Goal: Task Accomplishment & Management: Use online tool/utility

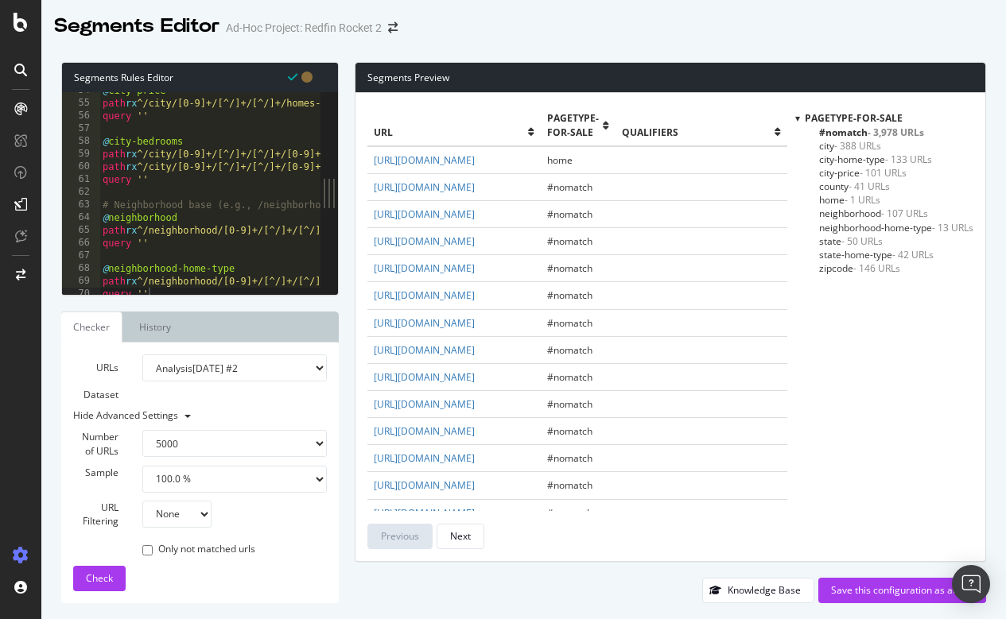
select select "5000"
select select "100"
click at [821, 145] on span "city - 388 URLs" at bounding box center [850, 146] width 62 height 14
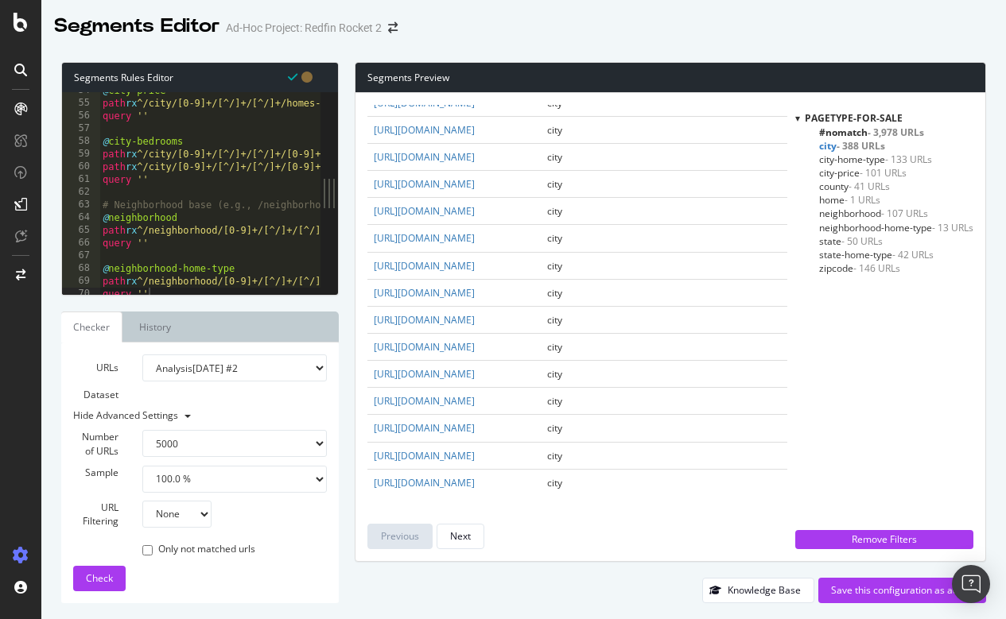
scroll to position [3705, 0]
click at [844, 157] on span "city-home-type - 133 URLs" at bounding box center [875, 160] width 113 height 14
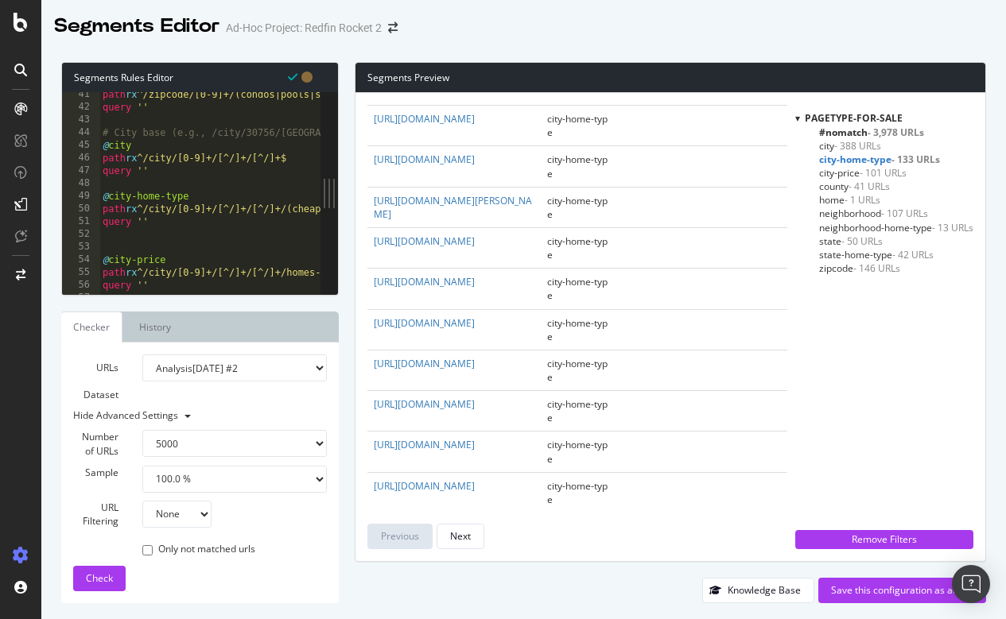
scroll to position [489, 0]
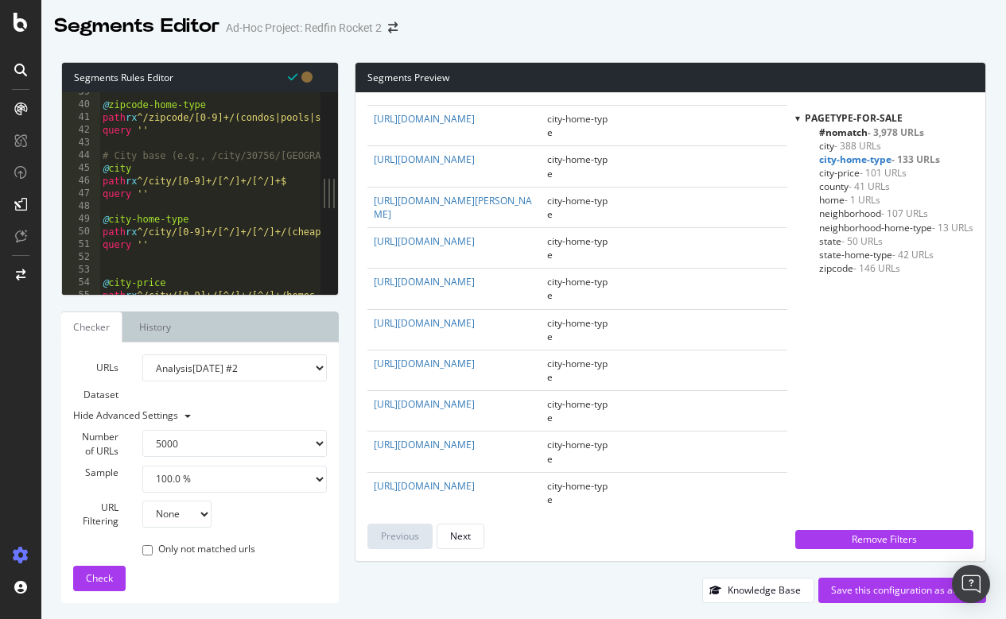
click at [139, 217] on div "@ zipcode-home-type path rx ^/zipcode/[0-9]+/(condos|pools|single-story|cheap-h…" at bounding box center [672, 200] width 1146 height 228
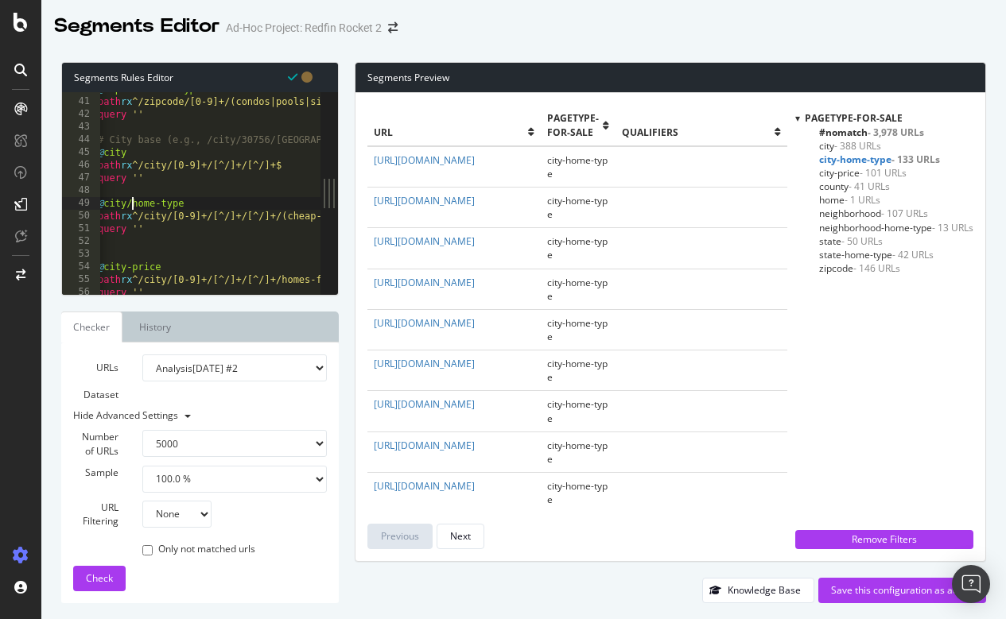
scroll to position [0, 5]
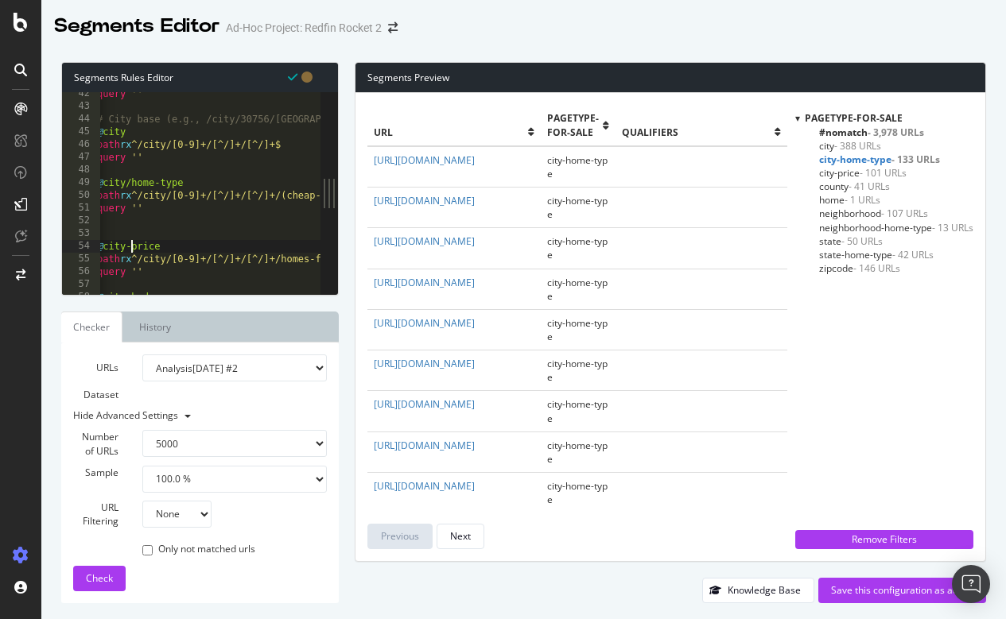
click at [130, 243] on div "query '' # City base (e.g., /city/30756/[GEOGRAPHIC_DATA]/[GEOGRAPHIC_DATA]) @ …" at bounding box center [667, 201] width 1146 height 228
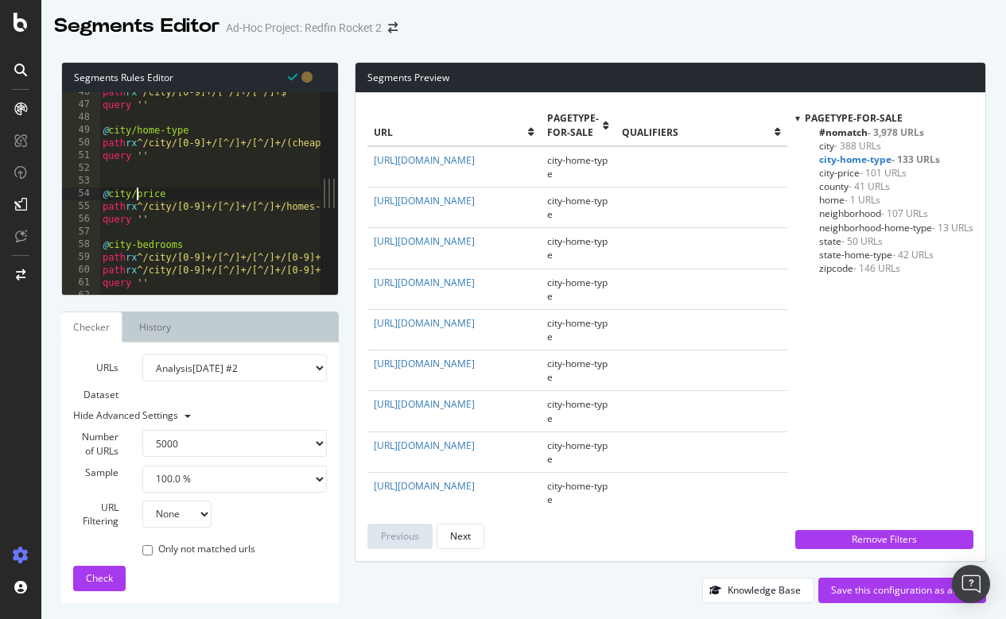
scroll to position [580, 0]
click at [137, 242] on div "path rx ^/city/[0-9]+/[^/]+/[^/]+$ query '' @ city/home-type path rx ^/city/[0-…" at bounding box center [672, 197] width 1146 height 228
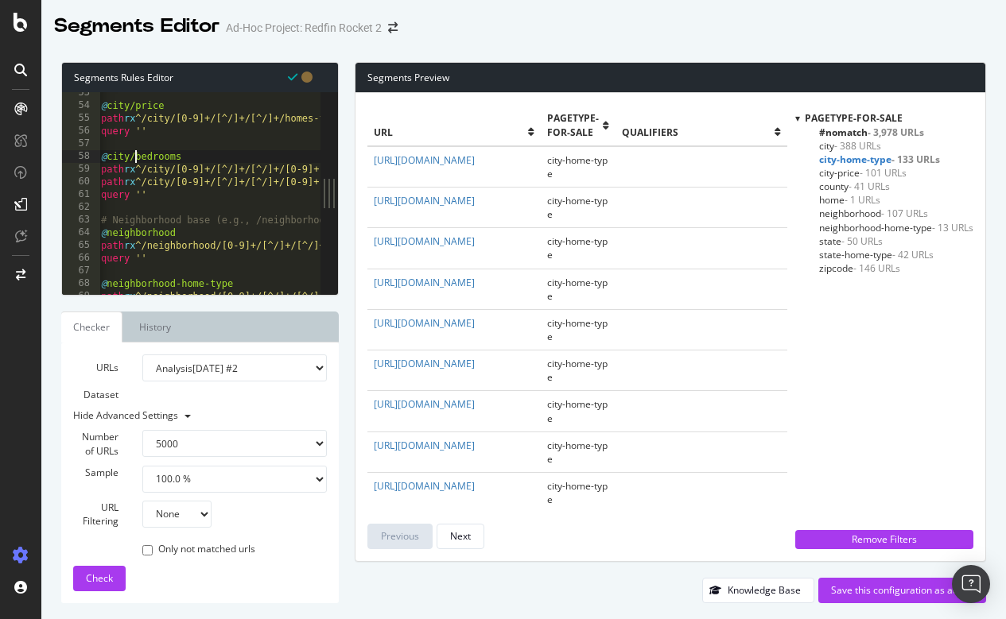
scroll to position [670, 0]
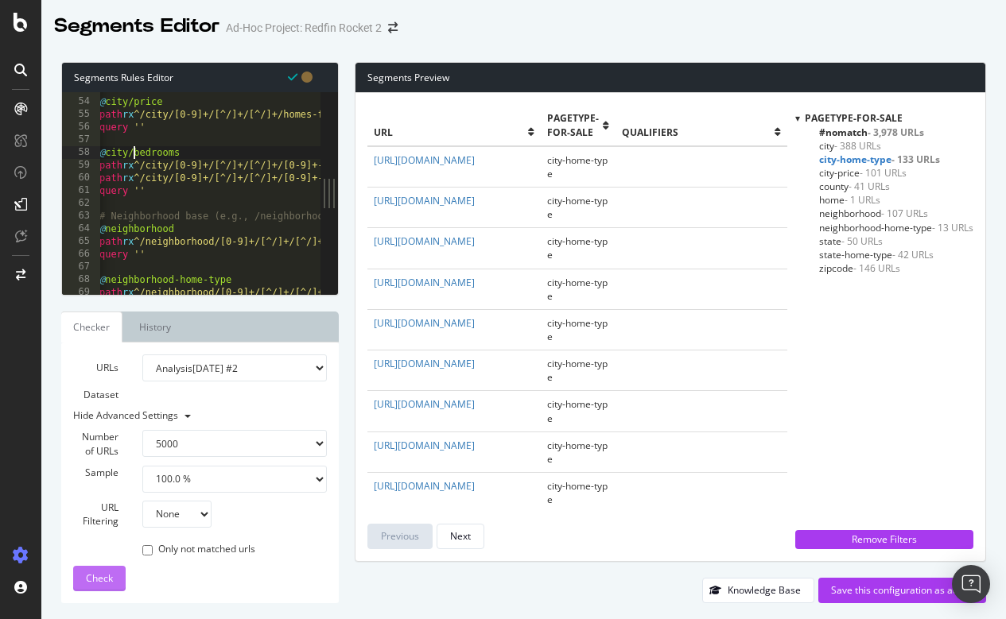
click at [101, 576] on span "Check" at bounding box center [99, 579] width 27 height 14
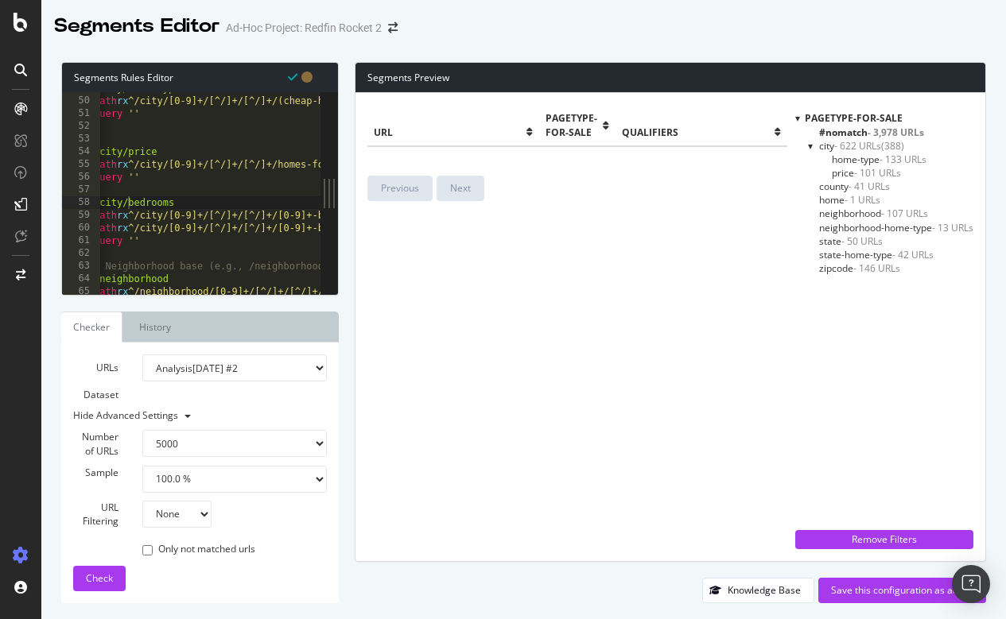
scroll to position [0, 0]
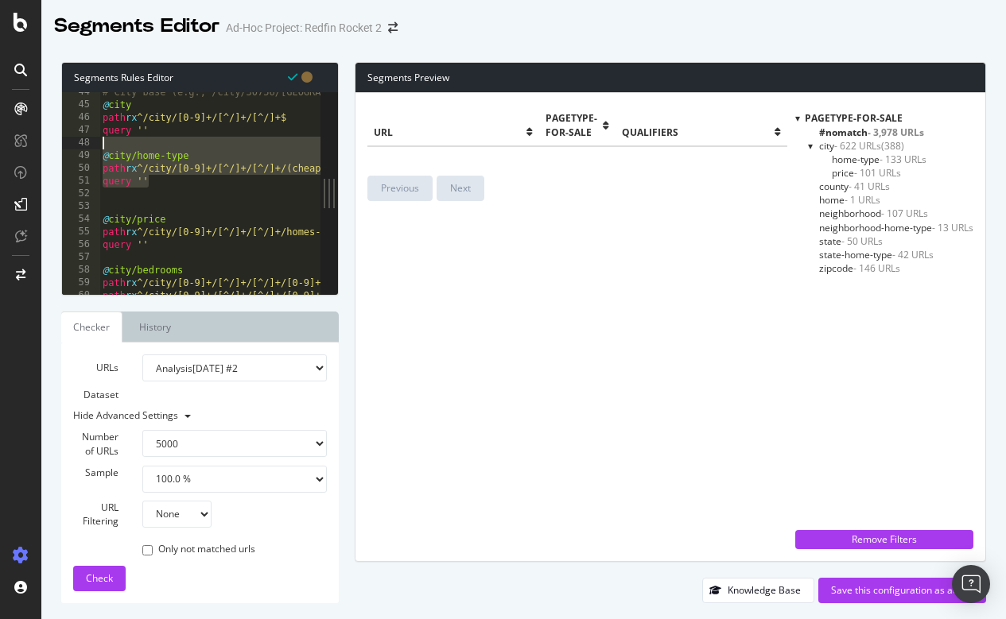
drag, startPoint x: 155, startPoint y: 180, endPoint x: 83, endPoint y: 149, distance: 77.7
click at [83, 149] on div "query '' 44 45 46 47 48 49 50 51 52 53 54 55 56 57 58 59 60 61 # City base (e.g…" at bounding box center [191, 193] width 258 height 203
type textarea "@city/home-type"
click at [161, 138] on div "# City base (e.g., /city/30756/[GEOGRAPHIC_DATA]/[GEOGRAPHIC_DATA]) @ city path…" at bounding box center [672, 200] width 1146 height 228
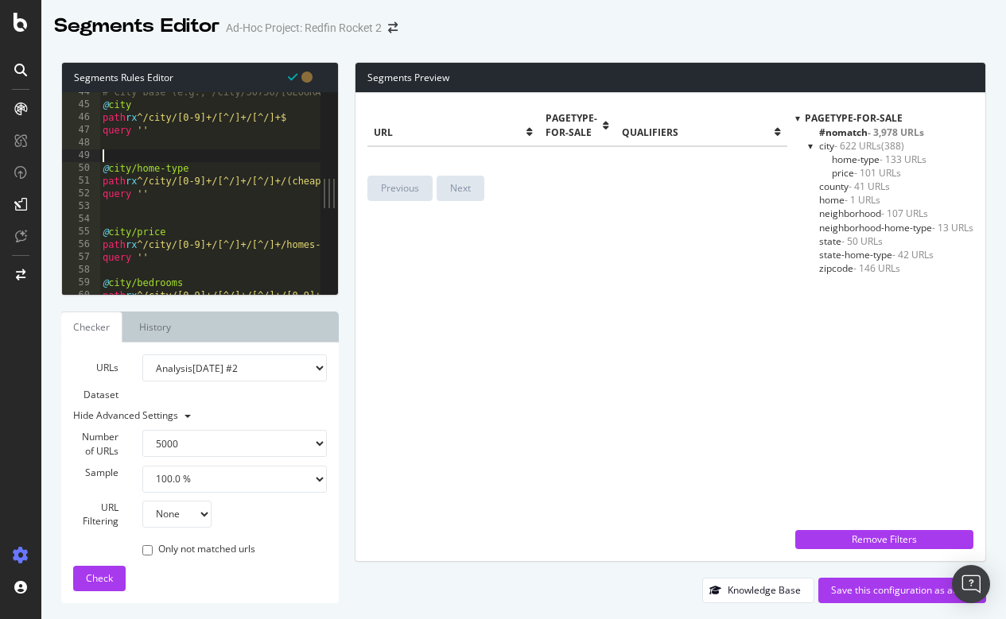
paste textarea "query ''"
type textarea "query ''"
click at [203, 166] on div "# City base (e.g., /city/30756/[GEOGRAPHIC_DATA]/[GEOGRAPHIC_DATA]) @ city path…" at bounding box center [672, 200] width 1146 height 228
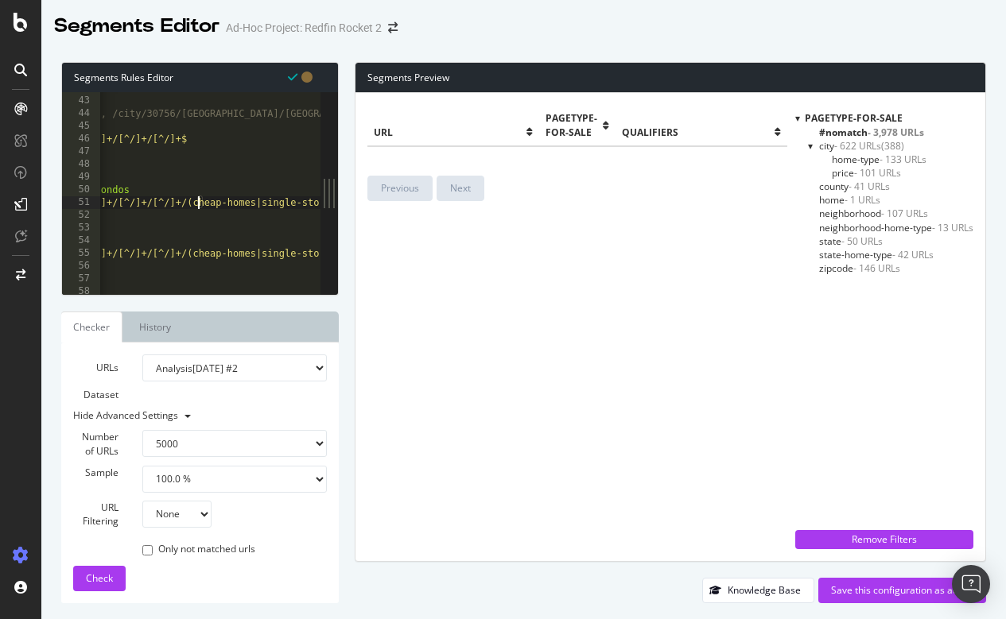
click at [199, 200] on div "query '' # City base (e.g., /city/30756/GA/Atlanta) @ city path rx ^/city/[0-9]…" at bounding box center [573, 196] width 1146 height 228
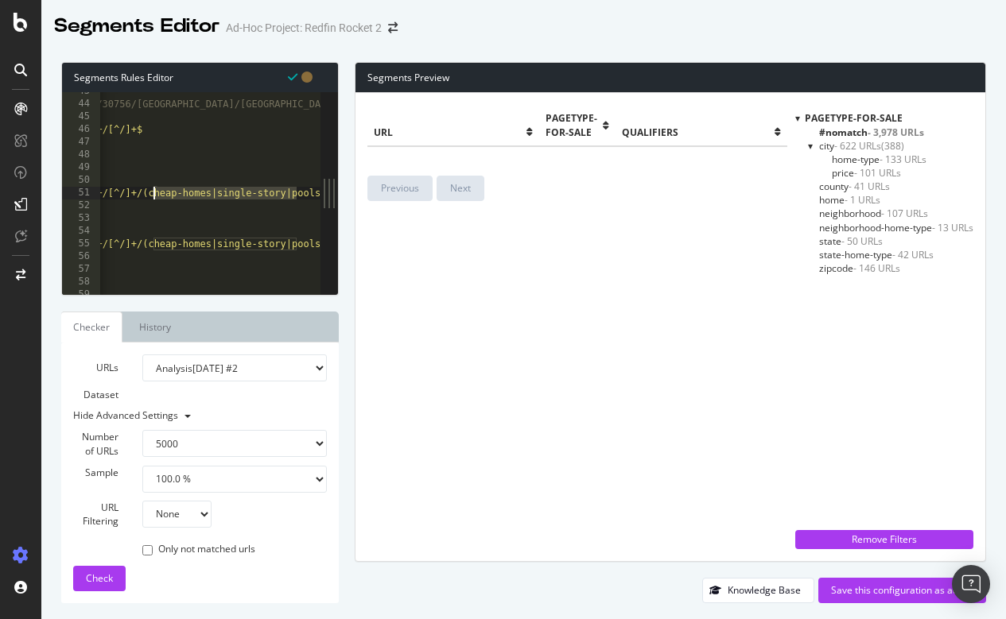
drag, startPoint x: 298, startPoint y: 190, endPoint x: 155, endPoint y: 192, distance: 143.1
click at [155, 192] on div "# City base (e.g., /city/30756/GA/Atlanta) @ city path rx ^/city/[0-9]+/[^/]+/[…" at bounding box center [528, 199] width 1146 height 228
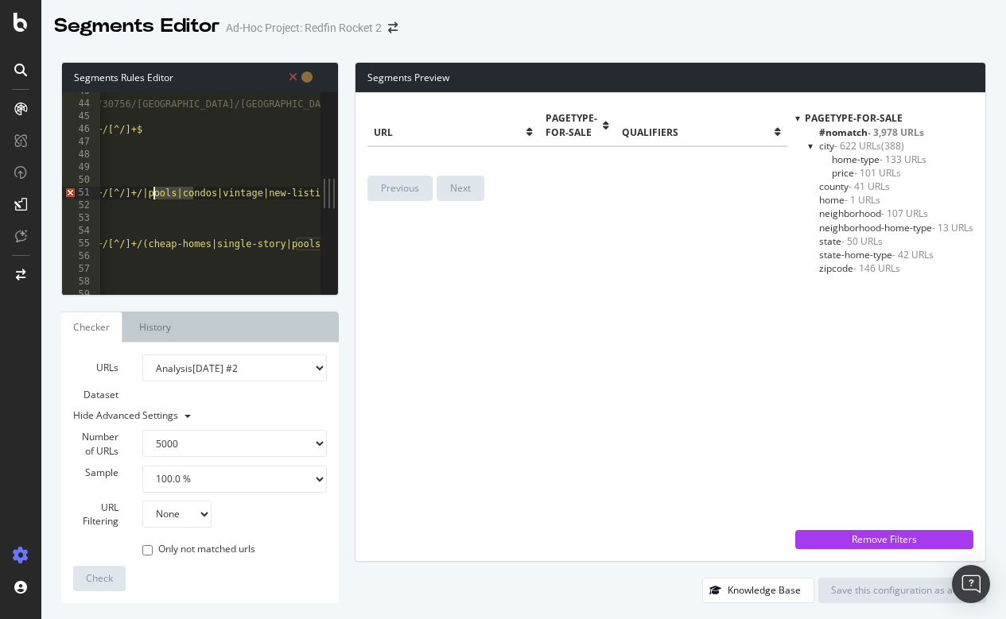
drag, startPoint x: 194, startPoint y: 191, endPoint x: 154, endPoint y: 189, distance: 39.8
click at [154, 189] on div "# City base (e.g., /city/30756/GA/Atlanta) @ city path rx ^/city/[0-9]+/[^/]+/[…" at bounding box center [528, 199] width 1146 height 228
click at [189, 188] on div "# City base (e.g., /city/30756/GA/Atlanta) @ city path rx ^/city/[0-9]+/[^/]+/[…" at bounding box center [528, 199] width 1146 height 228
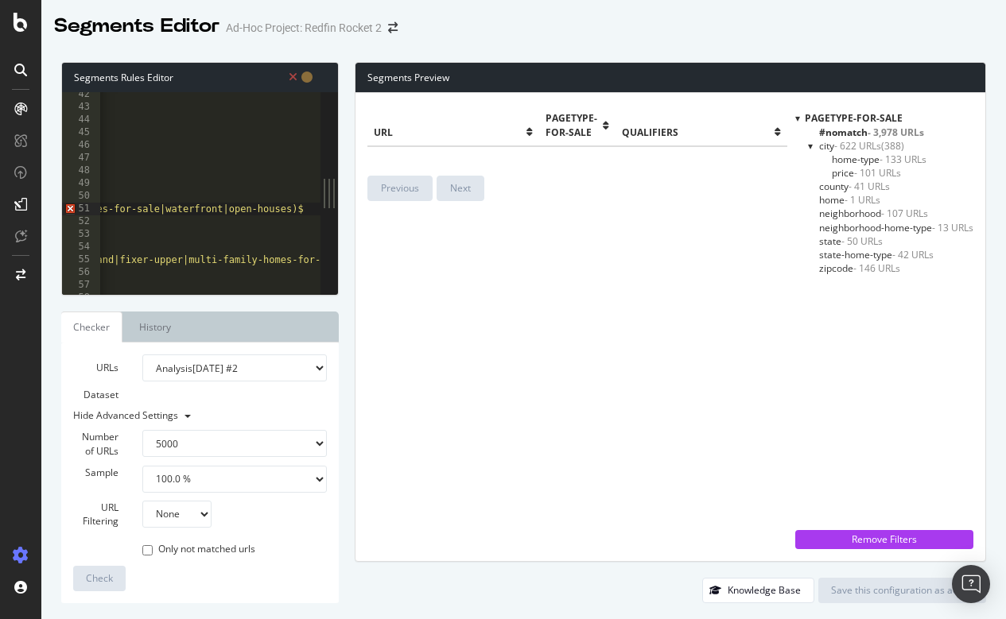
click at [304, 205] on div at bounding box center [312, 45] width 16 height 954
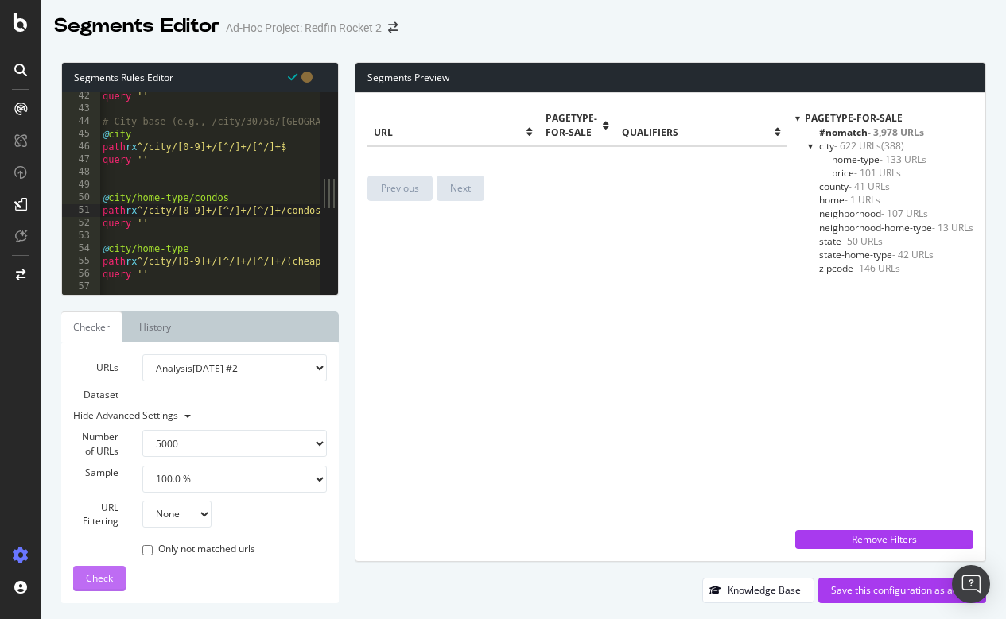
click at [101, 579] on span "Check" at bounding box center [99, 579] width 27 height 14
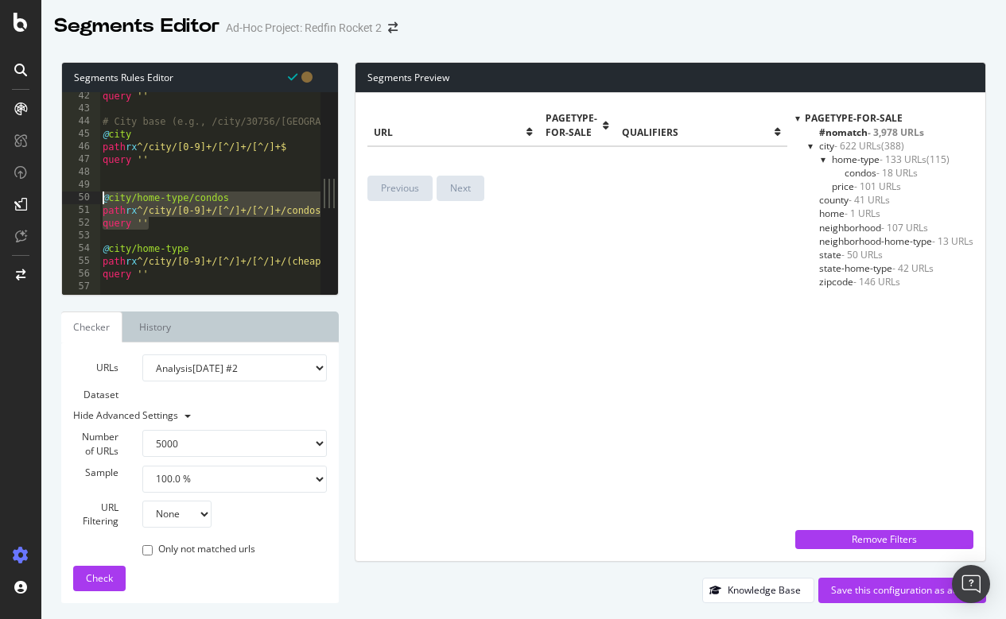
drag, startPoint x: 167, startPoint y: 218, endPoint x: 102, endPoint y: 198, distance: 68.2
click at [102, 198] on div "query '' # City base (e.g., /city/30756/GA/Atlanta) @ city path rx ^/city/[0-9]…" at bounding box center [672, 204] width 1146 height 228
type textarea "@city/home-type/condos path rx ^/city/[0-9]+/[^/]+/[^/]+/condos$"
click at [153, 188] on div "query '' # City base (e.g., /city/30756/GA/Atlanta) @ city path rx ^/city/[0-9]…" at bounding box center [672, 204] width 1146 height 228
drag, startPoint x: 161, startPoint y: 217, endPoint x: 99, endPoint y: 199, distance: 65.4
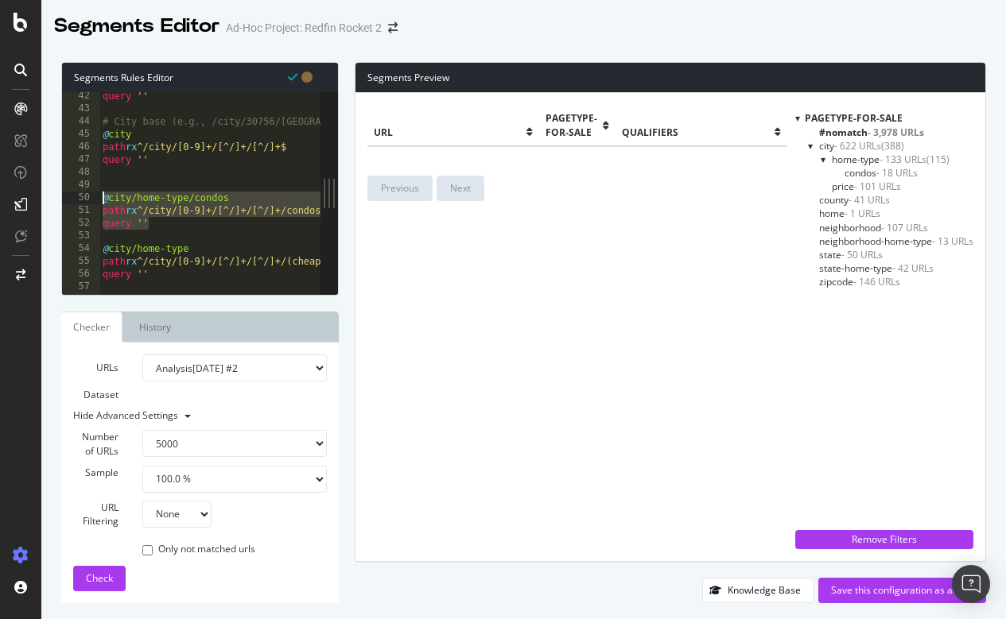
click at [99, 199] on div "42 43 44 45 46 47 48 49 50 51 52 53 54 55 56 57 58 59 query '' # City base (e.g…" at bounding box center [191, 193] width 258 height 203
type textarea "@city/home-type/condos path rx ^/city/[0-9]+/[^/]+/[^/]+/condos$"
click at [110, 187] on div "query '' # City base (e.g., /city/30756/GA/Atlanta) @ city path rx ^/city/[0-9]…" at bounding box center [672, 204] width 1146 height 228
paste textarea "query ''"
type textarea "query ''"
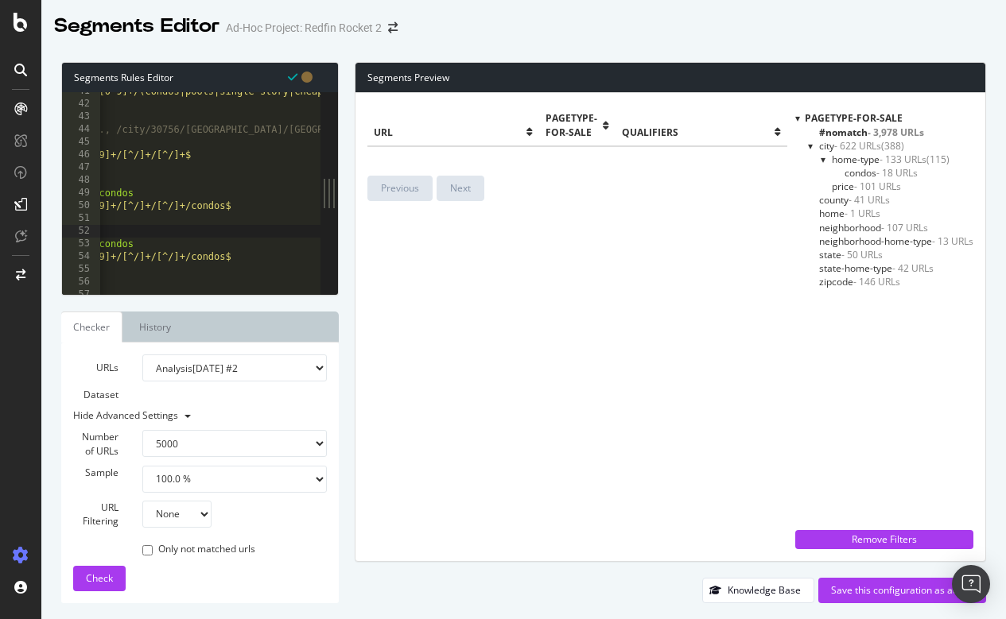
scroll to position [0, 95]
click at [235, 203] on div "path rx ^/zipcode/[0-9]+/(condos|pools|single-story|cheap-homes|luxury-homes|vi…" at bounding box center [577, 199] width 1146 height 228
click at [107, 582] on span "Check" at bounding box center [99, 579] width 27 height 14
click at [820, 159] on div at bounding box center [823, 160] width 6 height 14
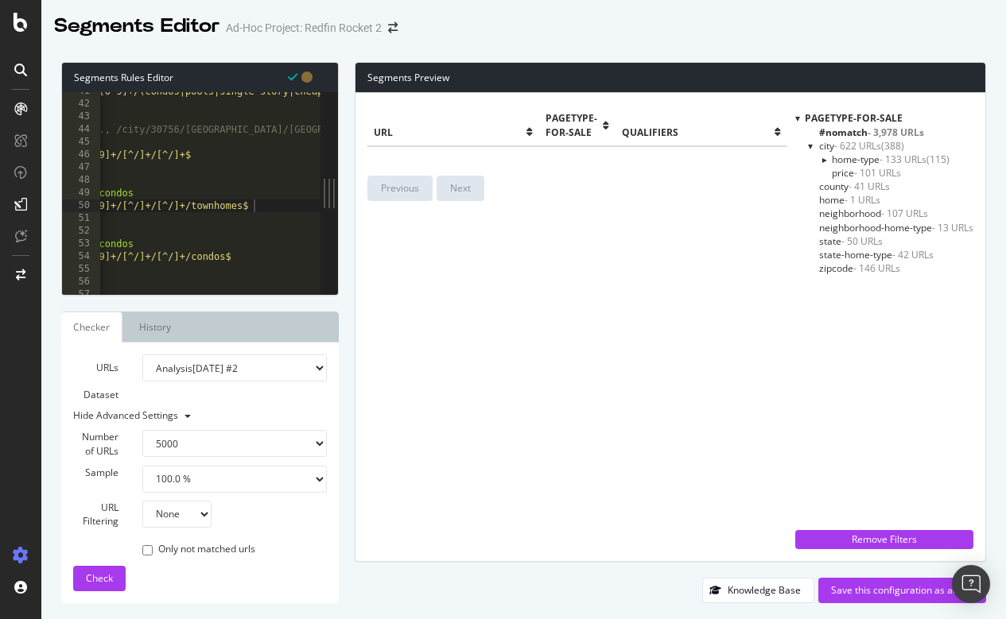
click at [820, 159] on div at bounding box center [823, 159] width 14 height 6
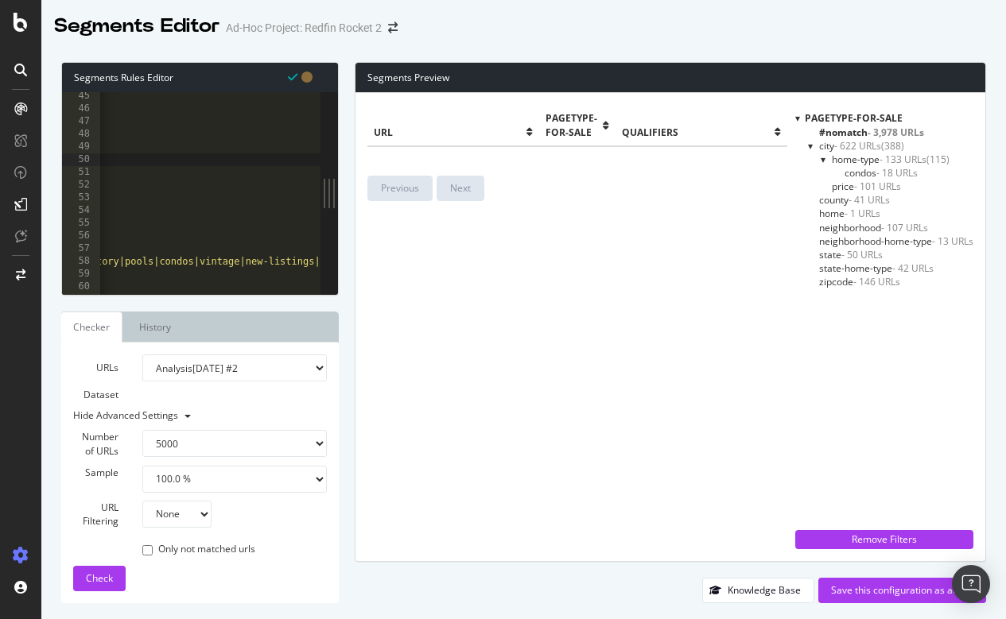
scroll to position [559, 0]
click at [213, 201] on div "path rx ^/zipcode/[0-9]+/(condos|pools|single-story|cheap-homes|luxury-homes|vi…" at bounding box center [538, 198] width 1146 height 228
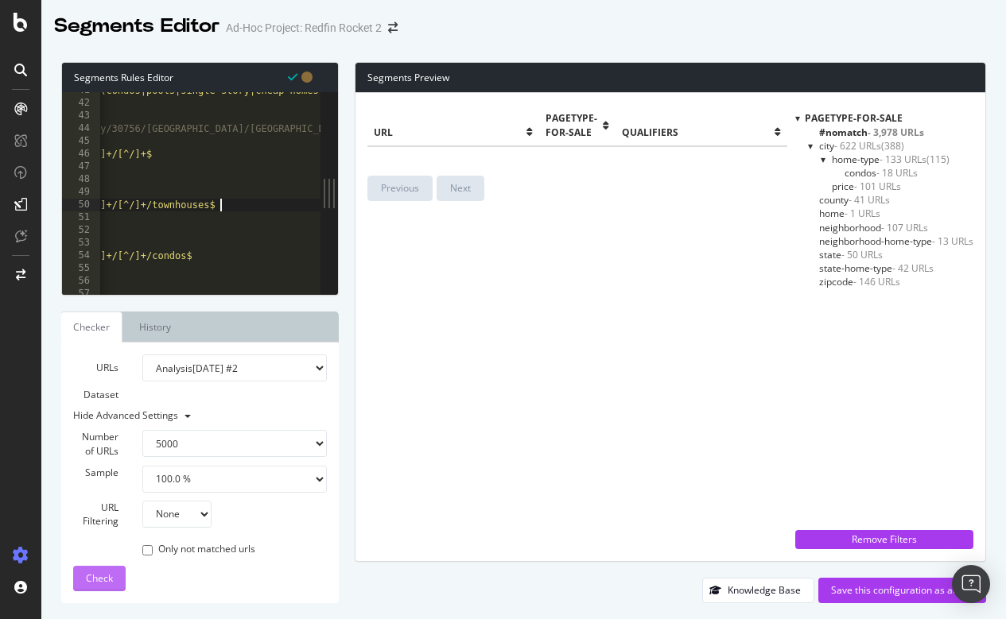
click at [94, 585] on div "Check" at bounding box center [99, 579] width 27 height 24
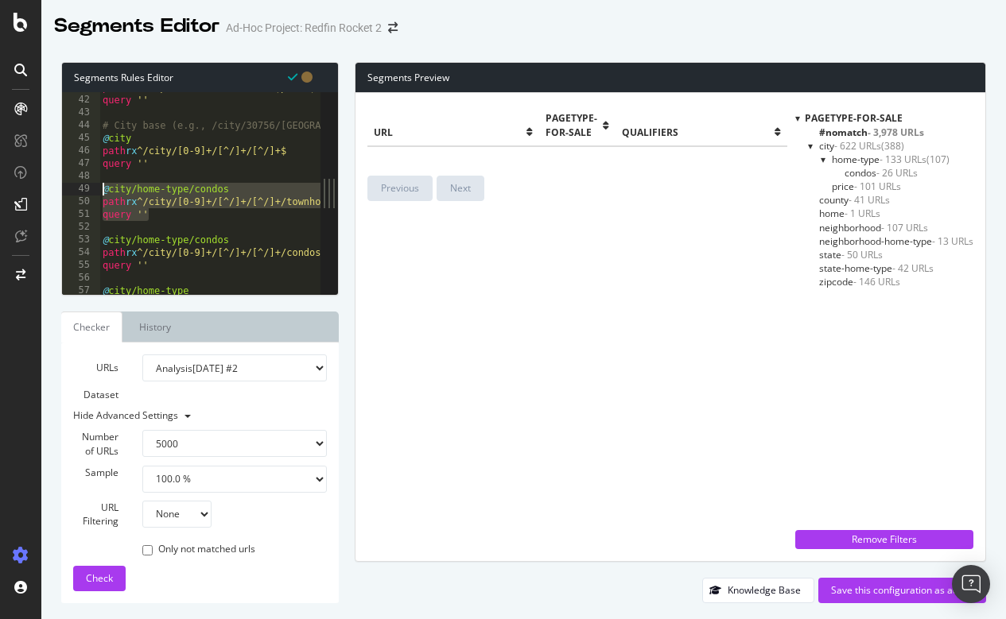
drag, startPoint x: 149, startPoint y: 215, endPoint x: 101, endPoint y: 185, distance: 56.0
click at [101, 185] on div "path rx ^/zipcode/[0-9]+/(condos|pools|single-story|cheap-homes|luxury-homes|vi…" at bounding box center [672, 195] width 1146 height 228
click at [233, 186] on div "path rx ^/zipcode/[0-9]+/(condos|pools|single-story|cheap-homes|luxury-homes|vi…" at bounding box center [672, 195] width 1146 height 228
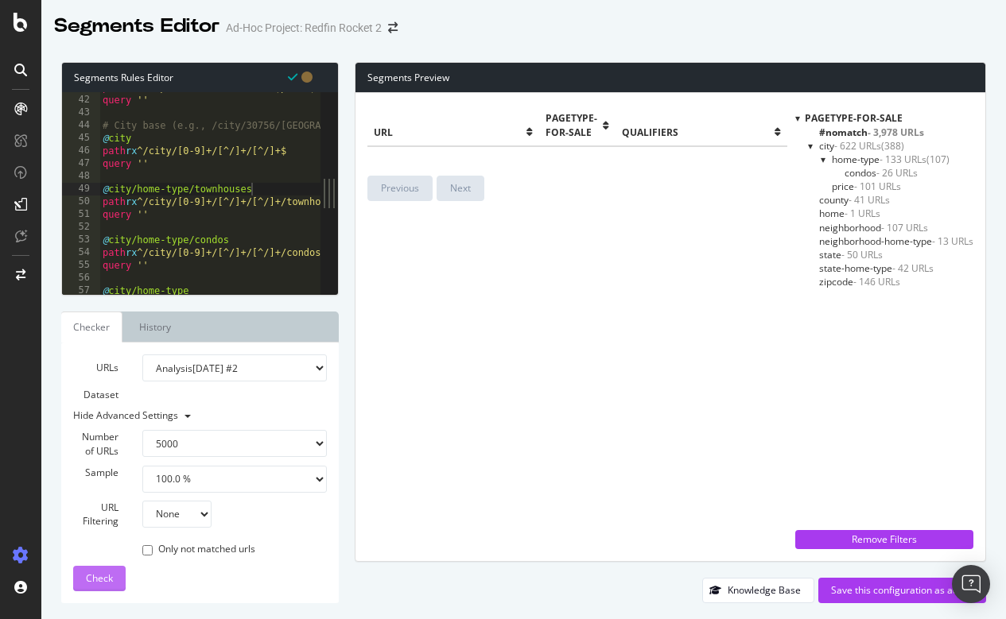
click at [103, 577] on span "Check" at bounding box center [99, 579] width 27 height 14
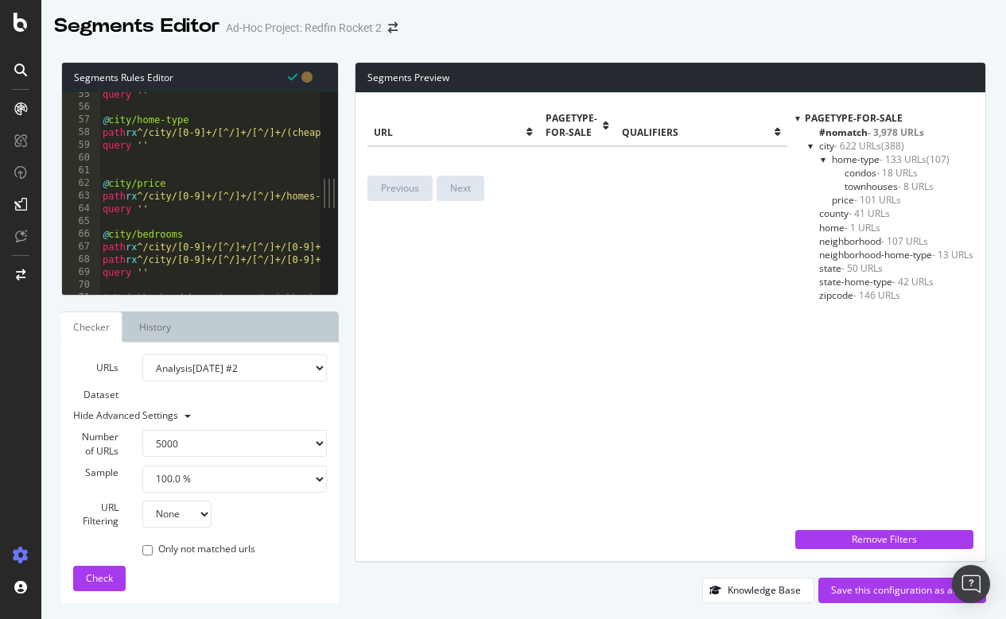
scroll to position [0, 3]
drag, startPoint x: 169, startPoint y: 211, endPoint x: 100, endPoint y: 184, distance: 73.2
click at [100, 184] on div "query '' @ city/home-type path rx ^/city/[0-9]+/[^/]+/[^/]+/(cheap-homes|single…" at bounding box center [672, 202] width 1146 height 228
type textarea "@city/price path rx ^/city/[0-9]+/[^/]+/[^/]+/homes-for-sale-under-[0-9]+$"
click at [137, 165] on div "query '' @ city/home-type path rx ^/city/[0-9]+/[^/]+/[^/]+/(cheap-homes|single…" at bounding box center [672, 202] width 1146 height 228
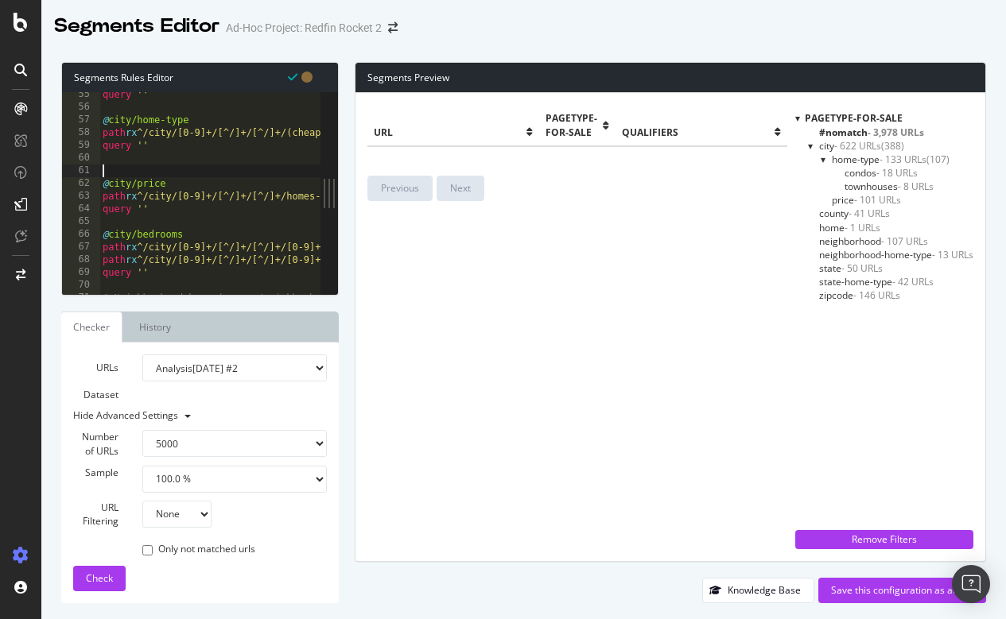
scroll to position [0, 0]
paste textarea "query ''"
type textarea "query ''"
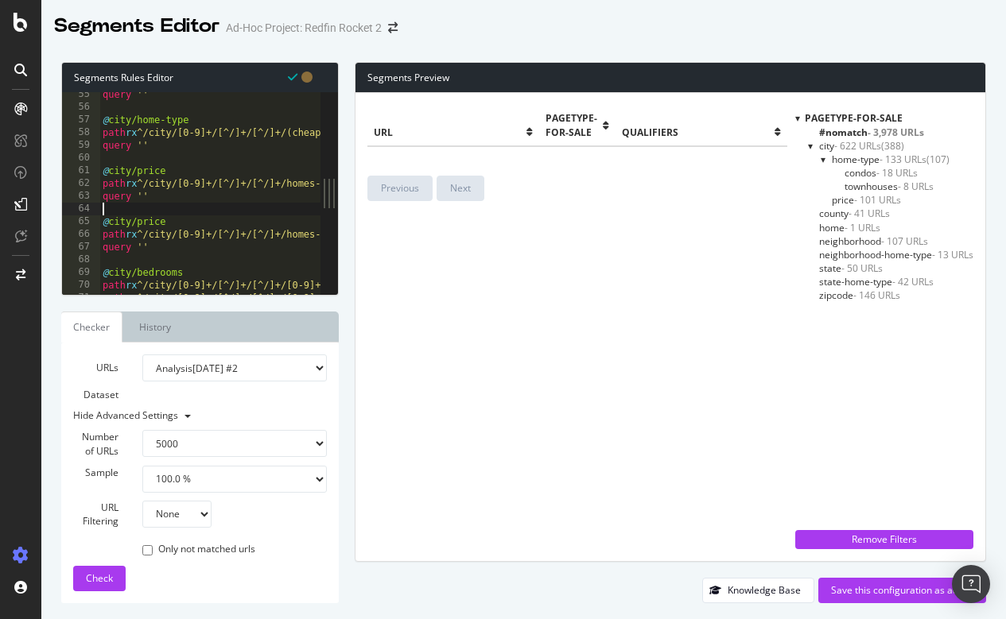
click at [192, 168] on div "query '' @ city/home-type path rx ^/city/[0-9]+/[^/]+/[^/]+/(cheap-homes|single…" at bounding box center [672, 202] width 1146 height 228
drag, startPoint x: 163, startPoint y: 196, endPoint x: 99, endPoint y: 175, distance: 67.6
click at [99, 175] on div "@city/price/under-9000 55 56 57 58 59 60 61 62 63 64 65 66 67 68 69 70 71 72 qu…" at bounding box center [191, 193] width 258 height 203
click at [166, 197] on div "query '' @ city/home-type path rx ^/city/[0-9]+/[^/]+/[^/]+/(cheap-homes|single…" at bounding box center [672, 202] width 1146 height 228
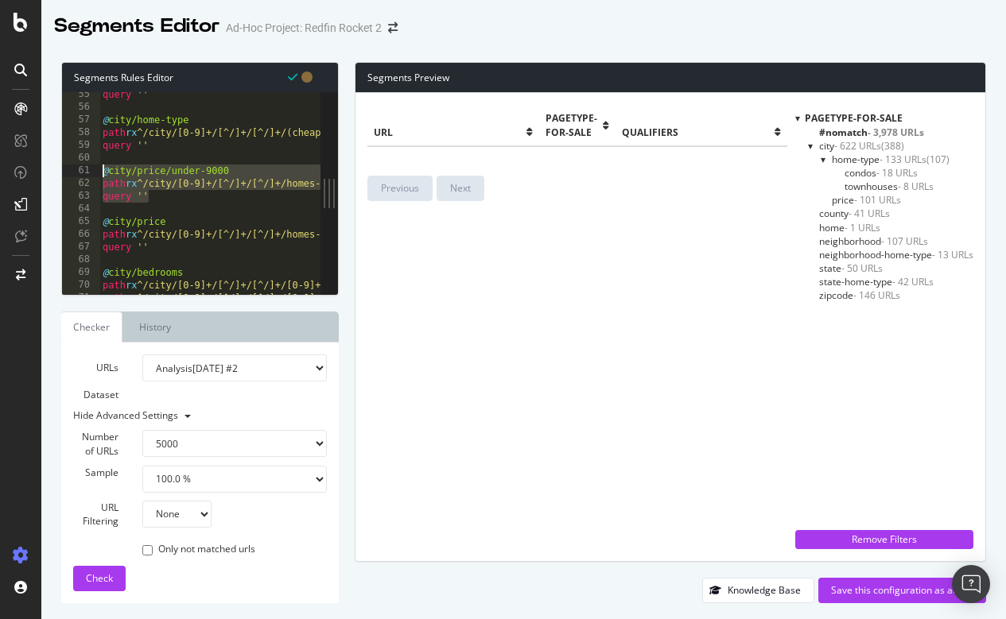
type textarea "query ''"
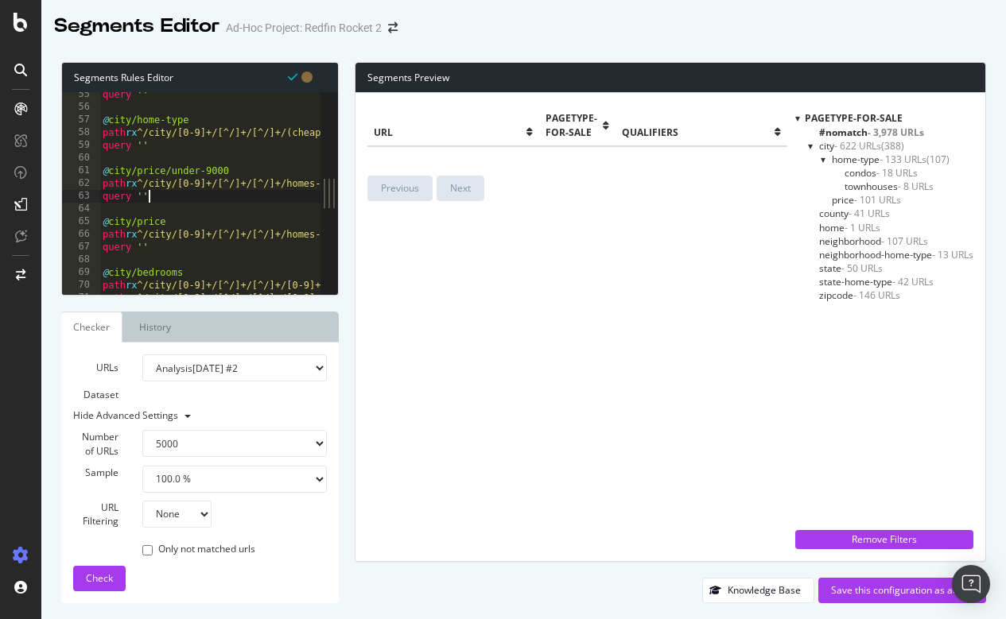
scroll to position [0, 0]
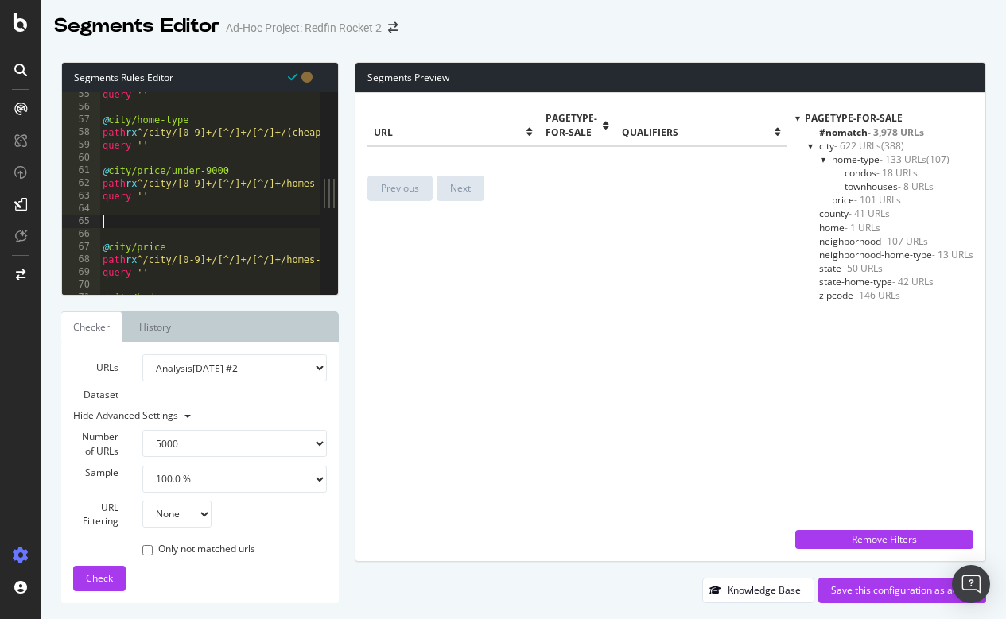
paste textarea "query ''"
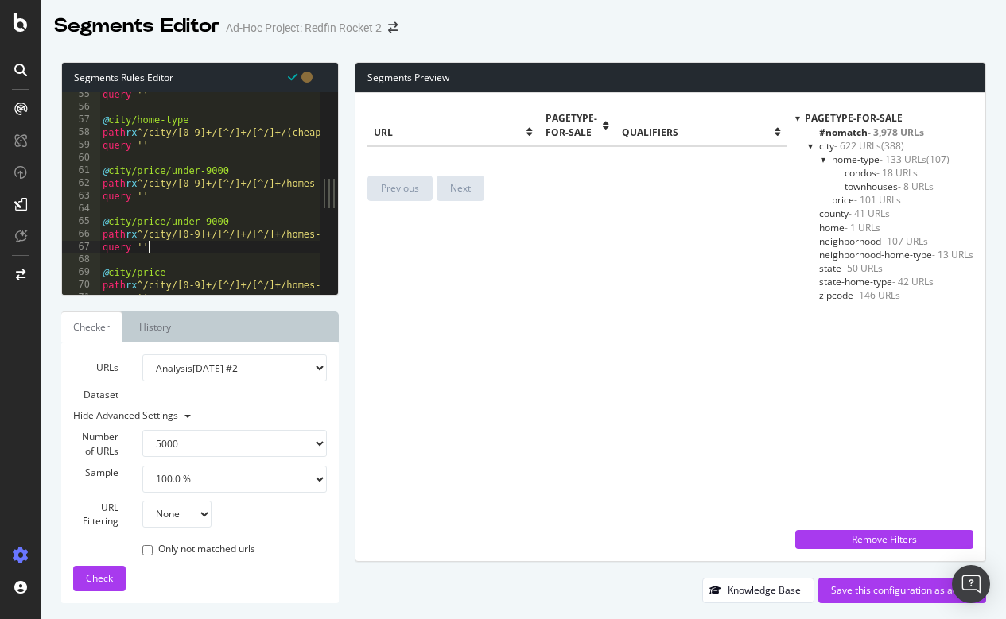
click at [245, 173] on div "query '' @ city/home-type path rx ^/city/[0-9]+/[^/]+/[^/]+/(cheap-homes|single…" at bounding box center [672, 202] width 1146 height 228
click at [240, 217] on div "query '' @ city/home-type path rx ^/city/[0-9]+/[^/]+/[^/]+/(cheap-homes|single…" at bounding box center [672, 202] width 1146 height 228
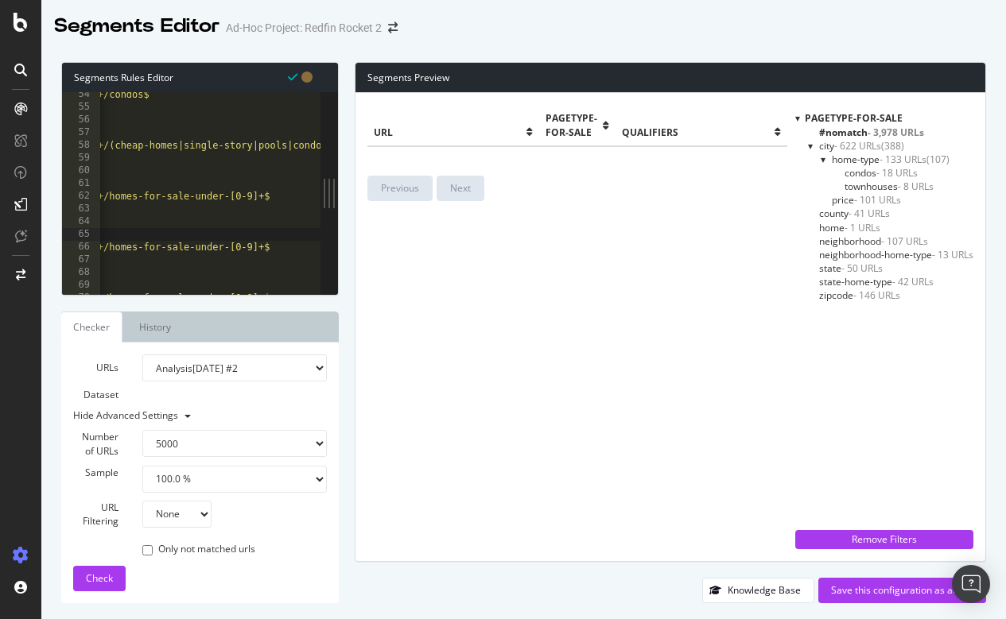
scroll to position [0, 180]
drag, startPoint x: 238, startPoint y: 196, endPoint x: 266, endPoint y: 196, distance: 27.8
click at [266, 196] on div "path rx ^/city/[0-9]+/[^/]+/[^/]+/condos$ query '' @ city/home-type path rx ^/c…" at bounding box center [491, 202] width 1146 height 228
click at [248, 195] on div "path rx ^/city/[0-9]+/[^/]+/[^/]+/condos$ query '' @ city/home-type path rx ^/c…" at bounding box center [491, 202] width 1146 height 228
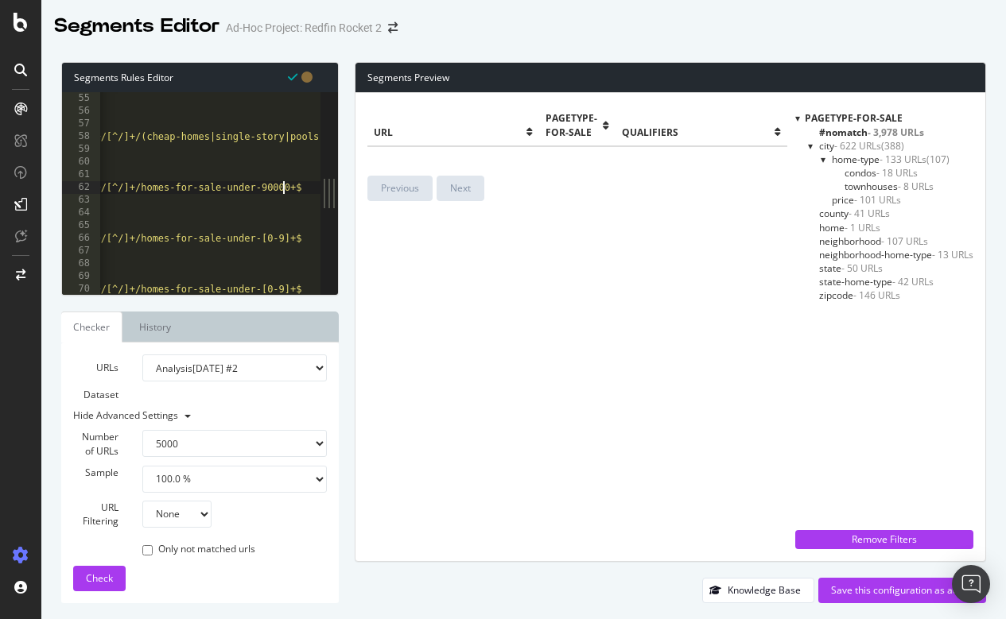
scroll to position [0, 176]
click at [270, 234] on div "query '' @ city/home-type path rx ^/city/[0-9]+/[^/]+/[^/]+/(cheap-homes|single…" at bounding box center [495, 206] width 1146 height 228
click at [271, 184] on div "query '' @ city/home-type path rx ^/city/[0-9]+/[^/]+/[^/]+/(cheap-homes|single…" at bounding box center [495, 206] width 1146 height 228
click at [239, 186] on div "query '' @ city/home-type path rx ^/city/[0-9]+/[^/]+/[^/]+/(cheap-homes|single…" at bounding box center [495, 206] width 1146 height 228
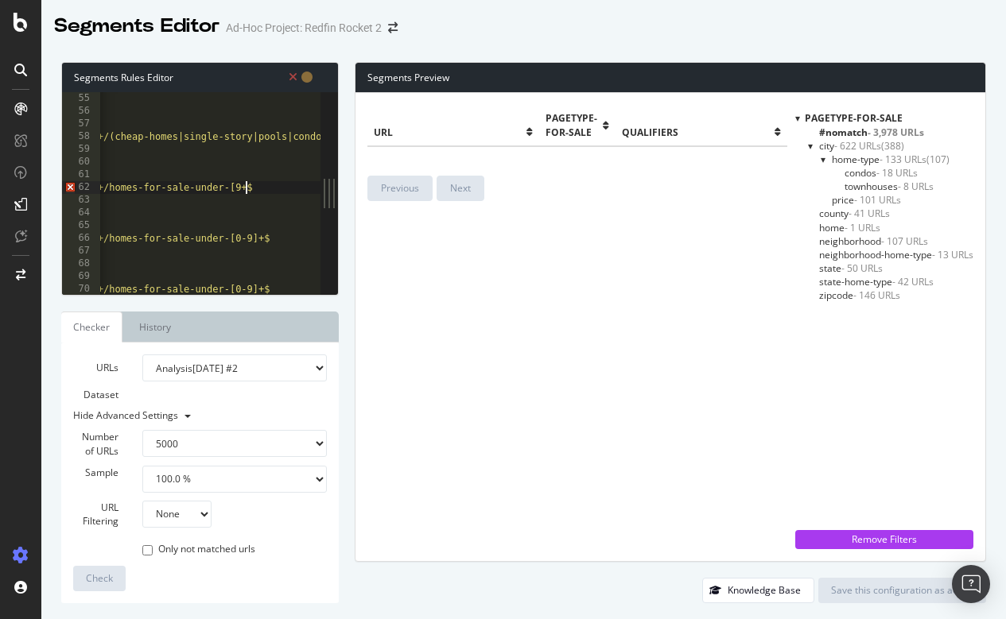
click at [251, 184] on div "query '' @ city/home-type path rx ^/city/[0-9]+/[^/]+/[^/]+/(cheap-homes|single…" at bounding box center [495, 206] width 1146 height 228
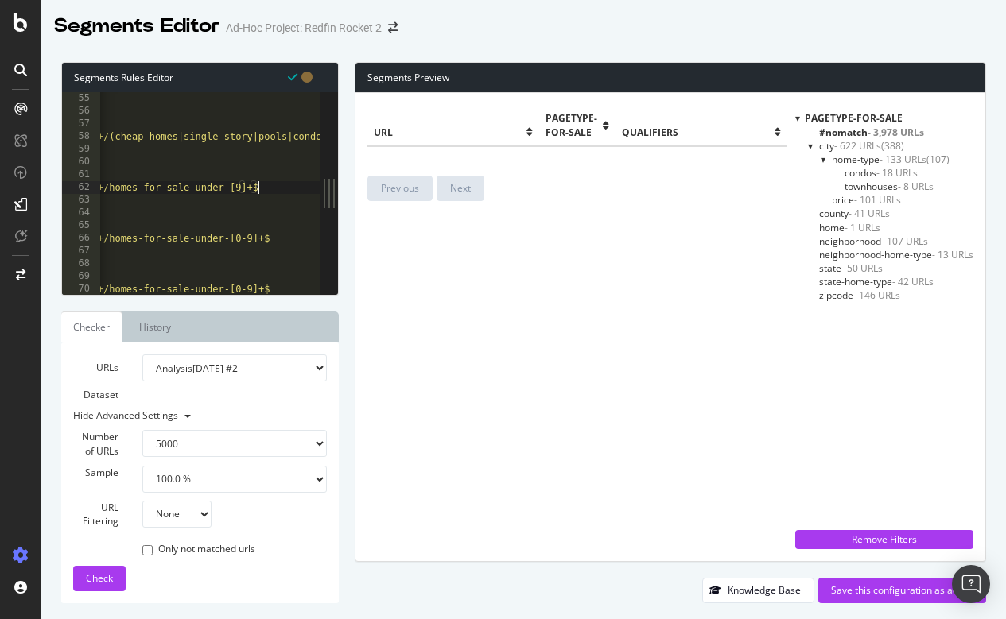
click at [258, 239] on div "query '' @ city/home-type path rx ^/city/[0-9]+/[^/]+/[^/]+/(cheap-homes|single…" at bounding box center [495, 206] width 1146 height 228
click at [262, 237] on div "query '' @ city/home-type path rx ^/city/[0-9]+/[^/]+/[^/]+/(cheap-homes|single…" at bounding box center [495, 206] width 1146 height 228
click at [99, 580] on span "Check" at bounding box center [99, 579] width 27 height 14
click at [867, 537] on div "Remove Filters" at bounding box center [884, 540] width 159 height 14
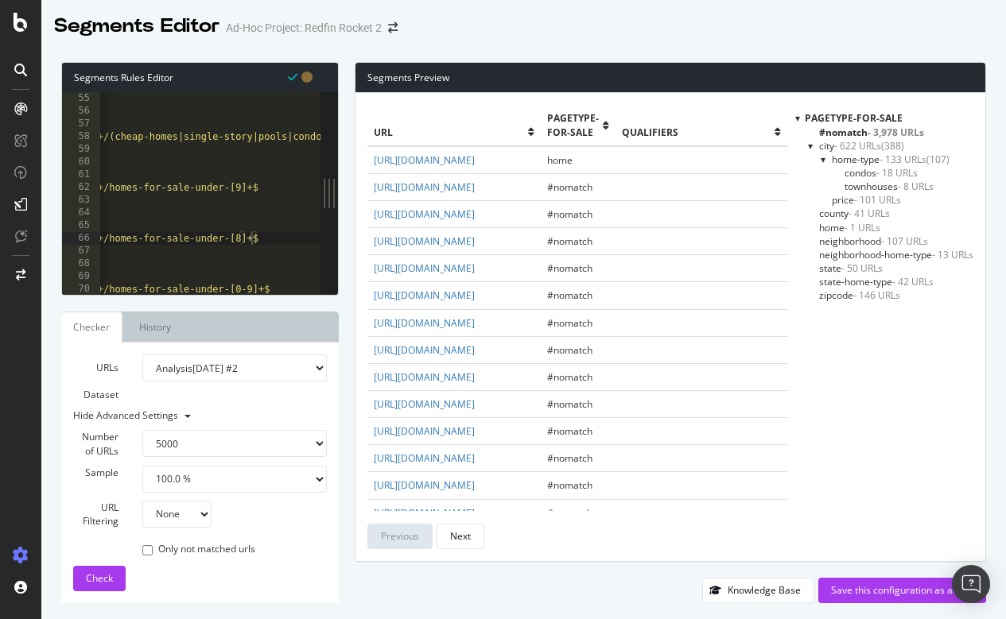
click at [258, 184] on div "query '' @ city/home-type path rx ^/city/[0-9]+/[^/]+/[^/]+/(cheap-homes|single…" at bounding box center [495, 206] width 1146 height 228
click at [258, 239] on div "query '' @ city/home-type path rx ^/city/[0-9]+/[^/]+/[^/]+/(cheap-homes|single…" at bounding box center [495, 206] width 1146 height 228
click at [104, 577] on span "Check" at bounding box center [99, 579] width 27 height 14
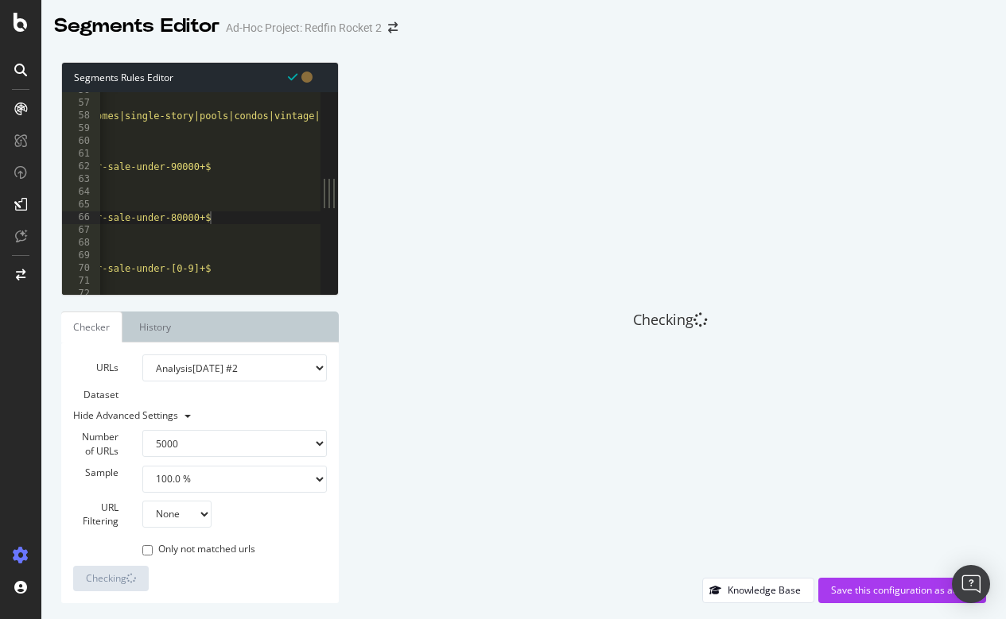
scroll to position [0, 237]
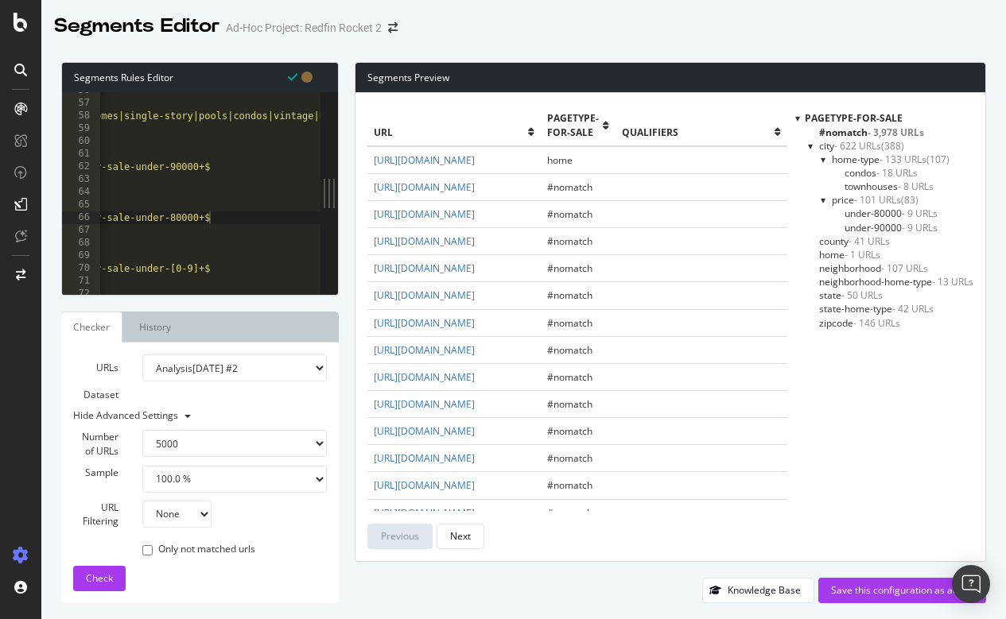
click at [886, 224] on span "under-90000 - 9 URLs" at bounding box center [890, 228] width 93 height 14
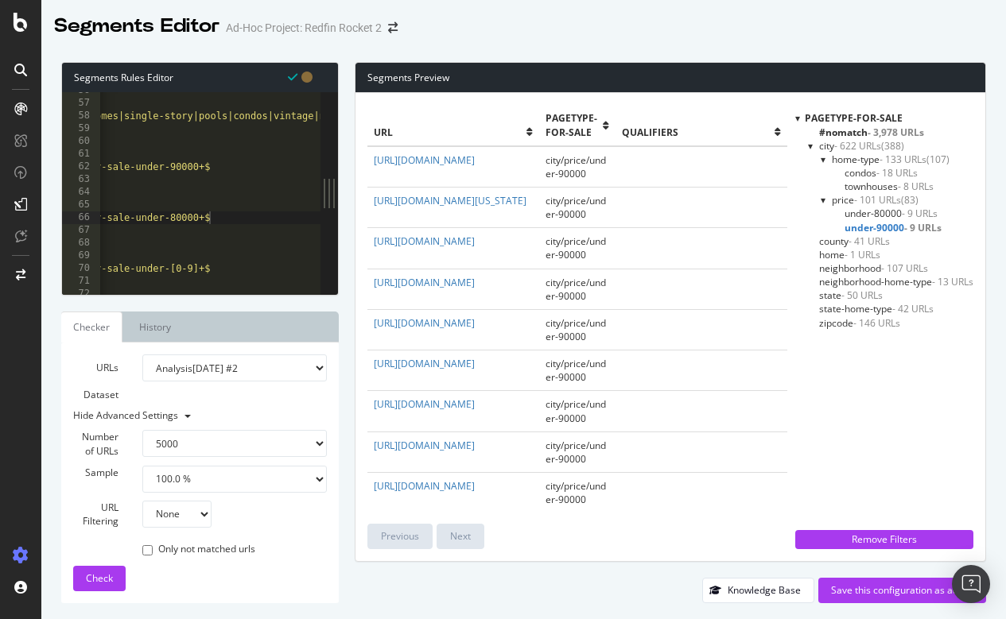
scroll to position [0, 0]
click at [863, 211] on span "under-80000 - 9 URLs" at bounding box center [890, 214] width 93 height 14
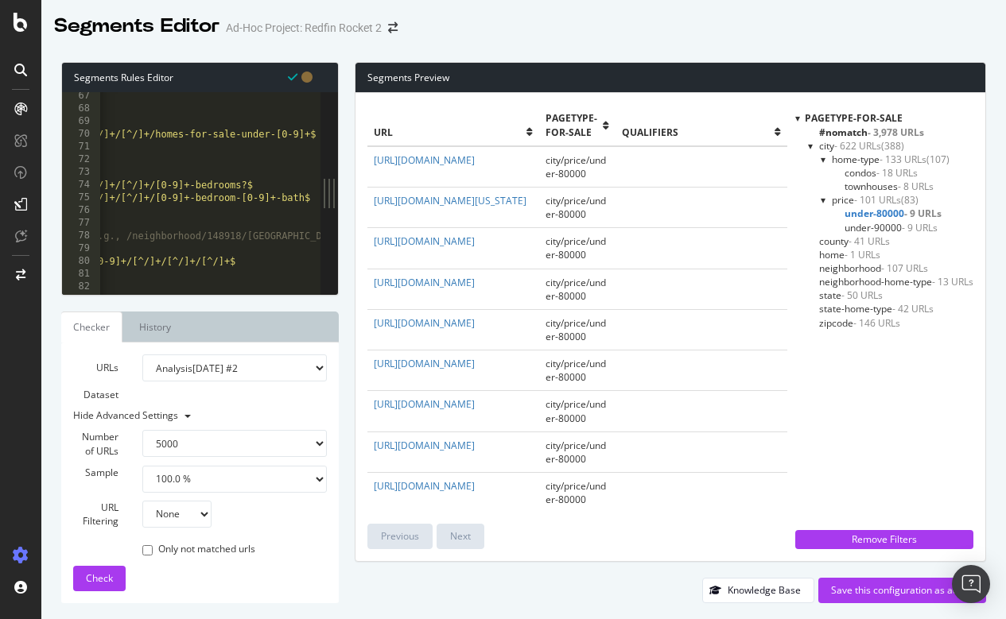
scroll to position [0, 72]
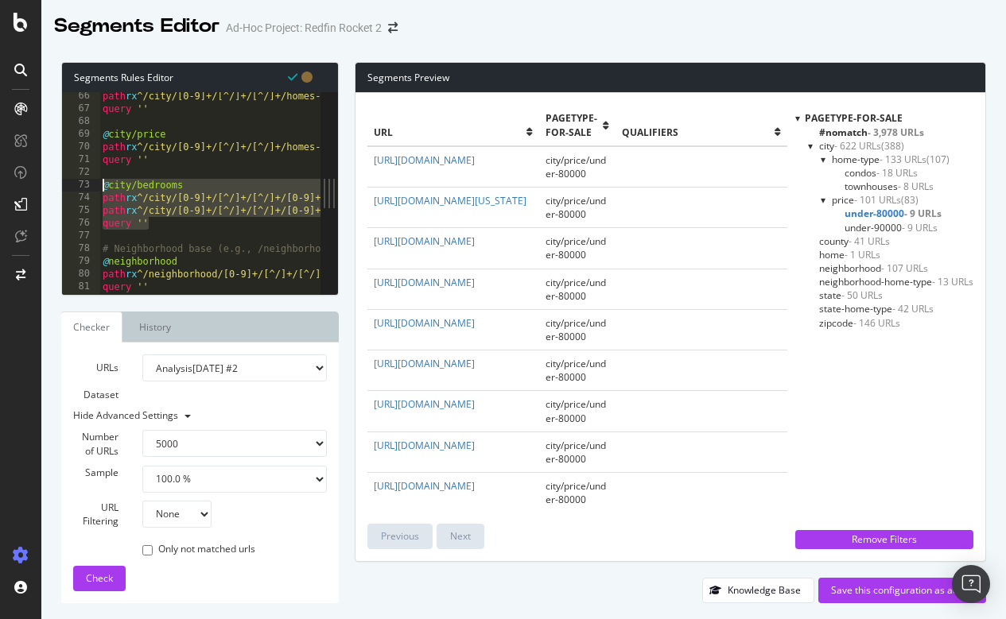
drag, startPoint x: 155, startPoint y: 219, endPoint x: 99, endPoint y: 188, distance: 63.7
click at [99, 188] on div "query '' 66 67 68 69 70 71 72 73 74 75 76 77 78 79 80 81 82 83 path rx ^/city/[…" at bounding box center [191, 193] width 258 height 203
type textarea "@city/bedrooms path rx ^/city/[0-9]+/[^/]+/[^/]+/[0-9]+-bedrooms?$"
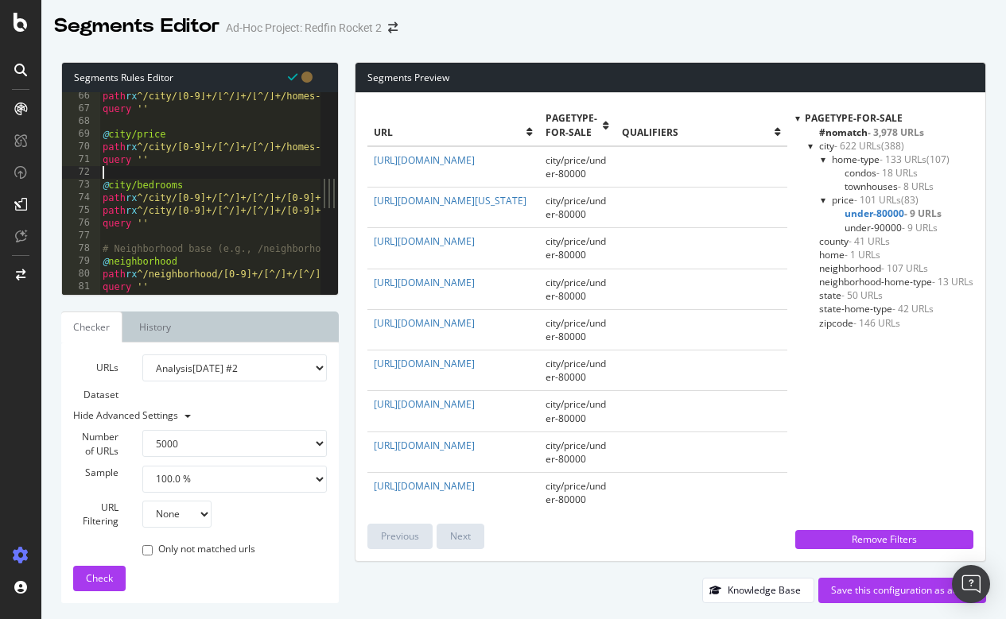
click at [139, 171] on div "path rx ^/city/[0-9]+/[^/]+/[^/]+/homes-for-sale-under-80000+$ query '' @ city/…" at bounding box center [672, 204] width 1146 height 228
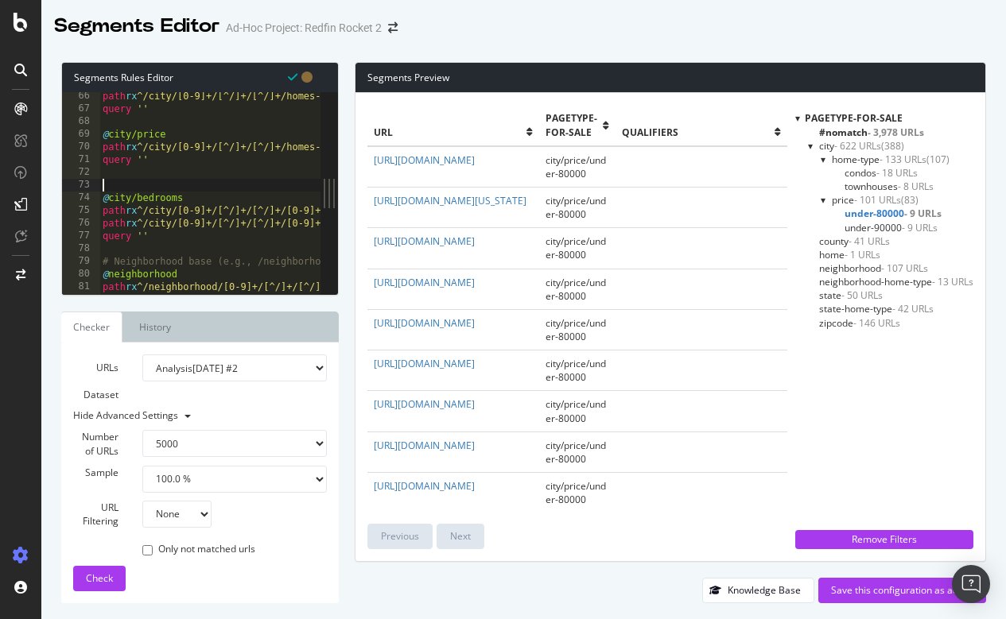
paste textarea "query ''"
type textarea "query ''"
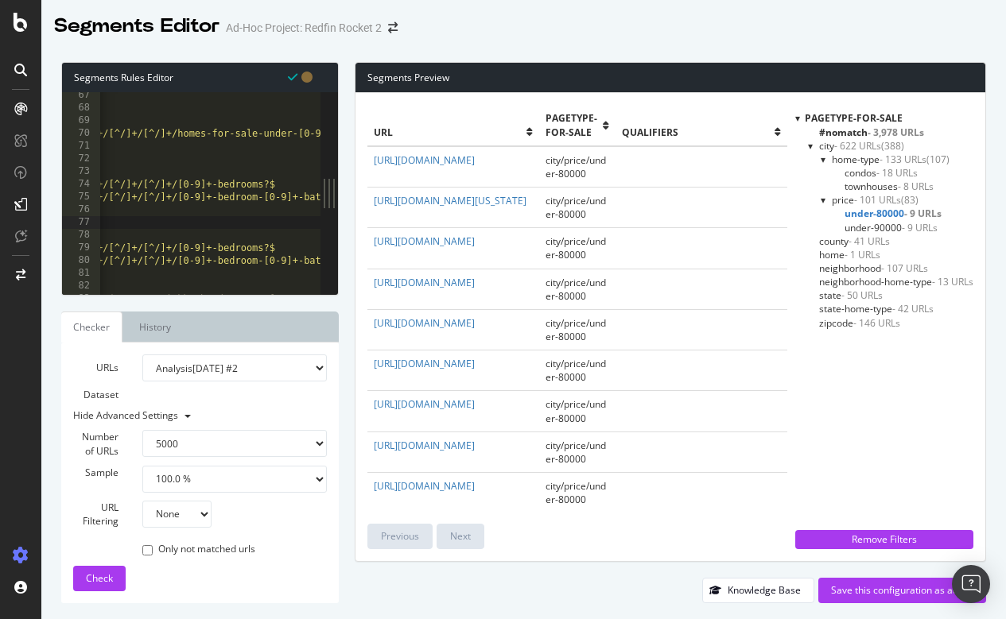
scroll to position [0, 109]
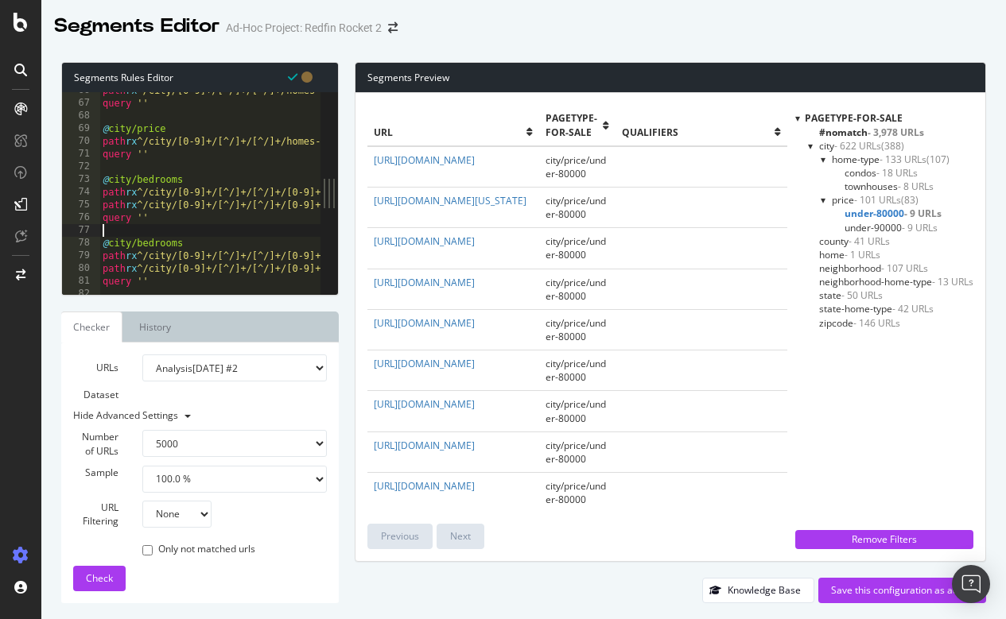
click at [196, 176] on div "path rx ^/city/[0-9]+/[^/]+/[^/]+/homes-for-sale-under-80000+$ query '' @ city/…" at bounding box center [672, 198] width 1146 height 228
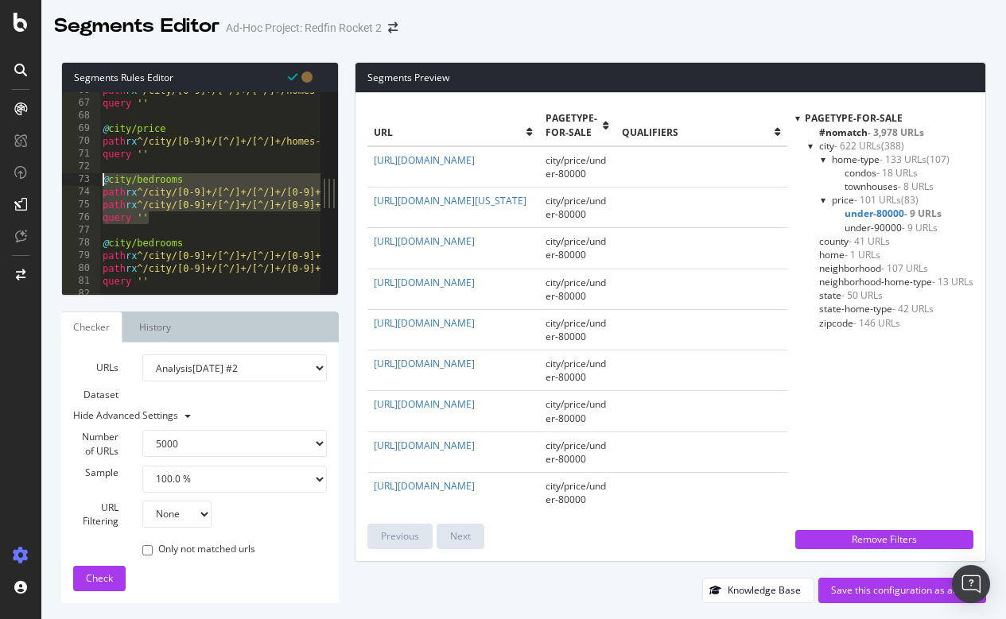
drag, startPoint x: 157, startPoint y: 215, endPoint x: 91, endPoint y: 176, distance: 76.6
click at [91, 176] on div "@city/bedrooms 66 67 68 69 70 71 72 73 74 75 76 77 78 79 80 81 82 83 path rx ^/…" at bounding box center [191, 193] width 258 height 203
type textarea "@city/bedrooms path rx ^/city/[0-9]+/[^/]+/[^/]+/[0-9]+-bedrooms?$"
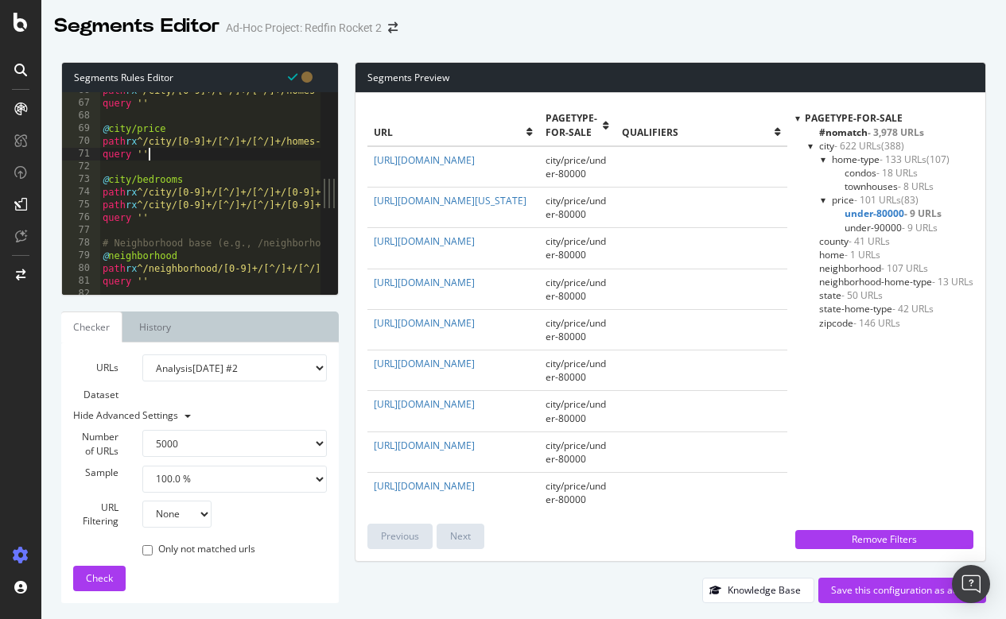
click at [808, 144] on div at bounding box center [811, 146] width 6 height 14
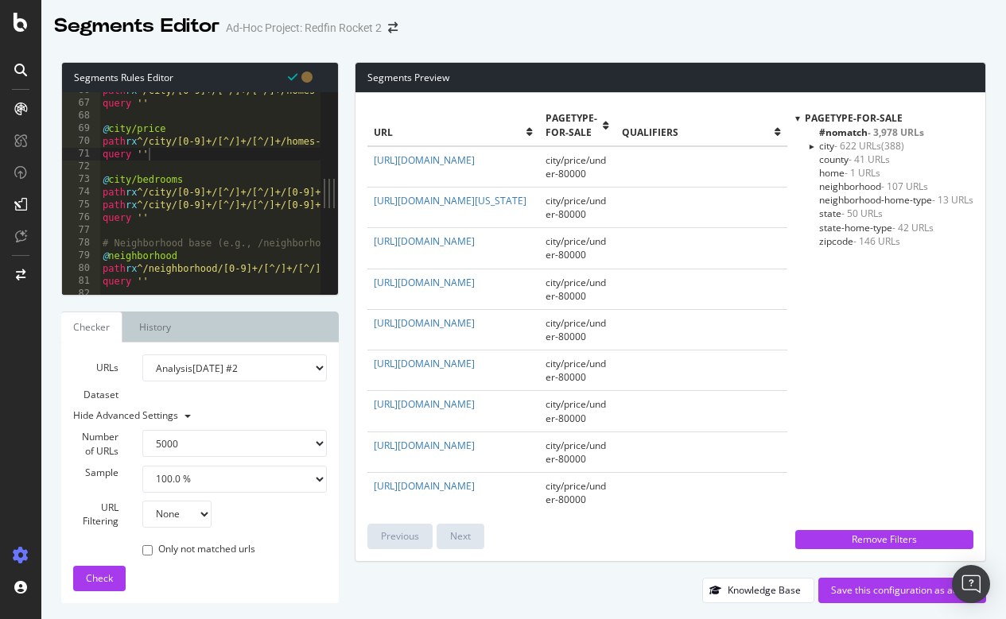
click at [809, 144] on div at bounding box center [811, 145] width 14 height 6
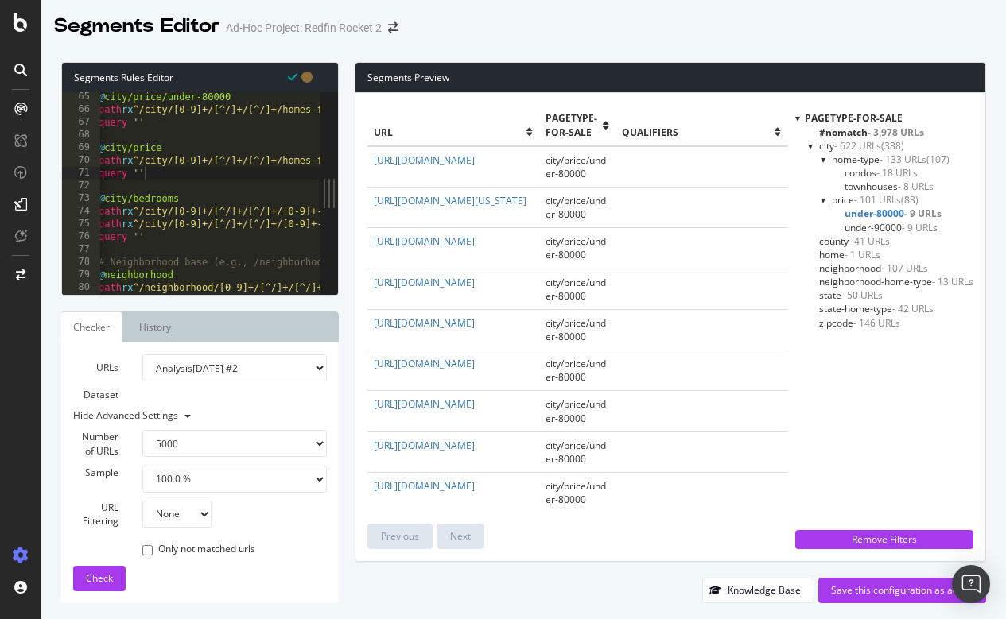
scroll to position [0, 0]
type textarea "@city/bedrooms"
click at [195, 196] on div "@ city/price/under-80000 path rx ^/city/[0-9]+/[^/]+/[^/]+/homes-for-sale-under…" at bounding box center [672, 205] width 1146 height 228
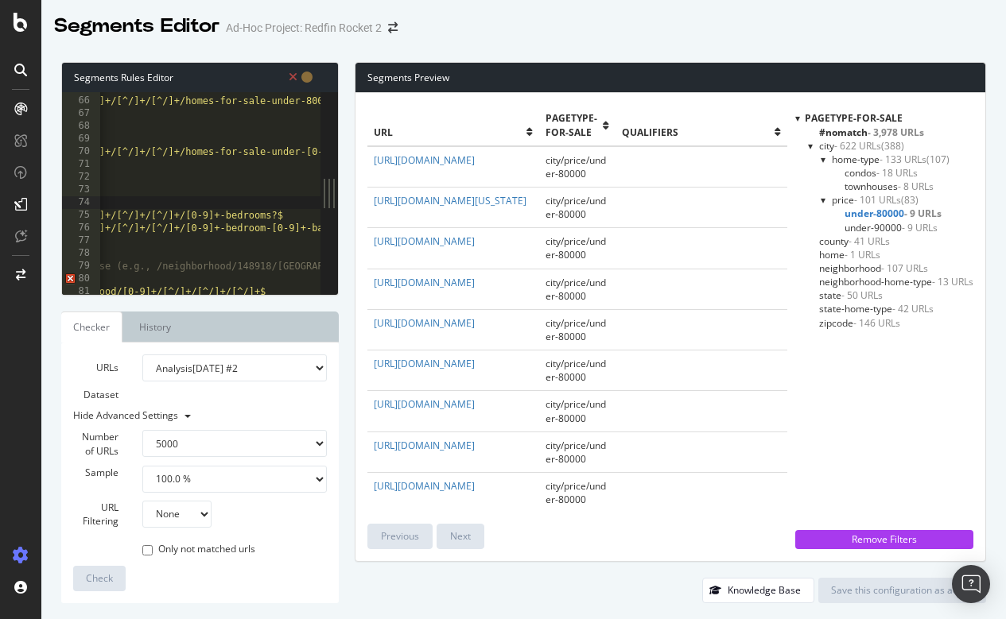
scroll to position [0, 153]
type textarea "path rx ^/city/[0-9]+/[^/]+/[^/]+/[0-9]+-bedroom-[0-9]+-bath$"
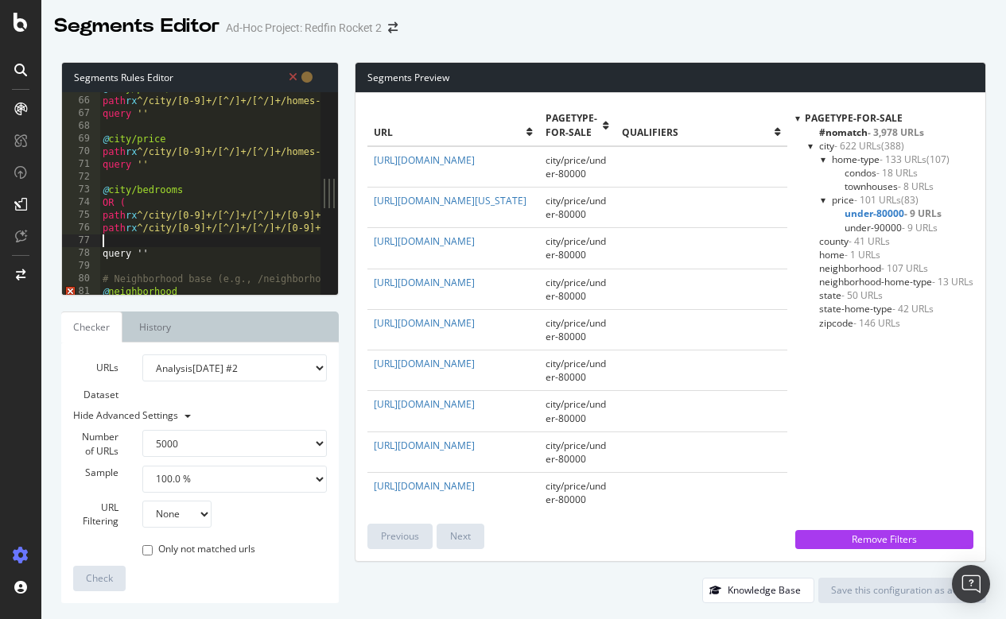
scroll to position [0, 0]
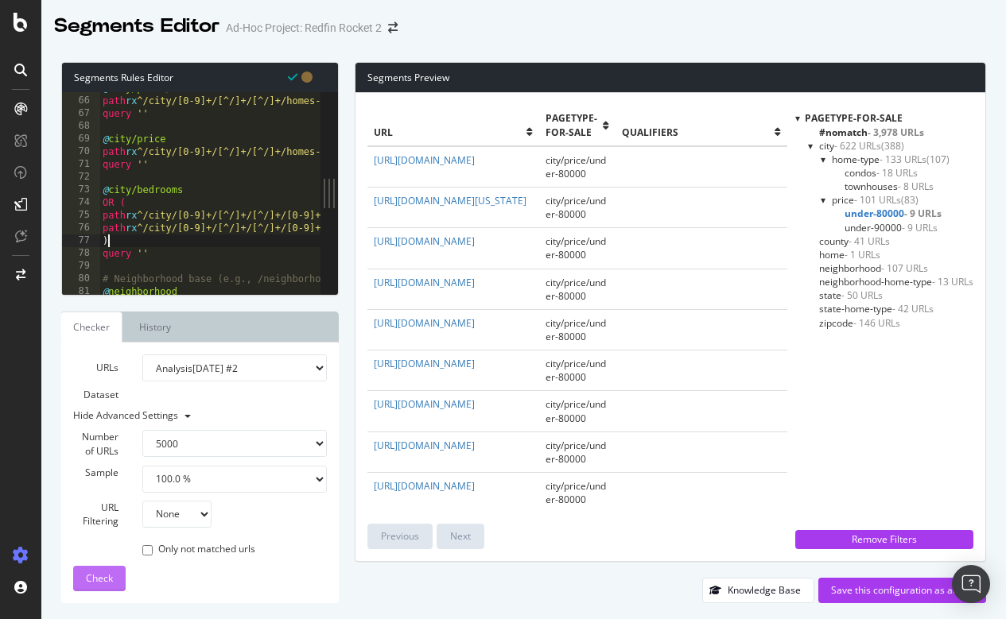
type textarea ")"
click at [98, 580] on span "Check" at bounding box center [99, 579] width 27 height 14
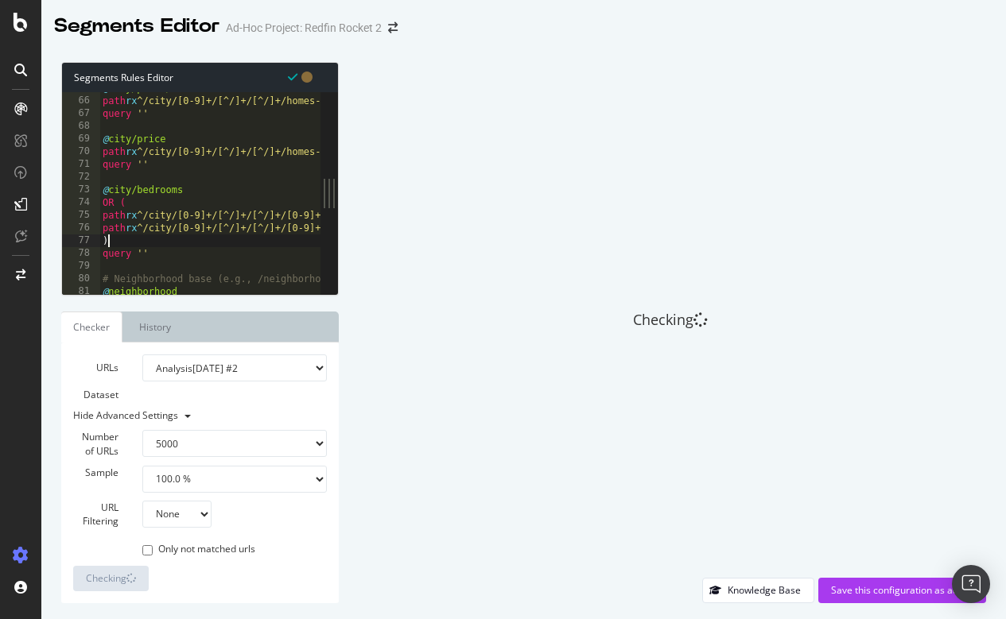
click at [160, 245] on div "@ city/price/under-80000 path rx ^/city/[0-9]+/[^/]+/[^/]+/homes-for-sale-under…" at bounding box center [672, 196] width 1146 height 228
click at [151, 265] on div "@ city/price/under-80000 path rx ^/city/[0-9]+/[^/]+/[^/]+/homes-for-sale-under…" at bounding box center [672, 196] width 1146 height 228
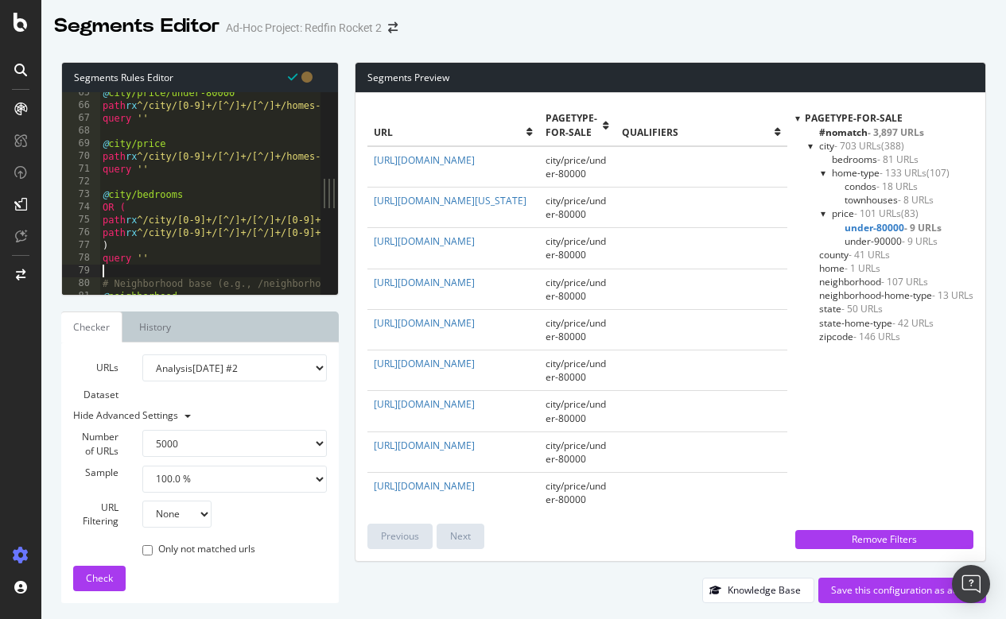
click at [144, 254] on div "@ city/price/under-80000 path rx ^/city/[0-9]+/[^/]+/[^/]+/homes-for-sale-under…" at bounding box center [672, 201] width 1146 height 228
click at [125, 242] on div "@ city/price/under-80000 path rx ^/city/[0-9]+/[^/]+/[^/]+/homes-for-sale-under…" at bounding box center [672, 201] width 1146 height 228
type textarea ")"
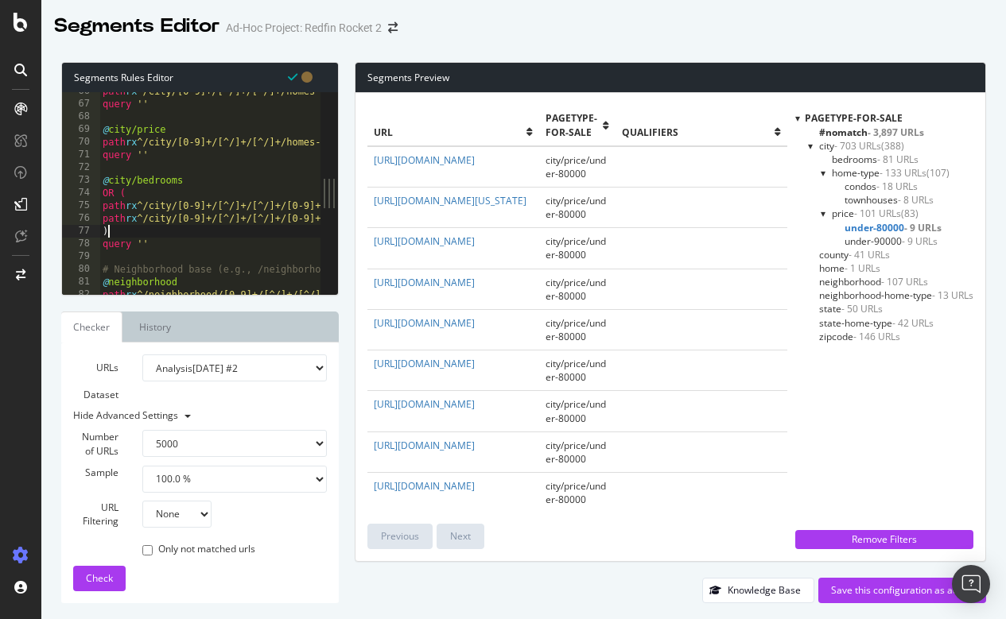
scroll to position [833, 0]
click at [192, 237] on div "path rx ^/city/[0-9]+/[^/]+/[^/]+/homes-for-sale-under-80000+$ query '' @ city/…" at bounding box center [672, 199] width 1146 height 228
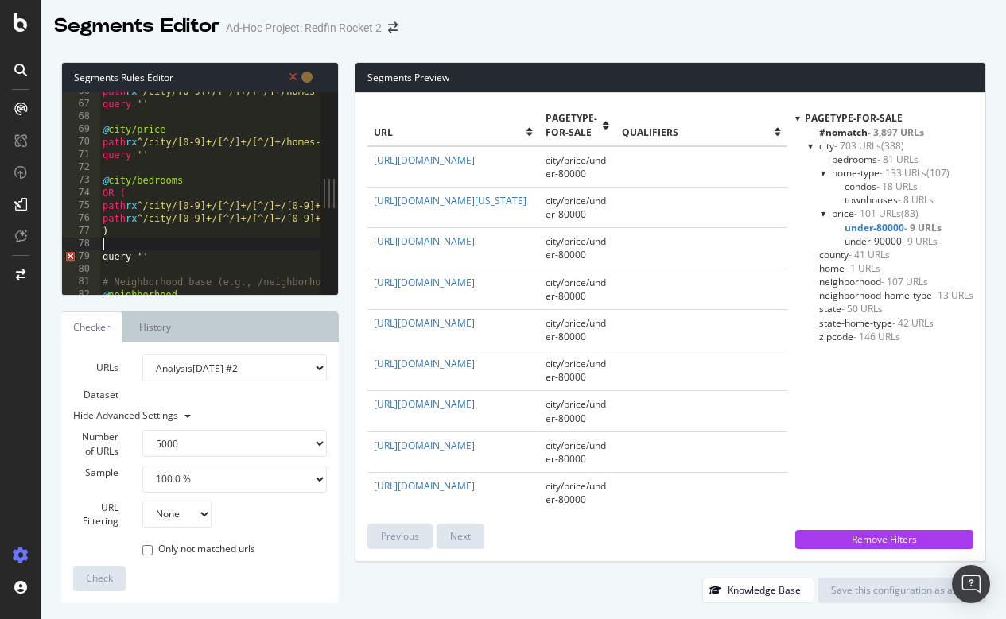
type textarea ")"
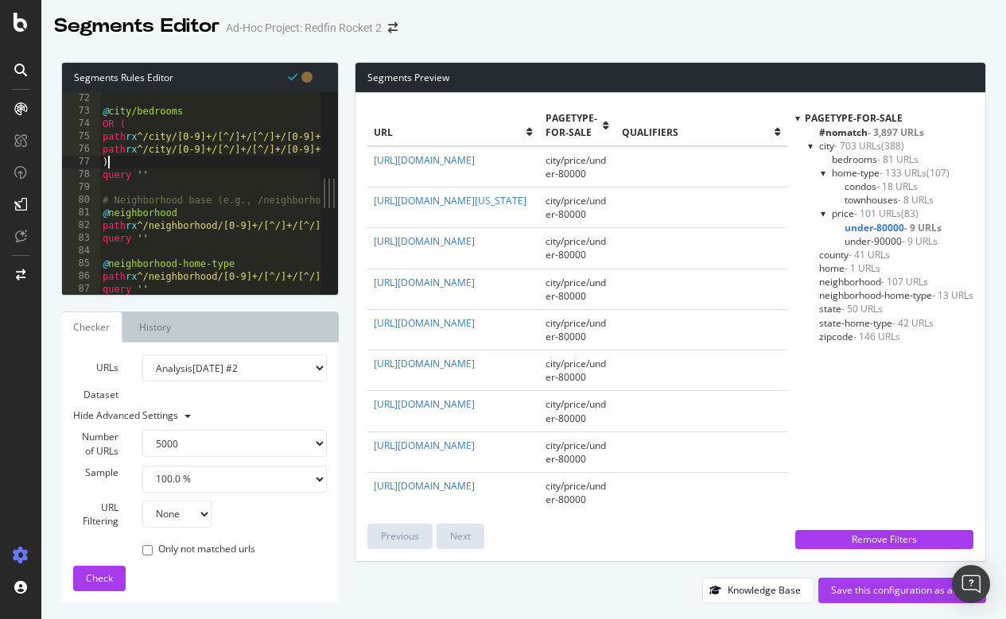
scroll to position [892, 0]
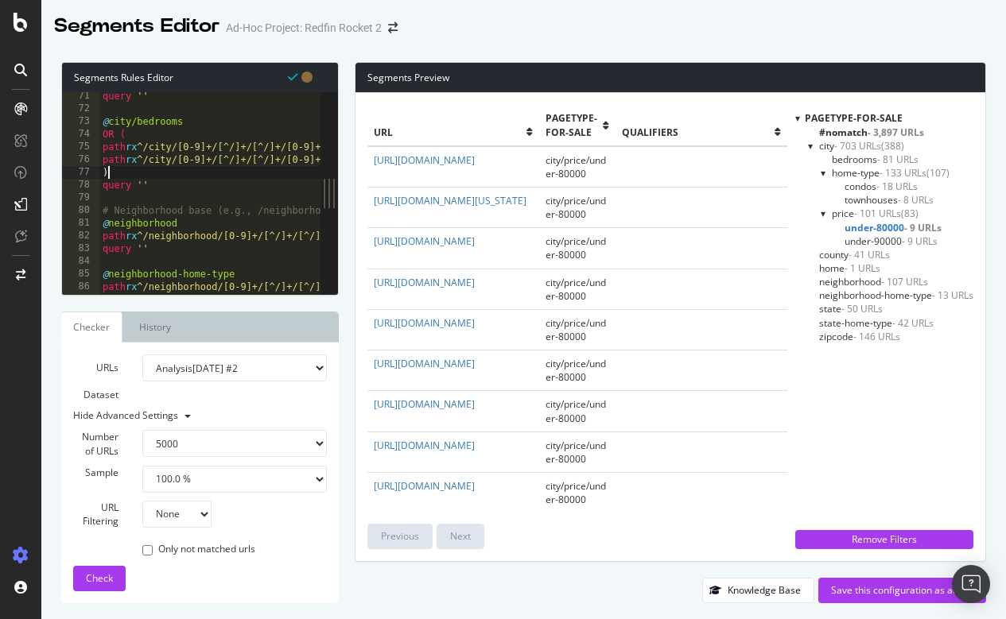
click at [154, 211] on div "query '' @ city/bedrooms OR ( path rx ^/city/[0-9]+/[^/]+/[^/]+/[0-9]+-bedrooms…" at bounding box center [672, 204] width 1146 height 228
click at [176, 174] on div "query '' @ city/bedrooms OR ( path rx ^/city/[0-9]+/[^/]+/[^/]+/[0-9]+-bedrooms…" at bounding box center [672, 204] width 1146 height 228
type textarea ")"
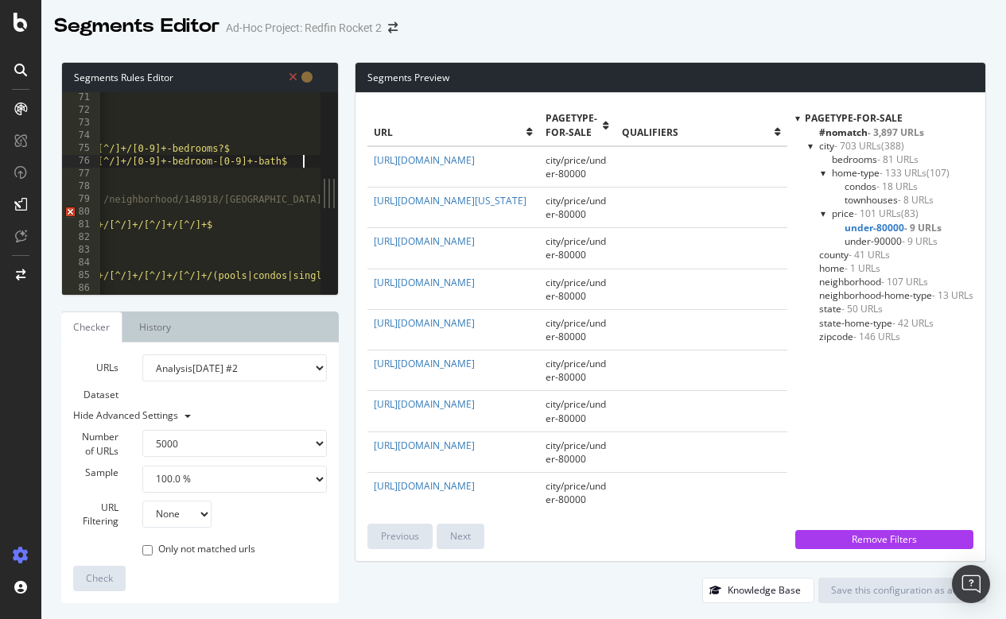
scroll to position [0, 161]
type textarea "path rx ^/city/[0-9]+/[^/]+/[^/]+/[0-9]+-bedroom-[0-9]+-bath$"
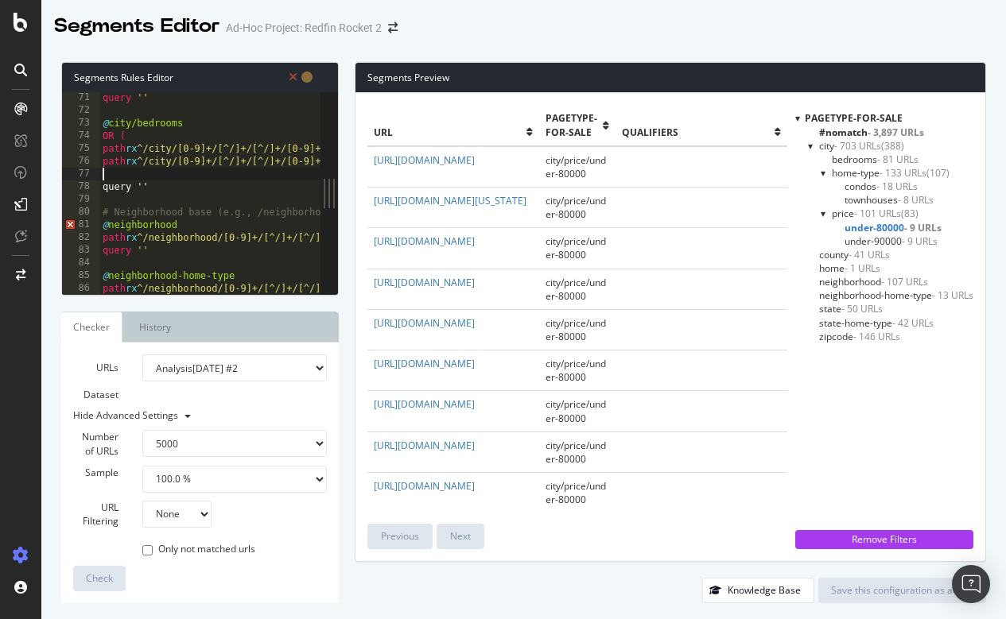
type textarea ")"
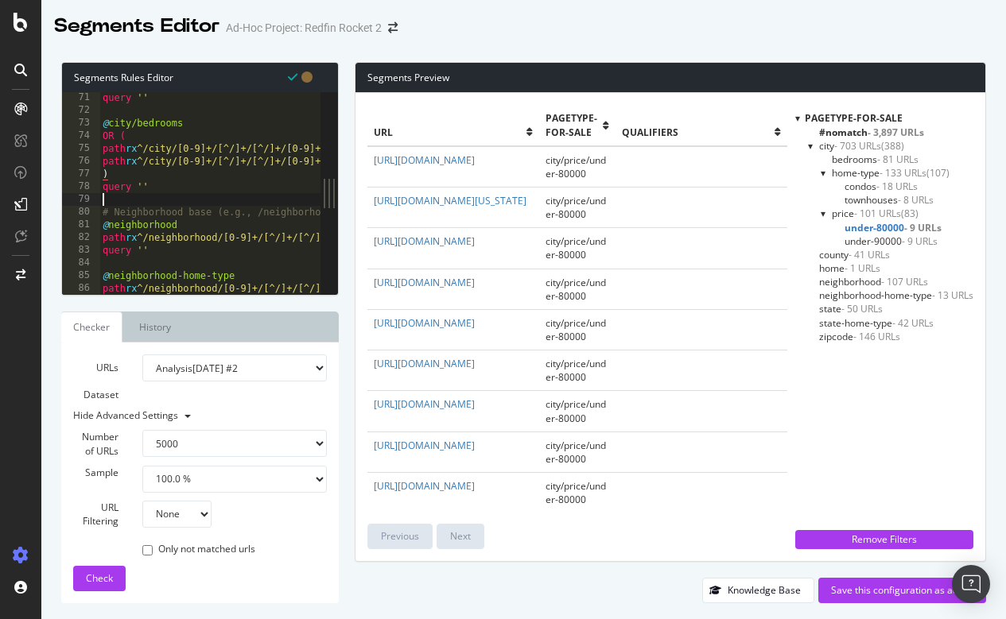
click at [231, 201] on div "query '' @ city/bedrooms OR ( path rx ^/city/[0-9]+/[^/]+/[^/]+/[0-9]+-bedrooms…" at bounding box center [672, 205] width 1146 height 228
click at [808, 143] on div at bounding box center [811, 146] width 6 height 14
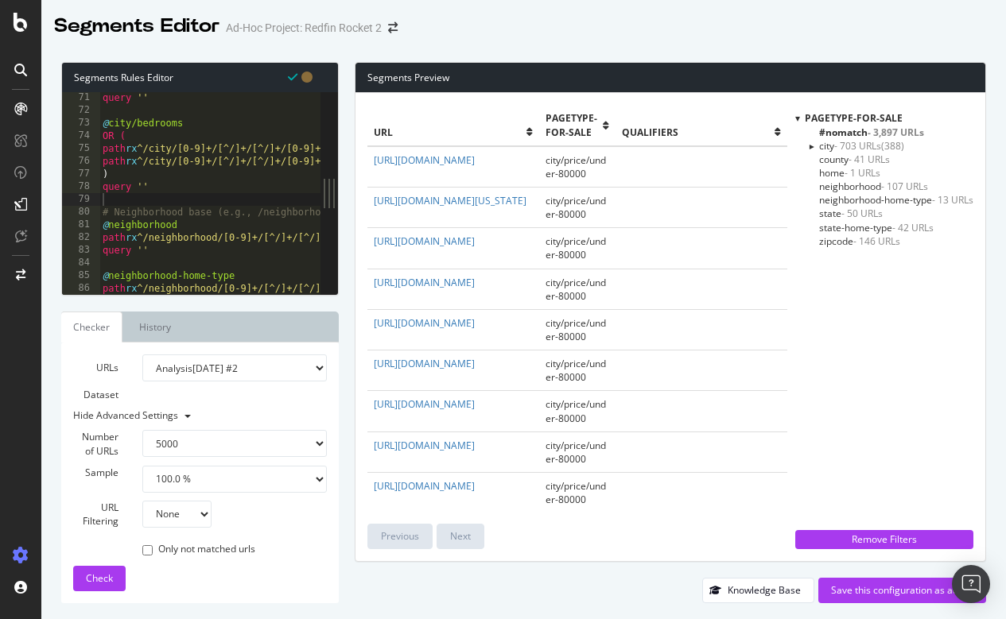
click at [806, 145] on div at bounding box center [811, 145] width 14 height 6
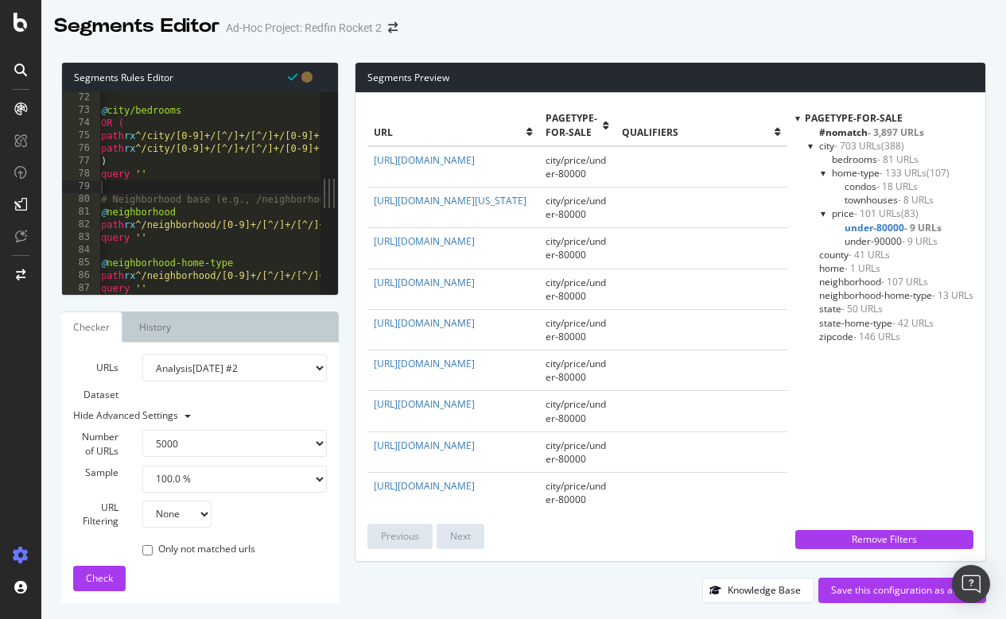
scroll to position [0, 2]
click at [174, 259] on div "@ city/bedrooms OR ( path rx ^/city/[0-9]+/[^/]+/[^/]+/[0-9]+-bedrooms?$ path r…" at bounding box center [670, 205] width 1146 height 228
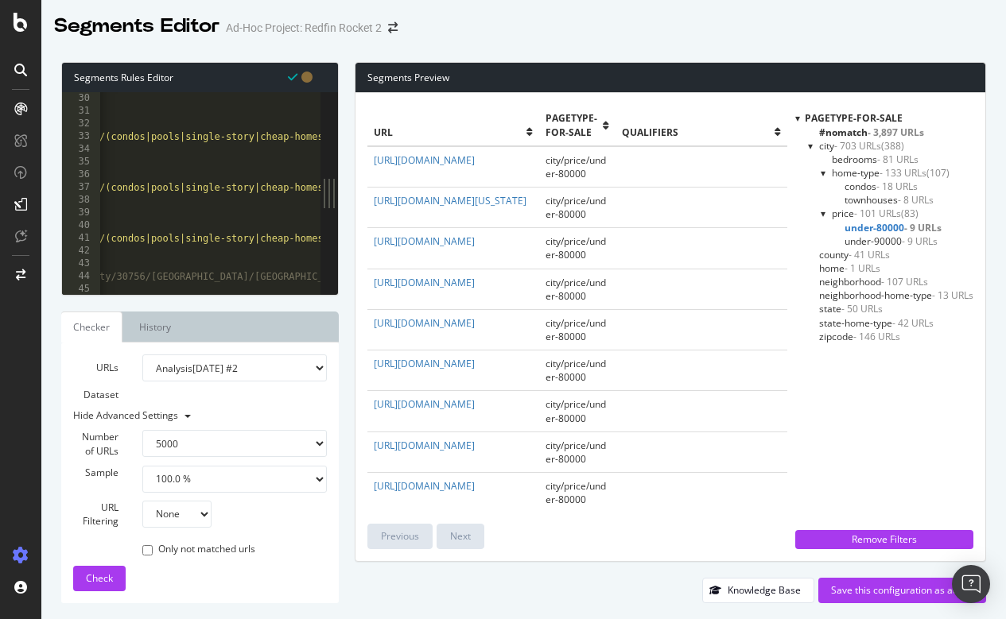
scroll to position [0, 0]
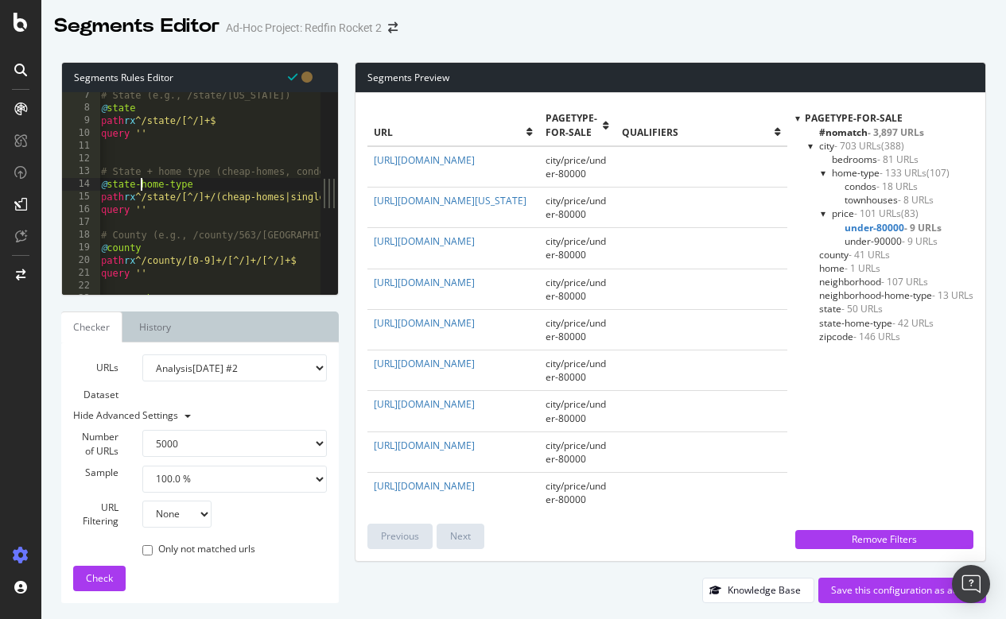
click at [142, 182] on div "# State (e.g., /state/Georgia) @ state path rx ^/state/[^/]+$ query '' # State …" at bounding box center [671, 203] width 1146 height 228
click at [99, 581] on span "Check" at bounding box center [99, 579] width 27 height 14
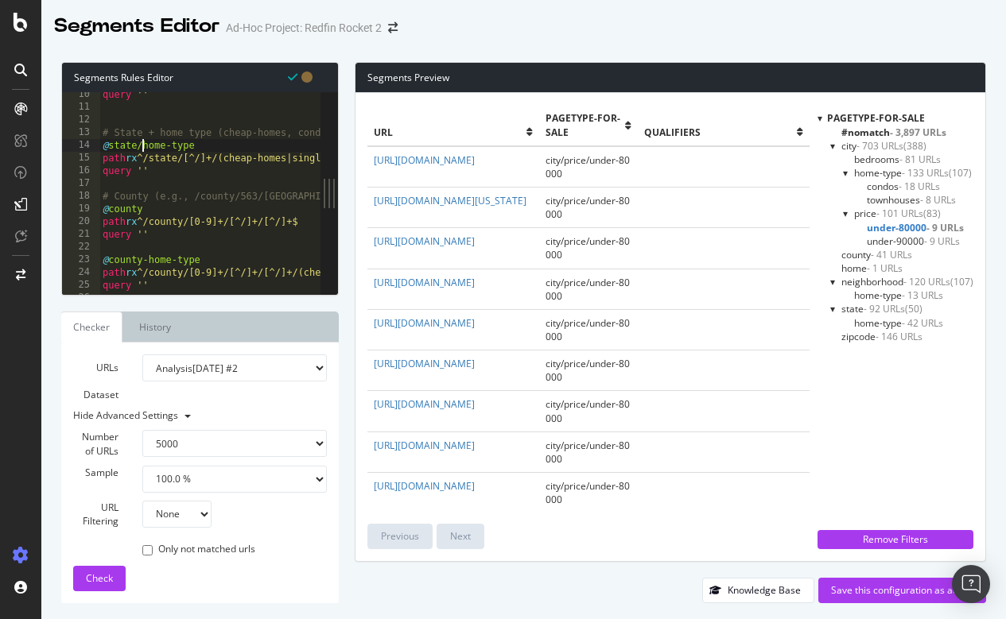
click at [145, 257] on div "query '' # State + home type (cheap-homes, condos, pools, etc.) @ state/home-ty…" at bounding box center [672, 202] width 1146 height 228
click at [149, 257] on div "query '' # State + home type (cheap-homes, condos, pools, etc.) @ state/home-ty…" at bounding box center [672, 202] width 1146 height 228
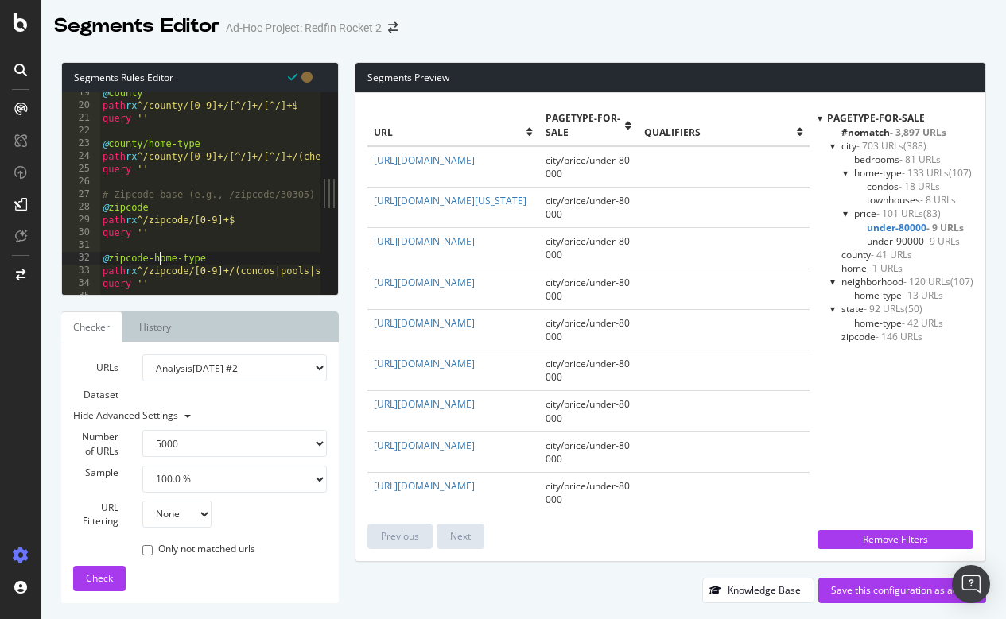
click at [157, 254] on div "@ county path rx ^/county/[0-9]+/[^/]+/[^/]+$ query '' @ county/home-type path …" at bounding box center [672, 201] width 1146 height 228
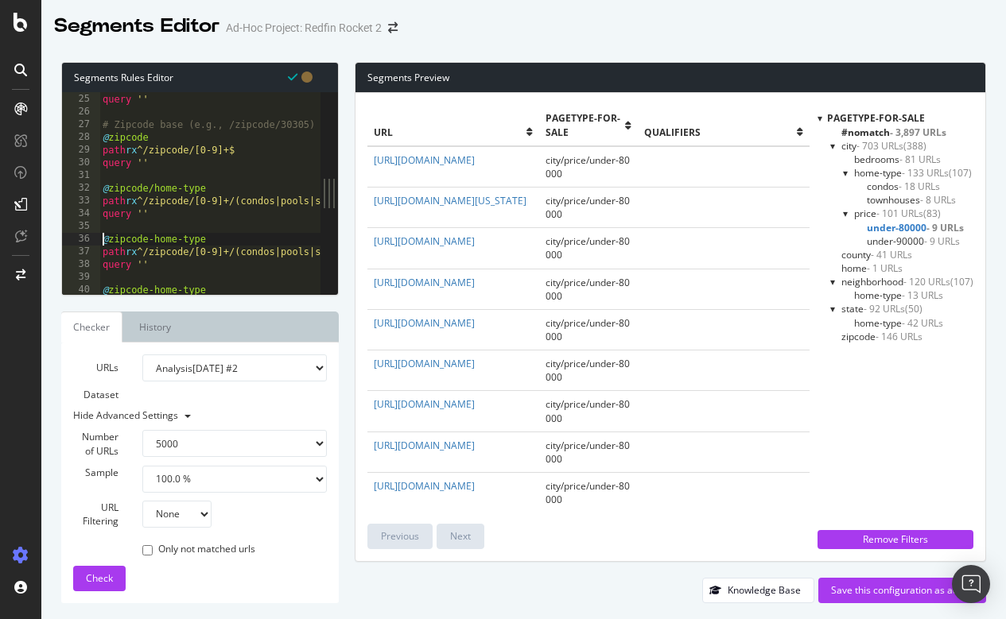
click at [103, 236] on div "path rx ^/county/[0-9]+/[^/]+/[^/]+/(cheap-homes|single-story|pools|condos|vint…" at bounding box center [672, 194] width 1146 height 228
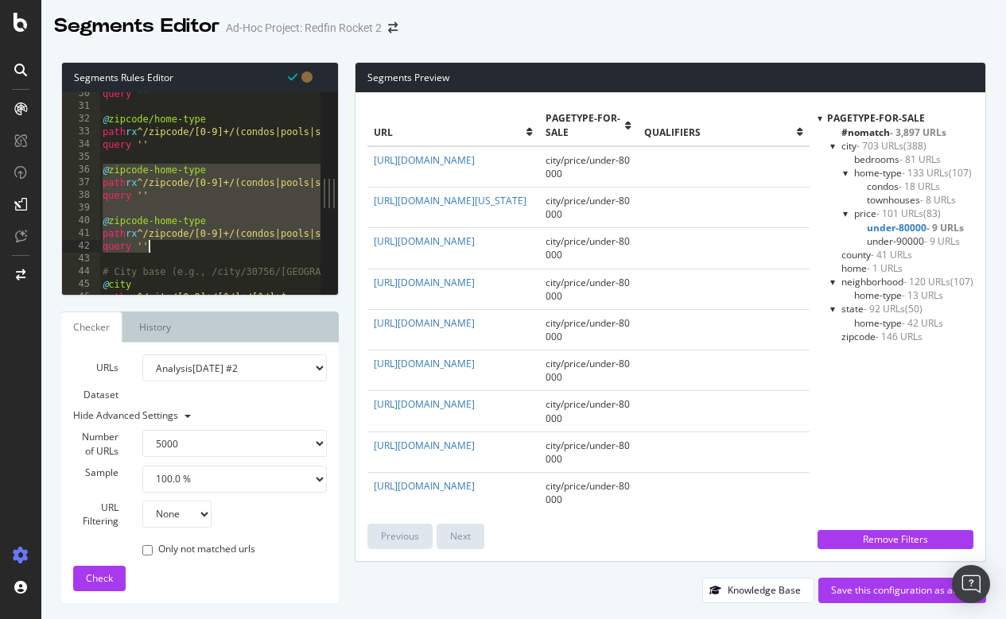
click at [184, 247] on div "query '' @ zipcode/home-type path rx ^/zipcode/[0-9]+/(condos|pools|single-stor…" at bounding box center [672, 201] width 1146 height 228
type textarea "path rx ^/zipcode/[0-9]+/(condos|pools|single-story|cheap-homes|luxury-homes|vi…"
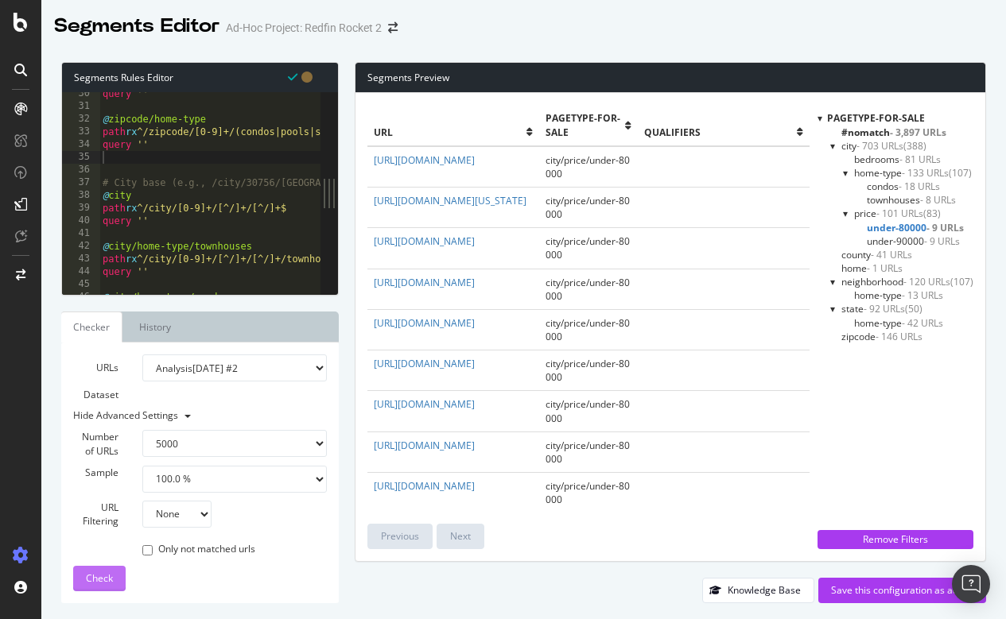
click at [96, 573] on span "Check" at bounding box center [99, 579] width 27 height 14
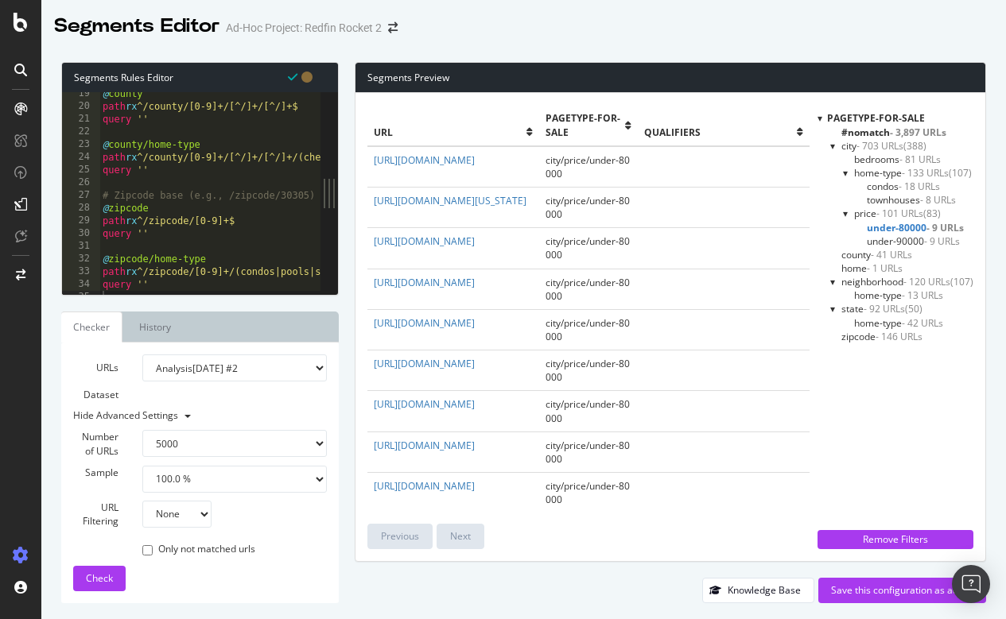
click at [859, 332] on span "zipcode - 146 URLs" at bounding box center [881, 337] width 81 height 14
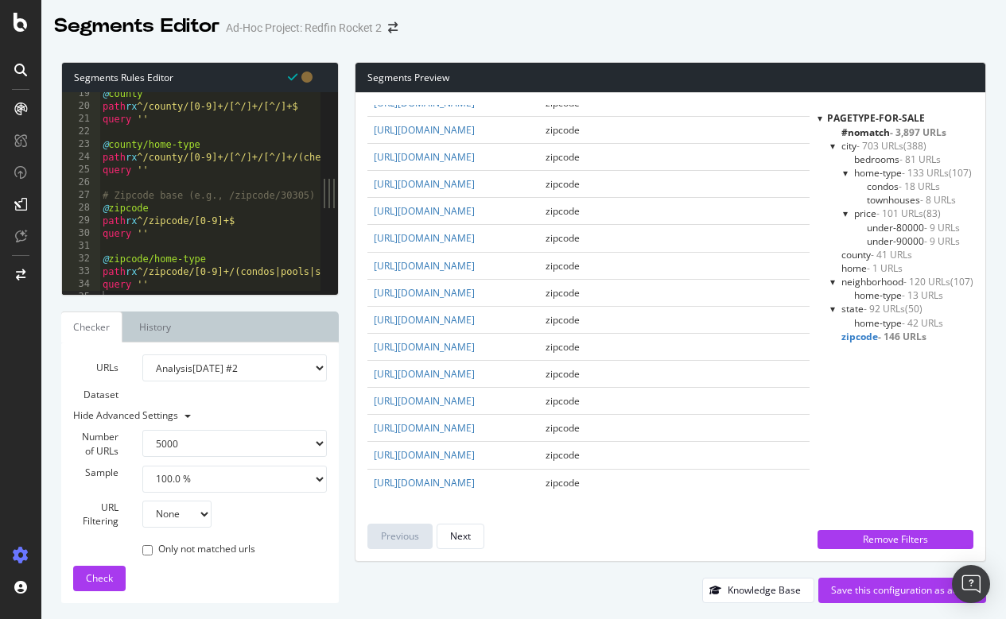
scroll to position [3705, 0]
click at [463, 538] on div "Next" at bounding box center [460, 536] width 21 height 14
click at [407, 539] on div "Previous" at bounding box center [400, 536] width 38 height 14
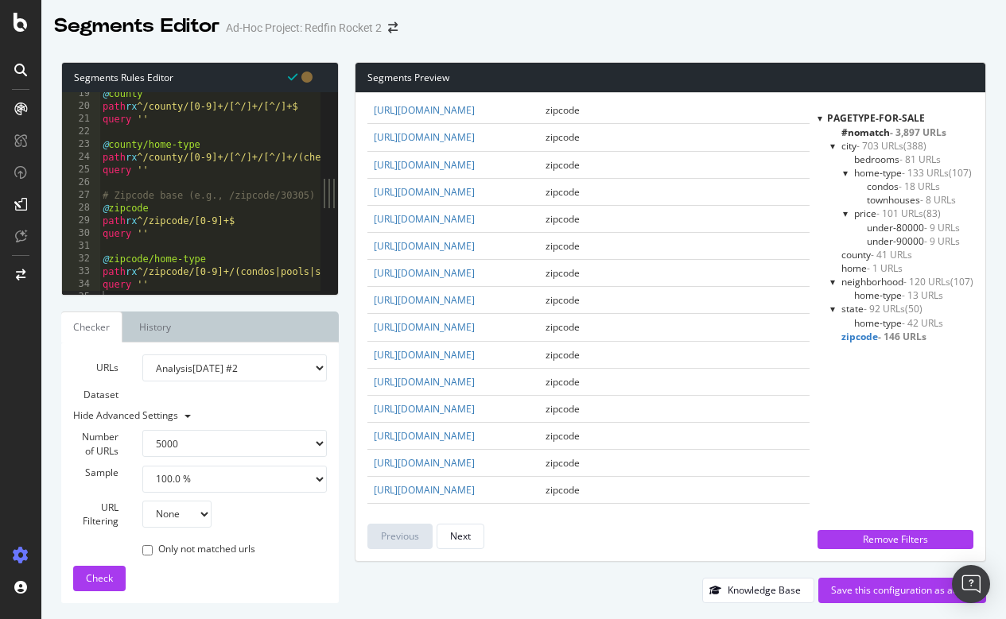
scroll to position [0, 0]
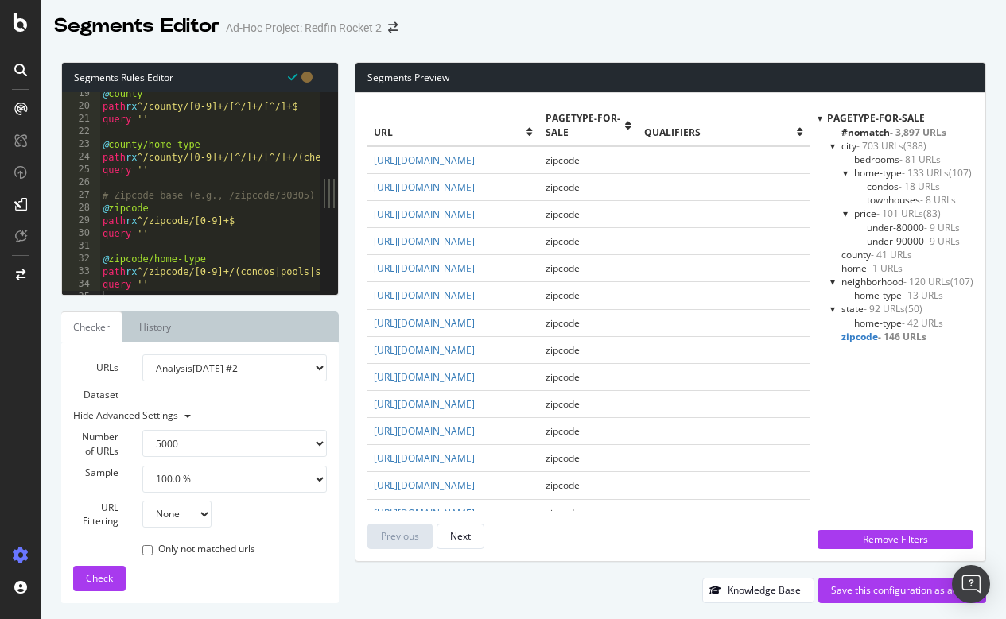
click at [874, 130] on span "#nomatch - 3,897 URLs" at bounding box center [893, 133] width 105 height 14
click at [865, 317] on span "home-type - 42 URLs" at bounding box center [898, 323] width 89 height 14
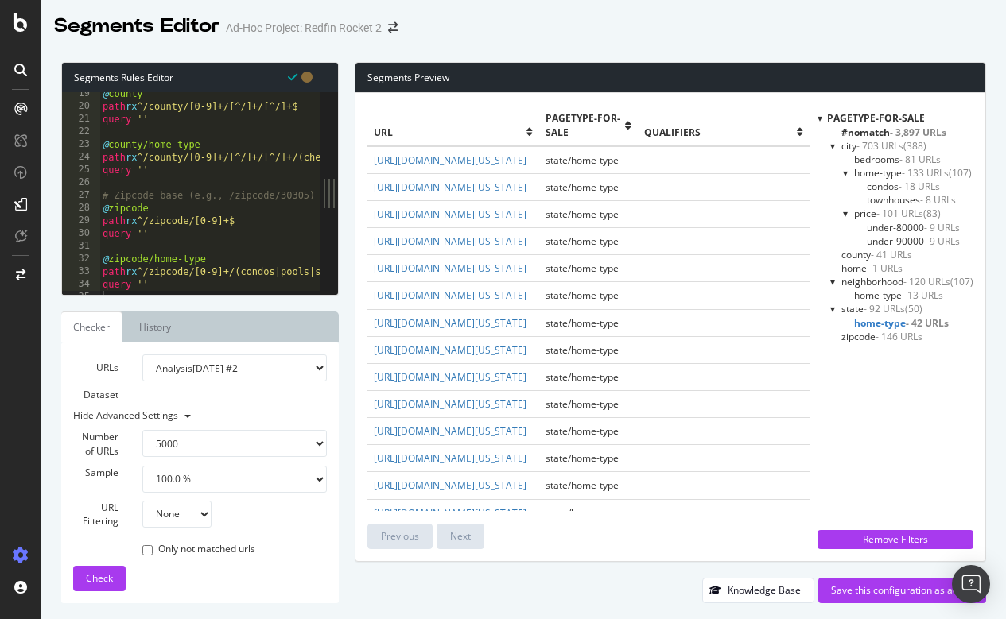
click at [849, 308] on span "state - 92 URLs" at bounding box center [873, 309] width 64 height 14
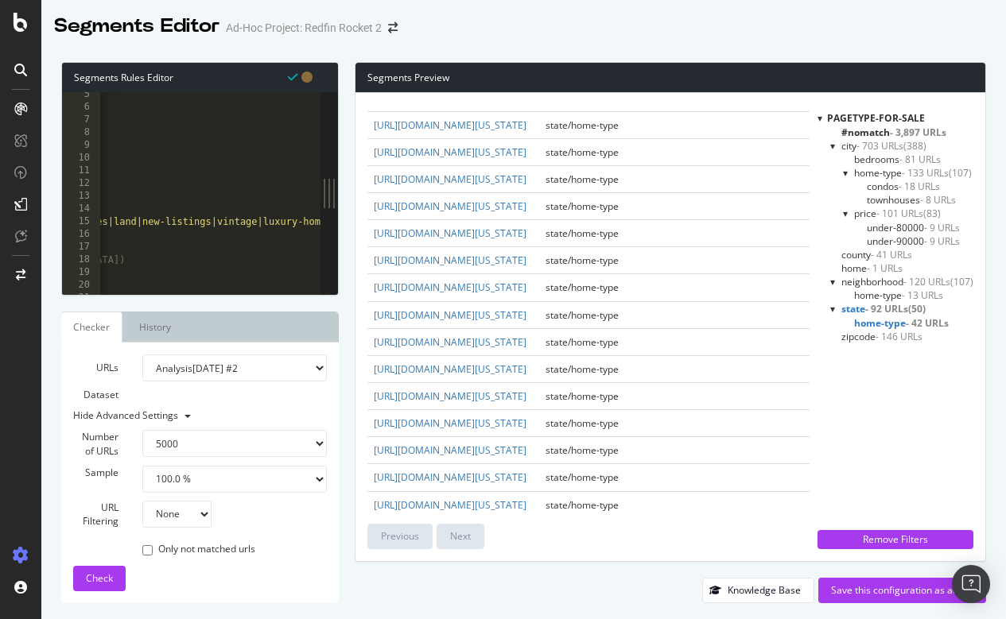
scroll to position [0, 345]
click at [846, 304] on span "state - 92 URLs" at bounding box center [874, 309] width 67 height 14
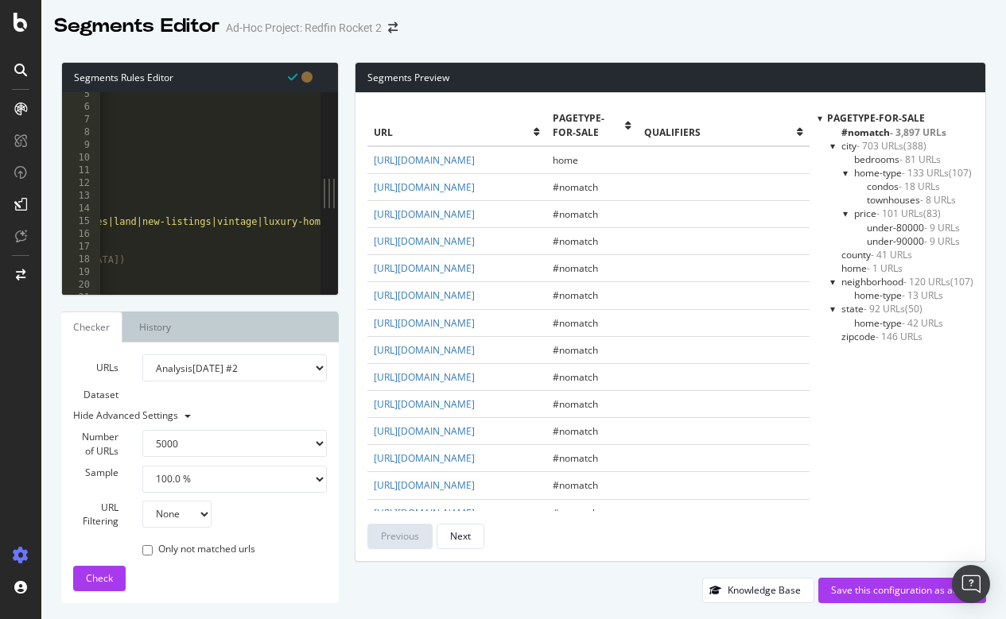
click at [846, 304] on span "state - 92 URLs" at bounding box center [873, 309] width 64 height 14
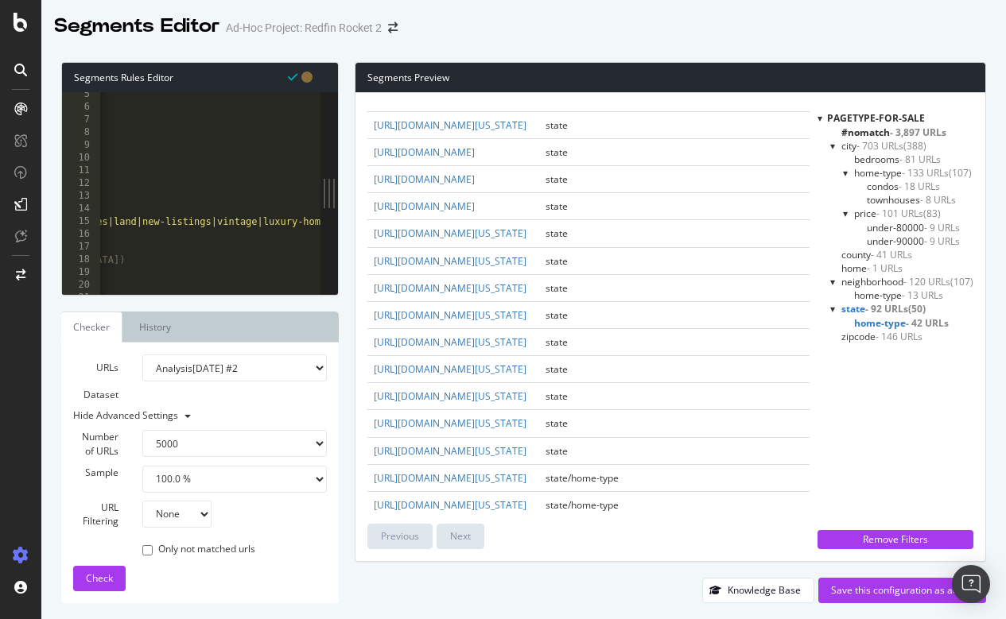
scroll to position [1040, 0]
click at [889, 321] on span "home-type - 42 URLs" at bounding box center [901, 323] width 95 height 14
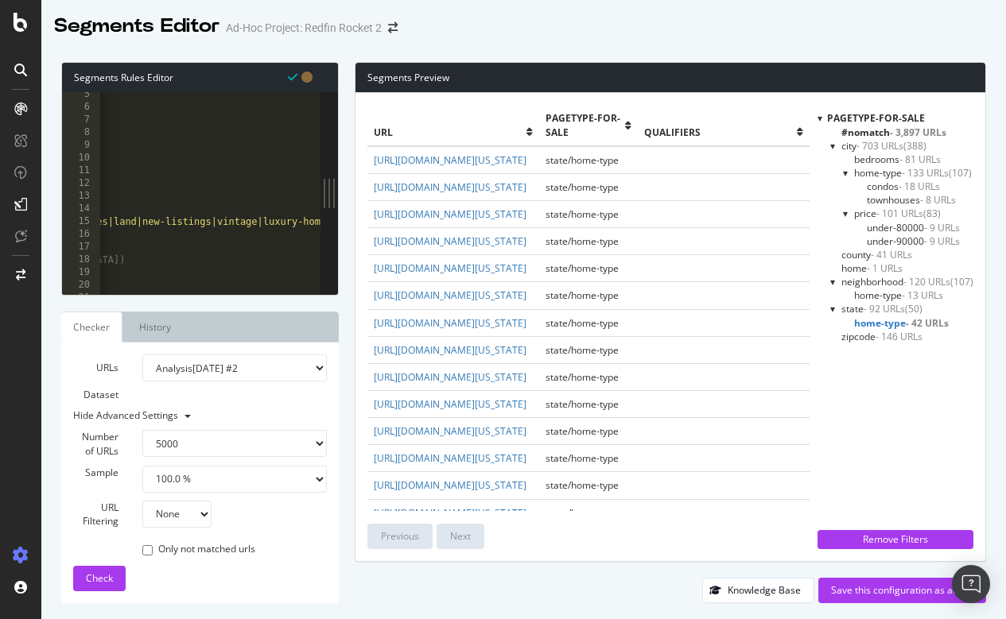
click at [889, 321] on span "home-type - 42 URLs" at bounding box center [901, 323] width 95 height 14
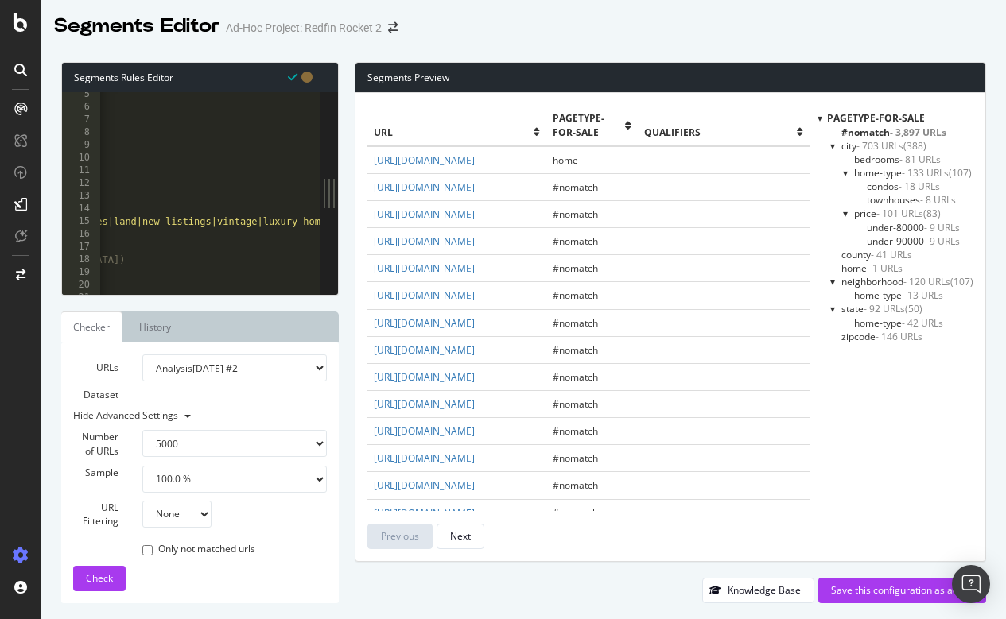
click at [848, 304] on span "state - 92 URLs" at bounding box center [873, 309] width 64 height 14
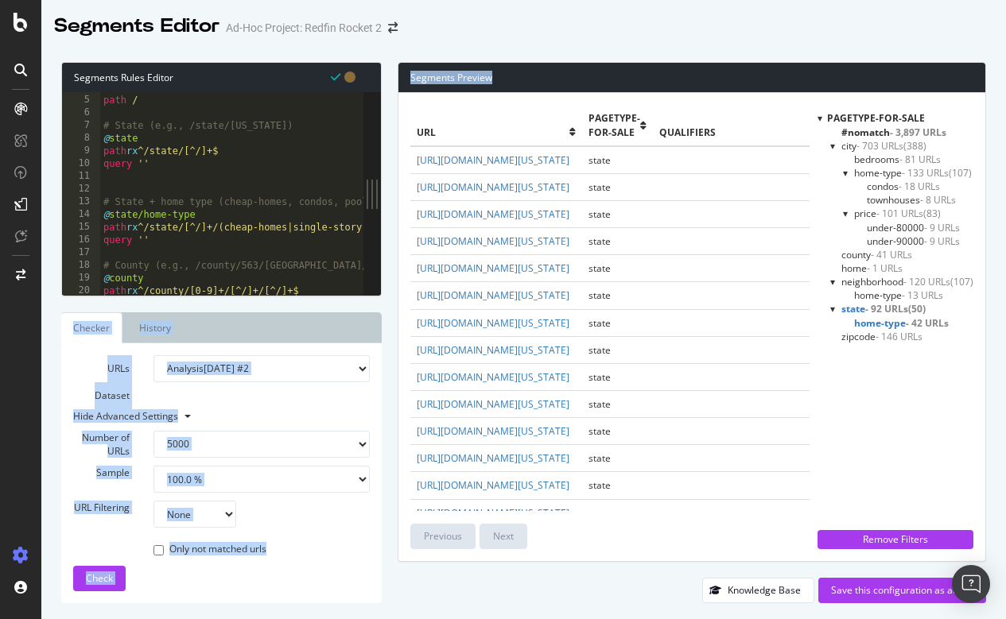
drag, startPoint x: 328, startPoint y: 192, endPoint x: 382, endPoint y: 187, distance: 53.5
click at [382, 187] on div "Segments Rules Editor 4 5 6 7 8 9 10 11 12 13 14 15 16 17 18 19 20 21 @ home pa…" at bounding box center [523, 332] width 964 height 573
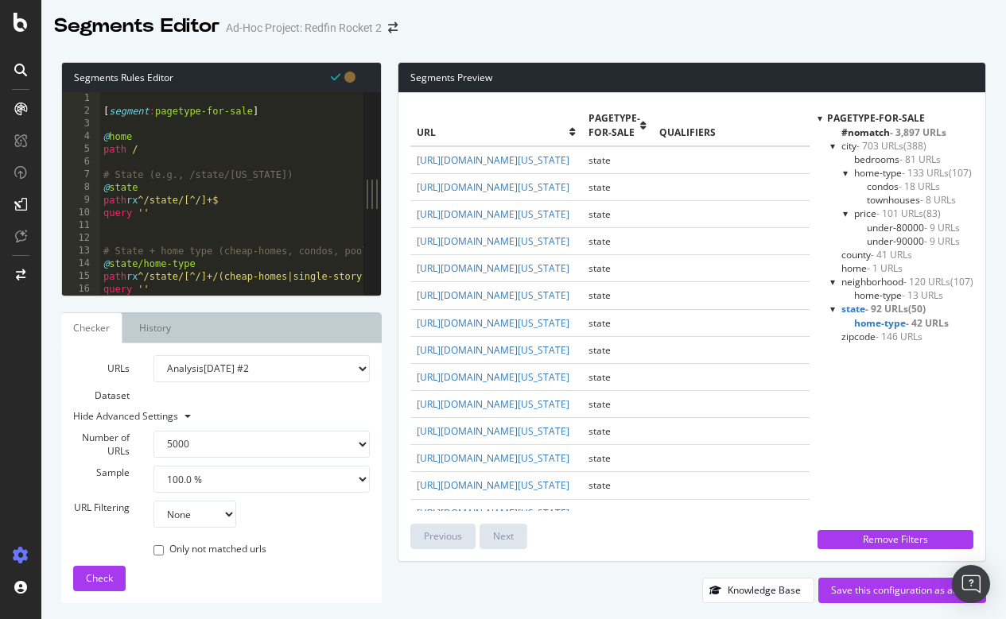
click at [873, 316] on span "home-type - 42 URLs" at bounding box center [901, 323] width 95 height 14
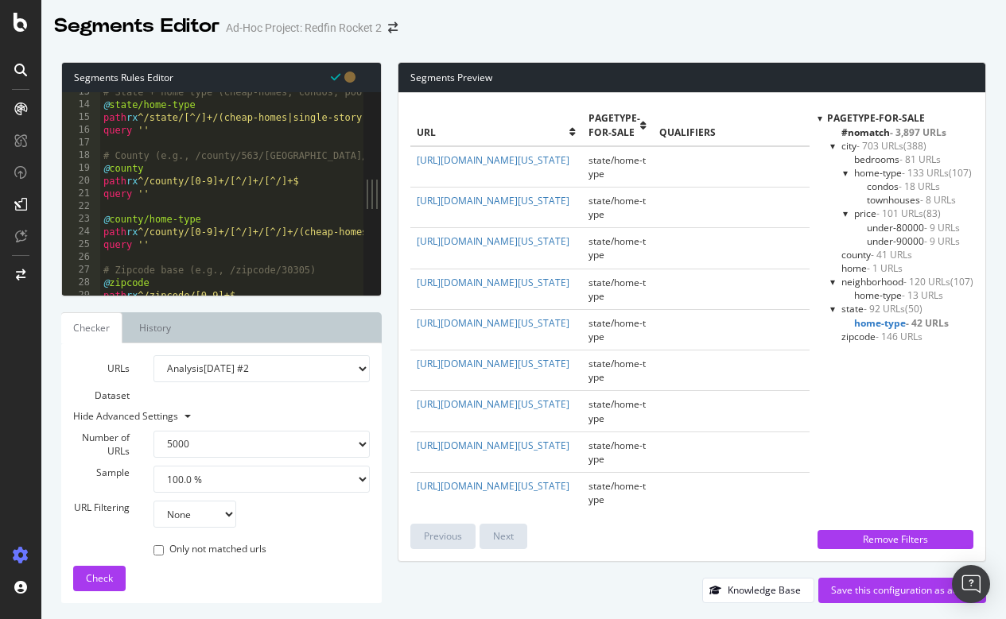
scroll to position [163, 0]
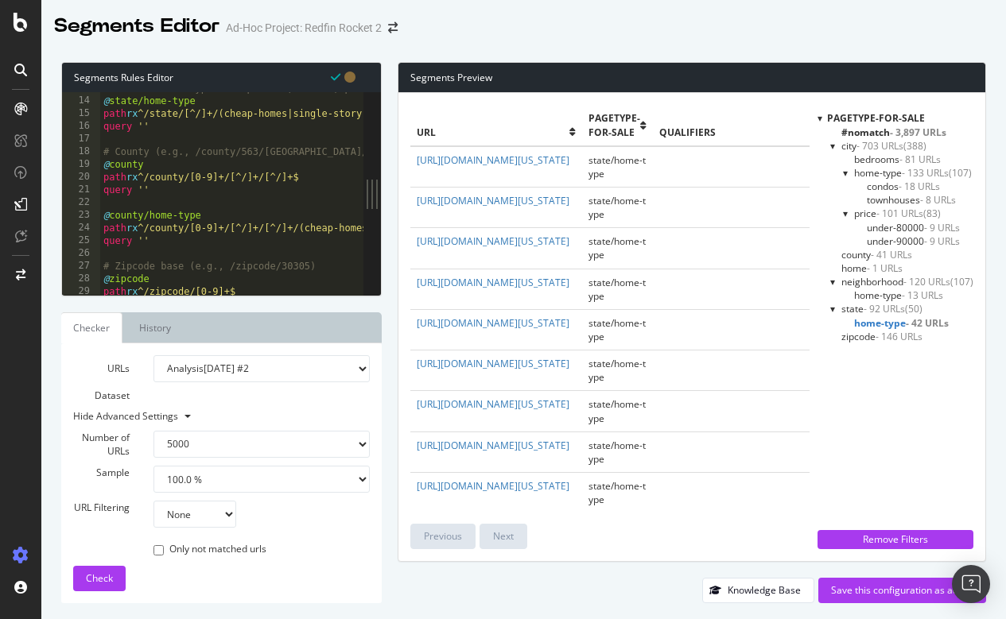
click at [844, 335] on span "zipcode - 146 URLs" at bounding box center [881, 337] width 81 height 14
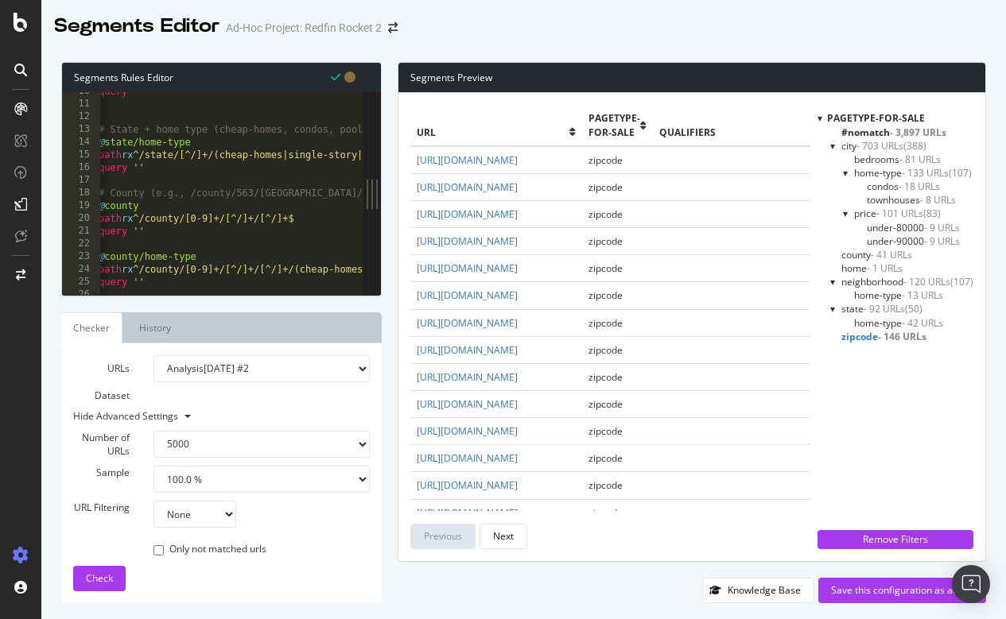
scroll to position [0, 0]
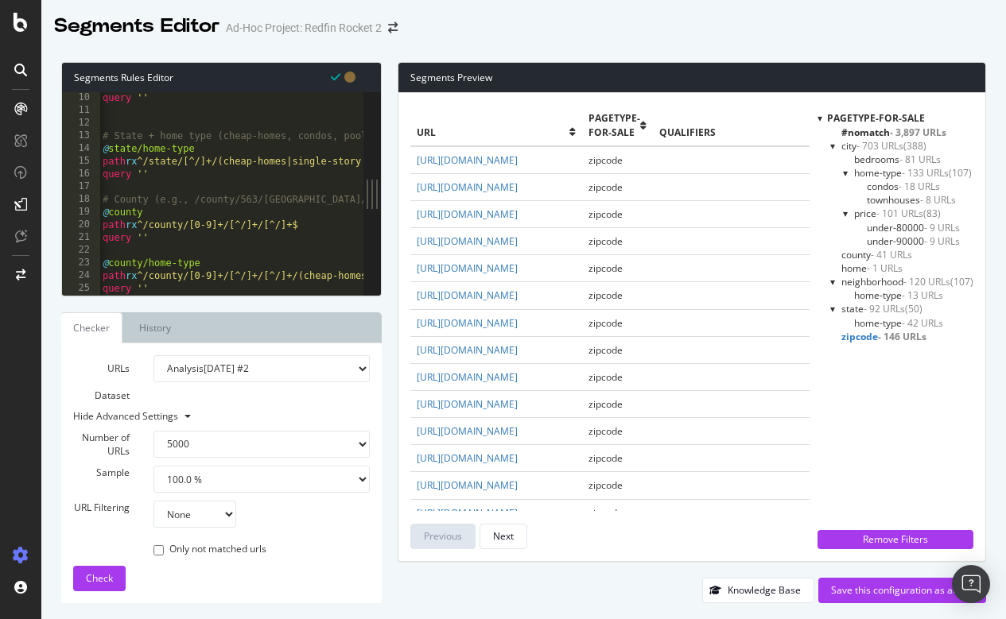
type textarea "query ''"
click at [162, 235] on div "query '' # State + home type (cheap-homes, condos, pools, etc.) @ state/home-ty…" at bounding box center [672, 205] width 1146 height 228
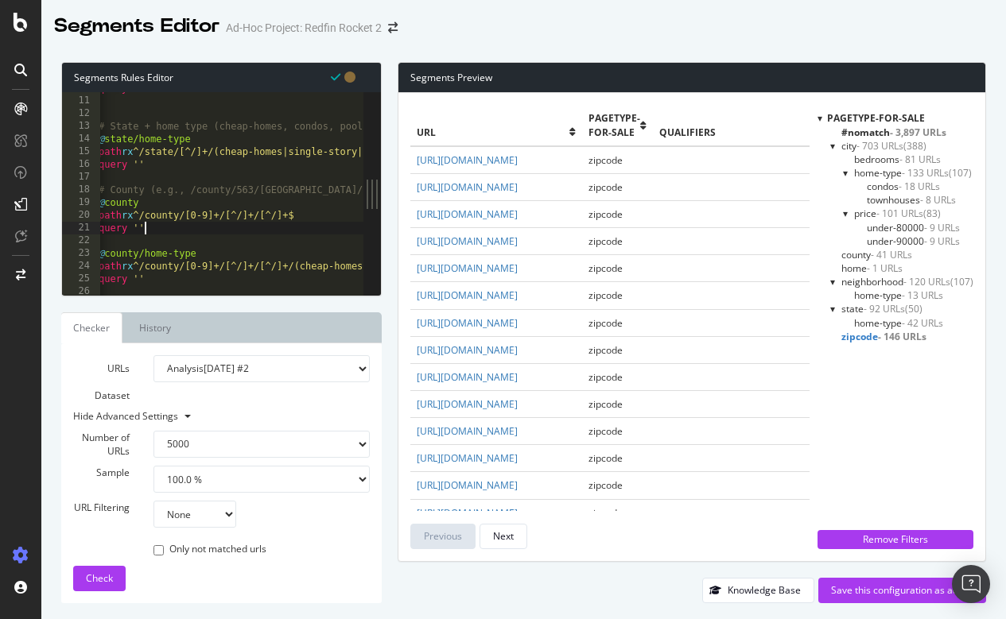
scroll to position [129, 0]
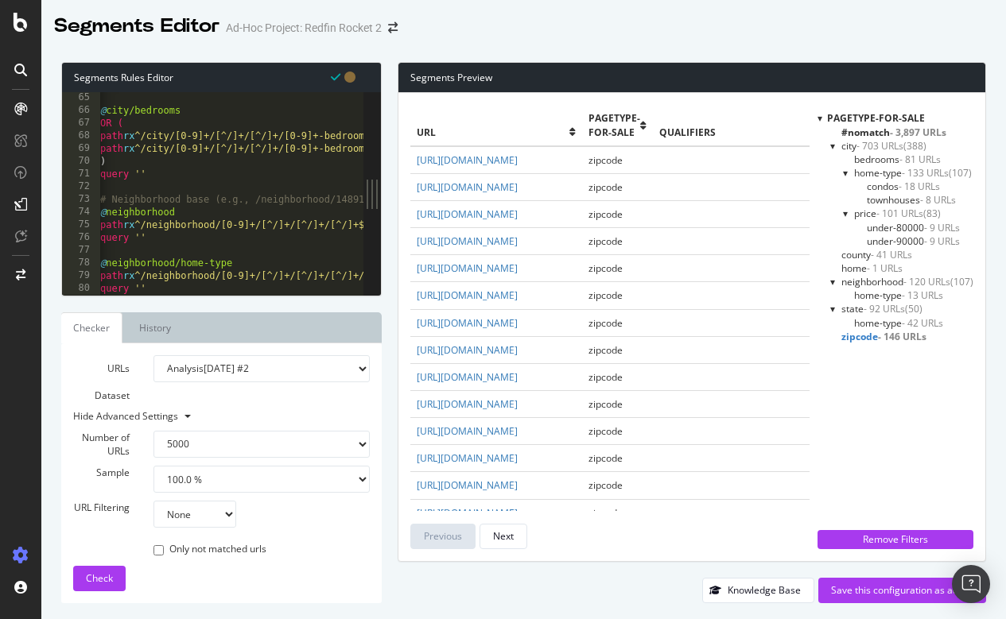
click at [179, 288] on div at bounding box center [231, 288] width 263 height 16
click at [154, 285] on div at bounding box center [231, 288] width 263 height 16
click at [133, 284] on div at bounding box center [231, 288] width 263 height 16
click at [158, 250] on div "@ city/bedrooms OR ( path rx ^/city/[0-9]+/[^/]+/[^/]+/[0-9]+-bedrooms?$ path r…" at bounding box center [673, 205] width 1146 height 228
type textarea "query ''"
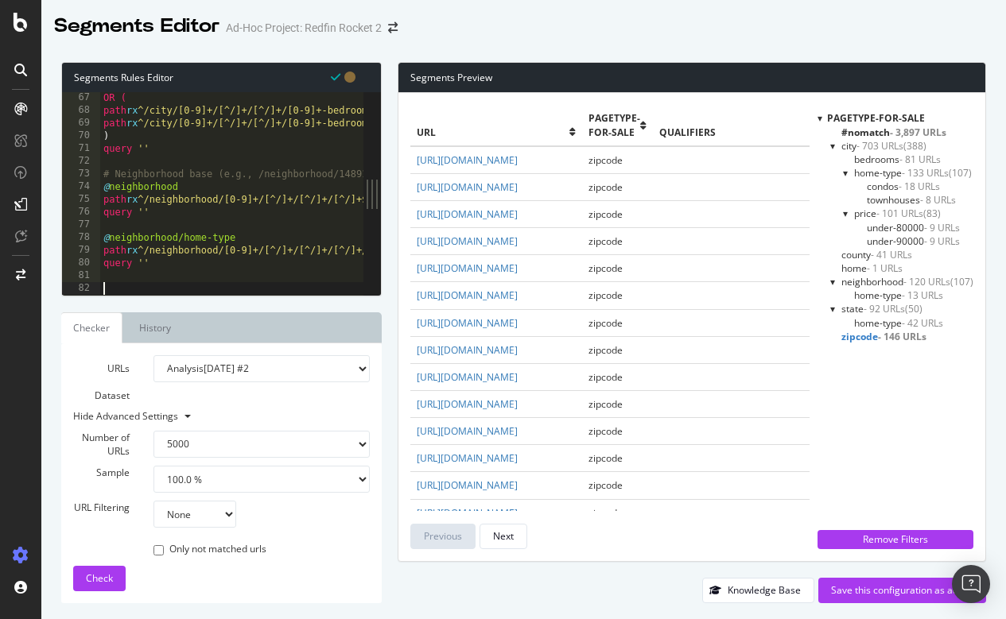
paste textarea "query ''"
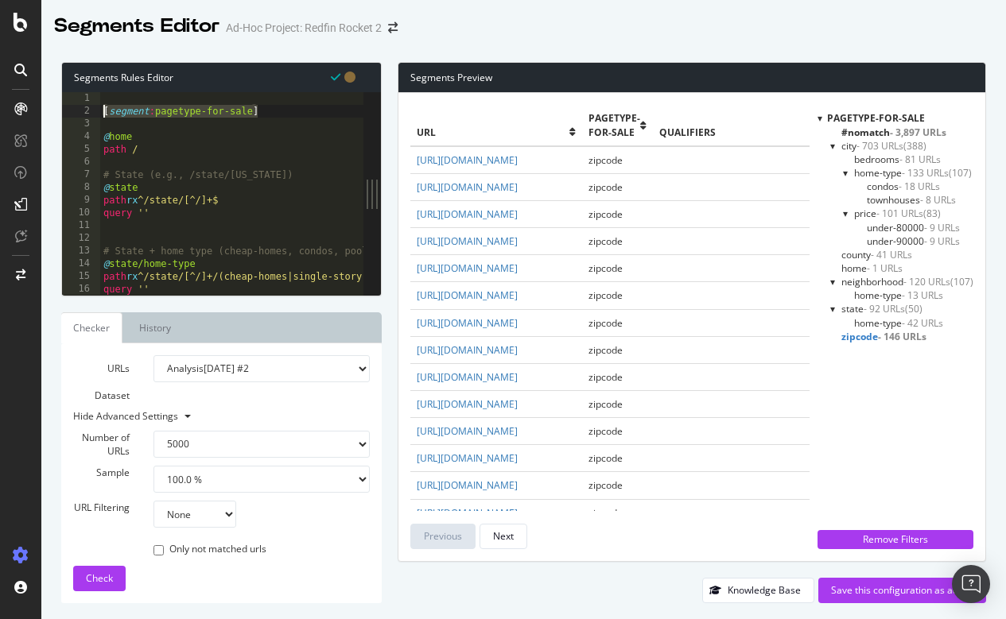
drag, startPoint x: 270, startPoint y: 108, endPoint x: 58, endPoint y: 108, distance: 212.3
click at [58, 108] on div "Segments Rules Editor query '' 1 2 3 4 5 6 7 8 9 10 11 12 13 14 15 16 17 [ segm…" at bounding box center [523, 332] width 964 height 573
type textarea "[segment:pagetype-for-sale]"
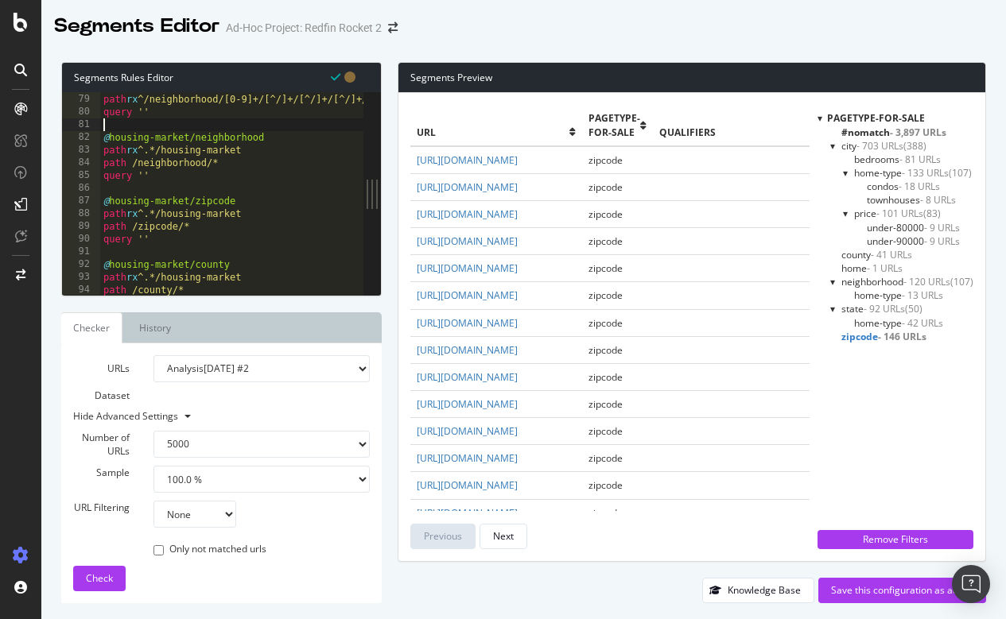
click at [168, 118] on div "@ neighborhood/home-type path rx ^/neighborhood/[0-9]+/[^/]+/[^/]+/[^/]+/(pools…" at bounding box center [673, 194] width 1146 height 228
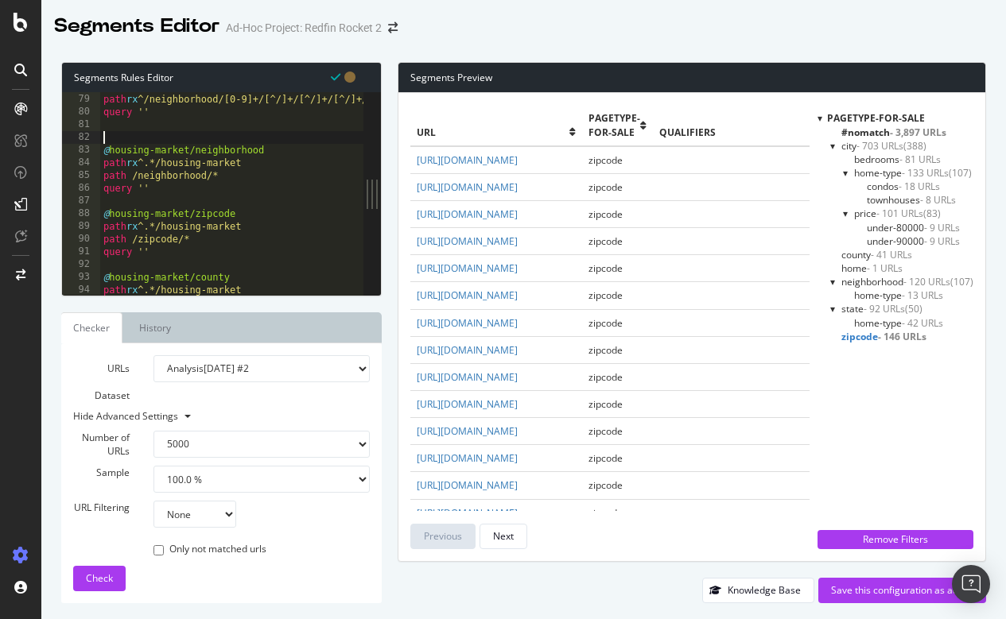
paste textarea "[segment:pagetype-for-sale]"
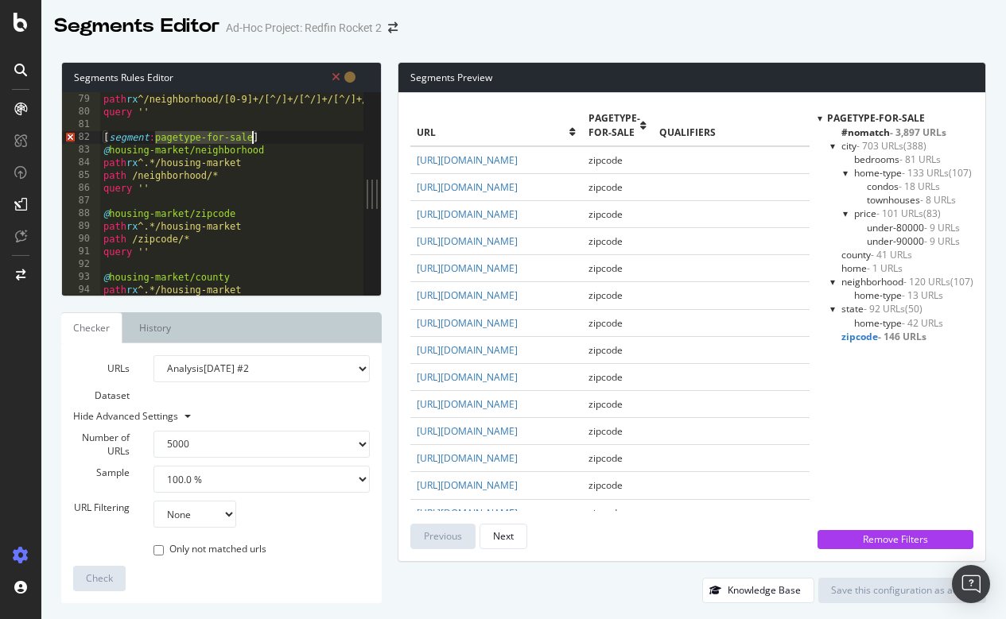
drag, startPoint x: 154, startPoint y: 136, endPoint x: 250, endPoint y: 132, distance: 96.3
click at [250, 132] on div "@ neighborhood/home-type path rx ^/neighborhood/[0-9]+/[^/]+/[^/]+/[^/]+/(pools…" at bounding box center [673, 194] width 1146 height 228
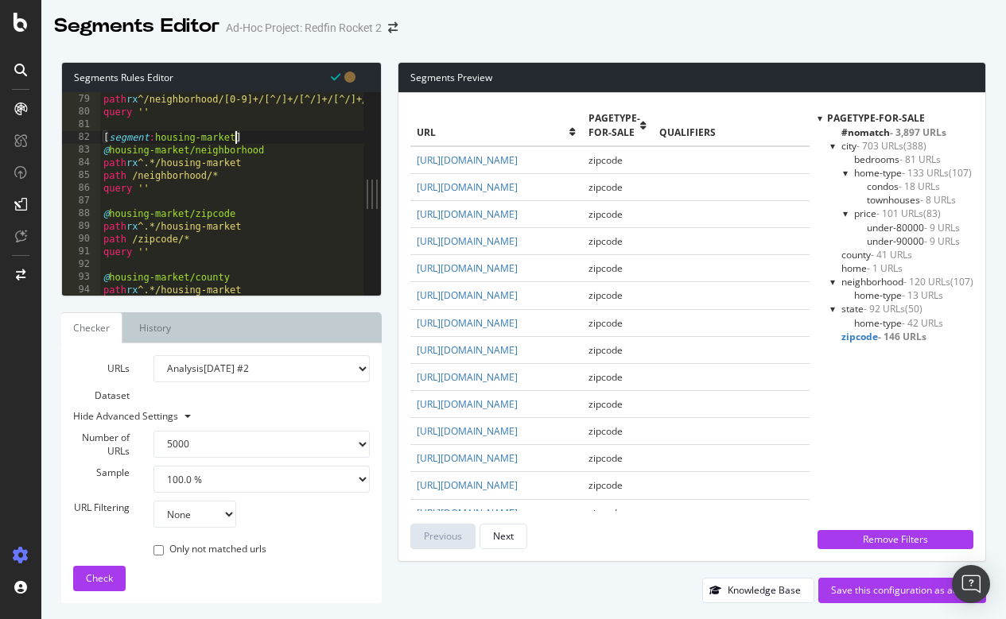
click at [153, 137] on div "@ neighborhood/home-type path rx ^/neighborhood/[0-9]+/[^/]+/[^/]+/[^/]+/(pools…" at bounding box center [673, 194] width 1146 height 228
click at [286, 137] on div "@ neighborhood/home-type path rx ^/neighborhood/[0-9]+/[^/]+/[^/]+/[^/]+/(pools…" at bounding box center [673, 194] width 1146 height 228
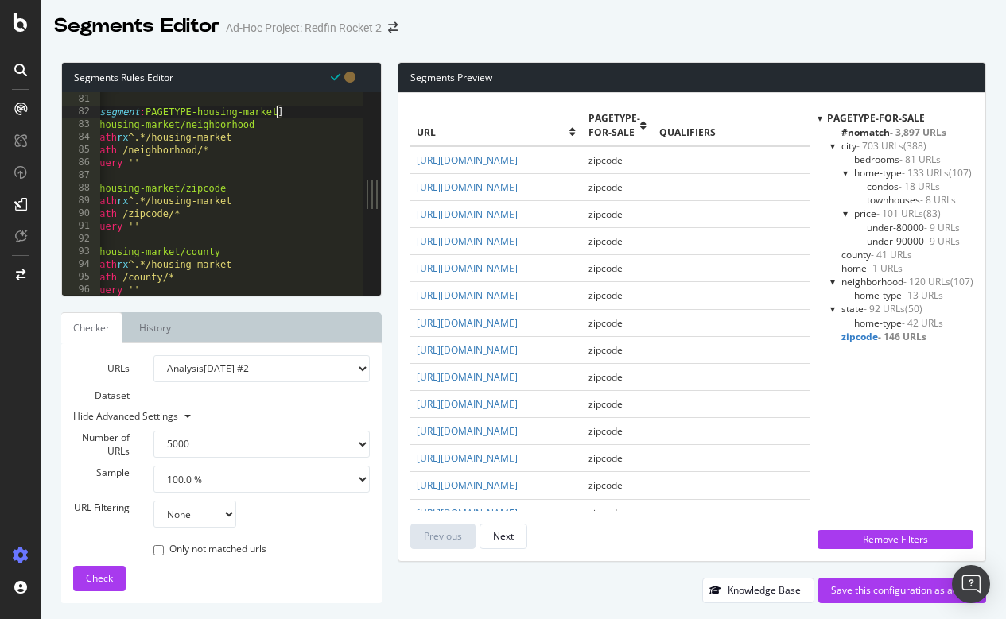
scroll to position [1018, 0]
click at [162, 285] on div at bounding box center [231, 288] width 263 height 16
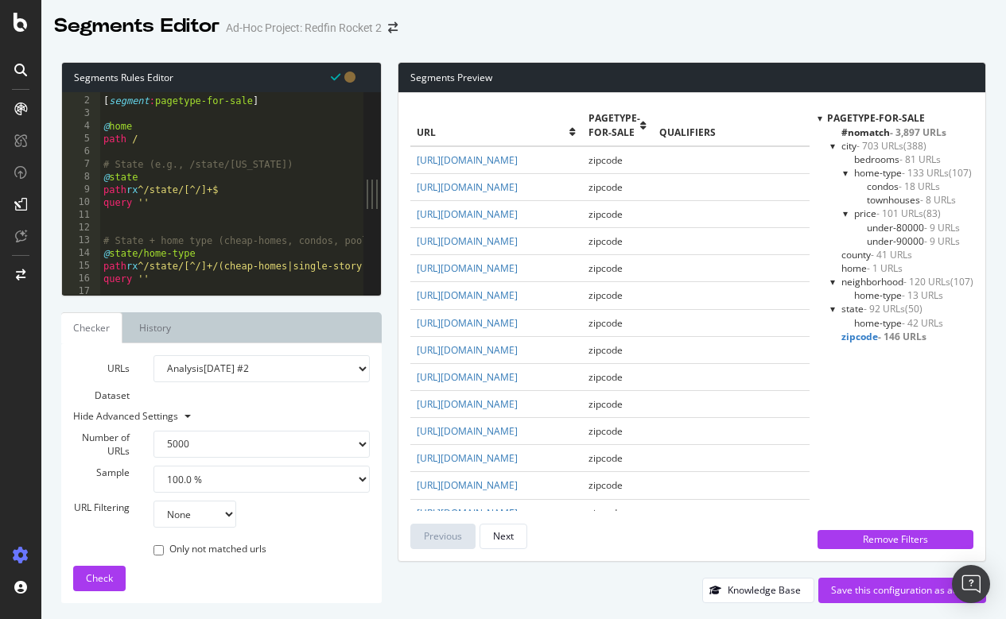
scroll to position [11, 0]
click at [843, 173] on div at bounding box center [846, 173] width 6 height 14
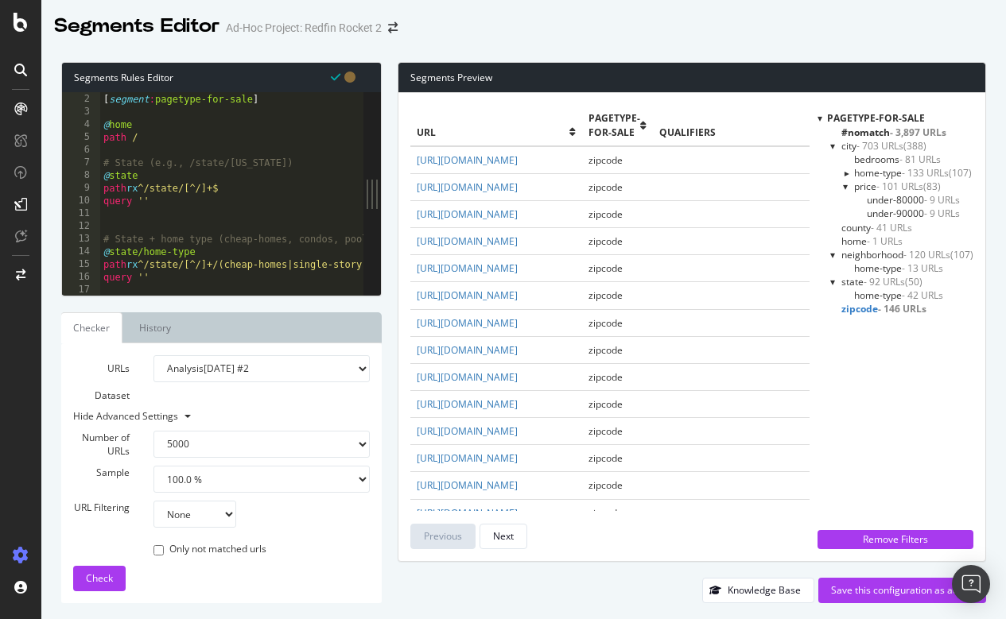
click at [841, 173] on div at bounding box center [846, 173] width 14 height 6
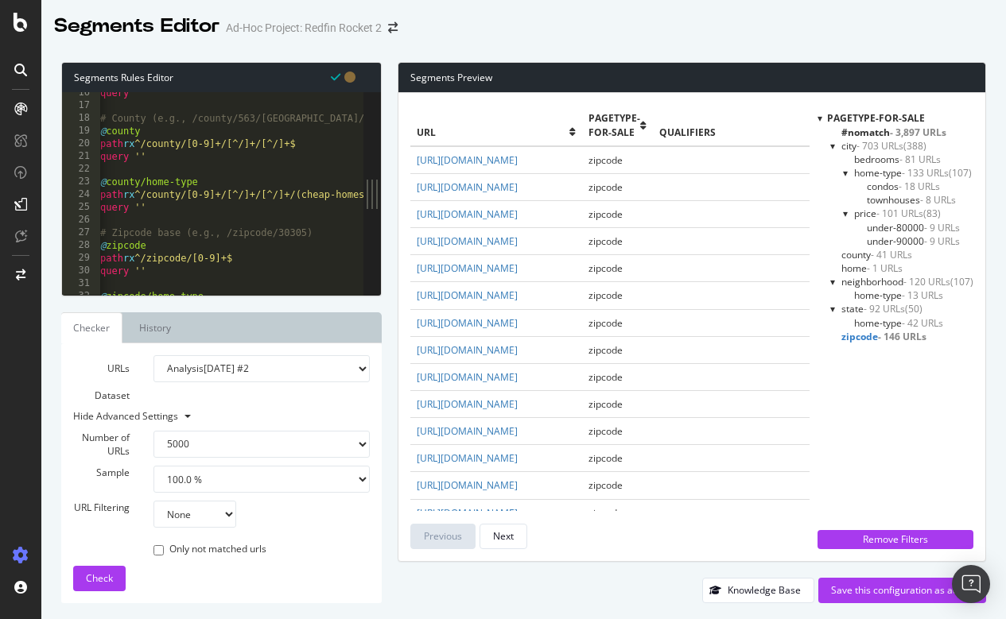
scroll to position [0, 5]
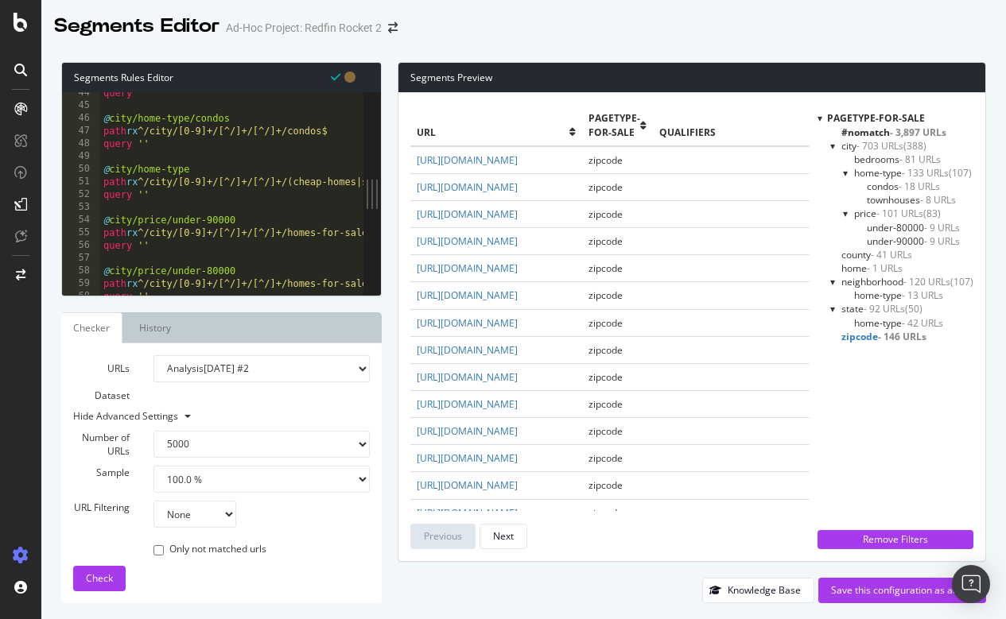
click at [865, 250] on span "county - 41 URLs" at bounding box center [876, 255] width 71 height 14
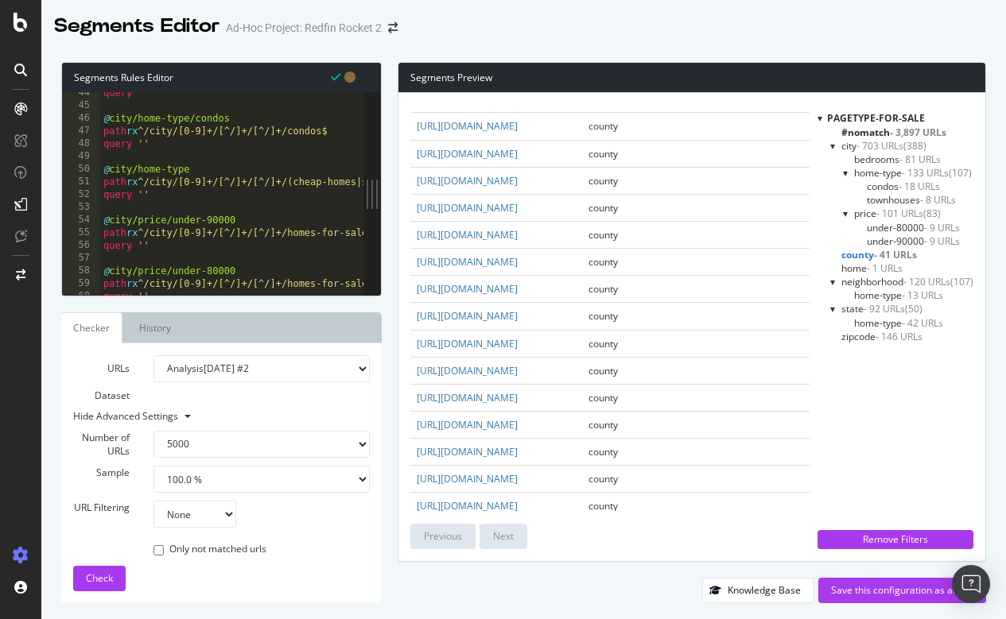
click at [872, 293] on span "home-type - 13 URLs" at bounding box center [898, 296] width 89 height 14
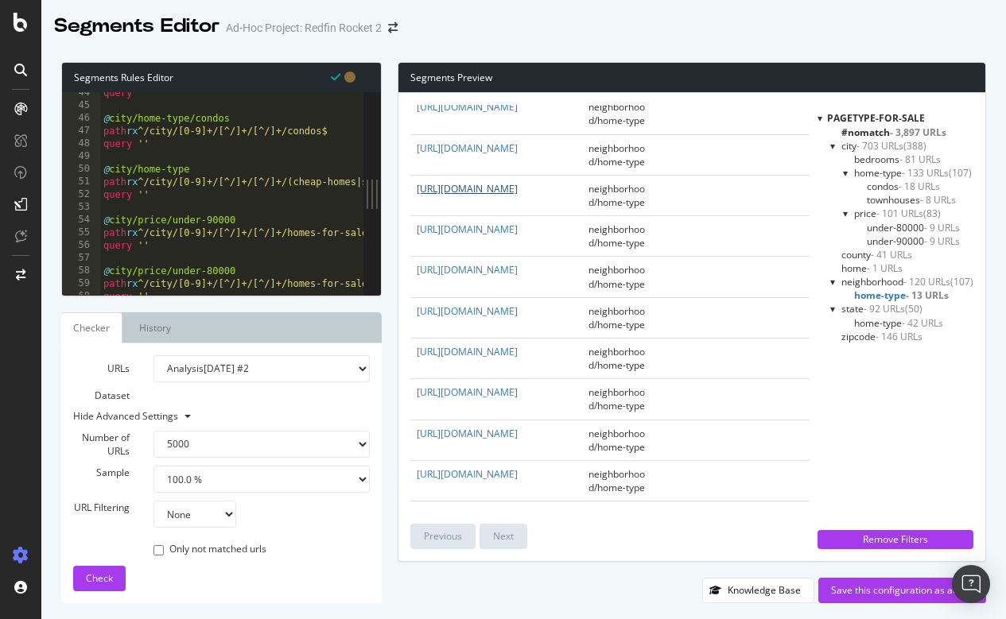
scroll to position [145, 0]
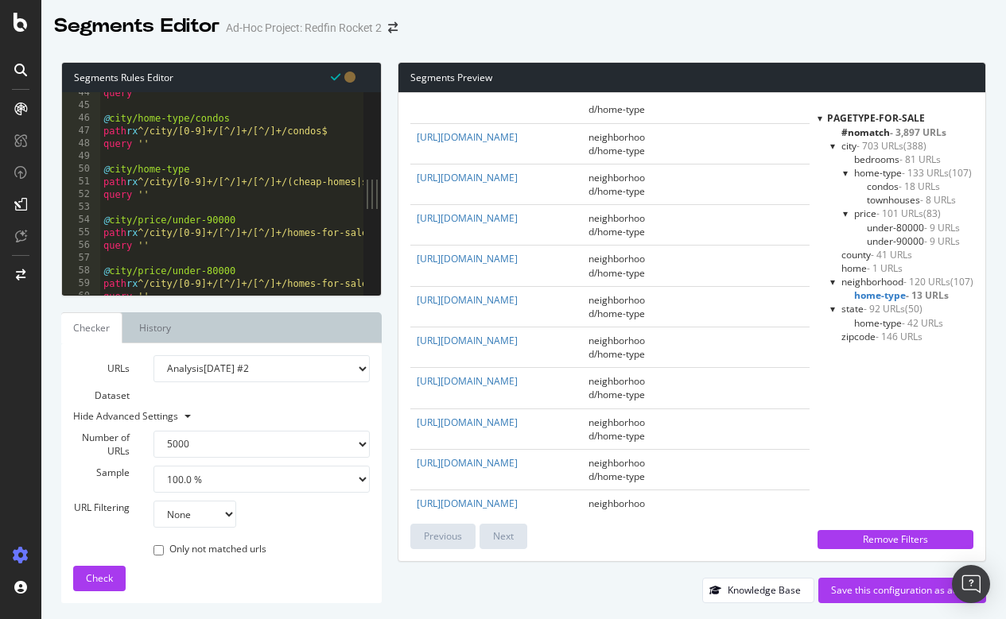
click at [881, 321] on span "home-type - 42 URLs" at bounding box center [898, 323] width 89 height 14
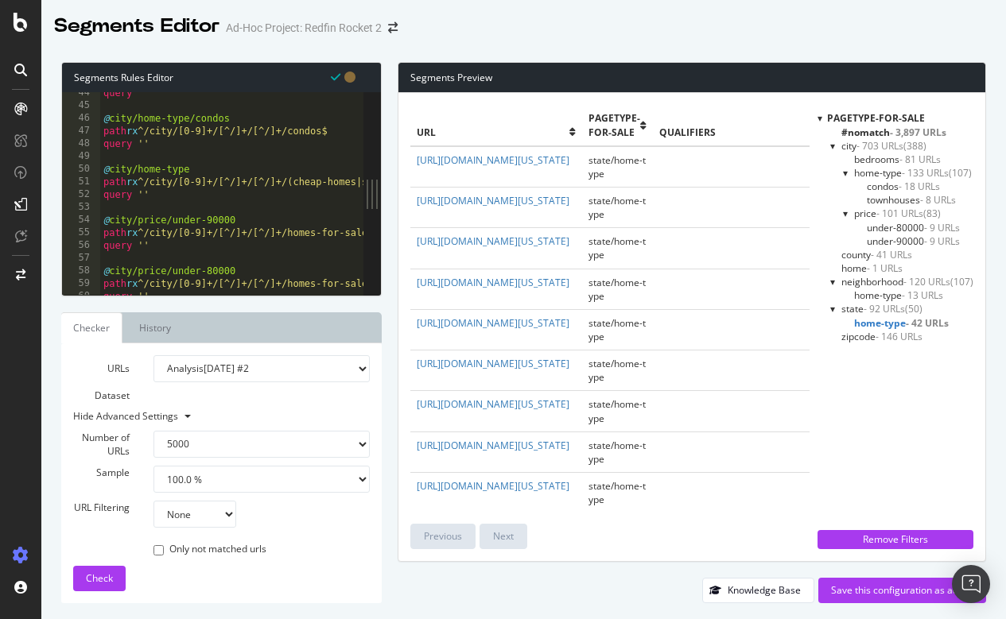
click at [851, 305] on span "state - 92 URLs" at bounding box center [873, 309] width 64 height 14
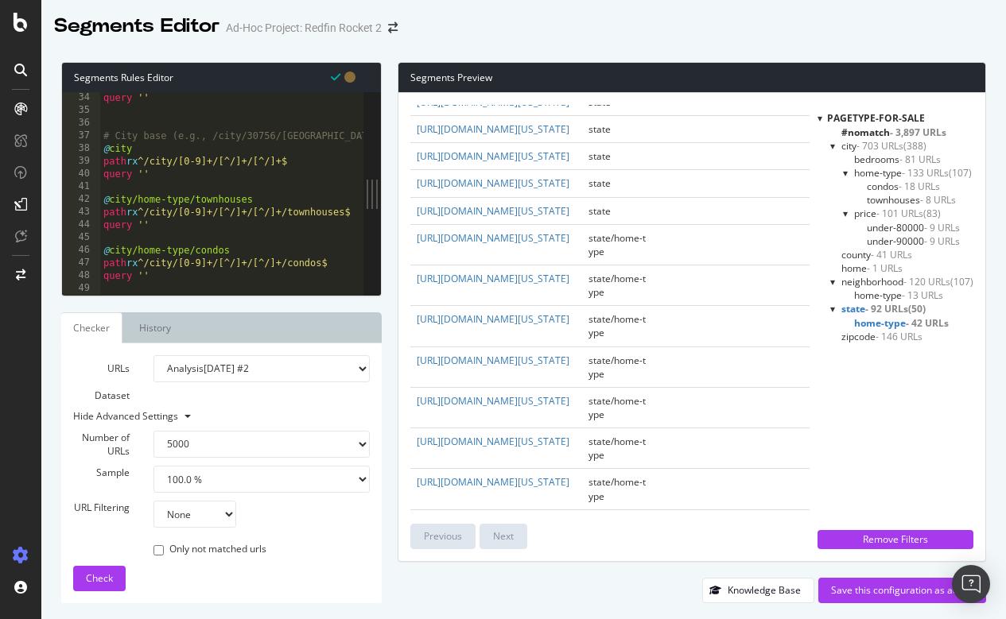
scroll to position [0, 2]
click at [143, 149] on div "query '' # City base (e.g., /city/30756/GA/Atlanta) @ city path rx ^/city/[0-9]…" at bounding box center [673, 205] width 1146 height 228
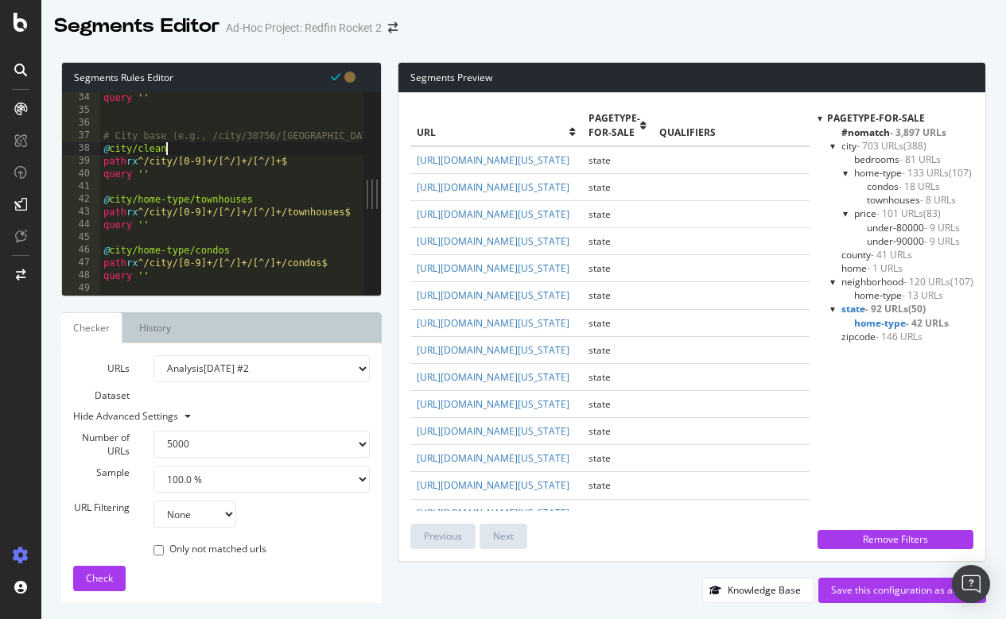
scroll to position [0, 5]
click at [88, 580] on span "Check" at bounding box center [99, 579] width 27 height 14
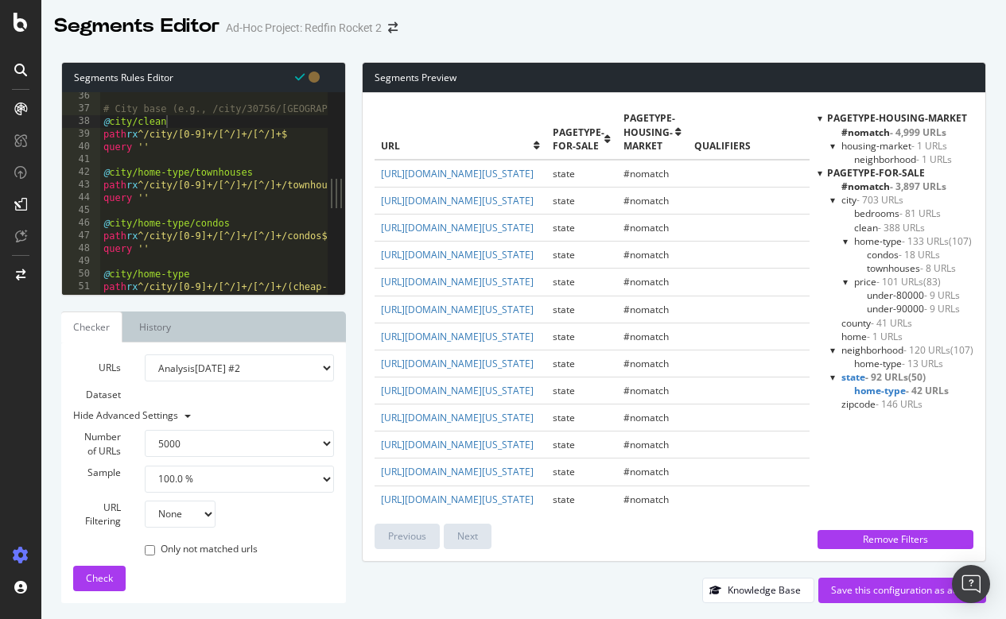
scroll to position [0, 3]
drag, startPoint x: 153, startPoint y: 145, endPoint x: 97, endPoint y: 126, distance: 59.6
click at [97, 126] on div "query '' 36 37 38 39 40 41 42 43 44 45 46 47 48 49 50 51 52 53 # City base (e.g…" at bounding box center [195, 193] width 266 height 203
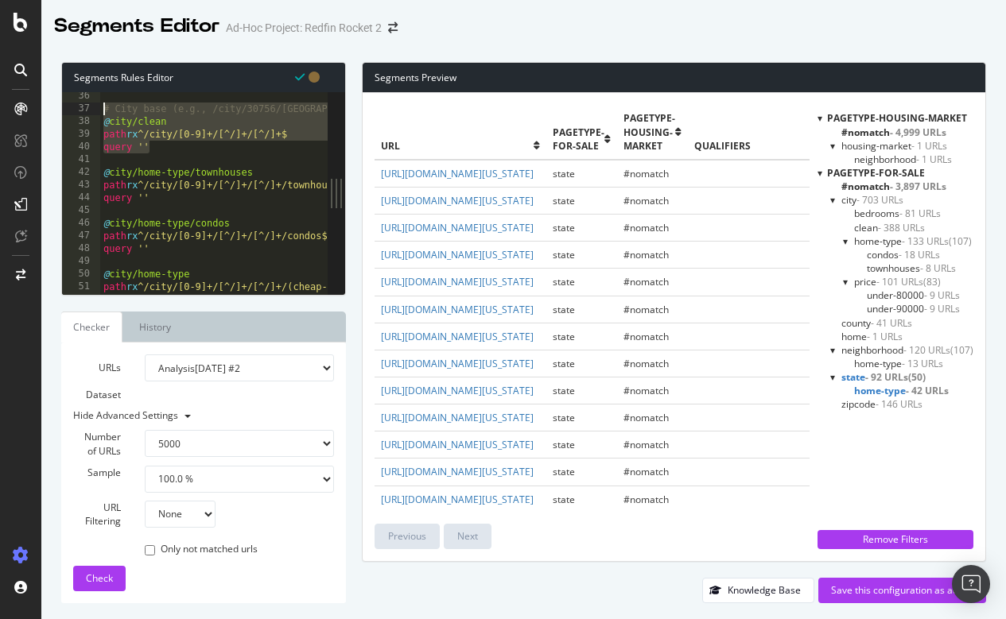
click at [104, 109] on div "# City base (e.g., /city/30756/GA/Atlanta) @ city/clean path rx ^/city/[0-9]+/[…" at bounding box center [673, 204] width 1146 height 228
type textarea "# City base (e.g., /city/30756/GA/Atlanta) @city/clean"
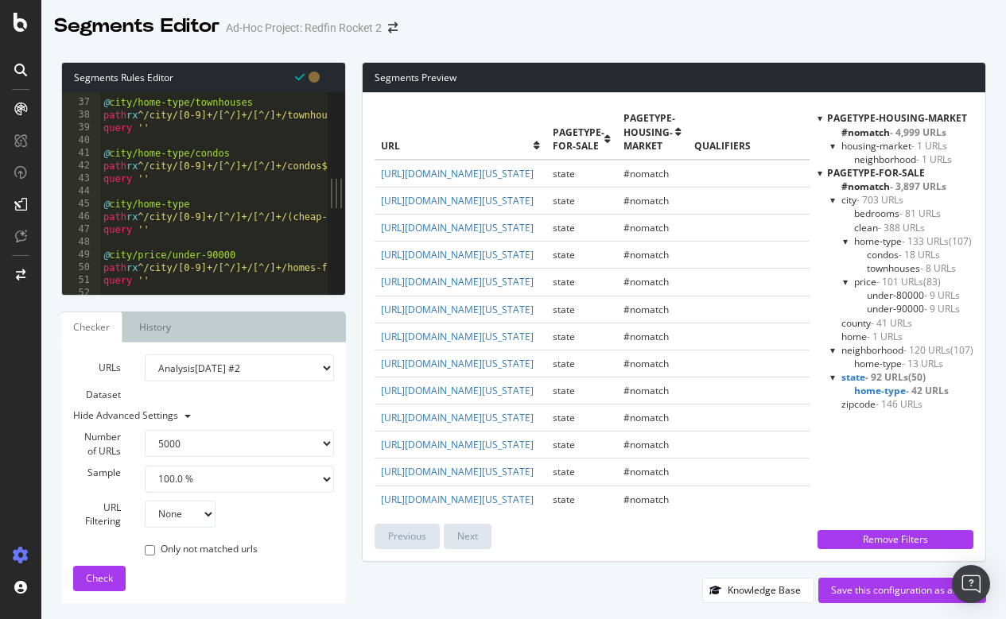
scroll to position [460, 0]
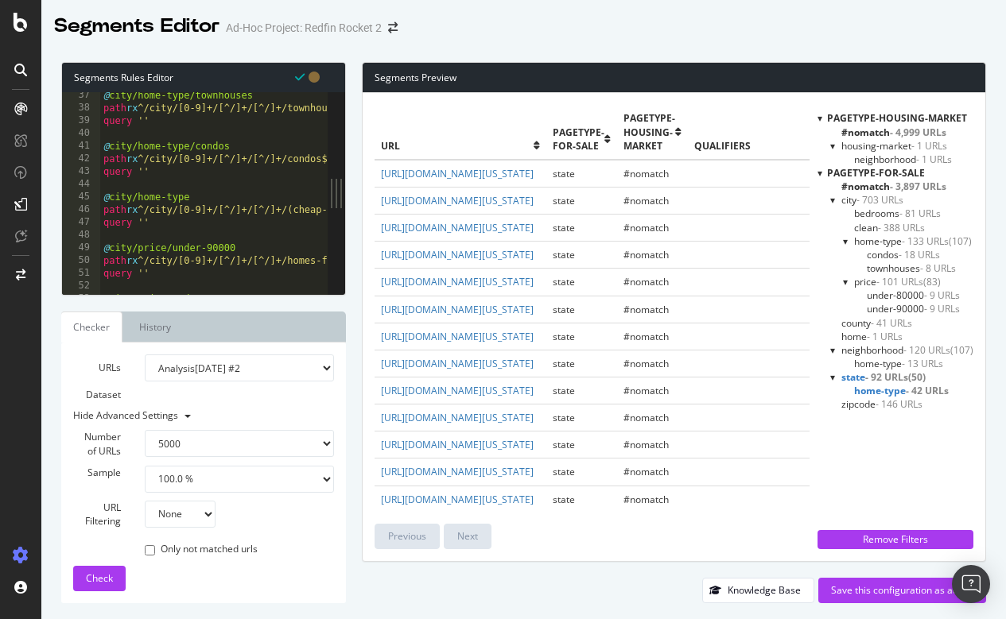
click at [184, 229] on div "@ city/home-type/townhouses path rx ^/city/[0-9]+/[^/]+/[^/]+/townhouses$ query…" at bounding box center [673, 203] width 1146 height 228
type textarea "query ''"
paste textarea "query ''"
click at [101, 576] on span "Check" at bounding box center [99, 579] width 27 height 14
click at [863, 228] on span "clean - 388 URLs" at bounding box center [889, 228] width 71 height 14
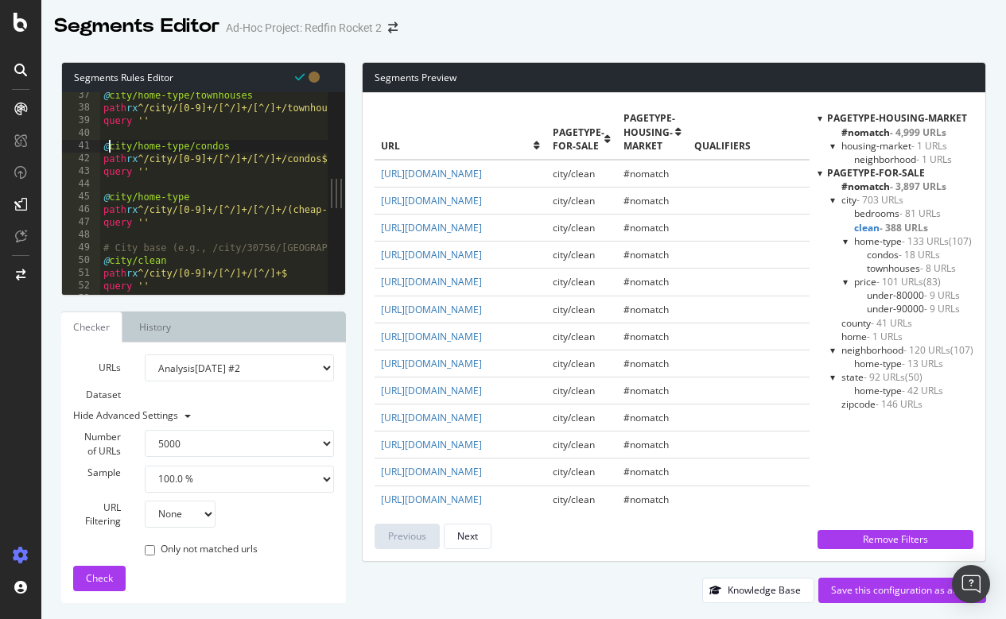
click at [111, 148] on div "@ city/home-type/townhouses path rx ^/city/[0-9]+/[^/]+/[^/]+/townhouses$ query…" at bounding box center [673, 203] width 1146 height 228
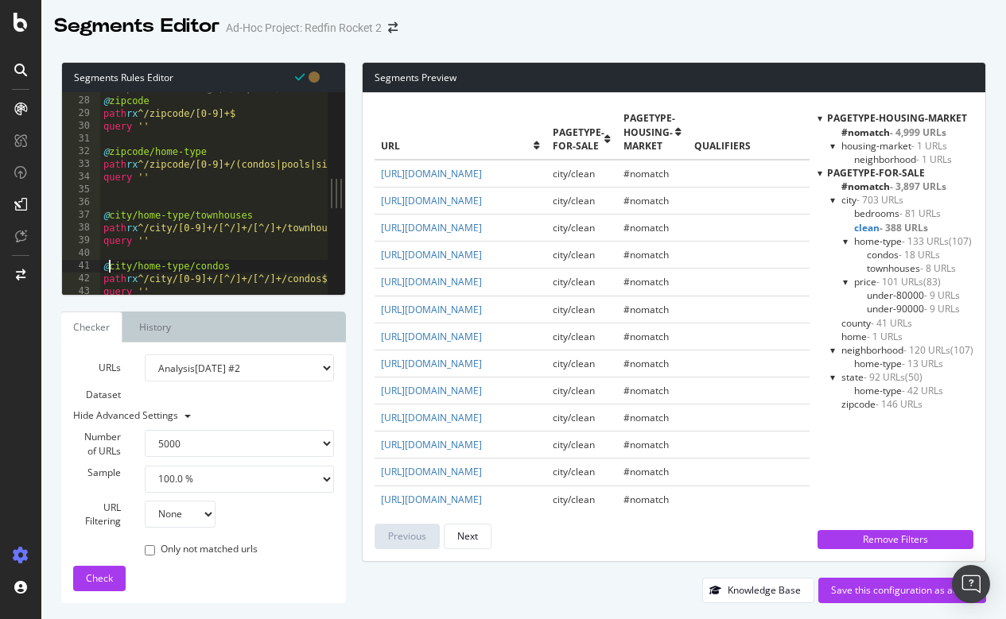
scroll to position [359, 0]
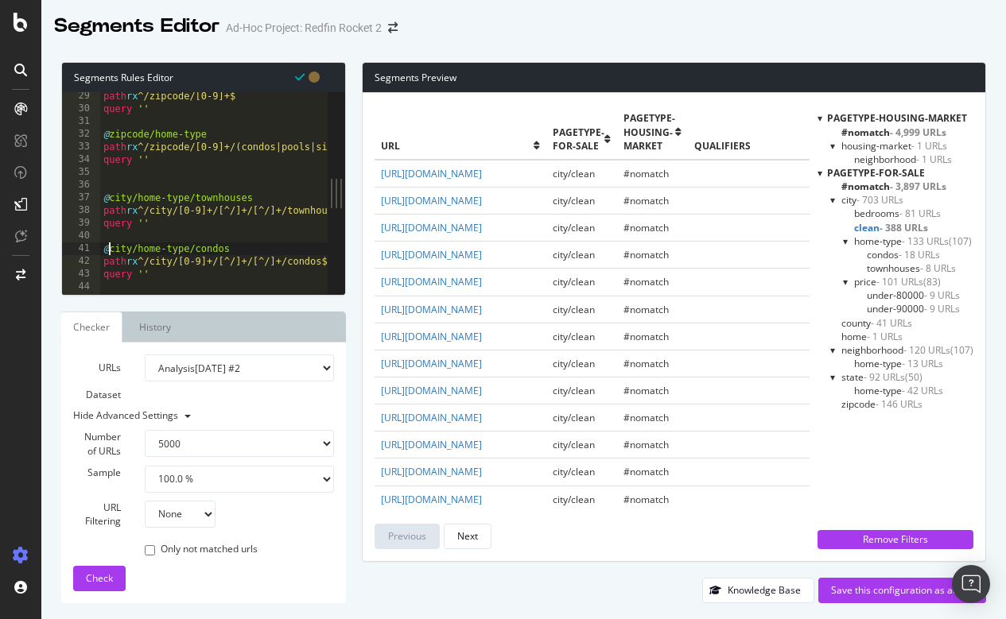
click at [111, 194] on div "path rx ^/zipcode/[0-9]+$ query '' @ zipcode/home-type path rx ^/zipcode/[0-9]+…" at bounding box center [673, 204] width 1146 height 228
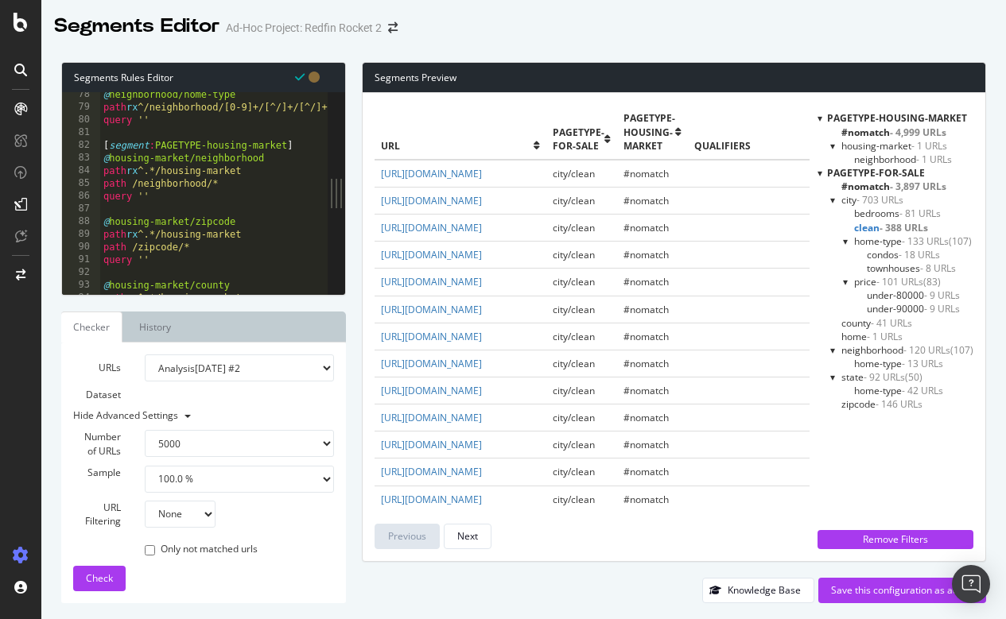
scroll to position [983, 0]
drag, startPoint x: 815, startPoint y: 524, endPoint x: 308, endPoint y: 144, distance: 633.2
click at [308, 144] on div "@ neighborhood/home-type path rx ^/neighborhood/[0-9]+/[^/]+/[^/]+/[^/]+/(pools…" at bounding box center [673, 202] width 1146 height 228
type textarea "[segment:PAGETYPE-housing-market]"
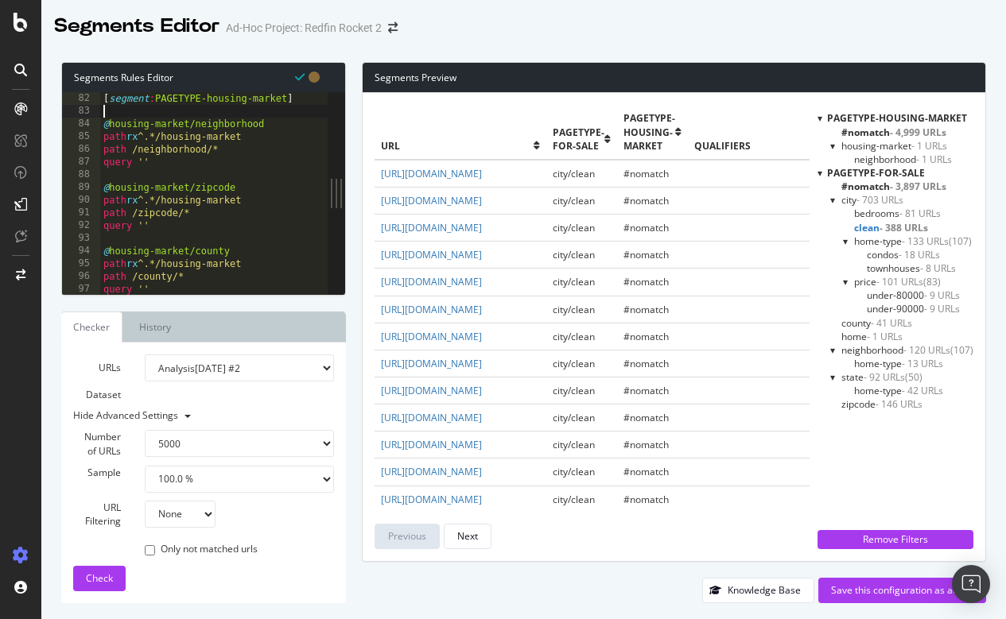
scroll to position [0, 2]
paste textarea "query '"
type textarea "query '"
click at [95, 582] on span "Check" at bounding box center [99, 579] width 27 height 14
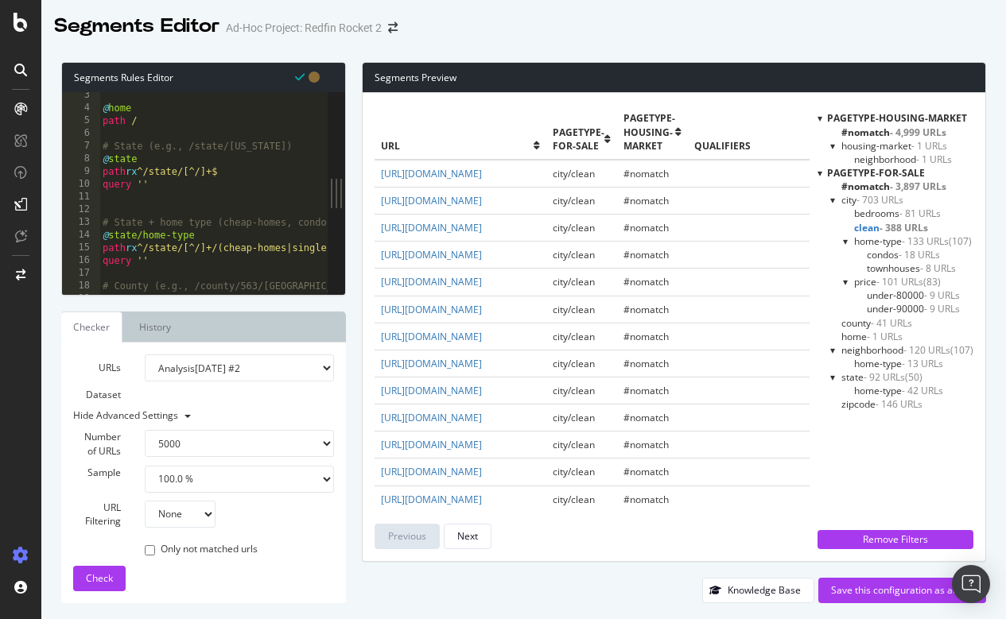
scroll to position [26, 0]
click at [141, 159] on div "@ home path / # State (e.g., /state/Georgia) @ state path rx ^/state/[^/]+$ que…" at bounding box center [672, 205] width 1146 height 228
click at [97, 580] on span "Check" at bounding box center [99, 579] width 27 height 14
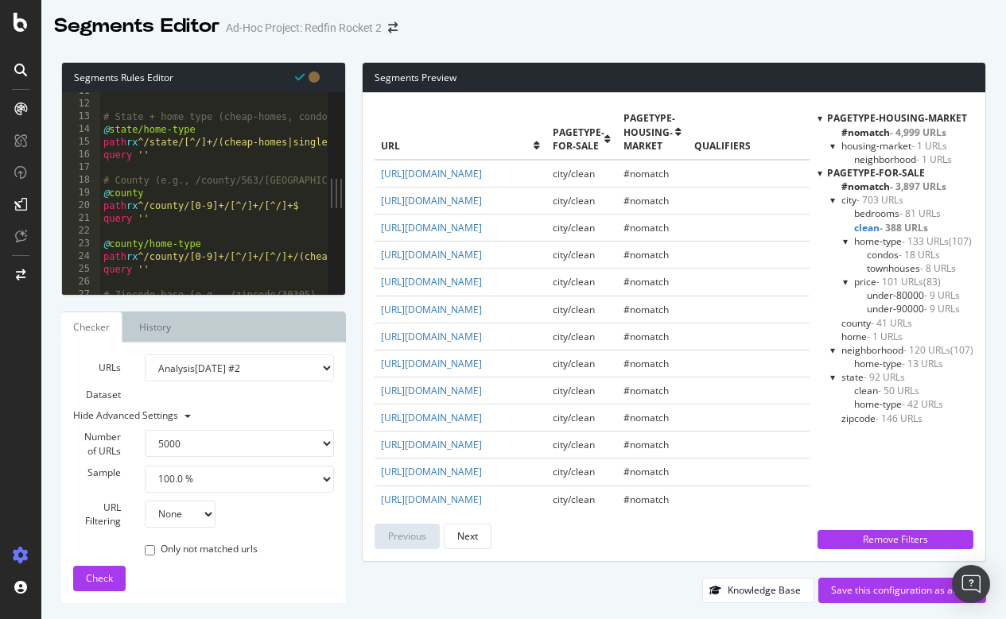
scroll to position [134, 0]
click at [156, 189] on div "# State + home type (cheap-homes, condos, pools, etc.) @ state/home-type path r…" at bounding box center [673, 199] width 1146 height 228
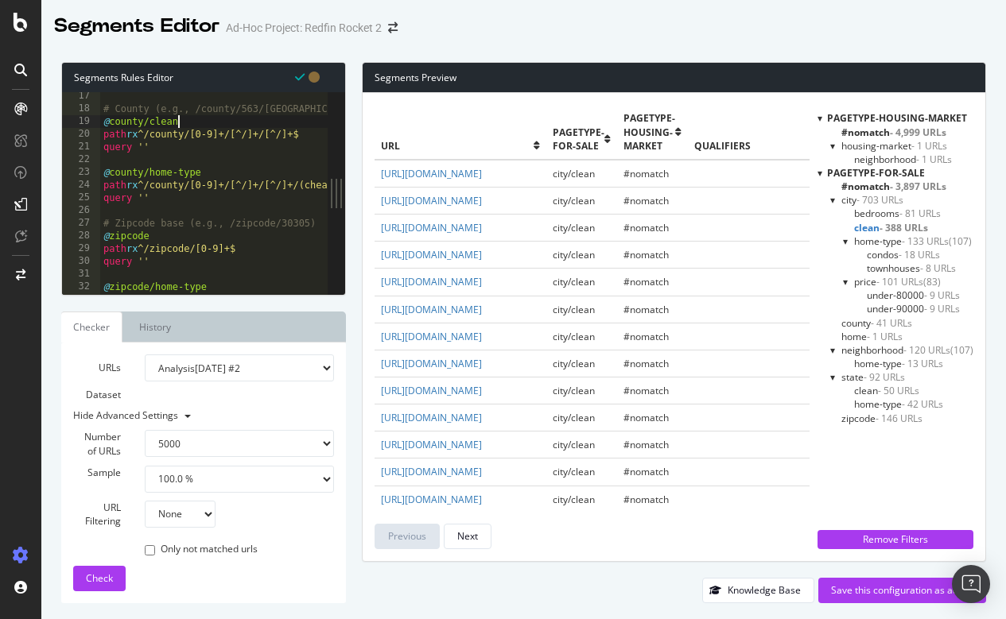
scroll to position [206, 0]
click at [175, 235] on div "# County (e.g., /county/563/GA/Fulton-County) @ county/clean path rx ^/county/[…" at bounding box center [673, 204] width 1146 height 228
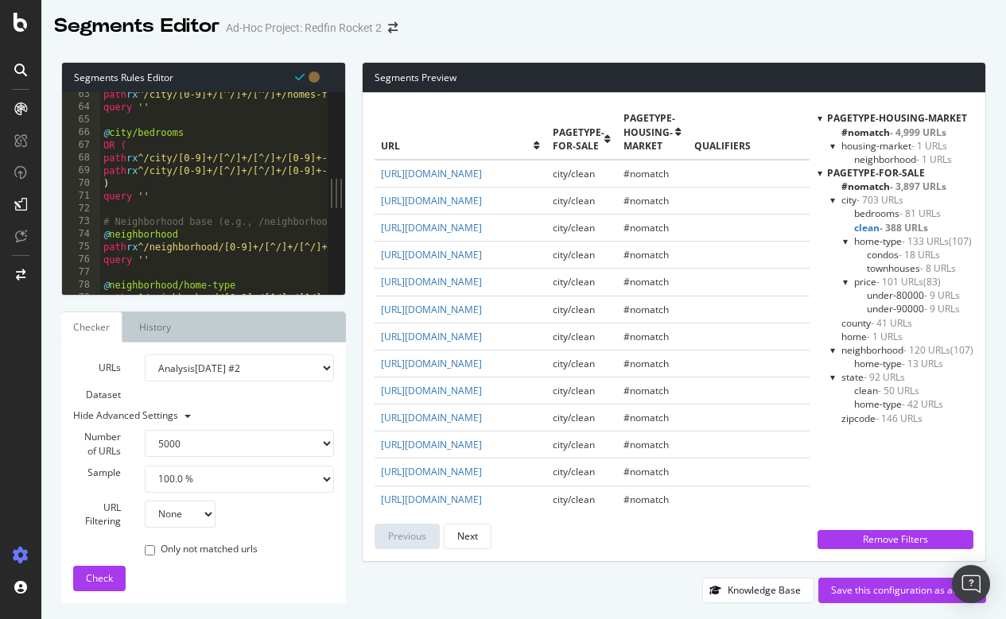
scroll to position [810, 0]
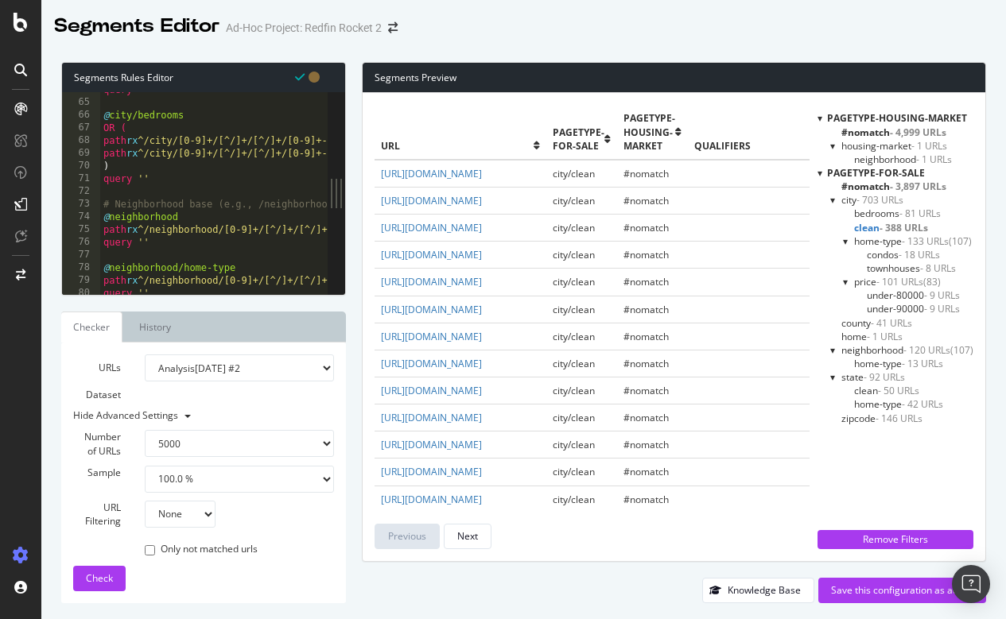
click at [198, 211] on div "query '' @ city/bedrooms OR ( path rx ^/city/[0-9]+/[^/]+/[^/]+/[0-9]+-bedrooms…" at bounding box center [673, 197] width 1146 height 228
click at [110, 573] on span "Check" at bounding box center [99, 579] width 27 height 14
click at [869, 413] on span "clean - 50 URLs" at bounding box center [887, 419] width 65 height 14
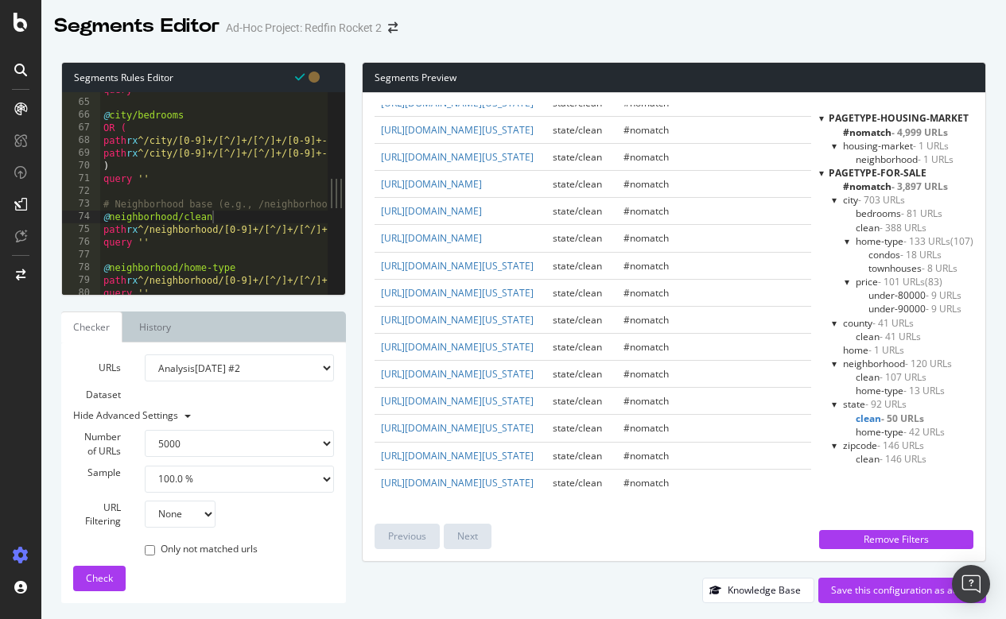
scroll to position [1650, 0]
click at [844, 240] on div at bounding box center [847, 242] width 6 height 14
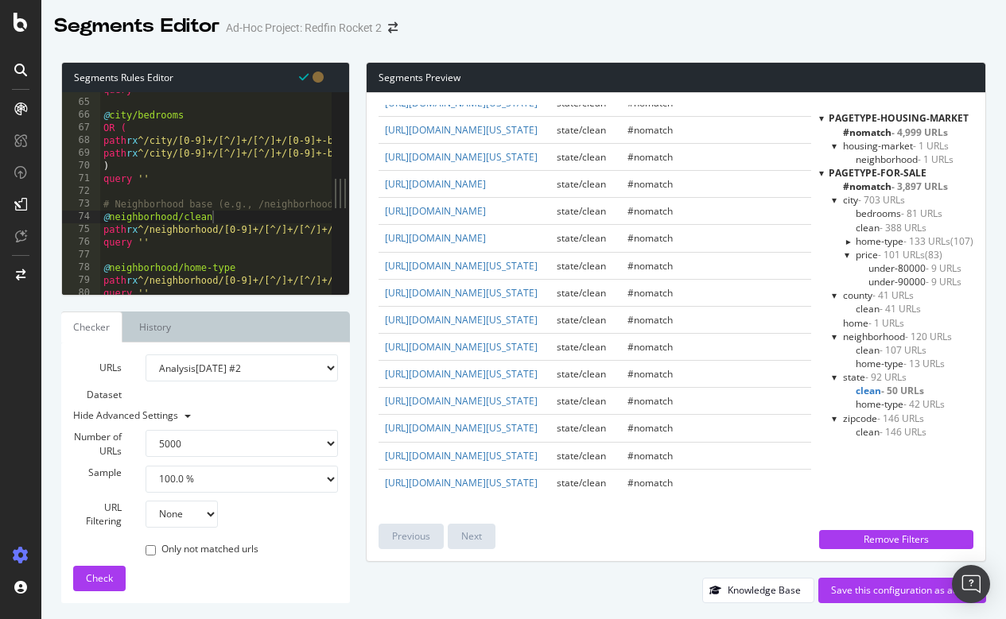
click at [844, 255] on div at bounding box center [847, 255] width 6 height 14
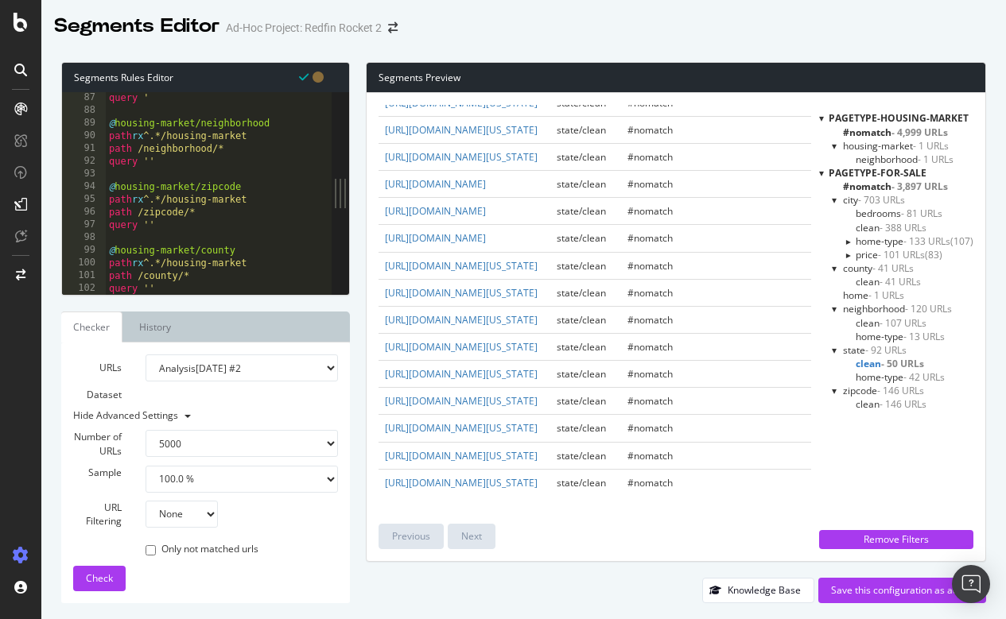
scroll to position [0, 3]
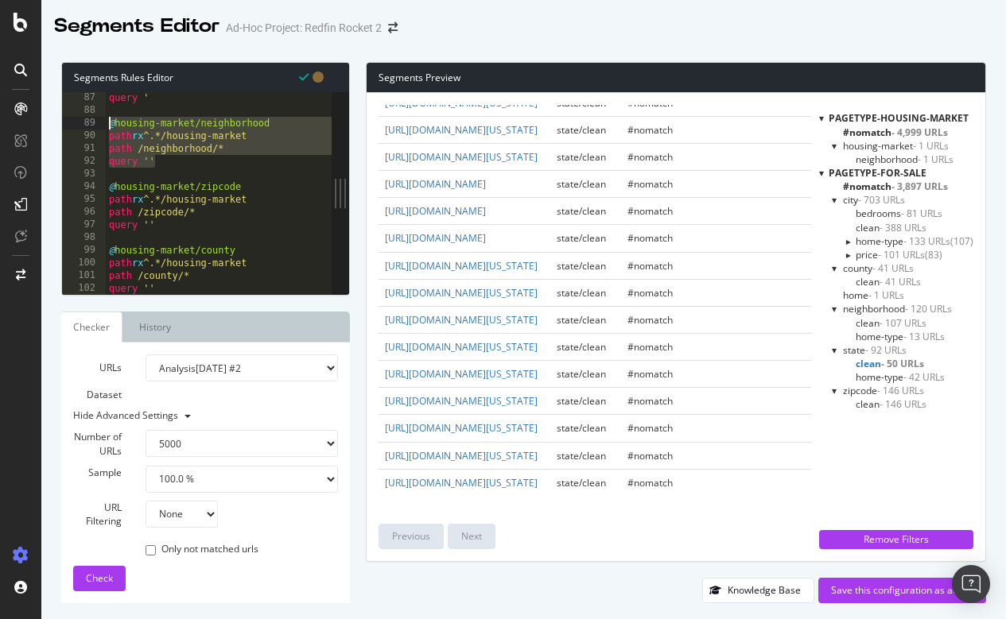
drag, startPoint x: 163, startPoint y: 158, endPoint x: 107, endPoint y: 126, distance: 65.2
click at [107, 126] on div "query ' @ housing-market/neighborhood path rx ^.*/housing-market path /neighbor…" at bounding box center [679, 205] width 1146 height 228
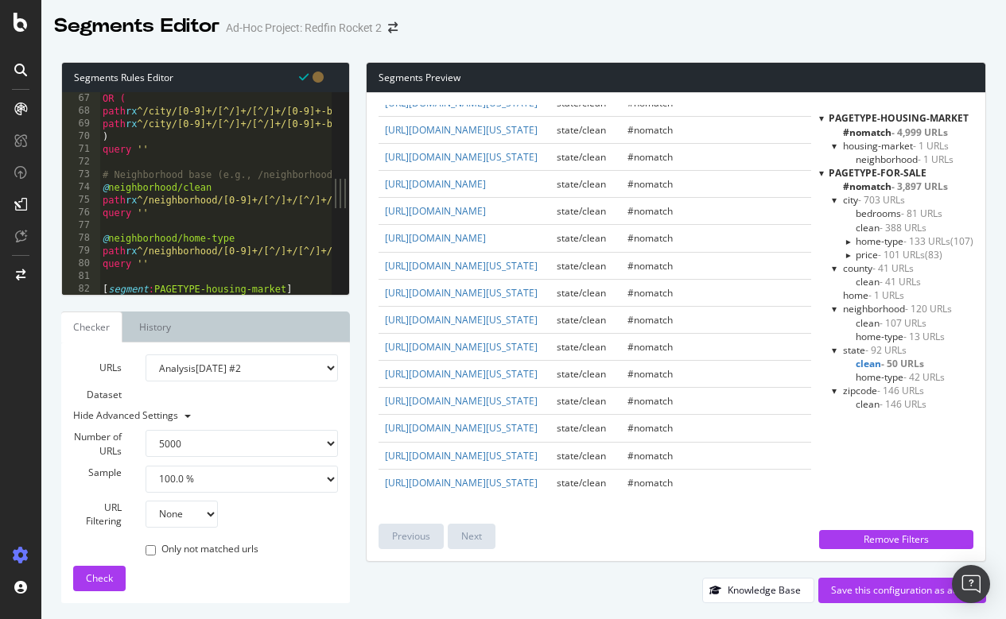
scroll to position [839, 0]
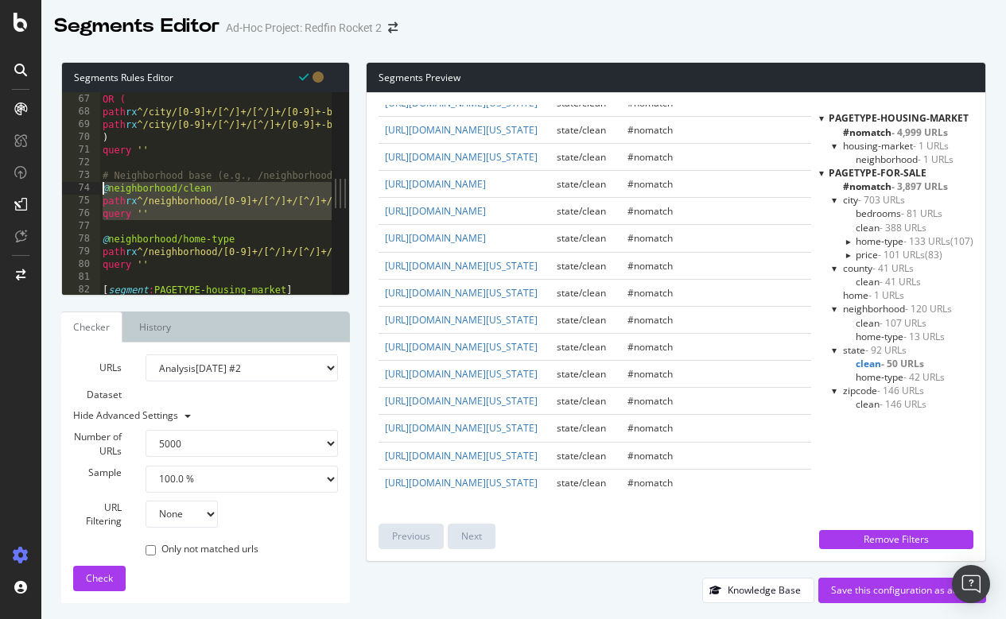
drag, startPoint x: 164, startPoint y: 220, endPoint x: 87, endPoint y: 182, distance: 85.3
click at [87, 182] on div "@housing-market/neighborhood path rx ^.*/housing-market 66 67 68 69 70 71 72 73…" at bounding box center [197, 193] width 270 height 203
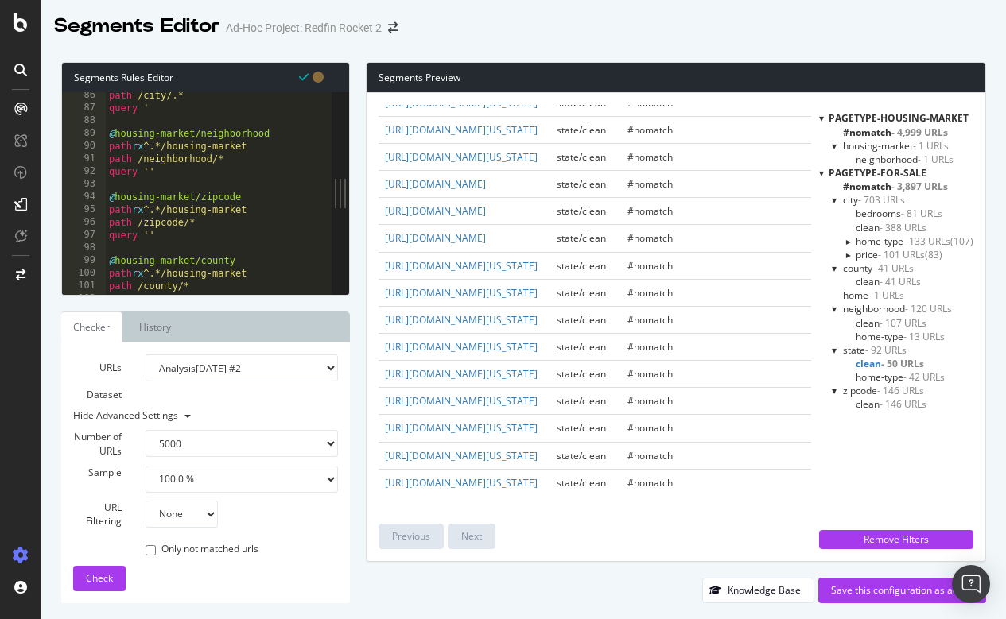
scroll to position [1095, 0]
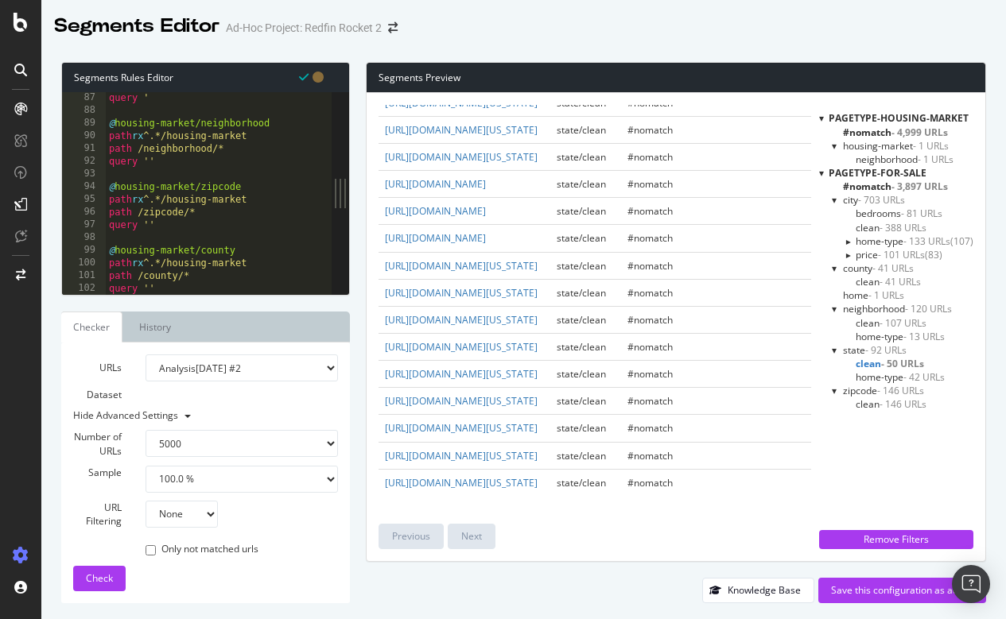
click at [190, 289] on div at bounding box center [679, 287] width 1146 height 16
type textarea "query ''"
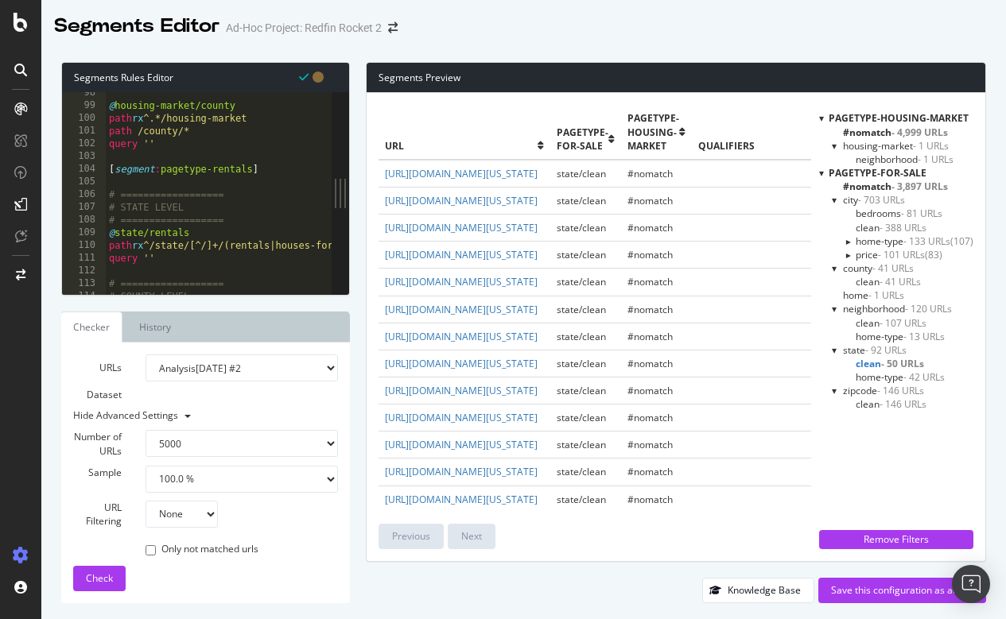
scroll to position [1247, 0]
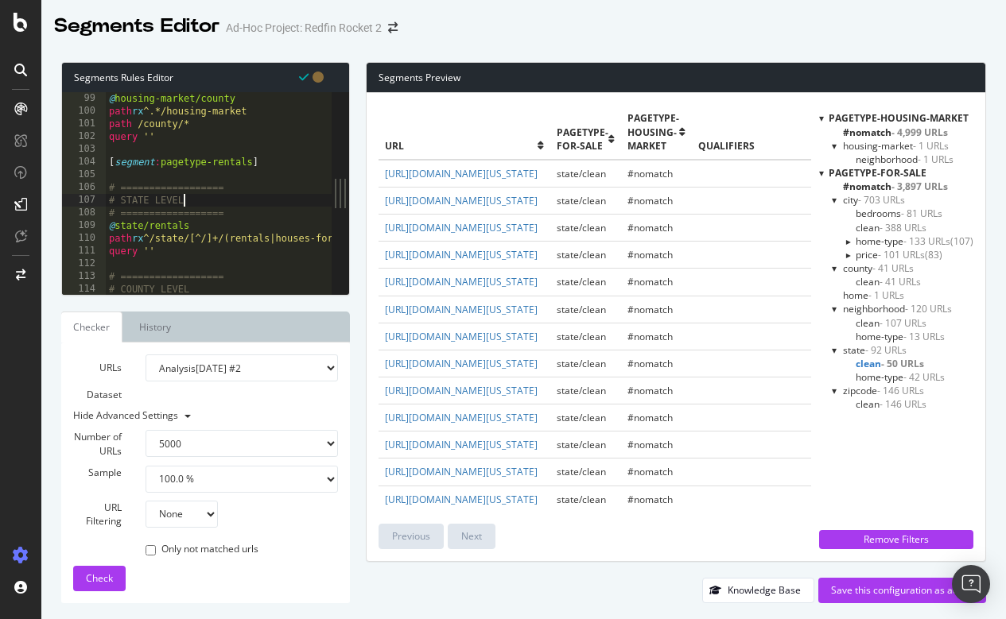
click at [231, 199] on div "@ housing-market/county path rx ^.*/housing-market path /county/* query '' [ se…" at bounding box center [679, 206] width 1146 height 228
drag, startPoint x: 239, startPoint y: 210, endPoint x: 94, endPoint y: 215, distance: 144.8
click at [94, 215] on div "# STATE LEVEL 99 100 101 102 103 104 105 106 107 108 109 110 111 112 113 114 11…" at bounding box center [197, 193] width 270 height 203
type textarea "\"
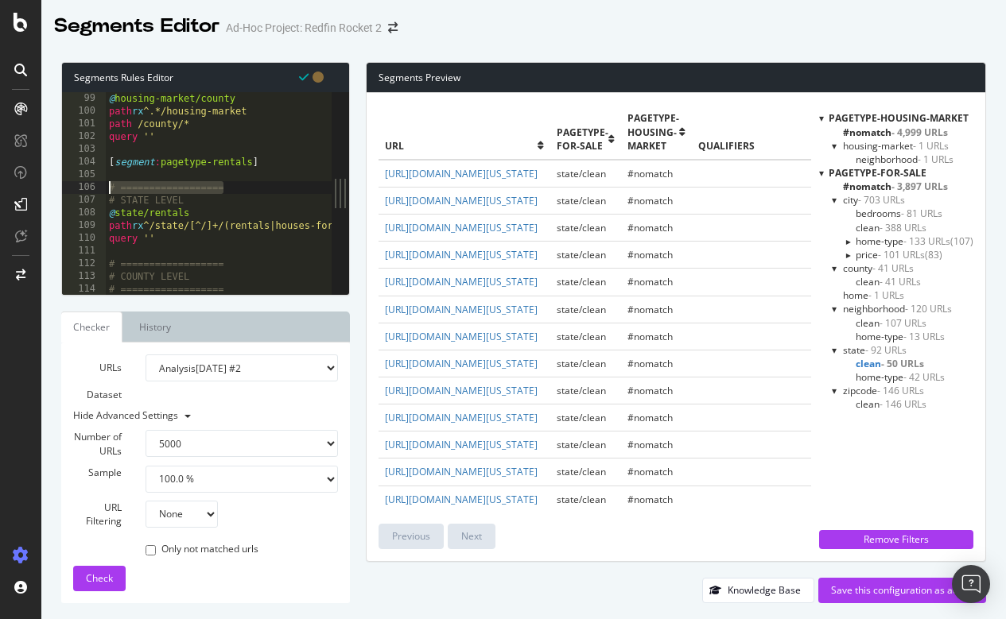
drag, startPoint x: 236, startPoint y: 184, endPoint x: 89, endPoint y: 184, distance: 147.1
click at [89, 184] on div "# STATE LEVEL 99 100 101 102 103 104 105 106 107 108 109 110 111 112 113 114 11…" at bounding box center [197, 193] width 270 height 203
type textarea "# =================="
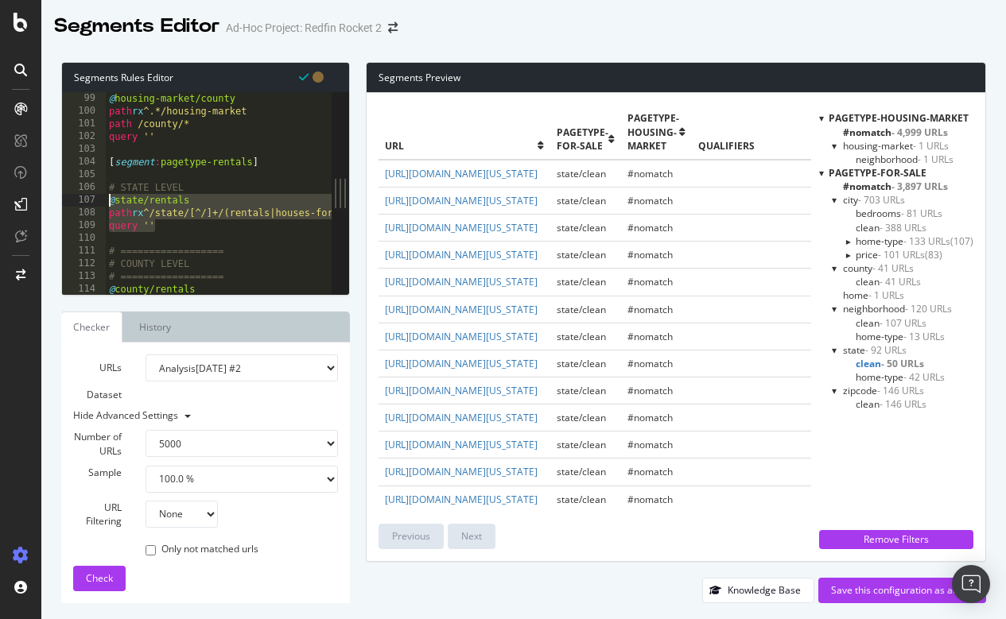
drag, startPoint x: 156, startPoint y: 224, endPoint x: 105, endPoint y: 202, distance: 55.5
click at [105, 202] on div "99 100 101 102 103 104 105 106 107 108 109 110 111 112 113 114 115 116 @ housin…" at bounding box center [197, 193] width 270 height 203
type textarea "@state/rentals path rx ^/state/[^/]+/(rentals|houses-for-rent)$"
click at [185, 237] on div "@ housing-market/county path rx ^.*/housing-market path /county/* query '' [ se…" at bounding box center [679, 206] width 1146 height 228
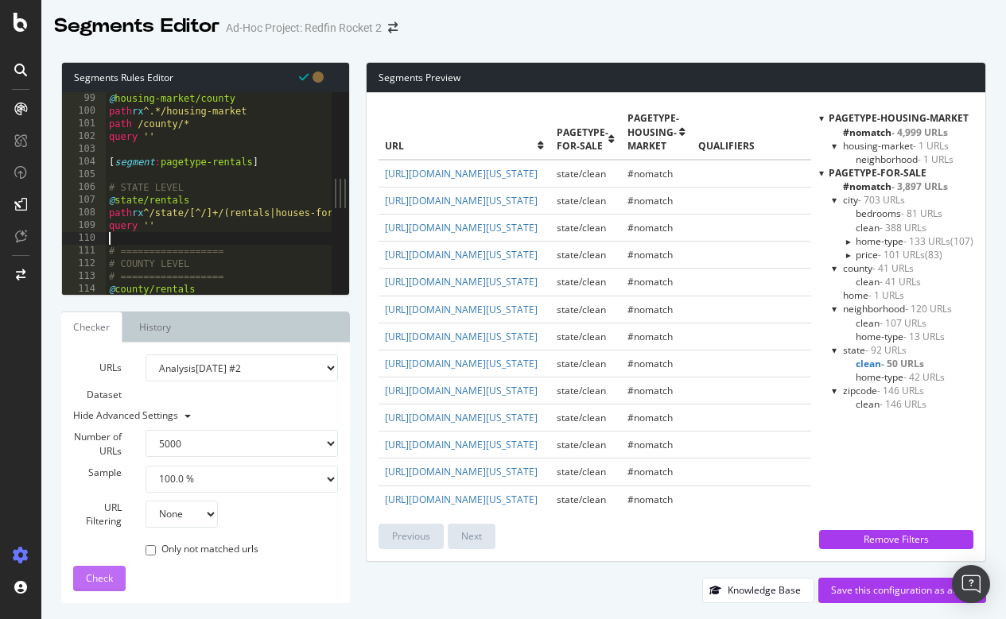
click at [94, 578] on span "Check" at bounding box center [99, 579] width 27 height 14
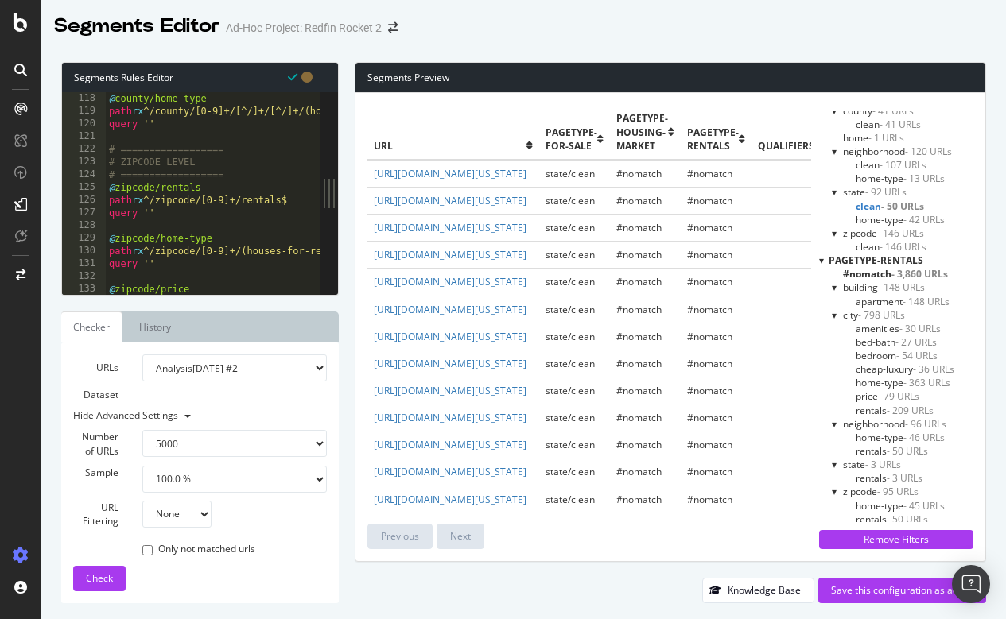
scroll to position [211, 0]
click at [882, 324] on span "amenities - 30 URLs" at bounding box center [897, 331] width 85 height 14
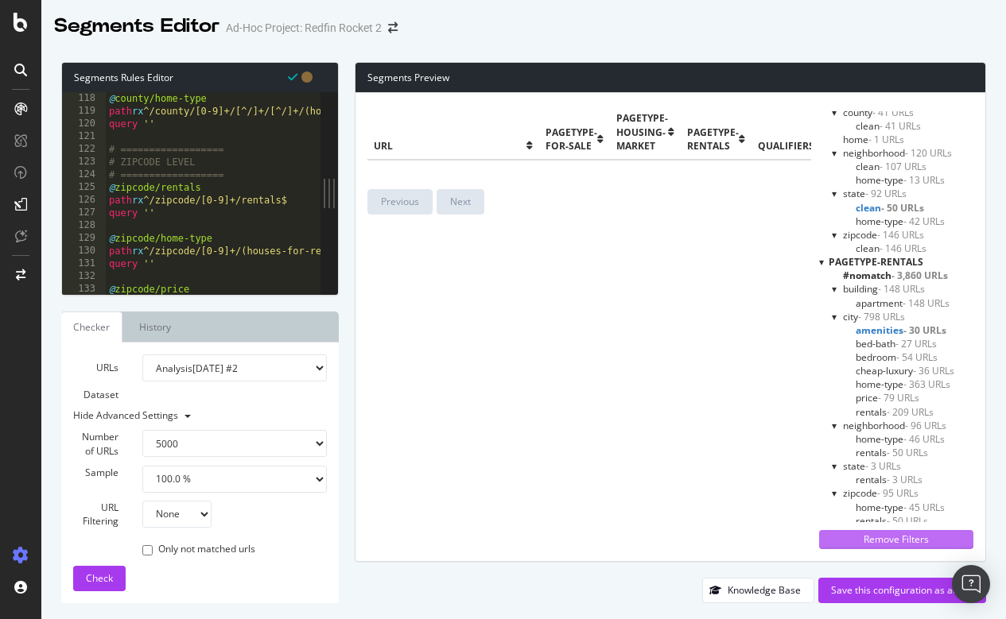
click at [837, 549] on button "Remove Filters" at bounding box center [896, 539] width 154 height 19
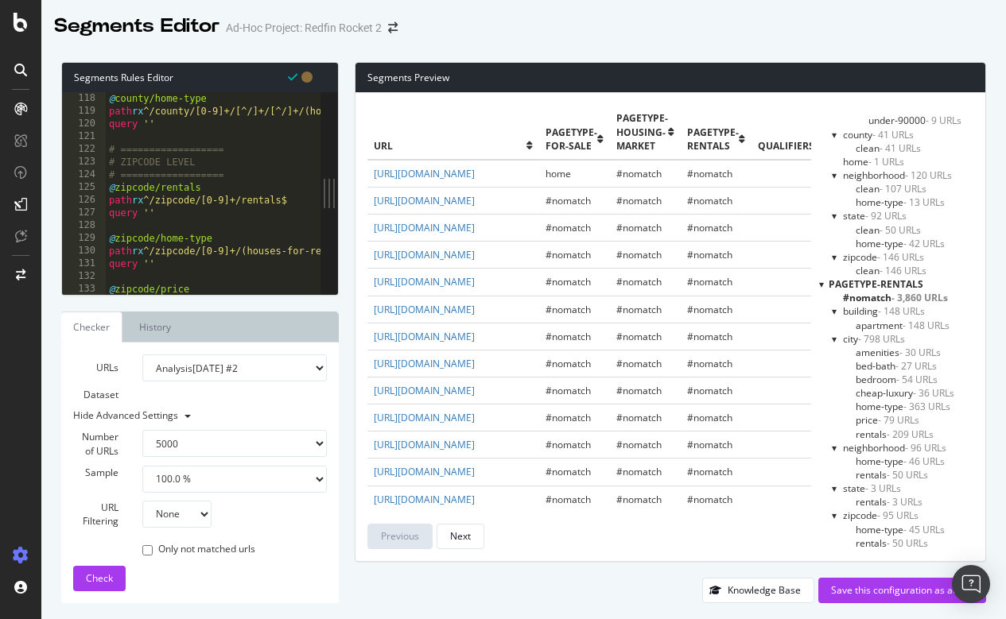
scroll to position [184, 0]
click at [871, 355] on span "amenities - 30 URLs" at bounding box center [897, 358] width 85 height 14
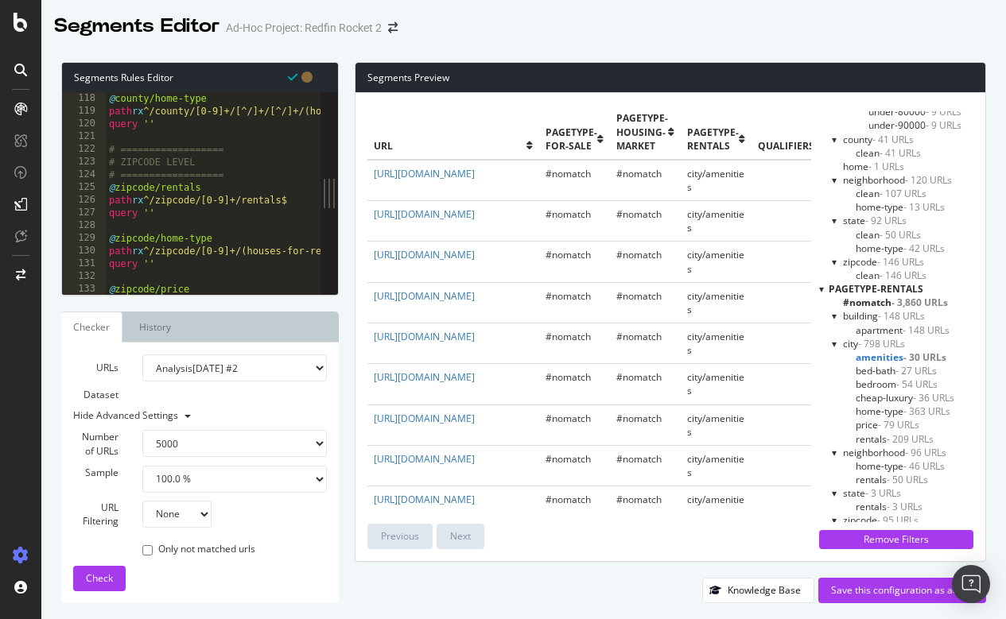
click at [871, 366] on span "bed-bath - 27 URLs" at bounding box center [895, 371] width 81 height 14
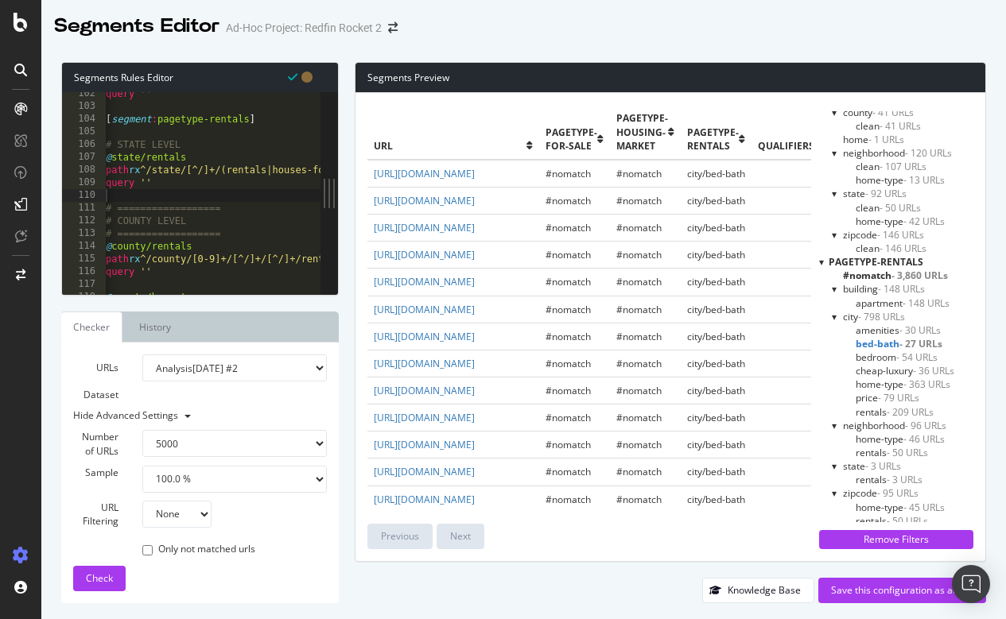
scroll to position [0, 0]
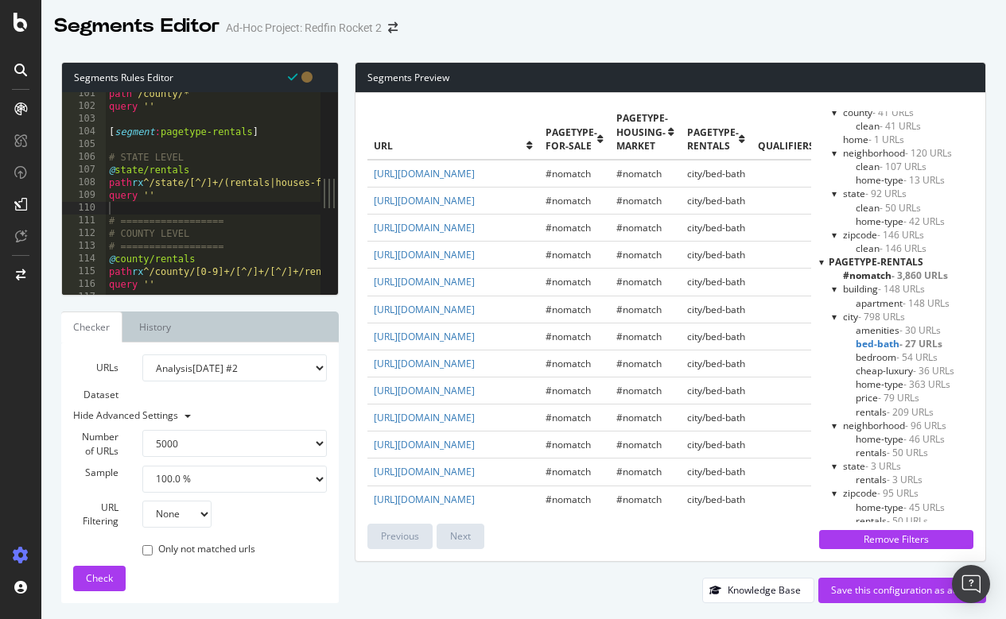
click at [875, 473] on span "rentals - 3 URLs" at bounding box center [888, 480] width 67 height 14
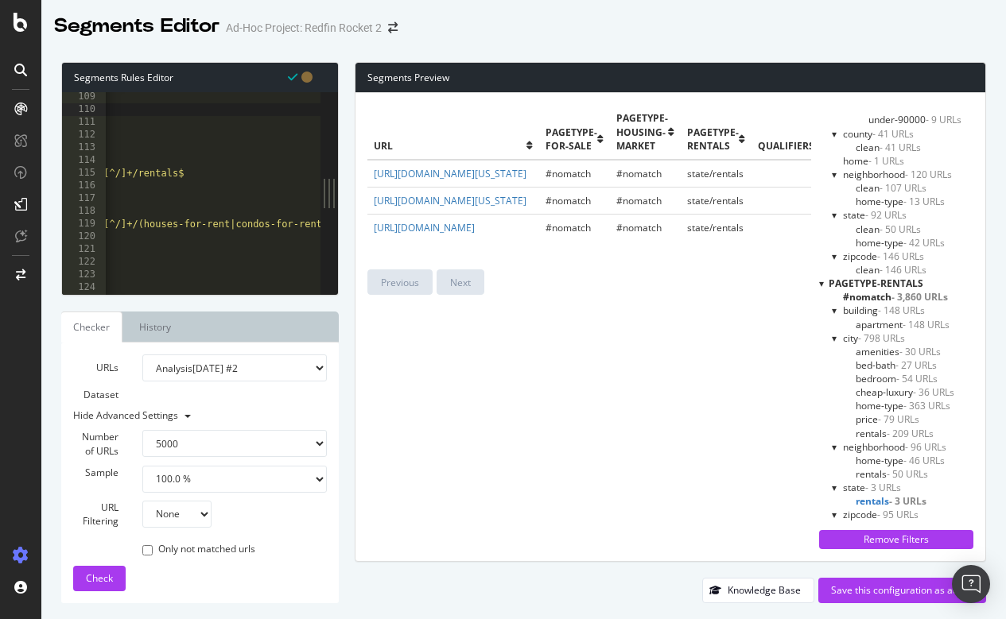
scroll to position [1397, 0]
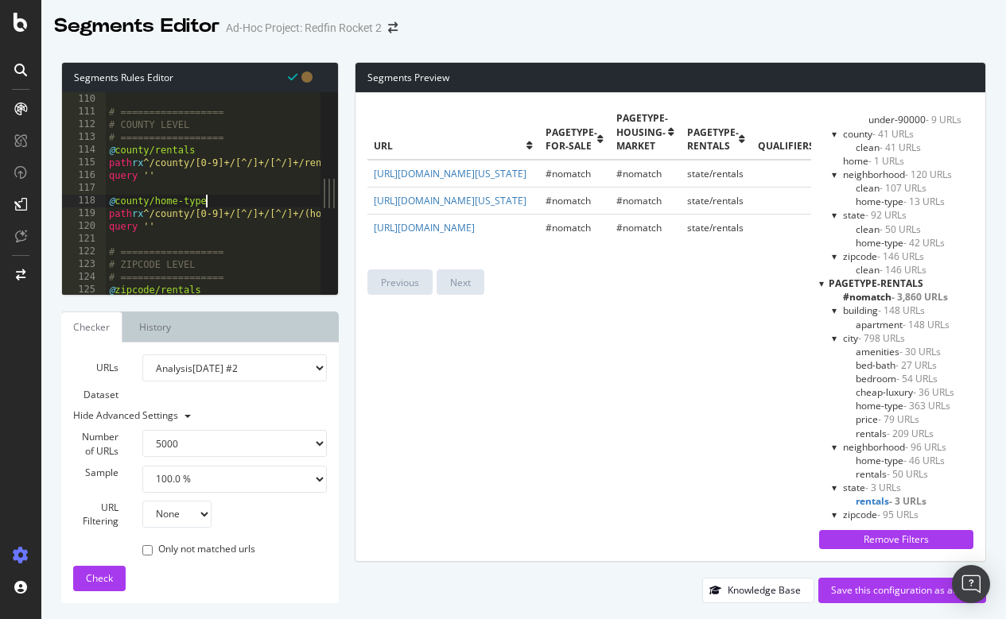
click at [218, 200] on div "query '' # ================== # COUNTY LEVEL # ================== @ county/rent…" at bounding box center [679, 194] width 1146 height 228
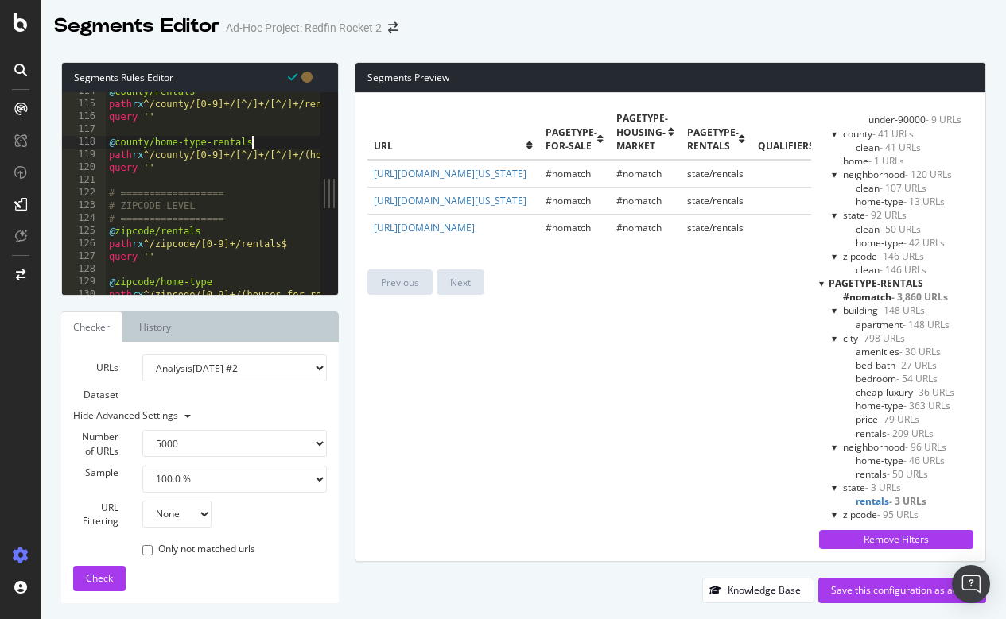
click at [226, 280] on div at bounding box center [679, 287] width 1146 height 16
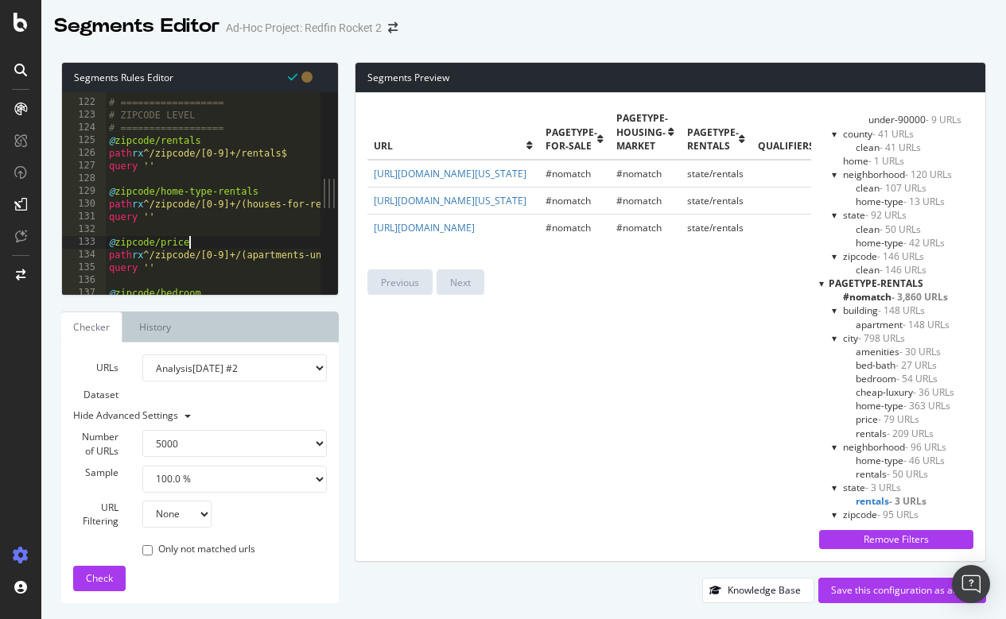
click at [204, 239] on div "# ================== # ZIPCODE LEVEL # ================== @ zipcode/rentals pat…" at bounding box center [679, 197] width 1146 height 228
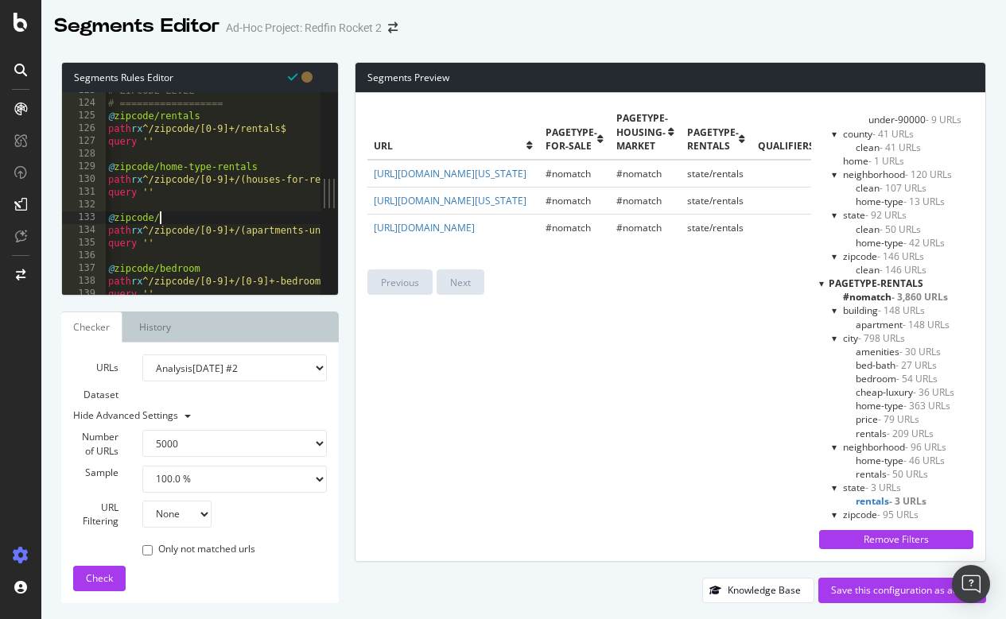
click at [157, 165] on div "# ZIPCODE LEVEL # ================== @ zipcode/rentals path rx ^/zipcode/[0-9]+…" at bounding box center [678, 198] width 1146 height 228
drag, startPoint x: 252, startPoint y: 165, endPoint x: 296, endPoint y: 165, distance: 43.7
click at [296, 165] on div "# ZIPCODE LEVEL # ================== @ zipcode/rentals path rx ^/zipcode/[0-9]+…" at bounding box center [678, 198] width 1146 height 228
click at [163, 215] on div "# ZIPCODE LEVEL # ================== @ zipcode/rentals path rx ^/zipcode/[0-9]+…" at bounding box center [678, 198] width 1146 height 228
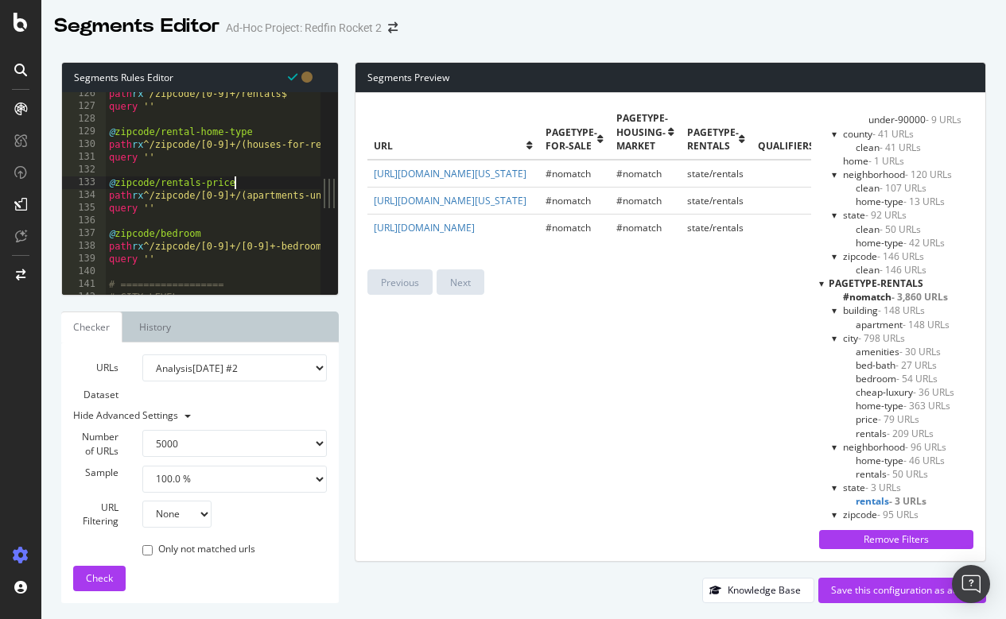
scroll to position [1596, 0]
click at [160, 230] on div "path rx ^/zipcode/[0-9]+/rentals$ query '' @ zipcode/rental-home-type path rx ^…" at bounding box center [679, 200] width 1146 height 228
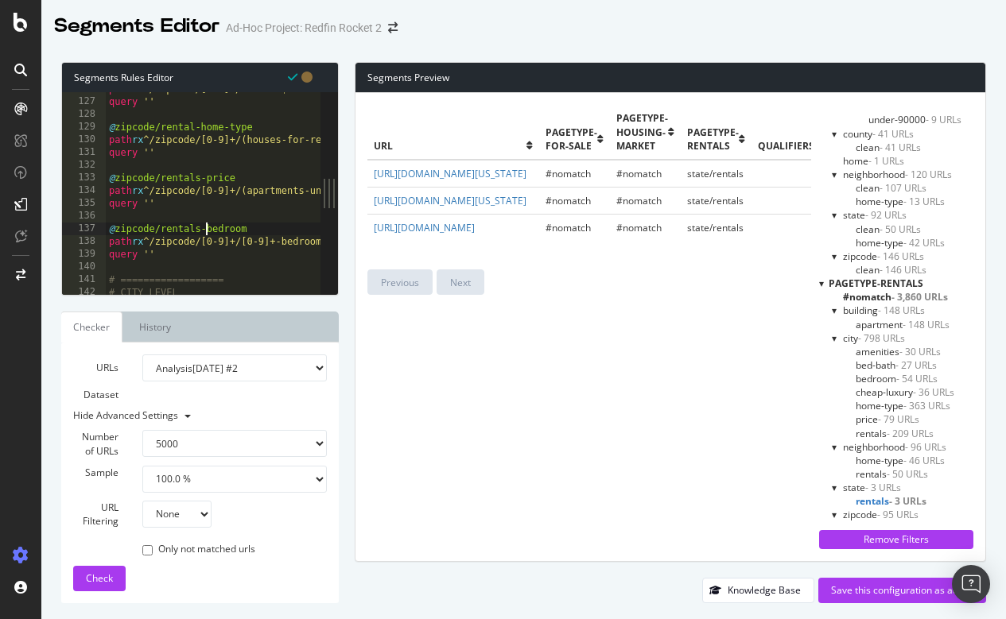
scroll to position [1600, 0]
click at [194, 123] on div "path rx ^/zipcode/[0-9]+/rentals$ query '' @ zipcode/rental-home-type path rx ^…" at bounding box center [679, 195] width 1146 height 228
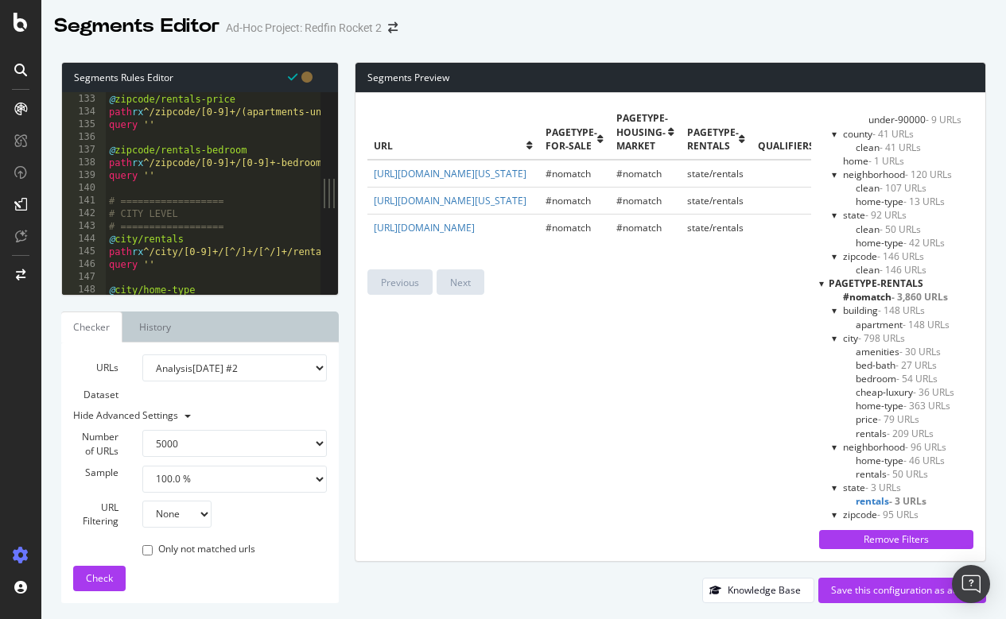
scroll to position [1679, 0]
drag, startPoint x: 240, startPoint y: 220, endPoint x: 99, endPoint y: 228, distance: 141.7
click at [99, 228] on div "@zipcode/rentals-home-type 133 134 135 136 137 138 139 140 141 142 143 144 145 …" at bounding box center [191, 193] width 258 height 203
type textarea "# =================="
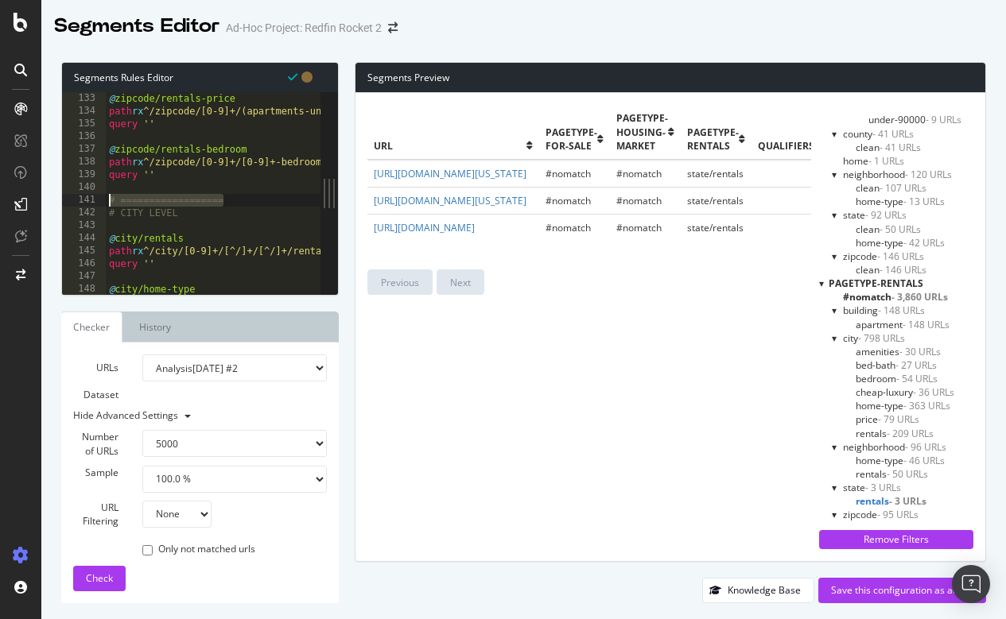
drag, startPoint x: 246, startPoint y: 198, endPoint x: 99, endPoint y: 196, distance: 147.1
click at [99, 196] on div "133 134 135 136 137 138 139 140 141 142 143 144 145 146 147 148 149 150 @ zipco…" at bounding box center [191, 193] width 258 height 203
type textarea "# =================="
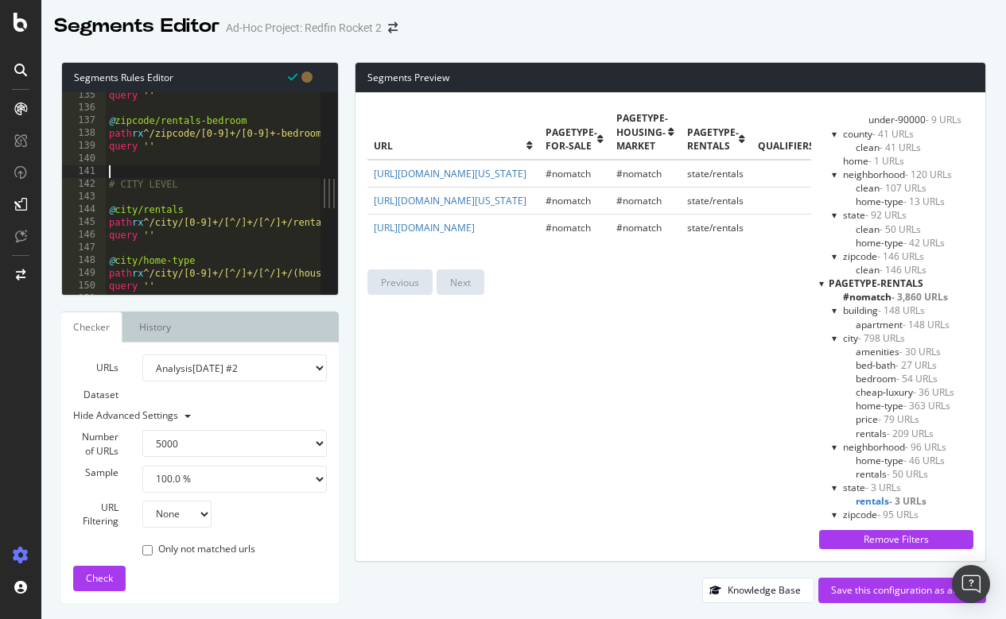
click at [142, 258] on div "query '' @ zipcode/rentals-bedroom path rx ^/zipcode/[0-9]+/[0-9]+-bedroom-apar…" at bounding box center [679, 203] width 1146 height 228
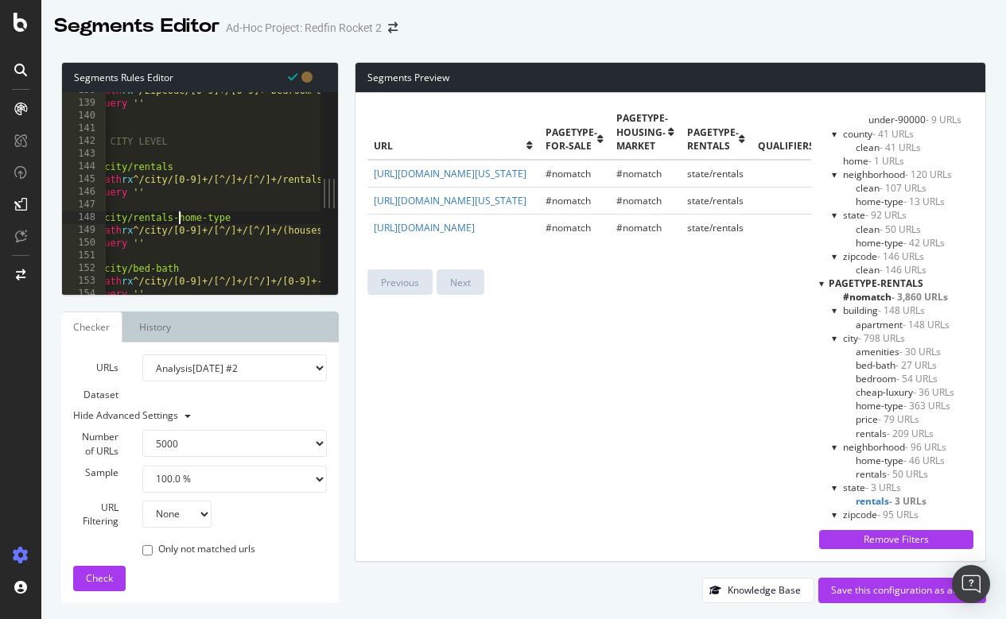
scroll to position [0, 10]
click at [135, 266] on div "path rx ^/zipcode/[0-9]+/[0-9]+-bedroom-apartments-for-rent$ query '' # CITY LE…" at bounding box center [668, 197] width 1146 height 228
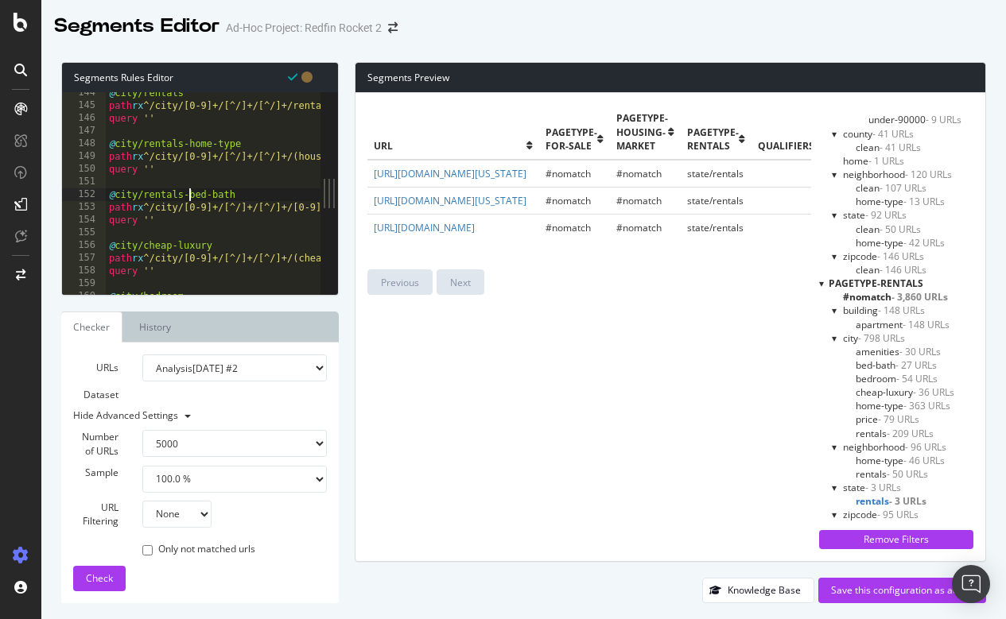
click at [142, 244] on div "@ city/rentals path rx ^/city/[0-9]+/[^/]+/[^/]+/rentals$ query '' @ city/renta…" at bounding box center [679, 201] width 1146 height 228
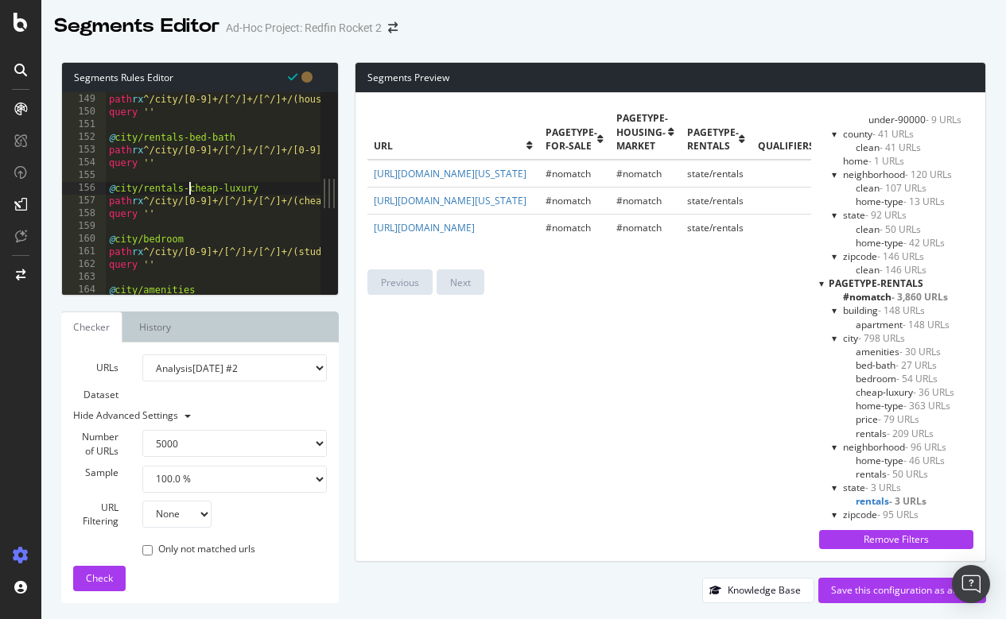
click at [142, 237] on div "@ city/rentals-home-type path rx ^/city/[0-9]+/[^/]+/[^/]+/(houses-for-rent|con…" at bounding box center [679, 194] width 1146 height 228
click at [161, 235] on div "@ city/rentals-home-type path rx ^/city/[0-9]+/[^/]+/[^/]+/(houses-for-rent|con…" at bounding box center [679, 194] width 1146 height 228
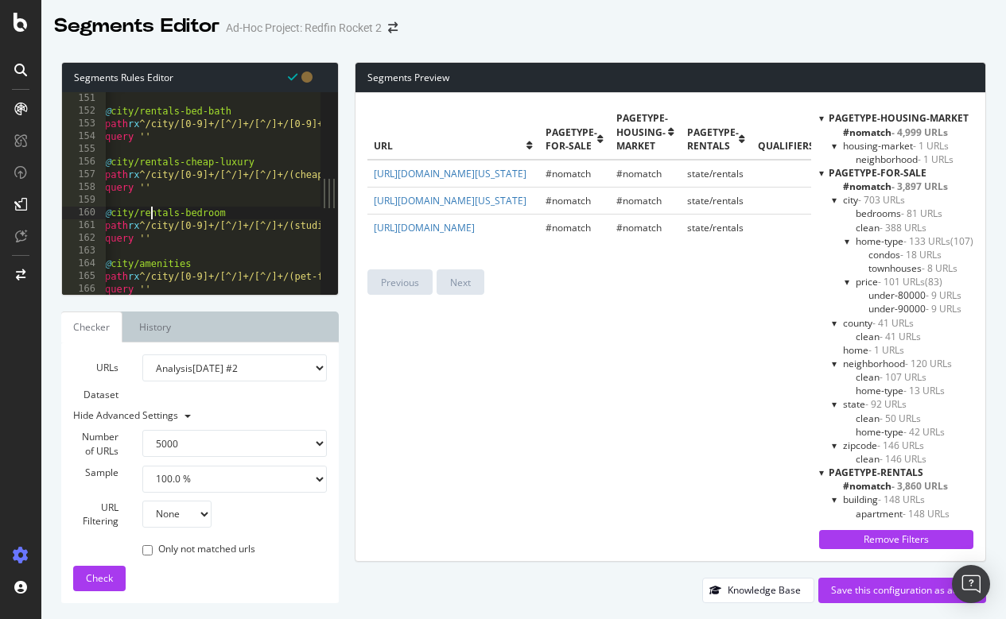
scroll to position [1908, 0]
click at [138, 258] on div "@ city/rentals-bed-bath path rx ^/city/[0-9]+/[^/]+/[^/]+/[0-9]+-bedroom-[0-9]+…" at bounding box center [675, 205] width 1146 height 228
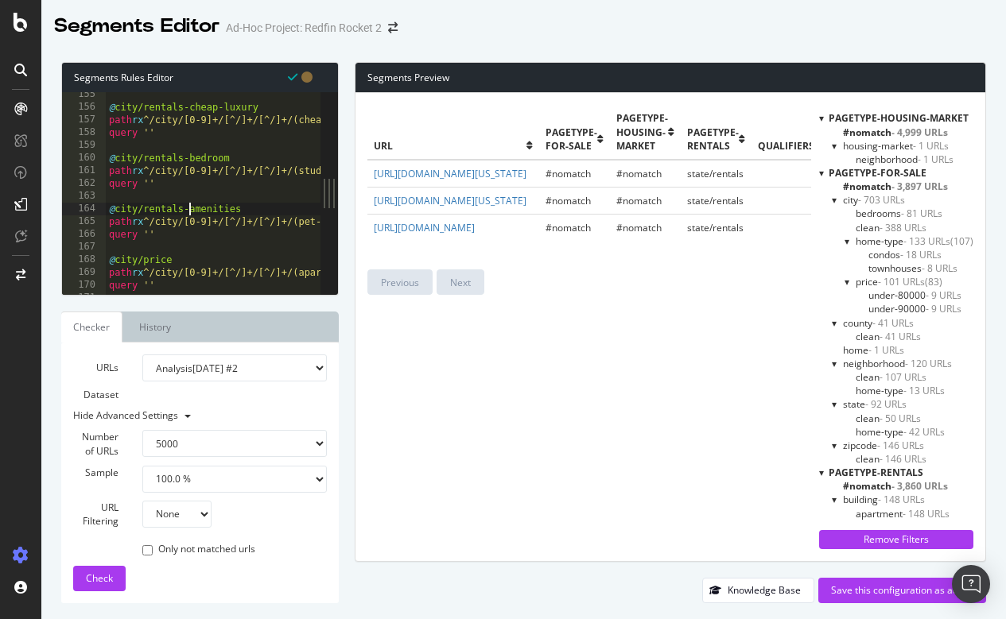
scroll to position [1977, 0]
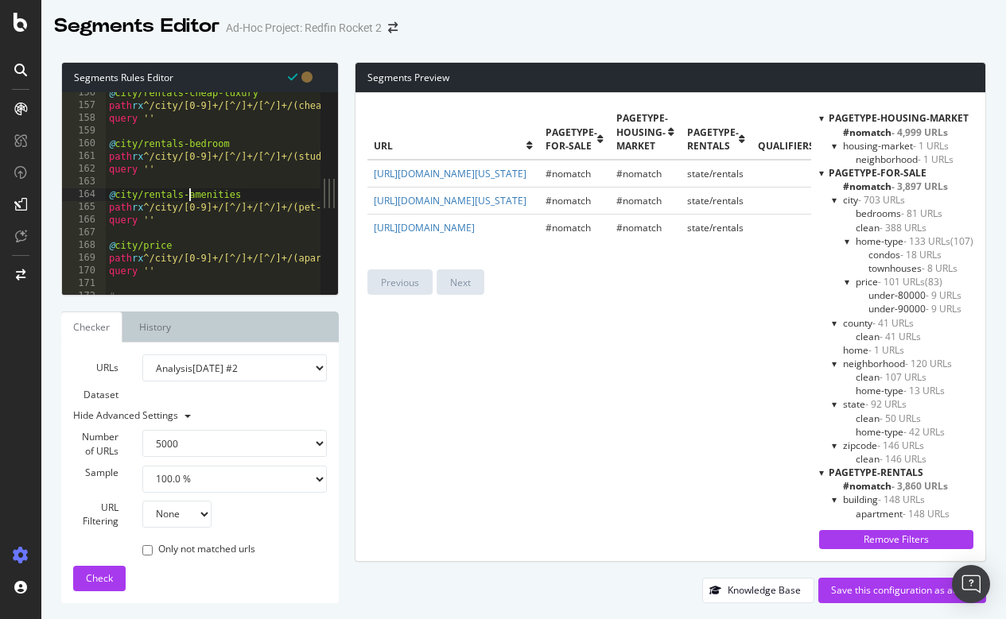
click at [145, 243] on div "@ city/rentals-cheap-luxury path rx ^/city/[0-9]+/[^/]+/[^/]+/(cheap-[0-9]+-bed…" at bounding box center [679, 201] width 1146 height 228
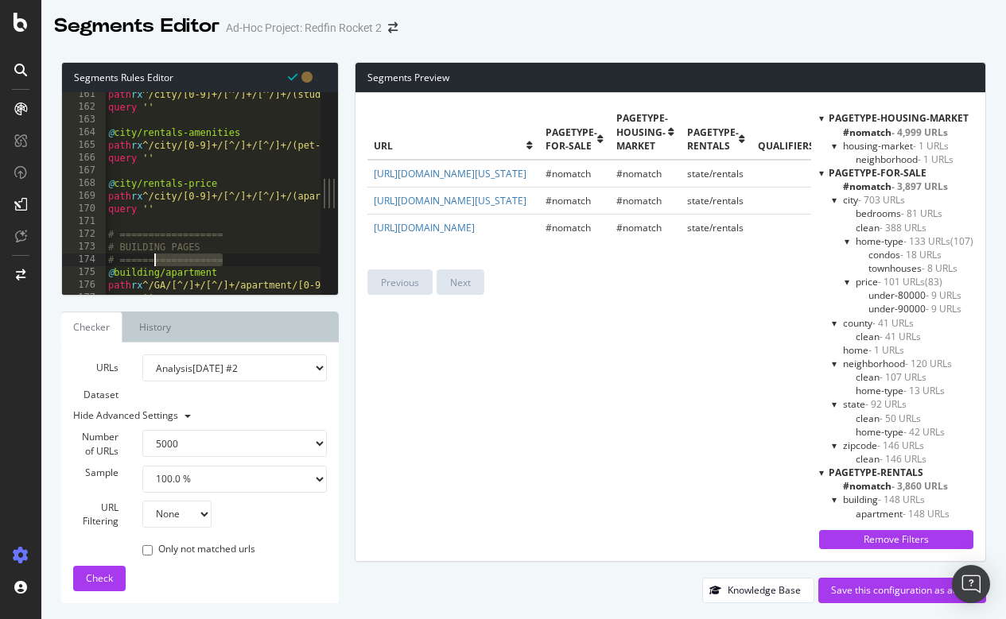
scroll to position [0, 0]
drag, startPoint x: 235, startPoint y: 257, endPoint x: 89, endPoint y: 257, distance: 146.3
click at [89, 257] on div "@city/rentals-price 161 162 163 164 165 166 167 168 169 170 171 172 173 174 175…" at bounding box center [191, 193] width 258 height 203
type textarea "# =================="
drag, startPoint x: 237, startPoint y: 235, endPoint x: 99, endPoint y: 233, distance: 138.4
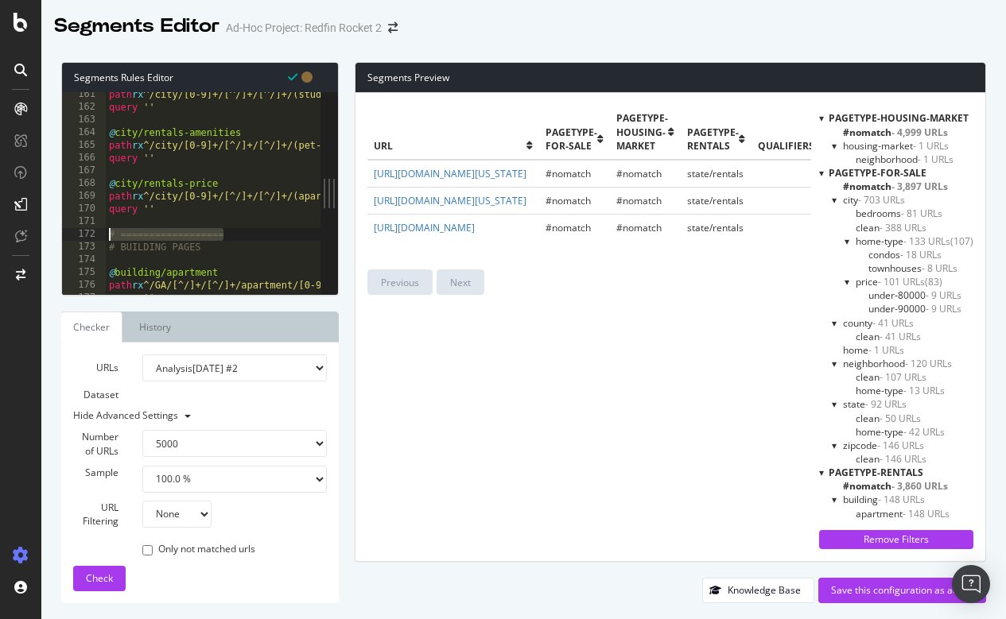
click at [99, 233] on div "161 162 163 164 165 166 167 168 169 170 171 172 173 174 175 176 177 178 path rx…" at bounding box center [191, 193] width 258 height 203
type textarea "# =================="
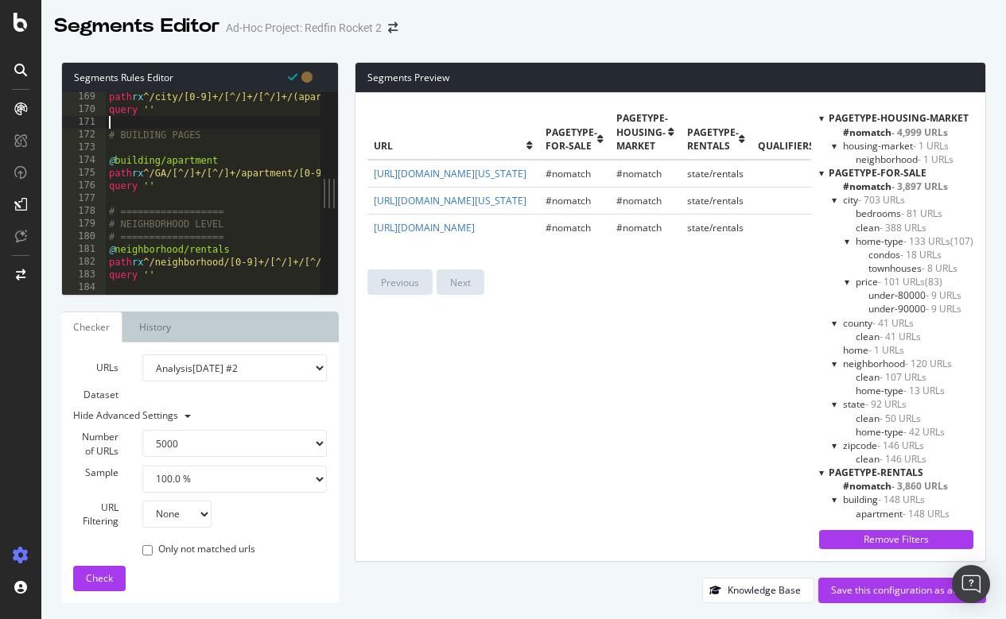
scroll to position [2139, 0]
drag, startPoint x: 238, startPoint y: 237, endPoint x: 86, endPoint y: 236, distance: 151.9
click at [86, 236] on div "169 170 171 172 173 174 175 176 177 178 179 180 181 182 183 184 185 186 path rx…" at bounding box center [191, 193] width 258 height 203
type textarea "# =================="
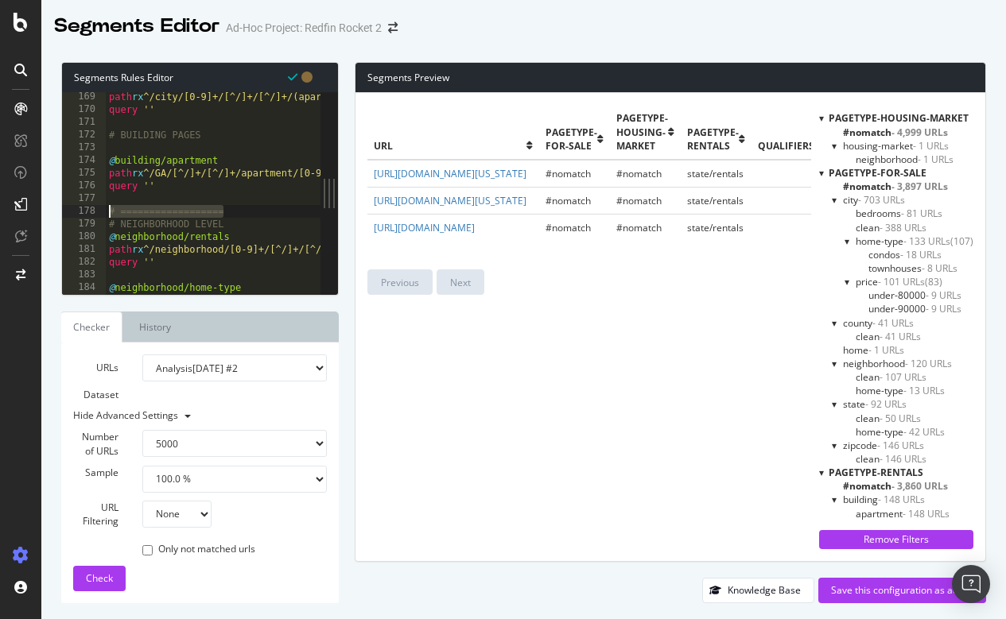
drag, startPoint x: 235, startPoint y: 209, endPoint x: 97, endPoint y: 208, distance: 137.5
click at [97, 208] on div "# NEIGHBORHOOD LEVEL 169 170 171 172 173 174 175 176 177 178 179 180 181 182 18…" at bounding box center [191, 193] width 258 height 203
type textarea "# =================="
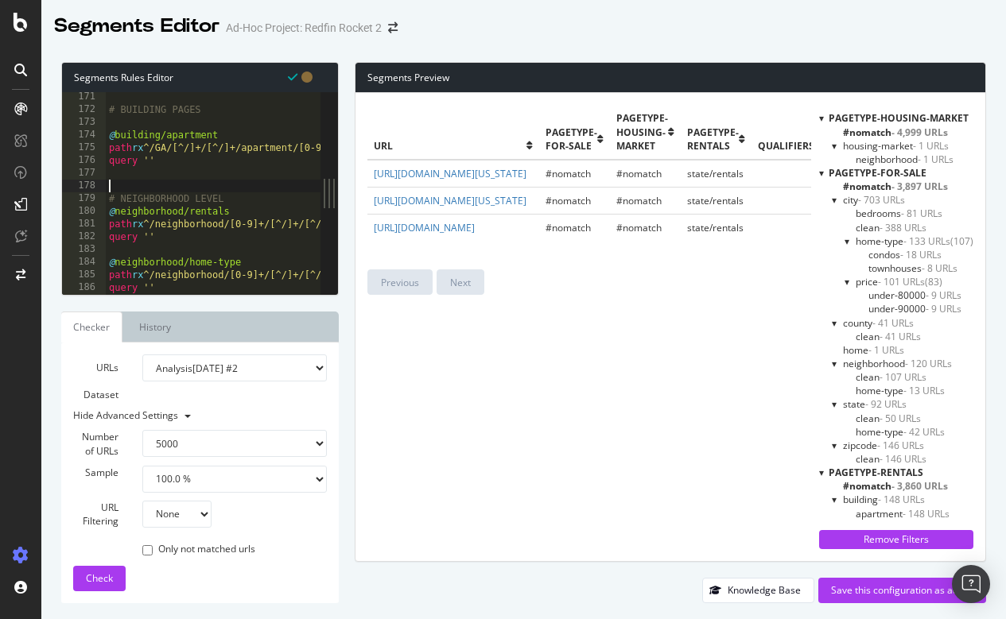
scroll to position [2170, 0]
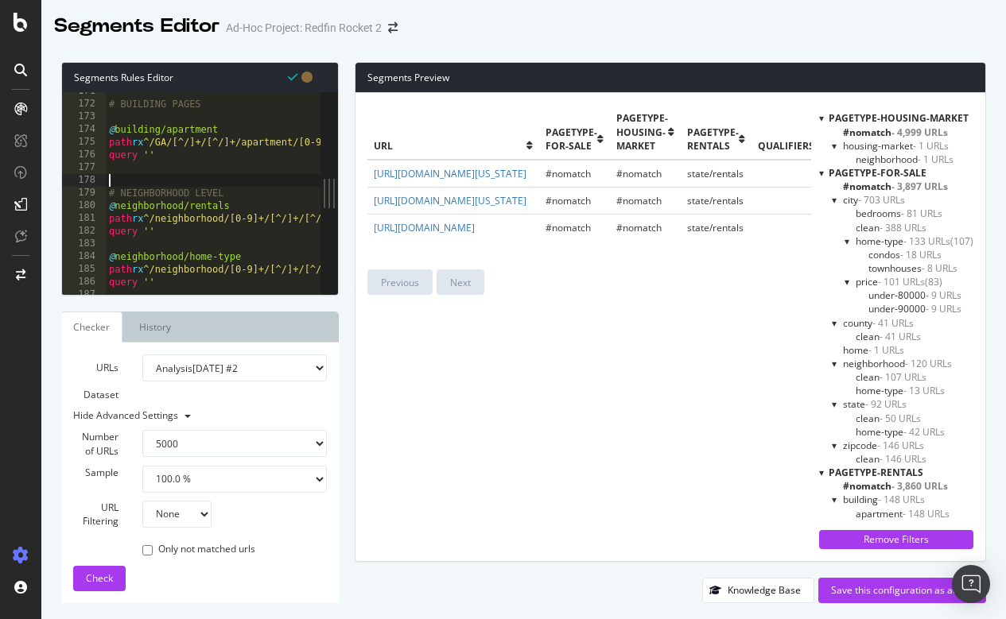
click at [190, 251] on div "# BUILDING PAGES @ building/apartment path rx ^/GA/[^/]+/[^/]+/apartment/[0-9]+…" at bounding box center [679, 199] width 1146 height 228
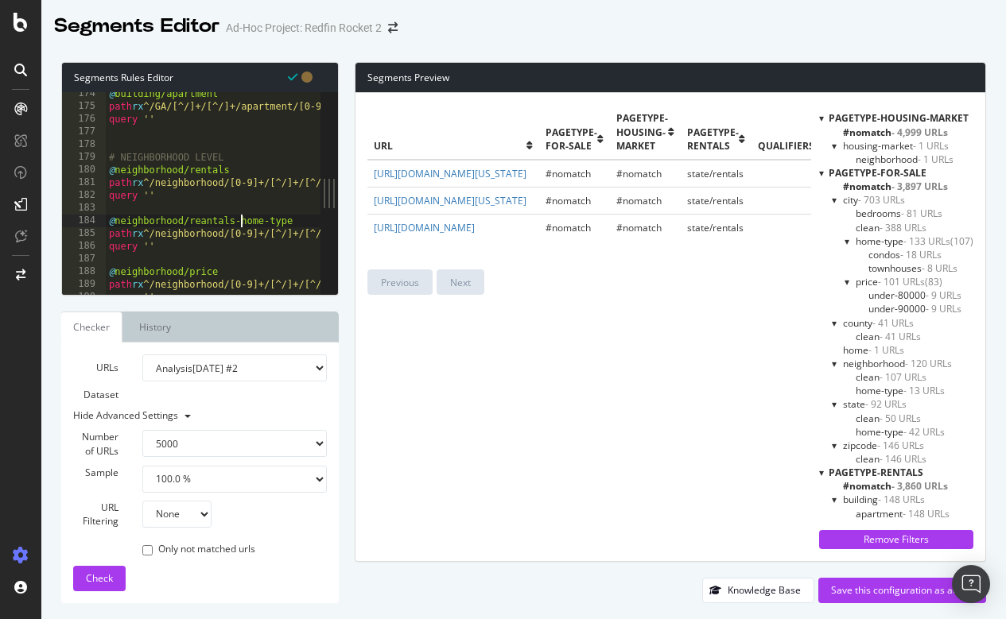
scroll to position [2220, 0]
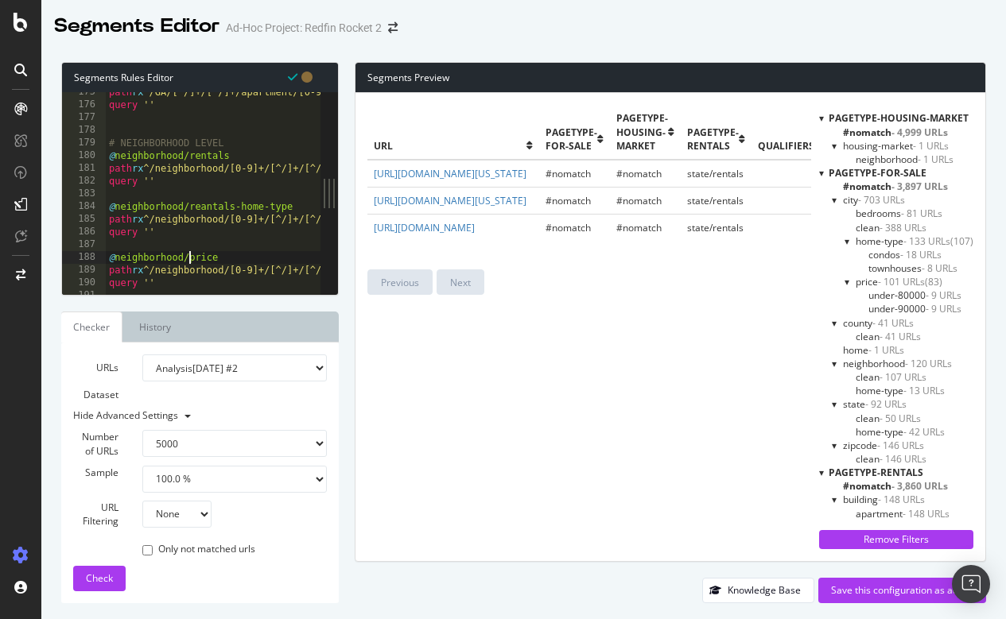
click at [188, 255] on div "path rx ^/GA/[^/]+/[^/]+/apartment/[0-9]+$ query '' # NEIGHBORHOOD LEVEL @ neig…" at bounding box center [679, 200] width 1146 height 228
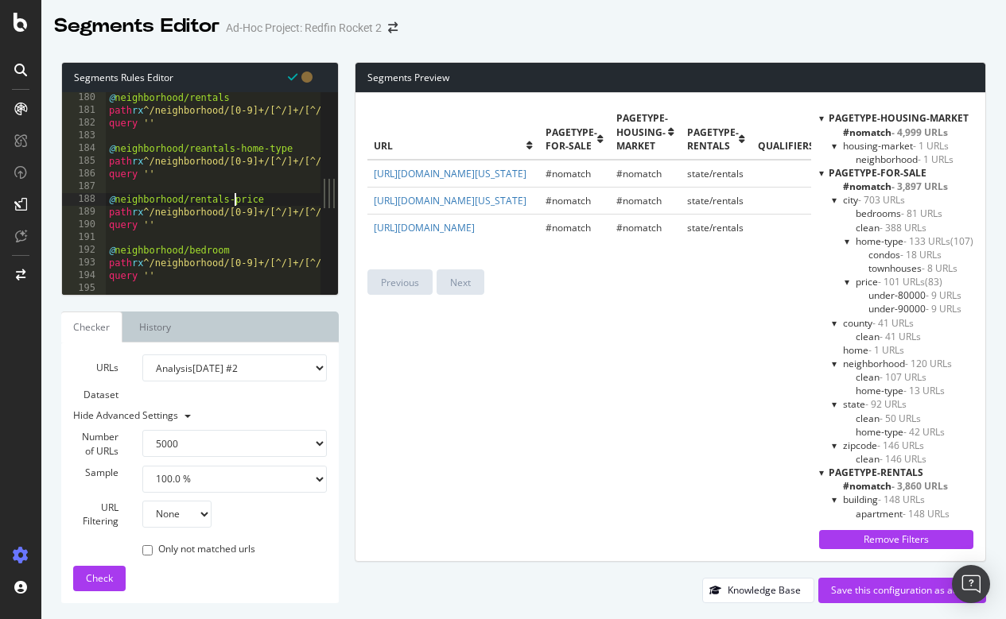
scroll to position [2278, 0]
click at [187, 249] on div "@ neighborhood/rentals path rx ^/neighborhood/[0-9]+/[^/]+/[^/]+/[^/]+/rentals$…" at bounding box center [679, 205] width 1146 height 228
click at [207, 249] on div "@ neighborhood/rentals path rx ^/neighborhood/[0-9]+/[^/]+/[^/]+/[^/]+/rentals$…" at bounding box center [679, 205] width 1146 height 228
click at [208, 143] on div "@ neighborhood/rentals path rx ^/neighborhood/[0-9]+/[^/]+/[^/]+/[^/]+/rentals$…" at bounding box center [679, 205] width 1146 height 228
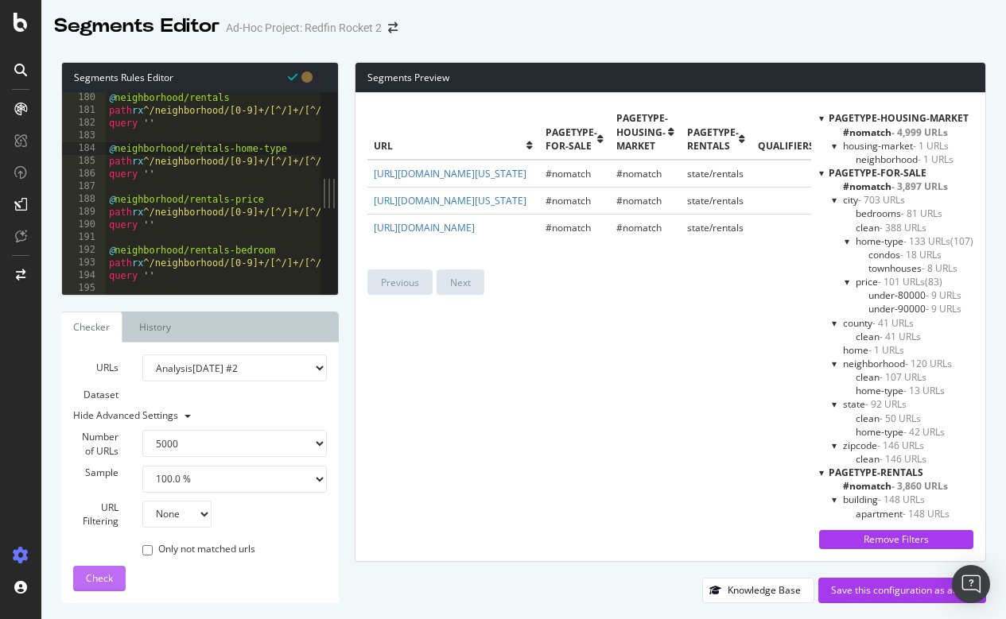
click at [96, 576] on span "Check" at bounding box center [99, 579] width 27 height 14
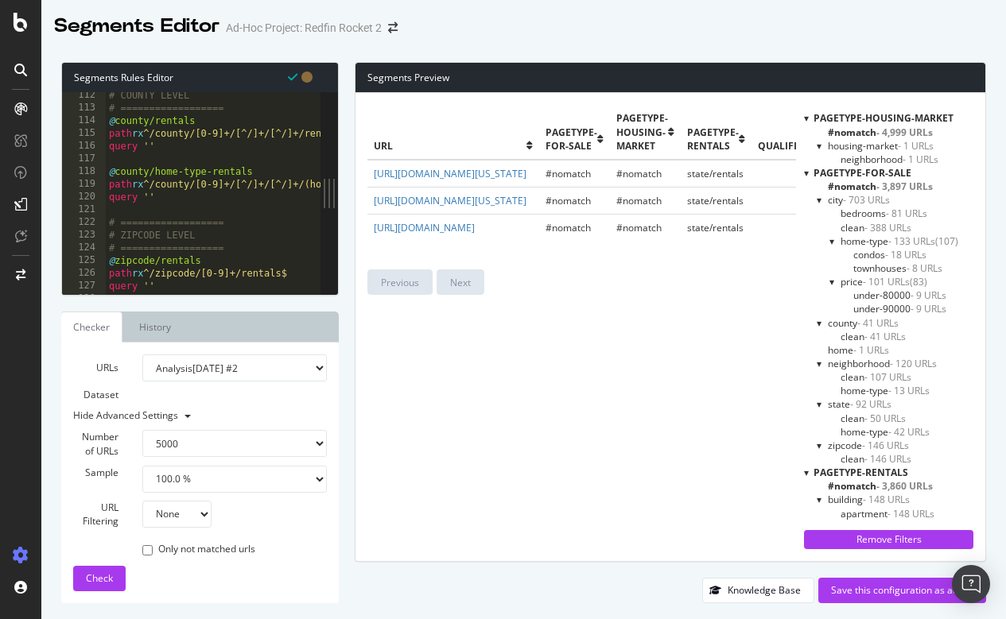
scroll to position [1413, 0]
type textarea "# =================="
drag, startPoint x: 243, startPoint y: 246, endPoint x: 105, endPoint y: 244, distance: 138.3
click at [105, 244] on div "# ================== 112 113 114 115 116 117 118 119 120 121 122 123 124 125 12…" at bounding box center [191, 193] width 258 height 203
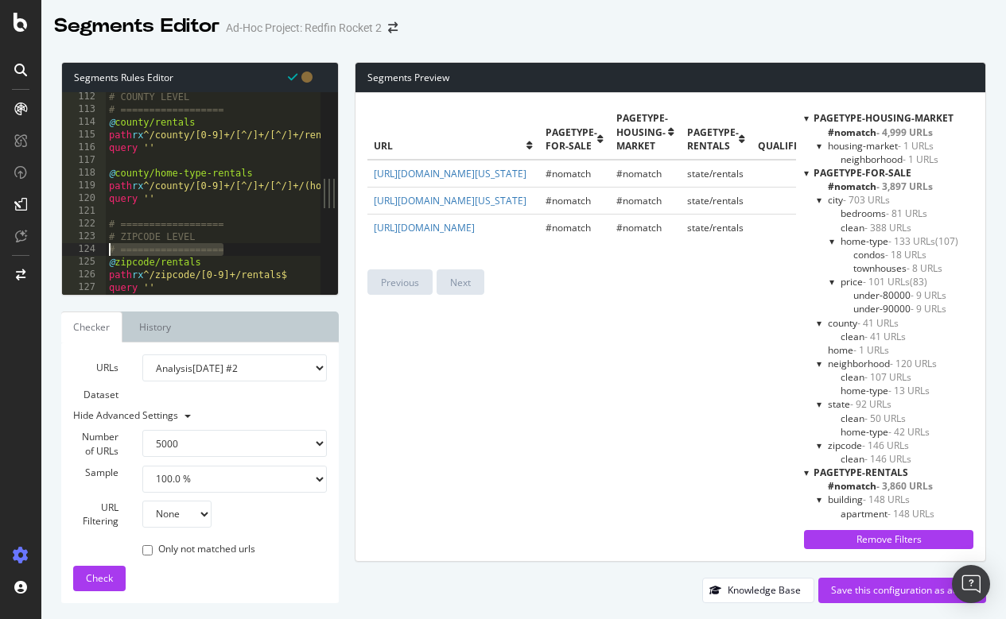
scroll to position [0, 0]
drag, startPoint x: 250, startPoint y: 225, endPoint x: 87, endPoint y: 225, distance: 162.2
click at [87, 225] on div "# ZIPCODE LEVEL 112 113 114 115 116 117 118 119 120 121 122 123 124 125 126 127…" at bounding box center [191, 193] width 258 height 203
type textarea "# =================="
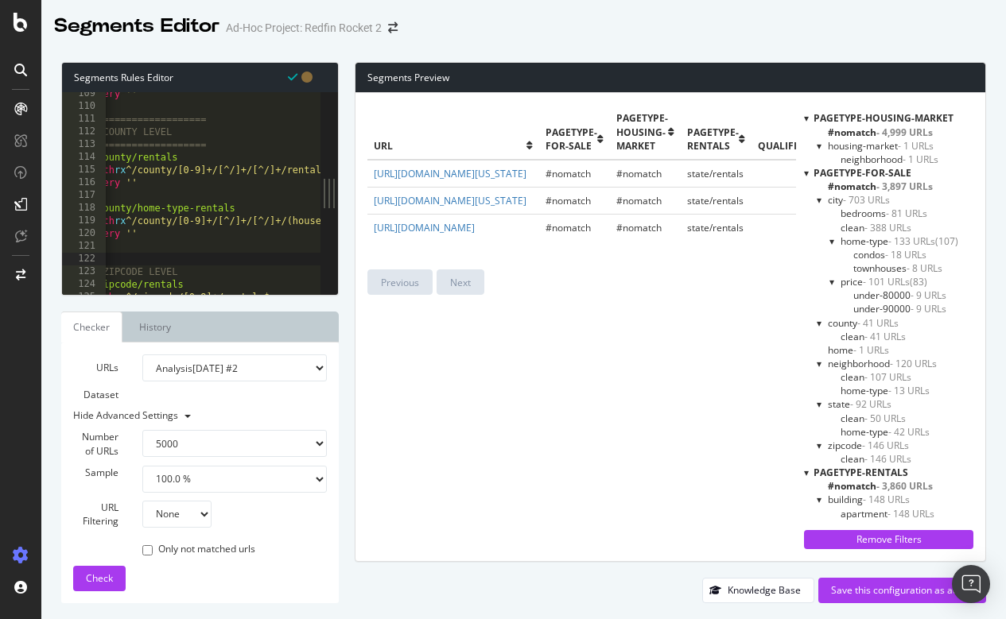
scroll to position [1379, 0]
drag, startPoint x: 236, startPoint y: 139, endPoint x: 93, endPoint y: 139, distance: 143.1
click at [93, 139] on div "109 110 111 112 113 114 115 116 117 118 119 120 121 122 123 124 125 126 query '…" at bounding box center [191, 193] width 258 height 203
type textarea "# =================="
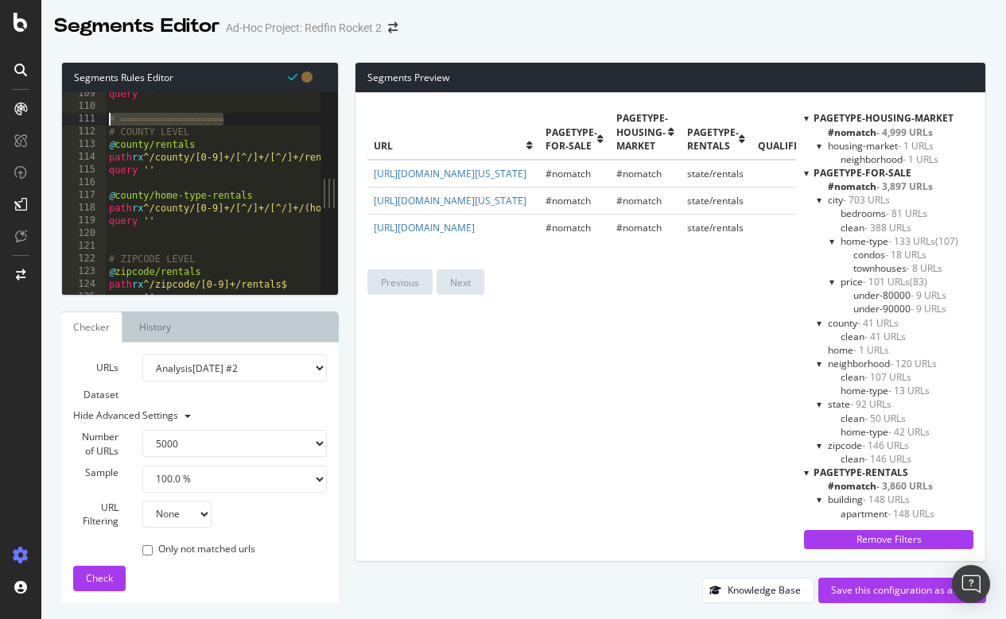
drag, startPoint x: 242, startPoint y: 122, endPoint x: 105, endPoint y: 118, distance: 136.8
click at [105, 118] on div "# COUNTY LEVEL 109 110 111 112 113 114 115 116 117 118 119 120 121 122 123 124 …" at bounding box center [191, 193] width 258 height 203
type textarea "# =================="
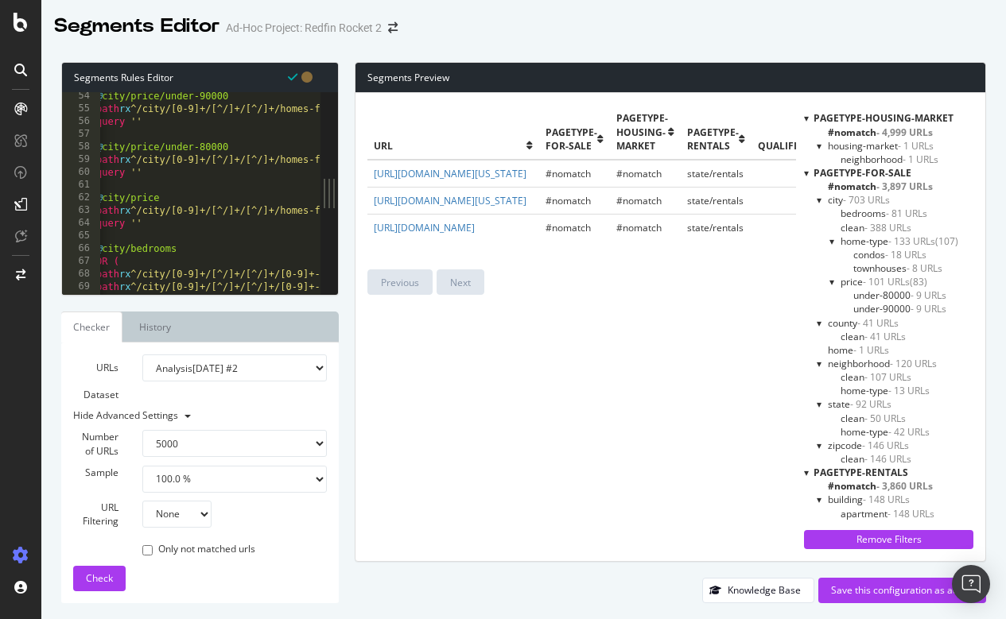
scroll to position [615, 0]
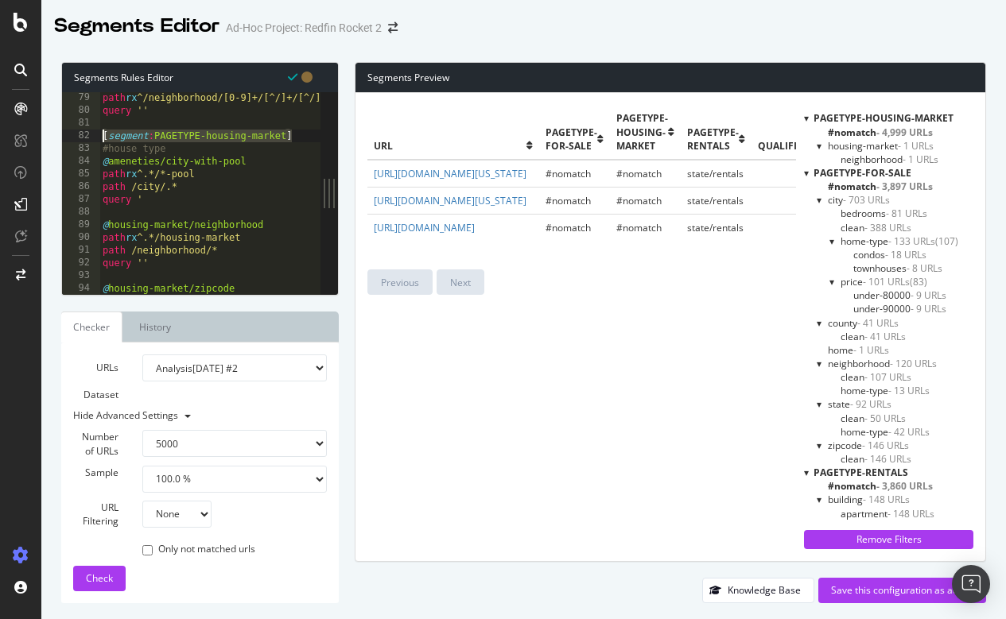
drag, startPoint x: 293, startPoint y: 134, endPoint x: 76, endPoint y: 137, distance: 217.1
click at [76, 137] on div "79 80 81 82 83 84 85 86 87 88 89 90 91 92 93 94 95 96 path rx ^/neighborhood/[0…" at bounding box center [191, 193] width 258 height 203
click at [277, 195] on div "path rx ^/neighborhood/[0-9]+/[^/]+/[^/]+/[^/]+/(pools|condos|single-story|chea…" at bounding box center [672, 205] width 1146 height 228
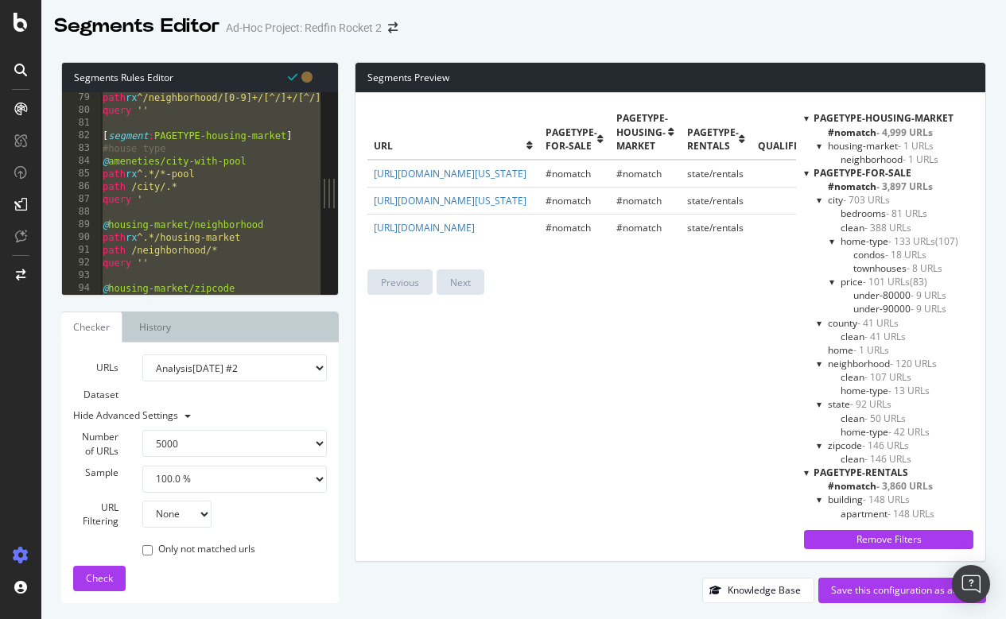
click at [212, 187] on div "path rx ^/neighborhood/[0-9]+/[^/]+/[^/]+/[^/]+/(pools|condos|single-story|chea…" at bounding box center [672, 205] width 1146 height 228
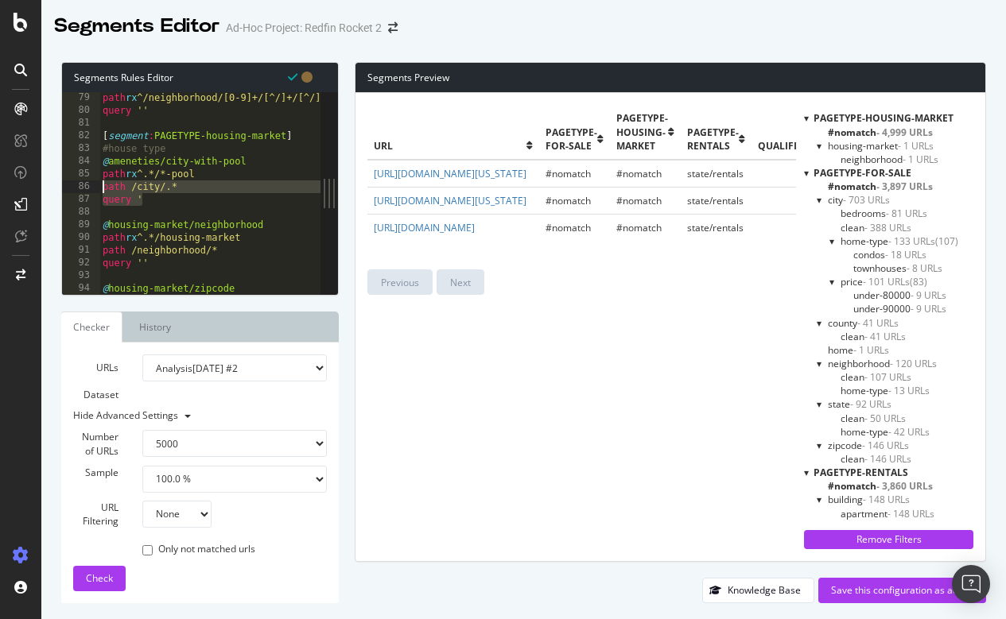
drag, startPoint x: 152, startPoint y: 201, endPoint x: 87, endPoint y: 192, distance: 65.9
click at [87, 192] on div "path /city/.* 79 80 81 82 83 84 85 86 87 88 89 90 91 92 93 94 95 96 path rx ^/n…" at bounding box center [191, 193] width 258 height 203
click at [150, 203] on div "path rx ^/neighborhood/[0-9]+/[^/]+/[^/]+/[^/]+/(pools|condos|single-story|chea…" at bounding box center [672, 205] width 1146 height 228
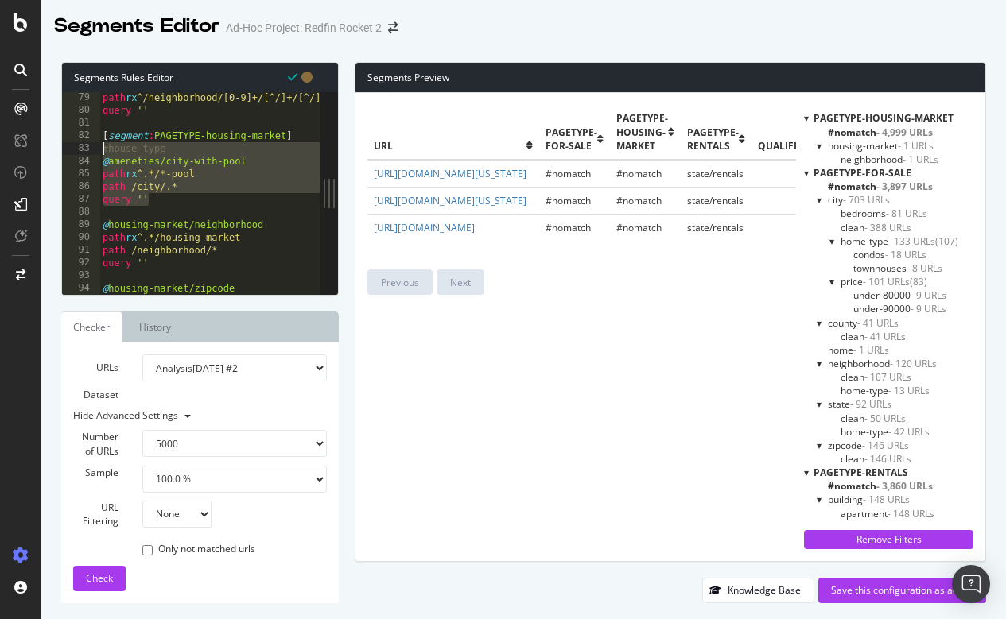
drag, startPoint x: 169, startPoint y: 206, endPoint x: 87, endPoint y: 151, distance: 98.6
click at [87, 151] on div "query '' 79 80 81 82 83 84 85 86 87 88 89 90 91 92 93 94 95 96 path rx ^/neighb…" at bounding box center [191, 193] width 258 height 203
type textarea "#house type @ameneties/city-with-pool"
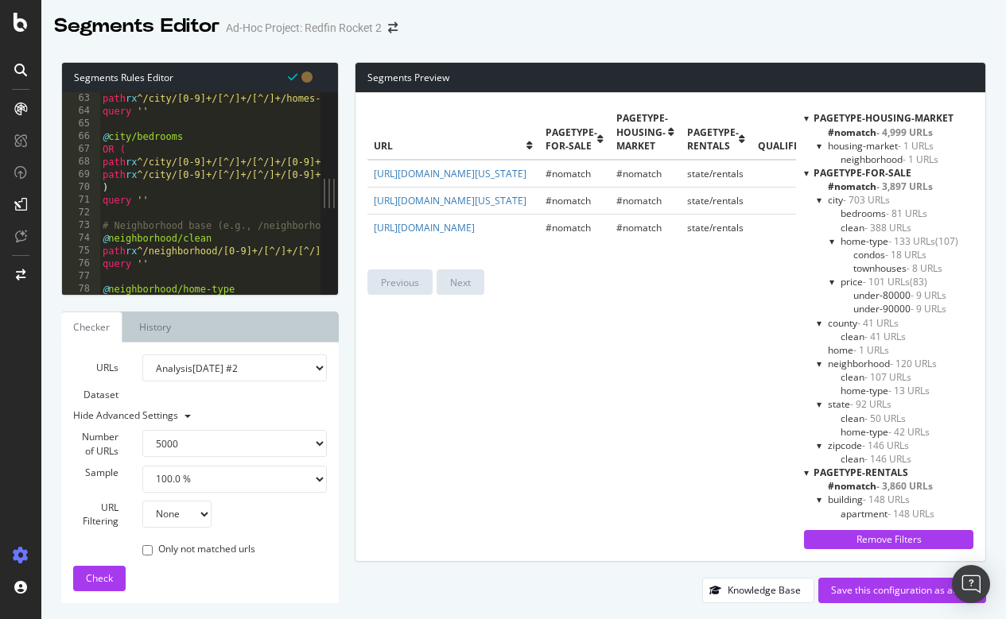
scroll to position [793, 0]
click at [181, 196] on div "path rx ^/city/[0-9]+/[^/]+/[^/]+/homes-for-sale-under-[0-9]+$ query '' @ city/…" at bounding box center [672, 202] width 1146 height 228
type textarea "query ''"
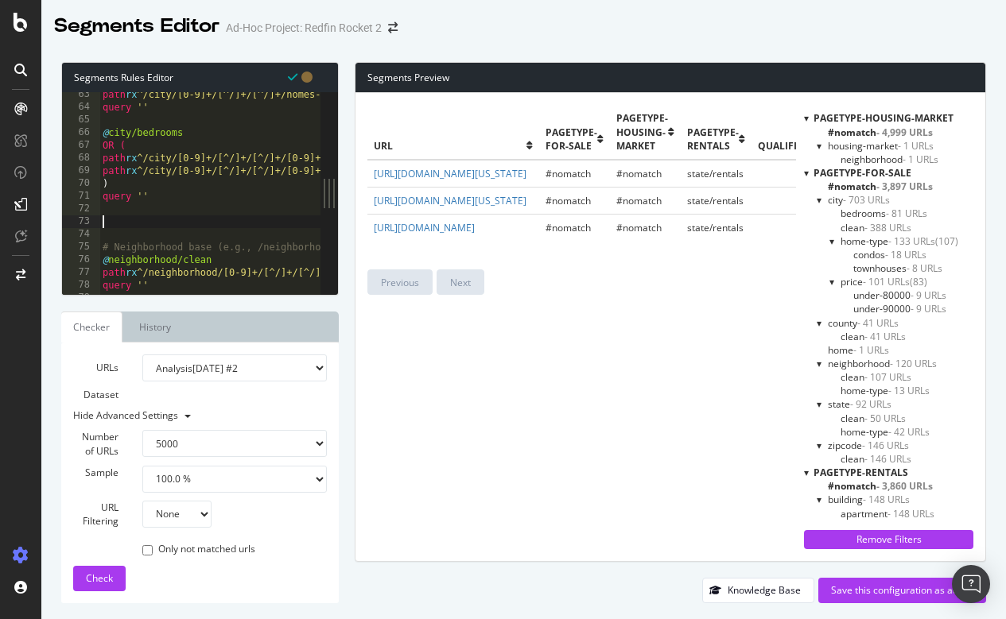
paste textarea "query ''"
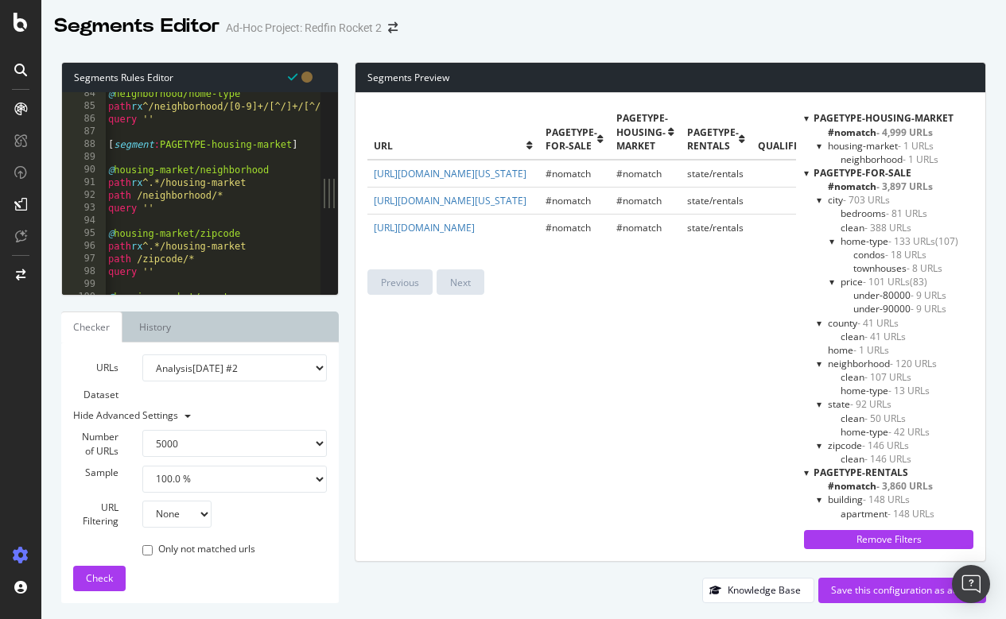
scroll to position [1061, 0]
click at [227, 146] on div "@ neighborhood/home-type path rx ^/neighborhood/[0-9]+/[^/]+/[^/]+/[^/]+/(pools…" at bounding box center [678, 201] width 1146 height 228
drag, startPoint x: 211, startPoint y: 146, endPoint x: 291, endPoint y: 146, distance: 80.3
click at [291, 146] on div "@ neighborhood/home-type path rx ^/neighborhood/[0-9]+/[^/]+/[^/]+/[^/]+/(pools…" at bounding box center [678, 201] width 1146 height 228
click at [292, 170] on div "@ neighborhood/home-type path rx ^/neighborhood/[0-9]+/[^/]+/[^/]+/[^/]+/(pools…" at bounding box center [678, 201] width 1146 height 228
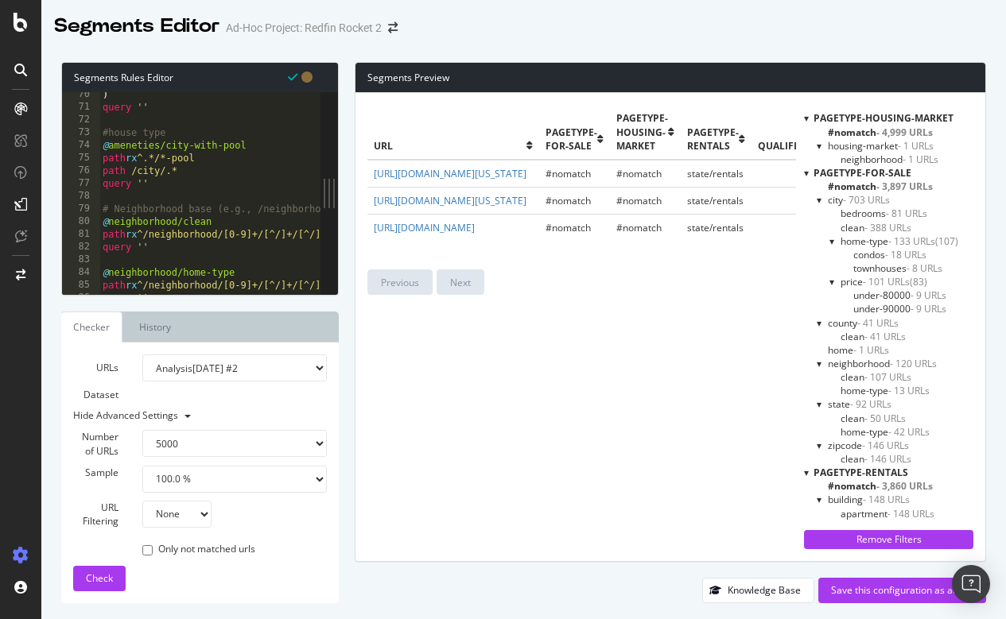
scroll to position [881, 0]
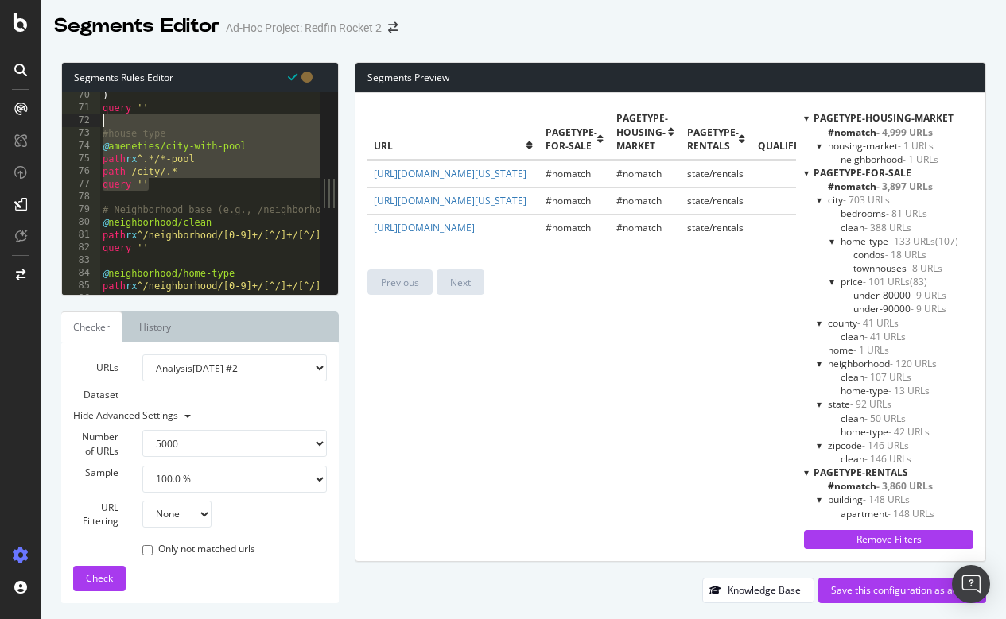
drag, startPoint x: 152, startPoint y: 188, endPoint x: 95, endPoint y: 122, distance: 87.4
click at [95, 122] on div "@housing-market/neighborhood 70 71 72 73 74 75 76 77 78 79 80 81 82 83 84 85 86…" at bounding box center [191, 193] width 258 height 203
type textarea "#house type"
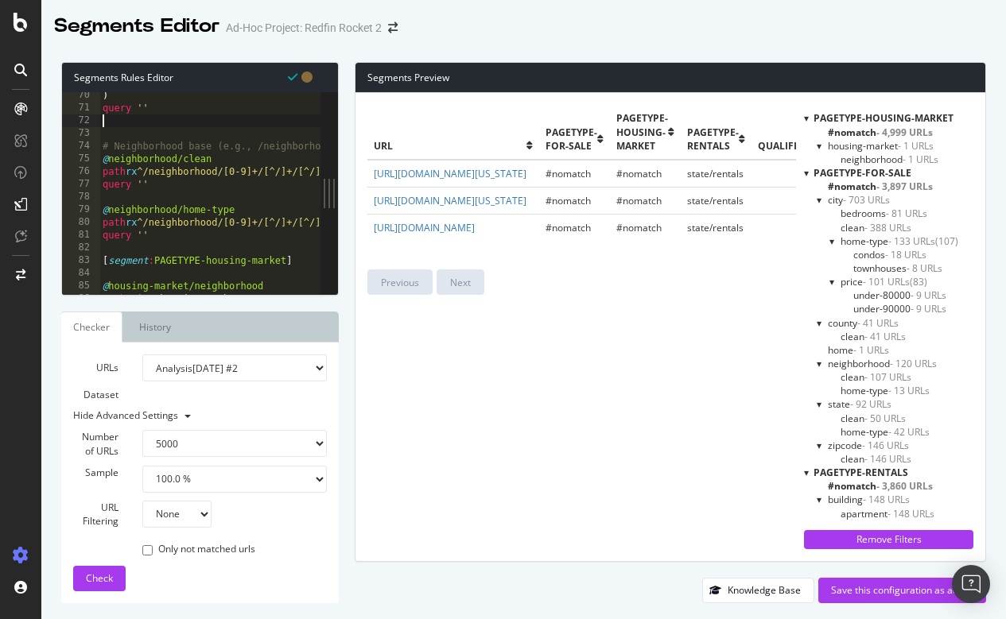
type textarea "query ''"
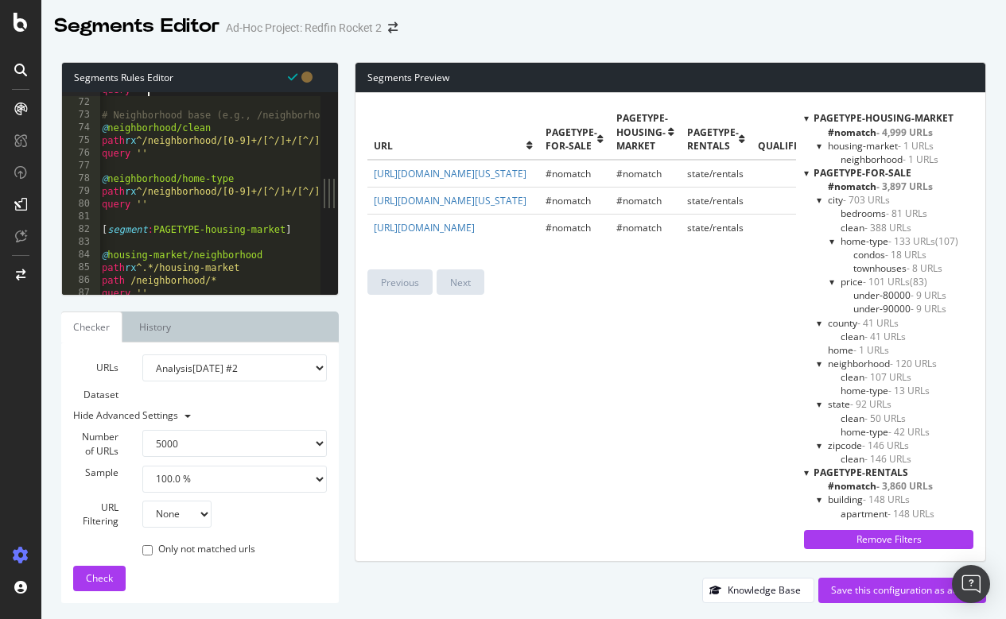
scroll to position [916, 0]
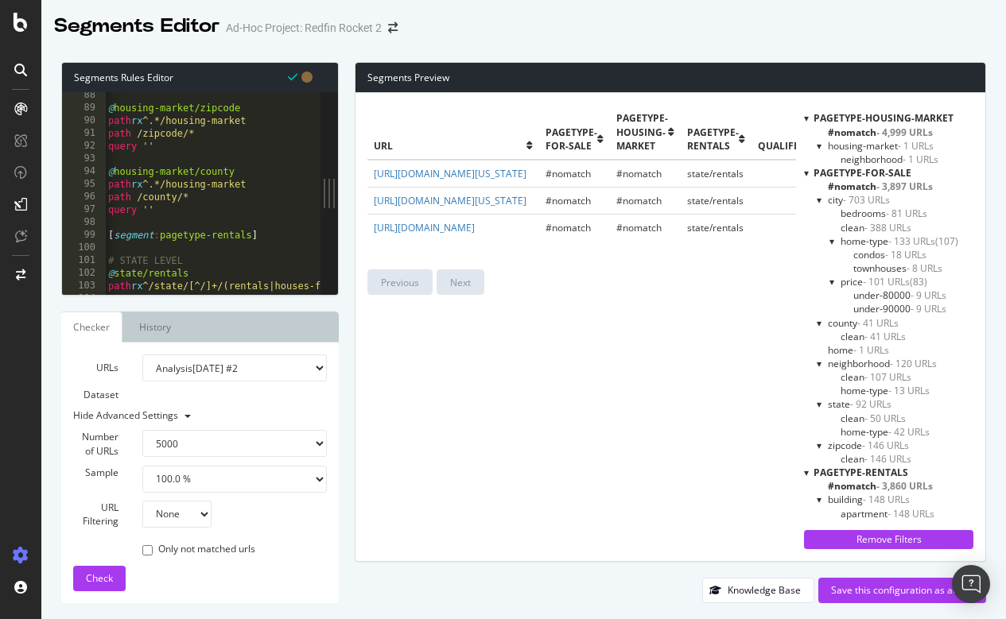
click at [189, 223] on div "@ housing-market/zipcode path rx ^.*/housing-market path /zipcode/* query '' @ …" at bounding box center [678, 203] width 1146 height 228
click at [176, 212] on div "@ housing-market/zipcode path rx ^.*/housing-market path /zipcode/* query '' @ …" at bounding box center [679, 203] width 1146 height 228
type textarea "query ''"
paste textarea "query ''"
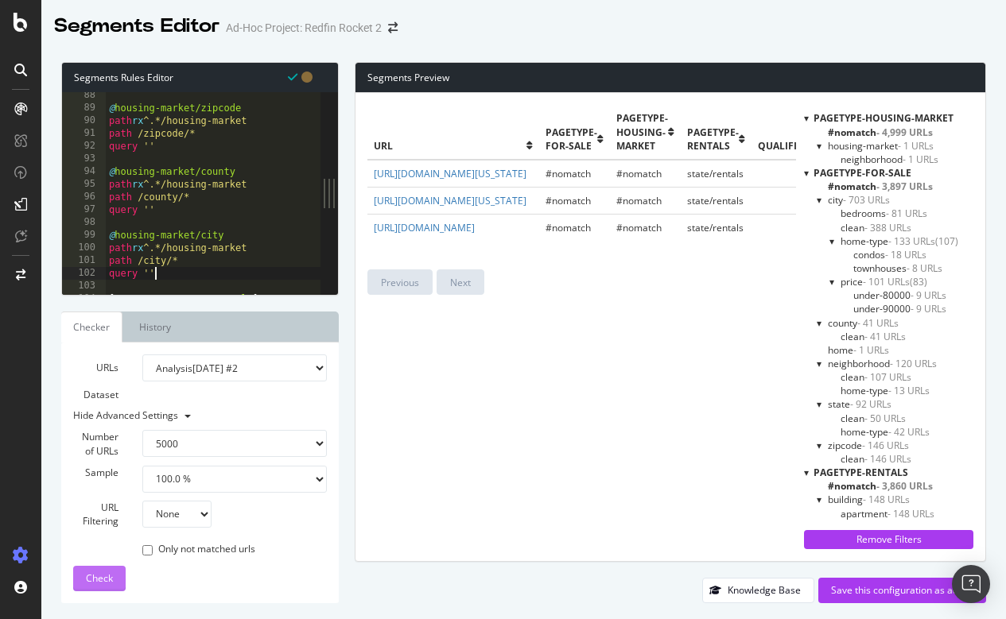
click at [99, 584] on span "Check" at bounding box center [99, 579] width 27 height 14
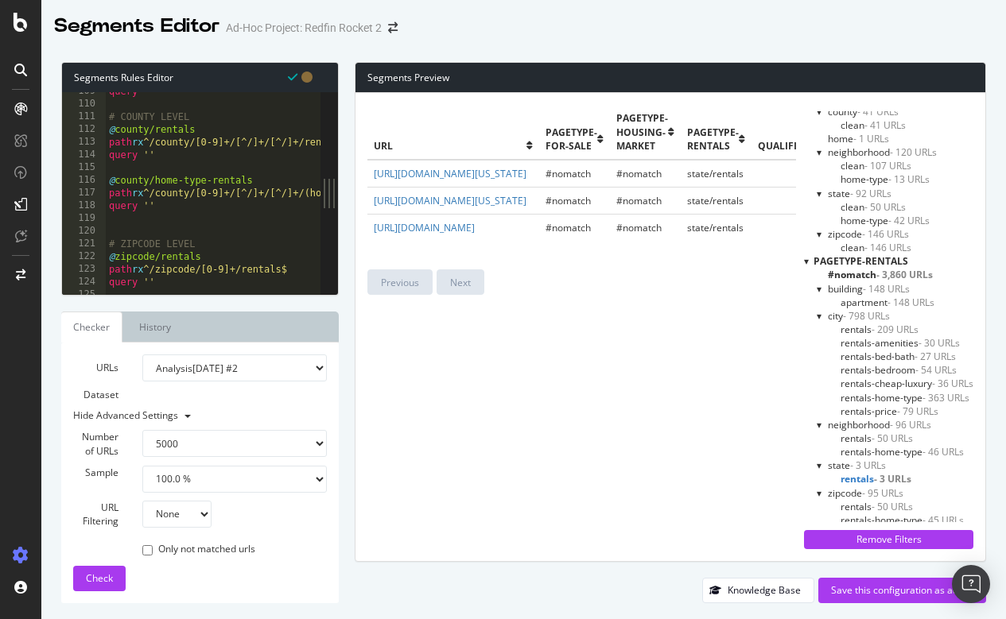
scroll to position [224, 0]
click at [859, 297] on span "apartment - 148 URLs" at bounding box center [887, 304] width 94 height 14
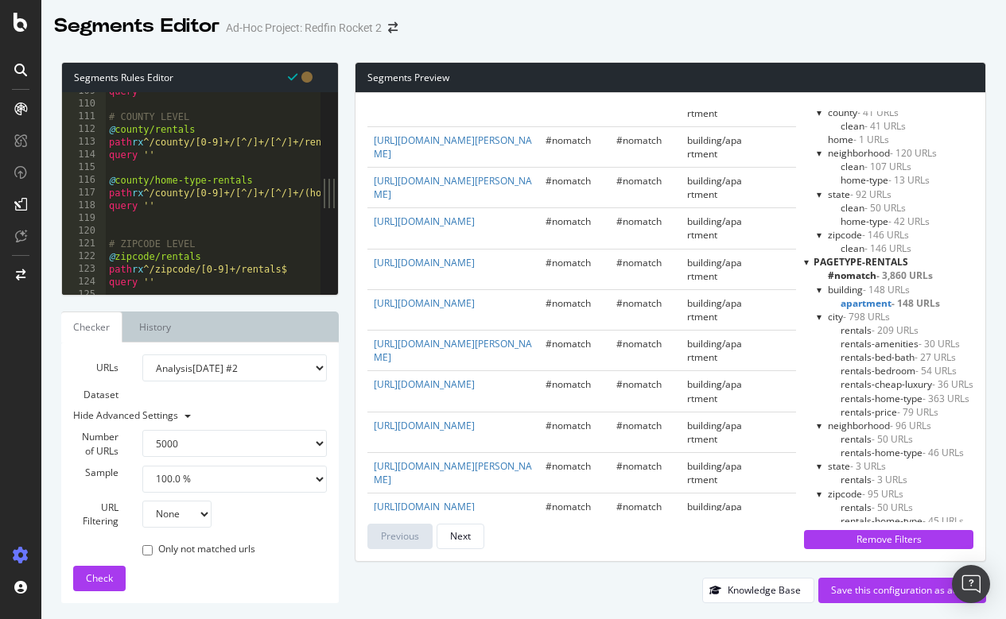
scroll to position [1556, 0]
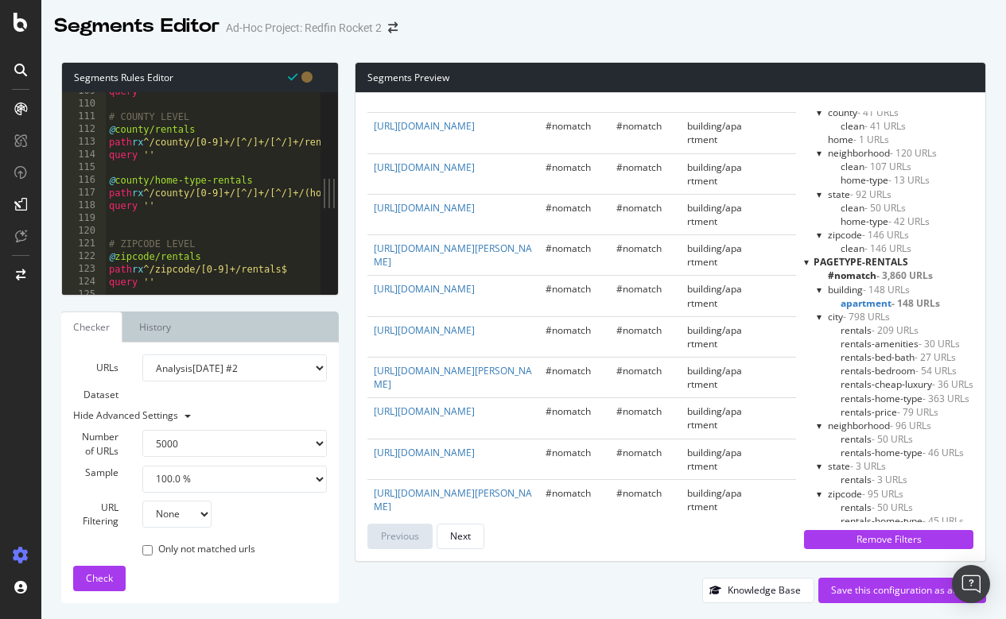
click at [857, 326] on span "rentals - 209 URLs" at bounding box center [879, 331] width 78 height 14
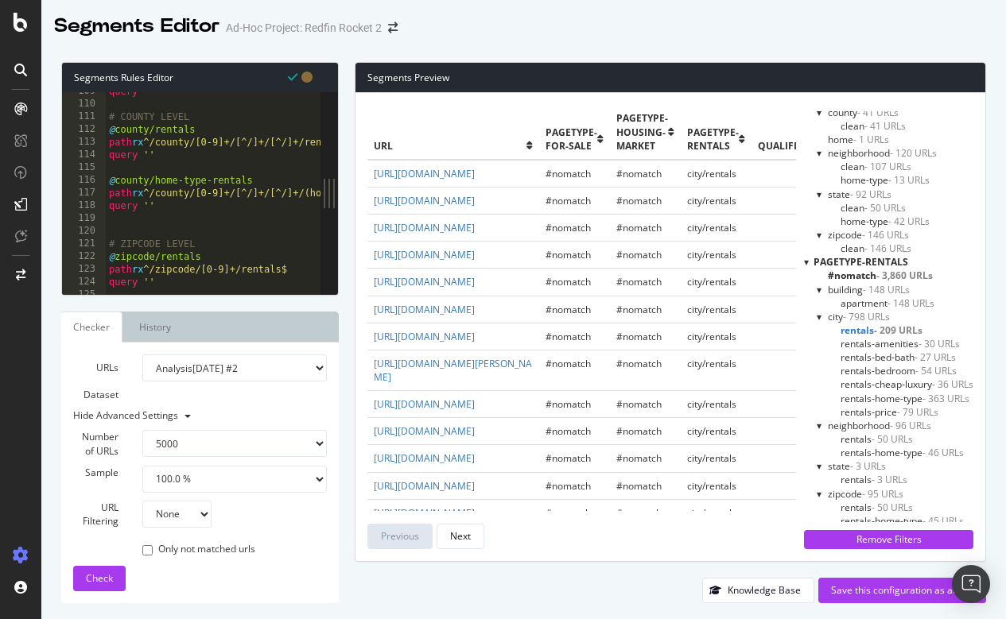
click at [863, 341] on span "rentals-amenities - 30 URLs" at bounding box center [899, 344] width 119 height 14
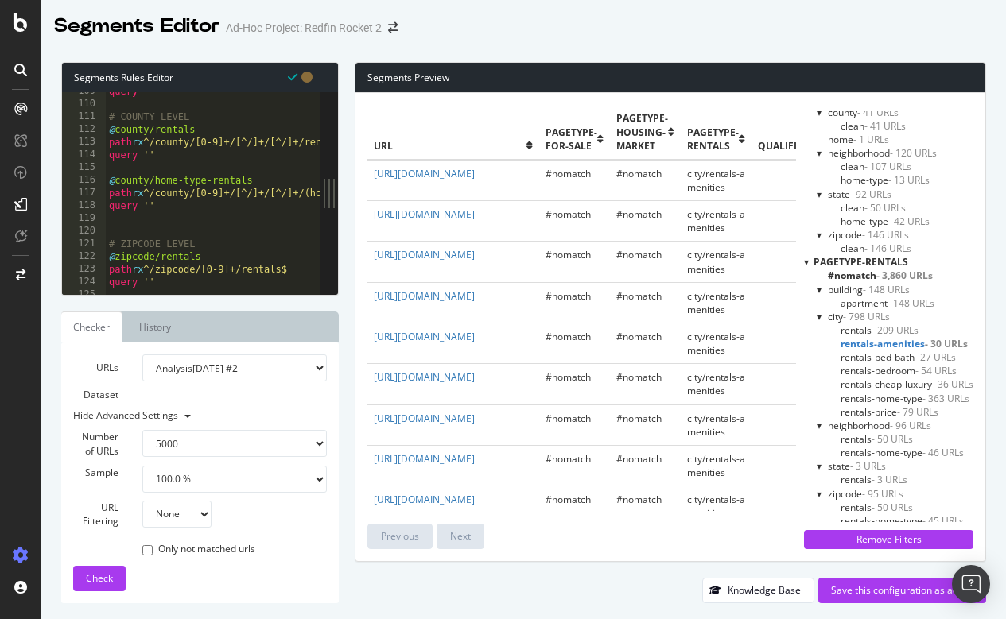
click at [861, 352] on span "rentals-bed-bath - 27 URLs" at bounding box center [897, 358] width 115 height 14
click at [865, 365] on span "rentals-bedroom - 54 URLs" at bounding box center [898, 371] width 116 height 14
click at [871, 382] on span "rentals-cheap-luxury - 36 URLs" at bounding box center [906, 385] width 133 height 14
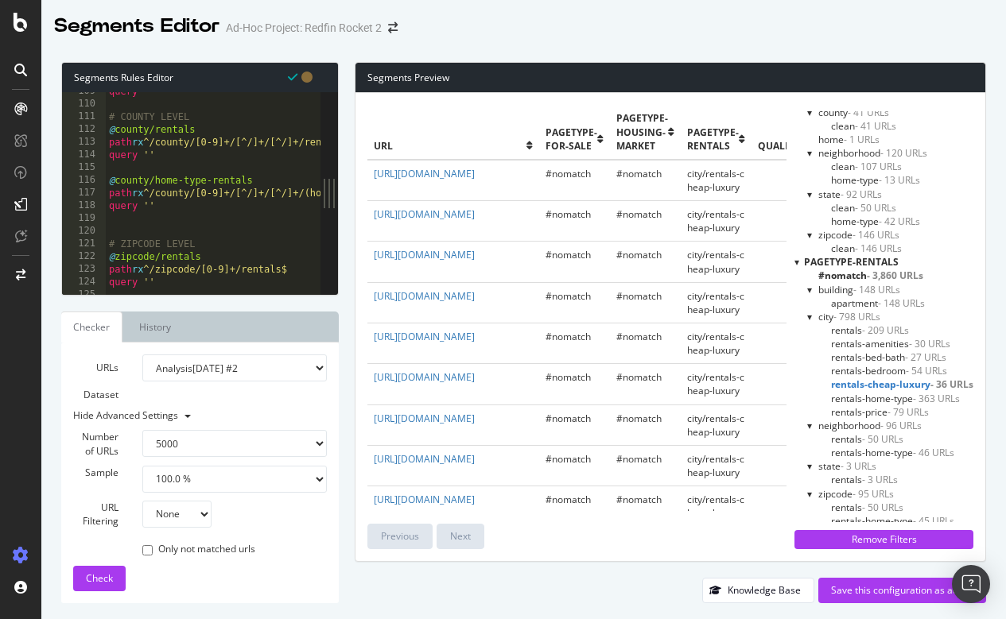
click at [868, 393] on span "rentals-home-type - 363 URLs" at bounding box center [895, 399] width 129 height 14
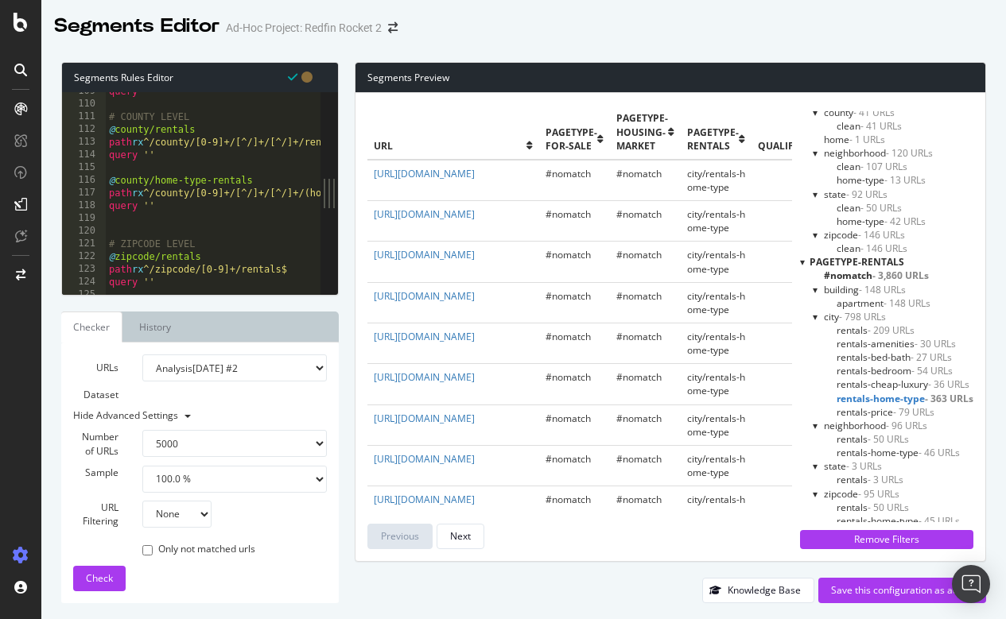
click at [867, 405] on span "rentals-price - 79 URLs" at bounding box center [885, 412] width 98 height 14
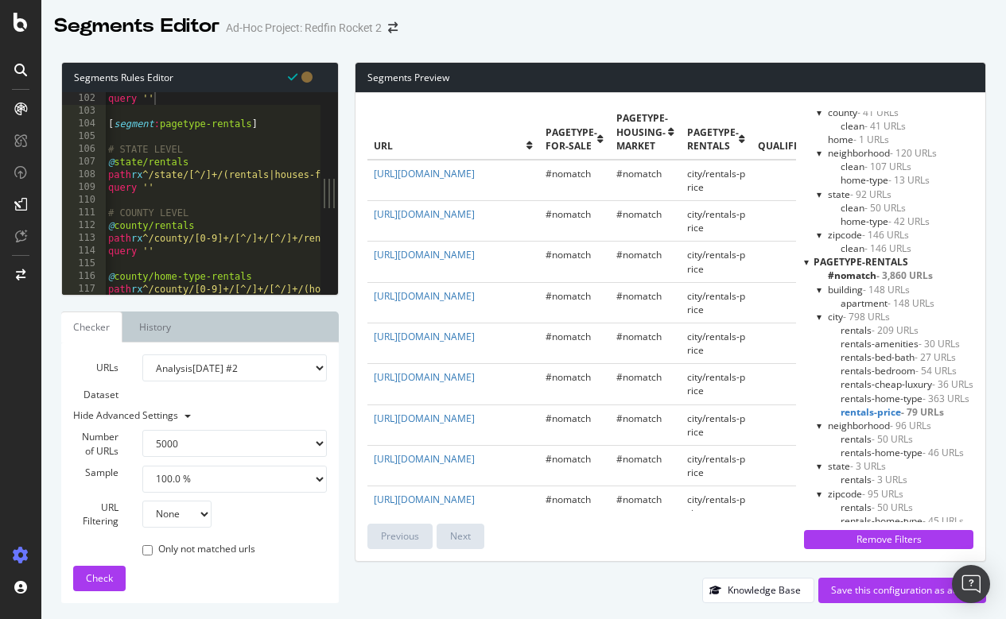
click at [197, 157] on div "query '' [ segment : pagetype-rentals ] # STATE LEVEL @ state/rentals path rx ^…" at bounding box center [678, 206] width 1146 height 228
click at [210, 230] on div "query '' [ segment : pagetype-rentals ] # STATE LEVEL @ state/clean-url path rx…" at bounding box center [678, 206] width 1146 height 228
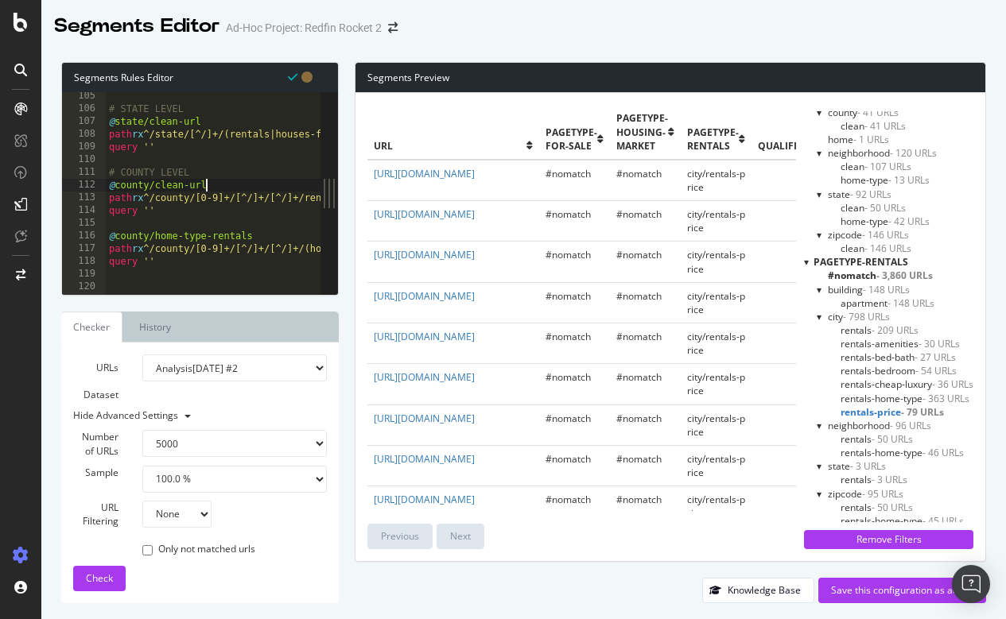
scroll to position [0, 4]
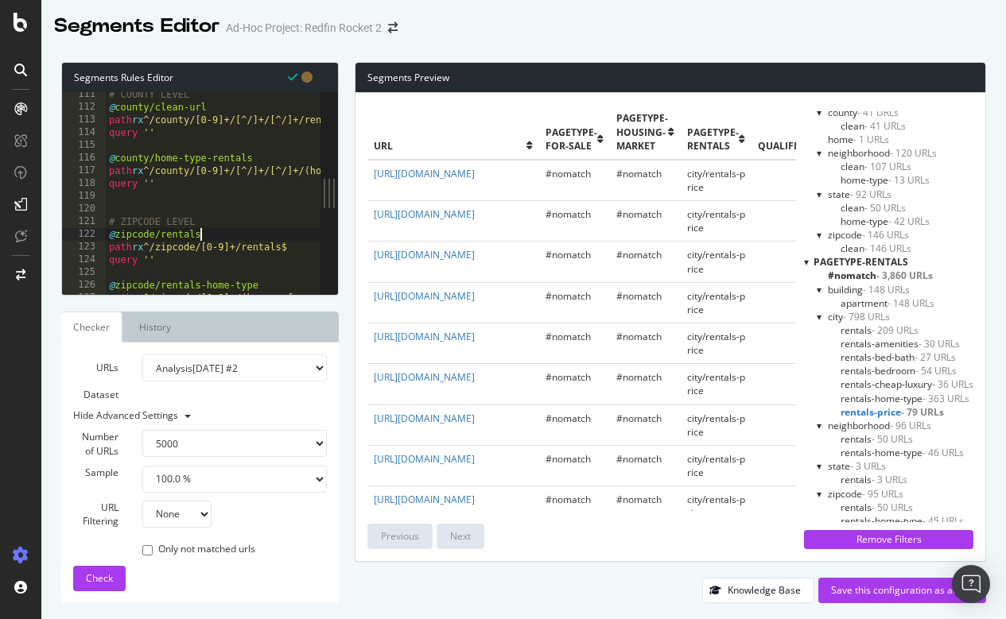
click at [202, 235] on div "# COUNTY LEVEL @ county/clean-url path rx ^/county/[0-9]+/[^/]+/[^/]+/rentals$ …" at bounding box center [679, 202] width 1146 height 228
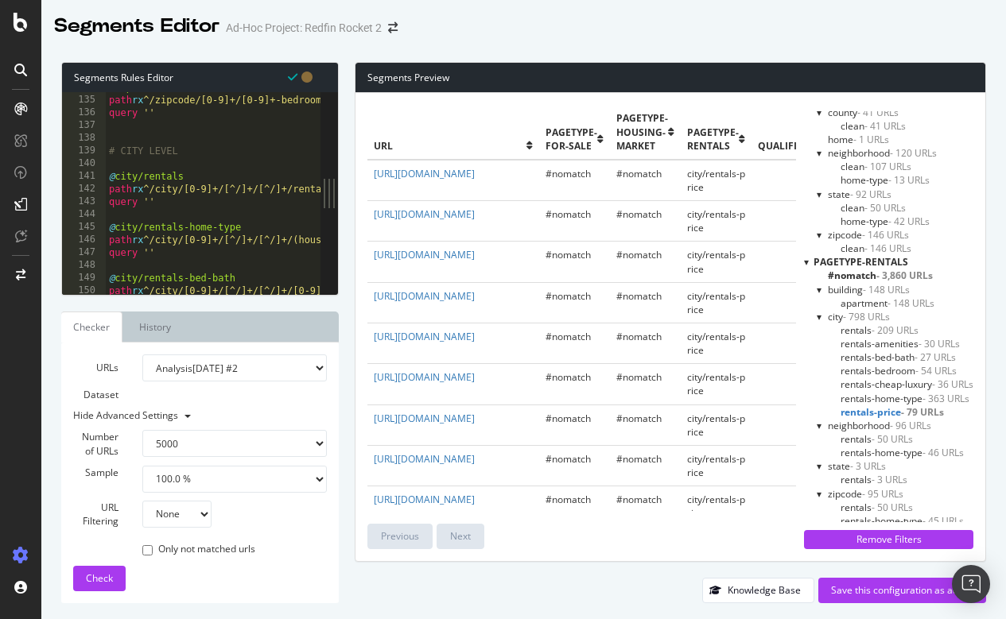
click at [196, 174] on div "@ zipcode/rentals-bedroom path rx ^/zipcode/[0-9]+/[0-9]+-bedroom-apartments-fo…" at bounding box center [679, 195] width 1146 height 228
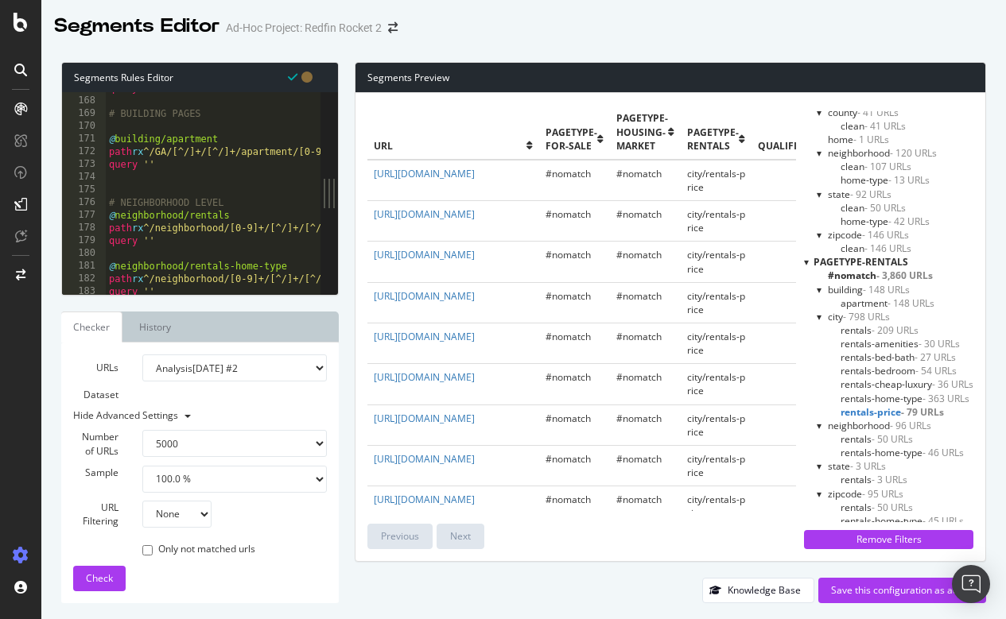
click at [231, 215] on div "query '' # BUILDING PAGES @ building/apartment path rx ^/GA/[^/]+/[^/]+/apartme…" at bounding box center [679, 196] width 1146 height 228
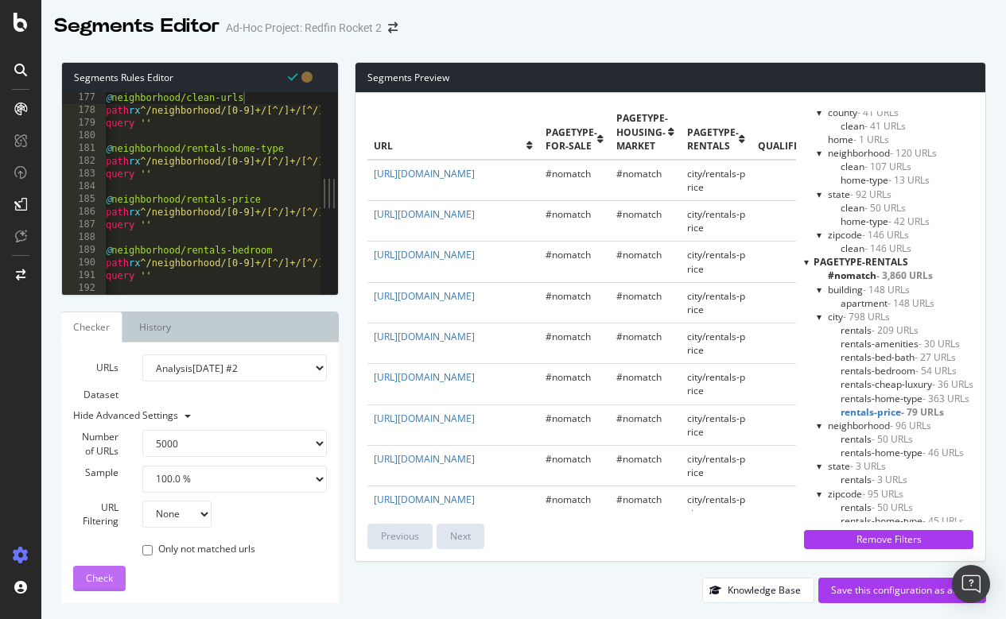
click at [102, 571] on div "Check" at bounding box center [99, 579] width 27 height 24
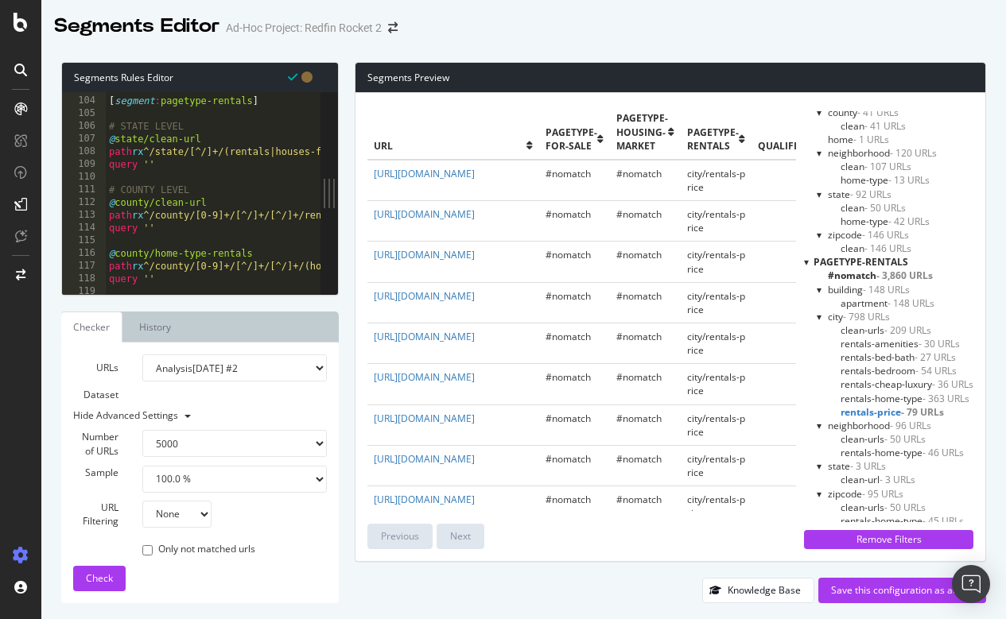
scroll to position [1305, 0]
click at [221, 201] on div "[ segment : pagetype-rentals ] # STATE LEVEL @ state/clean-url path rx ^/state/…" at bounding box center [679, 198] width 1146 height 228
click at [805, 258] on div at bounding box center [806, 262] width 5 height 14
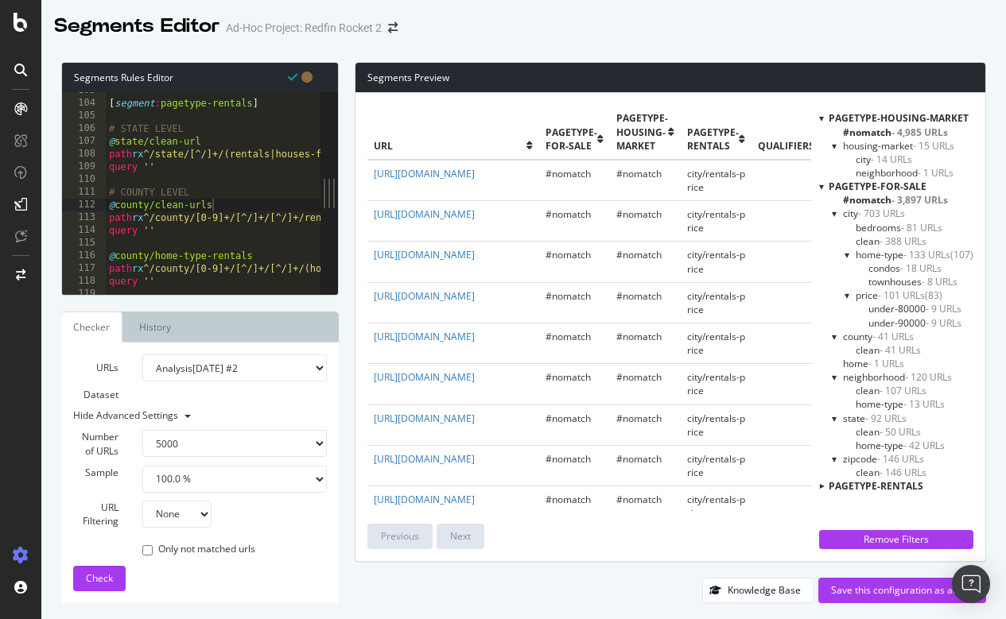
click at [819, 186] on div at bounding box center [821, 187] width 5 height 14
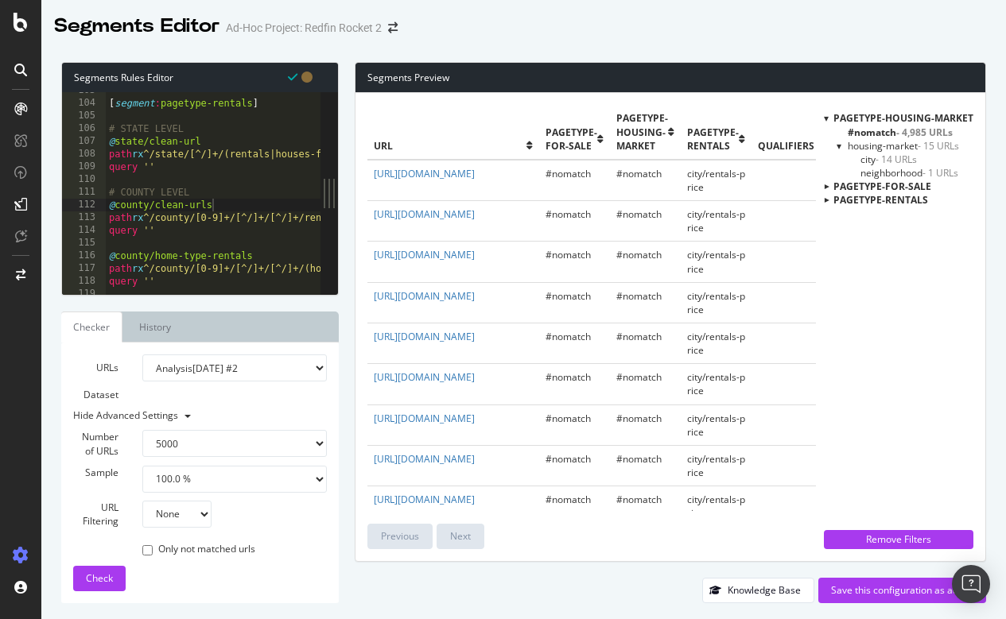
click at [828, 120] on div at bounding box center [826, 118] width 5 height 14
click at [828, 143] on div at bounding box center [826, 145] width 14 height 5
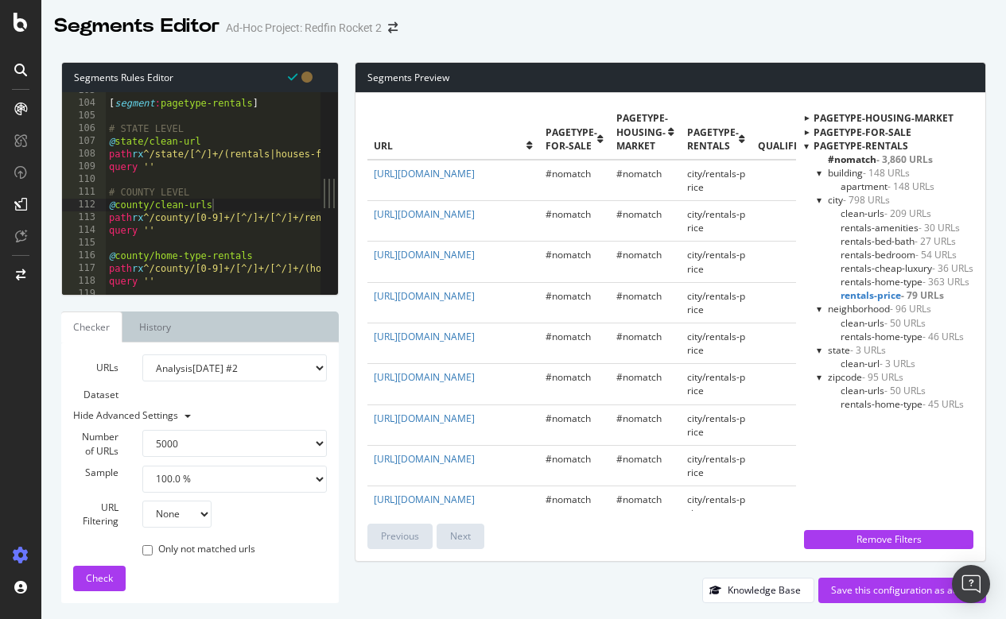
click at [805, 134] on div at bounding box center [806, 132] width 14 height 5
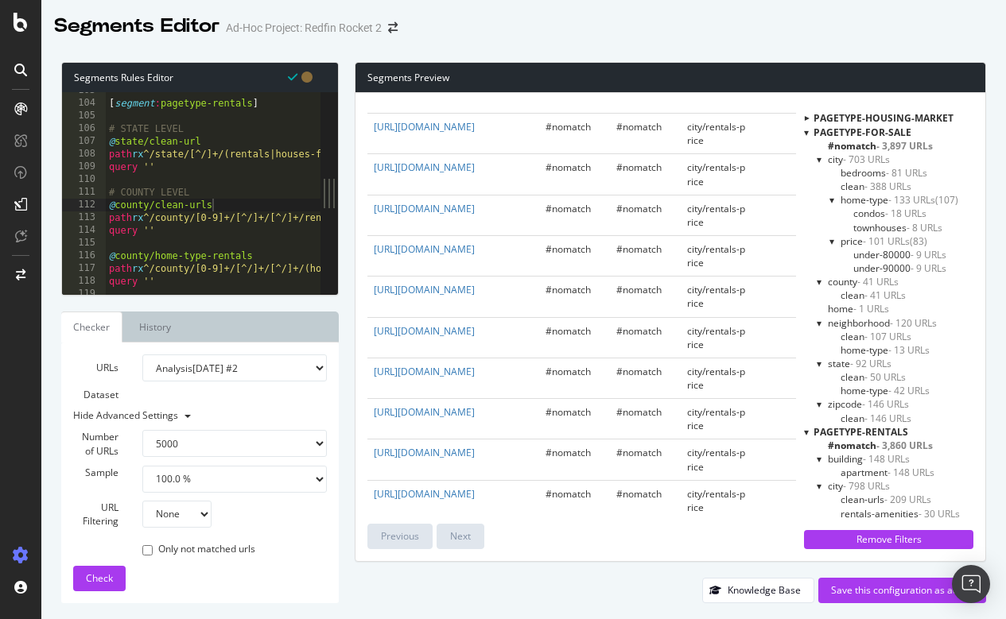
scroll to position [90, 0]
click at [804, 131] on div at bounding box center [806, 133] width 5 height 14
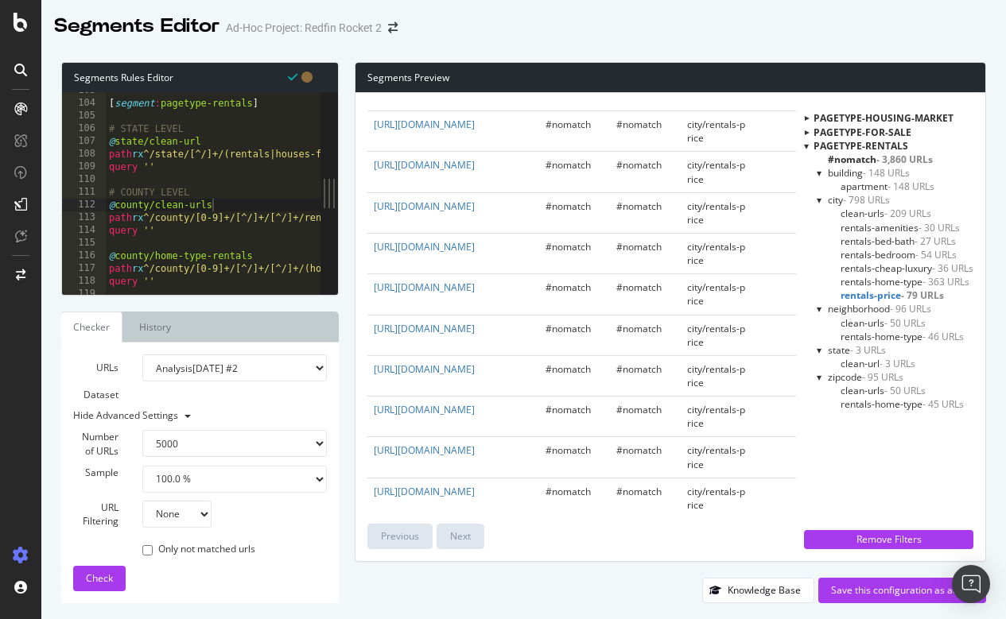
click at [804, 149] on div at bounding box center [806, 146] width 5 height 14
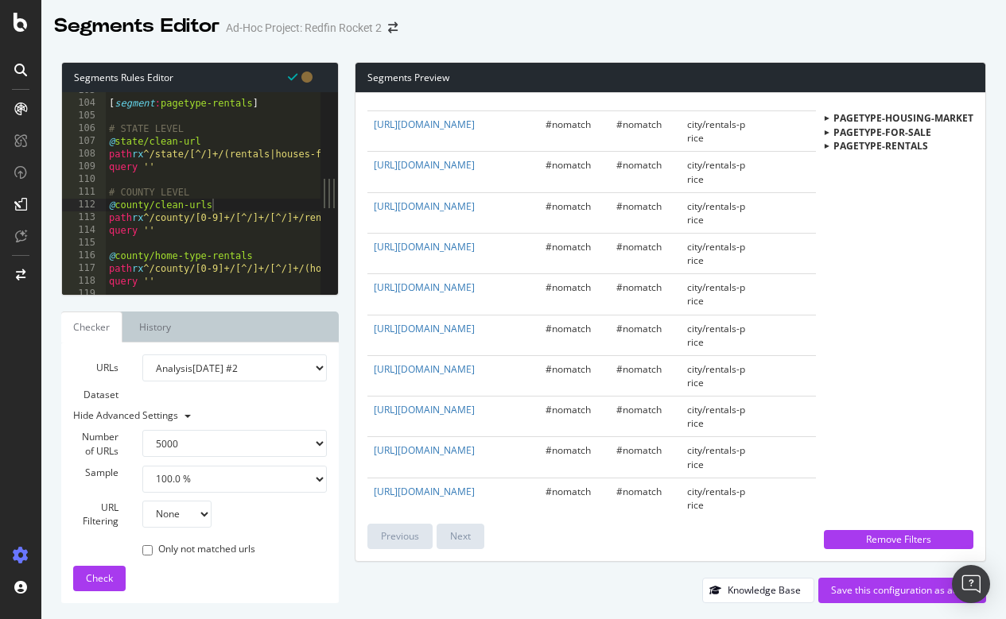
click at [830, 144] on div at bounding box center [826, 145] width 14 height 5
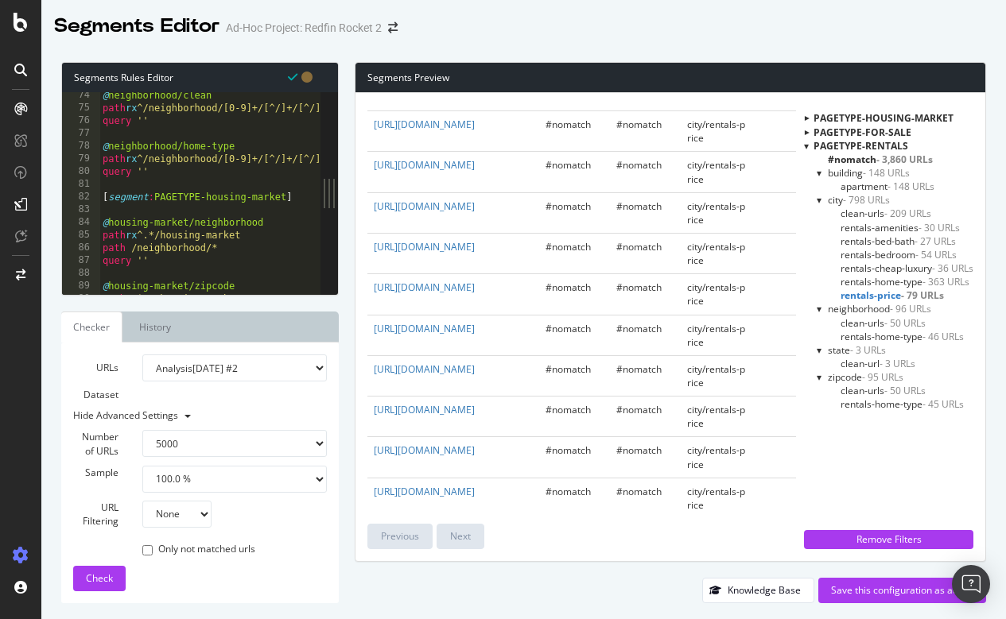
scroll to position [0, 3]
click at [164, 168] on div "@ neighborhood/clean path rx ^/neighborhood/[0-9]+/[^/]+/[^/]+/[^/]+$ query '' …" at bounding box center [672, 203] width 1146 height 228
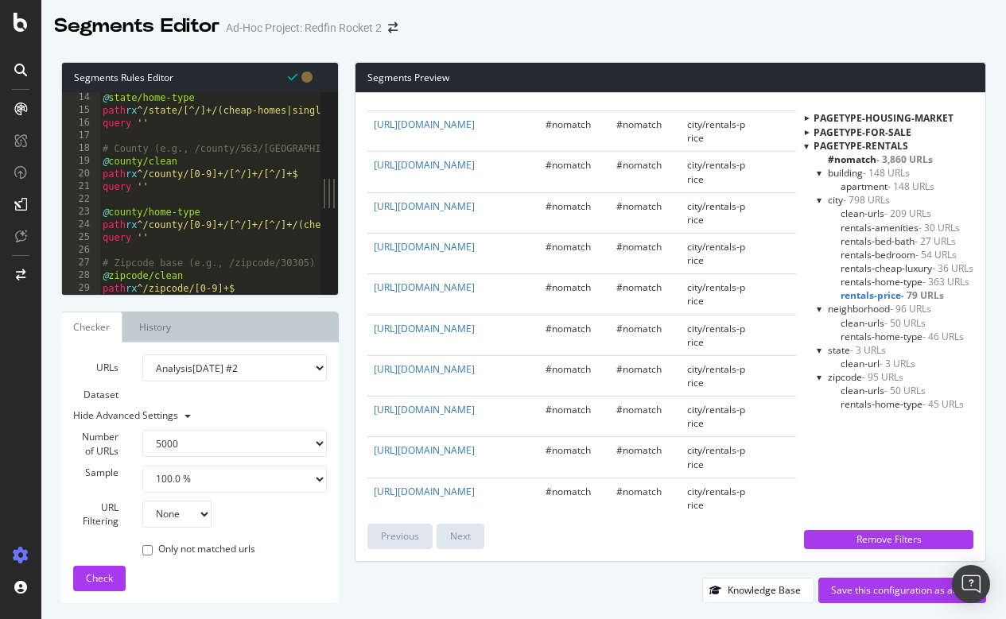
scroll to position [0, 0]
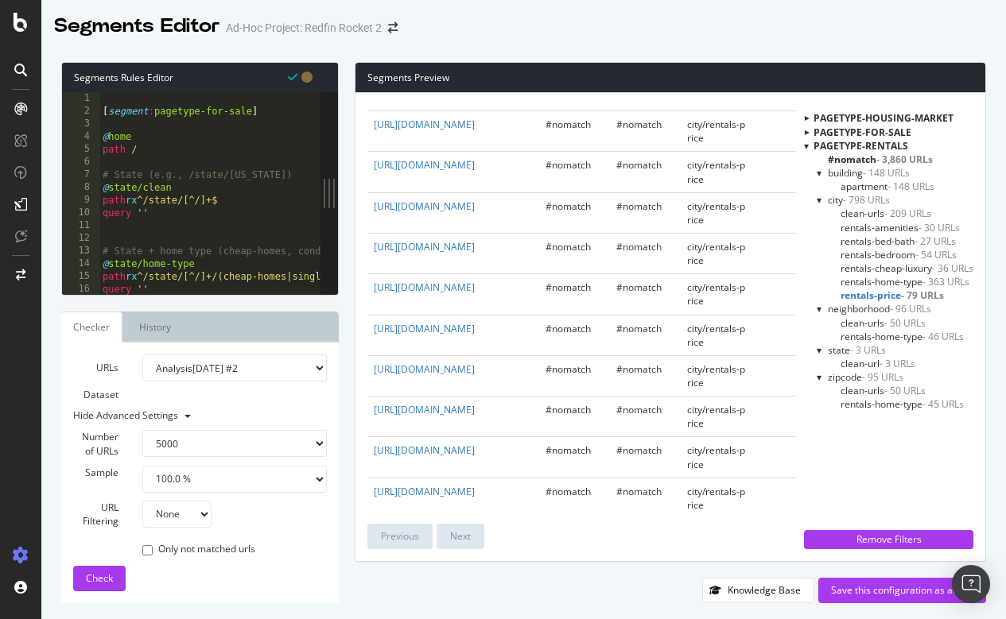
click at [104, 112] on div "[ segment : pagetype-for-sale ] @ home path / # State (e.g., /state/Georgia) @ …" at bounding box center [672, 206] width 1146 height 228
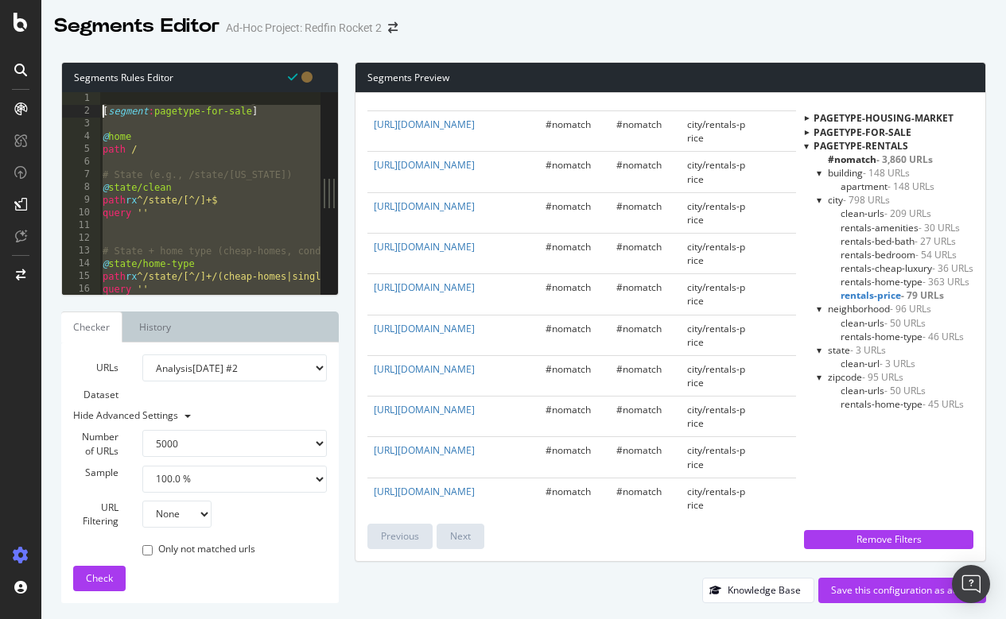
click at [298, 173] on div "[ segment : pagetype-for-sale ] @ home path / # State (e.g., /state/Georgia) @ …" at bounding box center [672, 206] width 1146 height 228
click at [258, 192] on div "[ segment : pagetype-for-sale ] @ home path / # State (e.g., /state/Georgia) @ …" at bounding box center [672, 206] width 1146 height 228
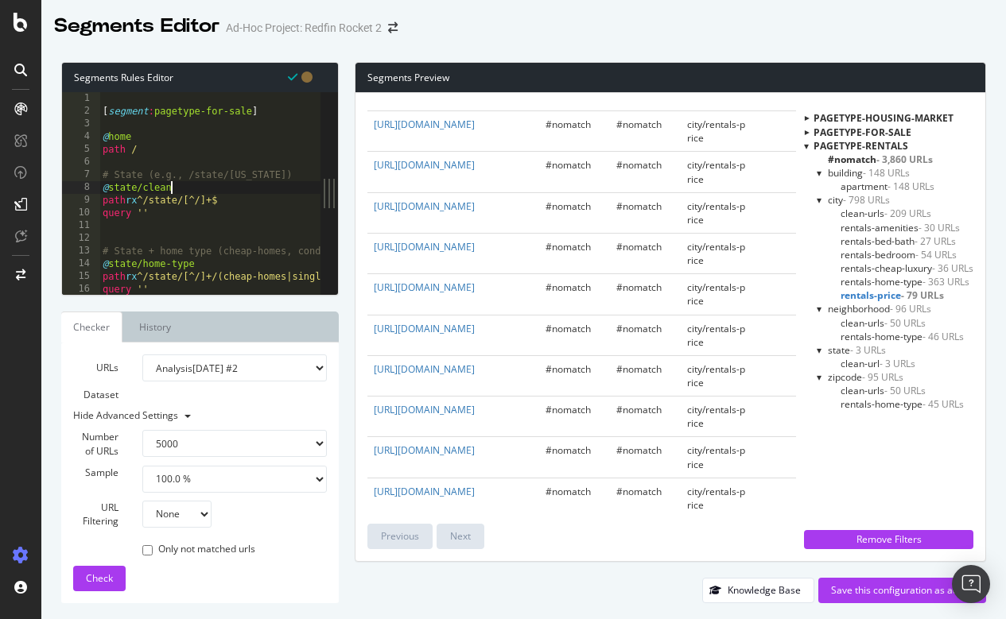
click at [805, 146] on div at bounding box center [806, 146] width 5 height 14
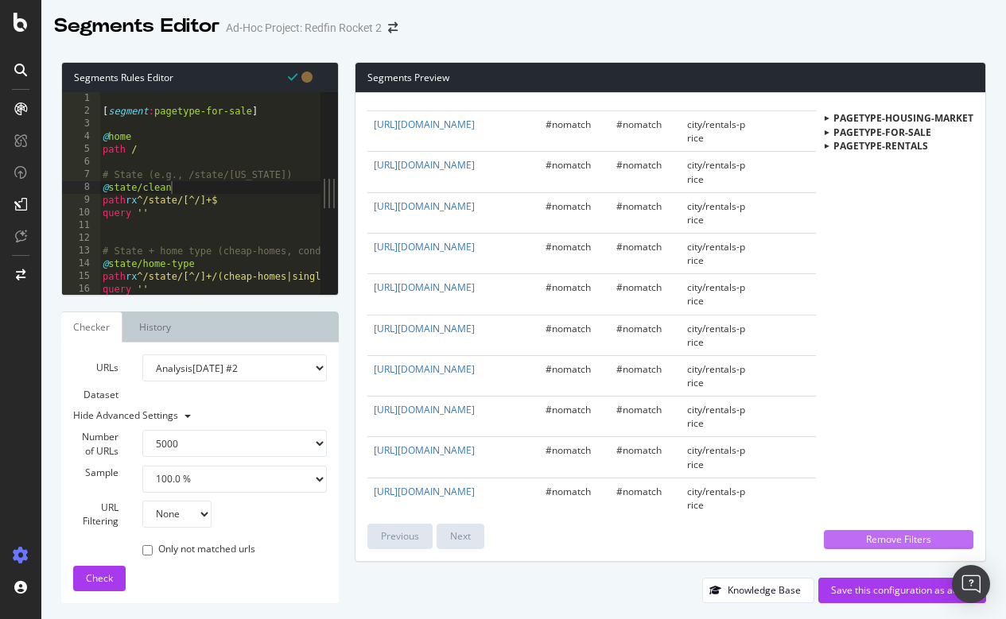
click at [880, 541] on div "Remove Filters" at bounding box center [898, 540] width 130 height 14
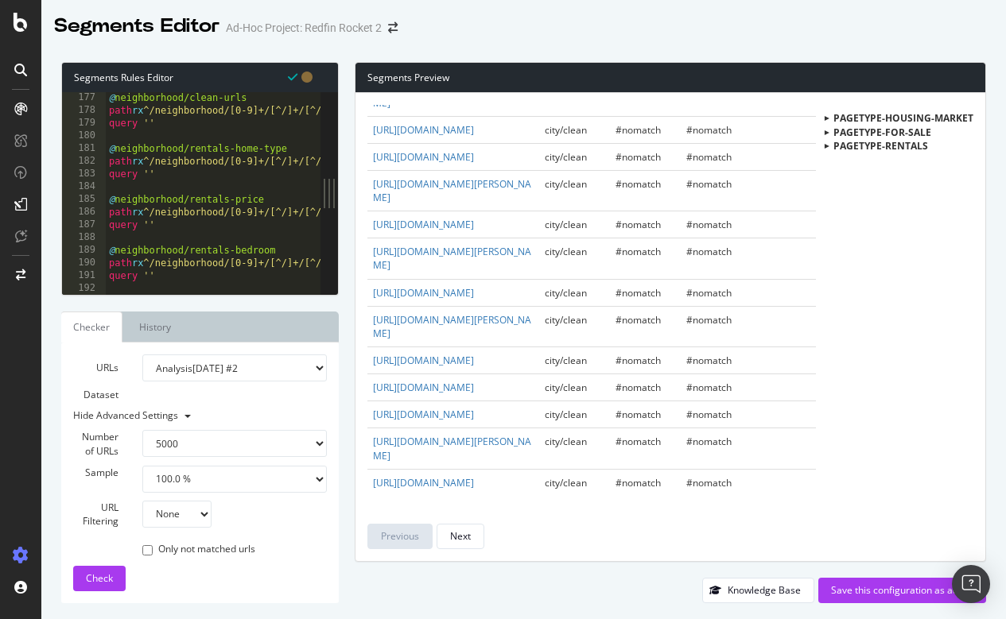
scroll to position [2240, 0]
click at [156, 280] on div at bounding box center [679, 287] width 1146 height 16
click at [192, 280] on div at bounding box center [679, 287] width 1146 height 16
click at [117, 267] on div "@ neighborhood/clean-urls path rx ^/neighborhood/[0-9]+/[^/]+/[^/]+/[^/]+/renta…" at bounding box center [679, 205] width 1146 height 228
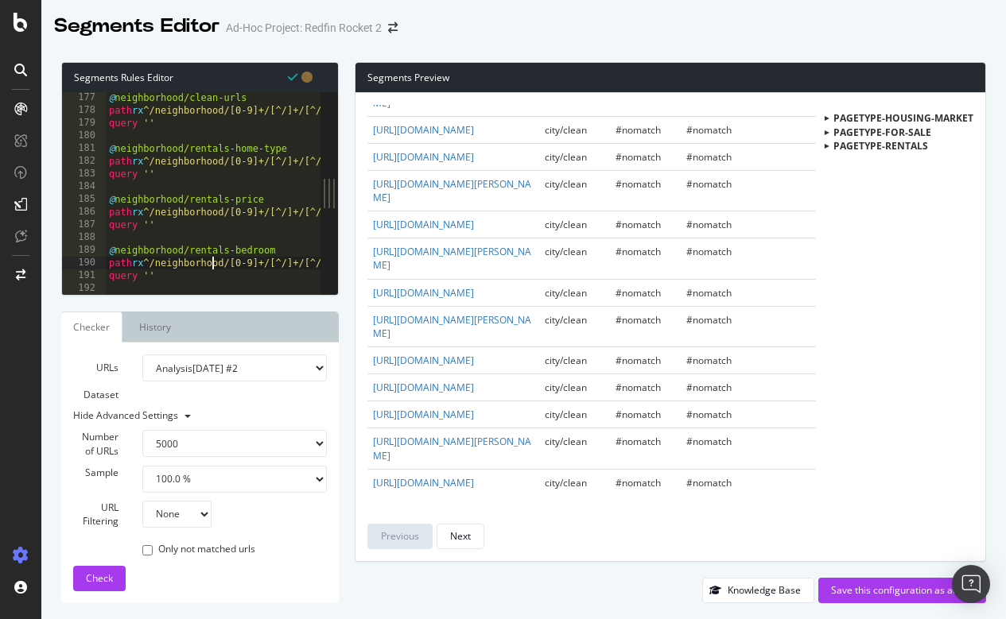
click at [210, 265] on div "@ neighborhood/clean-urls path rx ^/neighborhood/[0-9]+/[^/]+/[^/]+/[^/]+/renta…" at bounding box center [679, 205] width 1146 height 228
click at [169, 268] on div "@ neighborhood/clean-urls path rx ^/neighborhood/[0-9]+/[^/]+/[^/]+/[^/]+/renta…" at bounding box center [679, 205] width 1146 height 228
click at [156, 276] on div "@ neighborhood/clean-urls path rx ^/neighborhood/[0-9]+/[^/]+/[^/]+/[^/]+/renta…" at bounding box center [679, 205] width 1146 height 228
type textarea "query ''"
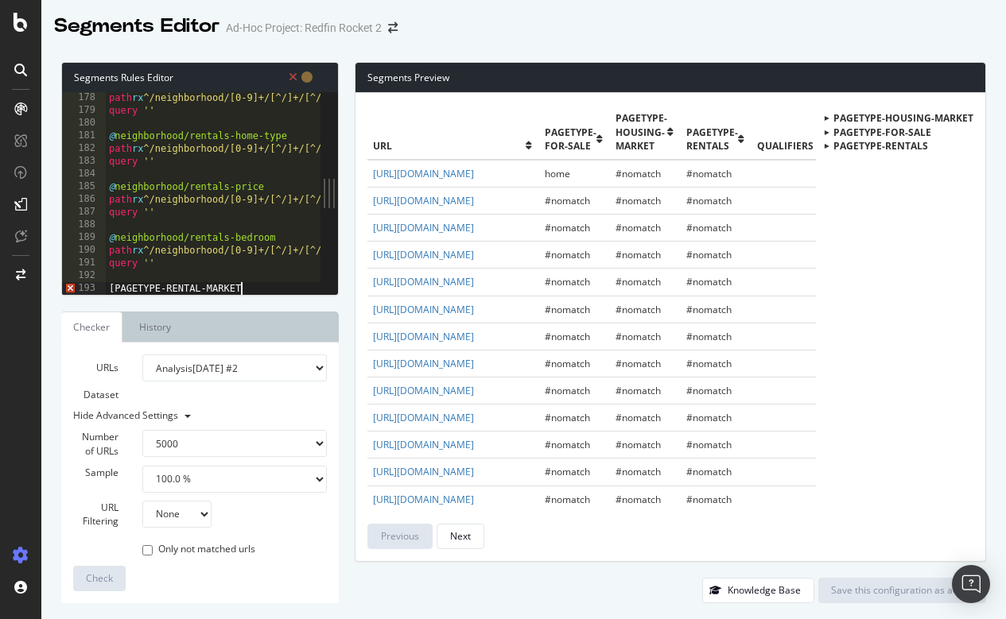
scroll to position [0, 10]
type textarea "[PAGETYPE-RENTAL-MARKET]"
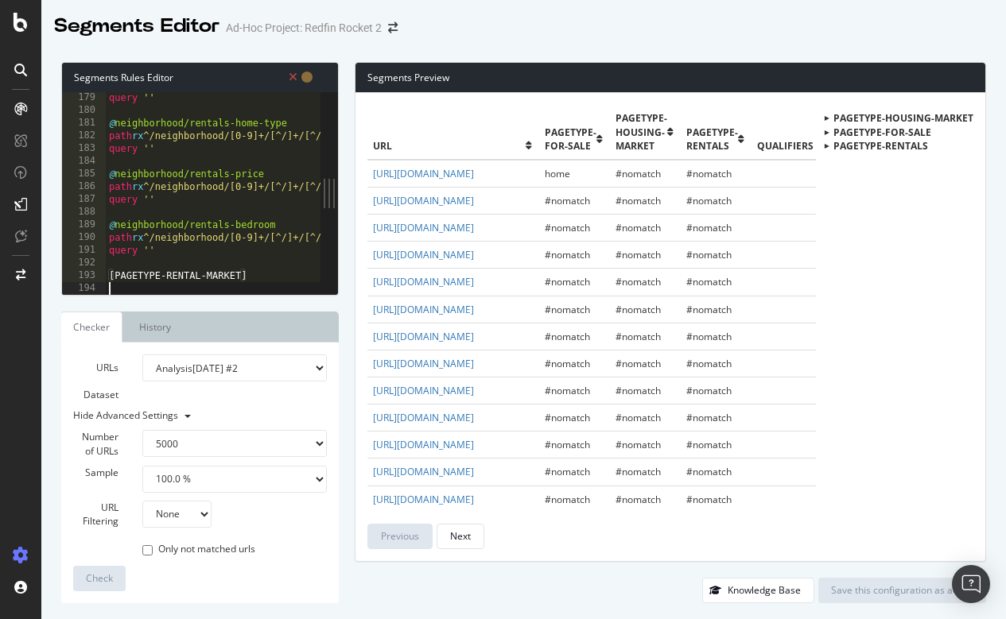
scroll to position [2265, 0]
paste textarea "https://www.redfin.com/city/30756/GA/Atlanta/rental-market"
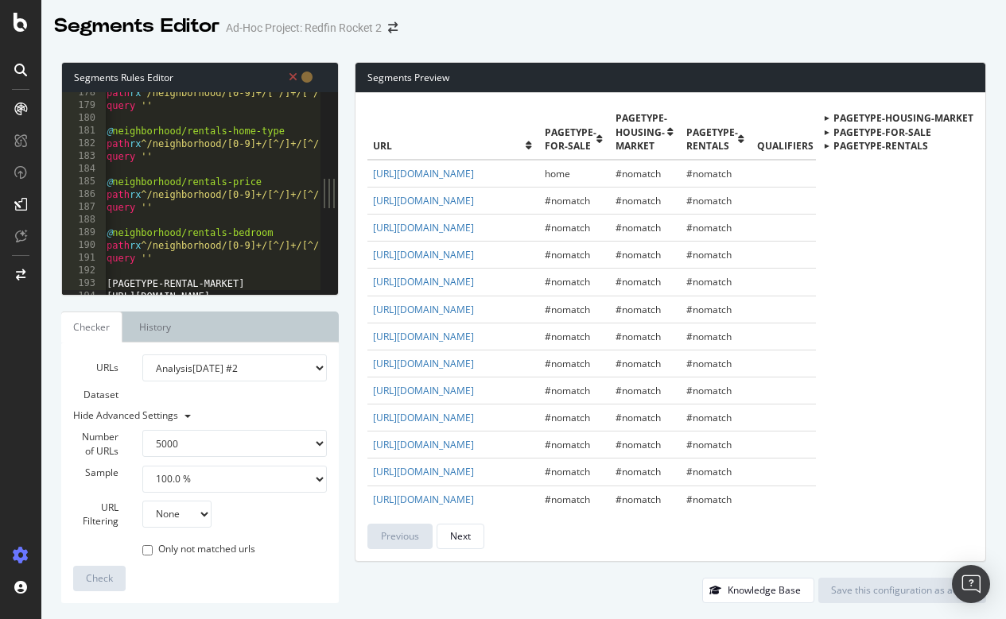
scroll to position [0, 2]
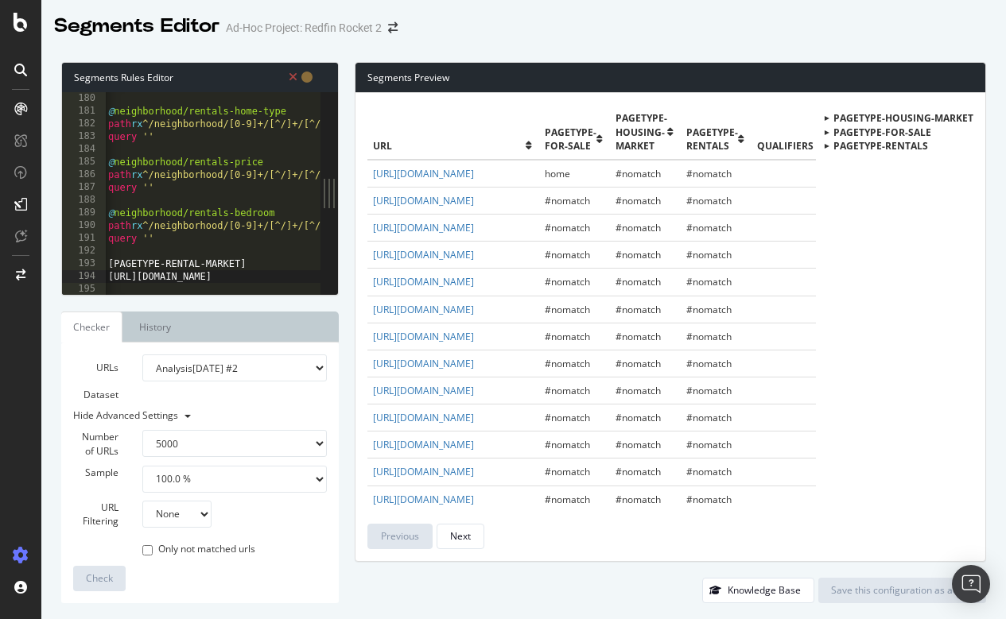
click at [259, 263] on div "@ neighborhood/rentals-home-type path rx ^/neighborhood/[0-9]+/[^/]+/[^/]+/[^/]…" at bounding box center [678, 206] width 1146 height 228
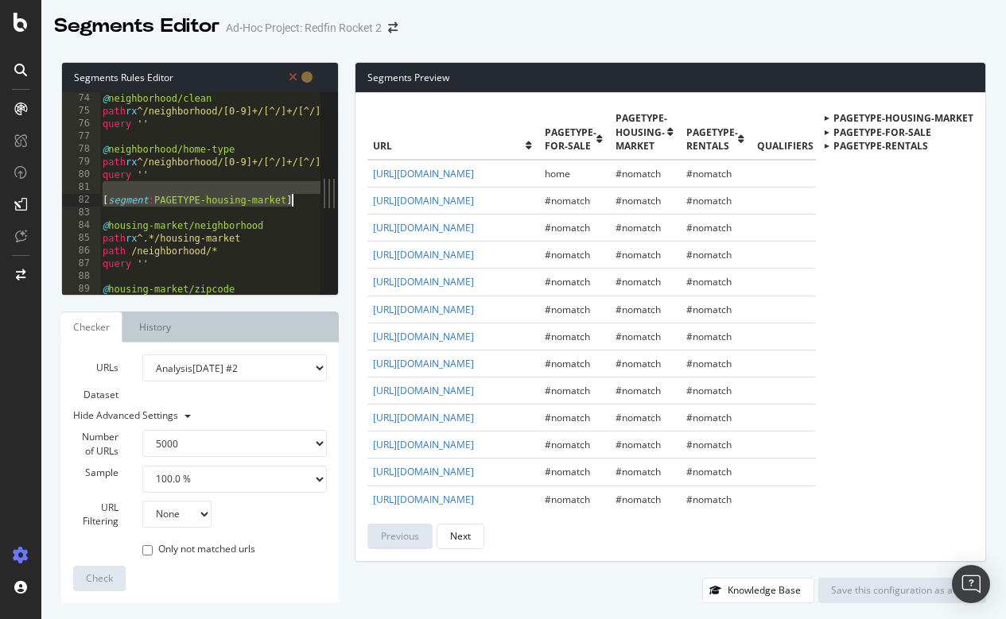
drag, startPoint x: 307, startPoint y: 194, endPoint x: 289, endPoint y: 195, distance: 18.3
click at [289, 196] on div "[PAGETYPE-RENTAL-MARKET] 73 74 75 76 77 78 79 80 81 82 83 84 85 86 87 88 89 90 …" at bounding box center [191, 193] width 258 height 203
click at [301, 201] on div "# Neighborhood base (e.g., /neighborhood/148918/GA/Atlanta/Buckhead) @ neighbor…" at bounding box center [672, 194] width 1146 height 228
type textarea "[segment:PAGETYPE-housing-market]"
drag, startPoint x: 301, startPoint y: 201, endPoint x: 93, endPoint y: 200, distance: 208.3
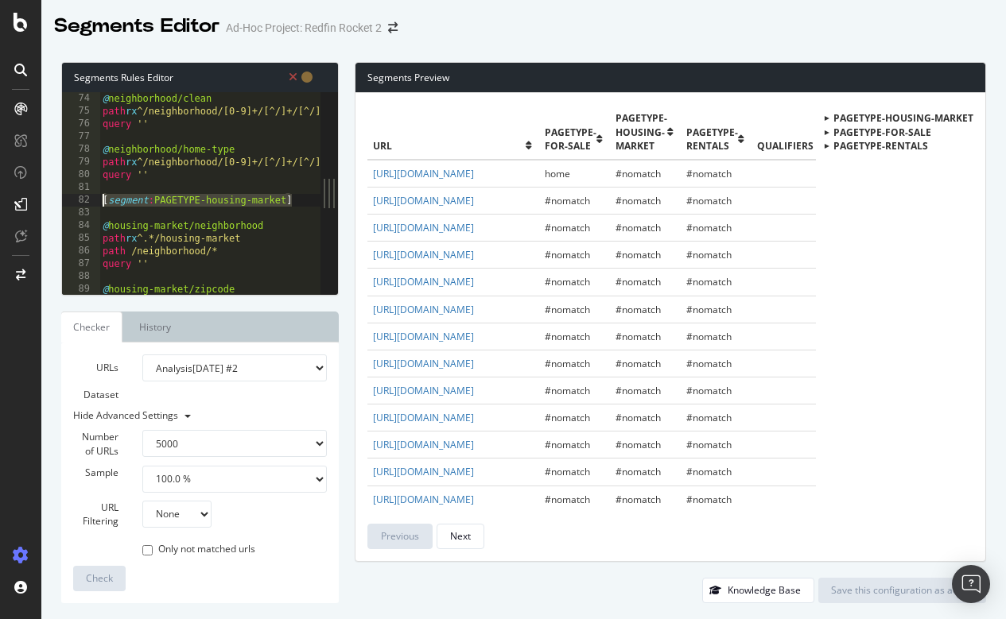
click at [93, 200] on div "[segment:PAGETYPE-housing-market] 73 74 75 76 77 78 79 80 81 82 83 84 85 86 87 …" at bounding box center [191, 193] width 258 height 203
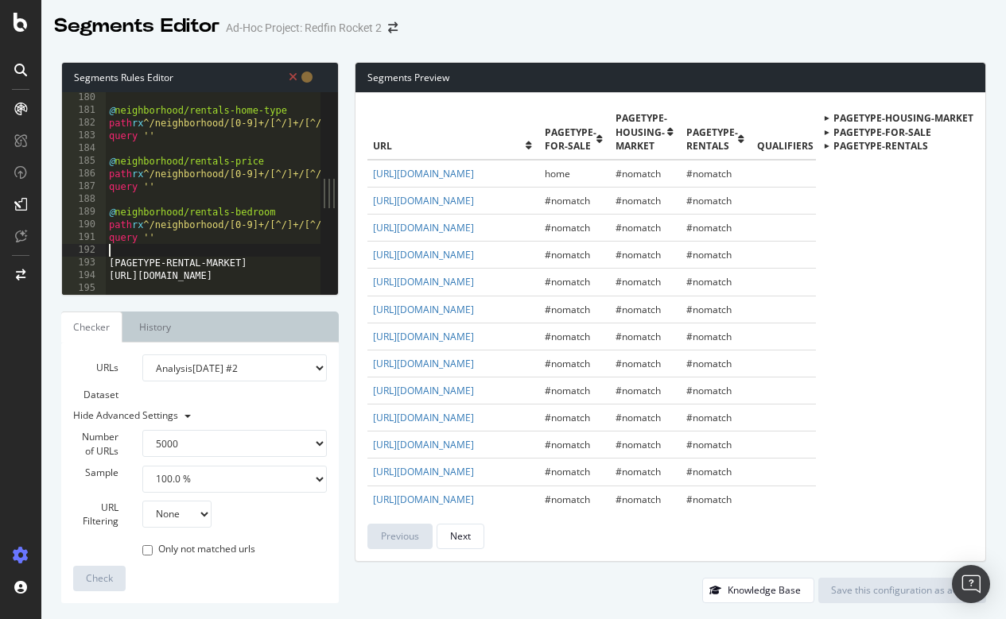
click at [136, 254] on div "@ neighborhood/rentals-home-type path rx ^/neighborhood/[0-9]+/[^/]+/[^/]+/[^/]…" at bounding box center [679, 205] width 1146 height 228
paste textarea "[segment:PAGETYPE-housing-market]"
drag, startPoint x: 114, startPoint y: 274, endPoint x: 241, endPoint y: 277, distance: 126.5
click at [241, 277] on div "@ neighborhood/rentals-home-type path rx ^/neighborhood/[0-9]+/[^/]+/[^/]+/[^/]…" at bounding box center [679, 205] width 1146 height 228
drag, startPoint x: 160, startPoint y: 258, endPoint x: 291, endPoint y: 258, distance: 131.2
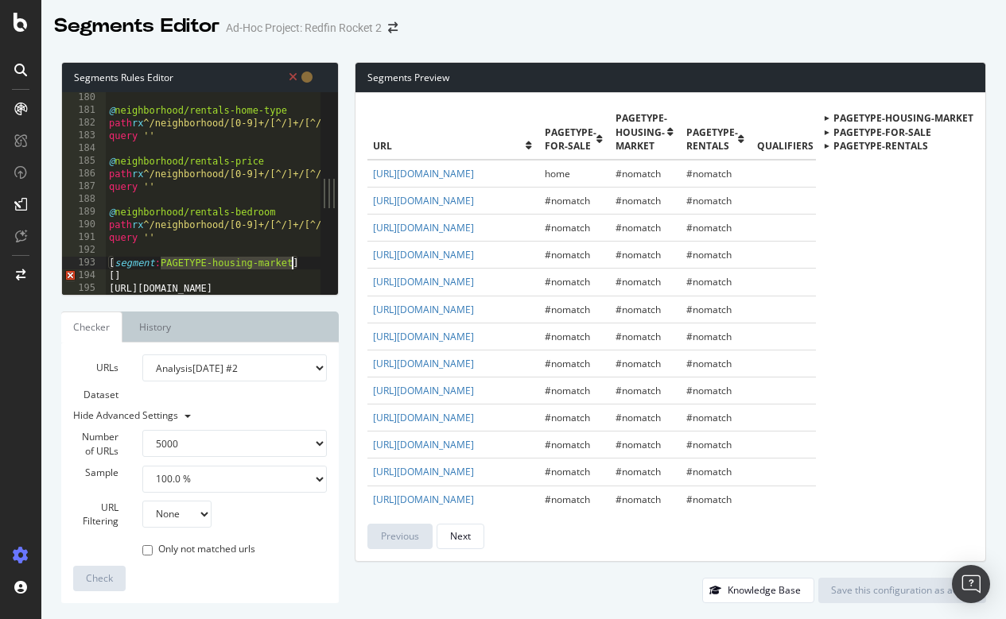
click at [291, 258] on div "@ neighborhood/rentals-home-type path rx ^/neighborhood/[0-9]+/[^/]+/[^/]+/[^/]…" at bounding box center [679, 205] width 1146 height 228
paste textarea "RENTAL-MARKET"
click at [175, 277] on div "@ neighborhood/rentals-home-type path rx ^/neighborhood/[0-9]+/[^/]+/[^/]+/[^/]…" at bounding box center [679, 205] width 1146 height 228
type textarea "["
type textarea "[segment:PAGETYPE-RENTAL-MARKET]"
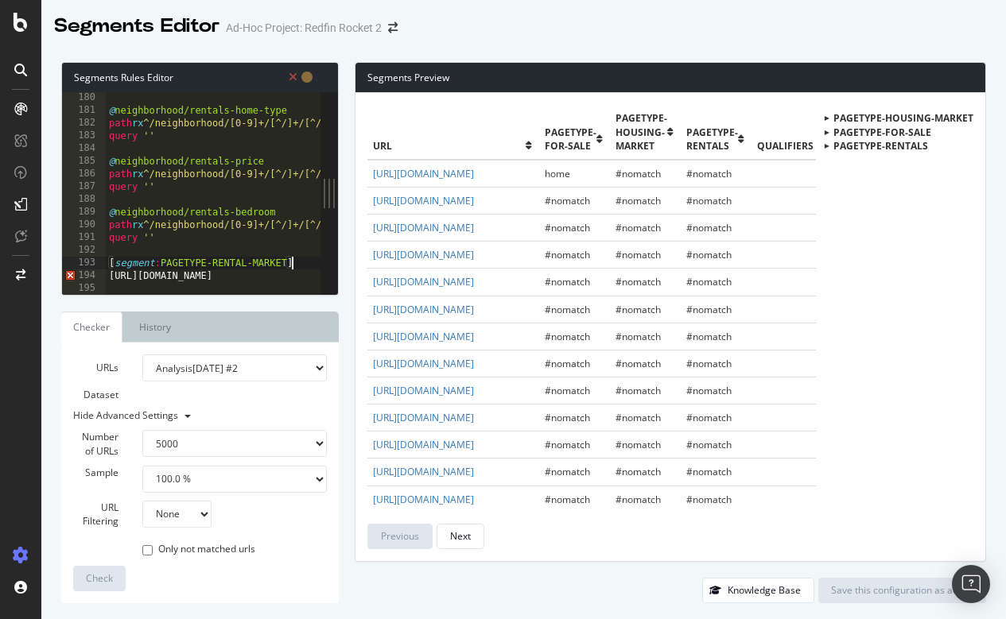
type textarea "path rx"
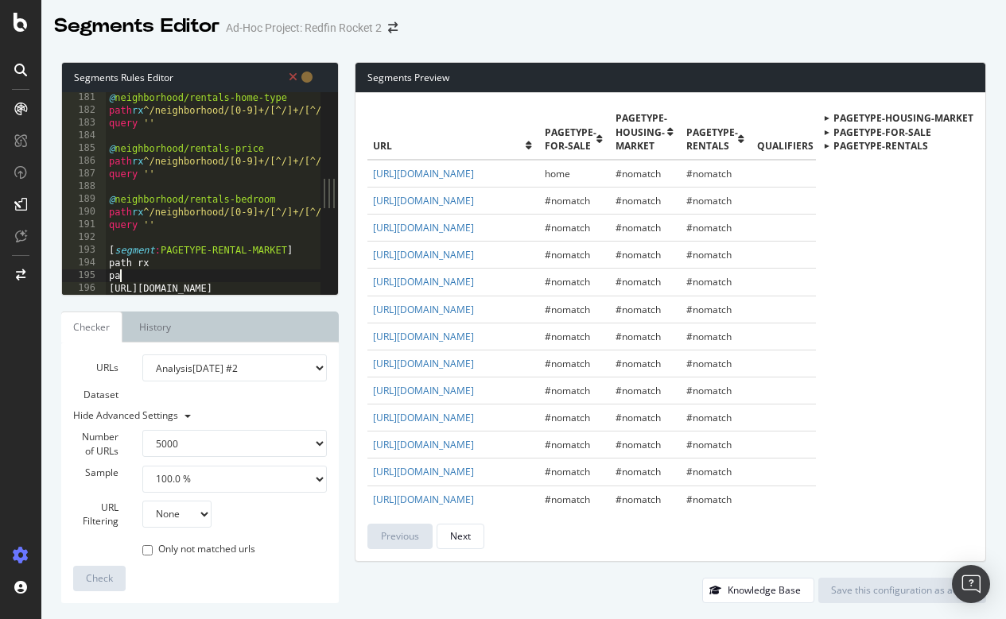
type textarea "p"
click at [159, 262] on div "@ neighborhood/rentals-home-type path rx ^/neighborhood/[0-9]+/[^/]+/[^/]+/[^/]…" at bounding box center [679, 205] width 1146 height 228
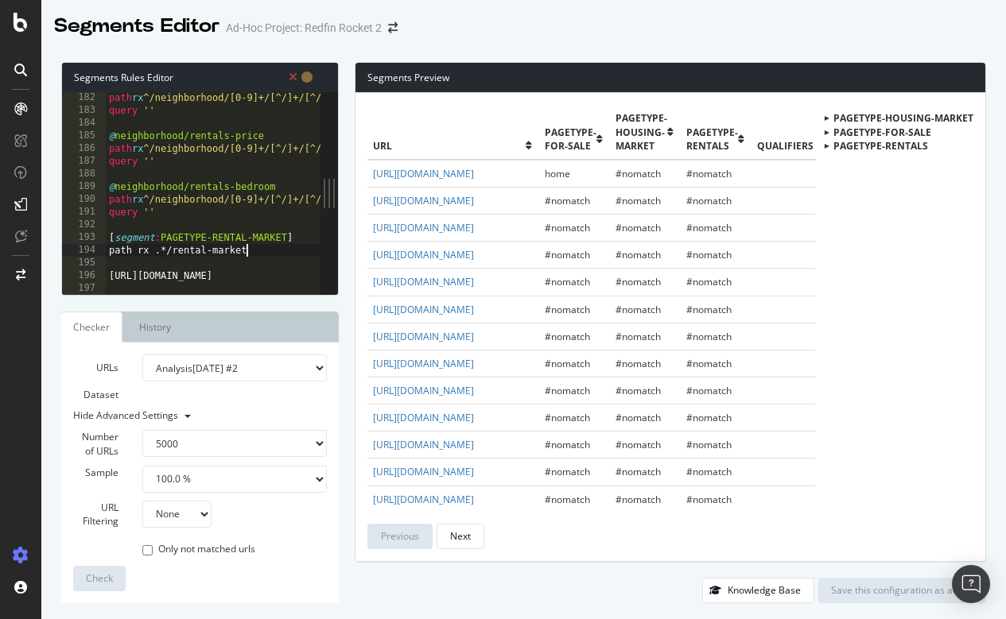
type textarea "path rx .*/rental-market"
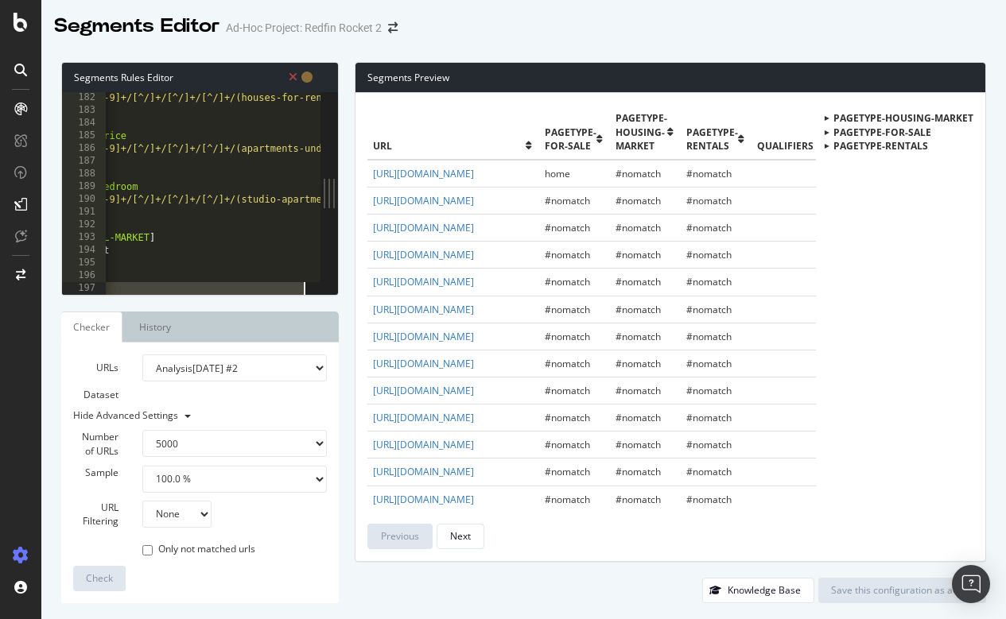
drag, startPoint x: 108, startPoint y: 284, endPoint x: 421, endPoint y: 285, distance: 312.5
click at [421, 285] on div "Segments Rules Editor query '' 182 183 184 185 186 187 188 189 190 191 192 193 …" at bounding box center [523, 332] width 964 height 573
type textarea "https://www.redfin.com/city/30756/GA/Atlanta/rental-market"
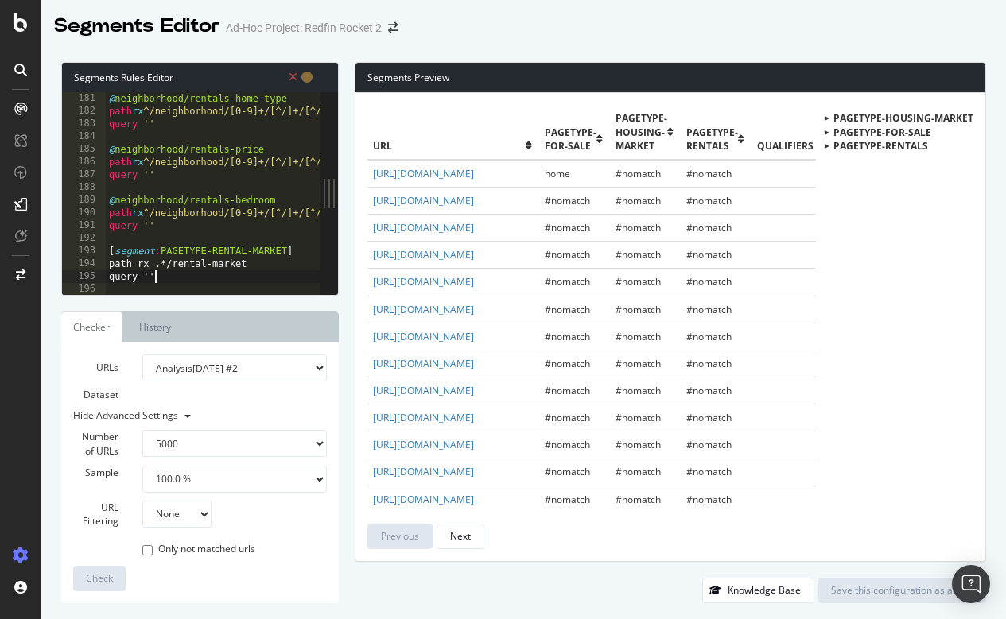
click at [159, 262] on div "@ neighborhood/rentals-home-type path rx ^/neighborhood/[0-9]+/[^/]+/[^/]+/[^/]…" at bounding box center [679, 206] width 1146 height 228
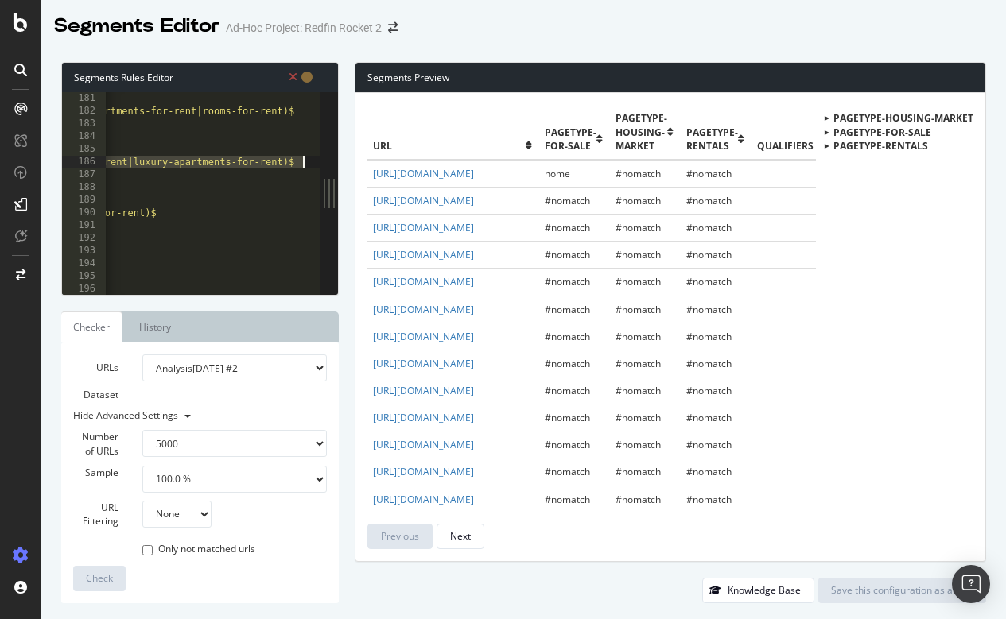
drag, startPoint x: 109, startPoint y: 161, endPoint x: 352, endPoint y: 161, distance: 243.3
click at [352, 161] on div "Segments Rules Editor path rx .*/rental-market 181 182 183 184 185 186 187 188 …" at bounding box center [523, 332] width 964 height 573
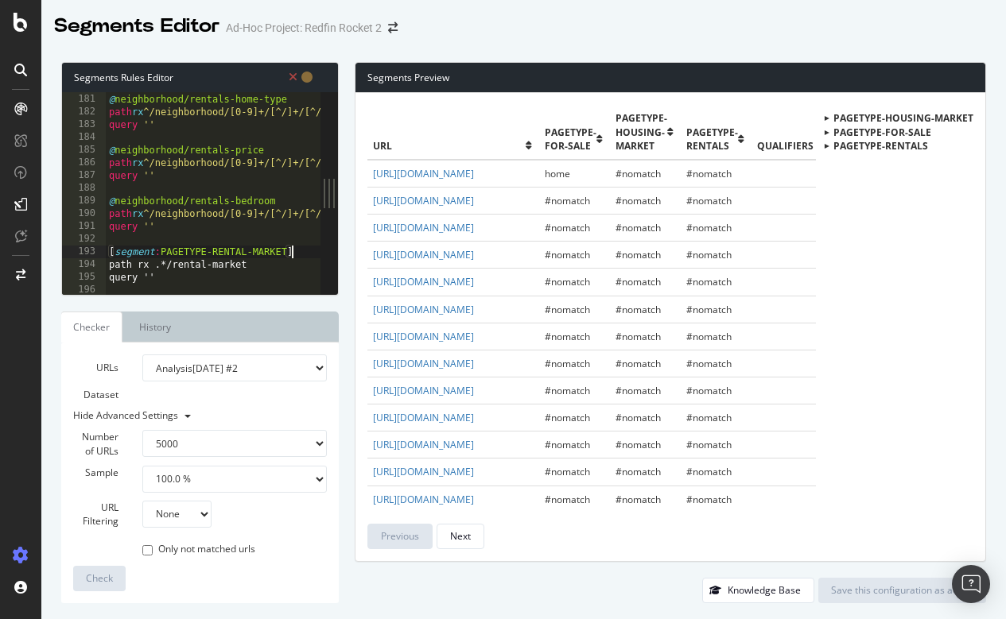
click at [302, 249] on div "@ neighborhood/rentals-home-type path rx ^/neighborhood/[0-9]+/[^/]+/[^/]+/[^/]…" at bounding box center [679, 194] width 1146 height 228
type textarea "[segment:PAGETYPE-RENTAL-MARKET]"
paste textarea "path rx ^/neighborhood/[0-9]+/[^/]+/[^/]+/[^/]+/(apartments-under-[0-9]+-for-re…"
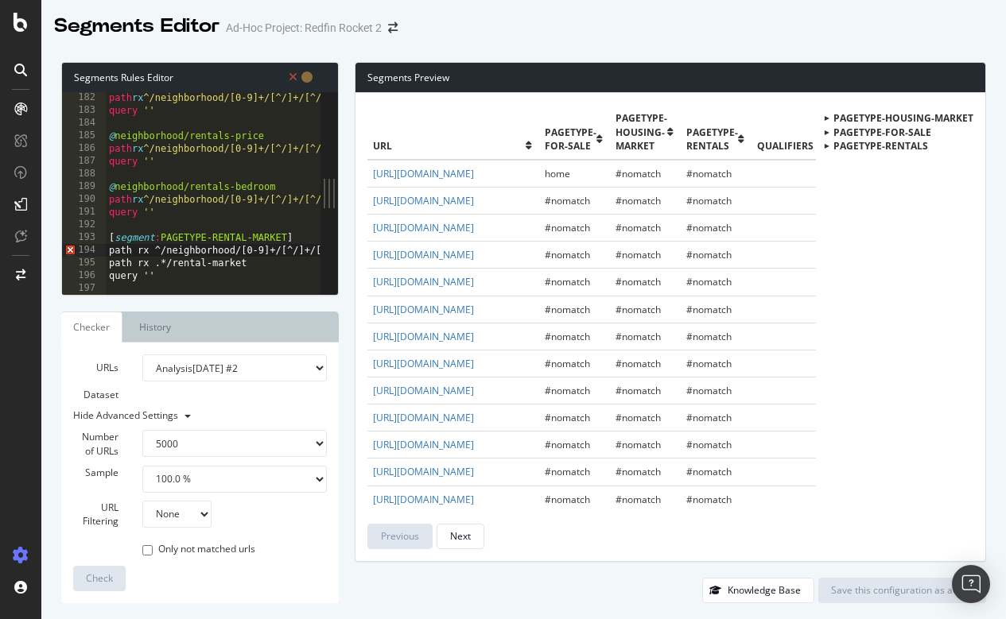
click at [303, 239] on div "path rx ^/neighborhood/[0-9]+/[^/]+/[^/]+/[^/]+/(houses-for-rent|condos-for-ren…" at bounding box center [679, 205] width 1146 height 228
type textarea "[segment:PAGETYPE-RENTAL-MARKET]"
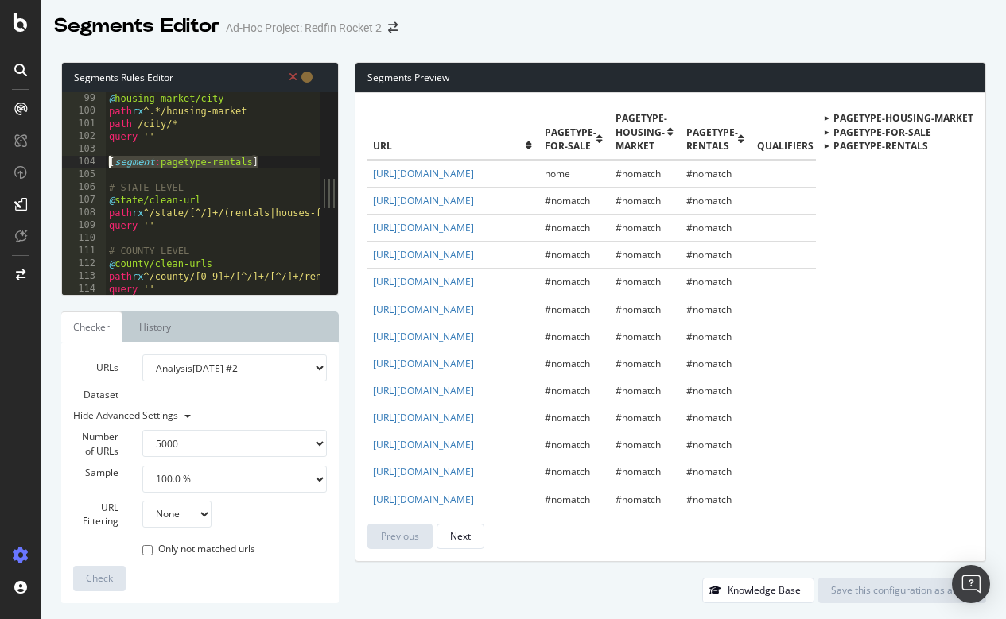
drag, startPoint x: 266, startPoint y: 159, endPoint x: 100, endPoint y: 158, distance: 166.2
click at [100, 158] on div "99 100 101 102 103 104 105 106 107 108 109 110 111 112 113 114 115 116 @ housin…" at bounding box center [191, 193] width 258 height 203
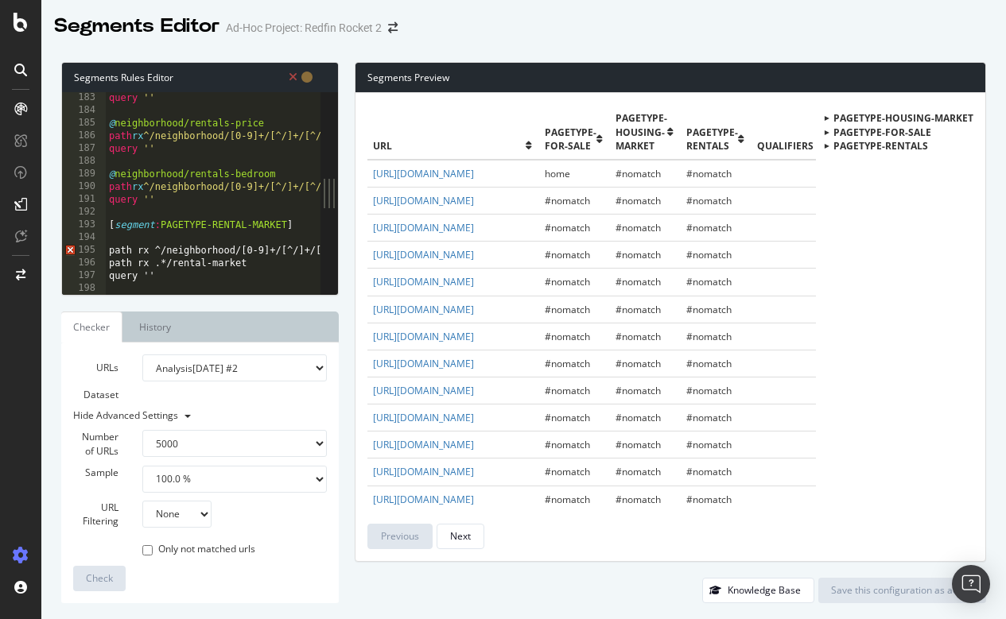
click at [311, 223] on div at bounding box center [312, 193] width 16 height 203
click at [299, 228] on div "query '' @ neighborhood/rentals-price path rx ^/neighborhood/[0-9]+/[^/]+/[^/]+…" at bounding box center [679, 205] width 1146 height 228
type textarea "[segment:PAGETYPE-RENTAL-MARKET]"
paste textarea "[segment:pagetype-rentals]"
click at [249, 234] on div "query '' @ neighborhood/rentals-price path rx ^/neighborhood/[0-9]+/[^/]+/[^/]+…" at bounding box center [679, 205] width 1146 height 228
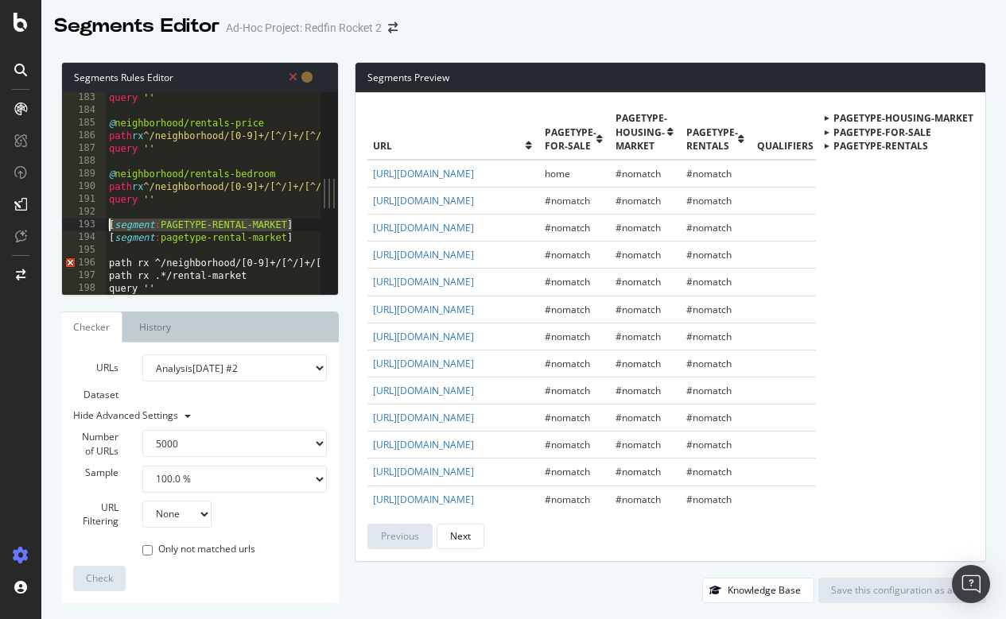
drag, startPoint x: 308, startPoint y: 226, endPoint x: 101, endPoint y: 224, distance: 207.5
click at [101, 224] on div "[segment:pagetype-rental-market] 183 184 185 186 187 188 189 190 191 192 193 19…" at bounding box center [191, 193] width 258 height 203
type textarea "[segment:PAGETYPE-RENTAL-MARKET]"
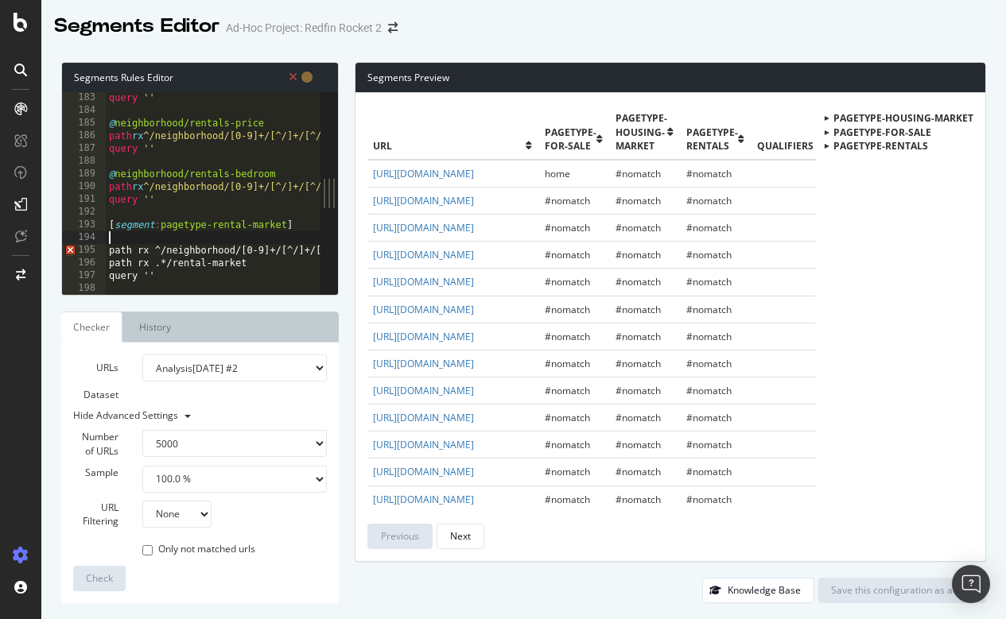
click at [123, 239] on div "query '' @ neighborhood/rentals-price path rx ^/neighborhood/[0-9]+/[^/]+/[^/]+…" at bounding box center [679, 205] width 1146 height 228
type textarea "[segment:pagetype-rental-market]"
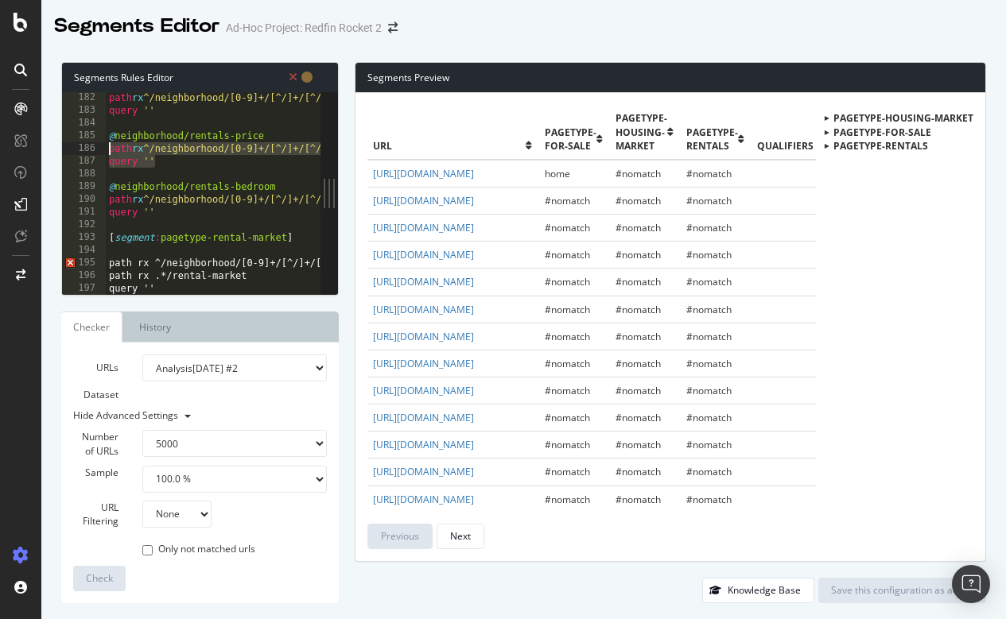
drag, startPoint x: 162, startPoint y: 159, endPoint x: 103, endPoint y: 151, distance: 59.4
click at [103, 151] on div "182 183 184 185 186 187 188 189 190 191 192 193 194 195 196 197 198 path rx ^/n…" at bounding box center [191, 193] width 258 height 203
type textarea "path rx ^/neighborhood/[0-9]+/[^/]+/[^/]+/[^/]+/(apartments-under-[0-9]+-for-re…"
click at [143, 248] on div "path rx ^/neighborhood/[0-9]+/[^/]+/[^/]+/[^/]+/(houses-for-rent|condos-for-ren…" at bounding box center [679, 205] width 1146 height 228
paste textarea "query ''"
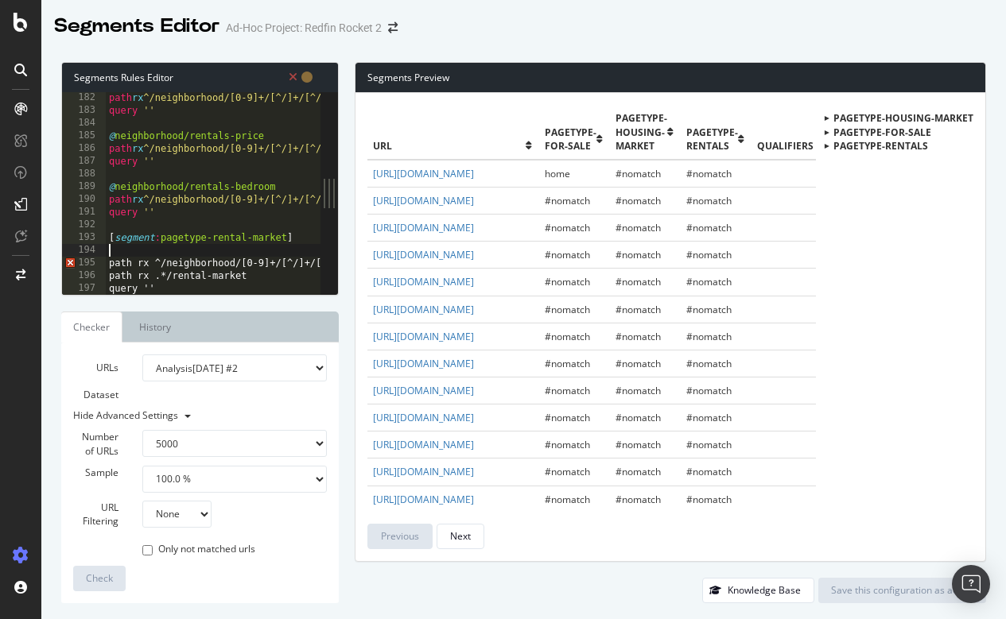
type textarea "query ''"
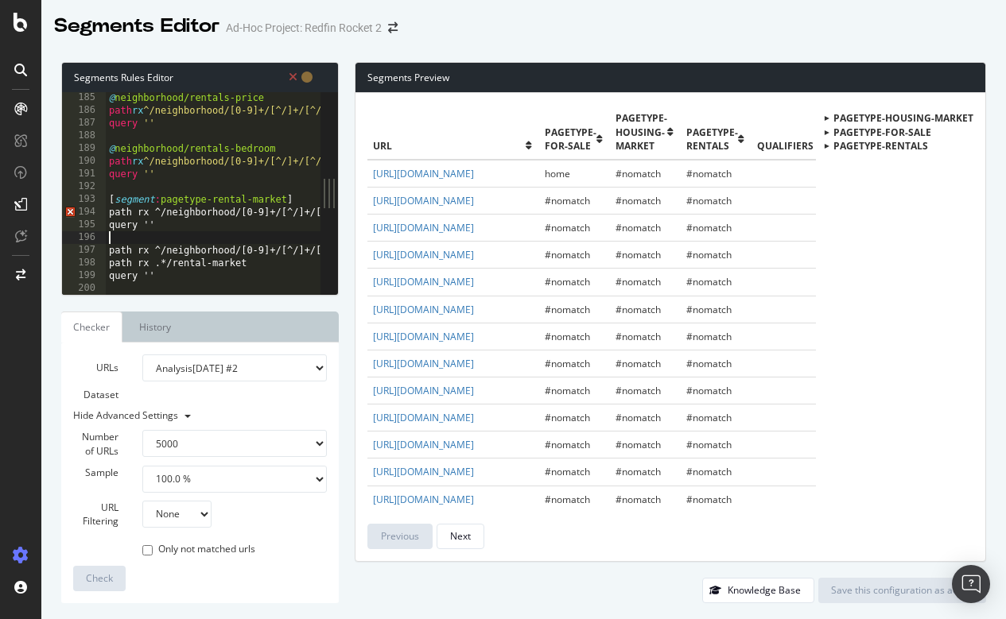
click at [301, 192] on div "@ neighborhood/rentals-price path rx ^/neighborhood/[0-9]+/[^/]+/[^/]+/[^/]+/(a…" at bounding box center [679, 205] width 1146 height 228
click at [297, 199] on div "@ neighborhood/rentals-price path rx ^/neighborhood/[0-9]+/[^/]+/[^/]+/[^/]+/(a…" at bounding box center [679, 205] width 1146 height 228
type textarea "[segment:pagetype-rental-market]"
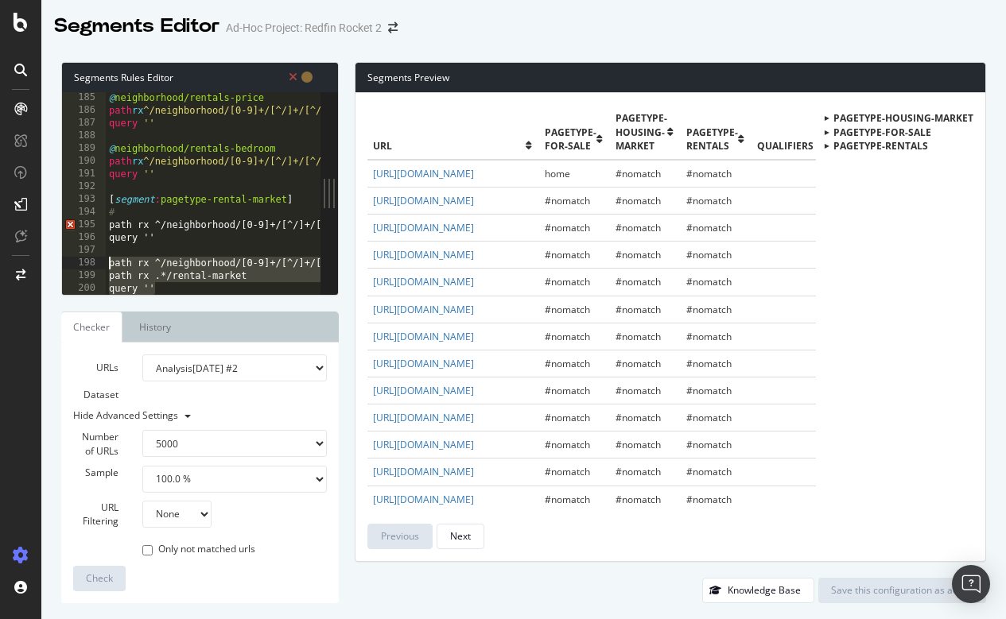
drag, startPoint x: 165, startPoint y: 288, endPoint x: 95, endPoint y: 262, distance: 74.4
click at [95, 262] on div "# 185 186 187 188 189 190 191 192 193 194 195 196 197 198 199 200 201 @ neighbo…" at bounding box center [191, 193] width 258 height 203
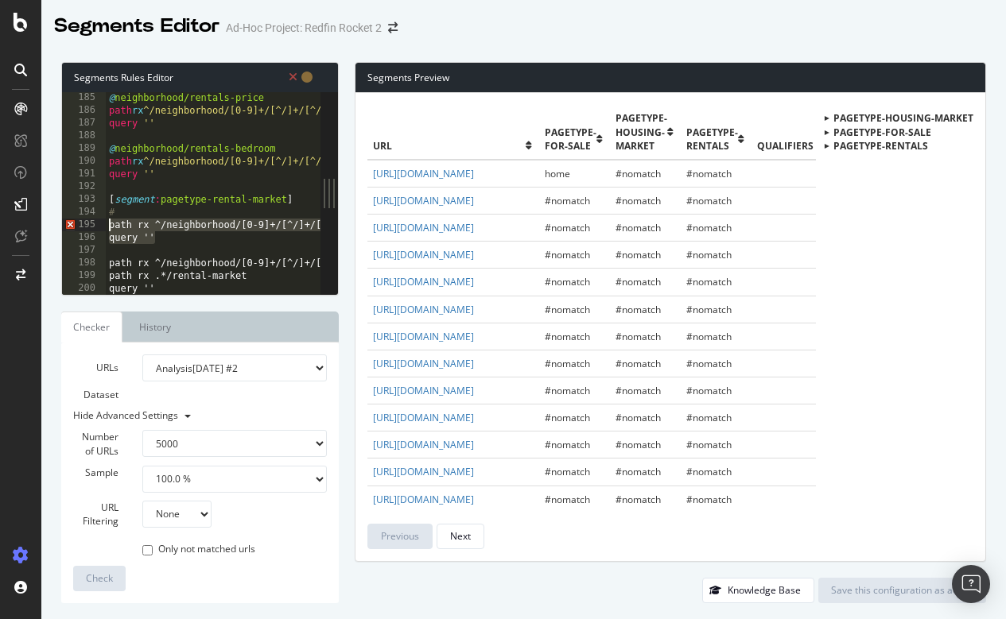
drag, startPoint x: 172, startPoint y: 242, endPoint x: 99, endPoint y: 220, distance: 75.5
click at [99, 220] on div "path rx ^/neighborhood/[0-9]+/[^/]+/[^/]+/[^/]+/(apartments-under-[0-9]+-for-re…" at bounding box center [191, 193] width 258 height 203
type textarea "path rx ^/neighborhood/[0-9]+/[^/]+/[^/]+/[^/]+/(apartments-under-[0-9]+-for-re…"
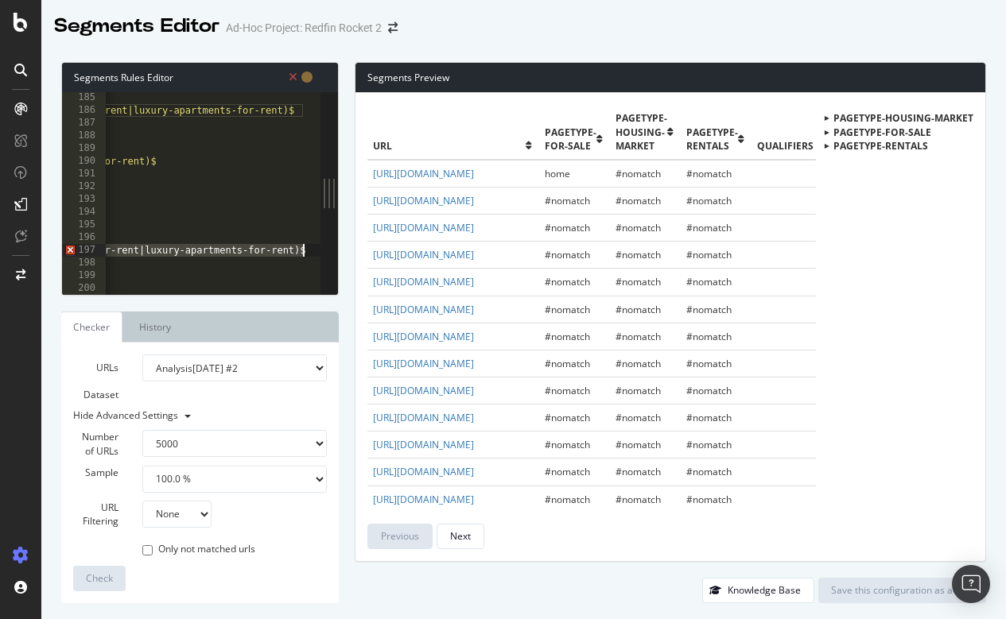
drag, startPoint x: 108, startPoint y: 249, endPoint x: 358, endPoint y: 250, distance: 249.6
click at [358, 250] on div "Segments Rules Editor 185 186 187 188 189 190 191 192 193 194 195 196 197 198 1…" at bounding box center [523, 332] width 964 height 573
type textarea "path rx ^/neighborhood/[0-9]+/[^/]+/[^/]+/[^/]+/(apartments-under-[0-9]+-for-re…"
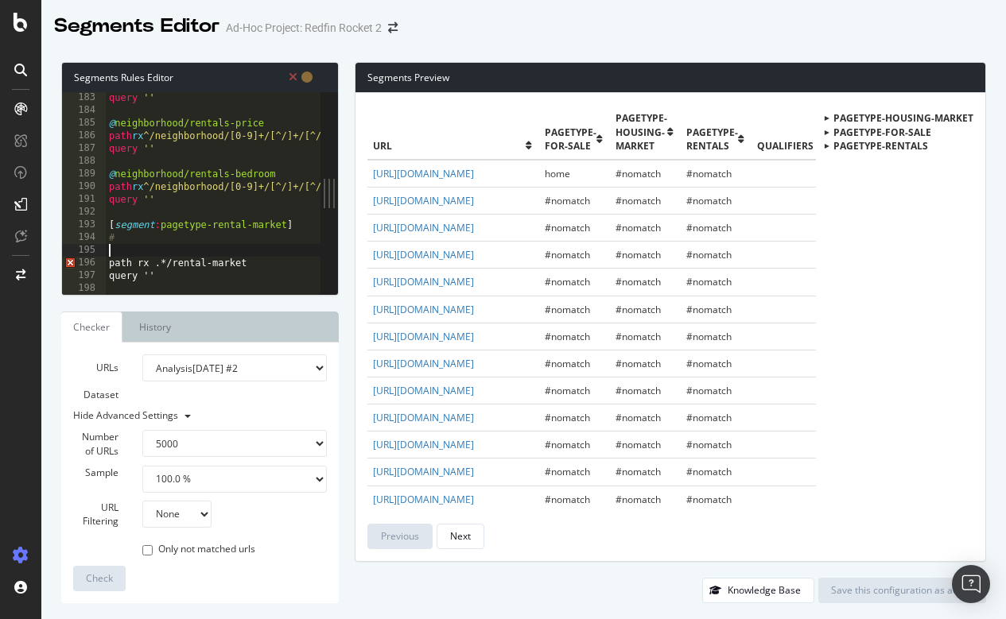
type textarea "#"
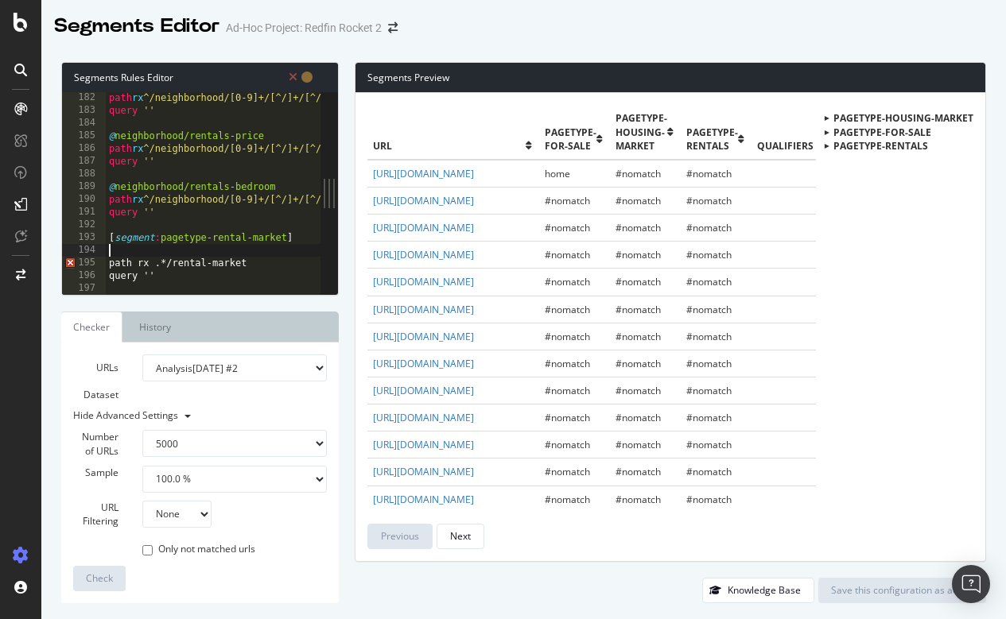
type textarea "[segment:pagetype-rental-market]"
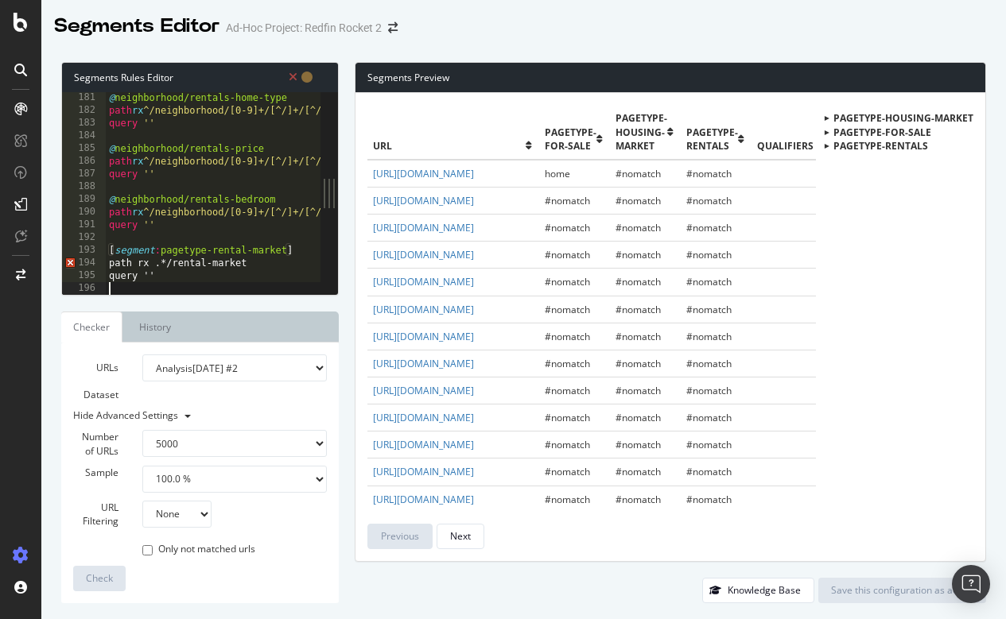
click at [182, 284] on div at bounding box center [679, 287] width 1146 height 16
click at [166, 260] on div "@ neighborhood/rentals-home-type path rx ^/neighborhood/[0-9]+/[^/]+/[^/]+/[^/]…" at bounding box center [679, 205] width 1146 height 228
click at [262, 262] on div "@ neighborhood/rentals-home-type path rx ^/neighborhood/[0-9]+/[^/]+/[^/]+/[^/]…" at bounding box center [679, 205] width 1146 height 228
drag, startPoint x: 155, startPoint y: 273, endPoint x: 100, endPoint y: 246, distance: 61.2
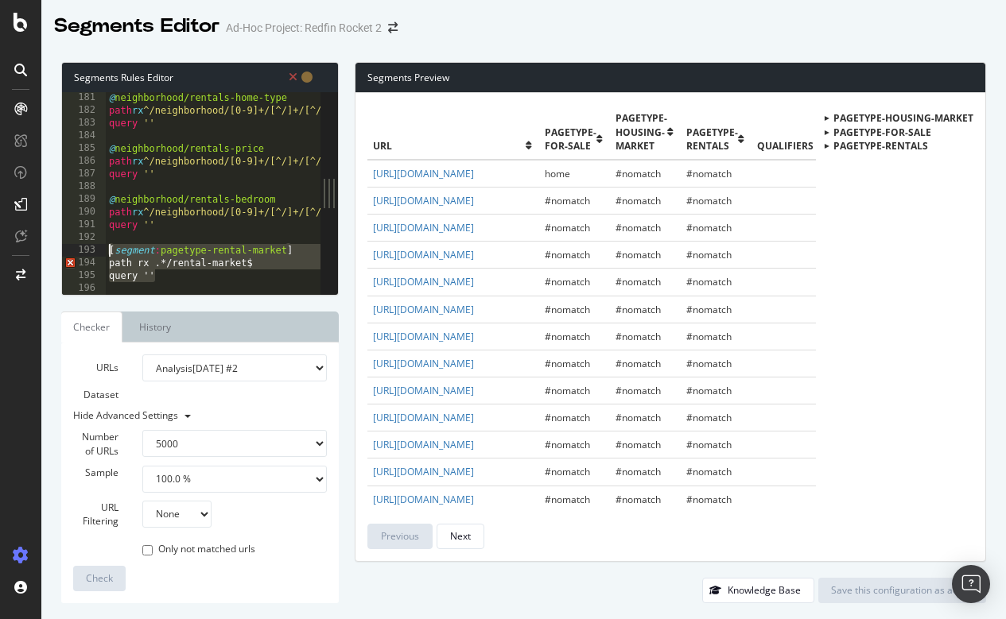
click at [100, 246] on div "path rx .*/rental-market$ 181 182 183 184 185 186 187 188 189 190 191 192 193 1…" at bounding box center [191, 193] width 258 height 203
type textarea "[segment:pagetype-rental-market] path rx .*/rental-market$"
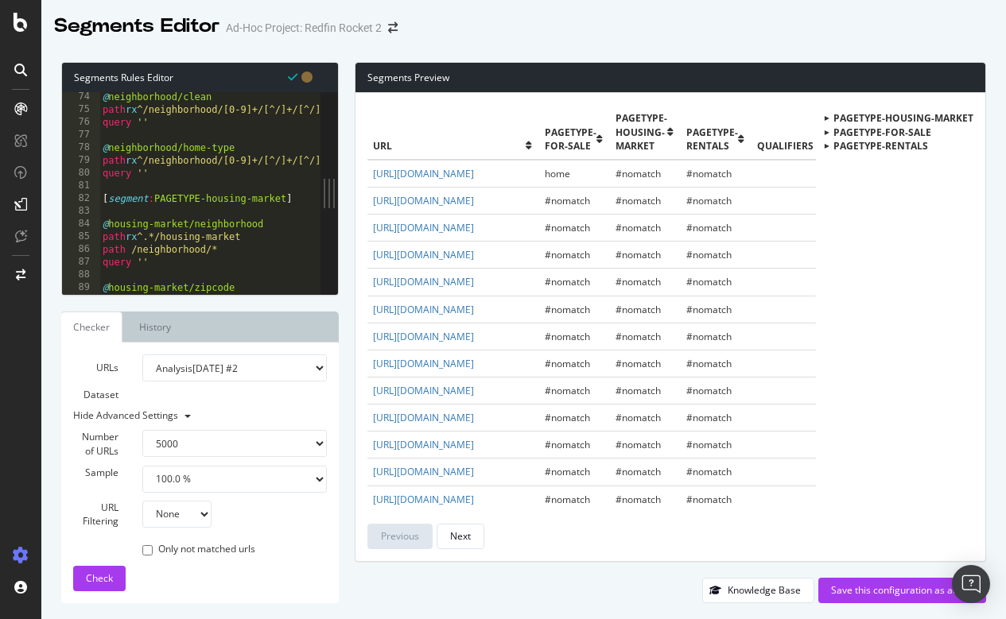
scroll to position [927, 0]
click at [189, 182] on div "# Neighborhood base (e.g., /neighborhood/148918/GA/Atlanta/Buckhead) @ neighbor…" at bounding box center [672, 195] width 1146 height 228
type textarea "query ''"
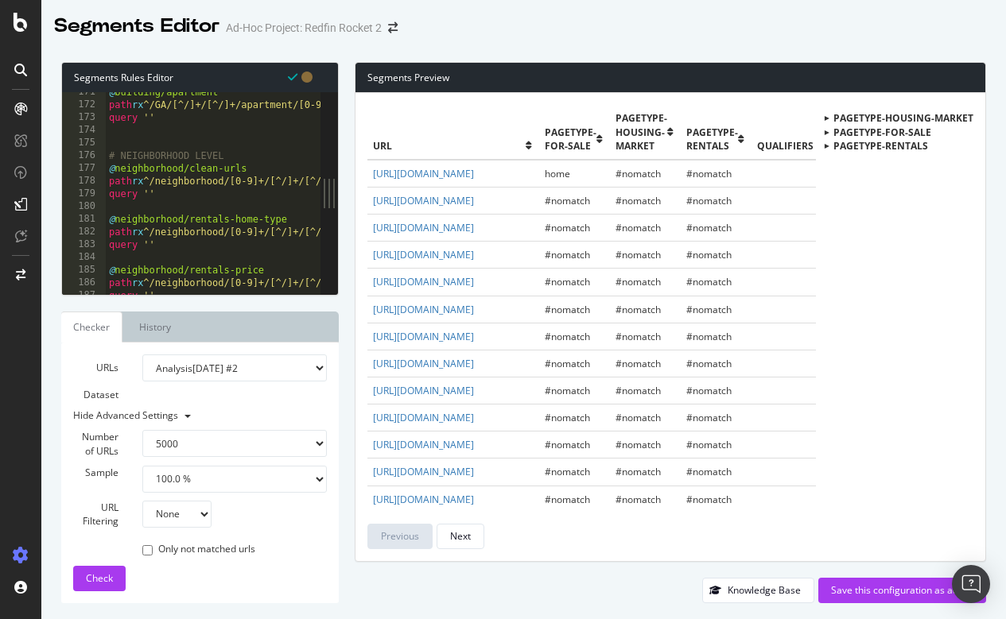
scroll to position [2265, 0]
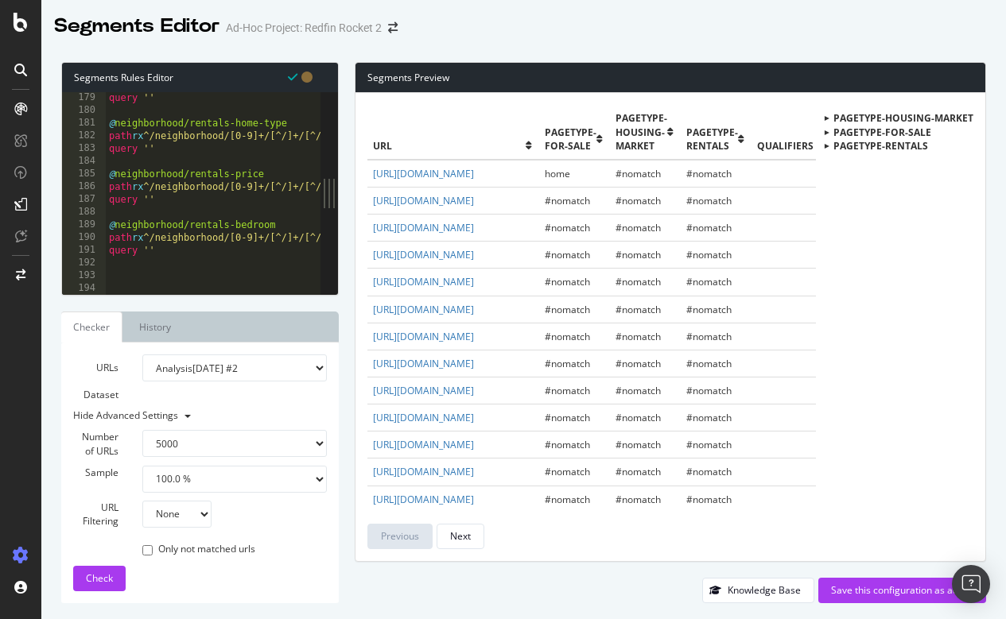
click at [164, 277] on div "query '' @ neighborhood/rentals-home-type path rx ^/neighborhood/[0-9]+/[^/]+/[…" at bounding box center [679, 205] width 1146 height 228
paste textarea "query ''"
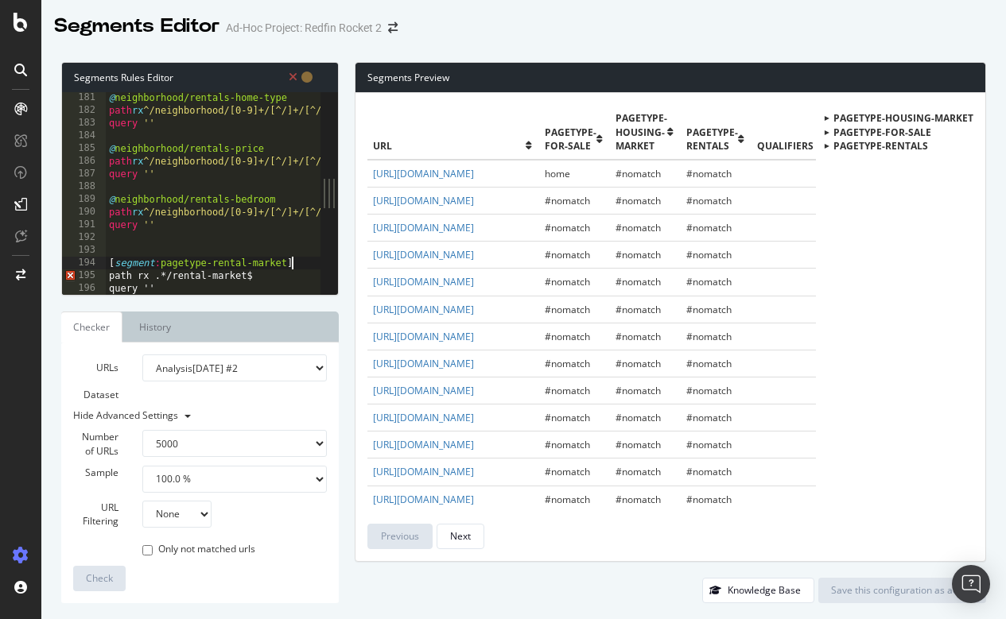
click at [302, 259] on div "@ neighborhood/rentals-home-type path rx ^/neighborhood/[0-9]+/[^/]+/[^/]+/[^/]…" at bounding box center [679, 205] width 1146 height 228
type textarea "[segment:pagetype-rental-market]"
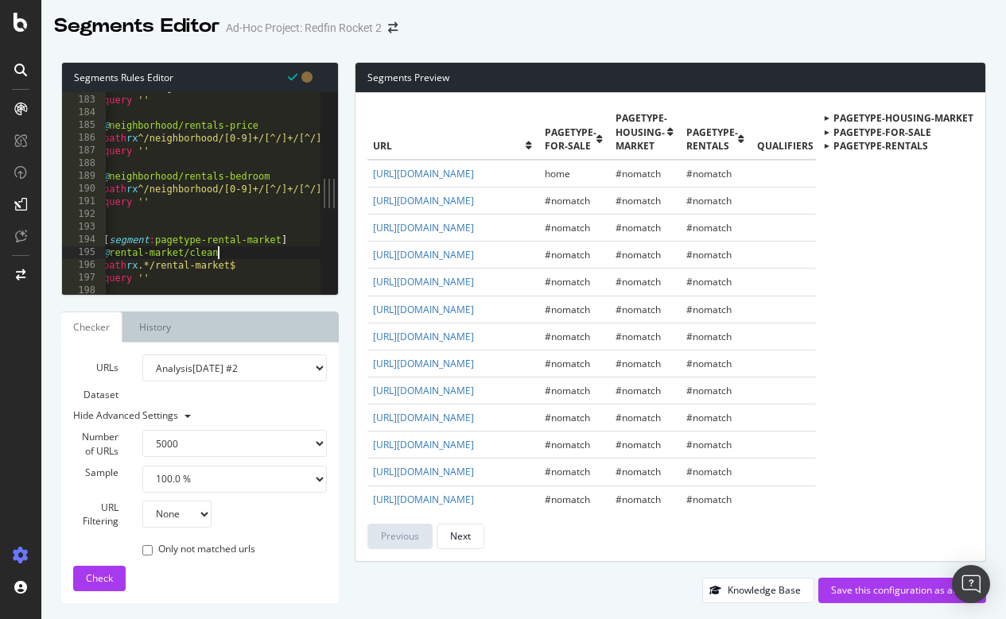
scroll to position [2316, 0]
click at [91, 579] on span "Check" at bounding box center [99, 579] width 27 height 14
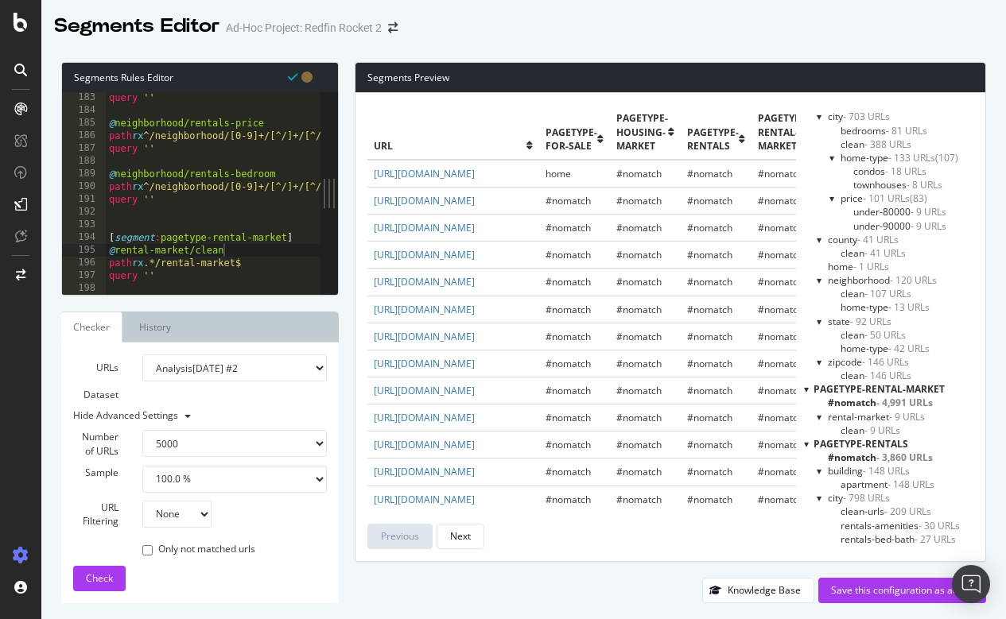
scroll to position [61, 0]
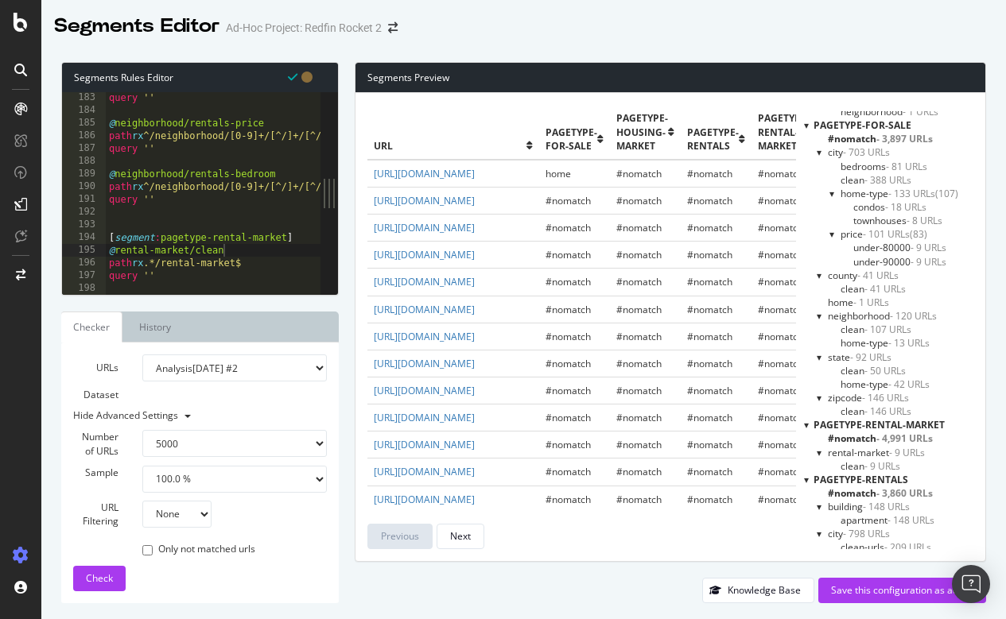
click at [849, 460] on span "clean - 9 URLs" at bounding box center [870, 467] width 60 height 14
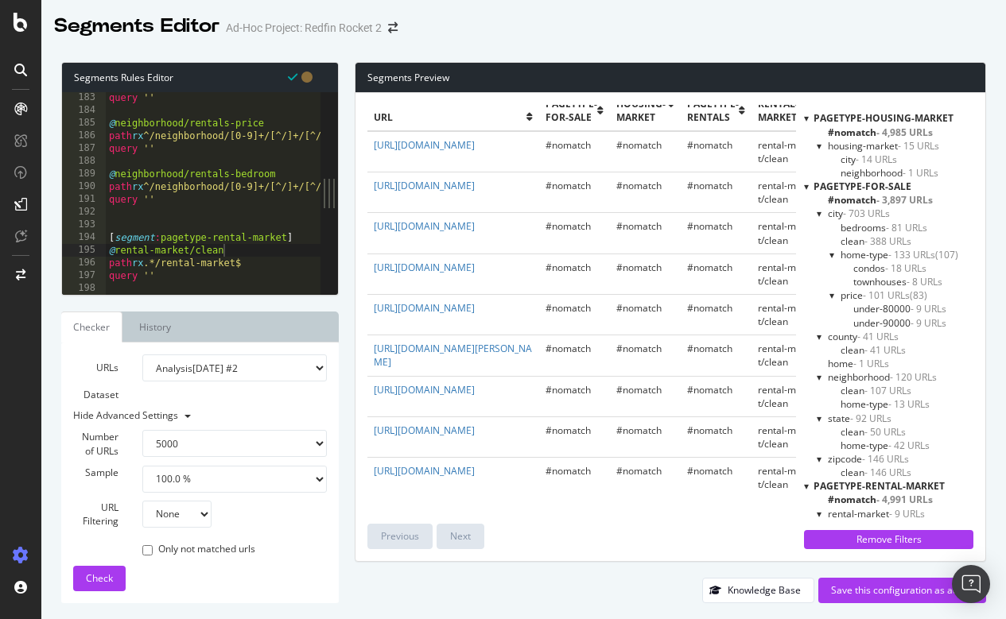
scroll to position [0, 0]
click at [805, 186] on div at bounding box center [806, 187] width 5 height 14
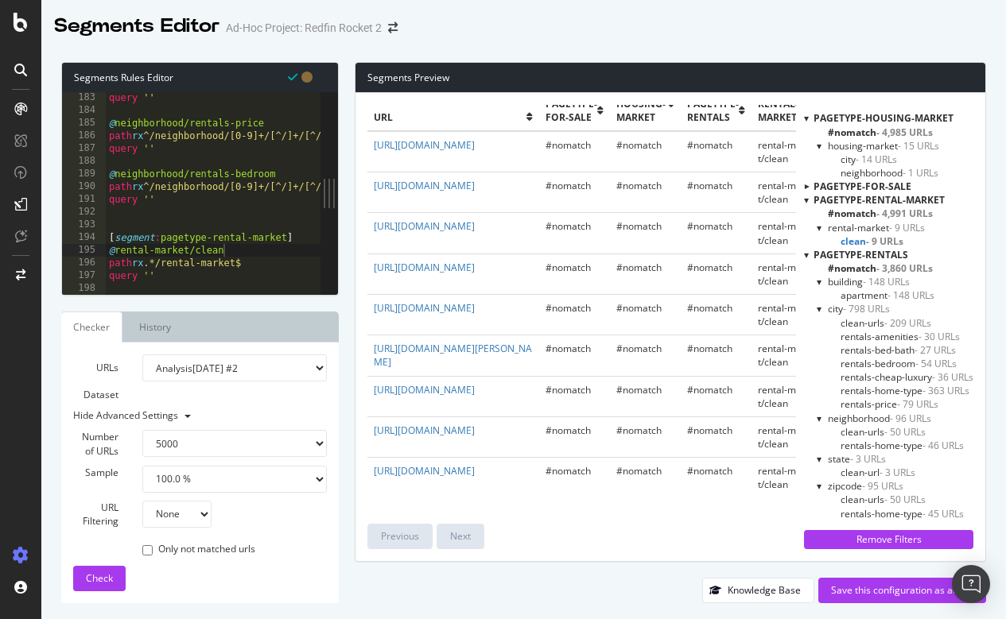
click at [804, 252] on div at bounding box center [806, 255] width 5 height 14
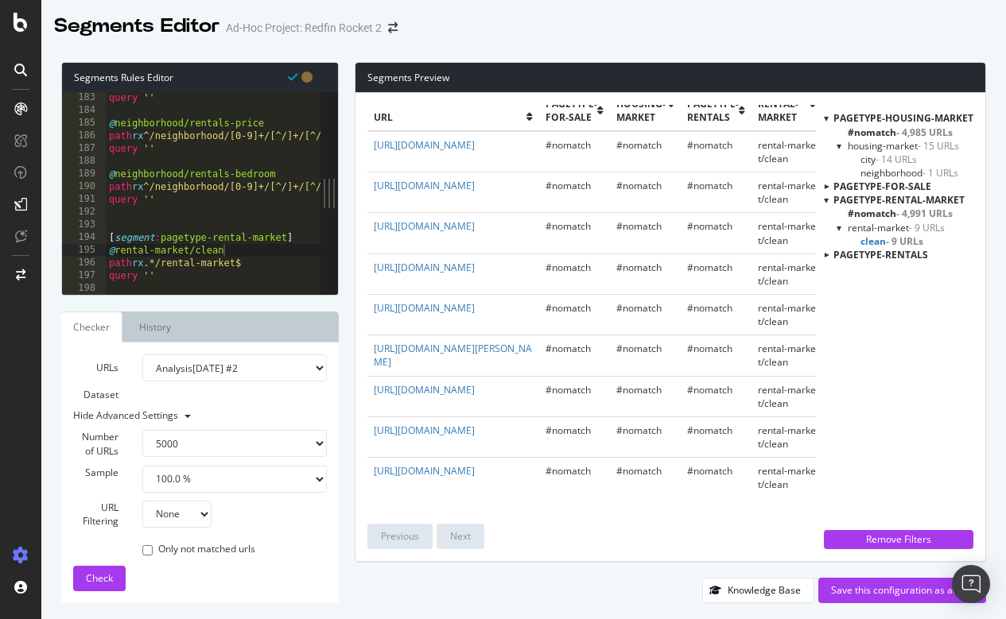
click at [830, 252] on div at bounding box center [826, 254] width 14 height 5
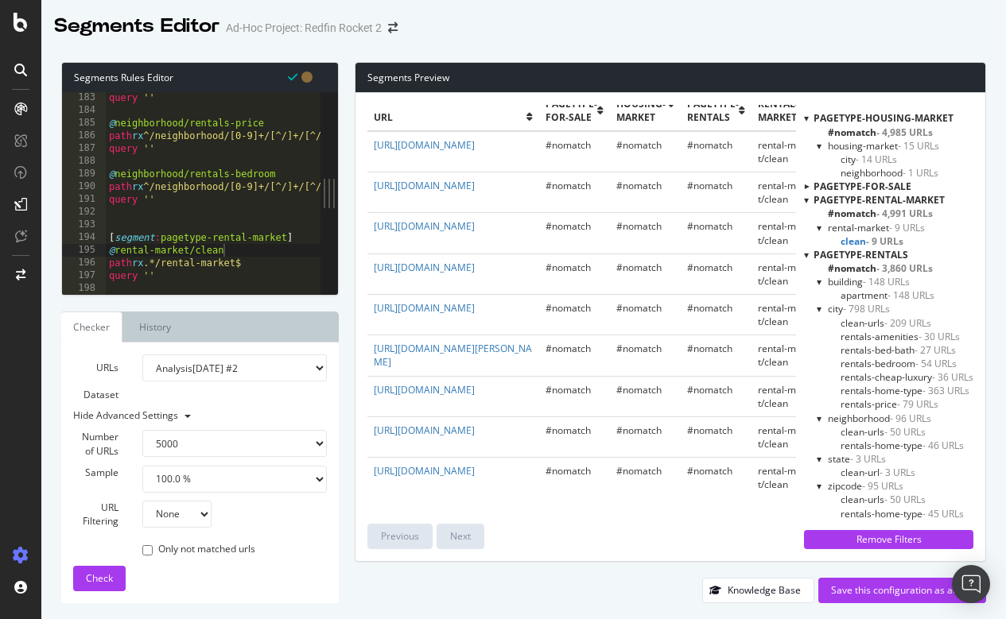
click at [805, 184] on div at bounding box center [806, 186] width 14 height 5
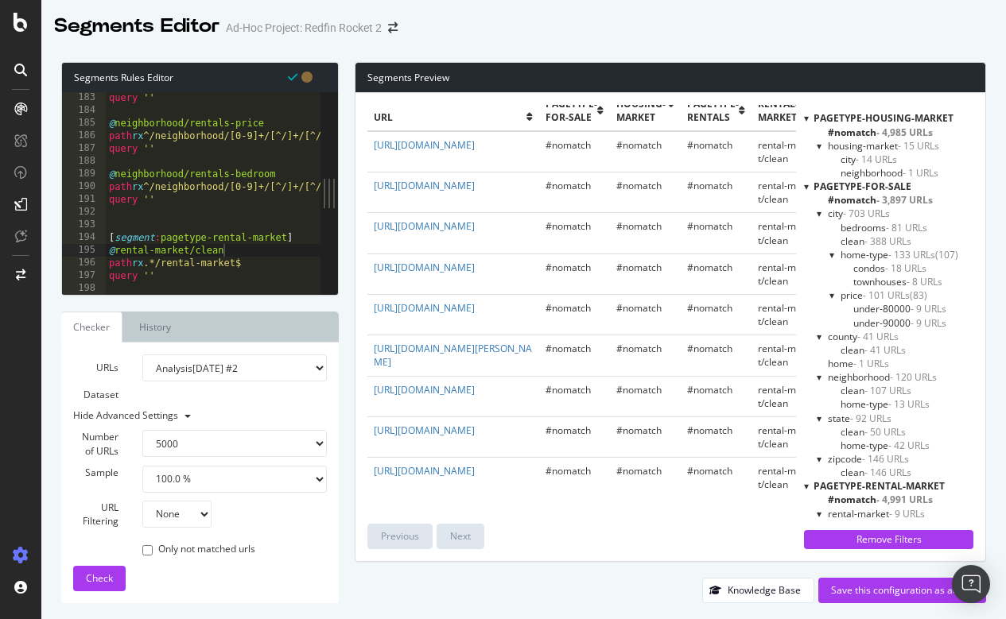
click at [805, 186] on div at bounding box center [806, 187] width 5 height 14
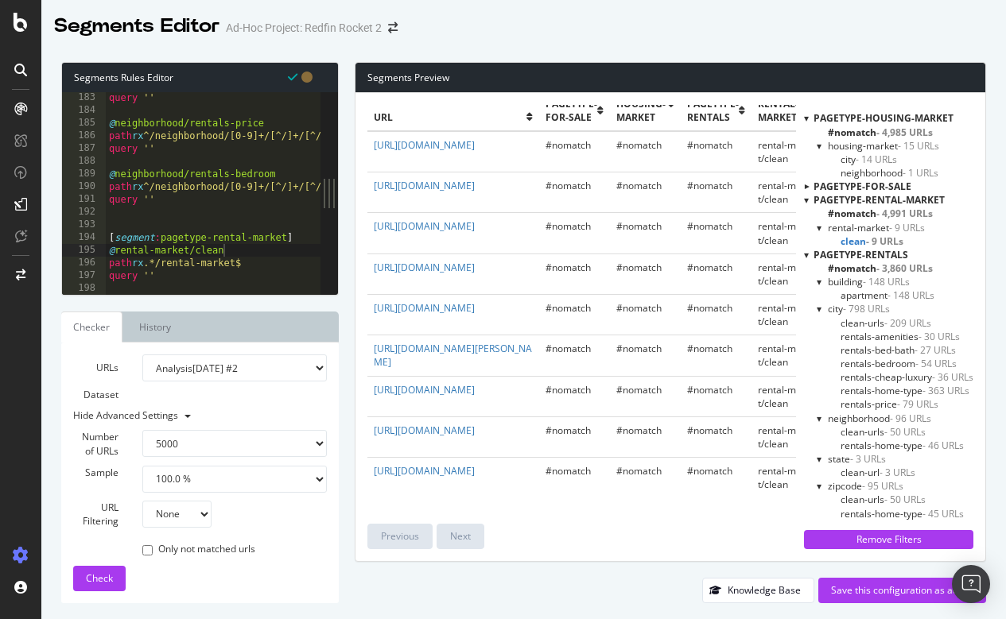
click at [805, 199] on div at bounding box center [806, 200] width 5 height 14
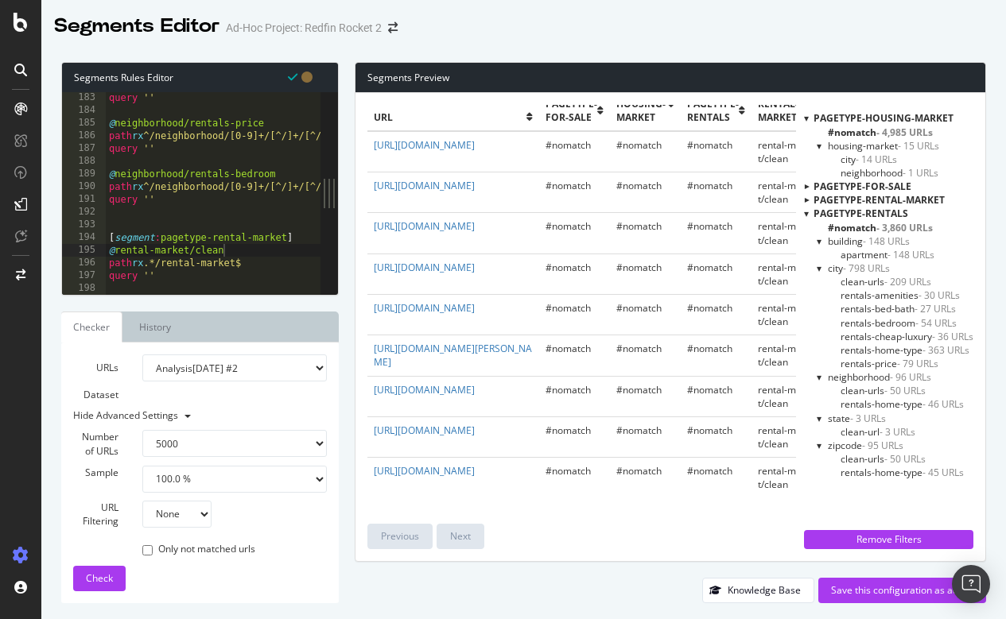
click at [806, 117] on div at bounding box center [806, 118] width 5 height 14
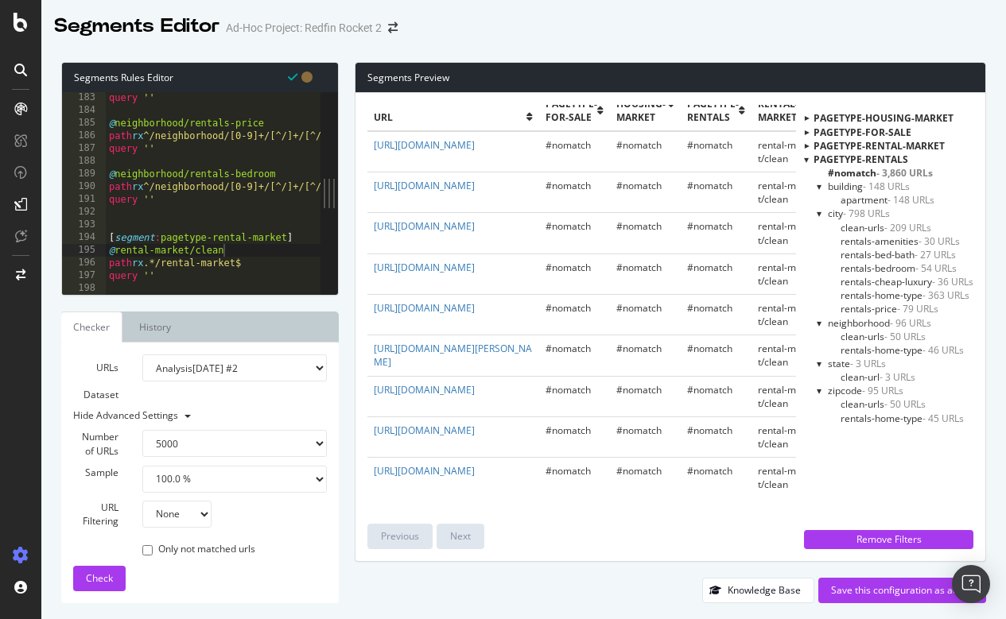
scroll to position [0, 3]
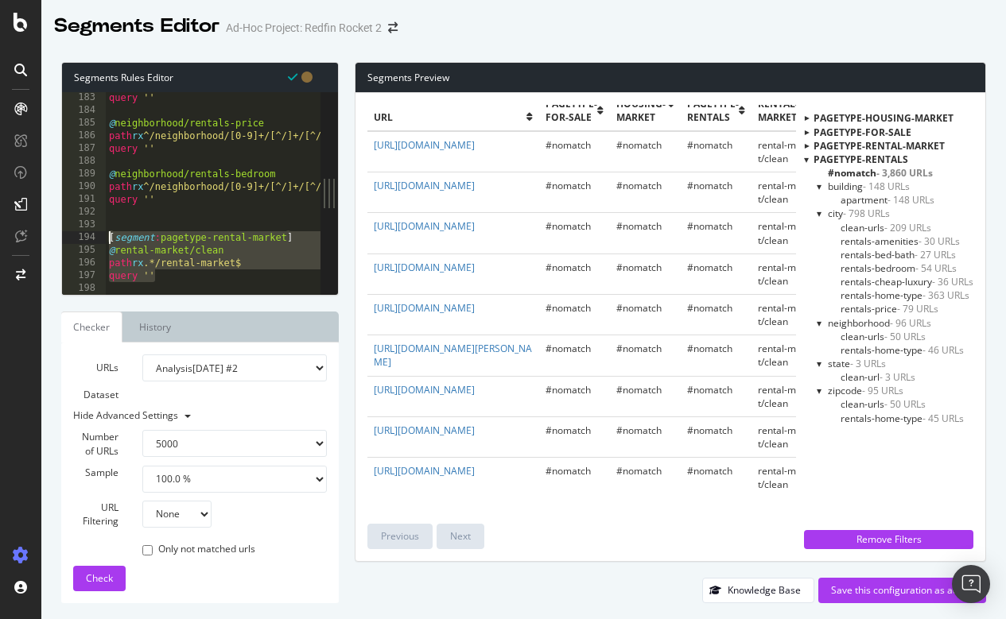
drag, startPoint x: 172, startPoint y: 276, endPoint x: 105, endPoint y: 237, distance: 77.3
click at [105, 237] on div "query '' 183 184 185 186 187 188 189 190 191 192 193 194 195 196 197 198 query …" at bounding box center [191, 193] width 258 height 203
click at [161, 281] on div at bounding box center [679, 287] width 1146 height 16
type textarea "query ''"
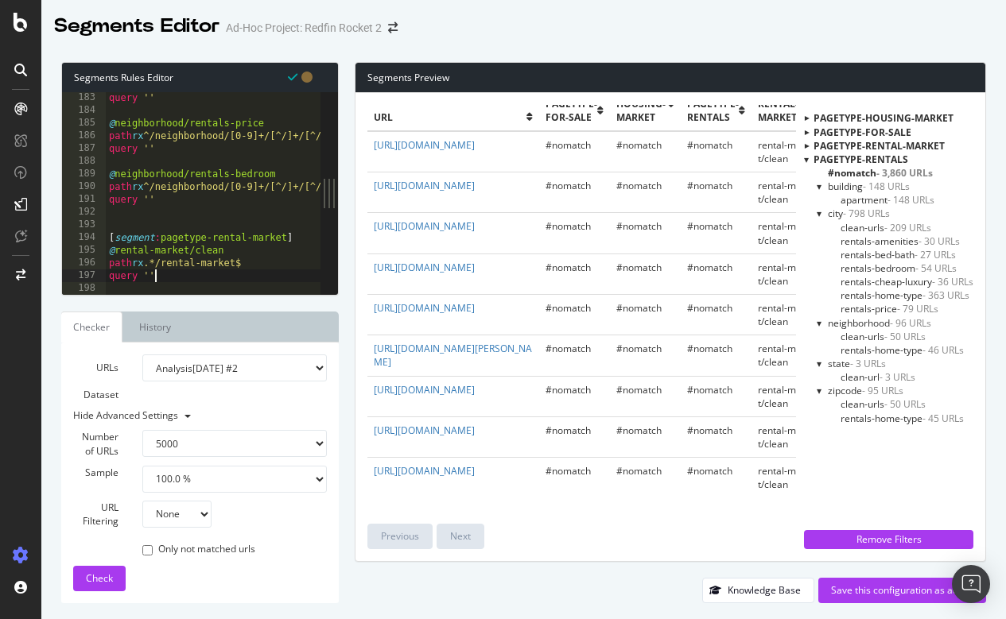
scroll to position [0, 0]
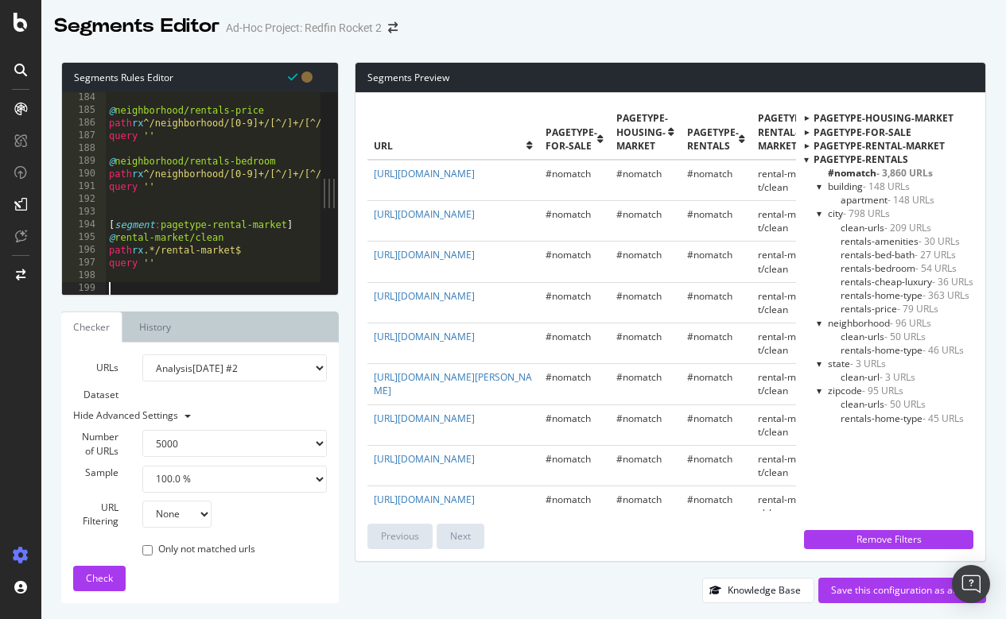
paste textarea "query ''"
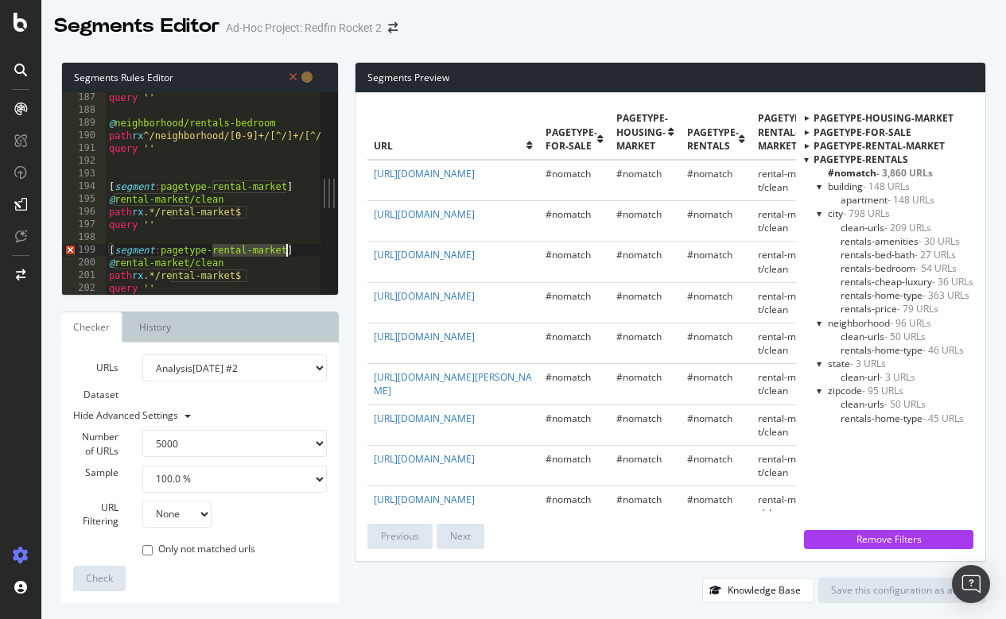
drag, startPoint x: 212, startPoint y: 248, endPoint x: 285, endPoint y: 253, distance: 73.3
click at [285, 253] on div "query '' @ neighborhood/rentals-bedroom path rx ^/neighborhood/[0-9]+/[^/]+/[^/…" at bounding box center [679, 205] width 1146 height 228
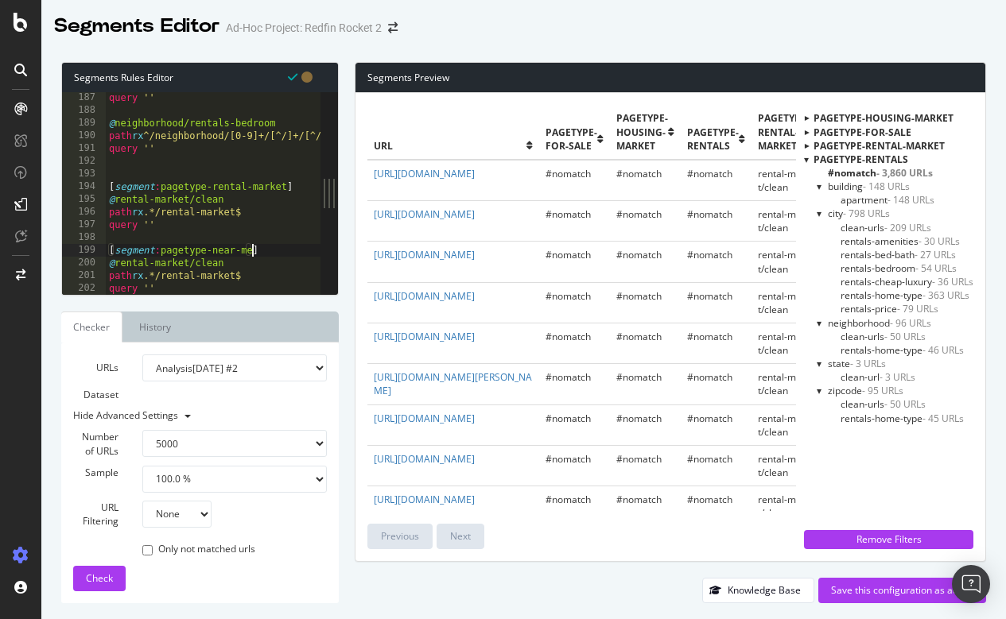
scroll to position [0, 12]
drag, startPoint x: 118, startPoint y: 258, endPoint x: 186, endPoint y: 262, distance: 68.4
click at [186, 262] on div "query '' @ neighborhood/rentals-bedroom path rx ^/neighborhood/[0-9]+/[^/]+/[^/…" at bounding box center [679, 205] width 1146 height 228
drag, startPoint x: 172, startPoint y: 273, endPoint x: 243, endPoint y: 274, distance: 71.6
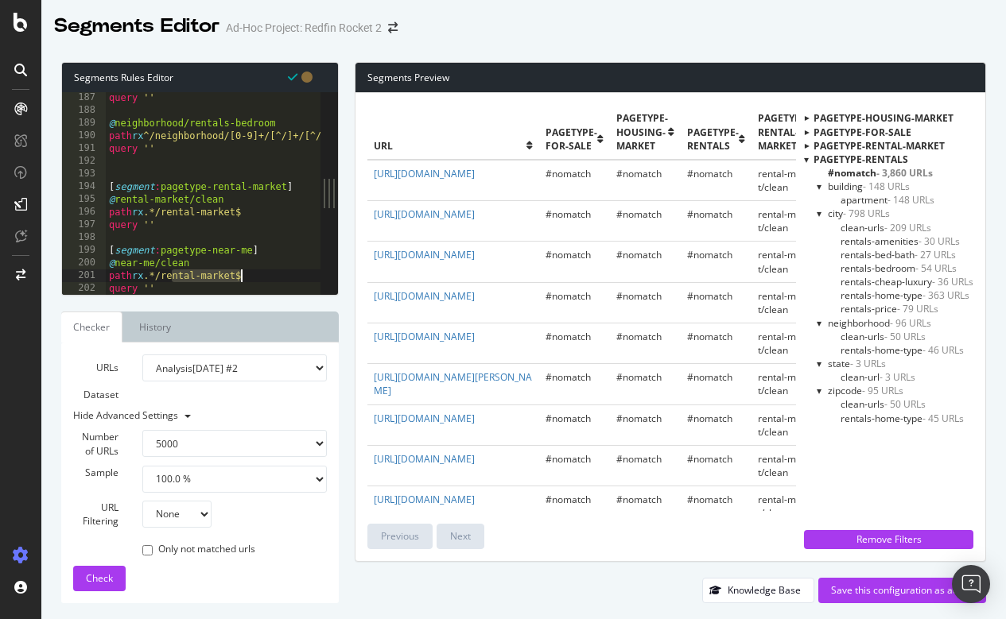
click at [243, 274] on div "query '' @ neighborhood/rentals-bedroom path rx ^/neighborhood/[0-9]+/[^/]+/[^/…" at bounding box center [679, 205] width 1146 height 228
click at [279, 274] on div "query '' @ neighborhood/rentals-bedroom path rx ^/neighborhood/[0-9]+/[^/]+/[^/…" at bounding box center [679, 205] width 1146 height 228
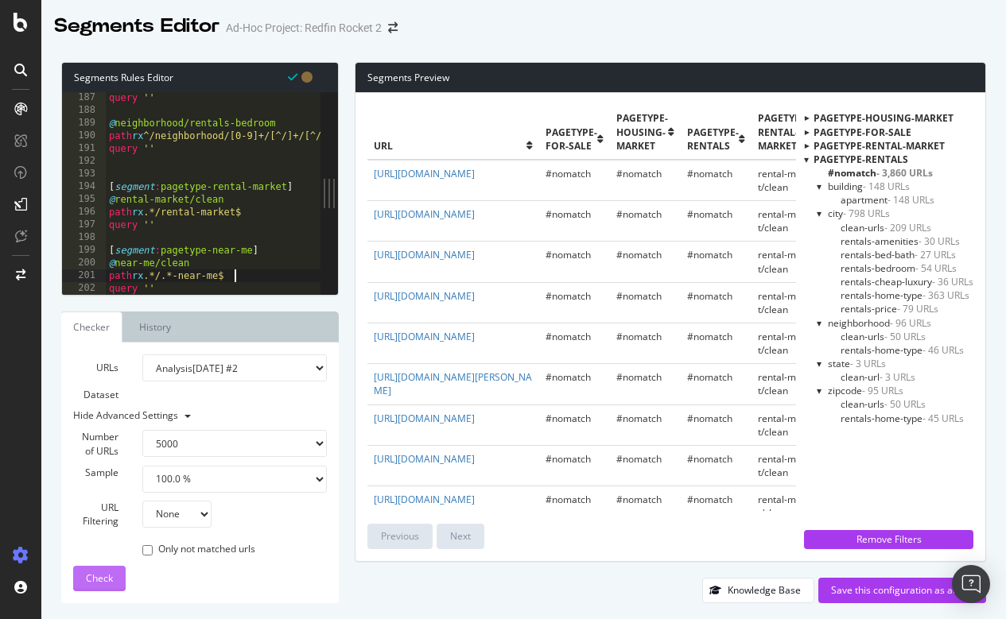
click at [101, 580] on span "Check" at bounding box center [99, 579] width 27 height 14
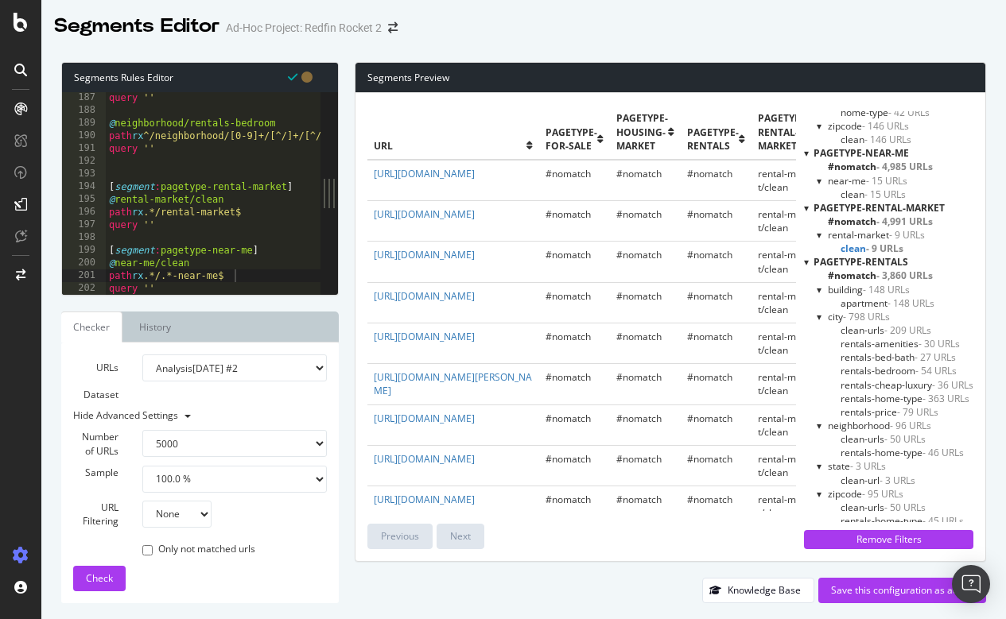
scroll to position [332, 0]
click at [805, 260] on div at bounding box center [806, 263] width 5 height 14
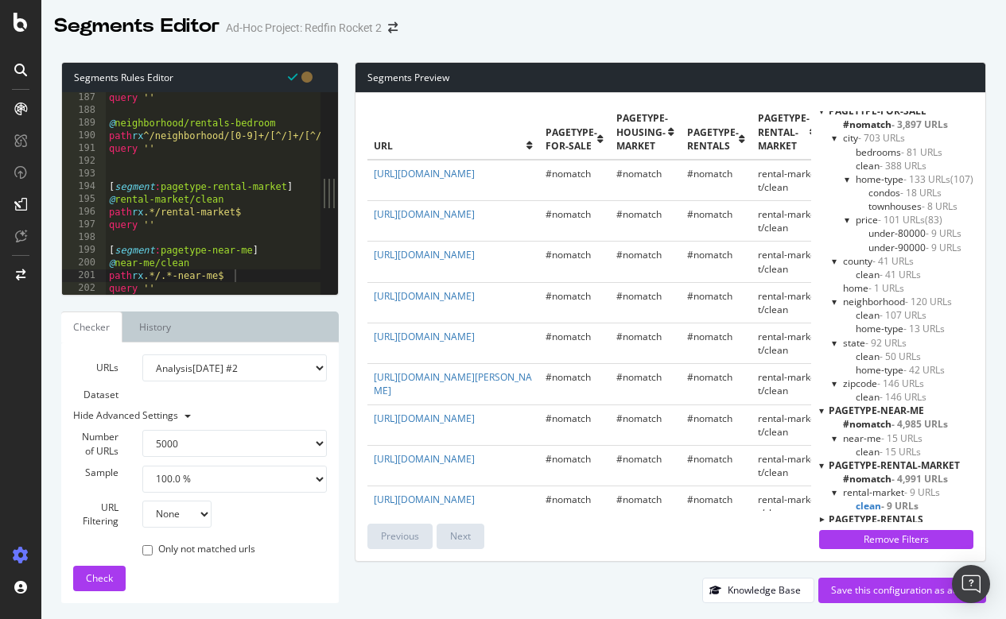
click at [200, 262] on div "query '' @ neighborhood/rentals-bedroom path rx ^/neighborhood/[0-9]+/[^/]+/[^/…" at bounding box center [679, 205] width 1146 height 228
click at [90, 576] on span "Check" at bounding box center [99, 579] width 27 height 14
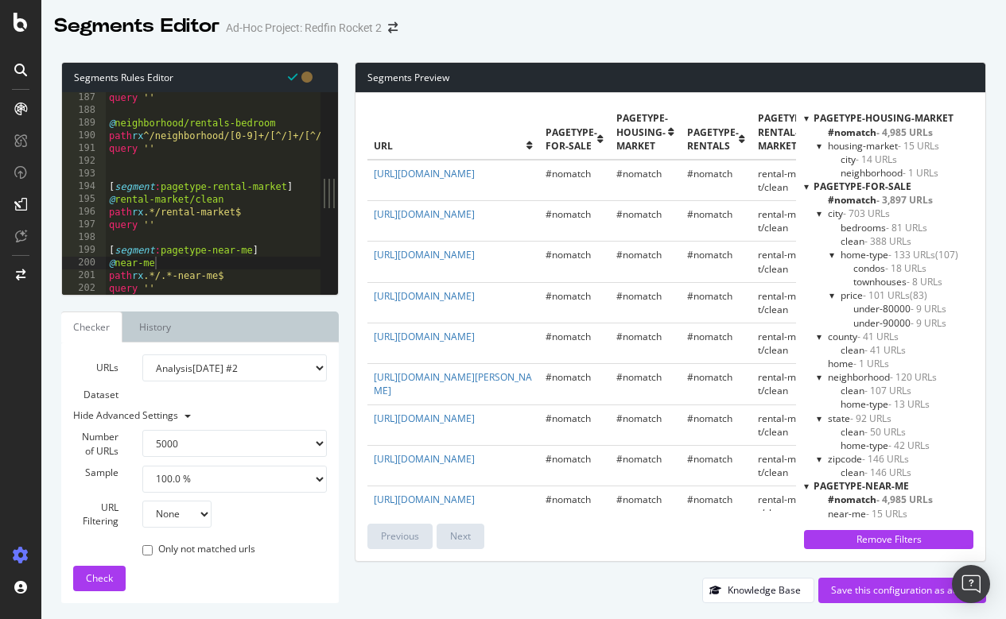
click at [805, 188] on div at bounding box center [806, 187] width 5 height 14
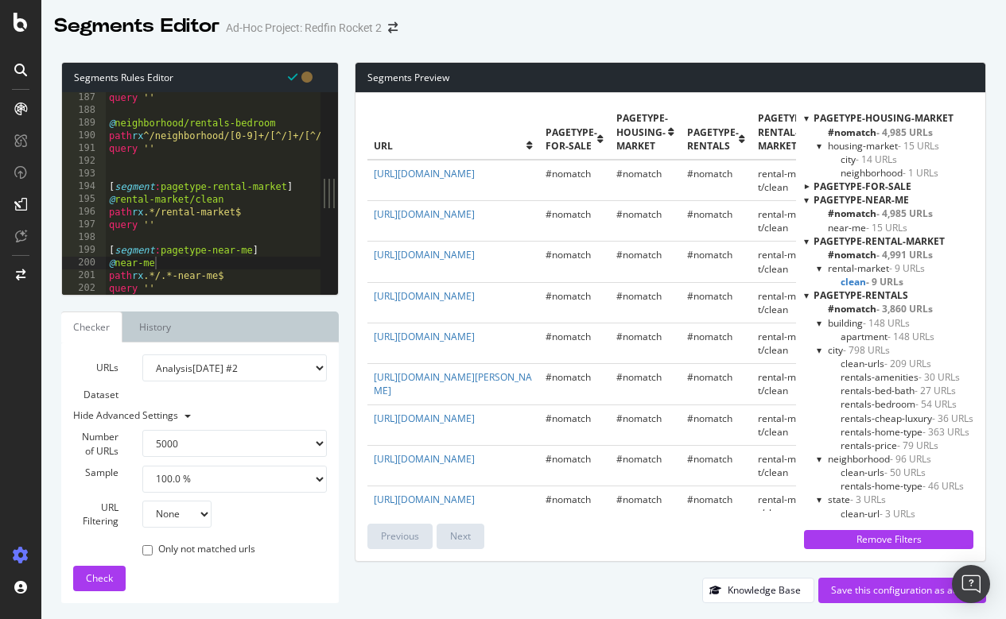
scroll to position [0, 0]
click at [805, 294] on div at bounding box center [806, 296] width 5 height 14
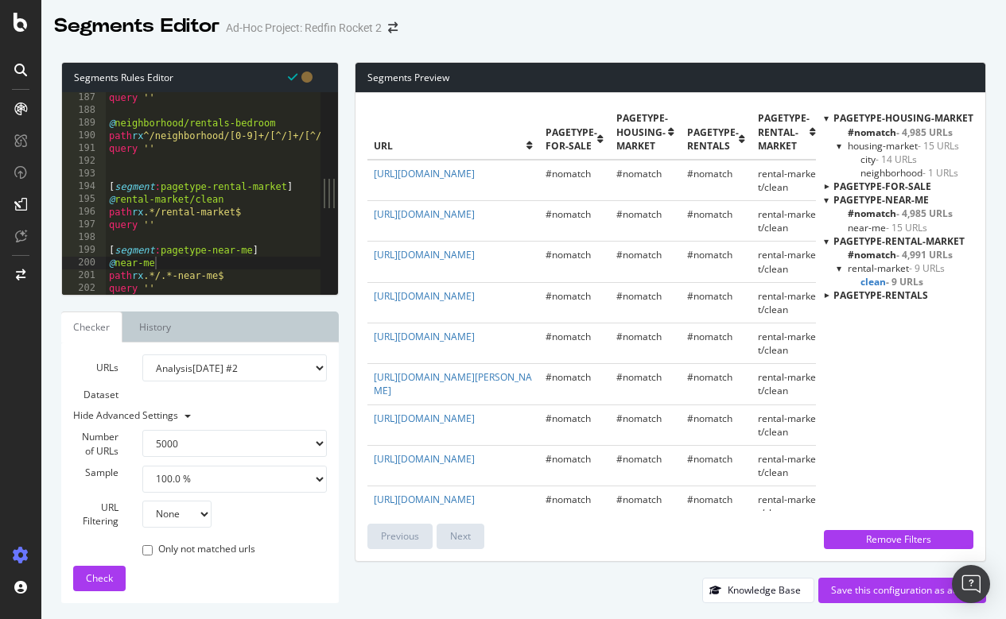
click at [826, 184] on div at bounding box center [826, 186] width 14 height 5
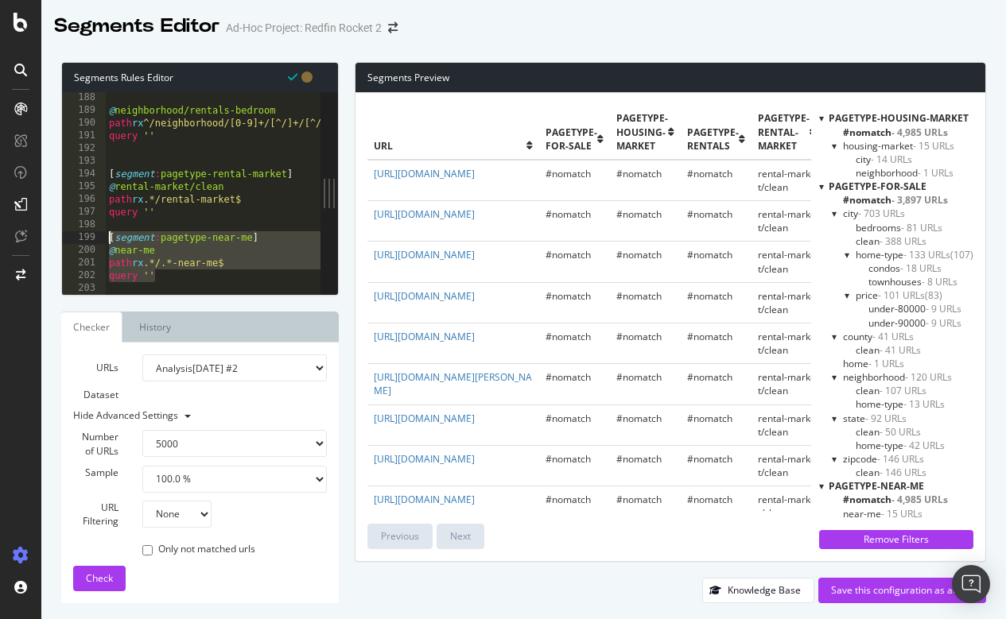
drag, startPoint x: 163, startPoint y: 277, endPoint x: 90, endPoint y: 231, distance: 86.0
click at [90, 231] on div "query '' 188 189 190 191 192 193 194 195 196 197 198 199 200 201 202 203 @ neig…" at bounding box center [191, 193] width 258 height 203
type textarea "[segment:pagetype-near-me] @near-me"
click at [199, 285] on div at bounding box center [679, 287] width 1146 height 16
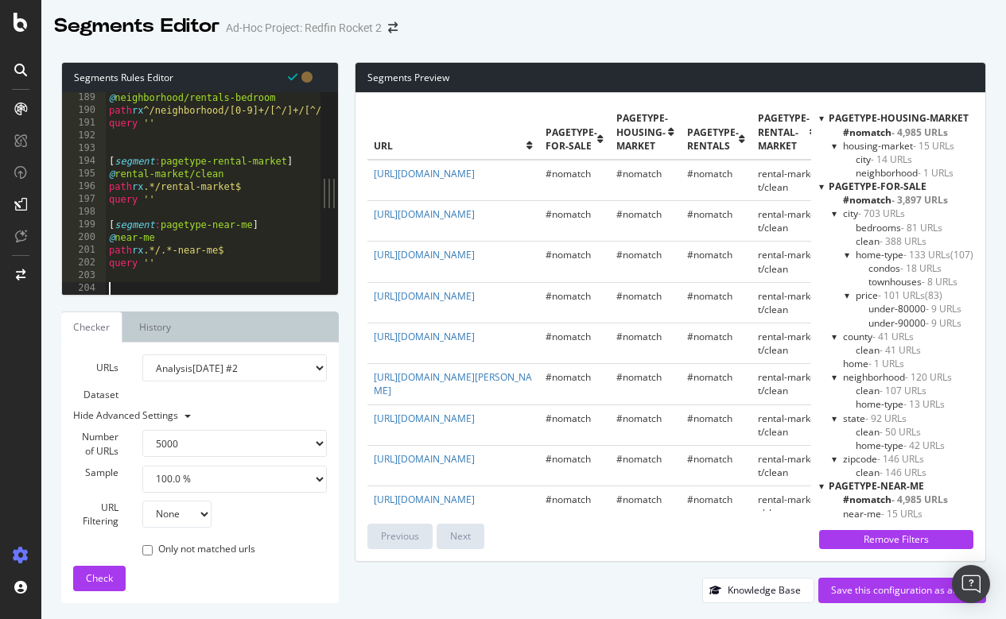
paste textarea "query ''"
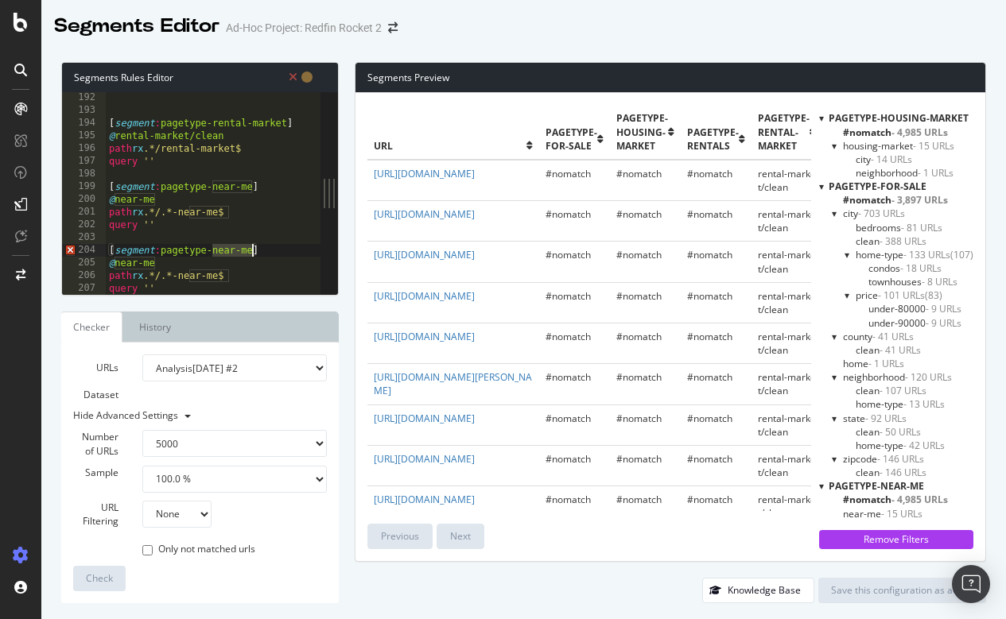
drag, startPoint x: 211, startPoint y: 250, endPoint x: 250, endPoint y: 251, distance: 38.2
click at [250, 251] on div "[ segment : pagetype-rental-market ] @ rental-market/clean path rx .*/rental-ma…" at bounding box center [679, 205] width 1146 height 228
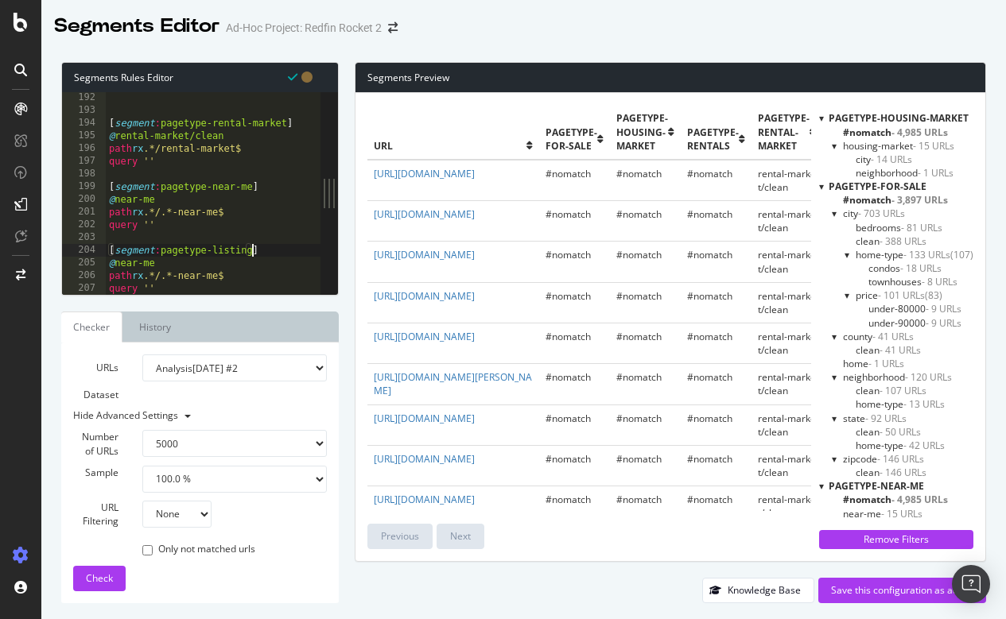
scroll to position [0, 12]
click at [163, 266] on div "[ segment : pagetype-rental-market ] @ rental-market/clean path rx .*/rental-ma…" at bounding box center [679, 205] width 1146 height 228
drag, startPoint x: 170, startPoint y: 275, endPoint x: 242, endPoint y: 270, distance: 71.8
click at [242, 270] on div "[ segment : pagetype-rental-market ] @ rental-market/clean path rx .*/rental-ma…" at bounding box center [679, 205] width 1146 height 228
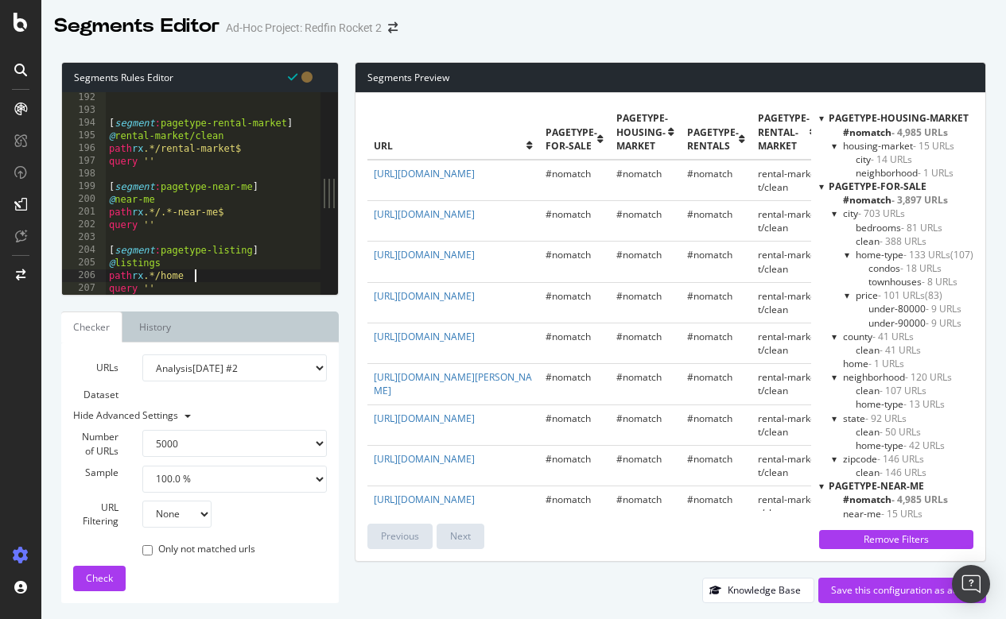
scroll to position [0, 7]
drag, startPoint x: 228, startPoint y: 281, endPoint x: 103, endPoint y: 267, distance: 125.5
click at [103, 267] on div "path rx .*/home/ 192 193 194 195 196 197 198 199 200 201 202 203 204 205 206 20…" at bounding box center [191, 193] width 258 height 203
paste textarea "query ''"
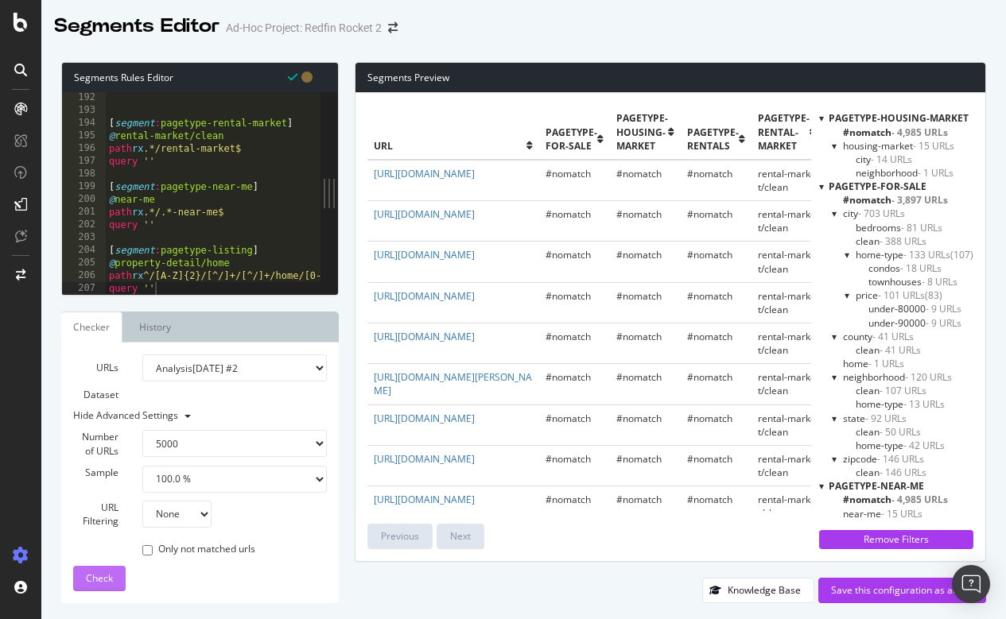
click at [107, 575] on span "Check" at bounding box center [99, 579] width 27 height 14
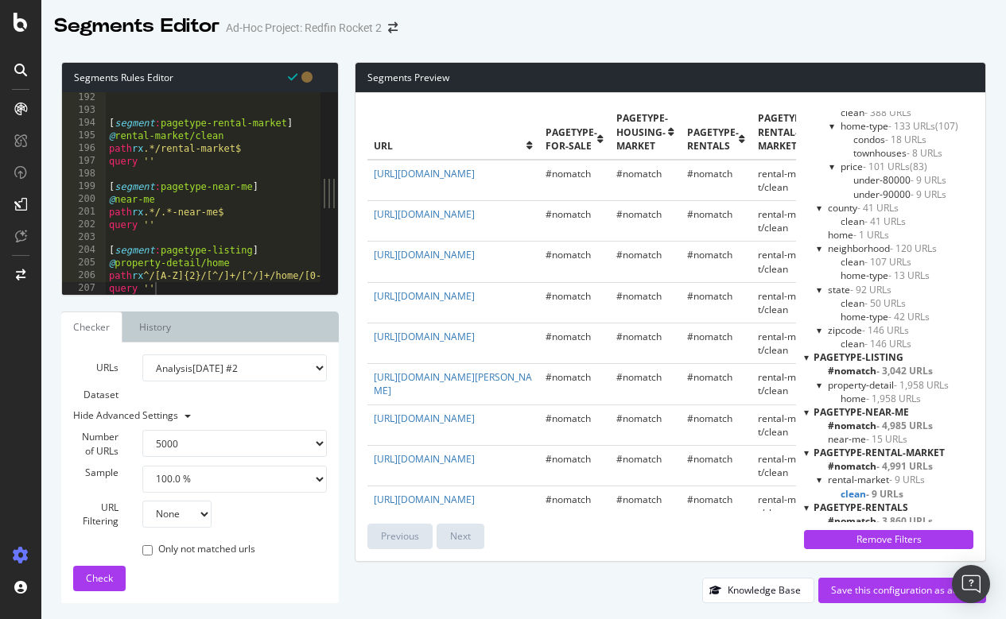
scroll to position [136, 0]
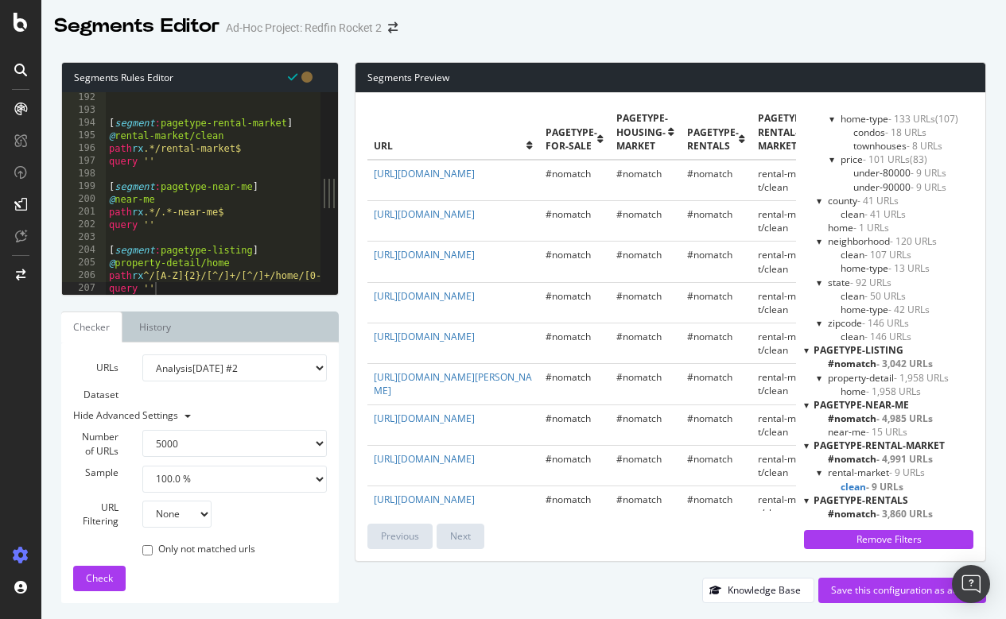
click at [860, 385] on span "home - 1,958 URLs" at bounding box center [880, 392] width 80 height 14
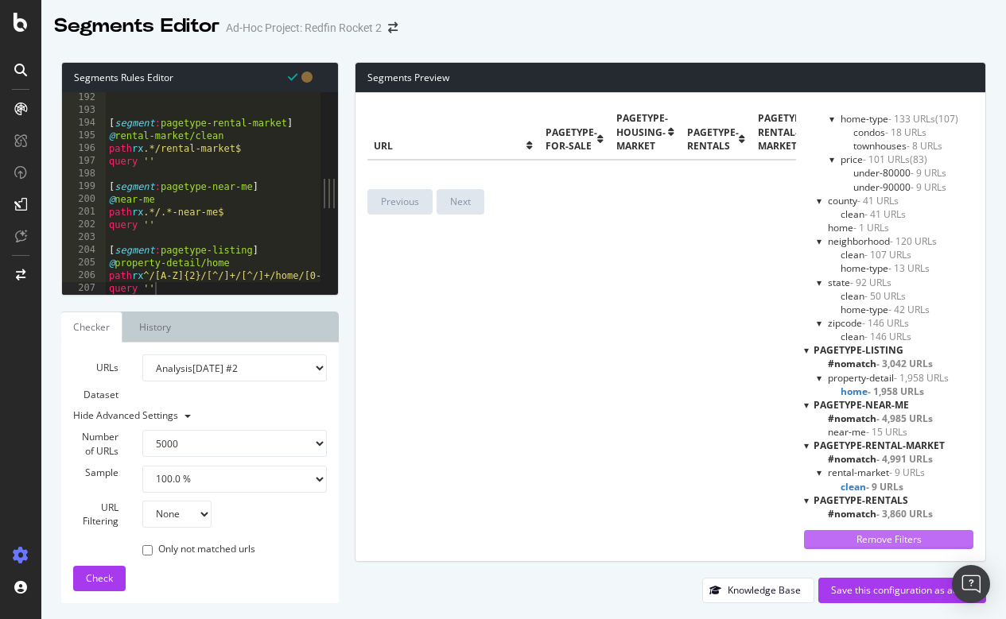
click at [902, 544] on div "Remove Filters" at bounding box center [888, 540] width 150 height 14
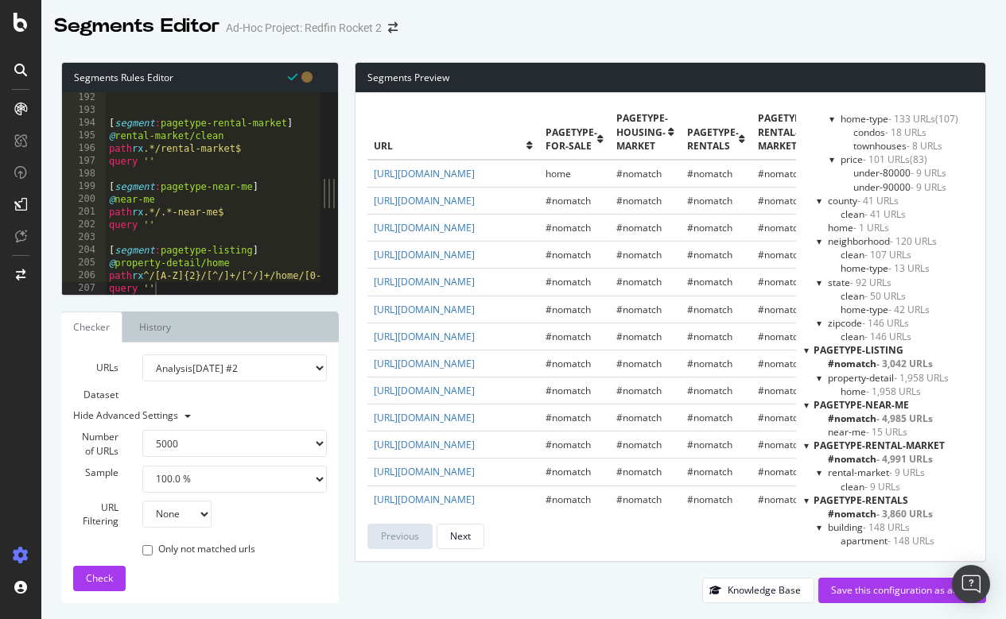
click at [859, 388] on span "home - 1,958 URLs" at bounding box center [880, 392] width 80 height 14
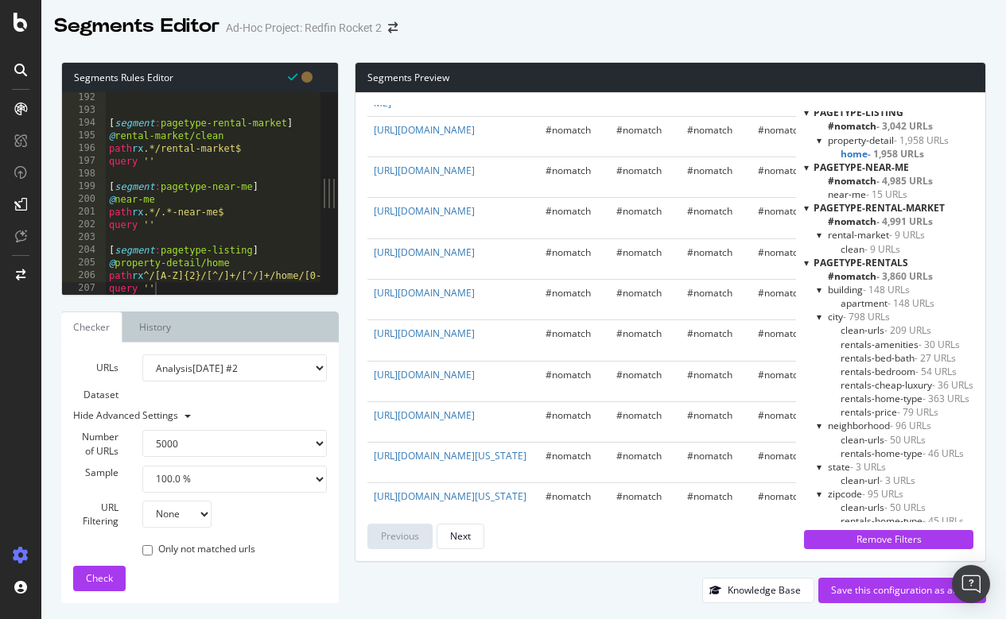
scroll to position [373, 0]
click at [804, 259] on div at bounding box center [806, 264] width 5 height 14
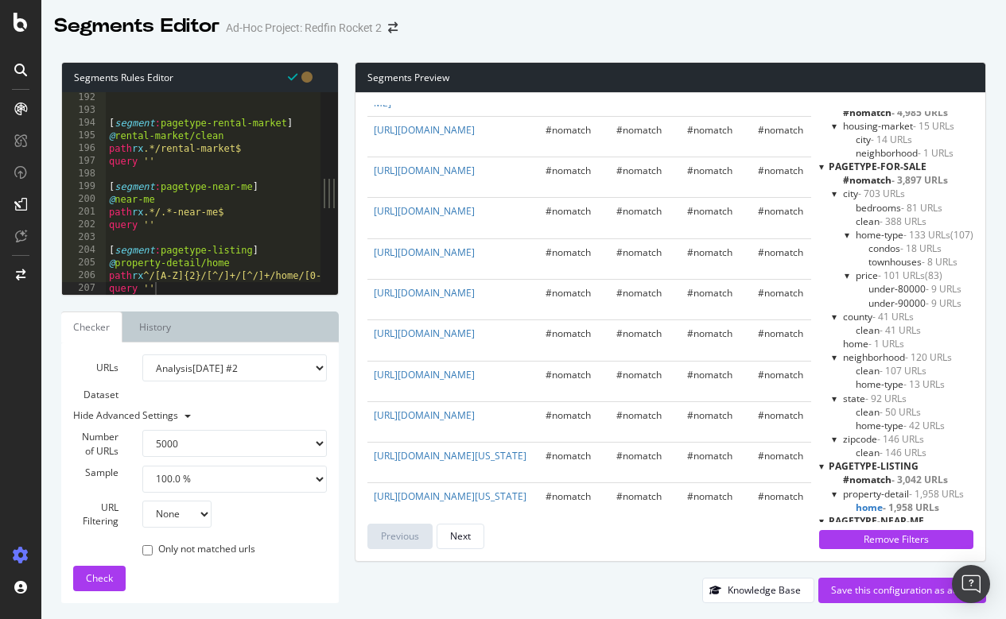
scroll to position [0, 0]
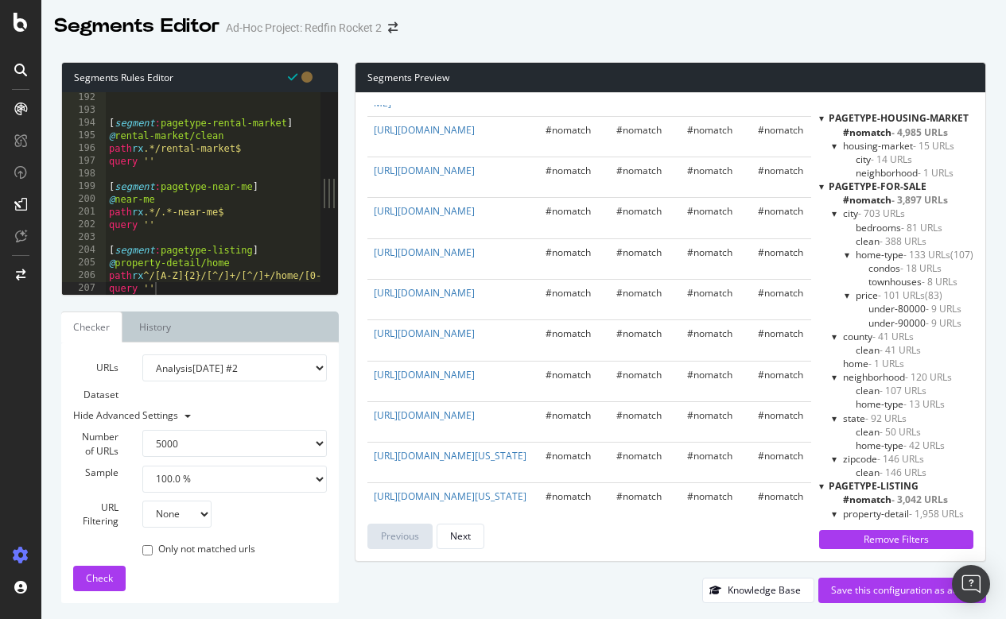
click at [819, 188] on div at bounding box center [821, 187] width 5 height 14
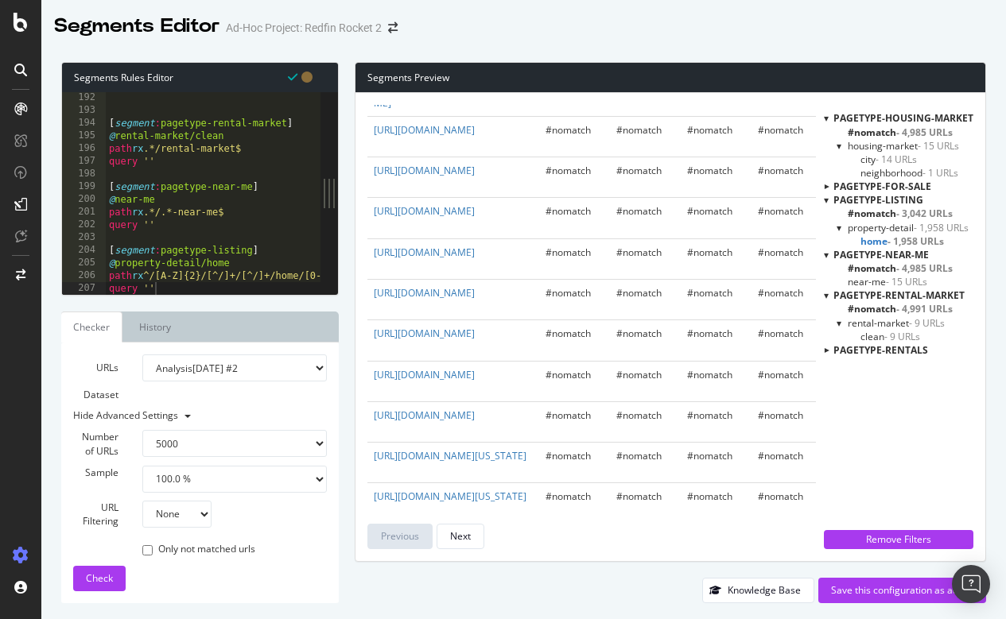
click at [828, 120] on div at bounding box center [826, 118] width 5 height 14
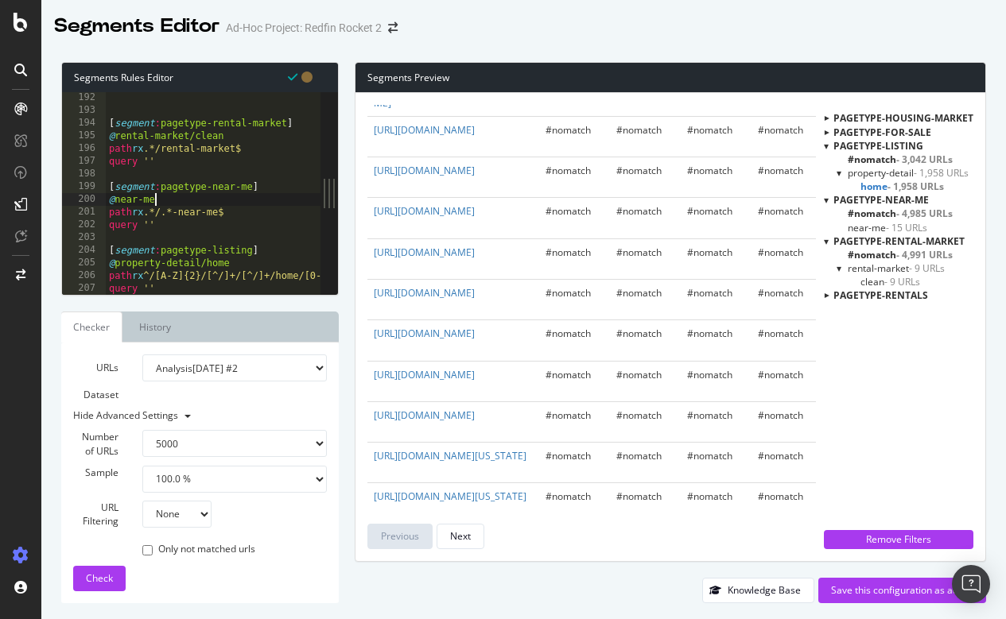
click at [282, 196] on div "[ segment : pagetype-rental-market ] @ rental-market/clean path rx .*/rental-ma…" at bounding box center [679, 205] width 1146 height 228
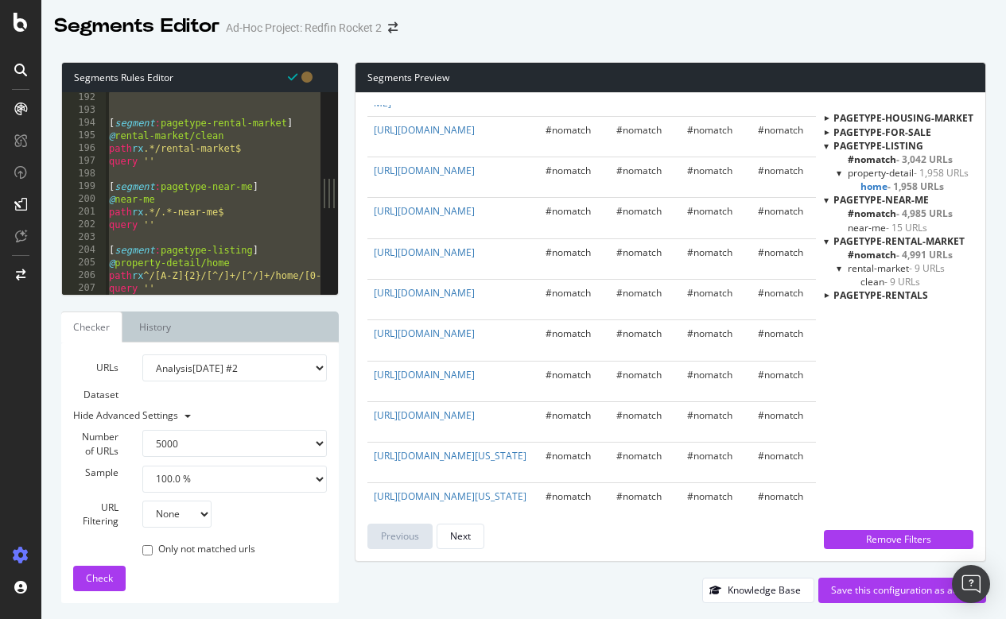
click at [826, 118] on div at bounding box center [826, 118] width 14 height 5
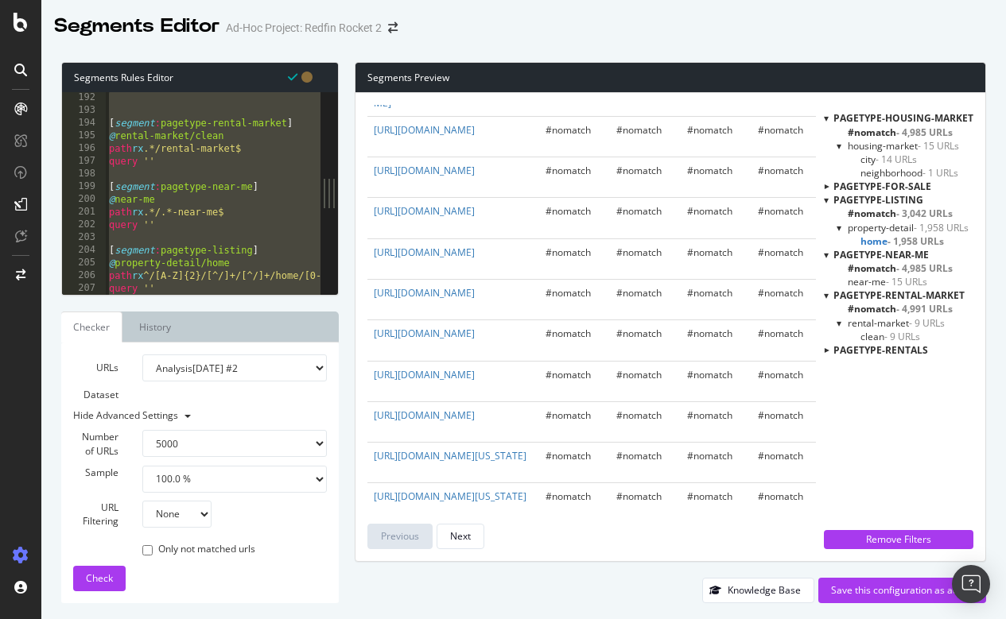
click at [829, 185] on div at bounding box center [826, 186] width 14 height 5
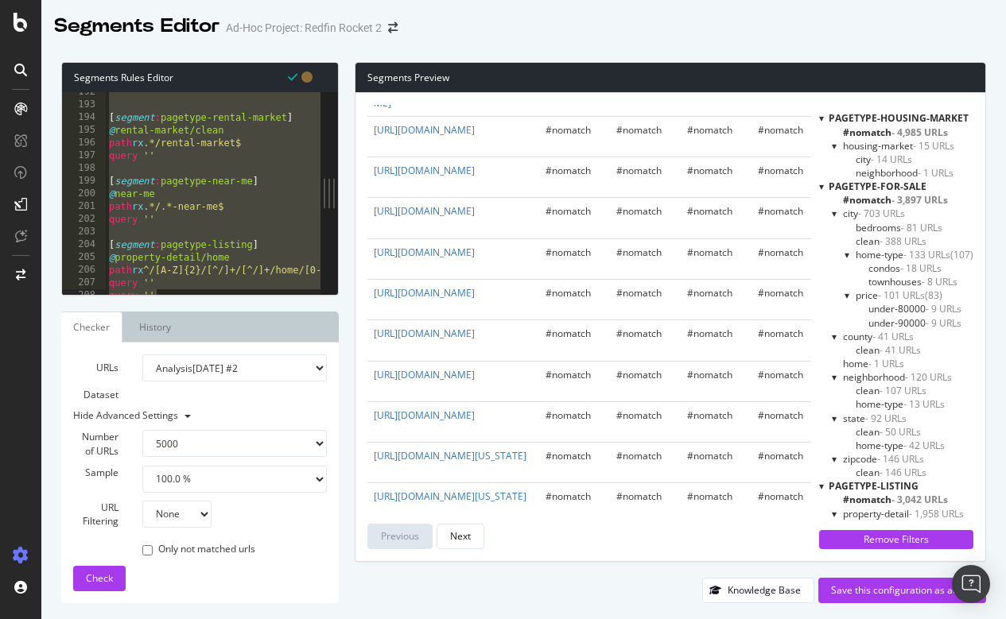
scroll to position [2443, 0]
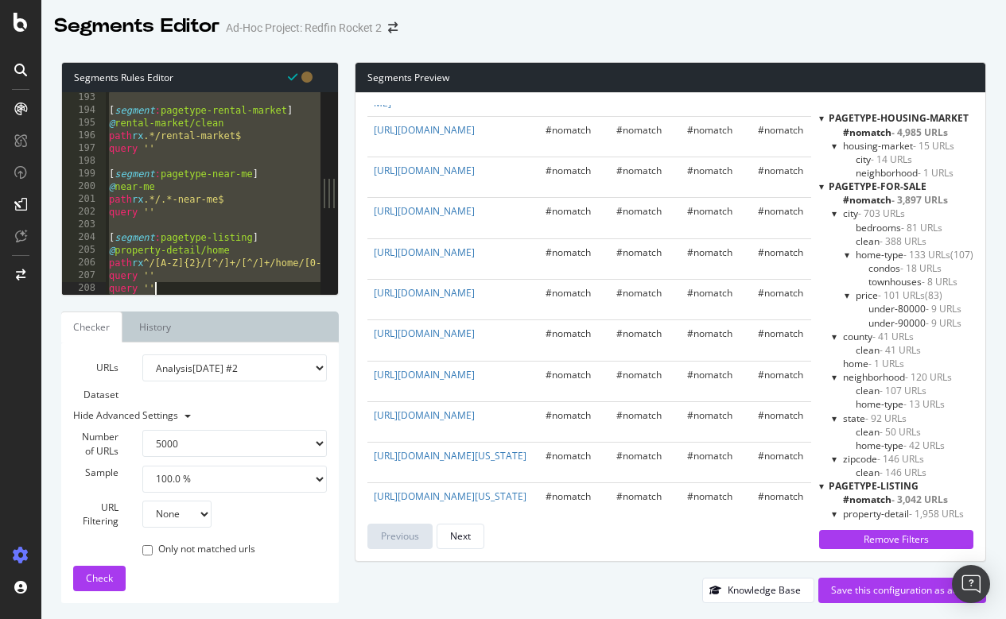
click at [204, 196] on div "[ segment : pagetype-rental-market ] @ rental-market/clean path rx .*/rental-ma…" at bounding box center [679, 205] width 1146 height 228
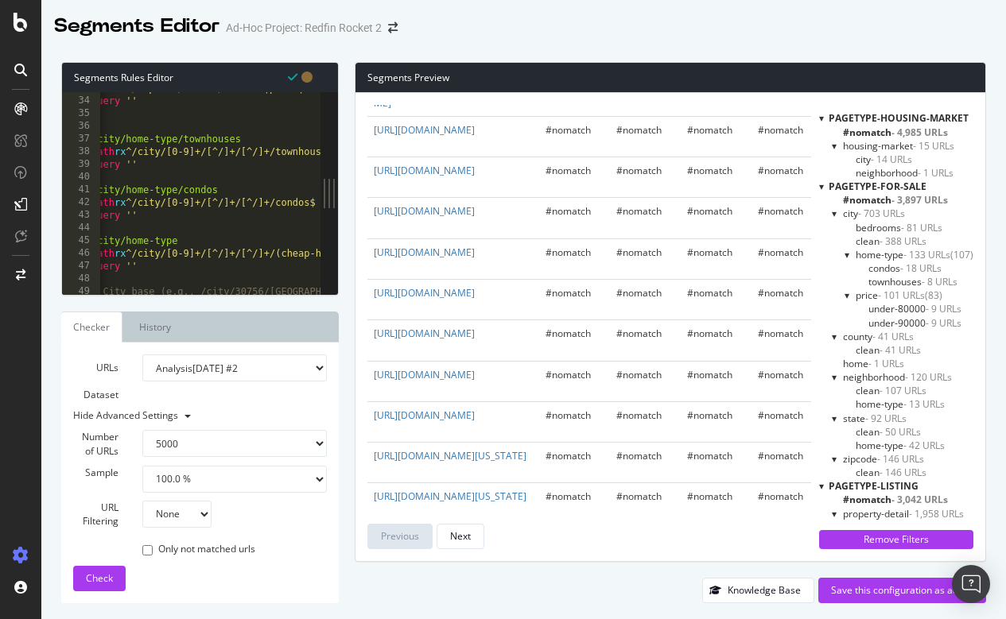
scroll to position [0, 0]
click at [212, 239] on div "path rx ^/zipcode/[0-9]+/(condos|pools|single-story|cheap-homes|luxury-homes|vi…" at bounding box center [672, 196] width 1146 height 228
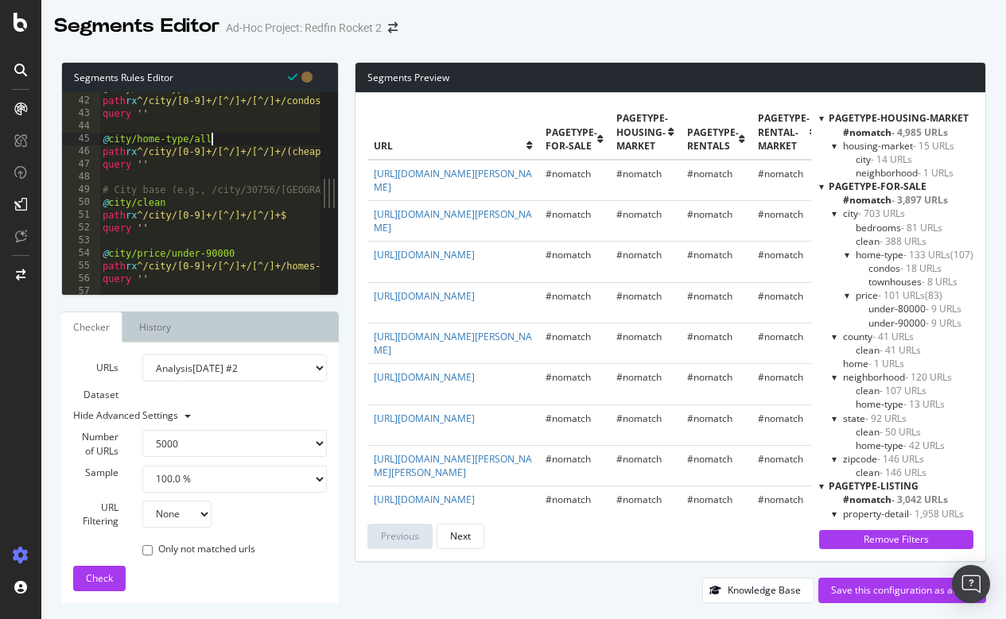
scroll to position [519, 0]
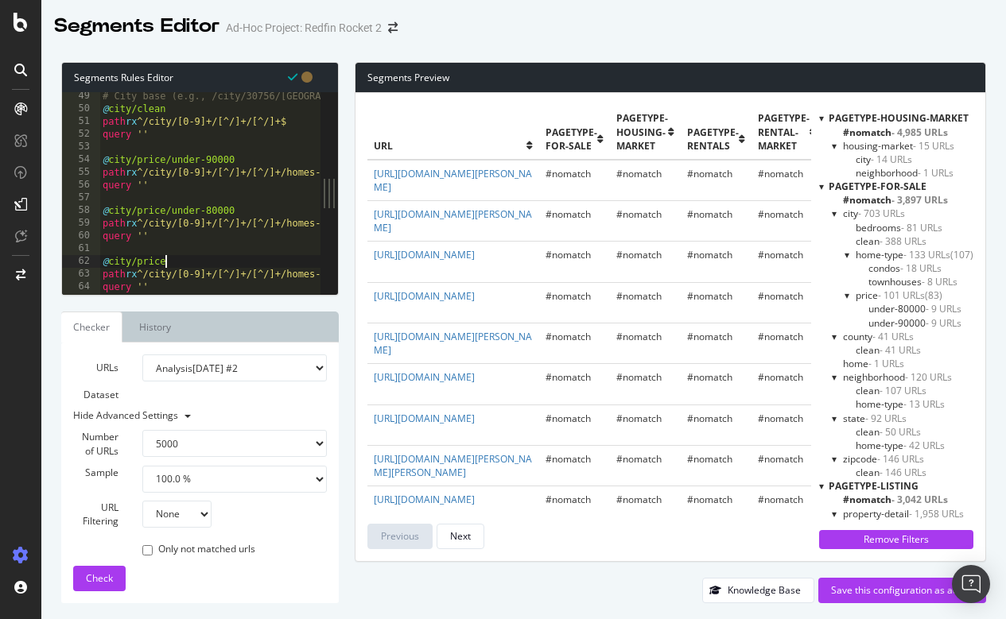
click at [205, 261] on div "# City base (e.g., /city/30756/GA/Atlanta) @ city/clean path rx ^/city/[0-9]+/[…" at bounding box center [672, 204] width 1146 height 228
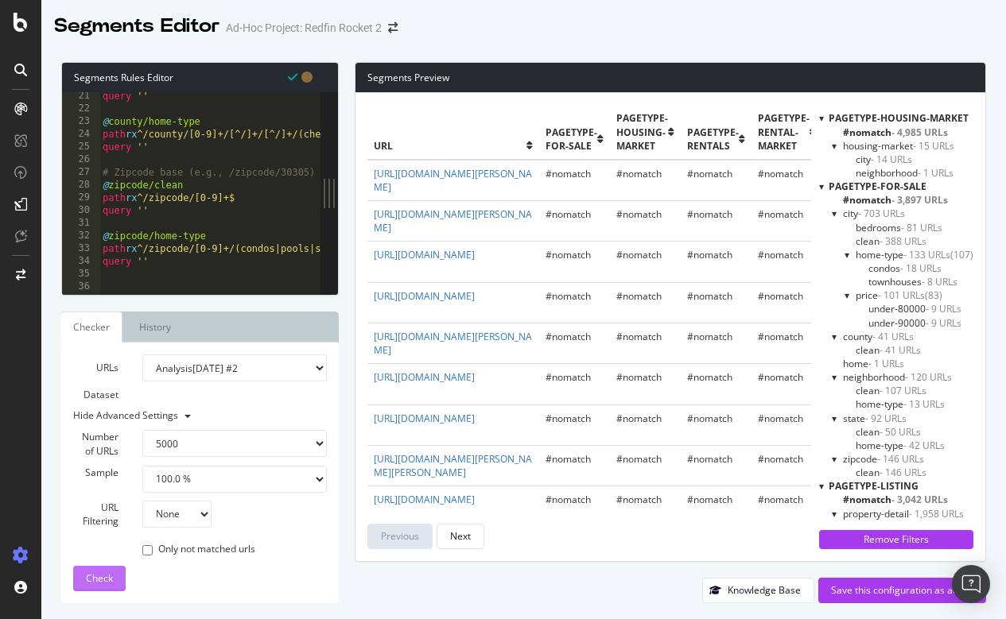
click at [110, 572] on span "Check" at bounding box center [99, 579] width 27 height 14
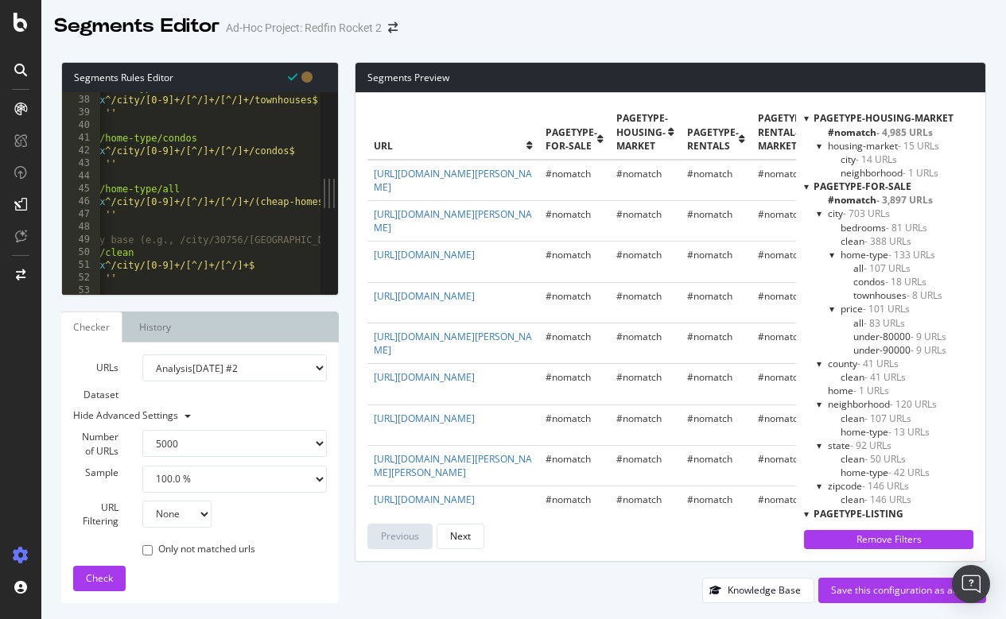
scroll to position [483, 0]
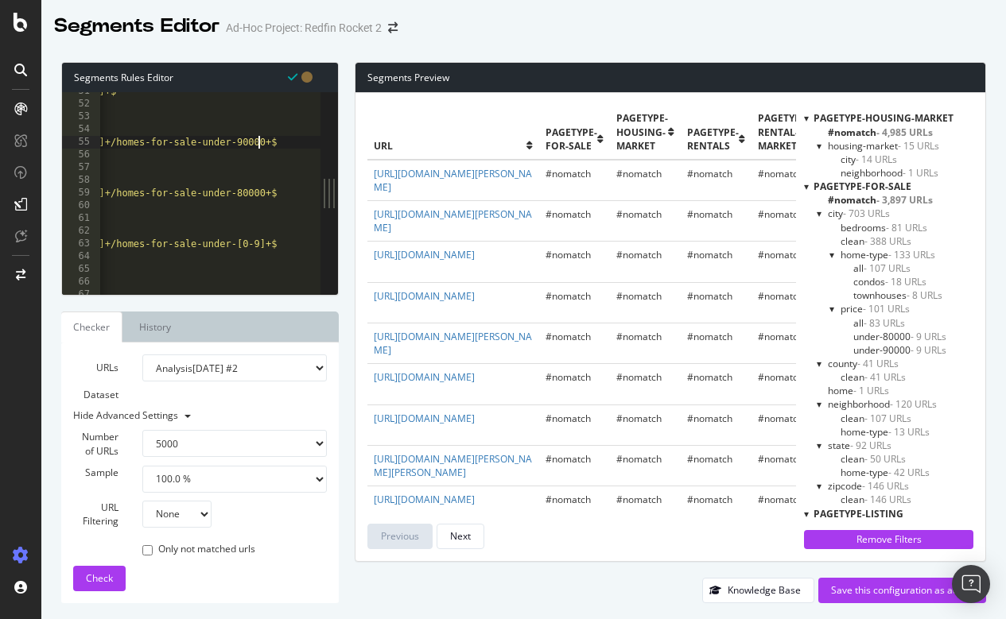
click at [258, 140] on div "path rx ^/city/[0-9]+/[^/]+/[^/]+$ query '' @ city/price/under-90000 path rx ^/…" at bounding box center [502, 199] width 1146 height 228
click at [258, 191] on div "path rx ^/city/[0-9]+/[^/]+/[^/]+$ query '' @ city/price/under-90000 path rx ^/…" at bounding box center [502, 199] width 1146 height 228
click at [95, 580] on span "Check" at bounding box center [99, 579] width 27 height 14
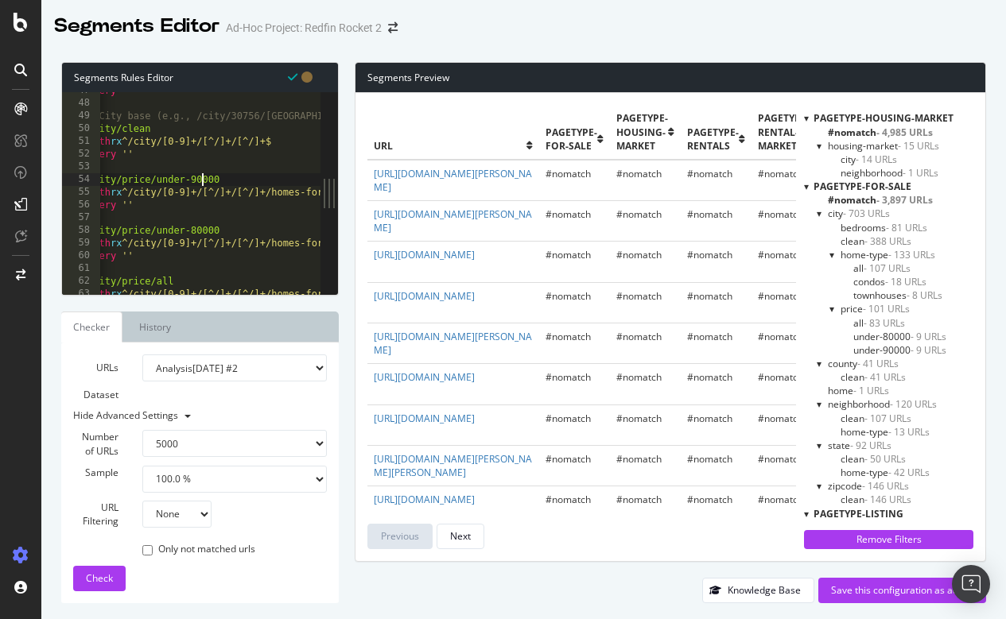
click at [202, 173] on div "query '' # City base (e.g., /city/30756/GA/Atlanta) @ city/clean path rx ^/city…" at bounding box center [657, 198] width 1146 height 228
click at [204, 226] on div "query '' # City base (e.g., /city/30756/GA/Atlanta) @ city/clean path rx ^/city…" at bounding box center [657, 198] width 1146 height 228
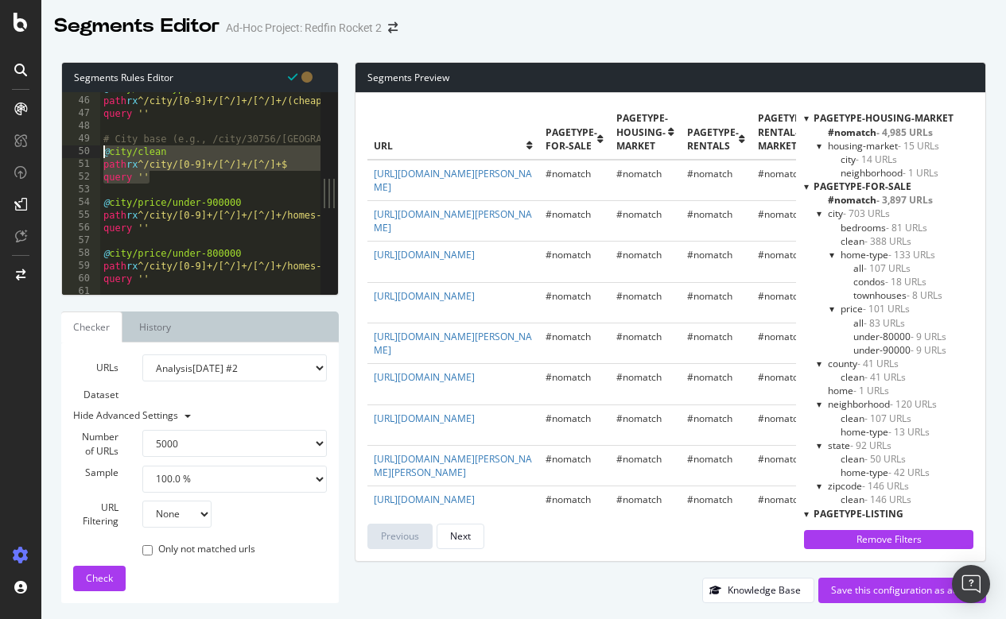
drag, startPoint x: 165, startPoint y: 178, endPoint x: 97, endPoint y: 149, distance: 74.4
click at [97, 149] on div "@city/price/under-800000 45 46 47 48 49 50 51 52 53 54 55 56 57 58 59 60 61 62 …" at bounding box center [191, 193] width 258 height 203
type textarea "@city/clean path rx ^/city/[0-9]+/[^/]+/[^/]+$"
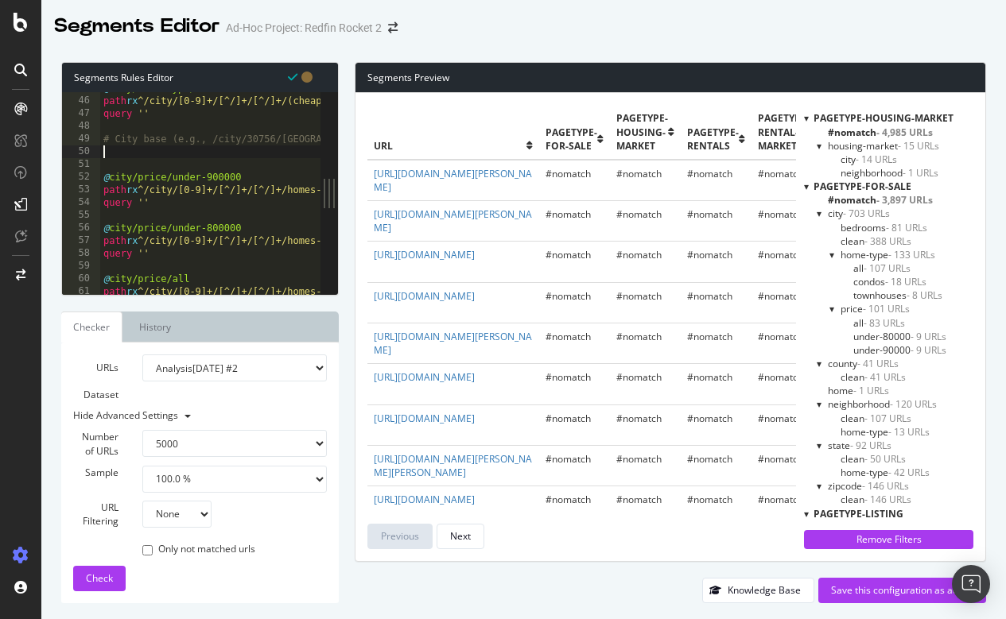
scroll to position [0, 0]
click at [127, 168] on div "@ city/home-type/all path rx ^/city/[0-9]+/[^/]+/[^/]+/(cheap-homes|single-stor…" at bounding box center [673, 196] width 1146 height 228
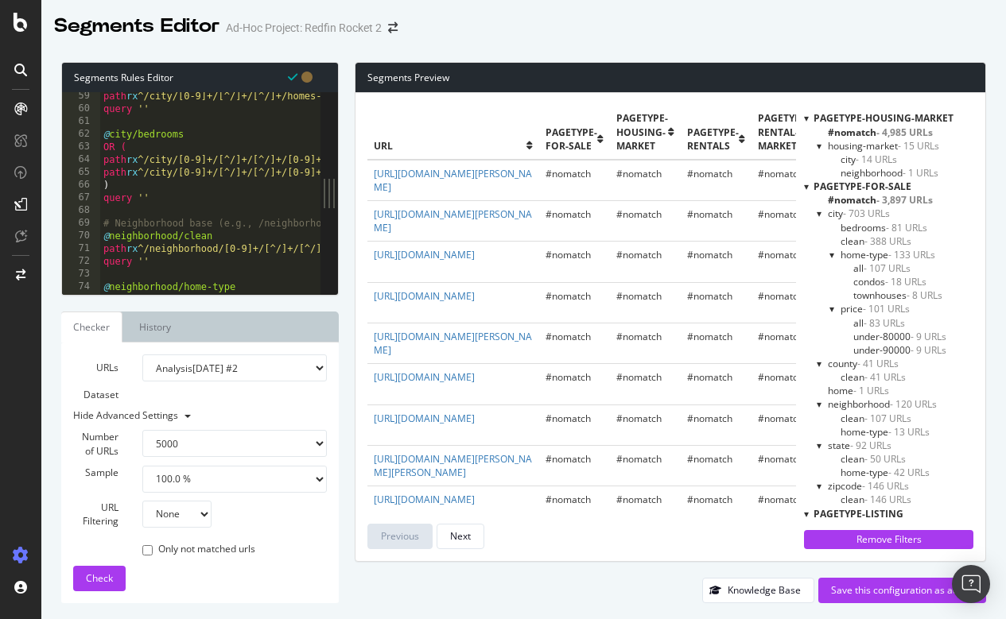
scroll to position [746, 0]
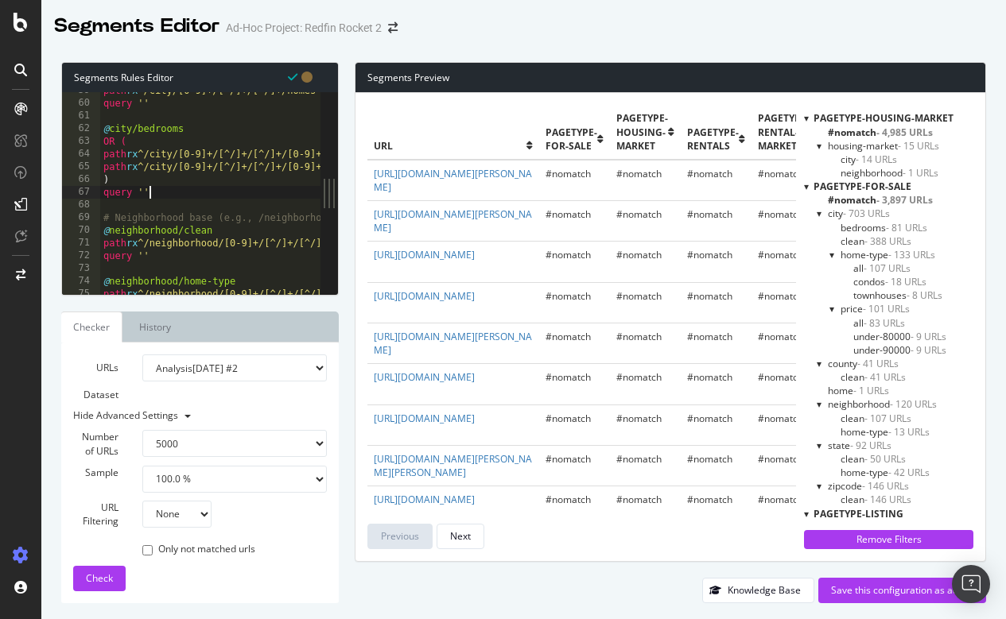
click at [161, 196] on div "path rx ^/city/[0-9]+/[^/]+/[^/]+/homes-for-sale-under-[0-9]+$ query '' @ city/…" at bounding box center [673, 198] width 1146 height 228
type textarea "query ''"
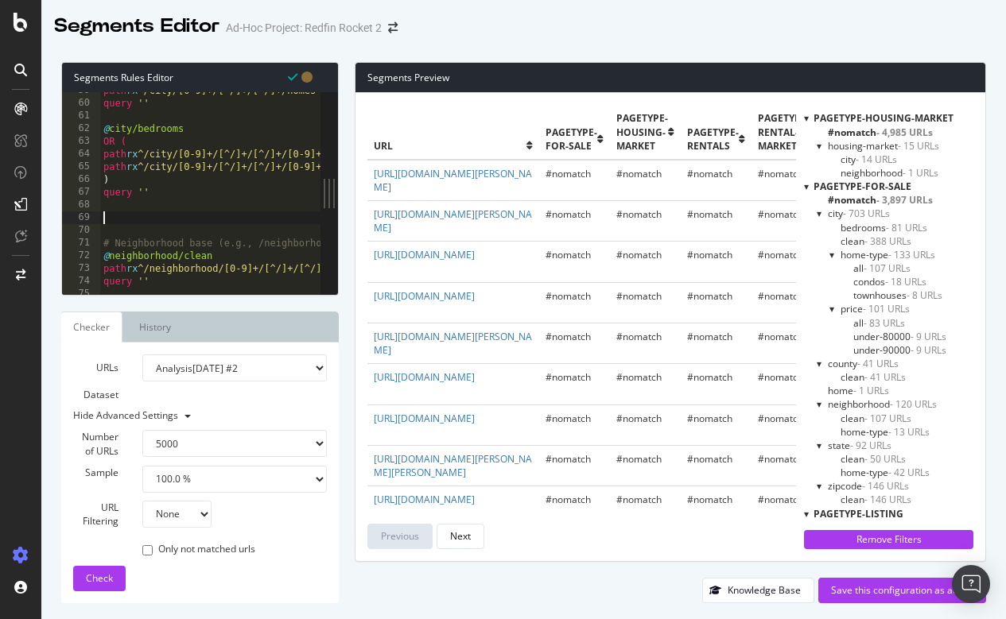
paste textarea "query ''"
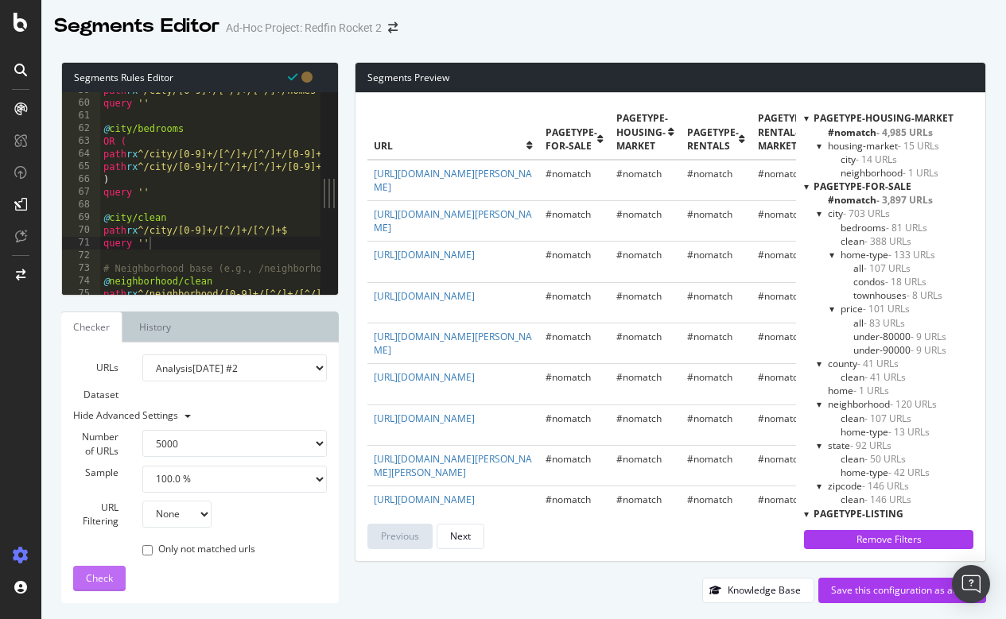
click at [89, 572] on span "Check" at bounding box center [99, 579] width 27 height 14
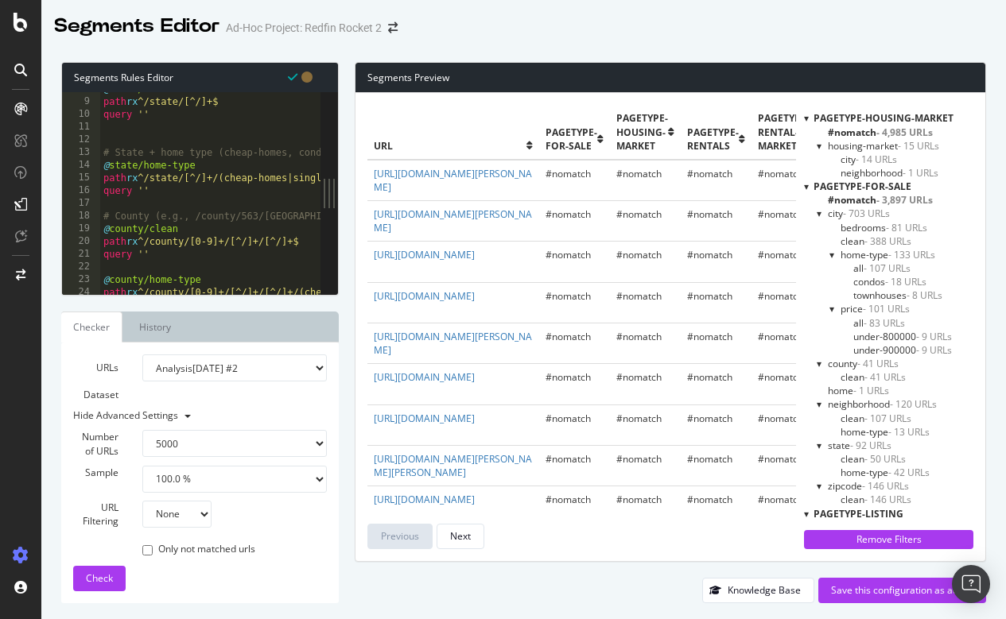
scroll to position [0, 0]
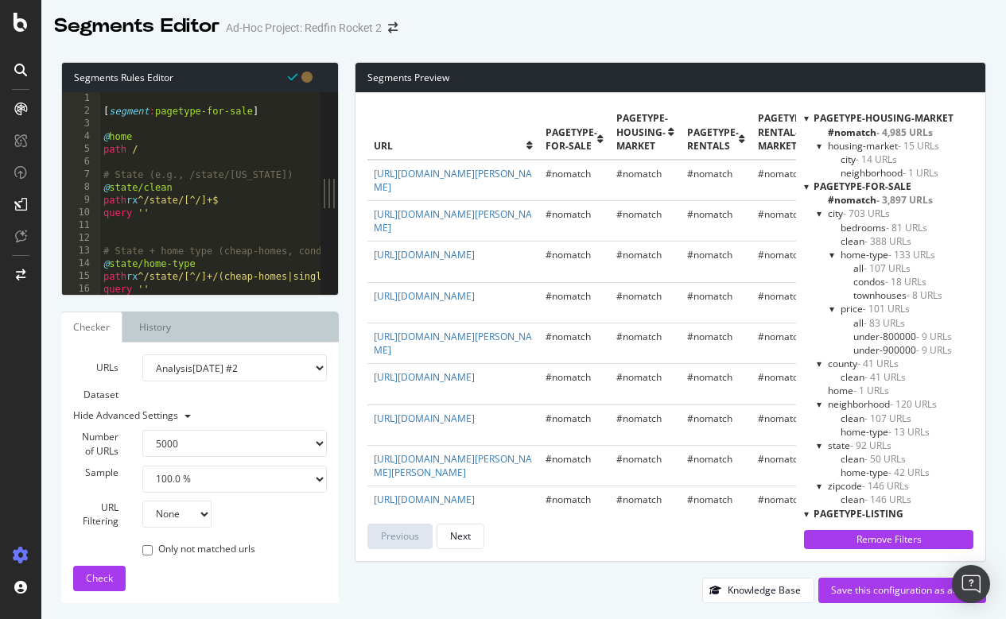
click at [816, 212] on div at bounding box center [819, 214] width 6 height 14
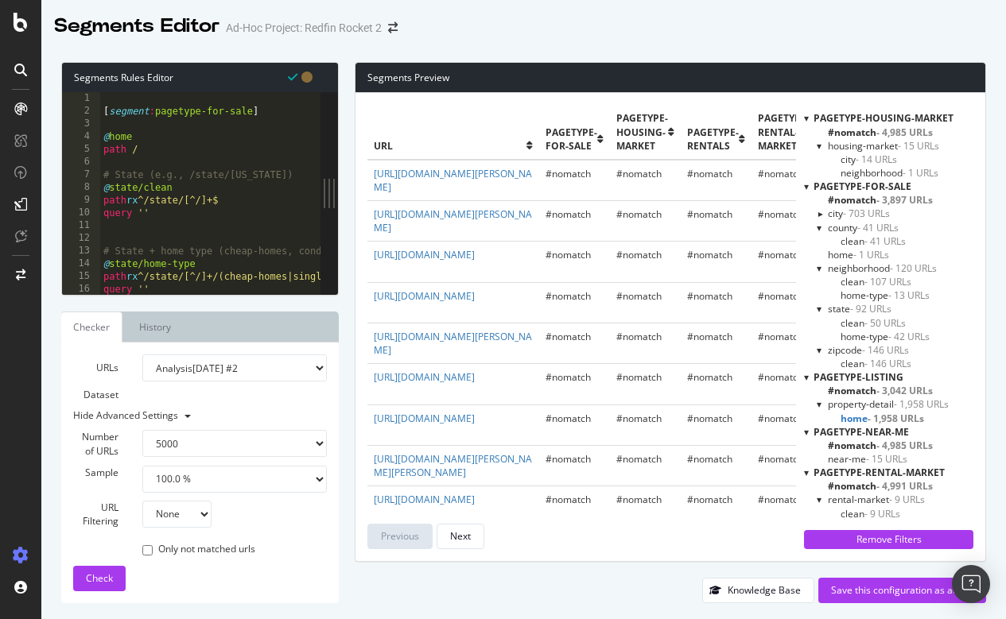
click at [815, 212] on div at bounding box center [820, 214] width 14 height 6
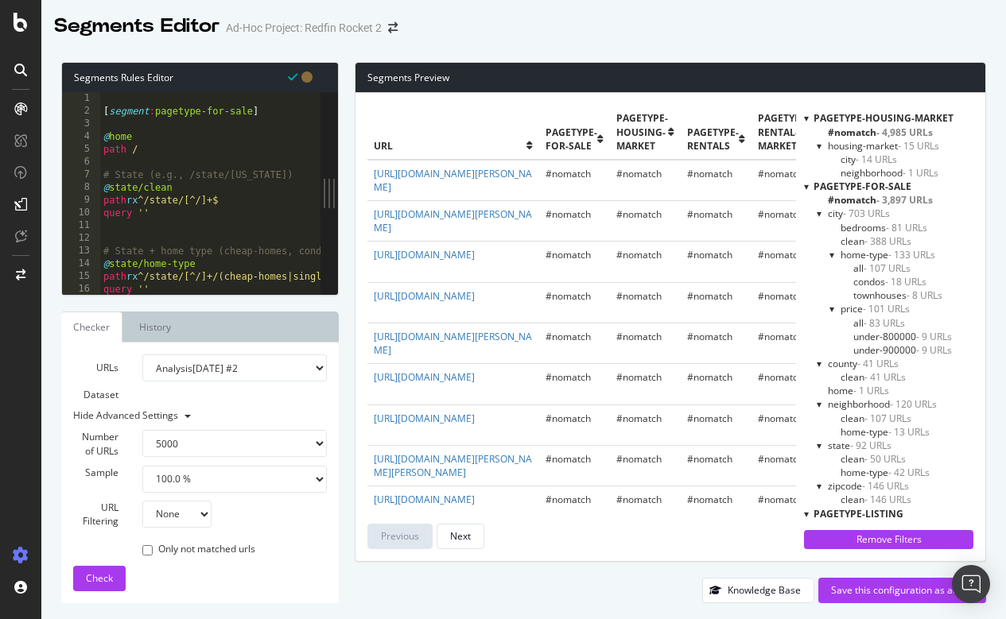
click at [830, 253] on div at bounding box center [832, 255] width 6 height 14
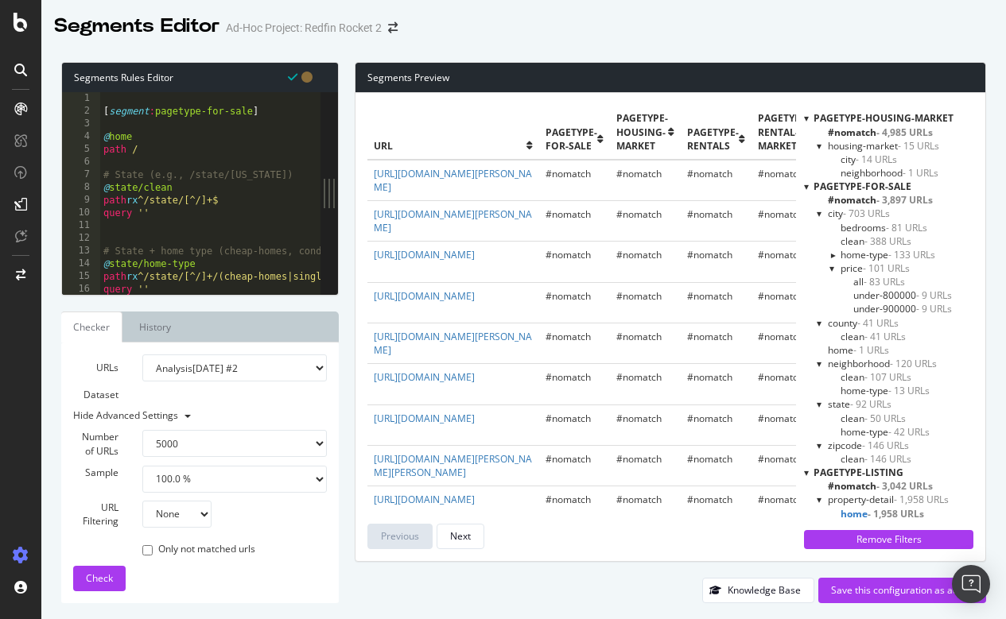
click at [831, 266] on div at bounding box center [832, 269] width 6 height 14
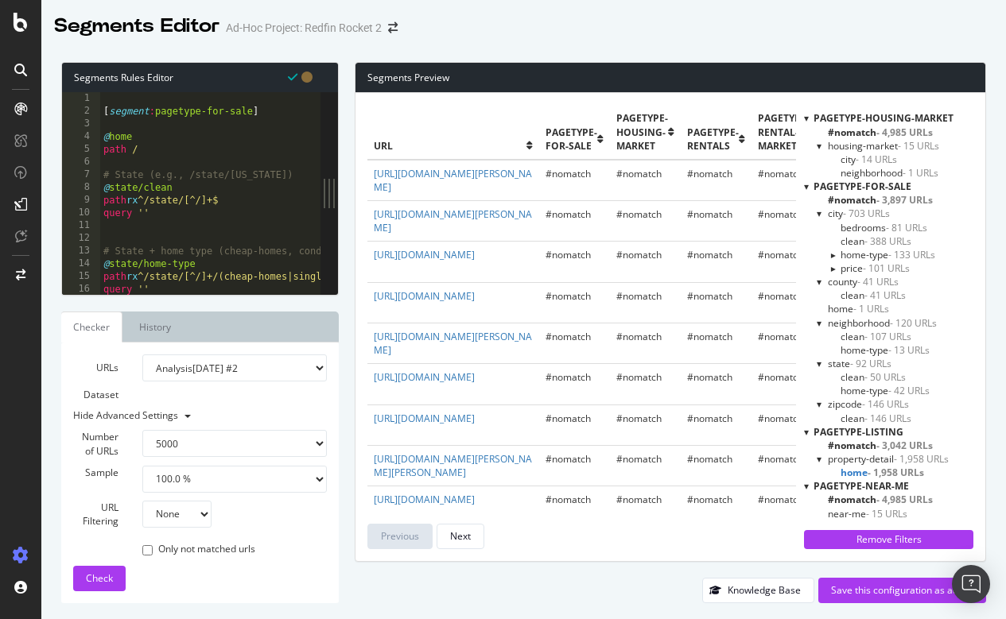
click at [816, 282] on div at bounding box center [819, 282] width 6 height 14
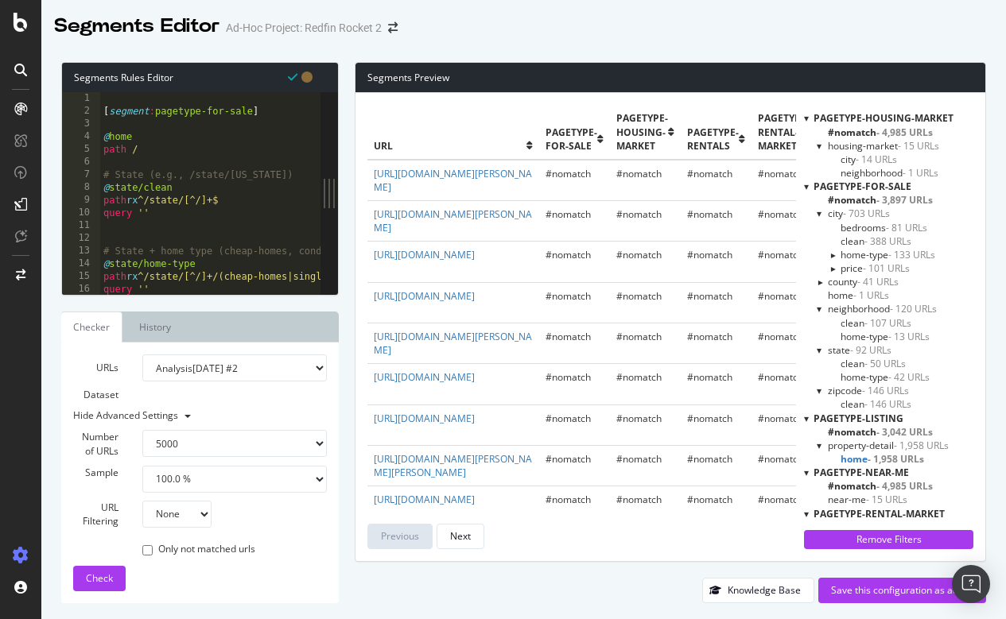
click at [816, 209] on div at bounding box center [819, 214] width 6 height 14
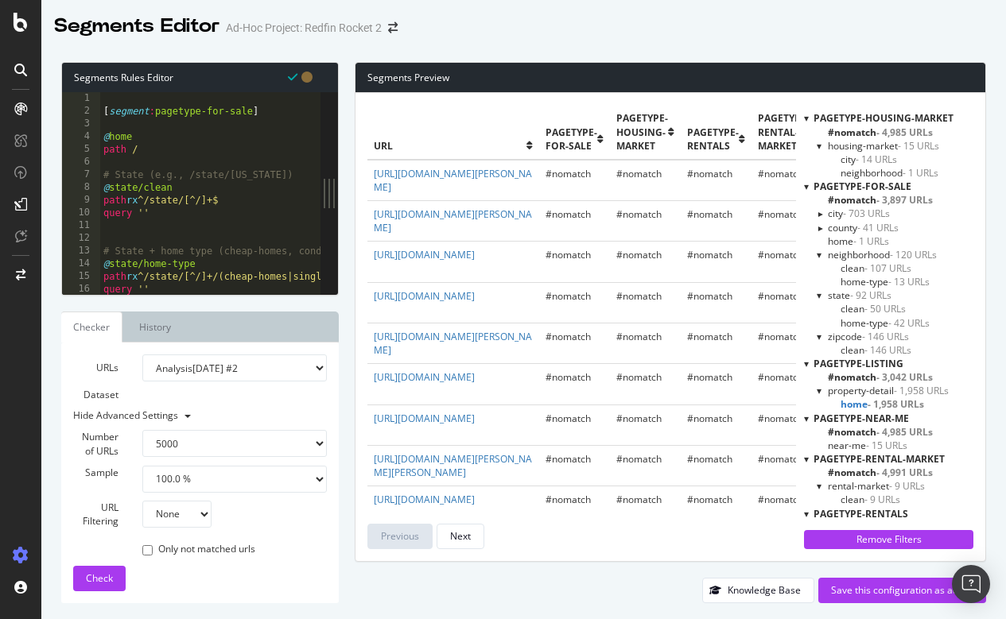
click at [818, 252] on div at bounding box center [819, 255] width 6 height 14
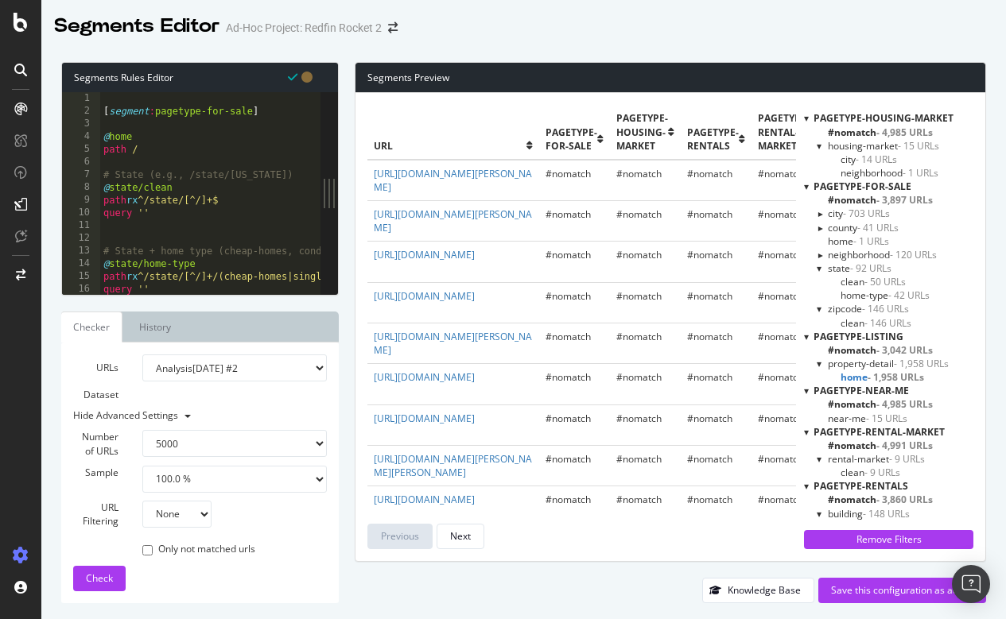
click at [817, 268] on div at bounding box center [819, 269] width 6 height 14
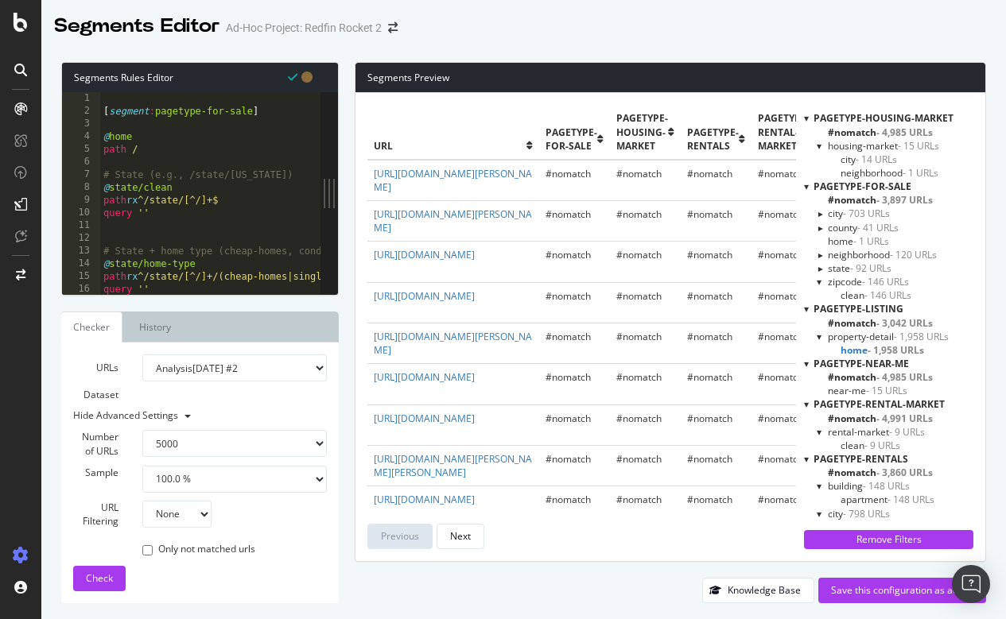
click at [816, 282] on div at bounding box center [819, 282] width 6 height 14
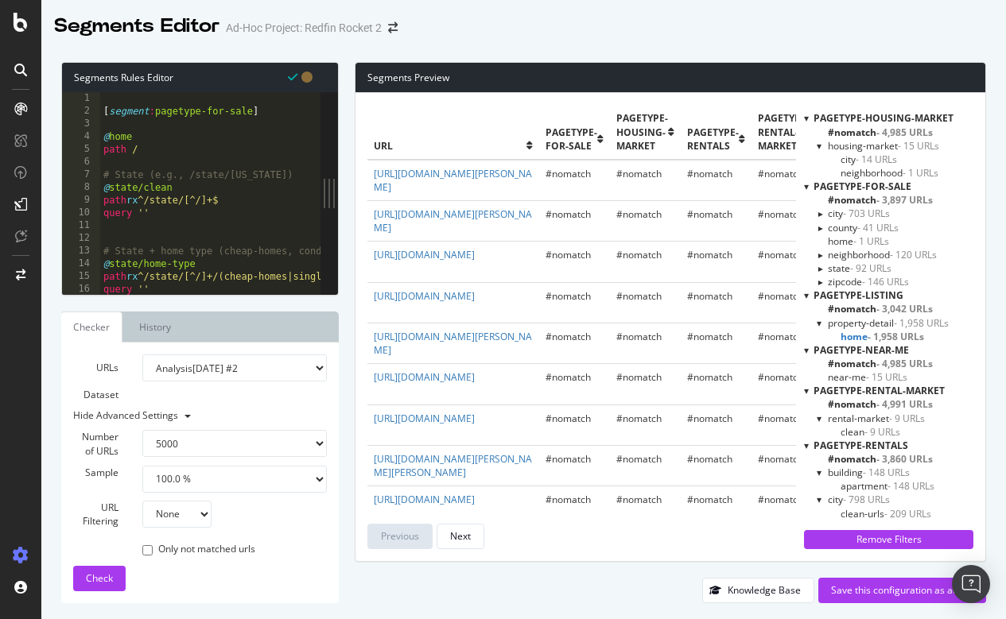
click at [815, 214] on div at bounding box center [820, 214] width 14 height 6
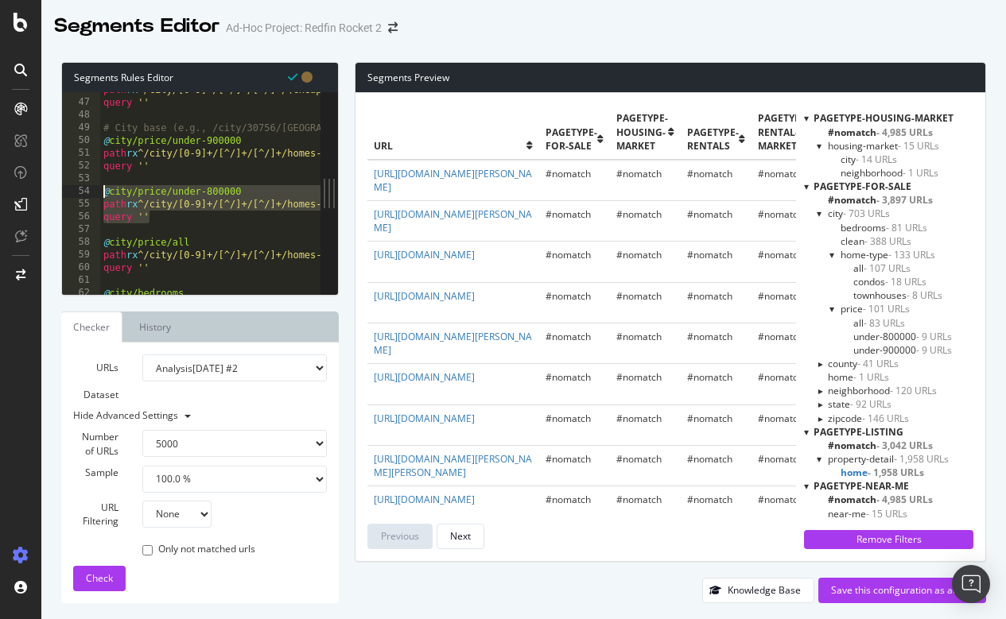
drag, startPoint x: 163, startPoint y: 218, endPoint x: 95, endPoint y: 188, distance: 74.0
click at [95, 188] on div "query '' 46 47 48 49 50 51 52 53 54 55 56 57 58 59 60 61 62 63 path rx ^/city/[…" at bounding box center [191, 193] width 258 height 203
type textarea "@city/price/under-800000 path rx ^/city/[0-9]+/[^/]+/[^/]+/homes-for-sale-under…"
click at [176, 223] on div "path rx ^/city/[0-9]+/[^/]+/[^/]+/(cheap-homes|single-story|pools|condos|vintag…" at bounding box center [673, 197] width 1146 height 228
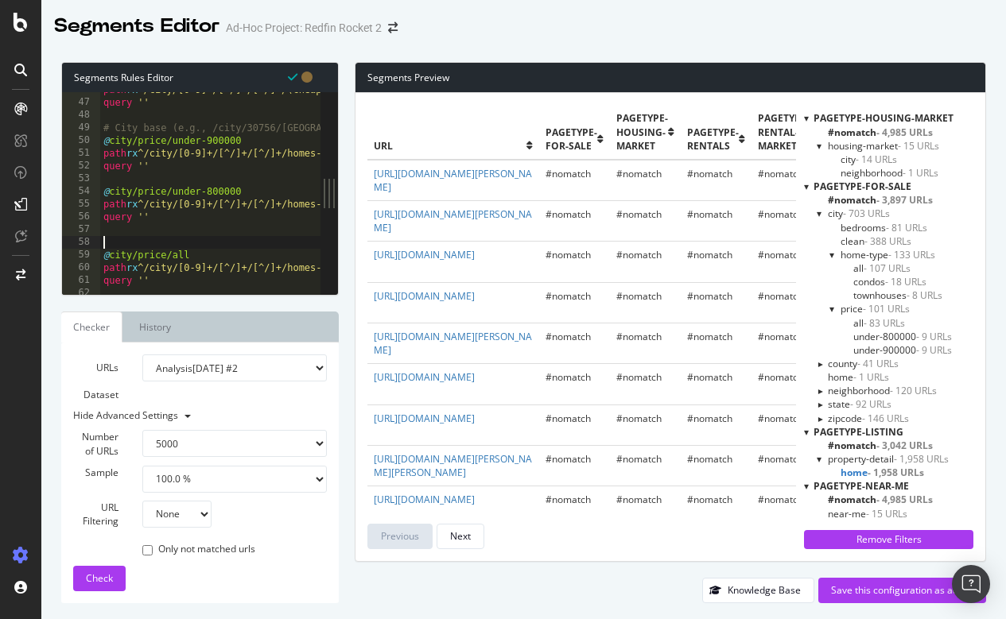
paste textarea "query ''"
type textarea "query ''"
click at [215, 242] on div "path rx ^/city/[0-9]+/[^/]+/[^/]+/(cheap-homes|single-story|pools|condos|vintag…" at bounding box center [673, 197] width 1146 height 228
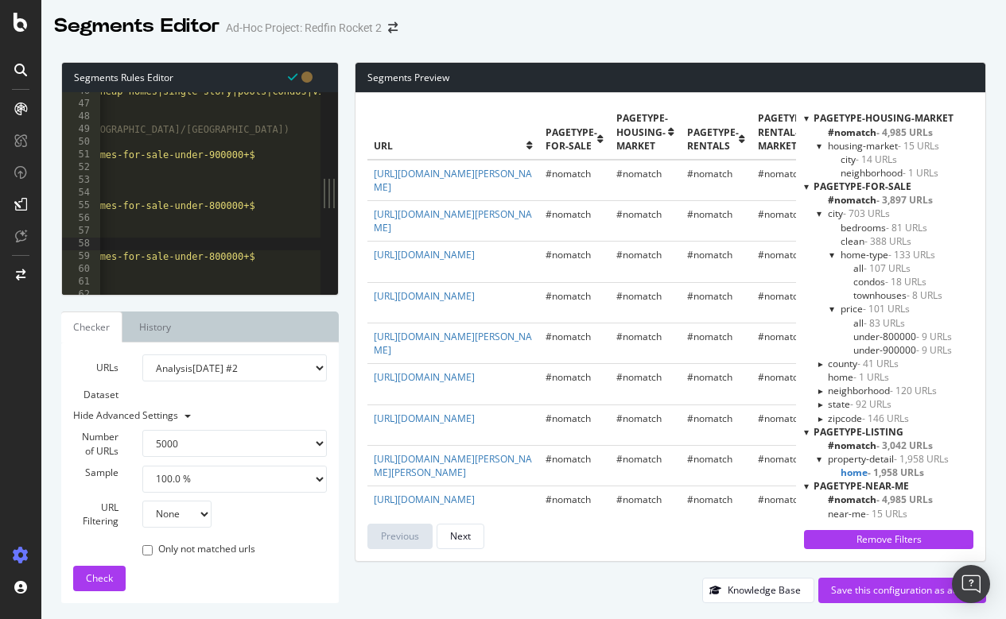
scroll to position [0, 203]
click at [219, 253] on div "path rx ^/city/[0-9]+/[^/]+/[^/]+/(cheap-homes|single-story|pools|condos|vintag…" at bounding box center [470, 199] width 1146 height 228
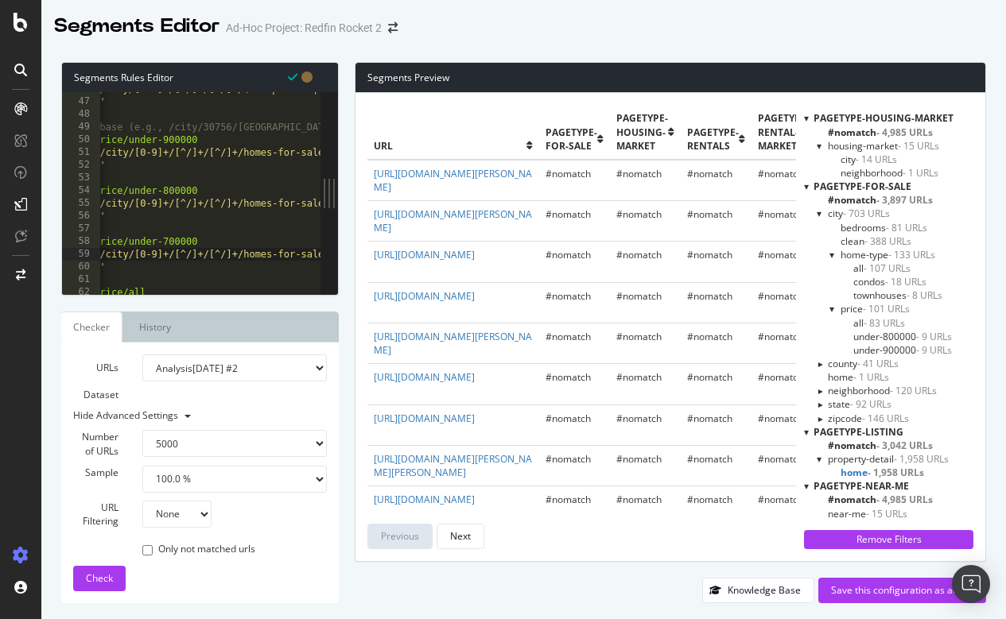
scroll to position [0, 0]
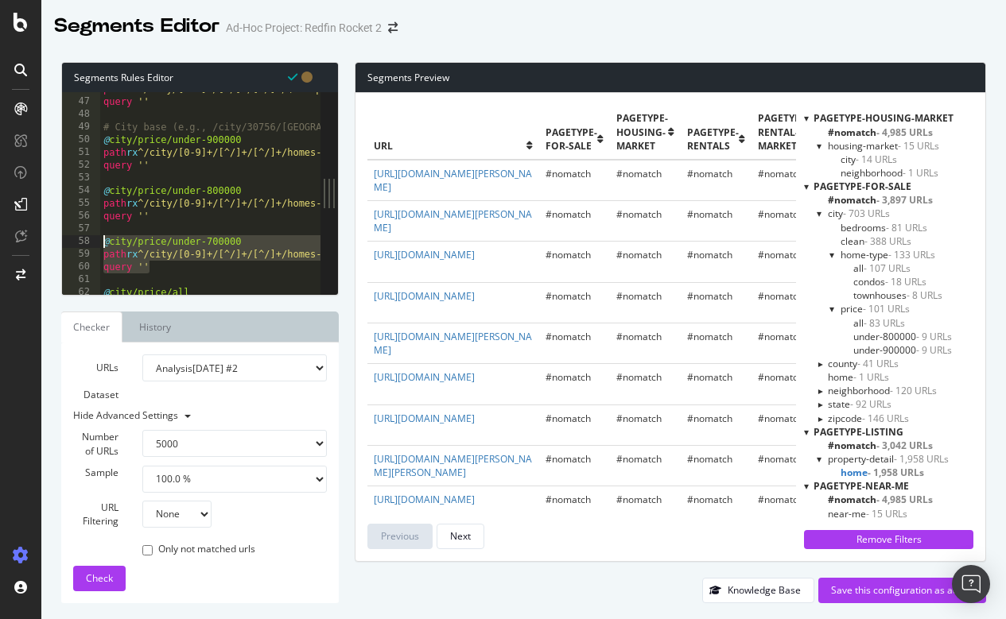
drag, startPoint x: 171, startPoint y: 263, endPoint x: 103, endPoint y: 243, distance: 70.4
click at [103, 243] on div "path rx ^/city/[0-9]+/[^/]+/[^/]+/(cheap-homes|single-story|pools|condos|vintag…" at bounding box center [673, 197] width 1146 height 228
click at [168, 270] on div "path rx ^/city/[0-9]+/[^/]+/[^/]+/(cheap-homes|single-story|pools|condos|vintag…" at bounding box center [673, 197] width 1146 height 228
type textarea "query ''"
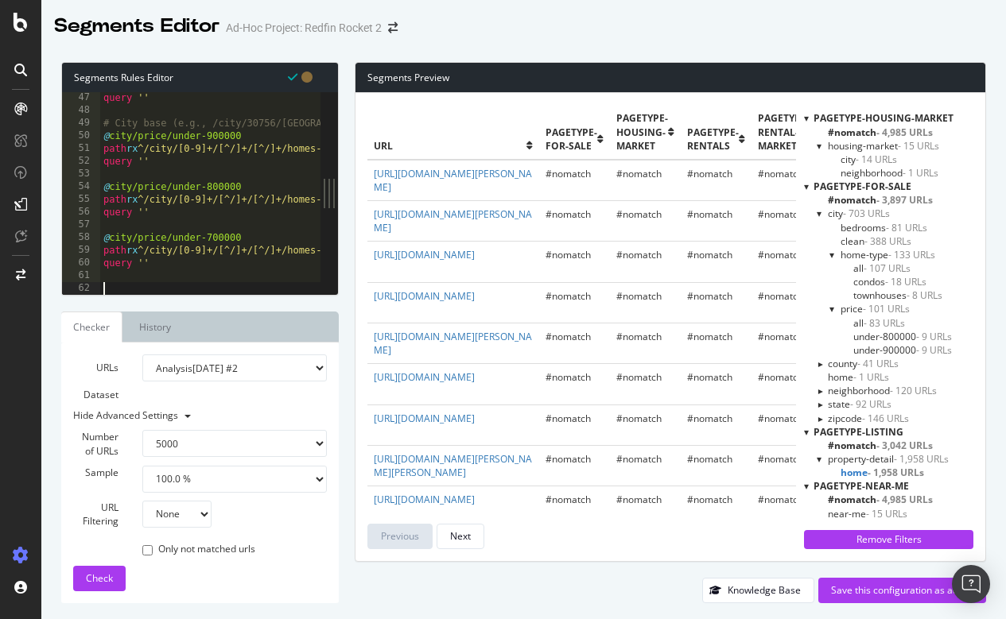
paste textarea "query ''"
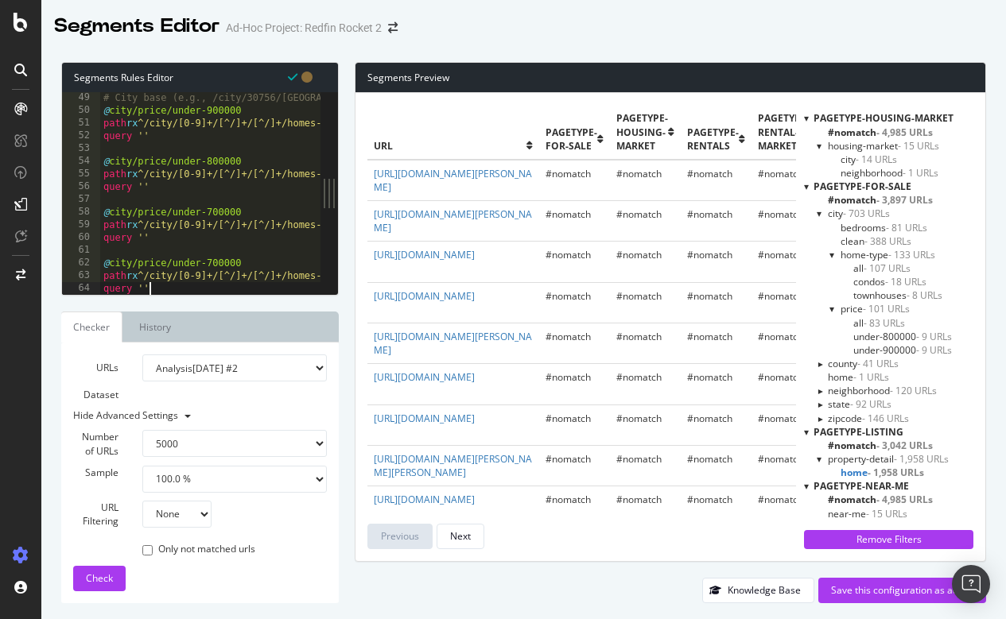
click at [213, 258] on div "# City base (e.g., /city/30756/GA/Atlanta) @ city/price/under-900000 path rx ^/…" at bounding box center [673, 205] width 1146 height 228
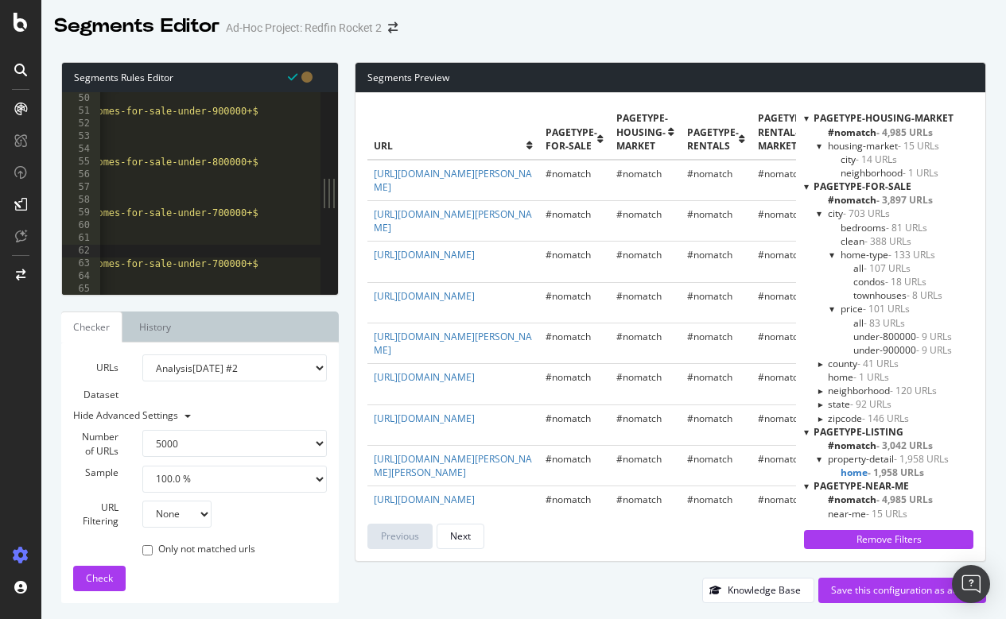
scroll to position [0, 218]
click at [207, 262] on div "@ city/price/under-900000 path rx ^/city/[0-9]+/[^/]+/[^/]+/homes-for-sale-unde…" at bounding box center [455, 206] width 1146 height 228
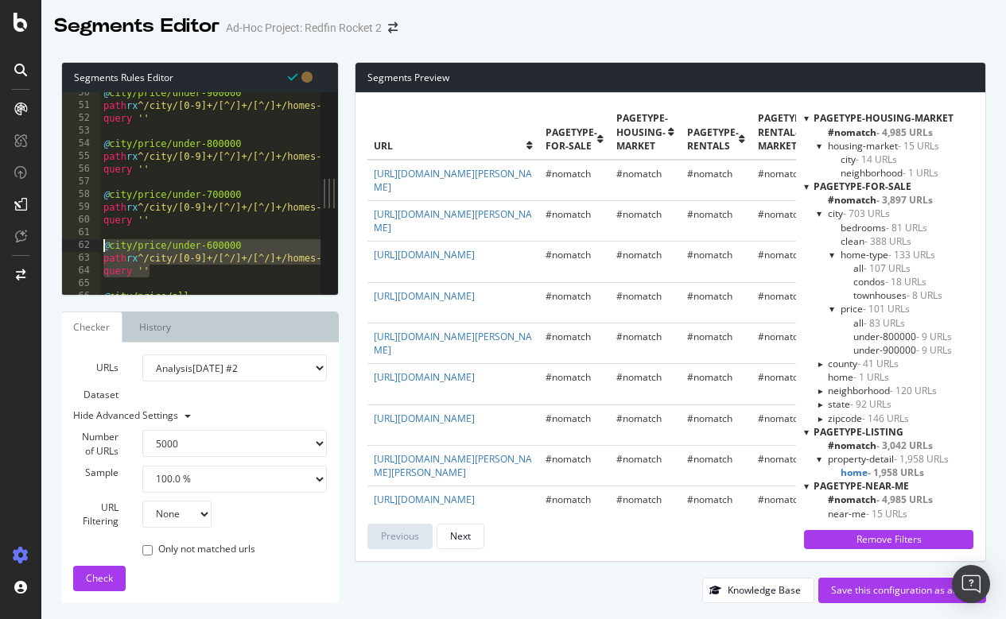
drag, startPoint x: 153, startPoint y: 275, endPoint x: 98, endPoint y: 248, distance: 61.2
click at [98, 248] on div "path rx ^/city/[0-9]+/[^/]+/[^/]+/homes-for-sale-under-600000+$ 50 51 52 53 54 …" at bounding box center [191, 193] width 258 height 203
click at [172, 276] on div "@ city/price/under-900000 path rx ^/city/[0-9]+/[^/]+/[^/]+/homes-for-sale-unde…" at bounding box center [673, 201] width 1146 height 228
type textarea "query ''"
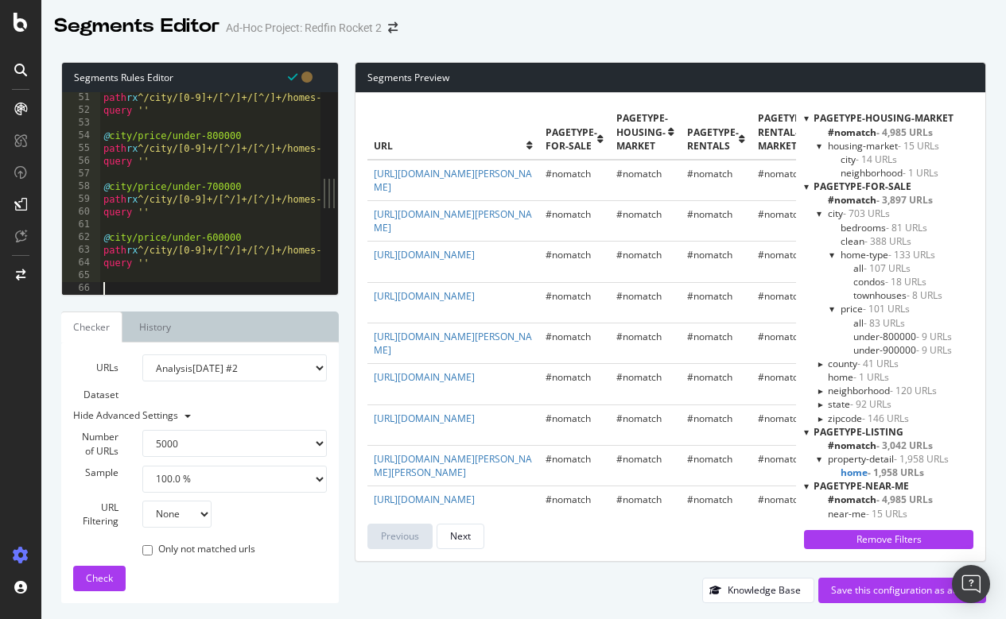
paste textarea "query ''"
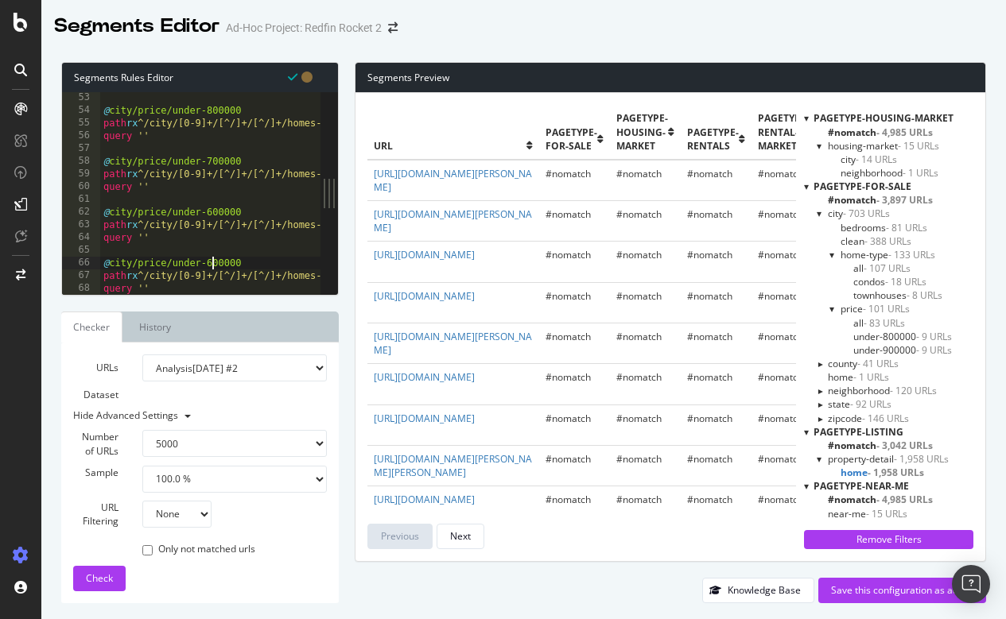
click at [214, 260] on div "@ city/price/under-800000 path rx ^/city/[0-9]+/[^/]+/[^/]+/homes-for-sale-unde…" at bounding box center [673, 205] width 1146 height 228
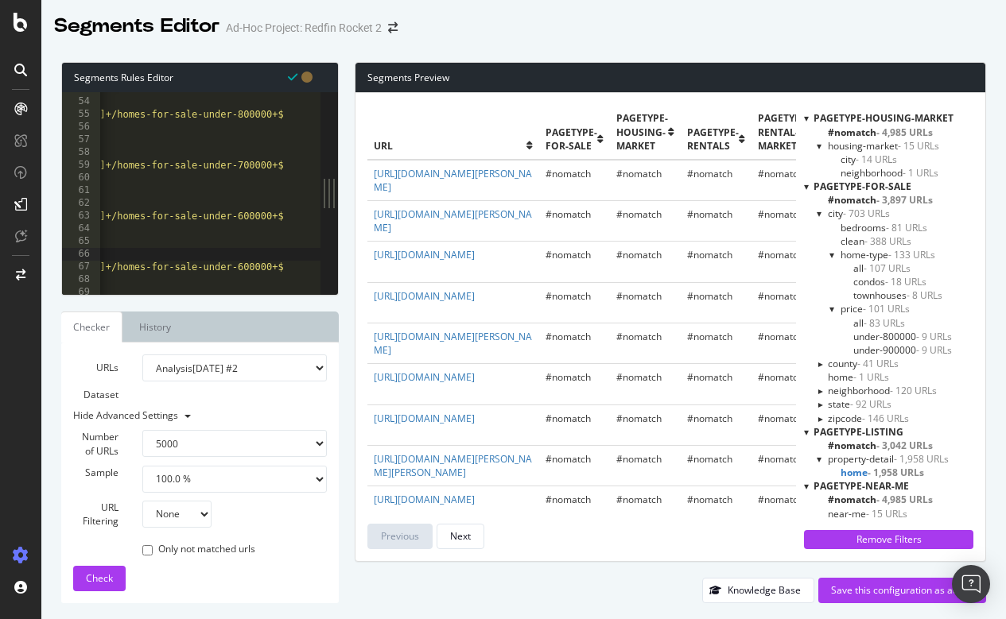
click at [254, 266] on div "@ city/price/under-800000 path rx ^/city/[0-9]+/[^/]+/[^/]+/homes-for-sale-unde…" at bounding box center [503, 197] width 1146 height 228
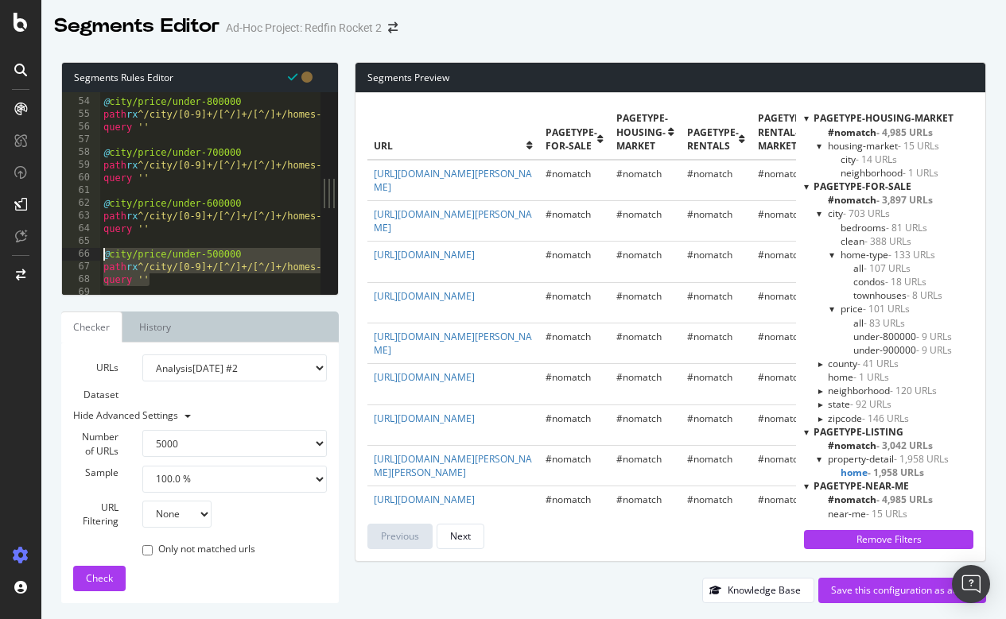
drag, startPoint x: 157, startPoint y: 277, endPoint x: 100, endPoint y: 256, distance: 60.1
click at [100, 256] on div "@ city/price/under-800000 path rx ^/city/[0-9]+/[^/]+/[^/]+/homes-for-sale-unde…" at bounding box center [673, 197] width 1146 height 228
click at [164, 282] on div at bounding box center [673, 287] width 1146 height 16
type textarea "query ''"
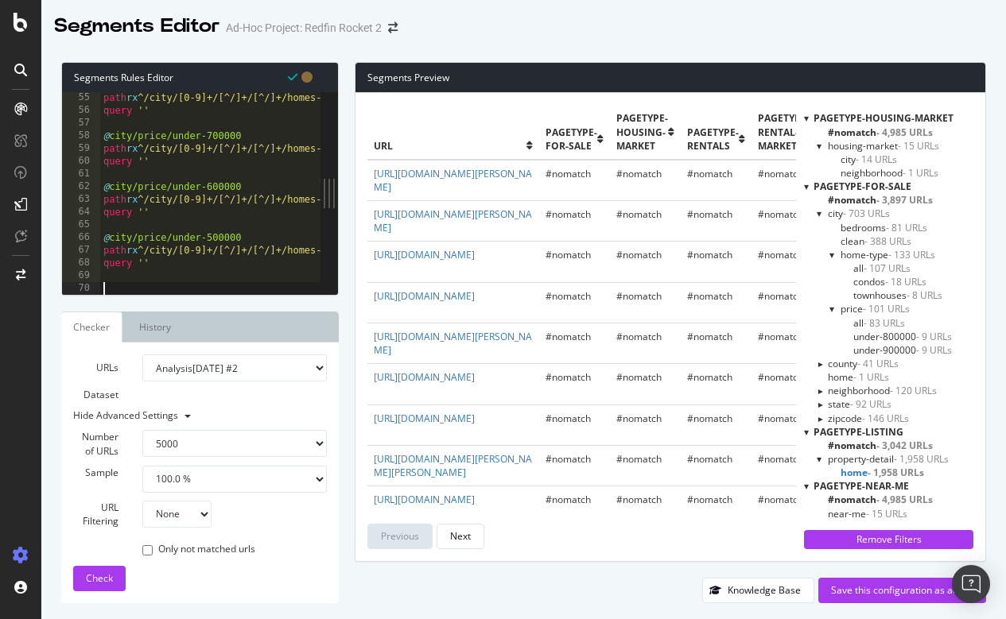
paste textarea "query ''"
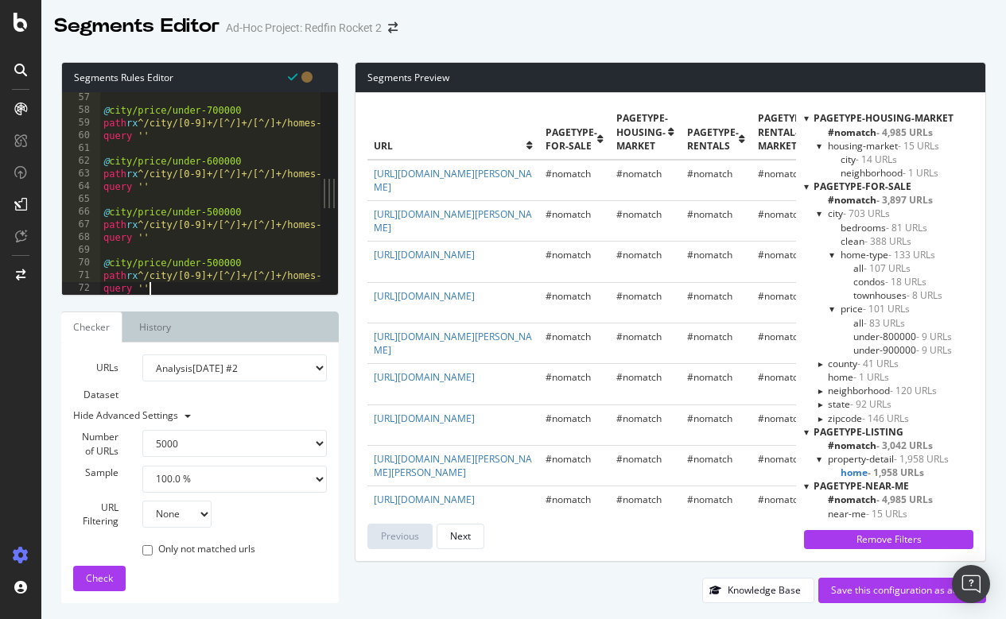
click at [210, 262] on div "@ city/price/under-700000 path rx ^/city/[0-9]+/[^/]+/[^/]+/homes-for-sale-unde…" at bounding box center [673, 205] width 1146 height 228
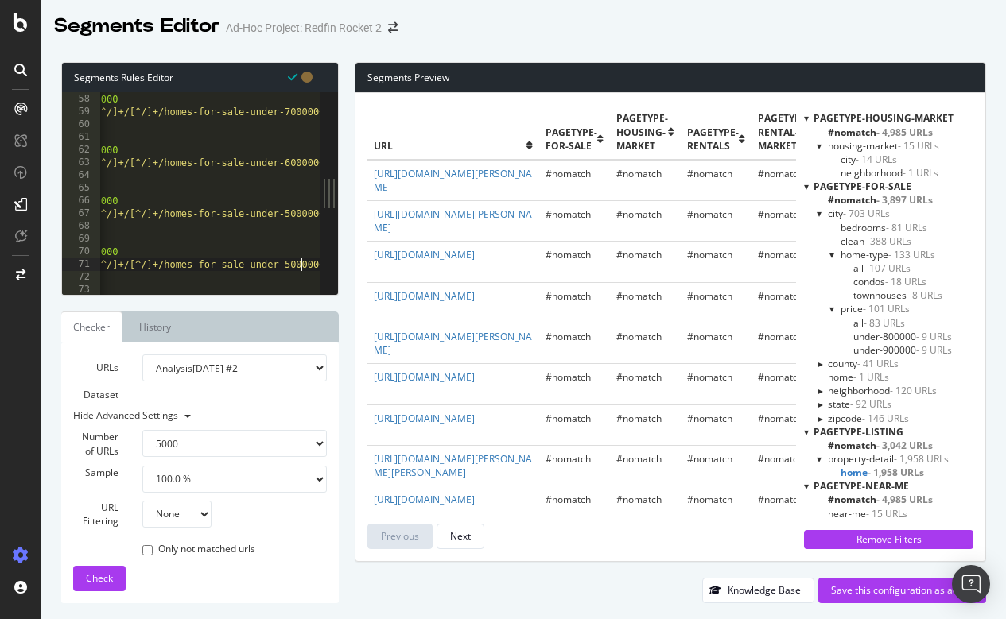
click at [301, 262] on div "@ city/price/under-700000 path rx ^/city/[0-9]+/[^/]+/[^/]+/homes-for-sale-unde…" at bounding box center [550, 194] width 1146 height 228
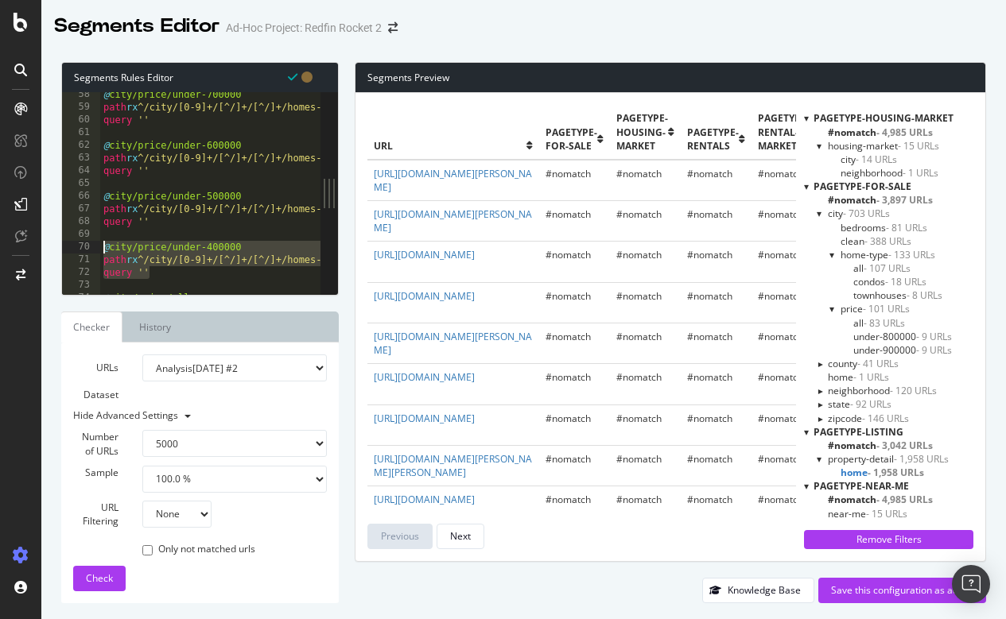
drag, startPoint x: 168, startPoint y: 268, endPoint x: 93, endPoint y: 244, distance: 78.4
click at [93, 244] on div "path rx ^/city/[0-9]+/[^/]+/[^/]+/homes-for-sale-under-400000+$ 58 59 60 61 62 …" at bounding box center [191, 193] width 258 height 203
type textarea "@city/price/under-400000 path rx ^/city/[0-9]+/[^/]+/[^/]+/homes-for-sale-under…"
click at [164, 280] on div at bounding box center [673, 287] width 1146 height 16
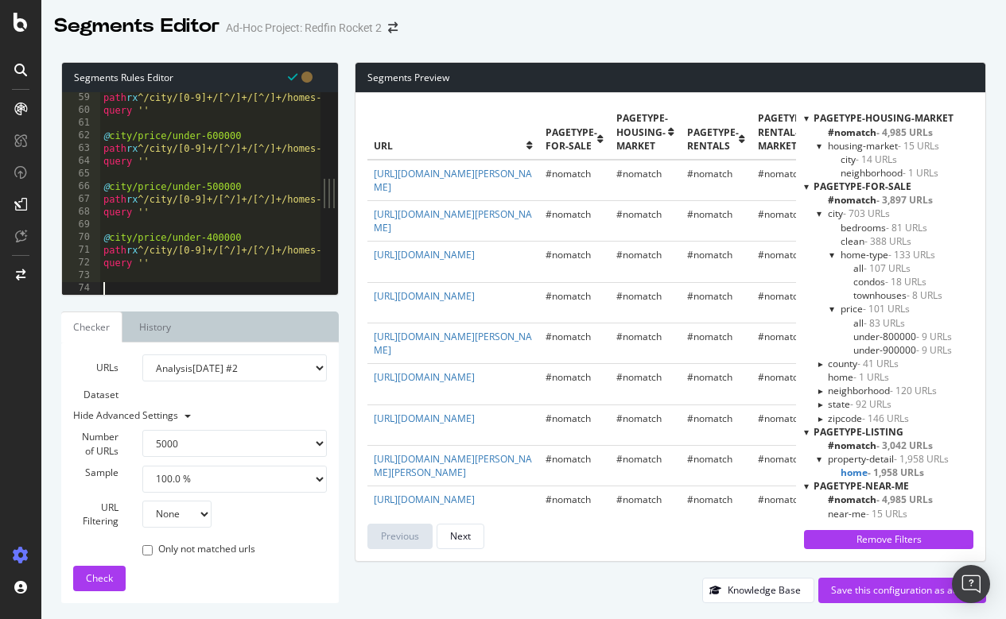
paste textarea "query ''"
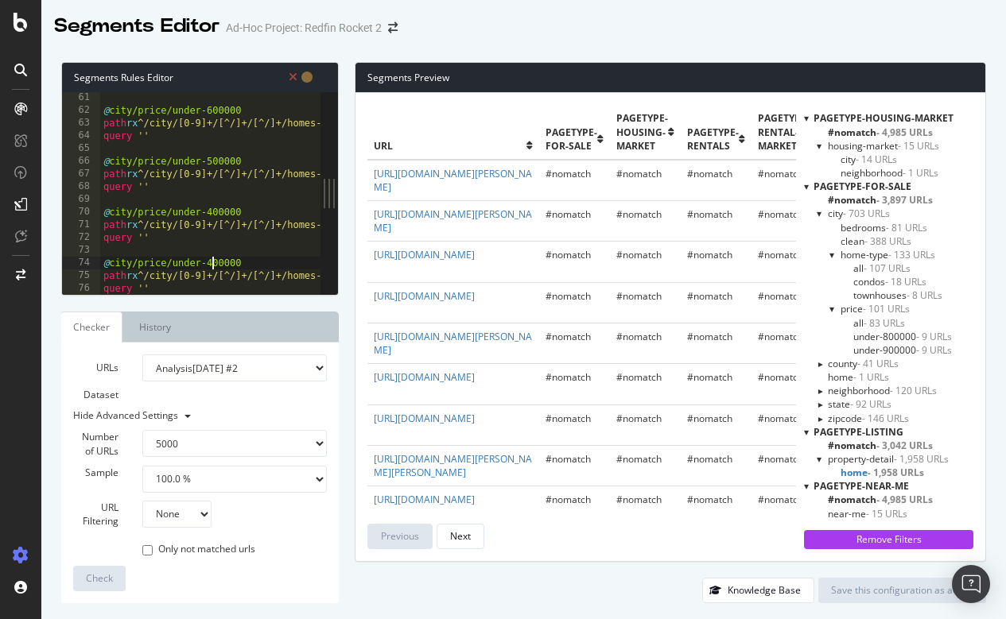
click at [214, 258] on div "@ city/price/under-600000 path rx ^/city/[0-9]+/[^/]+/[^/]+/homes-for-sale-unde…" at bounding box center [673, 205] width 1146 height 228
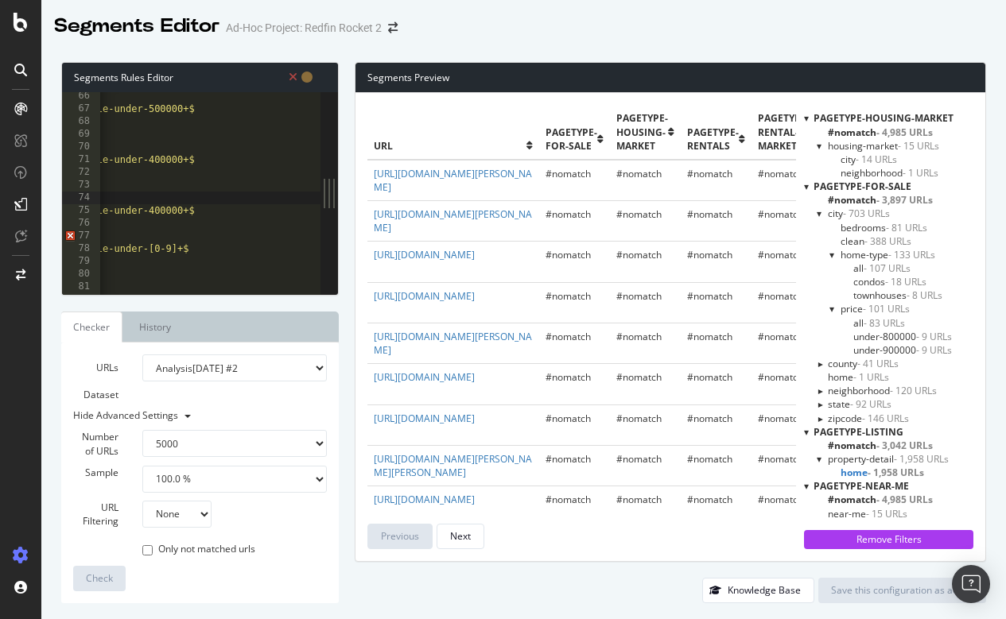
click at [166, 207] on div "@ city/price/under-500000 path rx ^/city/[0-9]+/[^/]+/[^/]+/homes-for-sale-unde…" at bounding box center [414, 204] width 1146 height 228
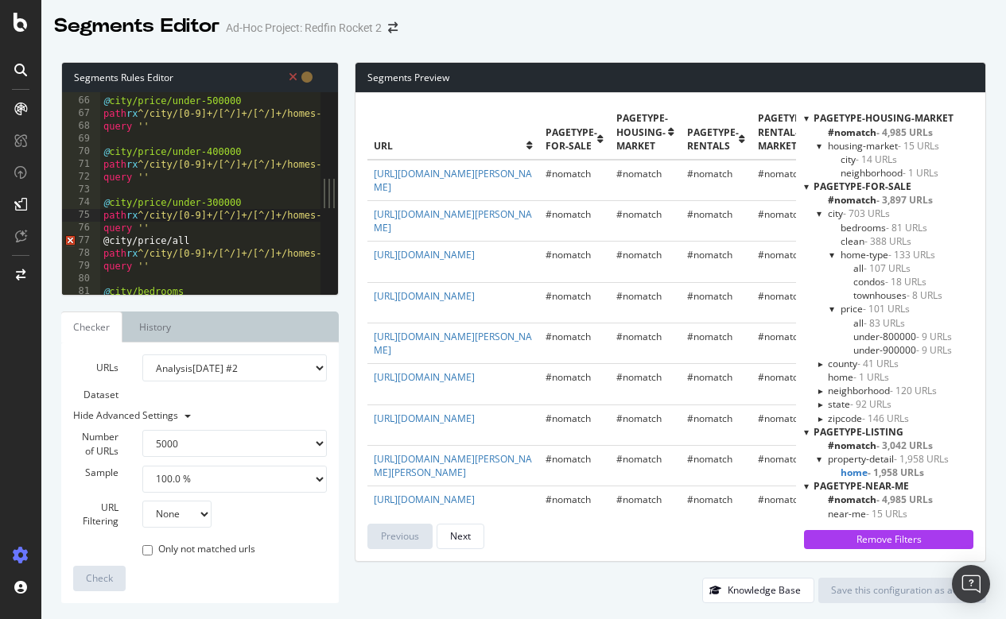
click at [179, 225] on div "@ city/price/under-500000 path rx ^/city/[0-9]+/[^/]+/[^/]+/homes-for-sale-unde…" at bounding box center [673, 196] width 1146 height 228
type textarea "query ''"
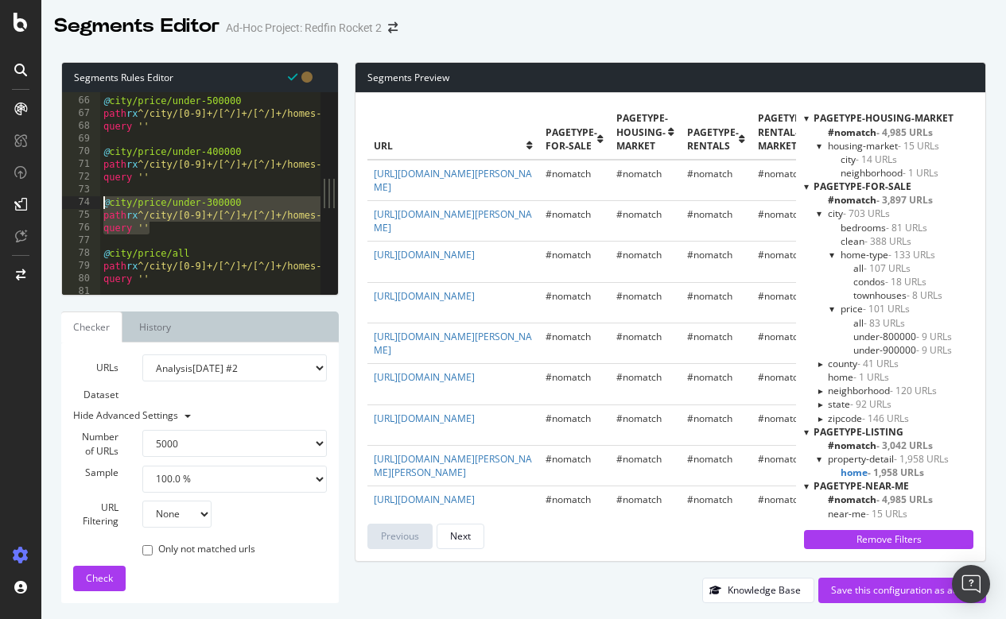
drag, startPoint x: 179, startPoint y: 225, endPoint x: 85, endPoint y: 203, distance: 96.4
click at [85, 203] on div "65 66 67 68 69 70 71 72 73 74 75 76 77 78 79 80 81 82 @ city/price/under-500000…" at bounding box center [191, 193] width 258 height 203
click at [165, 230] on div "@ city/price/under-500000 path rx ^/city/[0-9]+/[^/]+/[^/]+/homes-for-sale-unde…" at bounding box center [673, 196] width 1146 height 228
type textarea "query ''"
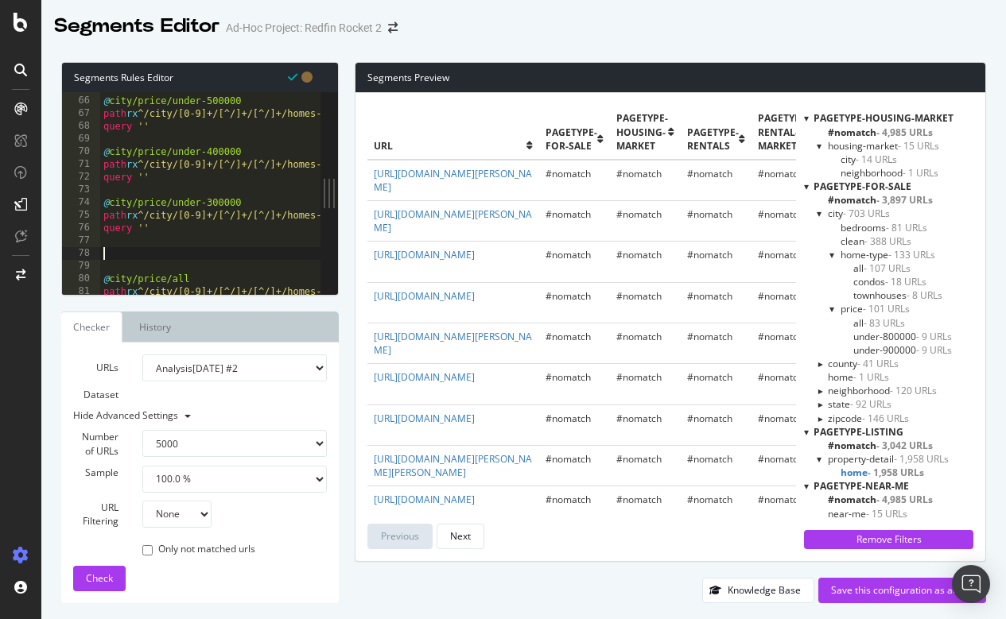
paste textarea "query ''"
click at [212, 252] on div "@ city/price/under-500000 path rx ^/city/[0-9]+/[^/]+/[^/]+/homes-for-sale-unde…" at bounding box center [673, 196] width 1146 height 228
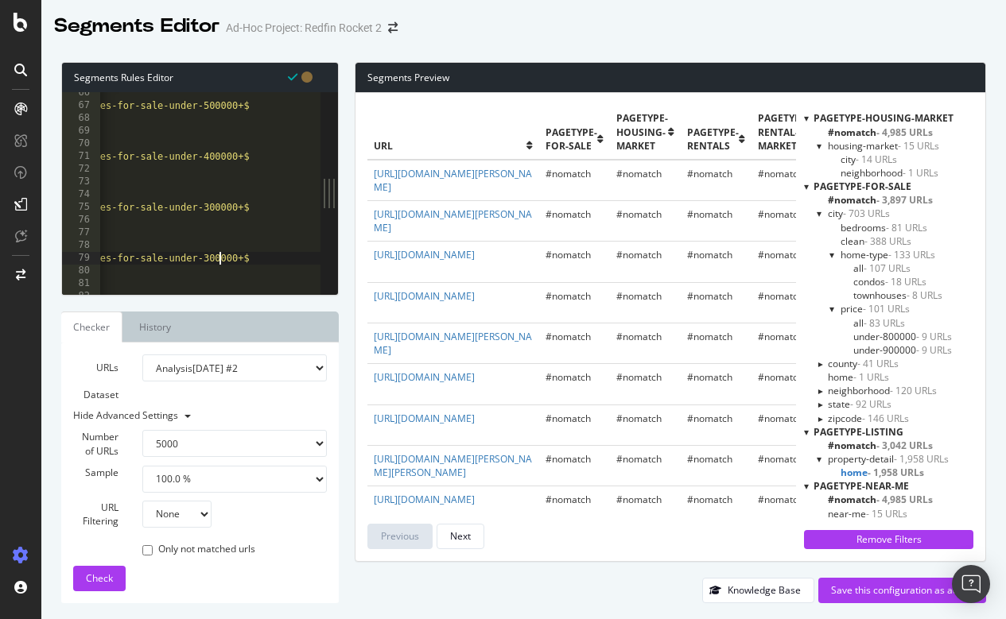
click at [222, 253] on div "@ city/price/under-500000 path rx ^/city/[0-9]+/[^/]+/[^/]+/homes-for-sale-unde…" at bounding box center [469, 201] width 1146 height 228
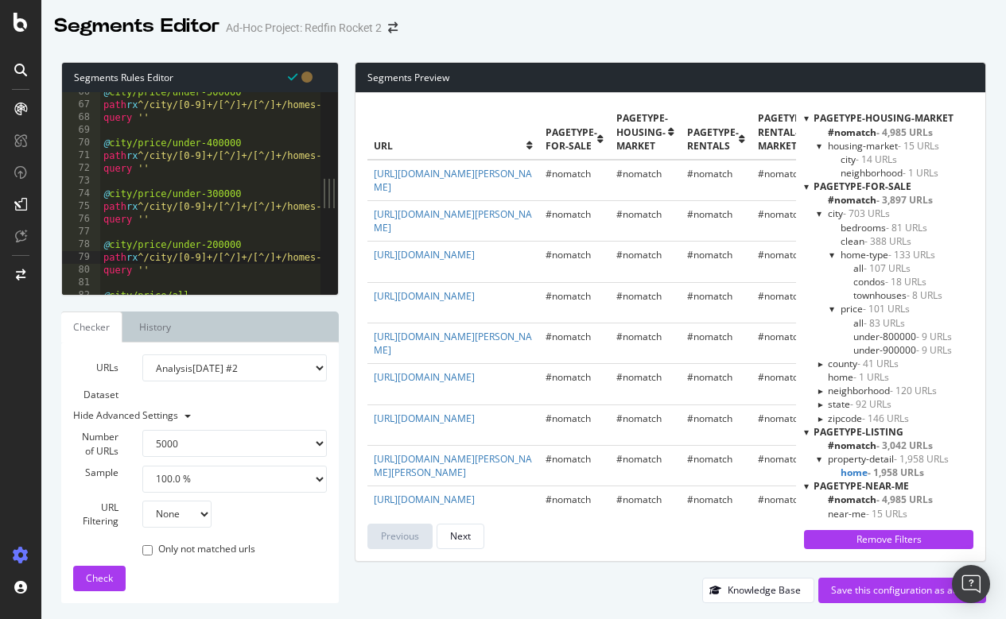
click at [172, 272] on div "@ city/price/under-500000 path rx ^/city/[0-9]+/[^/]+/[^/]+/homes-for-sale-unde…" at bounding box center [673, 200] width 1146 height 228
type textarea "query ''"
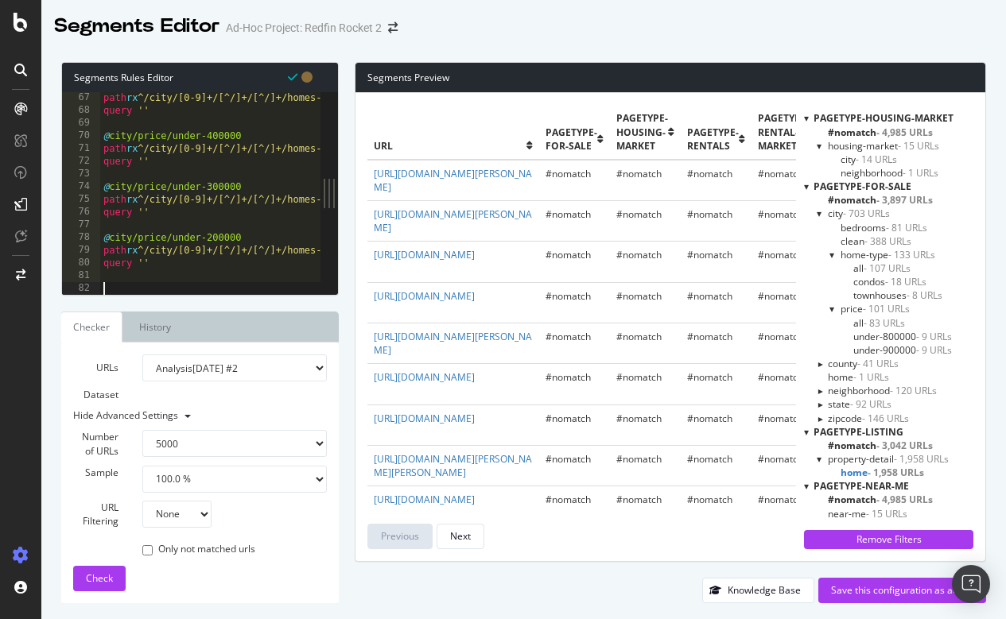
paste textarea "query ''"
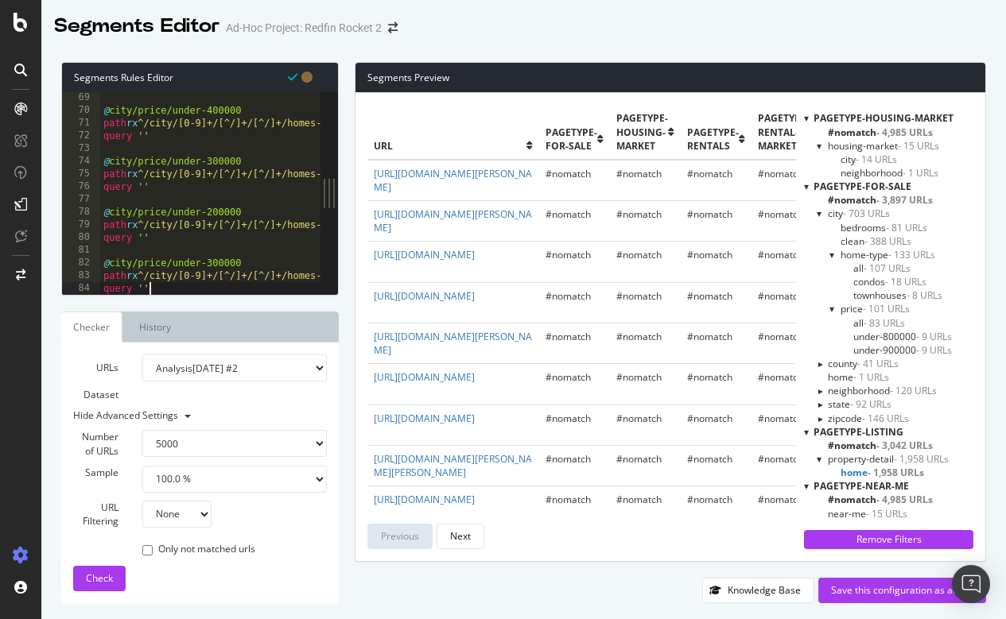
click at [214, 258] on div "@ city/price/under-400000 path rx ^/city/[0-9]+/[^/]+/[^/]+/homes-for-sale-unde…" at bounding box center [673, 205] width 1146 height 228
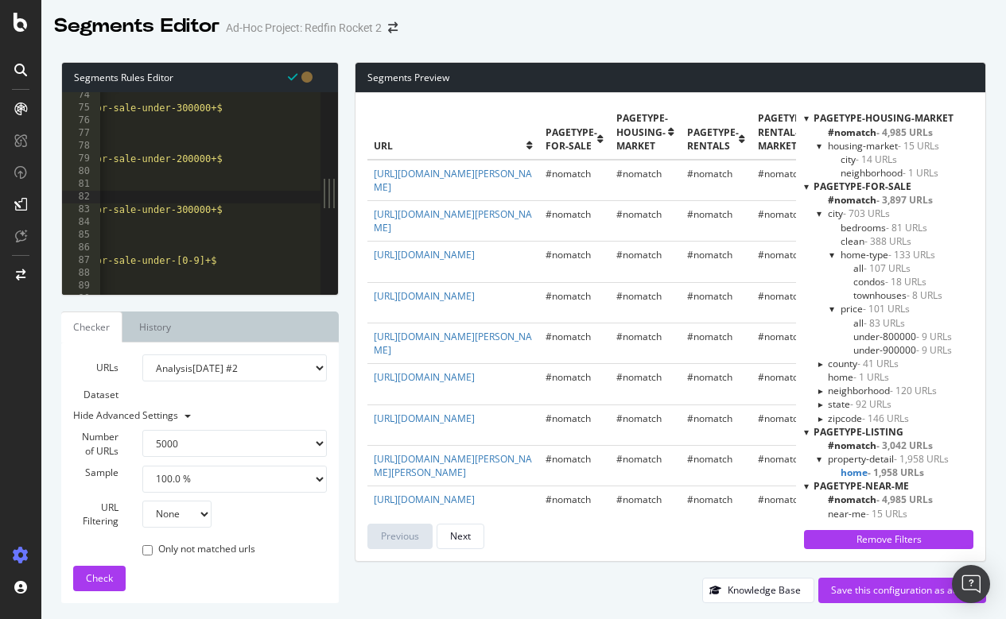
click at [192, 208] on div "@ city/price/under-300000 path rx ^/city/[0-9]+/[^/]+/[^/]+/homes-for-sale-unde…" at bounding box center [442, 203] width 1146 height 228
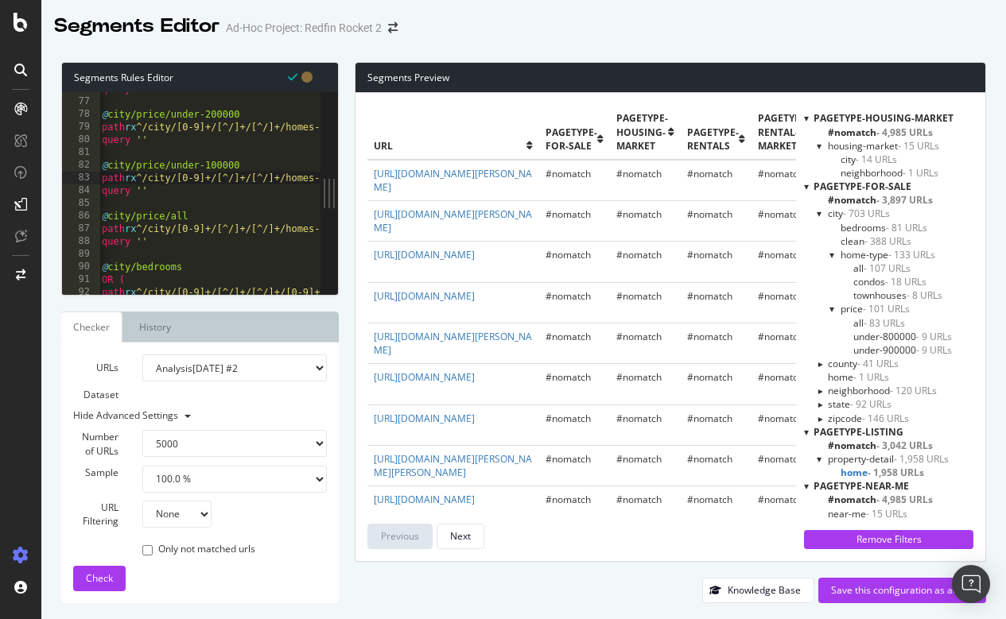
click at [193, 212] on div "query '' @ city/price/under-200000 path rx ^/city/[0-9]+/[^/]+/[^/]+/homes-for-…" at bounding box center [672, 197] width 1146 height 228
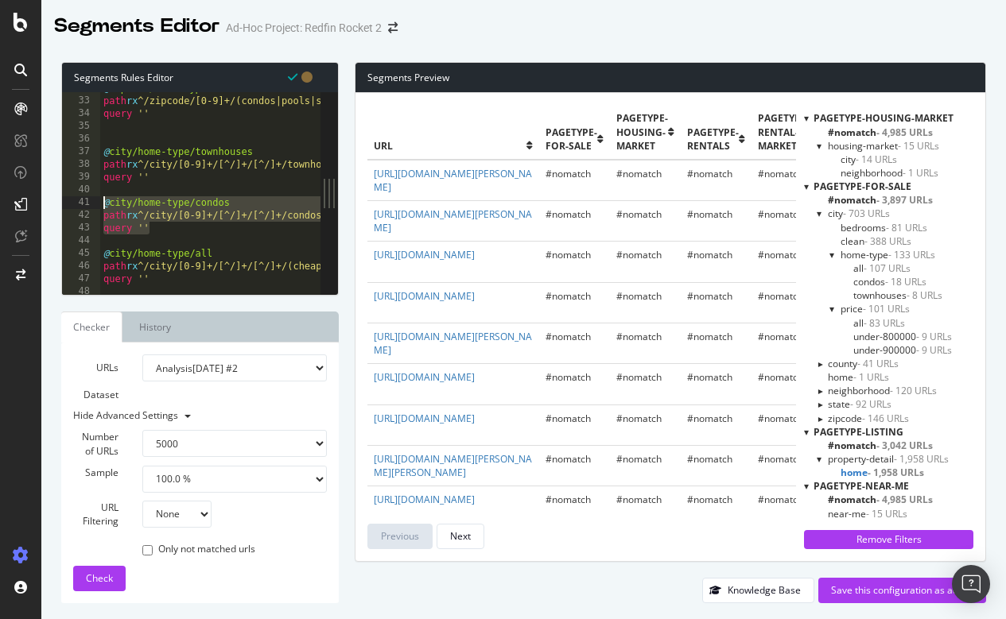
drag, startPoint x: 167, startPoint y: 227, endPoint x: 103, endPoint y: 204, distance: 68.4
click at [103, 204] on div "@ zipcode/home-type path rx ^/zipcode/[0-9]+/(condos|pools|single-story|cheap-h…" at bounding box center [673, 196] width 1146 height 228
click at [178, 226] on div "@ zipcode/home-type path rx ^/zipcode/[0-9]+/(condos|pools|single-story|cheap-h…" at bounding box center [673, 196] width 1146 height 228
type textarea "query ''"
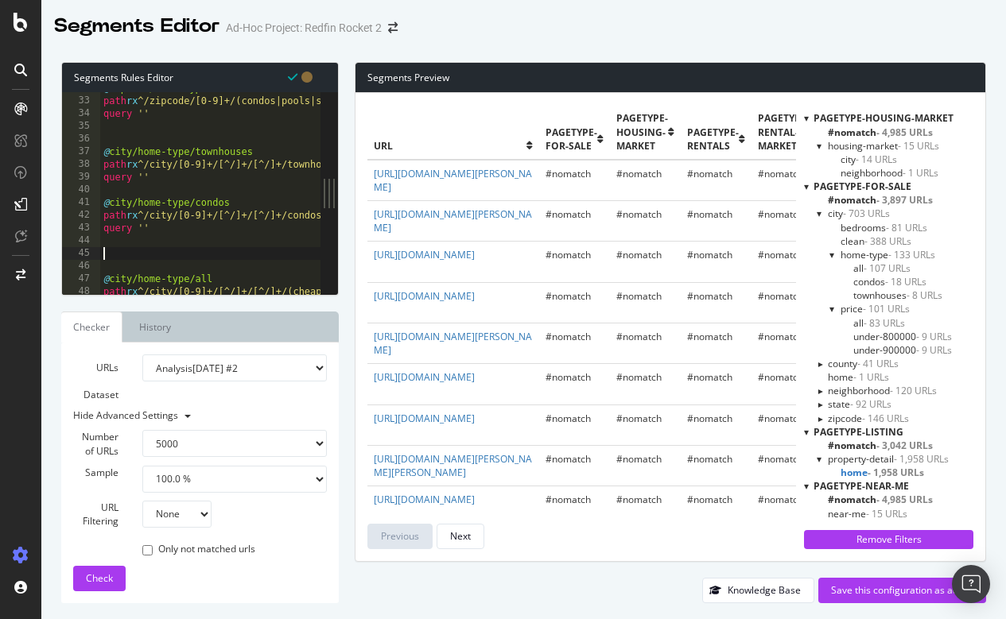
paste textarea "query ''"
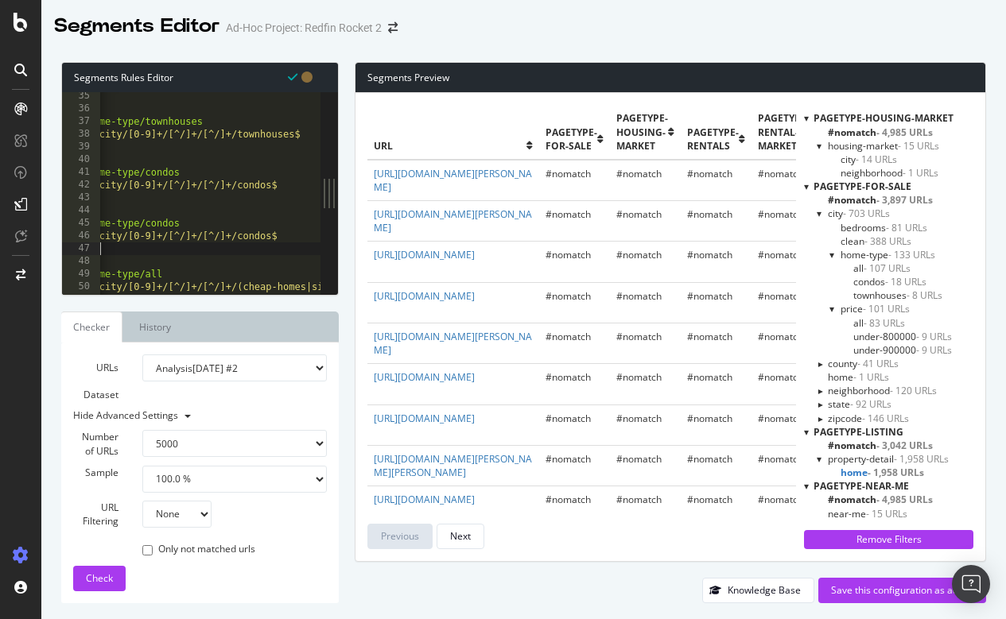
scroll to position [0, 60]
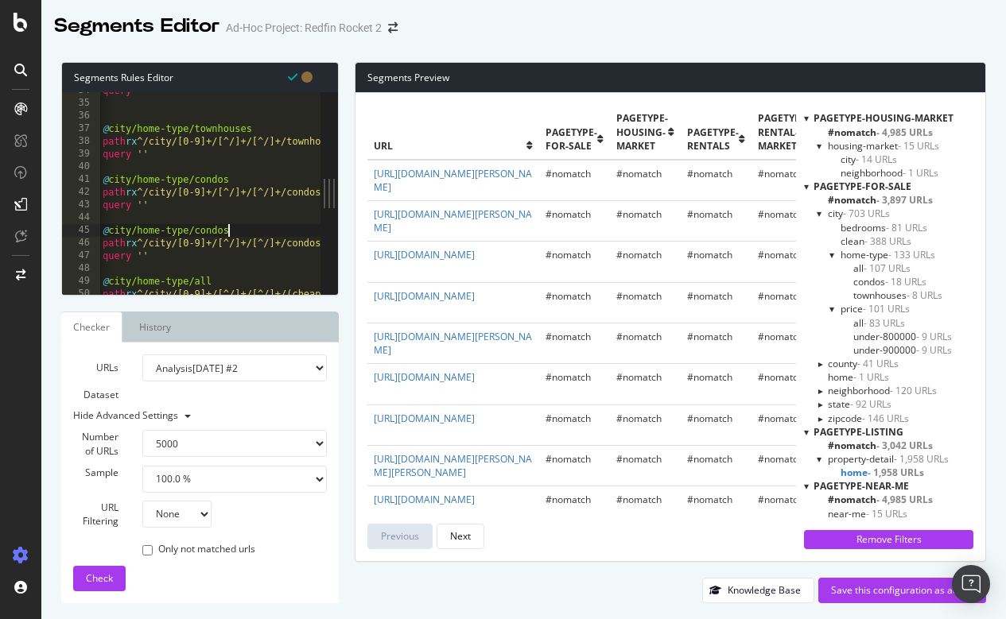
click at [242, 226] on div "query '' @ city/home-type/townhouses path rx ^/city/[0-9]+/[^/]+/[^/]+/townhous…" at bounding box center [672, 198] width 1146 height 228
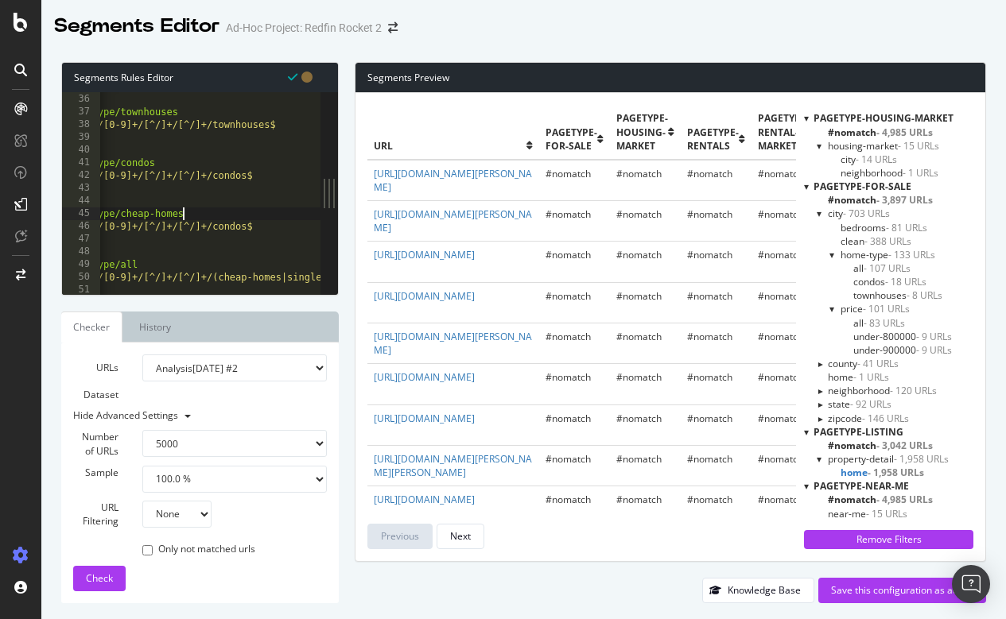
click at [258, 222] on div "@ city/home-type/townhouses path rx ^/city/[0-9]+/[^/]+/[^/]+/townhouses$ query…" at bounding box center [598, 194] width 1146 height 228
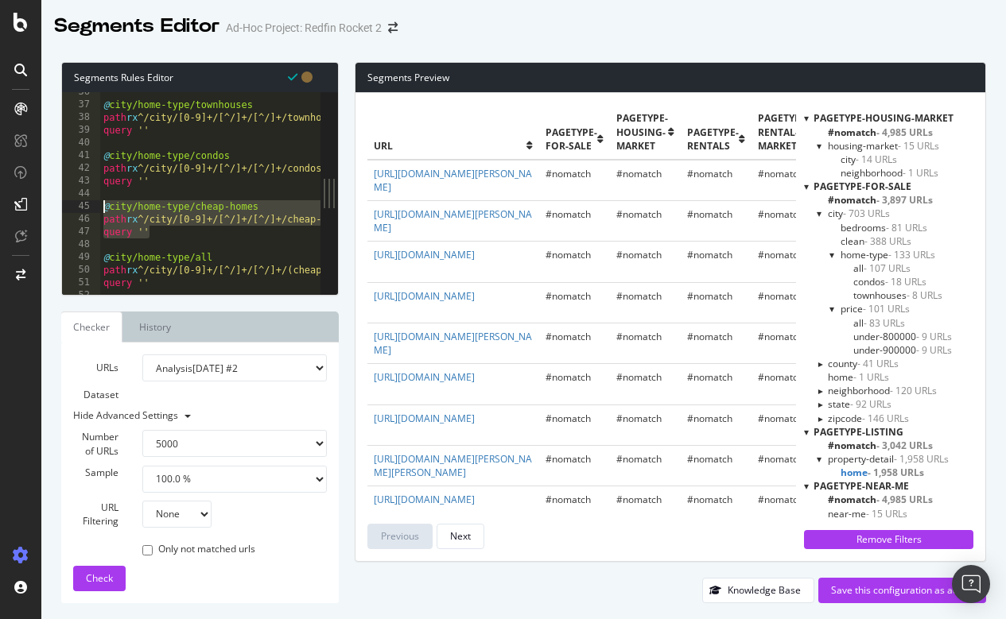
drag, startPoint x: 158, startPoint y: 228, endPoint x: 95, endPoint y: 208, distance: 66.1
click at [95, 208] on div "path rx ^/city/[0-9]+/[^/]+/[^/]+/cheap-homes$ 36 37 38 39 40 41 42 43 44 45 46…" at bounding box center [191, 193] width 258 height 203
click at [180, 239] on div "@ city/home-type/townhouses path rx ^/city/[0-9]+/[^/]+/[^/]+/townhouses$ query…" at bounding box center [673, 200] width 1146 height 228
type textarea "query ''"
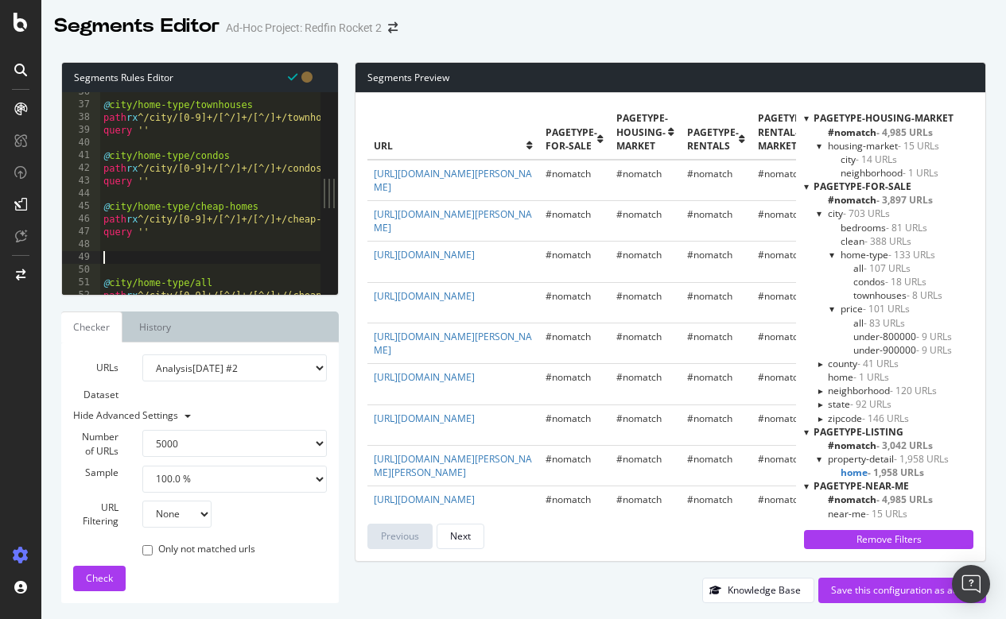
paste textarea "query ''"
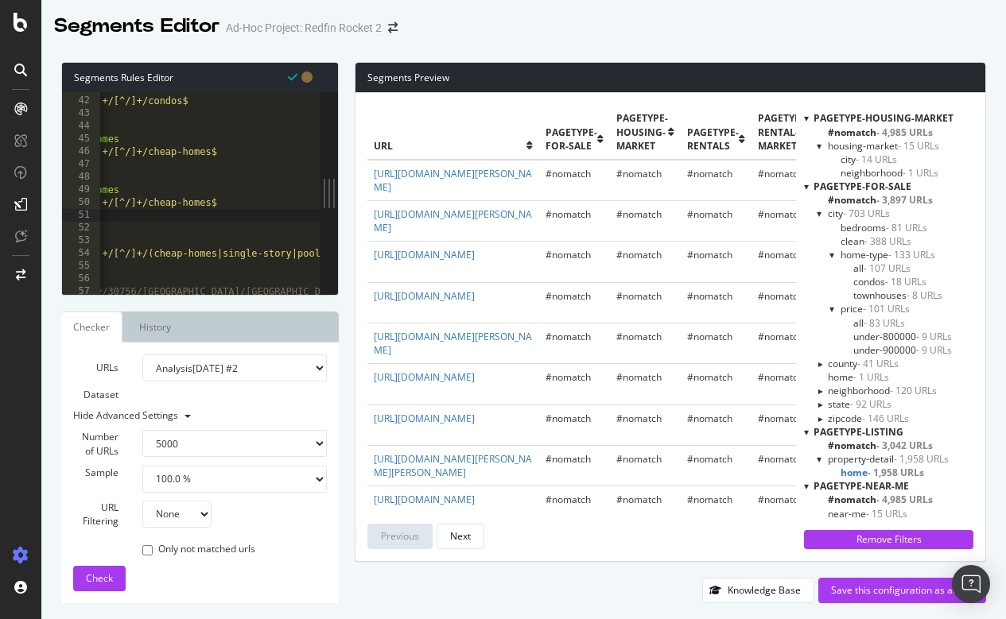
click at [222, 199] on div "@ city/home-type/condos path rx ^/city/[0-9]+/[^/]+/[^/]+/condos$ query '' @ ci…" at bounding box center [534, 196] width 1146 height 228
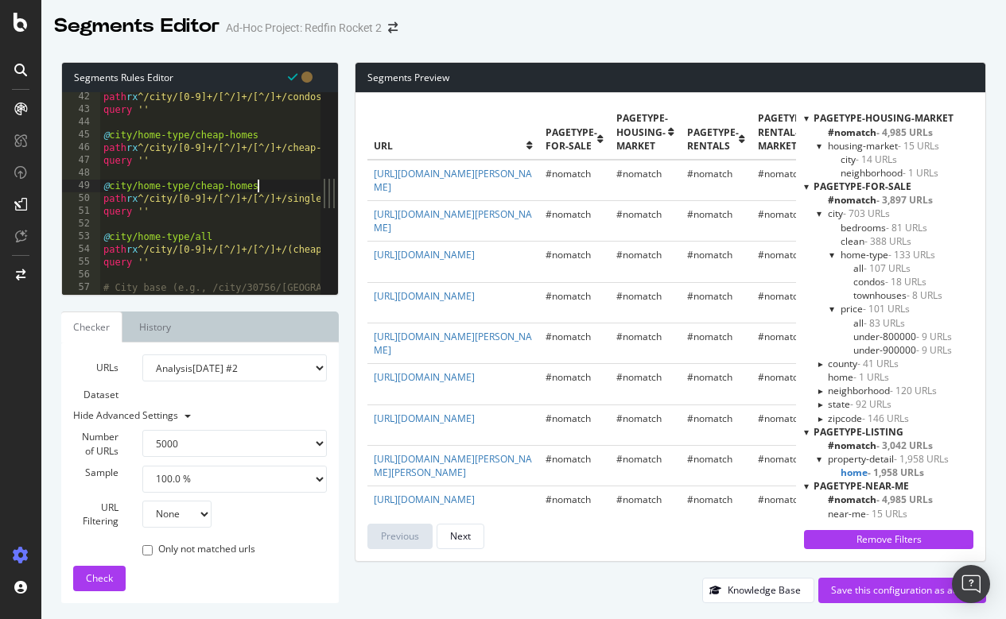
click at [267, 191] on div "path rx ^/city/[0-9]+/[^/]+/[^/]+/condos$ query '' @ city/home-type/cheap-homes…" at bounding box center [673, 205] width 1146 height 228
drag, startPoint x: 174, startPoint y: 207, endPoint x: 100, endPoint y: 190, distance: 75.8
click at [100, 190] on div "path rx ^/city/[0-9]+/[^/]+/[^/]+/condos$ query '' @ city/home-type/cheap-homes…" at bounding box center [673, 205] width 1146 height 228
click at [168, 214] on div "path rx ^/city/[0-9]+/[^/]+/[^/]+/condos$ query '' @ city/home-type/cheap-homes…" at bounding box center [673, 205] width 1146 height 228
type textarea "query ''"
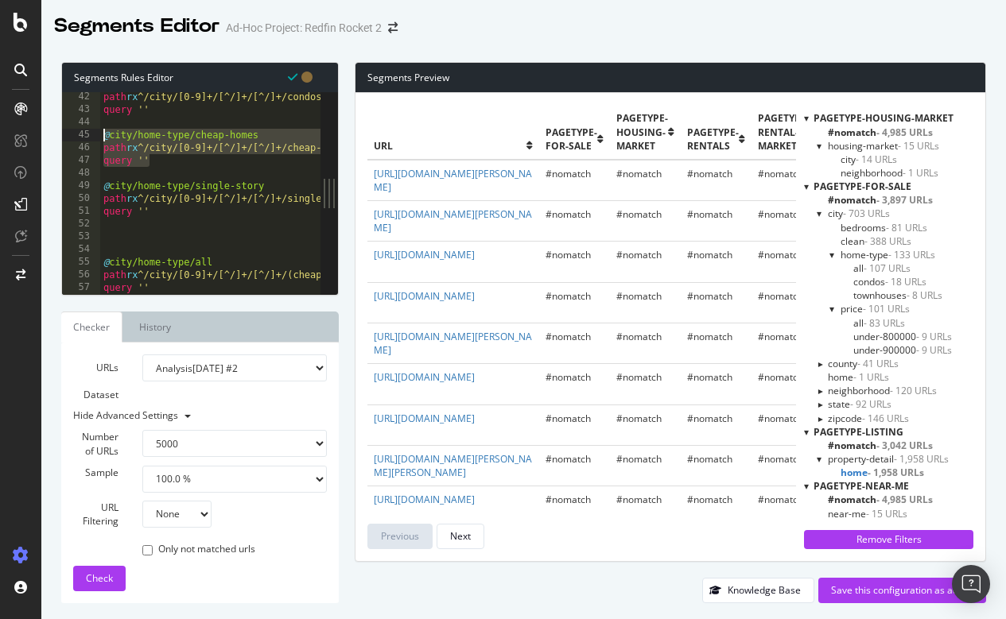
drag, startPoint x: 153, startPoint y: 157, endPoint x: 88, endPoint y: 134, distance: 68.9
click at [88, 134] on div "42 43 44 45 46 47 48 49 50 51 52 53 54 55 56 57 58 59 path rx ^/city/[0-9]+/[^/…" at bounding box center [191, 193] width 258 height 203
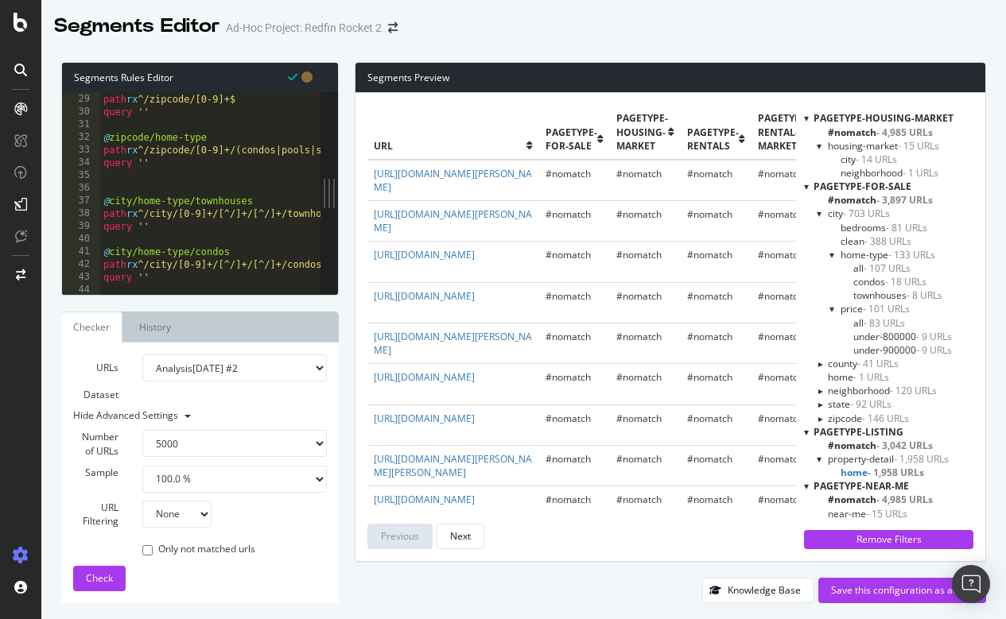
scroll to position [355, 0]
click at [104, 199] on div "@ zipcode/clean path rx ^/zipcode/[0-9]+$ query '' @ zipcode/home-type path rx …" at bounding box center [673, 194] width 1146 height 228
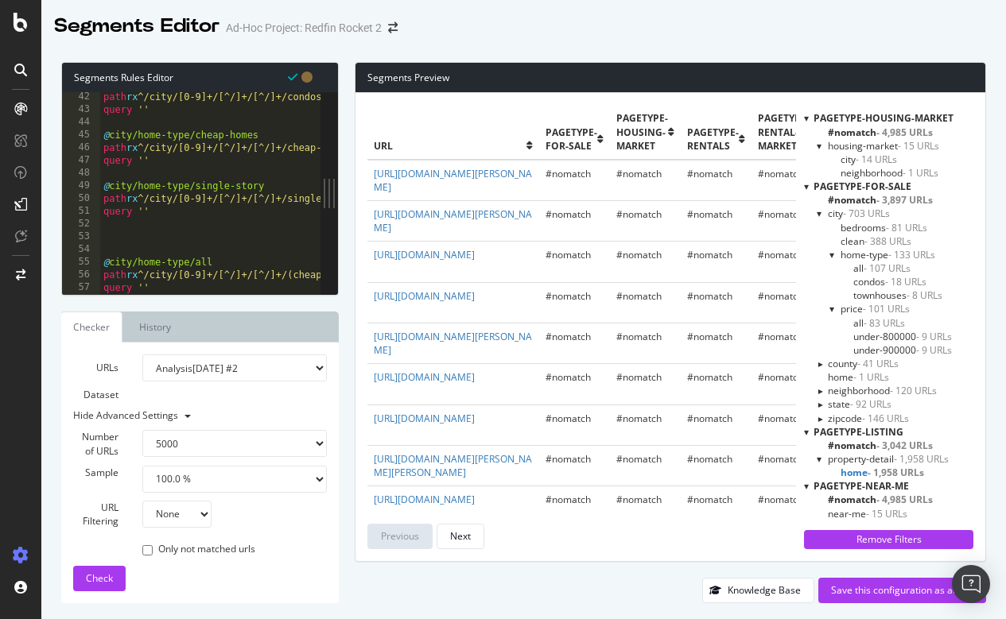
scroll to position [523, 0]
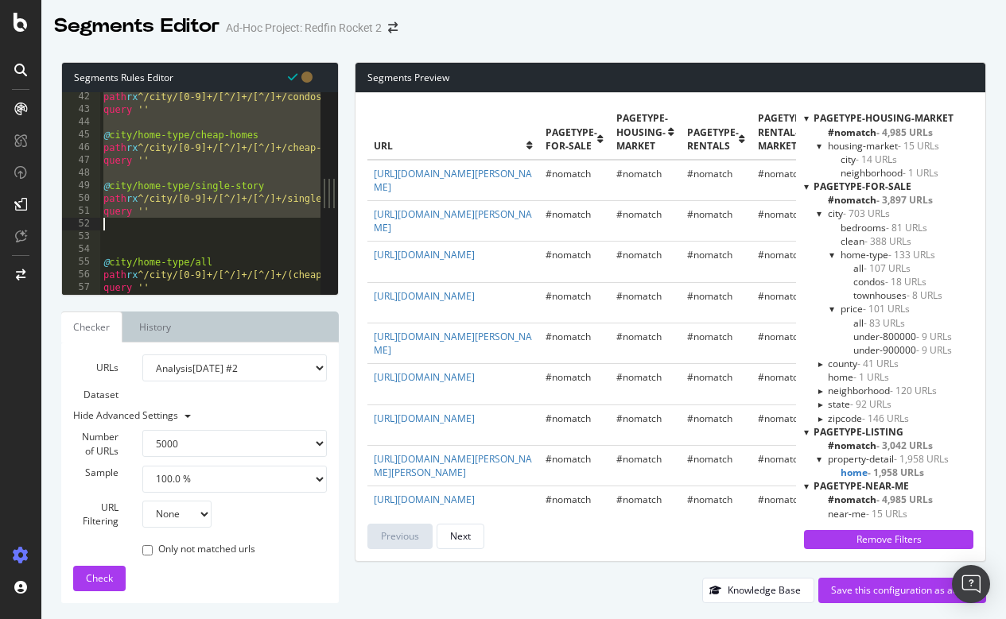
click at [180, 219] on div "path rx ^/city/[0-9]+/[^/]+/[^/]+/condos$ query '' @ city/home-type/cheap-homes…" at bounding box center [673, 205] width 1146 height 228
type textarea "query ''"
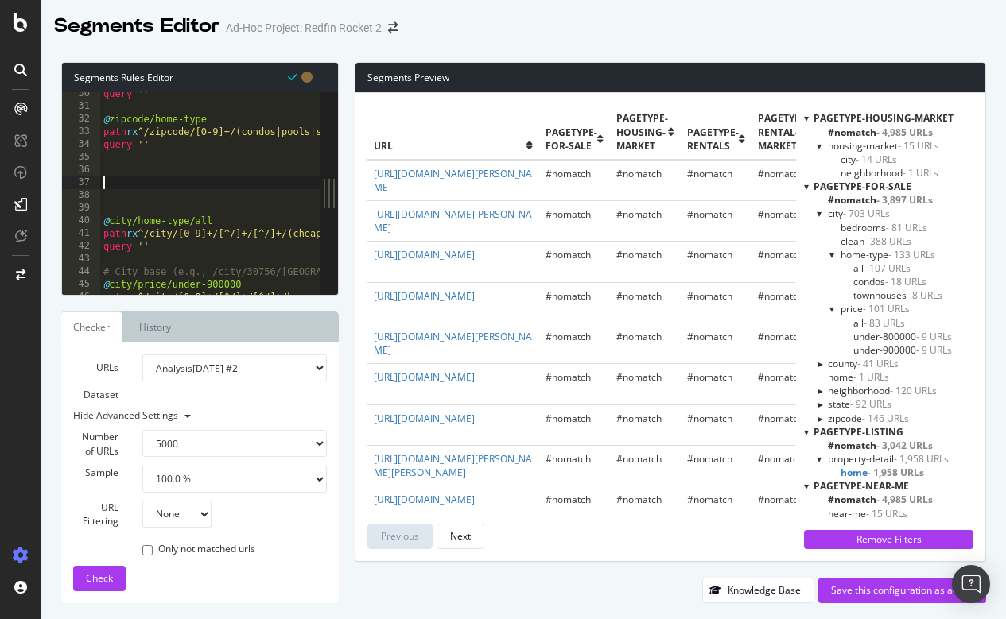
scroll to position [374, 0]
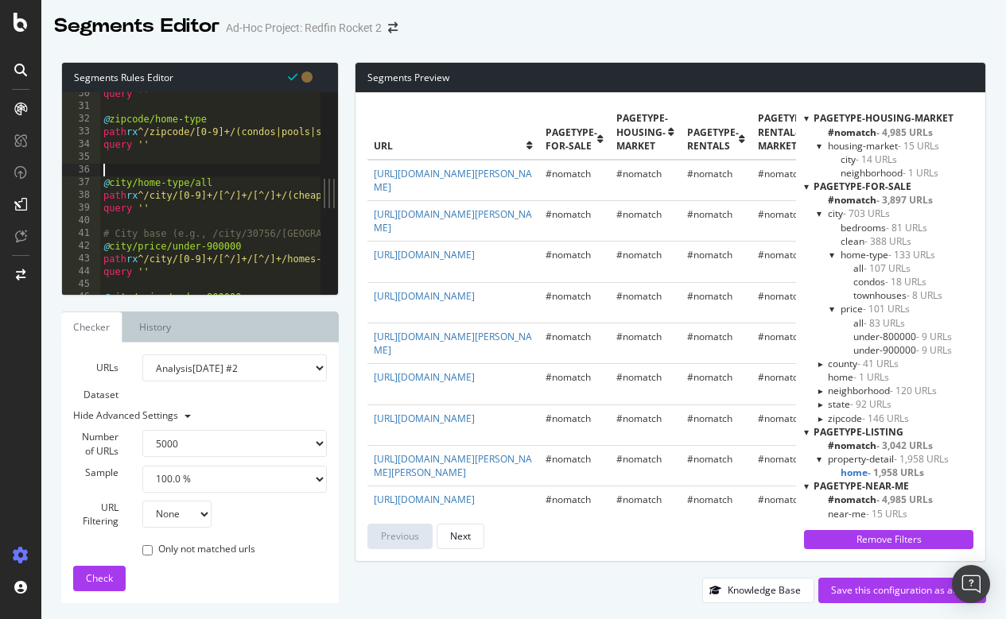
paste textarea "query ''"
type textarea "query ''"
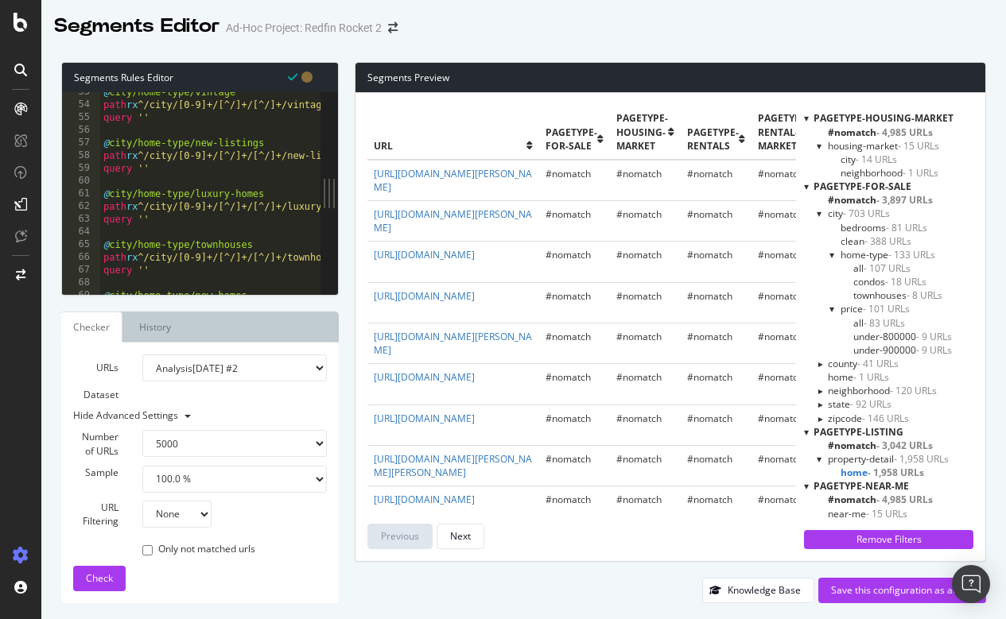
scroll to position [666, 0]
click at [94, 576] on span "Check" at bounding box center [99, 579] width 27 height 14
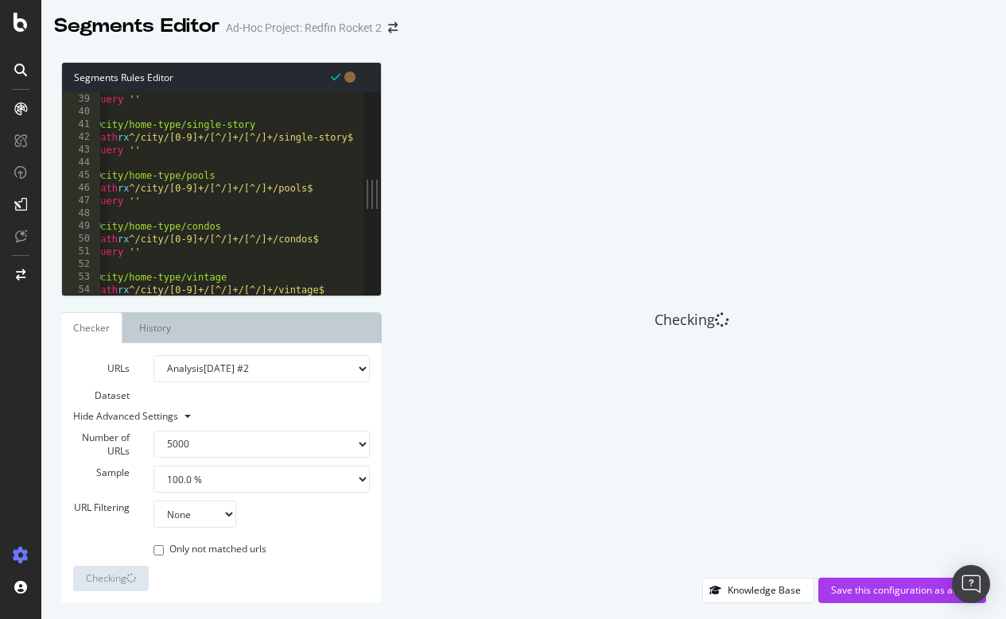
scroll to position [482, 0]
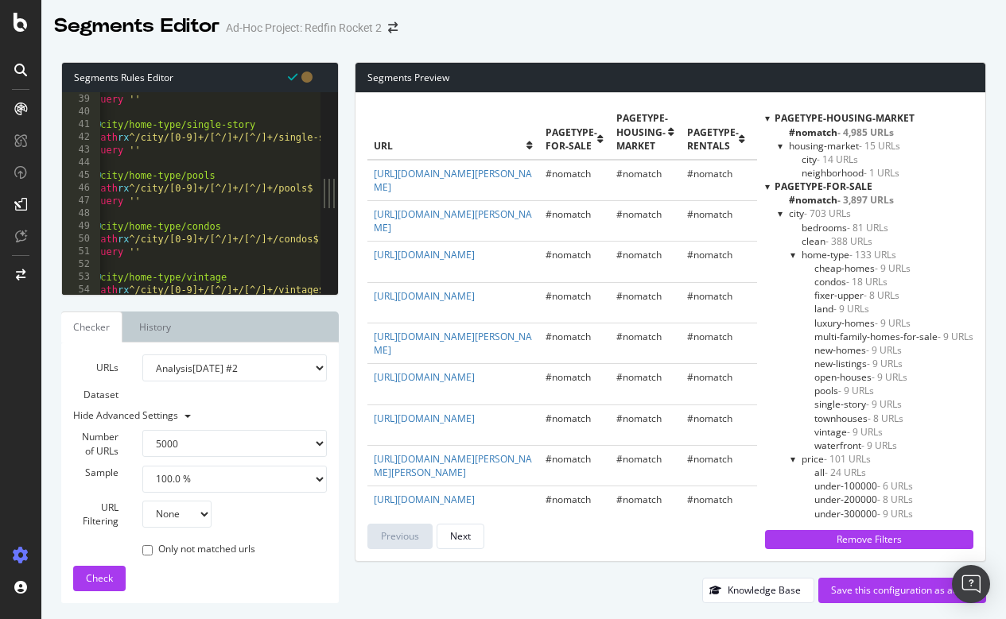
click at [839, 267] on span "cheap-homes - 9 URLs" at bounding box center [862, 269] width 96 height 14
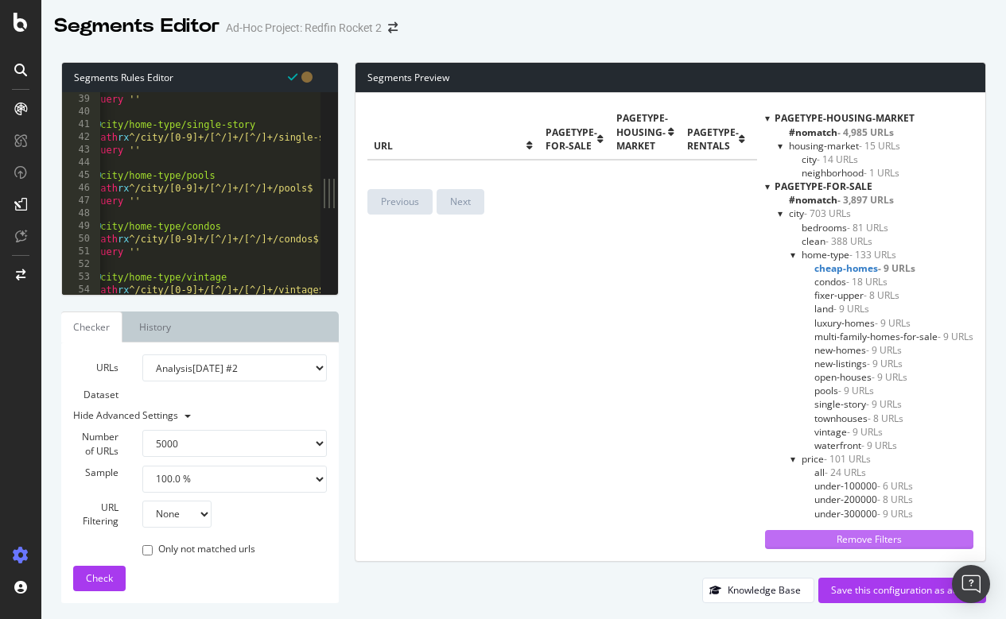
click at [785, 530] on button "Remove Filters" at bounding box center [869, 539] width 208 height 19
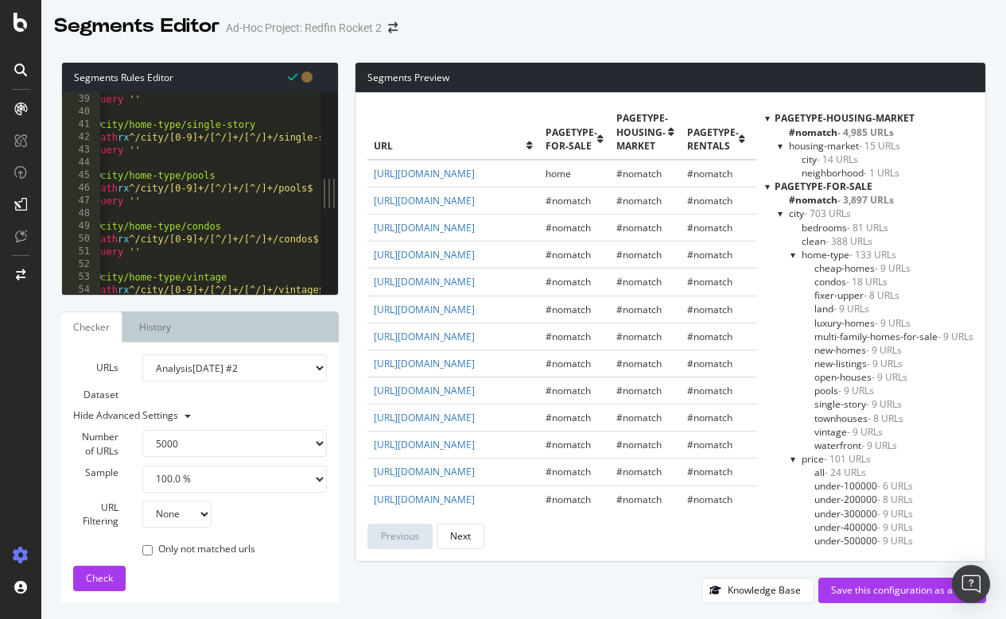
click at [851, 270] on span "cheap-homes - 9 URLs" at bounding box center [862, 269] width 96 height 14
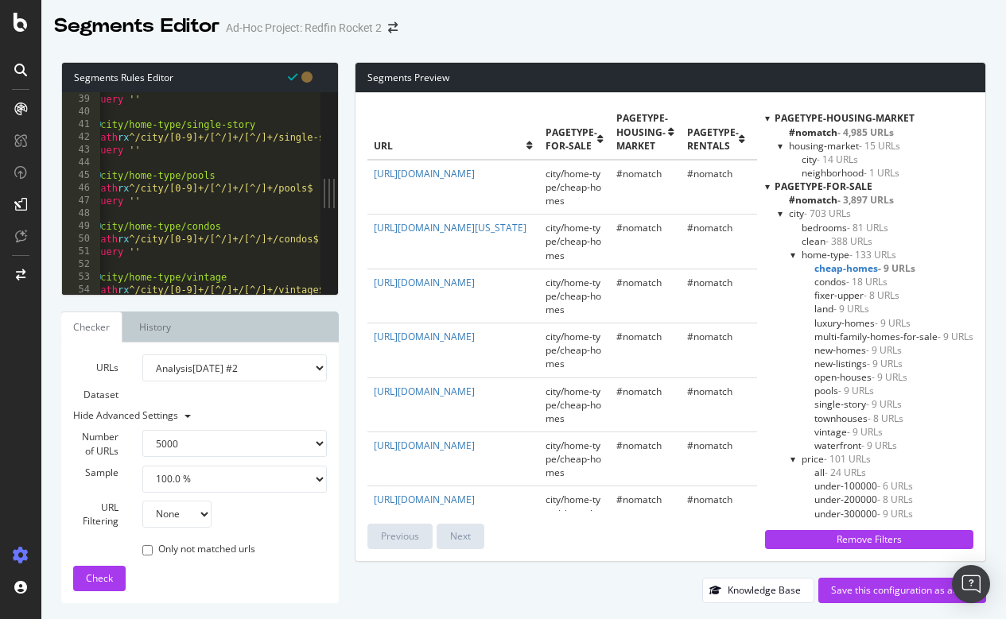
click at [830, 278] on span "condos - 18 URLs" at bounding box center [850, 282] width 73 height 14
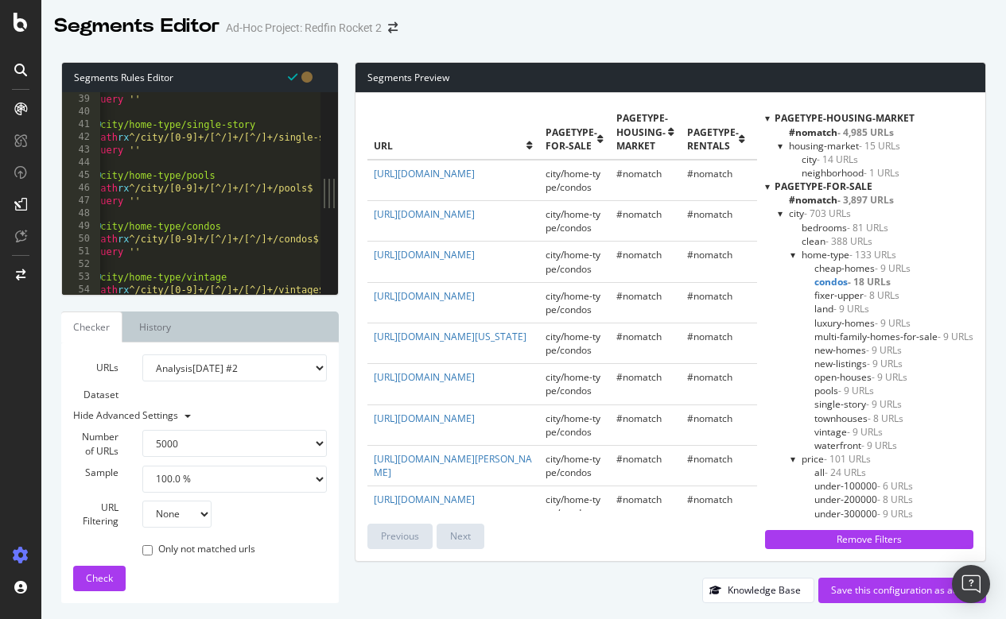
click at [830, 291] on span "fixer-upper - 8 URLs" at bounding box center [856, 296] width 85 height 14
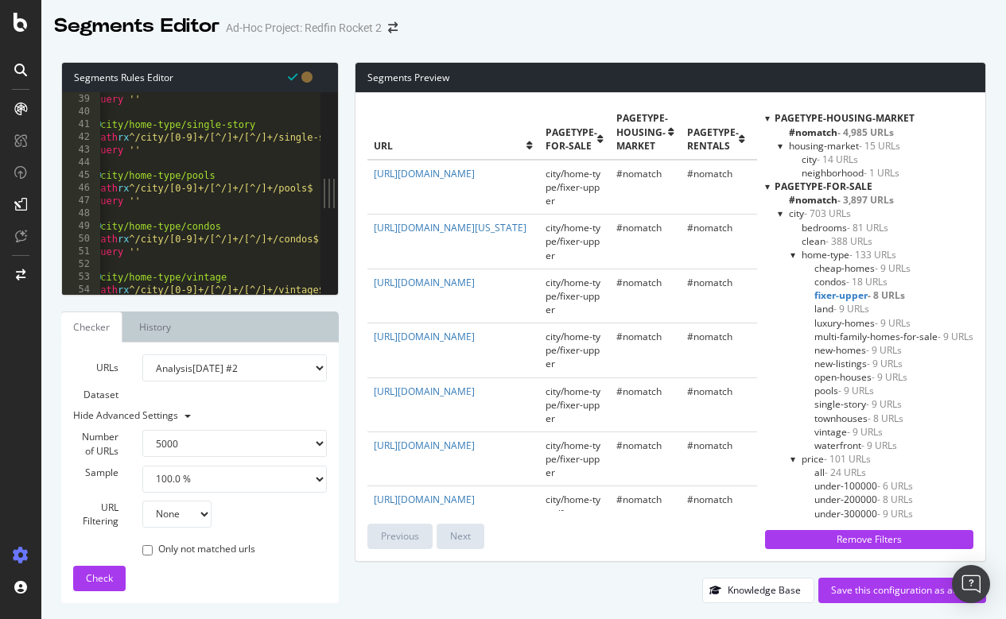
click at [824, 308] on span "land - 9 URLs" at bounding box center [841, 309] width 55 height 14
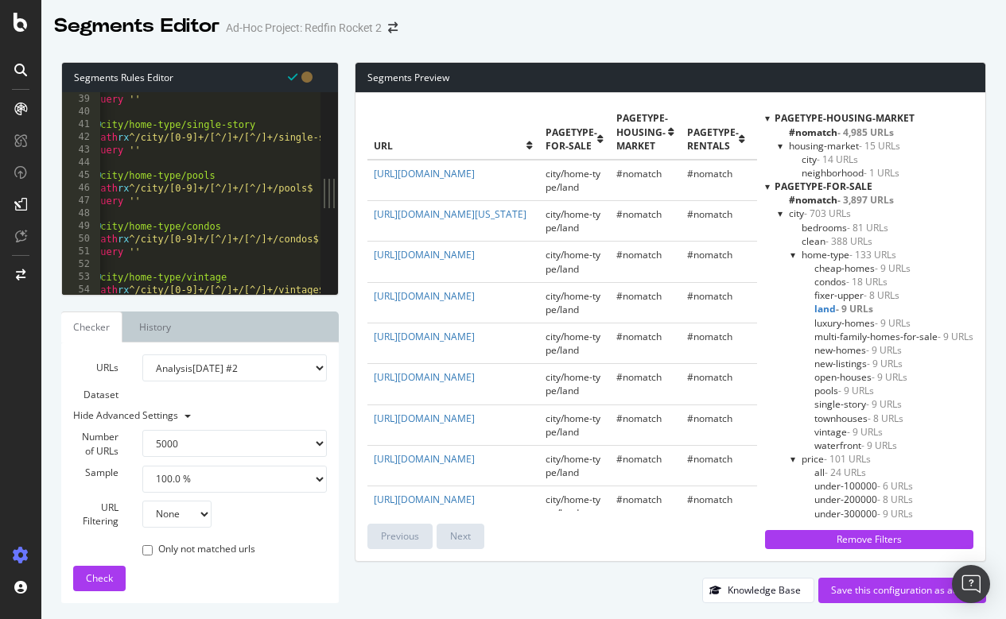
click at [826, 324] on span "luxury-homes - 9 URLs" at bounding box center [862, 323] width 96 height 14
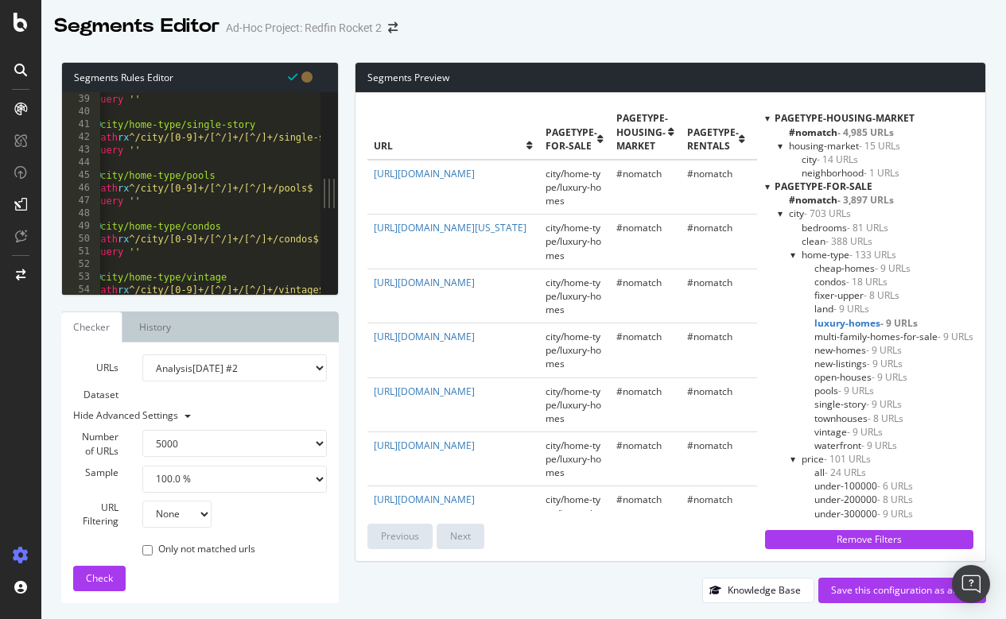
click at [826, 337] on span "multi-family-homes-for-sale - 9 URLs" at bounding box center [893, 337] width 159 height 14
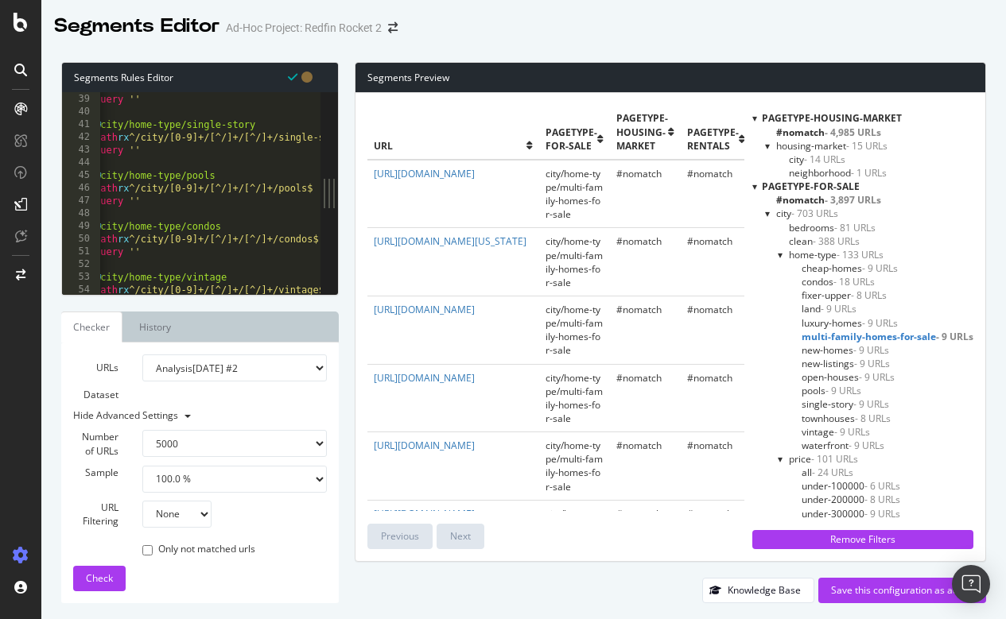
click at [824, 344] on span "new-homes - 9 URLs" at bounding box center [844, 350] width 87 height 14
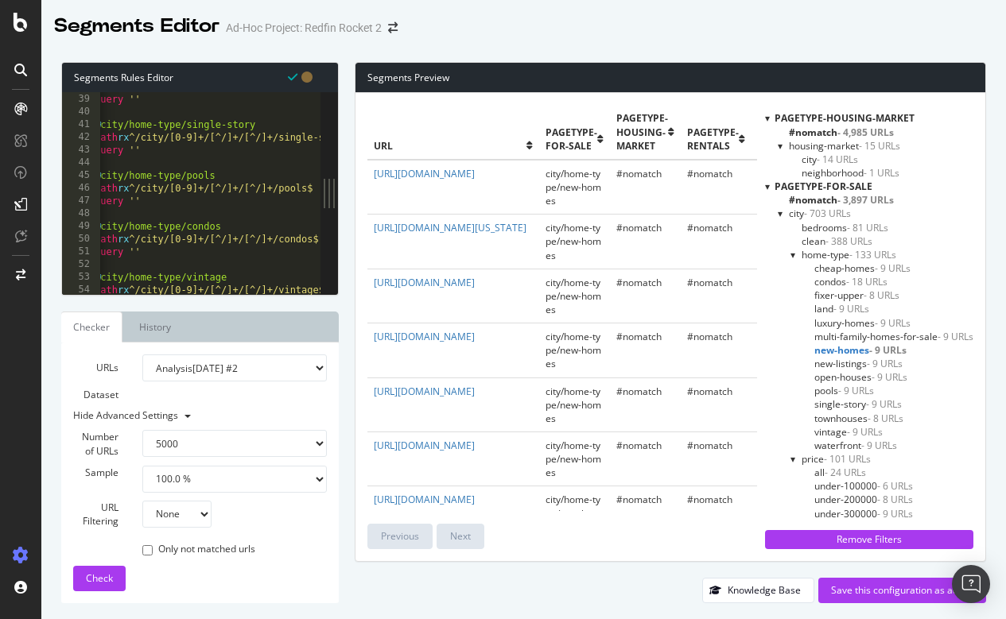
click at [839, 362] on span "new-listings - 9 URLs" at bounding box center [858, 364] width 88 height 14
click at [848, 374] on span "open-houses - 9 URLs" at bounding box center [860, 377] width 93 height 14
click at [830, 386] on span "pools - 9 URLs" at bounding box center [844, 391] width 60 height 14
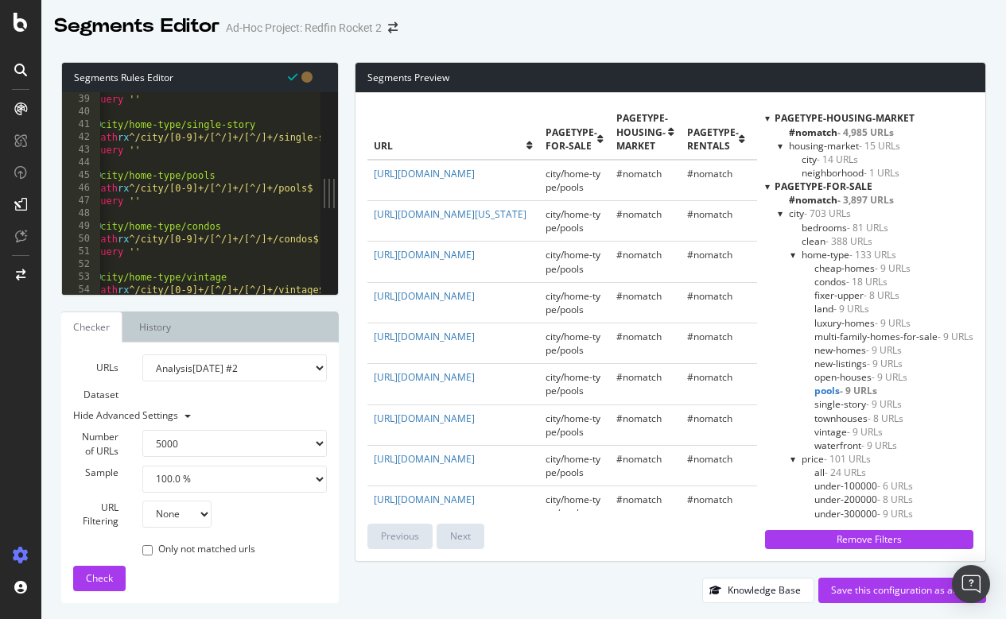
click at [832, 401] on span "single-story - 9 URLs" at bounding box center [857, 405] width 87 height 14
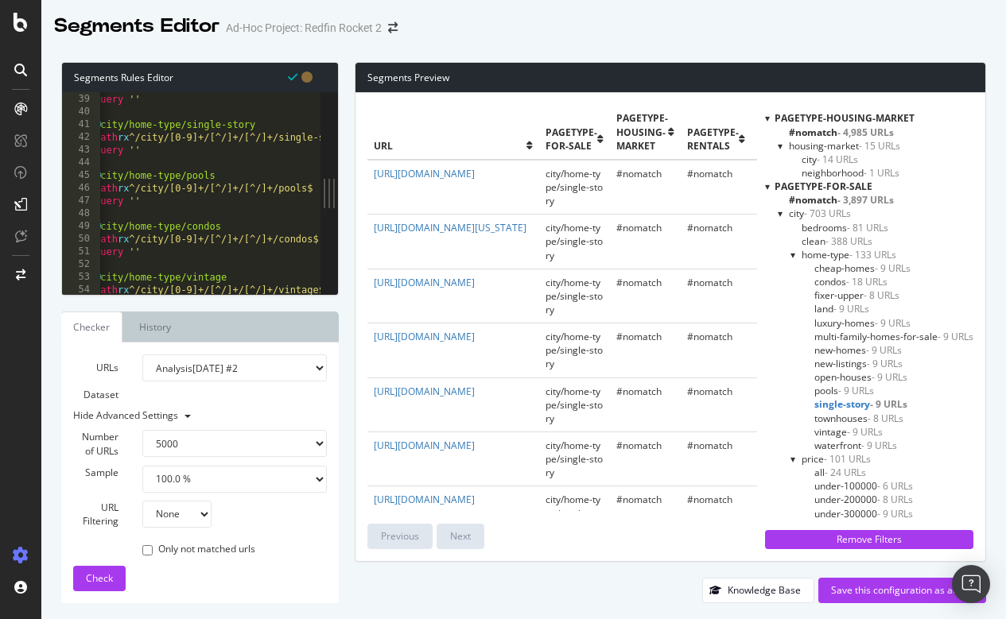
click at [835, 418] on span "townhouses - 8 URLs" at bounding box center [858, 419] width 89 height 14
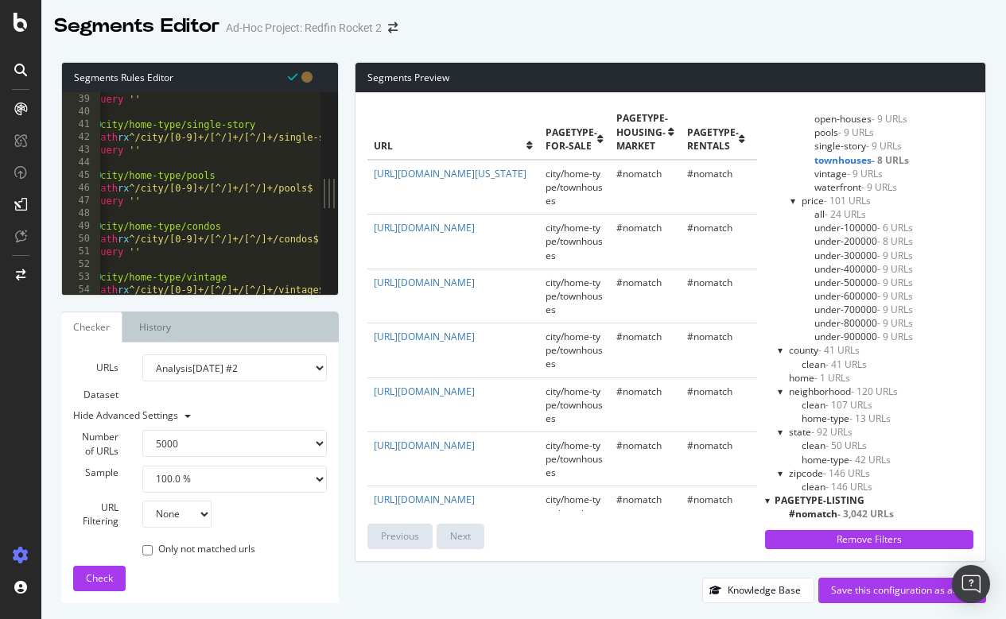
scroll to position [259, 0]
click at [846, 209] on span "- 24 URLs" at bounding box center [844, 214] width 41 height 14
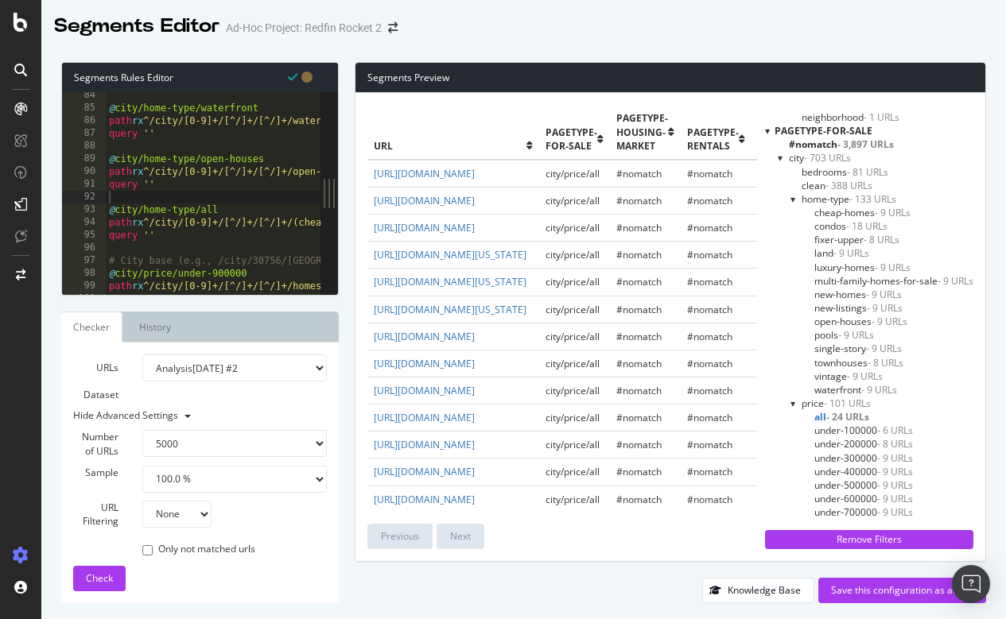
scroll to position [1059, 0]
click at [792, 196] on div at bounding box center [793, 199] width 6 height 14
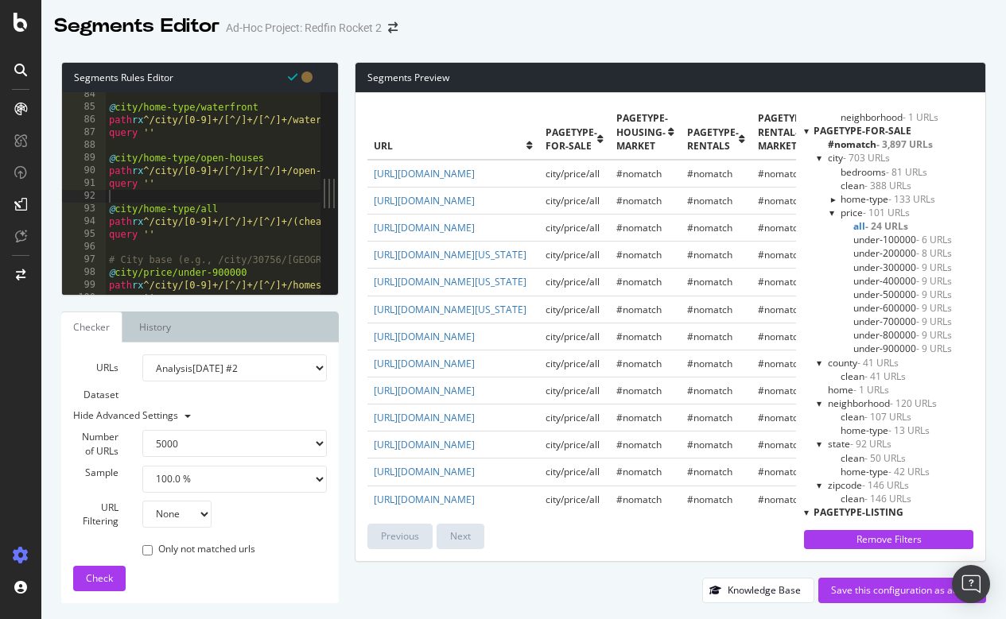
click at [830, 196] on div at bounding box center [832, 199] width 14 height 6
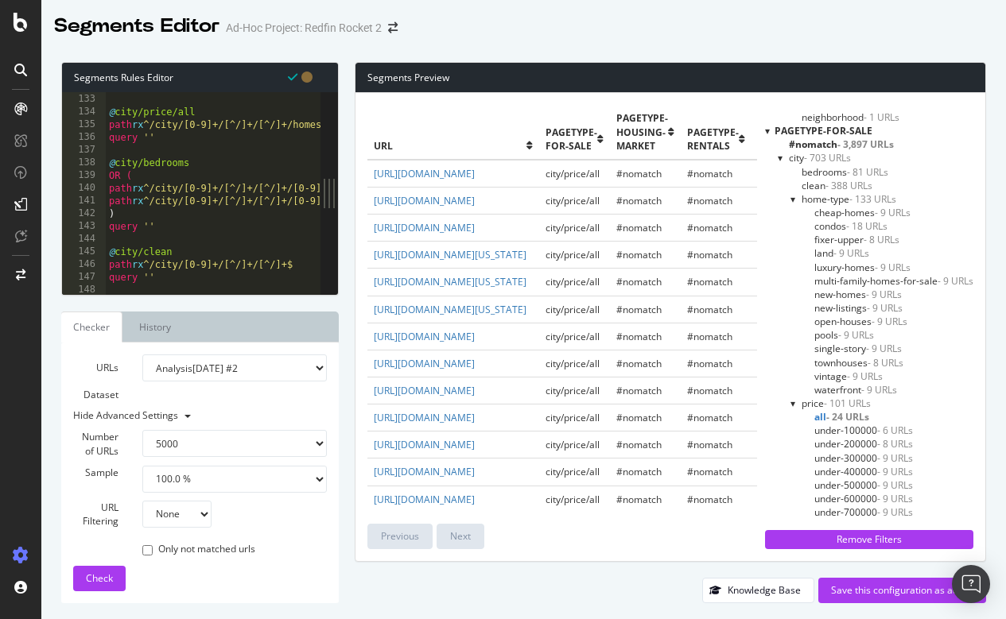
scroll to position [1677, 0]
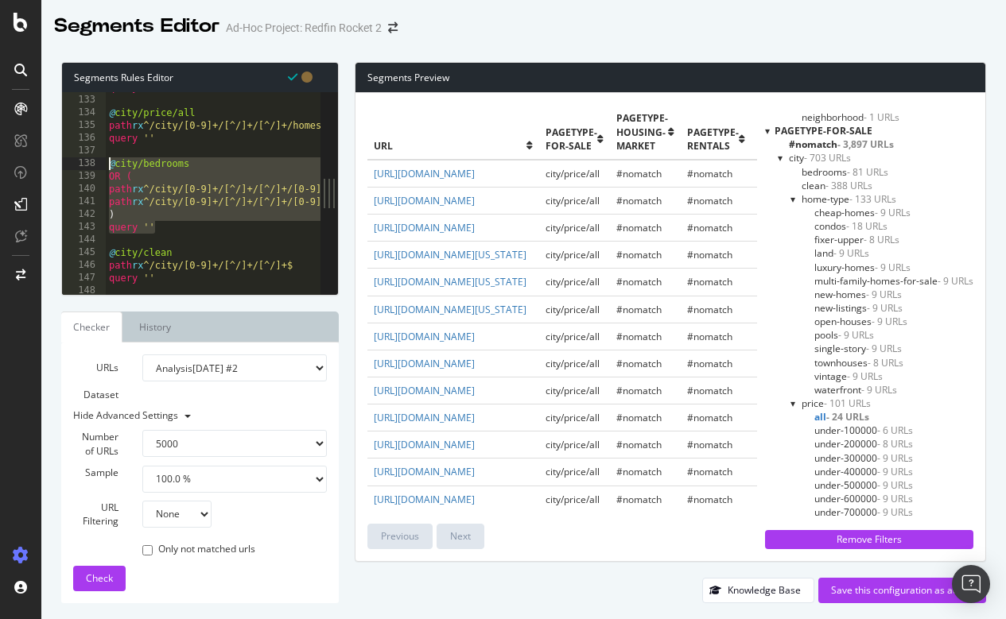
drag, startPoint x: 170, startPoint y: 223, endPoint x: 97, endPoint y: 163, distance: 94.4
click at [97, 163] on div "query '' 132 133 134 135 136 137 138 139 140 141 142 143 144 145 146 147 148 14…" at bounding box center [191, 193] width 258 height 203
paste textarea "query ''"
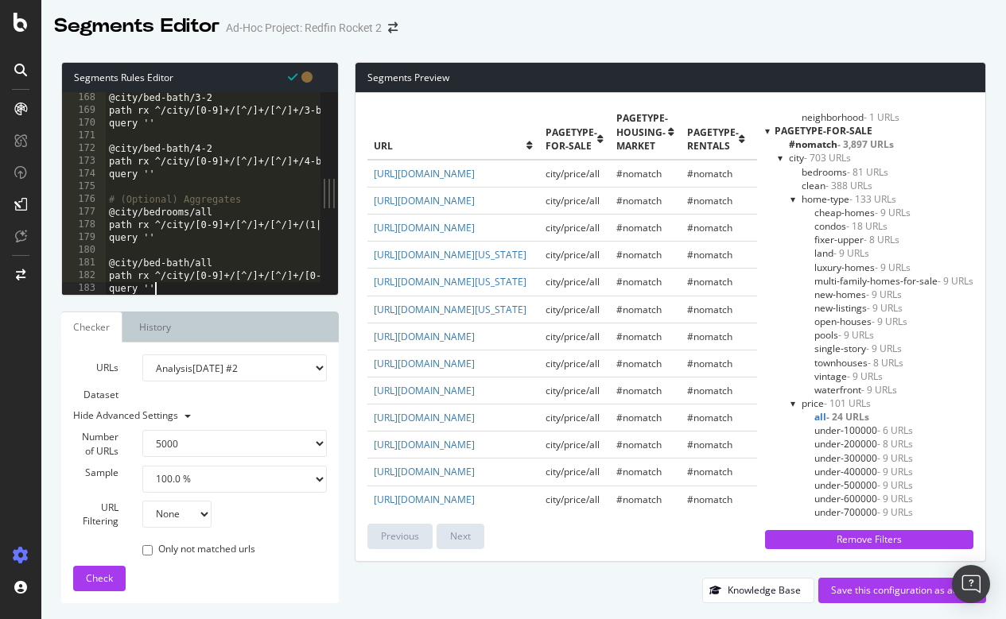
scroll to position [2125, 0]
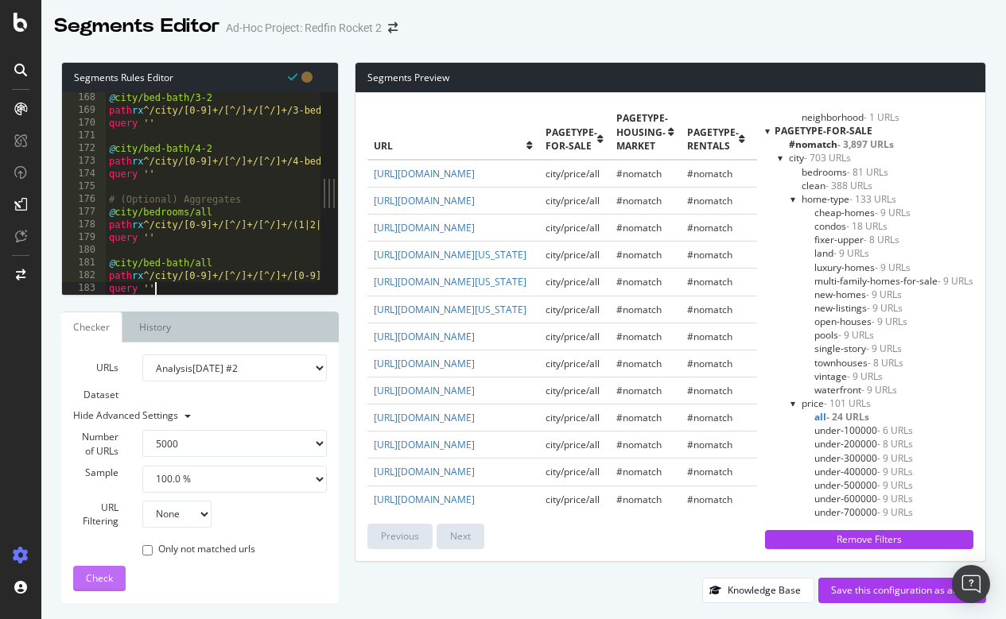
click at [103, 579] on span "Check" at bounding box center [99, 579] width 27 height 14
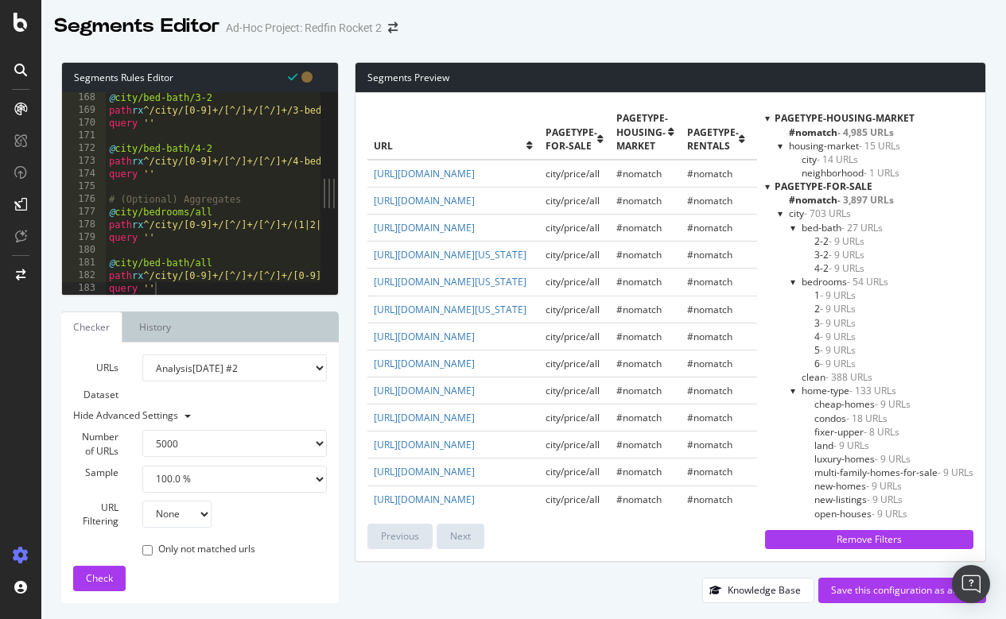
click at [816, 359] on span "6 - 9 URLs" at bounding box center [834, 364] width 41 height 14
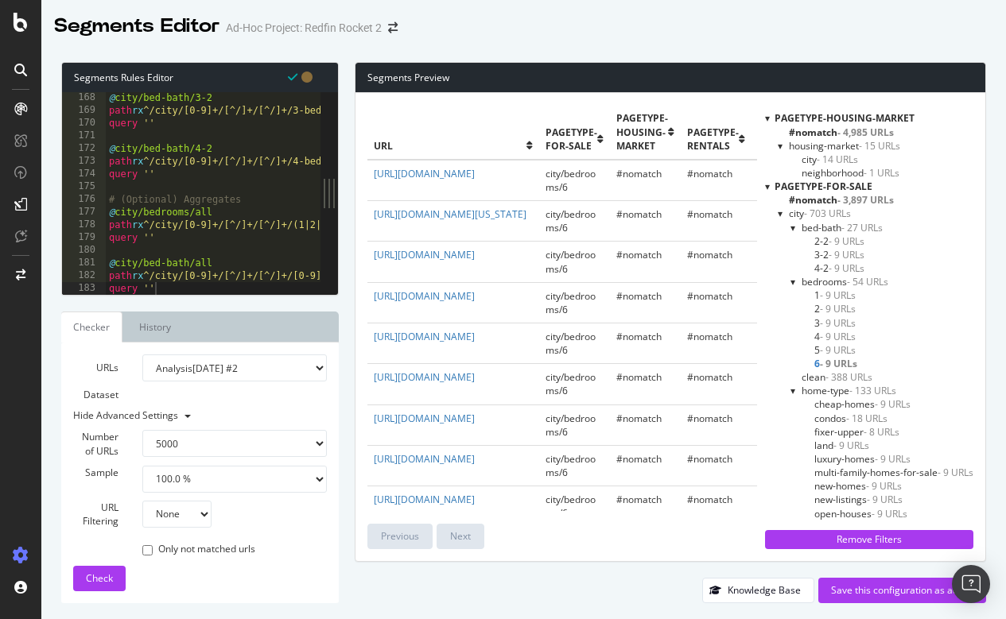
click at [816, 343] on span "5 - 9 URLs" at bounding box center [834, 350] width 41 height 14
click at [816, 335] on span "4 - 9 URLs" at bounding box center [834, 337] width 41 height 14
click at [816, 322] on span "3 - 9 URLs" at bounding box center [834, 323] width 41 height 14
click at [816, 303] on span "2 - 9 URLs" at bounding box center [834, 309] width 41 height 14
click at [814, 296] on span "1 - 9 URLs" at bounding box center [834, 296] width 41 height 14
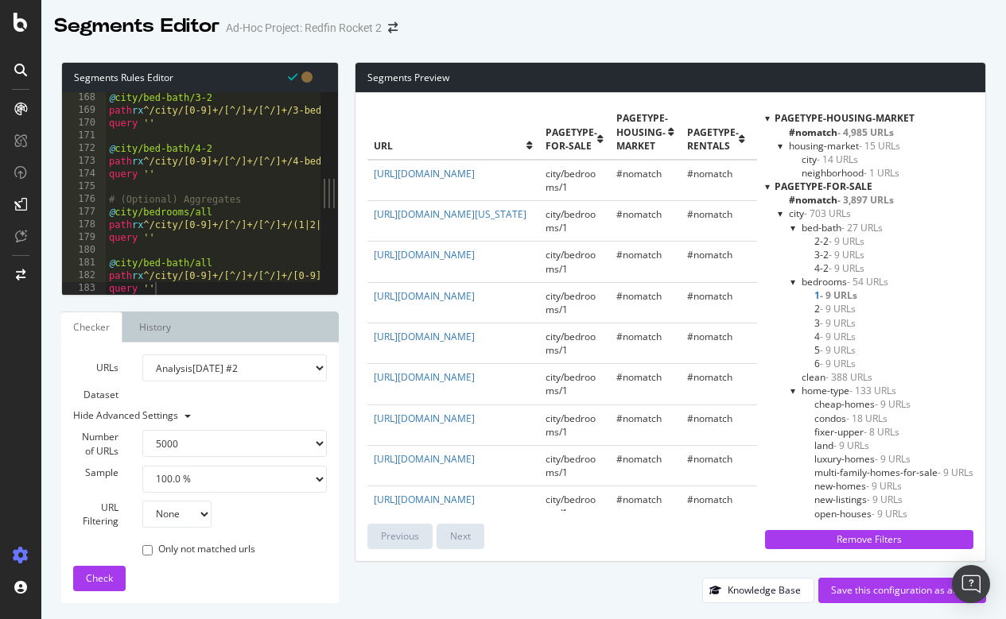
click at [820, 265] on span "4-2 - 9 URLs" at bounding box center [839, 269] width 50 height 14
click at [817, 250] on span "3-2 - 9 URLs" at bounding box center [839, 255] width 50 height 14
click at [820, 239] on span "2-2 - 9 URLs" at bounding box center [839, 242] width 50 height 14
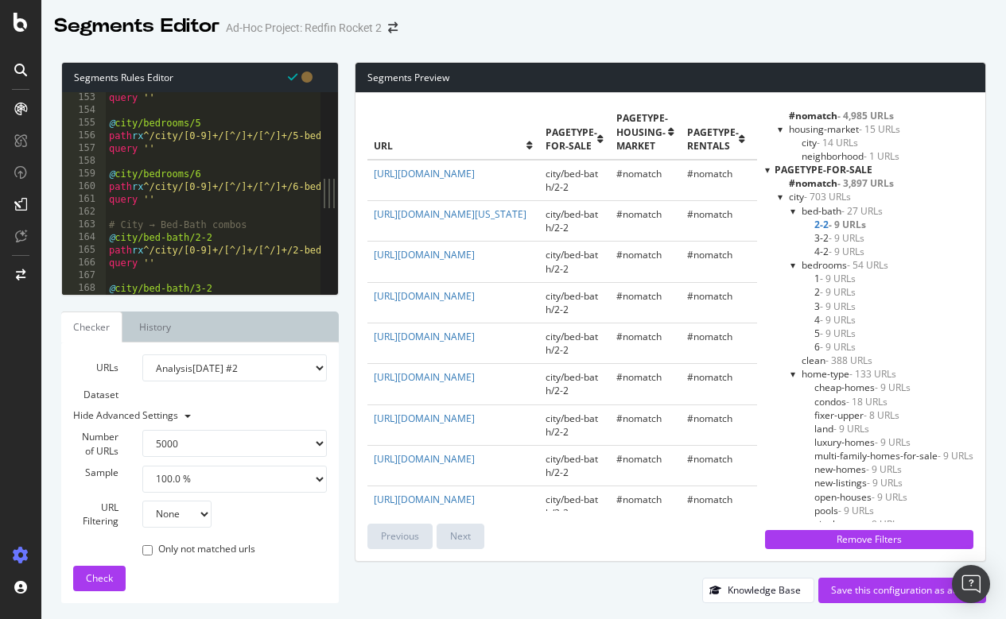
scroll to position [14, 0]
click at [817, 358] on span "clean - 388 URLs" at bounding box center [836, 364] width 71 height 14
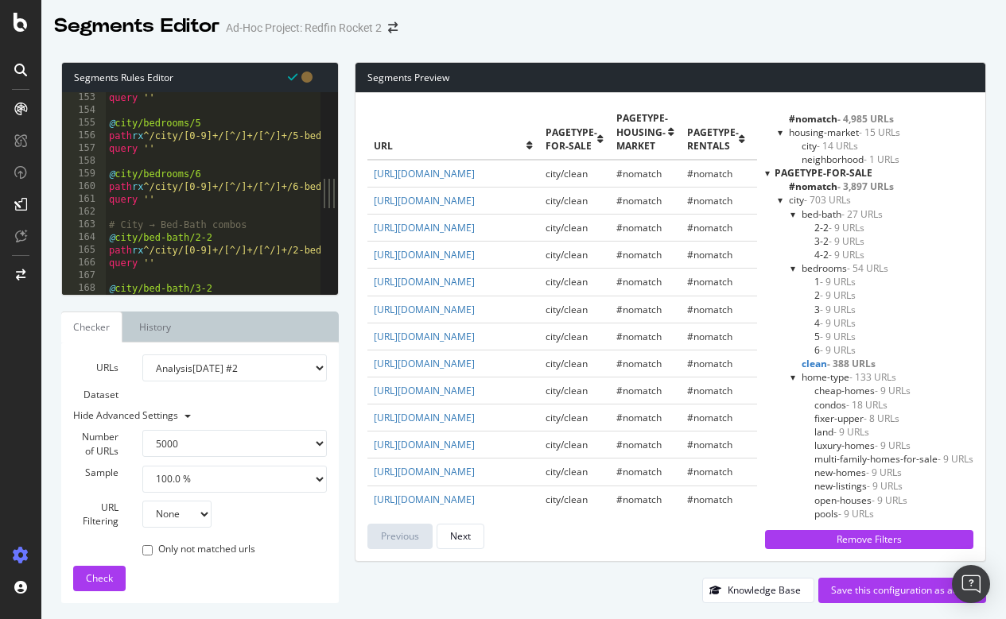
click at [790, 214] on div at bounding box center [793, 215] width 6 height 14
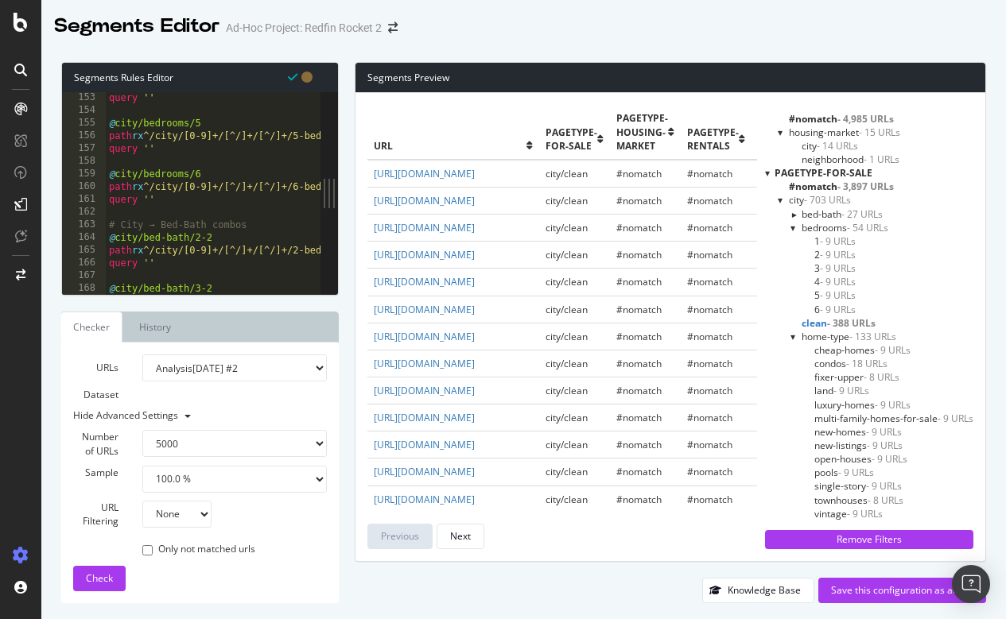
click at [793, 228] on div at bounding box center [793, 228] width 6 height 14
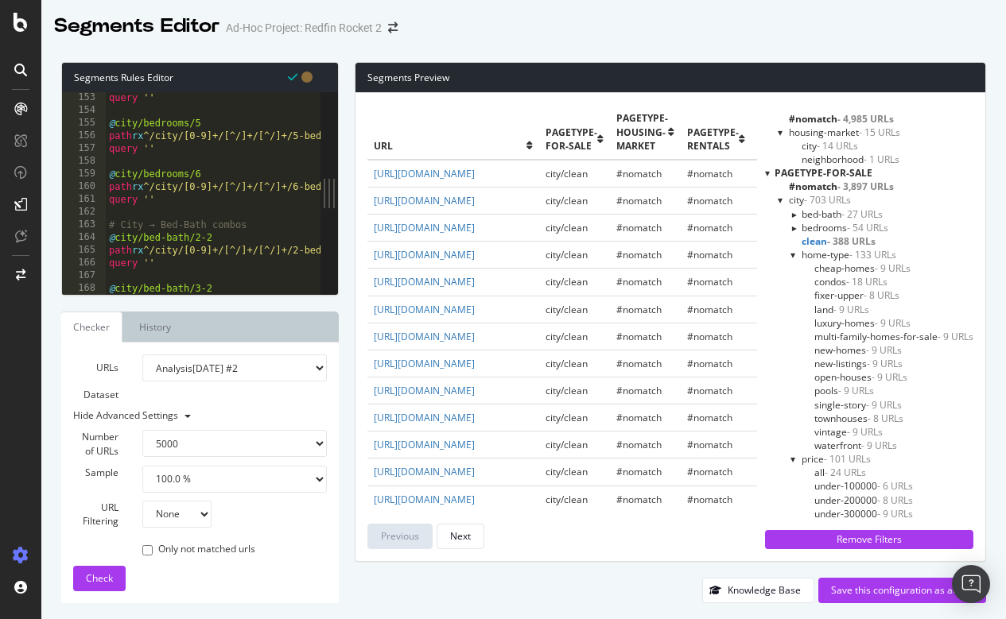
click at [794, 253] on div at bounding box center [793, 255] width 6 height 14
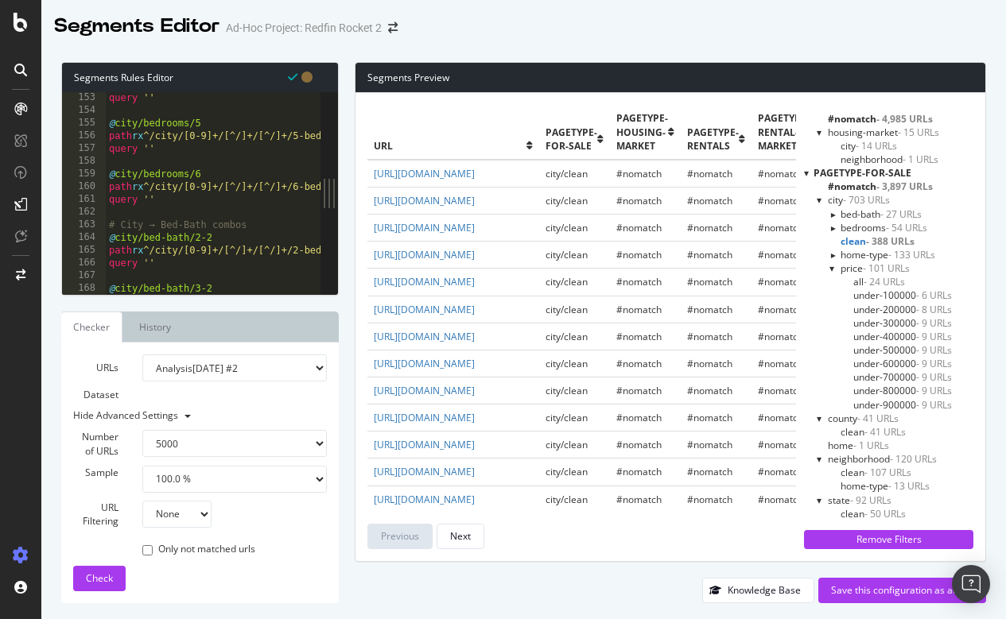
click at [830, 267] on div at bounding box center [832, 269] width 6 height 14
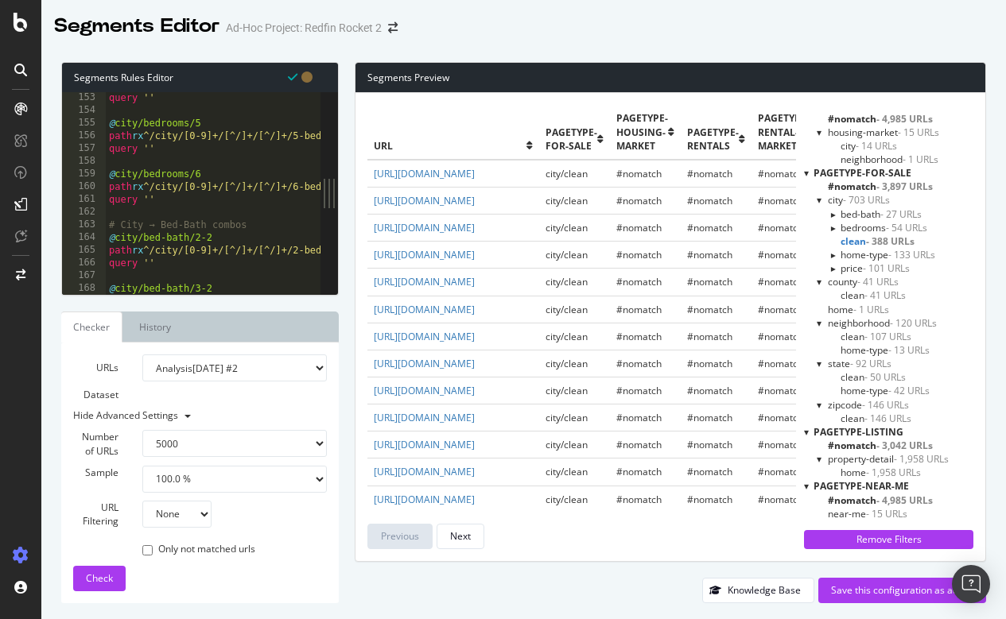
click at [817, 277] on div at bounding box center [819, 282] width 6 height 14
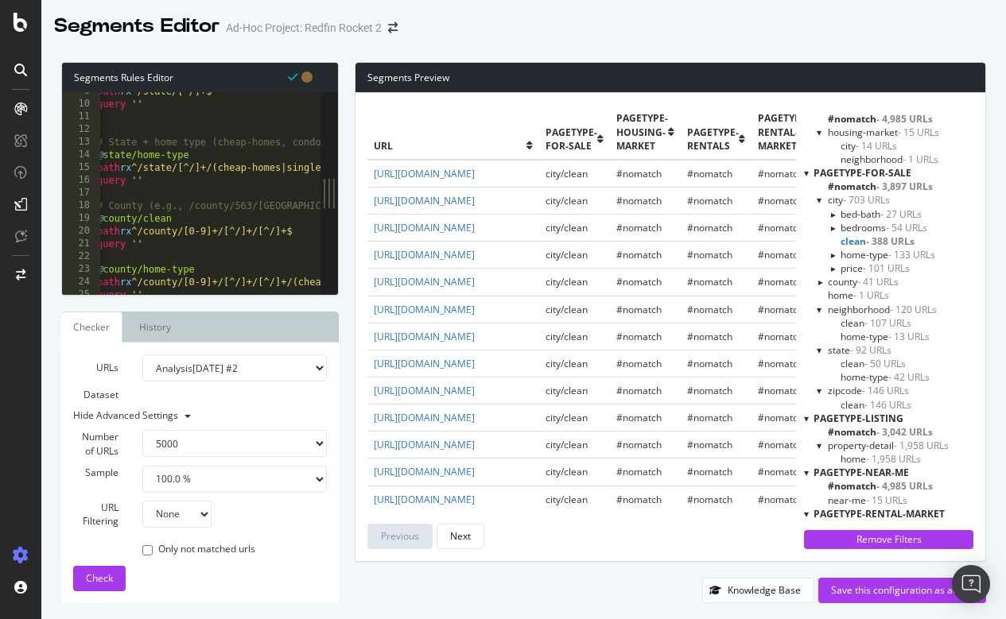
scroll to position [126, 0]
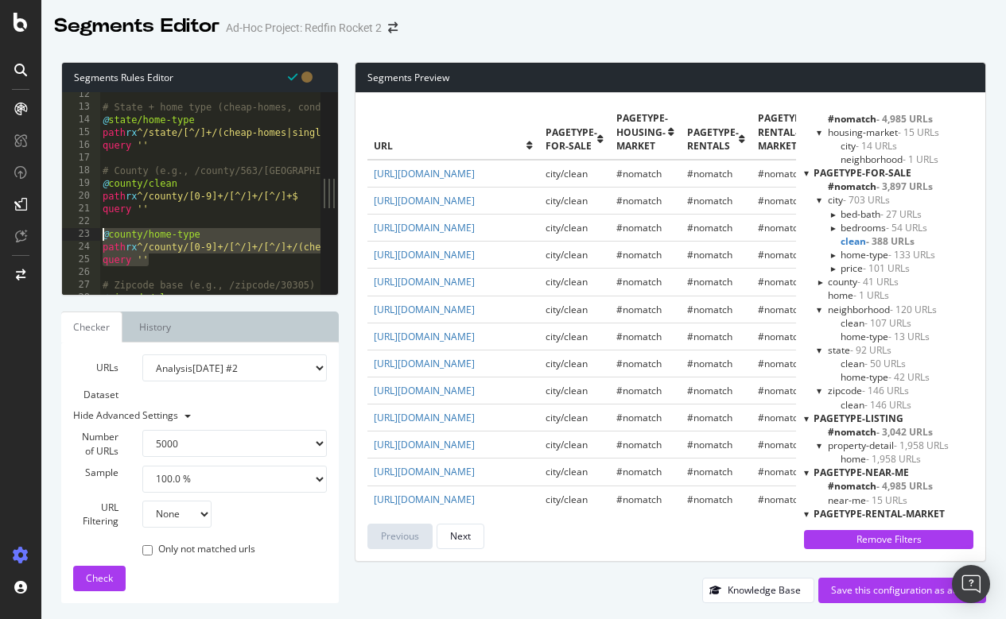
drag, startPoint x: 153, startPoint y: 260, endPoint x: 103, endPoint y: 235, distance: 56.2
click at [103, 235] on div "# State + home type (cheap-homes, condos, pools, etc.) @ state/home-type path r…" at bounding box center [672, 202] width 1146 height 228
paste textarea "query ''"
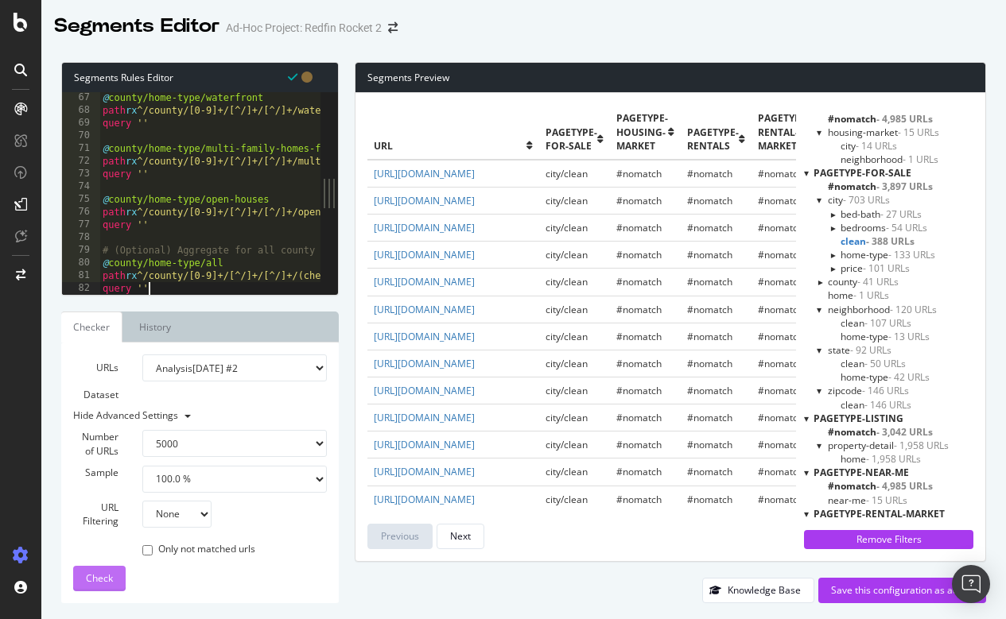
click at [106, 578] on span "Check" at bounding box center [99, 579] width 27 height 14
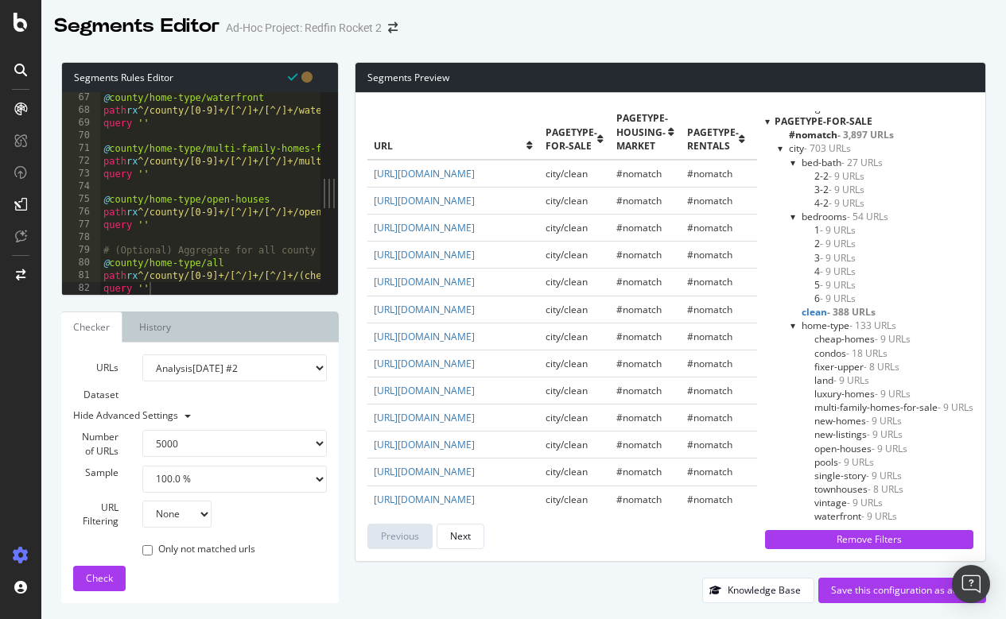
scroll to position [38, 0]
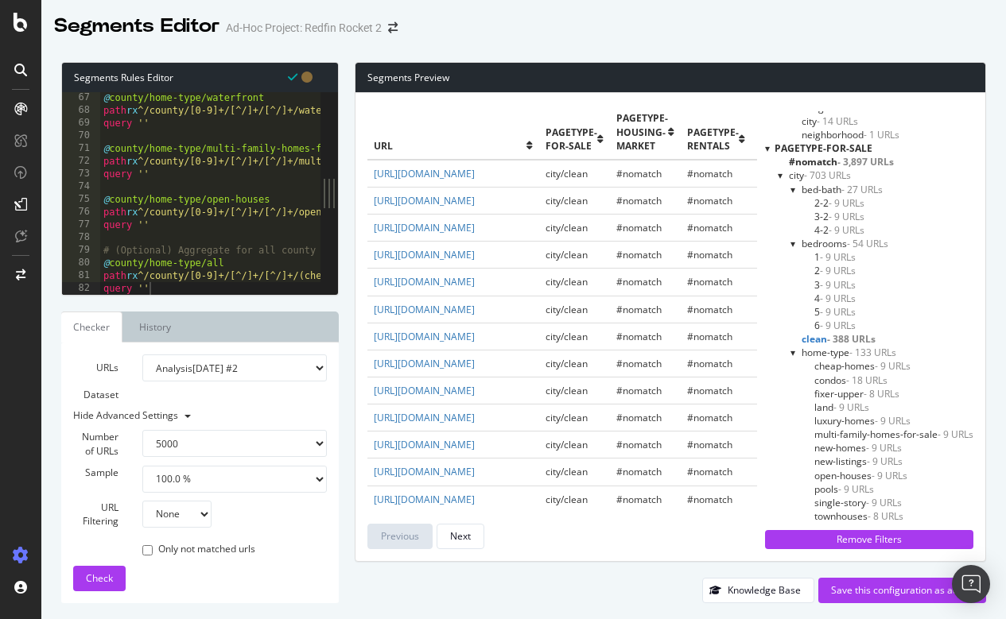
click at [778, 174] on div at bounding box center [781, 176] width 6 height 14
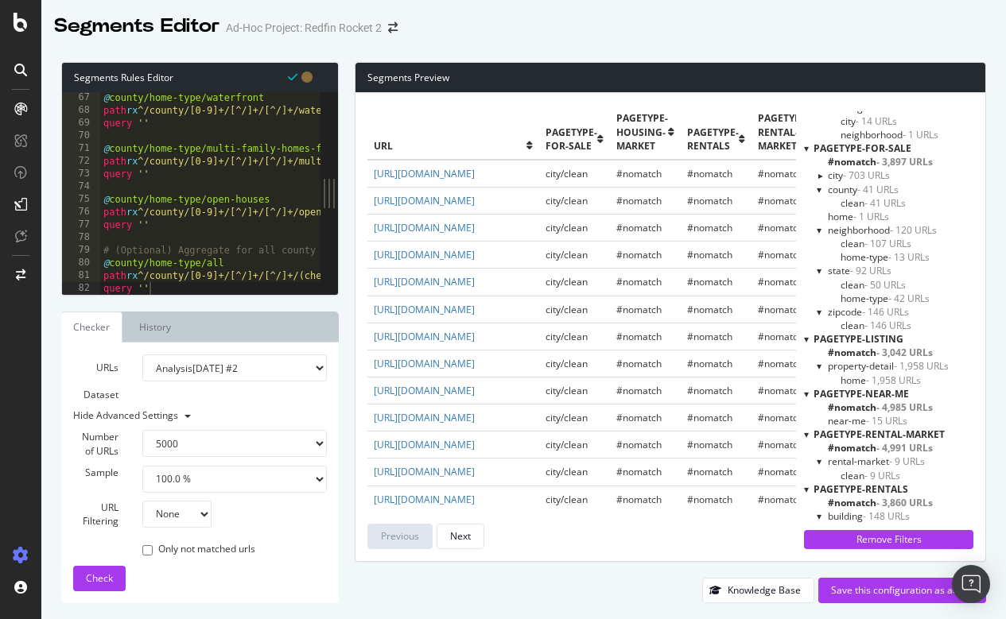
click at [818, 186] on div at bounding box center [819, 190] width 6 height 14
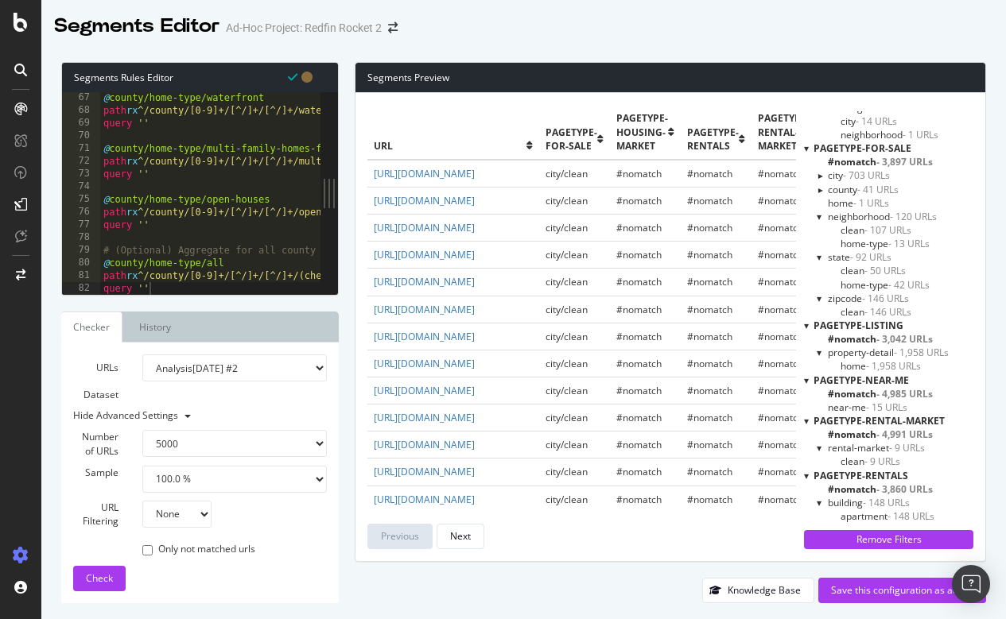
click at [818, 187] on div at bounding box center [820, 189] width 14 height 6
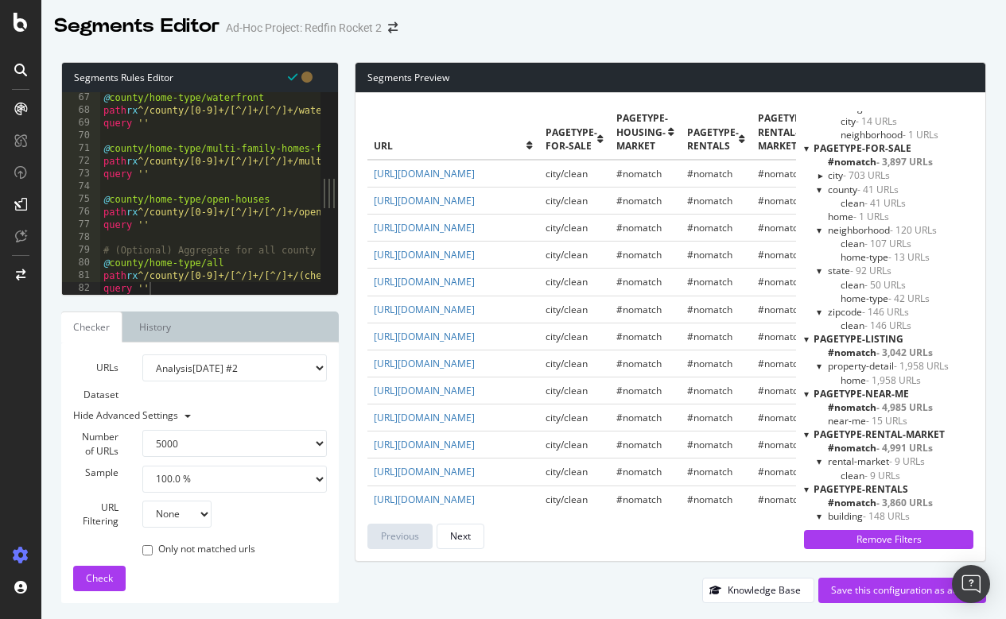
click at [816, 188] on div at bounding box center [819, 190] width 6 height 14
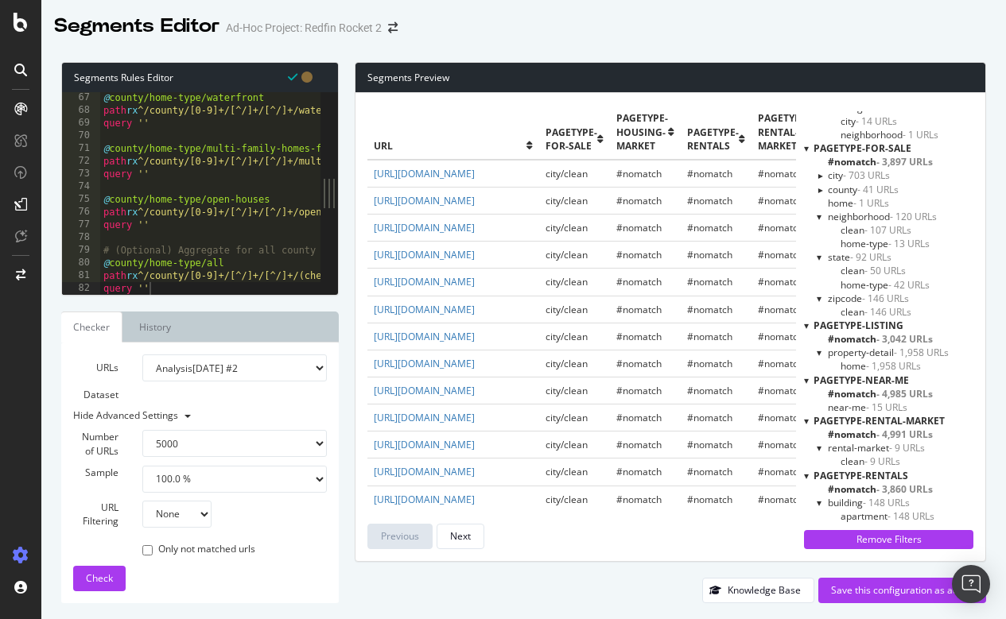
click at [817, 188] on div at bounding box center [820, 189] width 14 height 6
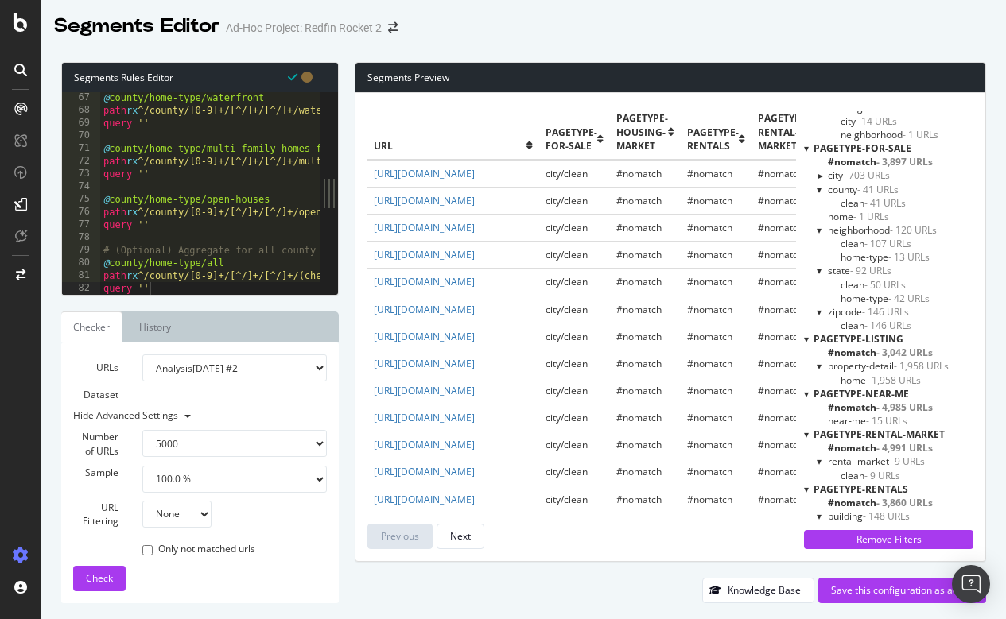
click at [818, 188] on div at bounding box center [819, 190] width 6 height 14
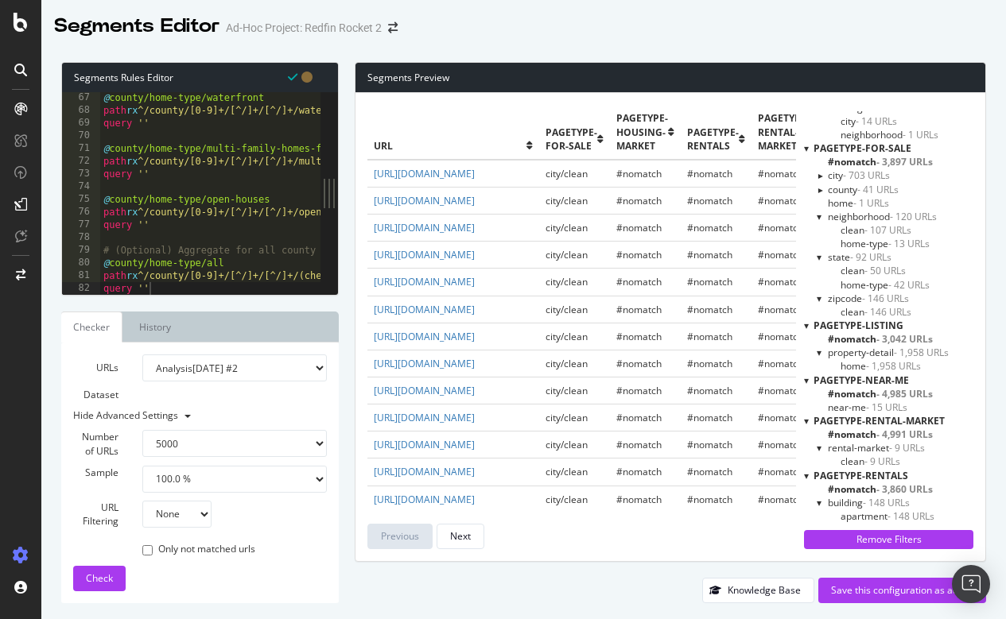
click at [818, 187] on div at bounding box center [820, 189] width 14 height 6
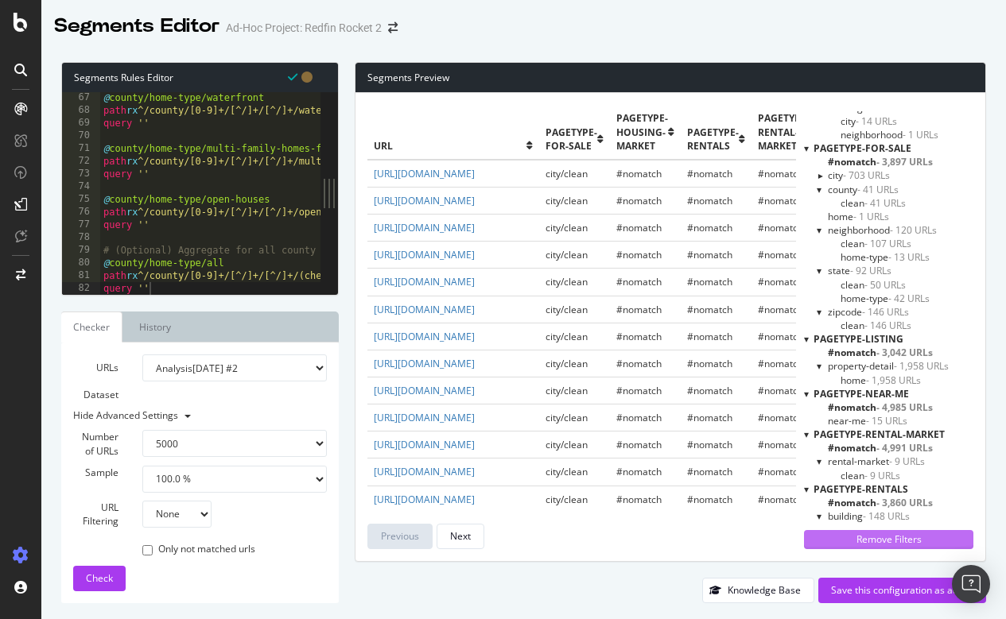
click at [849, 538] on div "Remove Filters" at bounding box center [888, 540] width 150 height 14
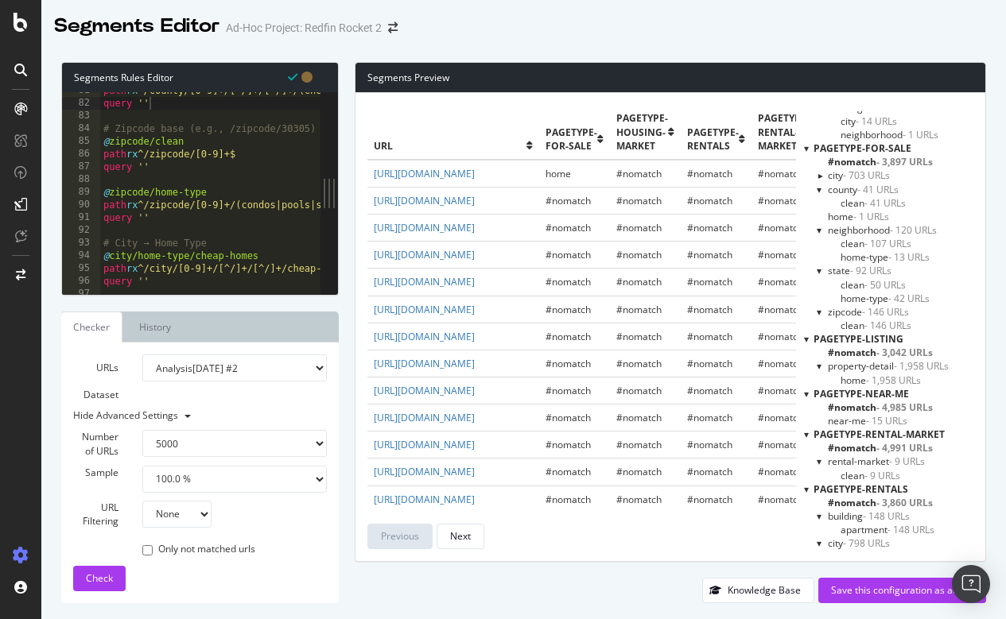
scroll to position [1023, 0]
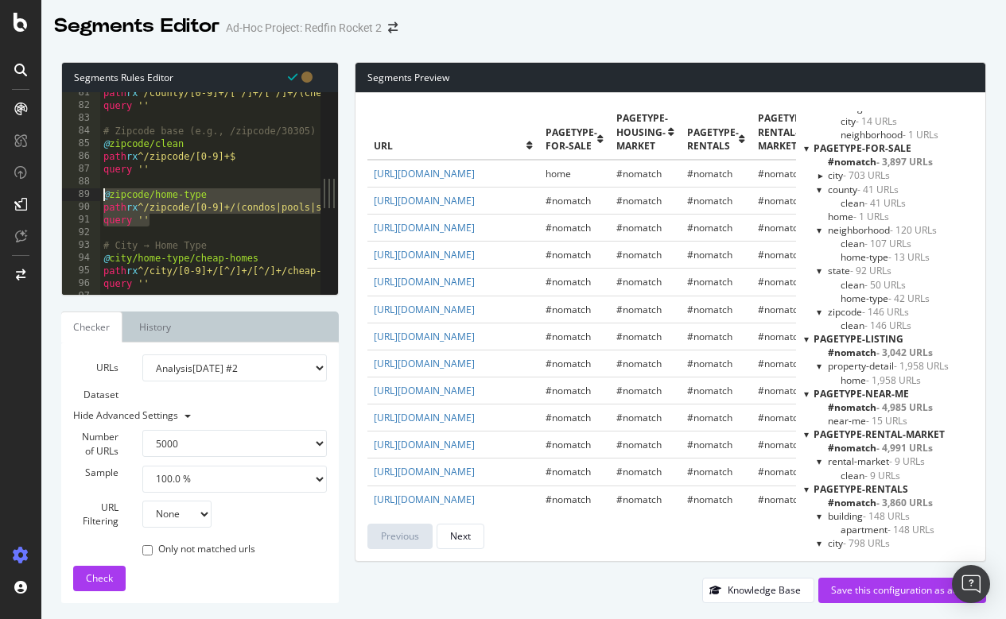
drag, startPoint x: 164, startPoint y: 221, endPoint x: 105, endPoint y: 192, distance: 65.8
click at [105, 192] on div "path rx ^/county/[0-9]+/[^/]+/[^/]+/(cheap-homes|single-story|pools|condos|vint…" at bounding box center [673, 201] width 1146 height 228
paste textarea "query ''"
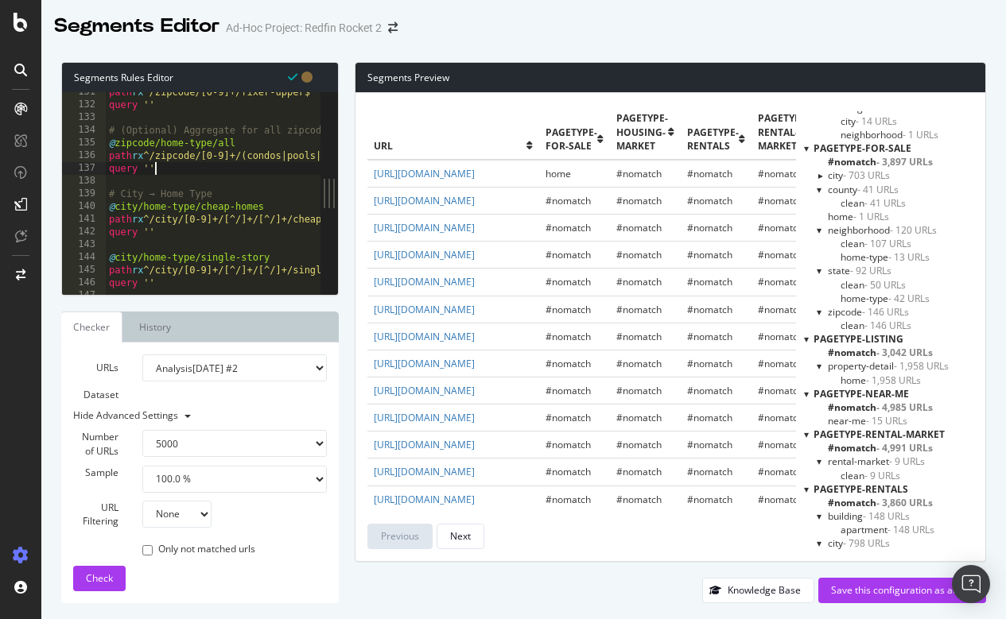
scroll to position [1661, 0]
click at [91, 565] on div "URLs Dataset Analysis [DATE] #2 Analysis [DATE] Or paste a list of URLs Hide Ad…" at bounding box center [200, 473] width 254 height 237
click at [92, 572] on span "Check" at bounding box center [99, 579] width 27 height 14
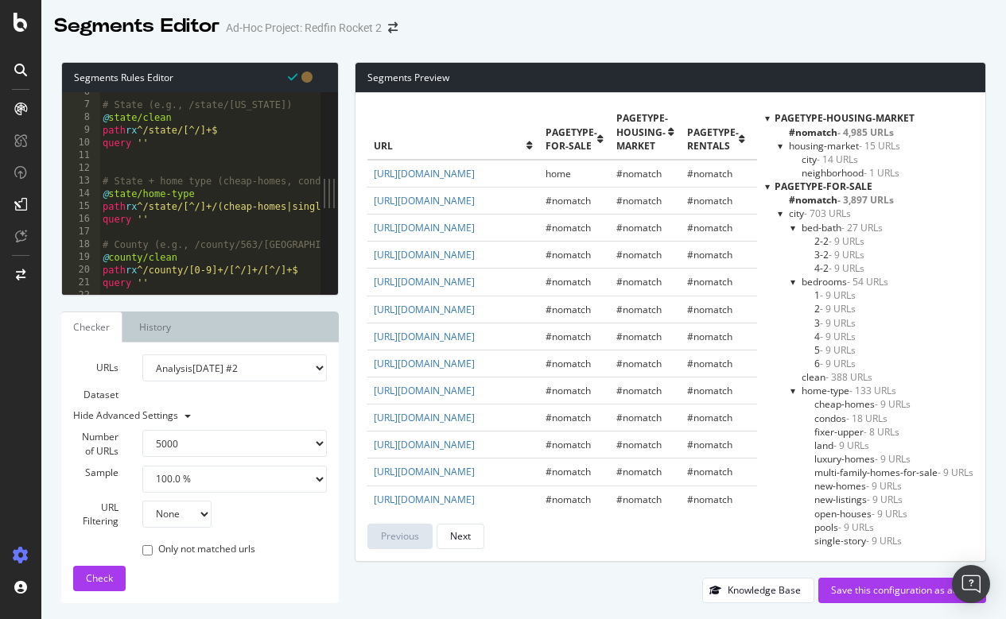
scroll to position [70, 0]
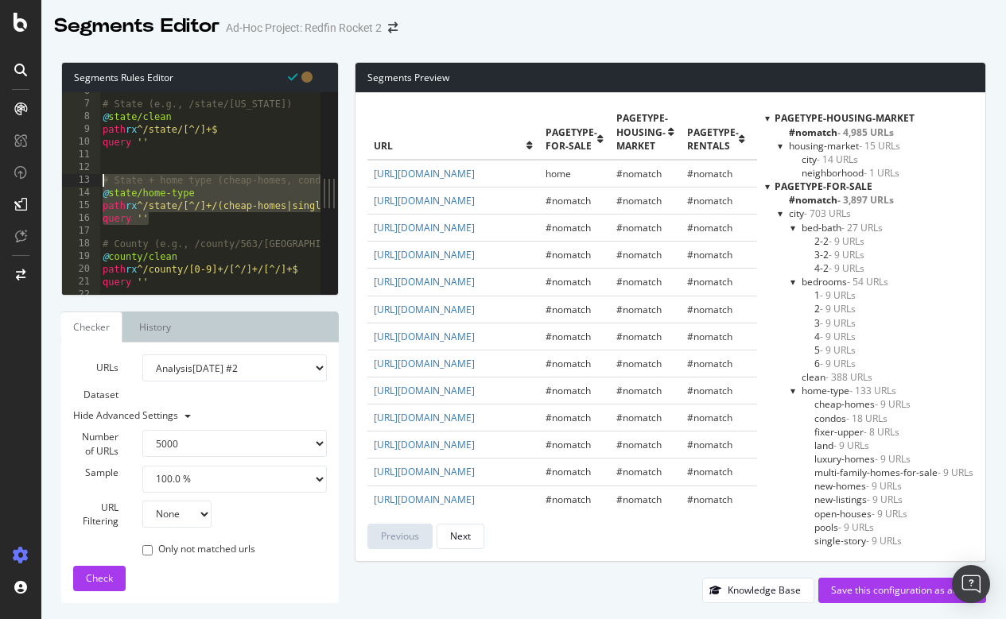
drag, startPoint x: 160, startPoint y: 215, endPoint x: 98, endPoint y: 176, distance: 73.2
click at [98, 176] on div "query '' 6 7 8 9 10 11 12 13 14 15 16 17 18 19 20 21 22 23 # State (e.g., /stat…" at bounding box center [191, 193] width 258 height 203
paste textarea "query ''"
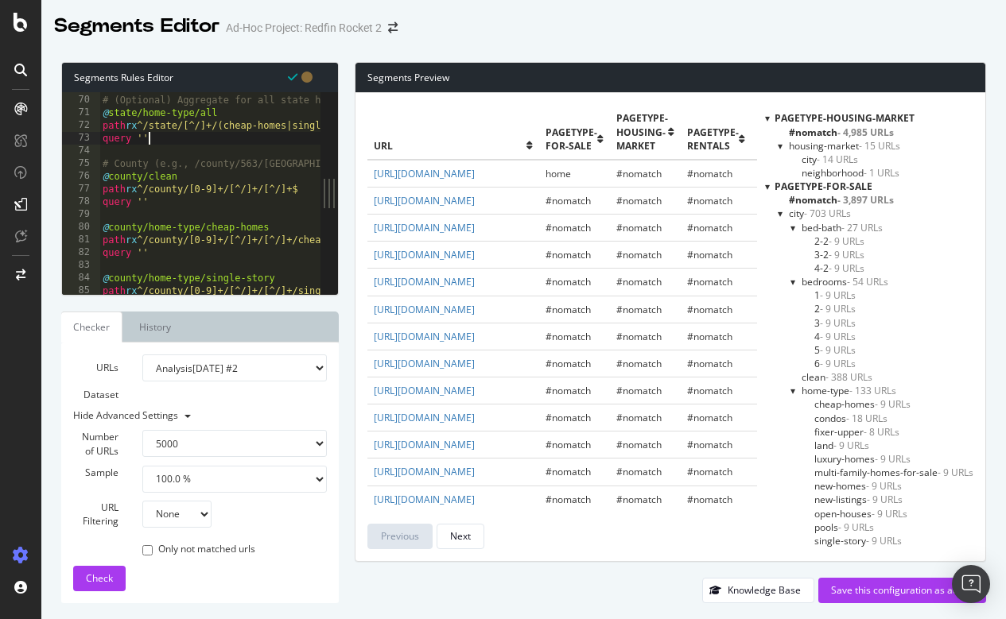
scroll to position [879, 0]
click at [110, 578] on span "Check" at bounding box center [99, 579] width 27 height 14
click at [791, 390] on div at bounding box center [793, 391] width 6 height 14
click at [793, 280] on div at bounding box center [793, 282] width 6 height 14
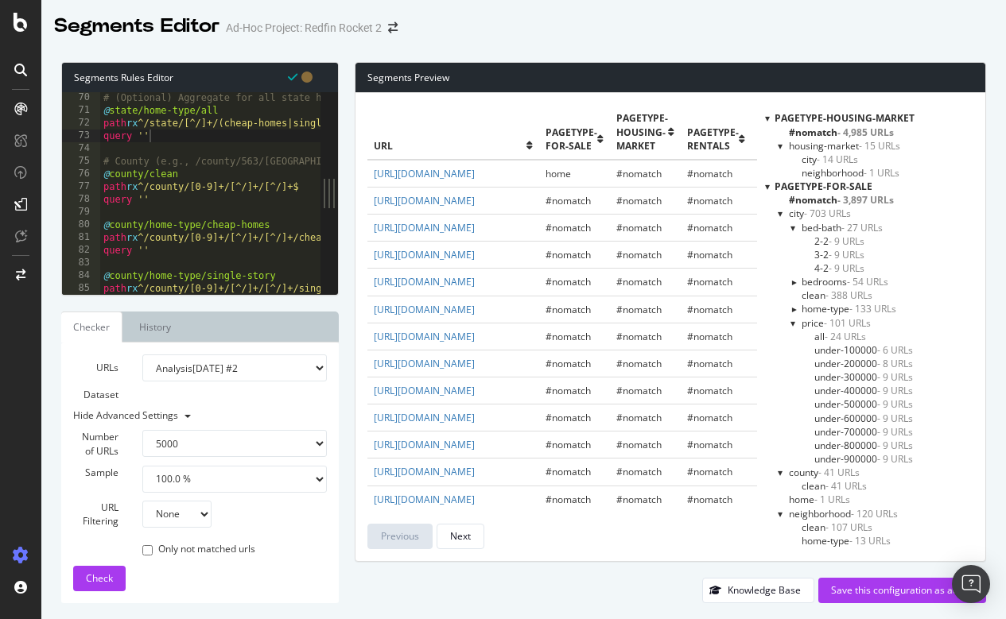
click at [790, 321] on div at bounding box center [793, 323] width 6 height 14
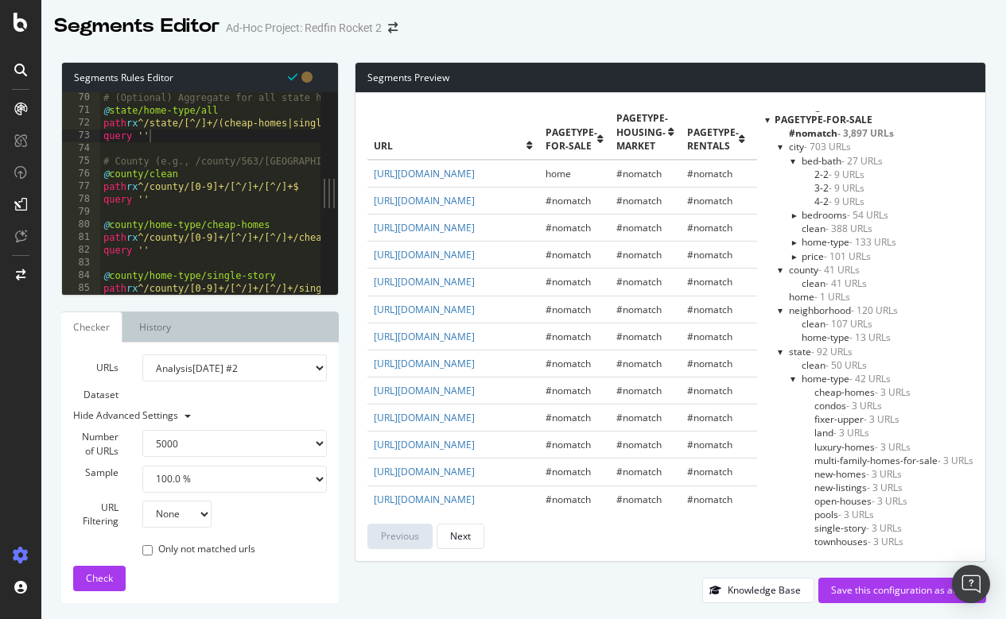
scroll to position [80, 0]
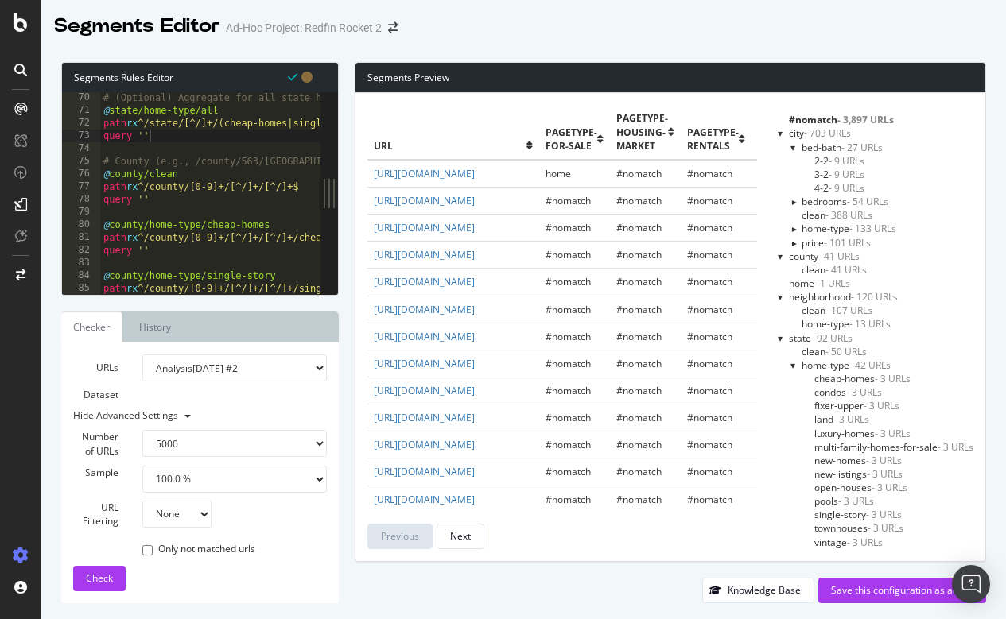
click at [801, 337] on span "state - 92 URLs" at bounding box center [821, 339] width 64 height 14
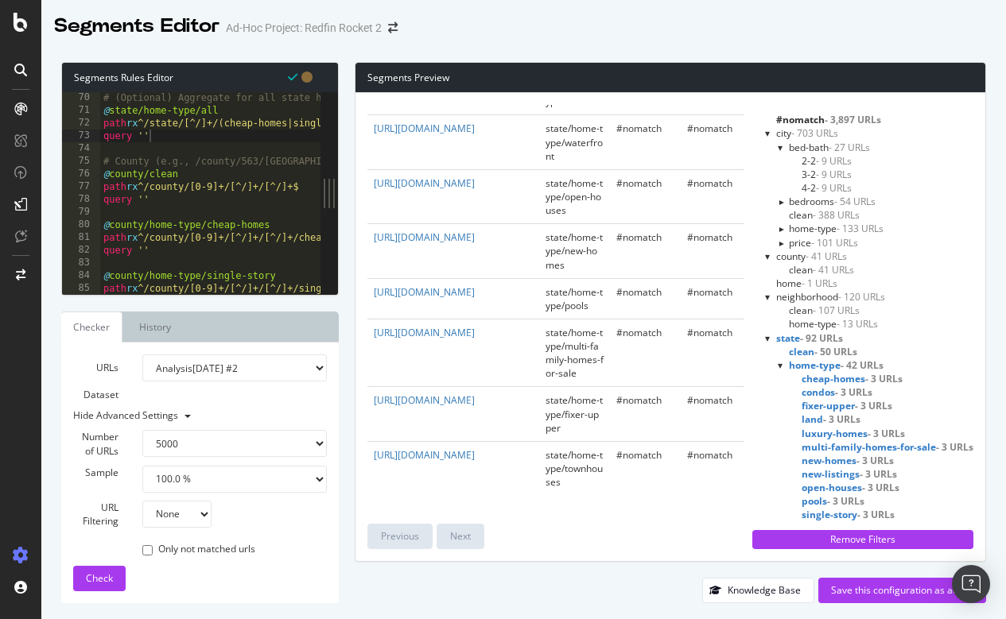
scroll to position [3258, 0]
click at [781, 359] on div at bounding box center [781, 366] width 6 height 14
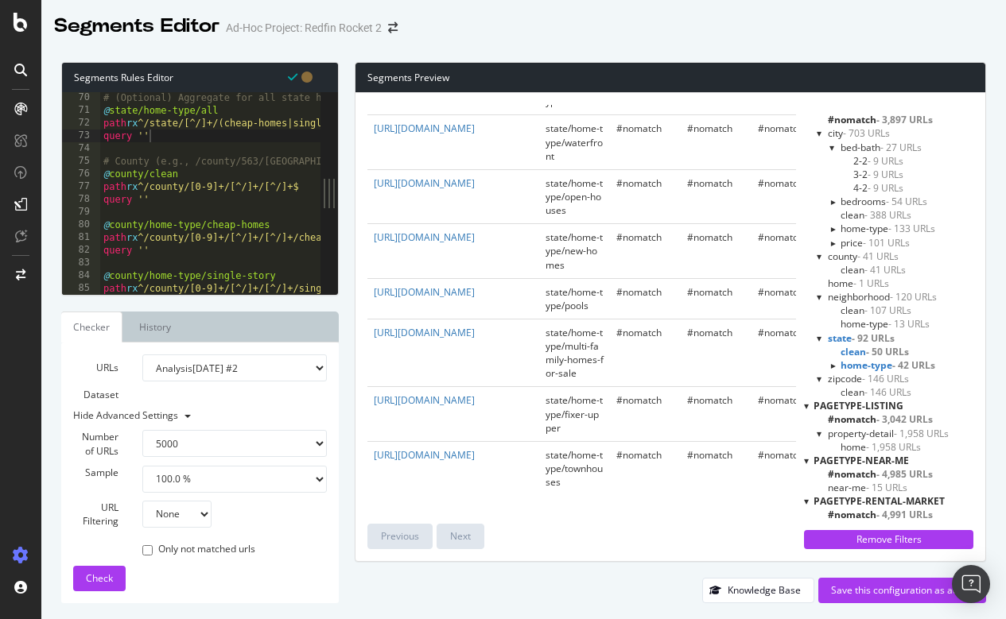
click at [830, 362] on div at bounding box center [832, 365] width 14 height 6
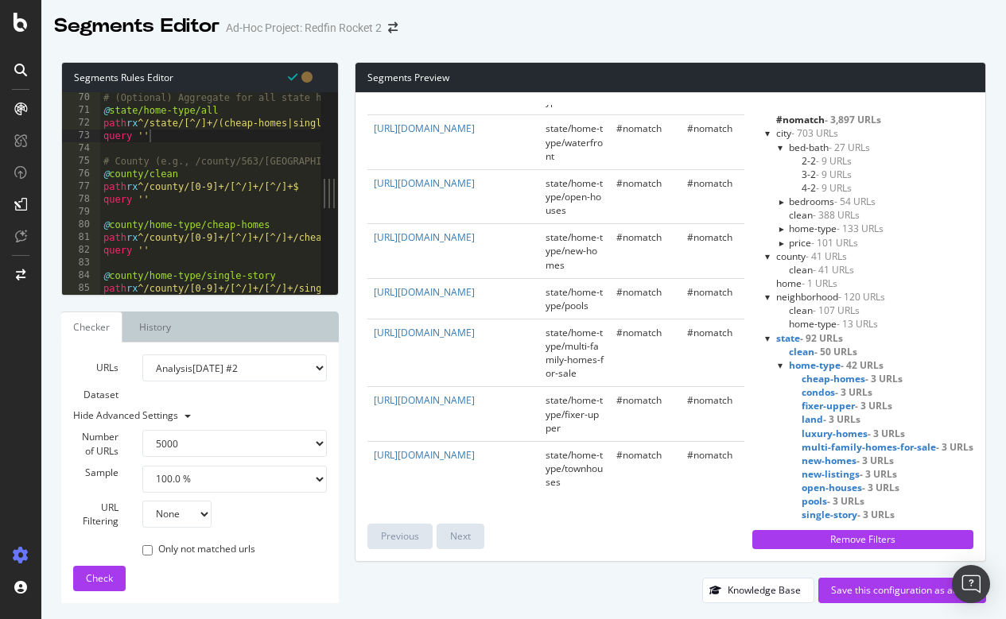
click at [824, 386] on span "condos - 3 URLs" at bounding box center [836, 393] width 71 height 14
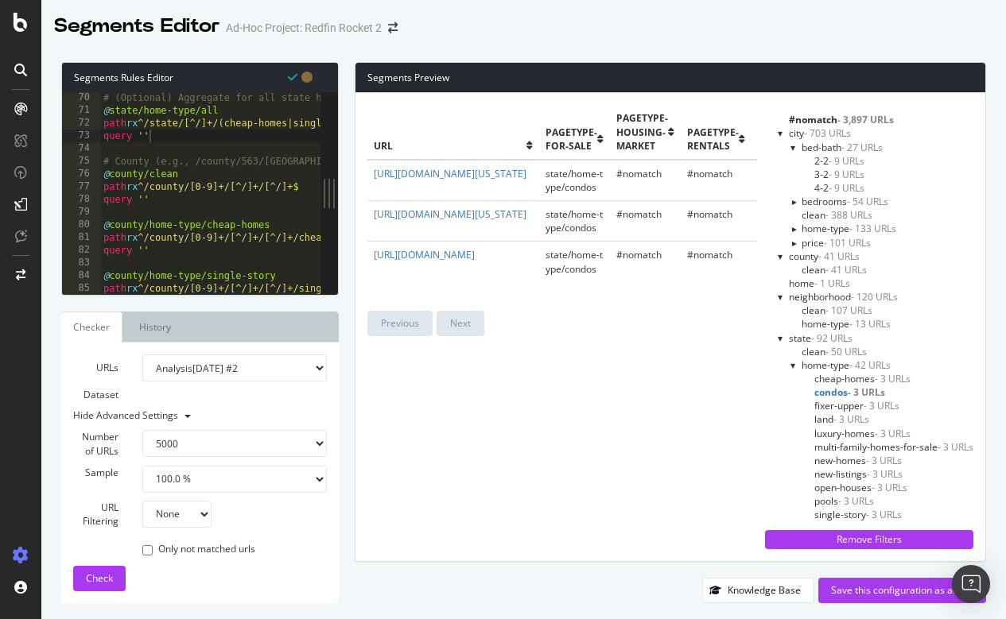
scroll to position [0, 0]
click at [794, 364] on div at bounding box center [793, 366] width 6 height 14
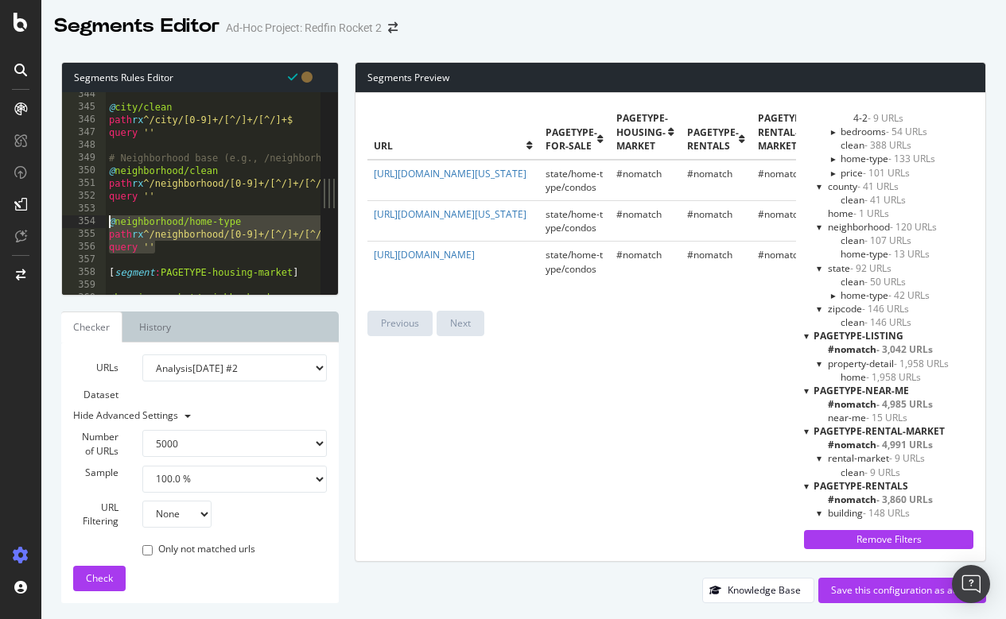
drag, startPoint x: 161, startPoint y: 244, endPoint x: 100, endPoint y: 221, distance: 65.4
click at [100, 221] on div "query '' 344 345 346 347 348 349 350 351 352 353 354 355 356 357 358 359 360 36…" at bounding box center [191, 193] width 258 height 203
paste textarea "query ''"
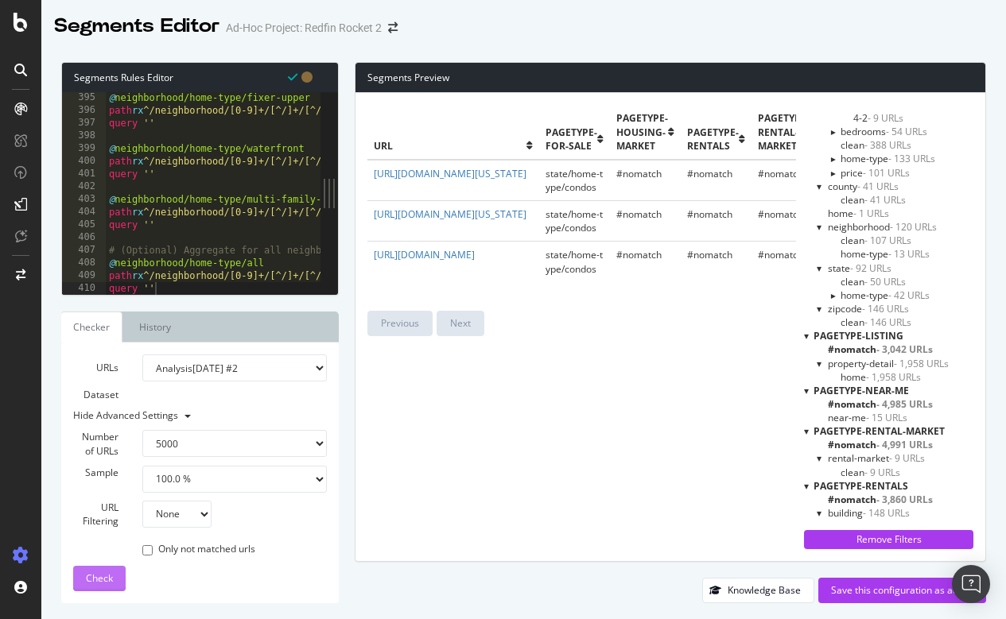
click at [98, 586] on div "Check" at bounding box center [99, 579] width 27 height 24
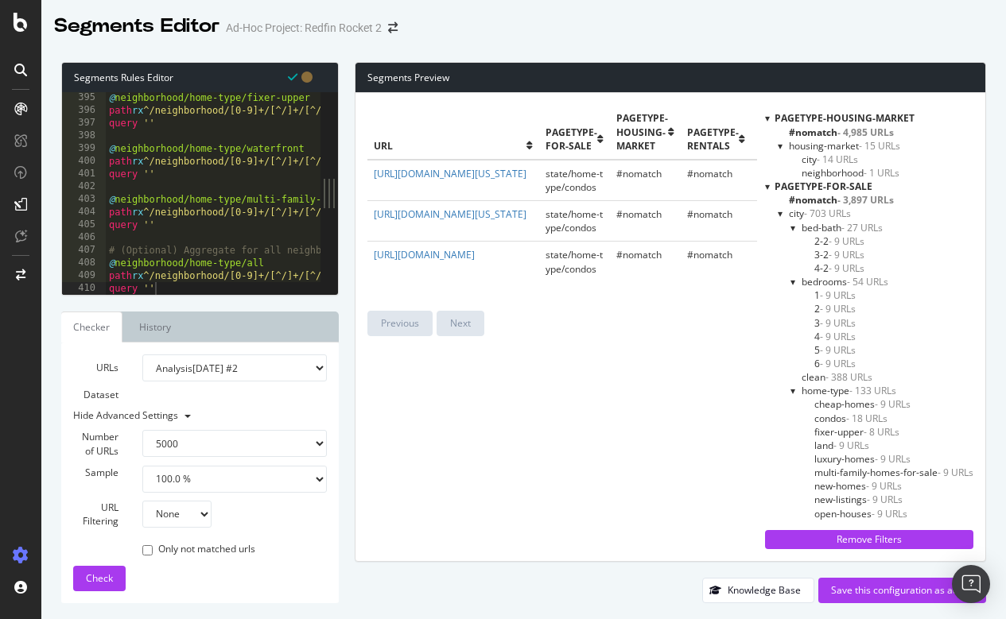
click at [794, 390] on div at bounding box center [793, 391] width 6 height 14
click at [801, 398] on span "price - 101 URLs" at bounding box center [835, 405] width 69 height 14
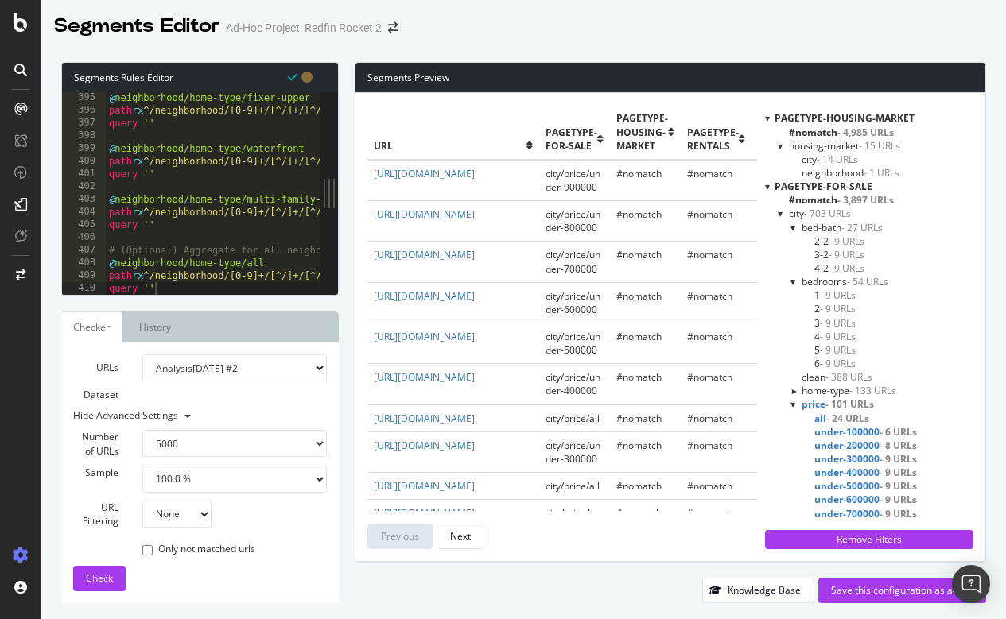
click at [792, 404] on div at bounding box center [793, 405] width 6 height 14
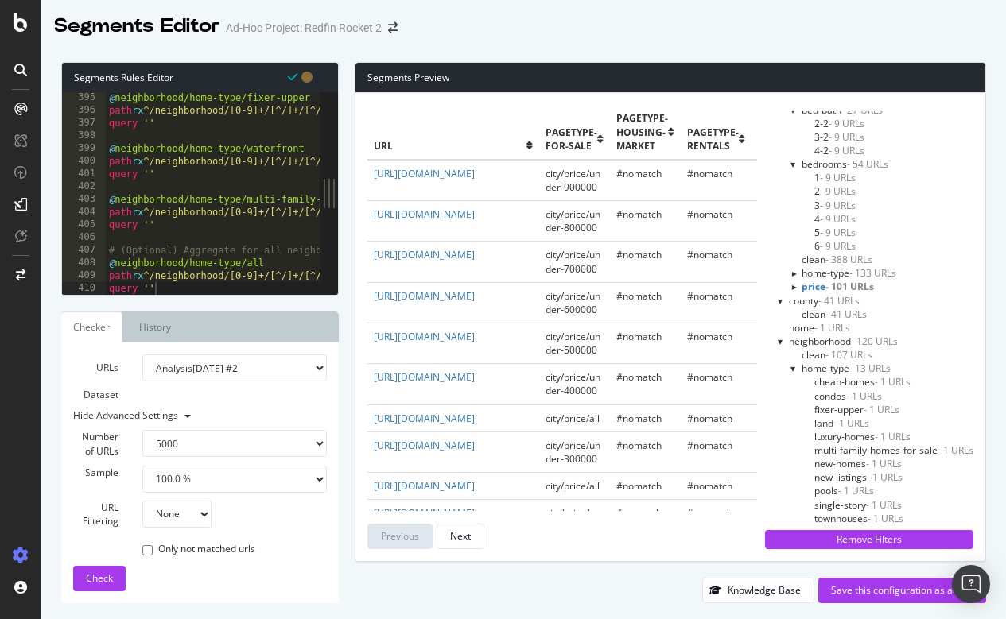
scroll to position [153, 0]
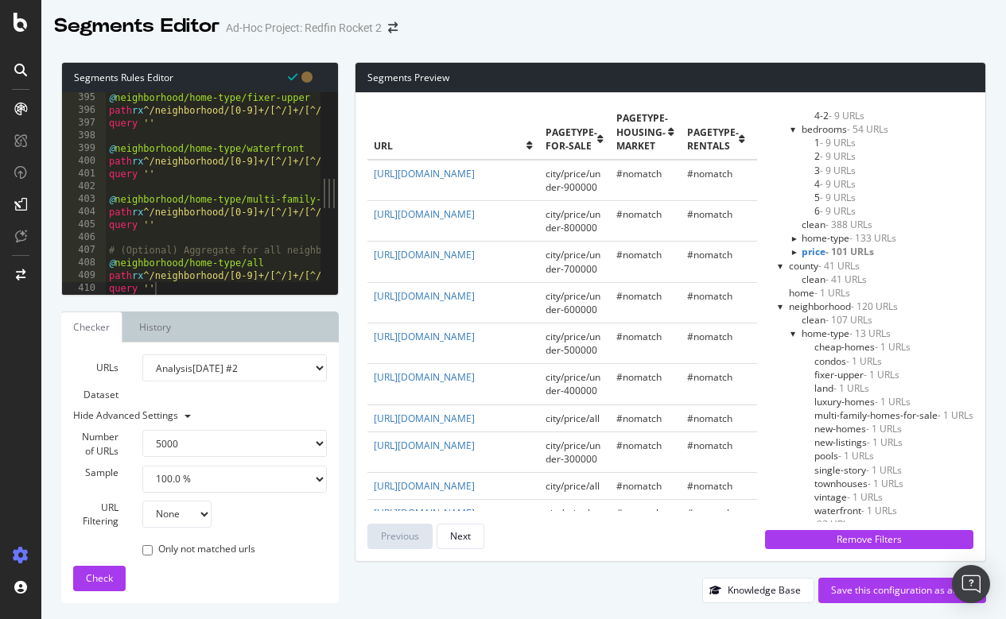
click at [836, 347] on span "cheap-homes - 1 URLs" at bounding box center [862, 347] width 96 height 14
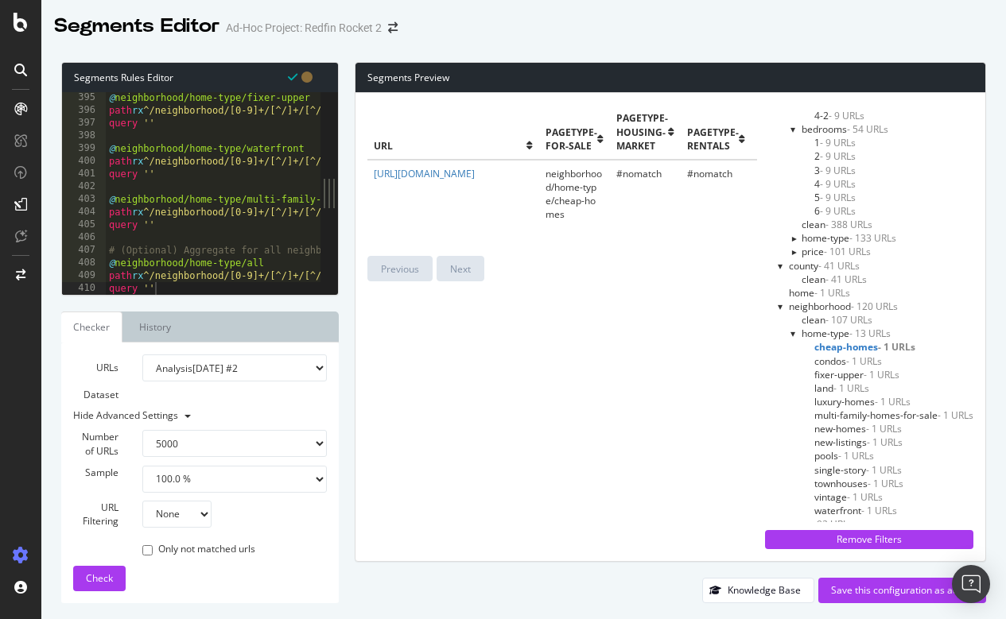
click at [827, 359] on span "condos - 1 URLs" at bounding box center [848, 362] width 68 height 14
click at [822, 390] on span "land - 1 URLs" at bounding box center [841, 389] width 55 height 14
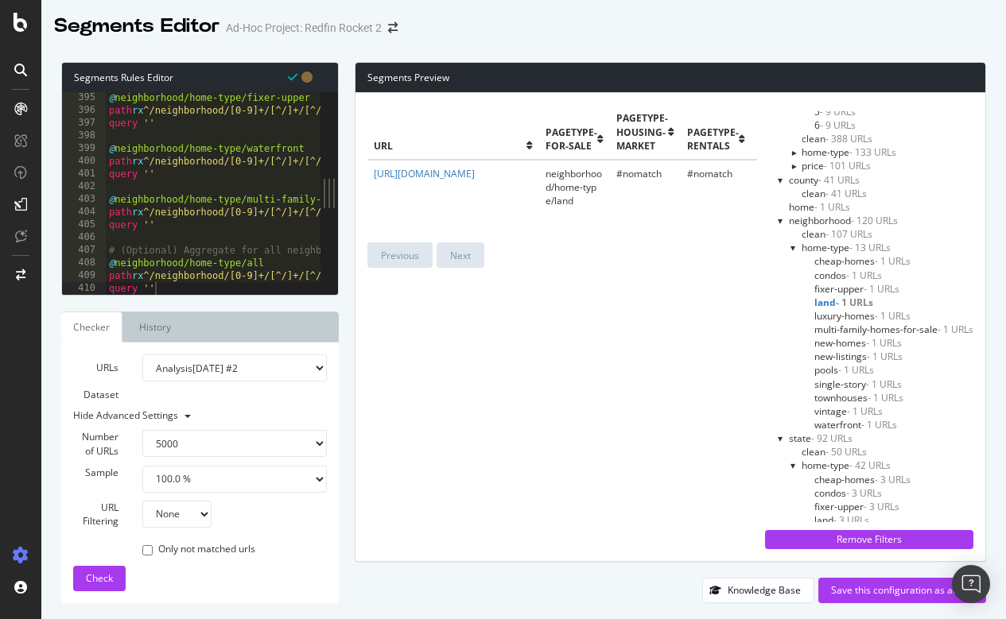
scroll to position [183, 0]
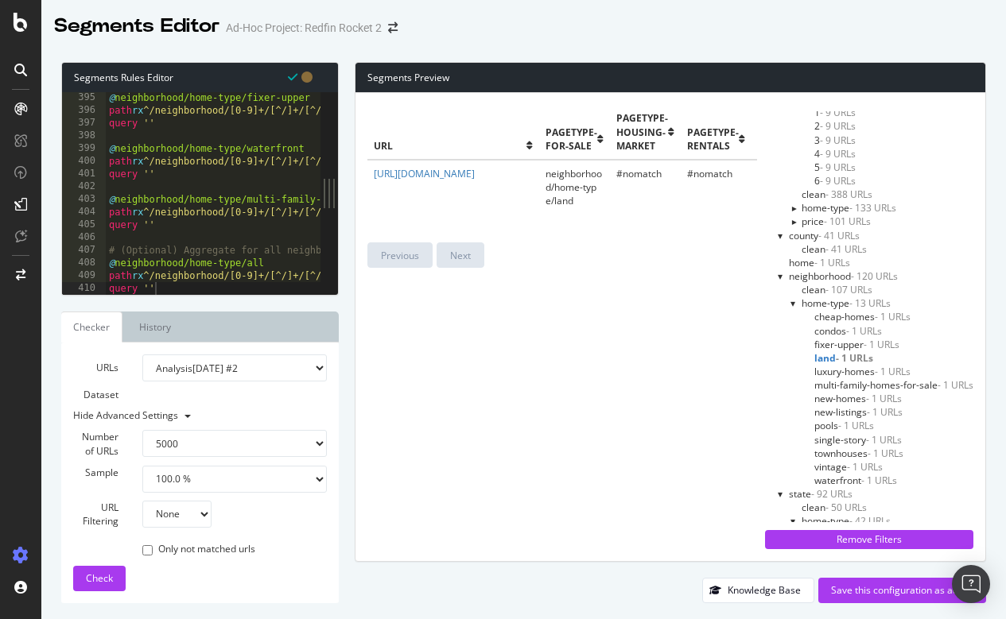
click at [792, 300] on div at bounding box center [793, 304] width 6 height 14
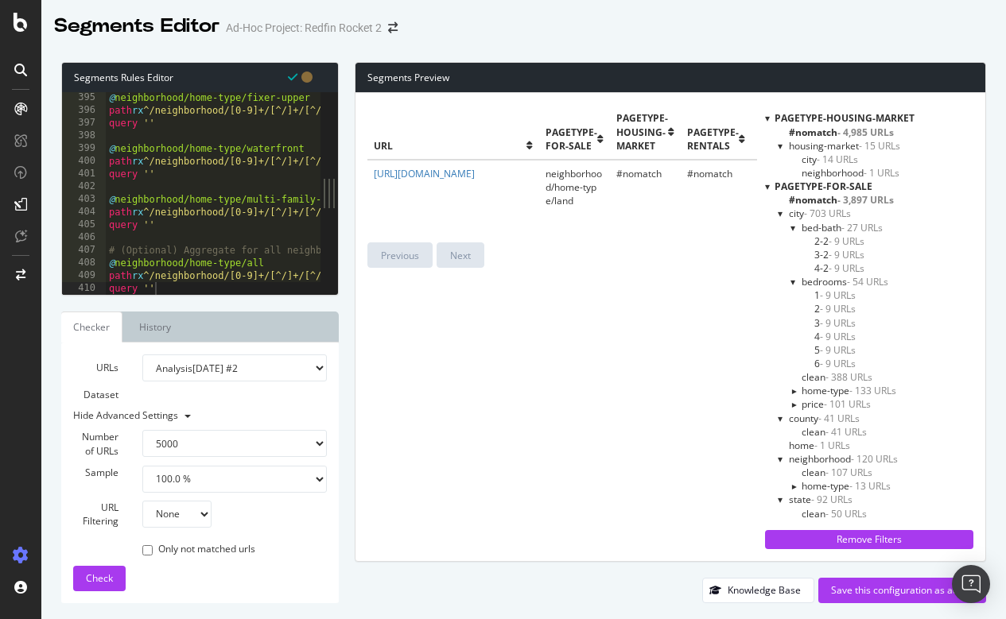
scroll to position [0, 0]
click at [790, 227] on div at bounding box center [793, 228] width 6 height 14
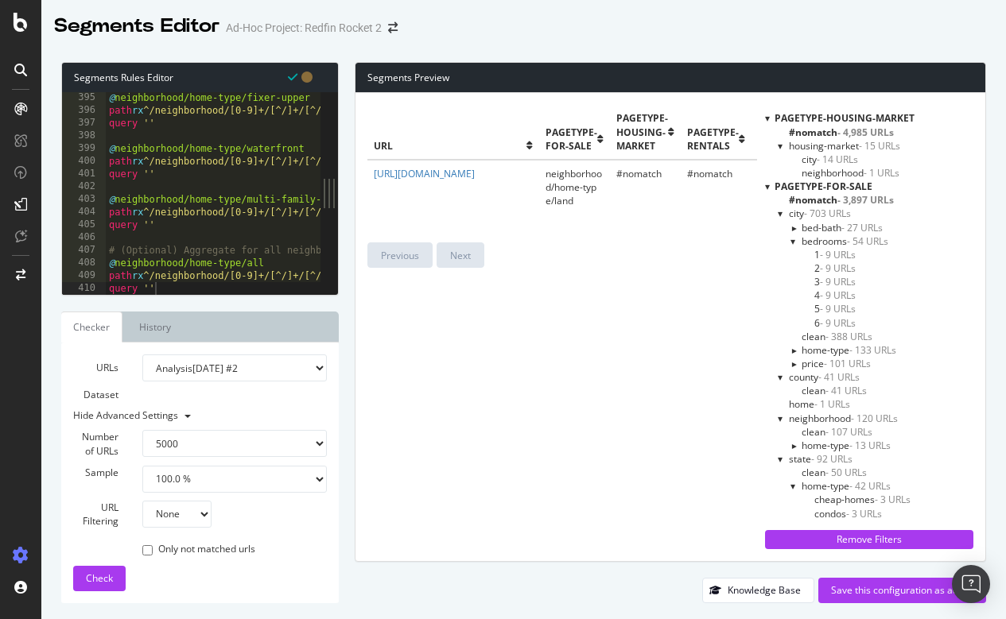
click at [792, 239] on div at bounding box center [793, 242] width 6 height 14
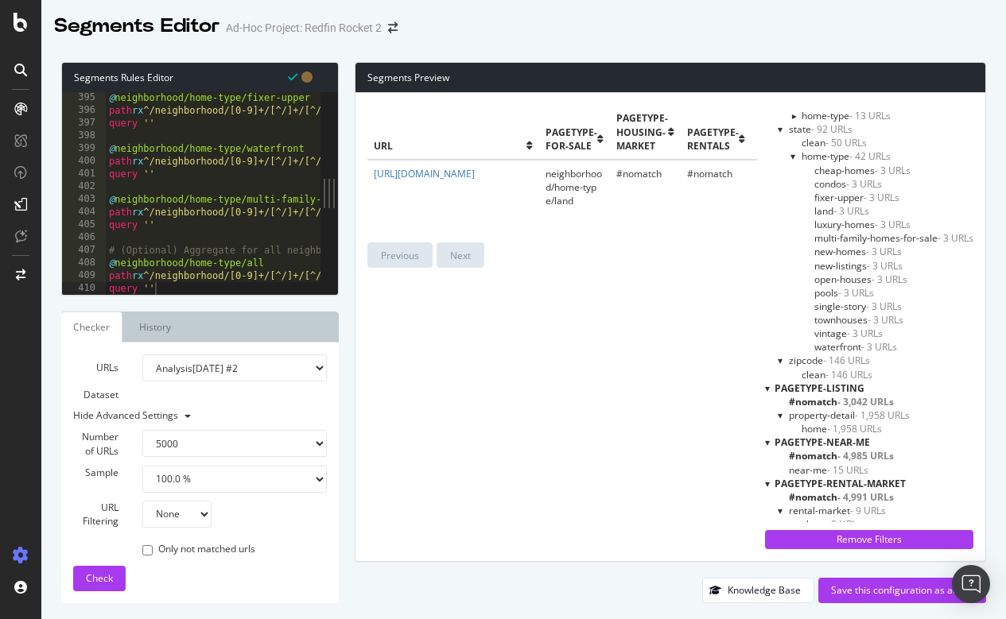
scroll to position [250, 0]
click at [791, 153] on div at bounding box center [793, 155] width 6 height 14
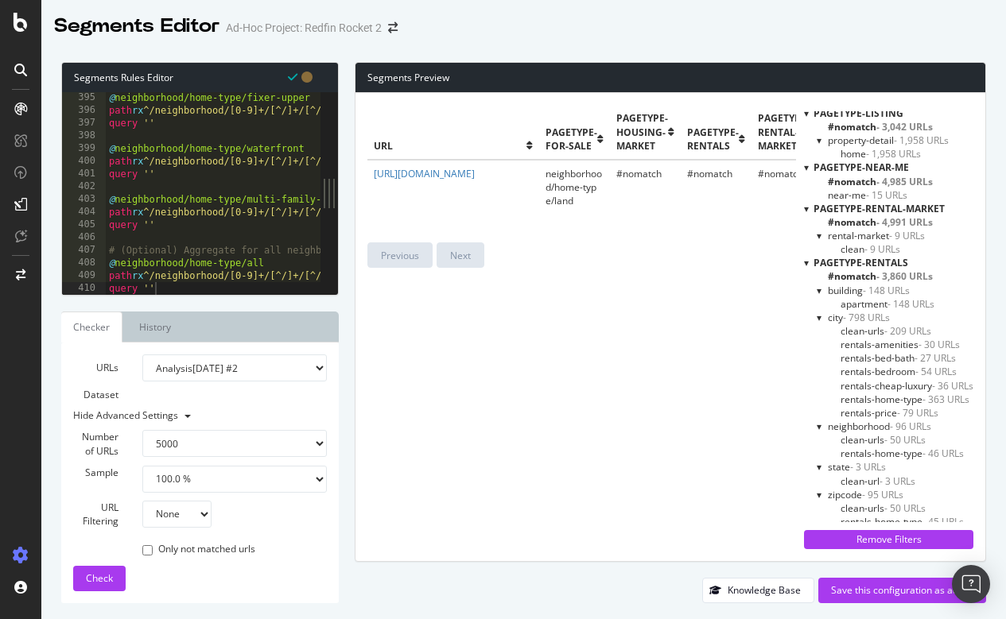
click at [816, 312] on div at bounding box center [819, 318] width 6 height 14
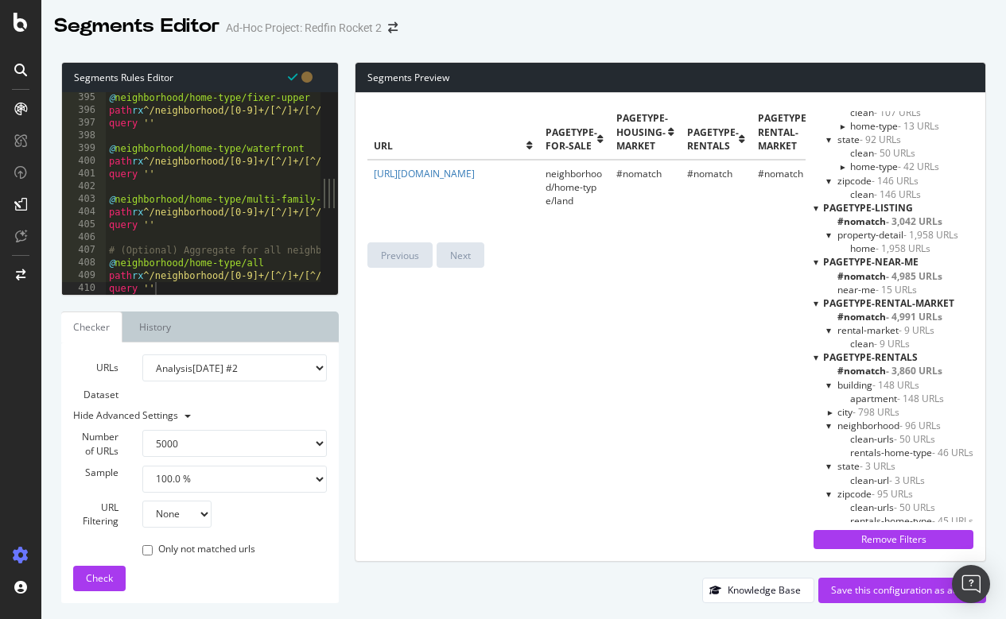
click at [270, 174] on div "@ neighborhood/home-type/fixer-upper path rx ^/neighborhood/[0-9]+/[^/]+/[^/]+/…" at bounding box center [679, 205] width 1146 height 228
type textarea "query '' query ''"
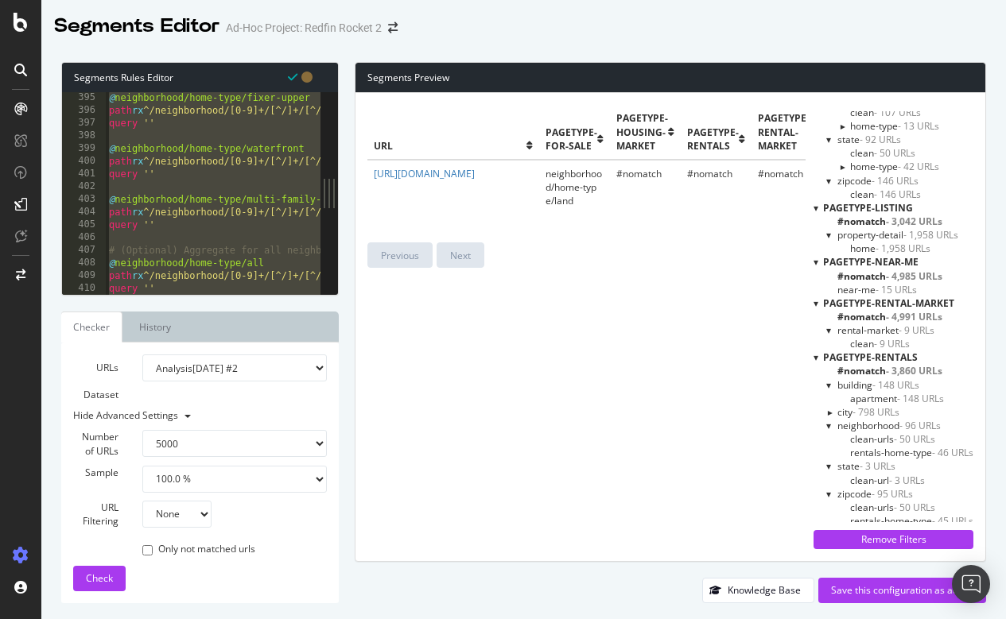
click at [234, 188] on div "@ neighborhood/home-type/fixer-upper path rx ^/neighborhood/[0-9]+/[^/]+/[^/]+/…" at bounding box center [679, 205] width 1146 height 228
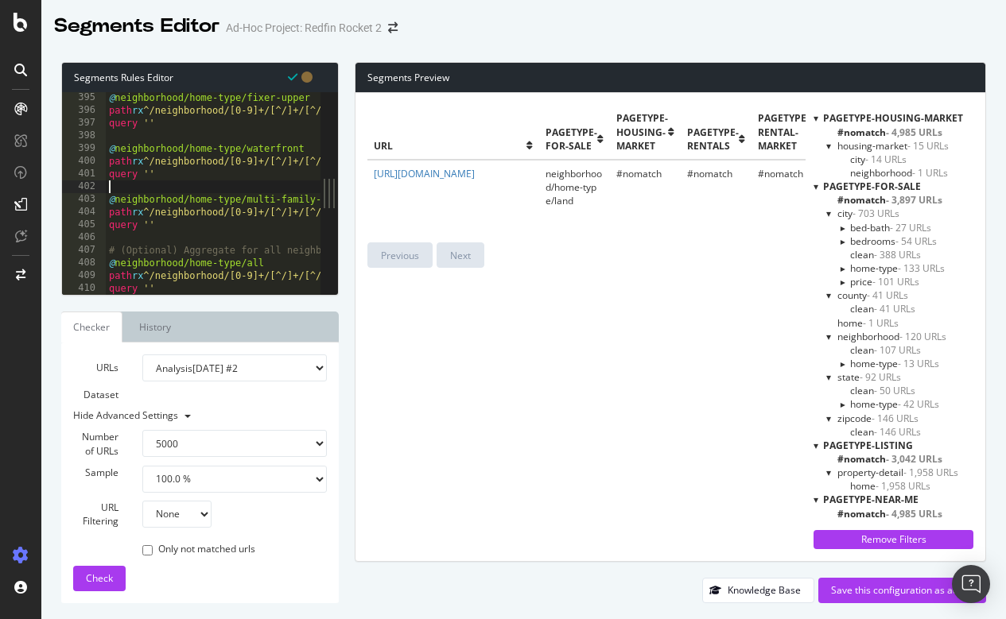
scroll to position [0, 0]
click at [840, 361] on div at bounding box center [842, 364] width 14 height 6
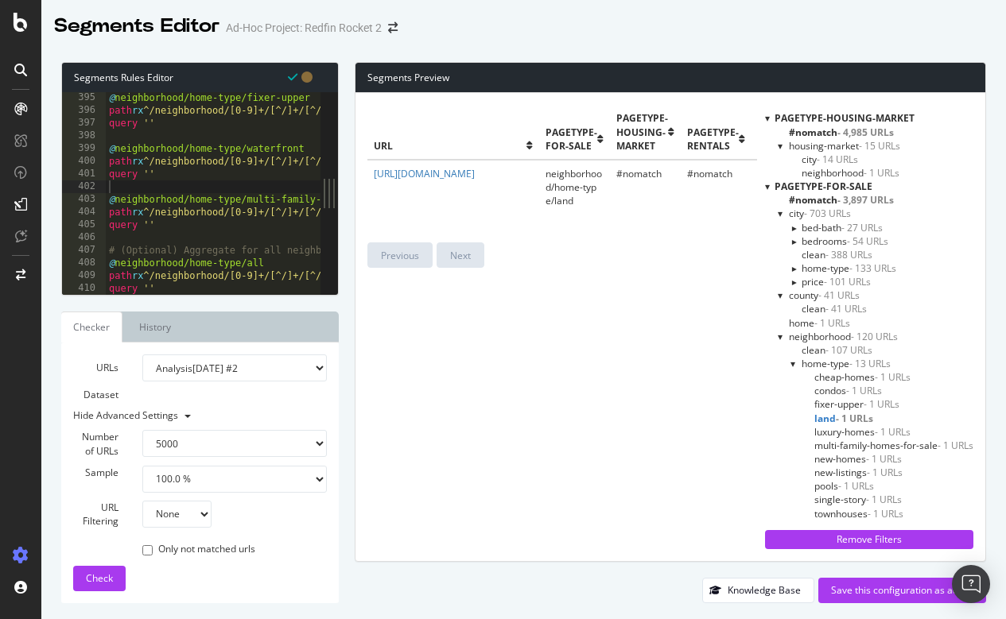
click at [792, 360] on div at bounding box center [793, 364] width 6 height 14
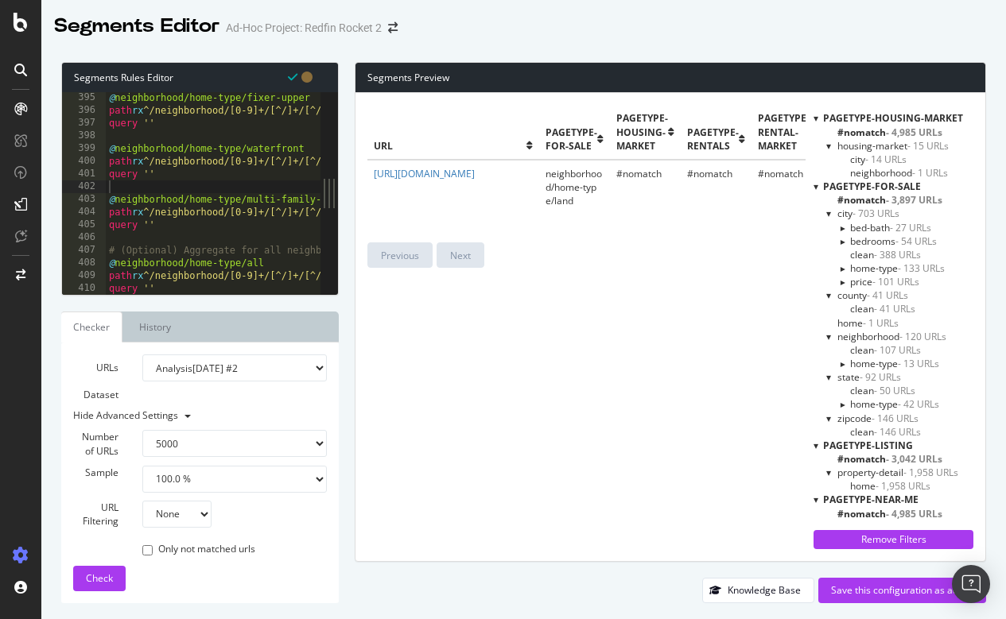
click at [840, 402] on div at bounding box center [842, 404] width 14 height 6
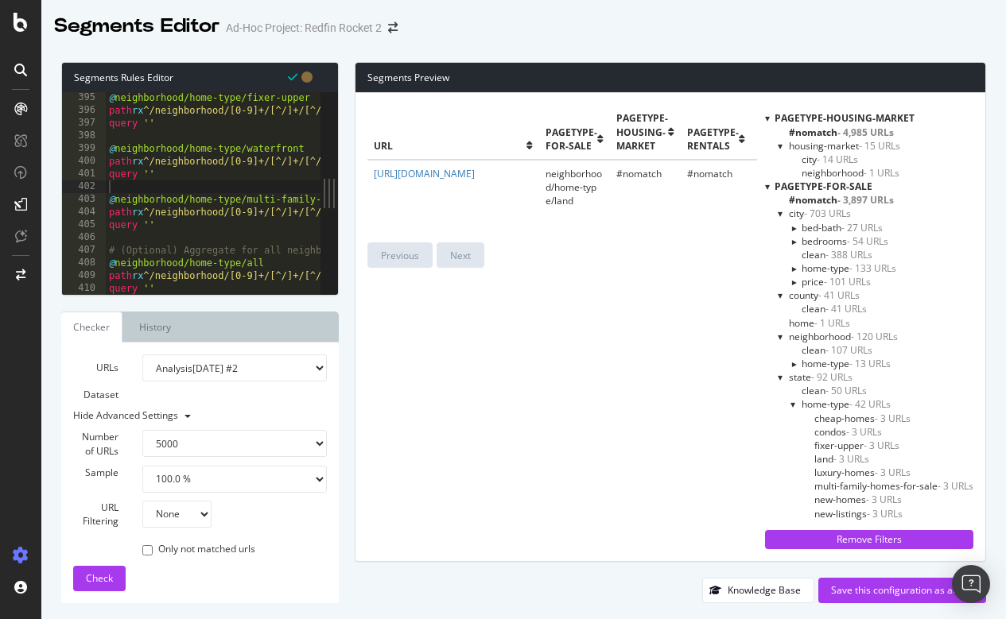
click at [792, 401] on div at bounding box center [793, 405] width 6 height 14
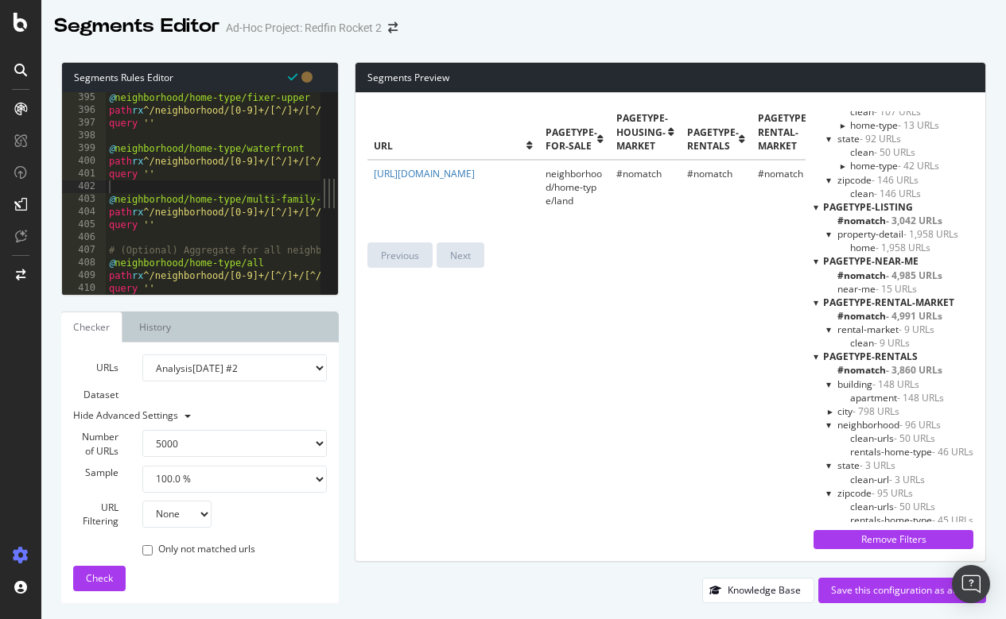
scroll to position [238, 0]
click at [826, 328] on div at bounding box center [829, 331] width 6 height 14
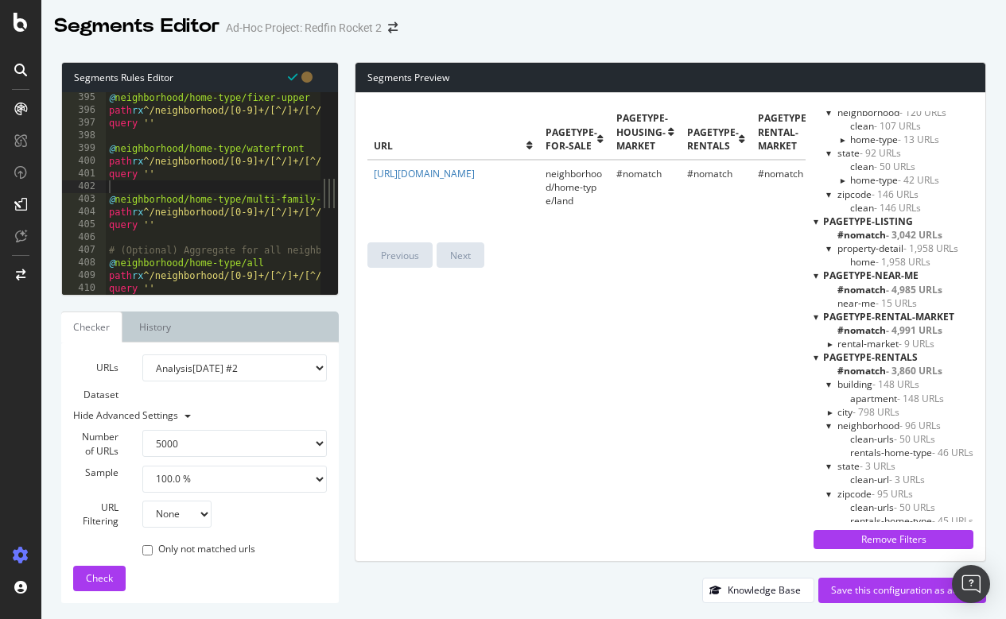
click at [828, 341] on div at bounding box center [829, 344] width 14 height 6
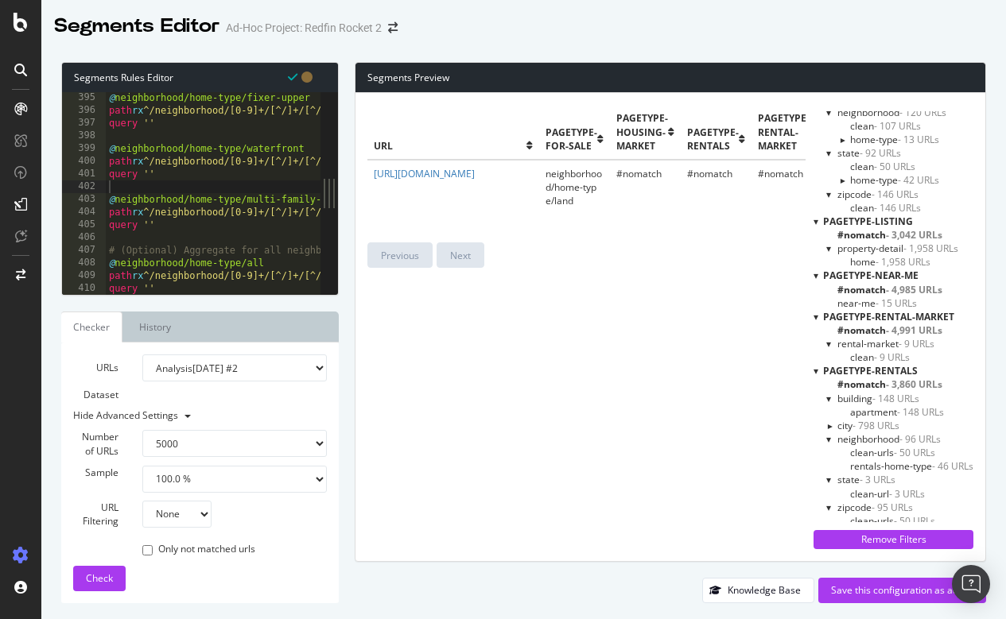
click at [824, 422] on div at bounding box center [829, 425] width 14 height 6
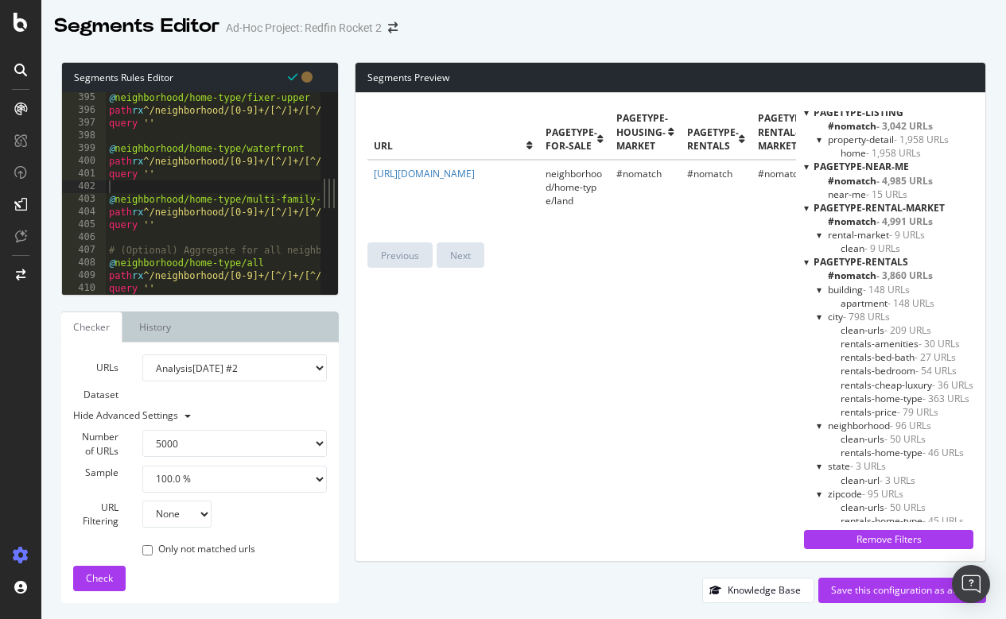
scroll to position [332, 0]
click at [860, 326] on span "clean-urls - 209 URLs" at bounding box center [885, 331] width 91 height 14
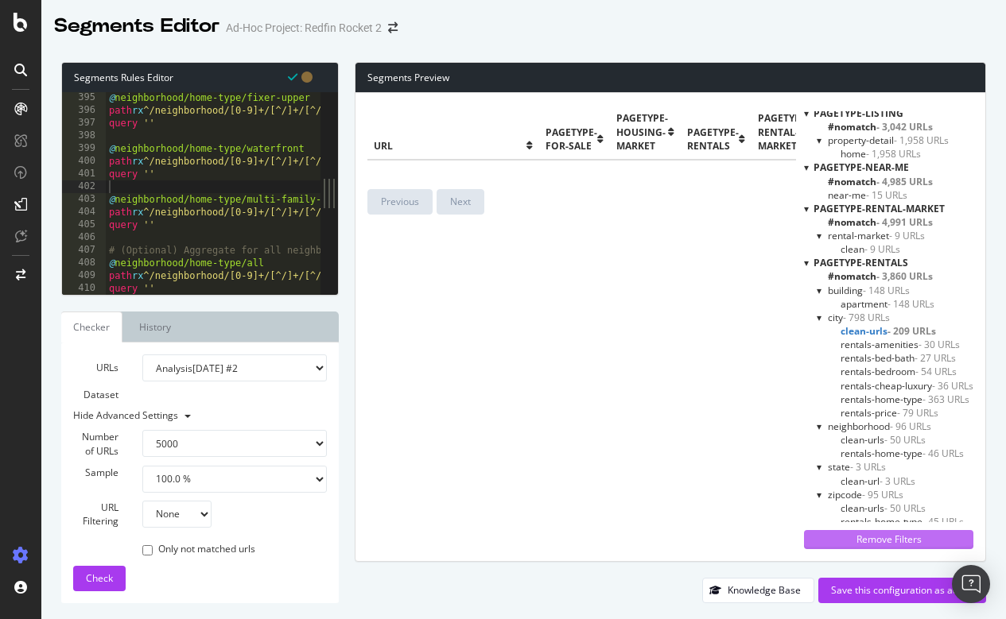
click at [871, 536] on div "Remove Filters" at bounding box center [888, 540] width 150 height 14
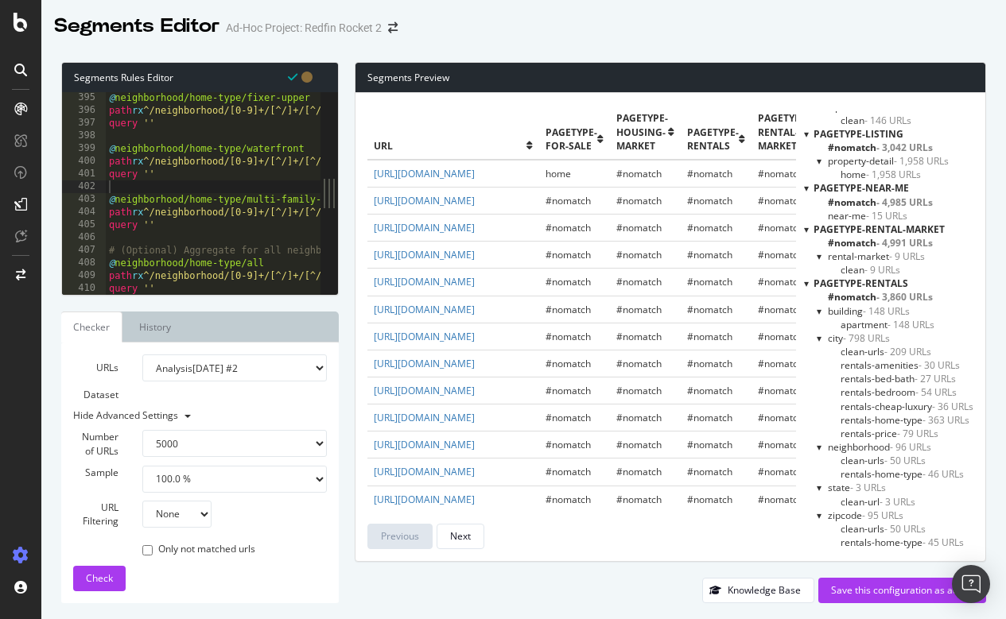
scroll to position [305, 0]
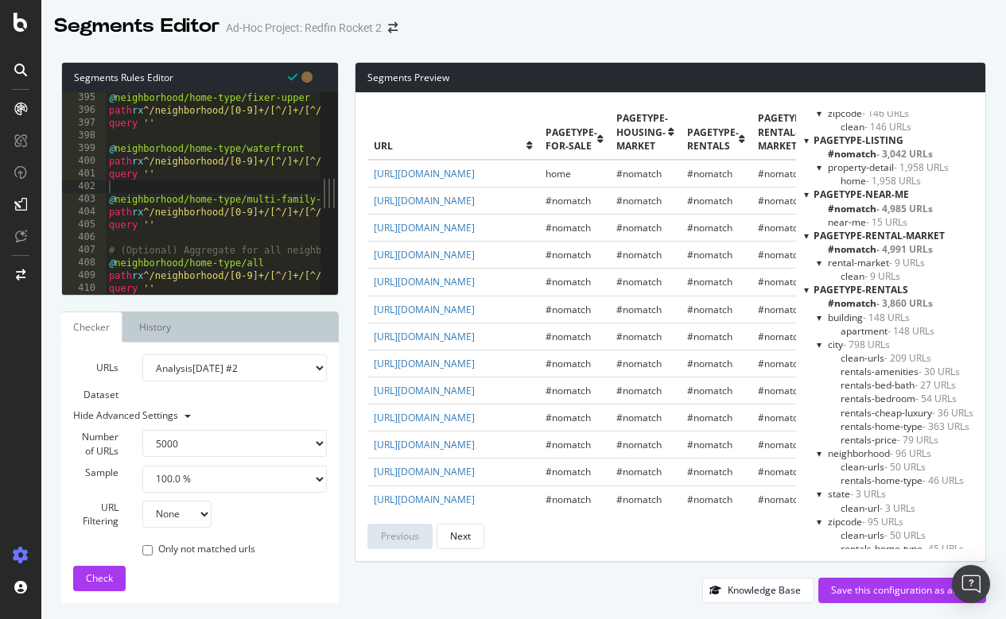
click at [858, 352] on span "clean-urls - 209 URLs" at bounding box center [885, 358] width 91 height 14
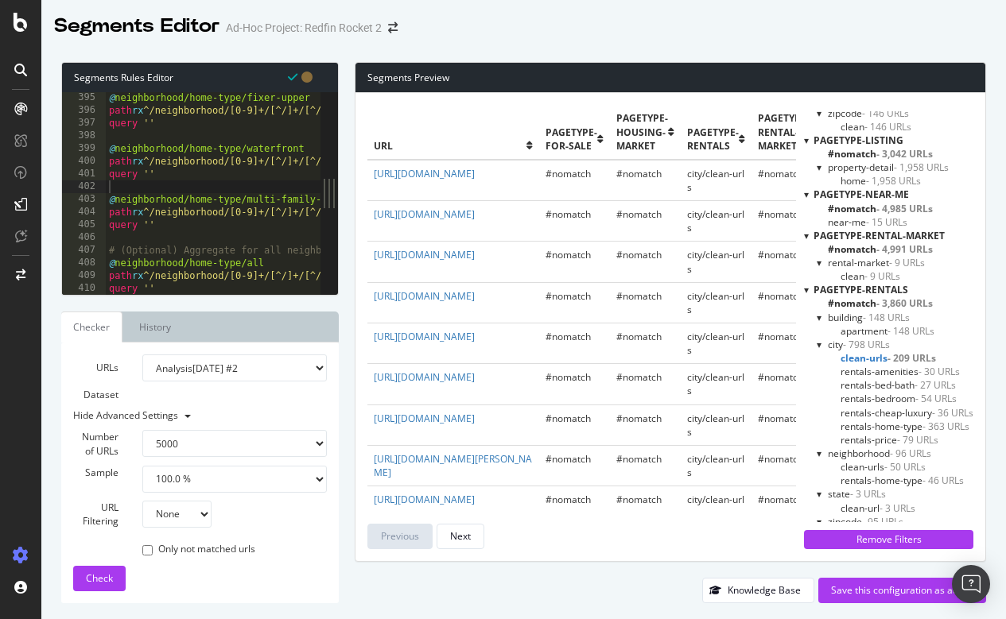
click at [867, 367] on span "rentals-amenities - 30 URLs" at bounding box center [899, 372] width 119 height 14
click at [865, 380] on span "rentals-bed-bath - 27 URLs" at bounding box center [897, 385] width 115 height 14
click at [863, 397] on span "rentals-bedroom - 54 URLs" at bounding box center [898, 399] width 116 height 14
click at [863, 406] on span "rentals-cheap-luxury - 36 URLs" at bounding box center [906, 413] width 133 height 14
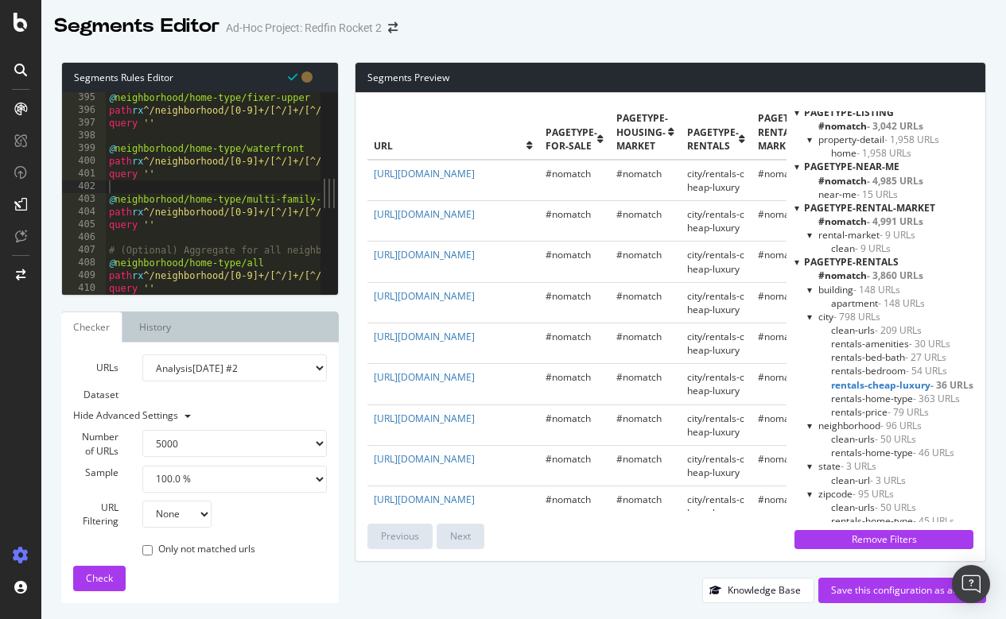
scroll to position [332, 0]
click at [860, 447] on span "rentals-home-type - 46 URLs" at bounding box center [892, 454] width 123 height 14
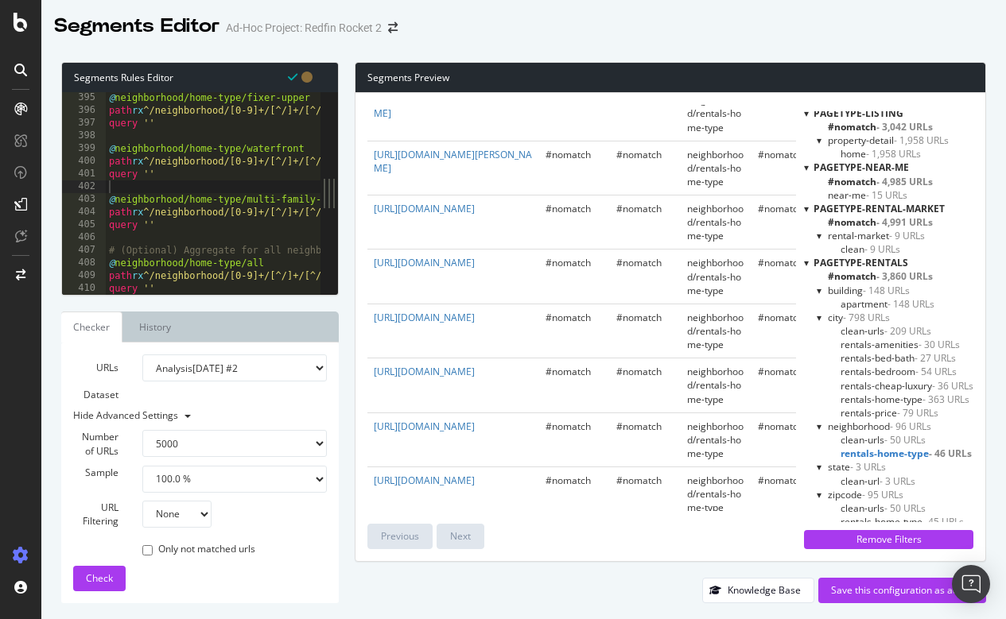
scroll to position [566, 0]
click at [873, 517] on span "rentals-home-type - 45 URLs" at bounding box center [901, 522] width 123 height 14
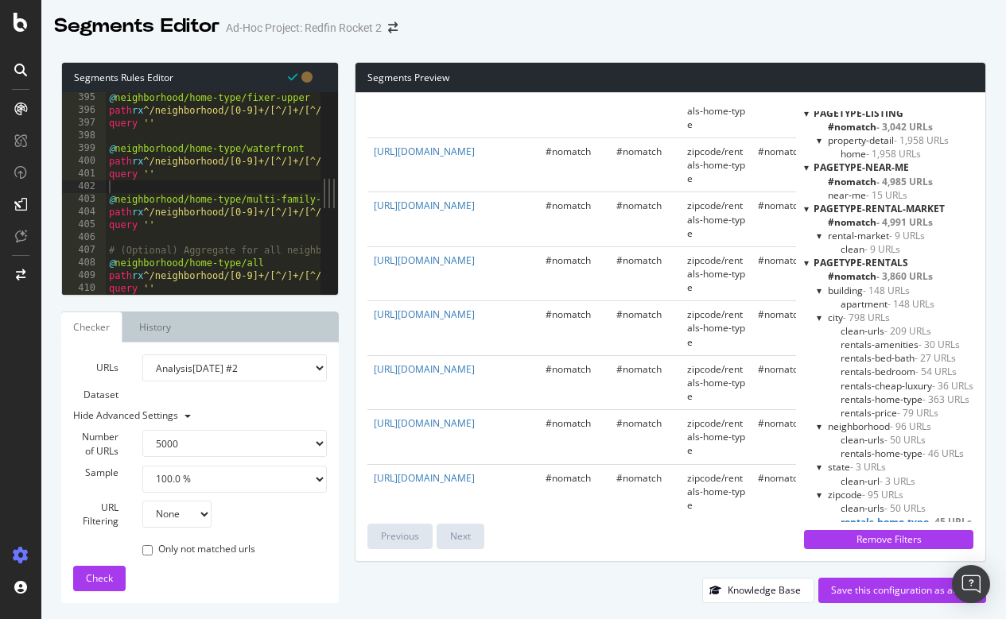
scroll to position [0, 0]
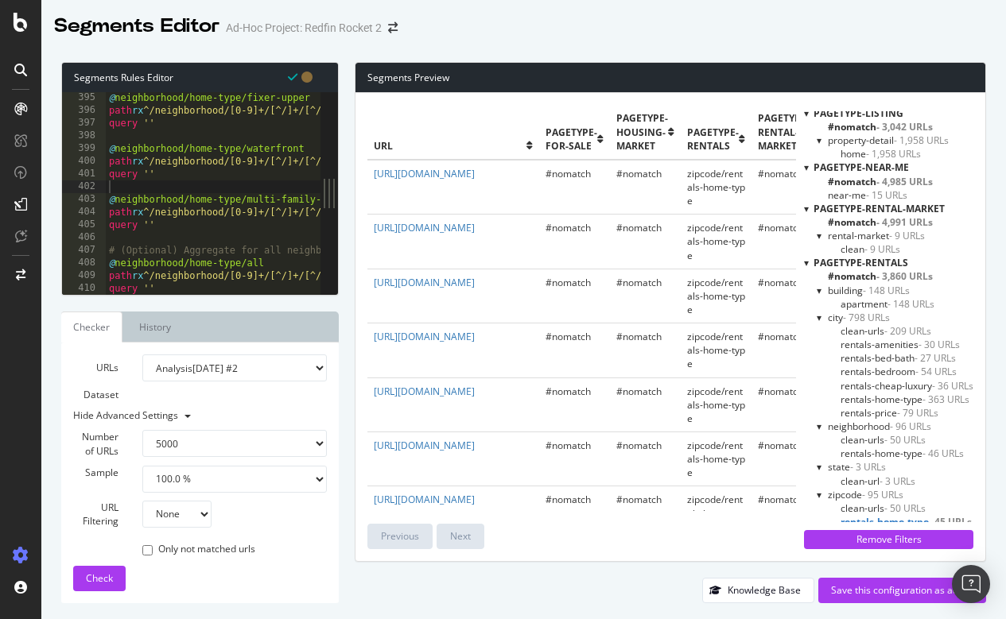
click at [868, 502] on span "clean-urls - 50 URLs" at bounding box center [882, 509] width 85 height 14
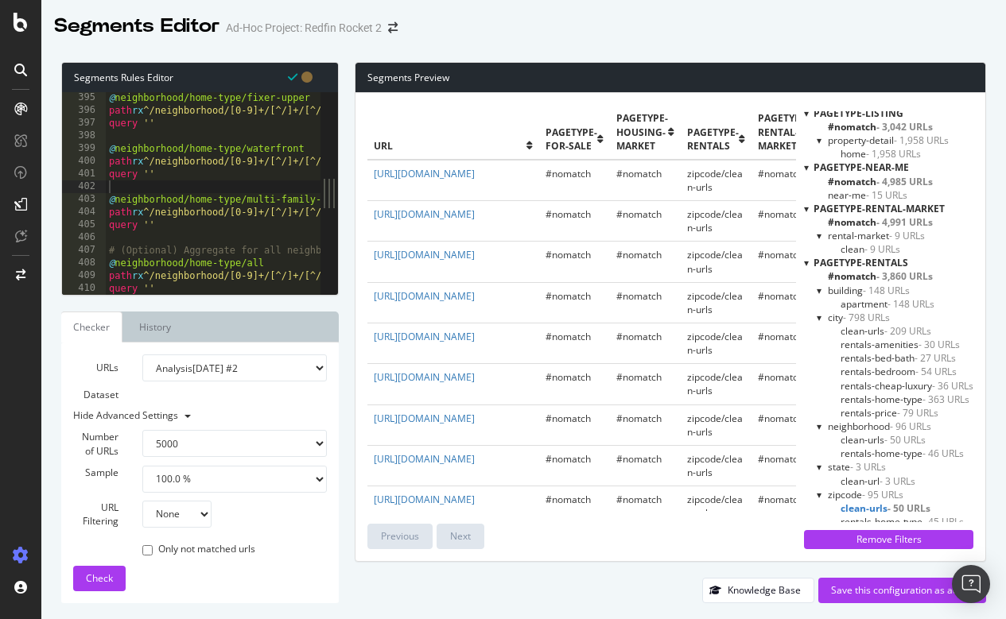
click at [870, 517] on span "rentals-home-type - 45 URLs" at bounding box center [901, 522] width 123 height 14
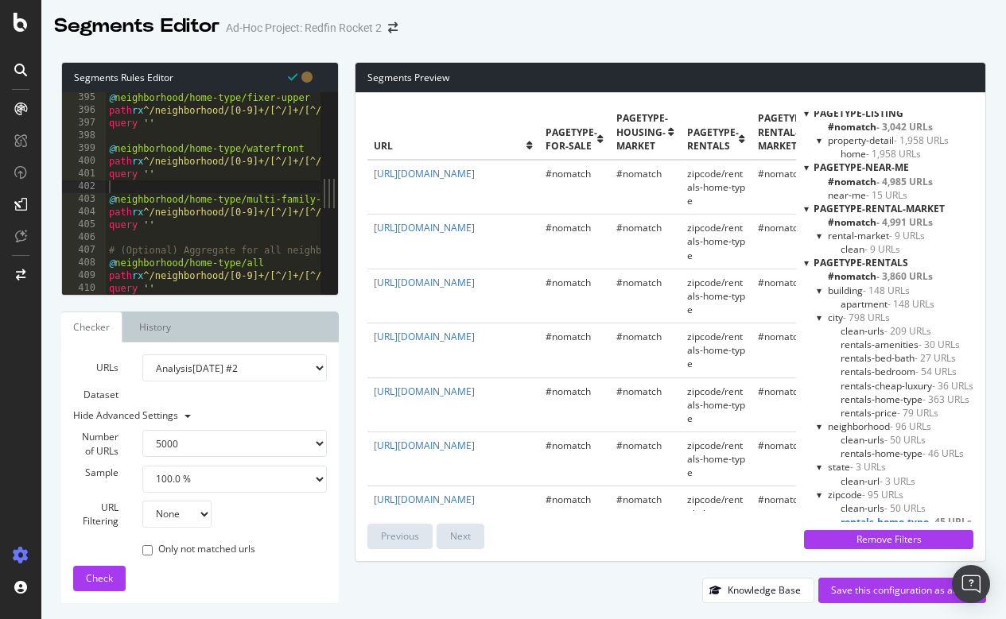
click at [863, 502] on span "clean-urls - 50 URLs" at bounding box center [882, 509] width 85 height 14
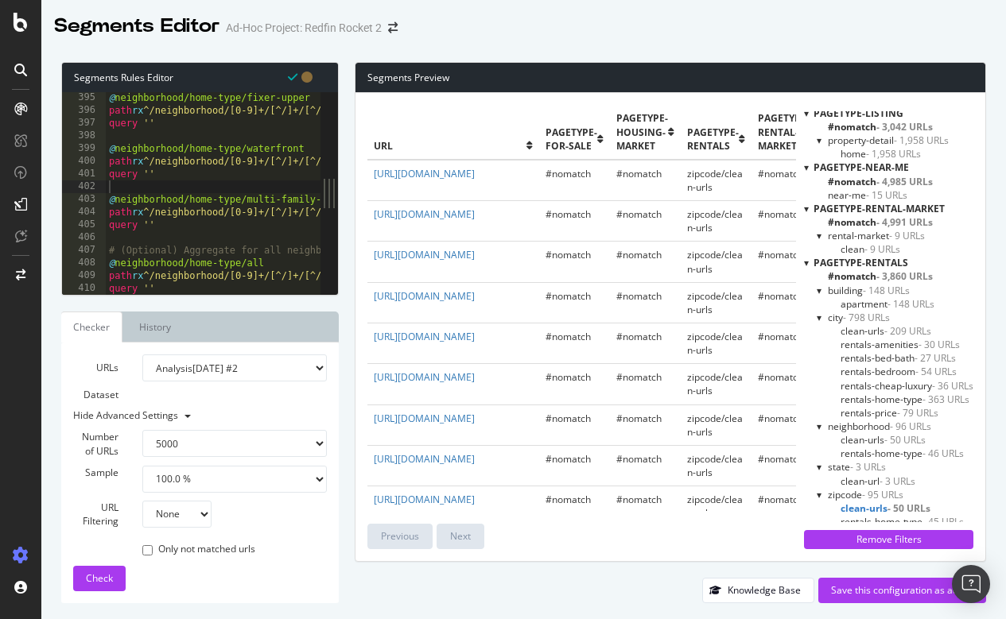
drag, startPoint x: 367, startPoint y: 254, endPoint x: 427, endPoint y: 270, distance: 61.9
click at [427, 270] on td "https://www.redfin.com/zipcode/31907/rentals" at bounding box center [453, 262] width 172 height 41
copy link "https://www.redfin.com/zipcode/31907/rentals"
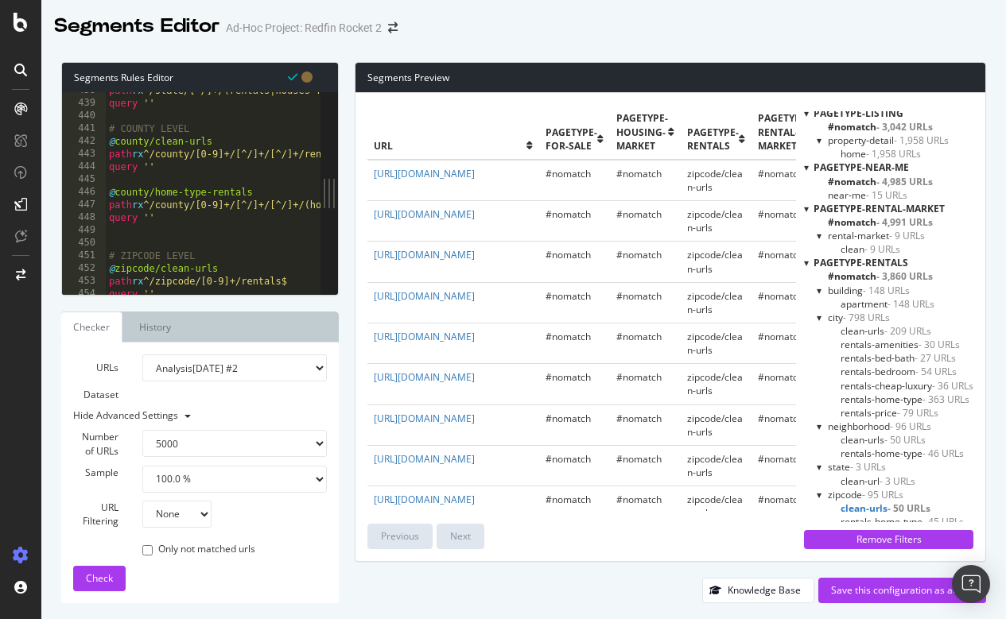
scroll to position [5566, 0]
drag, startPoint x: 160, startPoint y: 217, endPoint x: 100, endPoint y: 194, distance: 63.9
click at [100, 194] on div "query '' 438 439 440 441 442 443 444 445 446 447 448 449 450 451 452 453 454 45…" at bounding box center [191, 193] width 258 height 203
paste textarea "query ''"
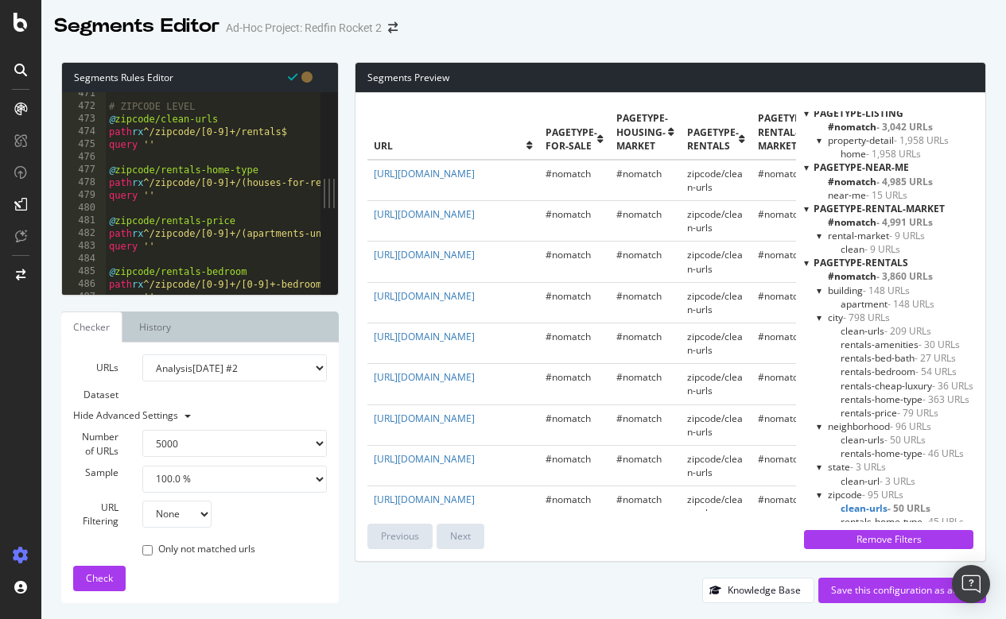
scroll to position [5974, 0]
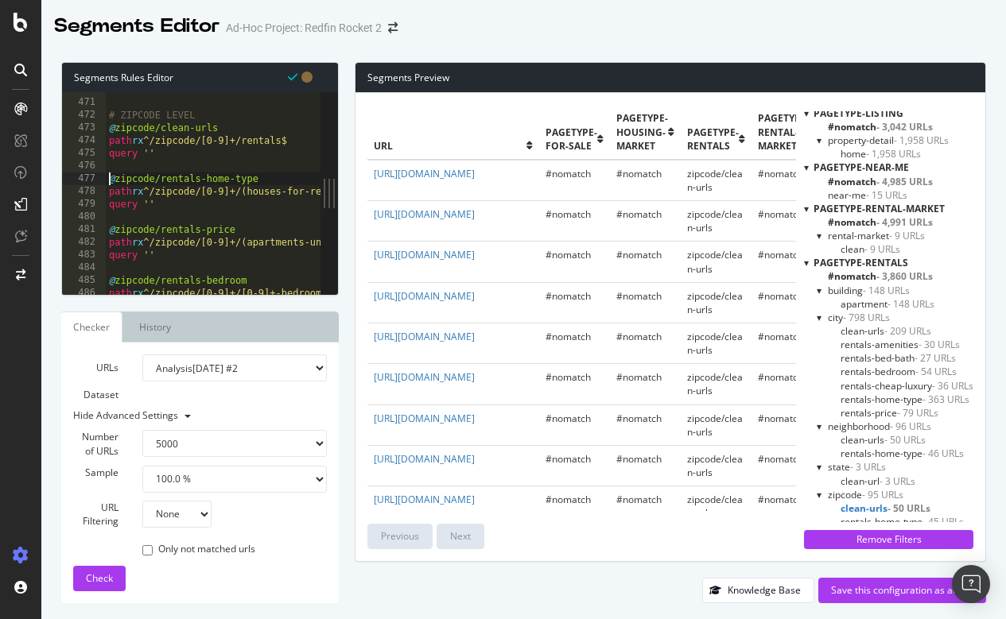
click at [109, 180] on div "# ZIPCODE LEVEL @ zipcode/clean-urls path rx ^/zipcode/[0-9]+/rentals$ query ''…" at bounding box center [679, 197] width 1146 height 228
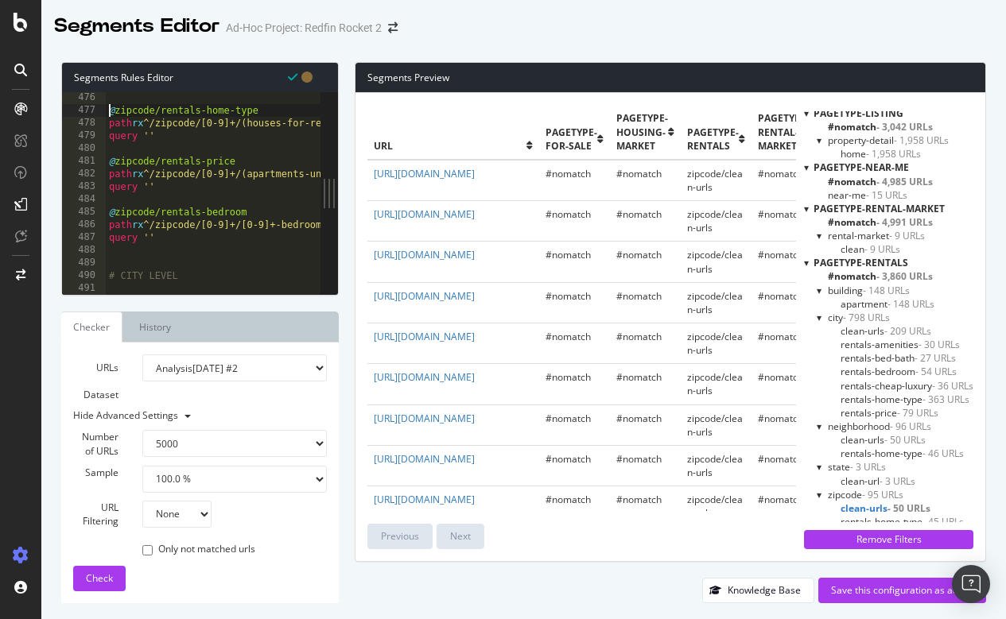
scroll to position [0, 0]
click at [162, 232] on div "@ zipcode/rentals-home-type path rx ^/zipcode/[0-9]+/(houses-for-rent|condos-fo…" at bounding box center [679, 201] width 1146 height 228
type textarea "path rx ^/zipcode/[0-9]+/[0-9]+-bedroom-apartments-for-rent$ query ''"
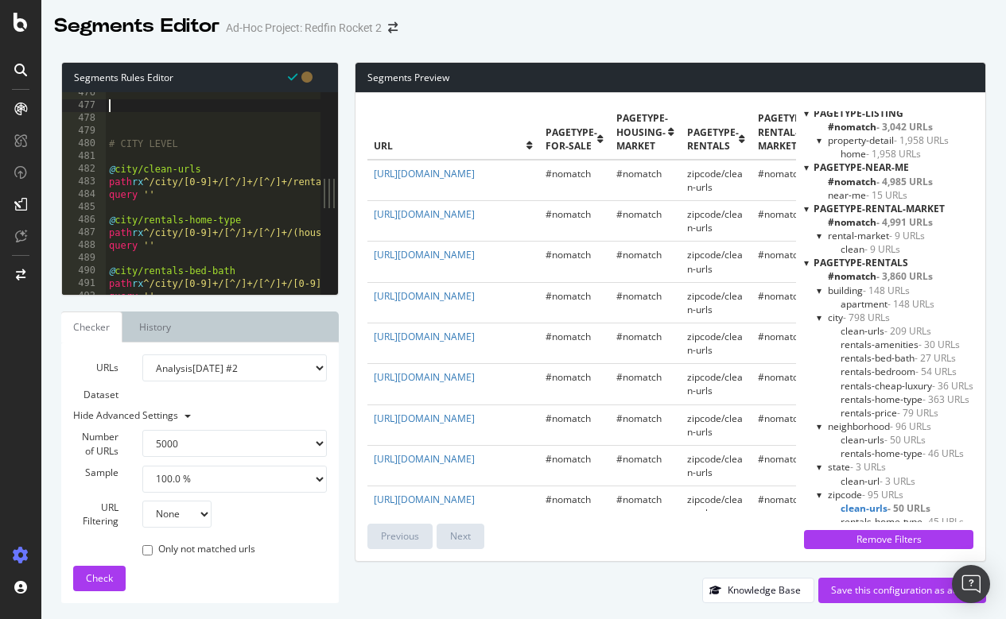
paste textarea "query ''"
type textarea "query ''"
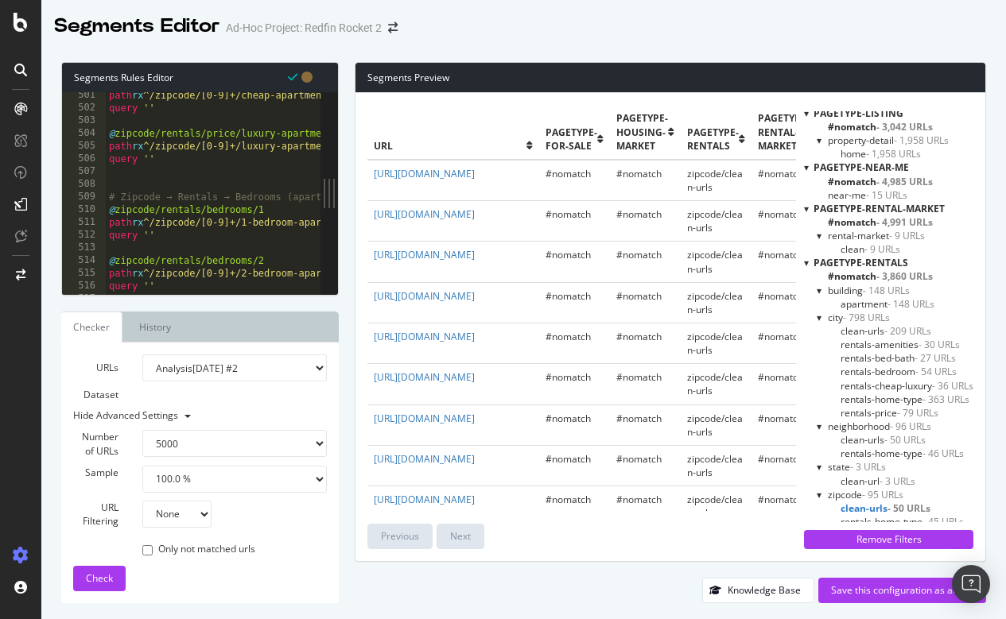
scroll to position [6363, 0]
click at [127, 180] on div "path rx ^/zipcode/[0-9]+/cheap-apartments-for-rent$ query '' @ zipcode/rentals/…" at bounding box center [679, 203] width 1146 height 228
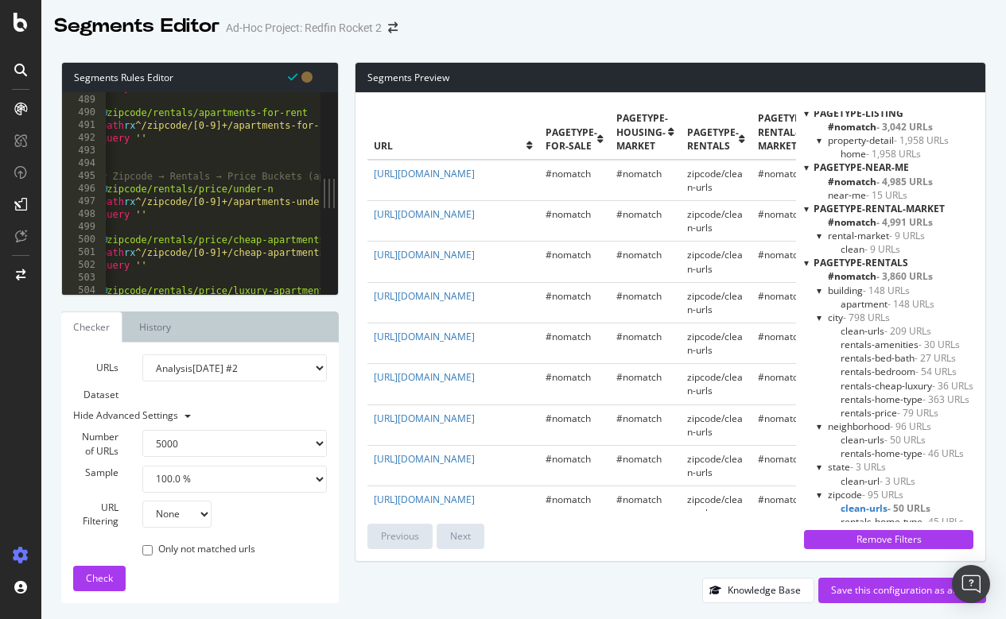
scroll to position [6204, 0]
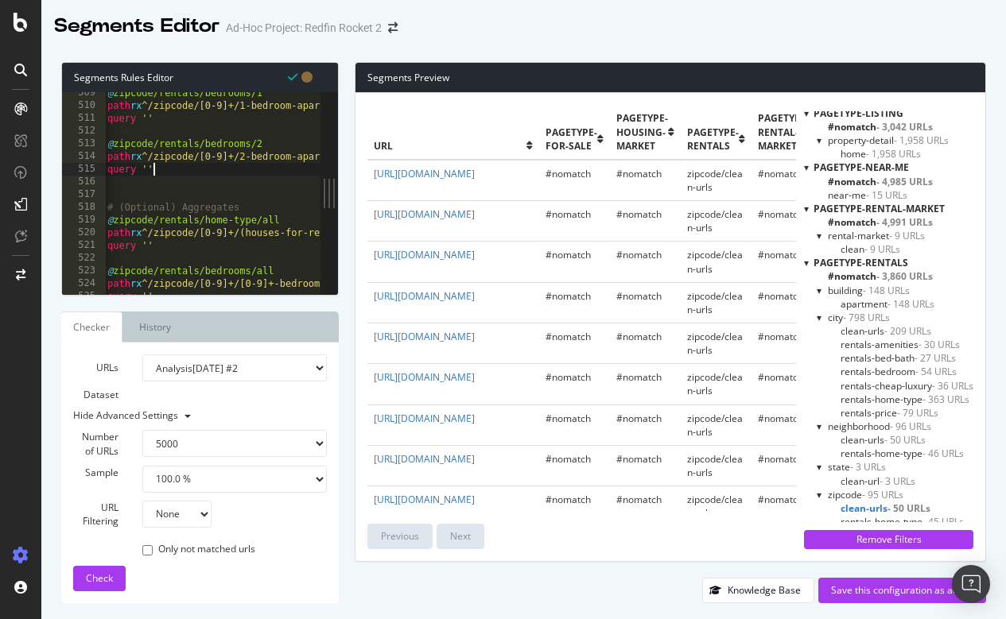
click at [175, 171] on div "@ zipcode/rentals/bedrooms/1 path rx ^/zipcode/[0-9]+/1-bedroom-apartments-for-…" at bounding box center [677, 201] width 1146 height 228
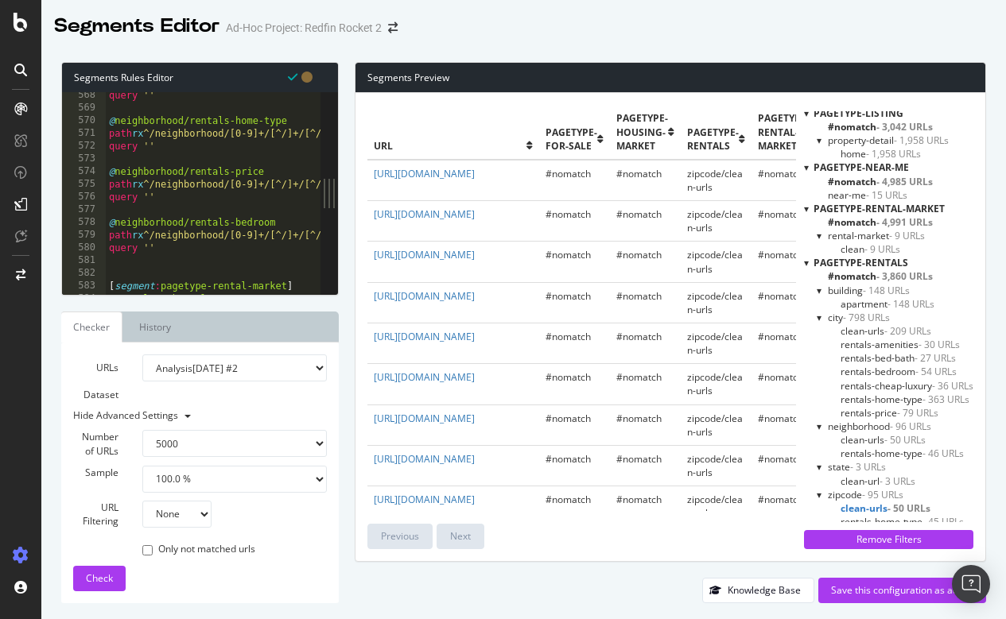
scroll to position [7202, 0]
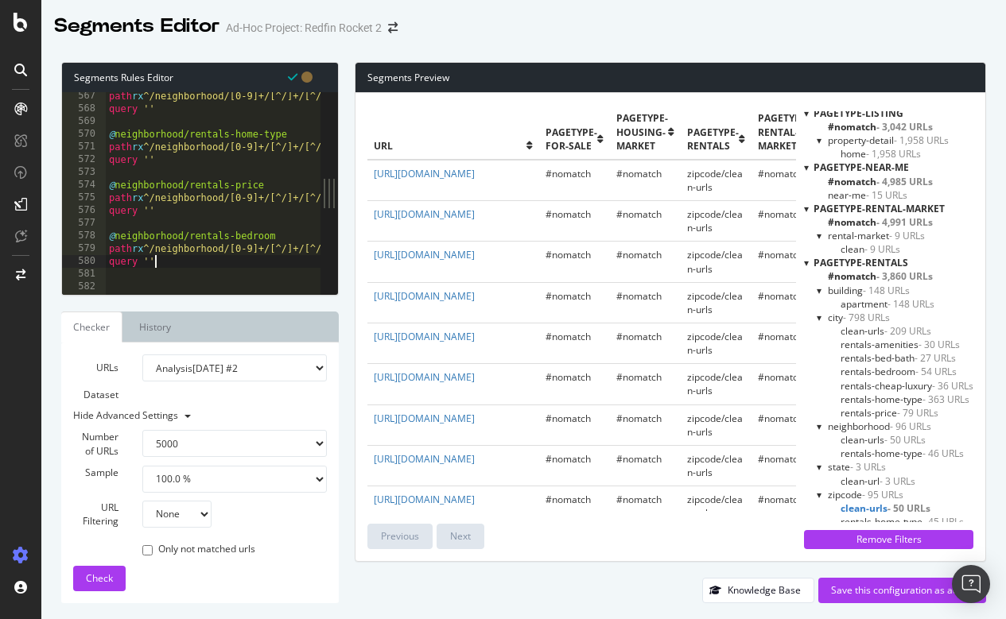
click at [173, 262] on div "path rx ^/neighborhood/[0-9]+/[^/]+/[^/]+/[^/]+/rentals$ query '' @ neighborhoo…" at bounding box center [679, 204] width 1146 height 228
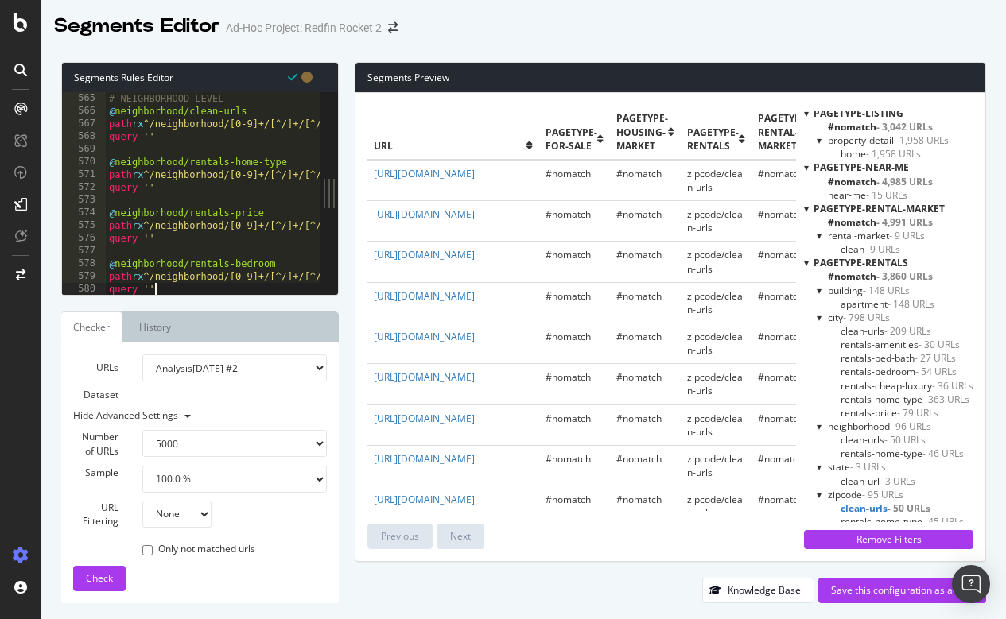
scroll to position [7144, 0]
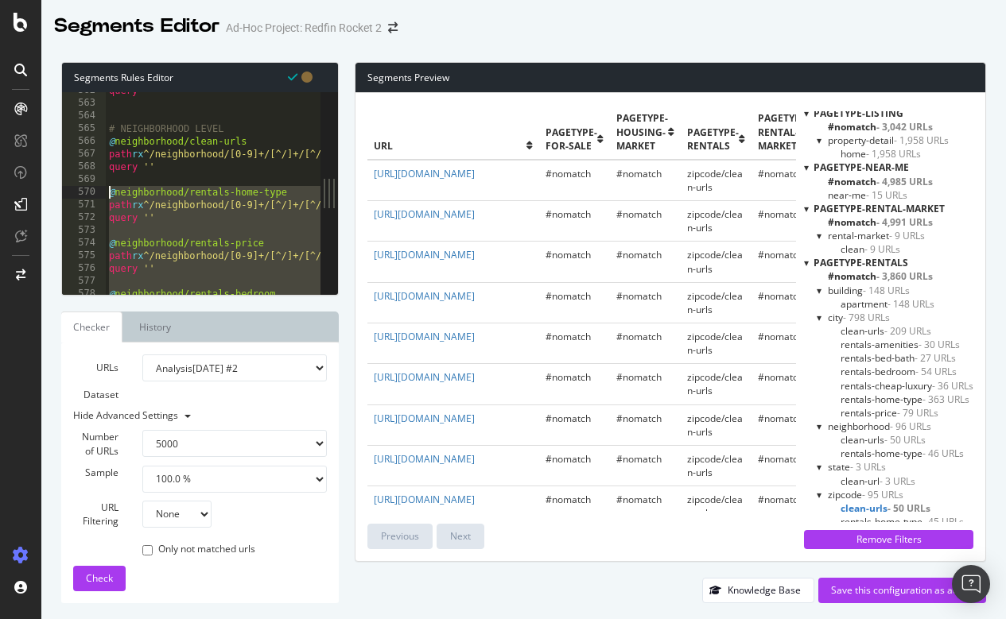
click at [111, 188] on div "query '' # NEIGHBORHOOD LEVEL @ neighborhood/clean-urls path rx ^/neighborhood/…" at bounding box center [679, 198] width 1146 height 228
type textarea "@neighborhood/rentals-home-type path rx ^/neighborhood/[0-9]+/[^/]+/[^/]+/[^/]+…"
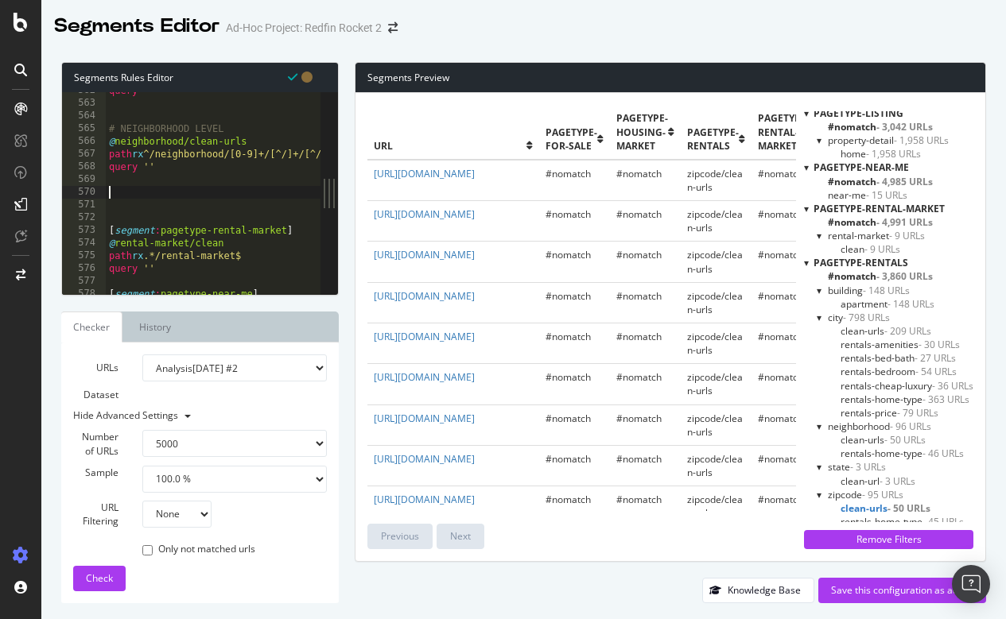
paste textarea "query ''"
type textarea "query ''"
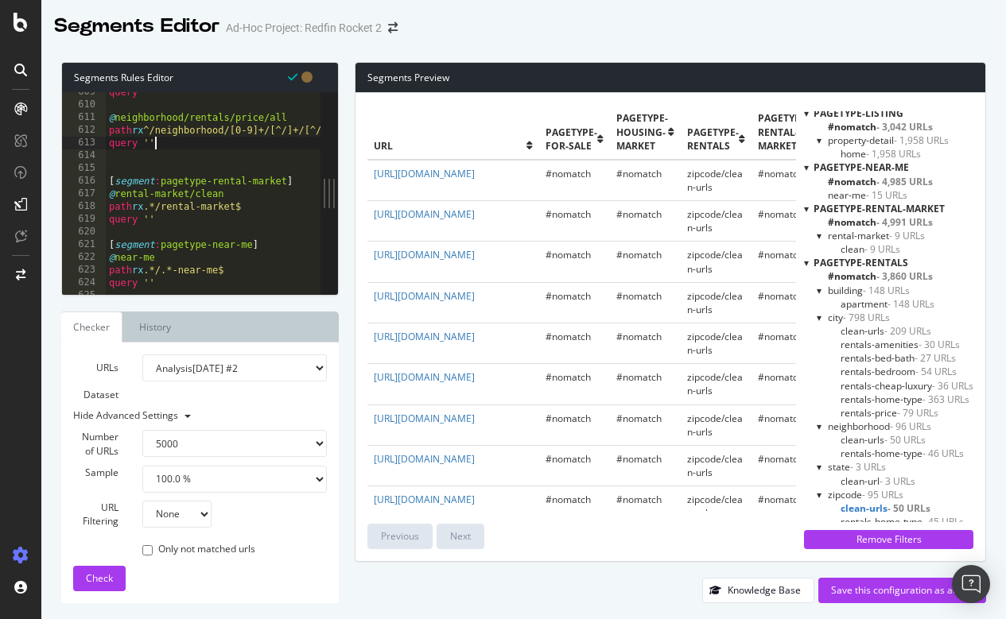
scroll to position [7740, 0]
click at [186, 153] on div "query '' @ neighborhood/rentals/price/all path rx ^/neighborhood/[0-9]+/[^/]+/[…" at bounding box center [679, 200] width 1146 height 228
click at [184, 146] on div "query '' @ neighborhood/rentals/price/all path rx ^/neighborhood/[0-9]+/[^/]+/[…" at bounding box center [679, 200] width 1146 height 228
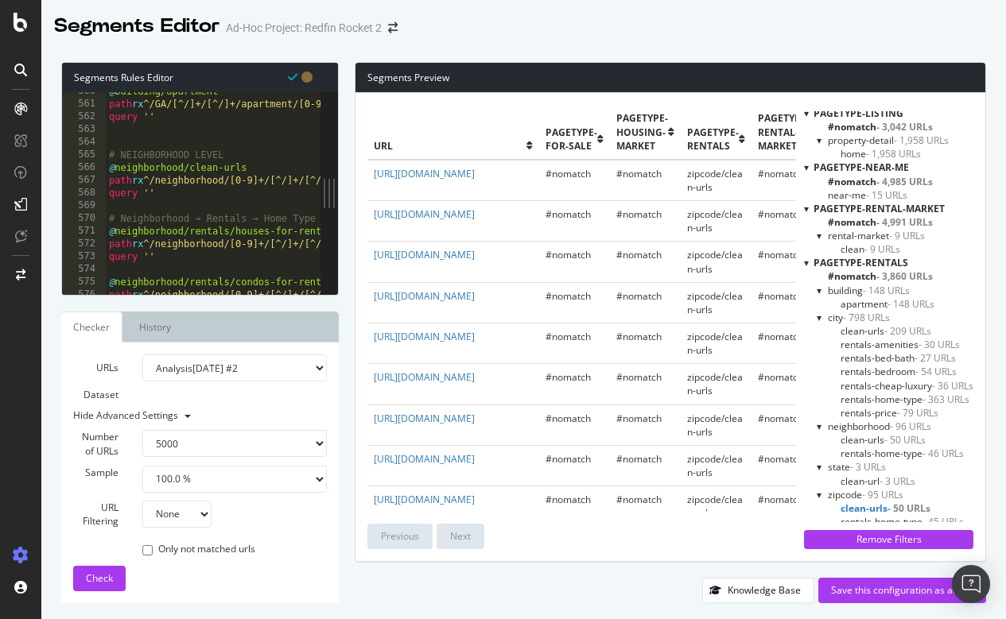
scroll to position [7117, 0]
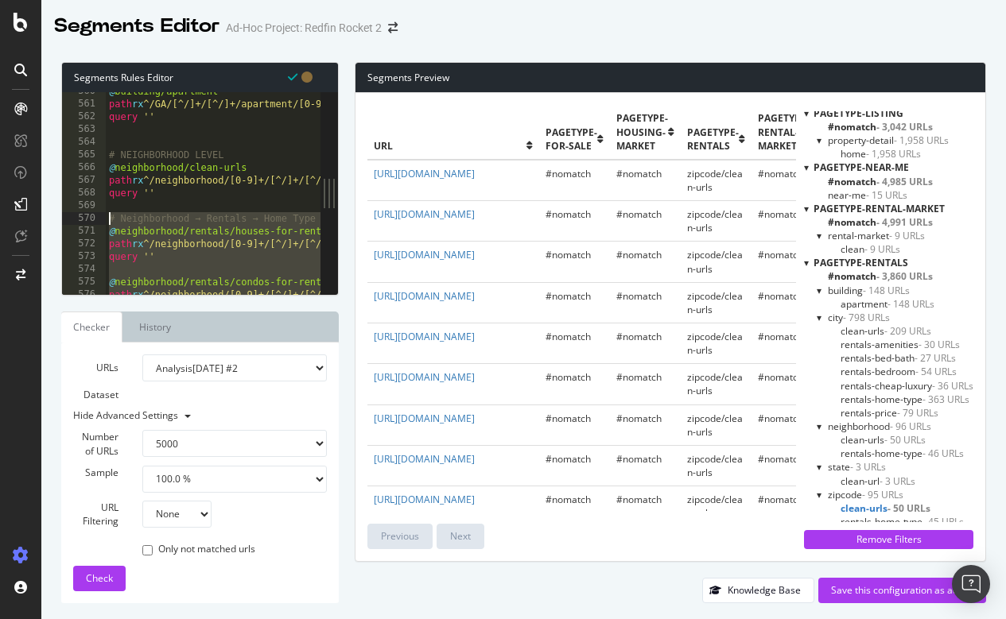
click at [108, 215] on div "@ building/apartment path rx ^/GA/[^/]+/[^/]+/apartment/[0-9]+$ query '' # NEIG…" at bounding box center [679, 199] width 1146 height 228
type textarea "# Neighborhood → Rentals → Home Type @neighborhood/rentals/houses-for-rent"
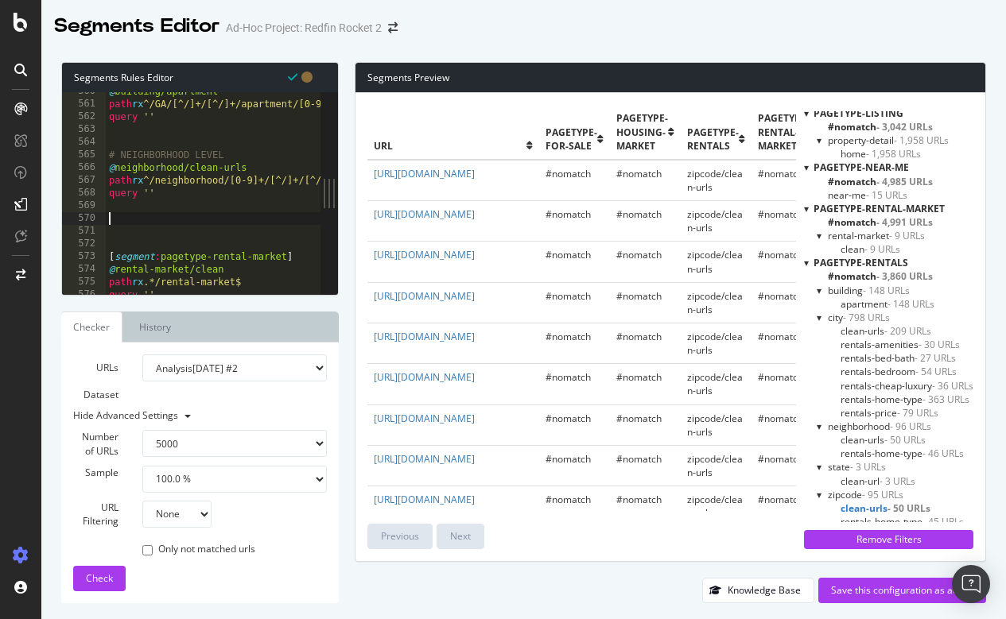
paste textarea "query ''"
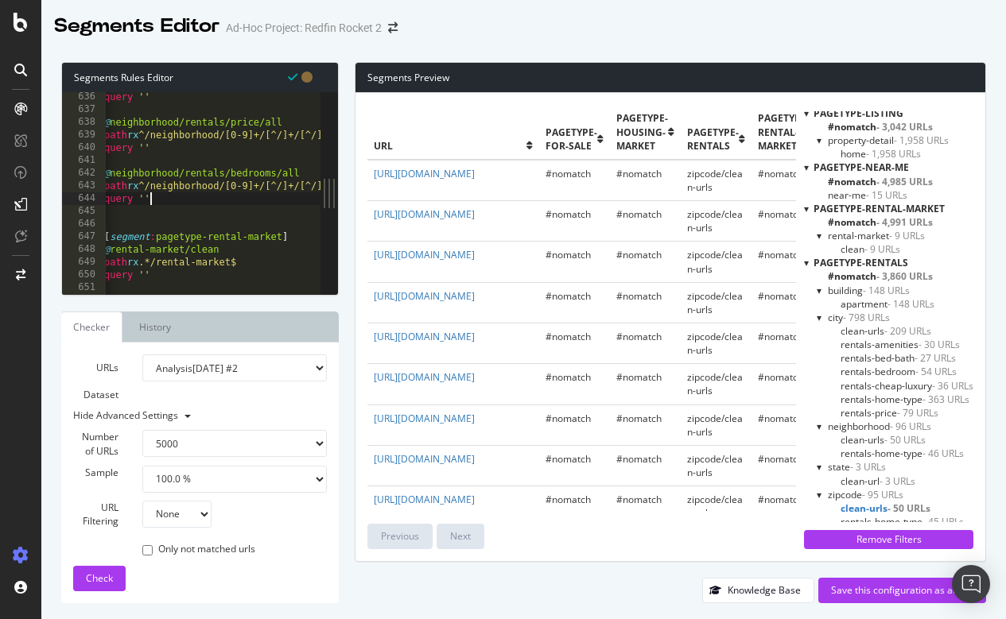
scroll to position [8079, 0]
click at [101, 578] on span "Check" at bounding box center [99, 579] width 27 height 14
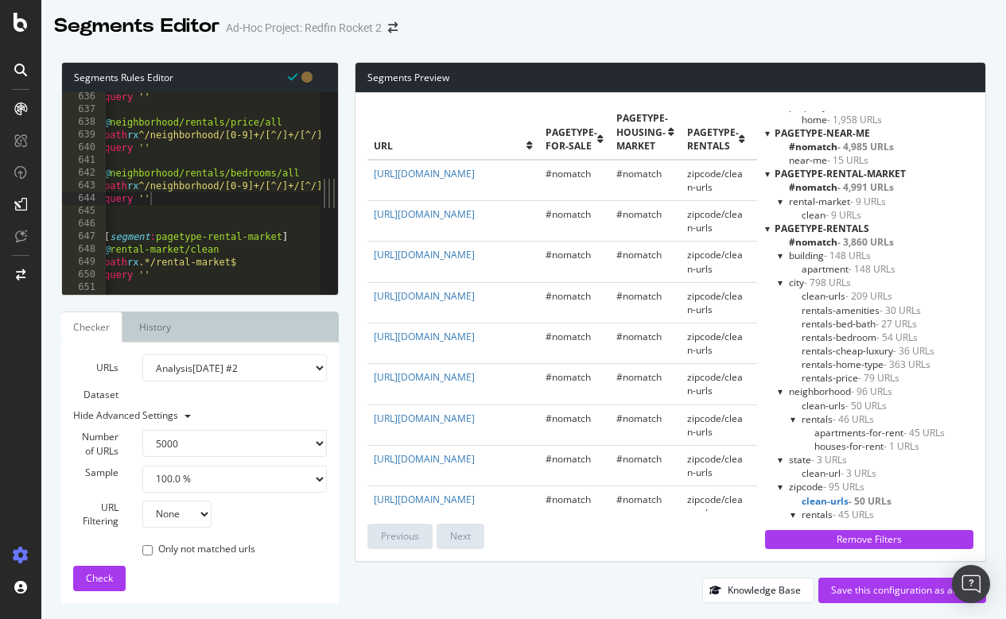
scroll to position [1184, 0]
click at [793, 509] on div at bounding box center [793, 516] width 6 height 14
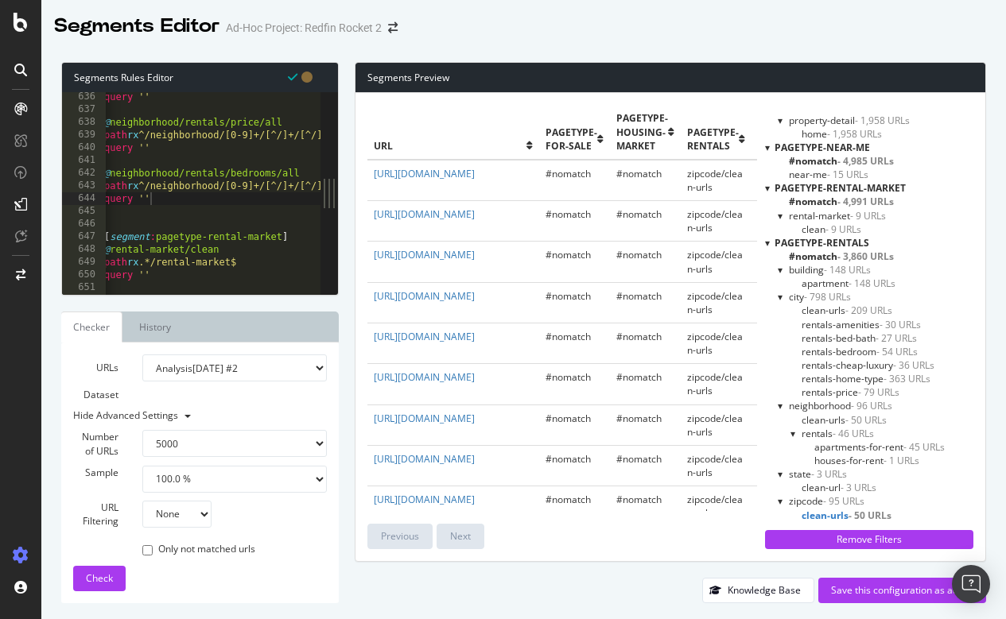
click at [808, 522] on span "rentals - 45 URLs" at bounding box center [837, 529] width 72 height 14
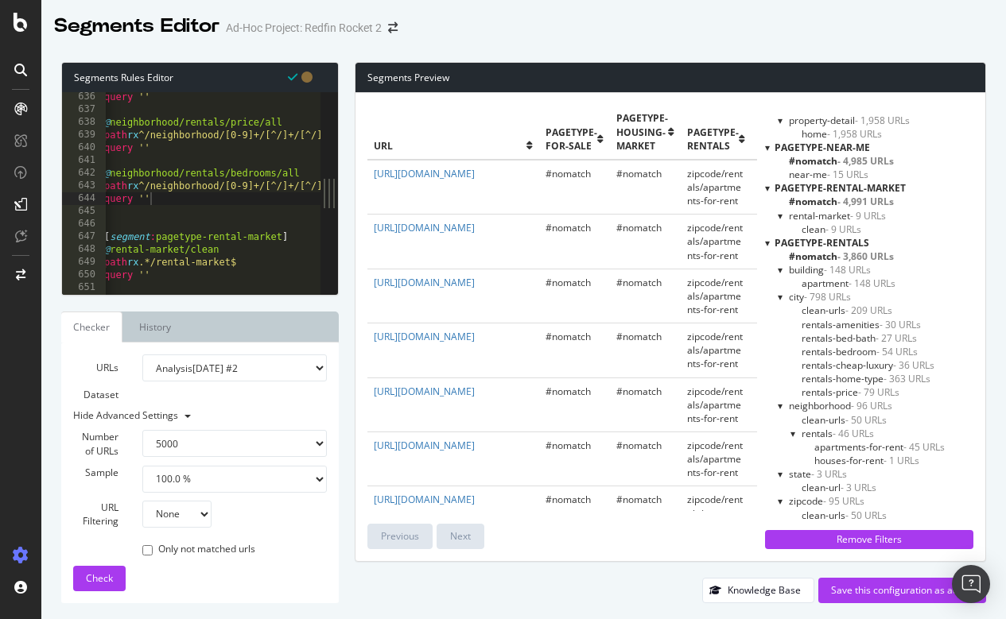
click at [791, 526] on div at bounding box center [793, 529] width 14 height 6
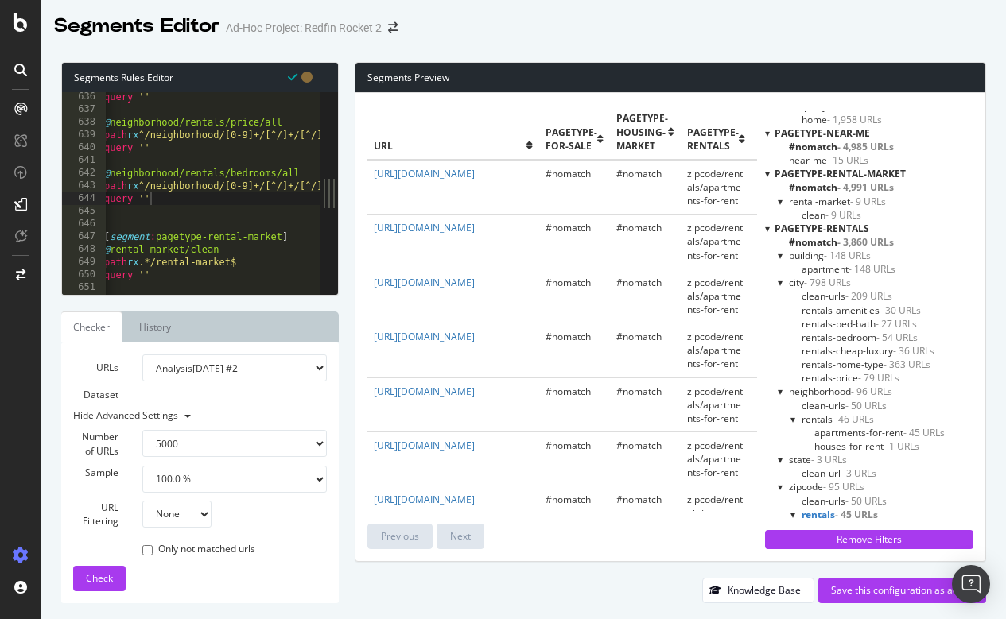
scroll to position [1184, 0]
click at [793, 509] on div at bounding box center [793, 516] width 6 height 14
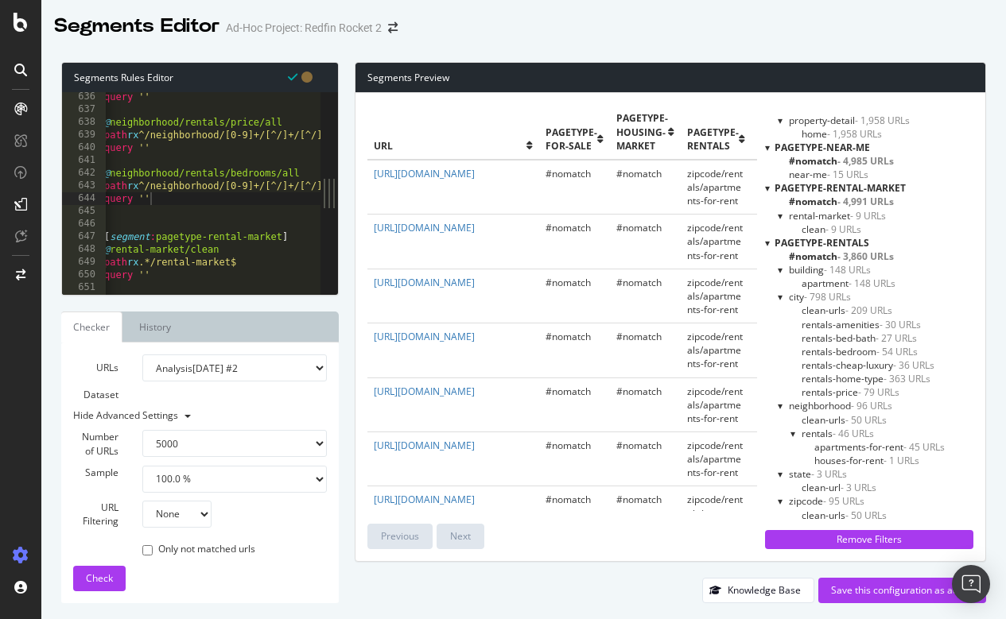
click at [792, 427] on div at bounding box center [793, 434] width 6 height 14
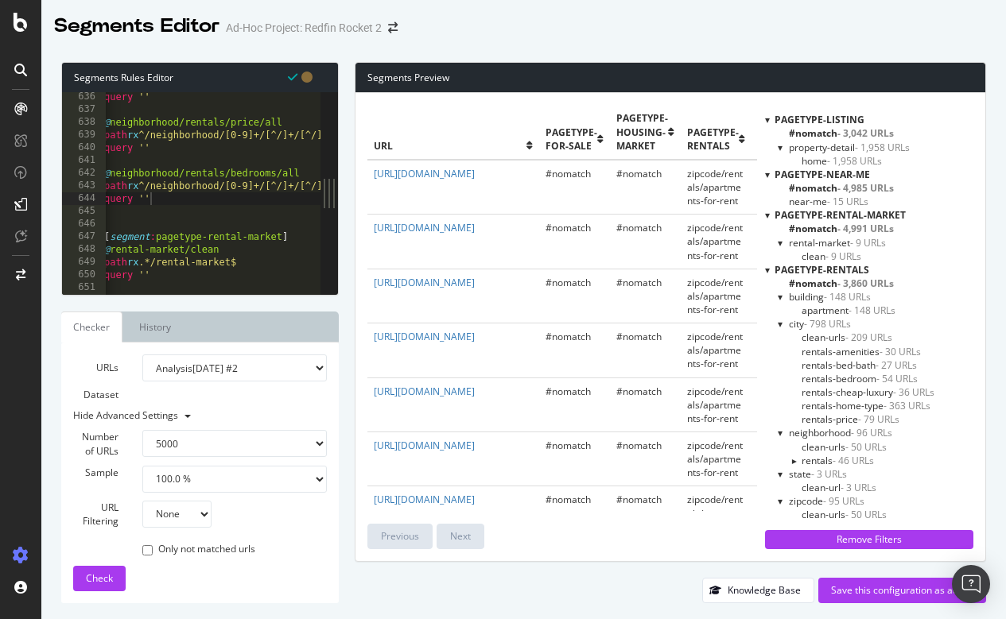
click at [781, 317] on div at bounding box center [781, 324] width 6 height 14
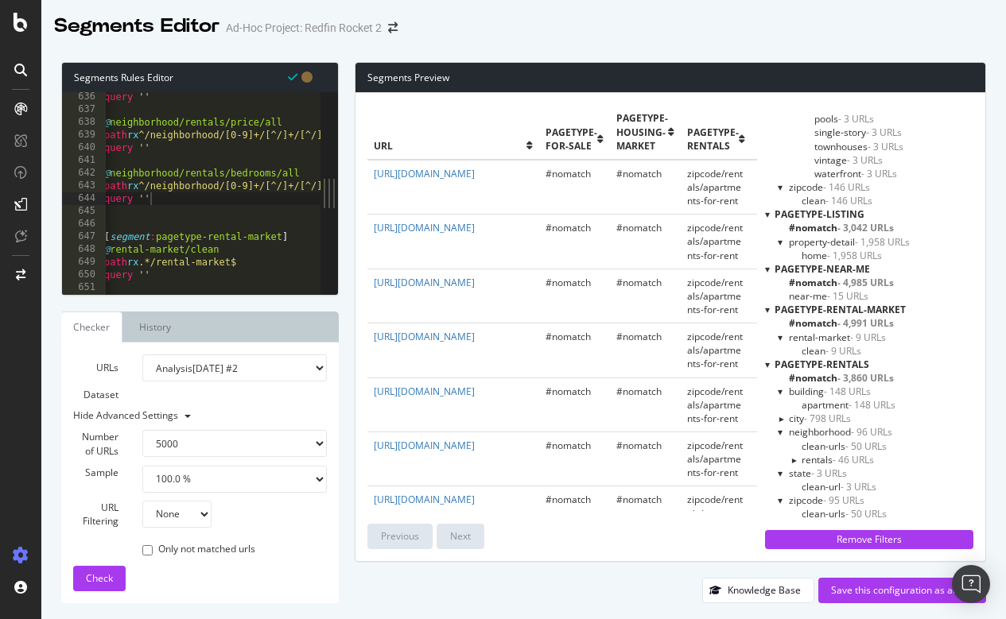
click at [792, 456] on div at bounding box center [793, 459] width 14 height 6
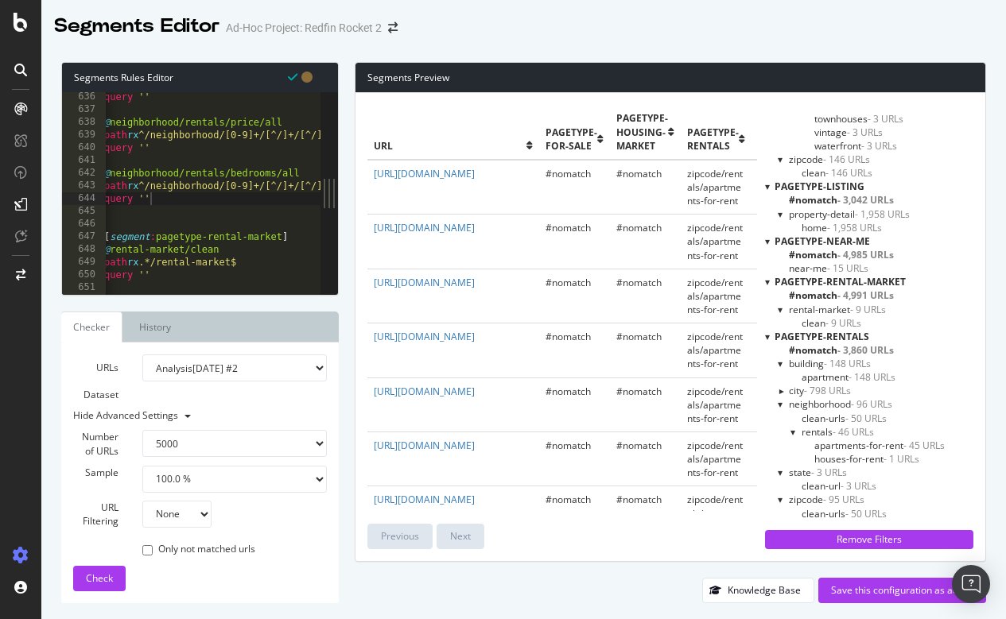
scroll to position [1076, 0]
click at [781, 389] on div at bounding box center [781, 392] width 14 height 6
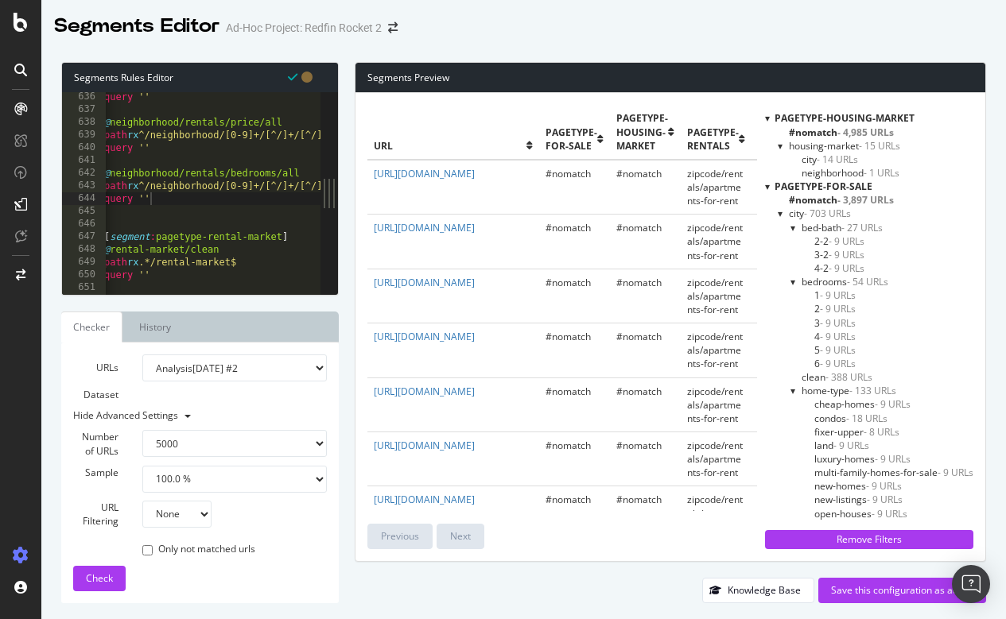
scroll to position [0, 0]
click at [766, 184] on div at bounding box center [767, 187] width 5 height 14
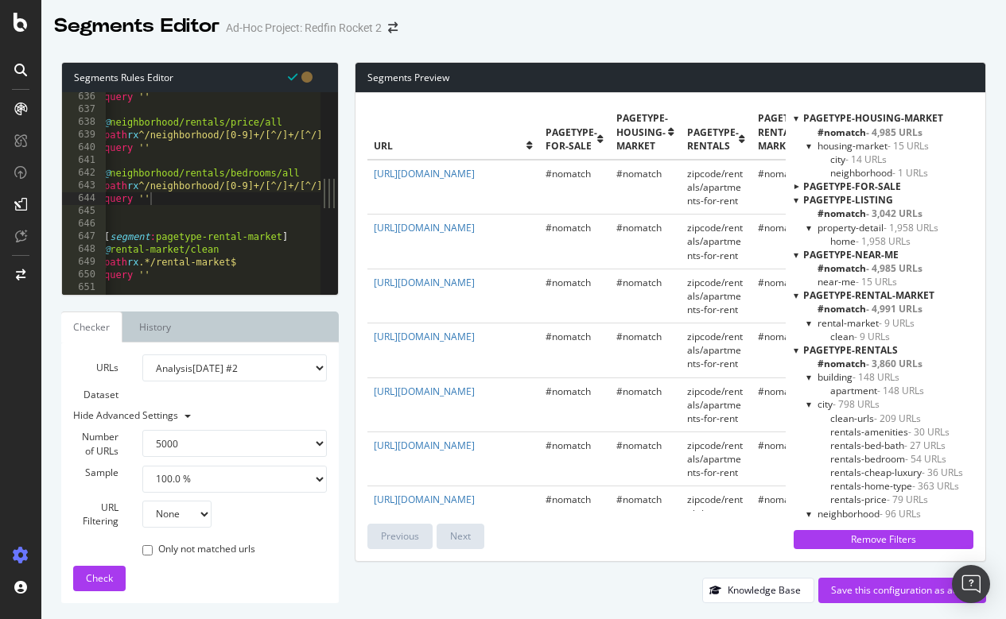
click at [796, 349] on div at bounding box center [795, 350] width 5 height 14
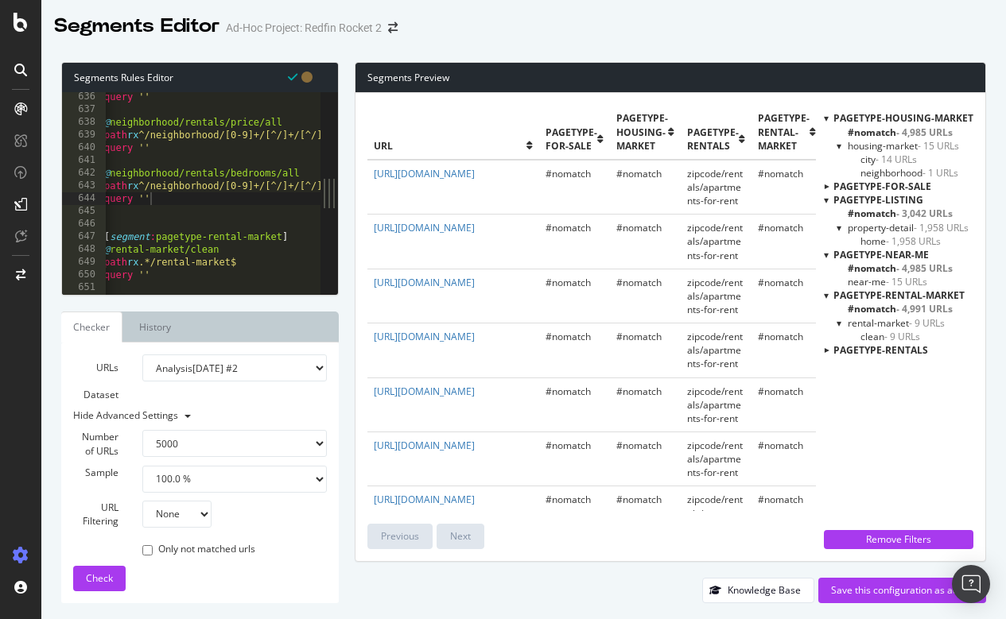
click at [828, 120] on div at bounding box center [826, 118] width 5 height 14
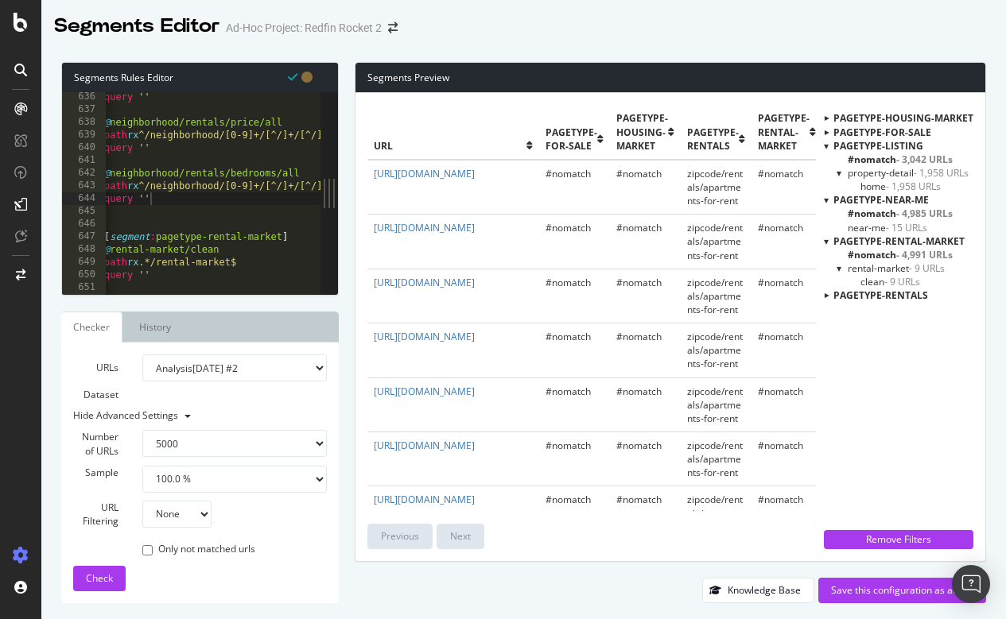
click at [828, 148] on div at bounding box center [826, 146] width 5 height 14
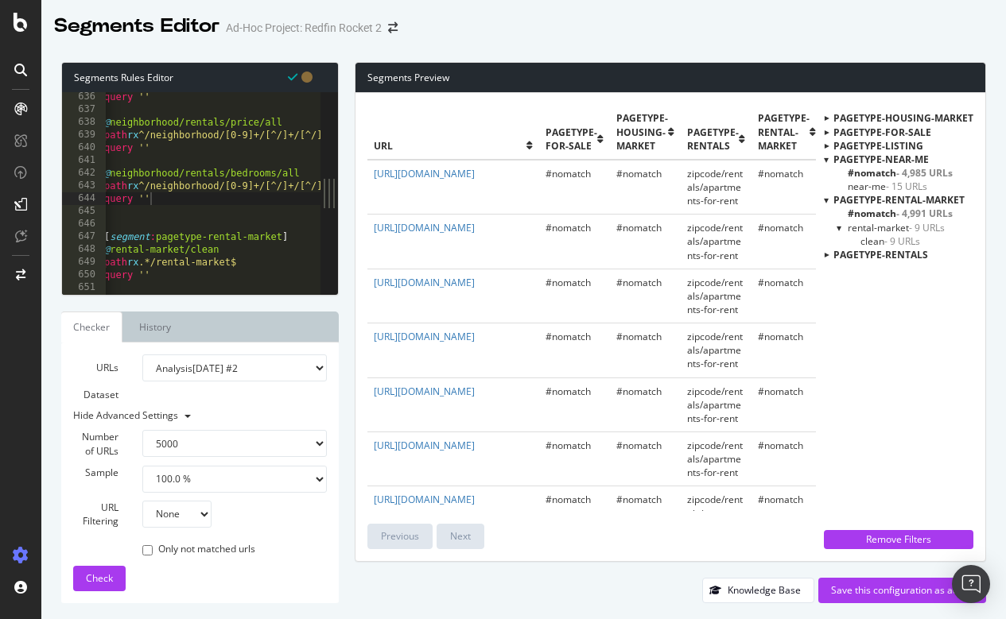
click at [828, 162] on div at bounding box center [826, 160] width 5 height 14
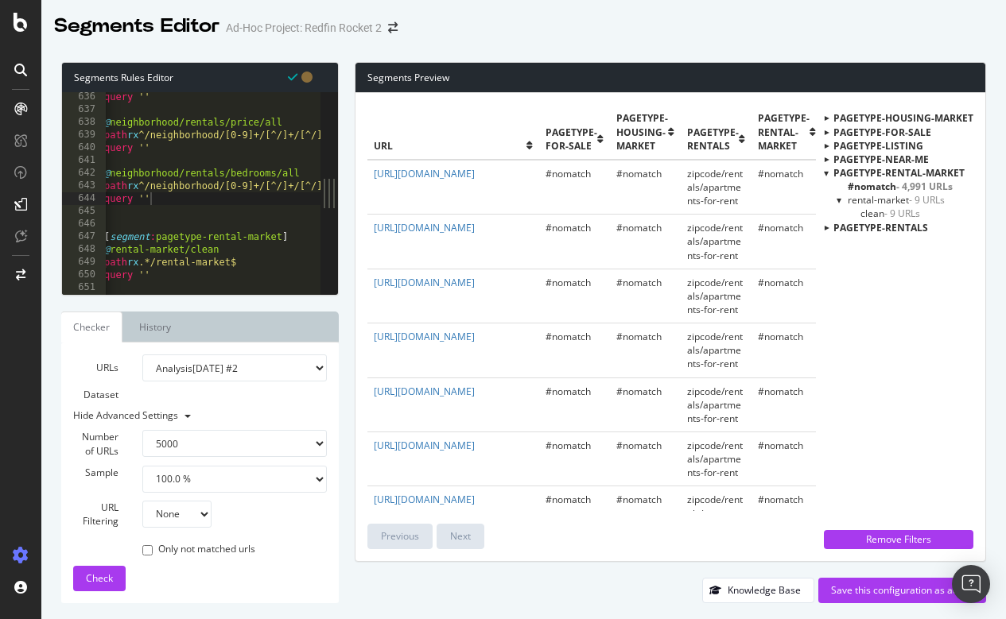
click at [828, 176] on div at bounding box center [826, 173] width 5 height 14
click at [827, 134] on div at bounding box center [826, 132] width 14 height 5
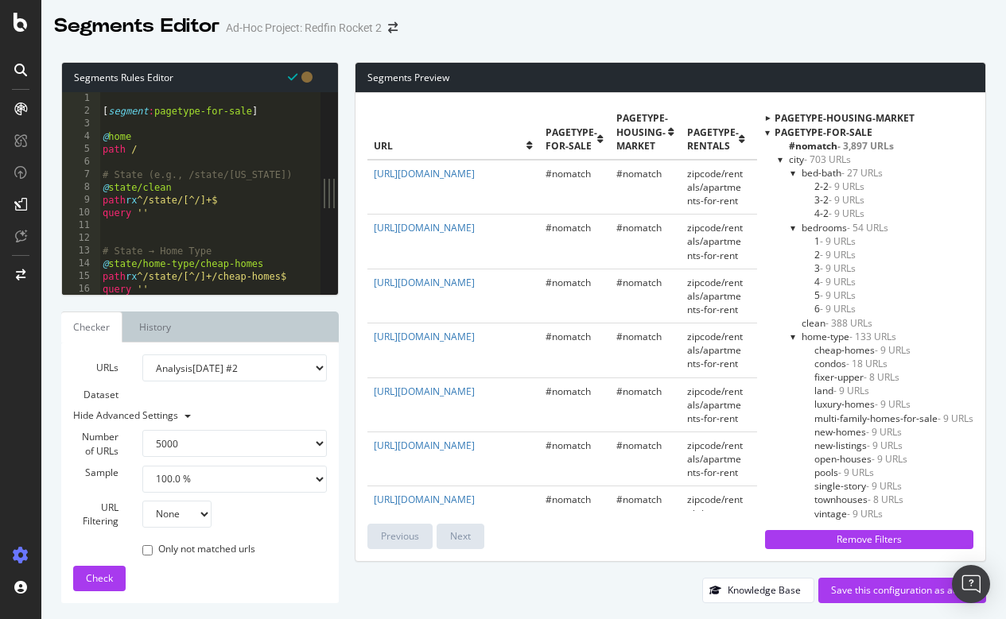
click at [251, 107] on div "[ segment : pagetype-for-sale ] @ home path / # State (e.g., /state/Georgia) @ …" at bounding box center [672, 206] width 1146 height 228
click at [254, 146] on div "[ segment : pagetype-location ] @ home path / # State (e.g., /state/Georgia) @ …" at bounding box center [672, 206] width 1146 height 228
type textarea "path /"
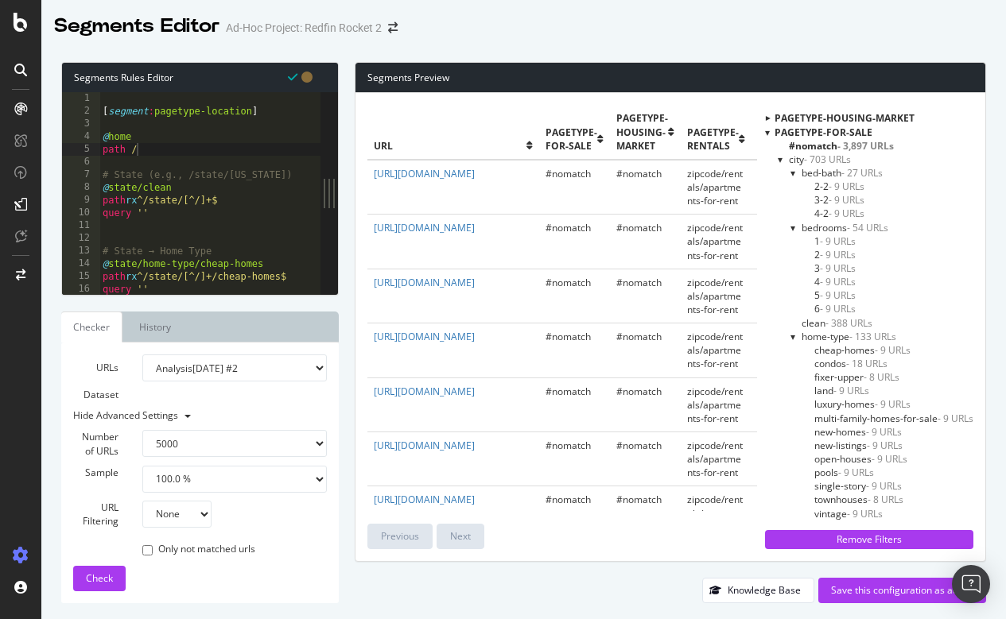
click at [768, 131] on div at bounding box center [767, 133] width 5 height 14
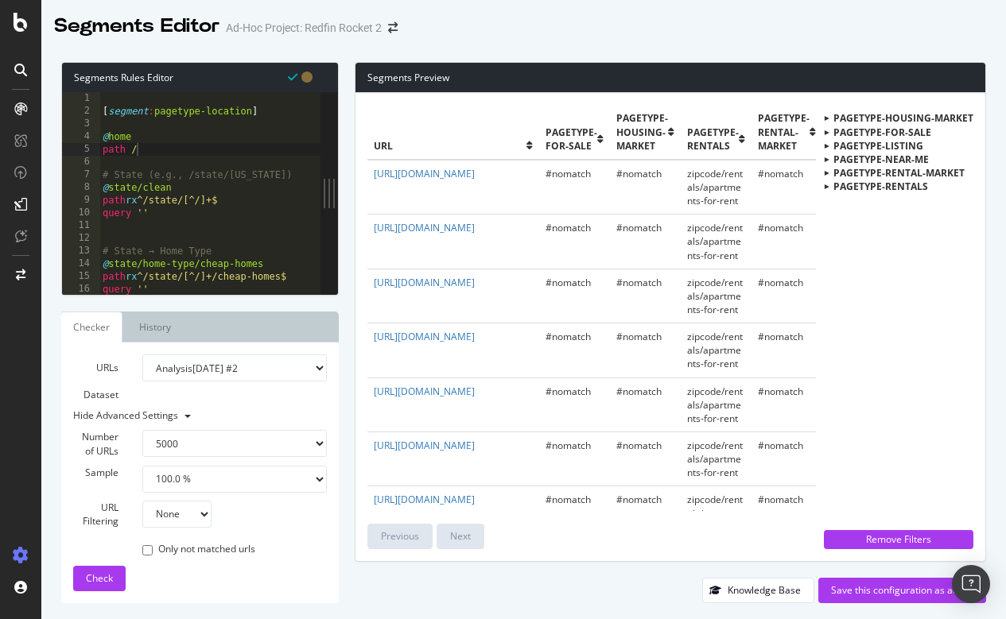
click at [828, 159] on div at bounding box center [826, 159] width 14 height 5
click at [863, 183] on span "near-me - 15 URLs" at bounding box center [888, 187] width 80 height 14
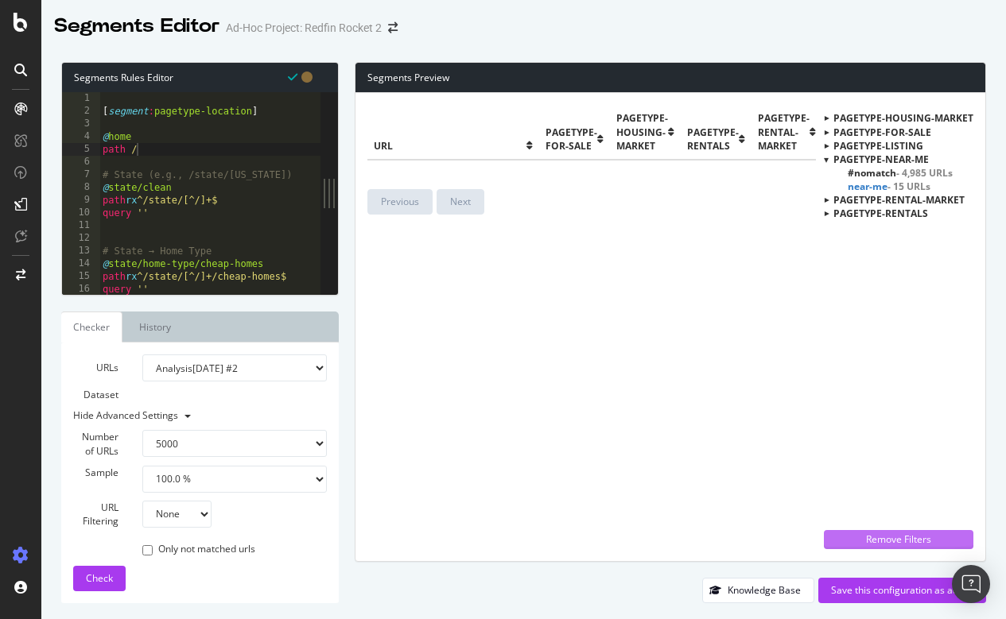
click at [858, 542] on div "Remove Filters" at bounding box center [898, 540] width 130 height 14
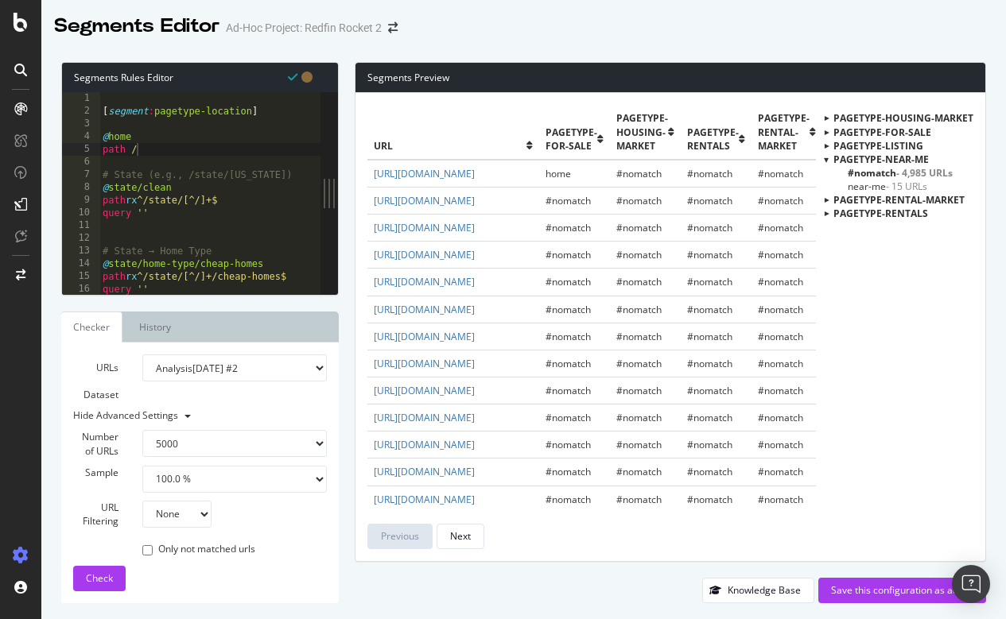
click at [871, 182] on span "near-me - 15 URLs" at bounding box center [888, 187] width 80 height 14
drag, startPoint x: 371, startPoint y: 253, endPoint x: 483, endPoint y: 273, distance: 113.8
click at [483, 242] on td "https://www.redfin.com/apartments-for-rent-near-me" at bounding box center [453, 228] width 172 height 27
click at [828, 157] on div at bounding box center [826, 160] width 5 height 14
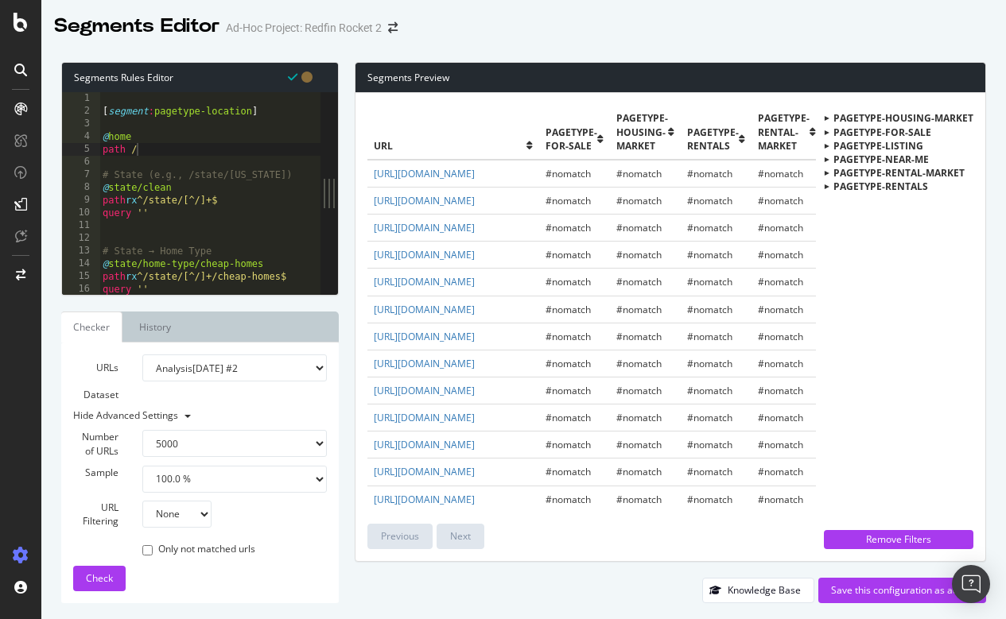
click at [829, 133] on div at bounding box center [826, 132] width 14 height 5
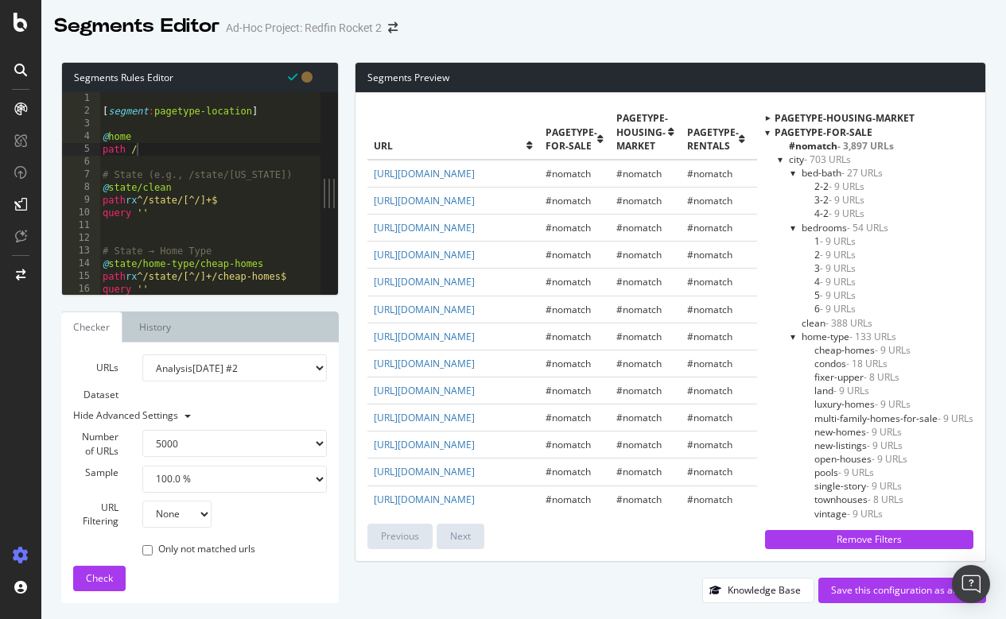
click at [772, 134] on div "pagetype-for-sale" at bounding box center [869, 133] width 208 height 14
click at [767, 130] on div at bounding box center [767, 133] width 5 height 14
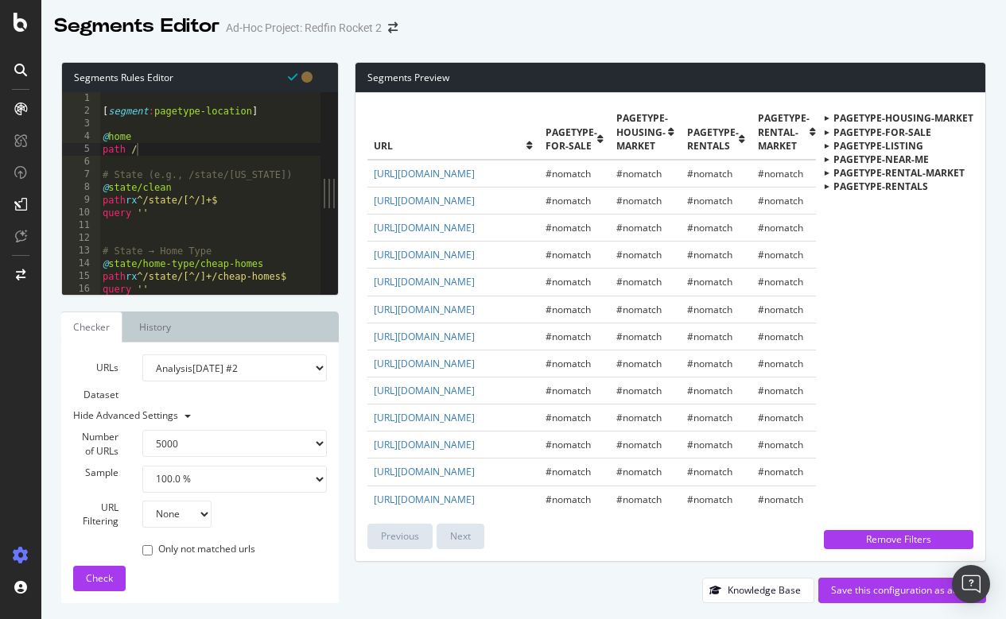
click at [825, 117] on div at bounding box center [826, 118] width 14 height 5
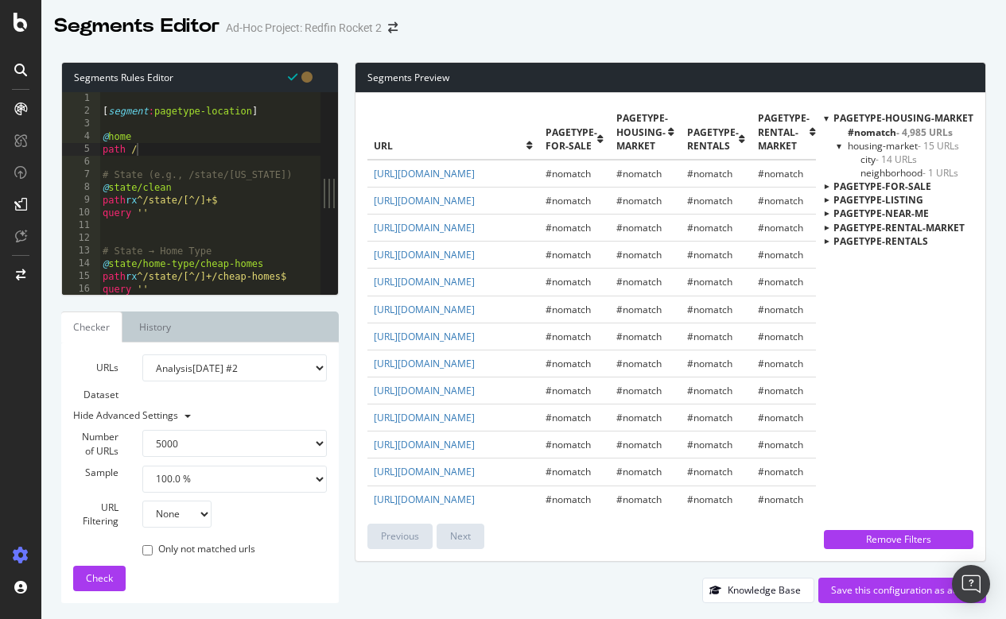
click at [866, 161] on span "city - 14 URLs" at bounding box center [888, 160] width 56 height 14
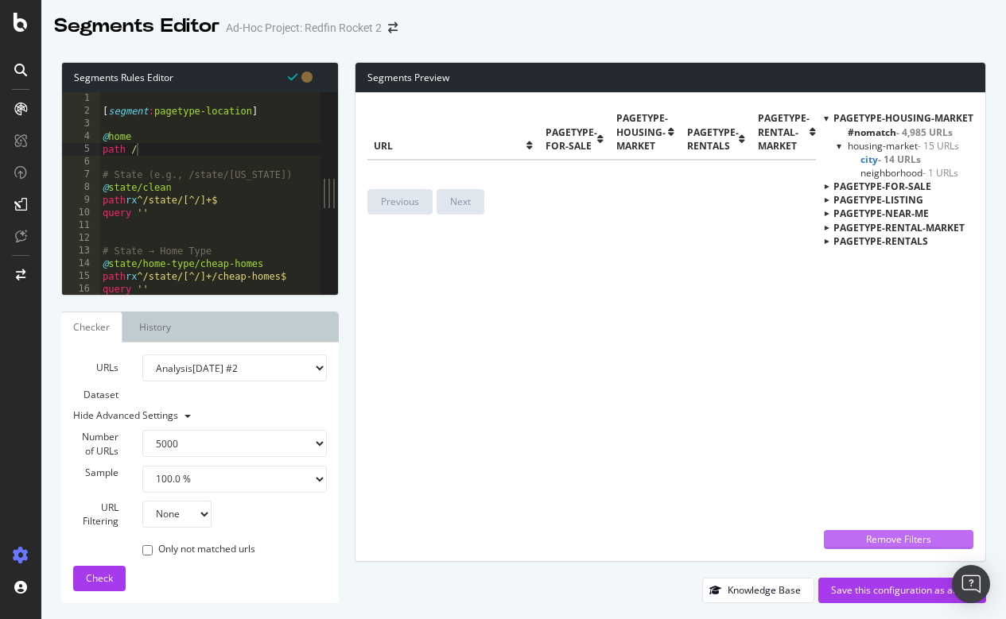
click at [898, 539] on div "Remove Filters" at bounding box center [898, 540] width 130 height 14
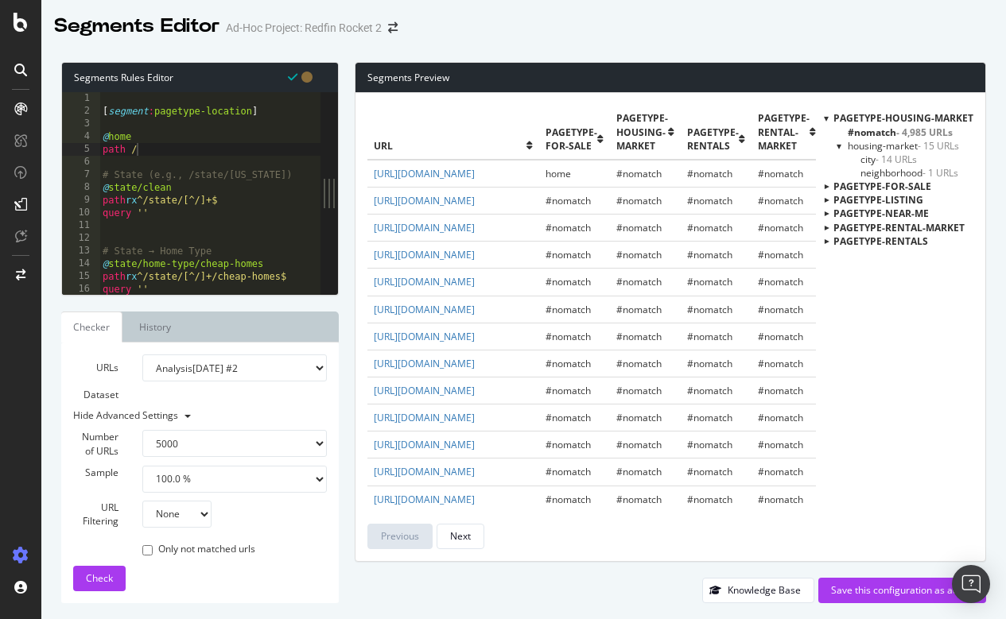
click at [869, 157] on span "city - 14 URLs" at bounding box center [888, 160] width 56 height 14
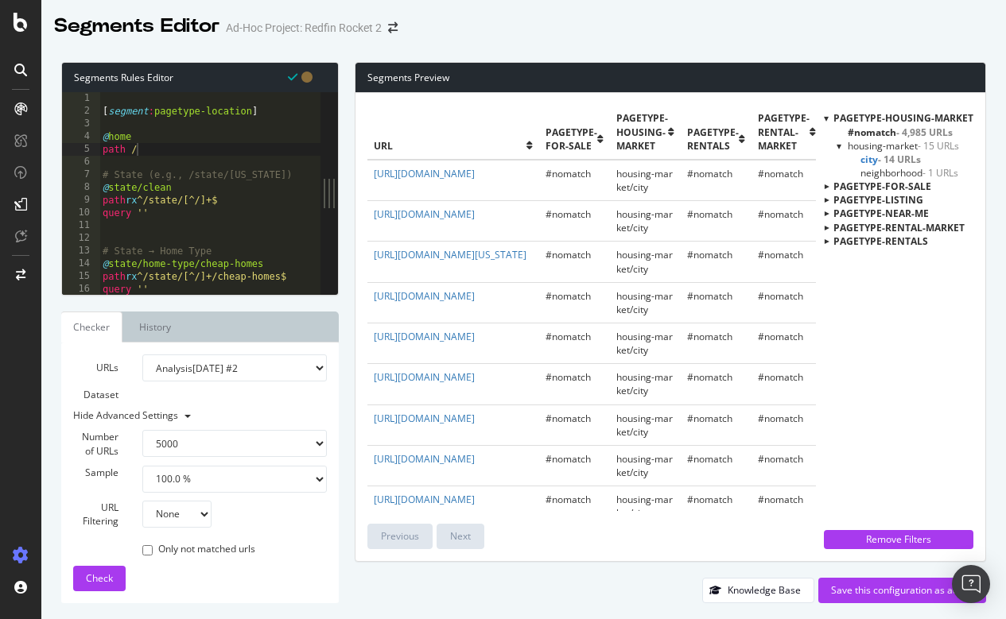
click at [879, 169] on span "neighborhood - 1 URLs" at bounding box center [909, 173] width 98 height 14
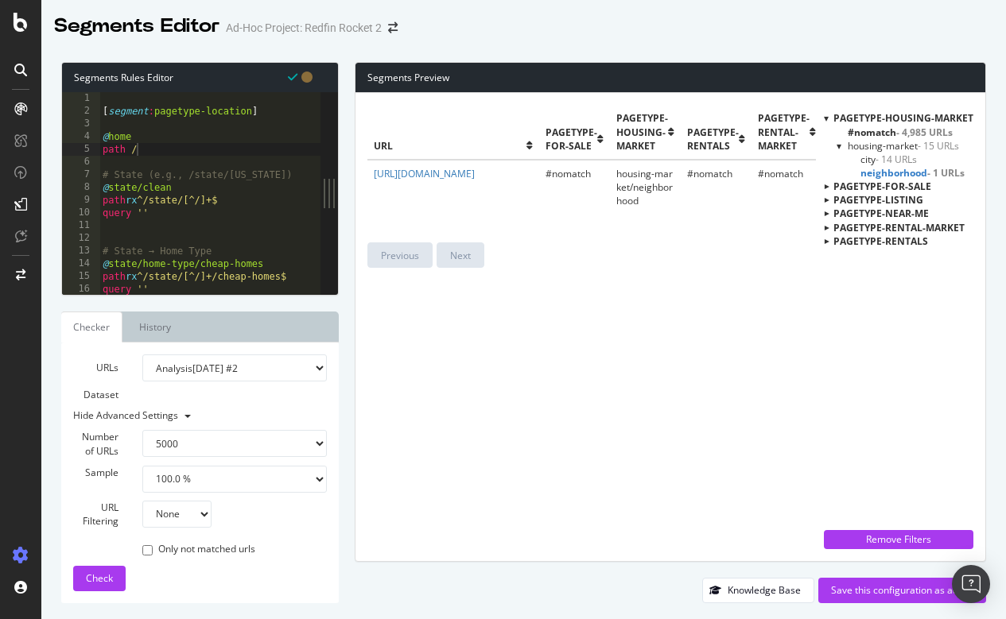
click at [840, 148] on div at bounding box center [839, 146] width 6 height 14
click at [828, 157] on div at bounding box center [826, 159] width 14 height 5
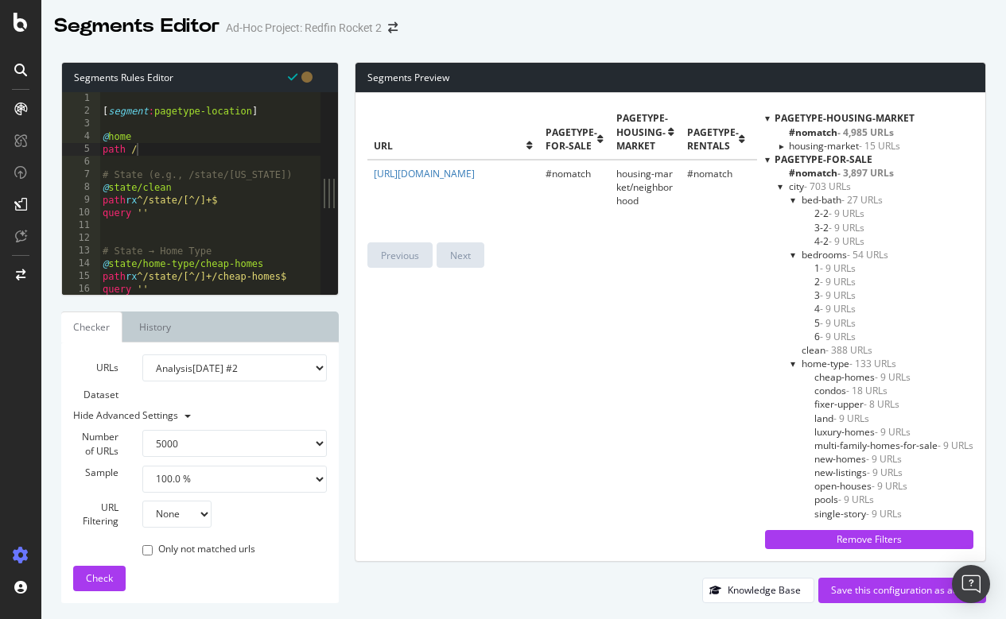
click at [778, 187] on div at bounding box center [781, 187] width 6 height 14
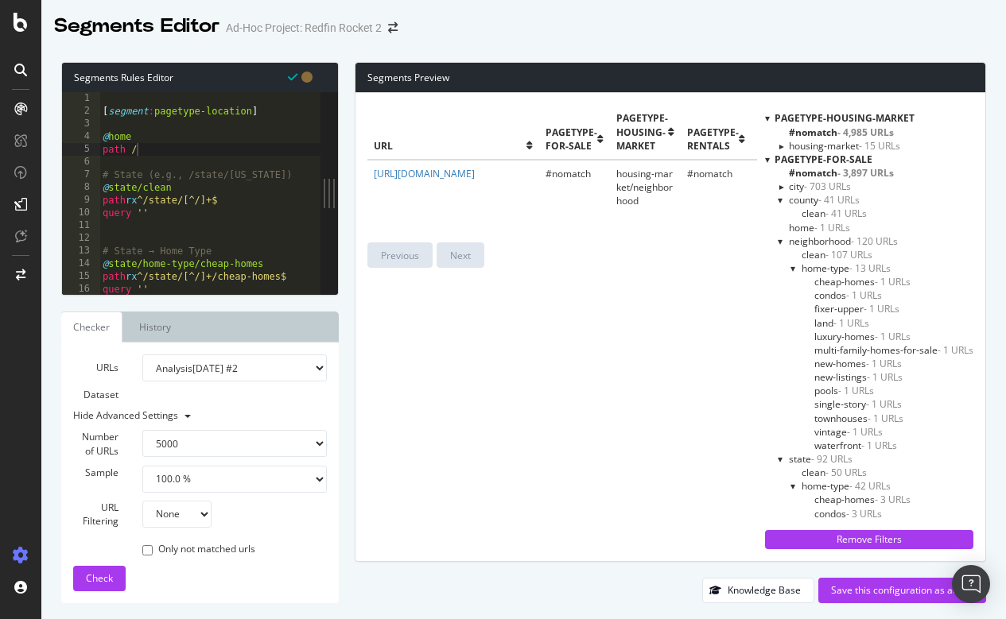
click at [780, 200] on div at bounding box center [781, 200] width 6 height 14
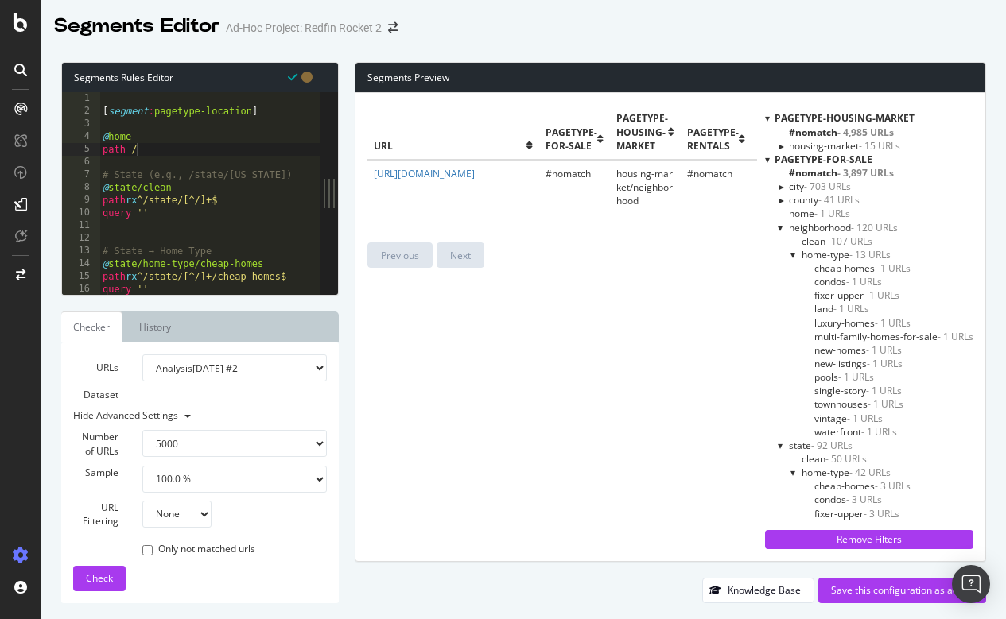
click at [782, 225] on div at bounding box center [781, 228] width 6 height 14
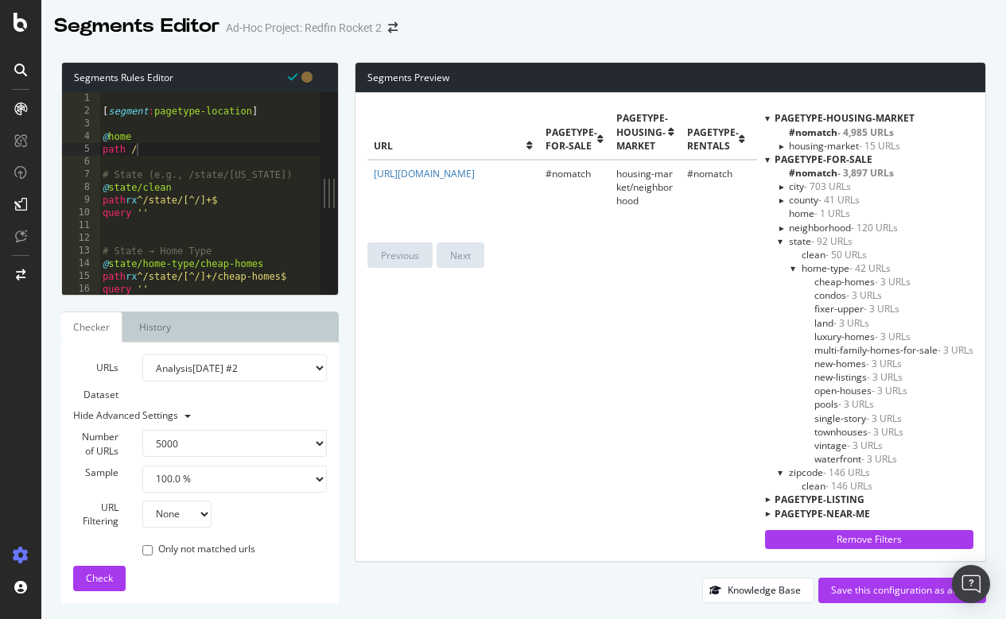
click at [779, 242] on div at bounding box center [781, 242] width 6 height 14
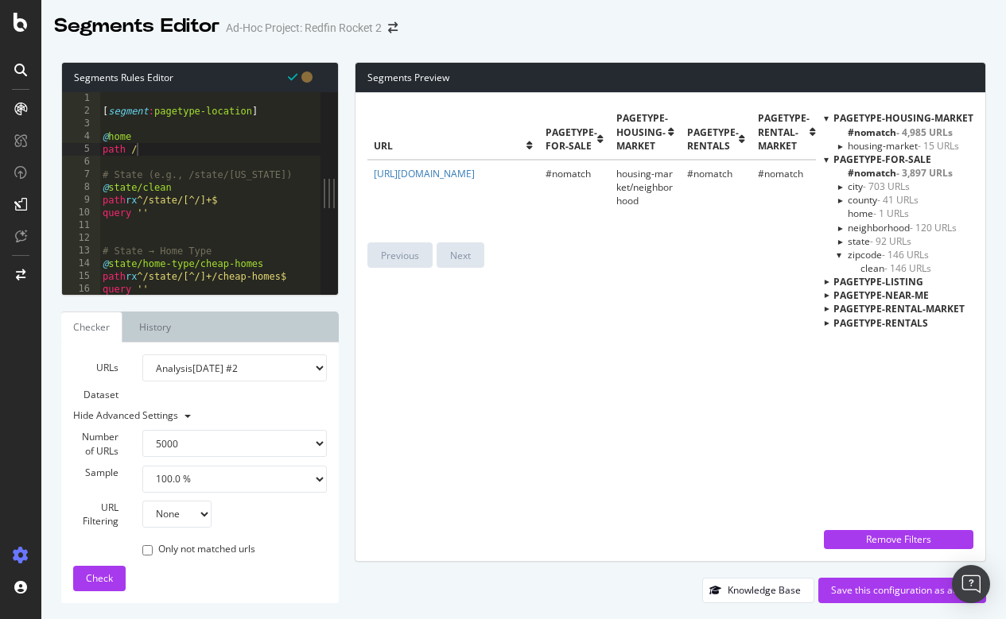
click at [840, 253] on div at bounding box center [839, 255] width 6 height 14
click at [841, 186] on div at bounding box center [839, 187] width 14 height 6
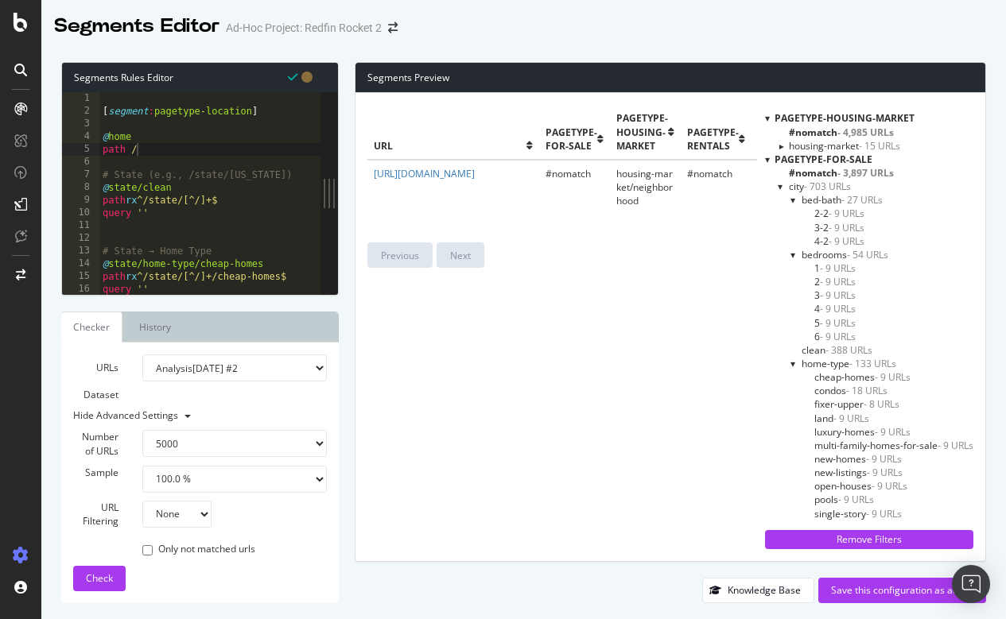
click at [793, 200] on div at bounding box center [793, 200] width 6 height 14
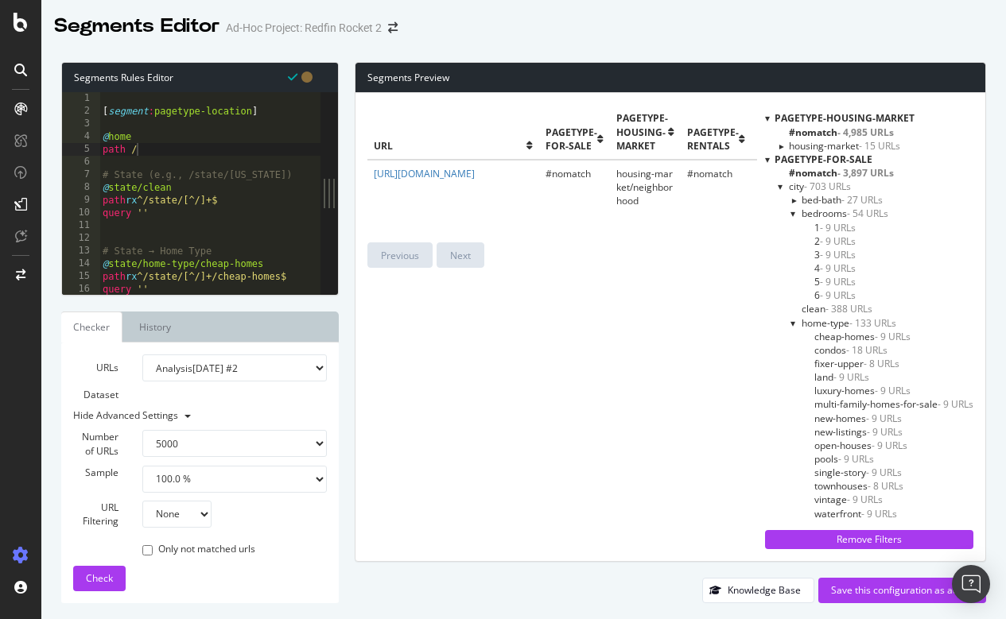
click at [791, 215] on div at bounding box center [793, 214] width 6 height 14
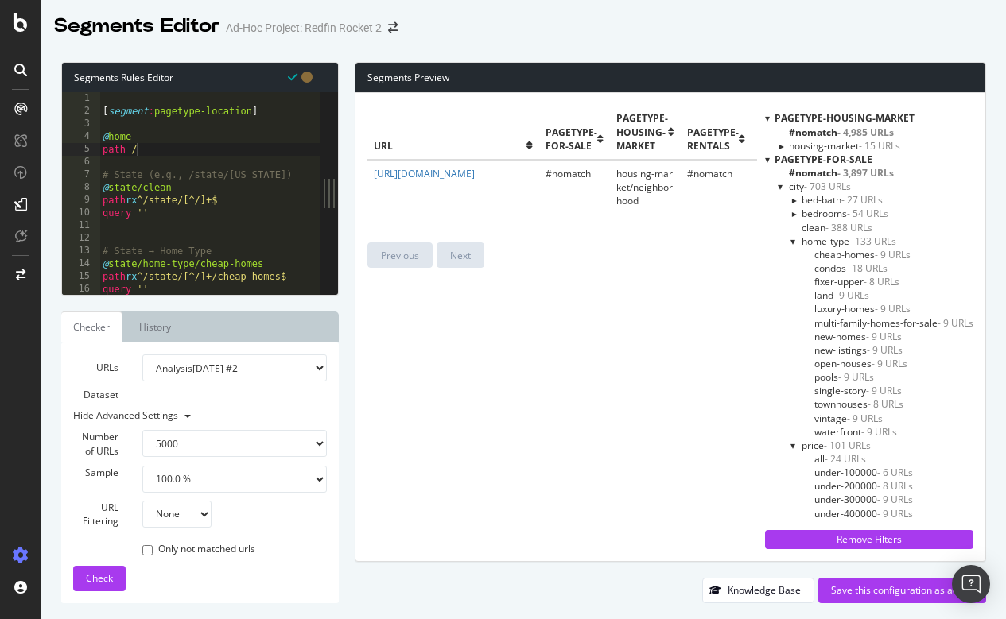
click at [793, 239] on div at bounding box center [793, 242] width 6 height 14
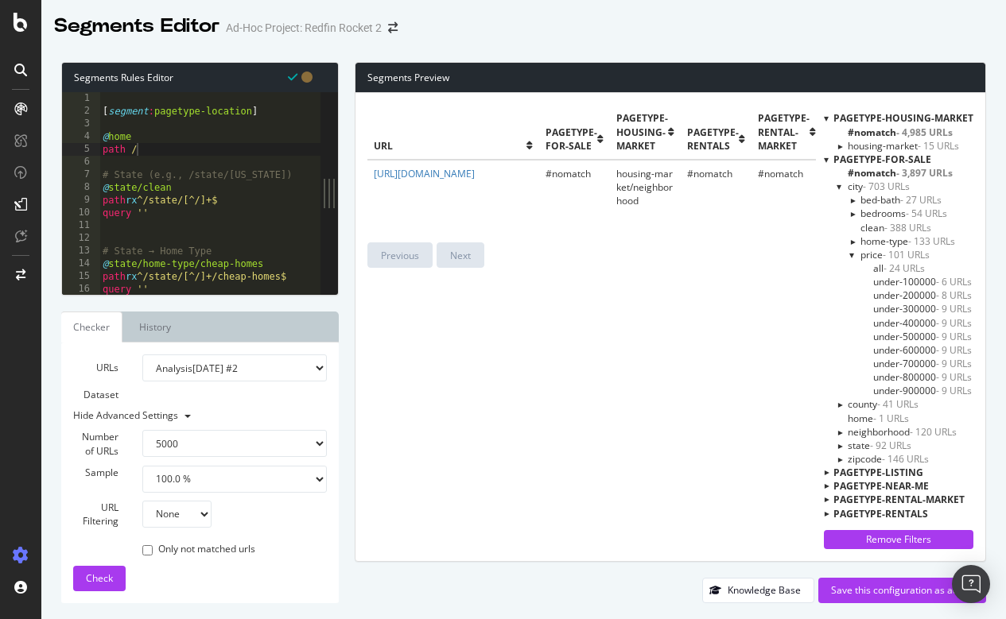
click at [851, 254] on div at bounding box center [852, 255] width 6 height 14
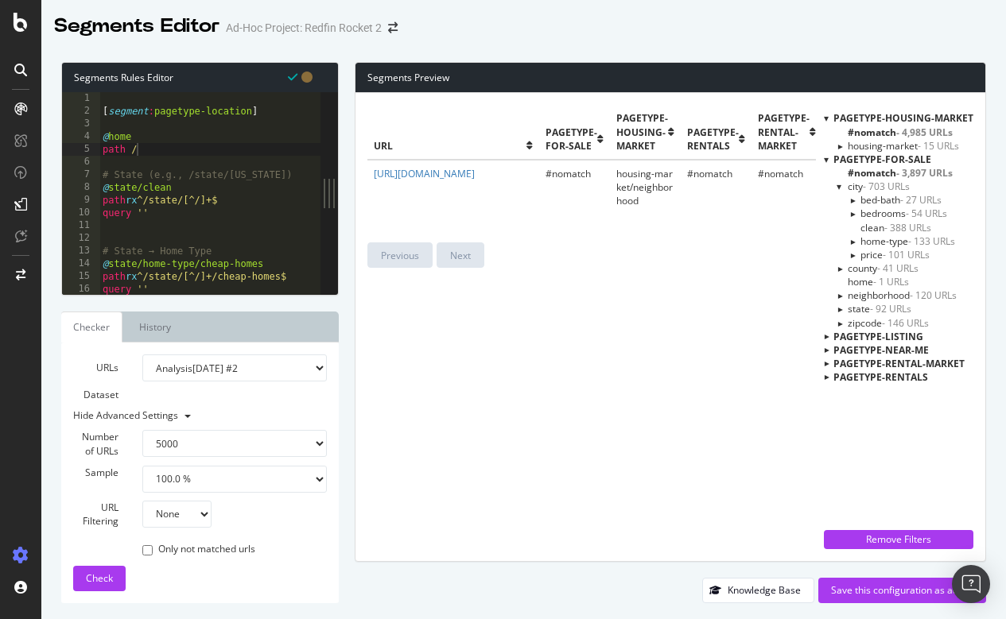
click at [855, 253] on div at bounding box center [852, 254] width 14 height 6
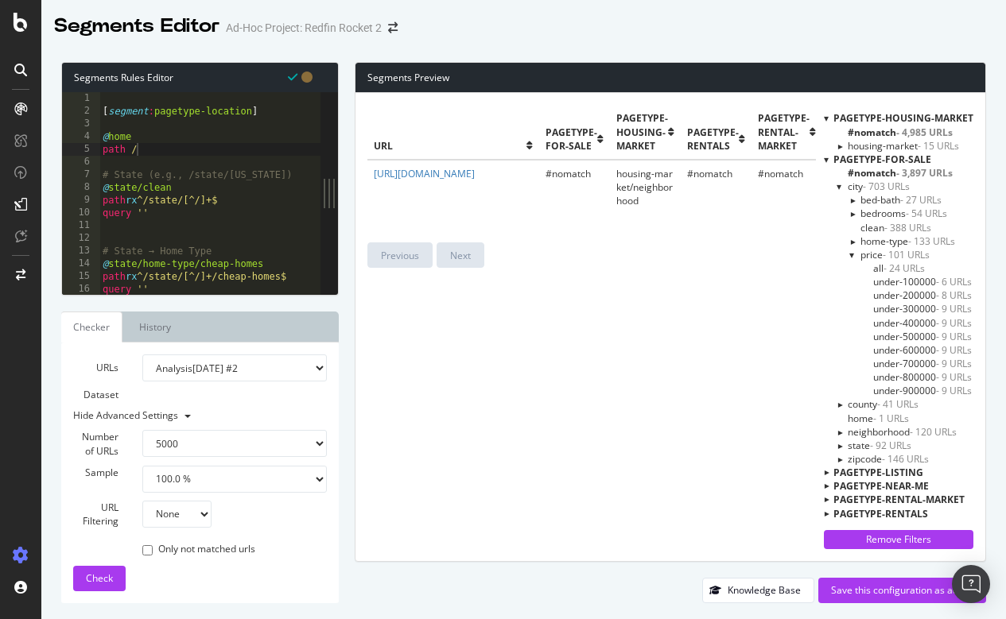
click at [850, 238] on div at bounding box center [852, 241] width 14 height 6
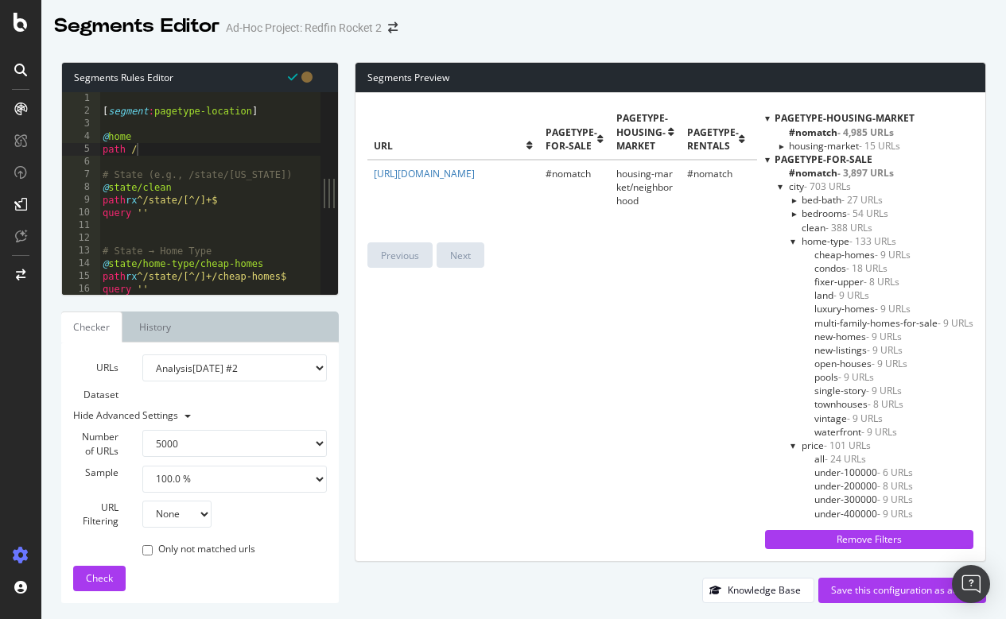
click at [793, 239] on div at bounding box center [793, 242] width 6 height 14
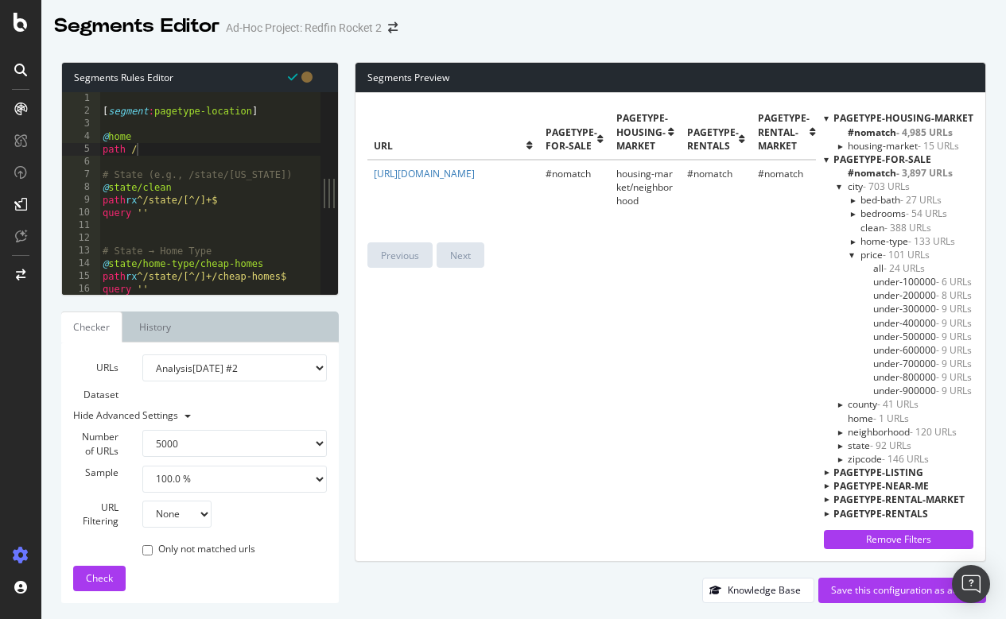
click at [853, 212] on div at bounding box center [852, 214] width 14 height 6
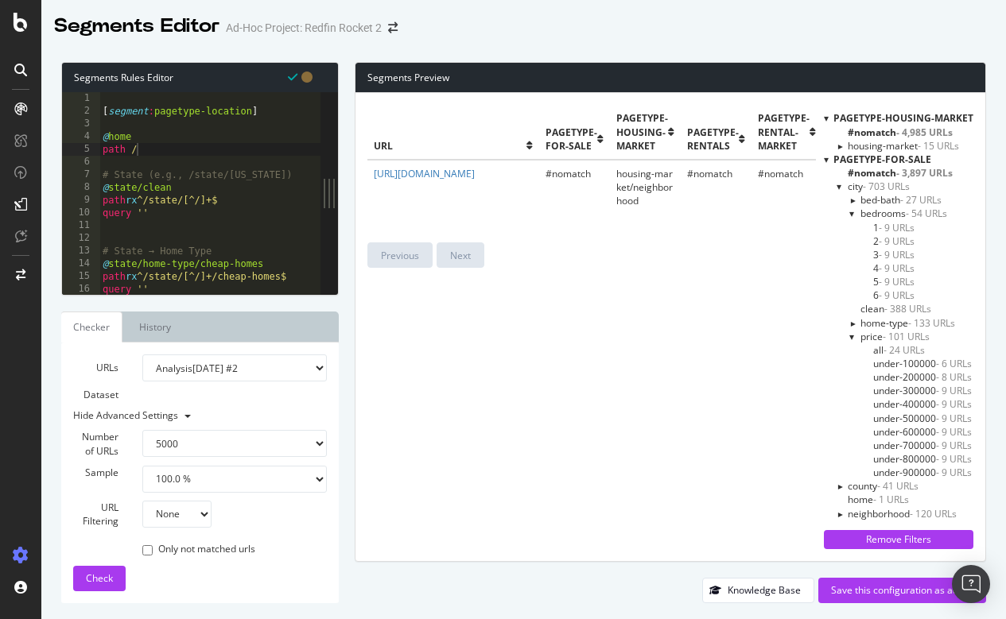
click at [851, 213] on div at bounding box center [852, 214] width 6 height 14
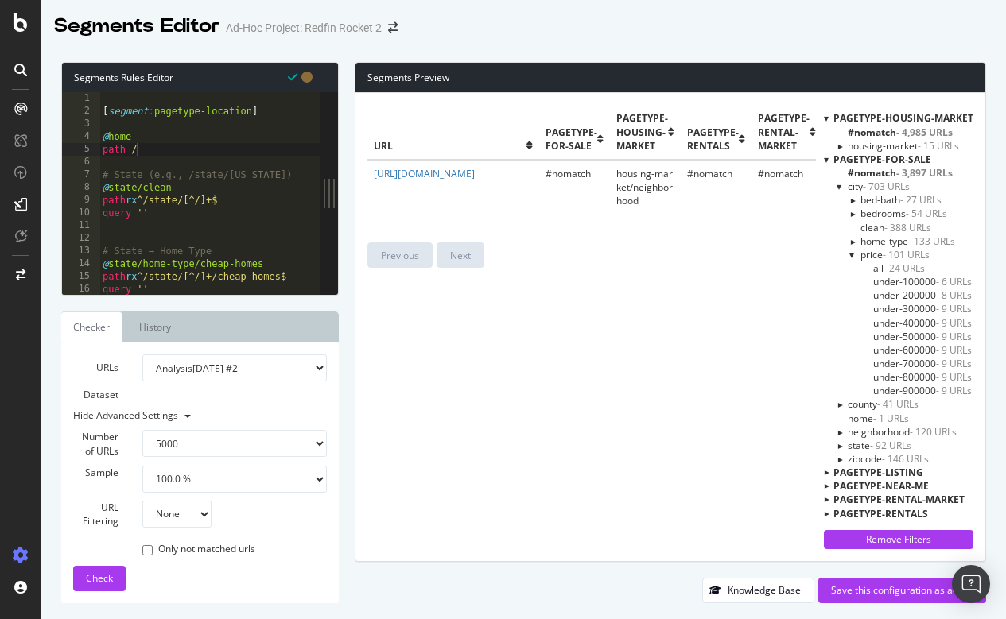
click at [855, 199] on div at bounding box center [852, 200] width 14 height 6
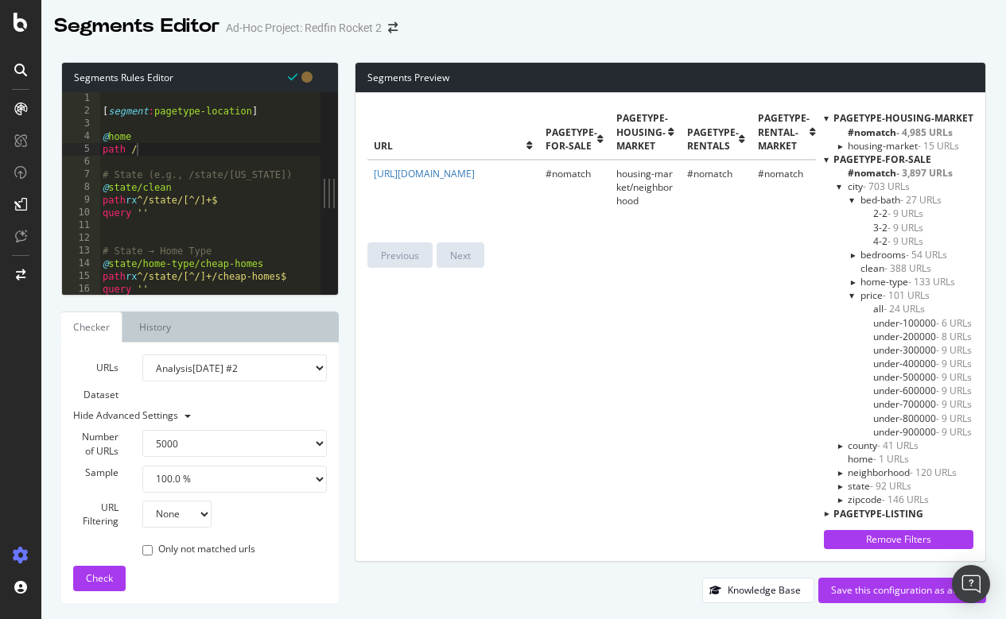
click at [850, 199] on div at bounding box center [852, 200] width 6 height 14
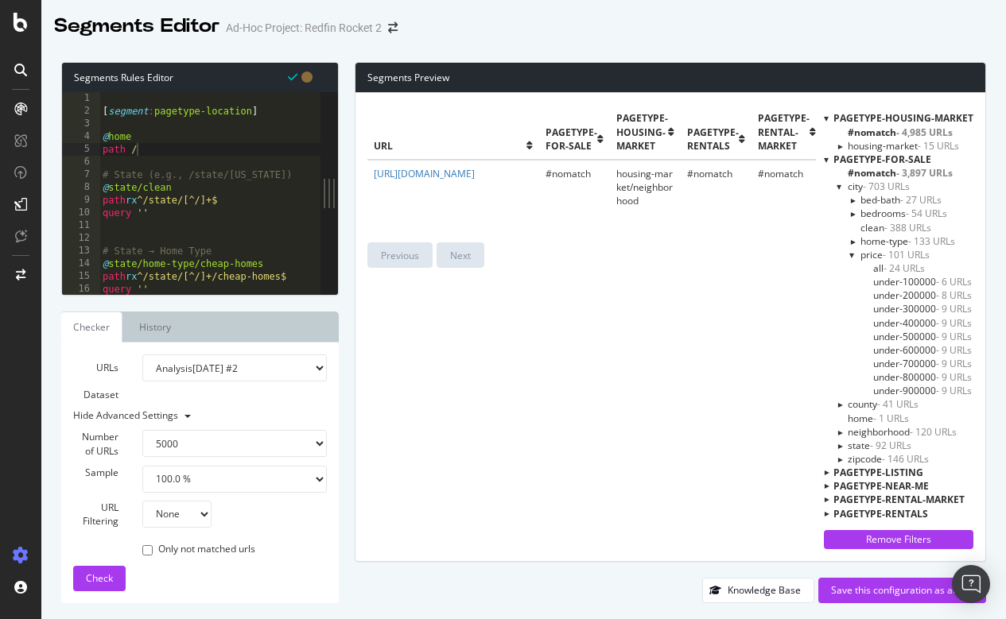
click at [840, 187] on div at bounding box center [839, 187] width 6 height 14
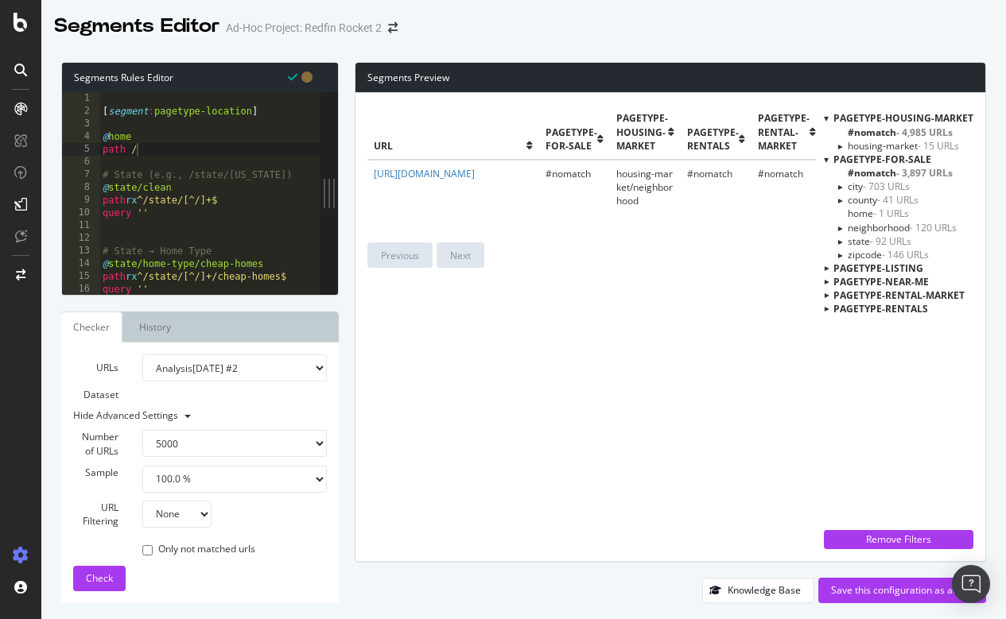
click at [840, 199] on div at bounding box center [839, 200] width 14 height 6
click at [875, 211] on span "clean - 41 URLs" at bounding box center [892, 214] width 65 height 14
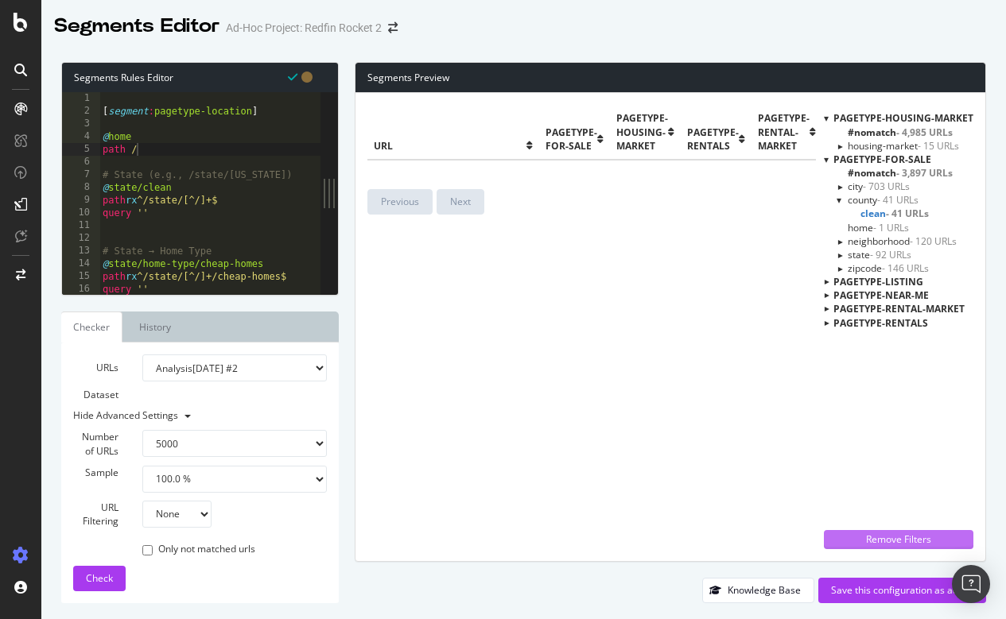
click at [874, 537] on div "Remove Filters" at bounding box center [898, 540] width 130 height 14
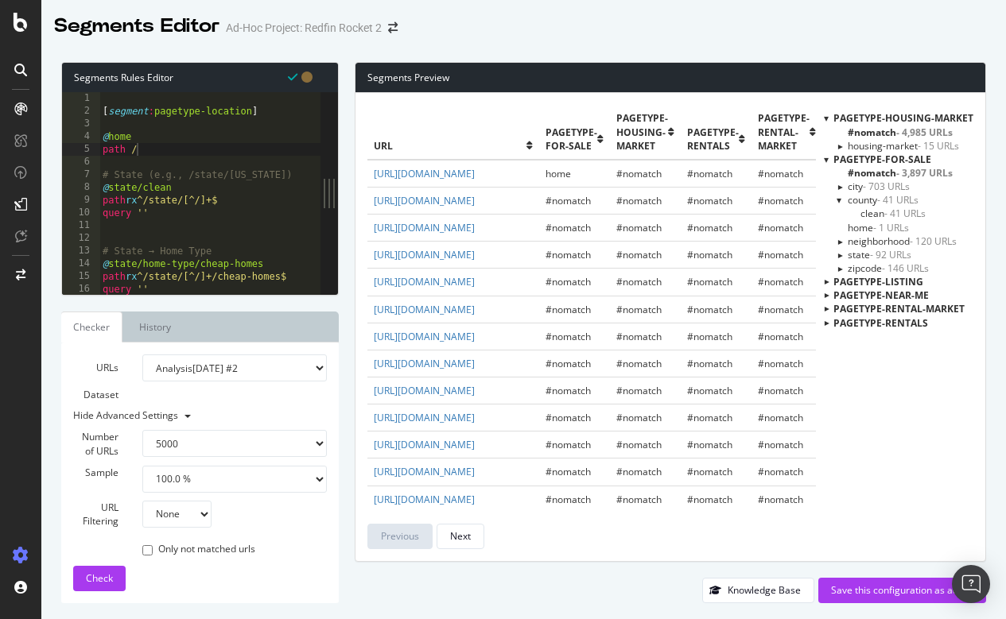
click at [873, 212] on span "clean - 41 URLs" at bounding box center [892, 214] width 65 height 14
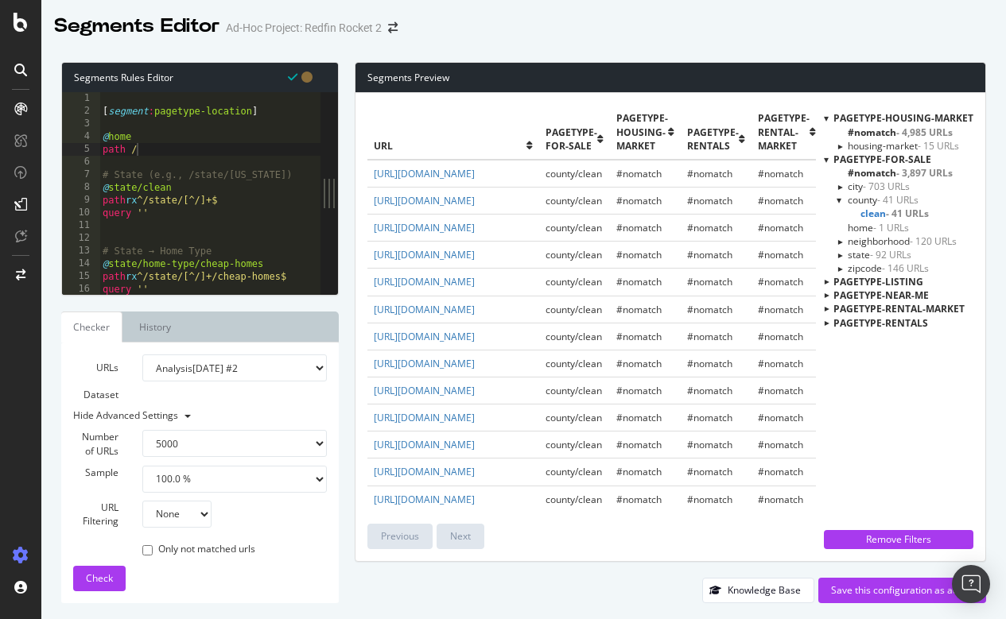
click at [841, 199] on div at bounding box center [839, 200] width 6 height 14
click at [841, 227] on div at bounding box center [839, 227] width 14 height 6
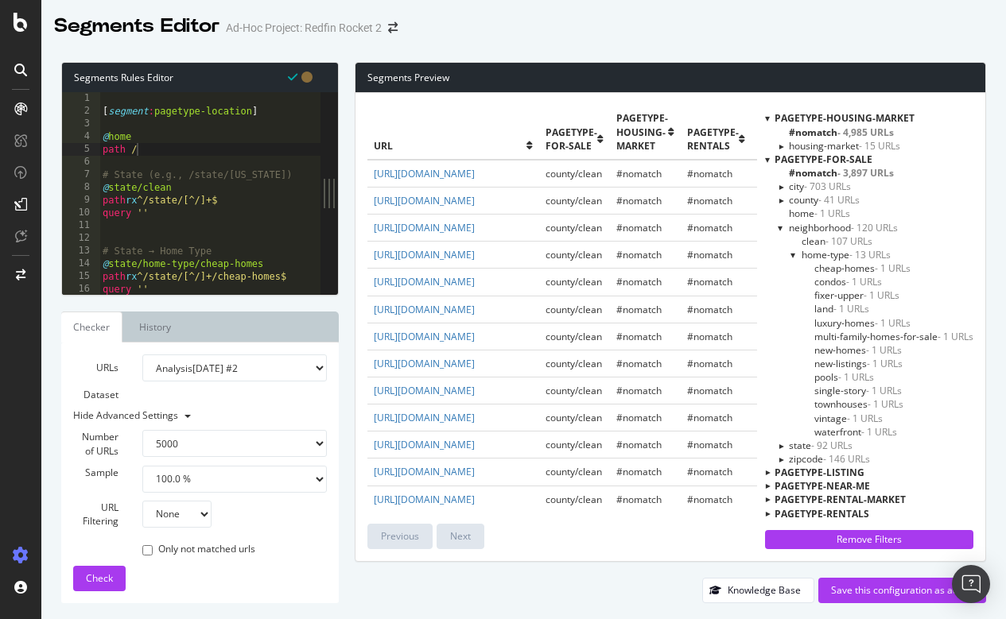
click at [816, 239] on span "clean - 107 URLs" at bounding box center [836, 242] width 71 height 14
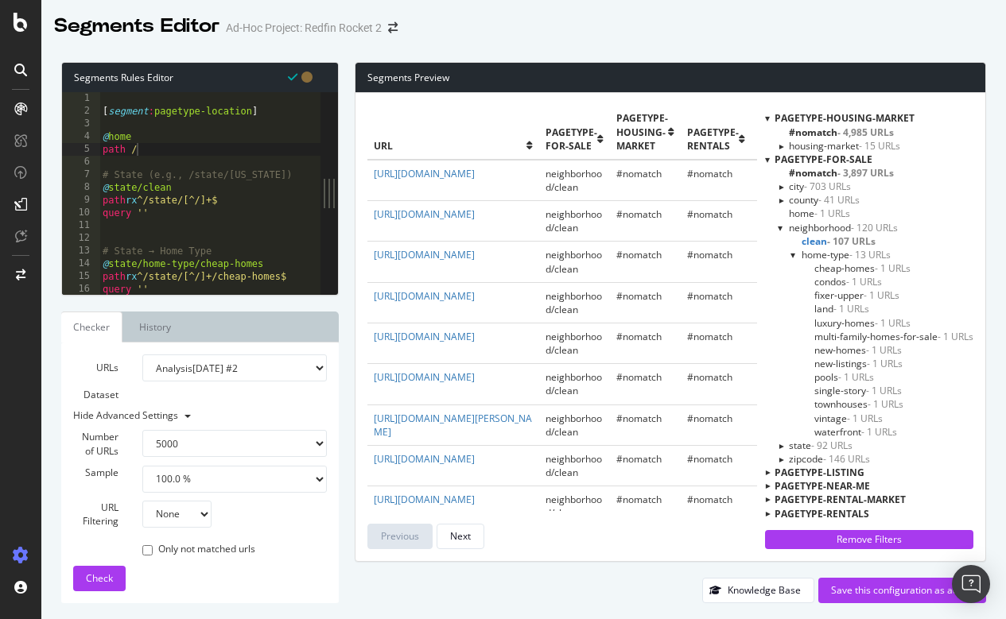
click at [834, 266] on span "cheap-homes - 1 URLs" at bounding box center [862, 269] width 96 height 14
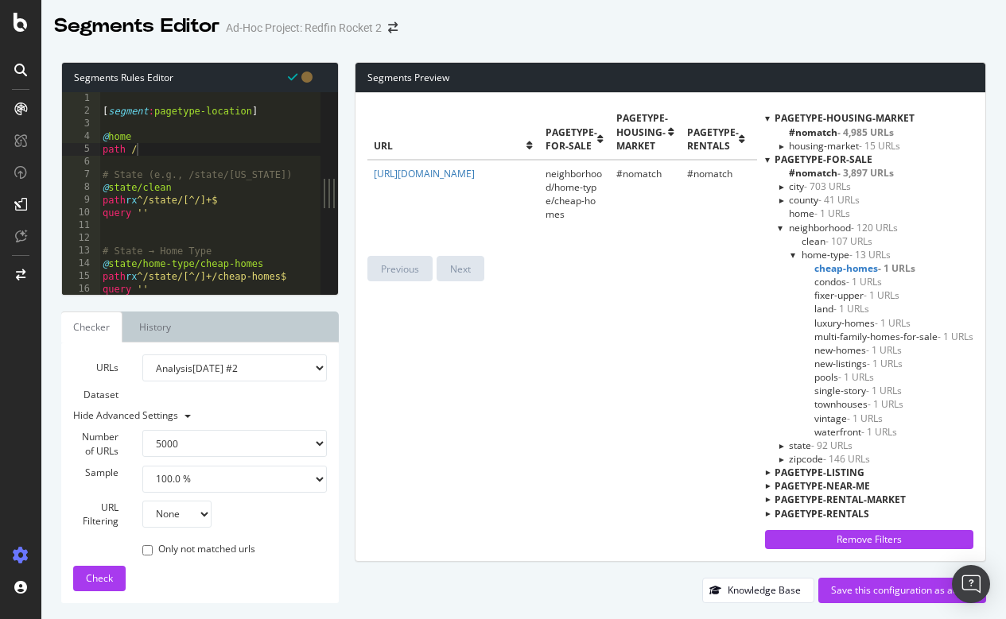
click at [779, 227] on div at bounding box center [781, 228] width 6 height 14
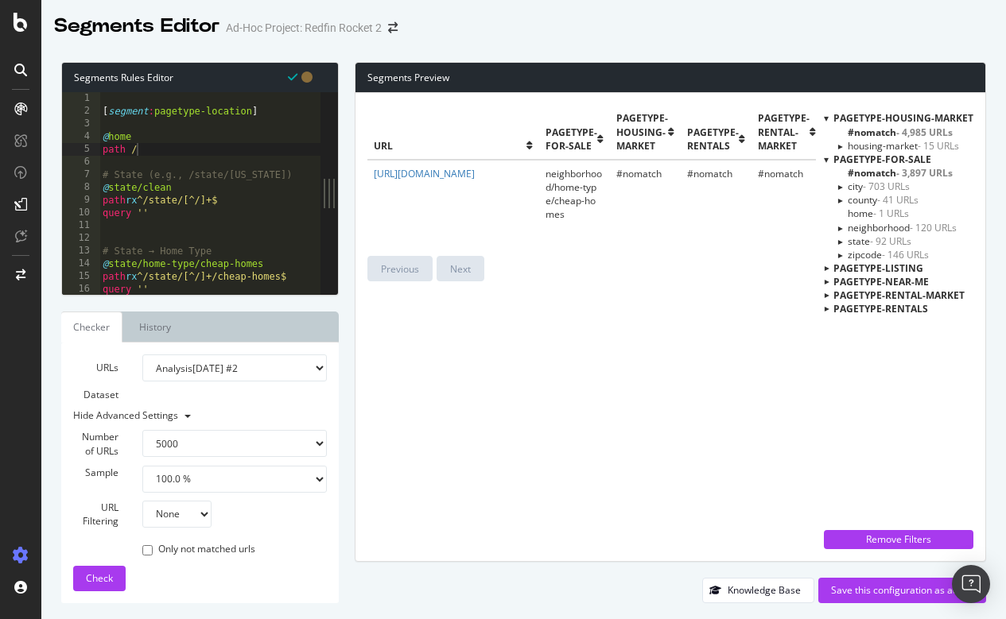
click at [840, 238] on div at bounding box center [839, 241] width 14 height 6
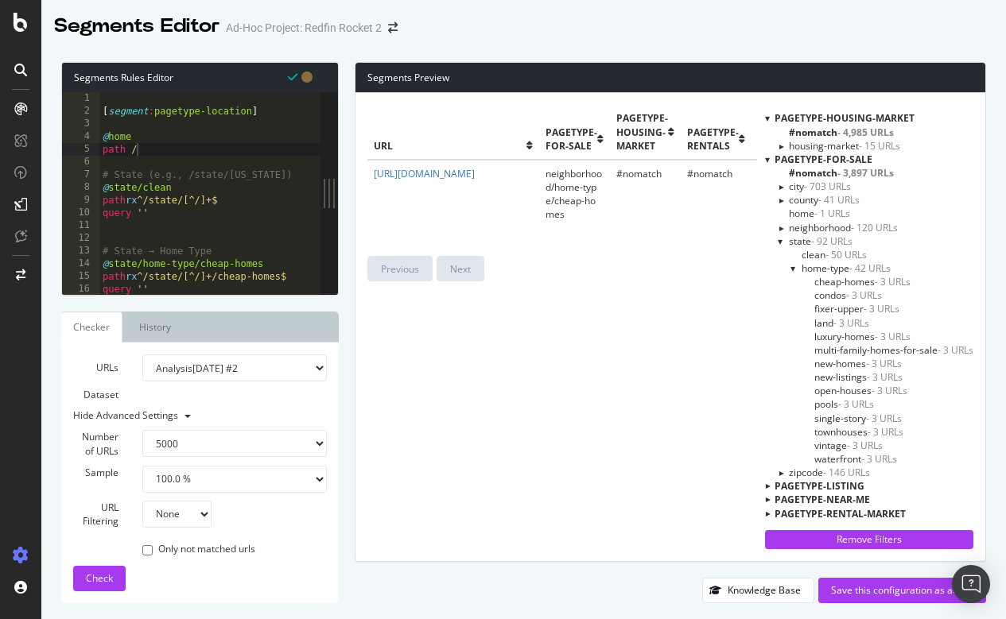
click at [779, 239] on div at bounding box center [781, 242] width 6 height 14
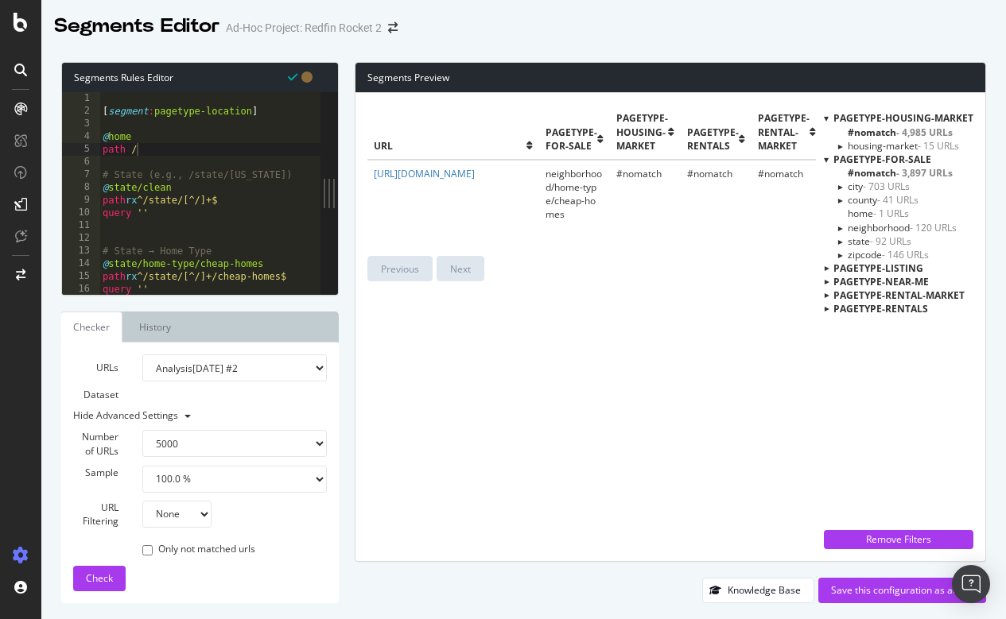
click at [841, 252] on div at bounding box center [839, 254] width 14 height 6
click at [875, 265] on span "clean - 146 URLs" at bounding box center [895, 269] width 71 height 14
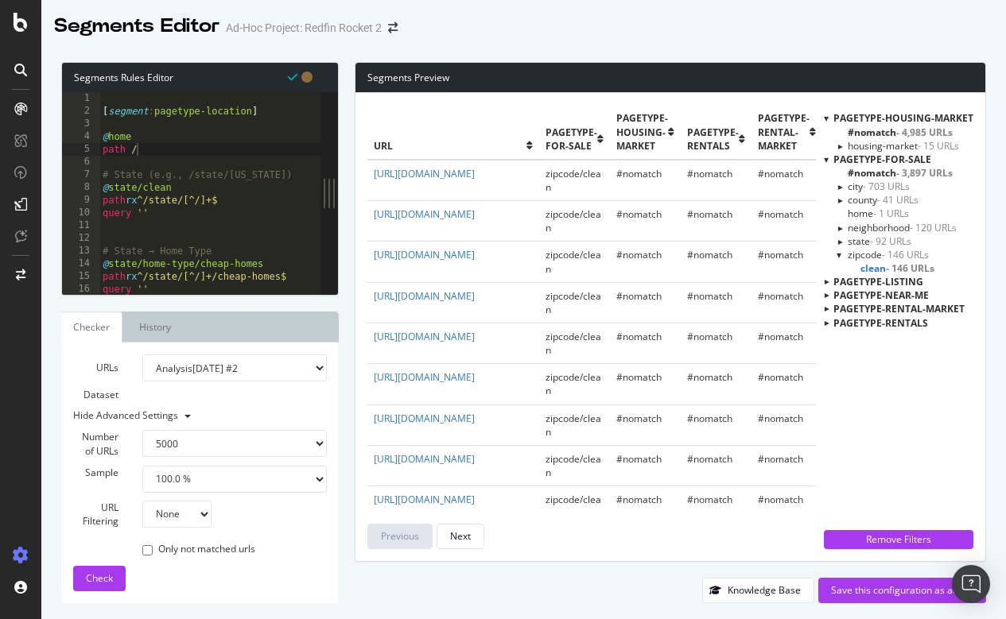
click at [840, 251] on div at bounding box center [839, 255] width 6 height 14
click at [827, 266] on div at bounding box center [826, 268] width 14 height 5
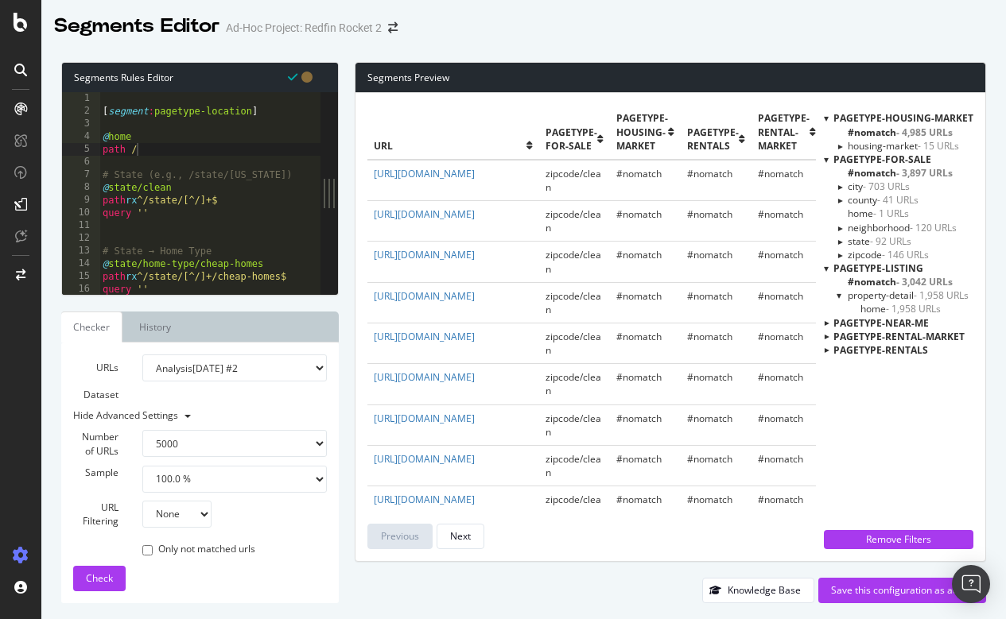
click at [886, 302] on span "home - 1,958 URLs" at bounding box center [900, 309] width 80 height 14
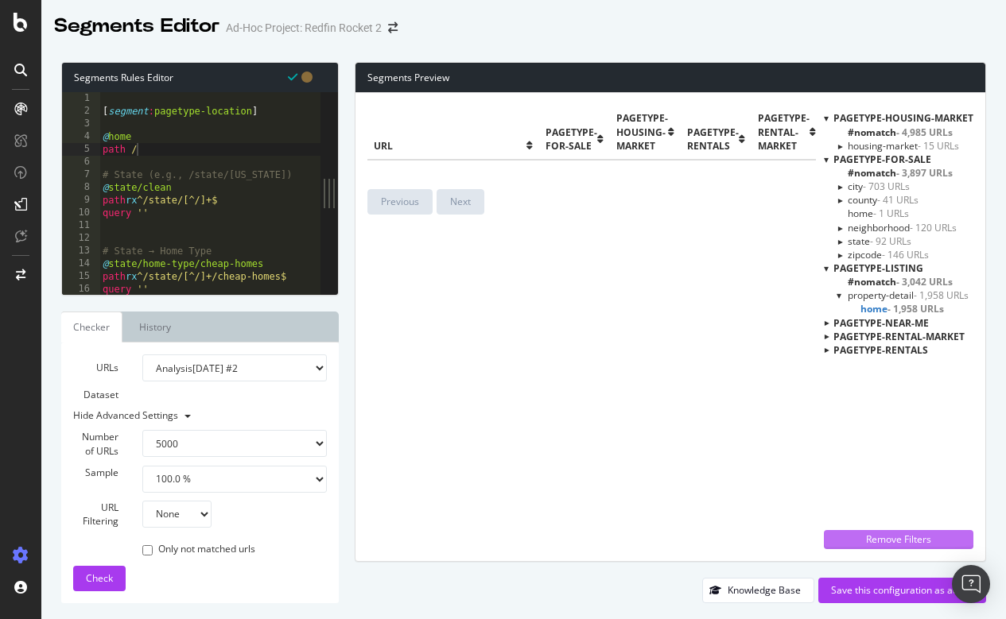
click at [883, 537] on div "Remove Filters" at bounding box center [898, 540] width 130 height 14
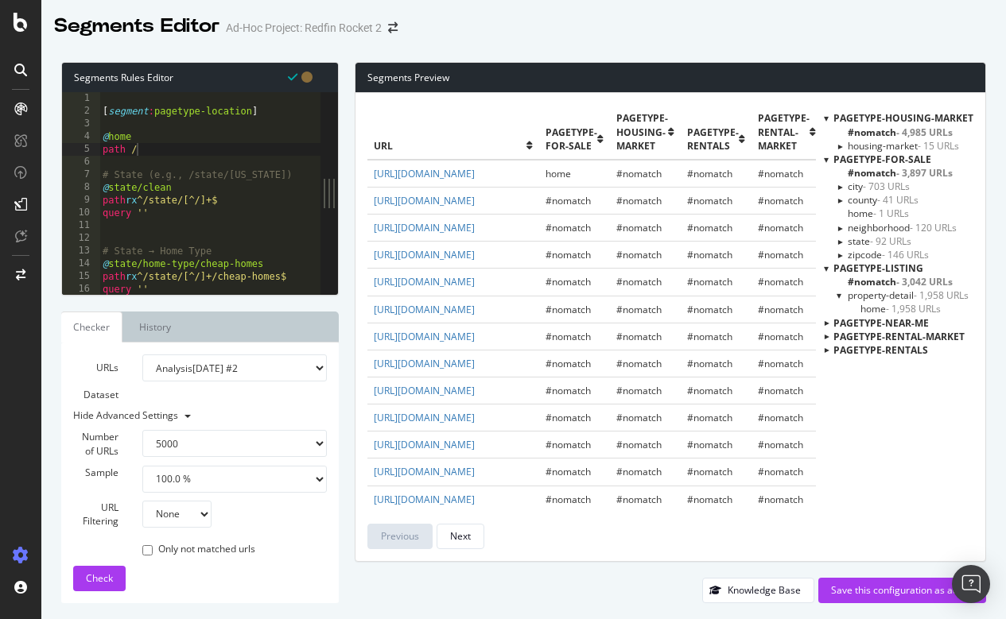
click at [878, 294] on span "property-detail - 1,958 URLs" at bounding box center [908, 296] width 121 height 14
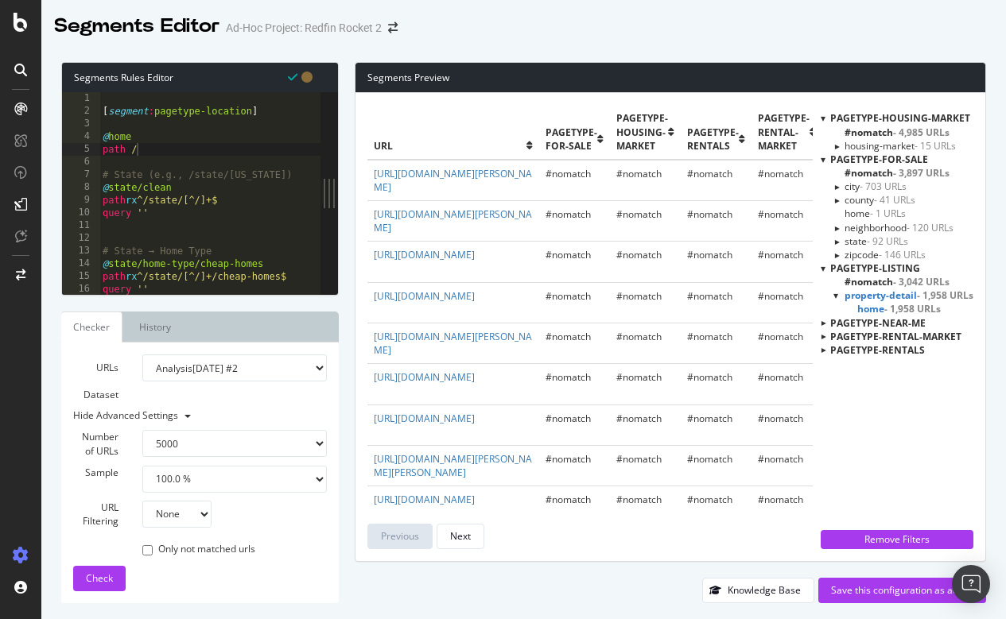
click at [862, 305] on span "home - 1,958 URLs" at bounding box center [898, 309] width 83 height 14
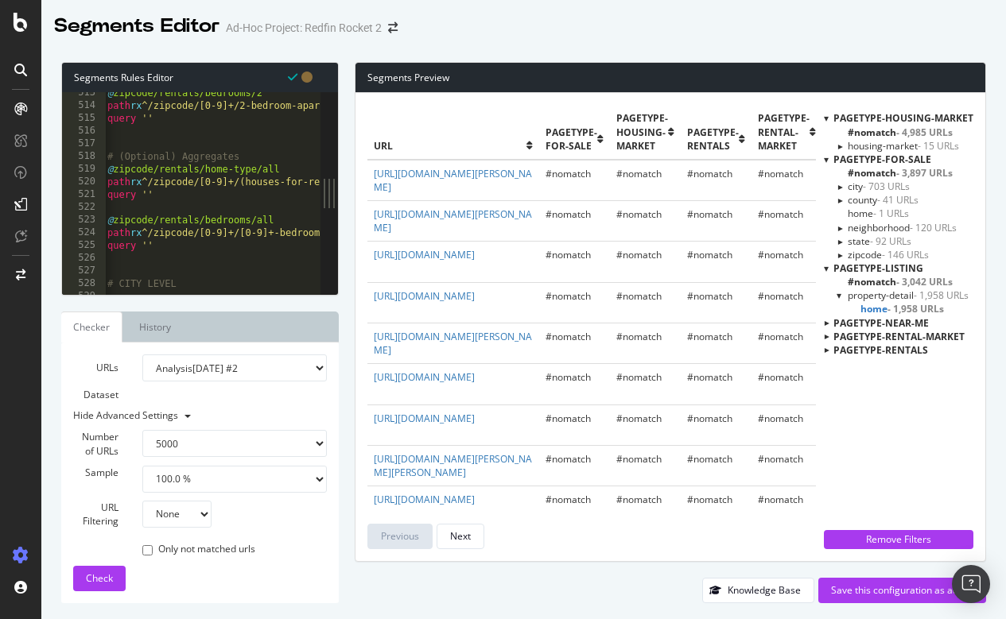
scroll to position [0, 2]
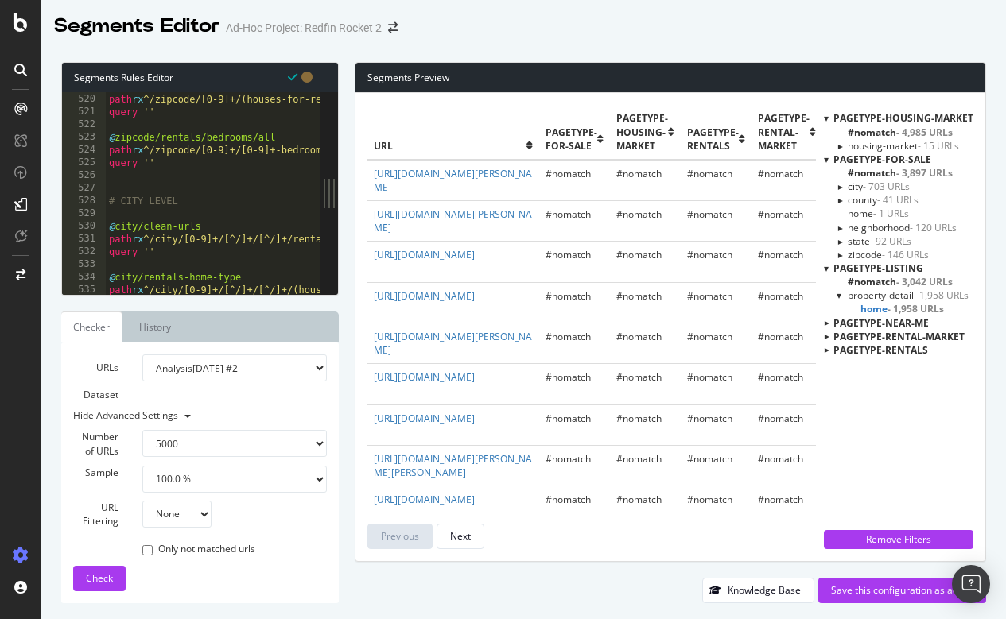
click at [253, 184] on div "@ zipcode/rentals/home-type/all path rx ^/zipcode/[0-9]+/(houses-for-rent|condo…" at bounding box center [679, 194] width 1146 height 228
click at [870, 264] on span "pagetype-listing" at bounding box center [878, 269] width 90 height 14
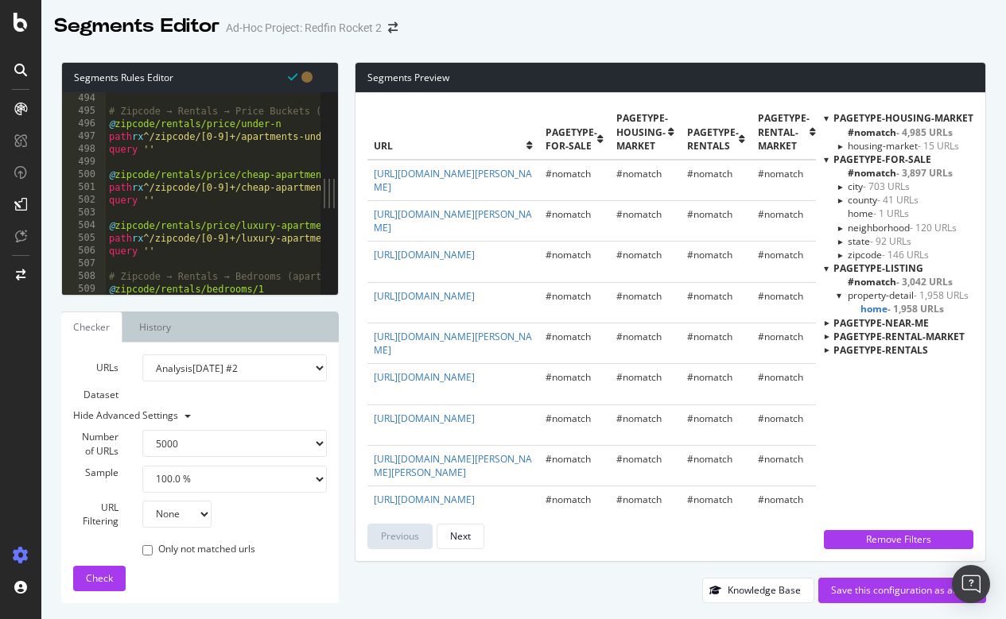
click at [828, 268] on div at bounding box center [826, 269] width 5 height 14
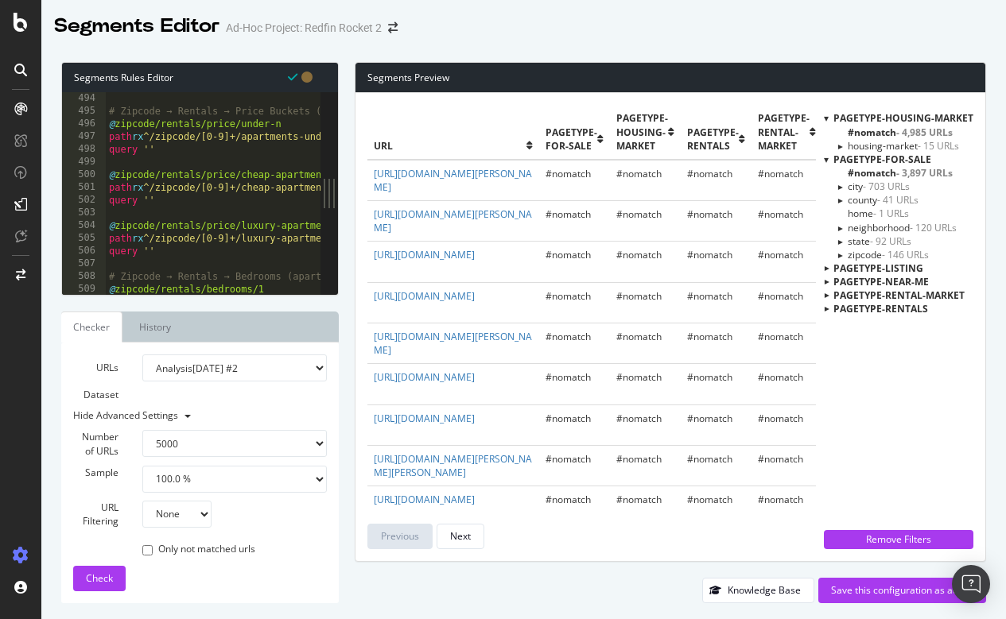
click at [828, 268] on div at bounding box center [826, 268] width 14 height 5
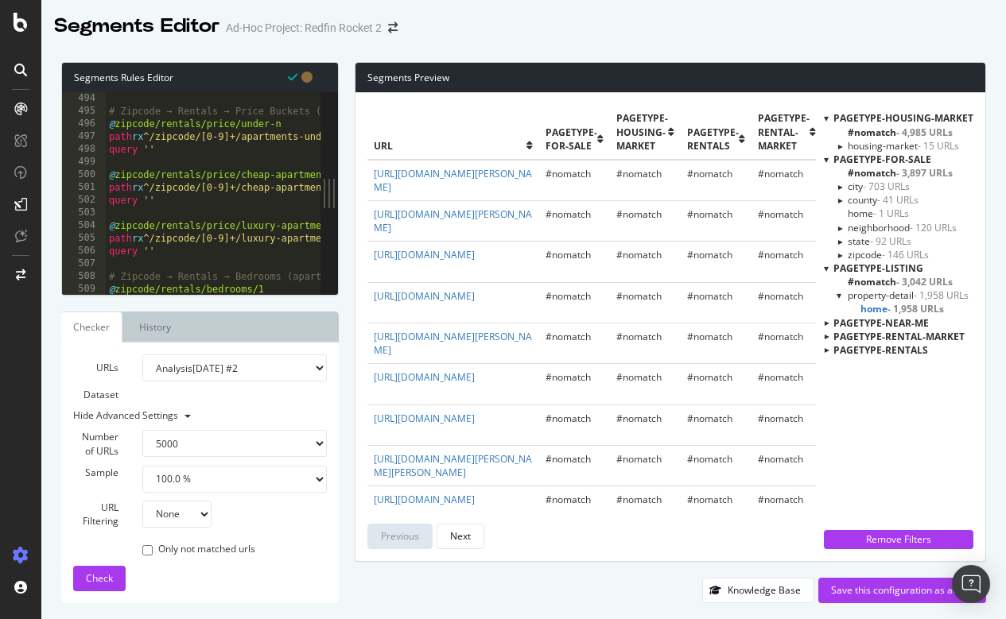
click at [875, 291] on span "property-detail - 1,958 URLs" at bounding box center [908, 296] width 121 height 14
click at [874, 303] on span "home - 1,958 URLs" at bounding box center [898, 309] width 83 height 14
click at [832, 334] on div at bounding box center [826, 336] width 14 height 5
click at [877, 370] on span "clean - 9 URLs" at bounding box center [890, 377] width 60 height 14
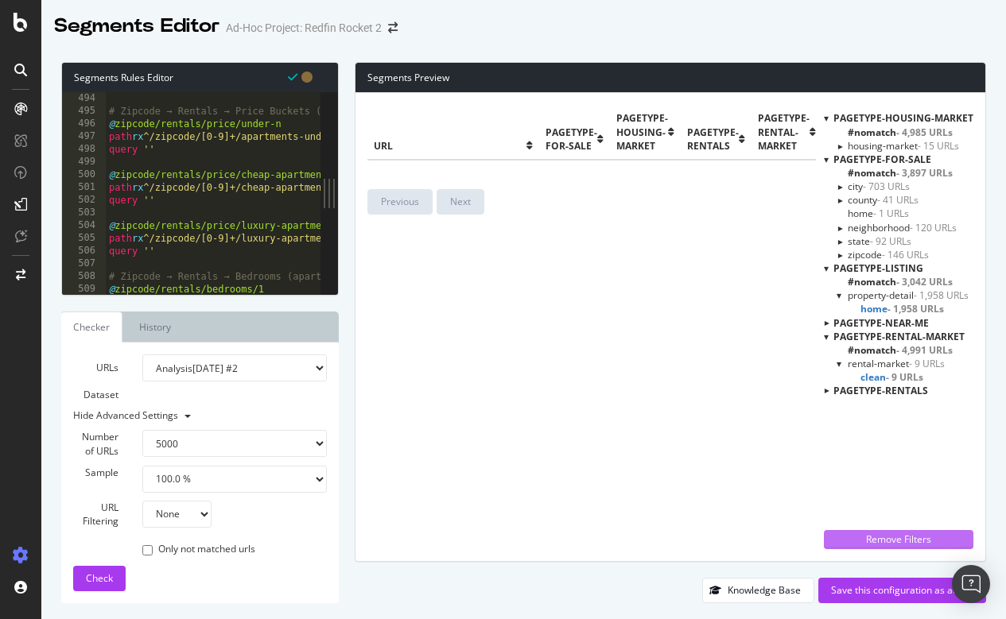
click at [901, 535] on div "Remove Filters" at bounding box center [898, 540] width 130 height 14
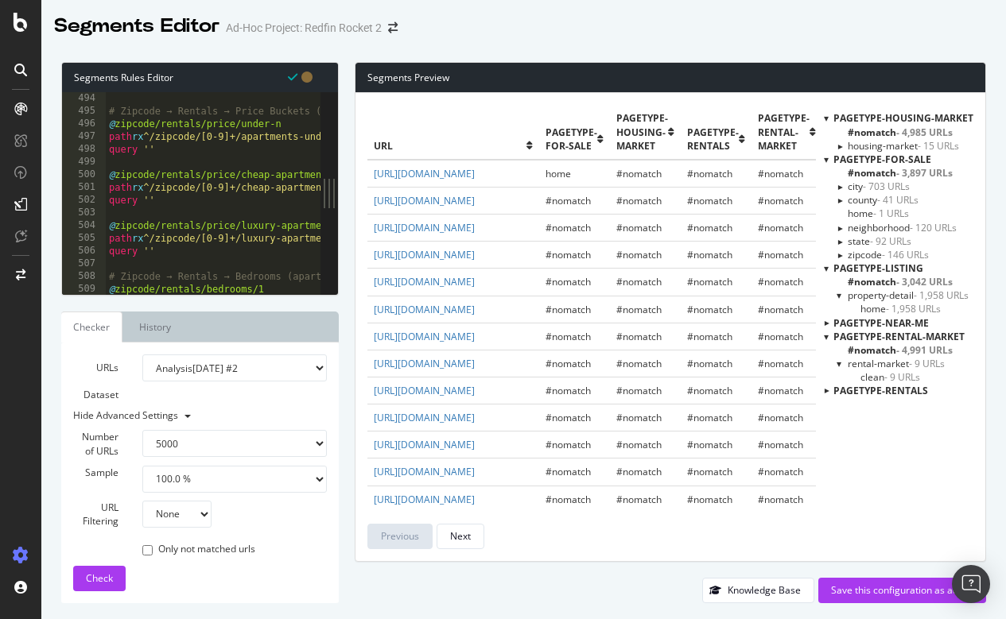
click at [885, 358] on span "rental-market - 9 URLs" at bounding box center [896, 364] width 97 height 14
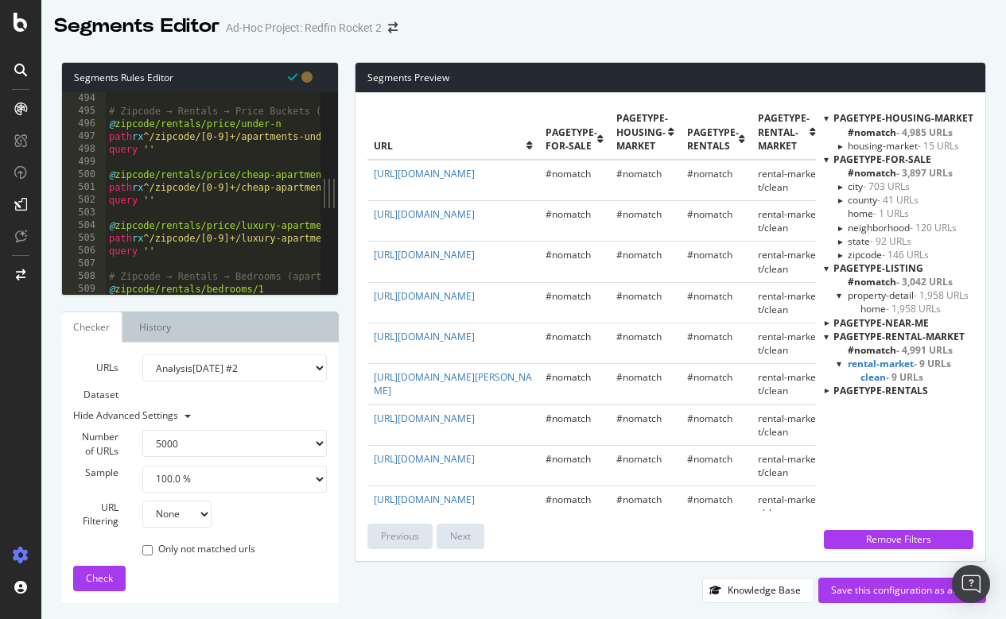
click at [828, 332] on div at bounding box center [826, 337] width 5 height 14
click at [828, 347] on div at bounding box center [826, 349] width 14 height 5
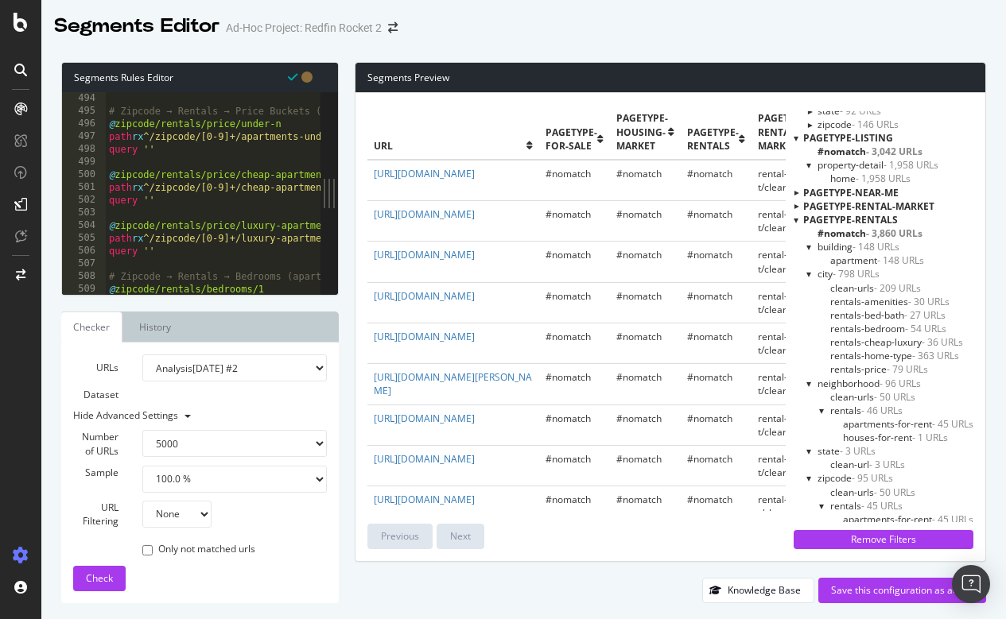
scroll to position [130, 0]
click at [808, 275] on div at bounding box center [809, 275] width 6 height 14
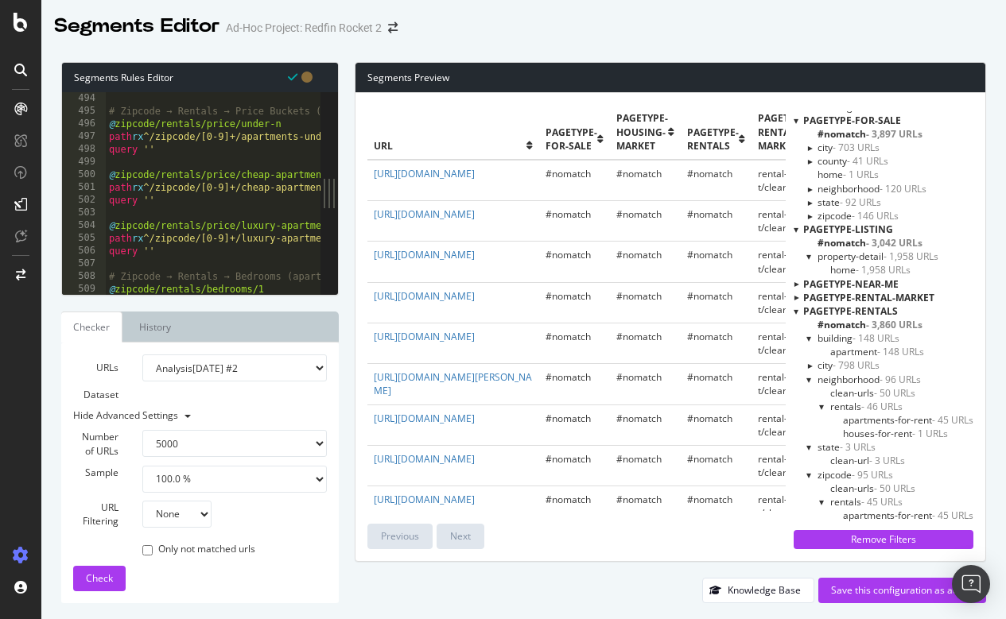
scroll to position [35, 0]
click at [806, 382] on div at bounding box center [809, 384] width 6 height 14
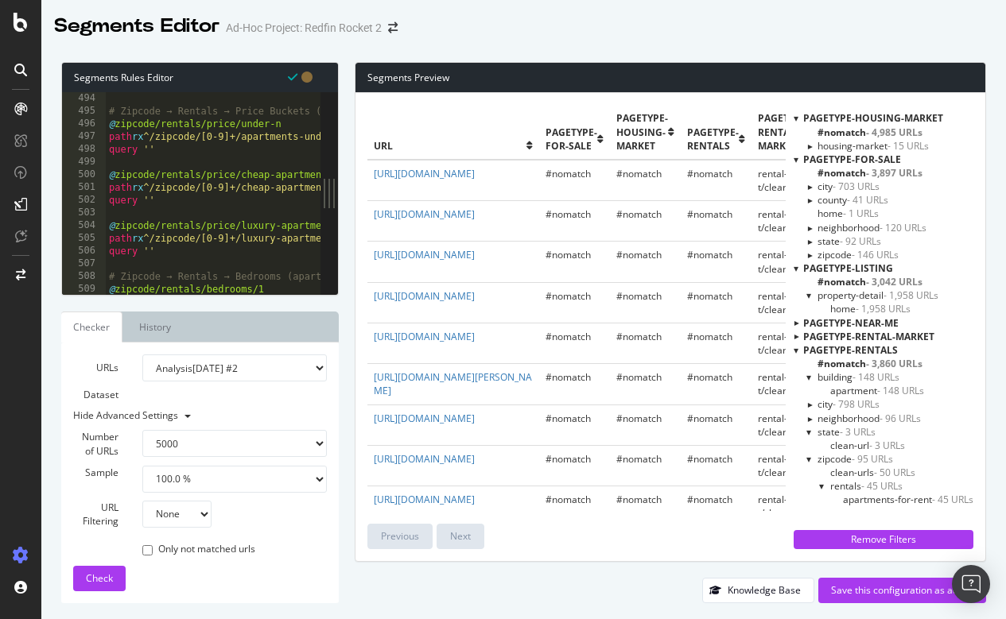
click at [808, 457] on div at bounding box center [809, 459] width 6 height 14
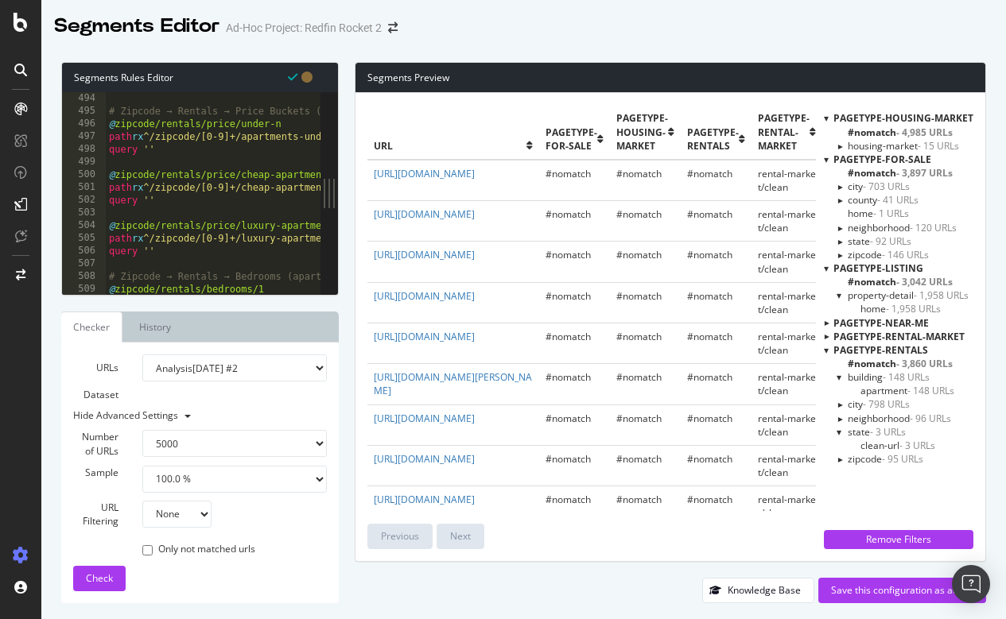
click at [840, 430] on div at bounding box center [839, 432] width 6 height 14
click at [843, 401] on div at bounding box center [839, 404] width 14 height 6
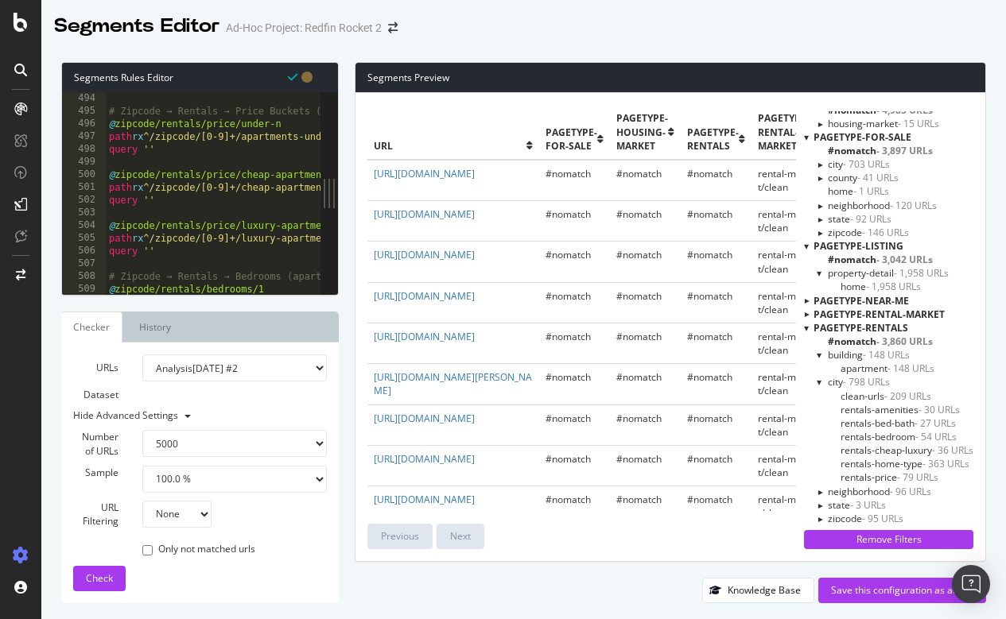
scroll to position [21, 0]
click at [816, 489] on div at bounding box center [820, 492] width 14 height 6
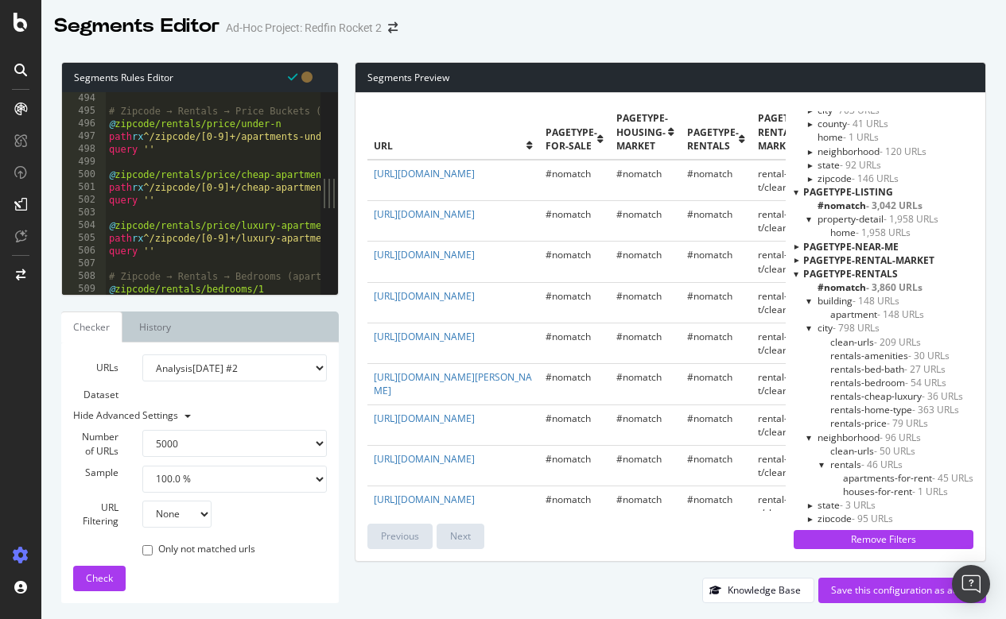
scroll to position [76, 0]
click at [808, 503] on div at bounding box center [809, 506] width 14 height 6
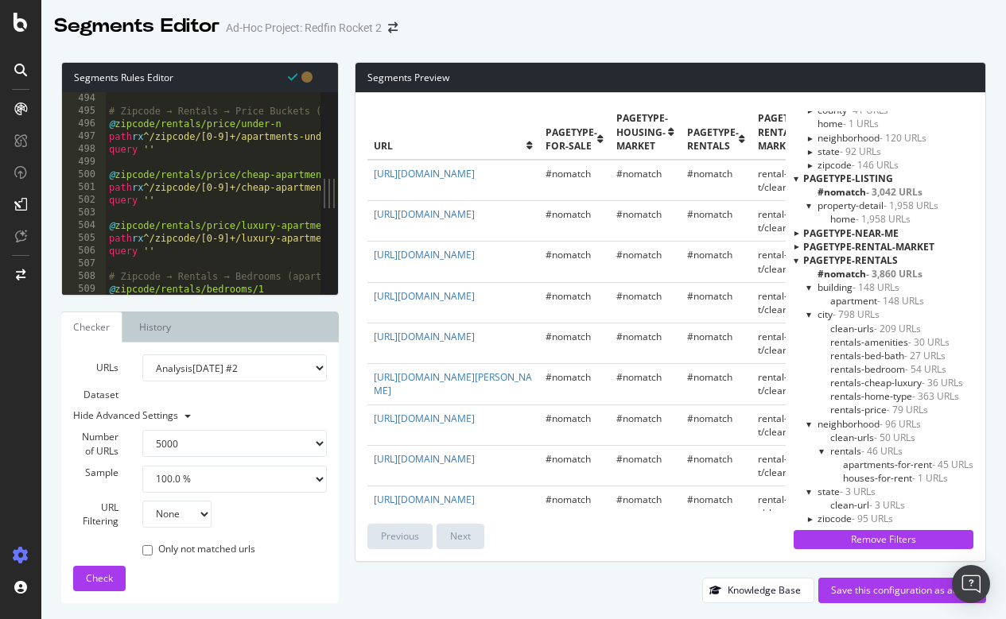
scroll to position [89, 0]
click at [806, 517] on div at bounding box center [809, 520] width 14 height 6
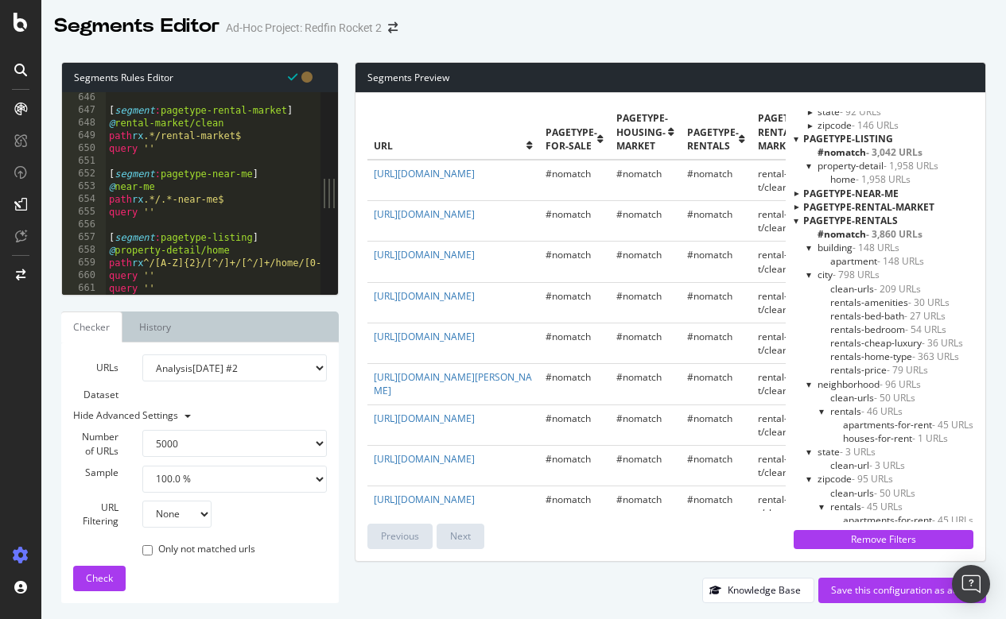
scroll to position [8206, 0]
click at [206, 279] on div at bounding box center [679, 287] width 1146 height 16
click at [794, 219] on div at bounding box center [795, 221] width 5 height 14
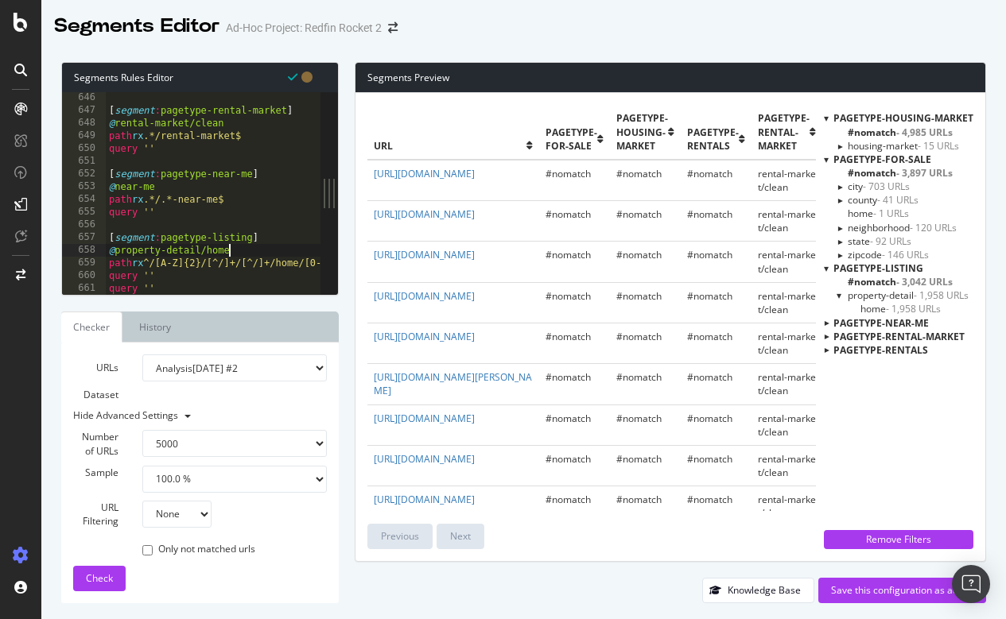
click at [242, 249] on div "[ segment : pagetype-rental-market ] @ rental-market/clean path rx .*/rental-ma…" at bounding box center [679, 205] width 1146 height 228
drag, startPoint x: 170, startPoint y: 286, endPoint x: 98, endPoint y: 281, distance: 72.5
click at [98, 281] on div "@property-detail 646 647 648 649 650 651 652 653 654 655 656 657 658 659 660 66…" at bounding box center [191, 193] width 258 height 203
click at [157, 282] on div at bounding box center [679, 287] width 1146 height 16
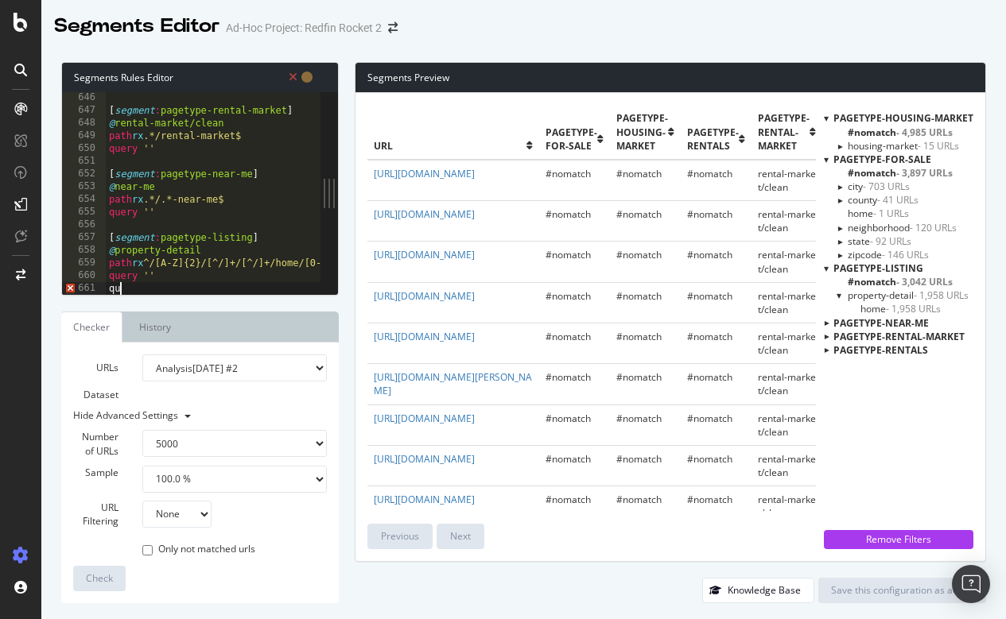
type textarea "q"
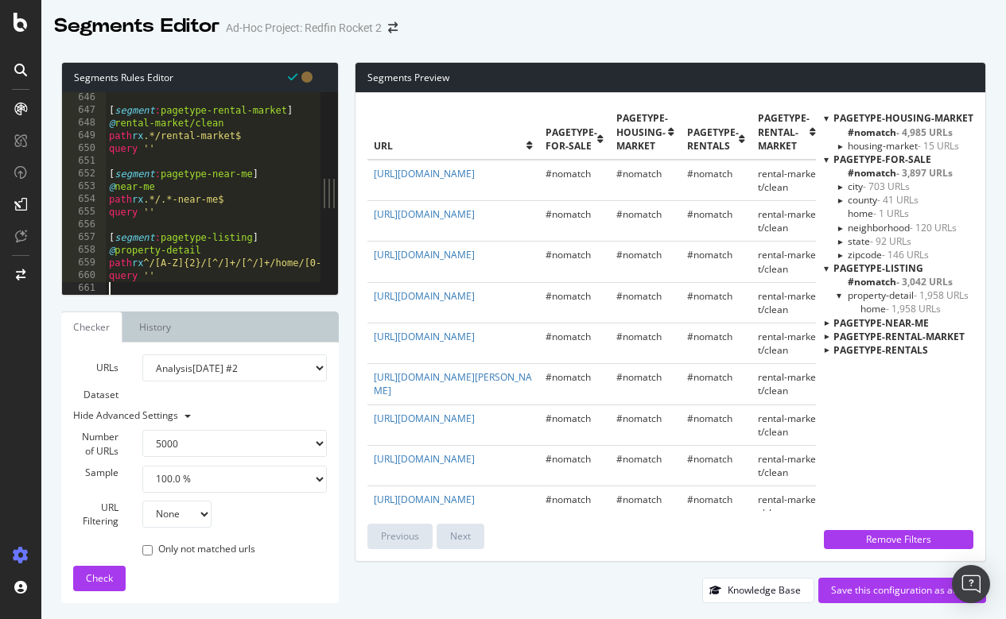
scroll to position [8193, 0]
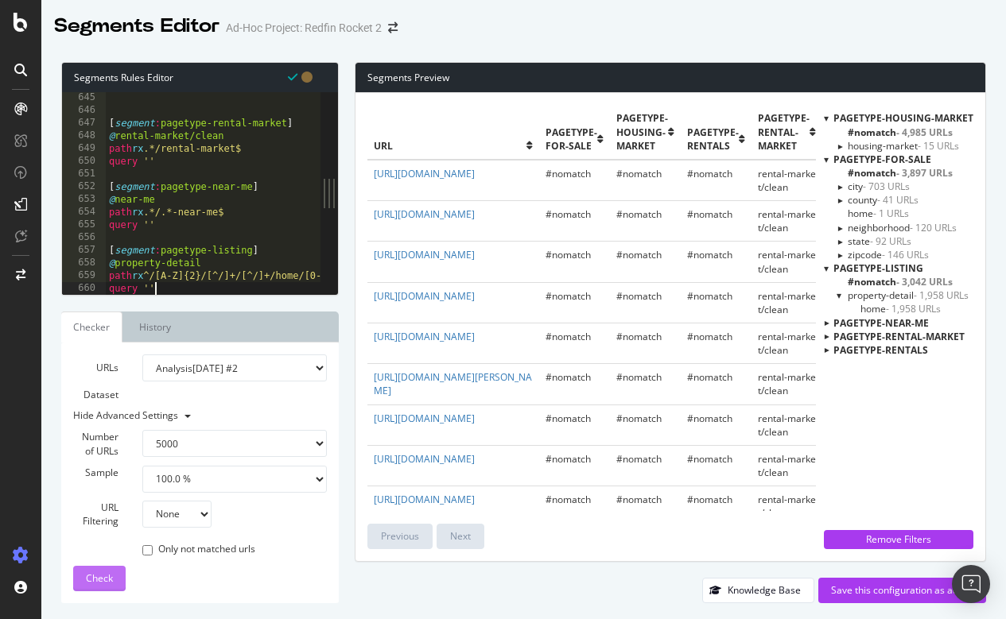
click at [93, 580] on span "Check" at bounding box center [99, 579] width 27 height 14
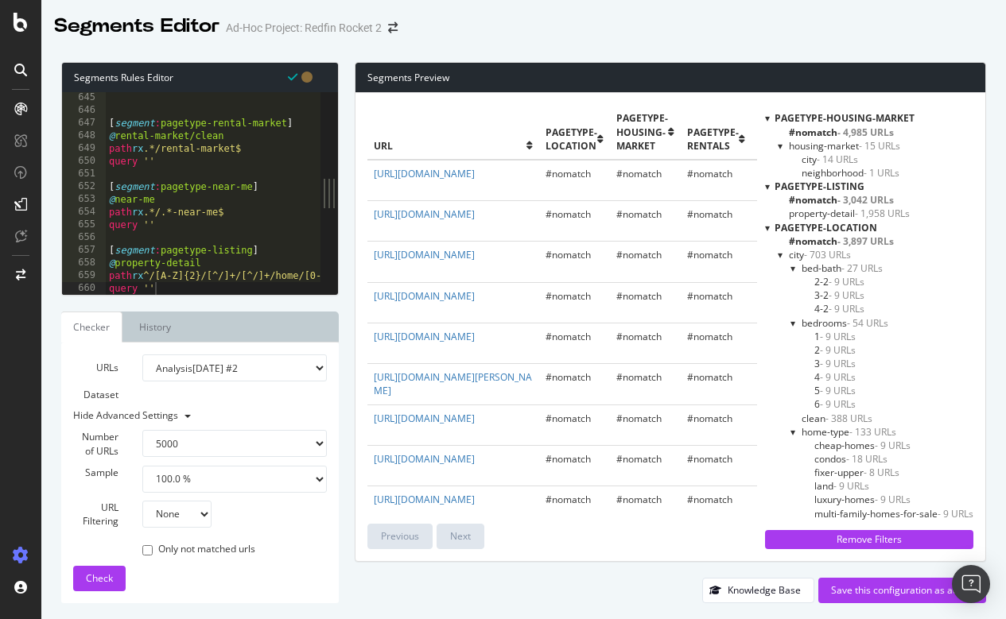
click at [157, 263] on div "[ segment : pagetype-rental-market ] @ rental-market/clean path rx .*/rental-ma…" at bounding box center [679, 205] width 1146 height 228
click at [210, 262] on div "[ segment : pagetype-rental-market ] @ rental-market/clean path rx .*/rental-ma…" at bounding box center [679, 205] width 1146 height 228
click at [87, 574] on span "Check" at bounding box center [99, 579] width 27 height 14
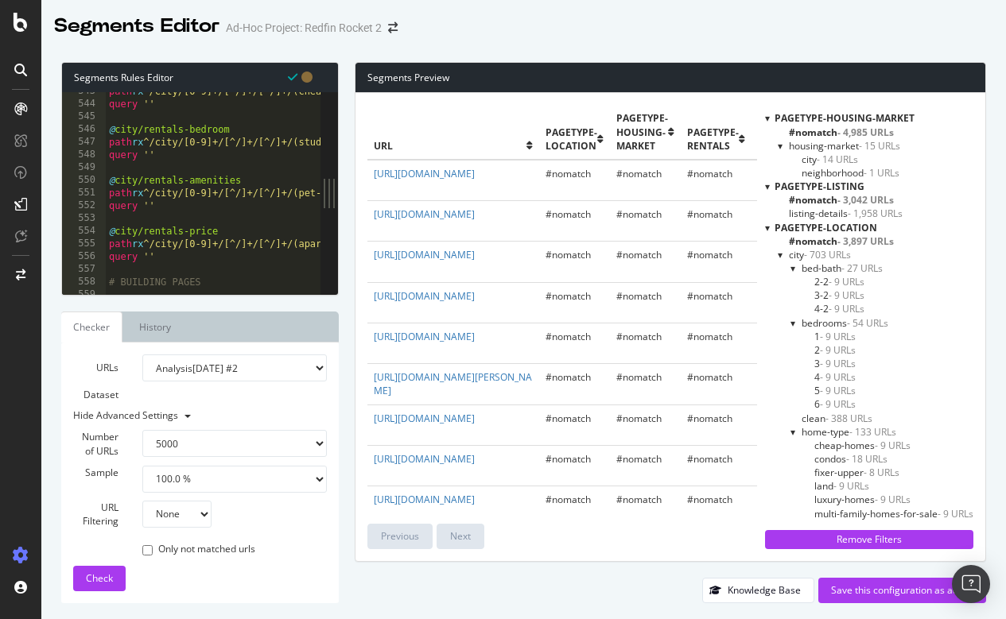
scroll to position [0, 3]
click at [178, 253] on div "path rx ^/city/[0-9]+/[^/]+/[^/]+/(cheap-[0-9]+-bedroom-apartment|luxury-[0-9]+…" at bounding box center [679, 199] width 1146 height 228
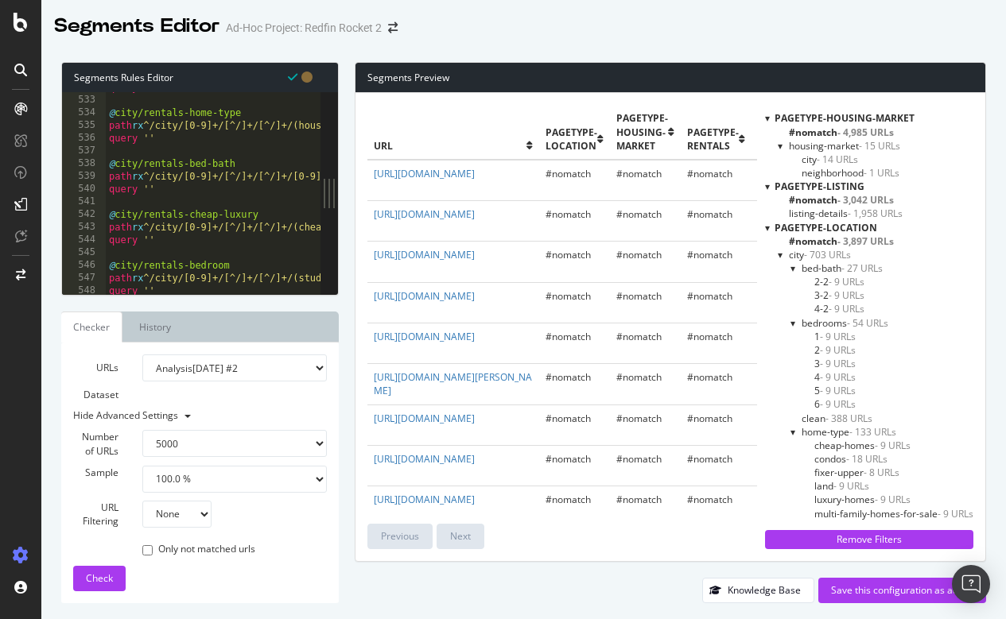
scroll to position [6756, 0]
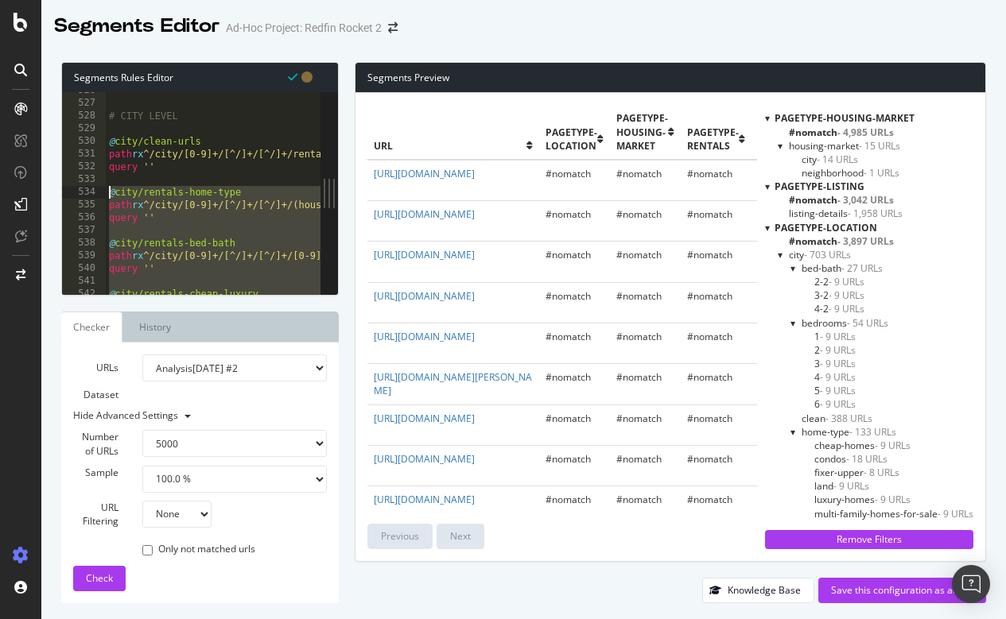
click at [109, 192] on div "# CITY LEVEL @ city/clean-urls path rx ^/city/[0-9]+/[^/]+/[^/]+/rentals$ query…" at bounding box center [679, 198] width 1146 height 228
type textarea "@city/rentals-home-type path rx ^/city/[0-9]+/[^/]+/[^/]+/(houses-for-rent|cond…"
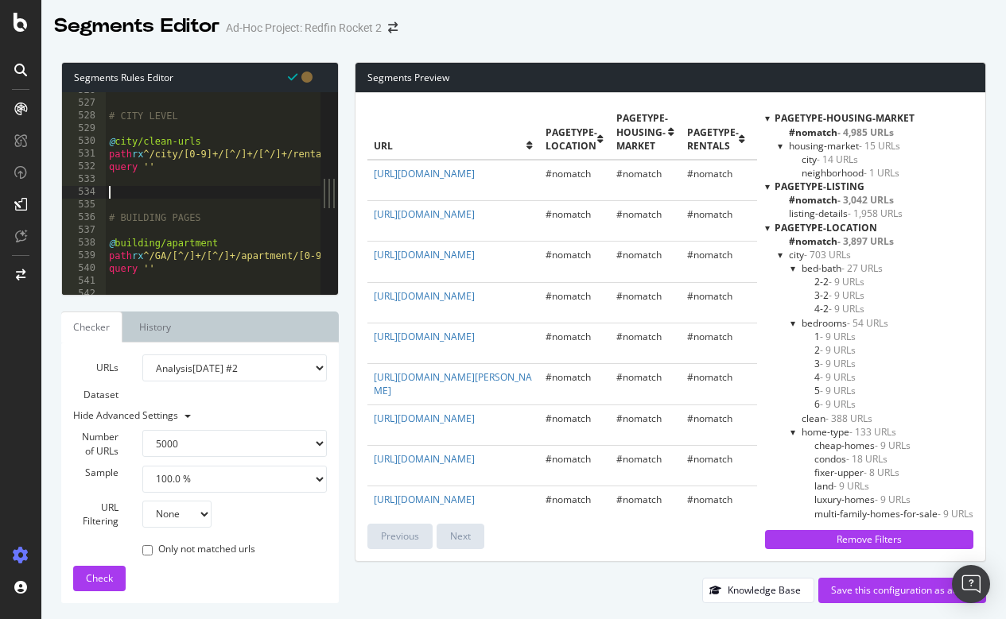
paste textarea "query ''"
type textarea "query ''"
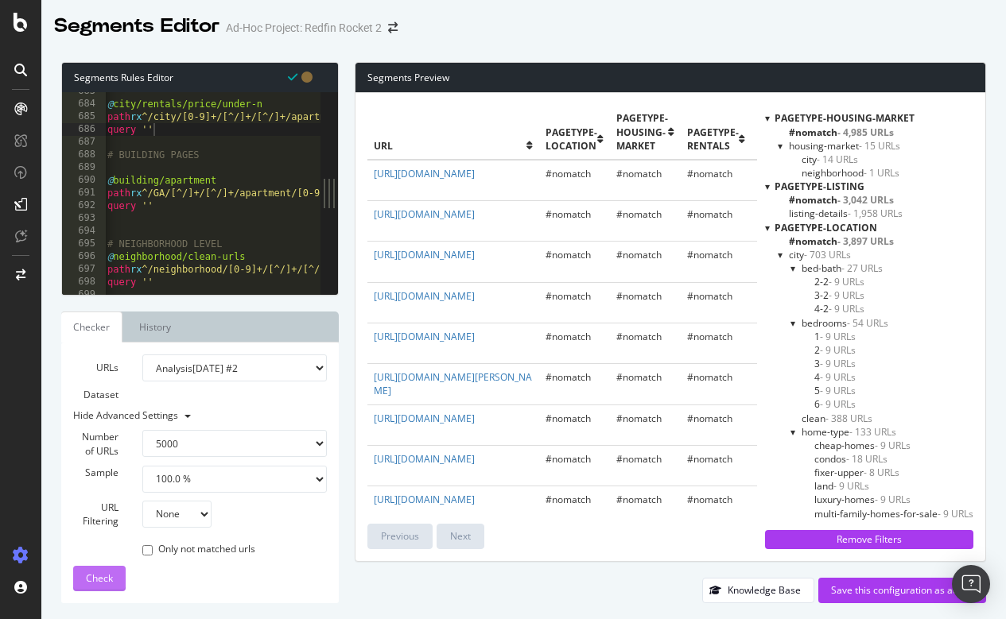
click at [110, 583] on span "Check" at bounding box center [99, 579] width 27 height 14
click at [765, 227] on div at bounding box center [767, 228] width 5 height 14
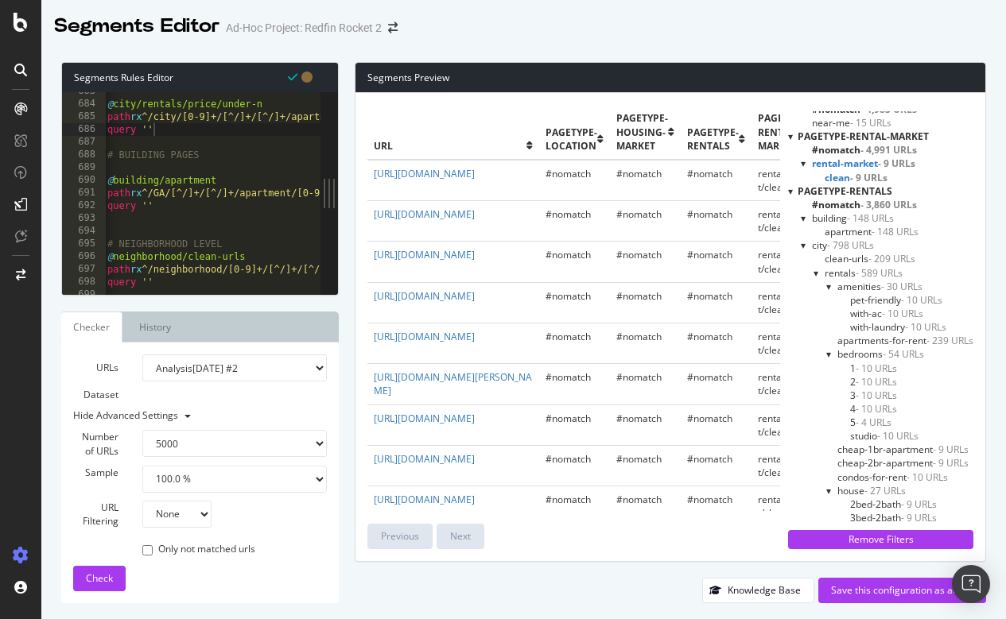
click at [826, 282] on div at bounding box center [829, 287] width 6 height 14
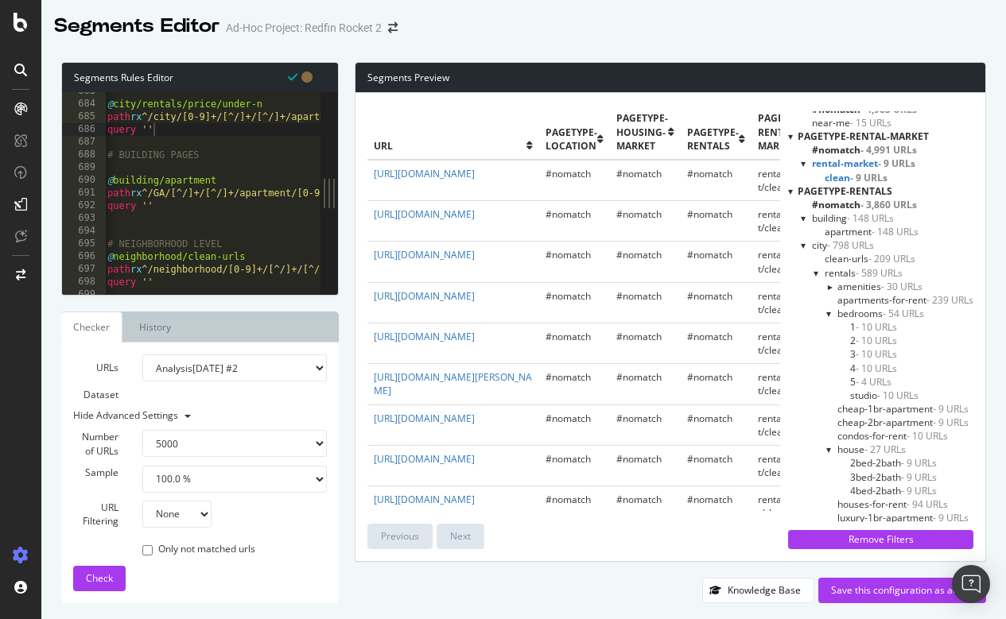
click at [826, 311] on div at bounding box center [829, 314] width 6 height 14
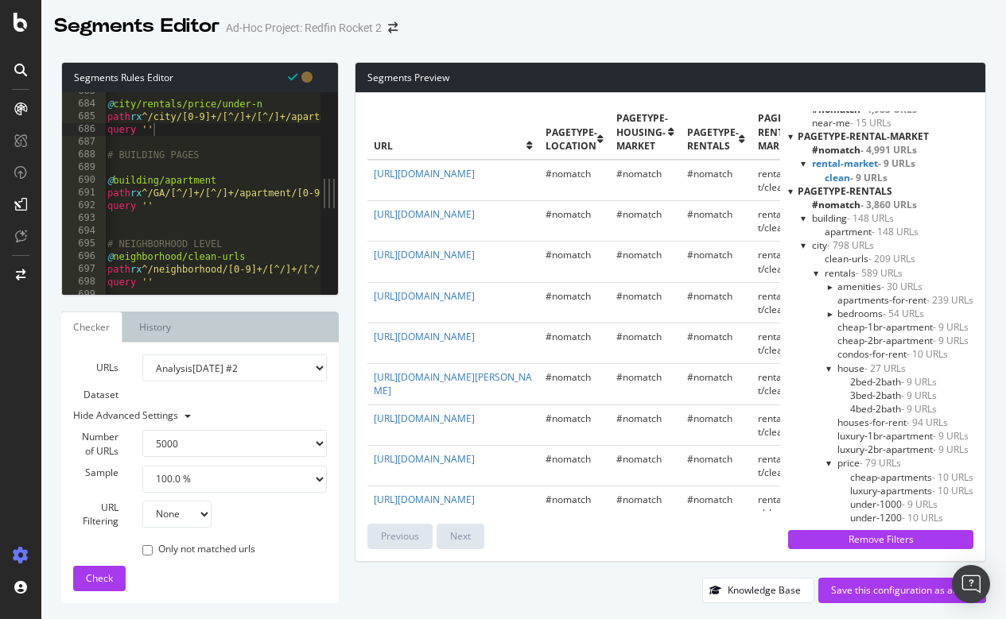
click at [826, 311] on div at bounding box center [829, 314] width 14 height 6
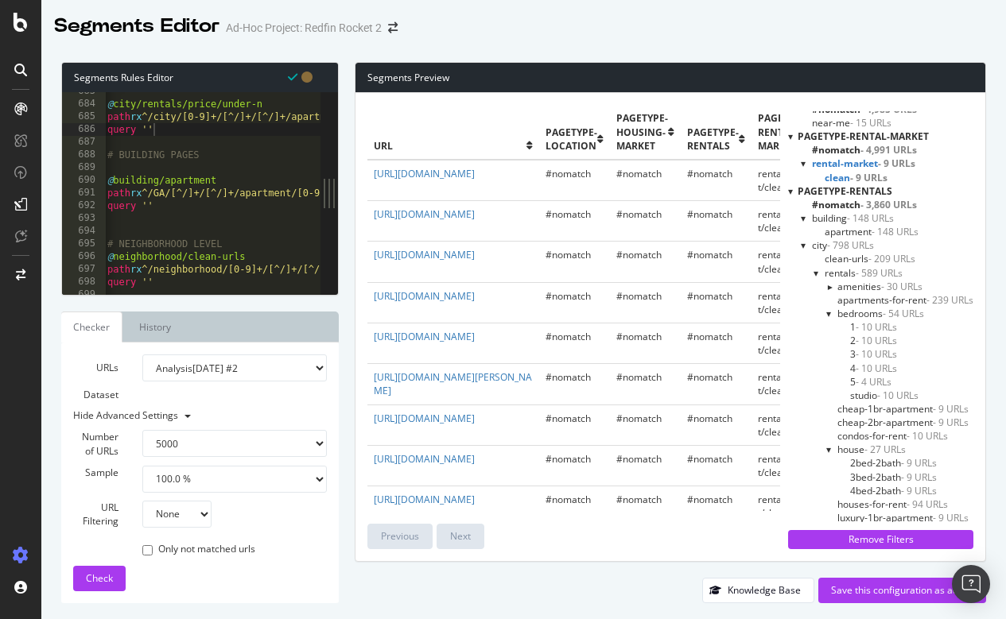
click at [826, 311] on div at bounding box center [829, 314] width 6 height 14
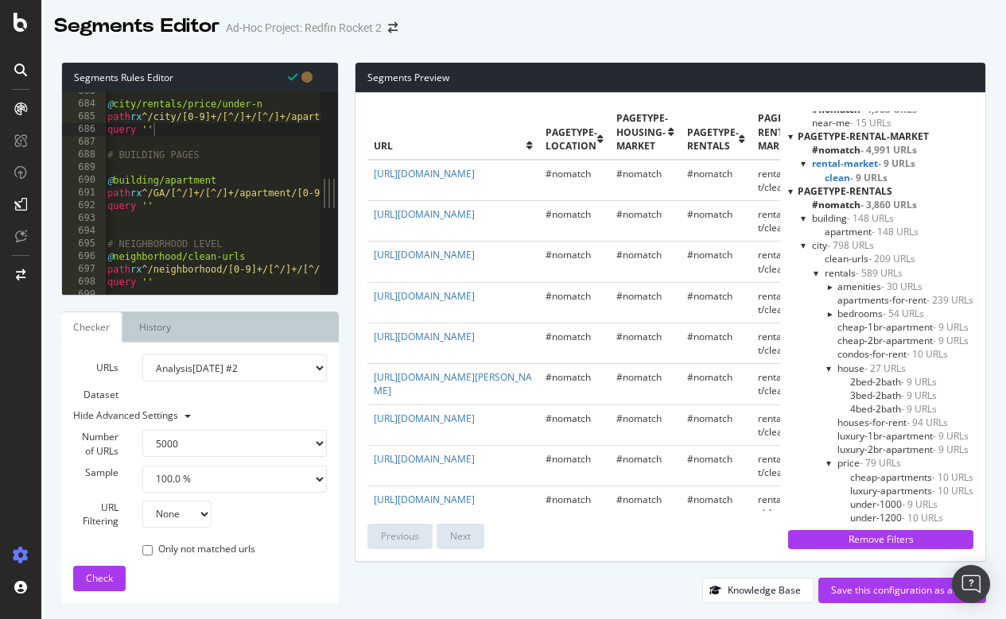
click at [883, 417] on span "houses-for-rent - 94 URLs" at bounding box center [892, 423] width 111 height 14
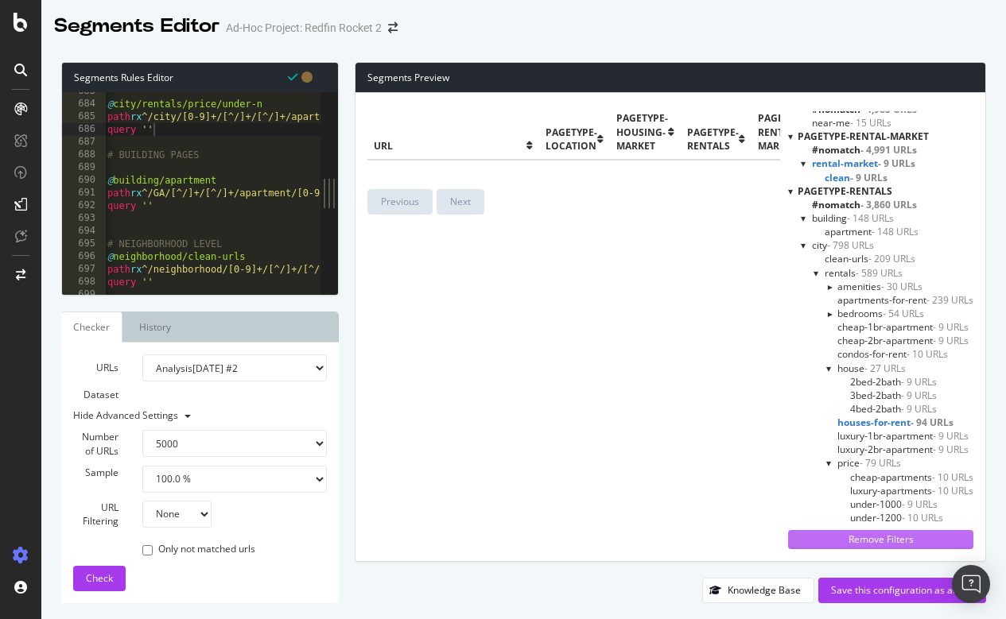
click at [857, 534] on div "Remove Filters" at bounding box center [880, 540] width 166 height 14
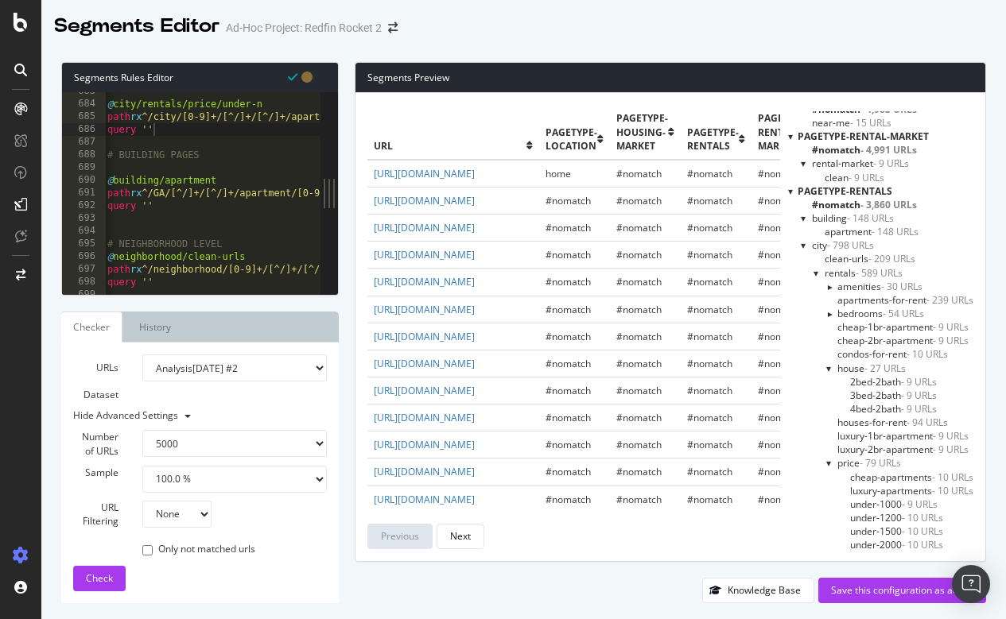
click at [859, 417] on span "houses-for-rent - 94 URLs" at bounding box center [892, 423] width 111 height 14
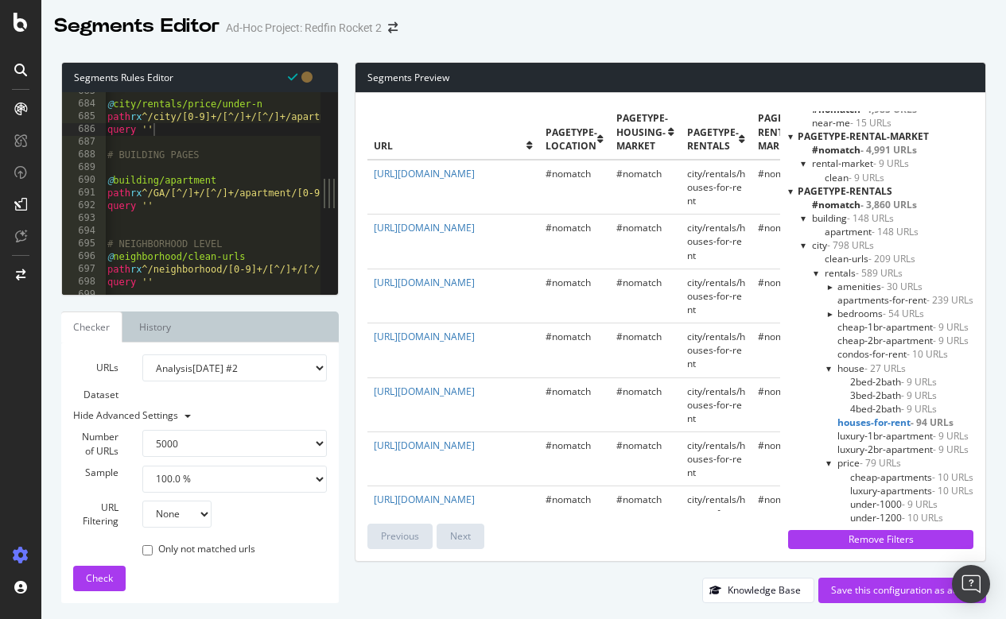
click at [859, 429] on span "luxury-1br-apartment - 9 URLs" at bounding box center [902, 436] width 131 height 14
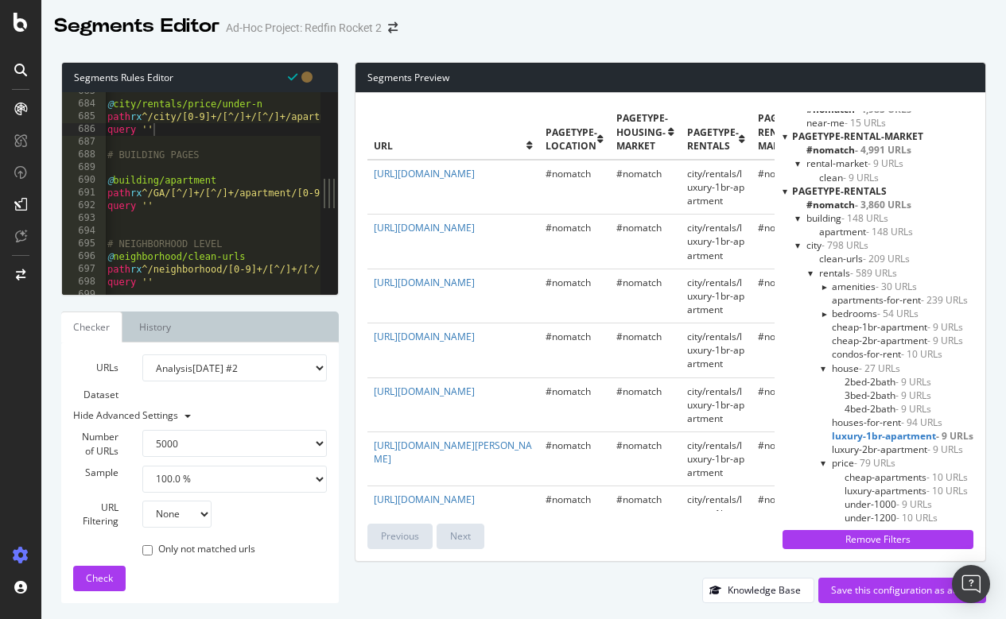
click at [904, 443] on span "luxury-2br-apartment - 9 URLs" at bounding box center [897, 450] width 131 height 14
click at [823, 312] on div at bounding box center [823, 314] width 14 height 6
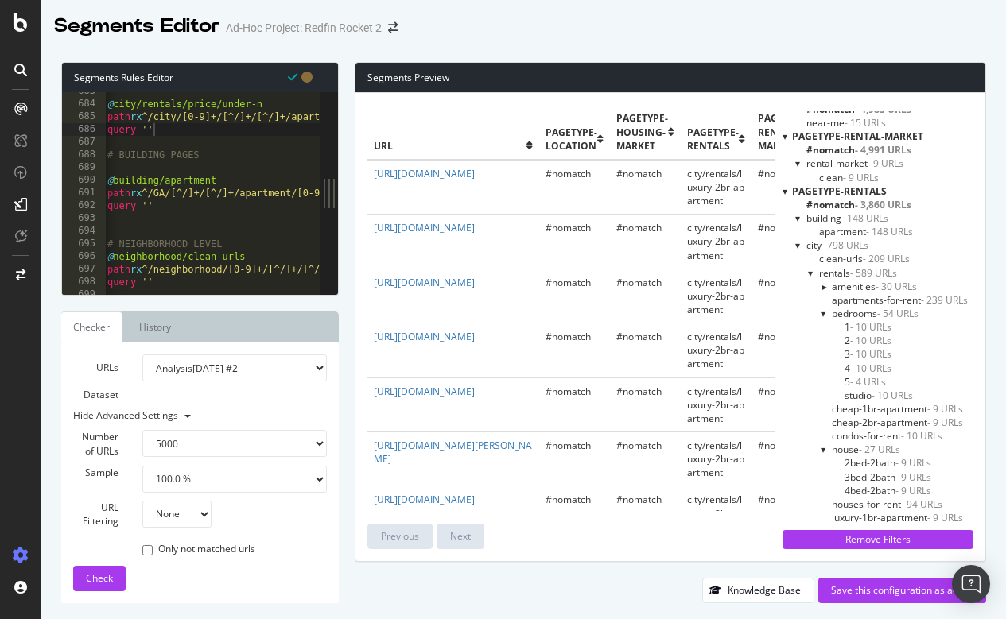
click at [823, 312] on div at bounding box center [823, 314] width 6 height 14
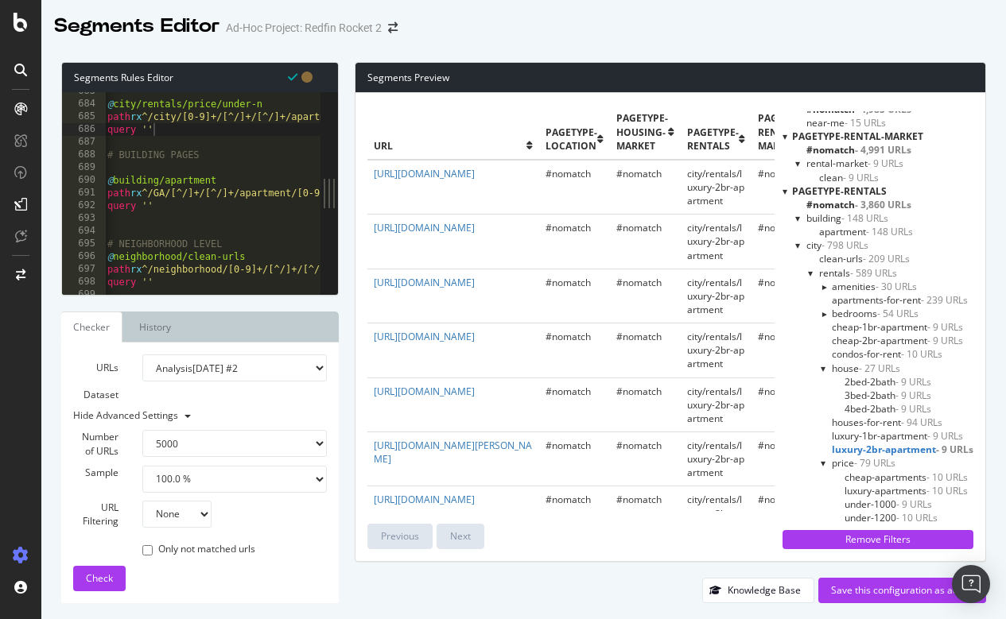
click at [808, 271] on div at bounding box center [811, 273] width 6 height 14
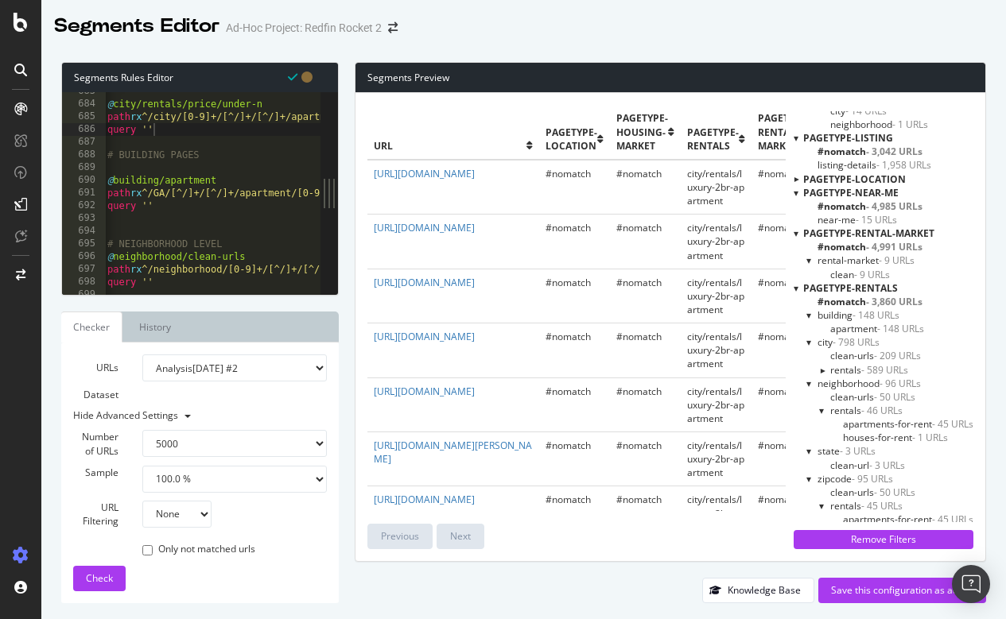
click at [820, 367] on div at bounding box center [822, 370] width 14 height 6
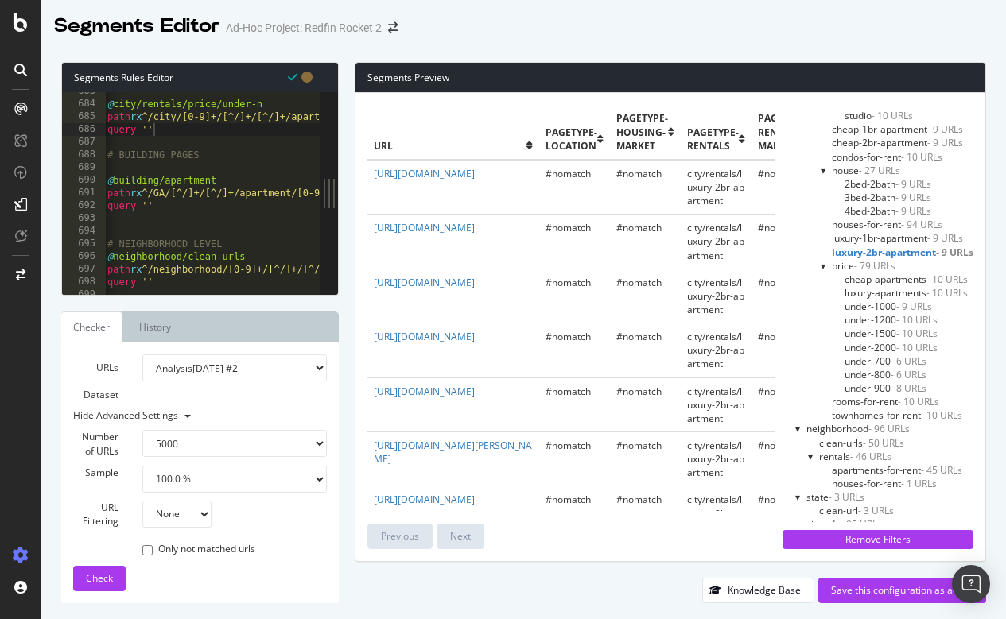
scroll to position [467, 0]
click at [872, 299] on span "under-1000 - 9 URLs" at bounding box center [887, 306] width 87 height 14
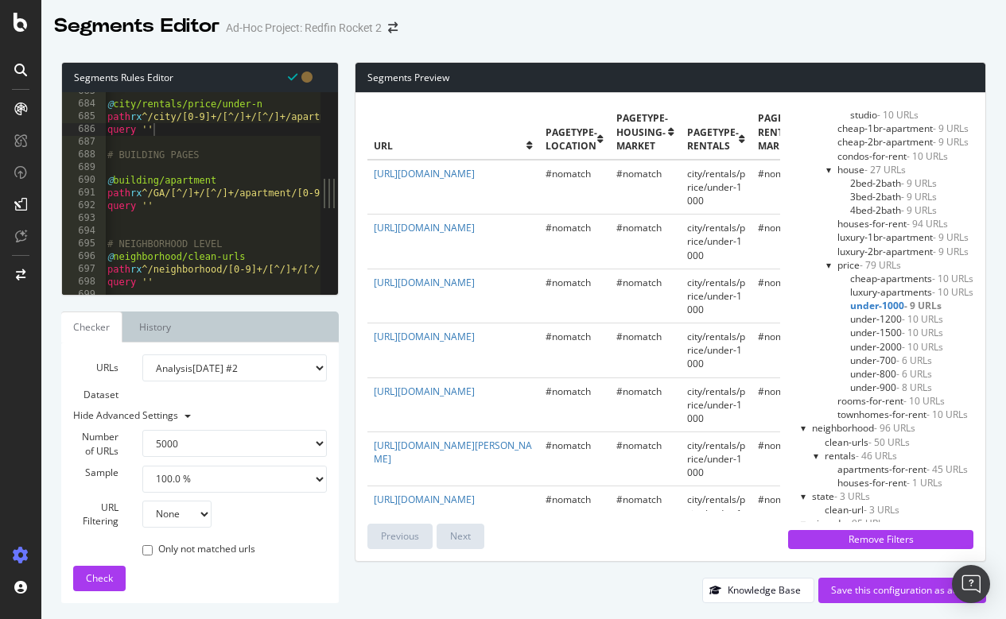
click at [879, 368] on span "under-800 - 6 URLs" at bounding box center [891, 374] width 82 height 14
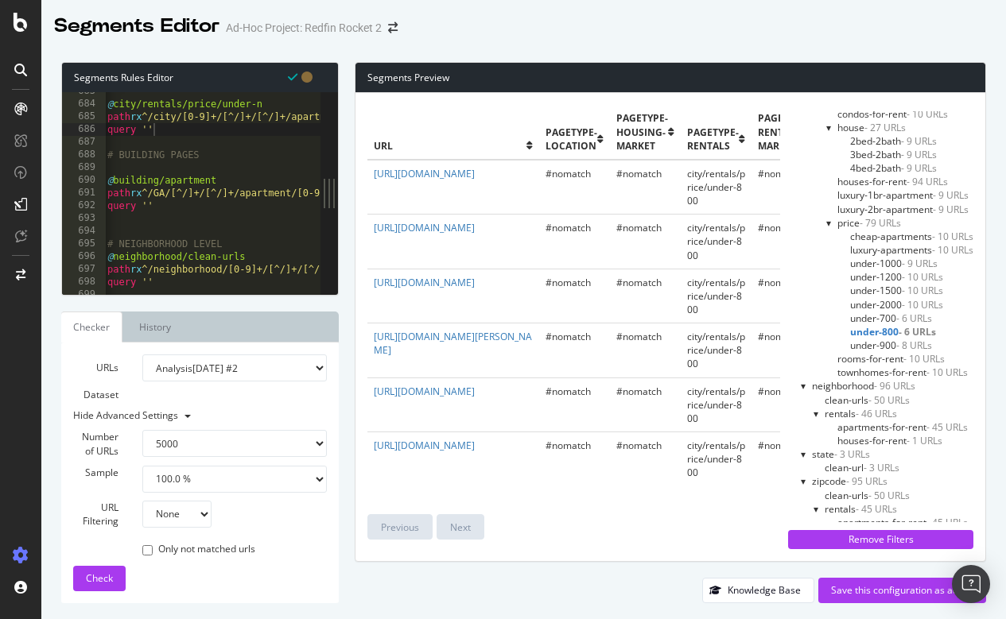
scroll to position [508, 0]
click at [876, 353] on span "rooms-for-rent - 10 URLs" at bounding box center [890, 360] width 107 height 14
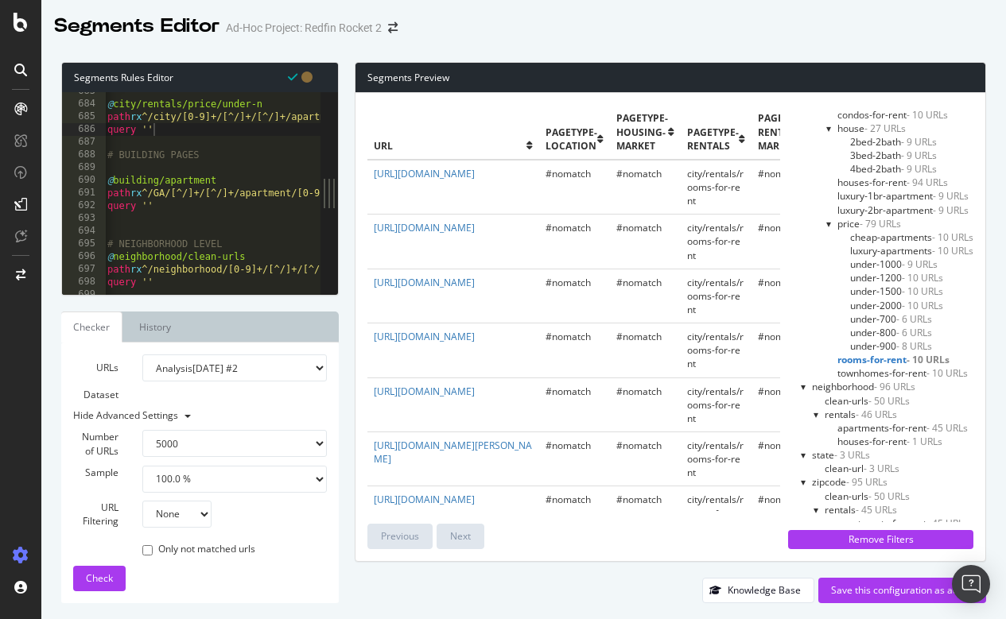
click at [875, 367] on span "townhomes-for-rent - 10 URLs" at bounding box center [902, 374] width 130 height 14
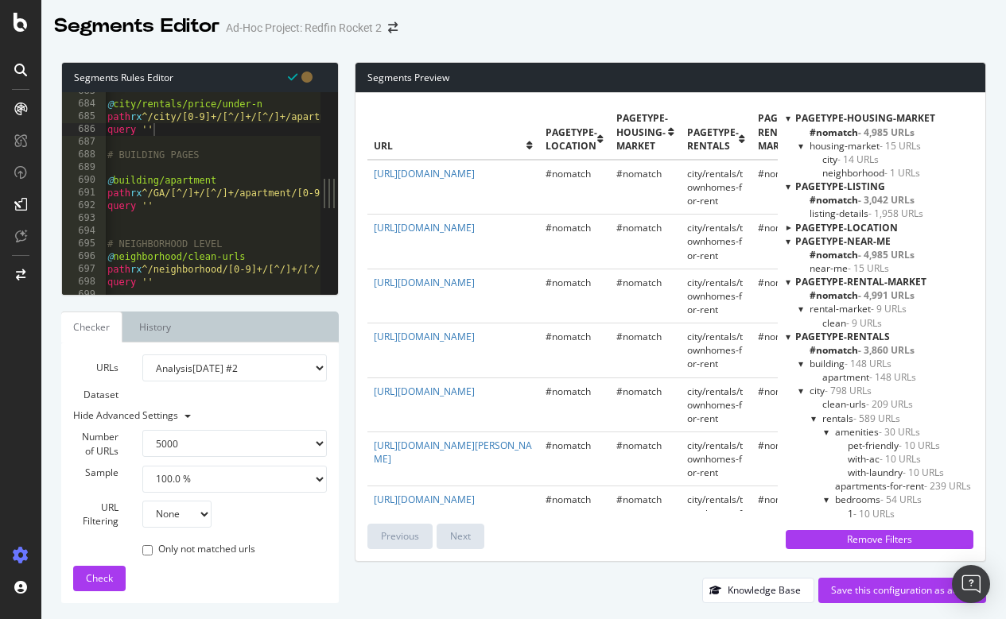
scroll to position [0, 0]
click at [787, 336] on div at bounding box center [787, 337] width 5 height 14
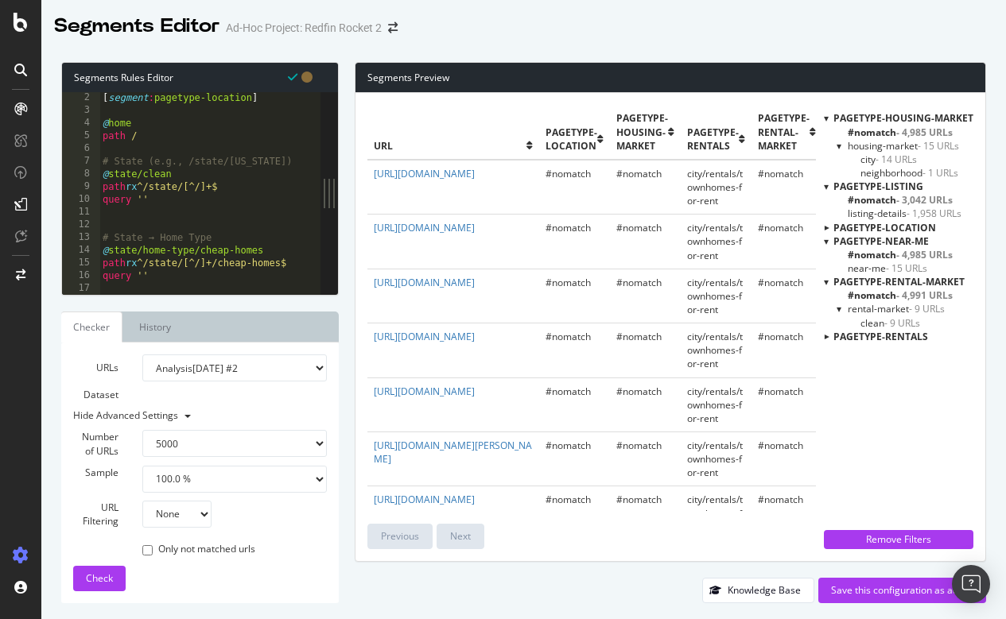
scroll to position [13, 0]
click at [137, 117] on div "[ segment : pagetype-location ] @ home path / # State (e.g., /state/Georgia) @ …" at bounding box center [672, 205] width 1146 height 228
click at [136, 122] on div "[ segment : pagetype-location ] @ home path / # State (e.g., /state/Georgia) @ …" at bounding box center [672, 205] width 1146 height 228
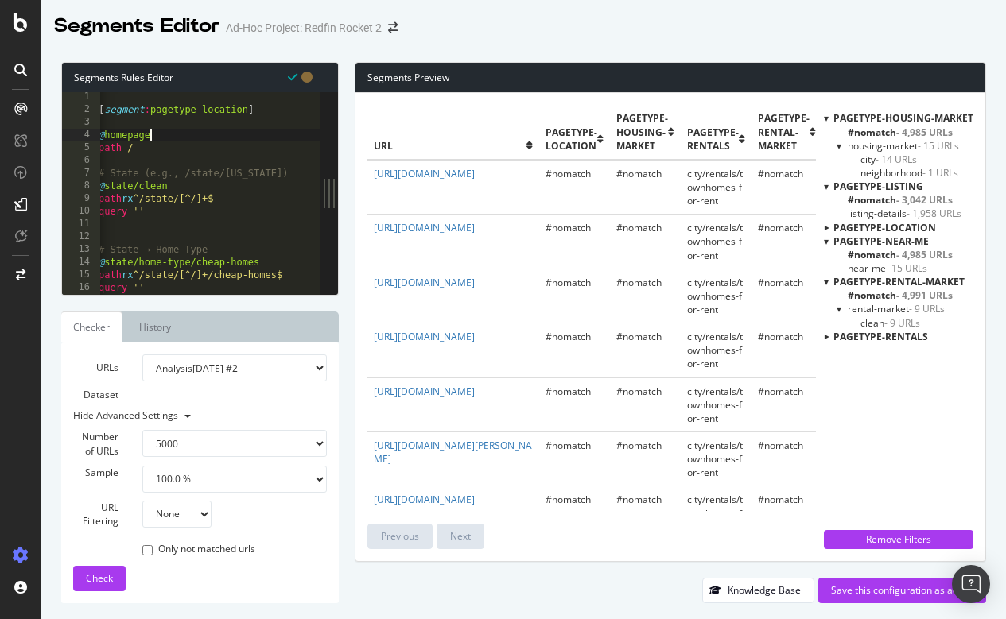
scroll to position [0, 0]
click at [253, 103] on div "[ segment : pagetype-location ] @ homepage path / # State (e.g., /state/Georgia…" at bounding box center [672, 201] width 1146 height 228
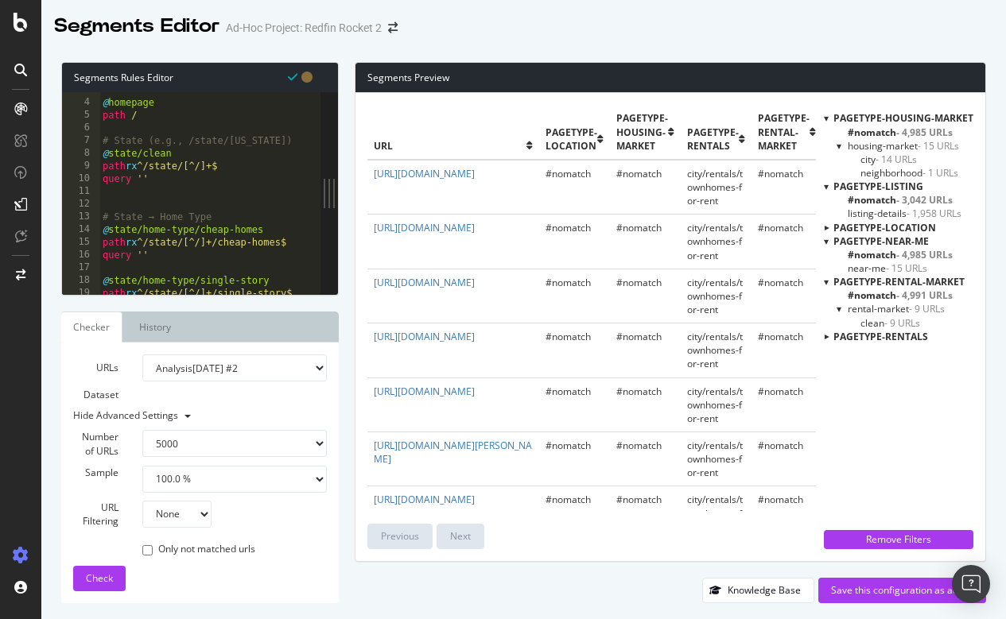
scroll to position [22, 0]
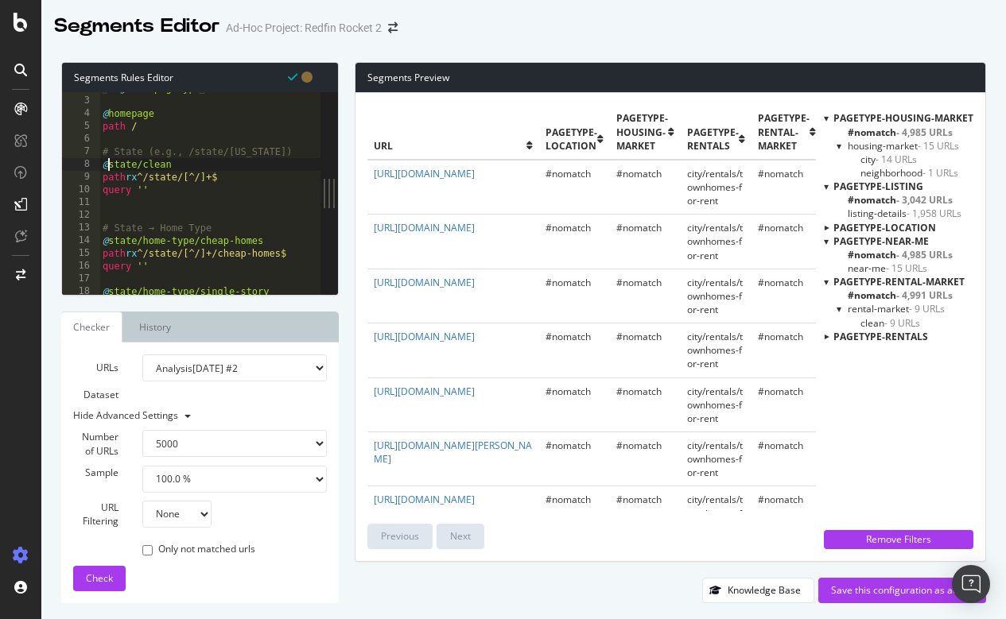
click at [110, 164] on div "[ segment : pagetype ] @ homepage path / # State (e.g., /state/Georgia) @ state…" at bounding box center [672, 196] width 1146 height 228
click at [108, 239] on div "[ segment : pagetype ] @ homepage path / # State (e.g., /state/Georgia) @ locat…" at bounding box center [672, 196] width 1146 height 228
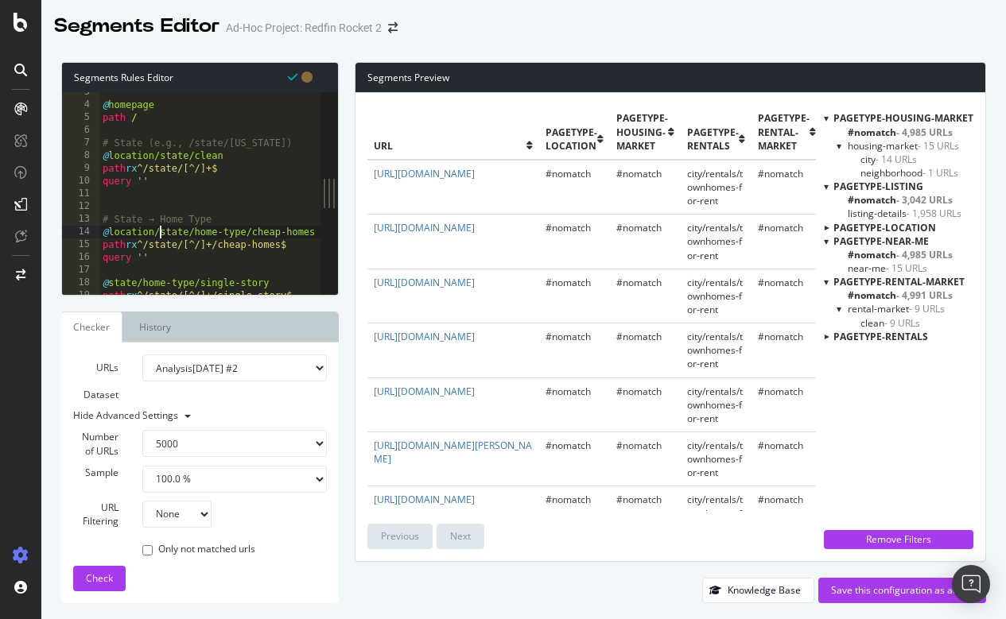
scroll to position [52, 0]
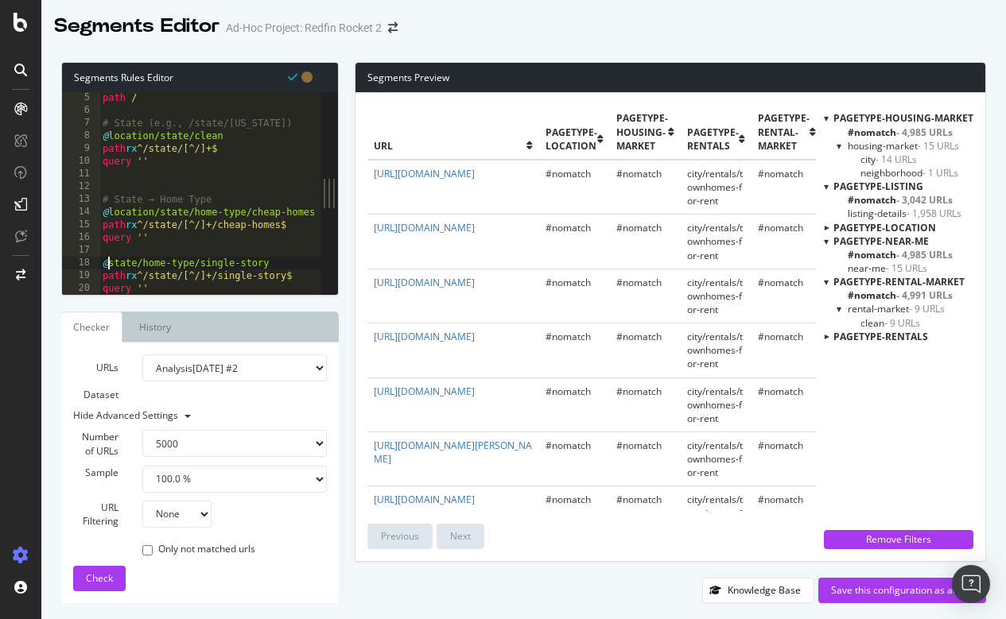
click at [111, 260] on div "path / # State (e.g., /state/Georgia) @ location/state/clean path rx ^/state/[^…" at bounding box center [672, 205] width 1146 height 228
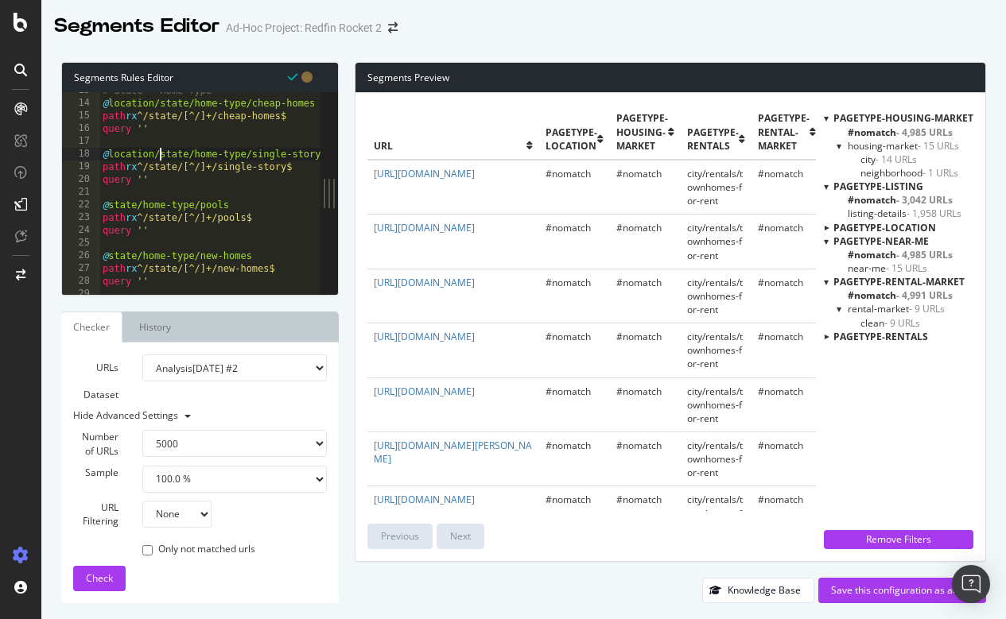
scroll to position [163, 0]
click at [111, 199] on div "# State → Home Type @ location/state/home-type/cheap-homes path rx ^/state/[^/]…" at bounding box center [672, 195] width 1146 height 228
click at [107, 250] on div "# State → Home Type @ location/state/home-type/cheap-homes path rx ^/state/[^/]…" at bounding box center [672, 195] width 1146 height 228
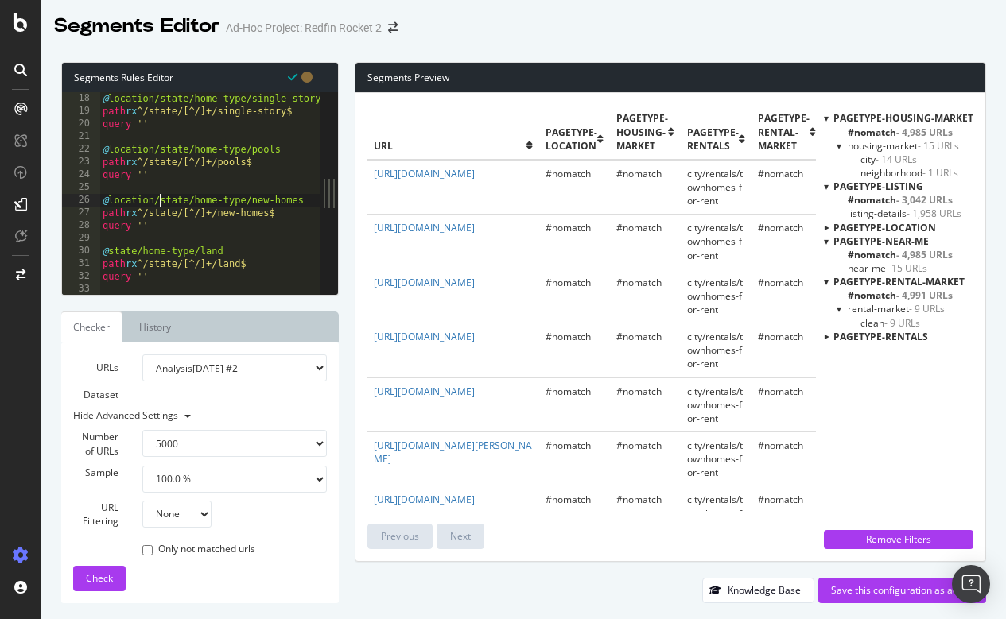
scroll to position [222, 0]
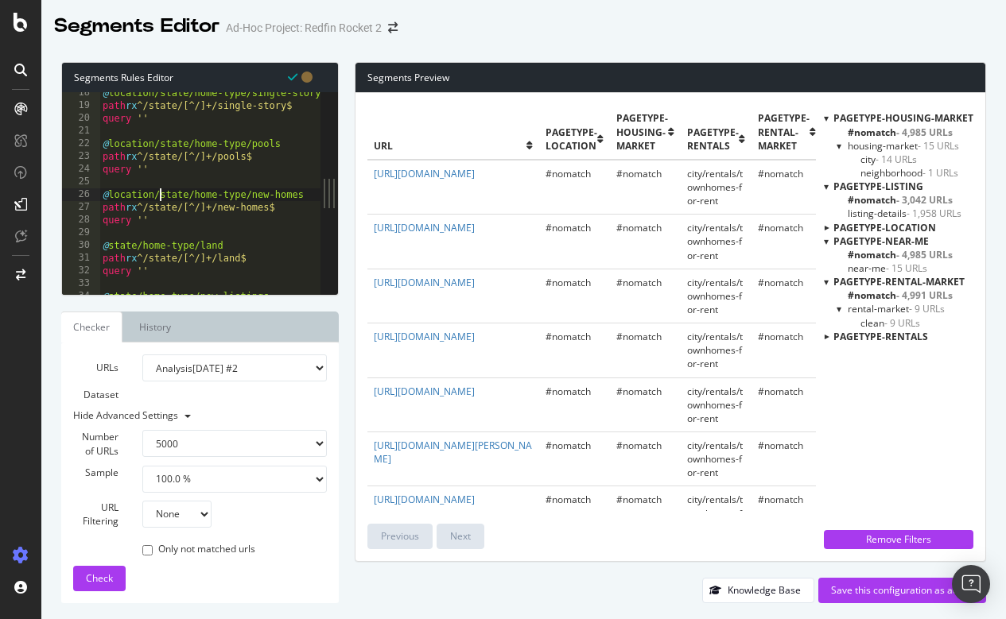
click at [111, 242] on div "@ location/state/home-type/single-story path rx ^/state/[^/]+/single-story$ que…" at bounding box center [672, 201] width 1146 height 228
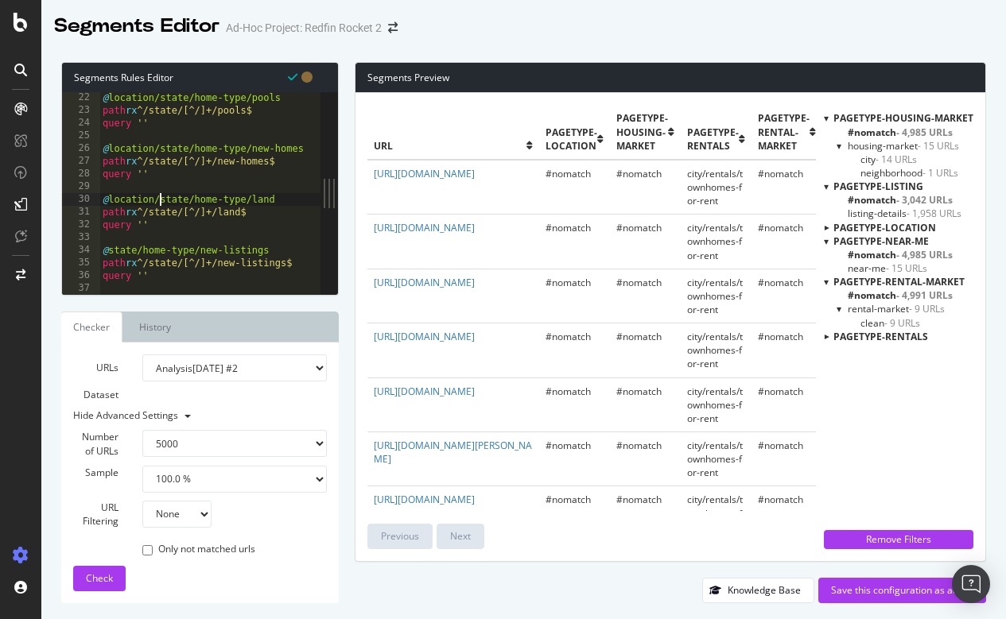
scroll to position [329, 0]
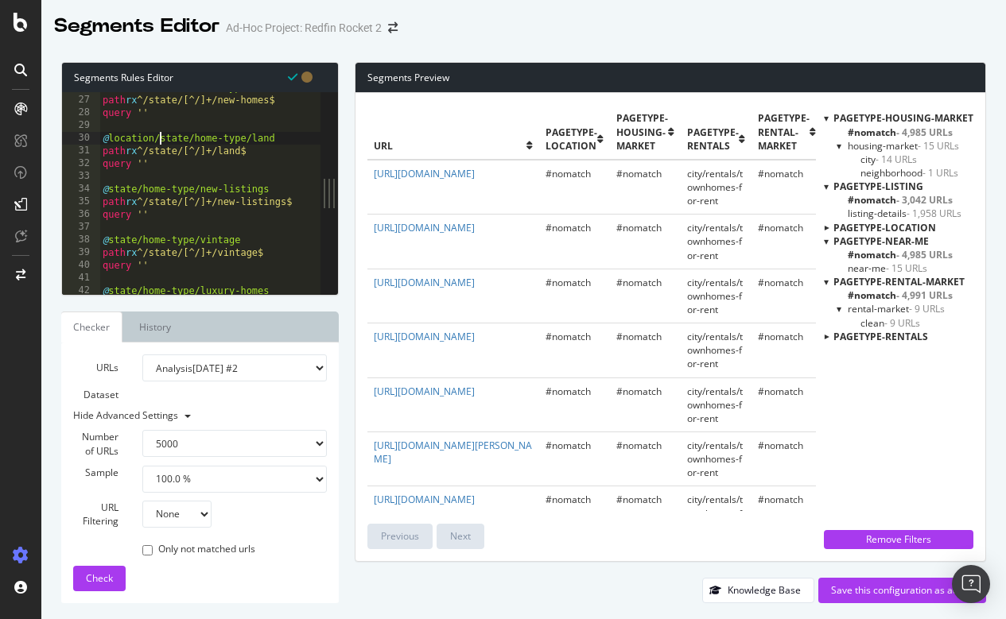
click at [111, 187] on div "@ location/state/home-type/new-homes path rx ^/state/[^/]+/new-homes$ query '' …" at bounding box center [672, 195] width 1146 height 228
drag, startPoint x: 111, startPoint y: 137, endPoint x: 154, endPoint y: 136, distance: 43.7
click at [154, 136] on div "@ location/state/home-type/new-homes path rx ^/state/[^/]+/new-homes$ query '' …" at bounding box center [672, 195] width 1146 height 228
click at [159, 136] on div "@ location/state/home-type/new-homes path rx ^/state/[^/]+/new-homes$ query '' …" at bounding box center [672, 195] width 1146 height 228
click at [110, 187] on div "@ location/state/home-type/new-homes path rx ^/state/[^/]+/new-homes$ query '' …" at bounding box center [672, 195] width 1146 height 228
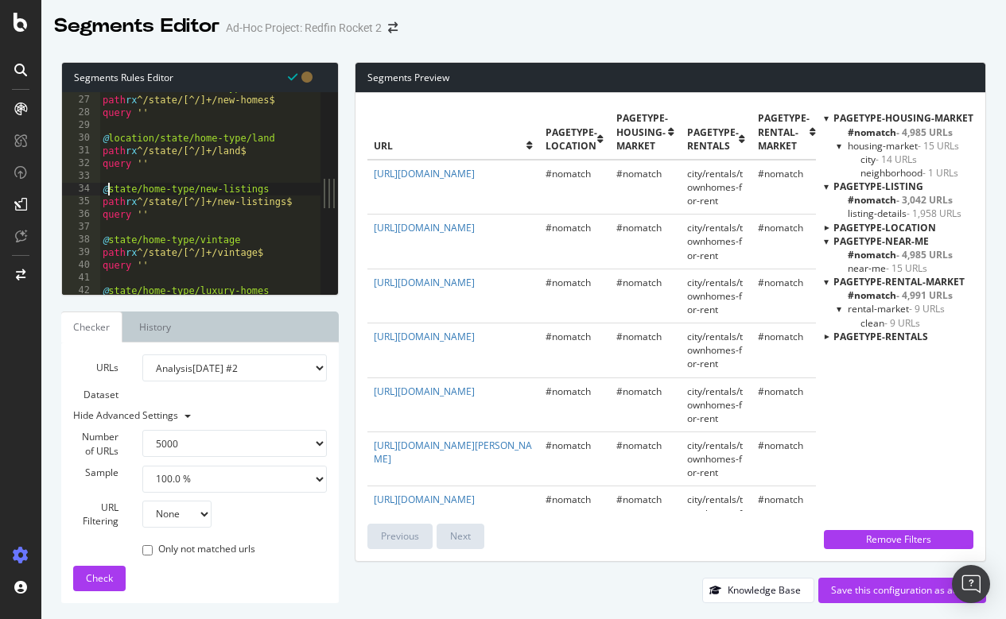
paste textarea "location/"
click at [109, 240] on div "@ location/state/home-type/new-homes path rx ^/state/[^/]+/new-homes$ query '' …" at bounding box center [672, 195] width 1146 height 228
paste textarea "location/"
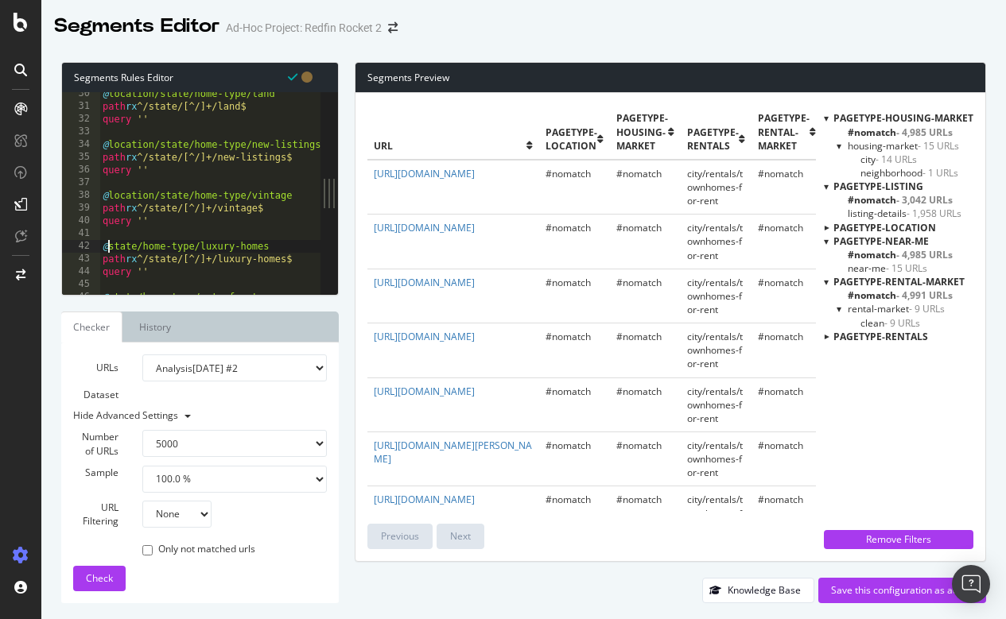
scroll to position [0, 0]
click at [109, 244] on div "@ location/state/home-type/land path rx ^/state/[^/]+/land$ query '' @ location…" at bounding box center [672, 201] width 1146 height 228
paste textarea "location/"
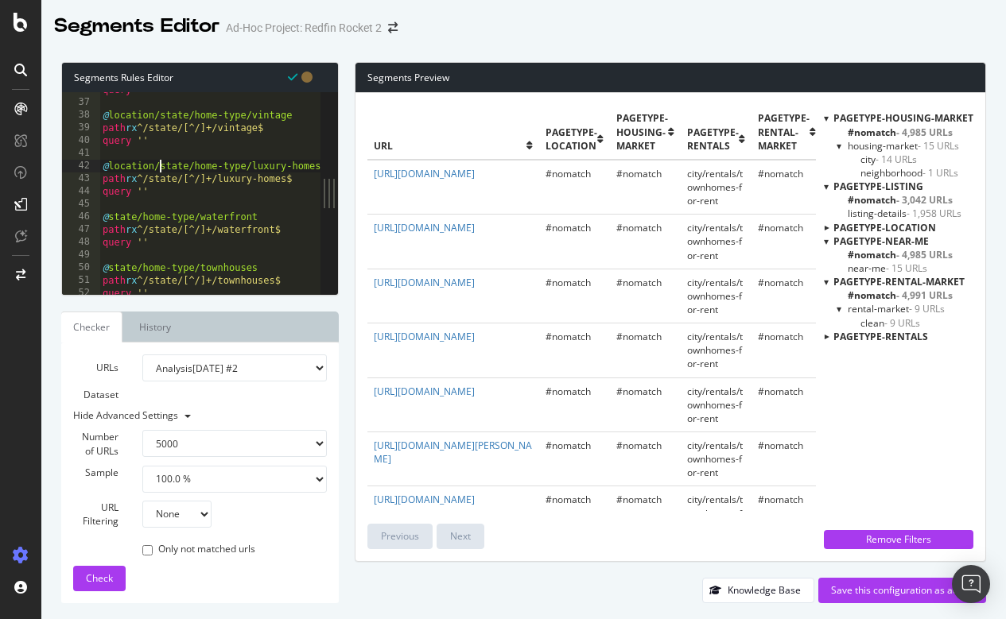
scroll to position [456, 0]
click at [109, 215] on div "query '' @ location/state/home-type/vintage path rx ^/state/[^/]+/vintage$ quer…" at bounding box center [672, 196] width 1146 height 228
paste textarea "location/"
click at [110, 262] on div "query '' @ location/state/home-type/vintage path rx ^/state/[^/]+/vintage$ quer…" at bounding box center [672, 196] width 1146 height 228
paste textarea "location/"
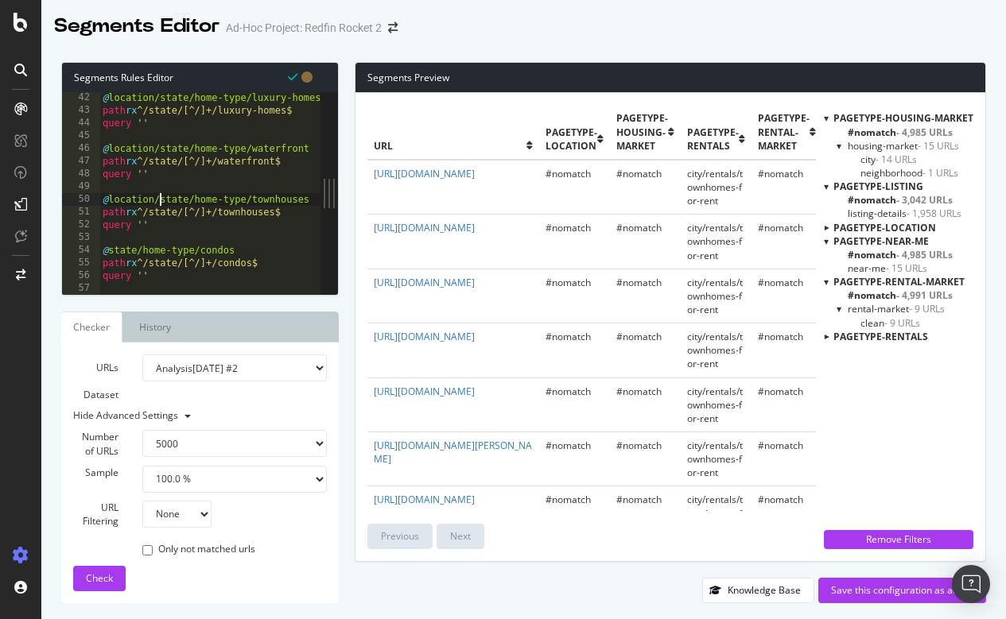
scroll to position [537, 0]
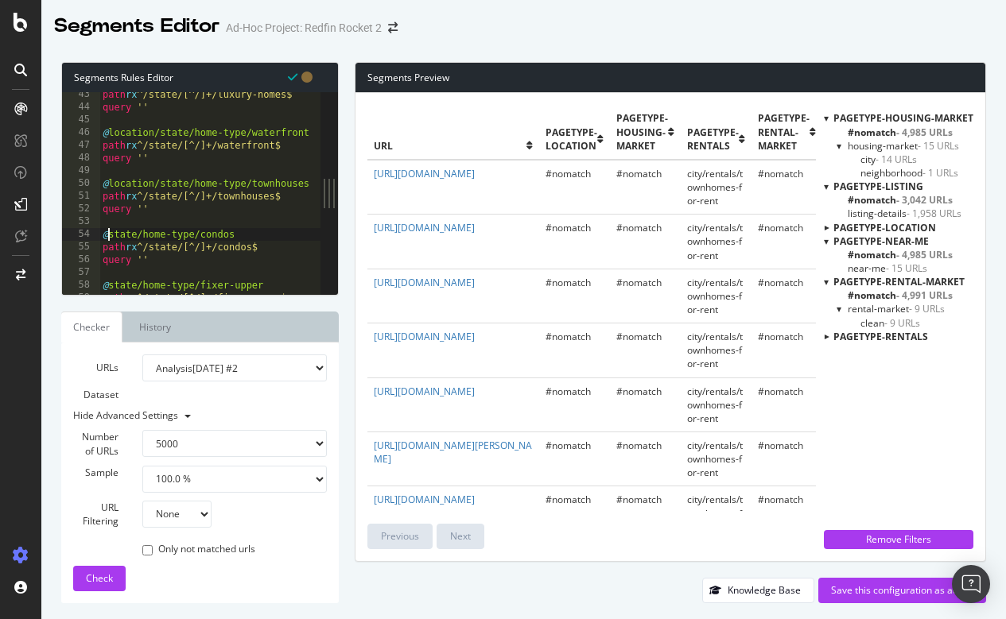
click at [110, 231] on div "path rx ^/state/[^/]+/luxury-homes$ query '' @ location/state/home-type/waterfr…" at bounding box center [672, 202] width 1146 height 228
paste textarea "location/"
click at [225, 205] on div "path rx ^/state/[^/]+/luxury-homes$ query '' @ location/state/home-type/waterfr…" at bounding box center [672, 202] width 1146 height 228
click at [178, 215] on div "path rx ^/state/[^/]+/luxury-homes$ query '' @ location/state/home-type/waterfr…" at bounding box center [672, 202] width 1146 height 228
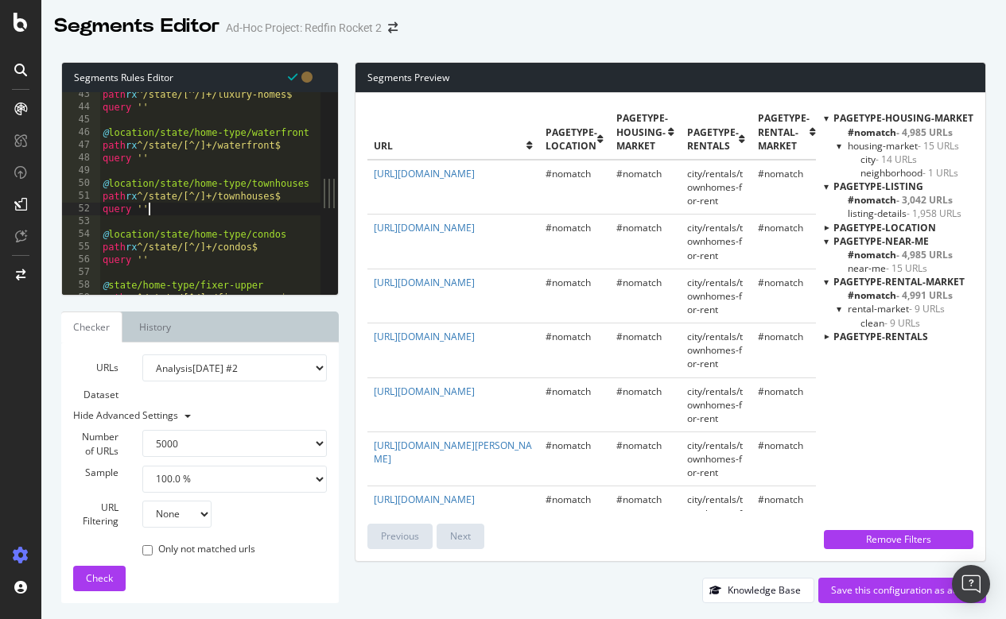
type textarea "path rx ^/[A-Z]{2}/[^/]+/[^/]+/home/[0-9]+$ query ''"
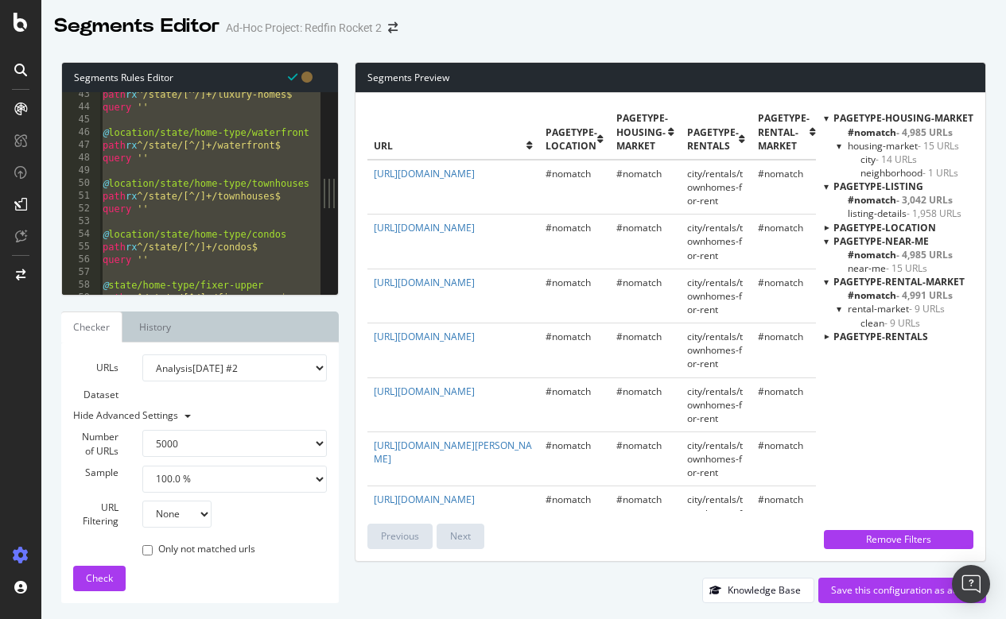
click at [235, 216] on div "path rx ^/state/[^/]+/luxury-homes$ query '' @ location/state/home-type/waterfr…" at bounding box center [672, 202] width 1146 height 228
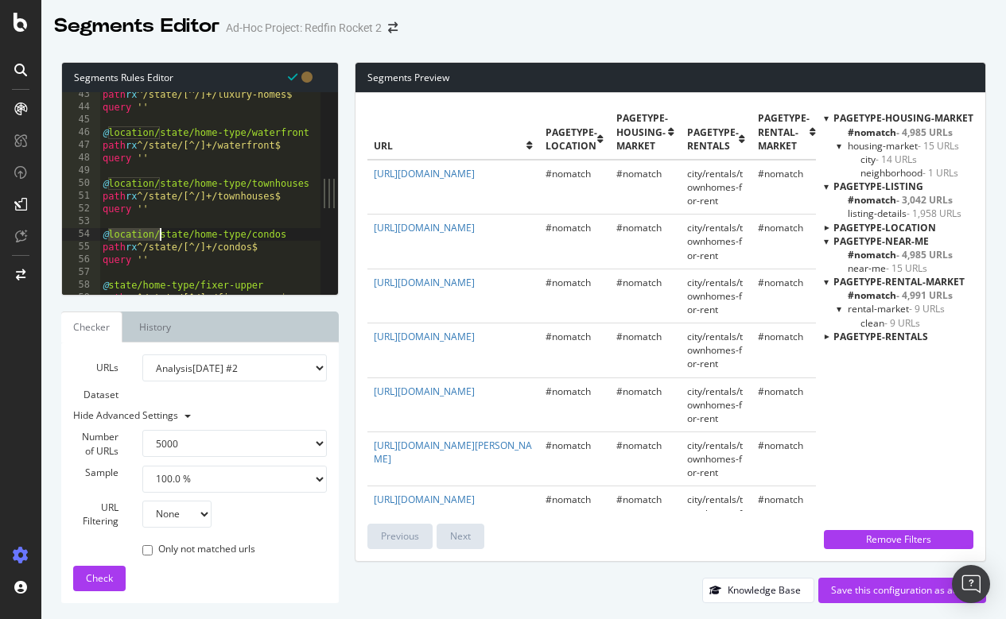
drag, startPoint x: 111, startPoint y: 233, endPoint x: 157, endPoint y: 233, distance: 46.1
click at [157, 233] on div "path rx ^/state/[^/]+/luxury-homes$ query '' @ location/state/home-type/waterfr…" at bounding box center [672, 202] width 1146 height 228
click at [108, 282] on div at bounding box center [672, 287] width 1146 height 16
paste textarea "location/"
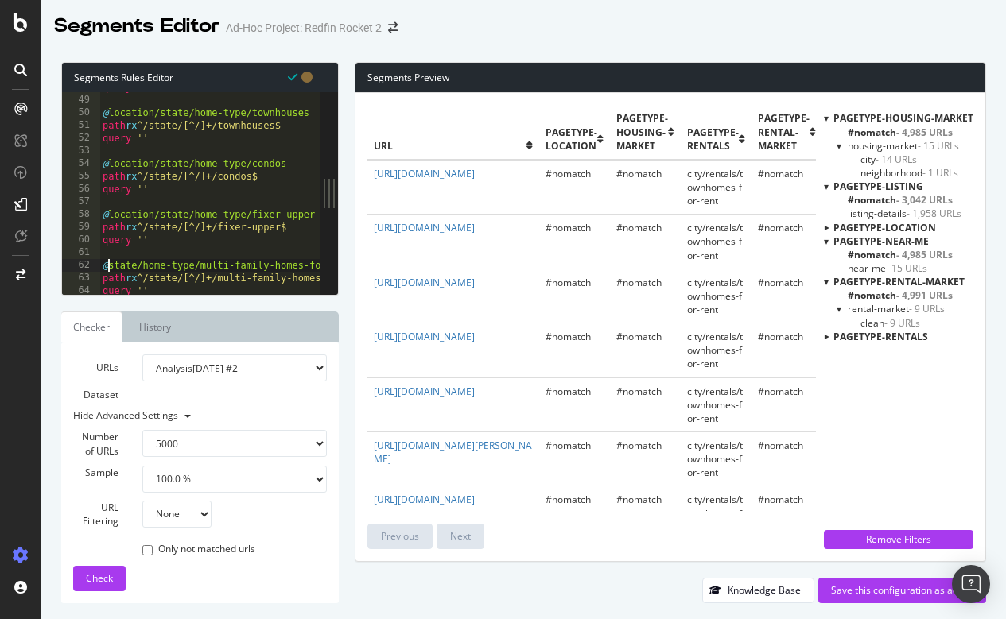
click at [110, 261] on div "query '' @ location/state/home-type/townhouses path rx ^/state/[^/]+/townhouses…" at bounding box center [672, 195] width 1146 height 228
paste textarea "location/"
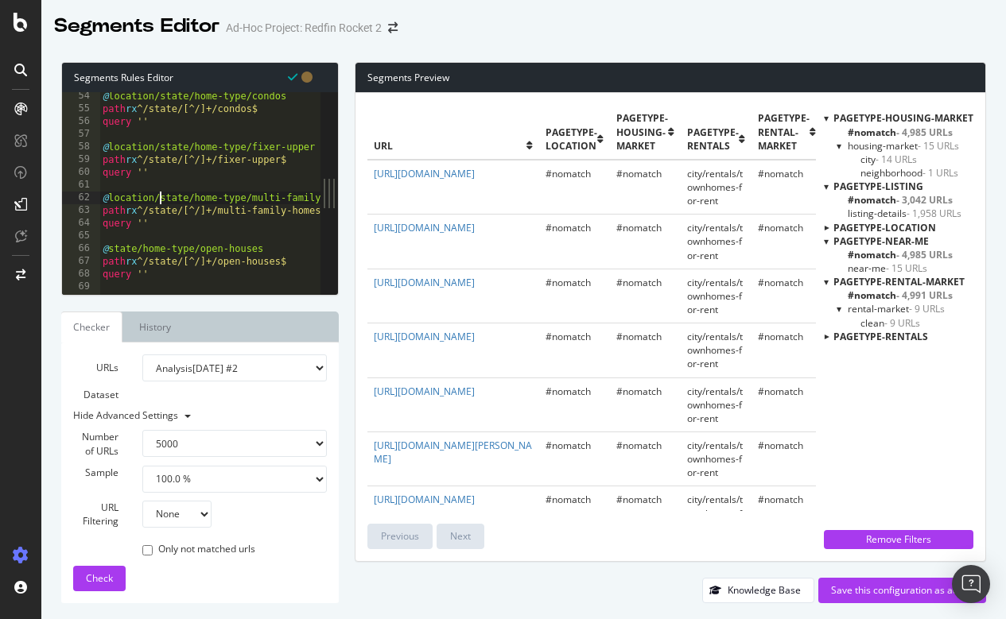
scroll to position [698, 0]
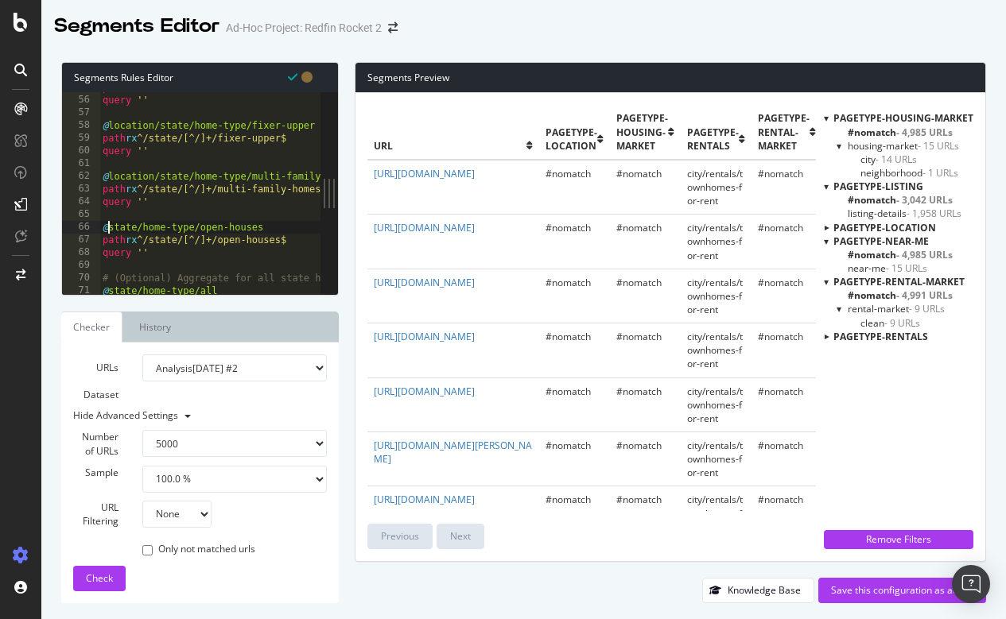
click at [110, 223] on div "path rx ^/state/[^/]+/condos$ query '' @ location/state/home-type/fixer-upper p…" at bounding box center [672, 195] width 1146 height 228
paste textarea "location/"
click at [111, 287] on div at bounding box center [672, 287] width 1146 height 16
paste textarea "location/"
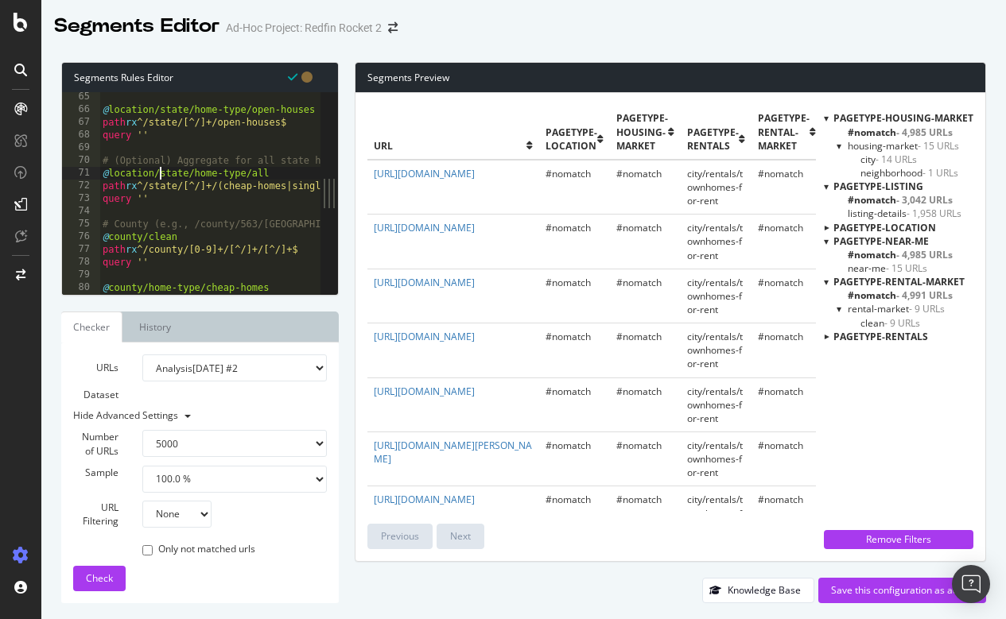
scroll to position [816, 0]
click at [109, 233] on div "@ location/state/home-type/open-houses path rx ^/state/[^/]+/open-houses$ query…" at bounding box center [672, 205] width 1146 height 228
paste textarea "location/"
click at [111, 284] on div at bounding box center [672, 287] width 1146 height 16
paste textarea "location/"
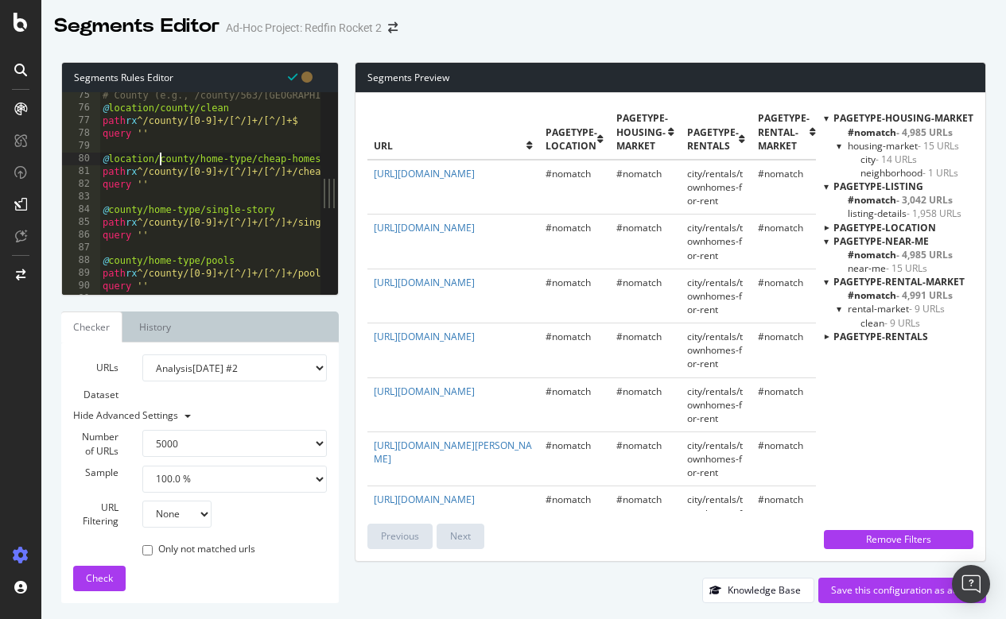
scroll to position [945, 0]
click at [107, 204] on div "# County (e.g., /county/563/GA/Fulton-County) @ location/county/clean path rx ^…" at bounding box center [672, 201] width 1146 height 228
paste textarea "location/"
click at [111, 254] on div "# County (e.g., /county/563/GA/Fulton-County) @ location/county/clean path rx ^…" at bounding box center [672, 201] width 1146 height 228
paste textarea "location/"
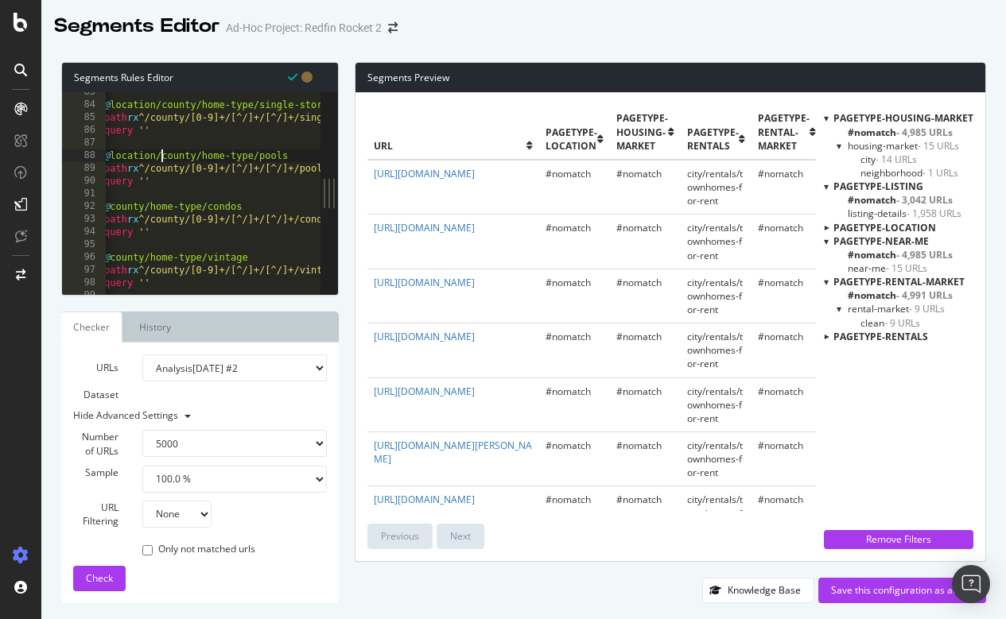
scroll to position [1053, 0]
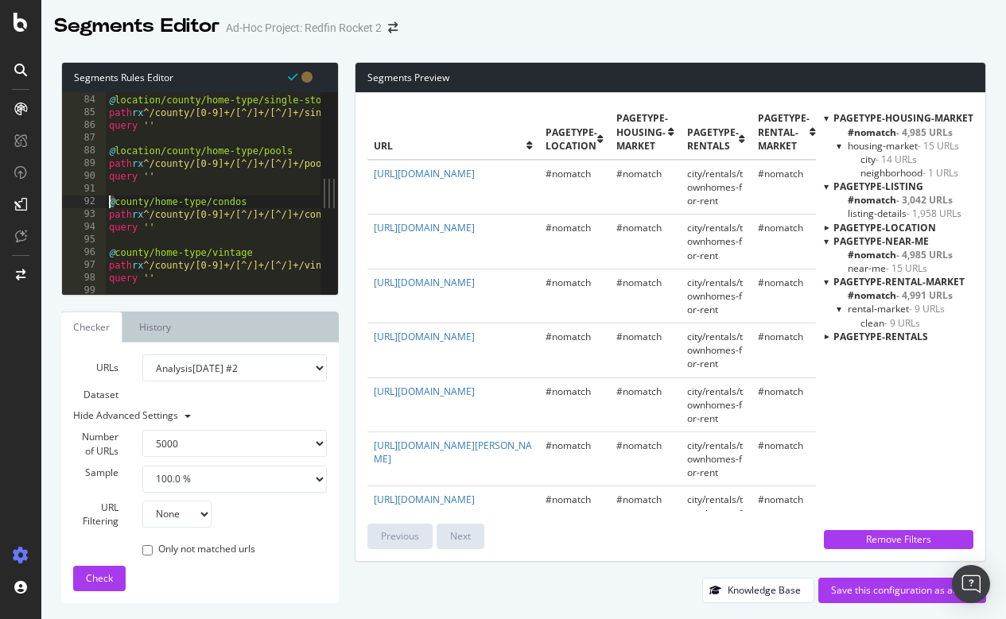
click at [110, 203] on div "@ location/county/home-type/single-story path rx ^/county/[0-9]+/[^/]+/[^/]+/si…" at bounding box center [679, 195] width 1146 height 228
click at [113, 200] on div "@ location/county/home-type/single-story path rx ^/county/[0-9]+/[^/]+/[^/]+/si…" at bounding box center [679, 195] width 1146 height 228
paste textarea "location/"
click at [117, 248] on div "@ location/county/home-type/single-story path rx ^/county/[0-9]+/[^/]+/[^/]+/si…" at bounding box center [679, 195] width 1146 height 228
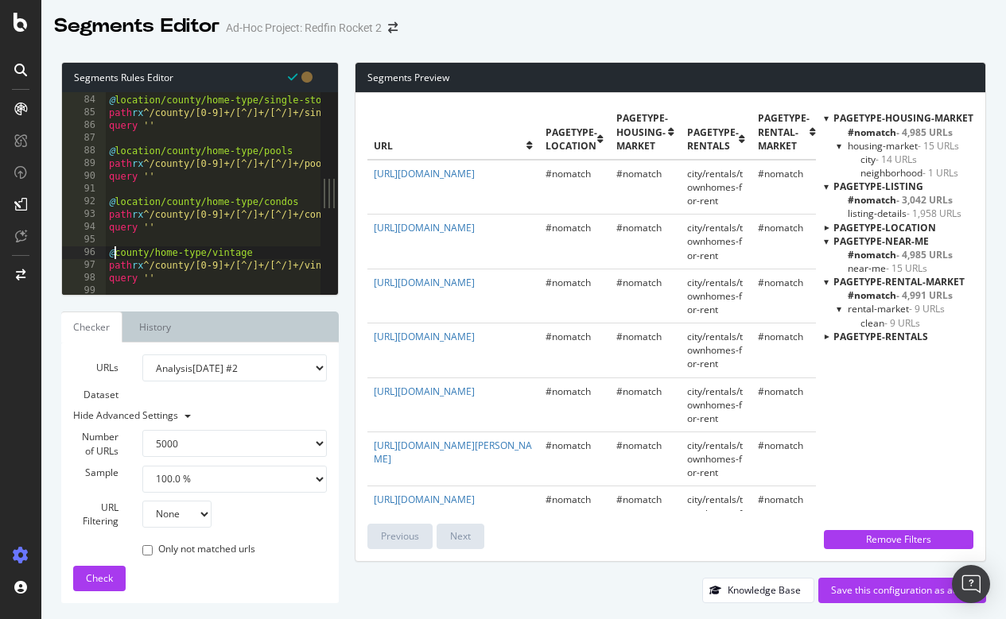
paste textarea "location/"
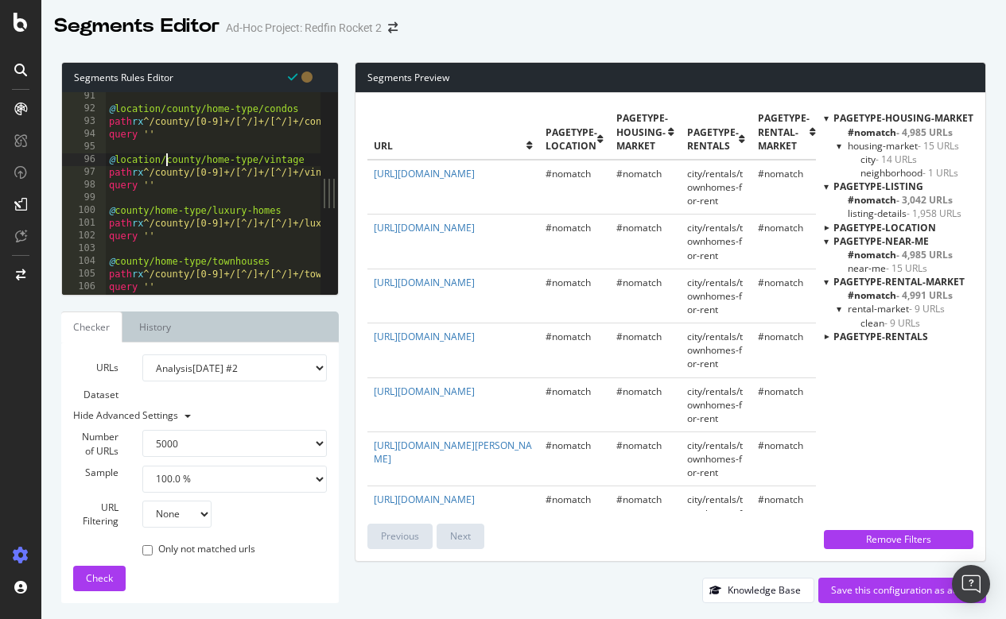
scroll to position [1160, 0]
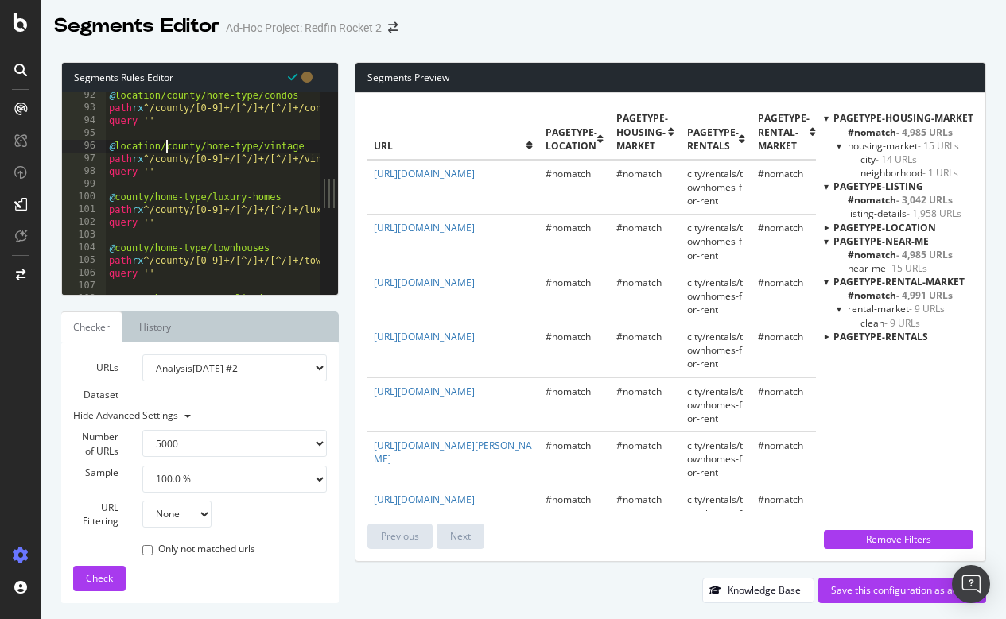
click at [114, 196] on div "@ location/county/home-type/condos path rx ^/county/[0-9]+/[^/]+/[^/]+/condos$ …" at bounding box center [679, 203] width 1146 height 228
paste textarea "location/"
click at [114, 245] on div "@ location/county/home-type/condos path rx ^/county/[0-9]+/[^/]+/[^/]+/condos$ …" at bounding box center [679, 203] width 1146 height 228
paste textarea "location/"
type textarea "@location/county/home-type/townhouses"
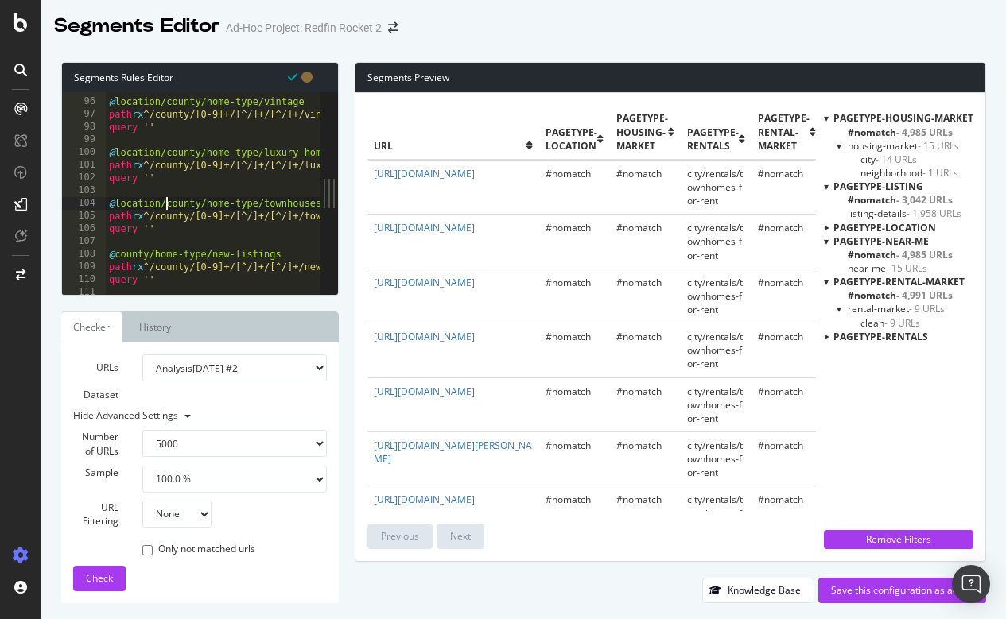
scroll to position [1204, 0]
click at [114, 245] on div "@ location/county/home-type/vintage path rx ^/county/[0-9]+/[^/]+/[^/]+/vintage…" at bounding box center [679, 197] width 1146 height 228
click at [114, 254] on div "@ location/county/home-type/vintage path rx ^/county/[0-9]+/[^/]+/[^/]+/vintage…" at bounding box center [679, 197] width 1146 height 228
paste textarea "location/"
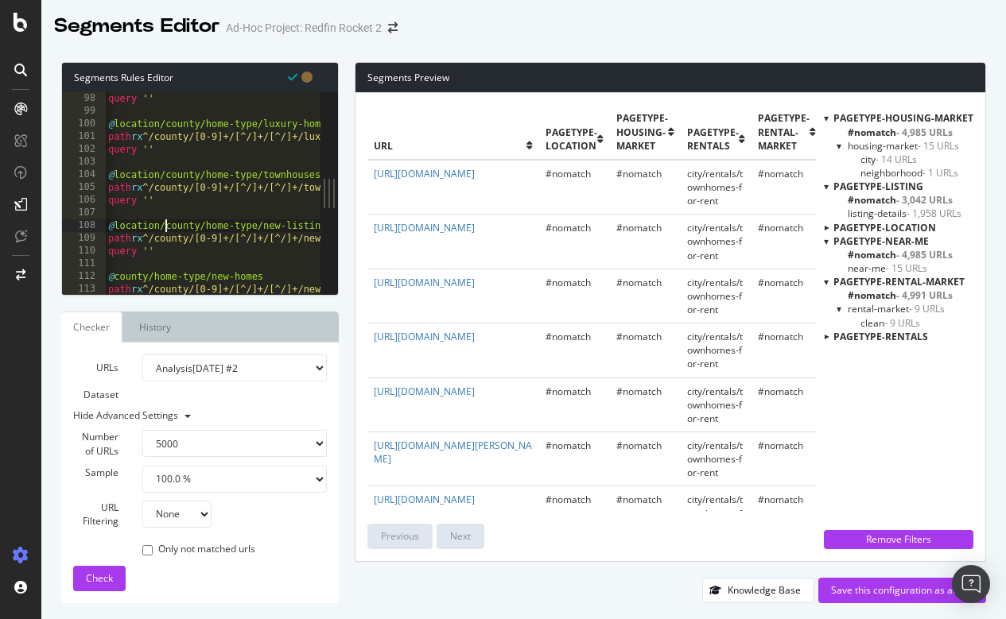
scroll to position [1257, 0]
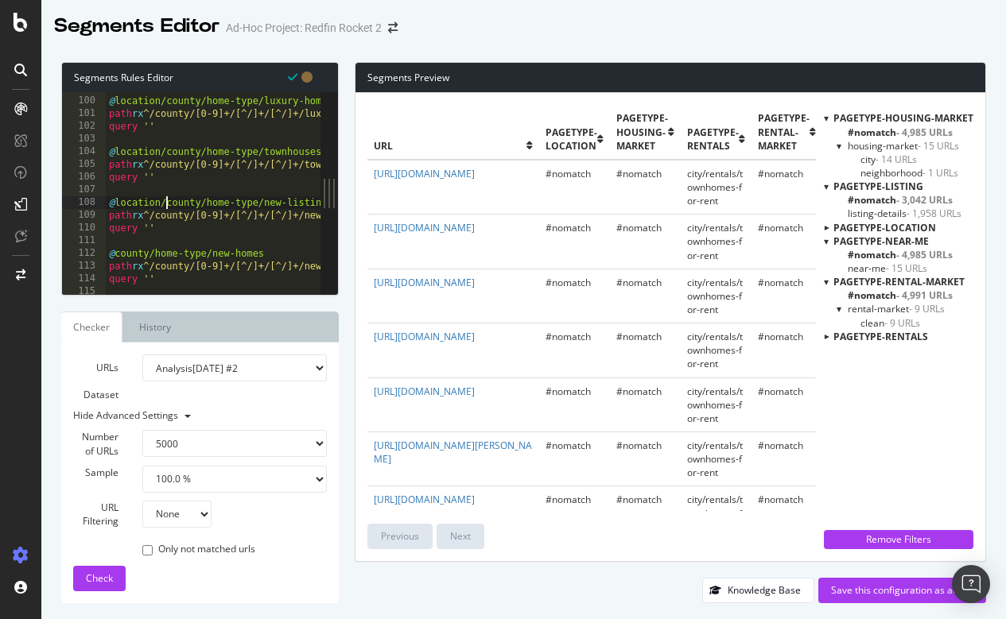
click at [117, 248] on div "@ location/county/home-type/luxury-homes path rx ^/county/[0-9]+/[^/]+/[^/]+/lu…" at bounding box center [679, 196] width 1146 height 228
paste textarea "location/"
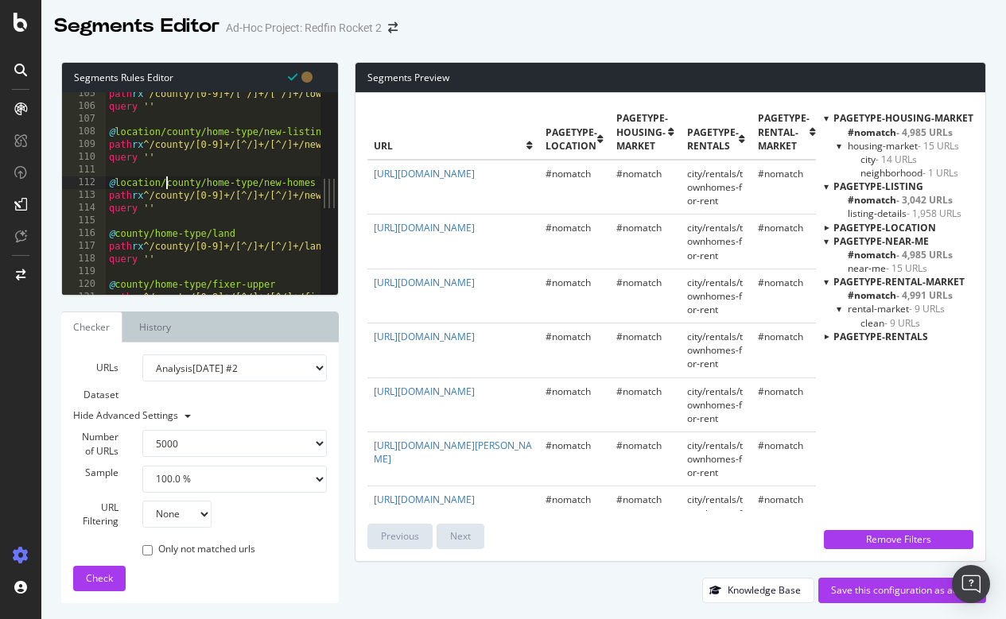
click at [117, 233] on div "path rx ^/county/[0-9]+/[^/]+/[^/]+/townhouses$ query '' @ location/county/home…" at bounding box center [679, 201] width 1146 height 228
paste textarea "location/"
click at [115, 281] on div at bounding box center [679, 287] width 1146 height 16
paste textarea "location/"
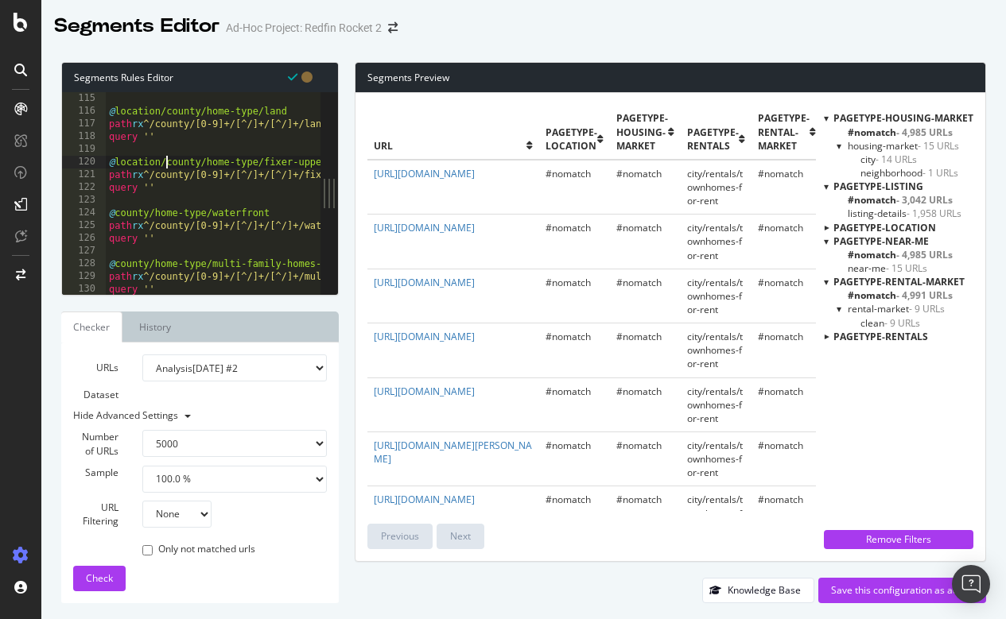
scroll to position [1450, 0]
click at [113, 215] on div "@ location/county/home-type/land path rx ^/county/[0-9]+/[^/]+/[^/]+/land$ quer…" at bounding box center [679, 206] width 1146 height 228
paste textarea "location/"
click at [114, 263] on div "@ location/county/home-type/land path rx ^/county/[0-9]+/[^/]+/[^/]+/land$ quer…" at bounding box center [679, 206] width 1146 height 228
paste textarea "location/"
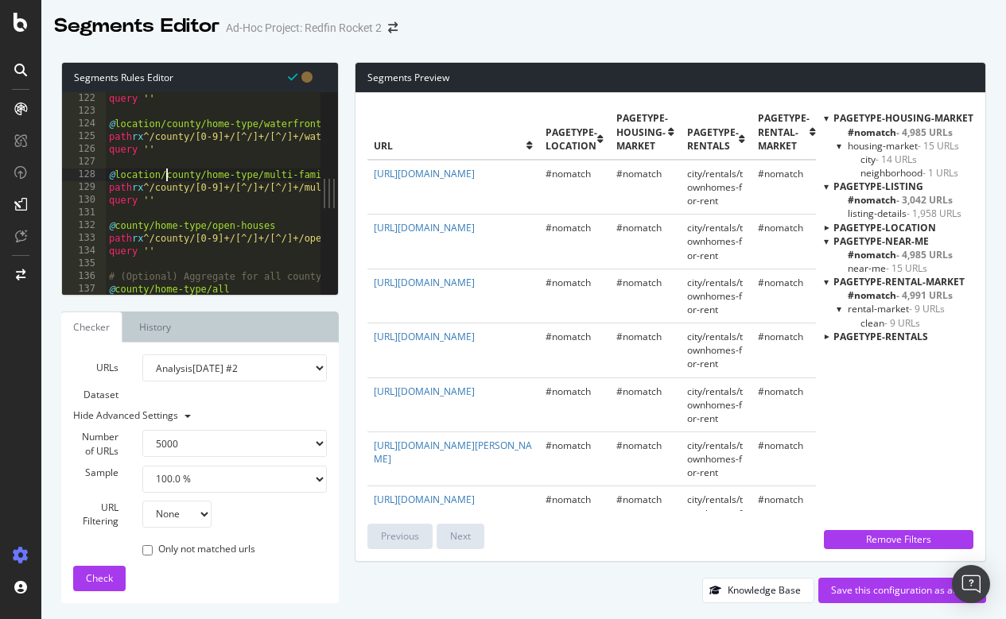
scroll to position [1539, 0]
click at [113, 220] on div "query '' @ location/county/home-type/waterfront path rx ^/county/[0-9]+/[^/]+/[…" at bounding box center [679, 206] width 1146 height 228
paste textarea "location/"
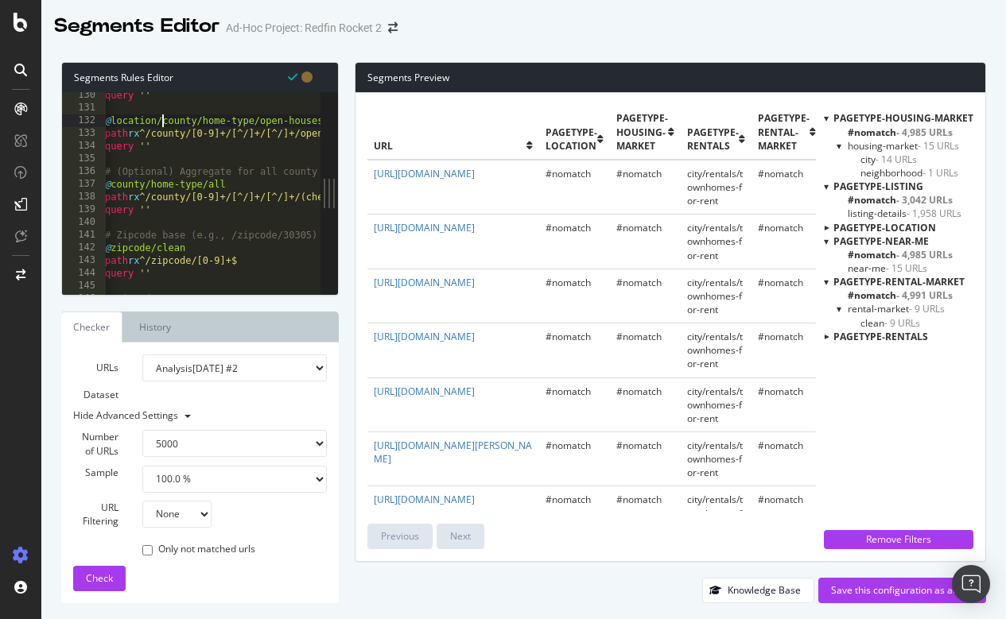
scroll to position [0, 0]
click at [112, 185] on div "query '' @ location/county/home-type/open-houses path rx ^/county/[0-9]+/[^/]+/…" at bounding box center [679, 203] width 1146 height 228
paste textarea "location/"
click at [115, 247] on div "query '' @ location/county/home-type/open-houses path rx ^/county/[0-9]+/[^/]+/…" at bounding box center [679, 203] width 1146 height 228
paste textarea "location/"
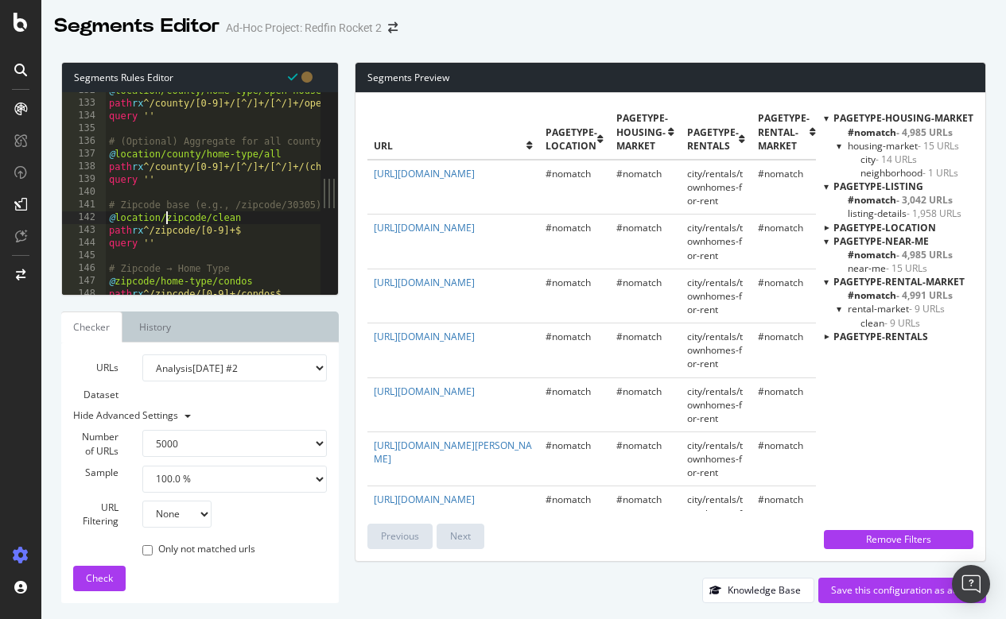
scroll to position [1701, 0]
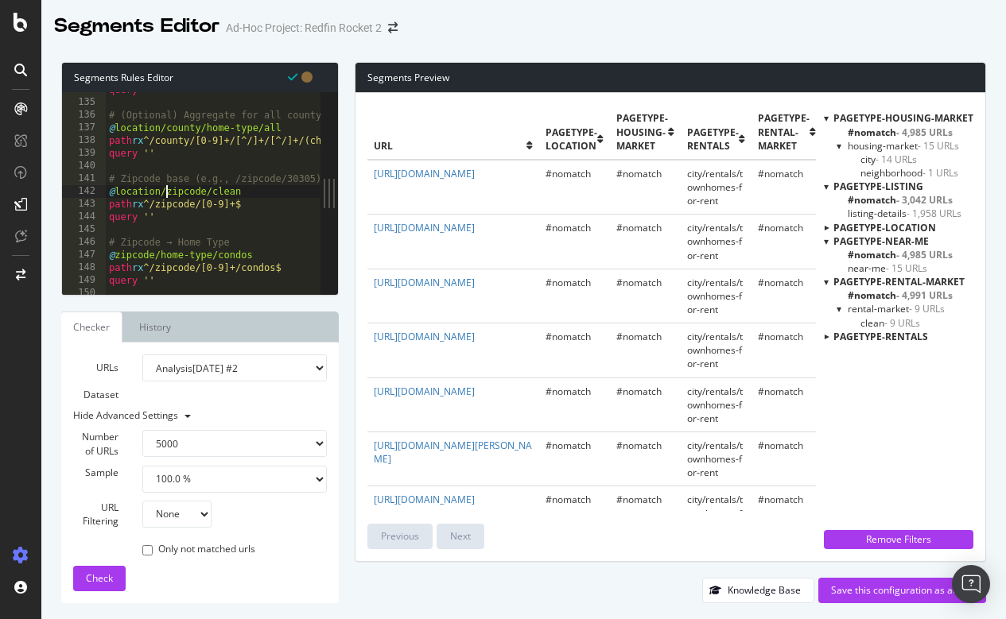
click at [116, 254] on div "query '' # (Optional) Aggregate for all county home types @ location/county/hom…" at bounding box center [679, 197] width 1146 height 228
paste textarea "location/"
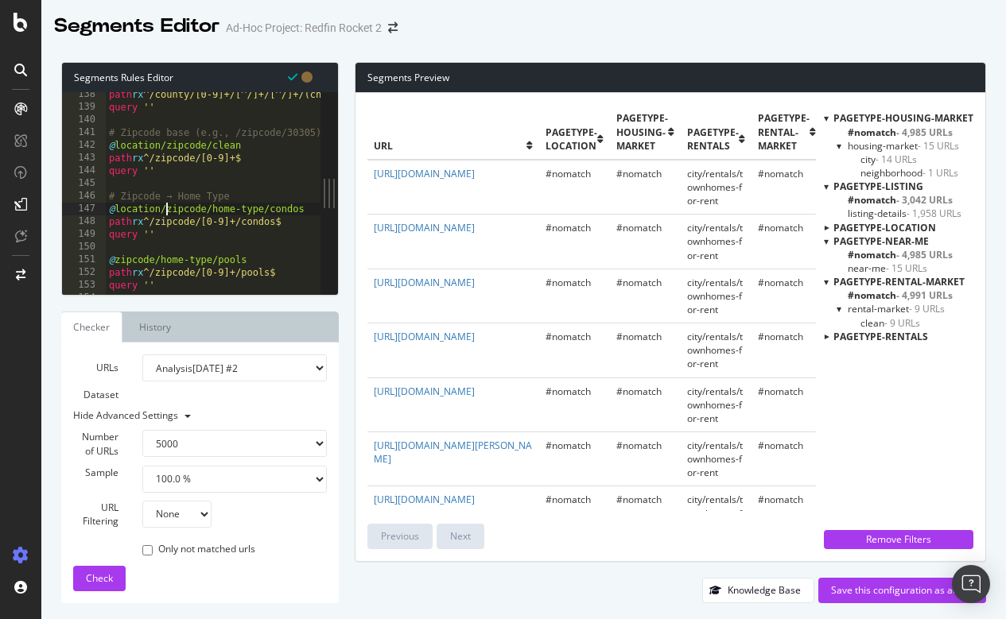
scroll to position [1767, 0]
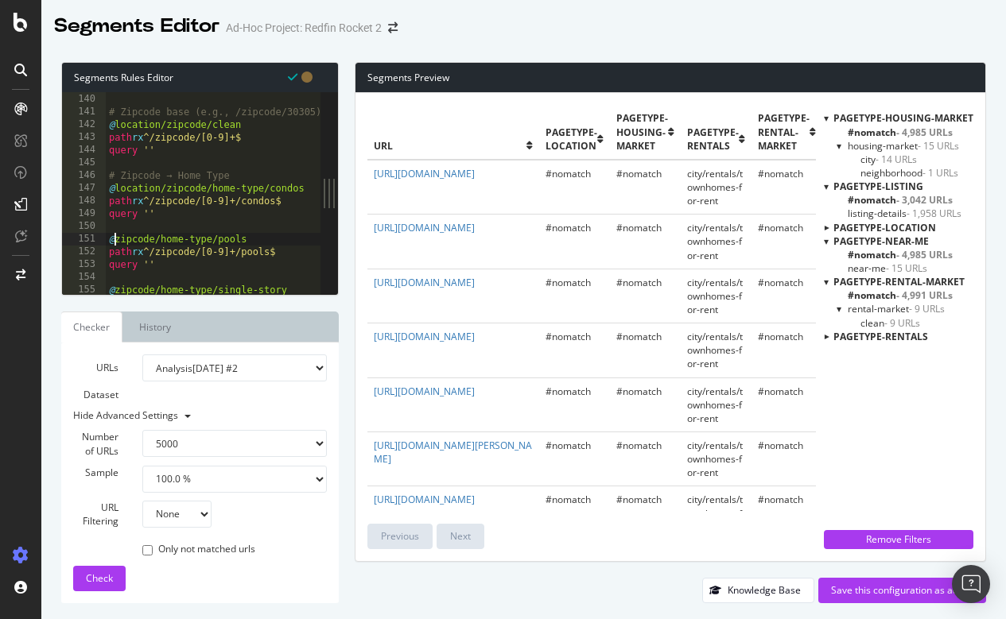
click at [116, 235] on div "query '' # Zipcode base (e.g., /zipcode/30305) @ location/zipcode/clean path rx…" at bounding box center [679, 194] width 1146 height 228
paste textarea "location/"
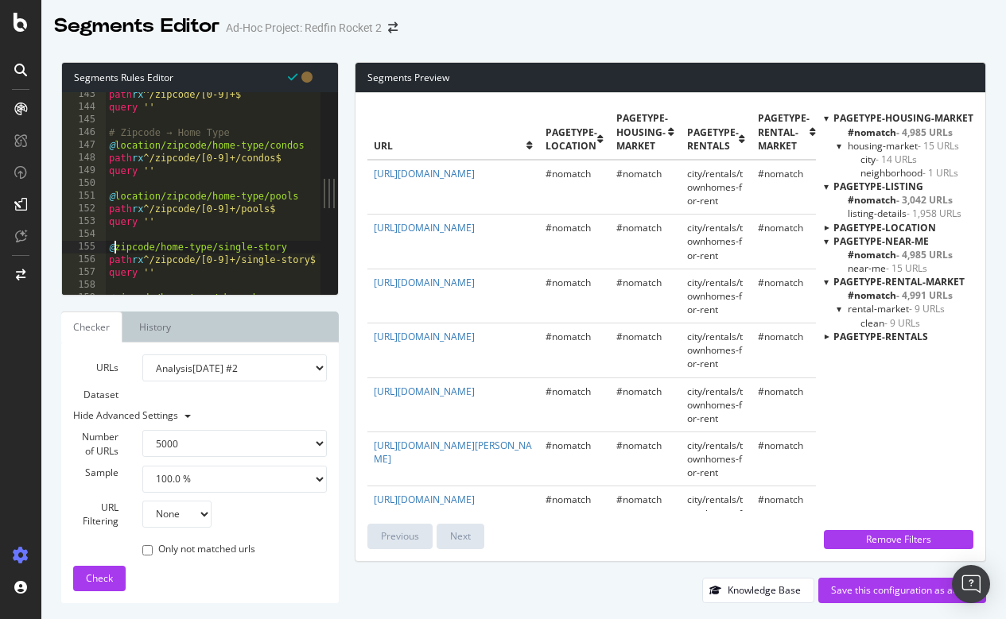
click at [115, 242] on div "path rx ^/zipcode/[0-9]+$ query '' # Zipcode → Home Type @ location/zipcode/hom…" at bounding box center [679, 202] width 1146 height 228
paste textarea "location/"
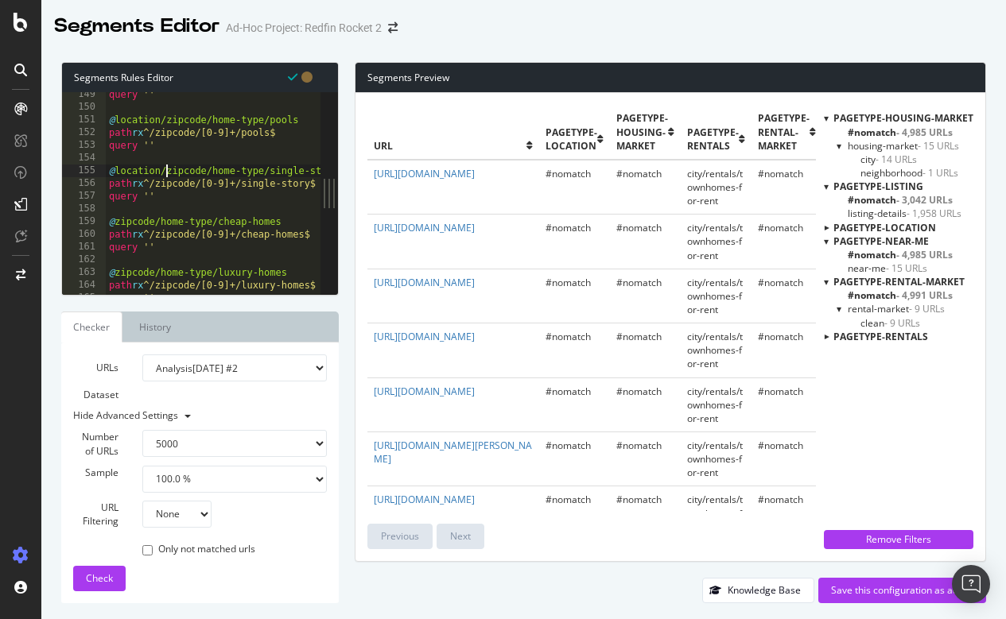
click at [115, 221] on div "query '' @ location/zipcode/home-type/pools path rx ^/zipcode/[0-9]+/pools$ que…" at bounding box center [679, 202] width 1146 height 228
paste textarea "location/"
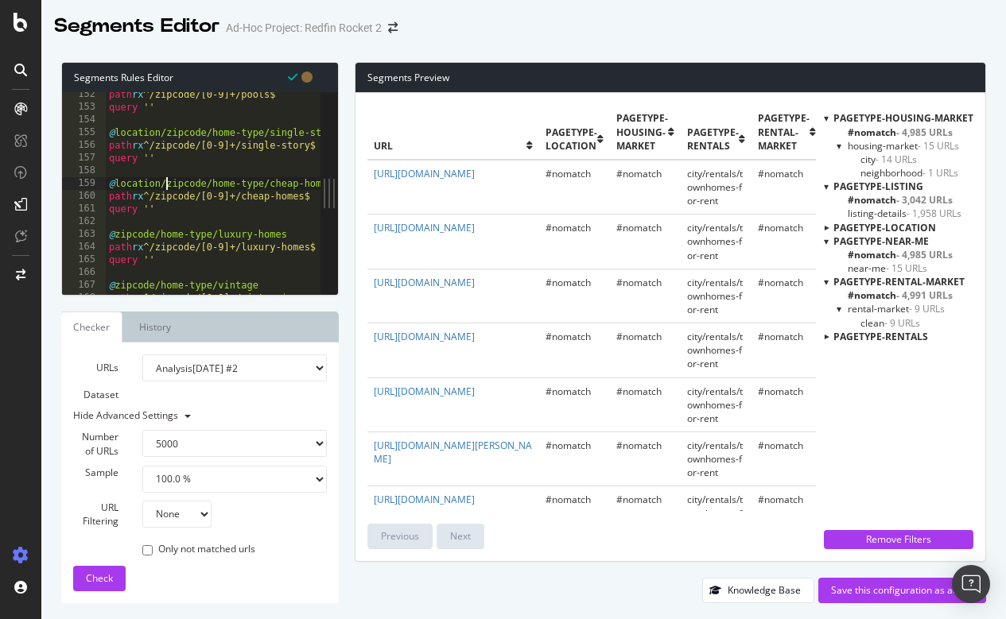
click at [114, 232] on div "path rx ^/zipcode/[0-9]+/pools$ query '' @ location/zipcode/home-type/single-st…" at bounding box center [679, 202] width 1146 height 228
paste textarea "location/"
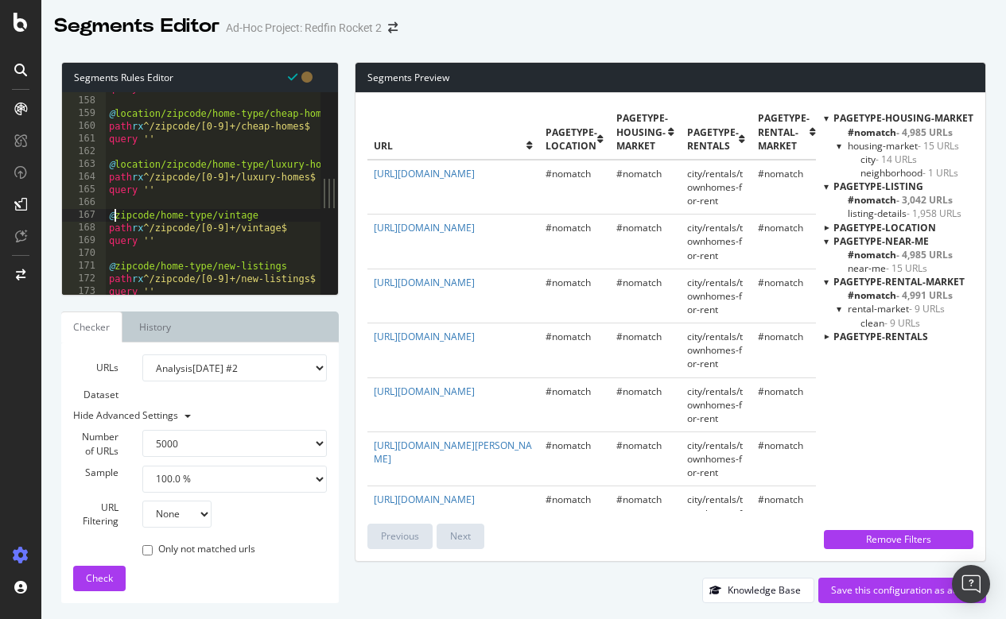
click at [117, 214] on div "query '' @ location/zipcode/home-type/cheap-homes path rx ^/zipcode/[0-9]+/chea…" at bounding box center [679, 196] width 1146 height 228
paste textarea "location/"
click at [115, 262] on div "query '' @ location/zipcode/home-type/cheap-homes path rx ^/zipcode/[0-9]+/chea…" at bounding box center [679, 196] width 1146 height 228
paste textarea "location/"
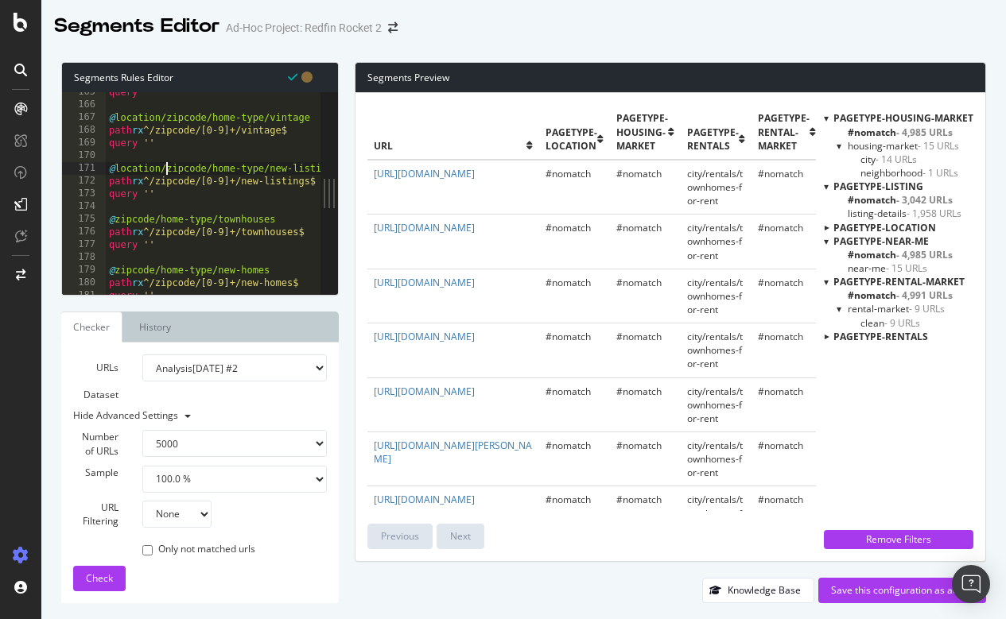
click at [114, 218] on div "query '' @ location/zipcode/home-type/vintage path rx ^/zipcode/[0-9]+/vintage$…" at bounding box center [679, 200] width 1146 height 228
paste textarea "location/"
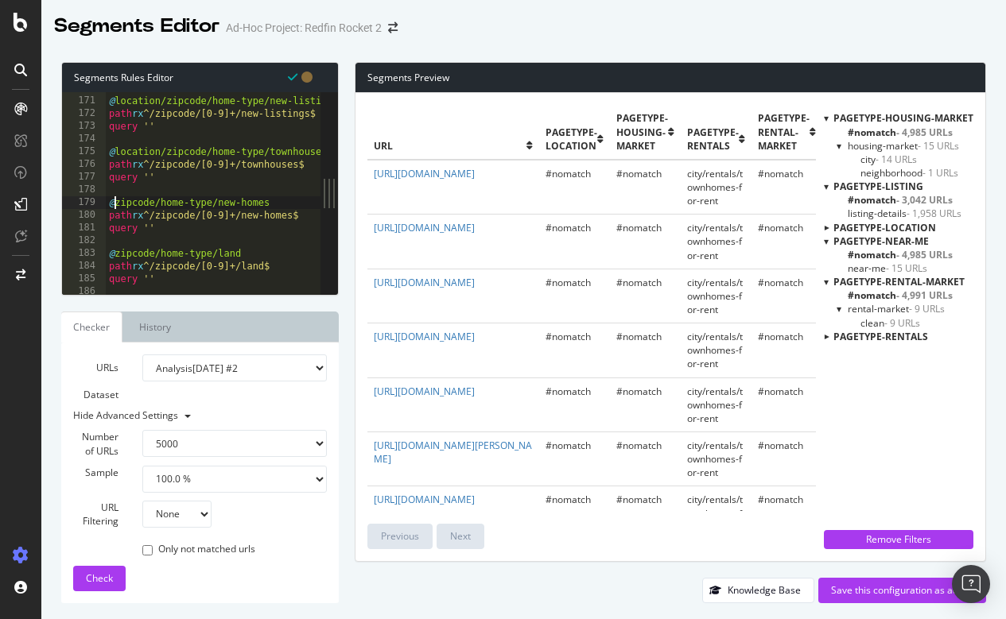
click at [114, 204] on div "@ location/zipcode/home-type/new-listings path rx ^/zipcode/[0-9]+/new-listings…" at bounding box center [679, 196] width 1146 height 228
paste textarea "location/"
click at [115, 250] on div "@ location/zipcode/home-type/new-listings path rx ^/zipcode/[0-9]+/new-listings…" at bounding box center [679, 196] width 1146 height 228
paste textarea "location/"
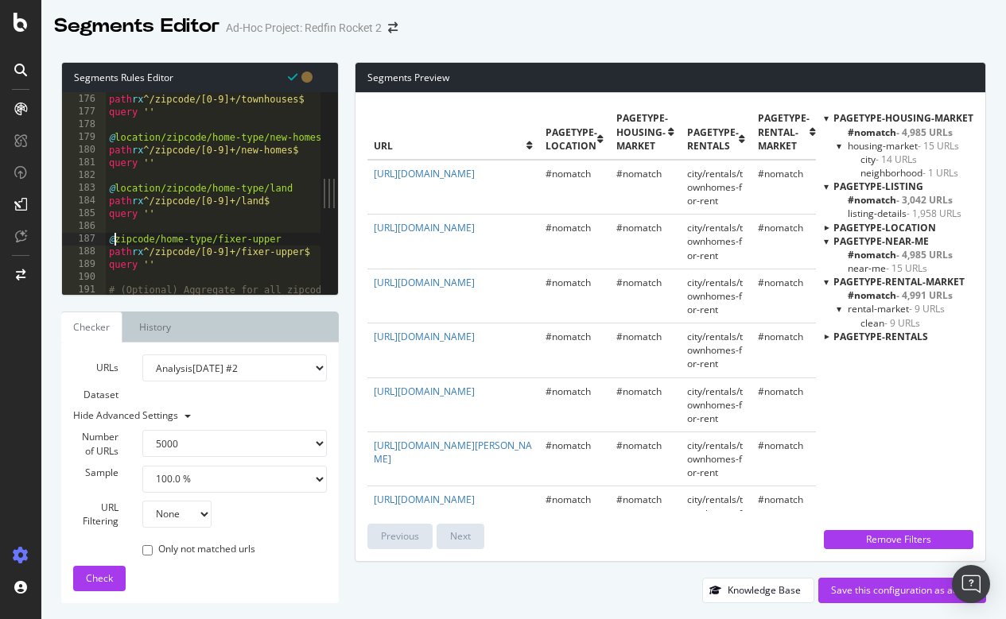
click at [115, 237] on div "@ location/zipcode/home-type/townhouses path rx ^/zipcode/[0-9]+/townhouses$ qu…" at bounding box center [679, 194] width 1146 height 228
paste textarea "location/"
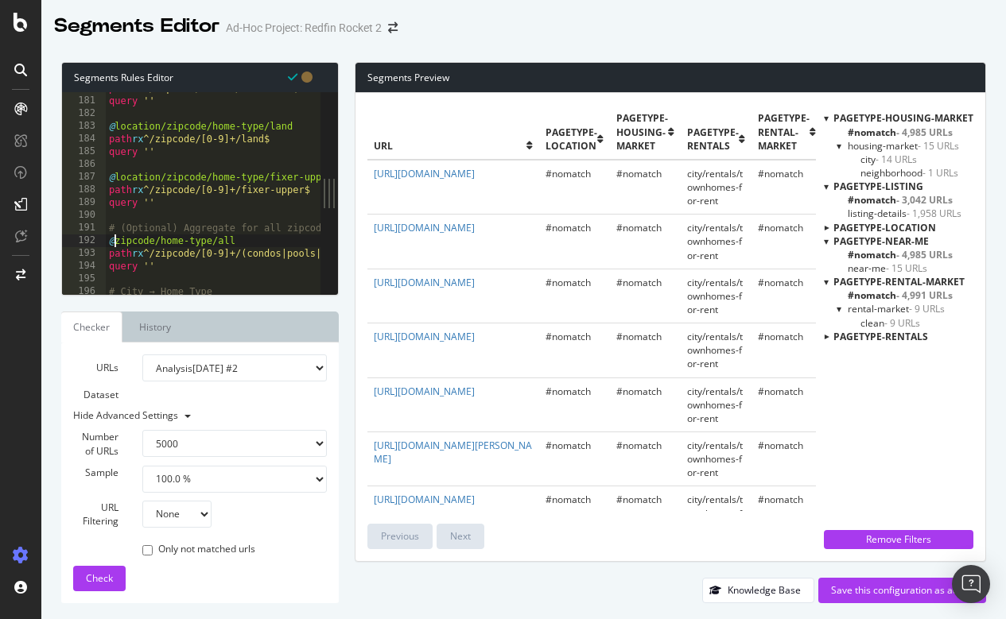
click at [115, 237] on div "path rx ^/zipcode/[0-9]+/new-homes$ query '' @ location/zipcode/home-type/land …" at bounding box center [679, 196] width 1146 height 228
paste textarea "location/"
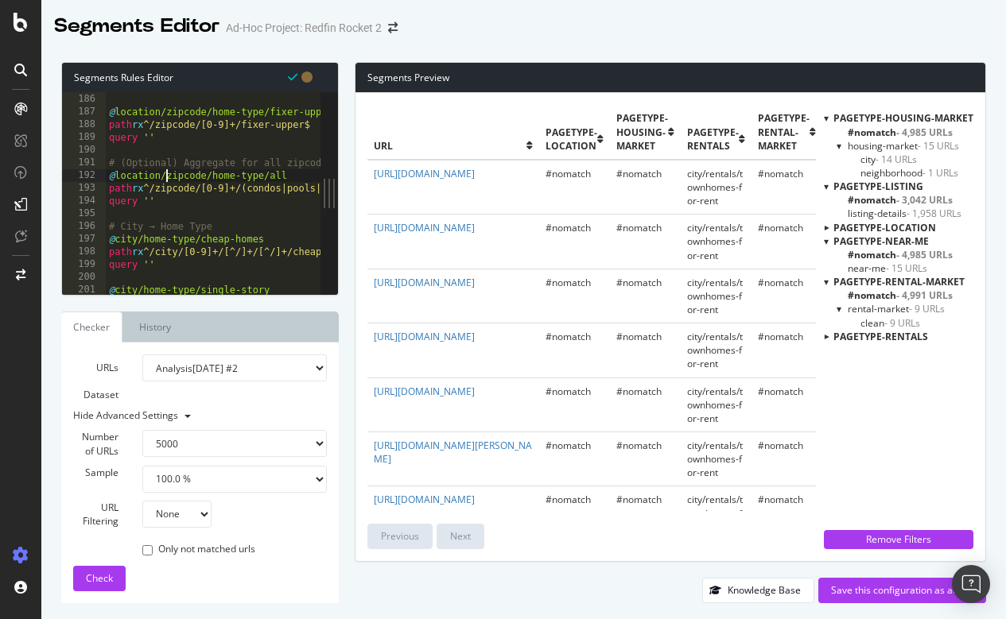
click at [115, 234] on div "query '' @ location/zipcode/home-type/fixer-upper path rx ^/zipcode/[0-9]+/fixe…" at bounding box center [679, 194] width 1146 height 228
paste textarea "location/"
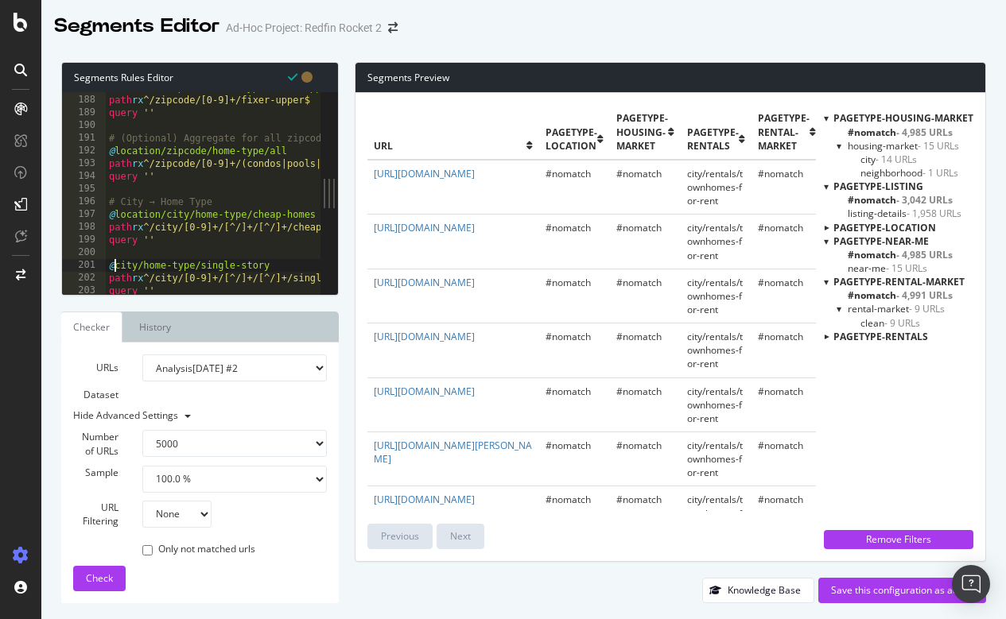
click at [112, 263] on div "@ location/zipcode/home-type/fixer-upper path rx ^/zipcode/[0-9]+/fixer-upper$ …" at bounding box center [679, 195] width 1146 height 228
paste textarea "location/"
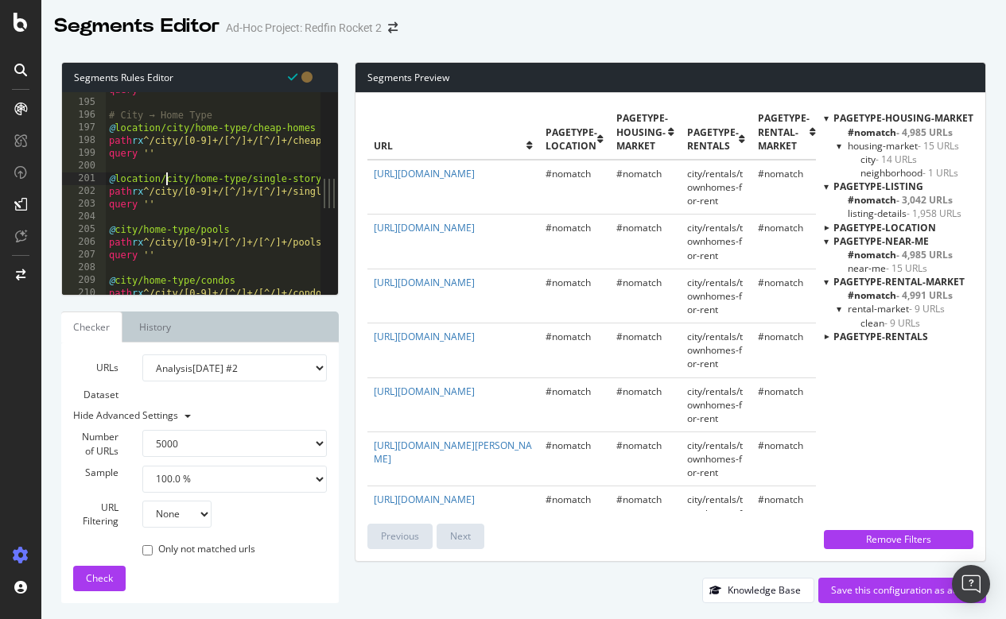
click at [113, 228] on div "query '' # City → Home Type @ location/city/home-type/cheap-homes path rx ^/cit…" at bounding box center [679, 197] width 1146 height 228
paste textarea "location/"
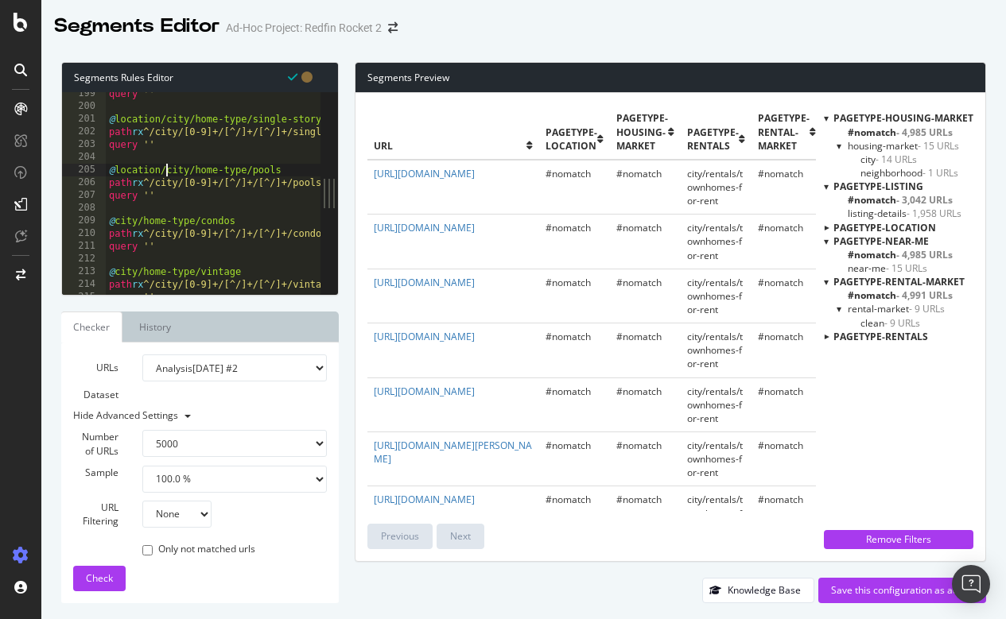
click at [114, 221] on div "query '' @ location/city/home-type/single-story path rx ^/city/[0-9]+/[^/]+/[^/…" at bounding box center [679, 201] width 1146 height 228
paste
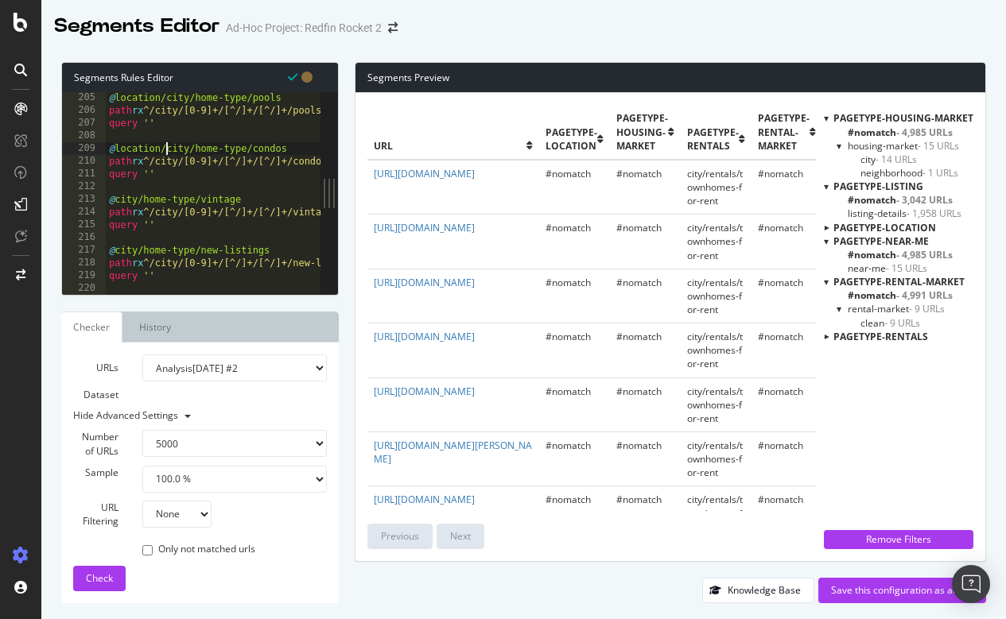
click at [114, 201] on div "@ location/city/home-type/pools path rx ^/city/[0-9]+/[^/]+/[^/]+/pools$ query …" at bounding box center [679, 205] width 1146 height 228
click at [113, 249] on div "@ location/city/home-type/pools path rx ^/city/[0-9]+/[^/]+/[^/]+/pools$ query …" at bounding box center [679, 205] width 1146 height 228
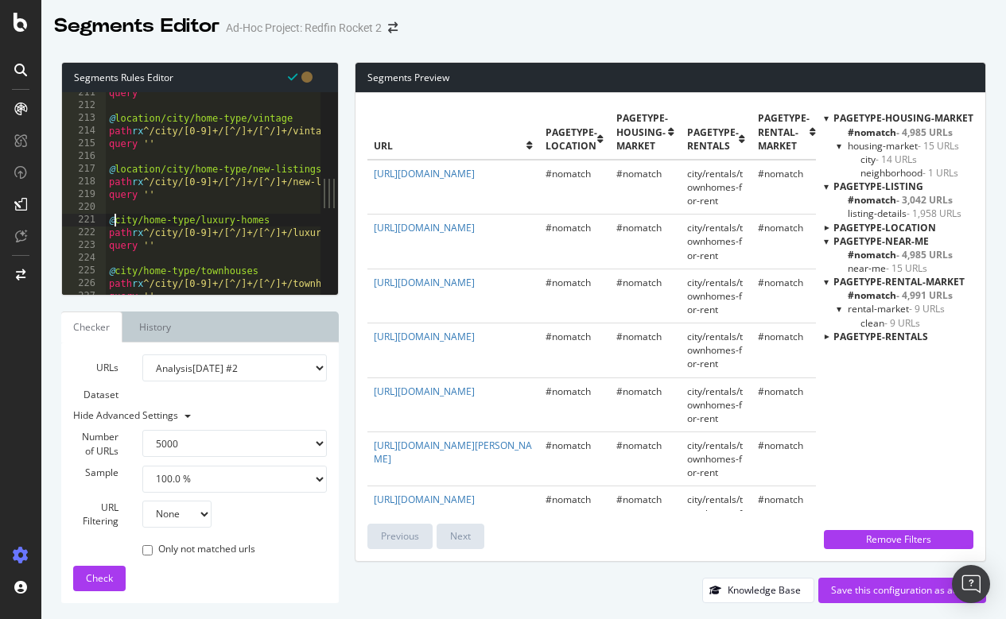
click at [114, 221] on div "query '' @ location/city/home-type/vintage path rx ^/city/[0-9]+/[^/]+/[^/]+/vi…" at bounding box center [679, 201] width 1146 height 228
click at [112, 270] on div "query '' @ location/city/home-type/vintage path rx ^/city/[0-9]+/[^/]+/[^/]+/vi…" at bounding box center [679, 201] width 1146 height 228
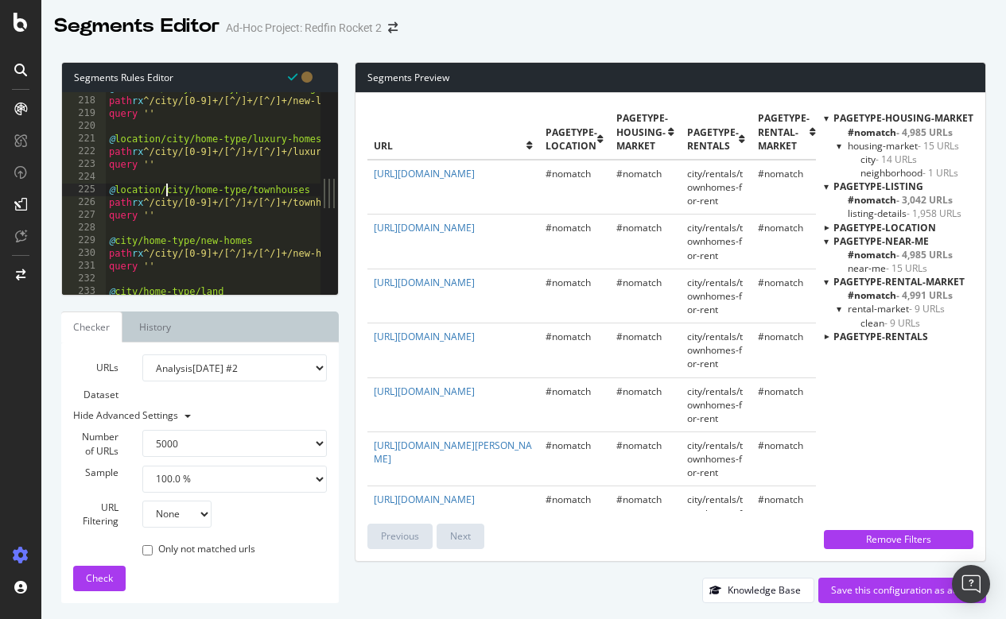
click at [114, 238] on div "@ location/city/home-type/new-listings path rx ^/city/[0-9]+/[^/]+/[^/]+/new-li…" at bounding box center [679, 196] width 1146 height 228
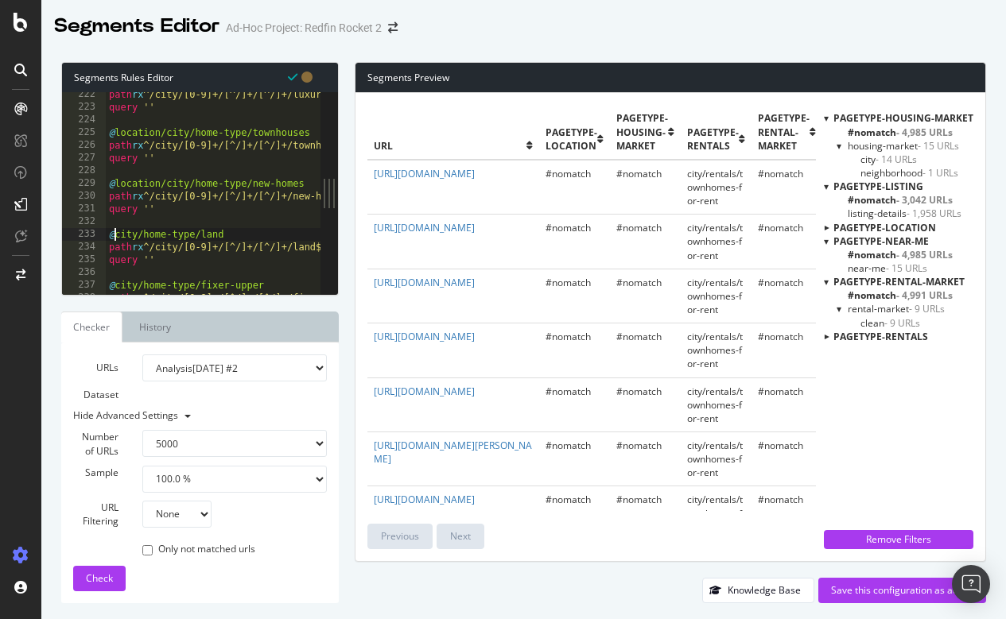
click at [112, 231] on div "path rx ^/city/[0-9]+/[^/]+/[^/]+/luxury-homes$ query '' @ location/city/home-t…" at bounding box center [679, 202] width 1146 height 228
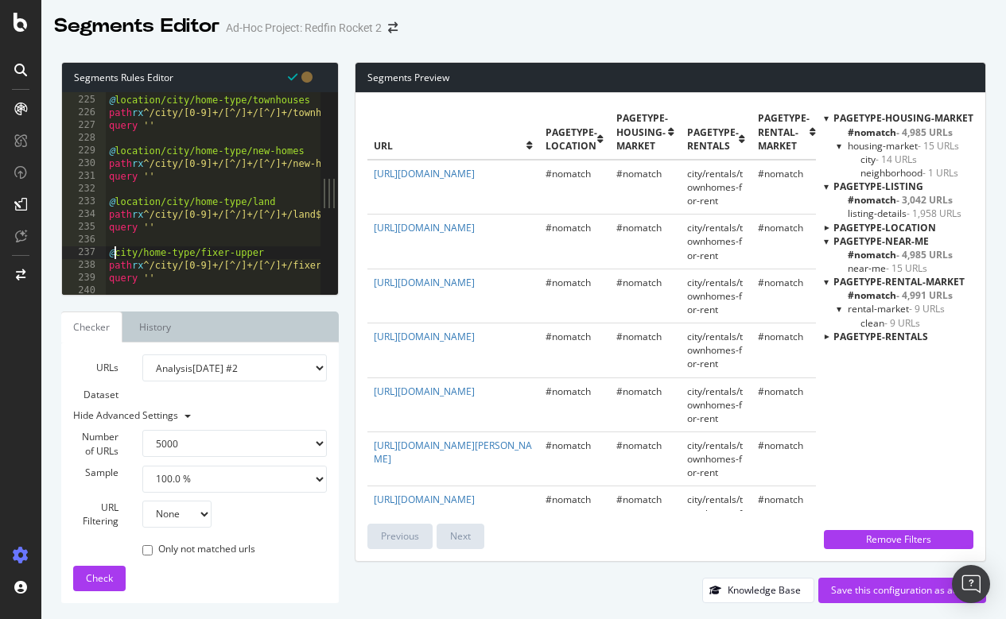
click at [114, 253] on div "@ location/city/home-type/townhouses path rx ^/city/[0-9]+/[^/]+/[^/]+/townhous…" at bounding box center [679, 195] width 1146 height 228
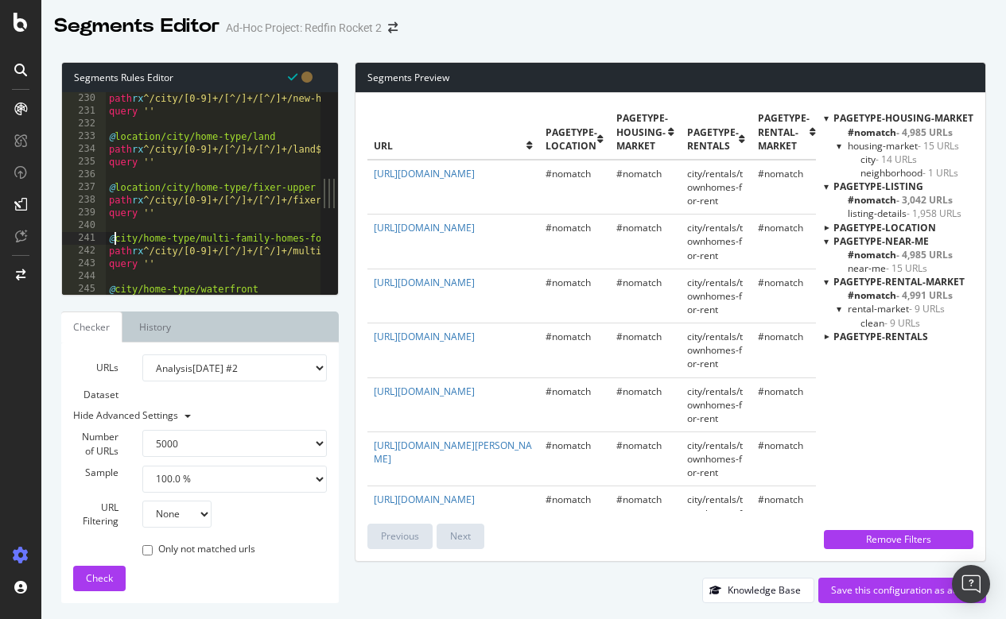
click at [114, 238] on div "@ location/city/home-type/new-homes path rx ^/city/[0-9]+/[^/]+/[^/]+/new-homes…" at bounding box center [679, 194] width 1146 height 228
click at [116, 236] on div "@ location/city/home-type/land path rx ^/city/[0-9]+/[^/]+/[^/]+/land$ query ''…" at bounding box center [679, 194] width 1146 height 228
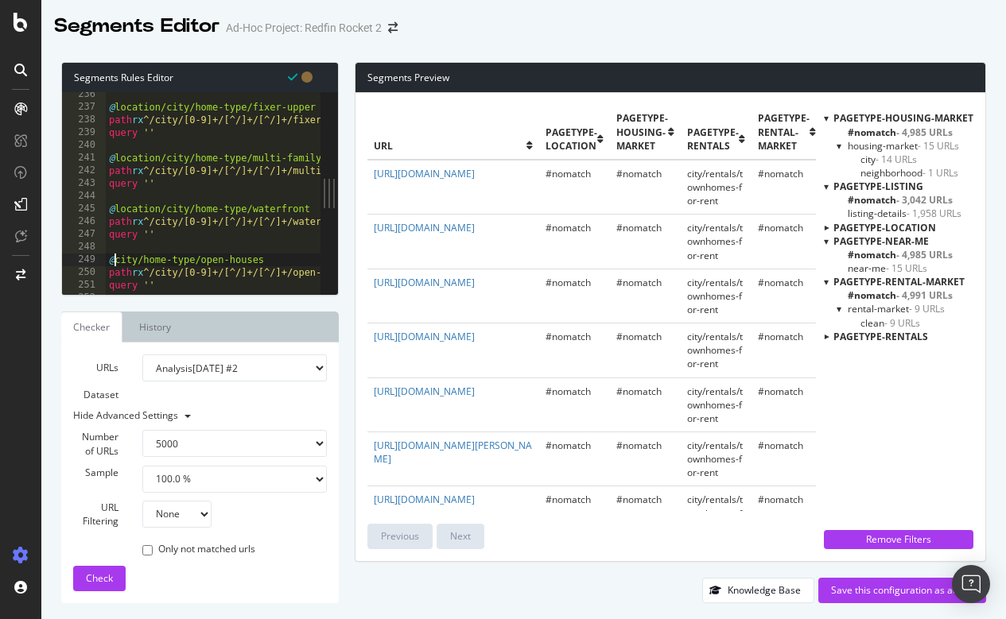
click at [116, 258] on div "@ location/city/home-type/fixer-upper path rx ^/city/[0-9]+/[^/]+/[^/]+/fixer-u…" at bounding box center [679, 202] width 1146 height 228
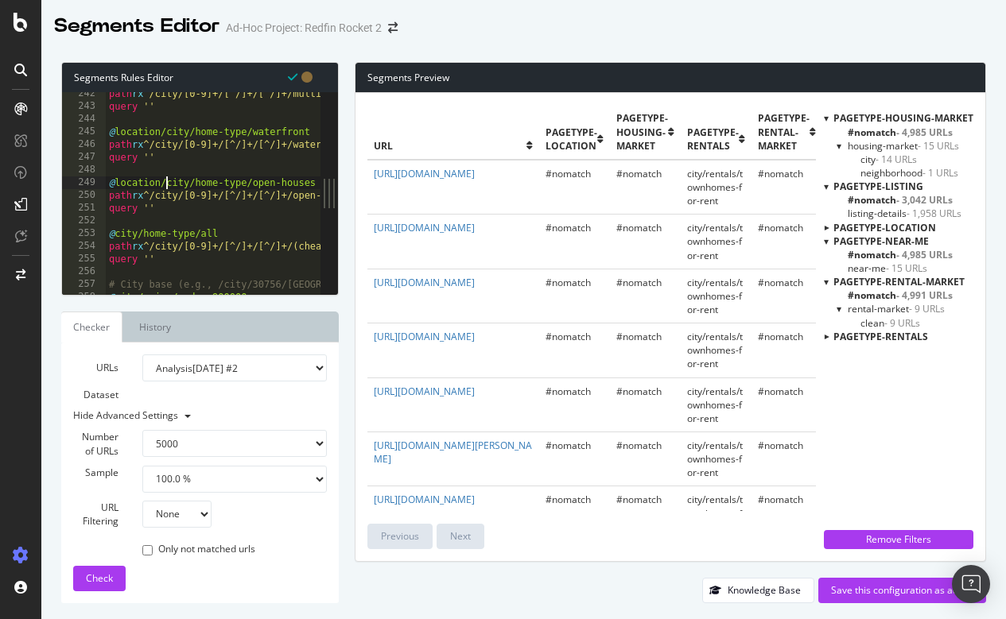
click at [115, 230] on div "path rx ^/city/[0-9]+/[^/]+/[^/]+/multi-family-homes-for-sale$ query '' @ locat…" at bounding box center [679, 201] width 1146 height 228
paste textarea "location/"
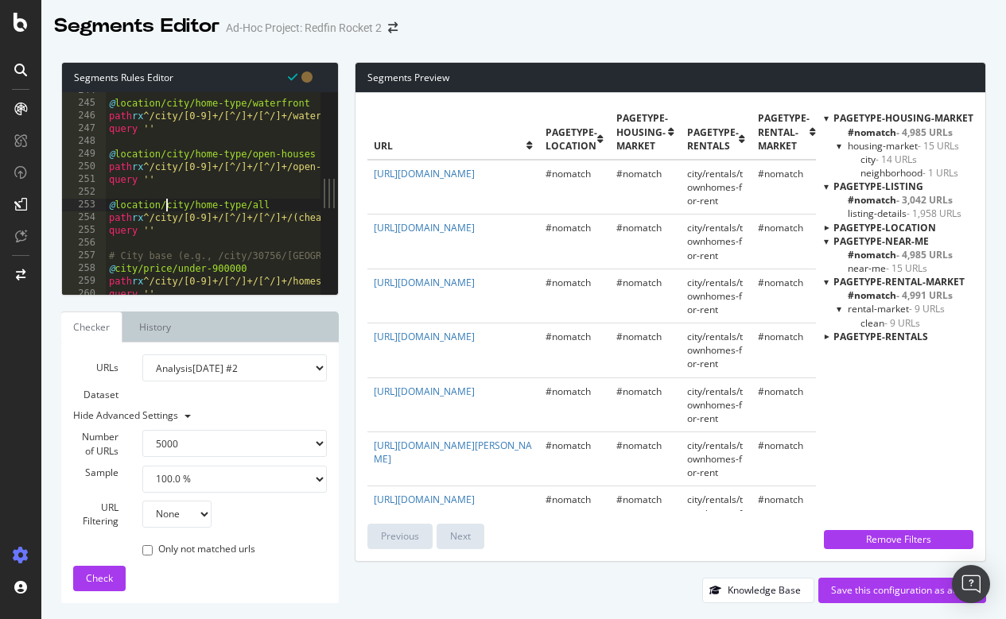
click at [115, 264] on div "@ location/city/home-type/waterfront path rx ^/city/[0-9]+/[^/]+/[^/]+/waterfro…" at bounding box center [679, 198] width 1146 height 228
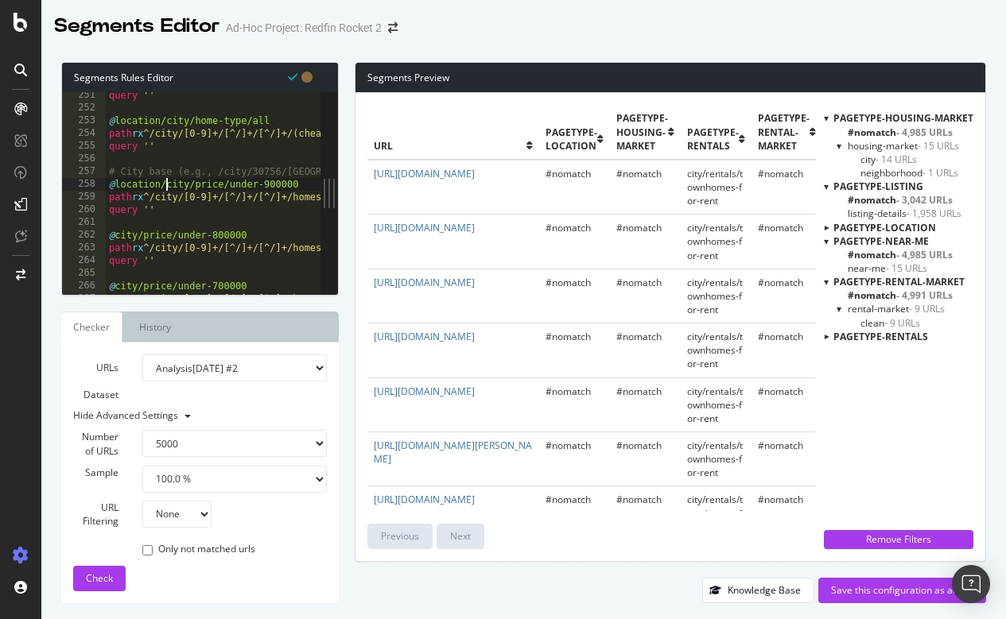
click at [117, 231] on div "query '' @ location/city/home-type/all path rx ^/city/[0-9]+/[^/]+/[^/]+/(cheap…" at bounding box center [679, 203] width 1146 height 228
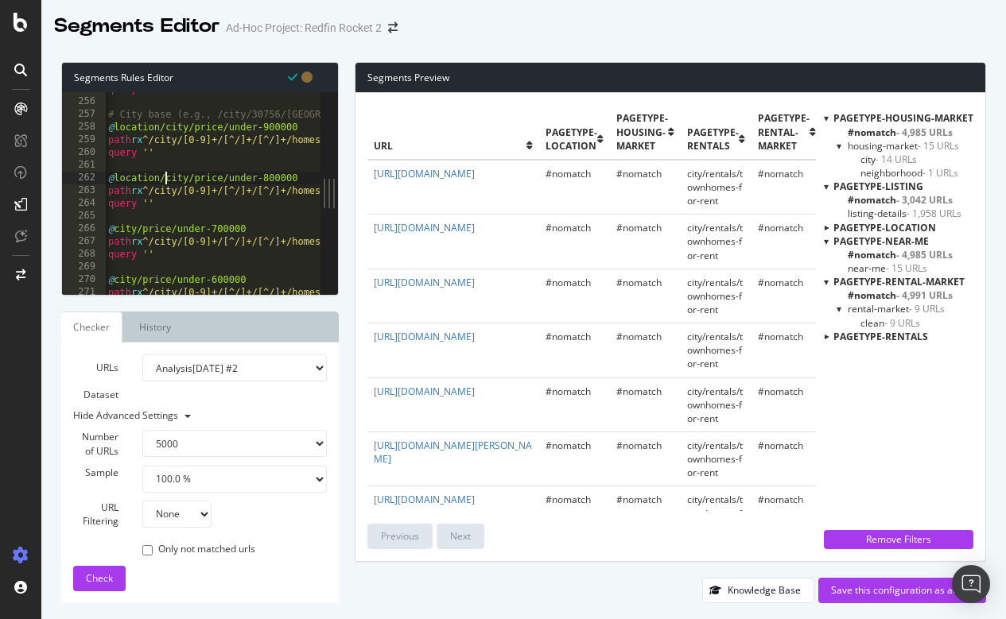
click at [116, 223] on div "query '' # City base (e.g., /city/30756/GA/Atlanta) @ location/city/price/under…" at bounding box center [678, 197] width 1146 height 228
paste textarea "location/"
type textarea "@location/city/price/under-700000"
click at [115, 273] on div "query '' # City base (e.g., /city/30756/GA/Atlanta) @ location/city/price/under…" at bounding box center [679, 197] width 1146 height 228
click at [117, 283] on div at bounding box center [679, 287] width 1146 height 16
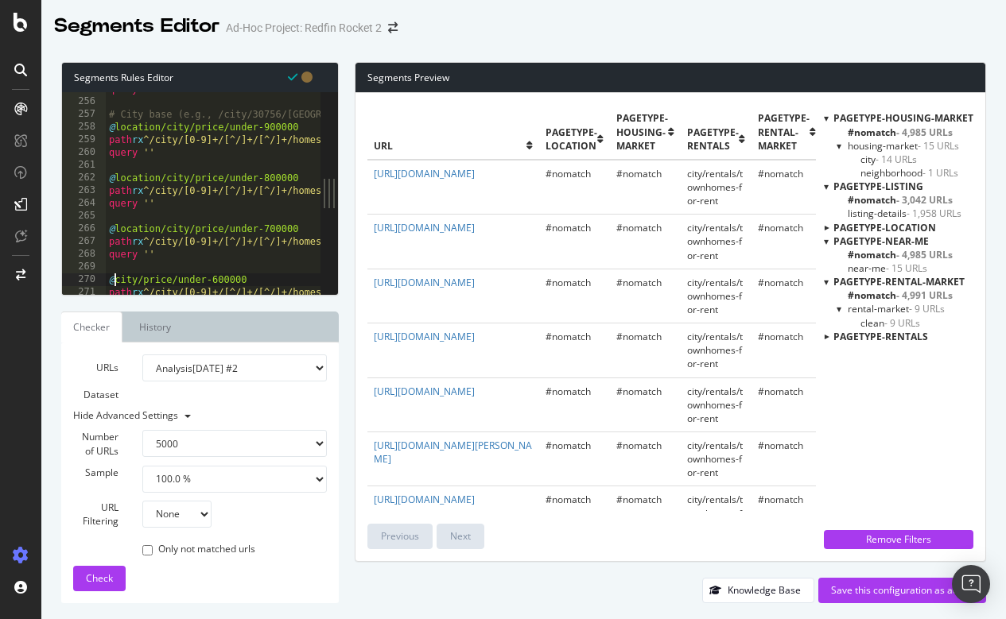
paste textarea "location/"
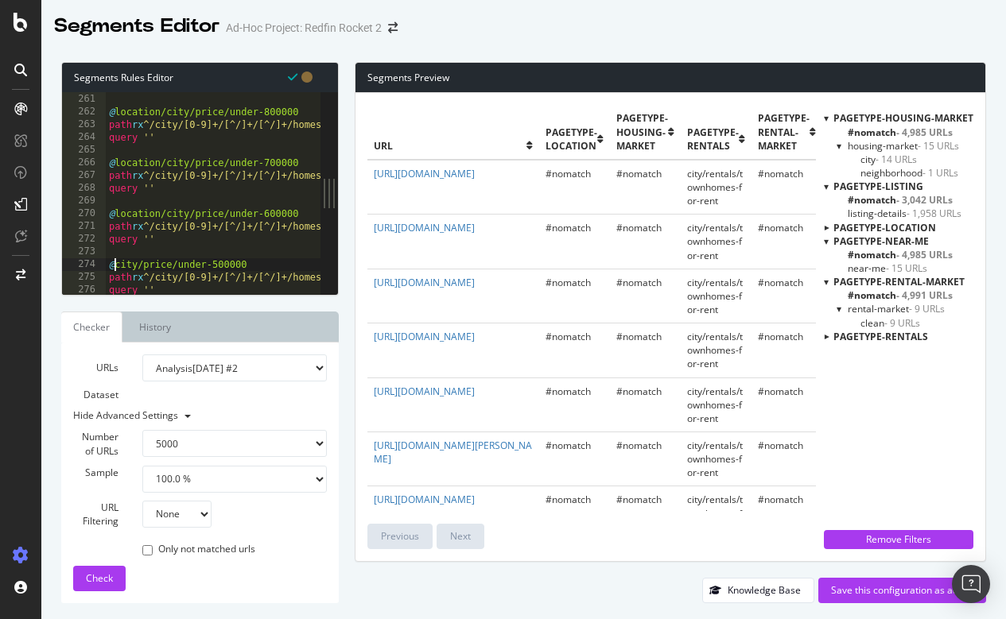
click at [116, 267] on div "query '' @ location/city/price/under-800000 path rx ^/city/[0-9]+/[^/]+/[^/]+/h…" at bounding box center [679, 194] width 1146 height 228
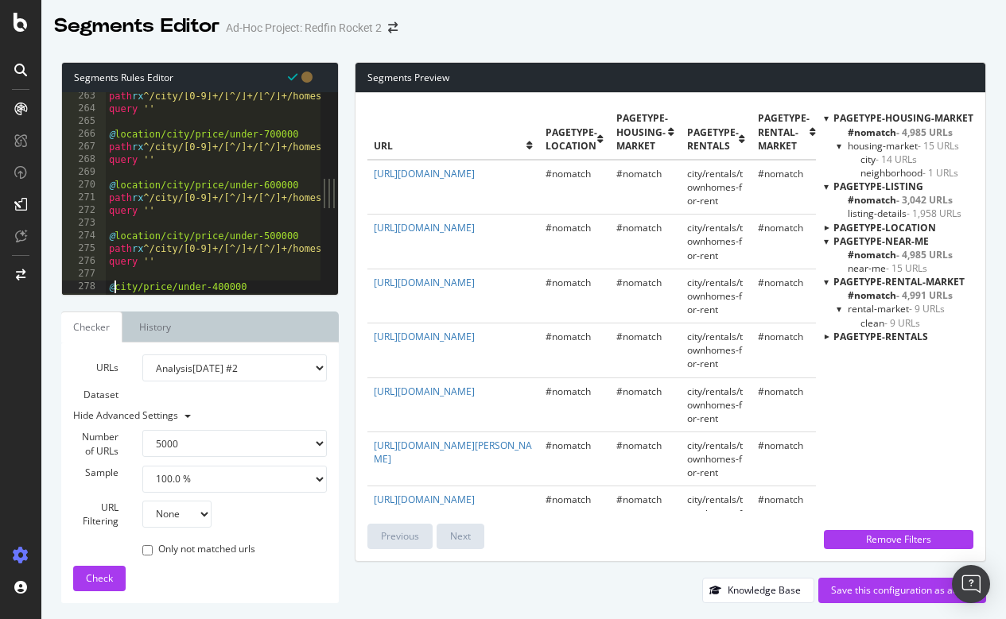
click at [116, 284] on div at bounding box center [679, 287] width 1146 height 16
click at [116, 229] on div "path rx ^/city/[0-9]+/[^/]+/[^/]+/homes-for-sale-under-600000+$ query '' @ loca…" at bounding box center [679, 201] width 1146 height 228
click at [115, 282] on div at bounding box center [679, 287] width 1146 height 16
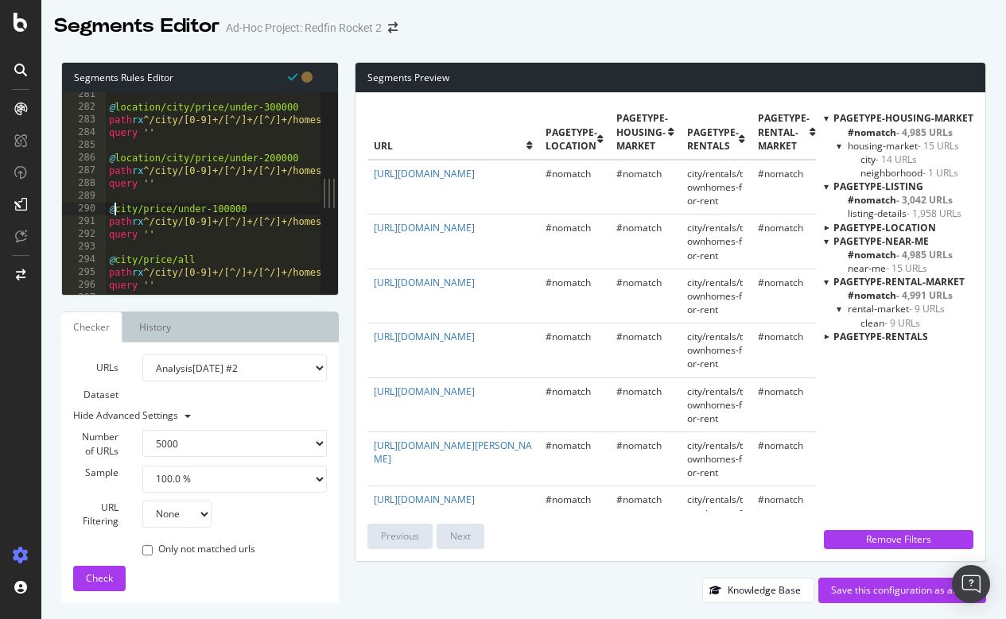
click at [116, 208] on div "@ location/city/price/under-300000 path rx ^/city/[0-9]+/[^/]+/[^/]+/homes-for-…" at bounding box center [679, 202] width 1146 height 228
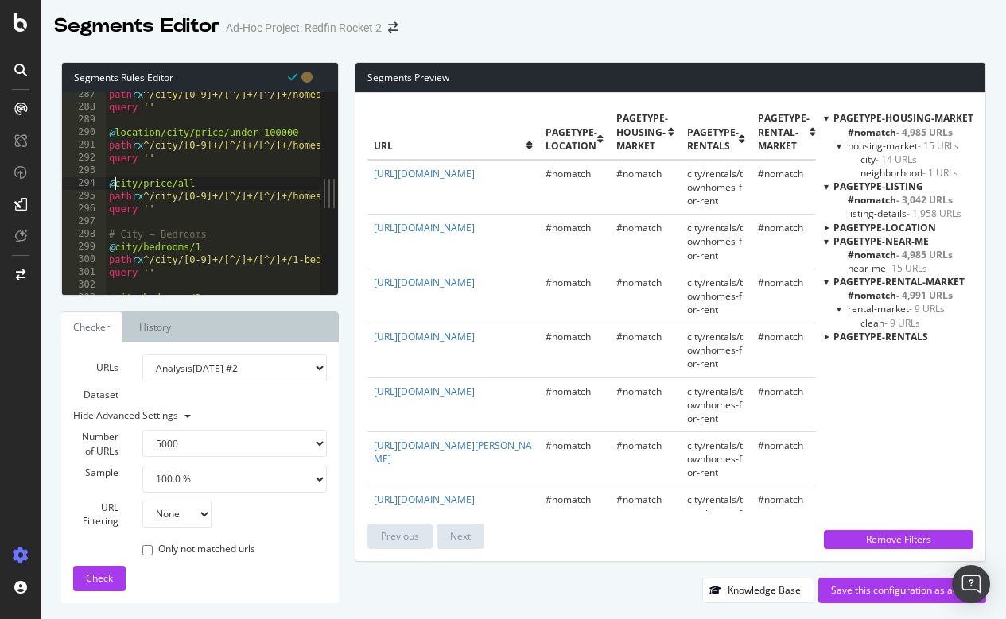
click at [117, 184] on div "path rx ^/city/[0-9]+/[^/]+/[^/]+/homes-for-sale-under-200000+$ query '' @ loca…" at bounding box center [679, 202] width 1146 height 228
click at [117, 247] on div "path rx ^/city/[0-9]+/[^/]+/[^/]+/homes-for-sale-under-200000+$ query '' @ loca…" at bounding box center [679, 202] width 1146 height 228
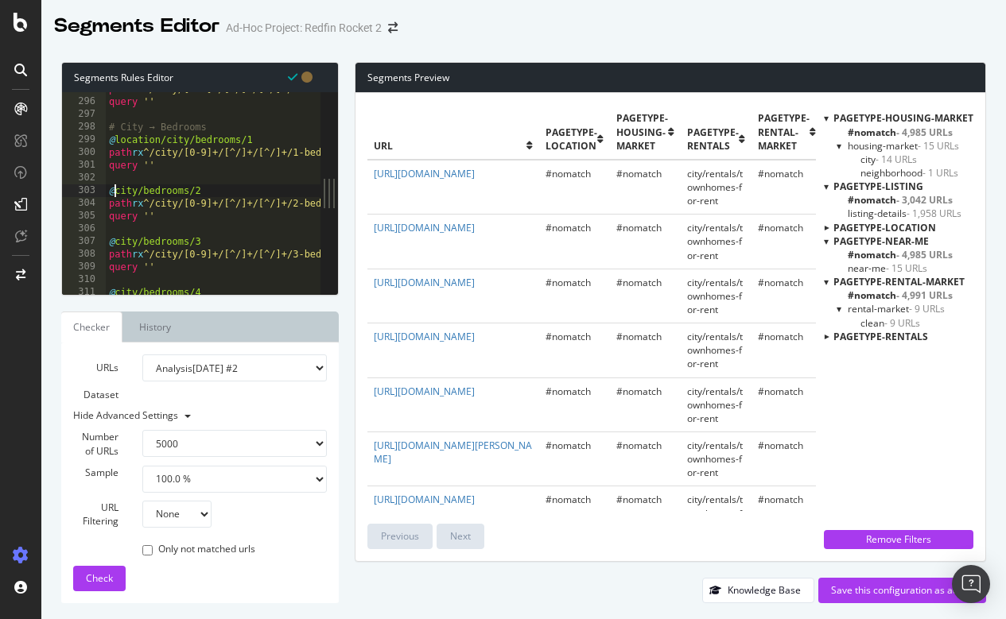
click at [116, 189] on div "path rx ^/city/[0-9]+/[^/]+/[^/]+/homes-for-sale-under-[0-9]+$ query '' # City …" at bounding box center [679, 197] width 1146 height 228
type textarea "@location/city/bedrooms/2"
click at [116, 235] on div "path rx ^/city/[0-9]+/[^/]+/[^/]+/homes-for-sale-under-[0-9]+$ query '' # City …" at bounding box center [679, 197] width 1146 height 228
click at [115, 242] on div "path rx ^/city/[0-9]+/[^/]+/[^/]+/homes-for-sale-under-[0-9]+$ query '' # City …" at bounding box center [679, 197] width 1146 height 228
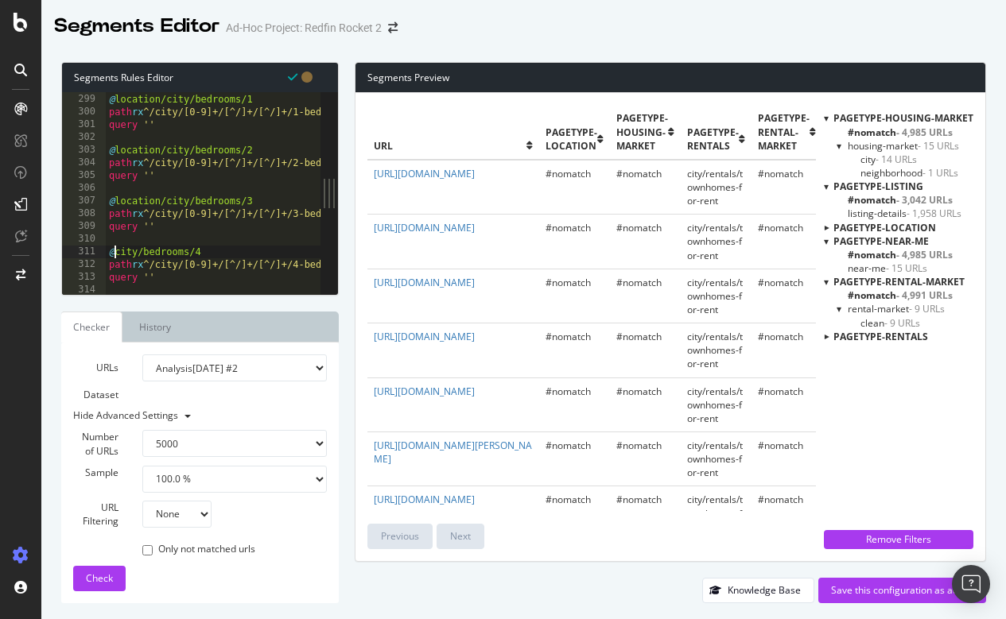
click at [115, 249] on div "# City → Bedrooms @ location/city/bedrooms/1 path rx ^/city/[0-9]+/[^/]+/[^/]+/…" at bounding box center [679, 194] width 1146 height 228
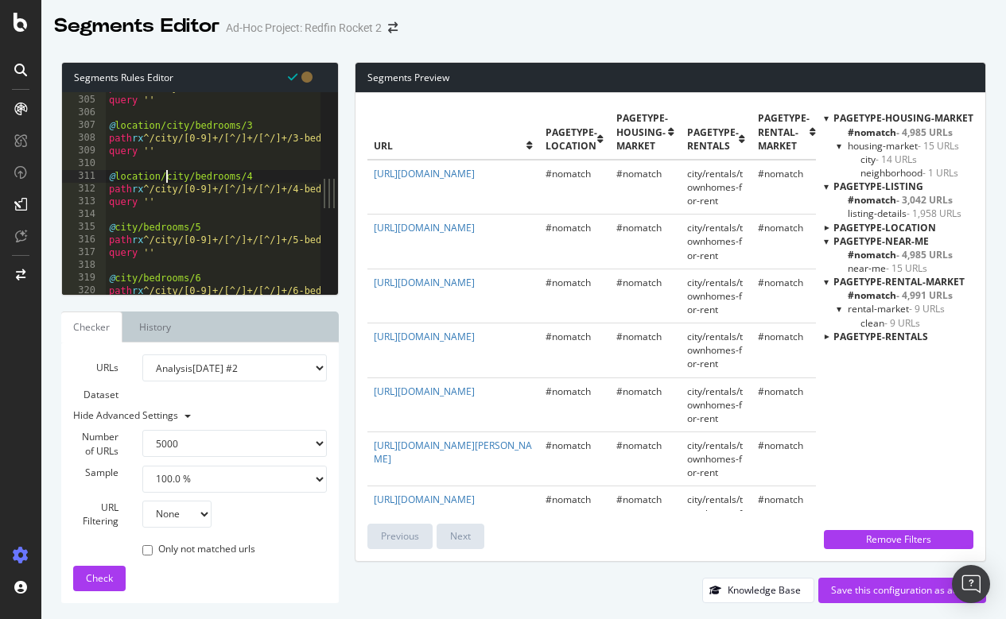
click at [116, 225] on div "path rx ^/city/[0-9]+/[^/]+/[^/]+/2-bedrooms$ query '' @ location/city/bedrooms…" at bounding box center [679, 195] width 1146 height 228
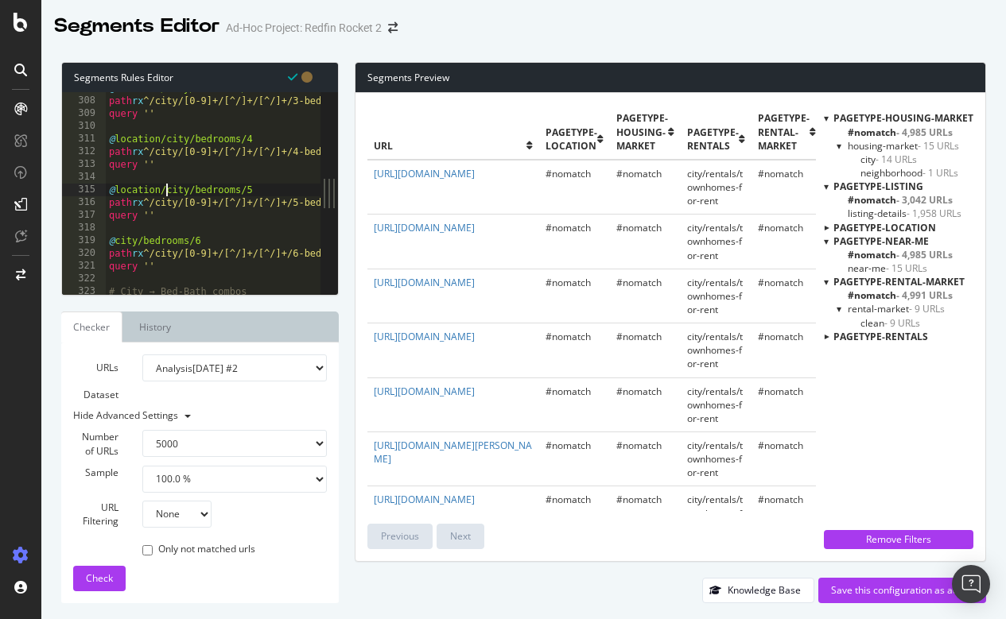
click at [115, 247] on div "@ location/city/bedrooms/3 path rx ^/city/[0-9]+/[^/]+/[^/]+/3-bedrooms$ query …" at bounding box center [679, 196] width 1146 height 228
click at [115, 241] on div "@ location/city/bedrooms/3 path rx ^/city/[0-9]+/[^/]+/[^/]+/3-bedrooms$ query …" at bounding box center [679, 196] width 1146 height 228
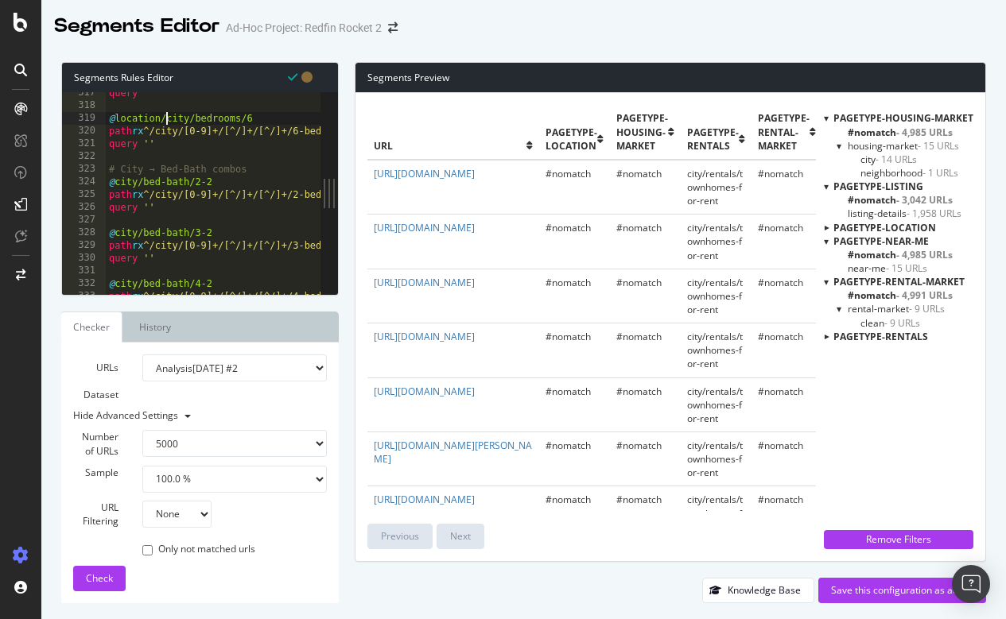
click at [115, 184] on div "query '' @ location/city/bedrooms/6 path rx ^/city/[0-9]+/[^/]+/[^/]+/6-bedroom…" at bounding box center [679, 201] width 1146 height 228
click at [117, 229] on div "query '' @ location/city/bedrooms/6 path rx ^/city/[0-9]+/[^/]+/[^/]+/6-bedroom…" at bounding box center [679, 201] width 1146 height 228
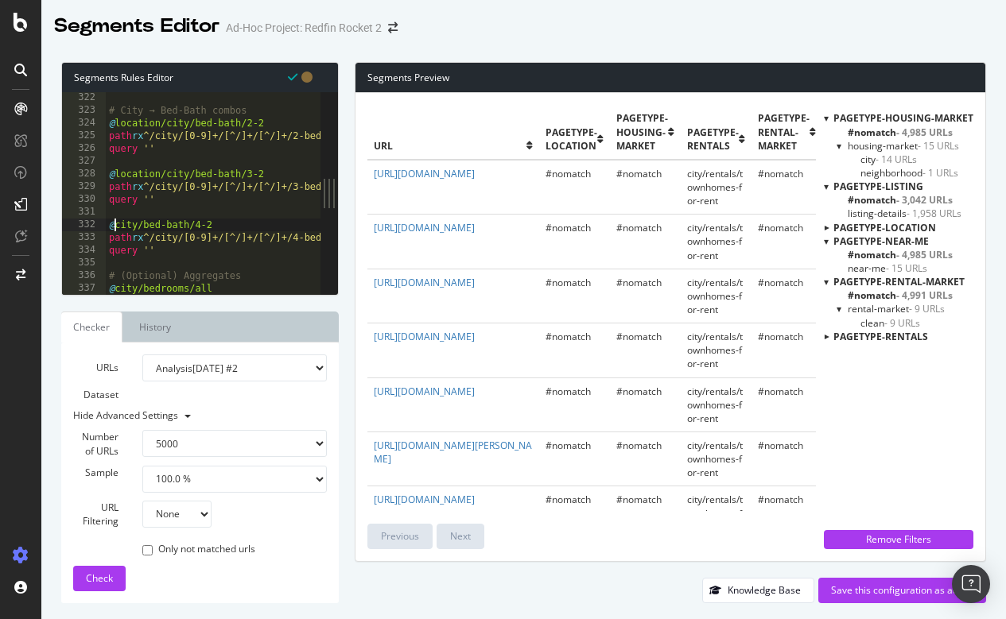
click at [115, 219] on div "# City → Bed-Bath combos @ location/city/bed-bath/2-2 path rx ^/city/[0-9]+/[^/…" at bounding box center [679, 205] width 1146 height 228
click at [114, 235] on div "query '' @ location/city/bed-bath/3-2 path rx ^/city/[0-9]+/[^/]+/[^/]+/3-bedro…" at bounding box center [679, 202] width 1146 height 228
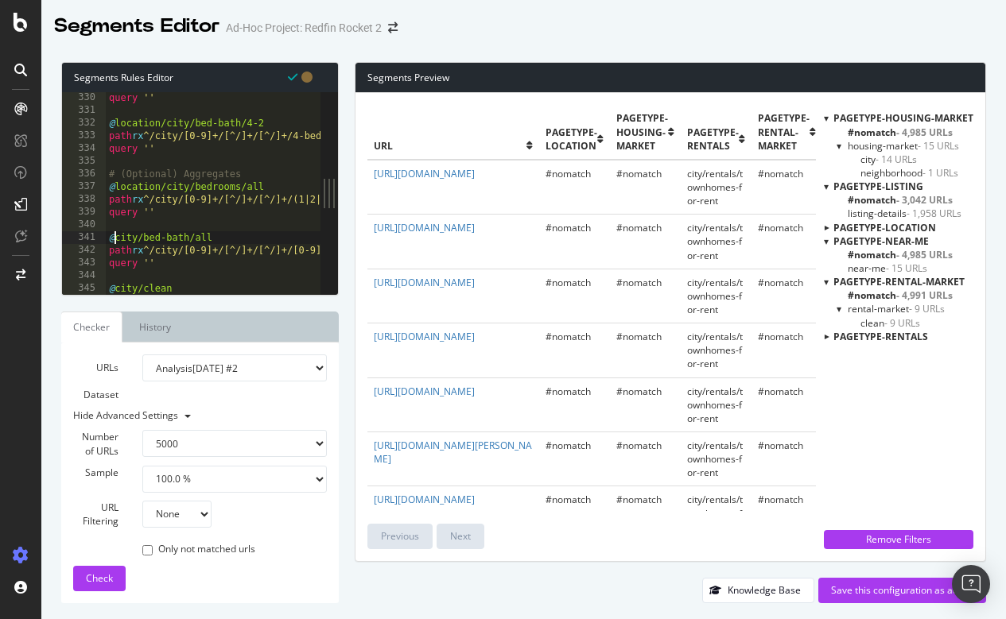
click at [116, 236] on div "query '' @ location/city/bed-bath/4-2 path rx ^/city/[0-9]+/[^/]+/[^/]+/4-bedro…" at bounding box center [679, 205] width 1146 height 228
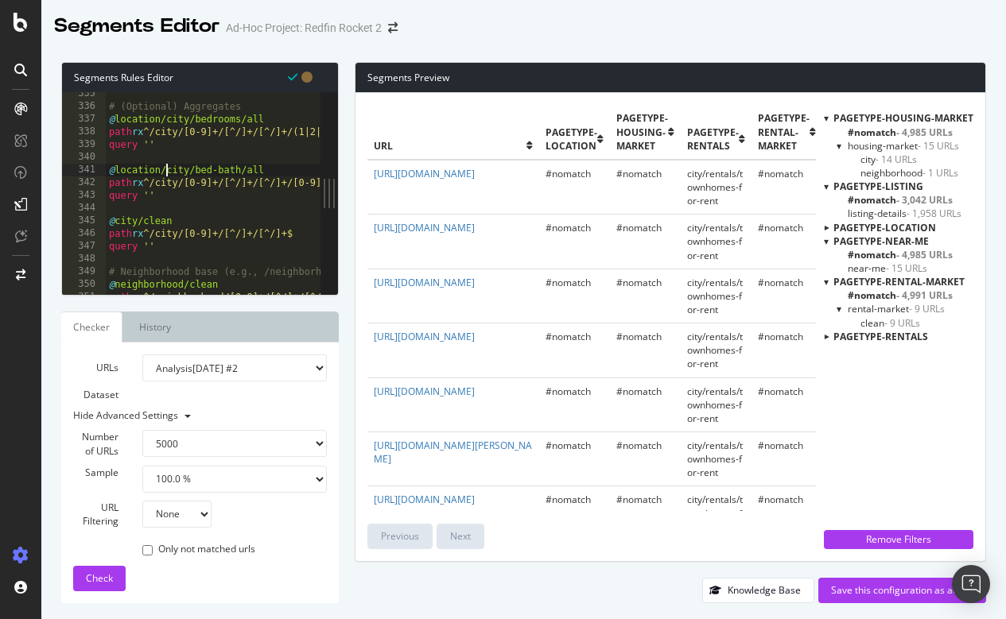
click at [115, 221] on div "# (Optional) Aggregates @ location/city/bedrooms/all path rx ^/city/[0-9]+/[^/]…" at bounding box center [679, 201] width 1146 height 228
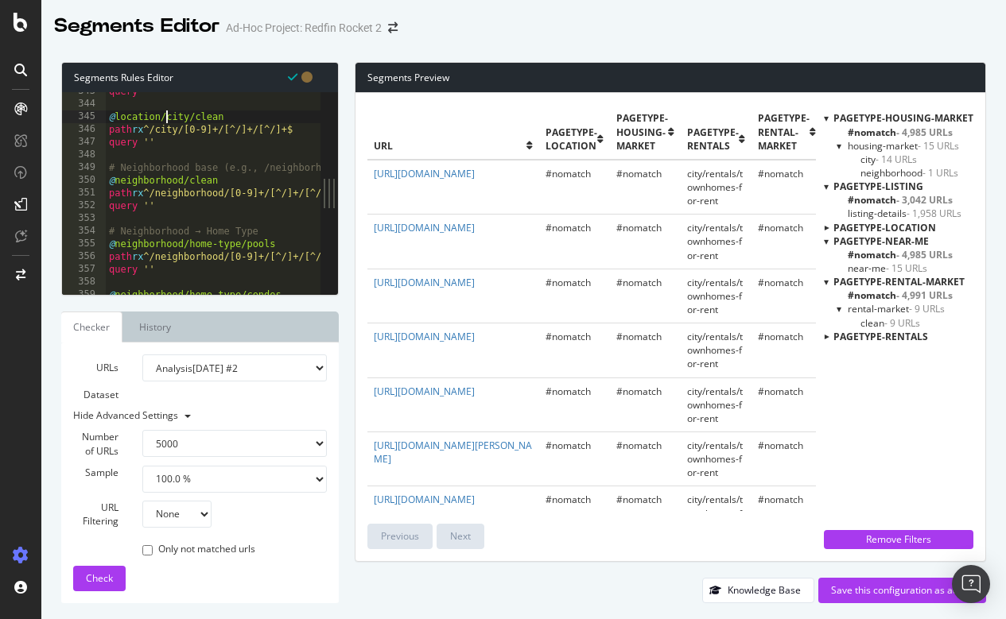
click at [118, 180] on div "query '' @ location/city/clean path rx ^/city/[0-9]+/[^/]+/[^/]+$ query '' # Ne…" at bounding box center [679, 199] width 1146 height 228
click at [114, 242] on div "query '' @ location/city/clean path rx ^/city/[0-9]+/[^/]+/[^/]+$ query '' # Ne…" at bounding box center [679, 199] width 1146 height 228
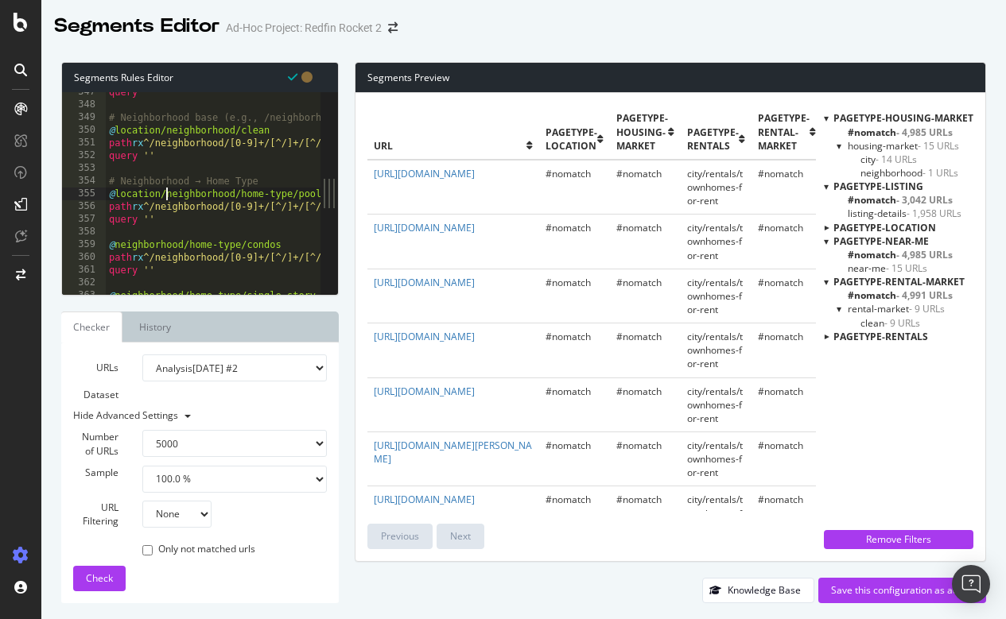
click at [115, 245] on div "query '' # Neighborhood base (e.g., /neighborhood/148918/GA/Atlanta/Buckhead) @…" at bounding box center [679, 200] width 1146 height 228
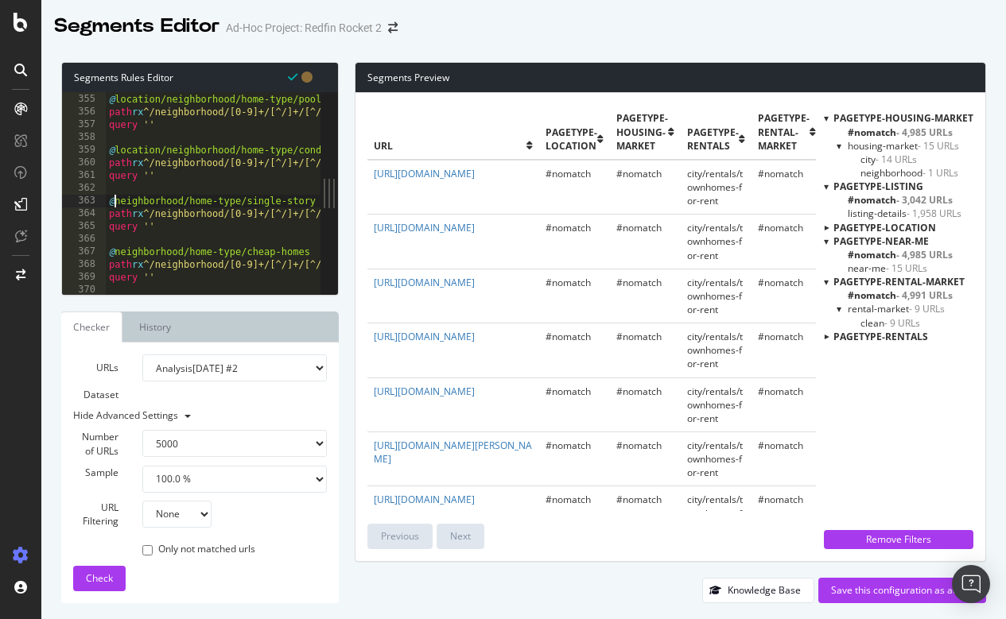
click at [116, 200] on div "# Neighborhood → Home Type @ location/neighborhood/home-type/pools path rx ^/ne…" at bounding box center [679, 194] width 1146 height 228
click at [116, 249] on div "# Neighborhood → Home Type @ location/neighborhood/home-type/pools path rx ^/ne…" at bounding box center [679, 194] width 1146 height 228
click at [116, 249] on div "@ location/neighborhood/home-type/condos path rx ^/neighborhood/[0-9]+/[^/]+/[^…" at bounding box center [679, 204] width 1146 height 228
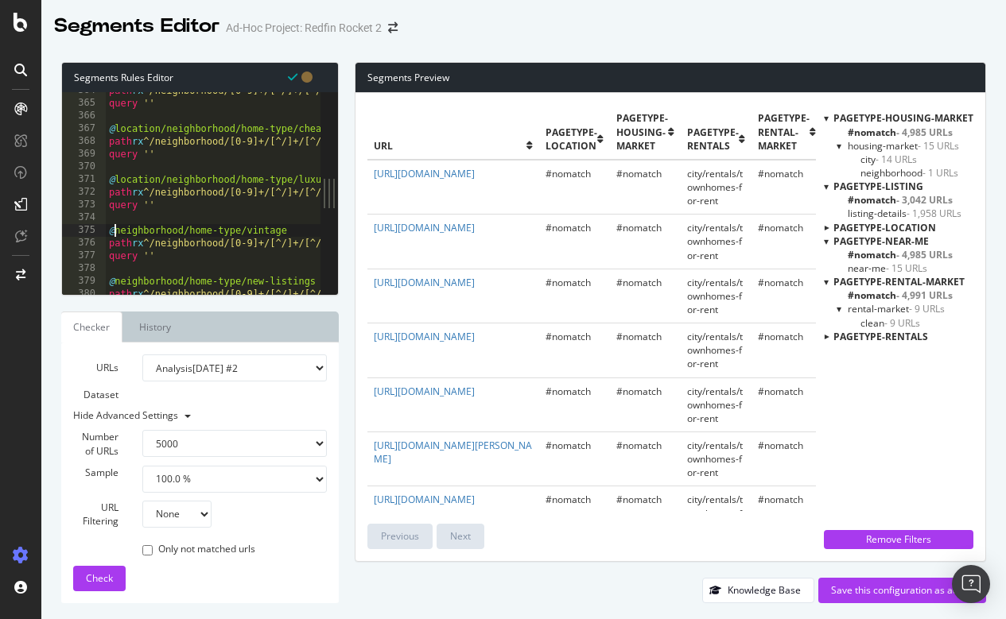
click at [116, 231] on div "path rx ^/neighborhood/[0-9]+/[^/]+/[^/]+/[^/]+/single-story$ query '' @ locati…" at bounding box center [679, 198] width 1146 height 228
click at [116, 277] on div "path rx ^/neighborhood/[0-9]+/[^/]+/[^/]+/[^/]+/single-story$ query '' @ locati…" at bounding box center [679, 198] width 1146 height 228
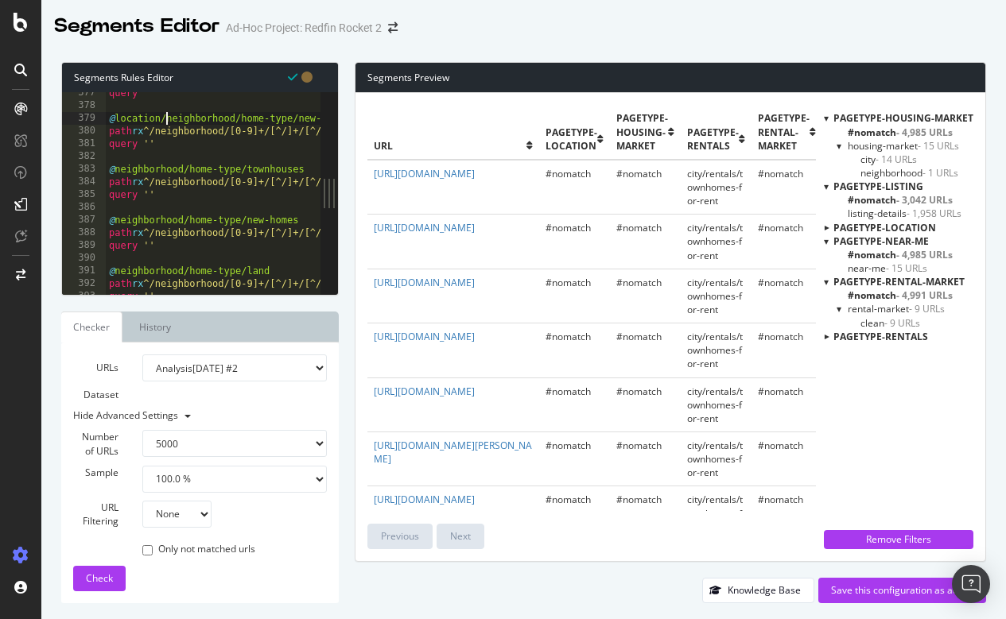
click at [117, 168] on div "query '' @ location/neighborhood/home-type/new-listings path rx ^/neighborhood/…" at bounding box center [679, 201] width 1146 height 228
click at [115, 219] on div "query '' @ location/neighborhood/home-type/new-listings path rx ^/neighborhood/…" at bounding box center [679, 201] width 1146 height 228
click at [116, 267] on div "query '' @ location/neighborhood/home-type/new-listings path rx ^/neighborhood/…" at bounding box center [679, 201] width 1146 height 228
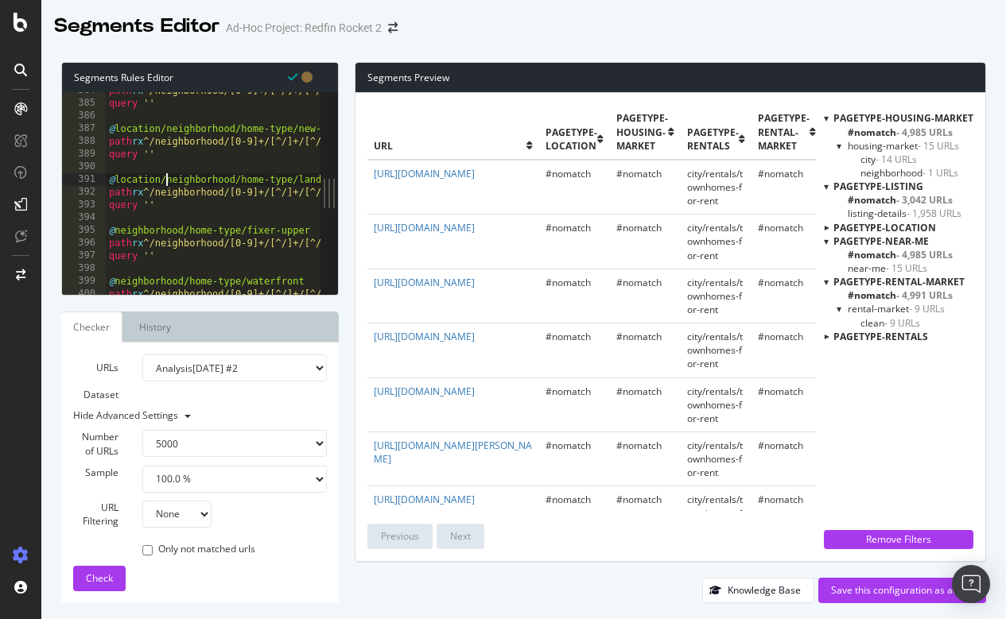
click at [116, 230] on div "path rx ^/neighborhood/[0-9]+/[^/]+/[^/]+/[^/]+/townhouses$ query '' @ location…" at bounding box center [679, 198] width 1146 height 228
click at [117, 277] on div "path rx ^/neighborhood/[0-9]+/[^/]+/[^/]+/[^/]+/townhouses$ query '' @ location…" at bounding box center [679, 198] width 1146 height 228
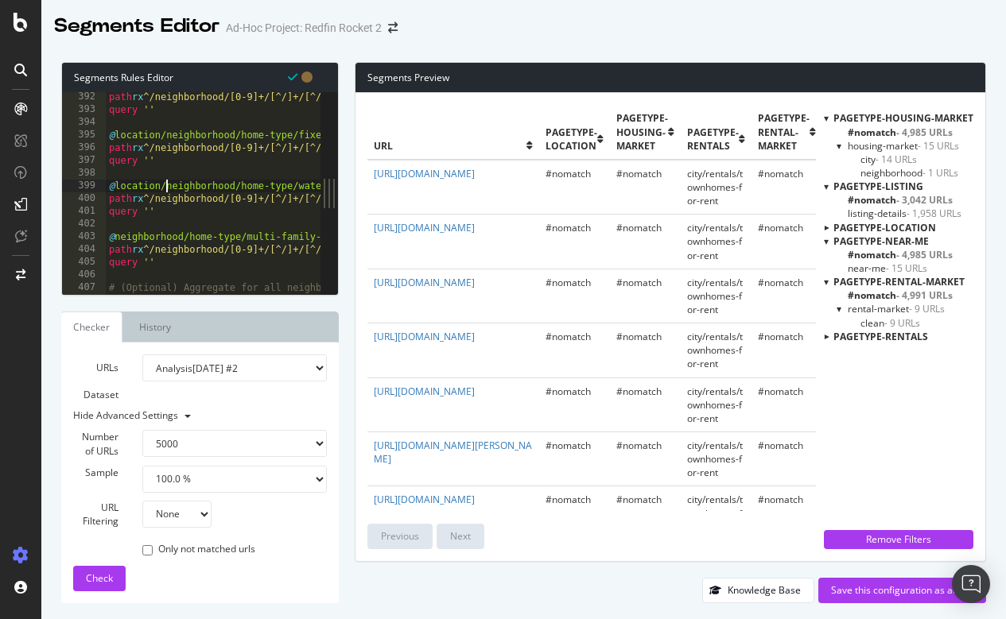
scroll to position [4975, 0]
click at [115, 235] on div "path rx ^/neighborhood/[0-9]+/[^/]+/[^/]+/[^/]+/land$ query '' @ location/neigh…" at bounding box center [679, 205] width 1146 height 228
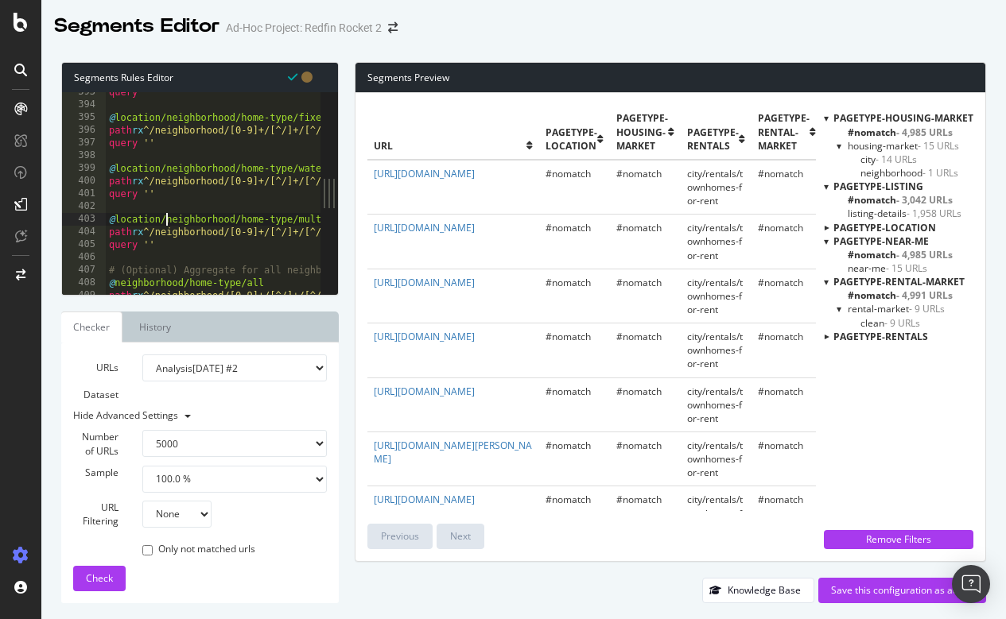
scroll to position [5010, 0]
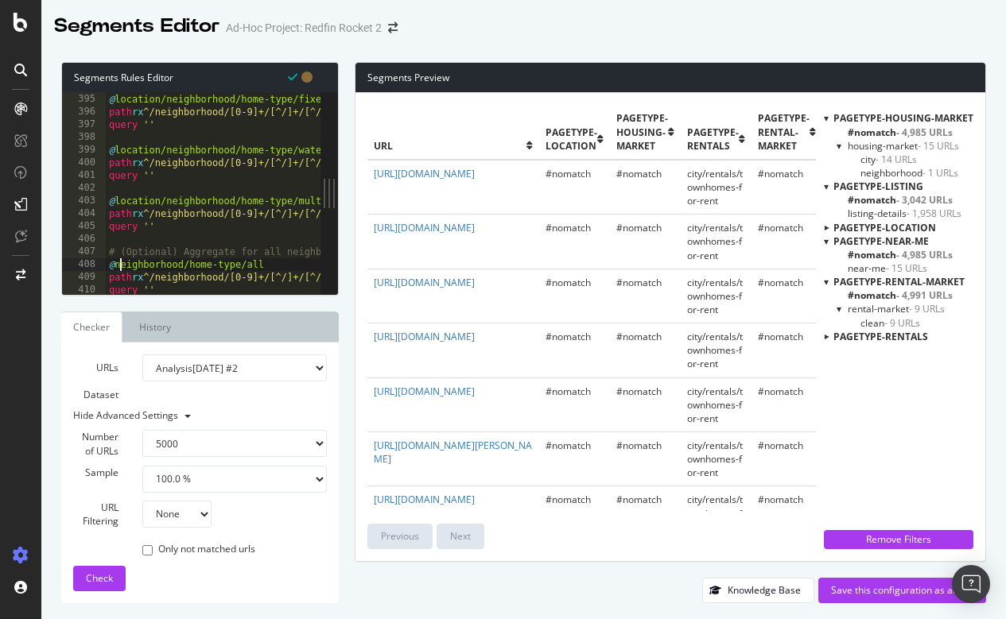
click at [118, 262] on div "@ location/neighborhood/home-type/fixer-upper path rx ^/neighborhood/[0-9]+/[^/…" at bounding box center [679, 194] width 1146 height 228
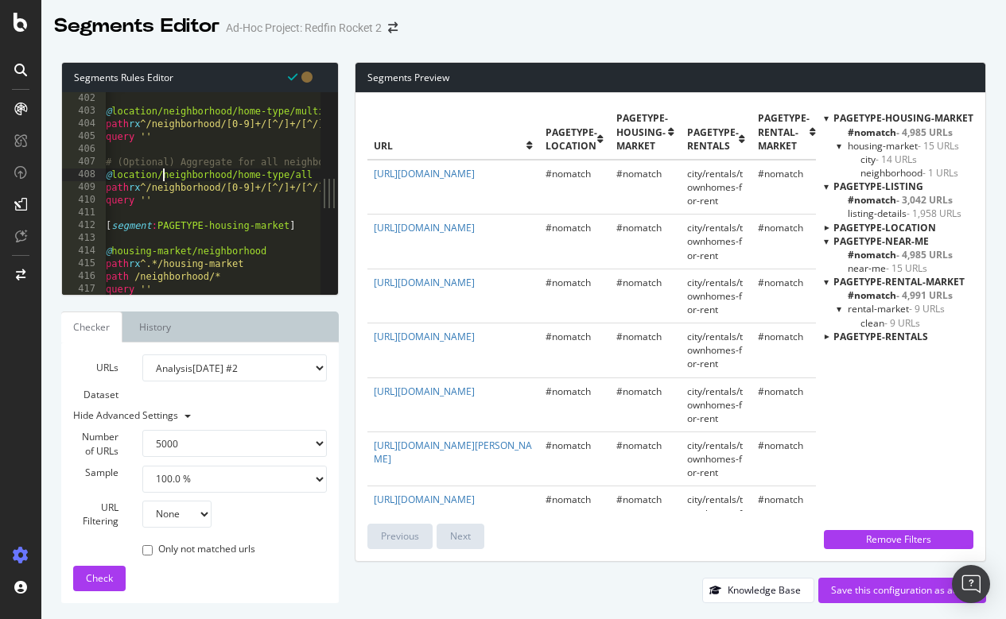
scroll to position [5101, 0]
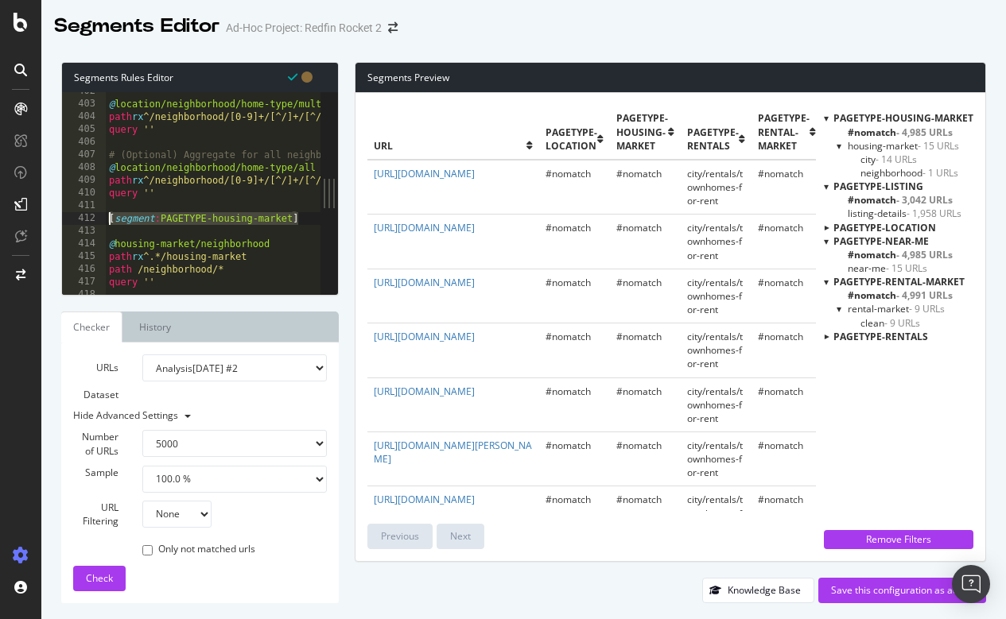
drag, startPoint x: 305, startPoint y: 218, endPoint x: 100, endPoint y: 212, distance: 205.2
click at [100, 212] on div "@location/neighborhood/home-type/all 402 403 404 405 406 407 408 409 410 411 41…" at bounding box center [191, 193] width 258 height 203
type textarea "[segment:PAGETYPE-housing-market]"
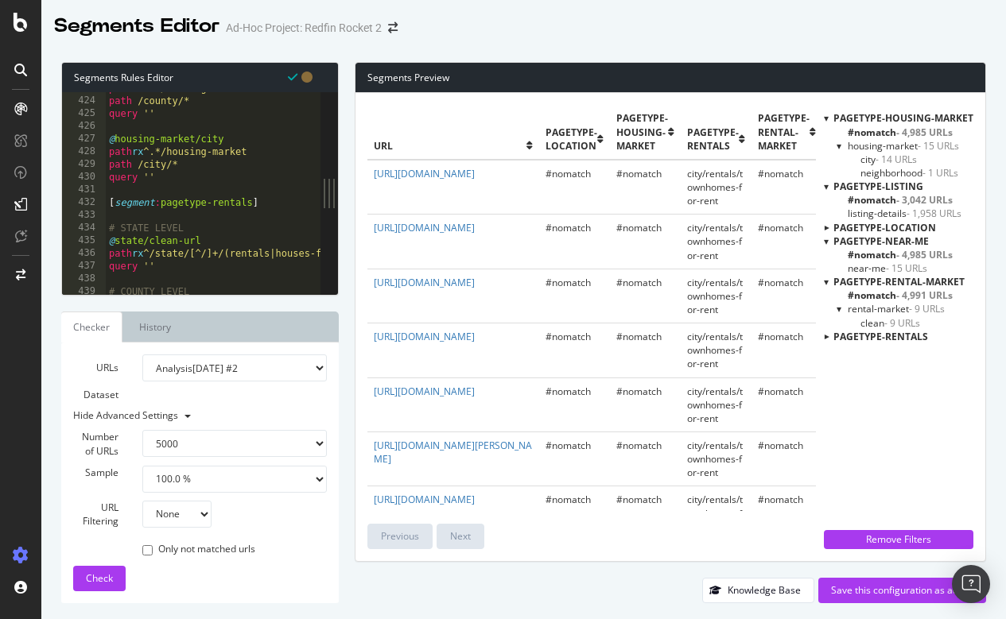
scroll to position [5379, 0]
drag, startPoint x: 270, startPoint y: 205, endPoint x: 73, endPoint y: 205, distance: 196.4
click at [73, 205] on div "query '' 423 424 425 426 427 428 429 430 431 432 433 434 435 436 437 438 439 44…" at bounding box center [191, 193] width 258 height 203
type textarea "[segment:pagetype-rentals]"
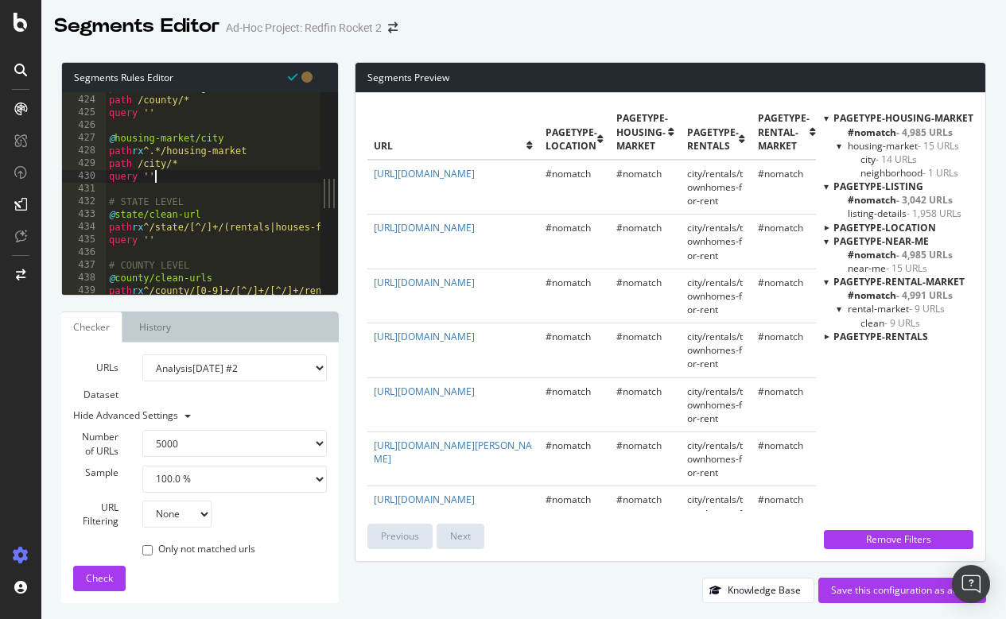
click at [117, 211] on div "path rx ^.*/housing-market path /county/* query '' @ housing-market/city path r…" at bounding box center [679, 195] width 1146 height 228
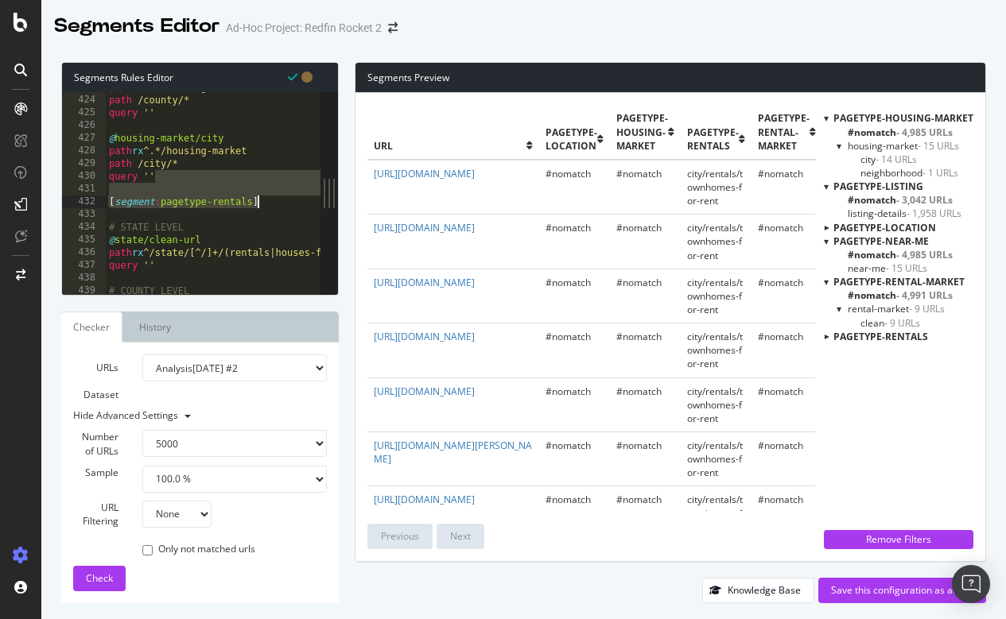
click at [220, 259] on div "path rx ^.*/housing-market path /county/* query '' @ housing-market/city path r…" at bounding box center [679, 195] width 1146 height 228
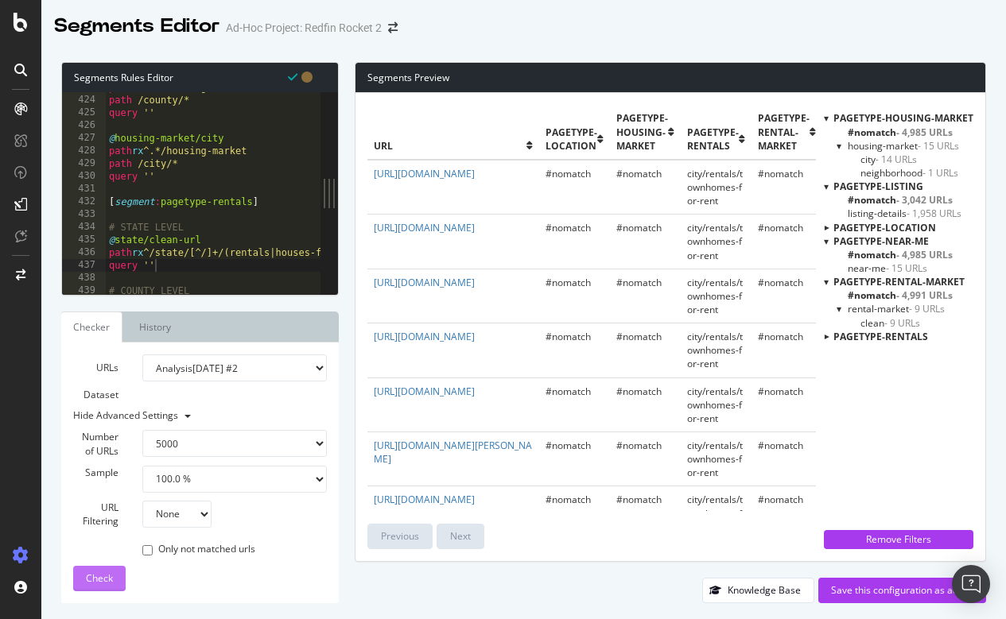
click at [100, 580] on span "Check" at bounding box center [99, 579] width 27 height 14
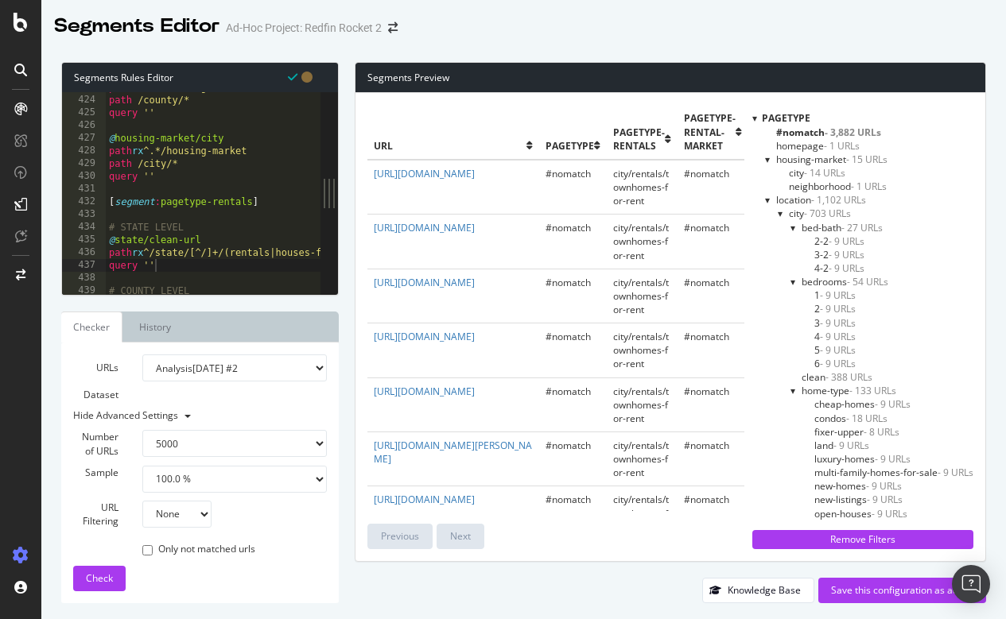
click at [766, 199] on div at bounding box center [768, 200] width 6 height 14
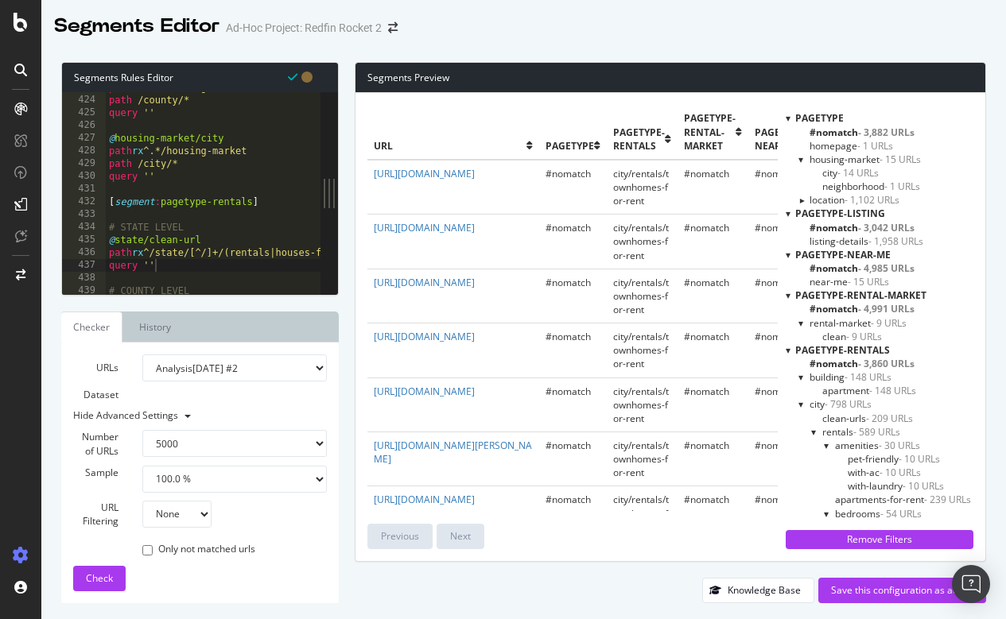
type textarea "[segment:pagetype-rentals]"
drag, startPoint x: 286, startPoint y: 204, endPoint x: 99, endPoint y: 202, distance: 187.6
click at [99, 202] on div "[segment:pagetype-rentals] 423 424 425 426 427 428 429 430 431 432 433 434 435 …" at bounding box center [191, 193] width 258 height 203
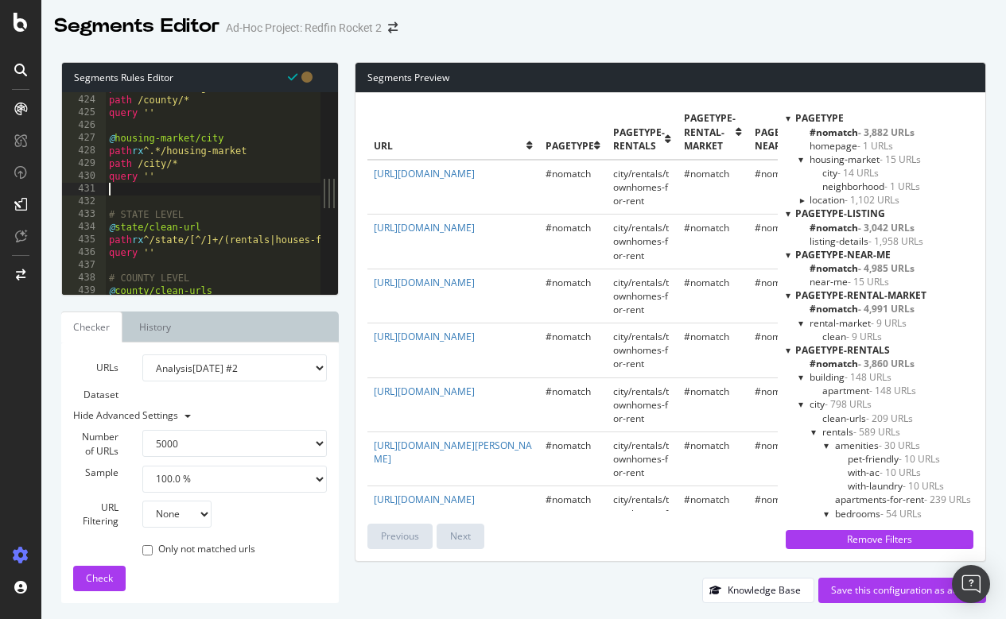
click at [115, 227] on div "path rx ^.*/housing-market path /county/* query '' @ housing-market/city path r…" at bounding box center [679, 195] width 1146 height 228
drag, startPoint x: 115, startPoint y: 223, endPoint x: 160, endPoint y: 222, distance: 44.5
click at [160, 222] on div "path rx ^.*/housing-market path /county/* query '' @ housing-market/city path r…" at bounding box center [679, 195] width 1146 height 228
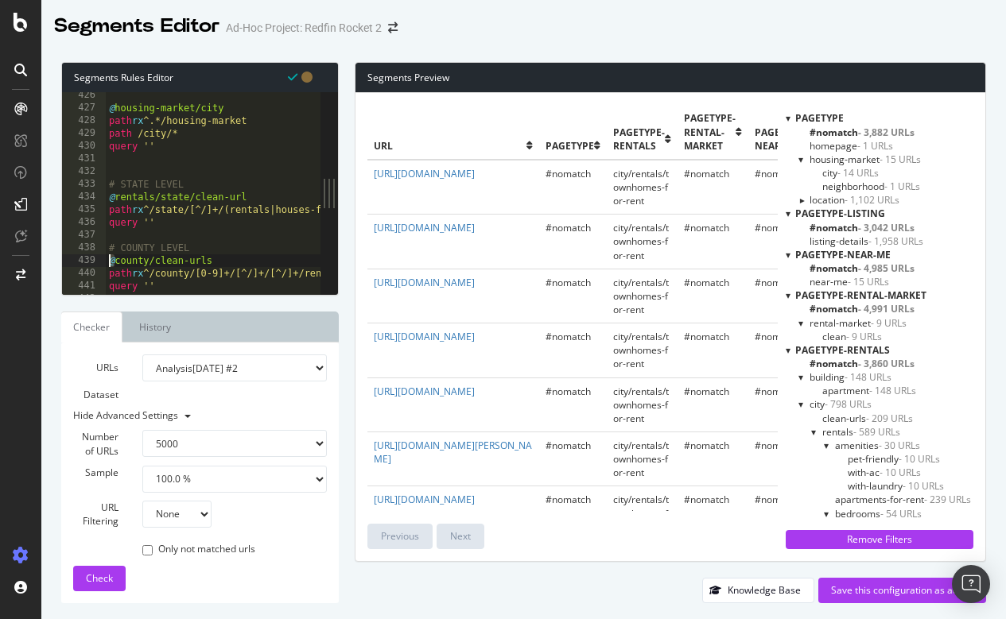
scroll to position [0, 0]
click at [111, 257] on div "@ housing-market/city path rx ^.*/housing-market path /city/* query '' # STATE …" at bounding box center [679, 203] width 1146 height 228
click at [119, 258] on div "@ housing-market/city path rx ^.*/housing-market path /city/* query '' # STATE …" at bounding box center [679, 203] width 1146 height 228
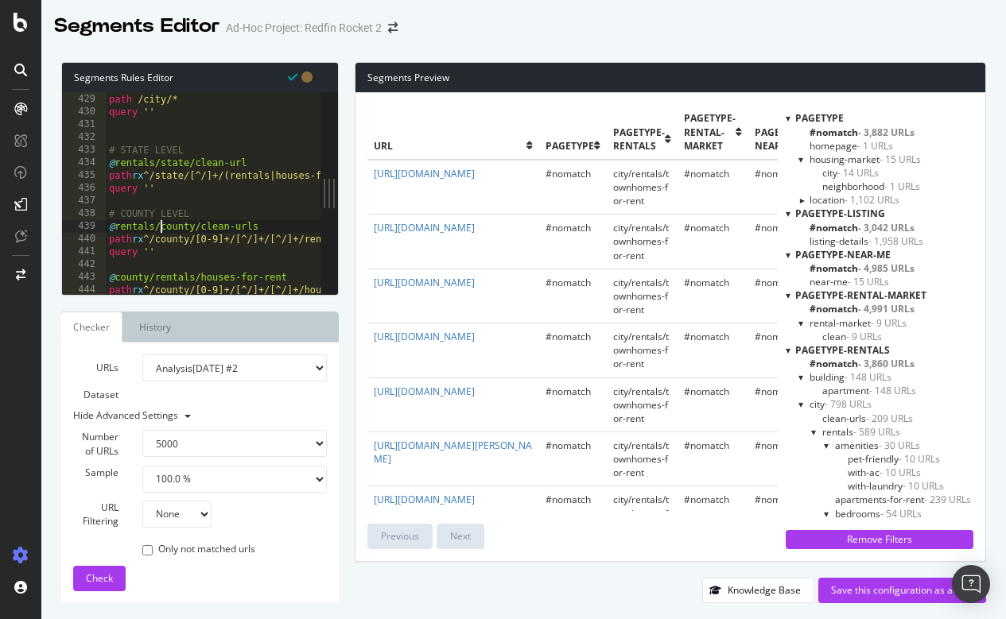
scroll to position [5444, 0]
click at [114, 281] on div at bounding box center [679, 287] width 1146 height 16
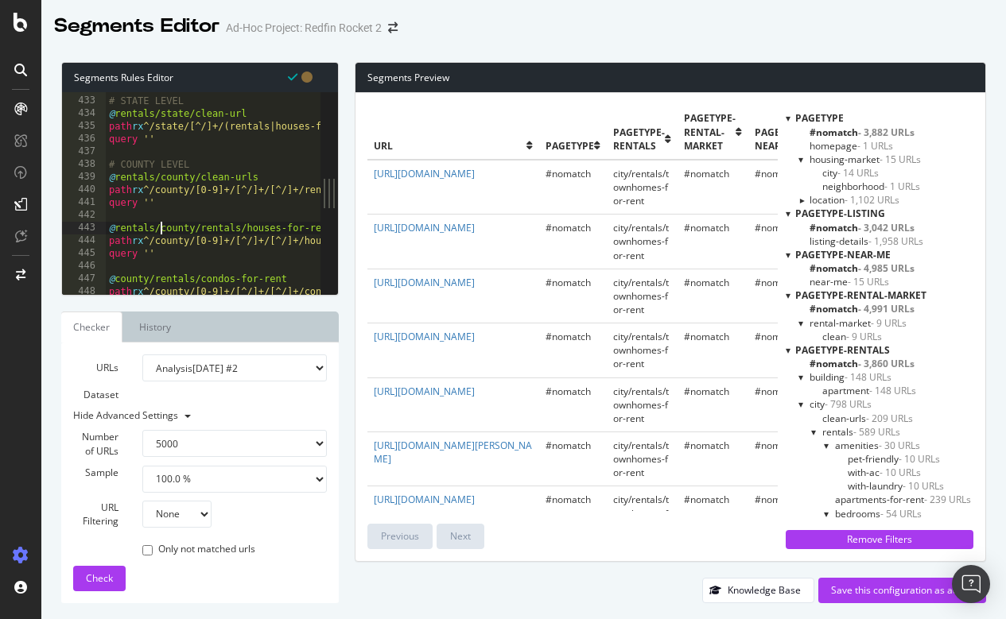
scroll to position [5502, 0]
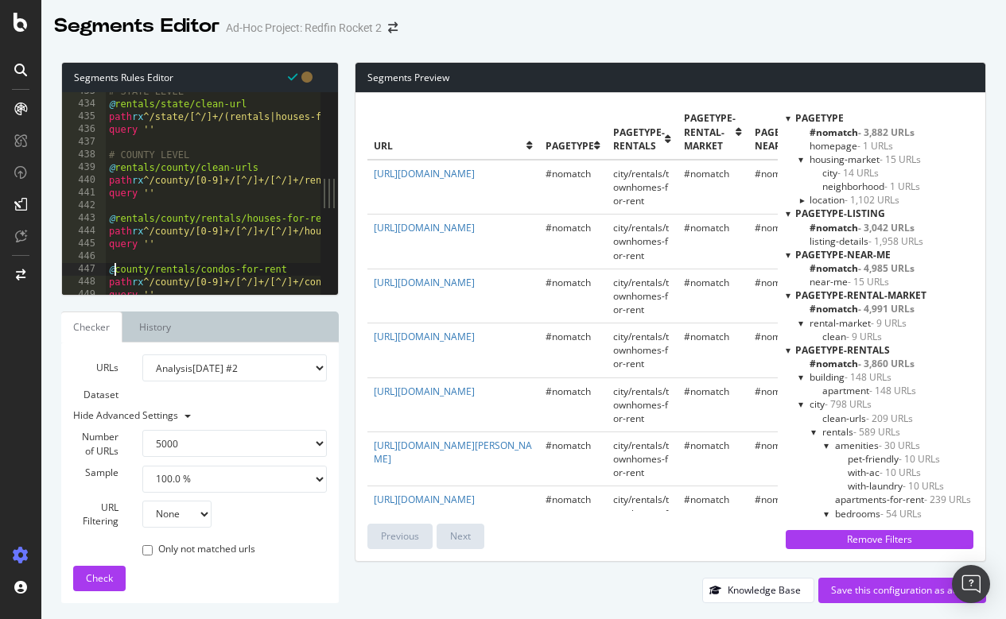
click at [117, 266] on div "# STATE LEVEL @ rentals/state/clean-url path rx ^/state/[^/]+/(rentals|houses-f…" at bounding box center [679, 199] width 1146 height 228
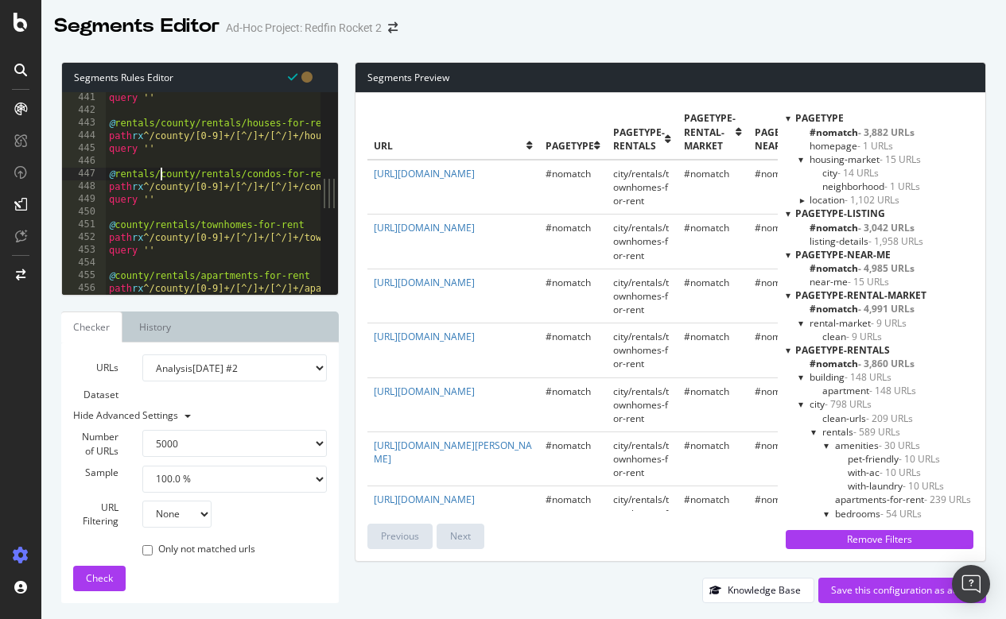
scroll to position [5598, 0]
click at [118, 221] on div "query '' @ rentals/county/rentals/houses-for-rent path rx ^/county/[0-9]+/[^/]+…" at bounding box center [679, 205] width 1146 height 228
click at [115, 273] on div "query '' @ rentals/county/rentals/houses-for-rent path rx ^/county/[0-9]+/[^/]+…" at bounding box center [679, 205] width 1146 height 228
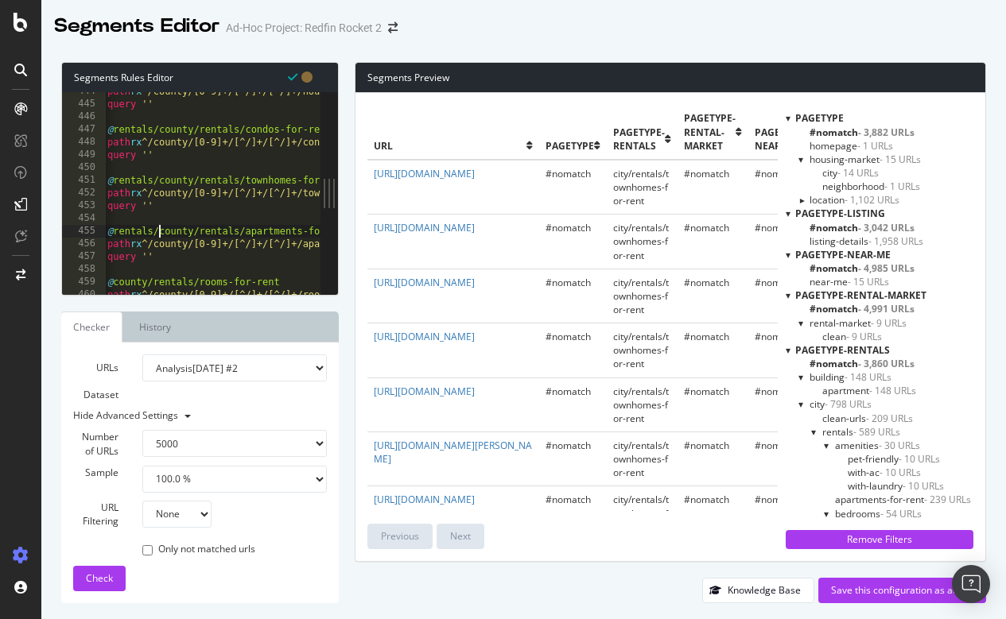
scroll to position [0, 0]
click at [117, 281] on div at bounding box center [679, 287] width 1146 height 16
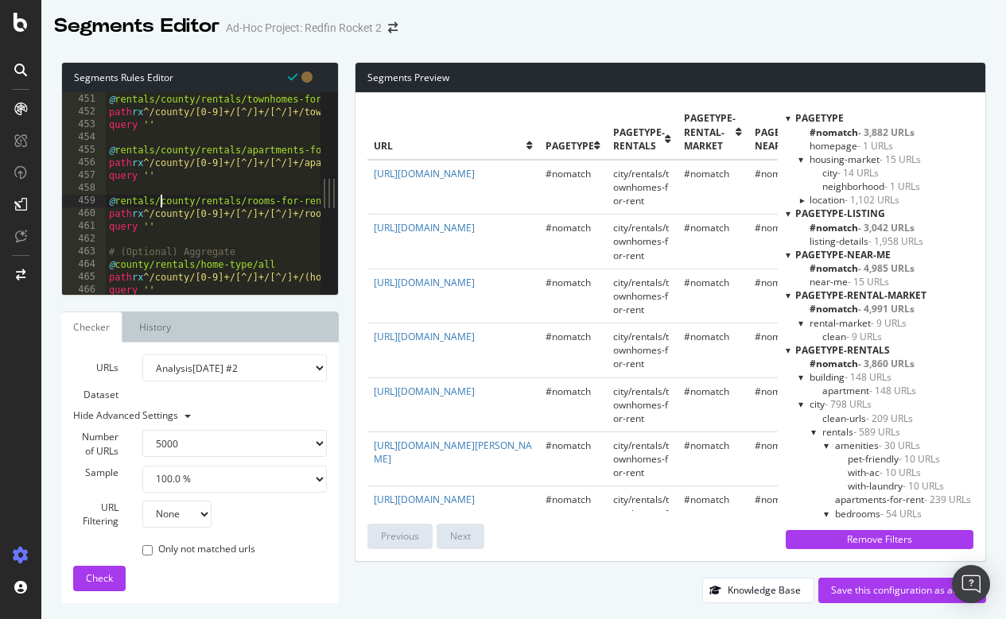
click at [116, 263] on div "@ rentals/county/rentals/townhomes-for-rent path rx ^/county/[0-9]+/[^/]+/[^/]+…" at bounding box center [679, 194] width 1146 height 228
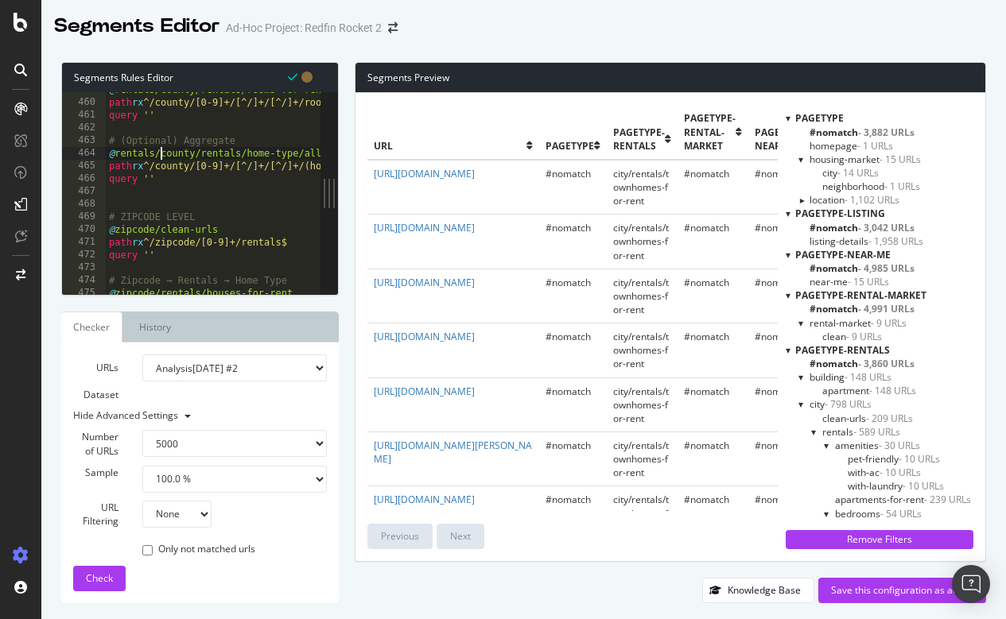
scroll to position [5855, 0]
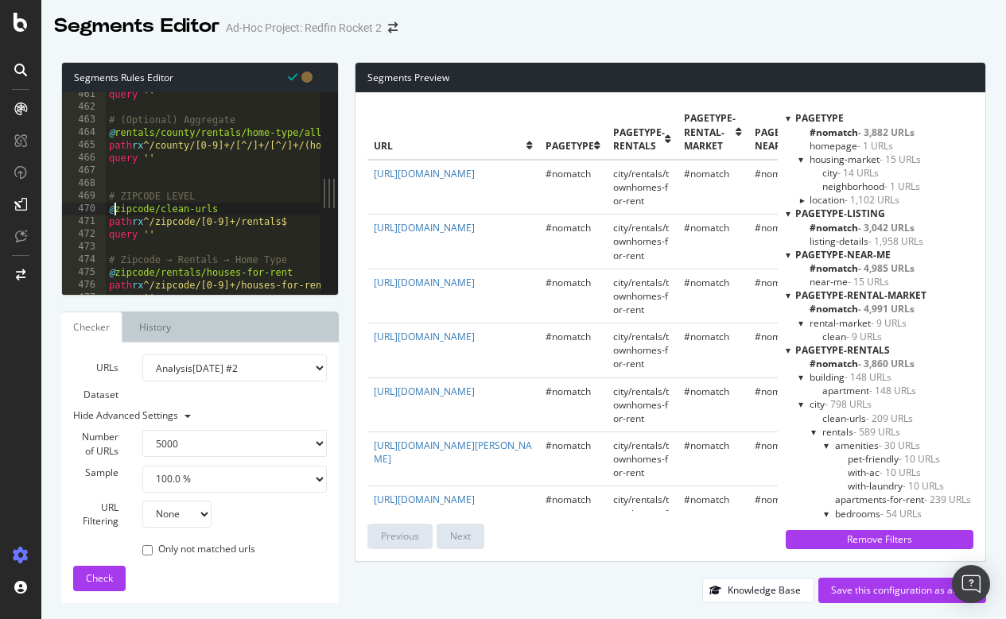
click at [115, 211] on div "query '' # (Optional) Aggregate @ rentals/county/rentals/home-type/all path rx …" at bounding box center [679, 202] width 1146 height 228
click at [114, 270] on div "query '' # (Optional) Aggregate @ rentals/county/rentals/home-type/all path rx …" at bounding box center [679, 202] width 1146 height 228
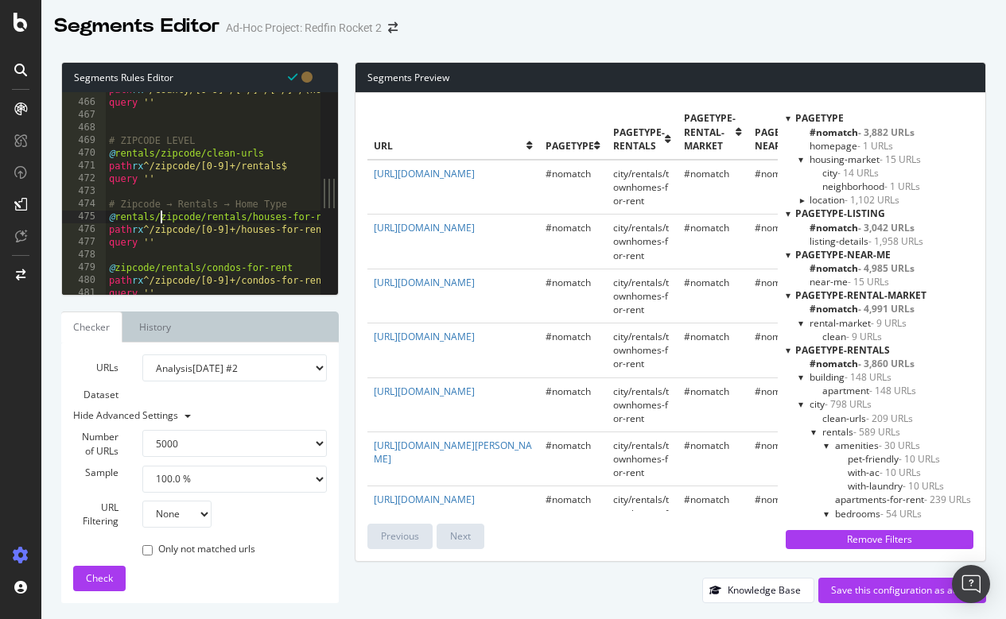
scroll to position [5950, 0]
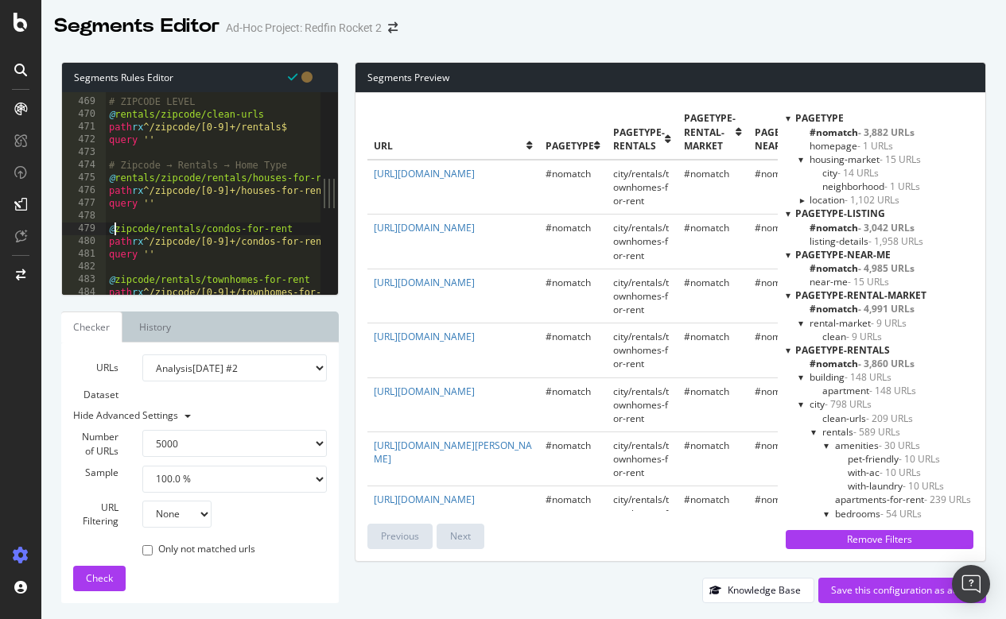
click at [117, 223] on div "# ZIPCODE LEVEL @ rentals/zipcode/clean-urls path rx ^/zipcode/[0-9]+/rentals$ …" at bounding box center [679, 197] width 1146 height 228
click at [114, 277] on div "# ZIPCODE LEVEL @ rentals/zipcode/clean-urls path rx ^/zipcode/[0-9]+/rentals$ …" at bounding box center [679, 197] width 1146 height 228
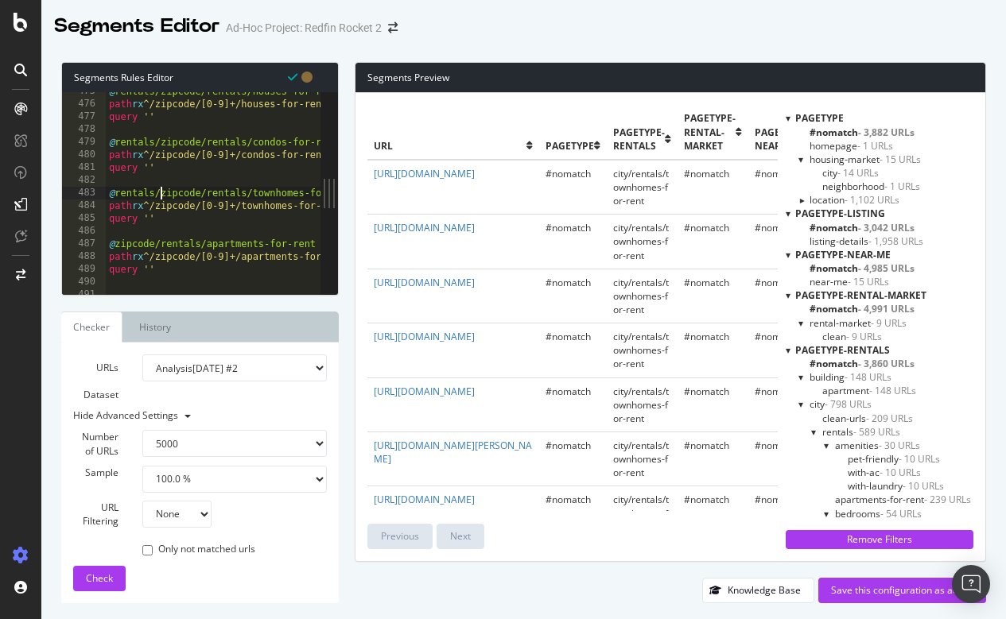
scroll to position [6041, 0]
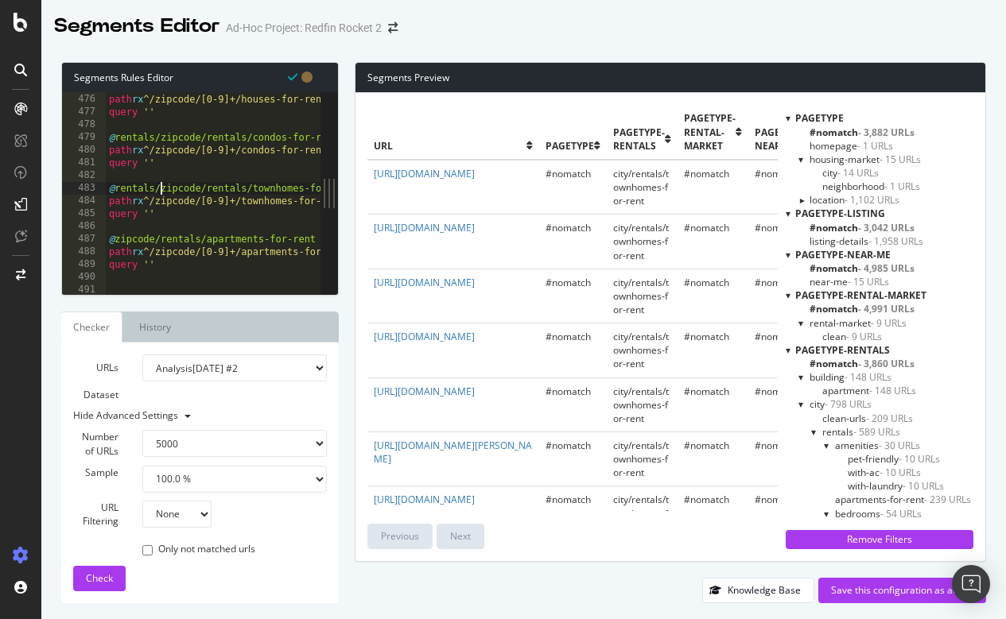
click at [116, 239] on div "@ rentals/zipcode/rentals/houses-for-rent path rx ^/zipcode/[0-9]+/houses-for-r…" at bounding box center [679, 194] width 1146 height 228
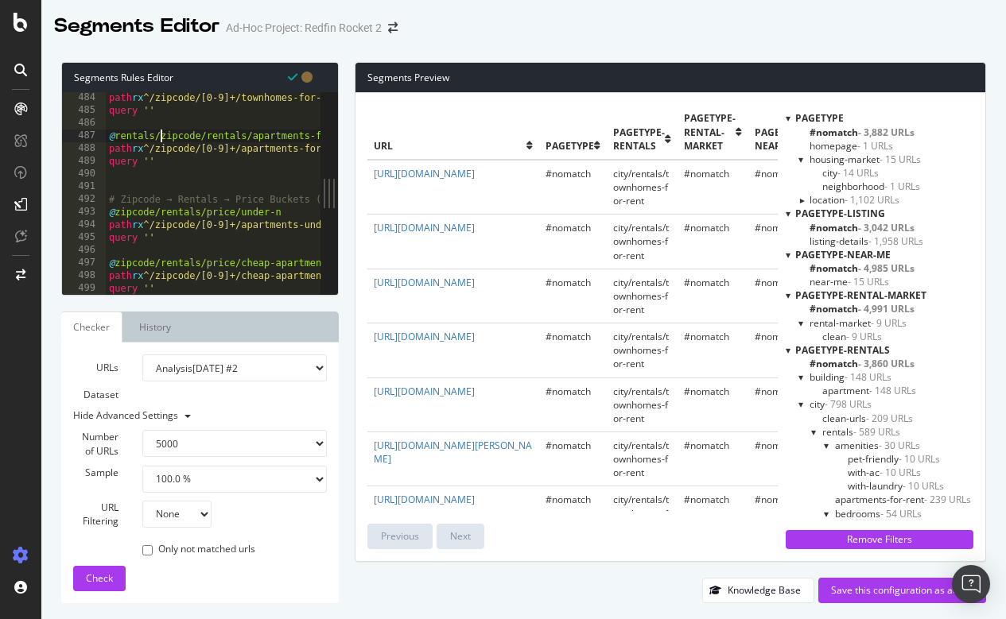
scroll to position [6145, 0]
click at [116, 217] on div "path rx ^/zipcode/[0-9]+/townhomes-for-rent$ query '' @ rentals/zipcode/rentals…" at bounding box center [679, 205] width 1146 height 228
click at [116, 264] on div "path rx ^/zipcode/[0-9]+/townhomes-for-rent$ query '' @ rentals/zipcode/rentals…" at bounding box center [679, 205] width 1146 height 228
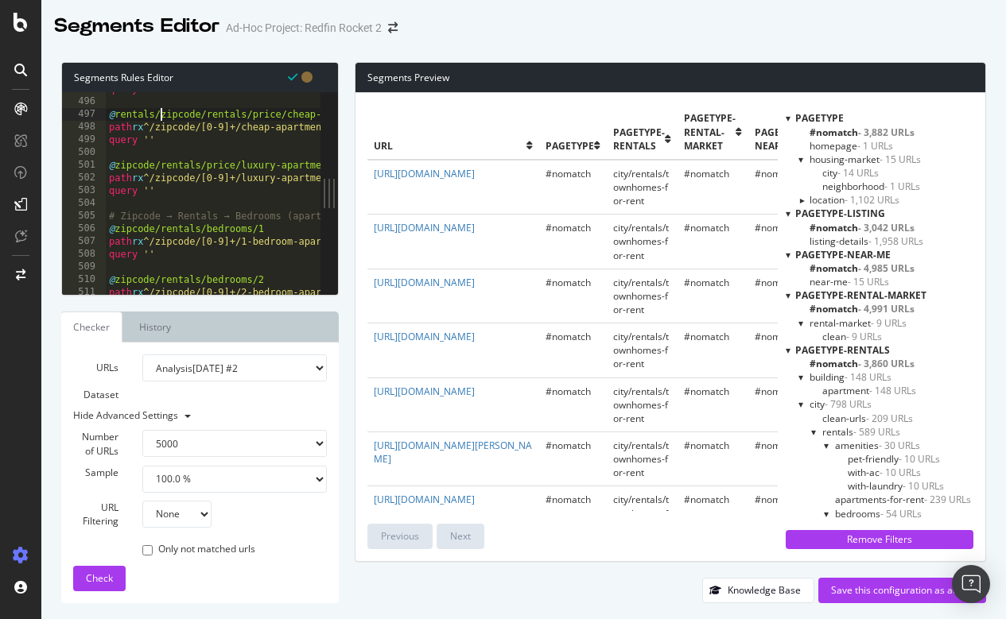
scroll to position [6293, 0]
click at [115, 167] on div "query '' @ rentals/zipcode/rentals/price/cheap-apartments path rx ^/zipcode/[0-…" at bounding box center [679, 197] width 1146 height 228
click at [117, 225] on div "query '' @ rentals/zipcode/rentals/price/cheap-apartments path rx ^/zipcode/[0-…" at bounding box center [679, 197] width 1146 height 228
click at [116, 278] on div "query '' @ rentals/zipcode/rentals/price/cheap-apartments path rx ^/zipcode/[0-…" at bounding box center [679, 197] width 1146 height 228
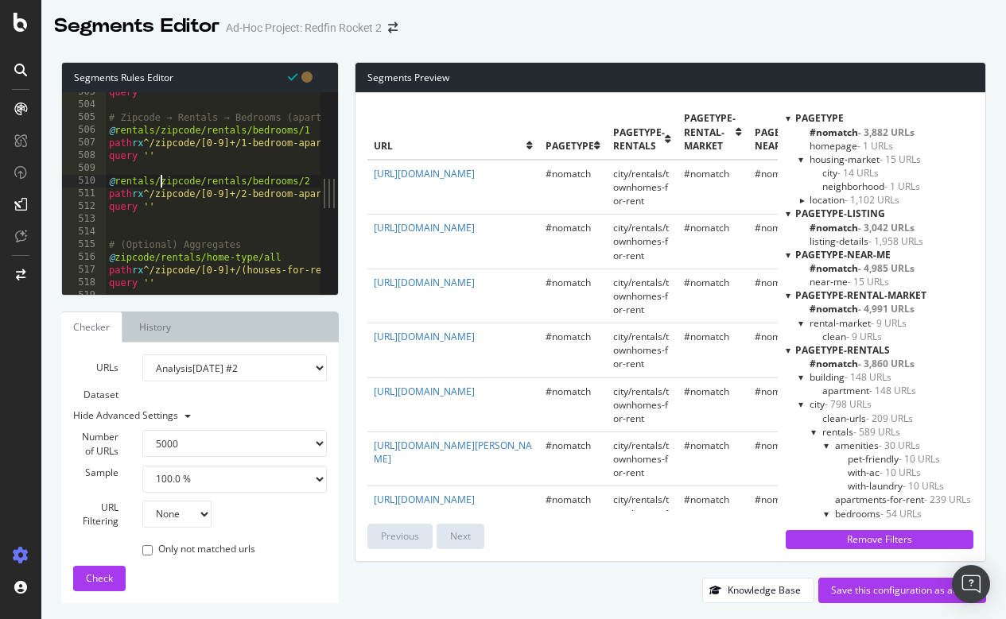
scroll to position [6414, 0]
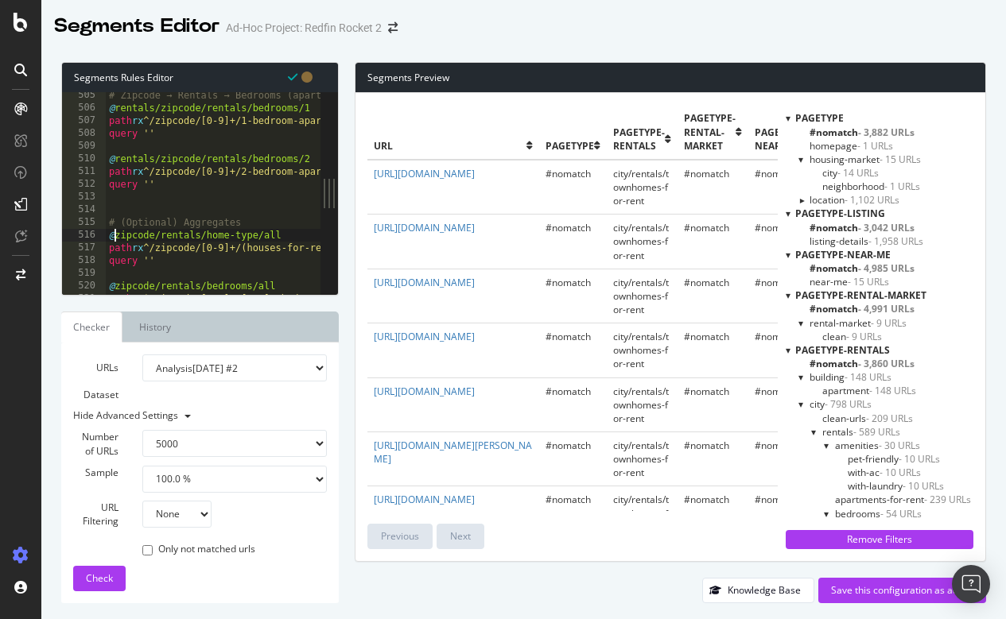
click at [116, 237] on div "# Zipcode → Rentals → Bedrooms (apartments) @ rentals/zipcode/rentals/bedrooms/…" at bounding box center [679, 203] width 1146 height 228
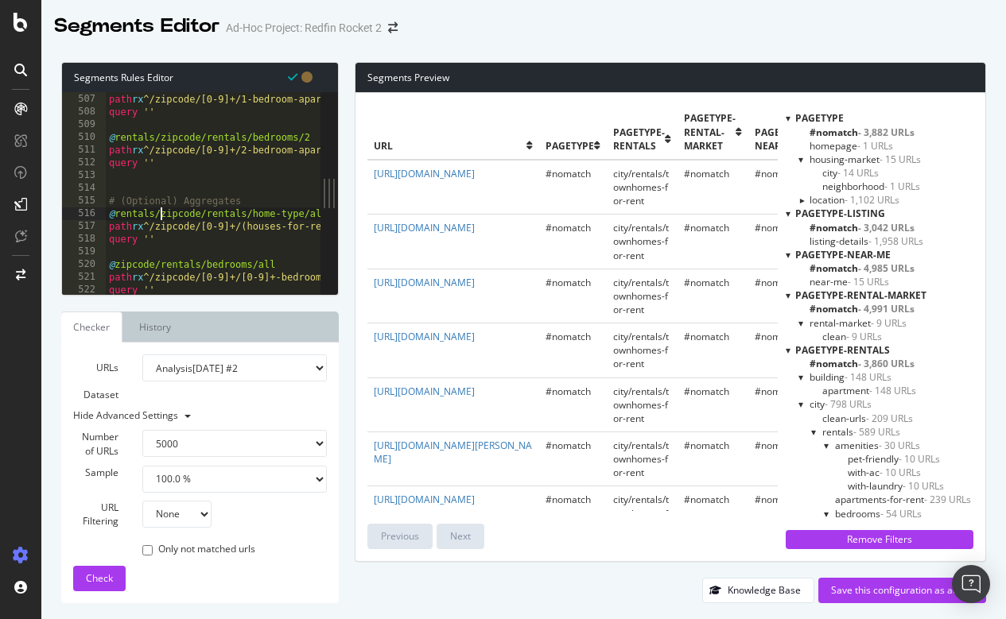
scroll to position [6499, 0]
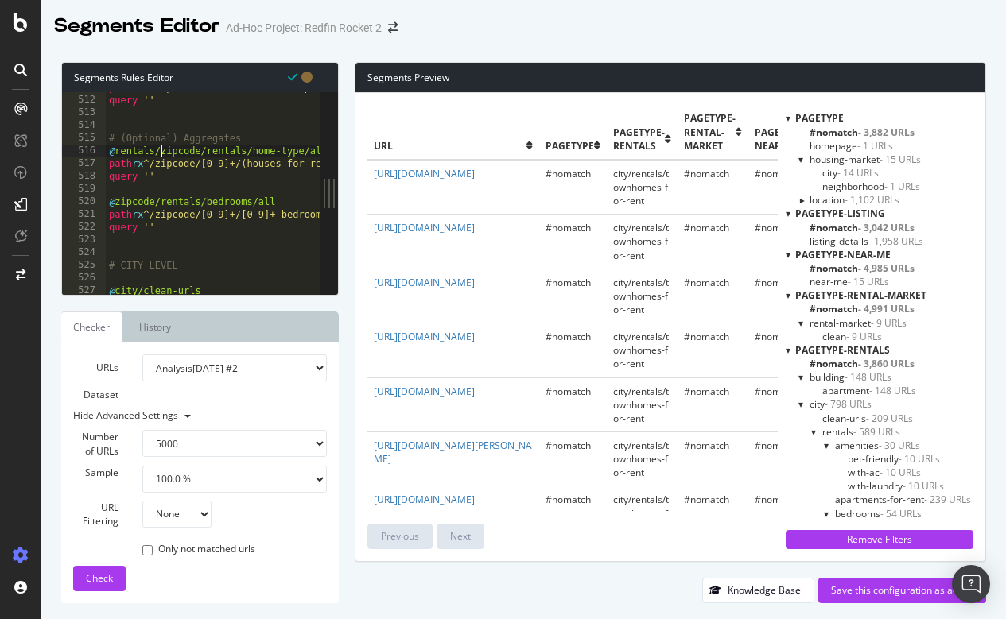
click at [116, 202] on div "path rx ^/zipcode/[0-9]+/2-bedroom-apartments-for-rent$ query '' # (Optional) A…" at bounding box center [679, 195] width 1146 height 228
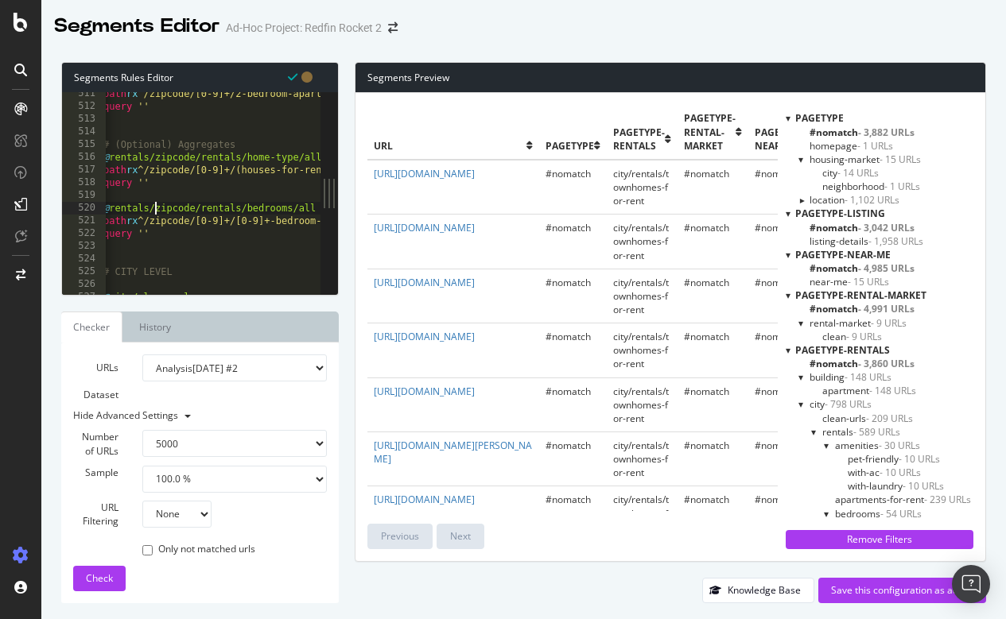
scroll to position [6499, 0]
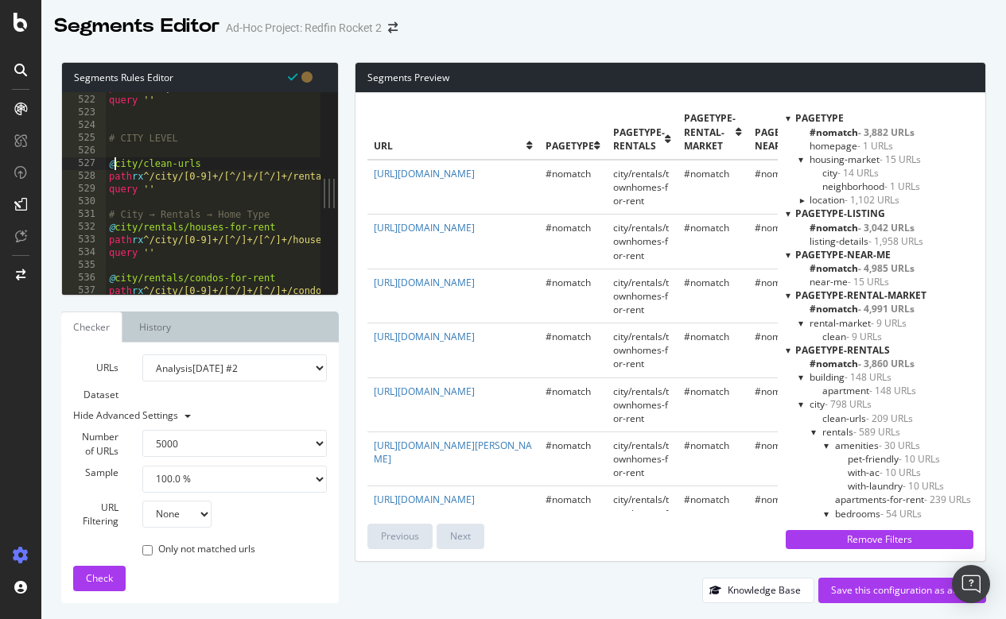
click at [116, 165] on div "path rx ^/zipcode/[0-9]+/[0-9]+-bedroom-apartments-for-rent$ query '' # CITY LE…" at bounding box center [679, 195] width 1146 height 228
click at [116, 226] on div "path rx ^/zipcode/[0-9]+/[0-9]+-bedroom-apartments-for-rent$ query '' # CITY LE…" at bounding box center [679, 195] width 1146 height 228
click at [114, 276] on div "path rx ^/zipcode/[0-9]+/[0-9]+-bedroom-apartments-for-rent$ query '' # CITY LE…" at bounding box center [679, 195] width 1146 height 228
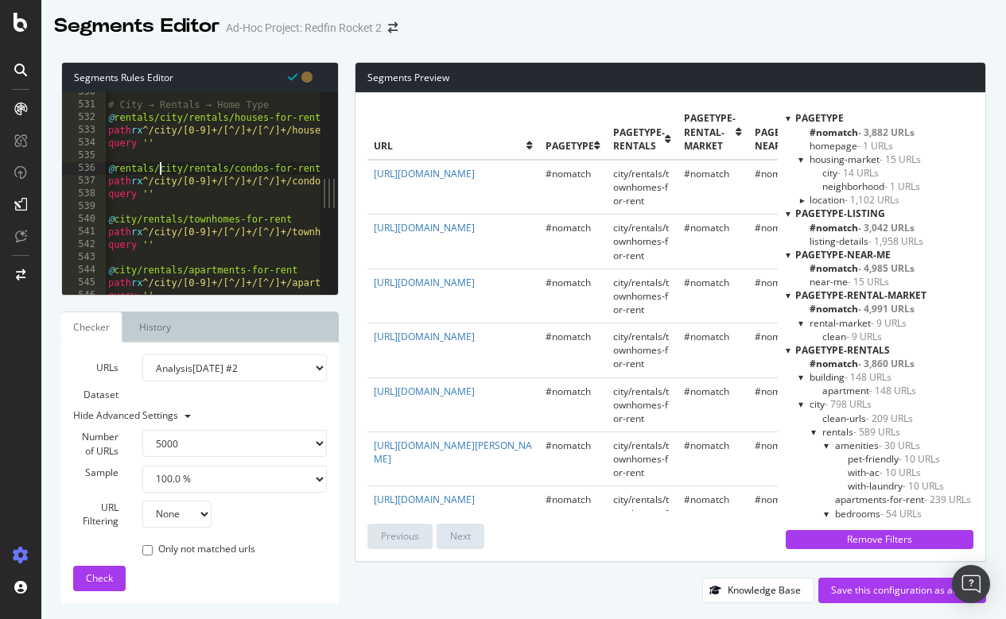
click at [112, 219] on div "# City → Rentals → Home Type @ rentals/city/rentals/houses-for-rent path rx ^/c…" at bounding box center [678, 200] width 1146 height 228
click at [117, 268] on div "# City → Rentals → Home Type @ rentals/city/rentals/houses-for-rent path rx ^/c…" at bounding box center [679, 200] width 1146 height 228
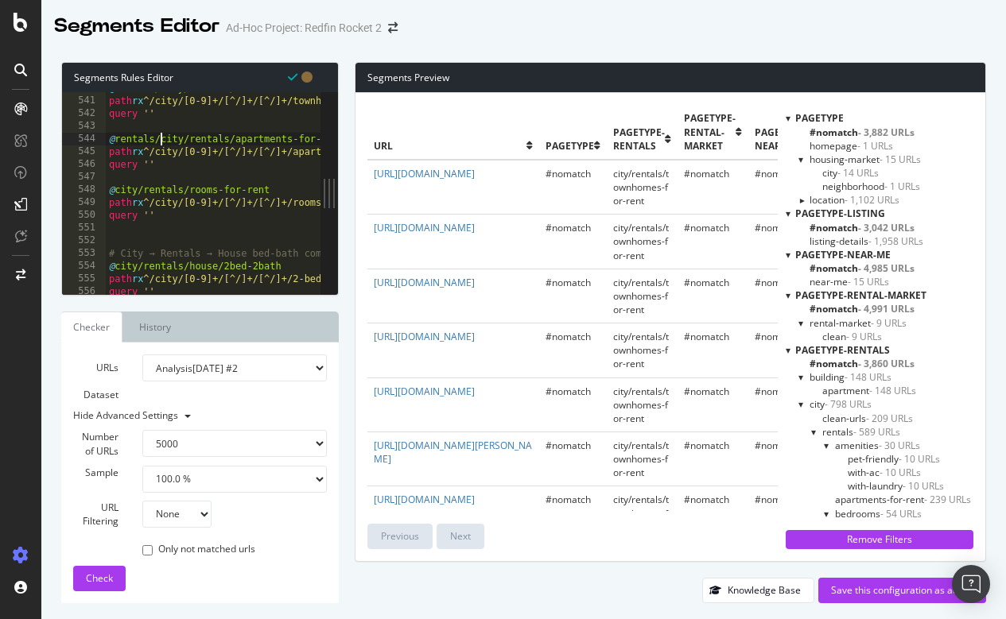
click at [114, 190] on div "@ rentals/city/rentals/townhomes-for-rent path rx ^/city/[0-9]+/[^/]+/[^/]+/tow…" at bounding box center [679, 196] width 1146 height 228
click at [114, 268] on div "@ rentals/city/rentals/townhomes-for-rent path rx ^/city/[0-9]+/[^/]+/[^/]+/tow…" at bounding box center [679, 196] width 1146 height 228
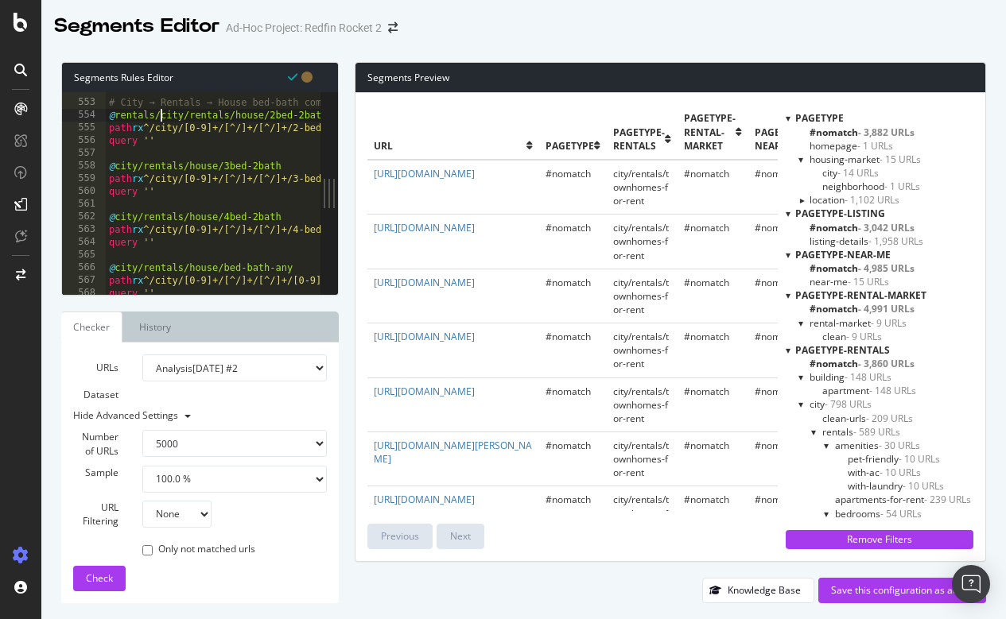
click at [114, 165] on div "# City → Rentals → House bed-bath combos @ rentals/city/rentals/house/2bed-2bat…" at bounding box center [679, 197] width 1146 height 228
click at [114, 216] on div "# City → Rentals → House bed-bath combos @ rentals/city/rentals/house/2bed-2bat…" at bounding box center [679, 197] width 1146 height 228
click at [114, 269] on div "# City → Rentals → House bed-bath combos @ rentals/city/rentals/house/2bed-2bat…" at bounding box center [679, 197] width 1146 height 228
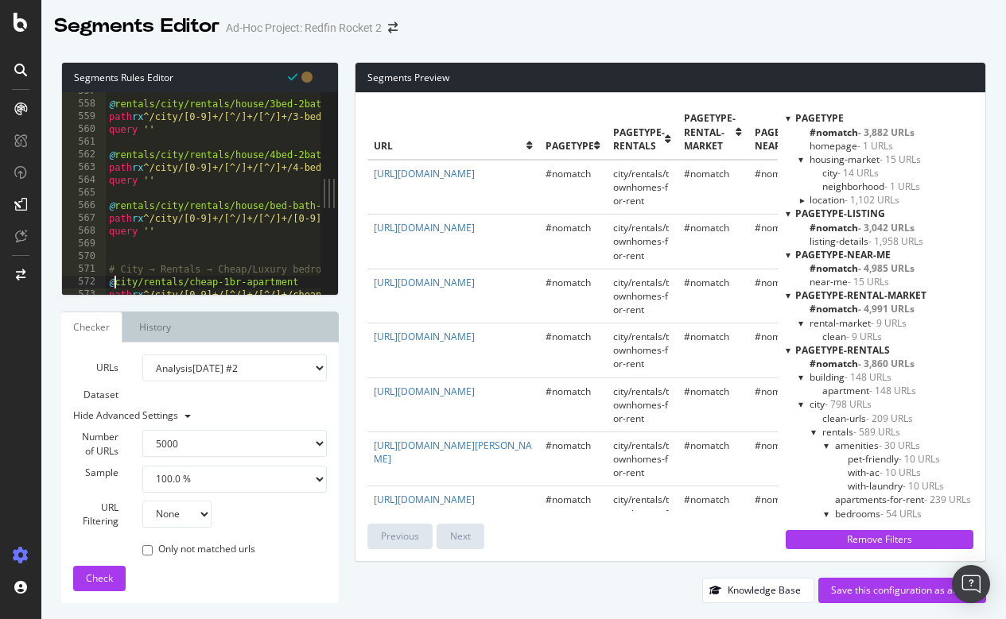
click at [117, 279] on div at bounding box center [679, 287] width 1146 height 16
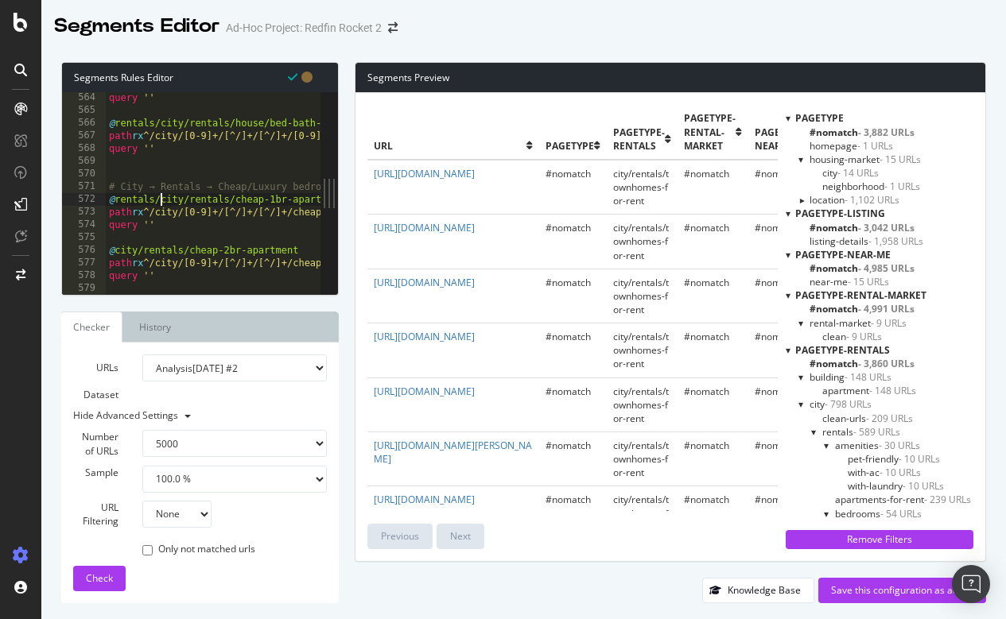
click at [115, 249] on div "query '' @ rentals/city/rentals/house/bed-bath-any path rx ^/city/[0-9]+/[^/]+/…" at bounding box center [679, 205] width 1146 height 228
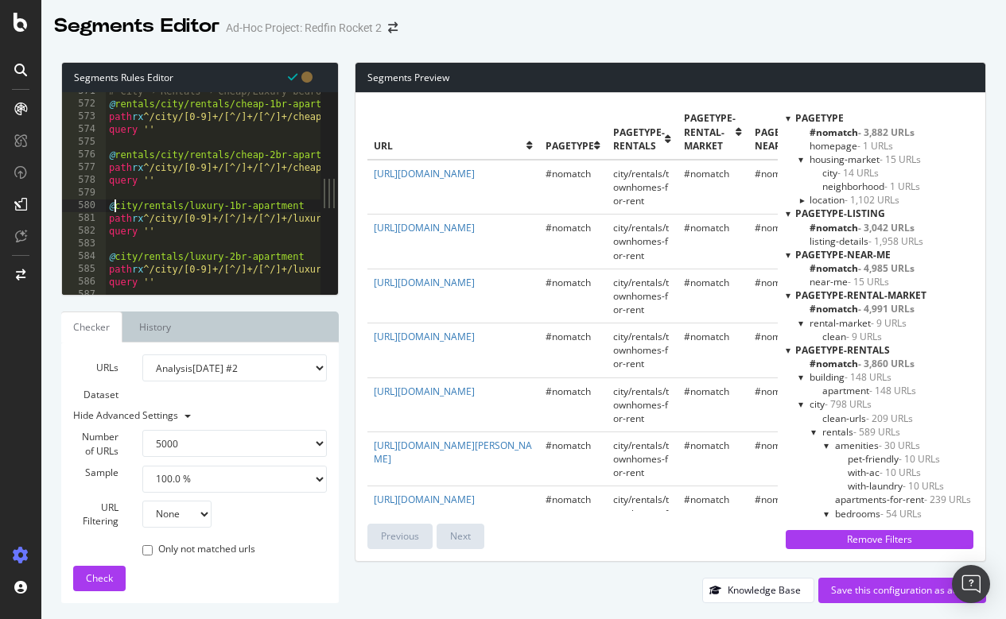
click at [114, 206] on div "# City → Rentals → Cheap/Luxury bedroom-specific apartment intents @ rentals/ci…" at bounding box center [679, 199] width 1146 height 228
click at [115, 252] on div "# City → Rentals → Cheap/Luxury bedroom-specific apartment intents @ rentals/ci…" at bounding box center [679, 199] width 1146 height 228
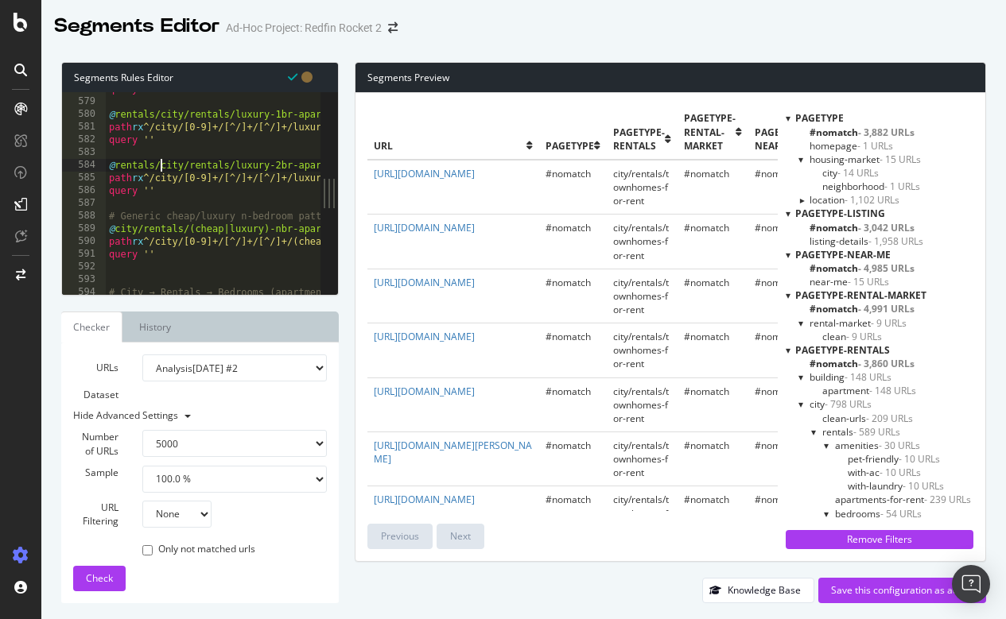
click at [117, 229] on div "query '' @ rentals/city/rentals/luxury-1br-apartment path rx ^/city/[0-9]+/[^/]…" at bounding box center [679, 197] width 1146 height 228
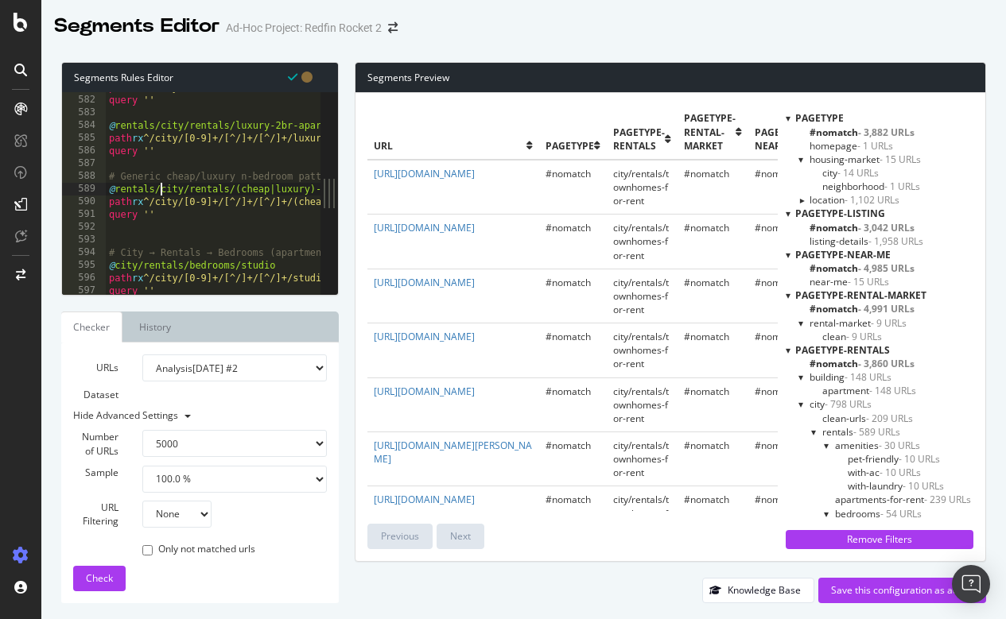
click at [118, 265] on div "path rx ^/city/[0-9]+/[^/]+/[^/]+/luxury-1-bedroom-apartment$ query '' @ rental…" at bounding box center [679, 195] width 1146 height 228
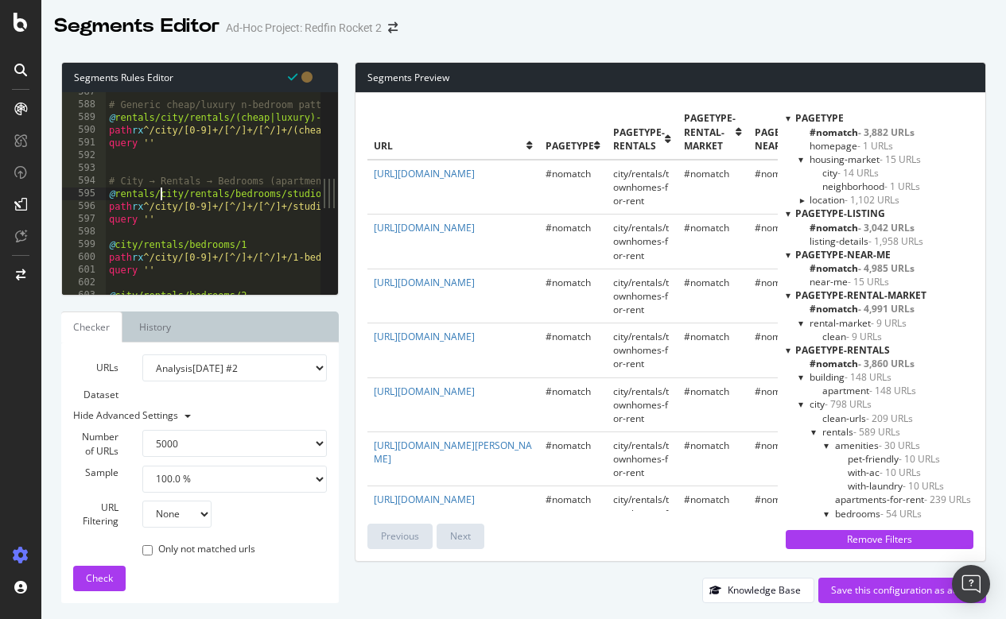
click at [116, 241] on div "# Generic cheap/luxury n-bedroom pattern @ rentals/city/rentals/(cheap|luxury)-…" at bounding box center [679, 200] width 1146 height 228
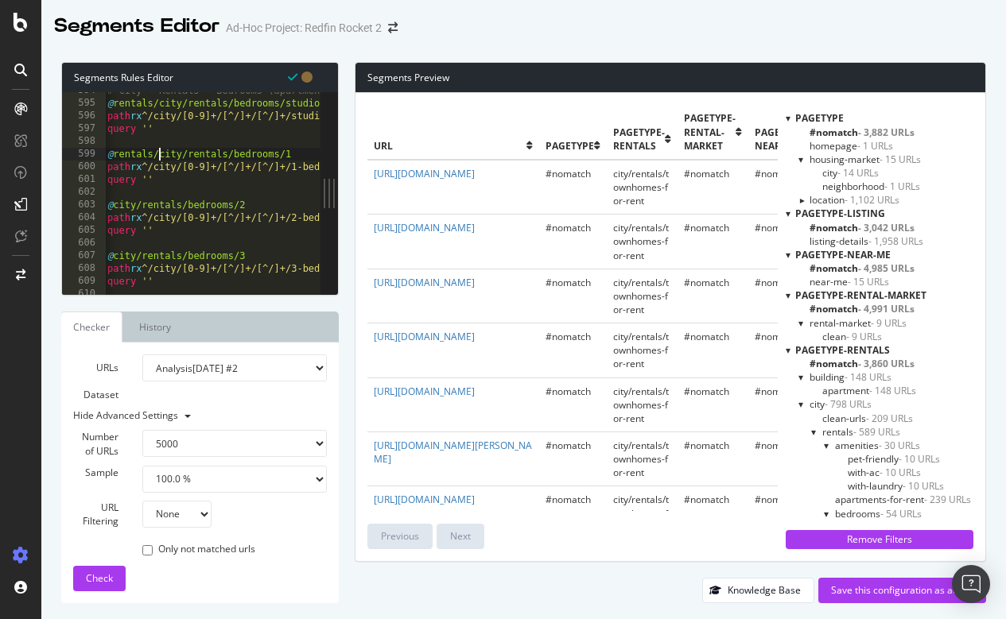
click at [113, 207] on div "# City → Rentals → Bedrooms (apartments) @ rentals/city/rentals/bedrooms/studio…" at bounding box center [677, 198] width 1146 height 228
click at [115, 254] on div "# City → Rentals → Bedrooms (apartments) @ rentals/city/rentals/bedrooms/studio…" at bounding box center [679, 198] width 1146 height 228
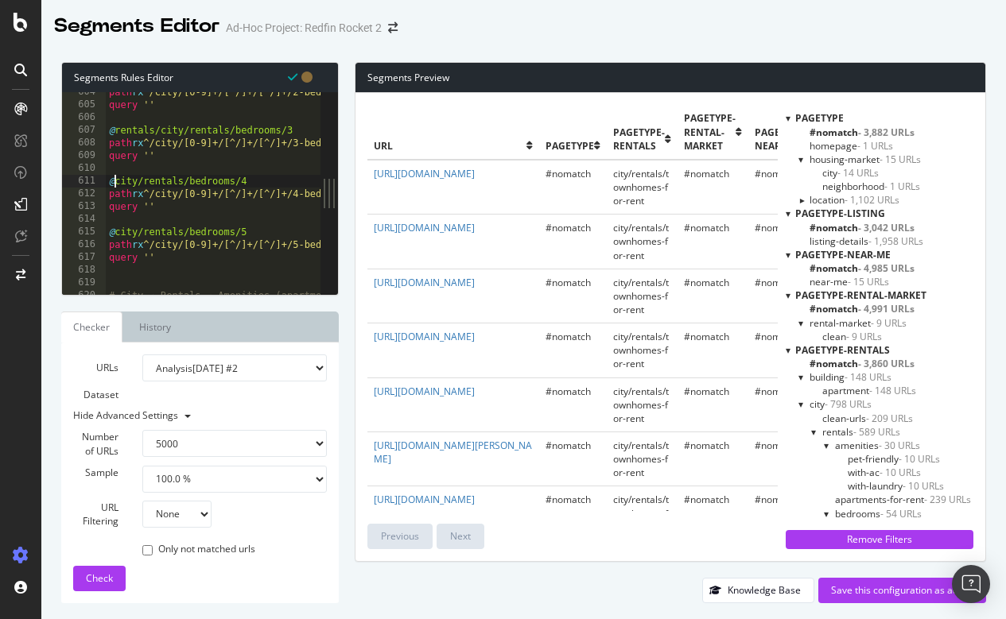
click at [117, 179] on div "path rx ^/city/[0-9]+/[^/]+/[^/]+/2-bedroom-apartments-for-rent$ query '' @ ren…" at bounding box center [679, 200] width 1146 height 228
click at [115, 228] on div "path rx ^/city/[0-9]+/[^/]+/[^/]+/2-bedroom-apartments-for-rent$ query '' @ ren…" at bounding box center [679, 200] width 1146 height 228
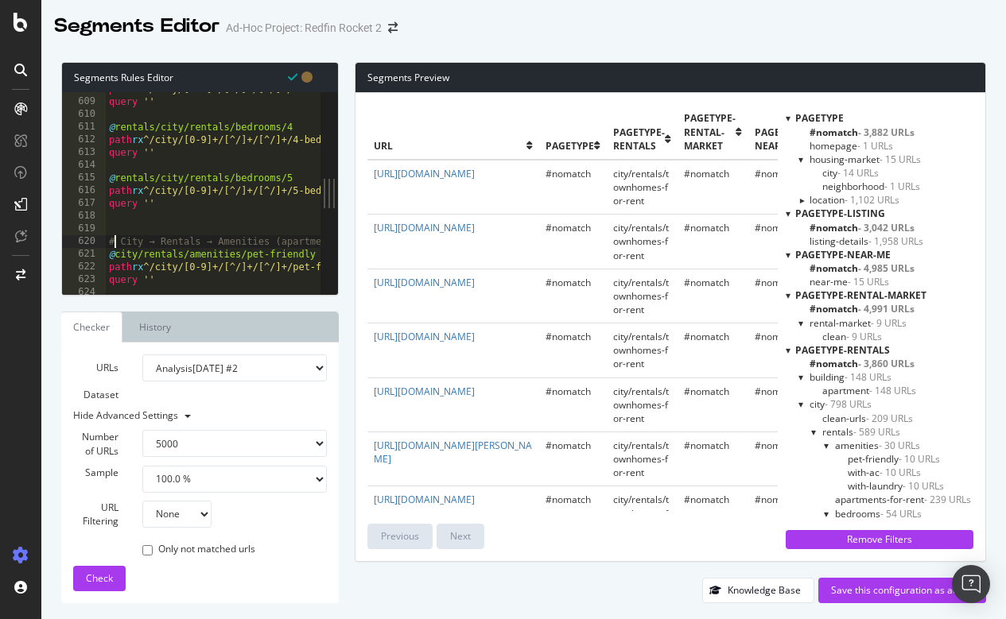
click at [116, 248] on div "path rx ^/city/[0-9]+/[^/]+/[^/]+/3-bedroom-apartments-for-rent$ query '' @ ren…" at bounding box center [679, 197] width 1146 height 228
click at [115, 253] on div "path rx ^/city/[0-9]+/[^/]+/[^/]+/3-bedroom-apartments-for-rent$ query '' @ ren…" at bounding box center [679, 197] width 1146 height 228
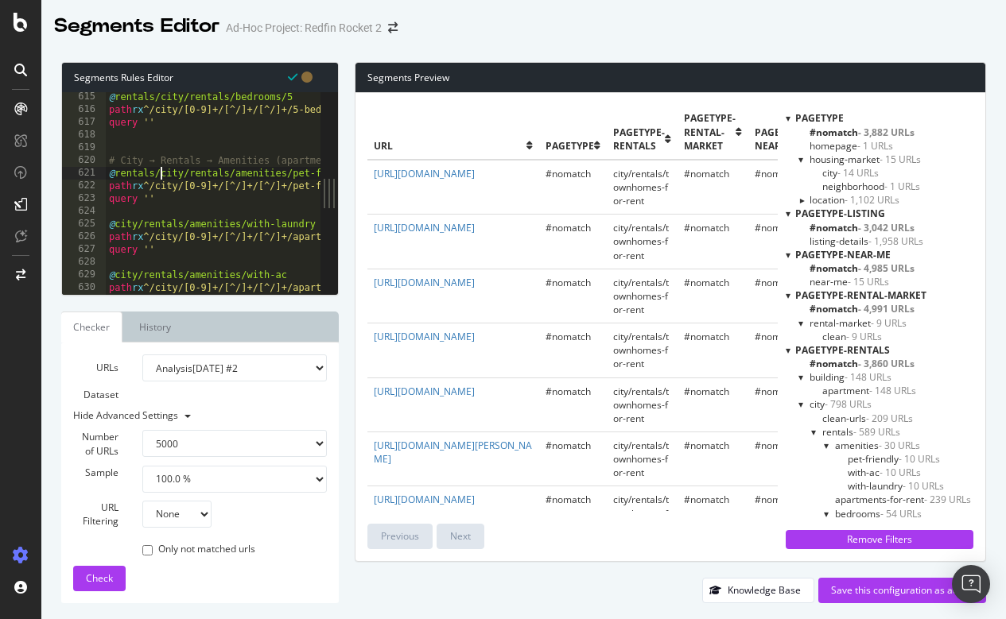
click at [116, 223] on div "@ rentals/city/rentals/bedrooms/5 path rx ^/city/[0-9]+/[^/]+/[^/]+/5-bedroom-a…" at bounding box center [679, 205] width 1146 height 228
click at [115, 272] on div "@ rentals/city/rentals/bedrooms/5 path rx ^/city/[0-9]+/[^/]+/[^/]+/5-bedroom-a…" at bounding box center [679, 205] width 1146 height 228
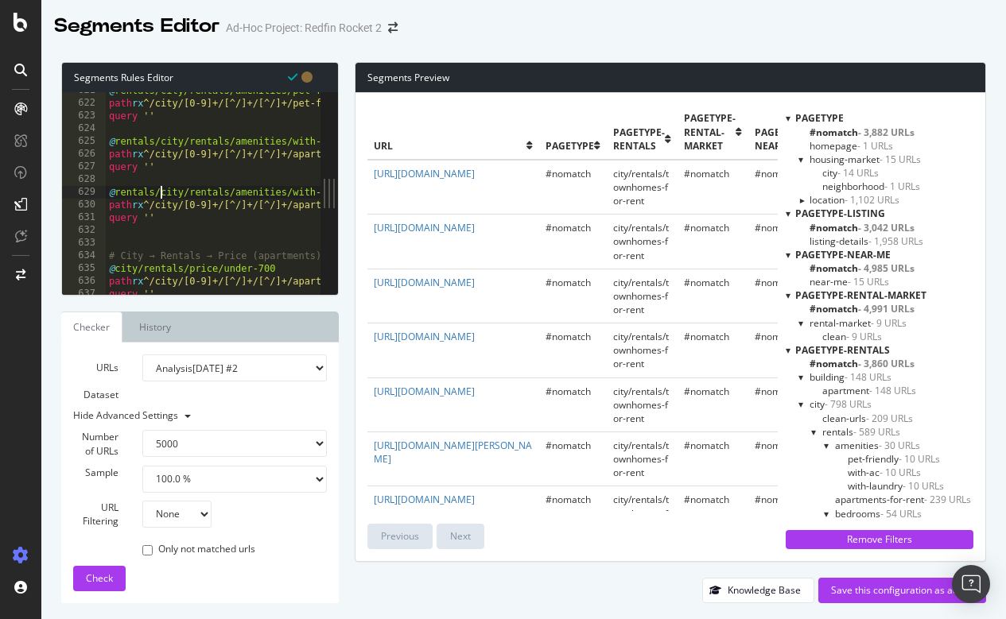
click at [115, 266] on div "@ rentals/city/rentals/amenities/pet-friendly path rx ^/city/[0-9]+/[^/]+/[^/]+…" at bounding box center [679, 198] width 1146 height 228
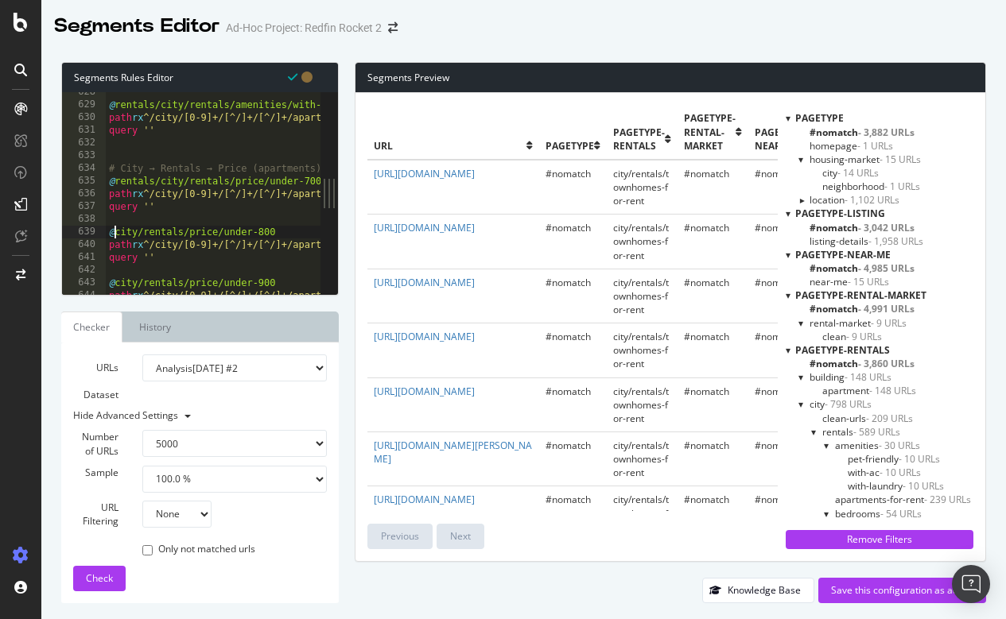
click at [116, 230] on div "@ rentals/city/rentals/amenities/with-ac path rx ^/city/[0-9]+/[^/]+/[^/]+/apar…" at bounding box center [679, 200] width 1146 height 228
click at [118, 281] on div at bounding box center [679, 287] width 1146 height 16
click at [114, 279] on div at bounding box center [679, 287] width 1146 height 16
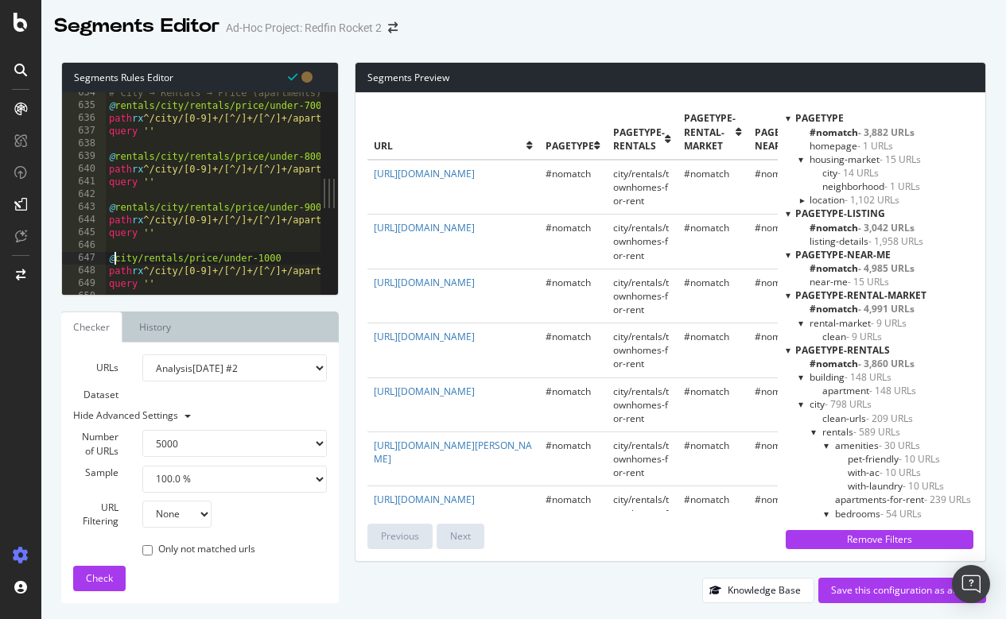
click at [114, 255] on div "# City → Rentals → Price (apartments) @ rentals/city/rentals/price/under-700 pa…" at bounding box center [679, 201] width 1146 height 228
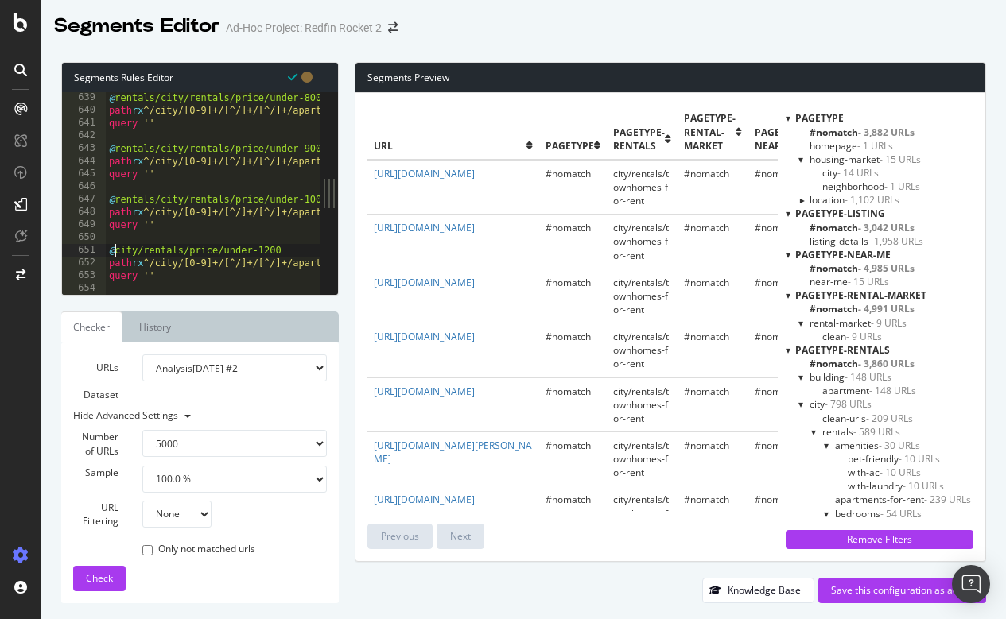
click at [116, 250] on div "@ rentals/city/rentals/price/under-800 path rx ^/city/[0-9]+/[^/]+/[^/]+/apartm…" at bounding box center [679, 205] width 1146 height 228
click at [112, 247] on div "@ rentals/city/rentals/price/under-900 path rx ^/city/[0-9]+/[^/]+/[^/]+/apartm…" at bounding box center [679, 194] width 1146 height 228
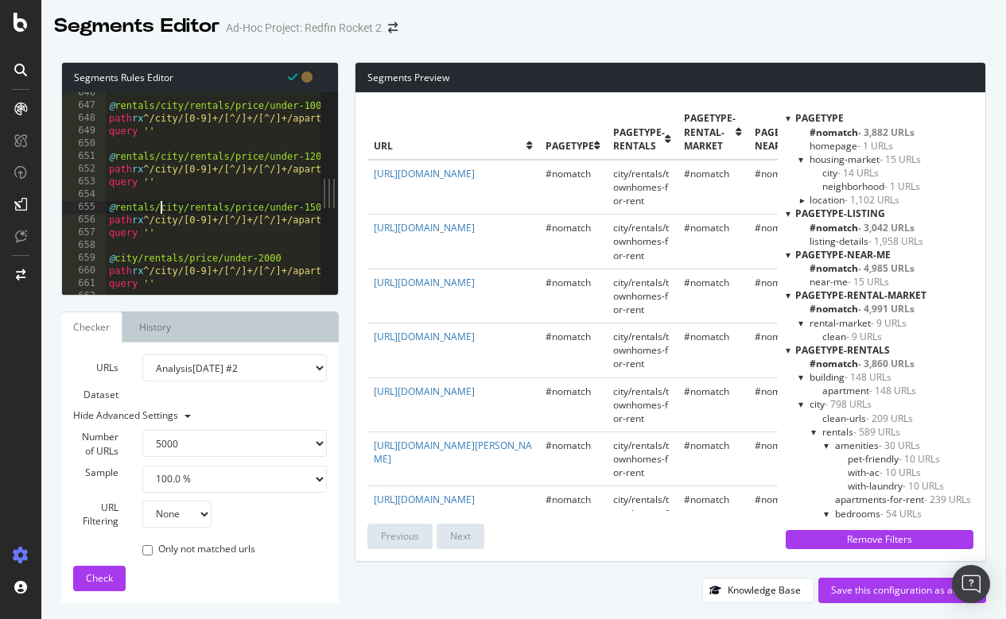
click at [117, 258] on div "@ rentals/city/rentals/price/under-1000 path rx ^/city/[0-9]+/[^/]+/[^/]+/apart…" at bounding box center [679, 201] width 1146 height 228
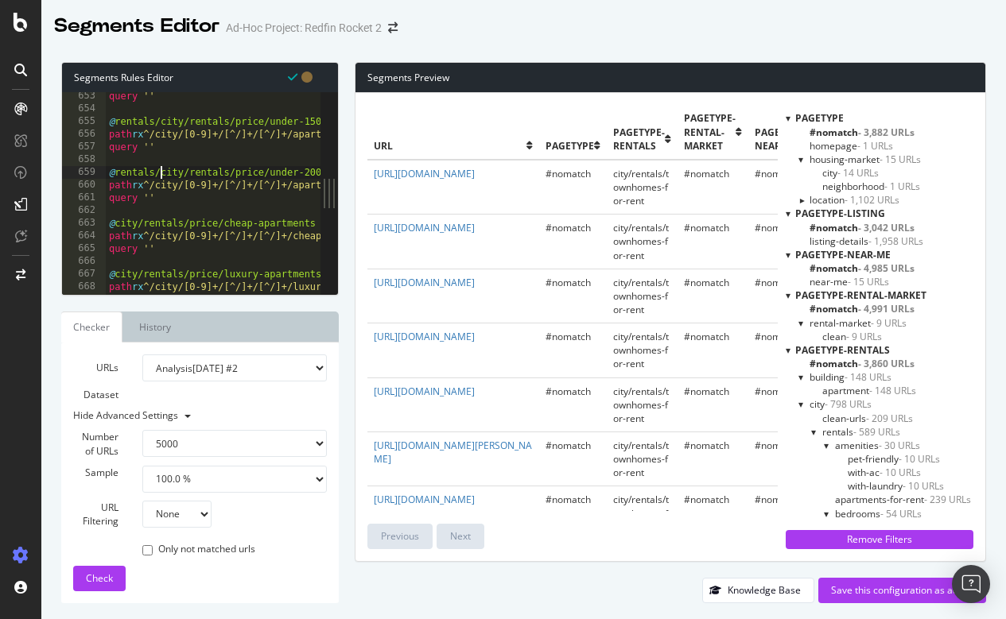
click at [115, 223] on div "query '' @ rentals/city/rentals/price/under-1500 path rx ^/city/[0-9]+/[^/]+/[^…" at bounding box center [679, 204] width 1146 height 228
click at [118, 269] on div "query '' @ rentals/city/rentals/price/under-1500 path rx ^/city/[0-9]+/[^/]+/[^…" at bounding box center [679, 204] width 1146 height 228
click at [117, 270] on div "query '' @ rentals/city/rentals/price/under-1500 path rx ^/city/[0-9]+/[^/]+/[^…" at bounding box center [679, 204] width 1146 height 228
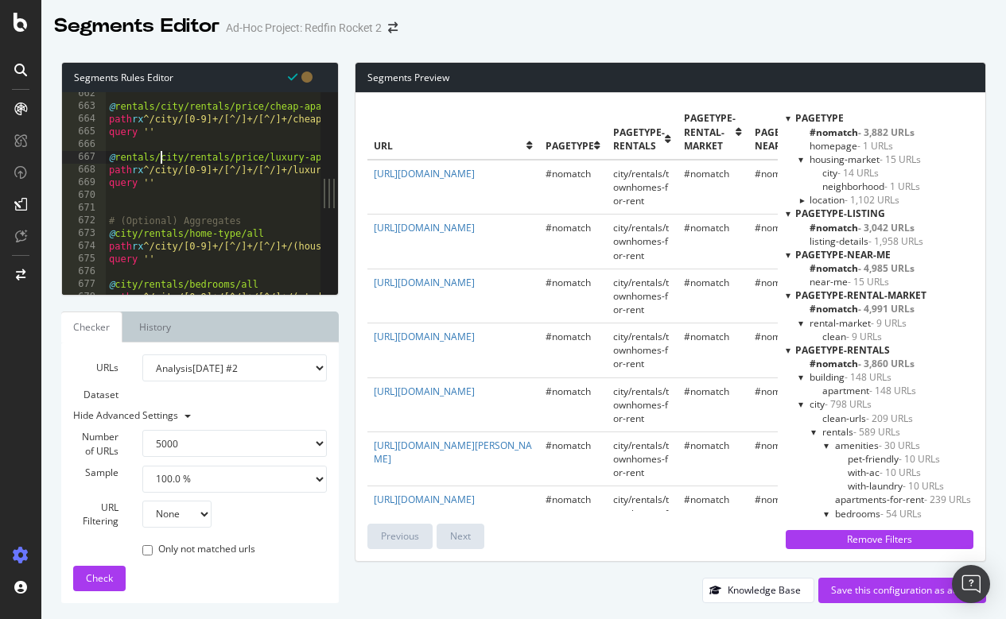
click at [114, 227] on div "@ rentals/city/rentals/price/cheap-apartments path rx ^/city/[0-9]+/[^/]+/[^/]+…" at bounding box center [679, 201] width 1146 height 228
click at [114, 239] on div "@ rentals/city/rentals/price/cheap-apartments path rx ^/city/[0-9]+/[^/]+/[^/]+…" at bounding box center [679, 201] width 1146 height 228
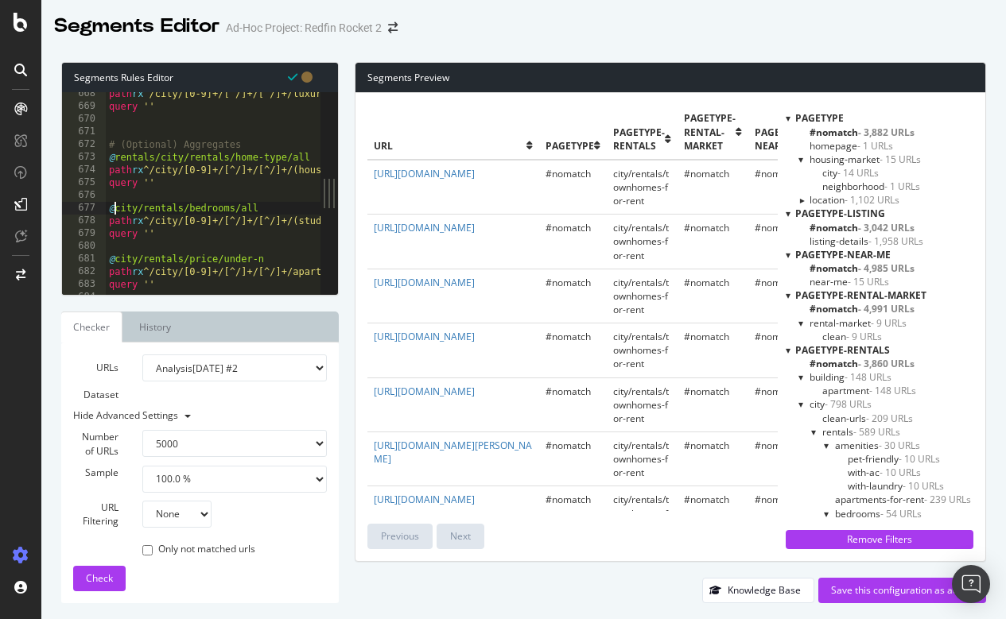
click at [116, 208] on div "path rx ^/city/[0-9]+/[^/]+/[^/]+/luxury-apartments-for-rent$ query '' # (Optio…" at bounding box center [679, 201] width 1146 height 228
click at [117, 255] on div "path rx ^/city/[0-9]+/[^/]+/[^/]+/luxury-apartments-for-rent$ query '' # (Optio…" at bounding box center [679, 201] width 1146 height 228
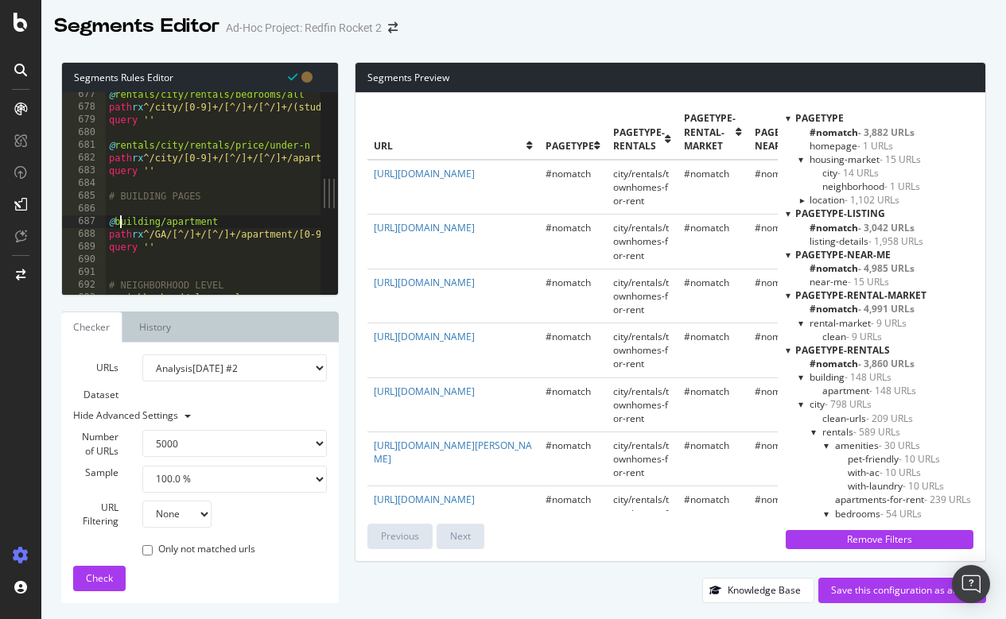
click at [118, 218] on div "@ rentals/city/rentals/bedrooms/all path rx ^/city/[0-9]+/[^/]+/[^/]+/(studio-a…" at bounding box center [679, 202] width 1146 height 228
type textarea "@building/apartment"
click at [111, 215] on div "@ rentals/city/rentals/bedrooms/all path rx ^/city/[0-9]+/[^/]+/[^/]+/(studio-a…" at bounding box center [679, 202] width 1146 height 228
click at [114, 217] on div "@ rentals/city/rentals/bedrooms/all path rx ^/city/[0-9]+/[^/]+/[^/]+/(studio-a…" at bounding box center [679, 202] width 1146 height 228
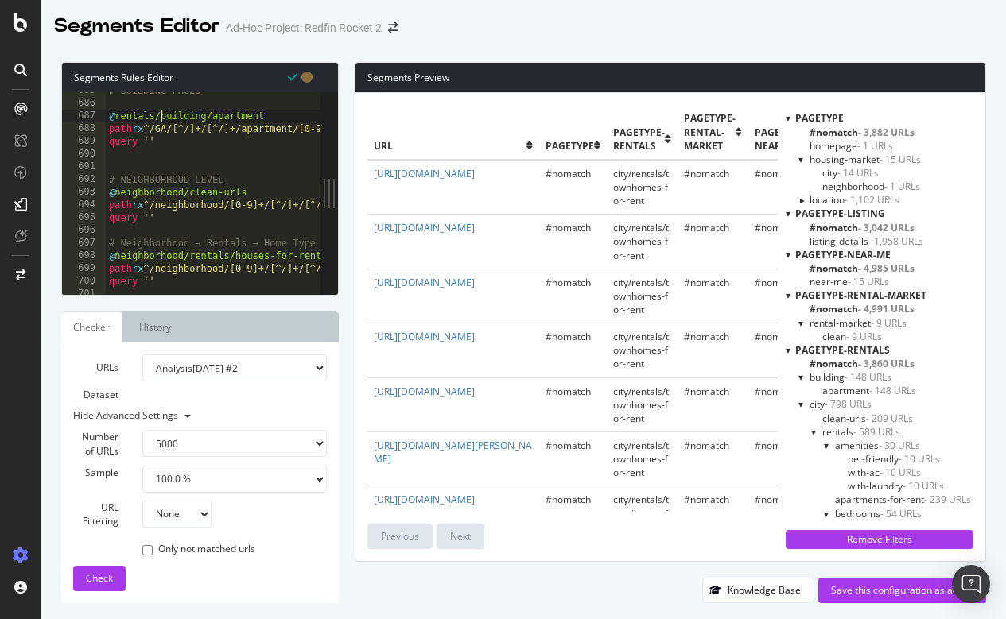
click at [114, 189] on div "# BUILDING PAGES @ rentals/building/apartment path rx ^/GA/[^/]+/[^/]+/apartmen…" at bounding box center [679, 198] width 1146 height 228
click at [116, 252] on div "# BUILDING PAGES @ rentals/building/apartment path rx ^/GA/[^/]+/[^/]+/apartmen…" at bounding box center [679, 198] width 1146 height 228
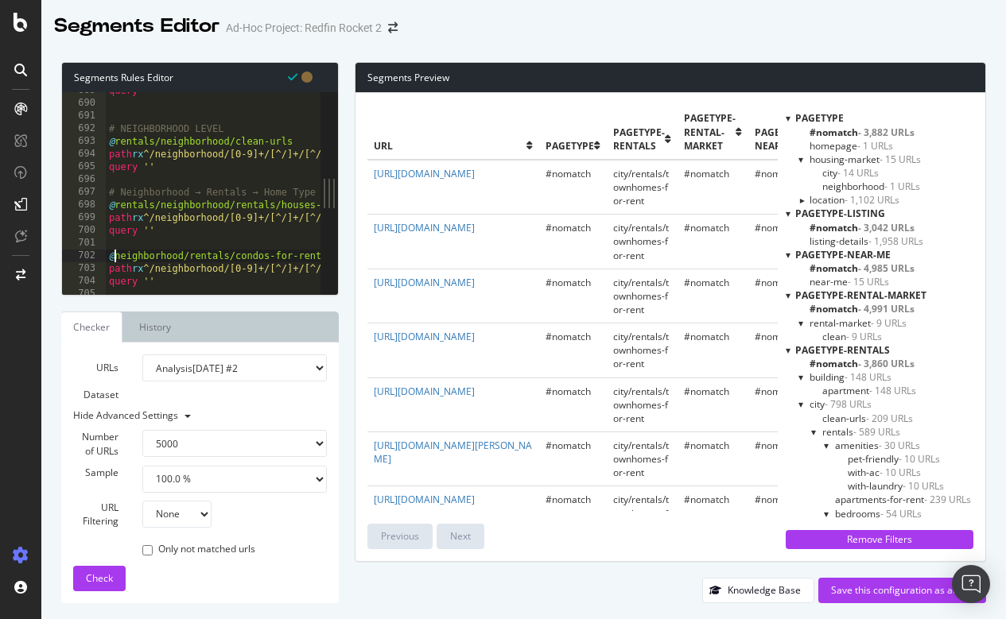
click at [116, 252] on div "query '' # NEIGHBORHOOD LEVEL @ rentals/neighborhood/clean-urls path rx ^/neigh…" at bounding box center [679, 198] width 1146 height 228
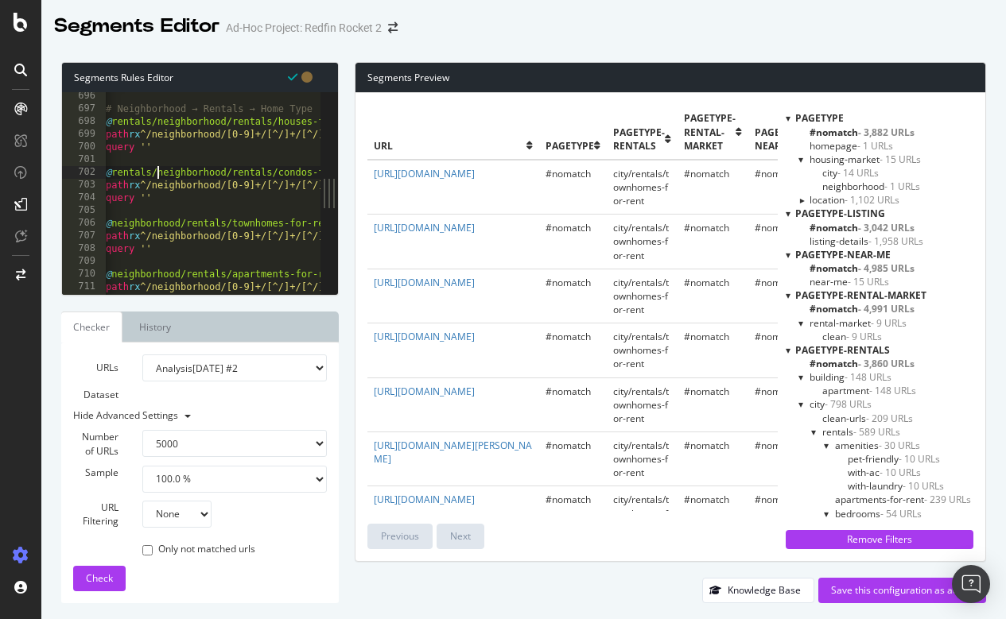
click at [114, 224] on div "# Neighborhood → Rentals → Home Type @ rentals/neighborhood/rentals/houses-for-…" at bounding box center [676, 204] width 1146 height 228
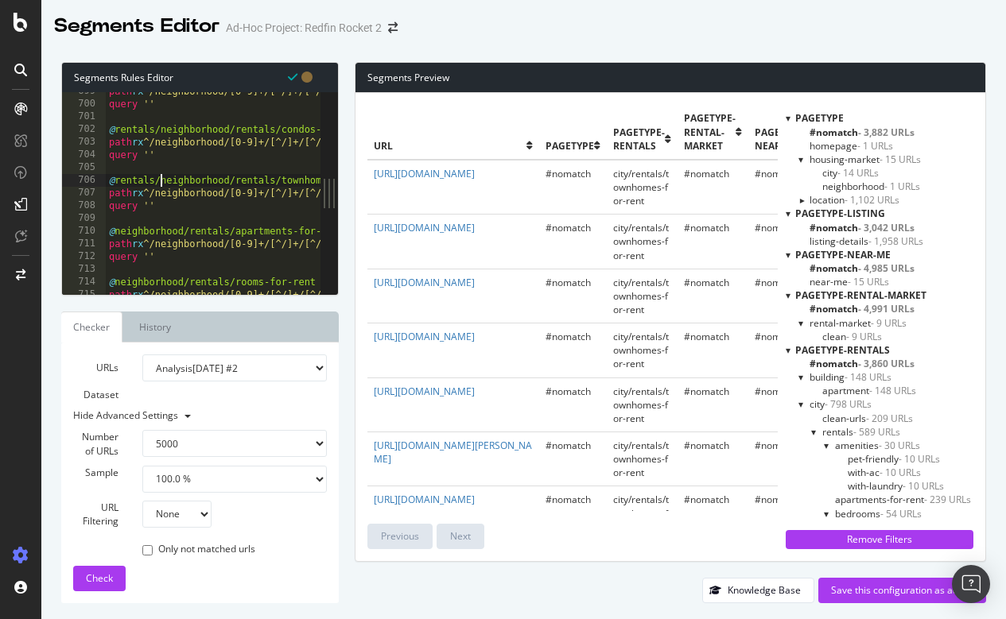
click at [118, 228] on div "path rx ^/neighborhood/[0-9]+/[^/]+/[^/]+/[^/]+/houses-for-rent$ query '' @ ren…" at bounding box center [679, 199] width 1146 height 228
click at [114, 280] on div at bounding box center [679, 287] width 1146 height 16
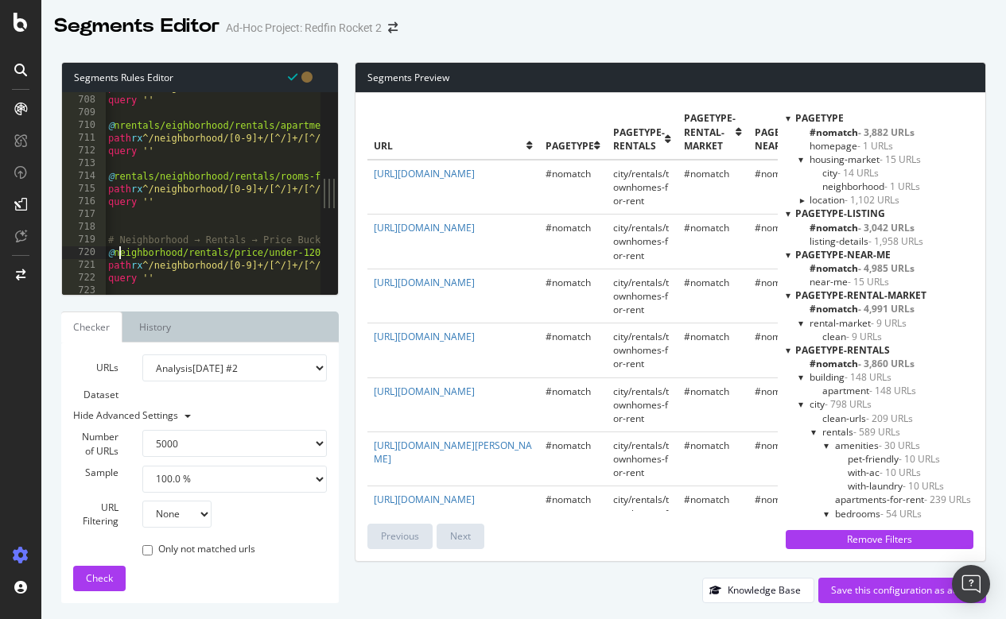
click at [118, 251] on div "path rx ^/neighborhood/[0-9]+/[^/]+/[^/]+/[^/]+/townhomes-for-rent$ query '' @ …" at bounding box center [678, 195] width 1146 height 228
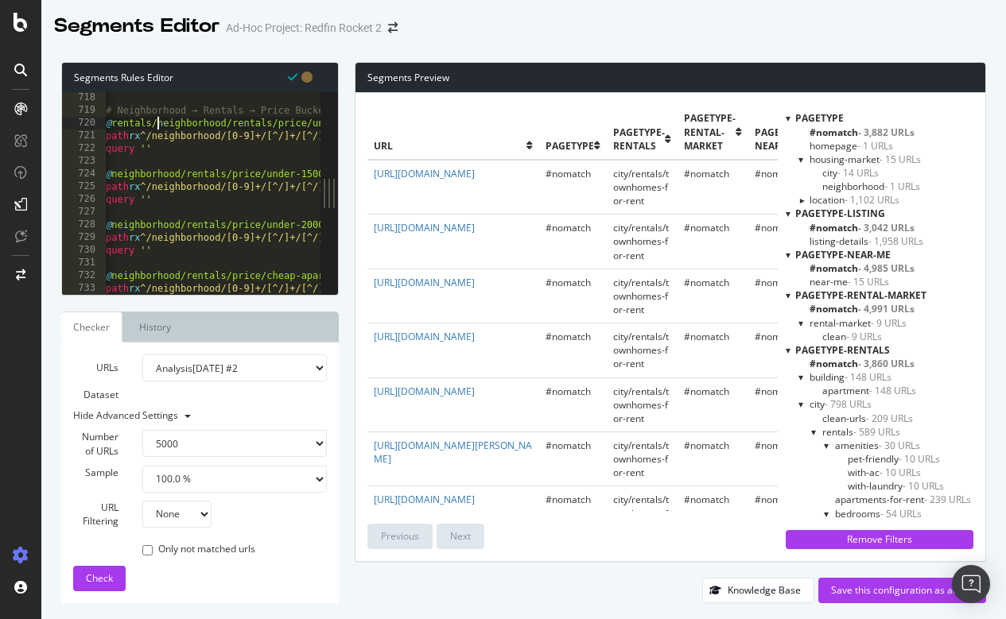
click at [113, 173] on div "# Neighborhood → Rentals → Price Buckets (apartments) @ rentals/neighborhood/re…" at bounding box center [676, 205] width 1146 height 228
click at [117, 223] on div "# Neighborhood → Rentals → Price Buckets (apartments) @ rentals/neighborhood/re…" at bounding box center [679, 205] width 1146 height 228
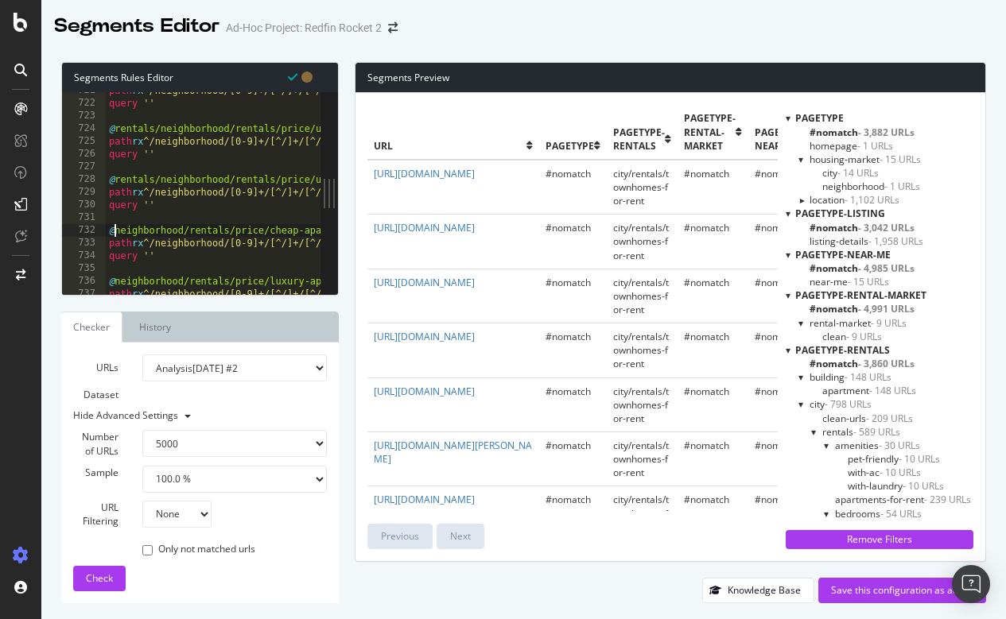
click at [115, 231] on div "path rx ^/neighborhood/[0-9]+/[^/]+/[^/]+/[^/]+/apartments-under-1200-for-rent$…" at bounding box center [679, 198] width 1146 height 228
click at [115, 277] on div "path rx ^/neighborhood/[0-9]+/[^/]+/[^/]+/[^/]+/apartments-under-1200-for-rent$…" at bounding box center [679, 198] width 1146 height 228
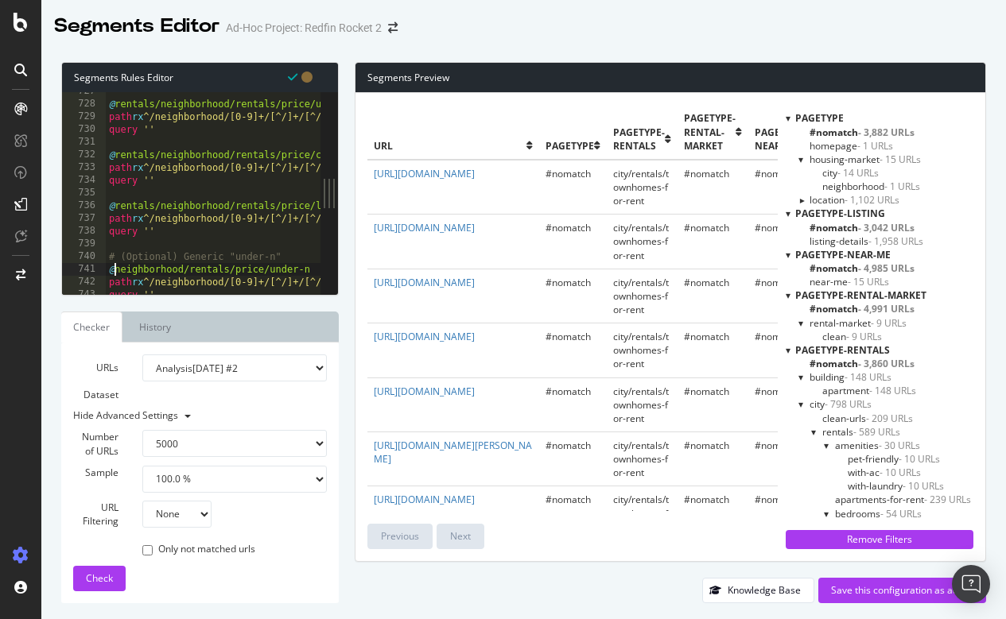
click at [117, 268] on div "@ rentals/neighborhood/rentals/price/under-2000 path rx ^/neighborhood/[0-9]+/[…" at bounding box center [679, 199] width 1146 height 228
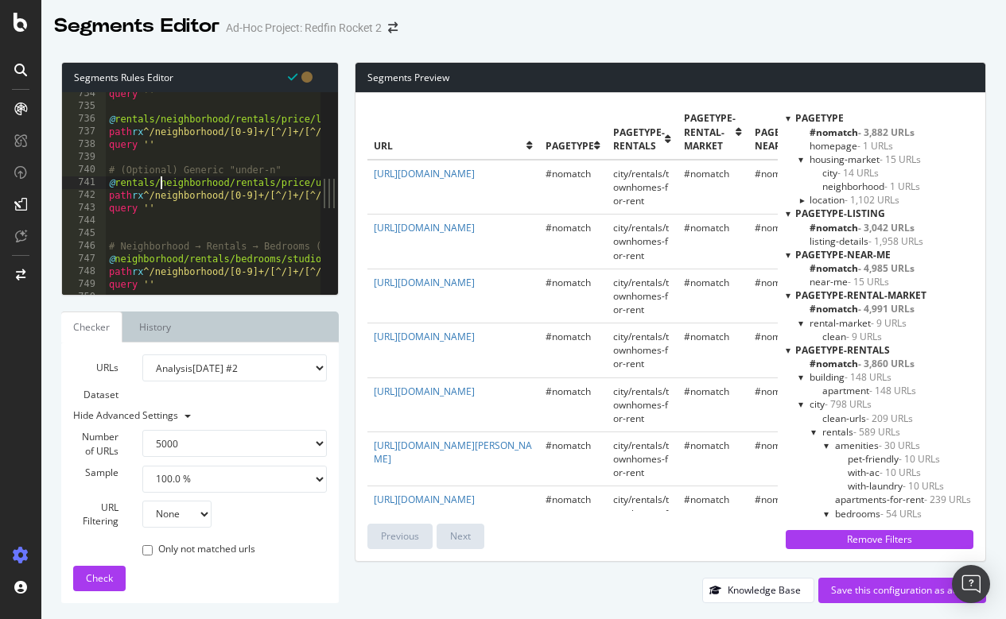
click at [118, 258] on div "query '' @ rentals/neighborhood/rentals/price/luxury-apartments path rx ^/neigh…" at bounding box center [679, 201] width 1146 height 228
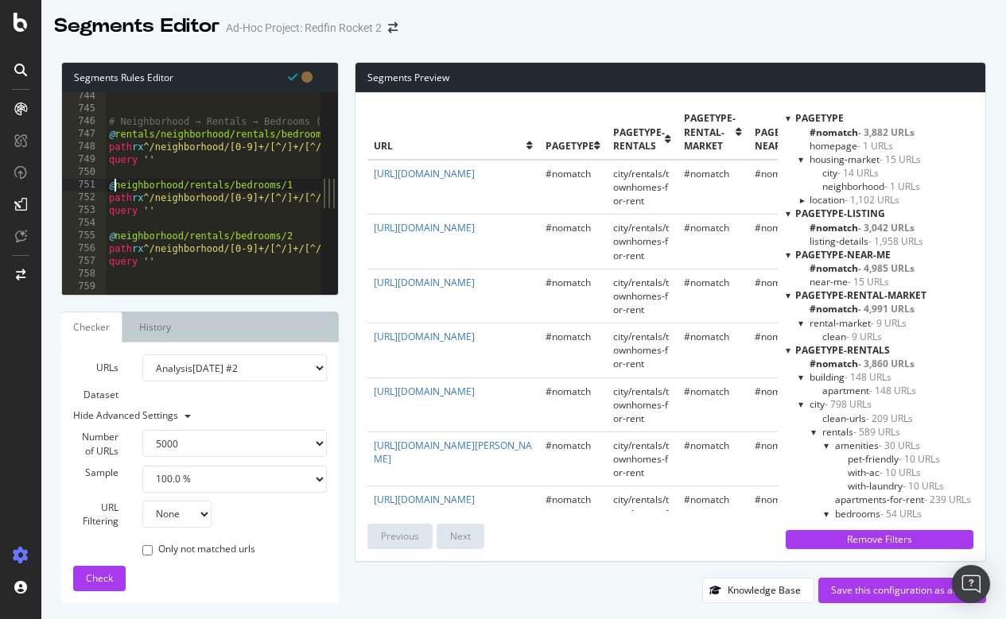
click at [111, 182] on div "# Neighborhood → Rentals → Bedrooms (apartments) @ rentals/neighborhood/rentals…" at bounding box center [679, 204] width 1146 height 228
click at [114, 182] on div "# Neighborhood → Rentals → Bedrooms (apartments) @ rentals/neighborhood/rentals…" at bounding box center [679, 204] width 1146 height 228
click at [117, 233] on div "# Neighborhood → Rentals → Bedrooms (apartments) @ rentals/neighborhood/rentals…" at bounding box center [679, 204] width 1146 height 228
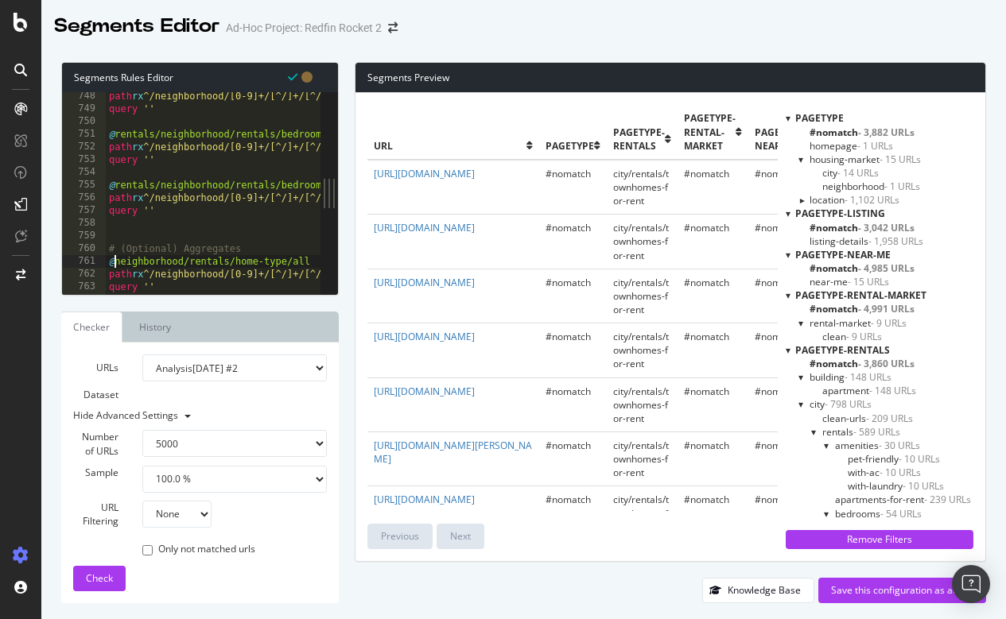
click at [115, 264] on div "path rx ^/neighborhood/[0-9]+/[^/]+/[^/]+/[^/]+/studio-apartments-for-rent$ que…" at bounding box center [679, 204] width 1146 height 228
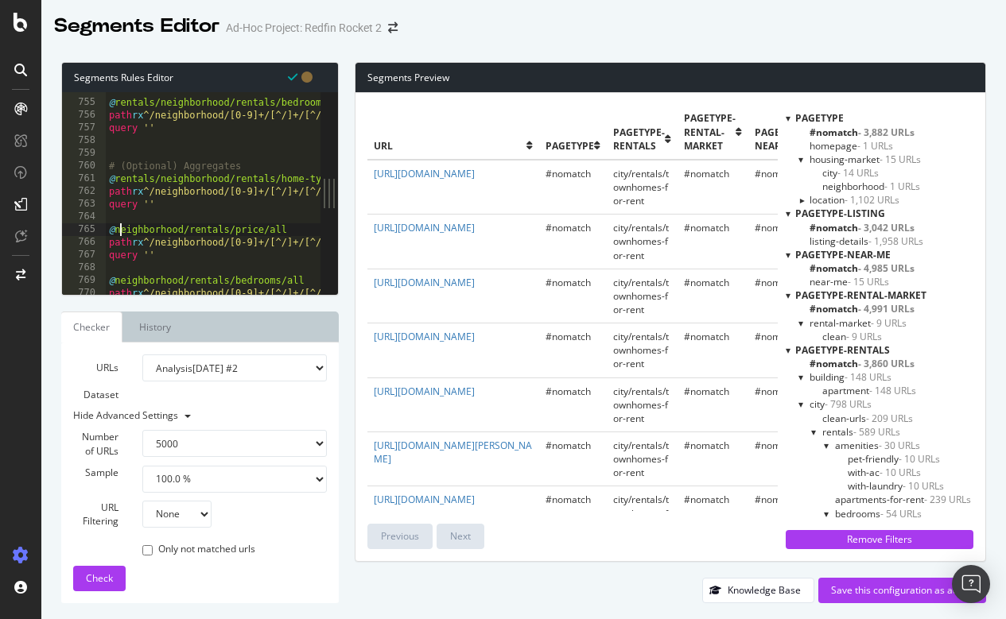
click at [118, 226] on div "@ rentals/neighborhood/rentals/bedrooms/2 path rx ^/neighborhood/[0-9]+/[^/]+/[…" at bounding box center [679, 197] width 1146 height 228
click at [115, 280] on div at bounding box center [679, 287] width 1146 height 16
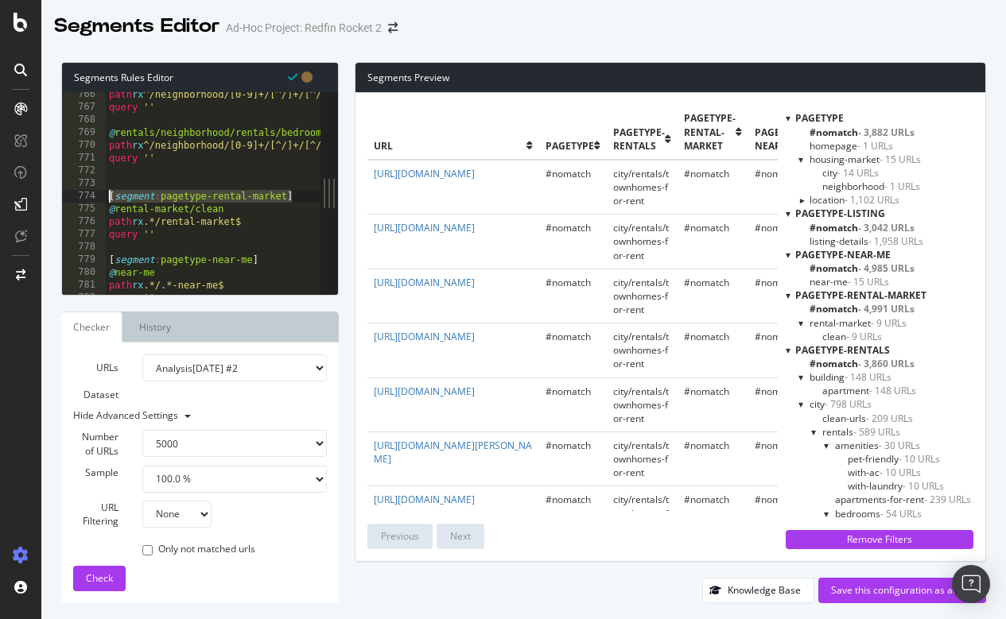
drag, startPoint x: 295, startPoint y: 193, endPoint x: 102, endPoint y: 196, distance: 193.2
click at [102, 196] on div "@rentals/neighborhood/rentals/bedrooms/all 766 767 768 769 770 771 772 773 774 …" at bounding box center [191, 193] width 258 height 203
type textarea "[segment:pagetype-rental-market]"
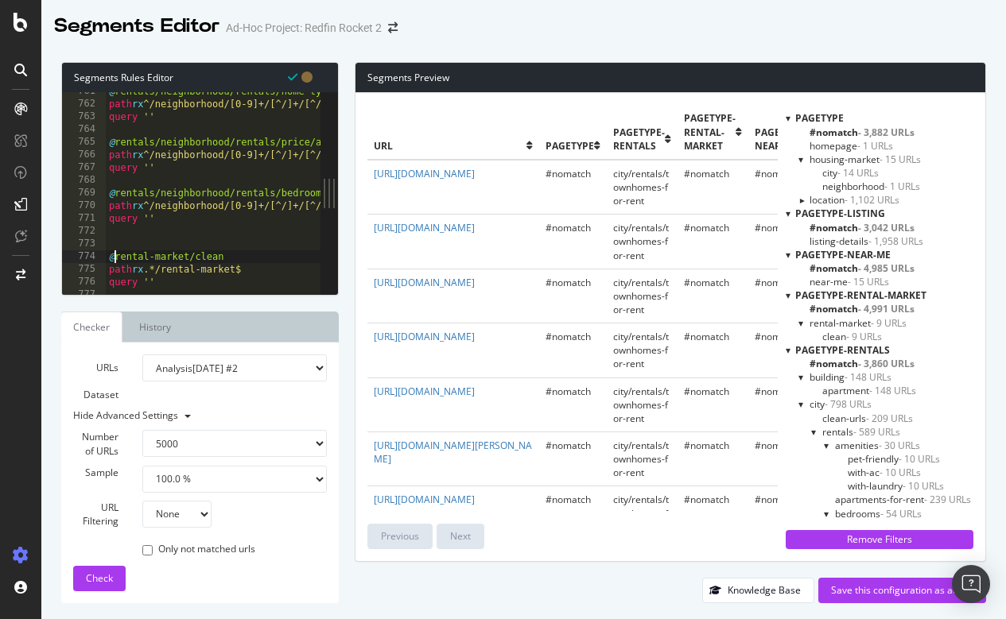
click at [114, 254] on div "@ rentals/neighborhood/rentals/home-type/all path rx ^/neighborhood/[0-9]+/[^/]…" at bounding box center [679, 199] width 1146 height 228
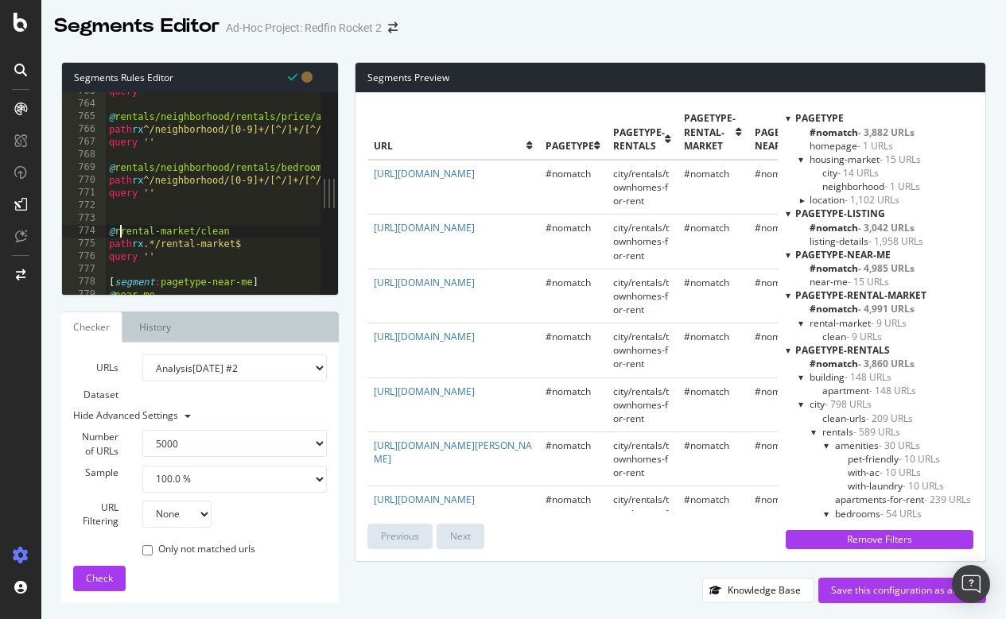
type textarea "@rental-market/clean"
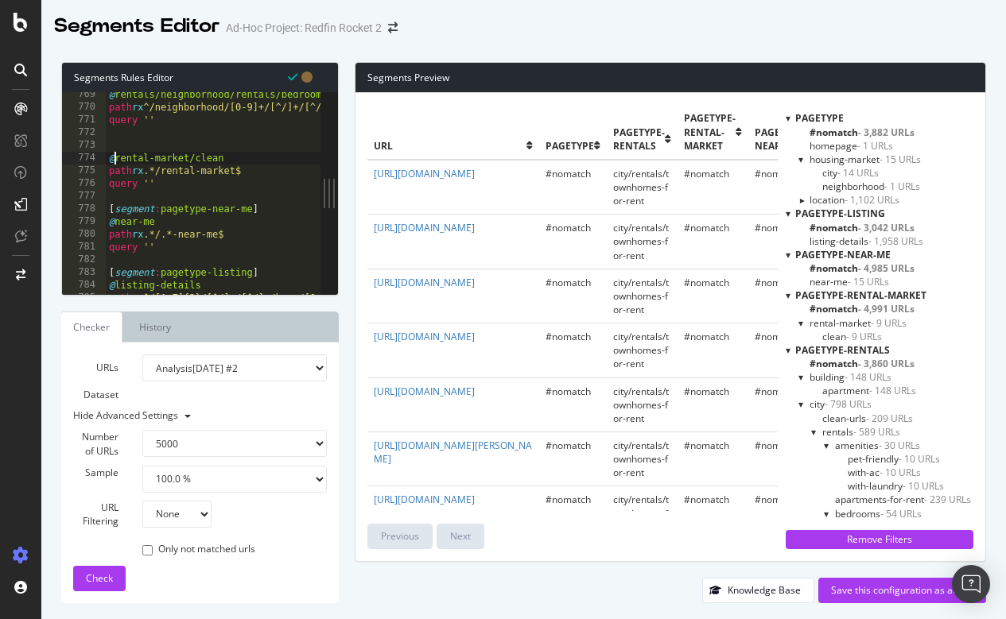
scroll to position [9776, 0]
click at [270, 199] on div "@ rentals/neighborhood/rentals/bedrooms/all path rx ^/neighborhood/[0-9]+/[^/]+…" at bounding box center [679, 199] width 1146 height 228
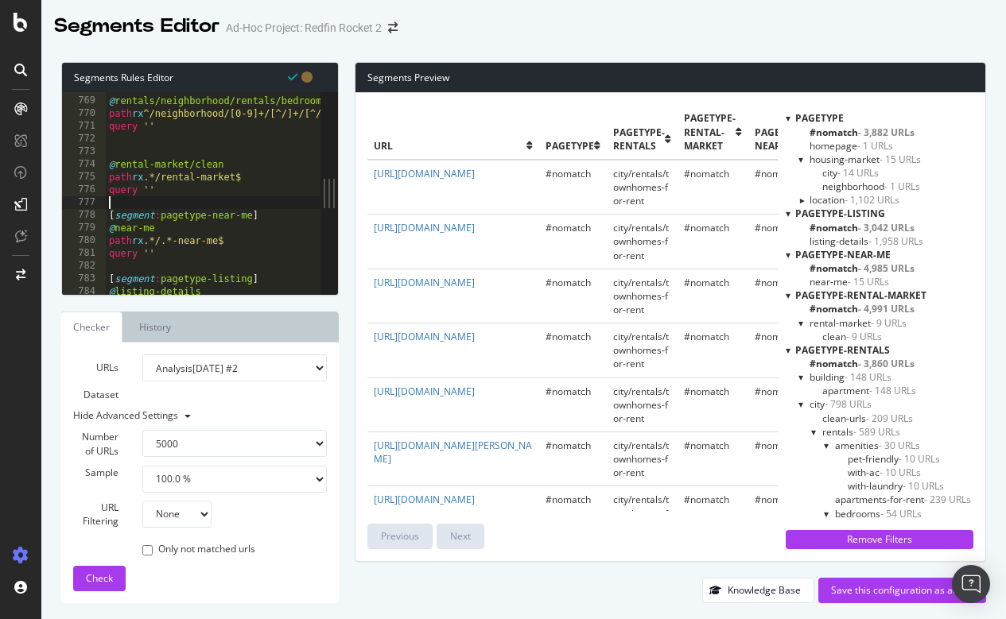
drag, startPoint x: 5, startPoint y: 299, endPoint x: 115, endPoint y: 160, distance: 177.7
click at [115, 160] on div "@ rentals/neighborhood/rentals/bedrooms/all path rx ^/neighborhood/[0-9]+/[^/]+…" at bounding box center [679, 196] width 1146 height 228
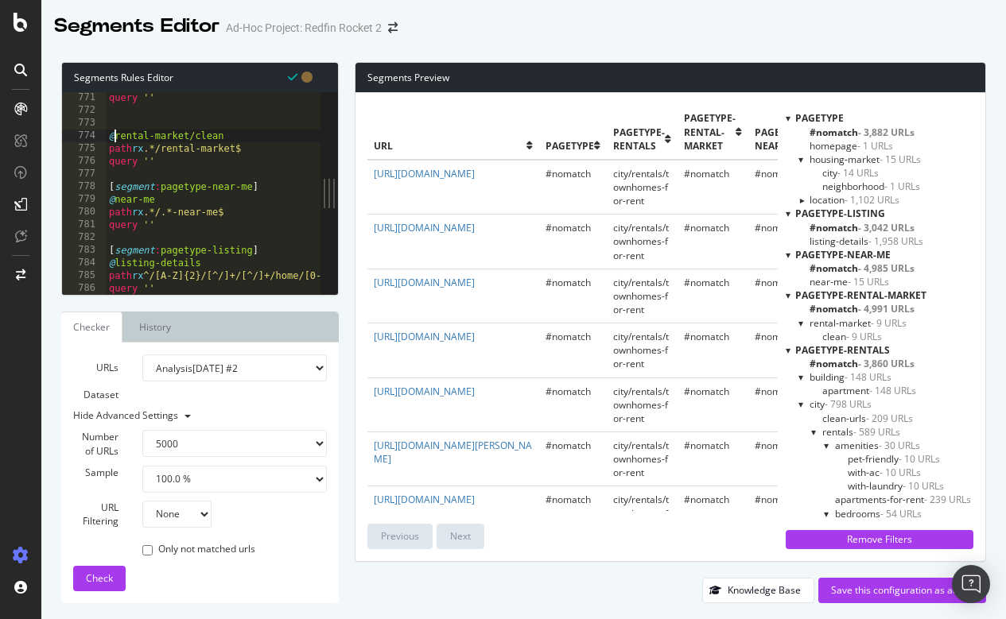
scroll to position [9795, 0]
drag, startPoint x: 270, startPoint y: 184, endPoint x: 99, endPoint y: 188, distance: 170.2
click at [99, 188] on div "@rental-market/clean 771 772 773 774 775 776 777 778 779 780 781 782 783 784 78…" at bounding box center [191, 193] width 258 height 203
type textarea "[segment:pagetype-near-me]"
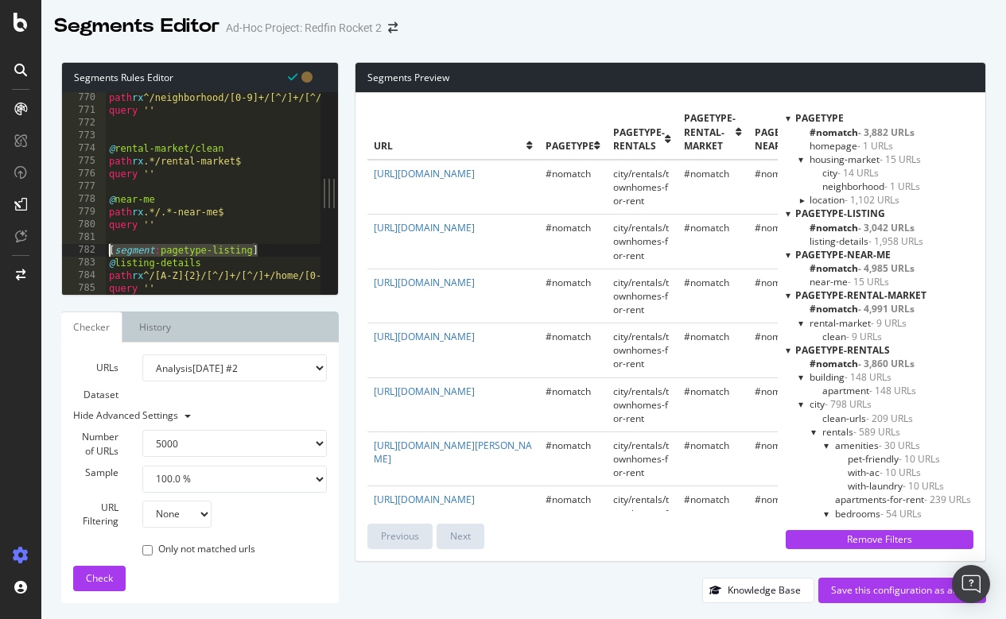
drag, startPoint x: 280, startPoint y: 250, endPoint x: 99, endPoint y: 247, distance: 180.5
click at [99, 247] on div "770 771 772 773 774 775 776 777 778 779 780 781 782 783 784 785 path rx ^/neigh…" at bounding box center [191, 193] width 258 height 203
type textarea "[segment:pagetype-listing]"
click at [114, 264] on div "path rx ^/neighborhood/[0-9]+/[^/]+/[^/]+/[^/]+/(studio-apartments-for-rent|[0-…" at bounding box center [679, 205] width 1146 height 228
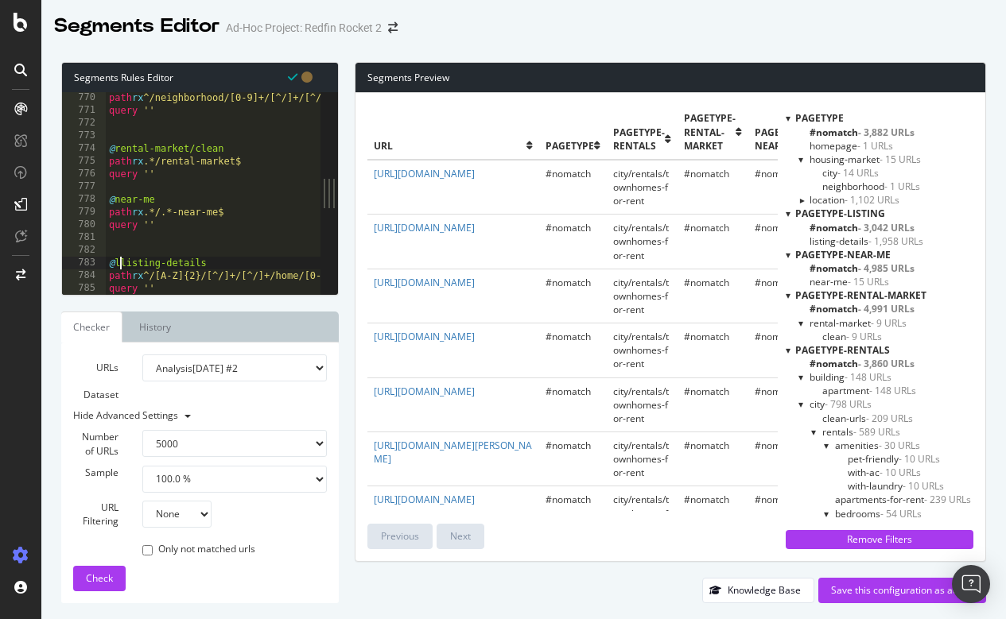
type textarea "@listing-details"
click at [107, 576] on span "Check" at bounding box center [99, 579] width 27 height 14
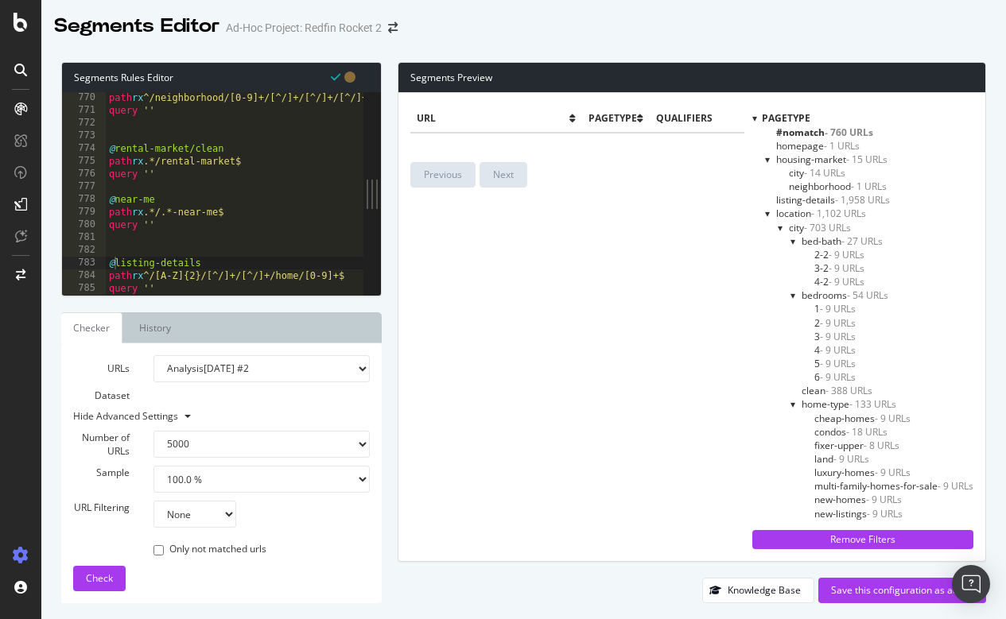
click at [765, 213] on div at bounding box center [768, 214] width 6 height 14
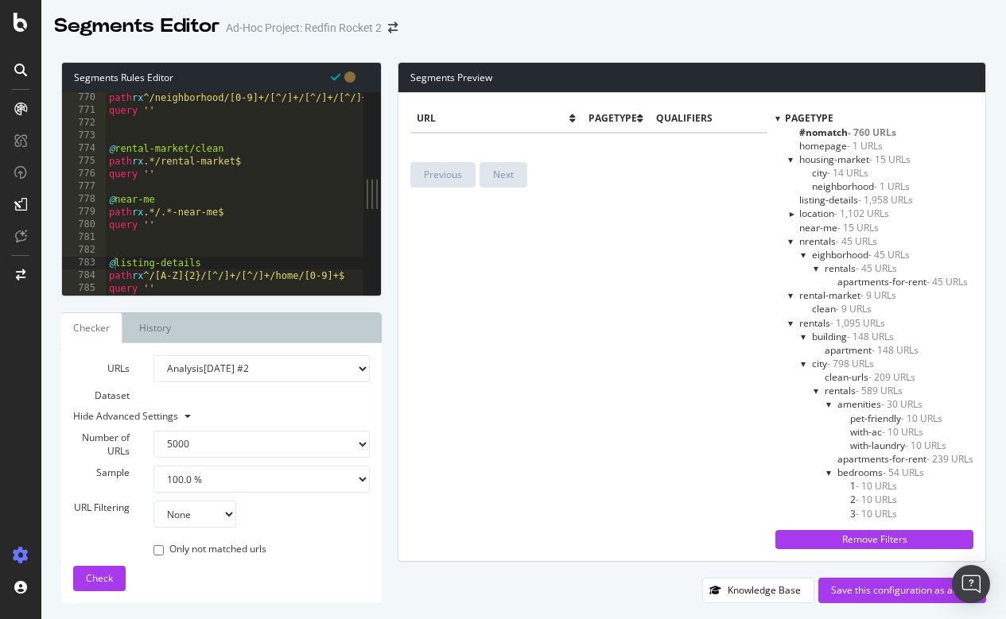
click at [788, 317] on div at bounding box center [791, 323] width 6 height 14
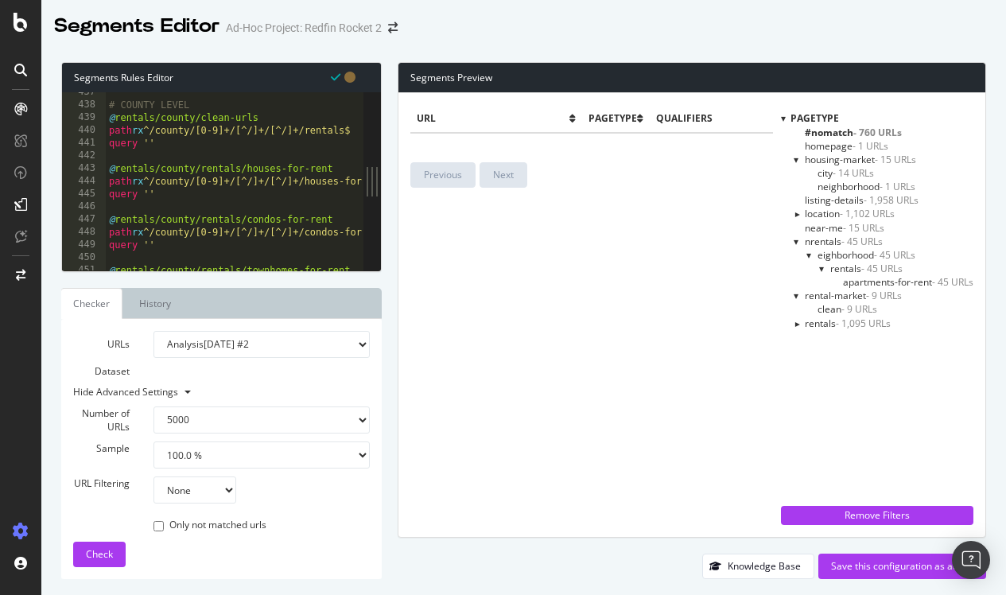
scroll to position [0, 0]
click at [257, 200] on div "# COUNTY LEVEL @ rentals/county/clean-urls path rx ^/county/[0-9]+/[^/]+/[^/]+/…" at bounding box center [679, 188] width 1146 height 204
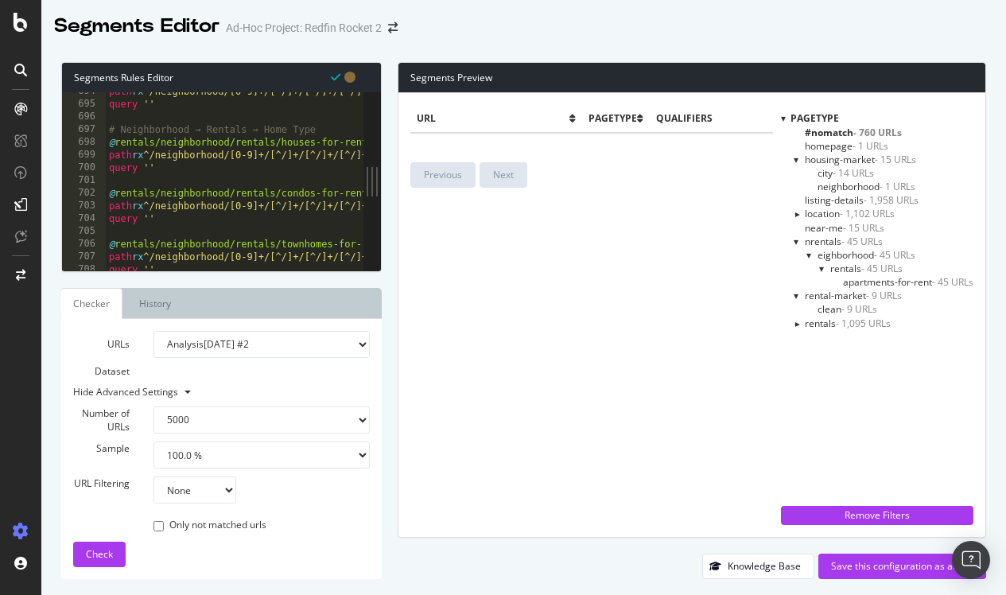
scroll to position [8859, 0]
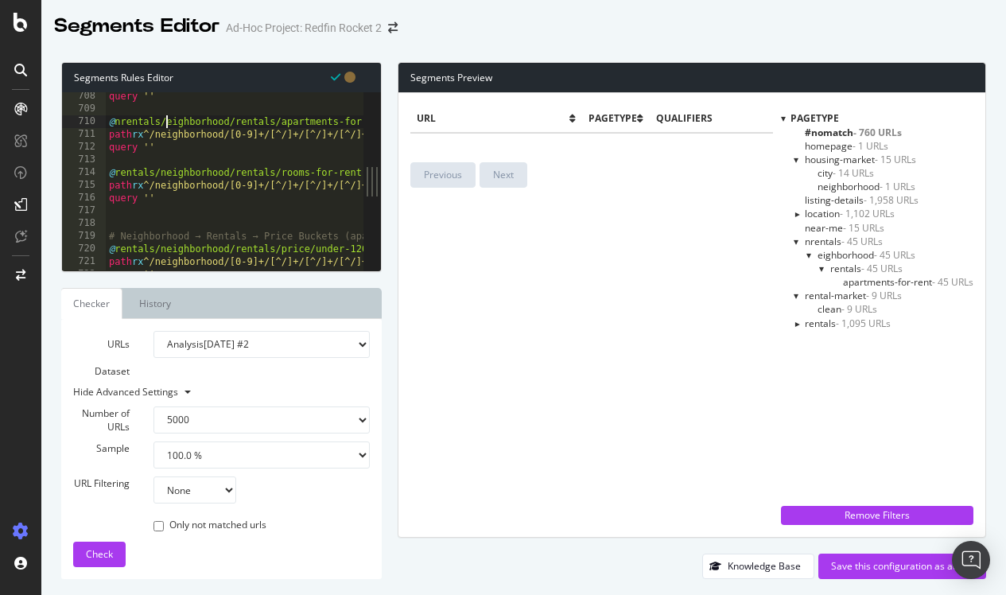
click at [165, 123] on div "query '' @ nrentals/eighborhood/rentals/apartments-for-rent path rx ^/neighborh…" at bounding box center [679, 192] width 1146 height 204
click at [121, 118] on div "query '' @ nrentals/neighborhood/rentals/apartments-for-rent path rx ^/neighbor…" at bounding box center [679, 192] width 1146 height 204
type textarea "@rentals/neighborhood/rentals/apartments-for-rent"
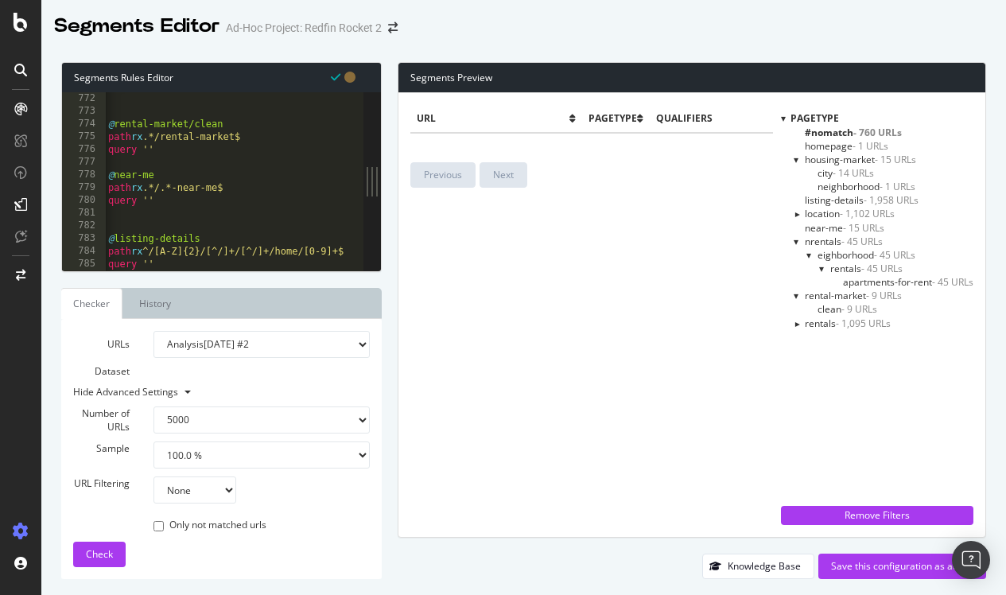
click at [796, 293] on div at bounding box center [796, 296] width 6 height 14
click at [796, 293] on div at bounding box center [796, 296] width 14 height 6
click at [103, 549] on span "Check" at bounding box center [99, 554] width 27 height 14
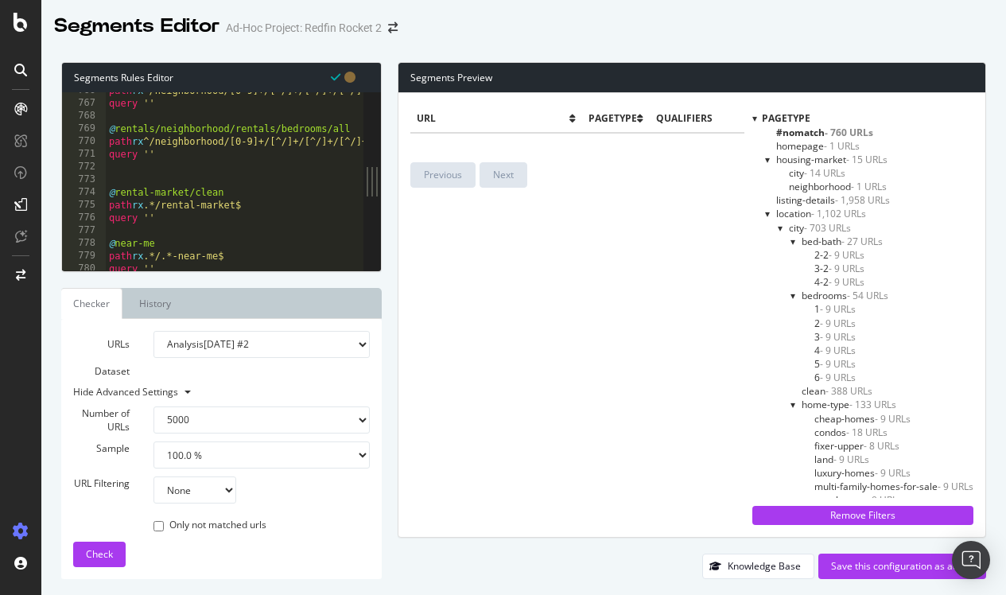
click at [765, 158] on div at bounding box center [768, 160] width 6 height 14
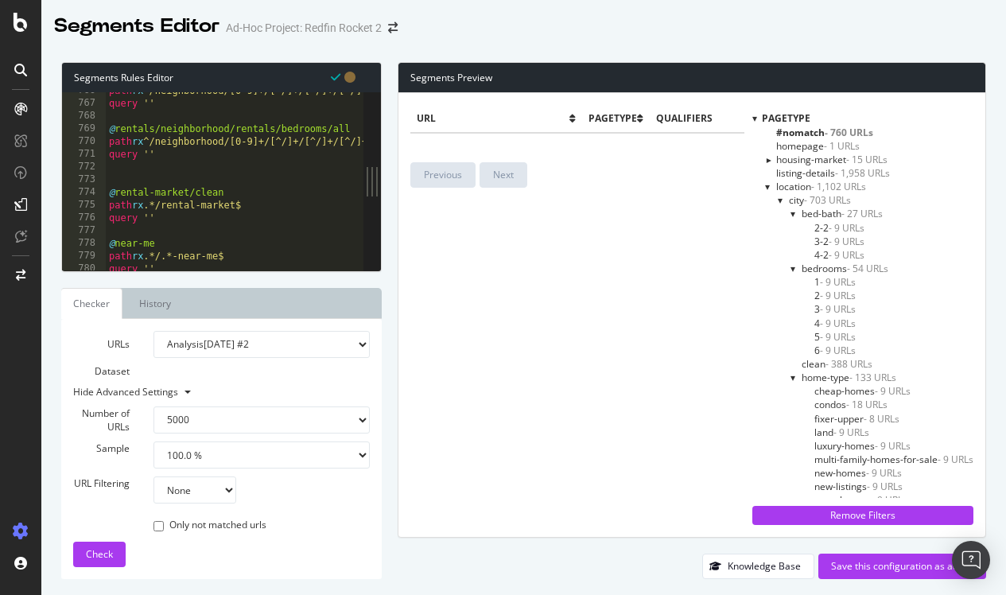
click at [766, 184] on div at bounding box center [768, 187] width 6 height 14
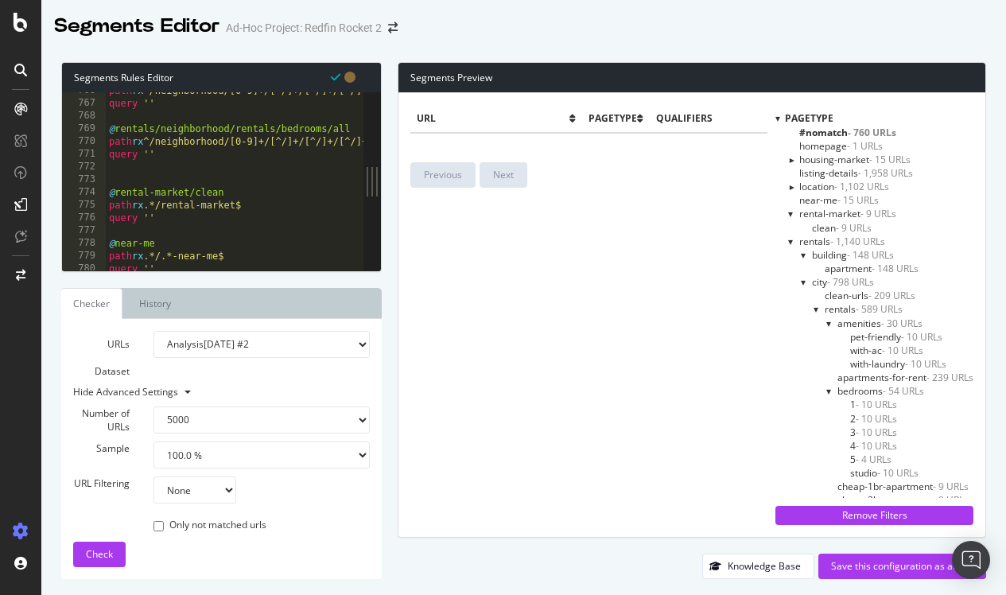
click at [788, 240] on div at bounding box center [791, 242] width 6 height 14
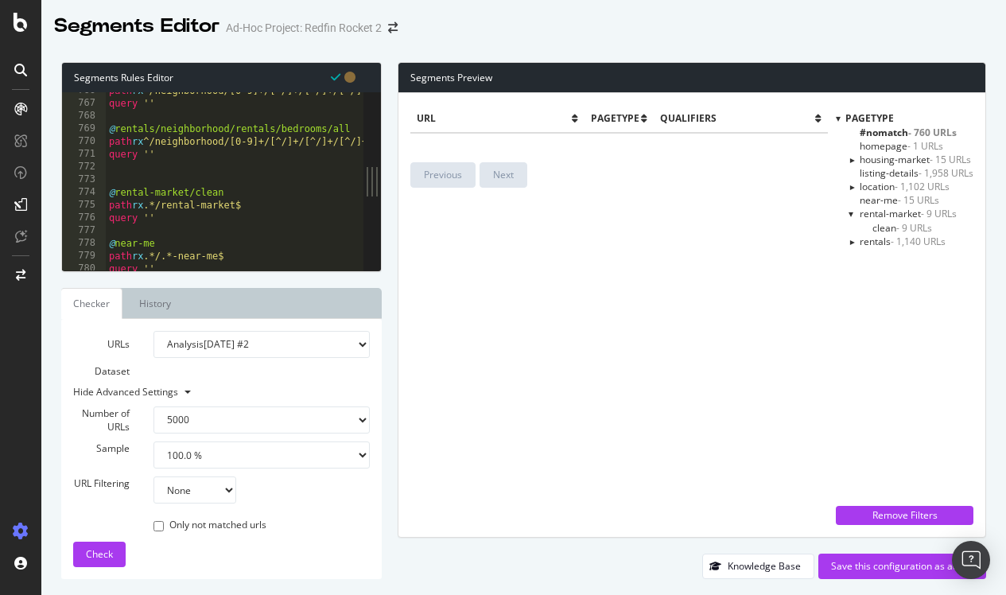
click at [850, 239] on div at bounding box center [851, 241] width 14 height 6
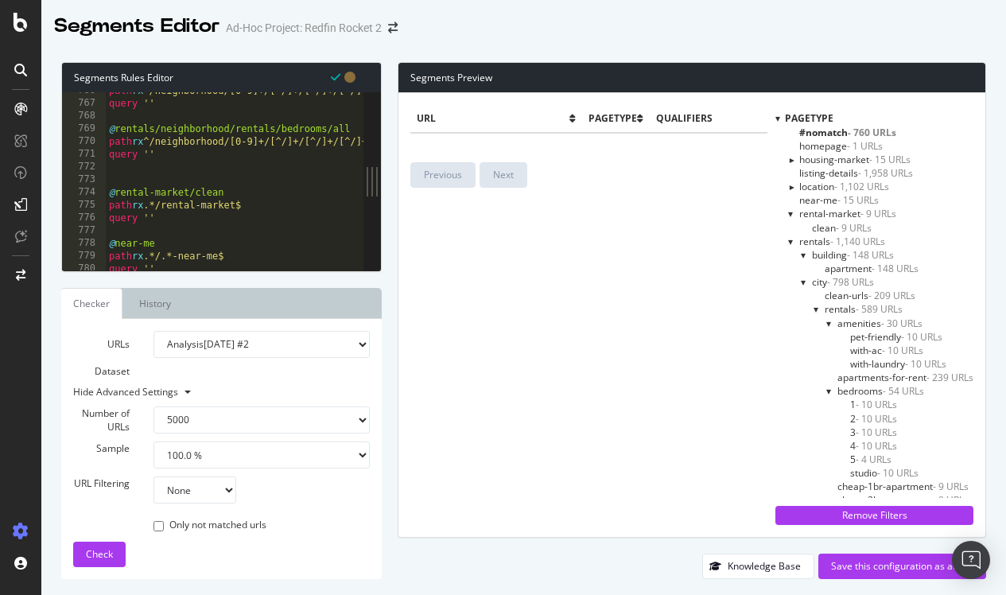
click at [788, 243] on div at bounding box center [791, 242] width 6 height 14
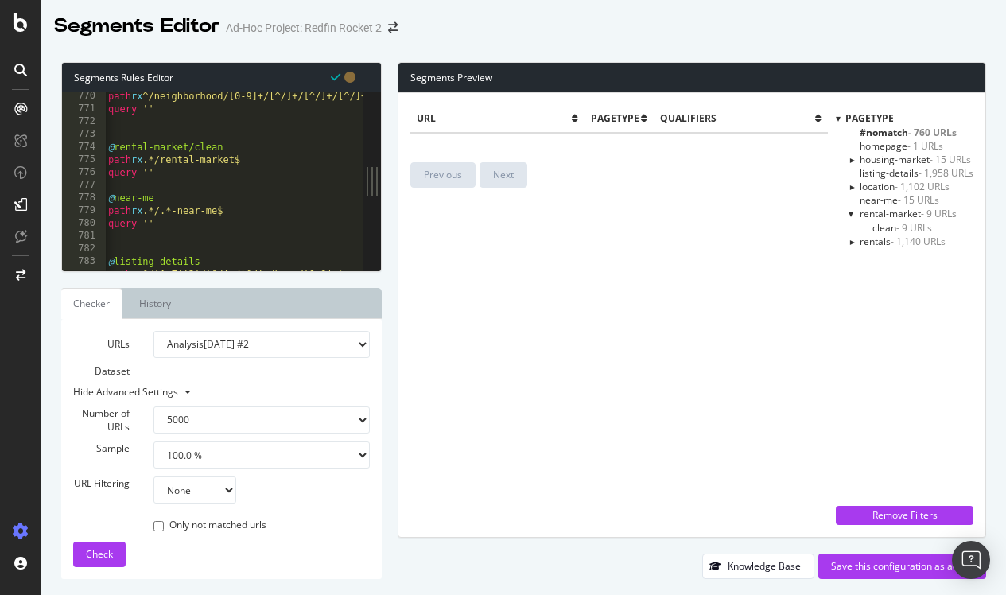
scroll to position [0, 0]
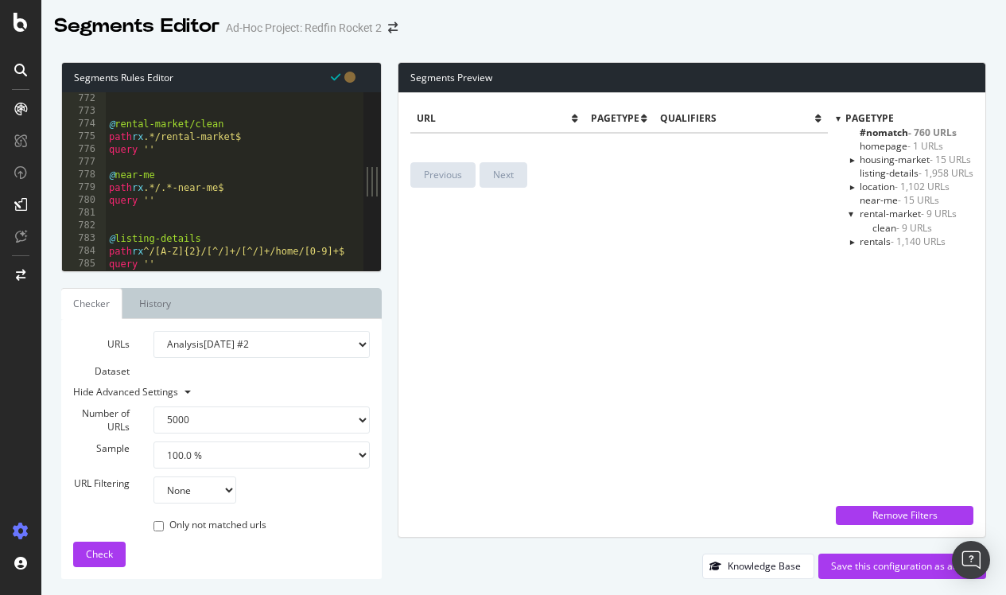
click at [892, 169] on span "listing-details - 1,958 URLs" at bounding box center [916, 173] width 114 height 14
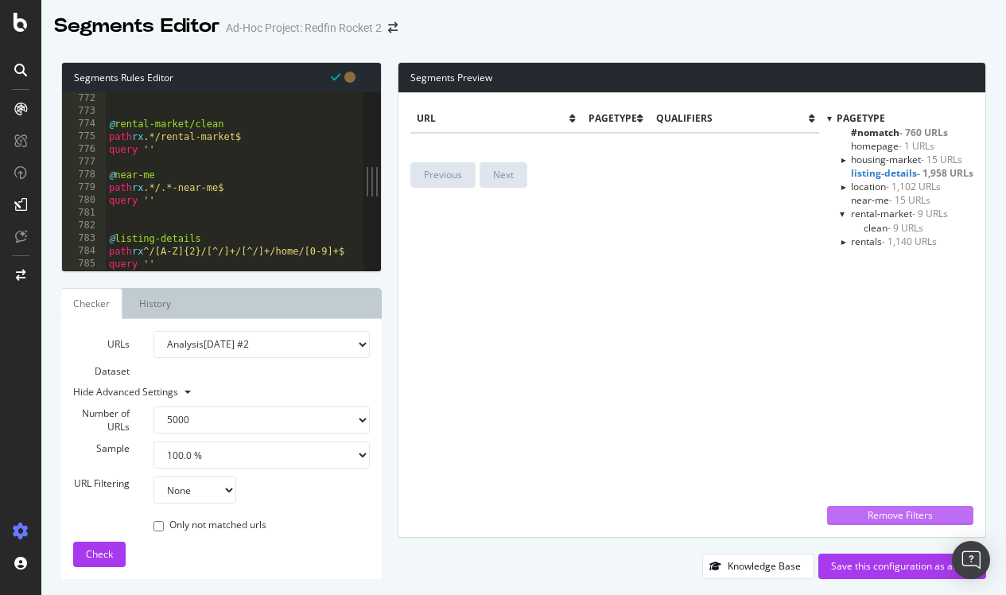
click at [879, 516] on div "Remove Filters" at bounding box center [899, 515] width 127 height 14
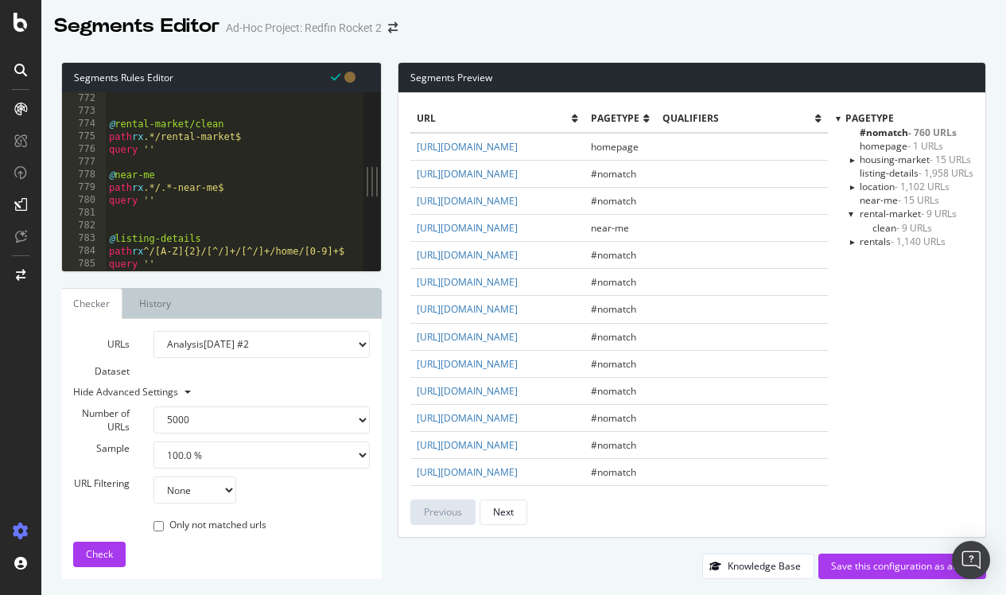
click at [902, 169] on span "listing-details - 1,958 URLs" at bounding box center [916, 173] width 114 height 14
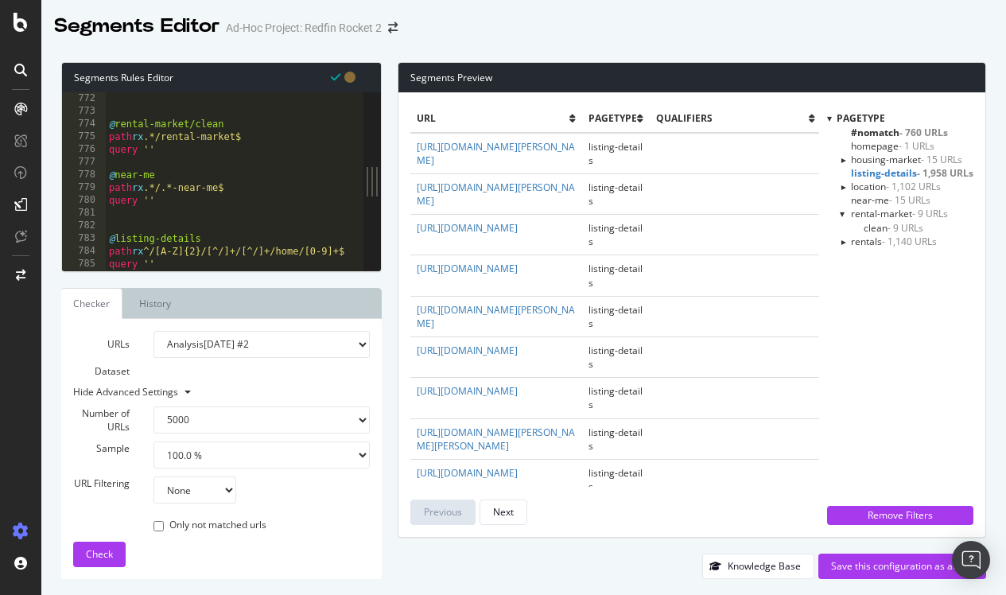
scroll to position [9808, 0]
drag, startPoint x: 165, startPoint y: 264, endPoint x: 105, endPoint y: 237, distance: 65.5
click at [105, 237] on div "@rentals/neighborhood/rentals/apartments-for-rent 772 773 774 775 776 777 778 7…" at bounding box center [212, 181] width 301 height 178
click at [159, 265] on div at bounding box center [679, 263] width 1146 height 16
click at [161, 265] on div at bounding box center [679, 263] width 1146 height 16
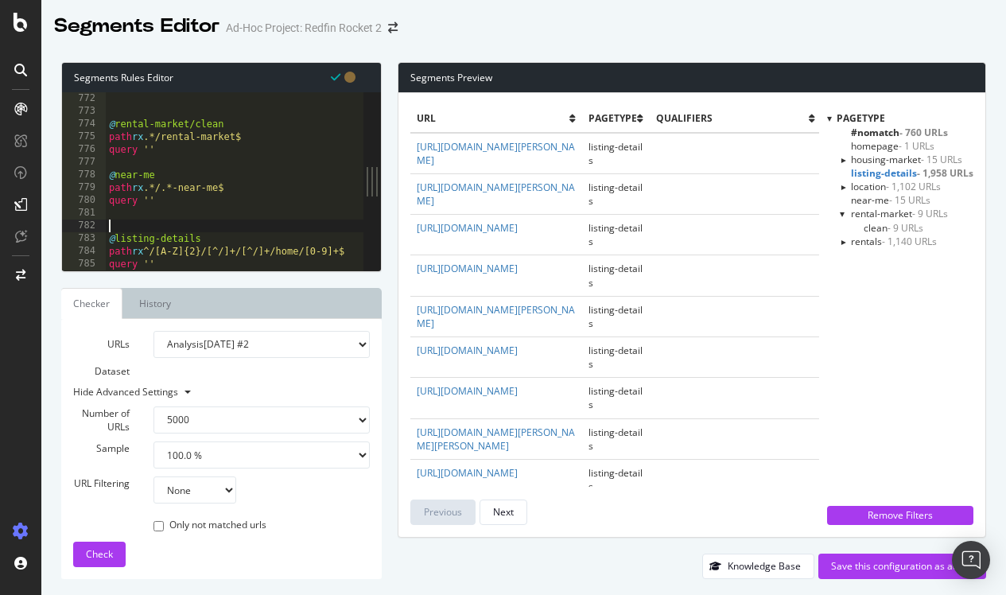
scroll to position [0, 0]
click at [161, 222] on div "@ rental-market/clean path rx .*/rental-market$ query '' @ near-me path rx .*/.…" at bounding box center [679, 194] width 1146 height 204
click at [163, 261] on div at bounding box center [679, 263] width 1146 height 16
type textarea "query ''"
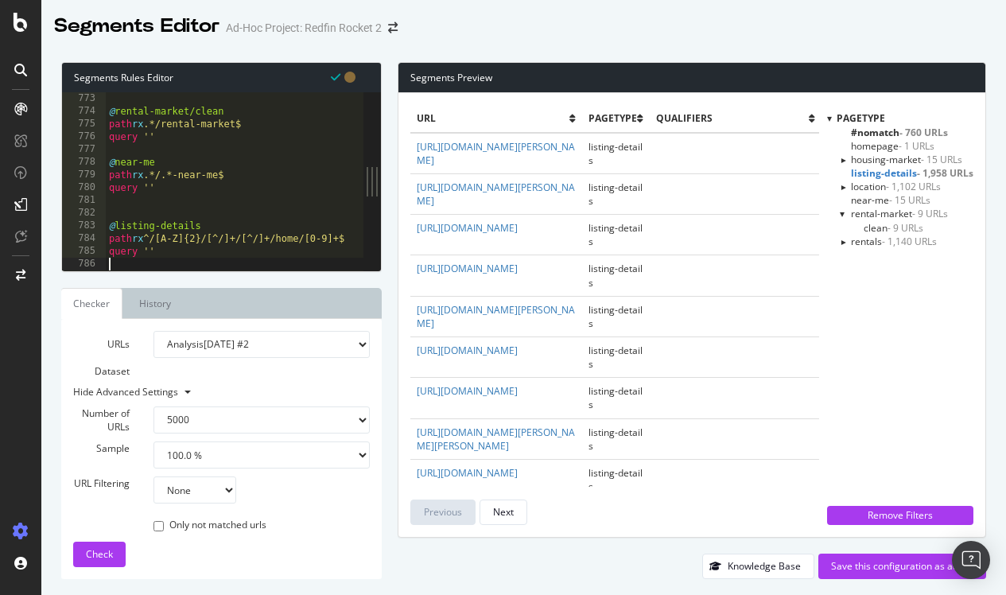
scroll to position [9833, 0]
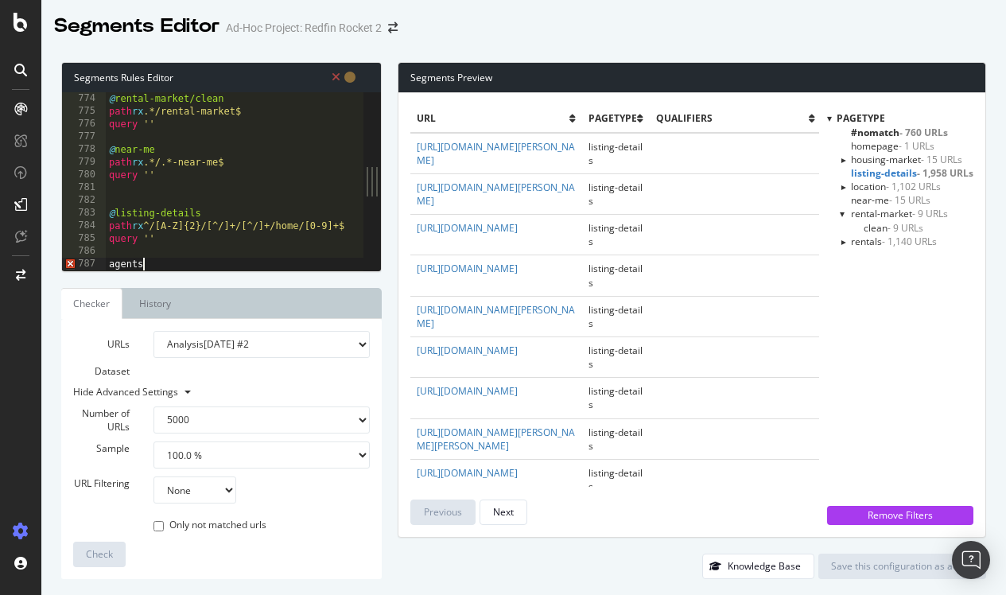
click at [151, 260] on div at bounding box center [679, 263] width 1146 height 16
drag, startPoint x: 145, startPoint y: 262, endPoint x: 100, endPoint y: 262, distance: 45.3
click at [100, 262] on div "agents 774 775 776 777 778 779 780 781 782 783 784 785 786 787 @ rental-market/…" at bounding box center [212, 181] width 301 height 178
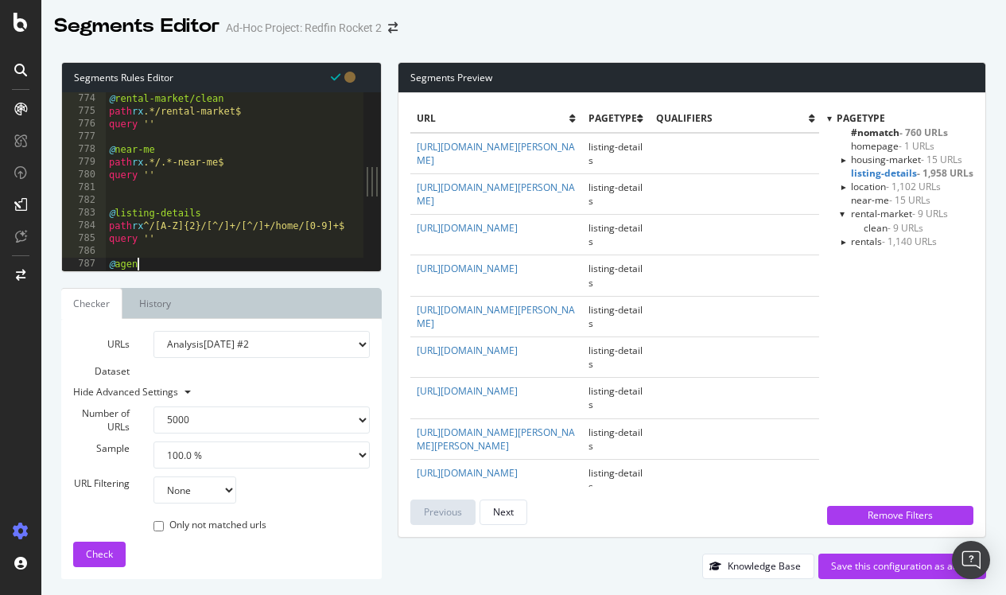
scroll to position [0, 2]
type textarea "@agents"
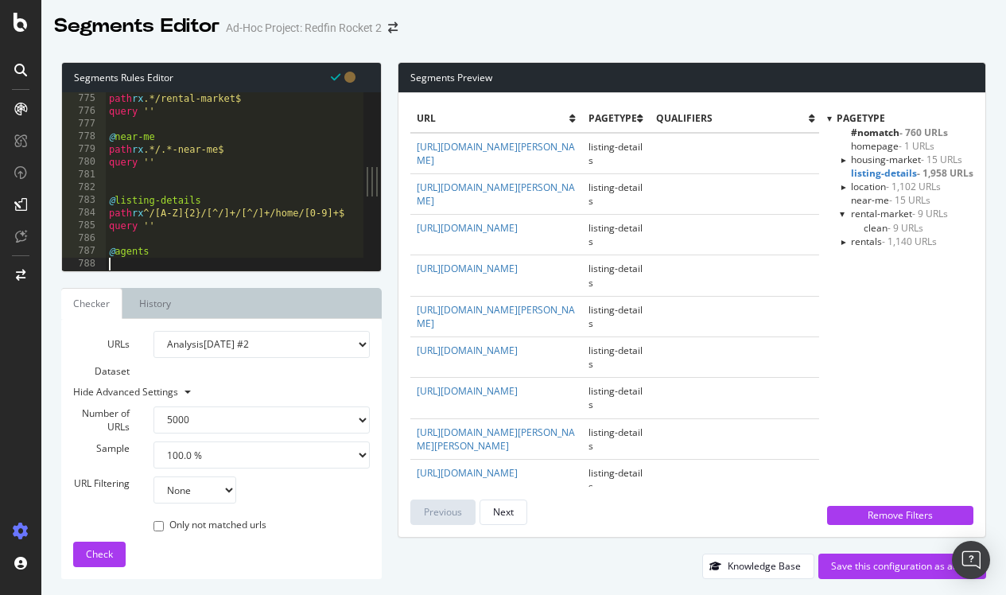
scroll to position [9935, 0]
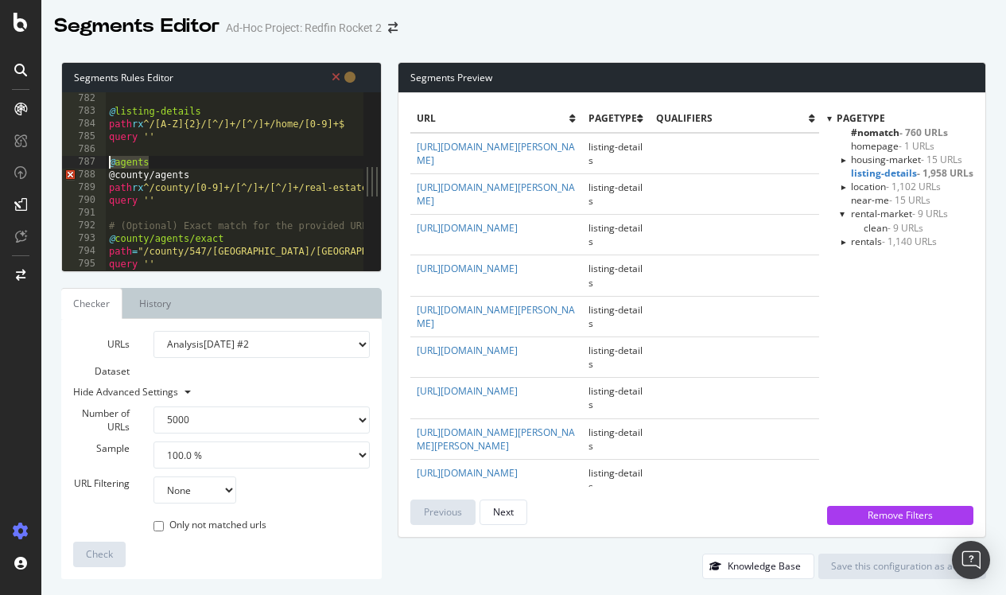
drag, startPoint x: 174, startPoint y: 161, endPoint x: 106, endPoint y: 161, distance: 68.4
click at [106, 161] on div "@ listing-details path rx ^/[A-Z]{2}/[^/]+/[^/]+/home/[0-9]+$ query '' @ agents…" at bounding box center [679, 194] width 1146 height 204
type textarea "@agents"
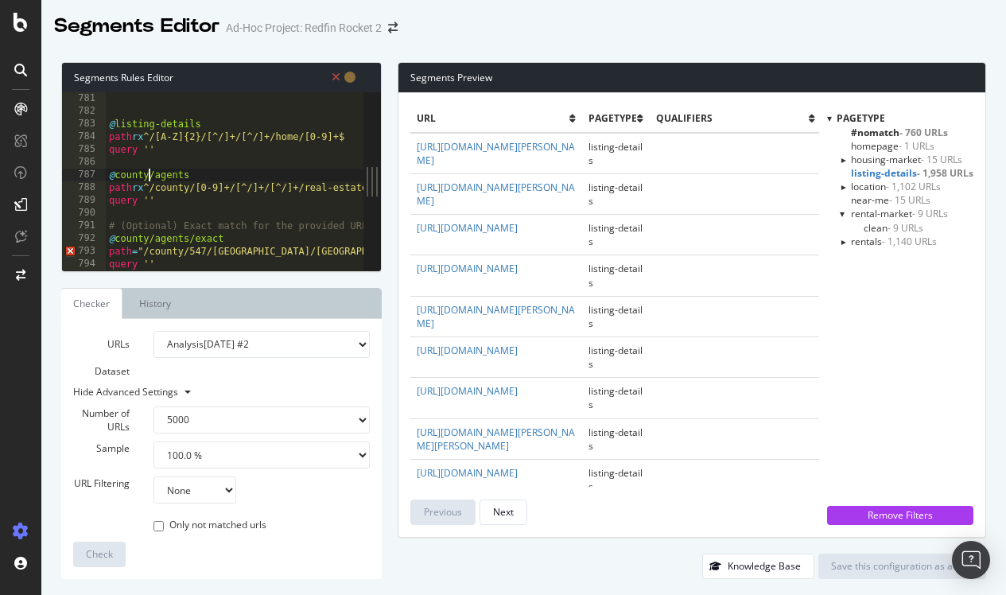
click at [152, 171] on div "@ listing-details path rx ^/[A-Z]{2}/[^/]+/[^/]+/home/[0-9]+$ query '' @ county…" at bounding box center [679, 194] width 1146 height 204
click at [155, 171] on div "@ listing-details path rx ^/[A-Z]{2}/[^/]+/[^/]+/home/[0-9]+$ query '' @ county…" at bounding box center [679, 194] width 1146 height 204
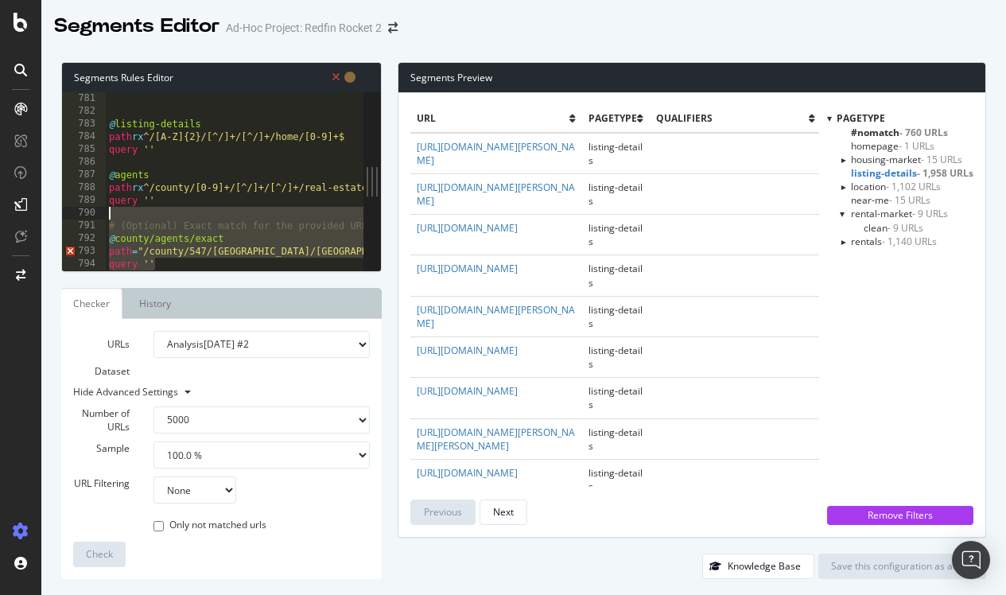
drag, startPoint x: 166, startPoint y: 264, endPoint x: 103, endPoint y: 215, distance: 80.0
click at [103, 215] on div "@agents 781 782 783 784 785 786 787 788 789 790 791 792 793 794 @ listing-detai…" at bounding box center [212, 181] width 301 height 178
type textarea "# (Optional) Exact match for the provided URL"
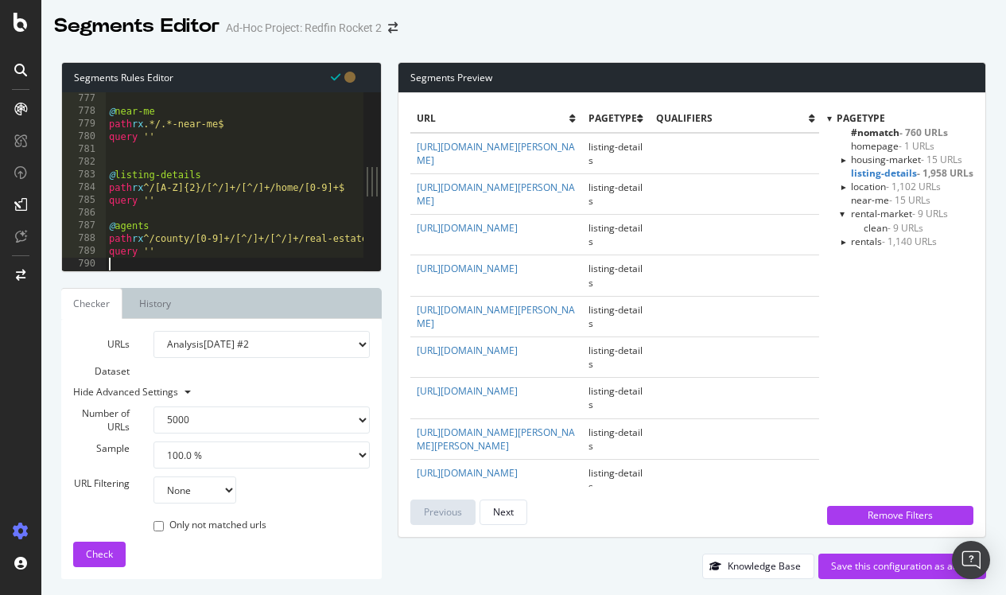
scroll to position [9871, 0]
click at [96, 556] on span "Check" at bounding box center [99, 554] width 27 height 14
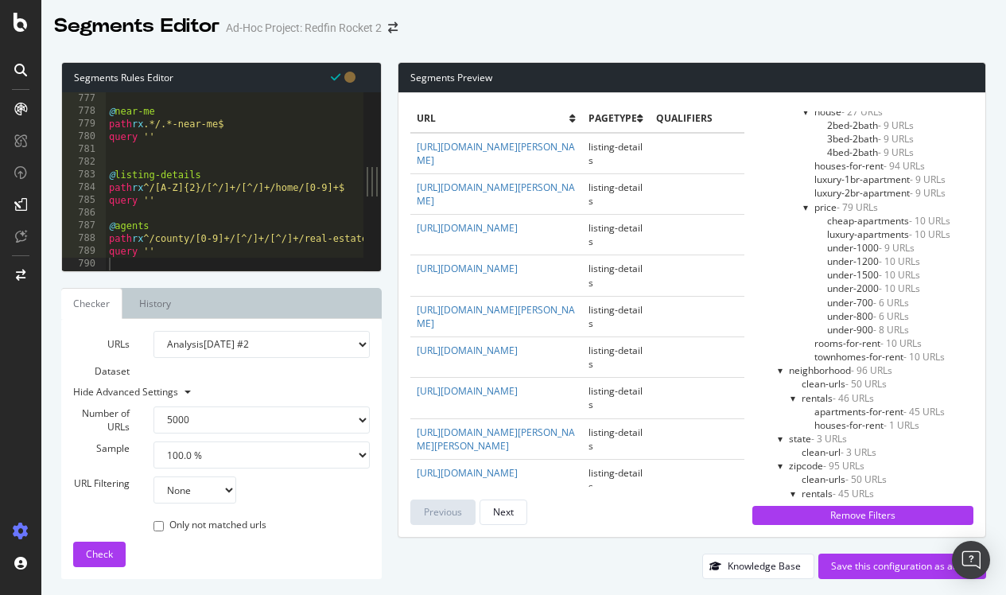
scroll to position [0, 1]
click at [806, 200] on div at bounding box center [806, 207] width 6 height 14
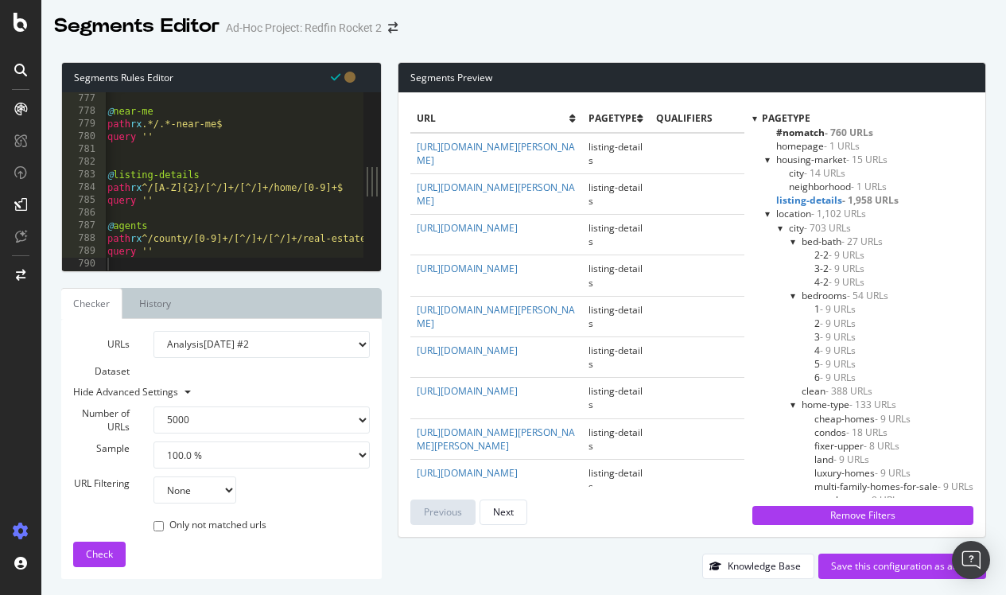
scroll to position [0, 0]
click at [770, 213] on div "location - 1,102 URLs" at bounding box center [869, 214] width 208 height 14
click at [765, 213] on div at bounding box center [768, 214] width 6 height 14
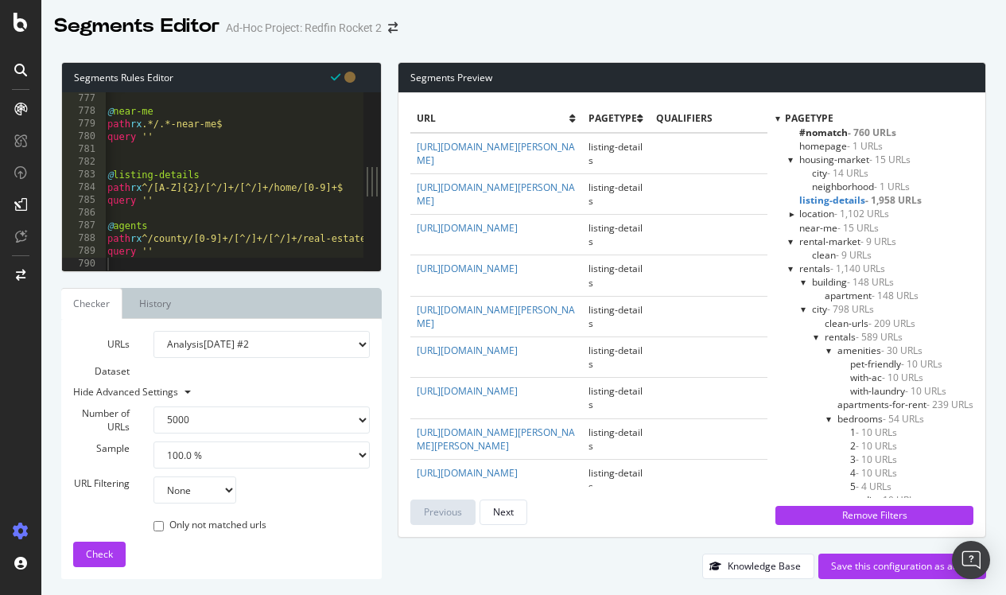
click at [790, 269] on div at bounding box center [791, 269] width 6 height 14
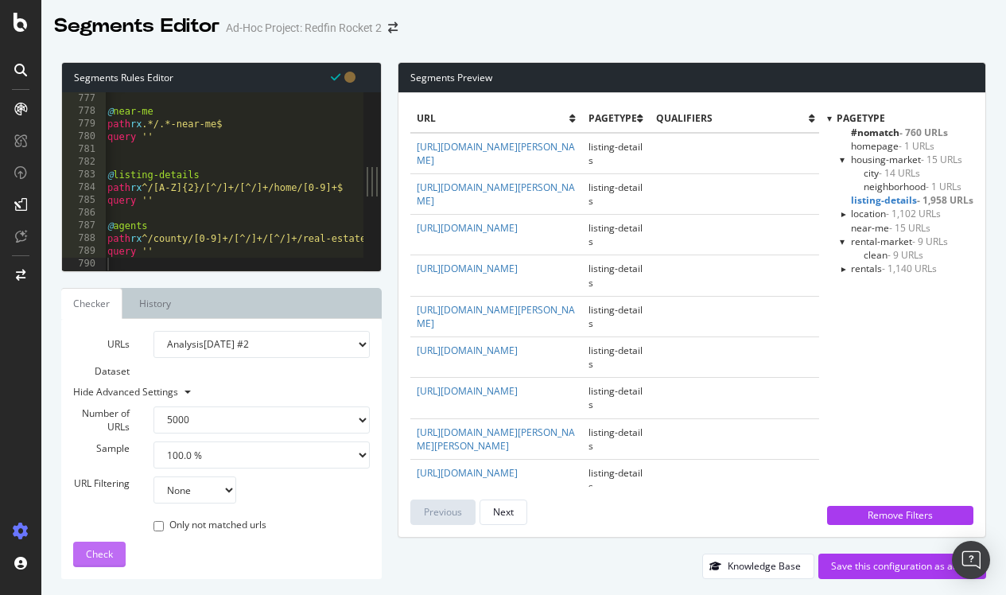
click at [108, 557] on span "Check" at bounding box center [99, 554] width 27 height 14
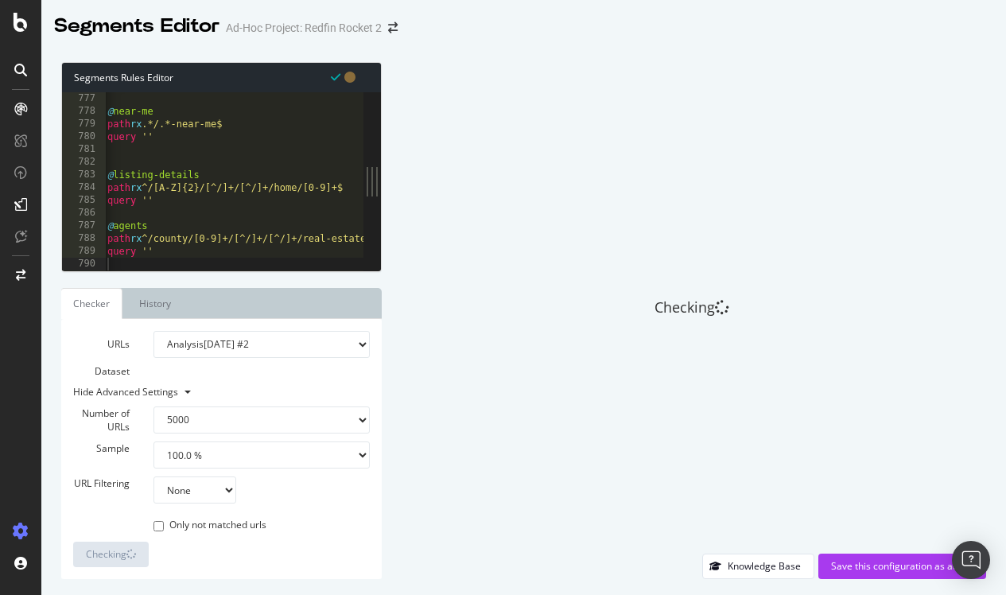
click at [199, 235] on div "@ near-me path rx .*/.*-near-me$ query '' @ listing-details path rx ^/[A-Z]{2}/…" at bounding box center [677, 194] width 1146 height 204
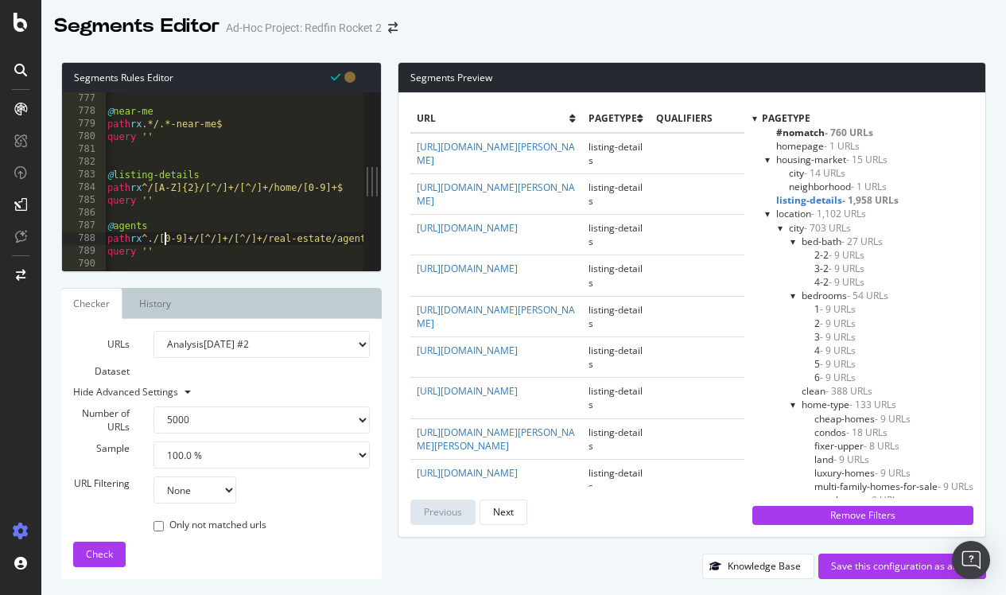
scroll to position [0, 6]
click at [105, 560] on div "Check" at bounding box center [99, 554] width 27 height 24
click at [765, 215] on div at bounding box center [768, 214] width 6 height 14
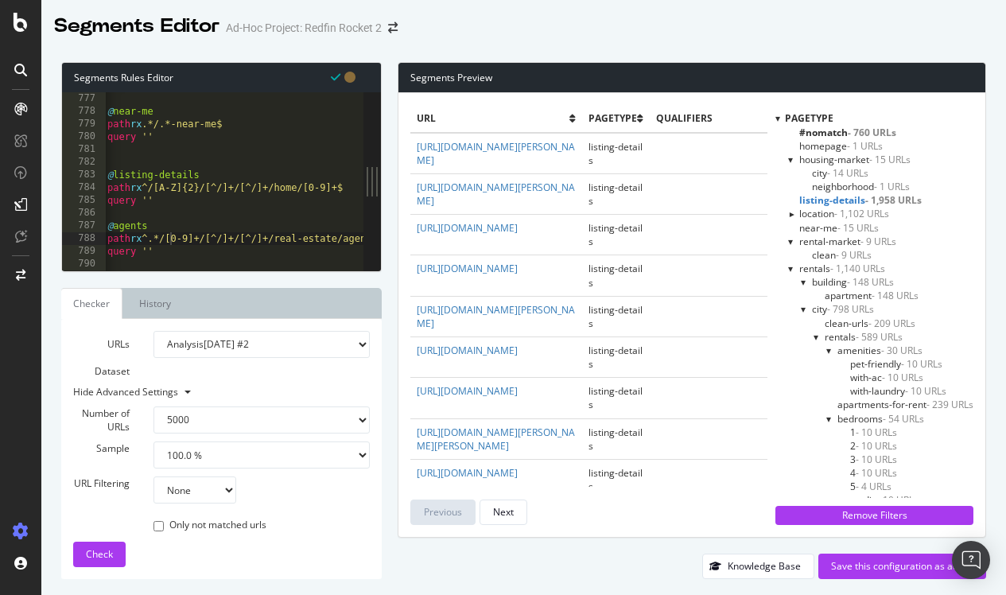
click at [788, 269] on div at bounding box center [791, 269] width 6 height 14
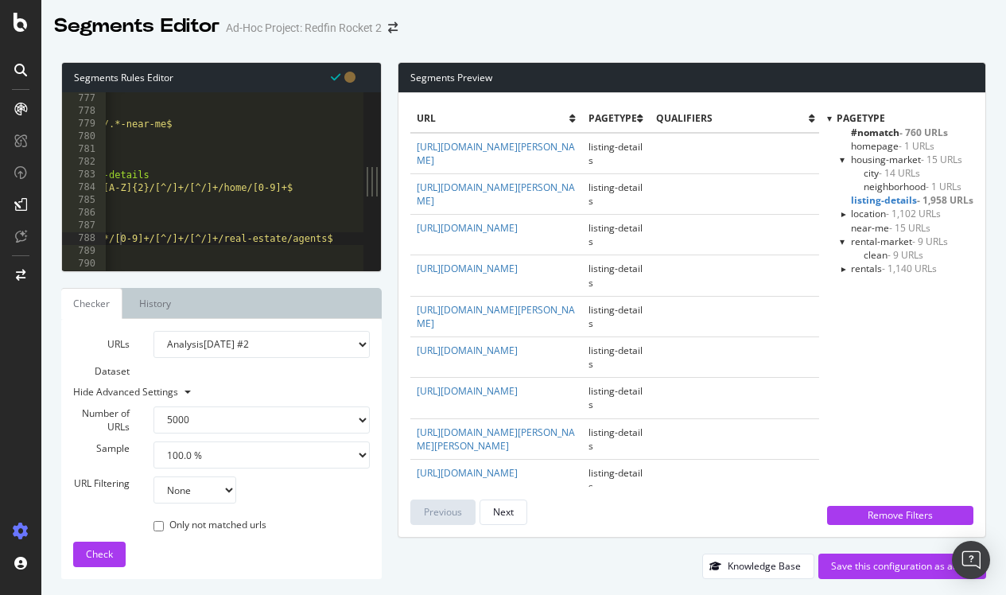
scroll to position [0, 52]
click at [295, 236] on div "@ near-me path rx .*/.*-near-me$ query '' @ listing-details path rx ^/[A-Z]{2}/…" at bounding box center [625, 194] width 1146 height 204
click at [178, 236] on div "query '' @ near-me path rx .*/.*-near-me$ query '' @ listing-details path rx ^/…" at bounding box center [679, 182] width 1146 height 204
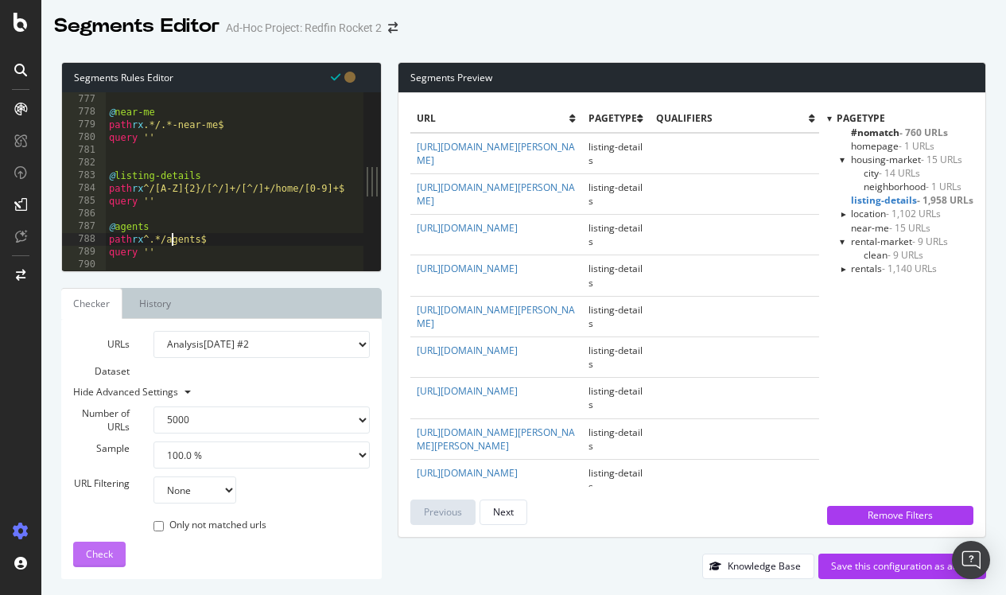
click at [96, 553] on span "Check" at bounding box center [99, 554] width 27 height 14
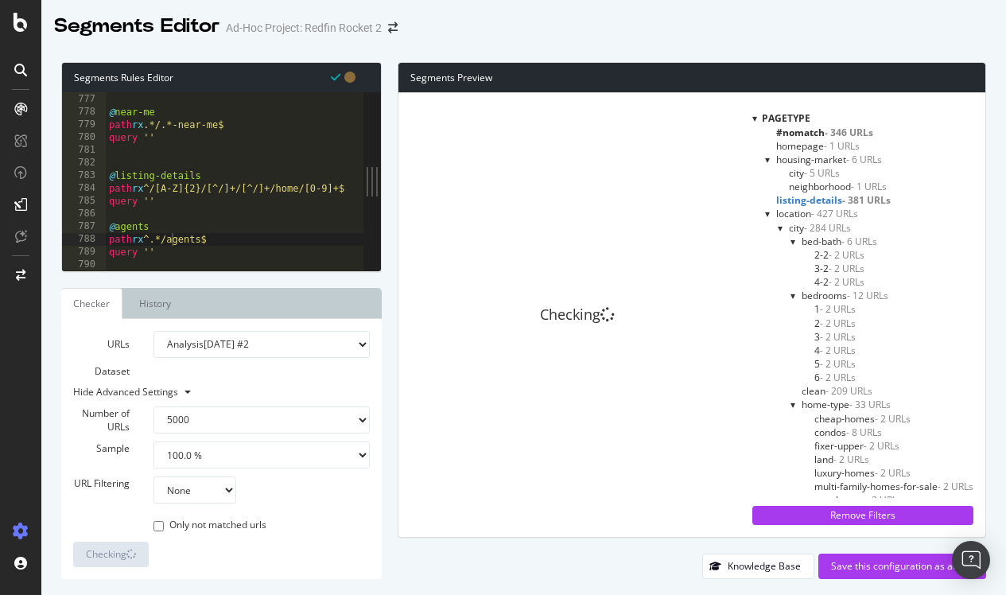
click at [767, 212] on div at bounding box center [768, 214] width 6 height 14
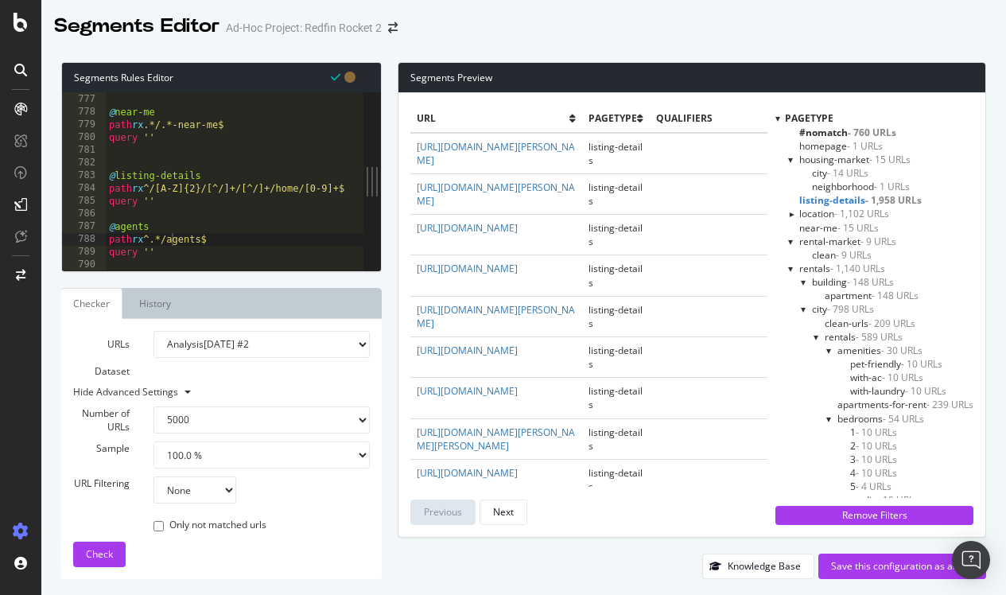
click at [789, 265] on div at bounding box center [791, 269] width 6 height 14
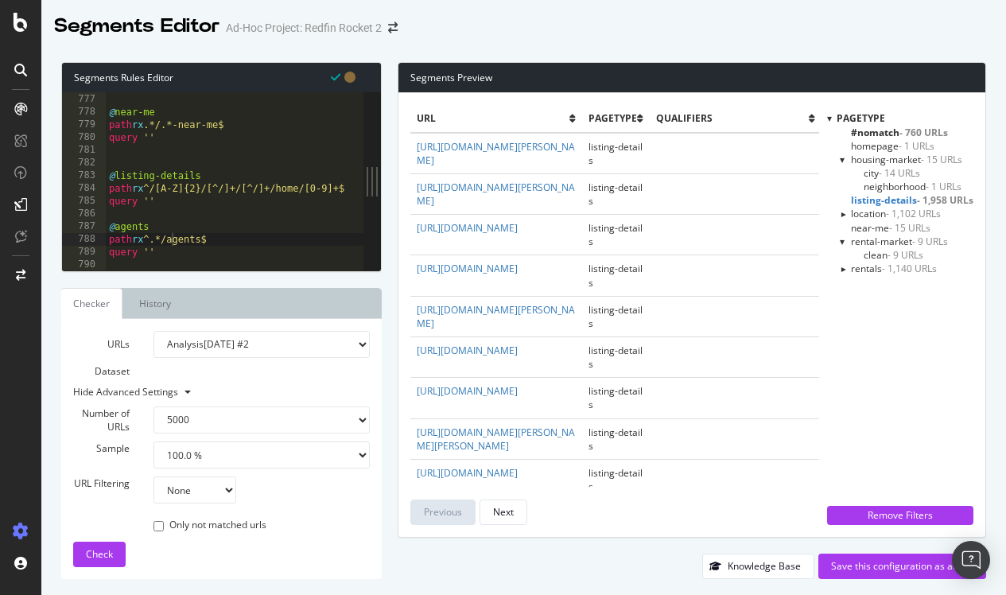
click at [874, 130] on span "#nomatch - 760 URLs" at bounding box center [899, 133] width 97 height 14
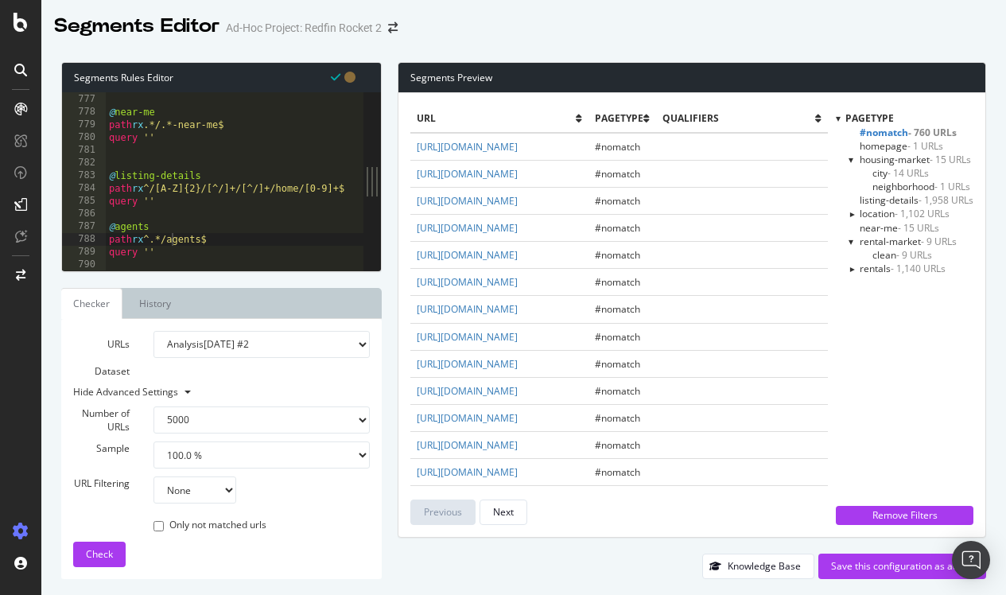
type textarea "query ''"
click at [174, 253] on div "query '' @ near-me path rx .*/.*-near-me$ query '' @ listing-details path rx ^/…" at bounding box center [679, 182] width 1146 height 204
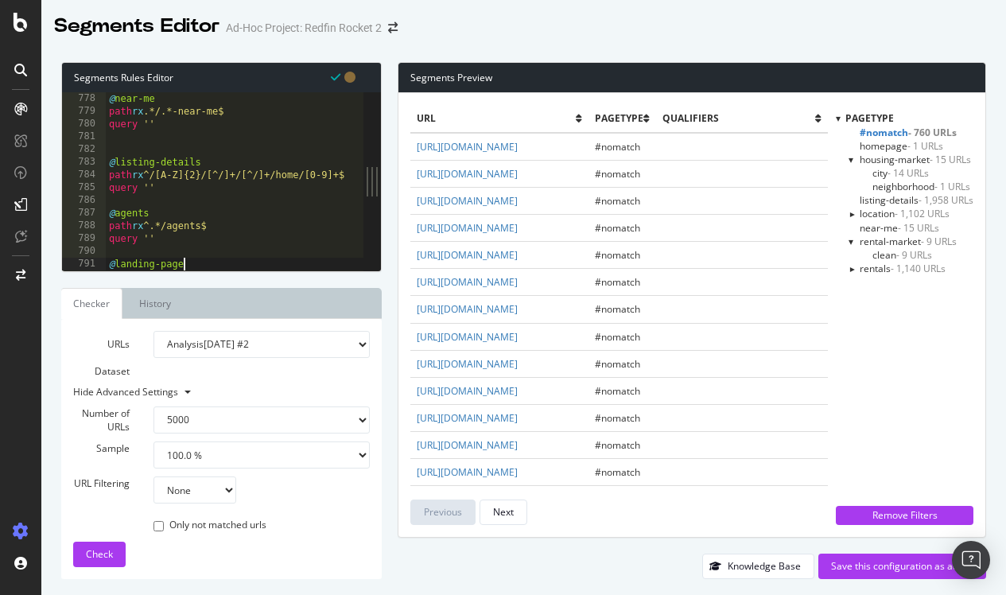
scroll to position [0, 6]
type textarea "@landing-pages"
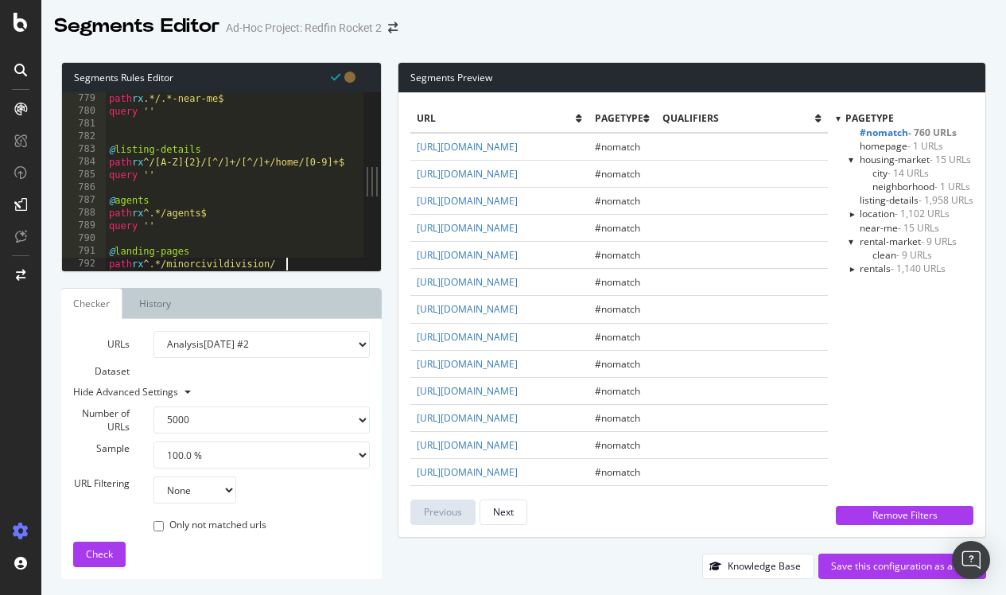
scroll to position [0, 14]
type textarea "path rx ^.*/minorcivildivision/.*"
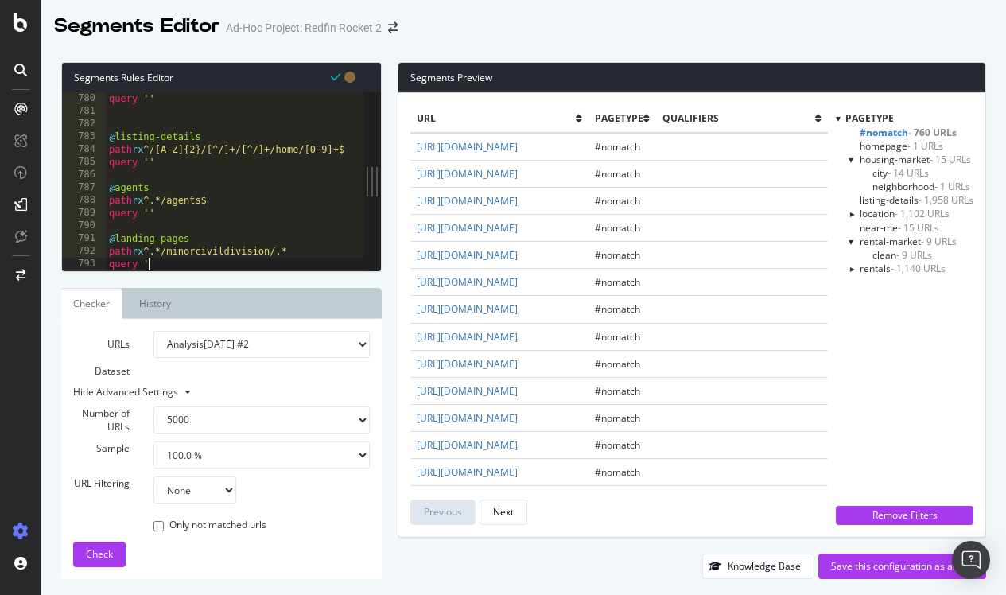
scroll to position [0, 3]
type textarea "query ''"
click at [100, 554] on span "Check" at bounding box center [99, 554] width 27 height 14
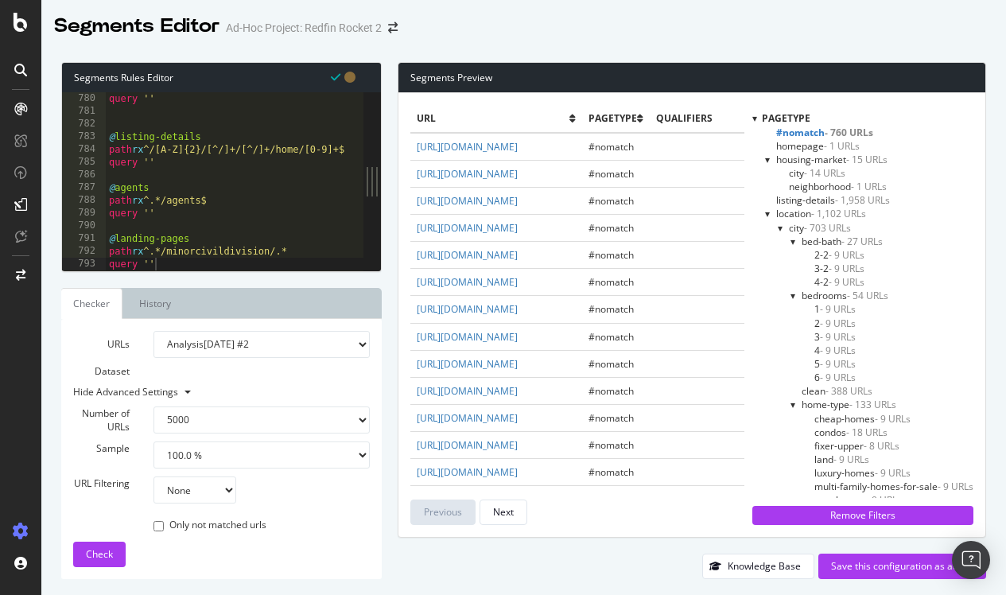
click at [766, 213] on div at bounding box center [768, 214] width 6 height 14
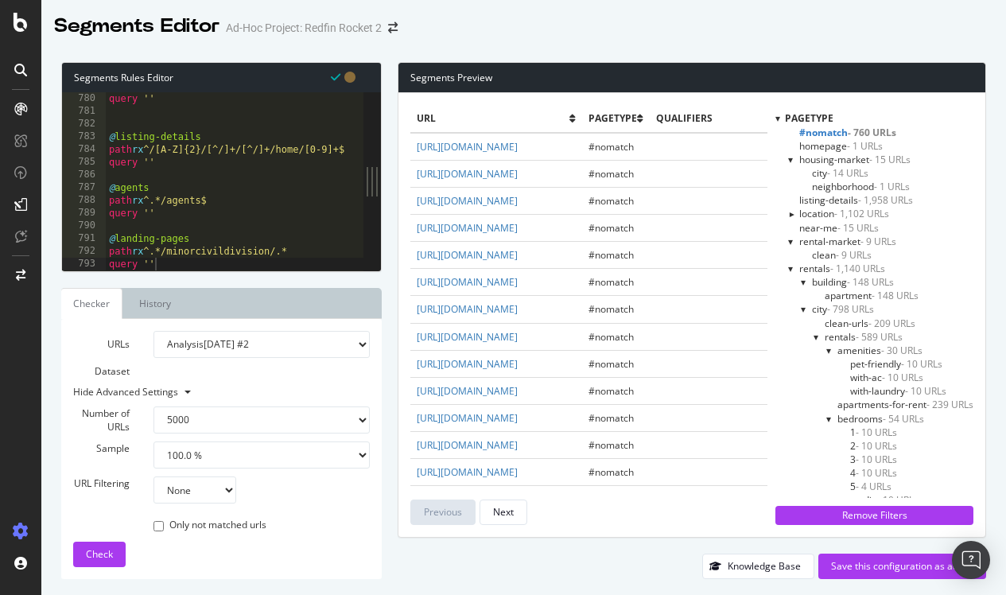
click at [789, 264] on div at bounding box center [791, 269] width 6 height 14
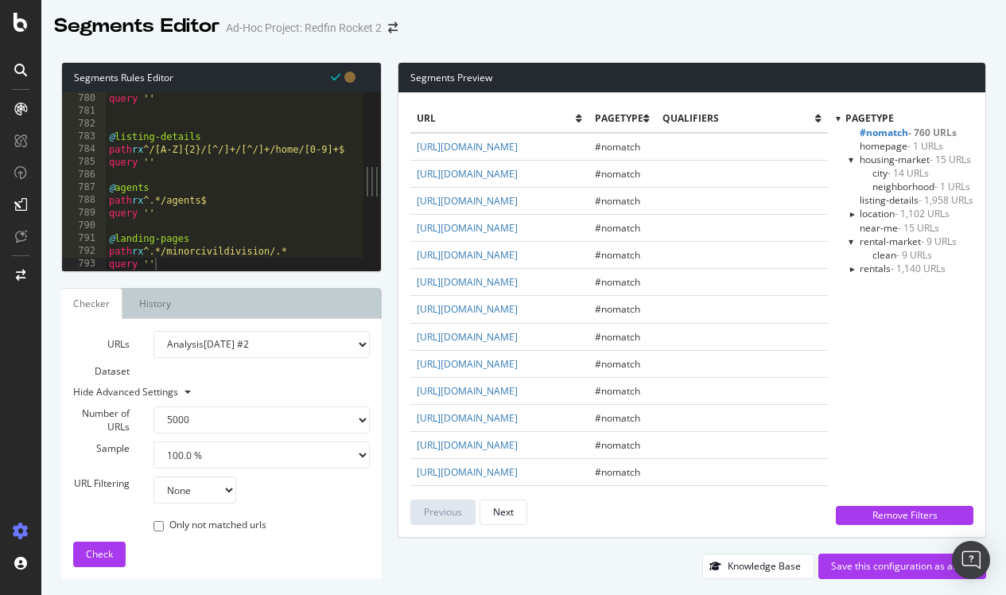
scroll to position [9922, 0]
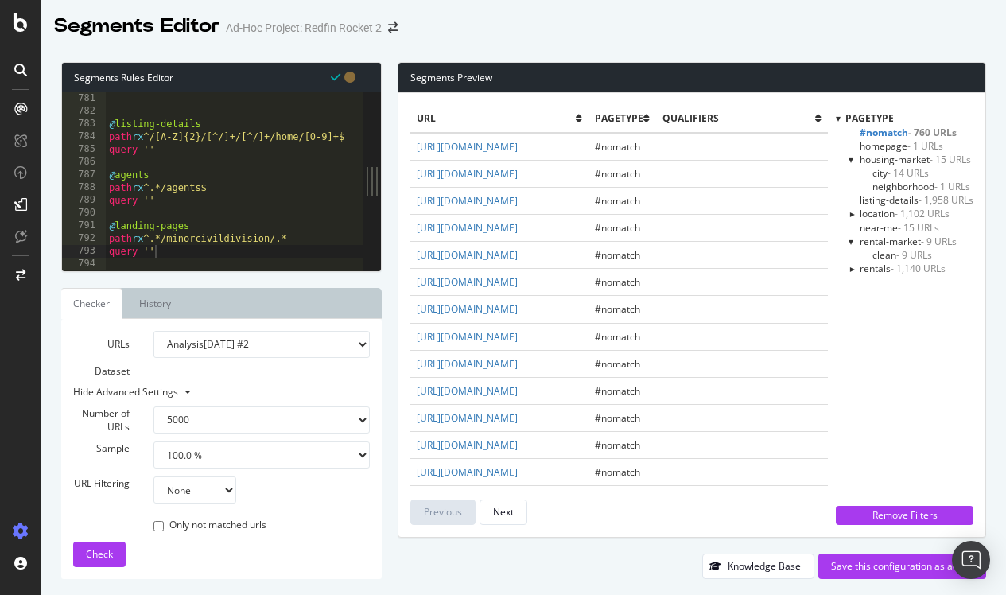
click at [892, 131] on span "#nomatch - 760 URLs" at bounding box center [907, 133] width 97 height 14
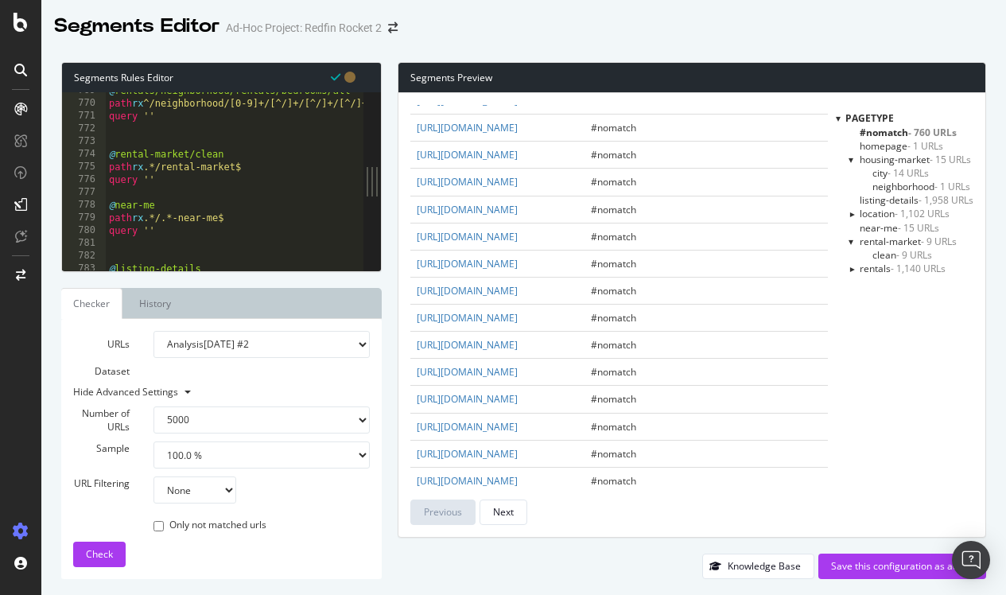
scroll to position [700, 0]
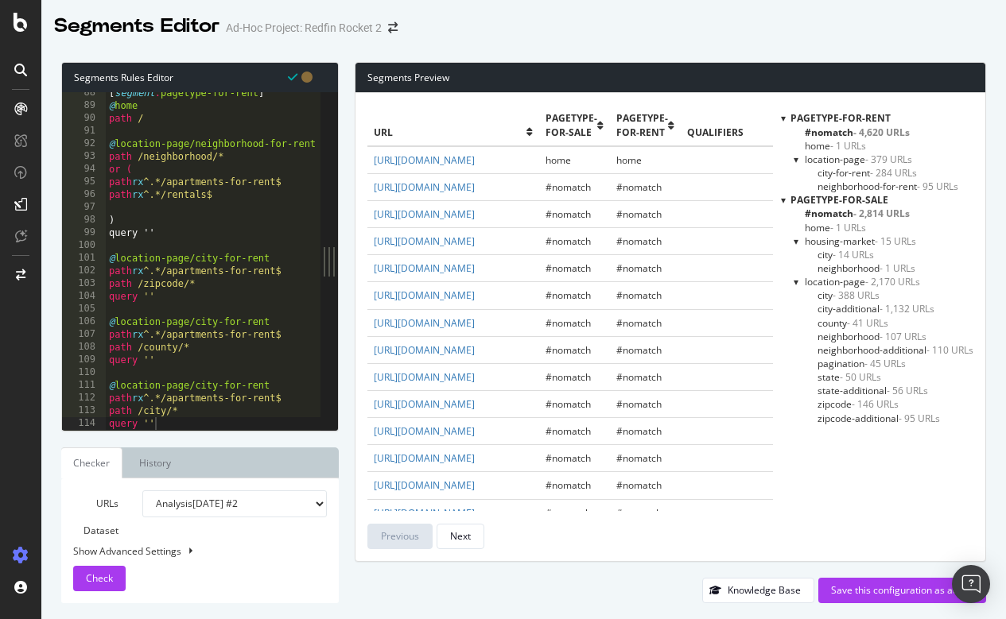
scroll to position [1112, 0]
click at [845, 307] on span "city-additional - 1,132 URLs" at bounding box center [875, 309] width 117 height 14
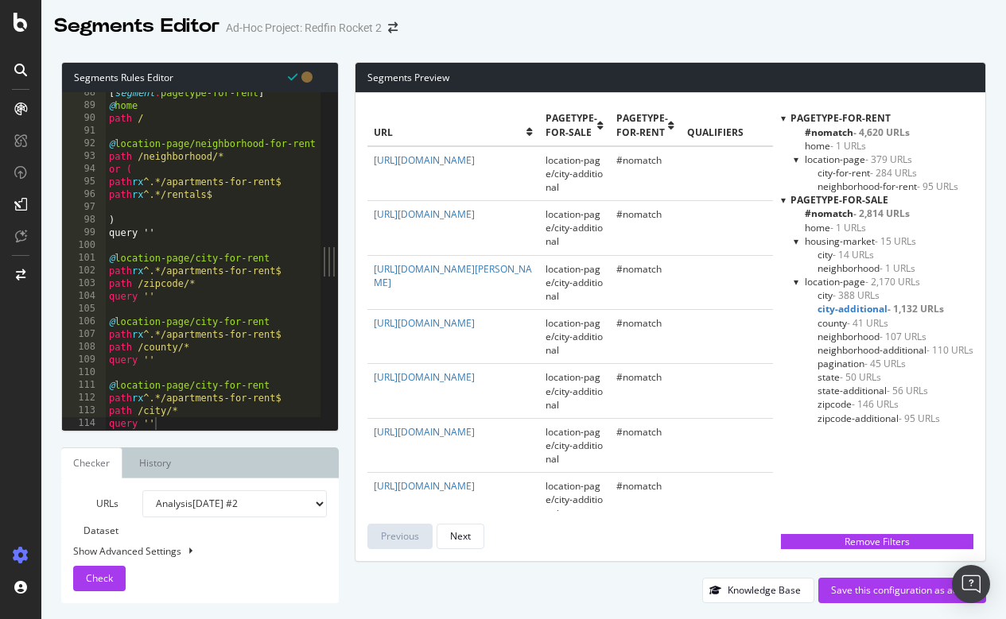
click at [129, 212] on div "[ segment : pagetype-for-rent ] @ home path / @ location-page/neighborhood-for-…" at bounding box center [218, 268] width 224 height 363
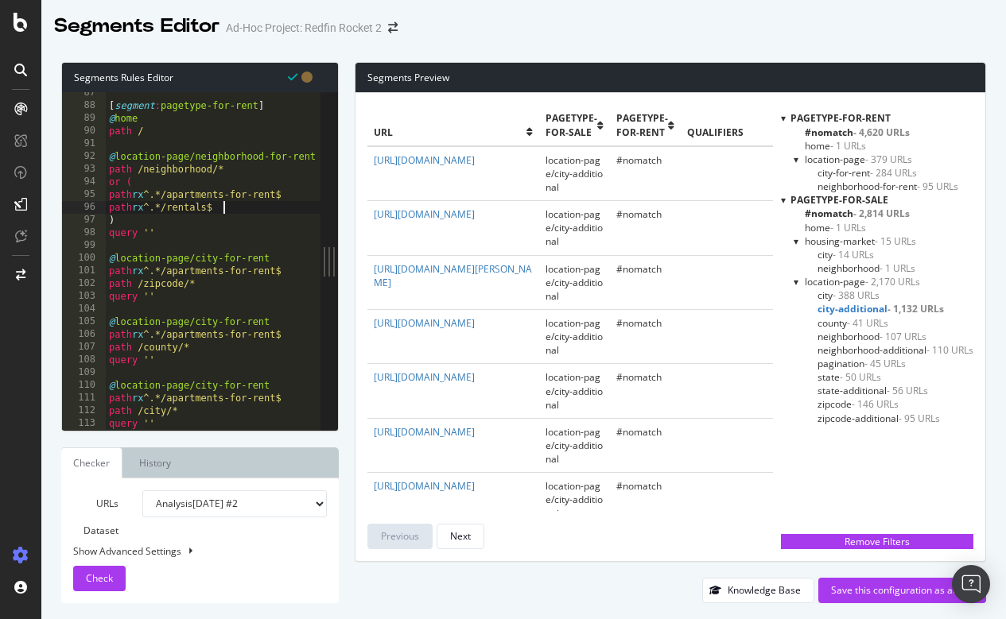
scroll to position [1100, 0]
click at [167, 230] on div "[ segment : pagetype-for-rent ] @ home path / @ location-page/neighborhood-for-…" at bounding box center [218, 268] width 224 height 363
type textarea "query ''"
click at [191, 248] on div "[ segment : pagetype-for-rent ] @ home path / @ location-page/neighborhood-for-…" at bounding box center [218, 268] width 224 height 363
click at [291, 240] on div "[ segment : pagetype-for-rent ] @ home path / @ location-page/neighborhood-for-…" at bounding box center [218, 268] width 224 height 363
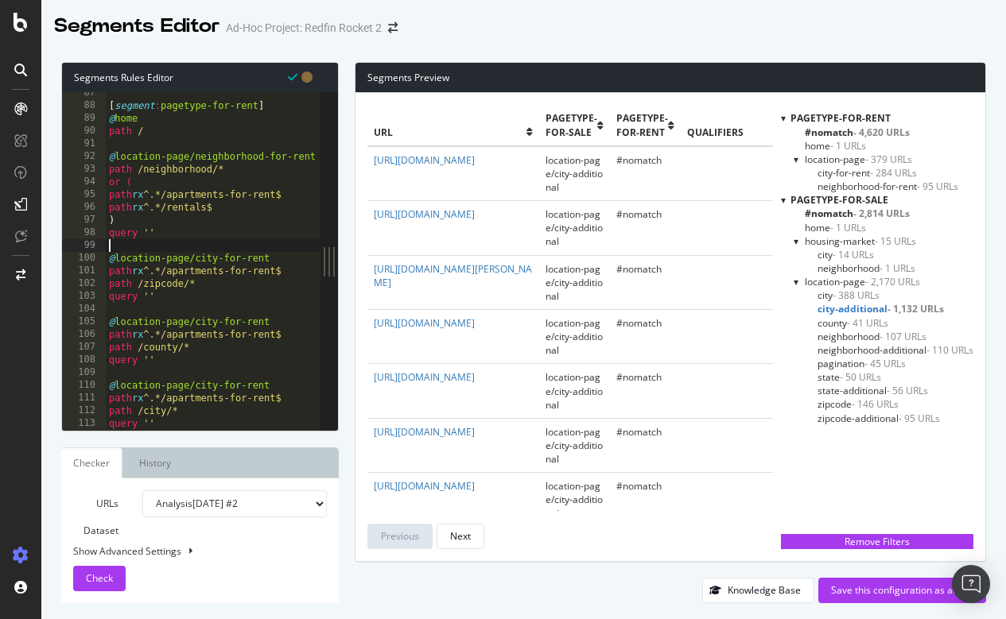
type textarea "path rx ^.*/rentals$"
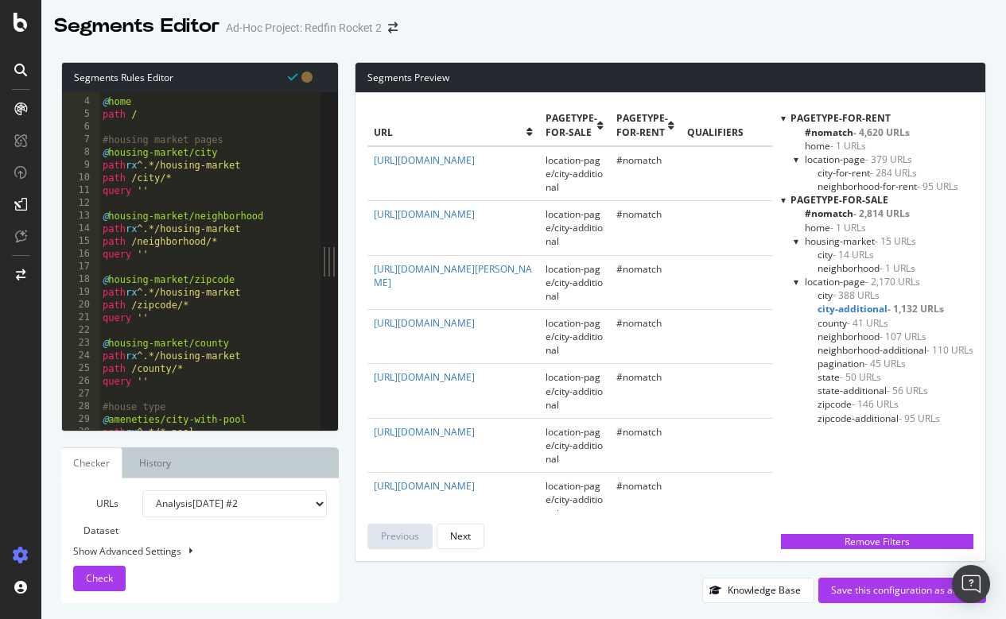
scroll to position [0, 0]
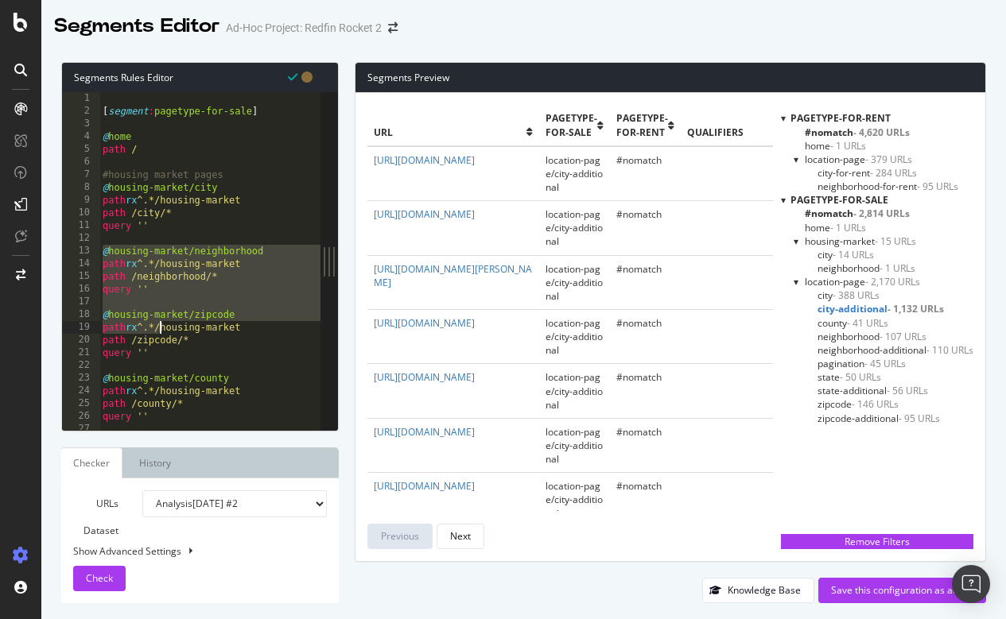
drag, startPoint x: 104, startPoint y: 250, endPoint x: 163, endPoint y: 323, distance: 93.9
click at [163, 323] on div "[ segment : pagetype-for-sale ] @ home path / #housing market pages @ housing-m…" at bounding box center [211, 273] width 224 height 363
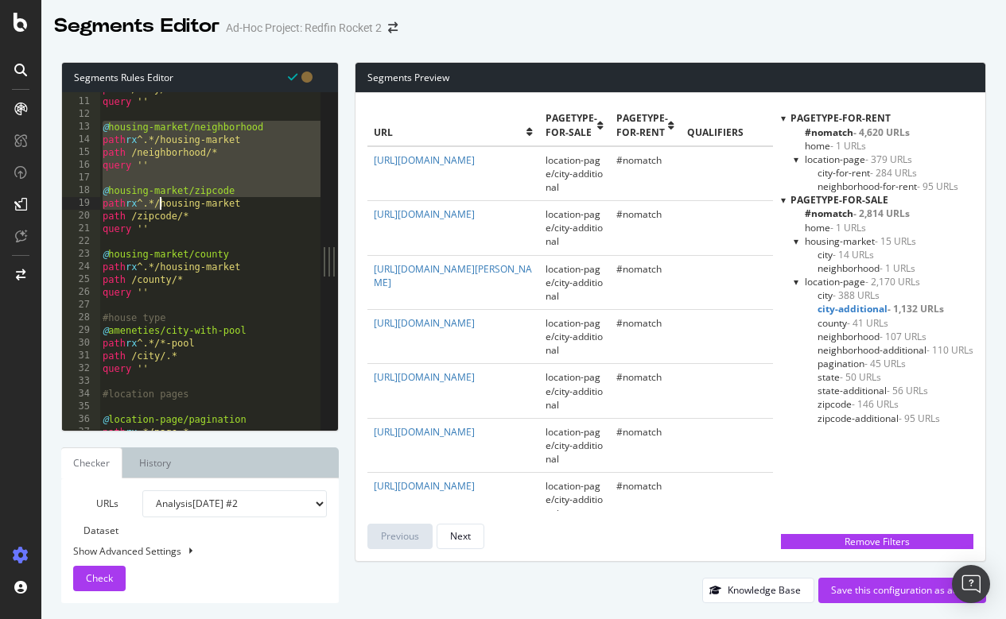
scroll to position [122, 0]
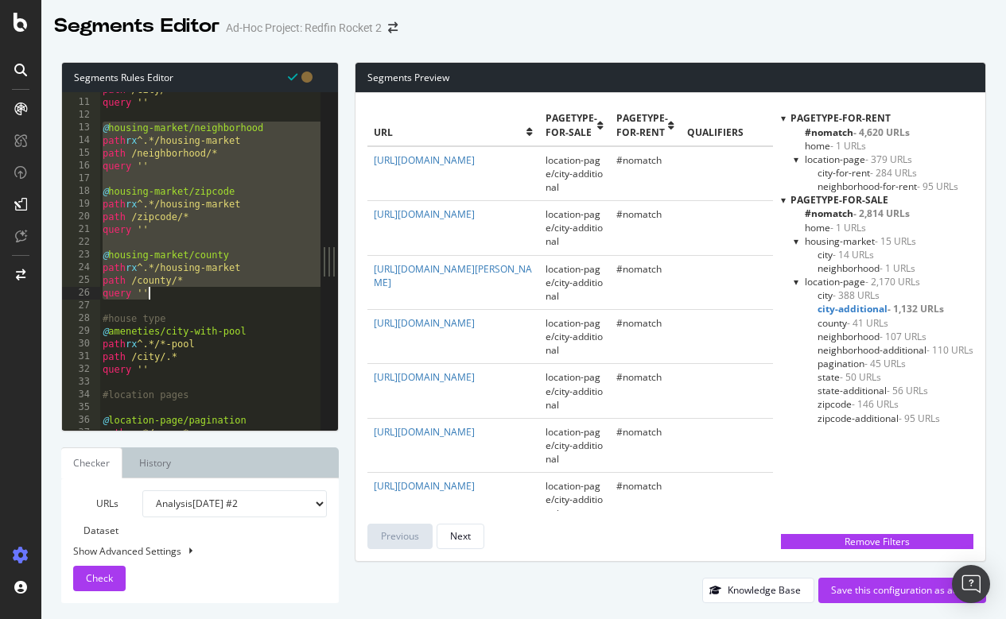
click at [153, 288] on div "path /city/* query '' @ housing-market/neighborhood path rx ^.*/housing-market …" at bounding box center [211, 264] width 224 height 363
click at [196, 230] on div "path /city/* query '' @ housing-market/neighborhood path rx ^.*/housing-market …" at bounding box center [211, 264] width 224 height 363
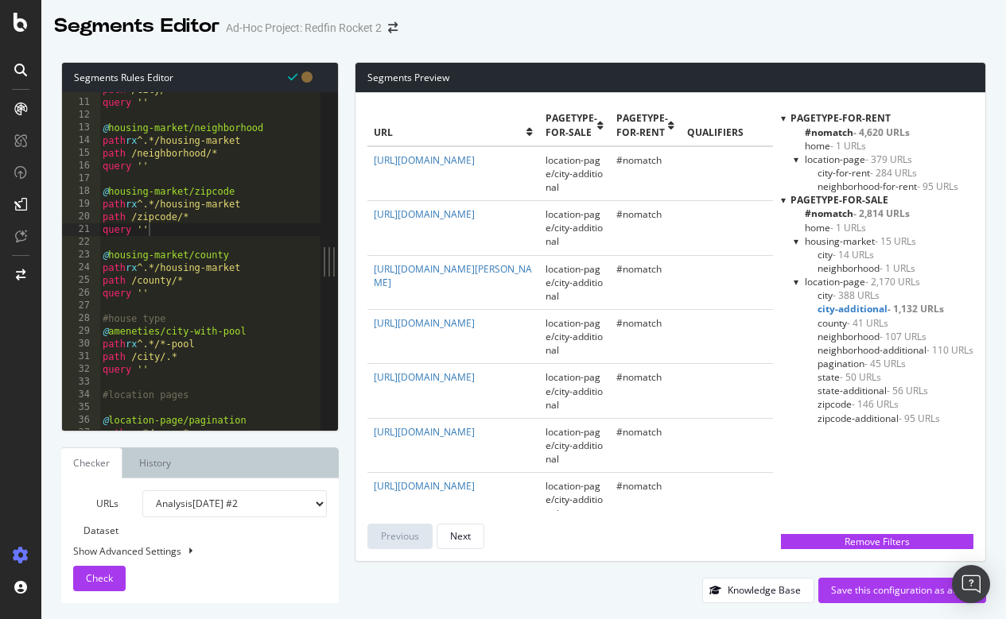
click at [822, 251] on span "city - 14 URLs" at bounding box center [845, 255] width 56 height 14
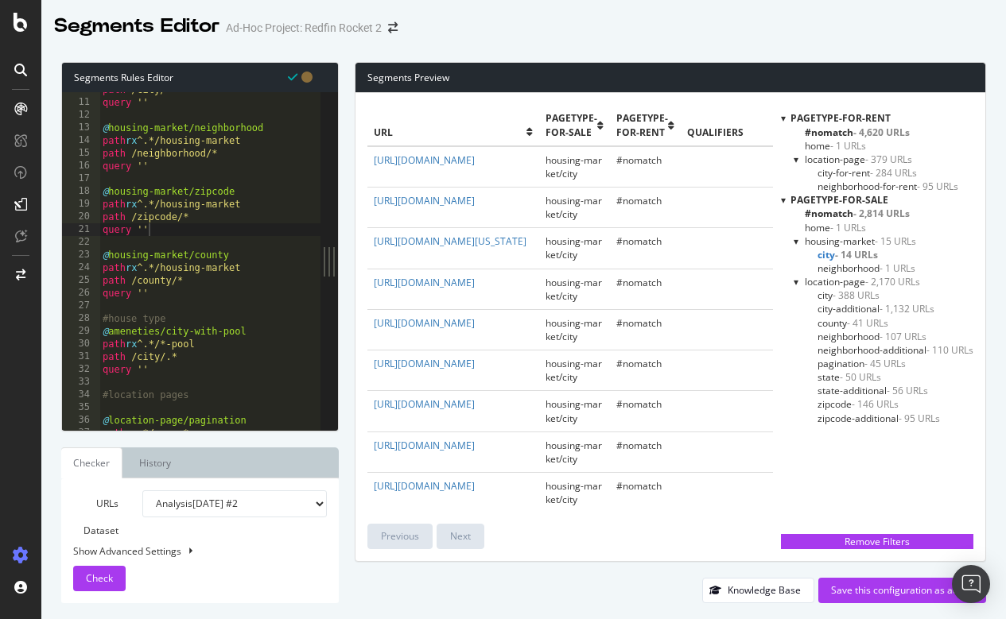
click at [828, 267] on span "neighborhood - 1 URLs" at bounding box center [866, 269] width 98 height 14
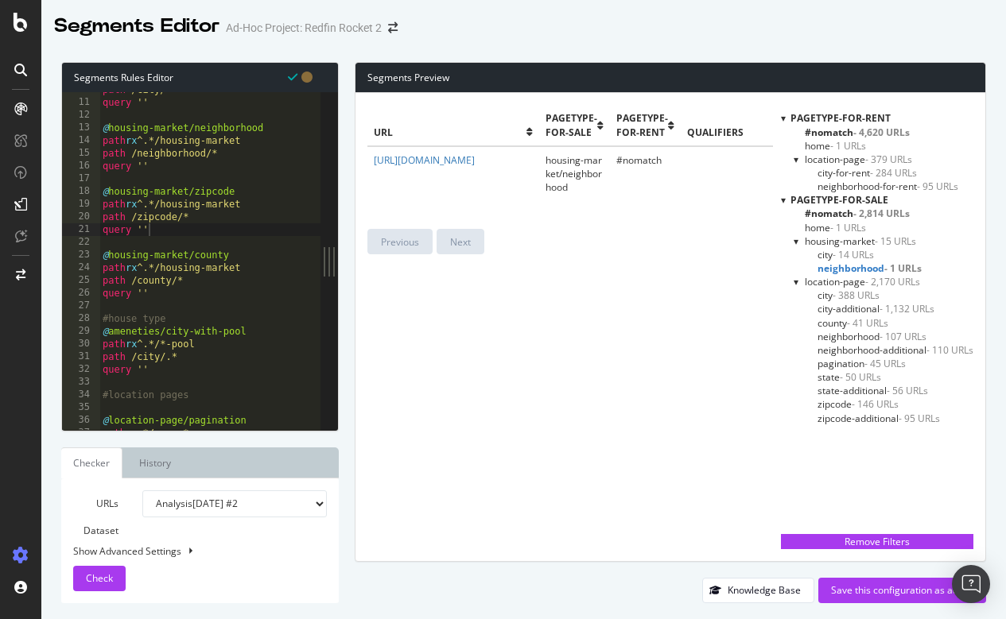
click at [823, 250] on span "city - 14 URLs" at bounding box center [845, 255] width 56 height 14
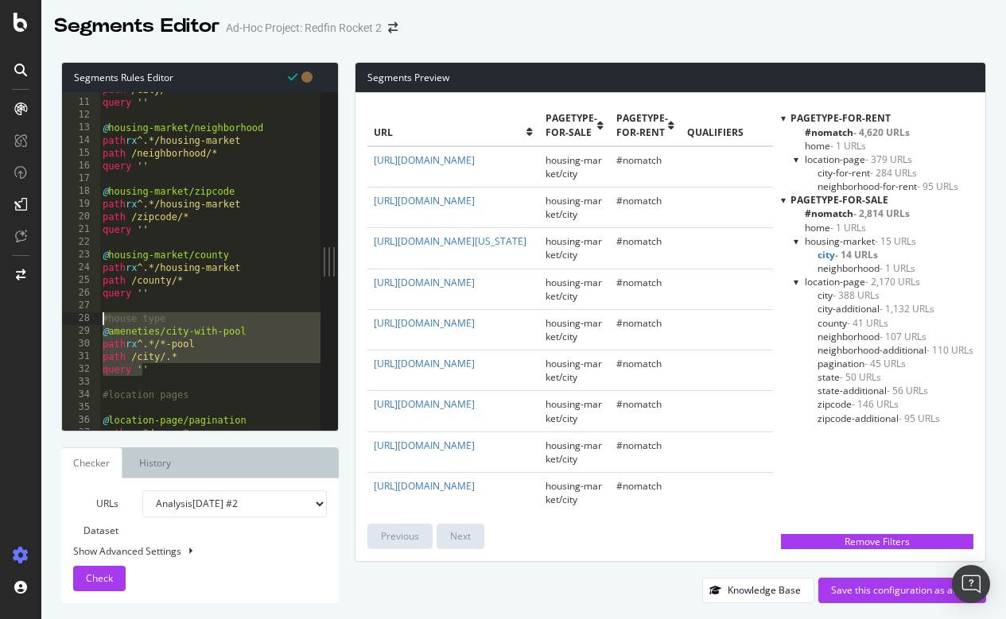
drag, startPoint x: 144, startPoint y: 374, endPoint x: 100, endPoint y: 316, distance: 72.7
click at [100, 316] on div "path /city/* query '' @ housing-market/neighborhood path rx ^.*/housing-market …" at bounding box center [211, 264] width 224 height 363
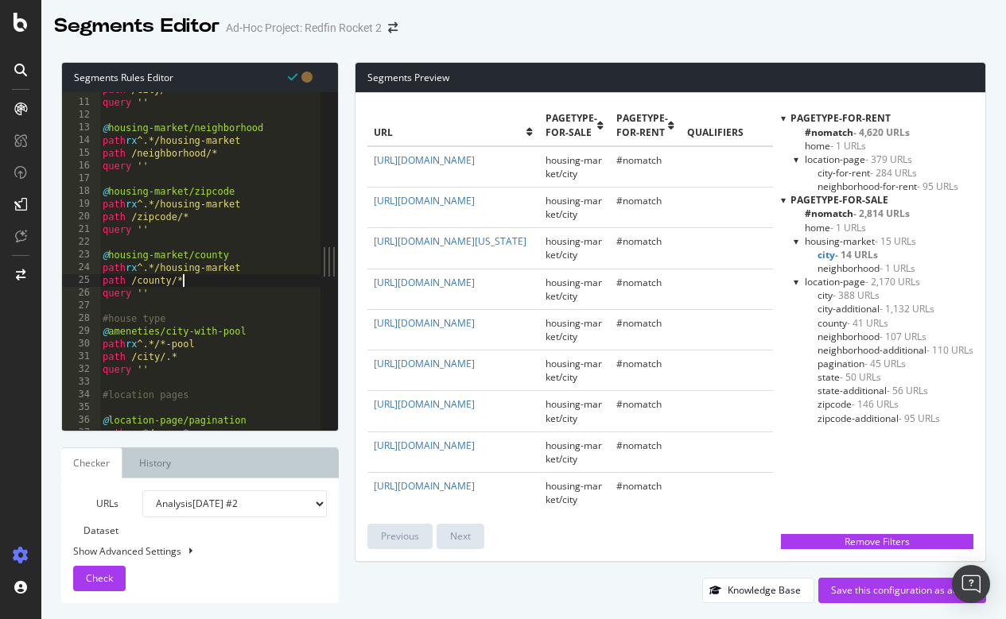
click at [252, 284] on div "path /city/* query '' @ housing-market/neighborhood path rx ^.*/housing-market …" at bounding box center [211, 264] width 224 height 363
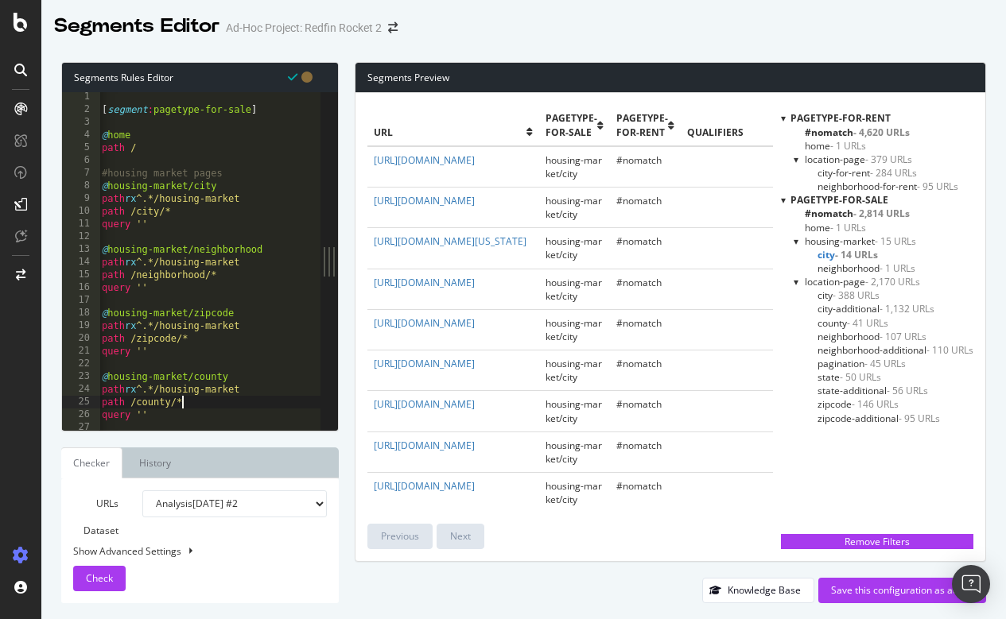
scroll to position [2, 0]
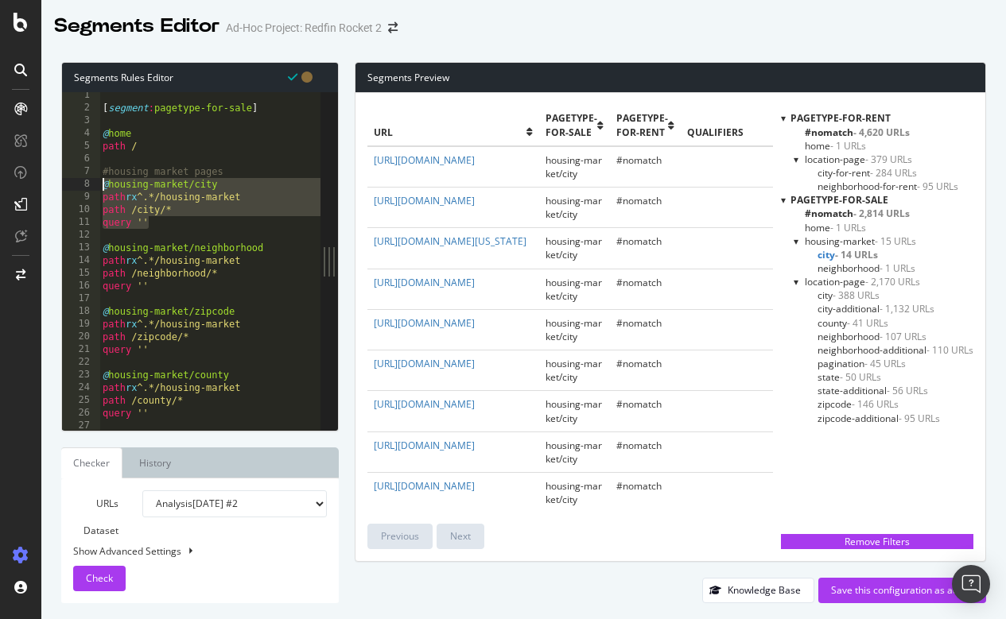
drag, startPoint x: 154, startPoint y: 226, endPoint x: 94, endPoint y: 188, distance: 71.0
click at [94, 188] on div "path /county/* 1 2 3 4 5 6 7 8 9 10 11 12 13 14 15 16 17 18 19 20 21 22 23 24 2…" at bounding box center [191, 261] width 258 height 338
type textarea "@housing-market/city path rx ^.*/housing-market"
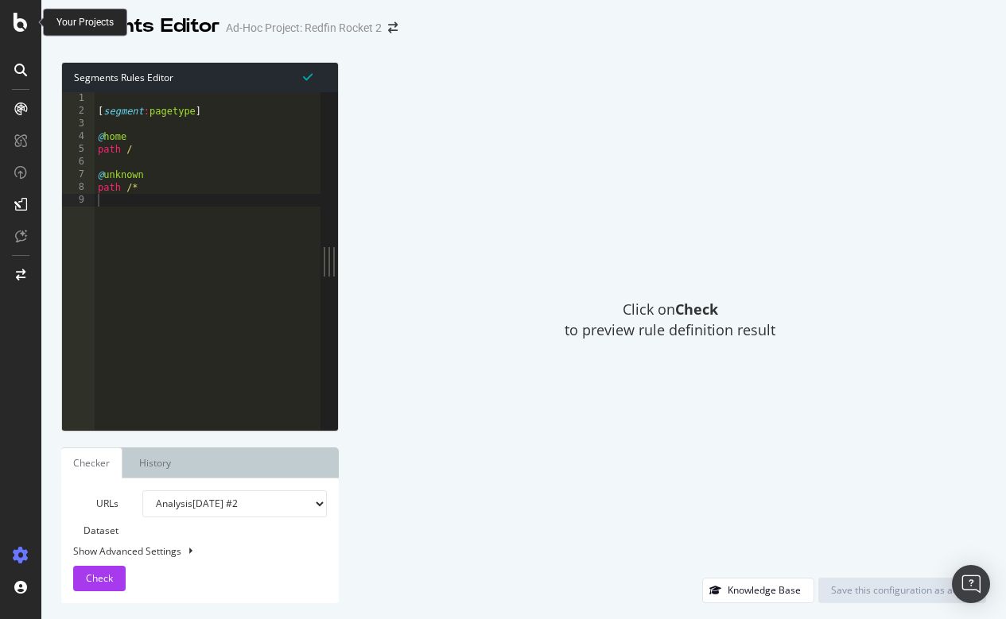
click at [19, 21] on icon at bounding box center [21, 22] width 14 height 19
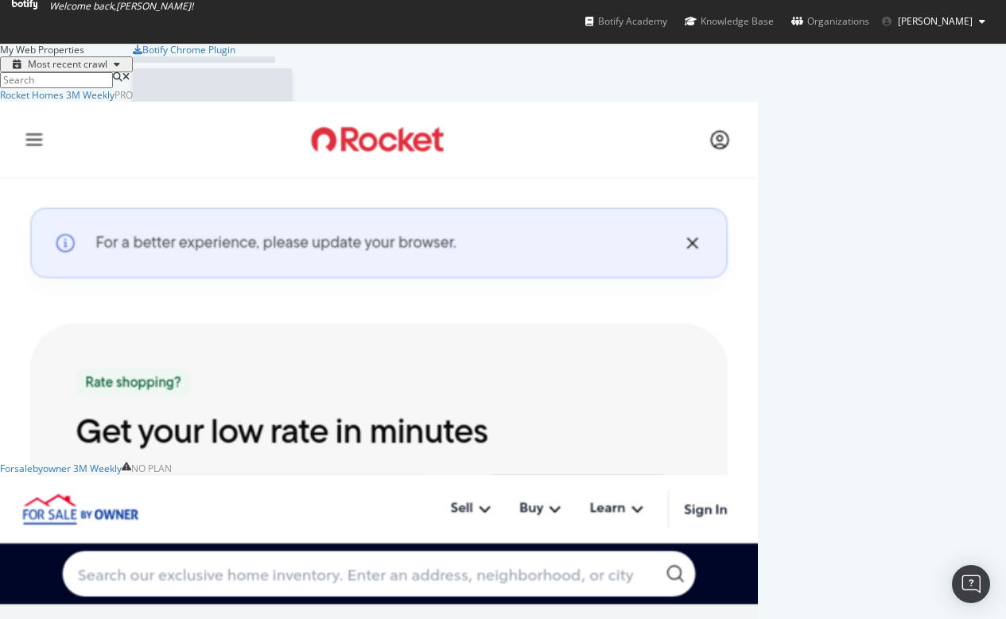
scroll to position [619, 1006]
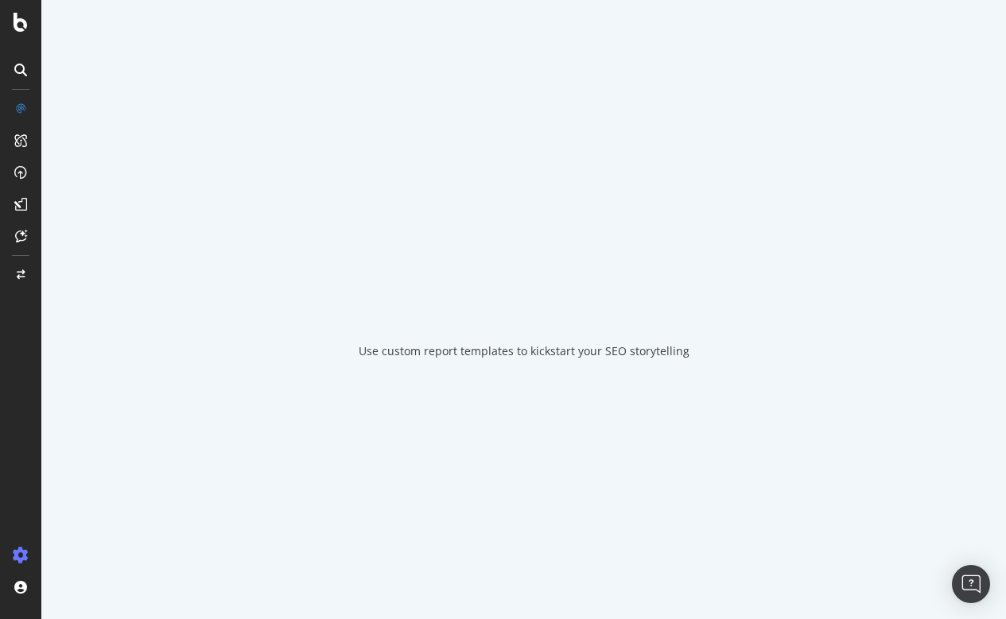
click at [25, 548] on icon at bounding box center [21, 556] width 16 height 16
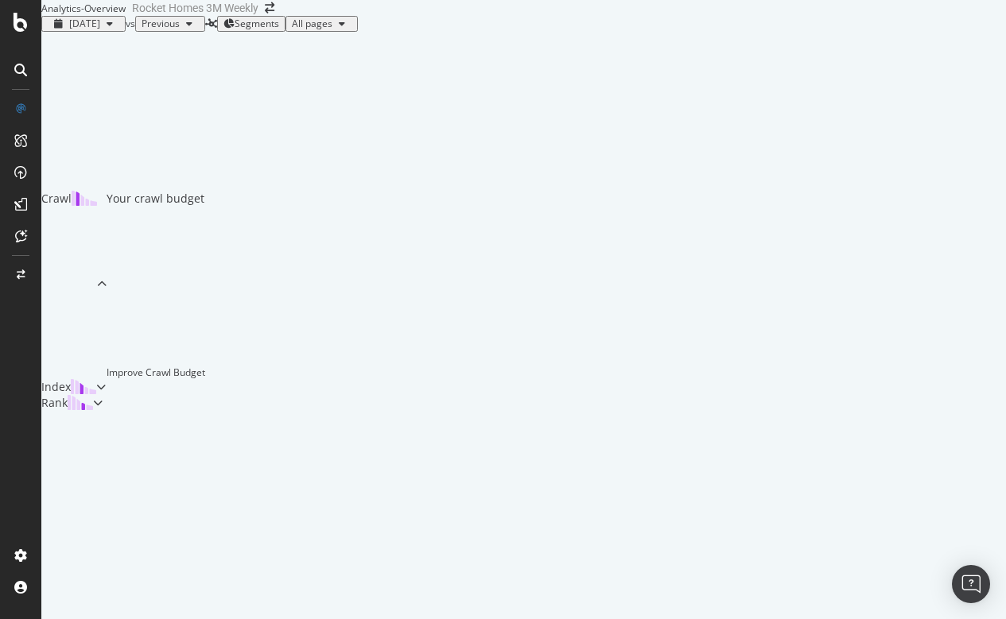
click at [34, 525] on div at bounding box center [21, 319] width 38 height 447
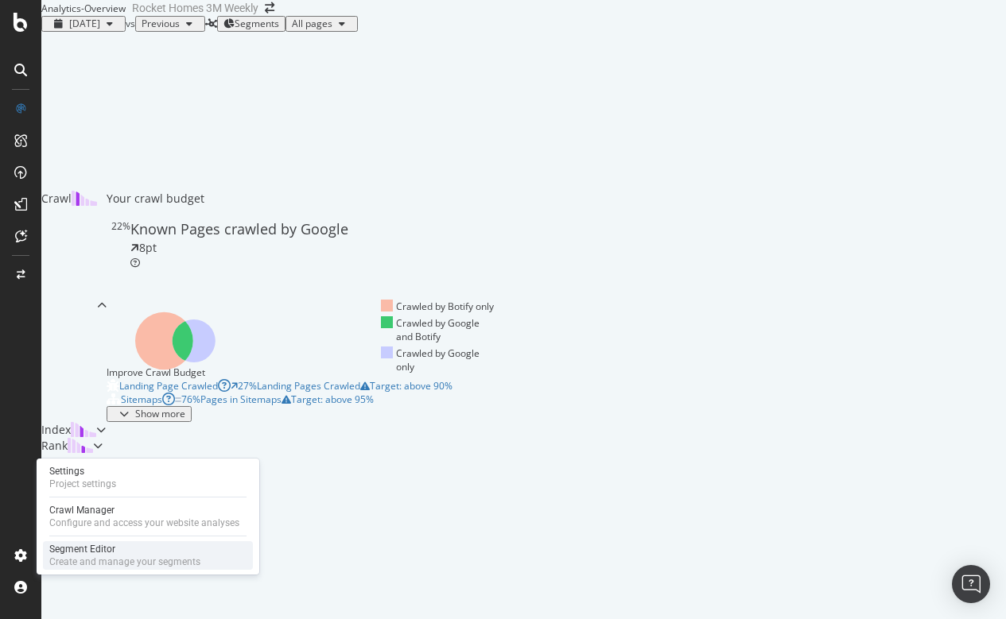
click at [80, 552] on div "Segment Editor" at bounding box center [124, 549] width 151 height 13
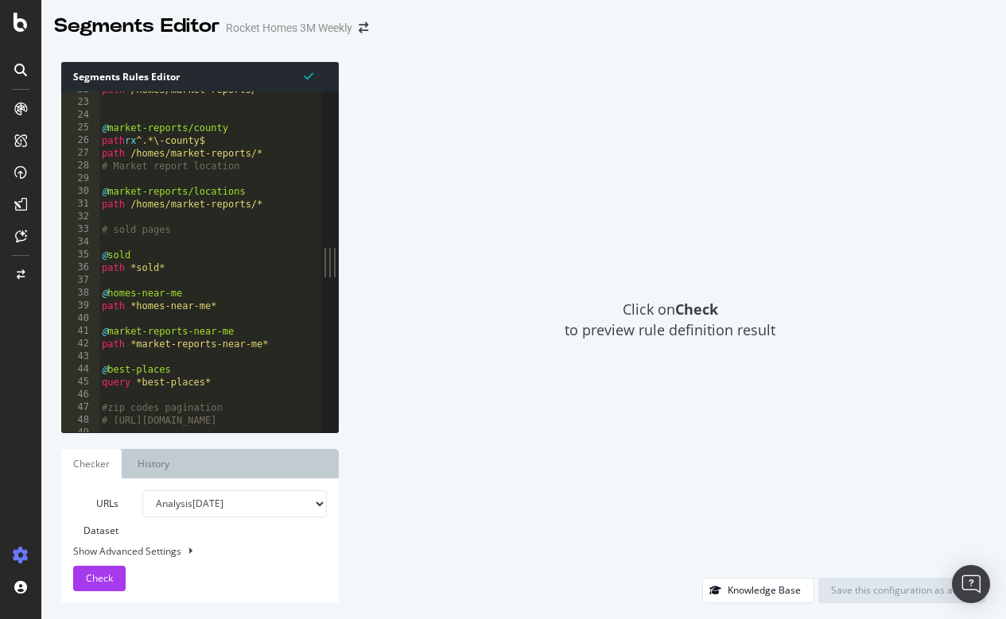
scroll to position [275, 0]
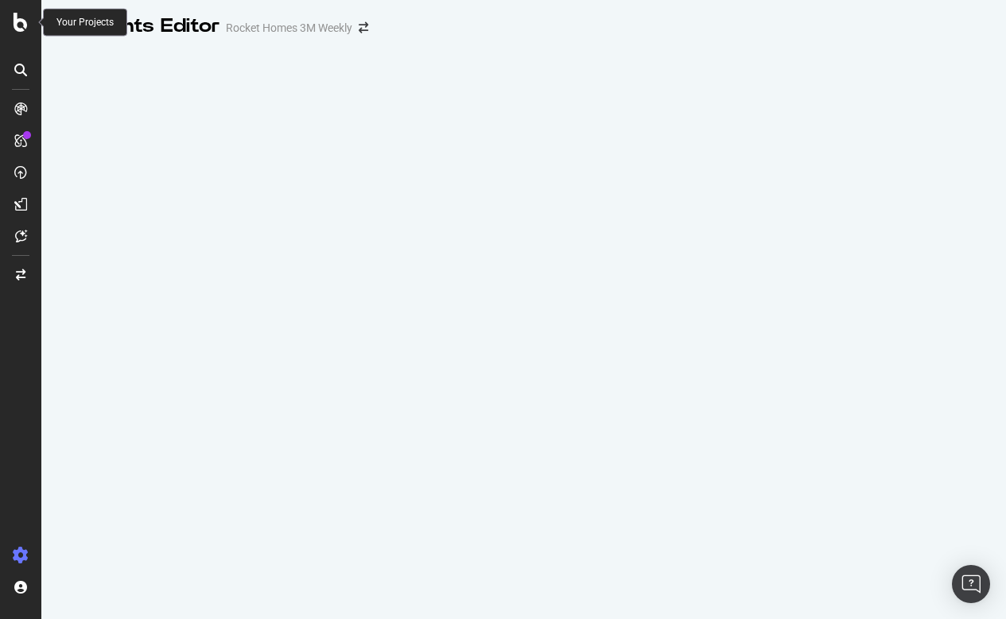
click at [25, 21] on icon at bounding box center [21, 22] width 14 height 19
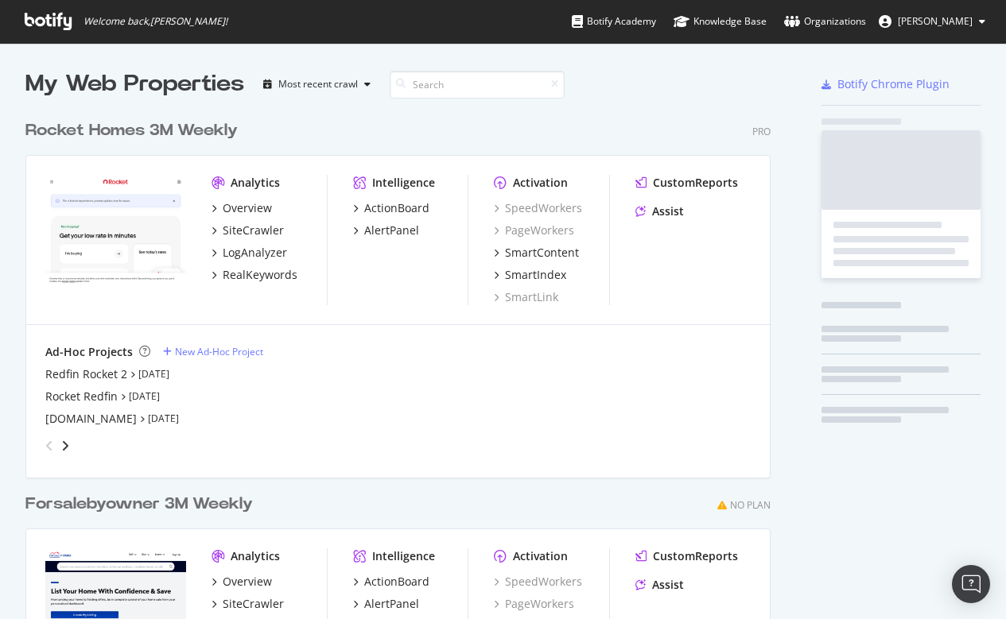
scroll to position [619, 1006]
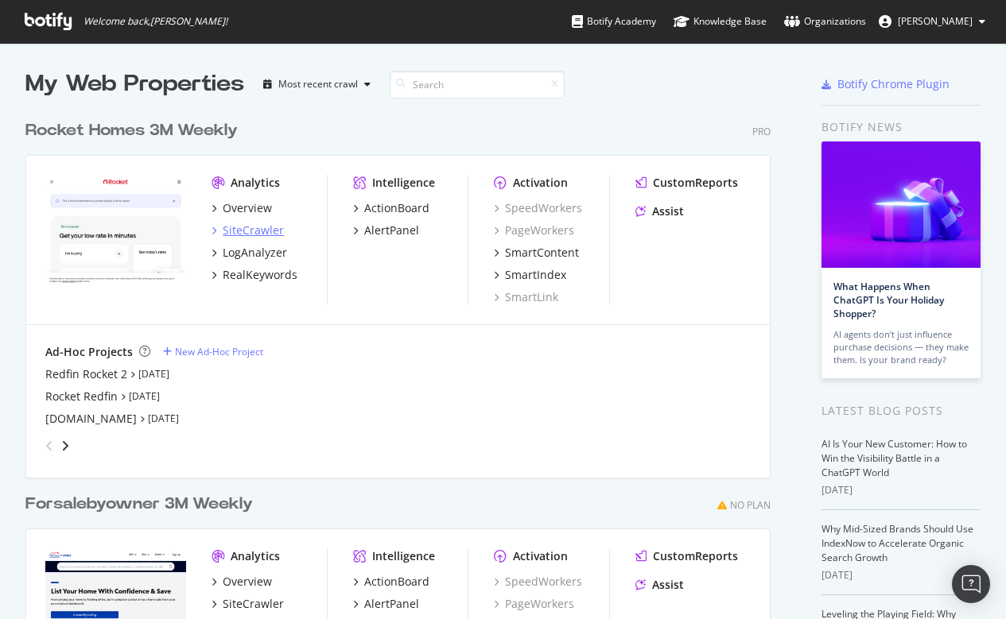
click at [252, 224] on div "SiteCrawler" at bounding box center [253, 231] width 61 height 16
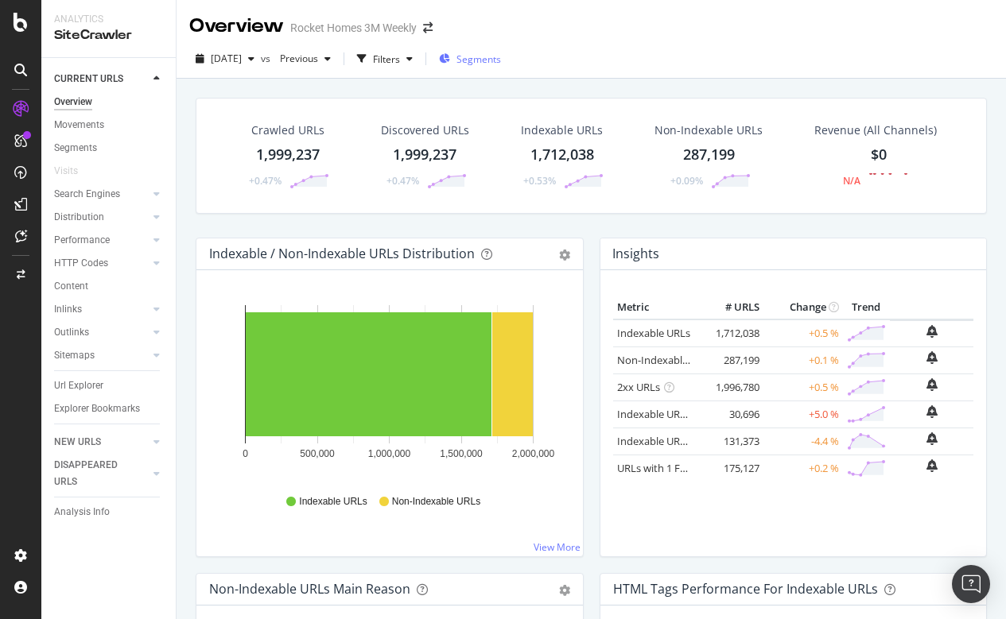
click at [494, 55] on span "Segments" at bounding box center [478, 59] width 45 height 14
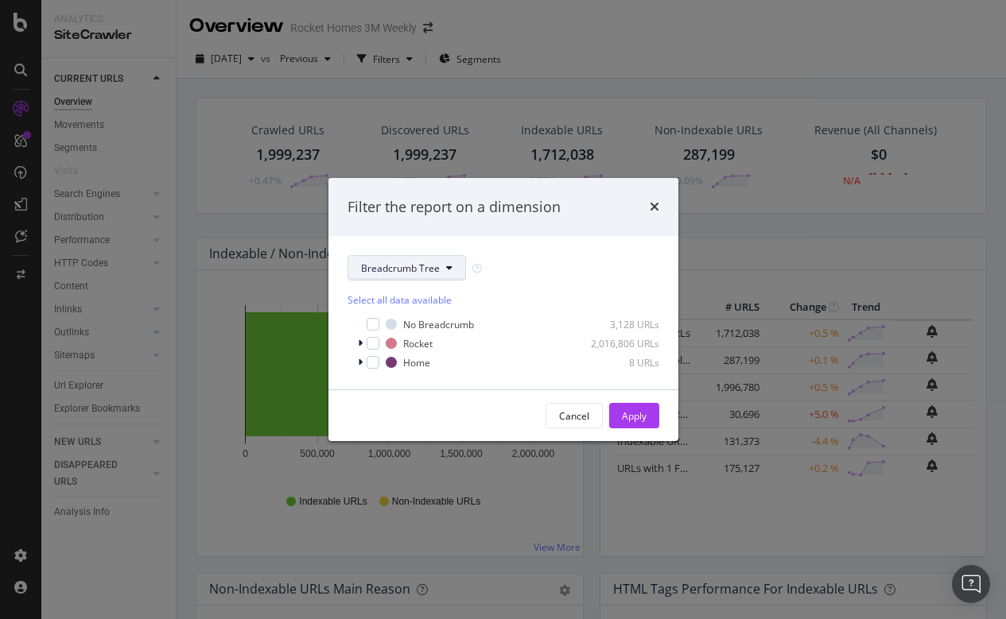
click at [408, 271] on span "Breadcrumb Tree" at bounding box center [400, 269] width 79 height 14
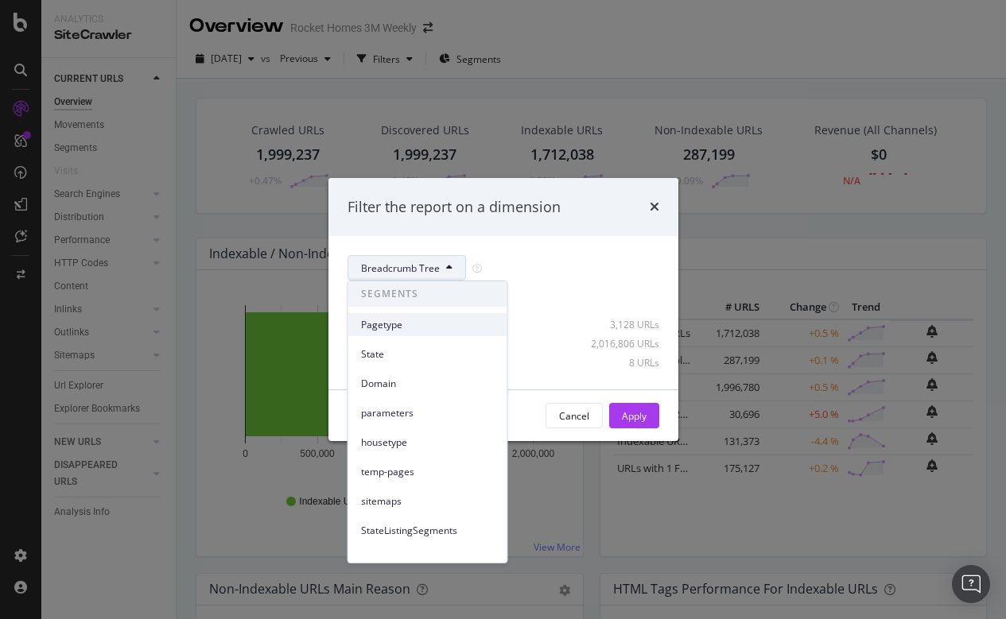
click at [382, 316] on div "Pagetype" at bounding box center [427, 324] width 159 height 23
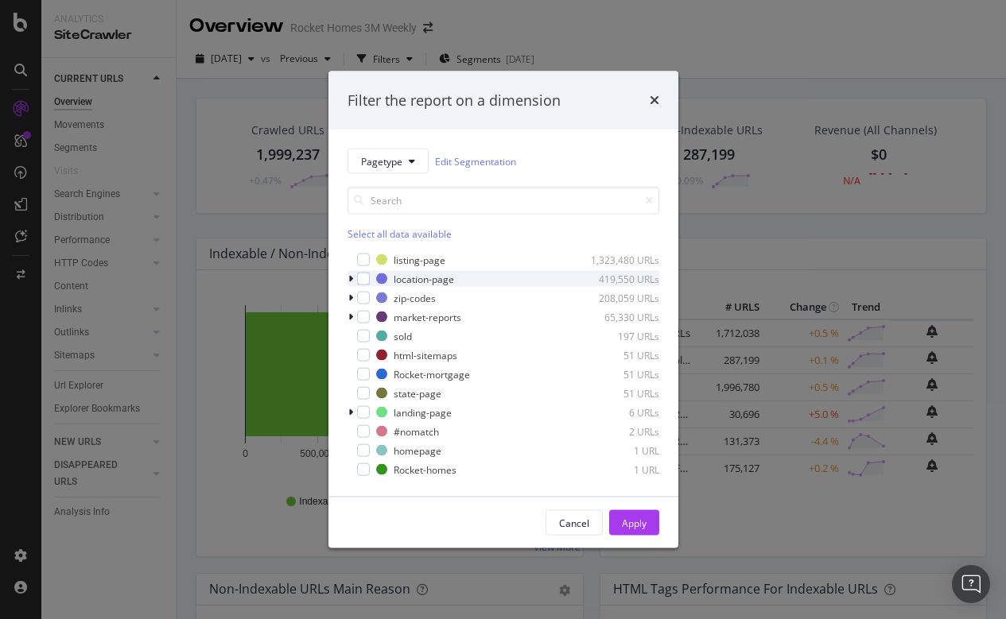
click at [352, 276] on icon "modal" at bounding box center [350, 279] width 5 height 10
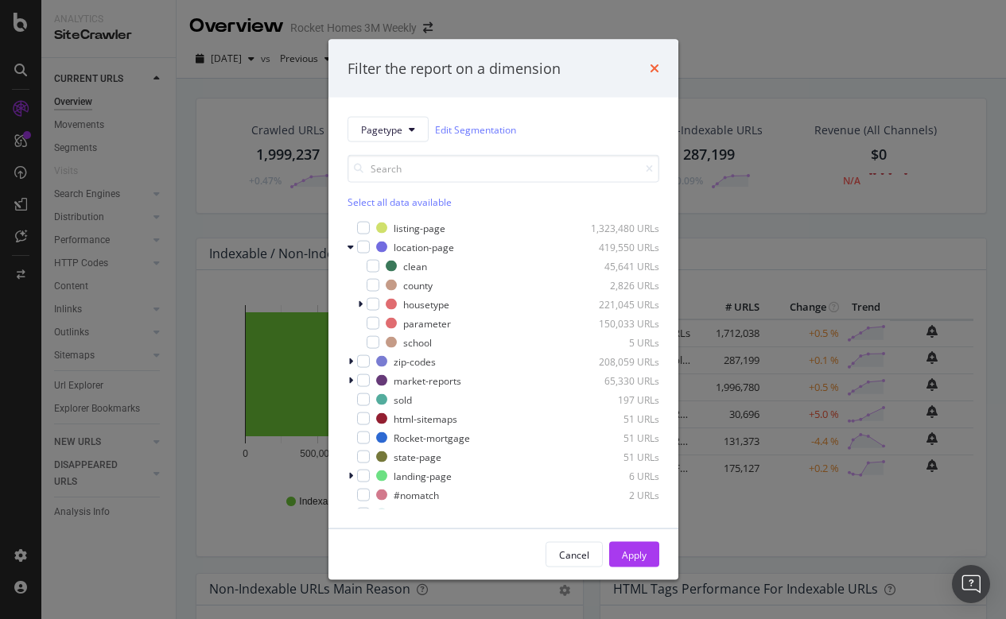
click at [654, 66] on icon "times" at bounding box center [655, 68] width 10 height 13
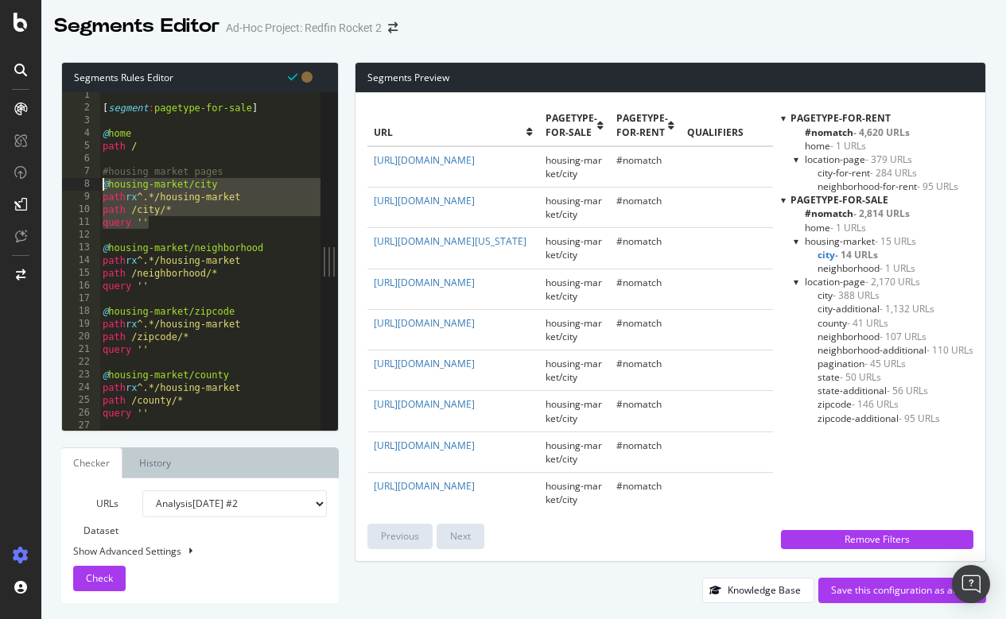
scroll to position [2, 0]
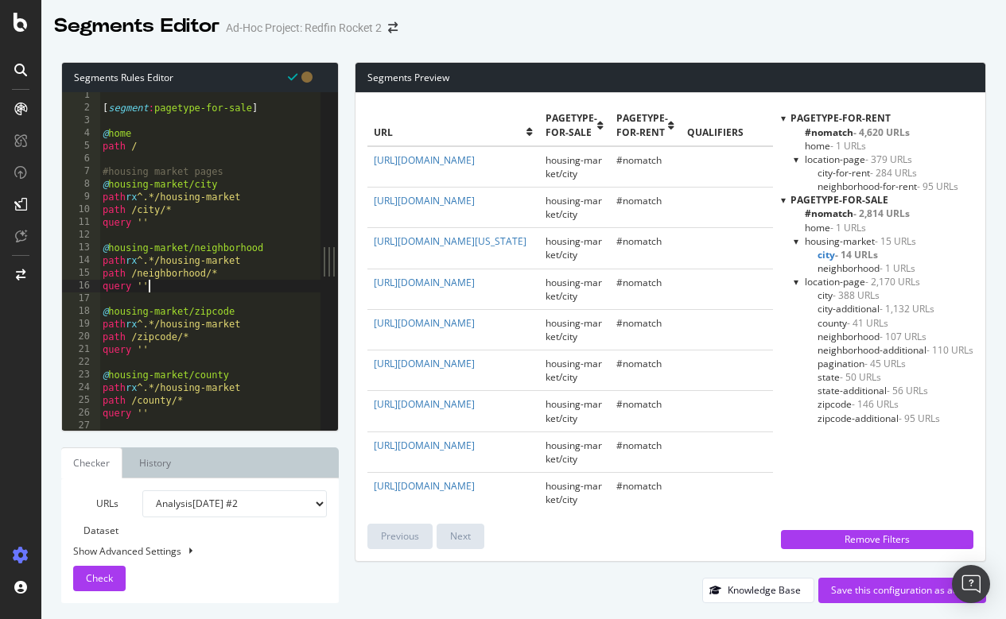
click at [223, 283] on div "[ segment : pagetype-for-sale ] @ home path / #housing market pages @ housing-m…" at bounding box center [211, 270] width 224 height 363
type textarea "query ''"
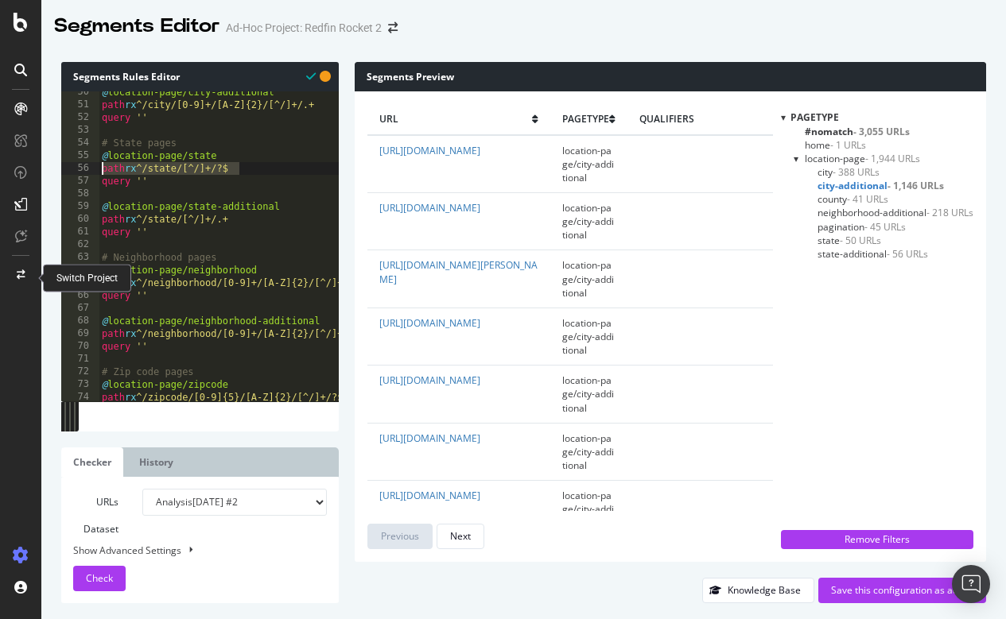
scroll to position [911, 1]
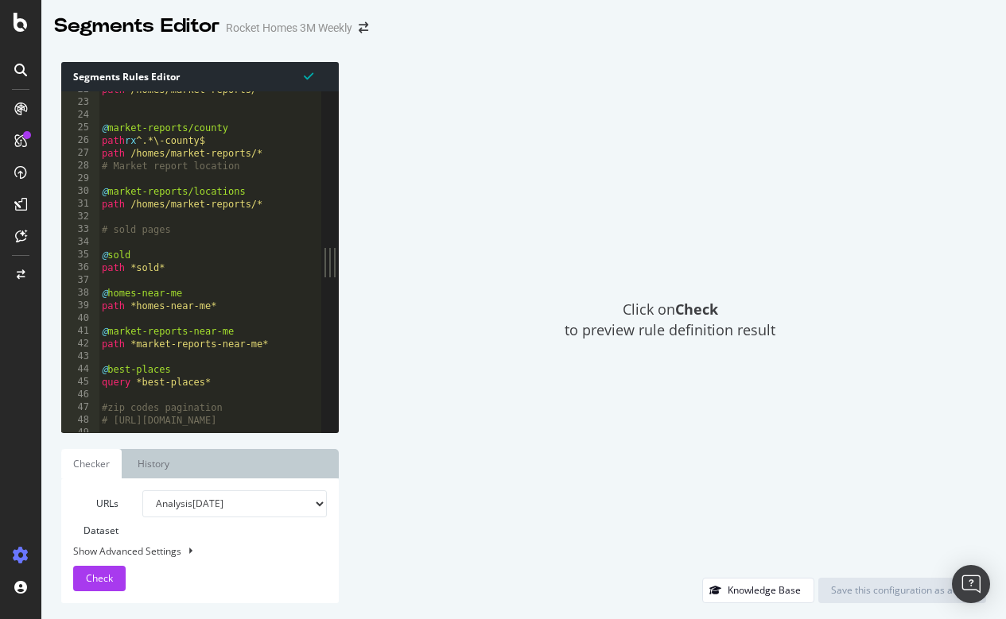
scroll to position [275, 0]
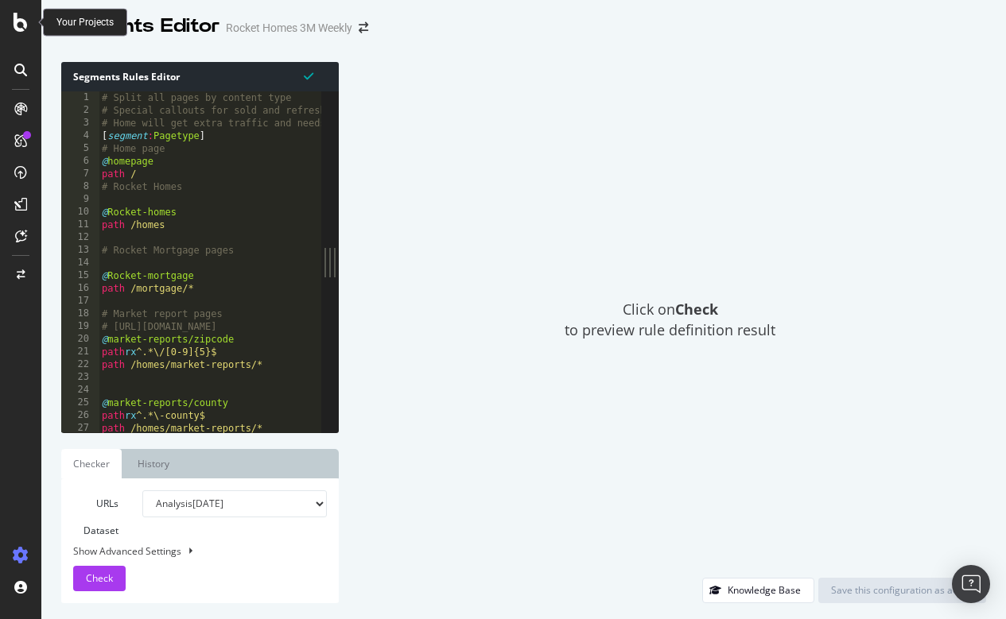
click at [17, 29] on icon at bounding box center [21, 22] width 14 height 19
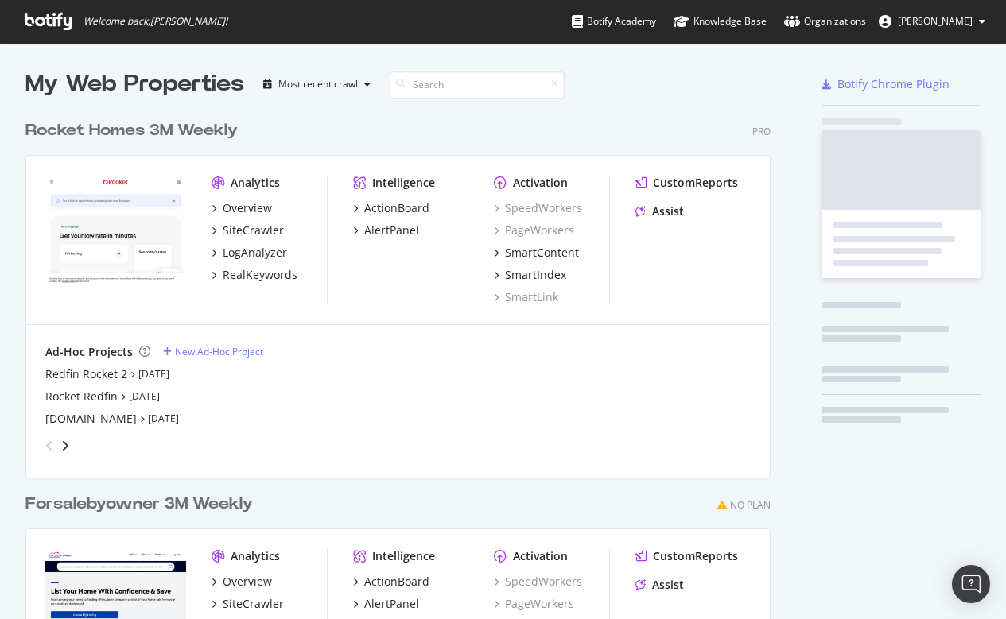
scroll to position [619, 1006]
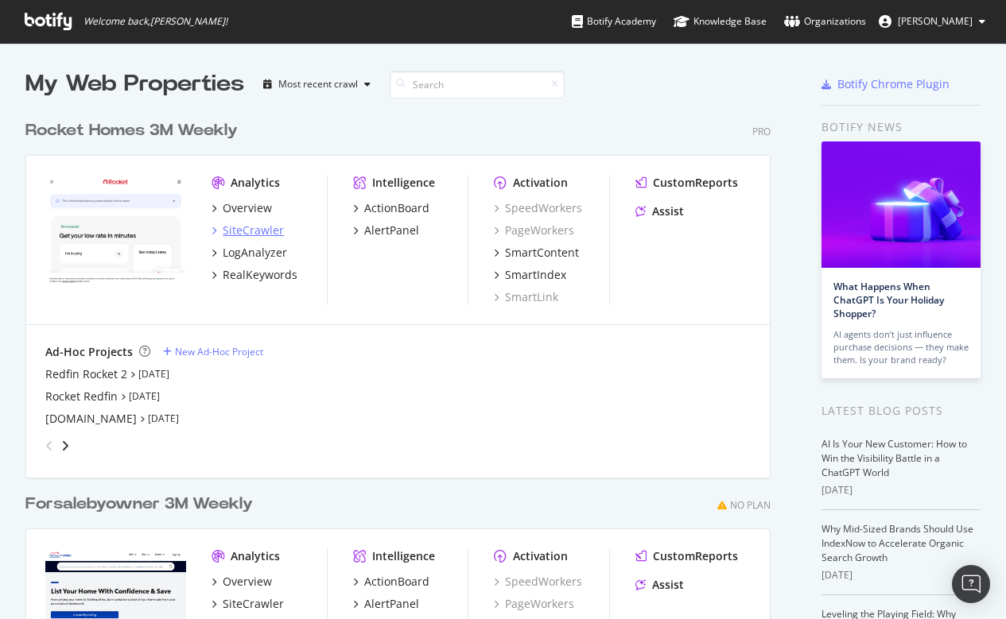
click at [249, 223] on div "SiteCrawler" at bounding box center [253, 231] width 61 height 16
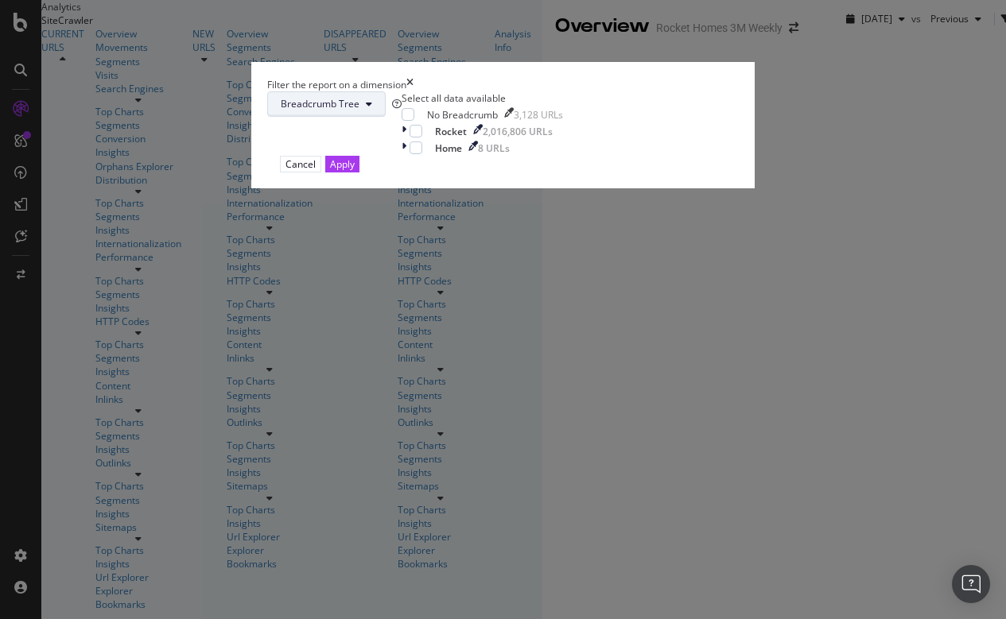
click at [359, 111] on span "Breadcrumb Tree" at bounding box center [320, 104] width 79 height 14
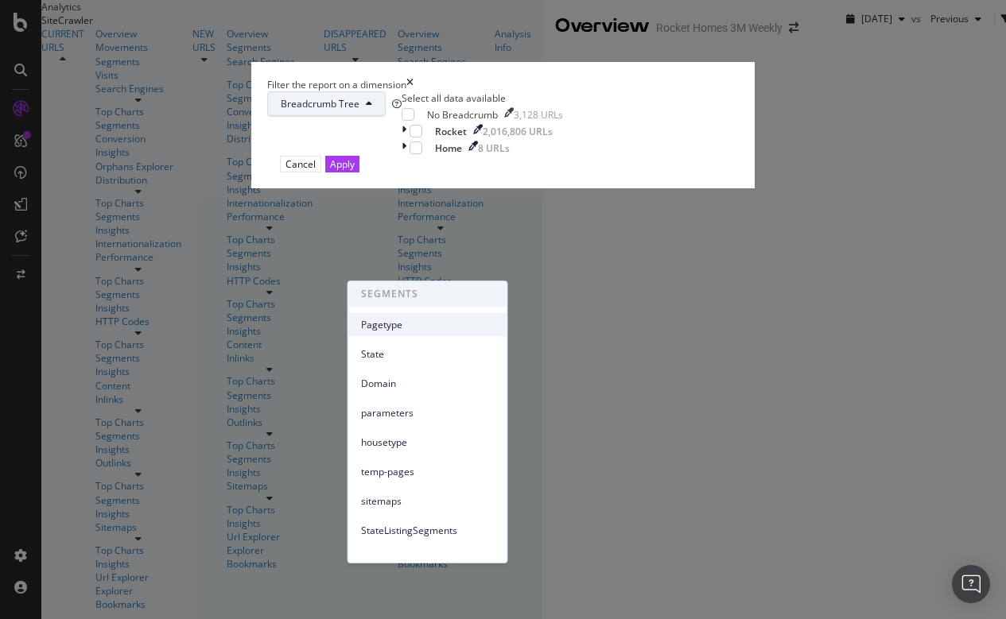
click at [389, 320] on span "Pagetype" at bounding box center [428, 325] width 134 height 14
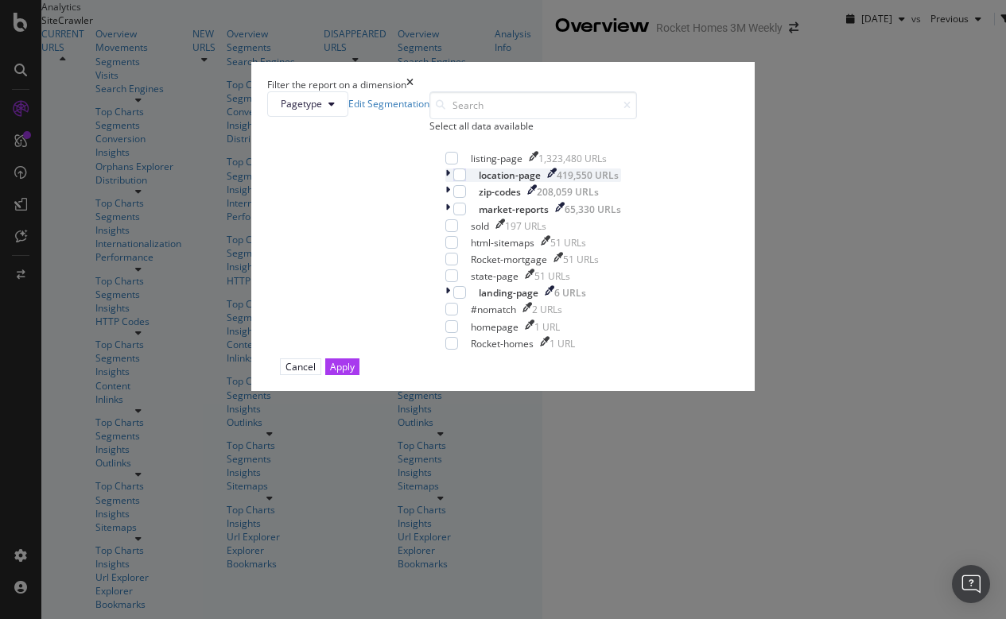
click at [445, 182] on div "modal" at bounding box center [449, 176] width 8 height 14
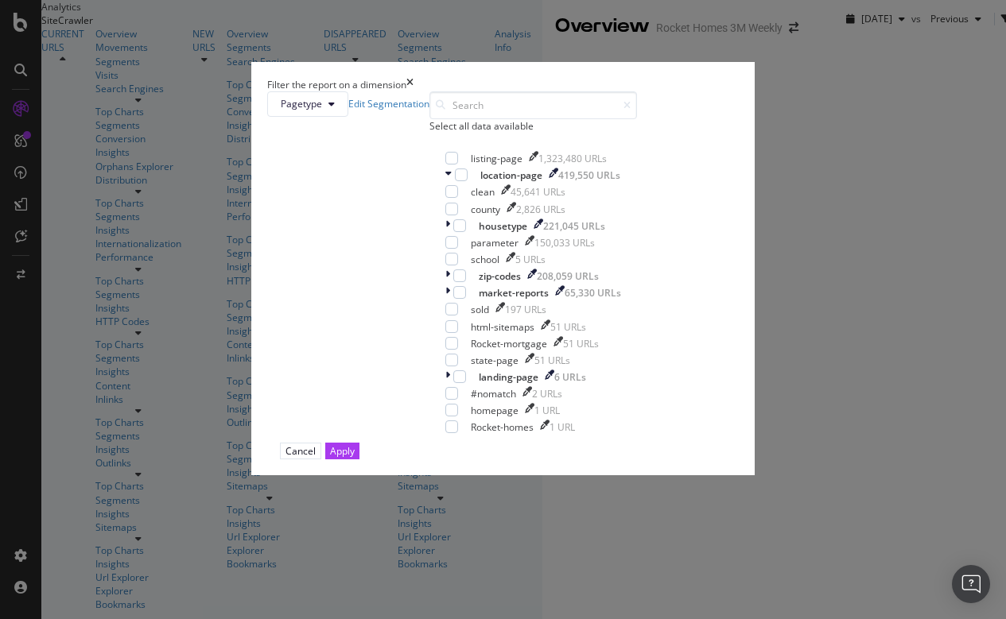
click at [413, 78] on icon "times" at bounding box center [409, 85] width 7 height 14
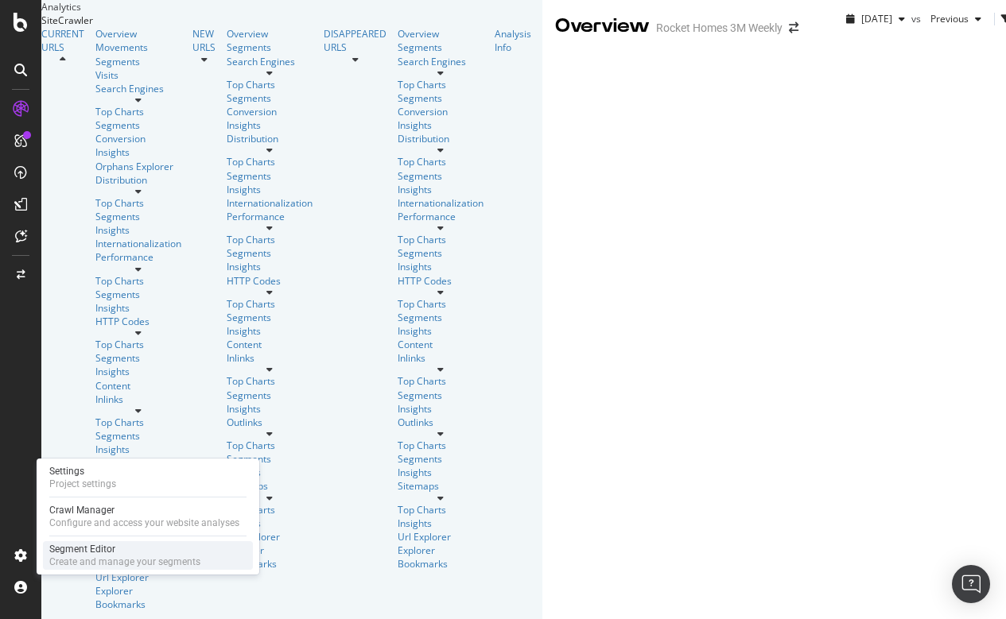
click at [79, 557] on div "Create and manage your segments" at bounding box center [124, 562] width 151 height 13
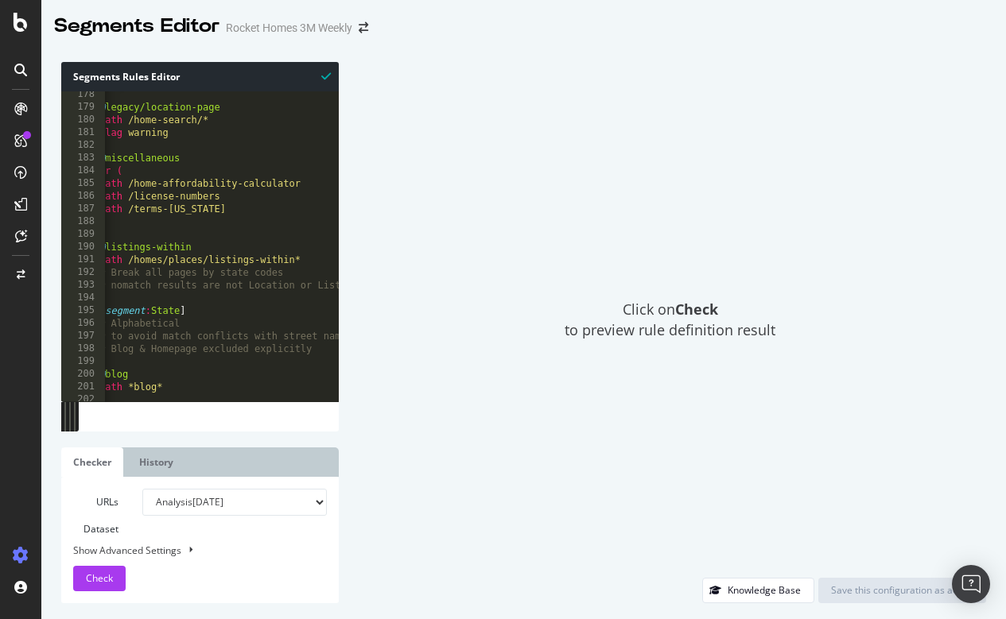
scroll to position [2247, 0]
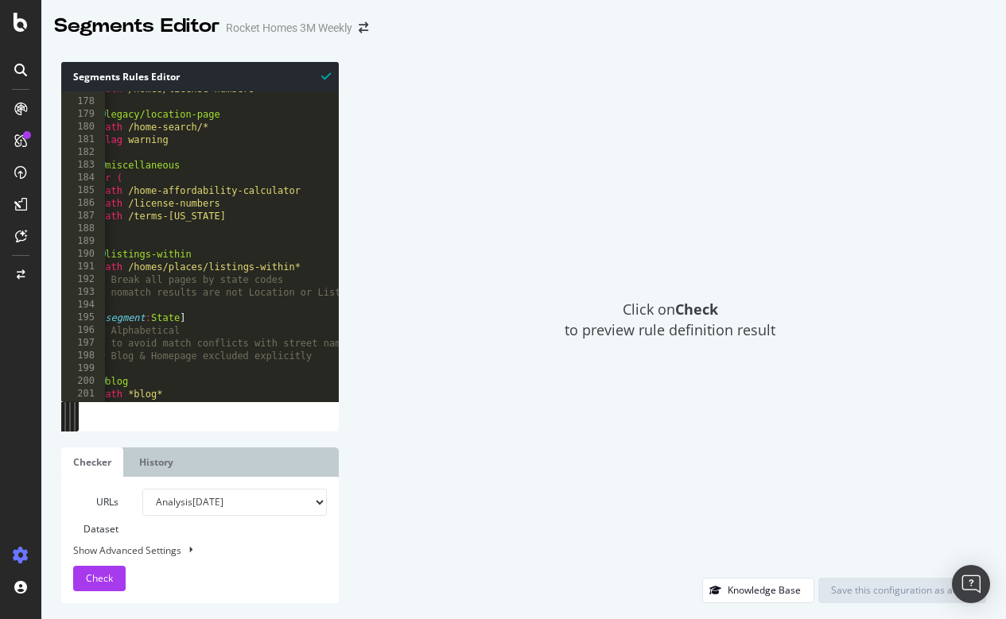
click at [262, 246] on div "path /homes/license-numbers @ legacy/location-page path /home-search/* flag war…" at bounding box center [362, 250] width 533 height 334
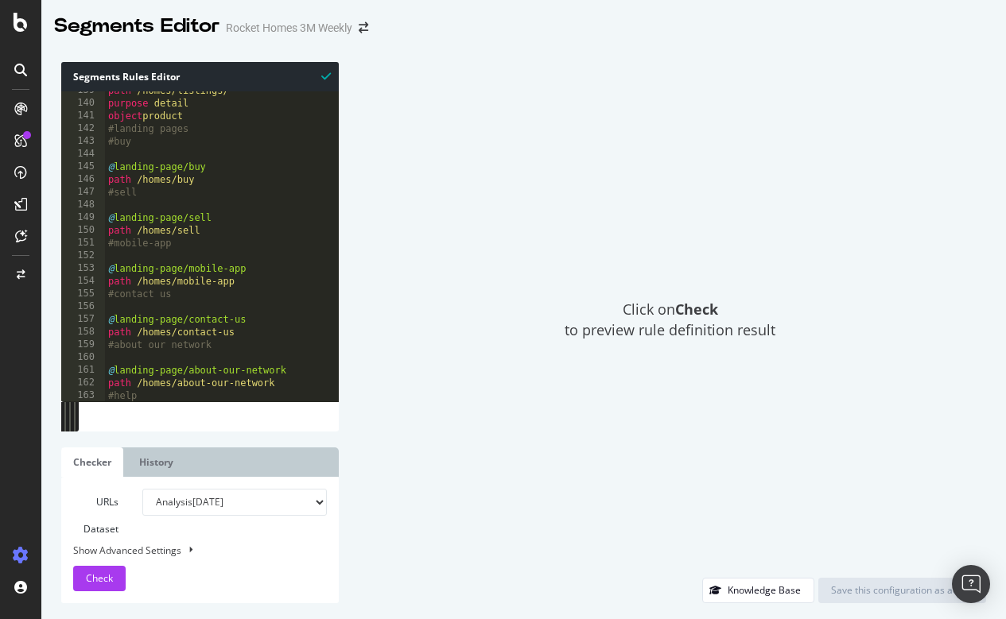
scroll to position [1761, 0]
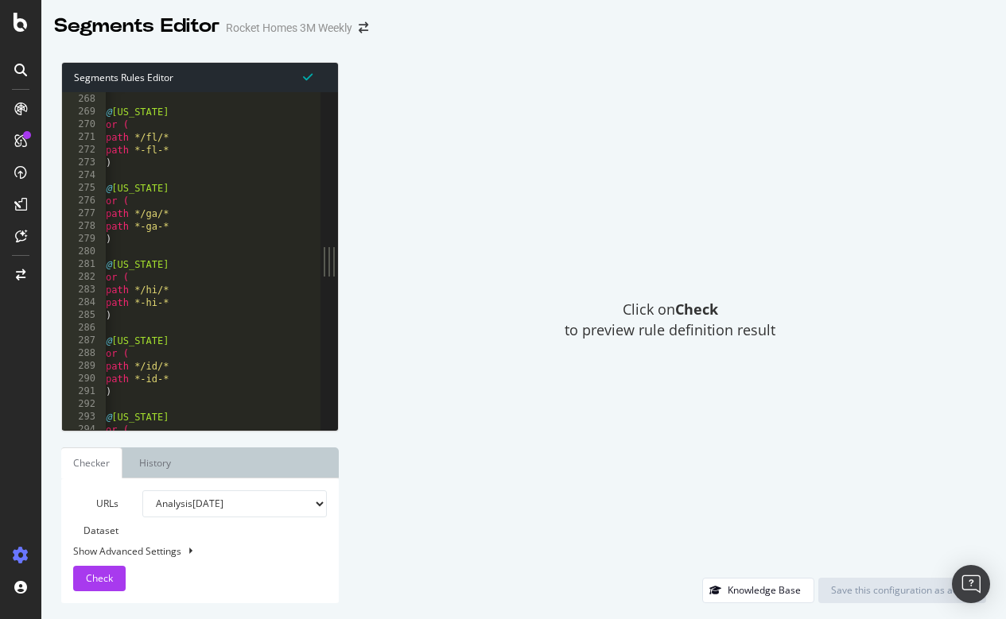
scroll to position [3396, 0]
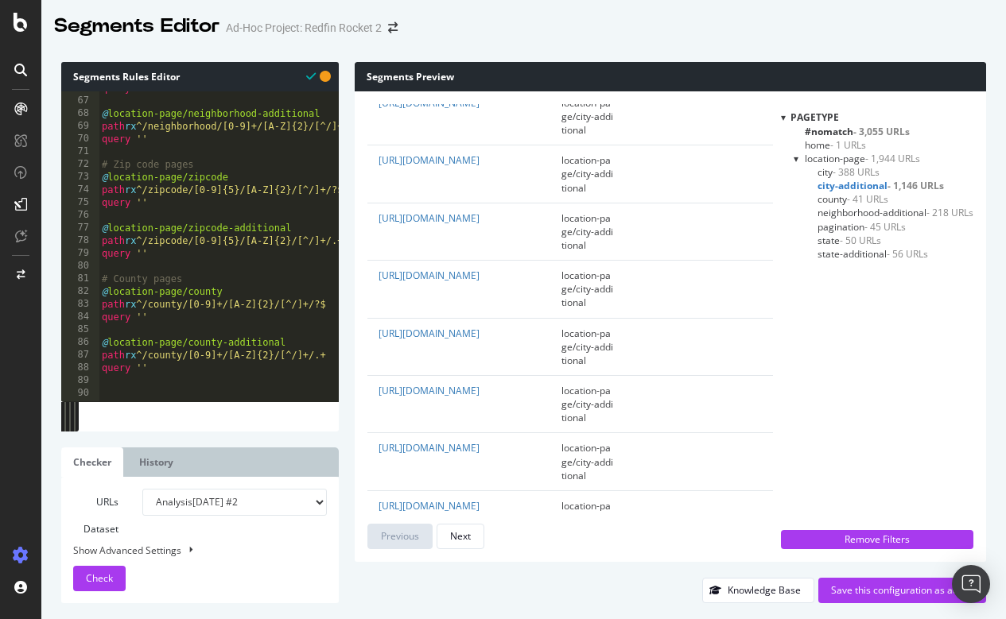
scroll to position [836, 0]
click at [142, 244] on div "query '' @ location-page/neighborhood-additional path rx ^/neighborhood/[0-9]+/…" at bounding box center [297, 249] width 396 height 334
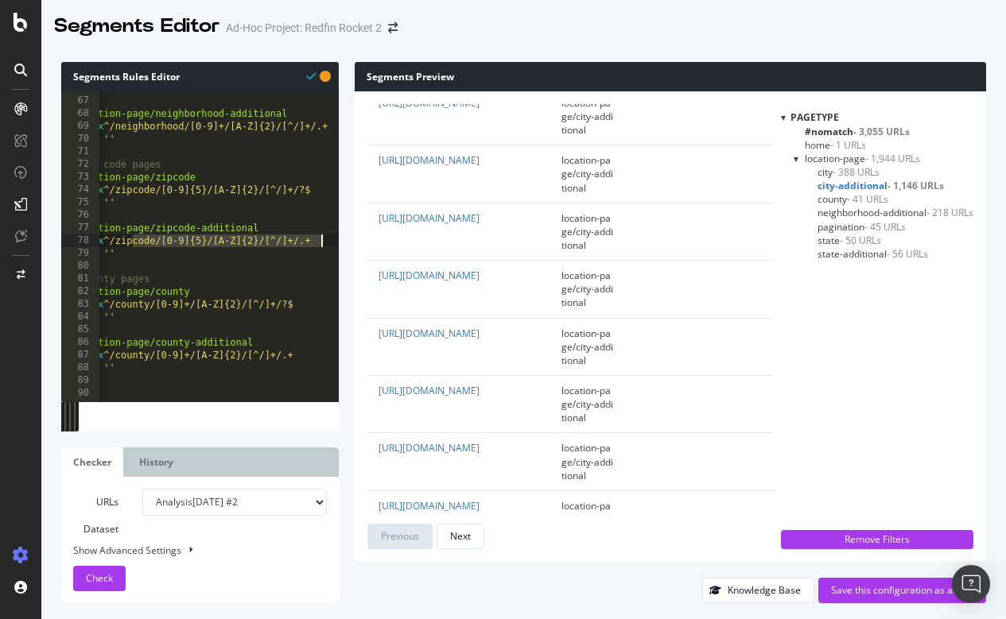
scroll to position [0, 33]
drag, startPoint x: 165, startPoint y: 244, endPoint x: 363, endPoint y: 248, distance: 198.8
click at [363, 248] on div "Segments Rules Editor path rx ^/zipcode/[0-9]{5}/[A-Z]{2}/[^/]+/.+ 66 67 68 69 …" at bounding box center [523, 332] width 964 height 573
type textarea "path rx ^/zipcode/[0-9]{5}/[A-Z]{2}/[^/]+/.+ query ''"
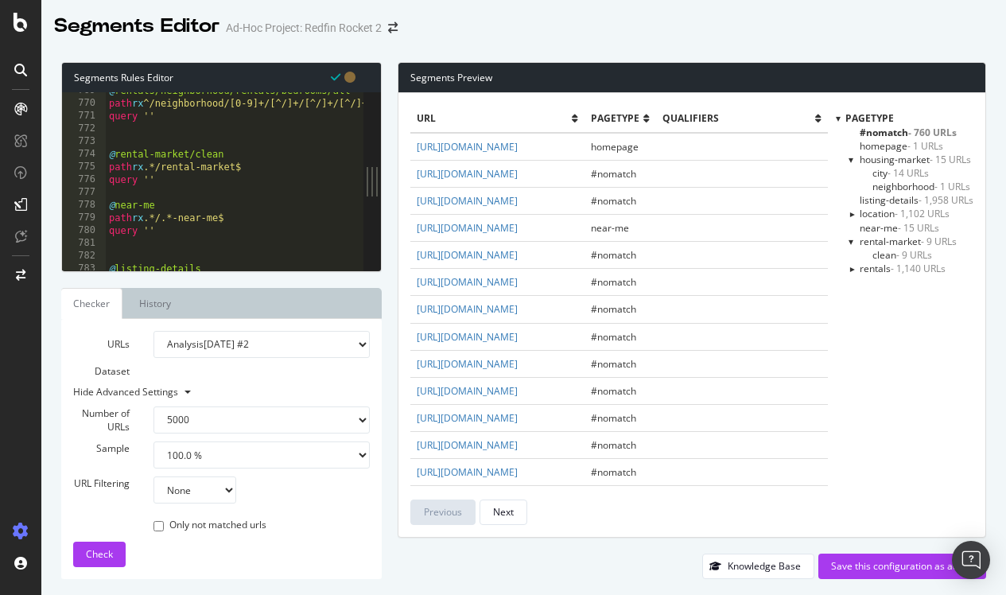
select select "5000"
select select "100"
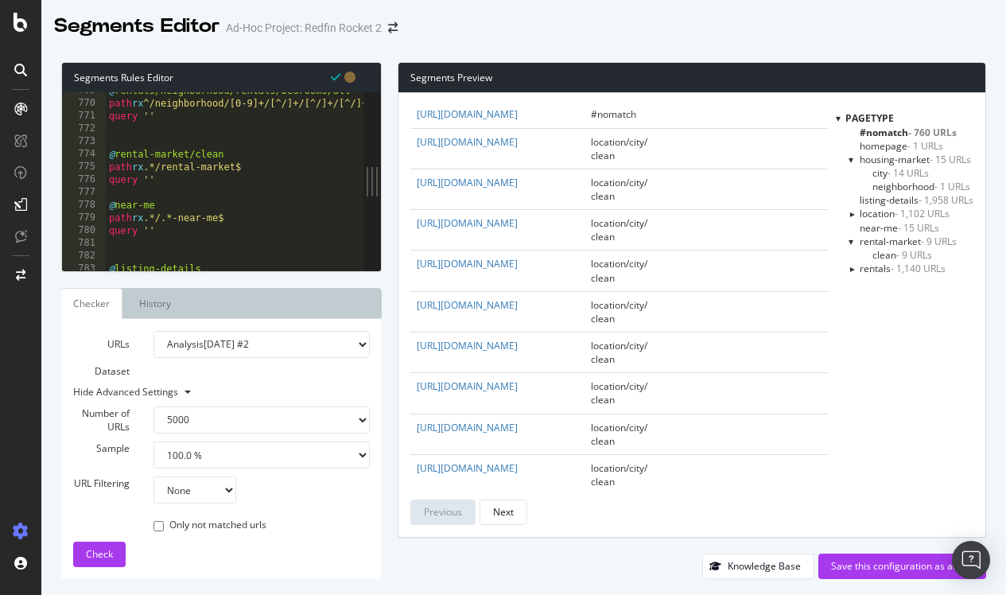
scroll to position [1373, 0]
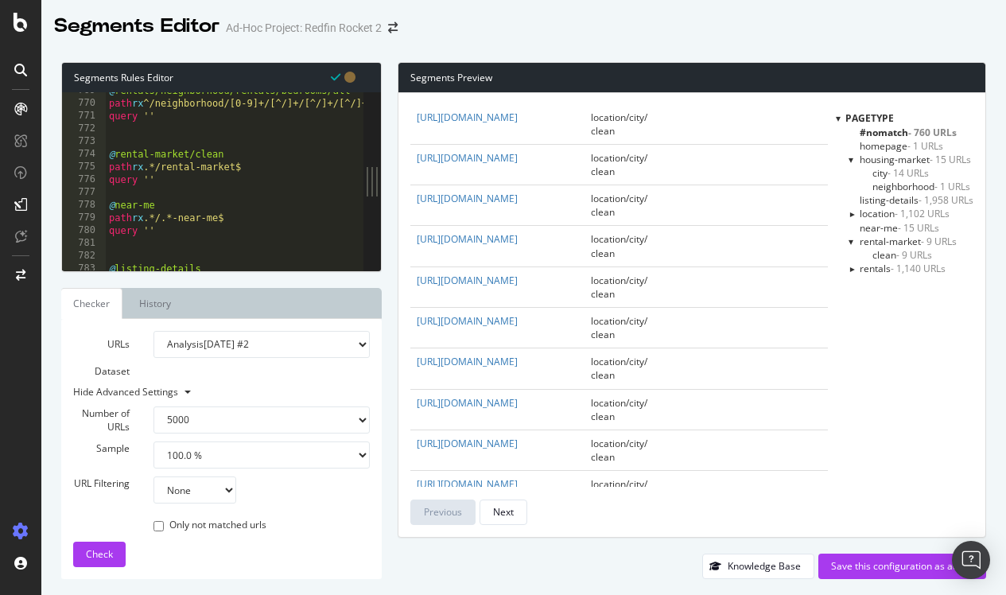
drag, startPoint x: 528, startPoint y: 289, endPoint x: 456, endPoint y: 292, distance: 71.6
copy link "newest-listings"
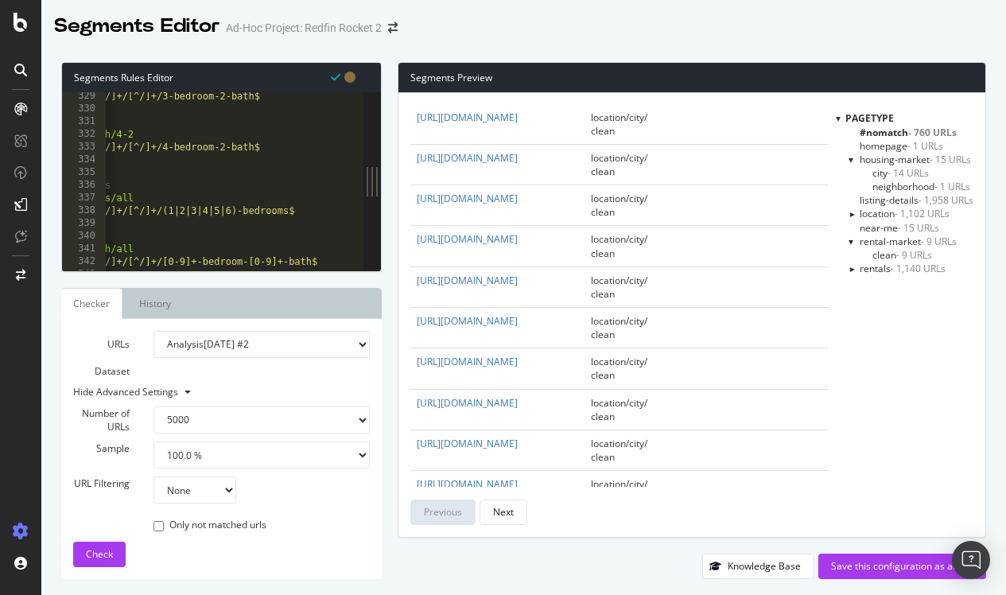
scroll to position [0, 0]
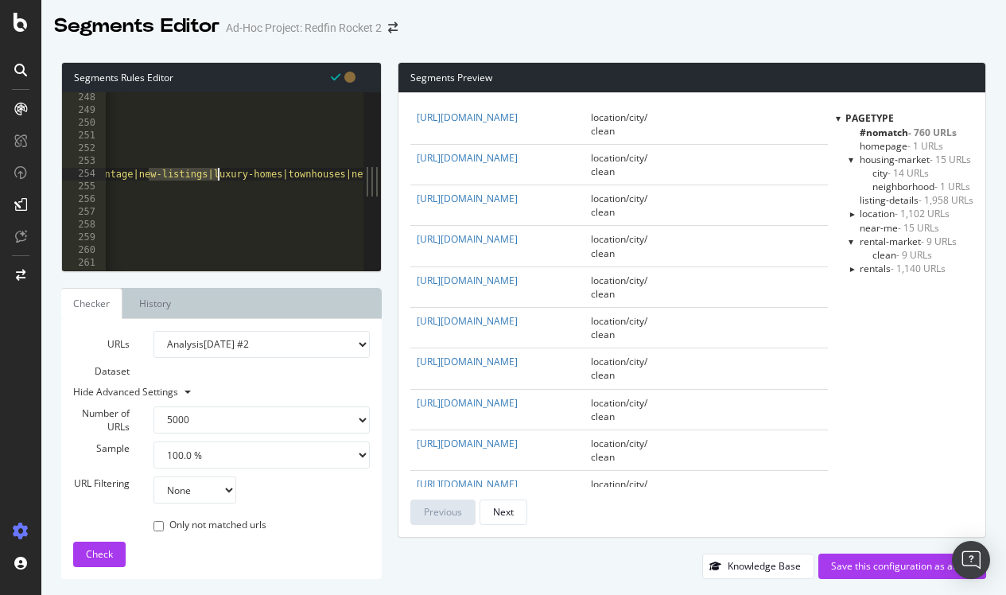
drag, startPoint x: 149, startPoint y: 173, endPoint x: 216, endPoint y: 172, distance: 66.8
click at [216, 172] on div "@ location/city/home-type/open-houses path rx ^/city/[0-9]+/[^/]+/[^/]+/open-ho…" at bounding box center [255, 193] width 1146 height 204
click at [224, 172] on div "@ location/city/home-type/open-houses path rx ^/city/[0-9]+/[^/]+/[^/]+/open-ho…" at bounding box center [255, 193] width 1146 height 204
paste textarea "new-listings"
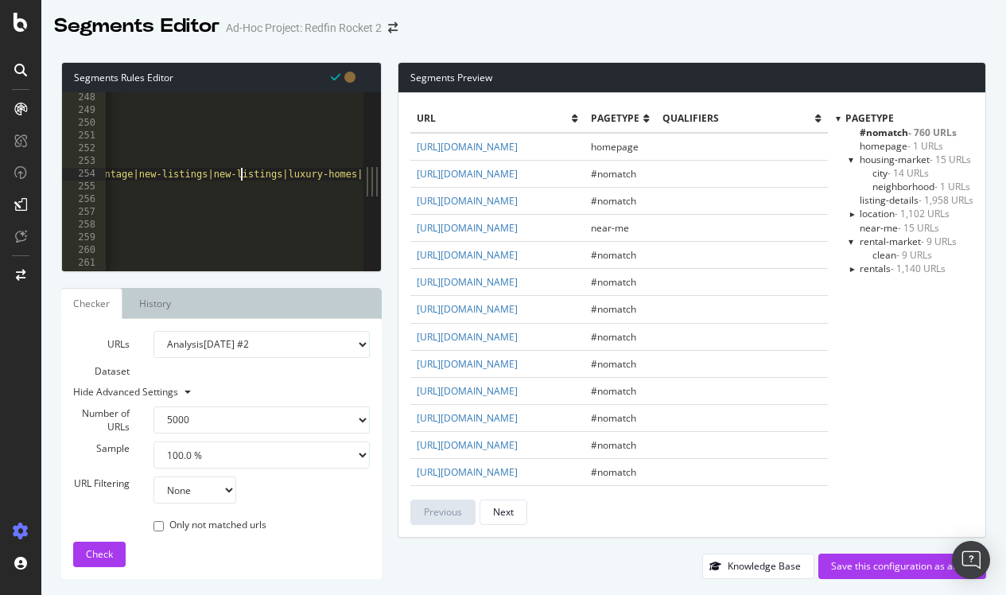
click at [241, 174] on div "@ location/city/home-type/open-houses path rx ^/city/[0-9]+/[^/]+/[^/]+/open-ho…" at bounding box center [286, 193] width 1208 height 204
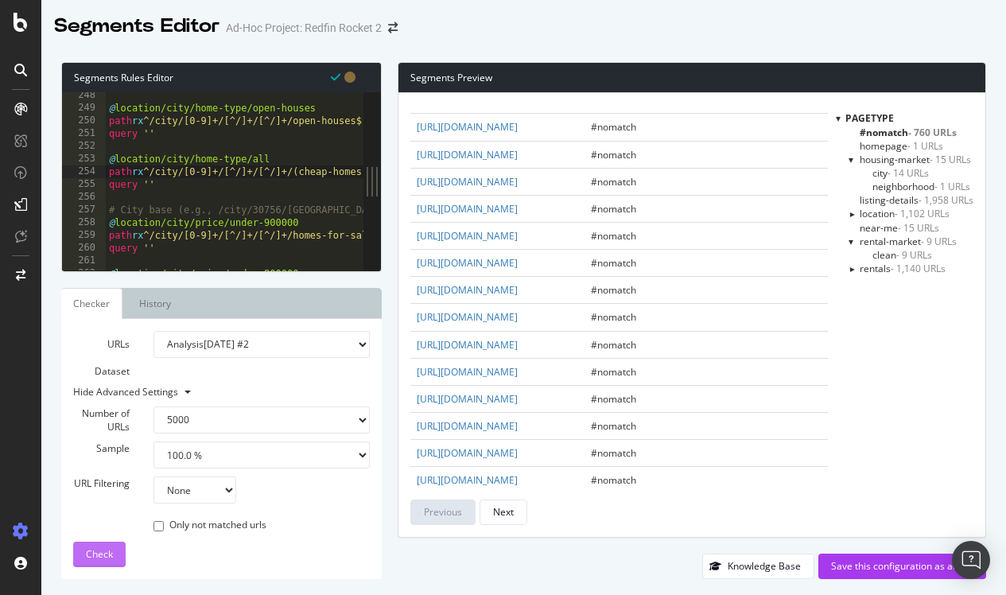
click at [102, 549] on span "Check" at bounding box center [99, 554] width 27 height 14
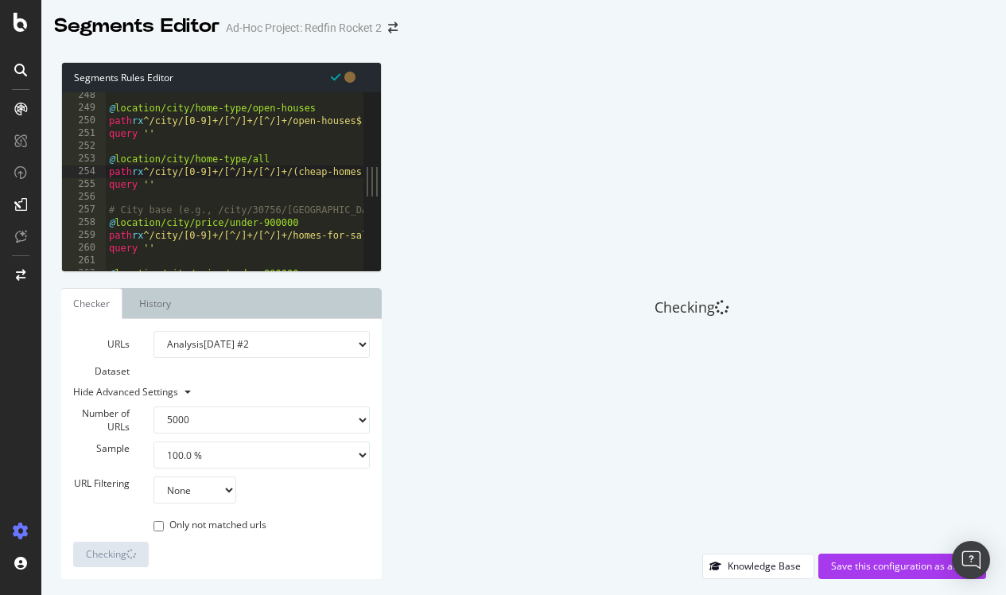
click at [221, 217] on div "@ location/city/home-type/open-houses path rx ^/city/[0-9]+/[^/]+/[^/]+/open-ho…" at bounding box center [719, 191] width 1226 height 204
type textarea "query ''"
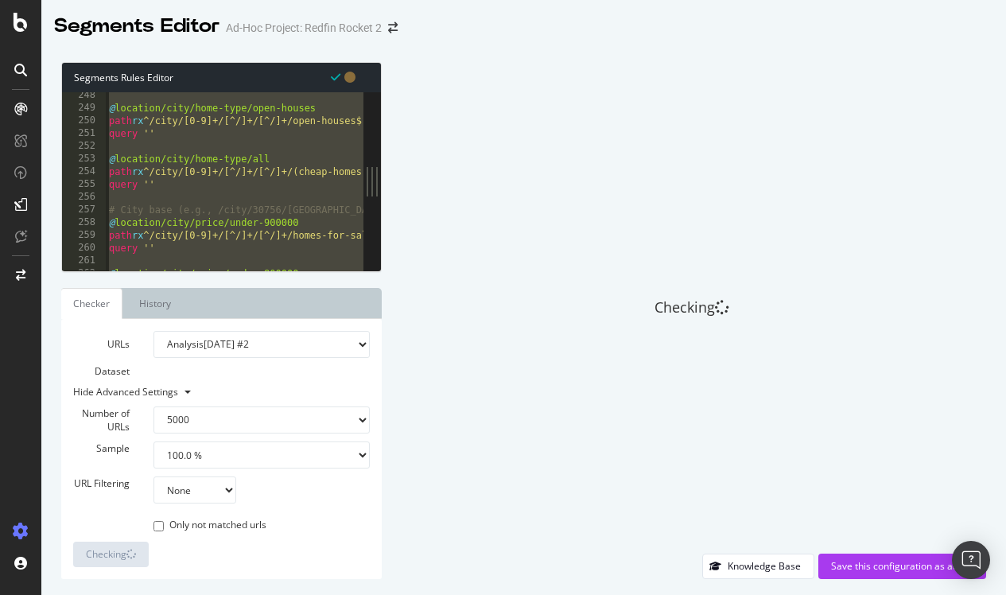
scroll to position [0, 3]
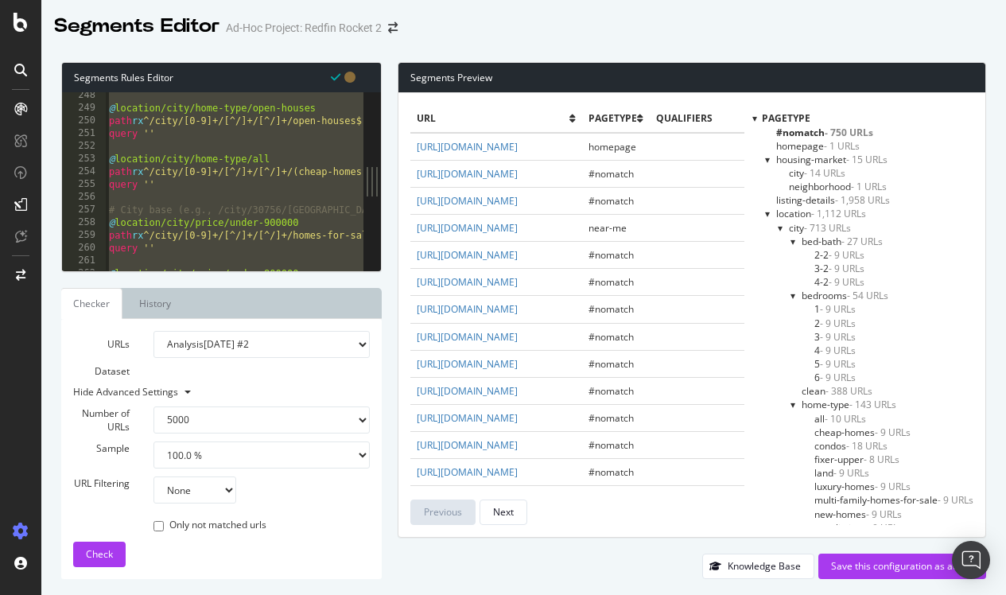
click at [294, 536] on div "URLs Dataset Analysis [DATE] #2 Analysis [DATE] Or paste a list of URLs Hide Ad…" at bounding box center [221, 449] width 297 height 236
click at [493, 6] on div "Segments Editor Ad-Hoc Project: Redfin Rocket 2" at bounding box center [523, 20] width 964 height 40
click at [397, 43] on div at bounding box center [523, 43] width 964 height 6
